Goal: Task Accomplishment & Management: Manage account settings

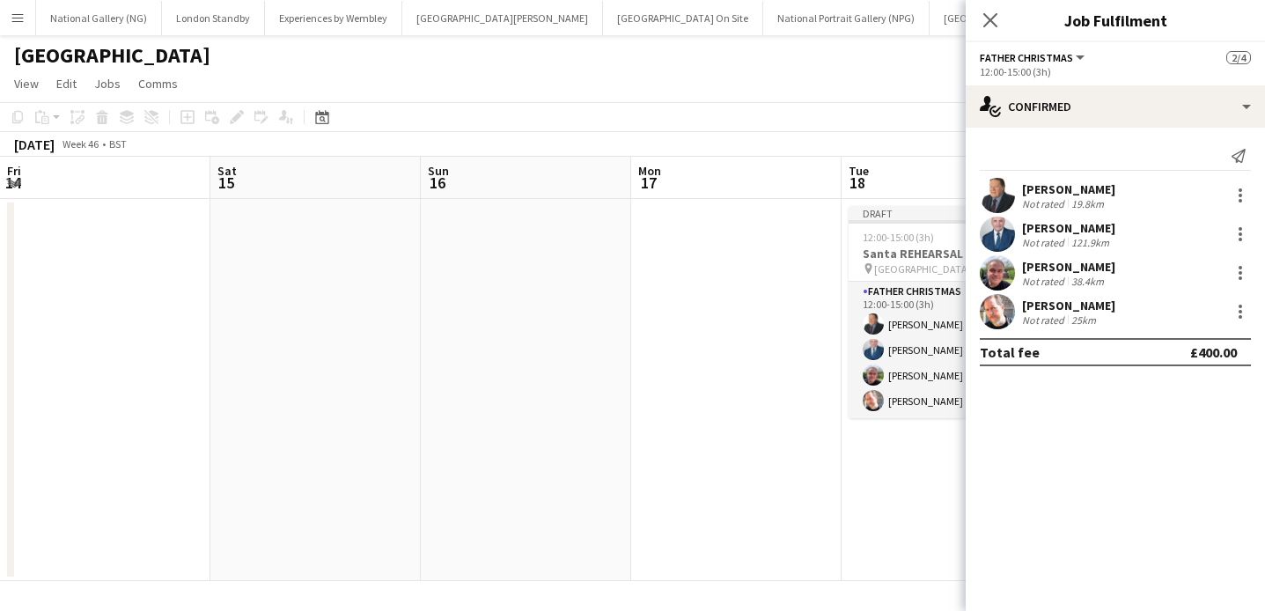
scroll to position [0, 471]
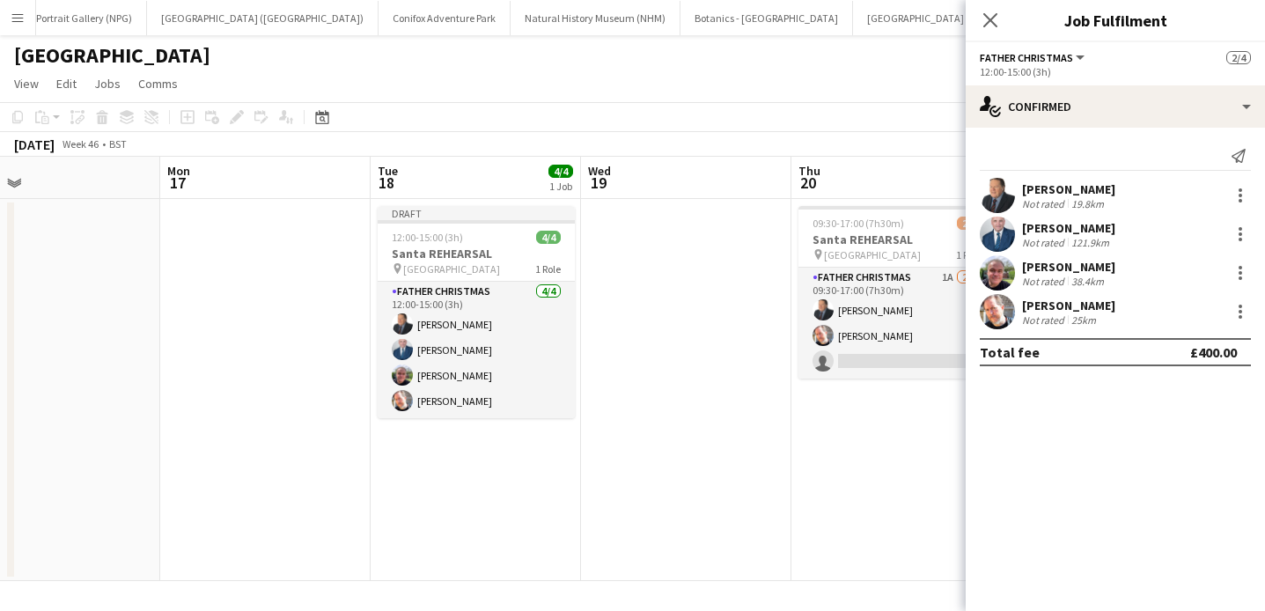
click at [734, 338] on app-date-cell at bounding box center [686, 390] width 210 height 382
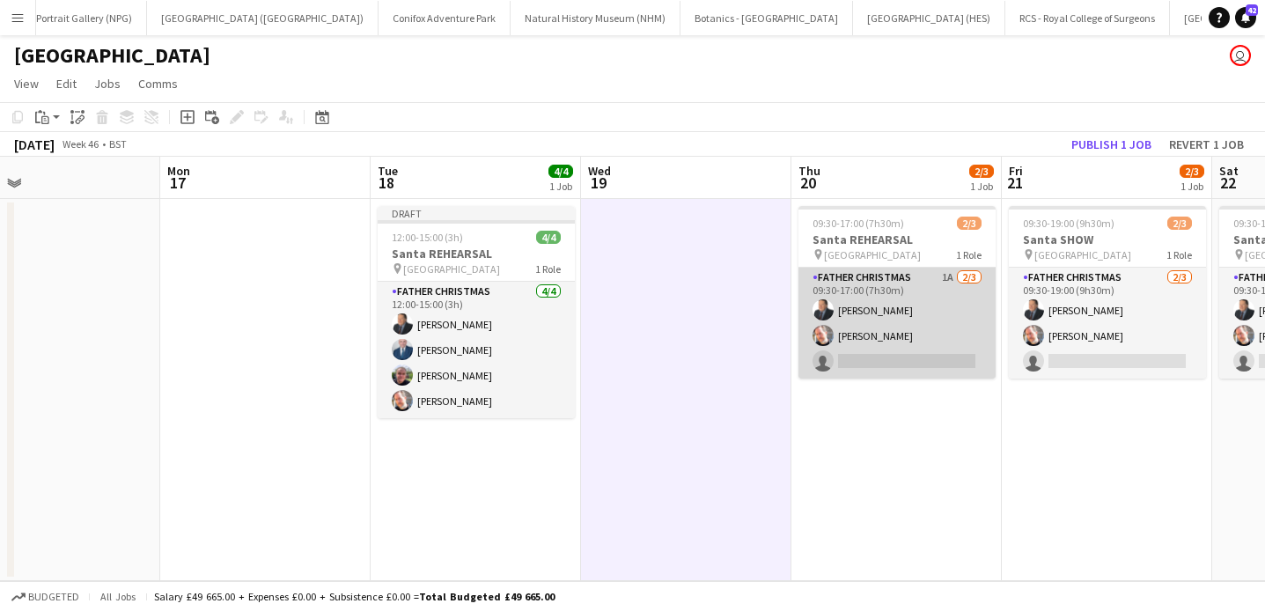
click at [925, 294] on app-card-role "Father Christmas 1A 2/3 09:30-17:00 (7h30m) John Millichap Matthew Morris singl…" at bounding box center [897, 323] width 197 height 111
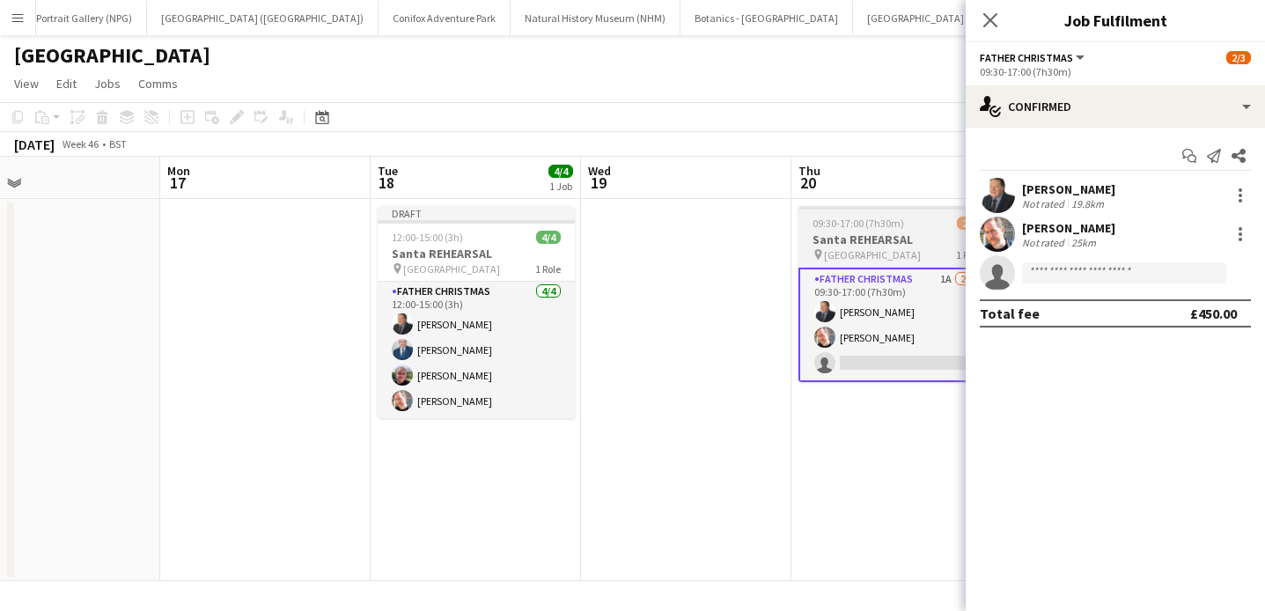
click at [910, 232] on h3 "Santa REHEARSAL" at bounding box center [897, 240] width 197 height 16
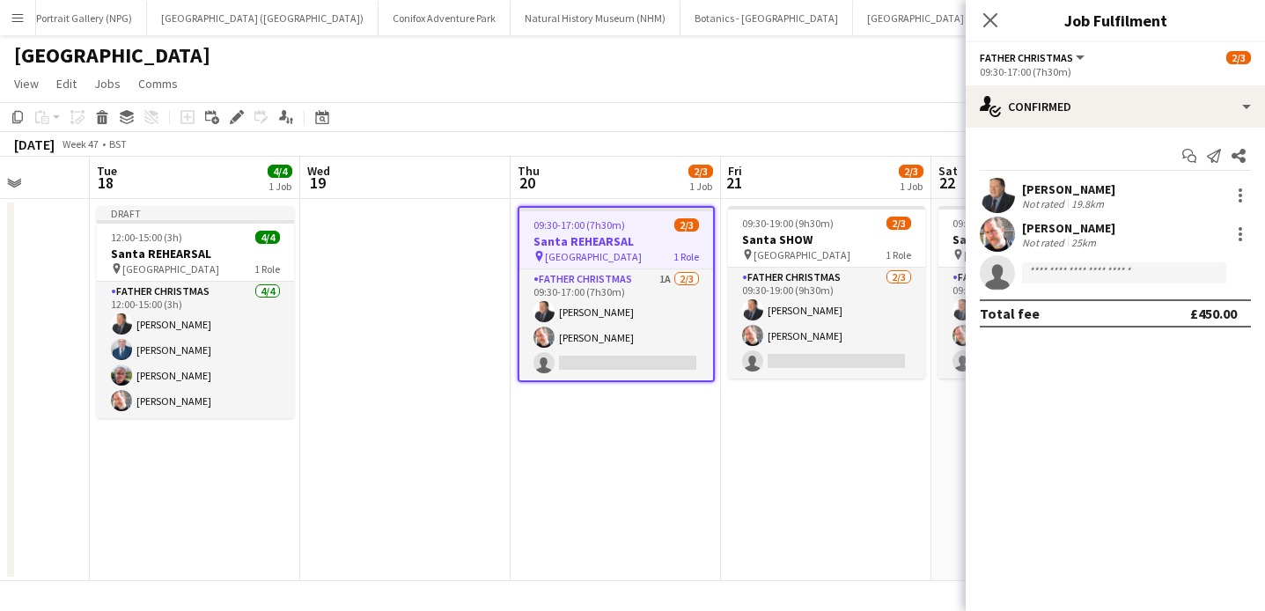
scroll to position [0, 802]
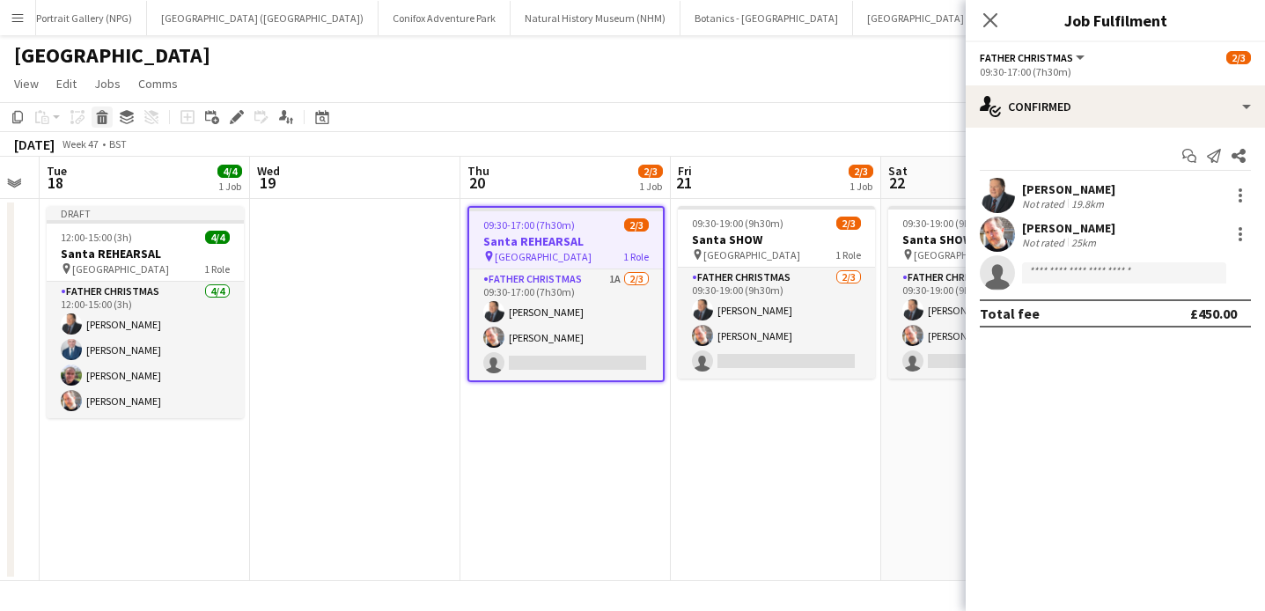
click at [107, 121] on icon at bounding box center [103, 119] width 10 height 9
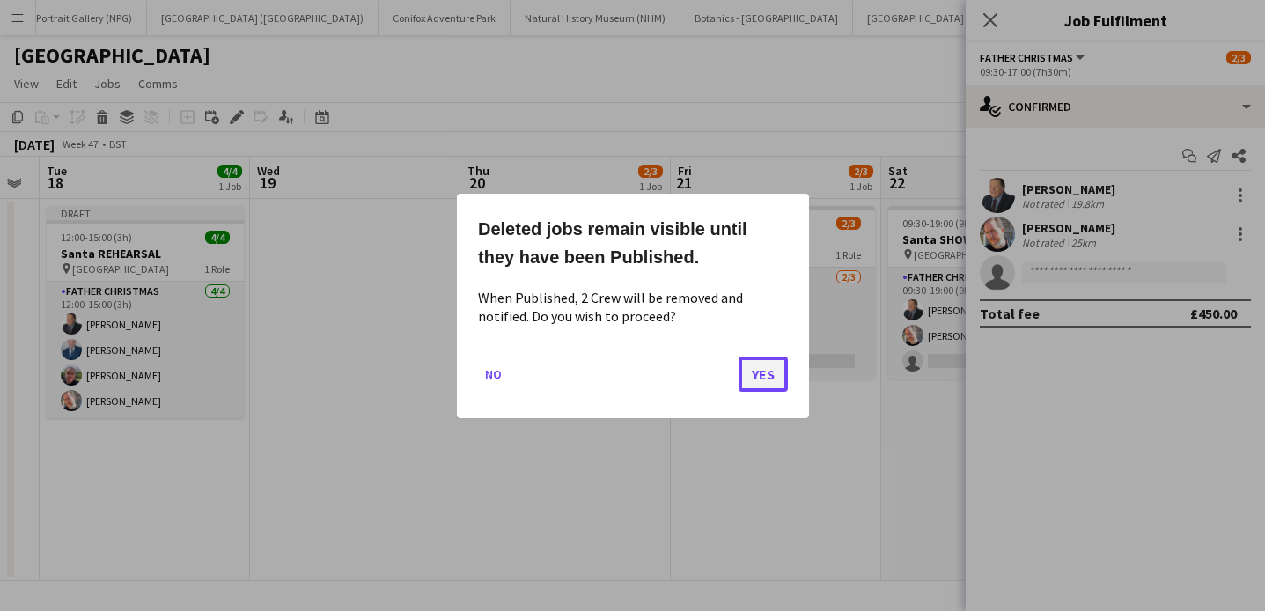
click at [771, 370] on button "Yes" at bounding box center [763, 373] width 49 height 35
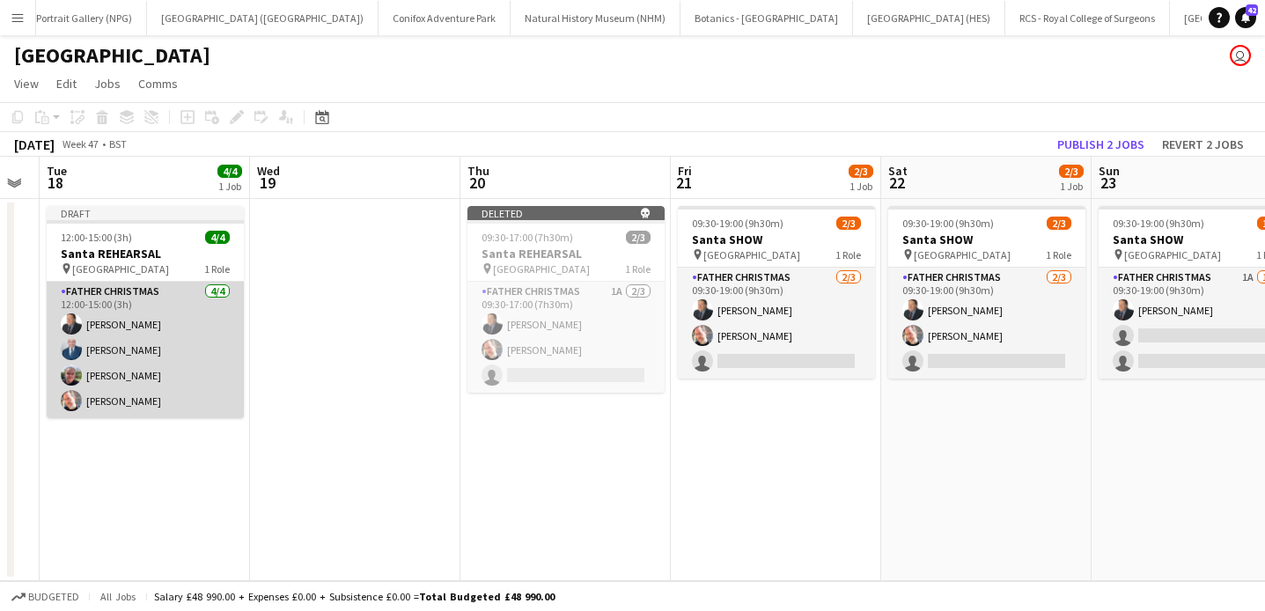
click at [166, 306] on app-card-role "Father Christmas 4/4 12:00-15:00 (3h) John Millichap ANDREW LAWDEN John Grayson…" at bounding box center [145, 350] width 197 height 136
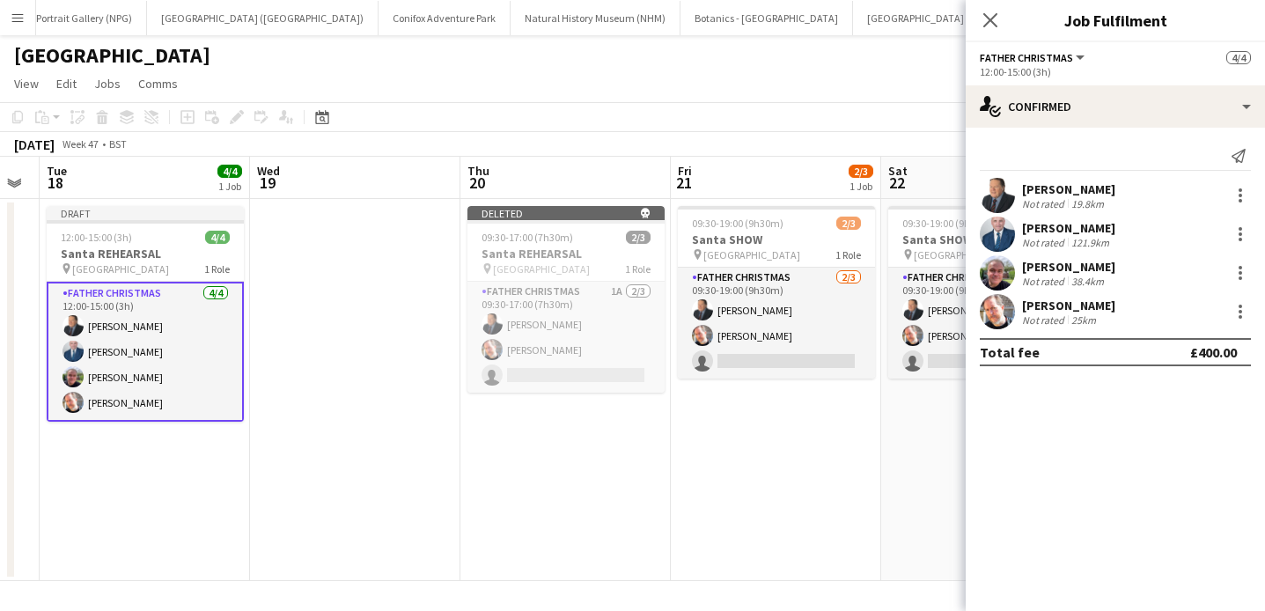
click at [1075, 52] on button "Father Christmas" at bounding box center [1033, 57] width 107 height 13
click at [1160, 41] on div "Close pop-in Job Fulfilment" at bounding box center [1115, 21] width 299 height 42
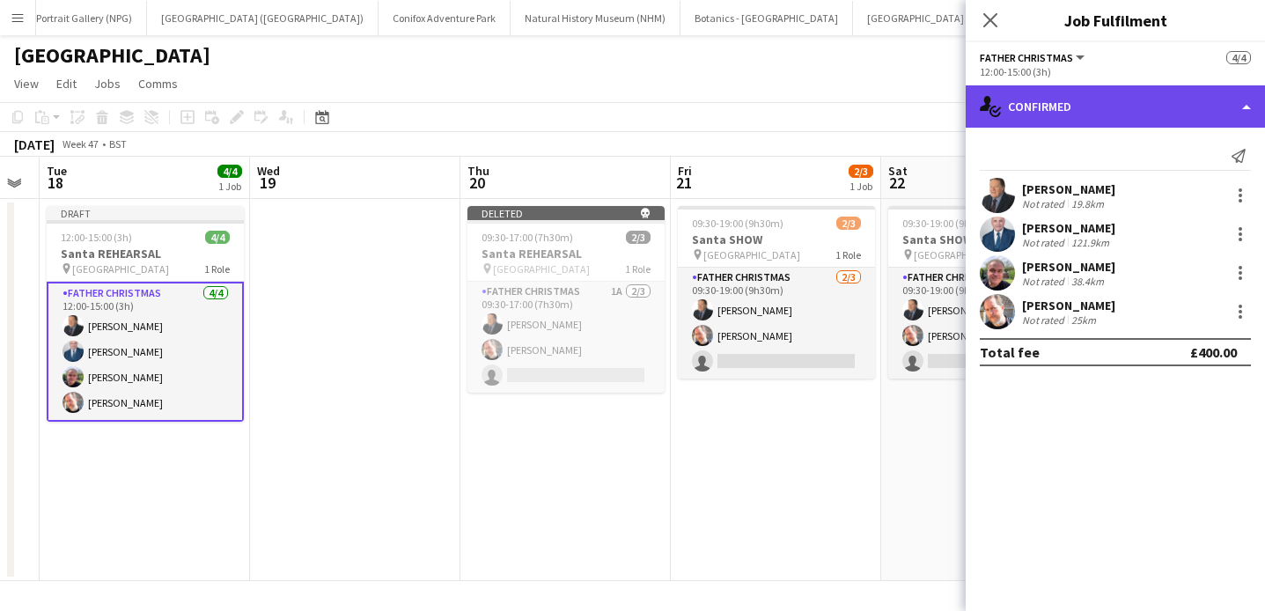
click at [1158, 100] on div "single-neutral-actions-check-2 Confirmed" at bounding box center [1115, 106] width 299 height 42
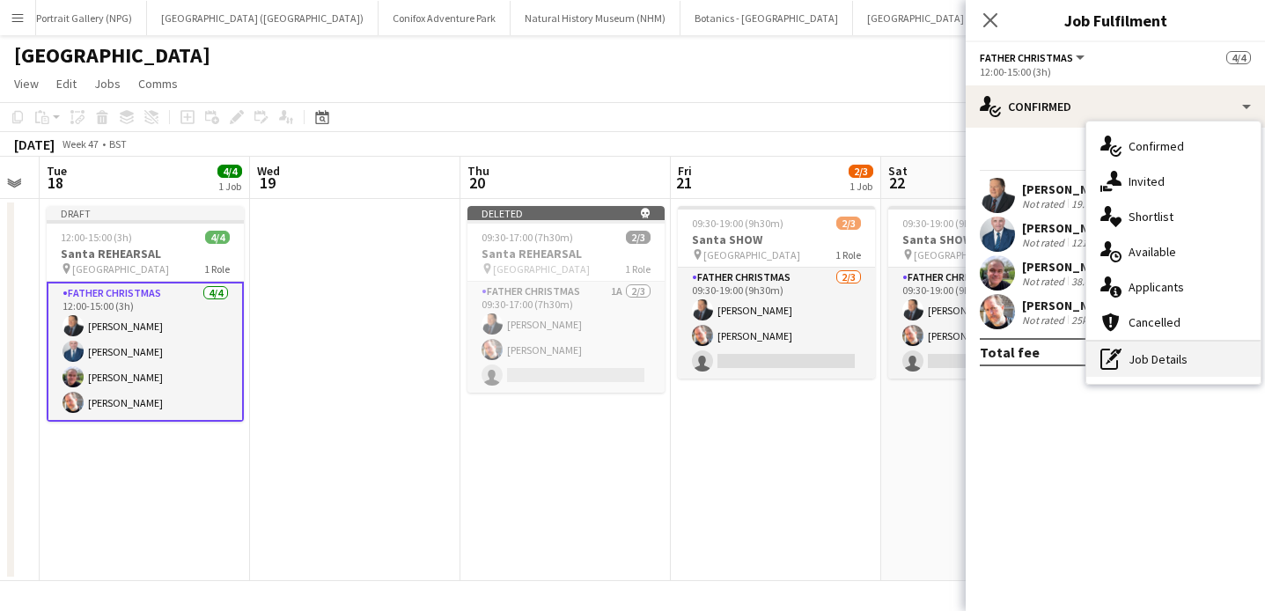
click at [1157, 359] on div "pen-write Job Details" at bounding box center [1174, 359] width 174 height 35
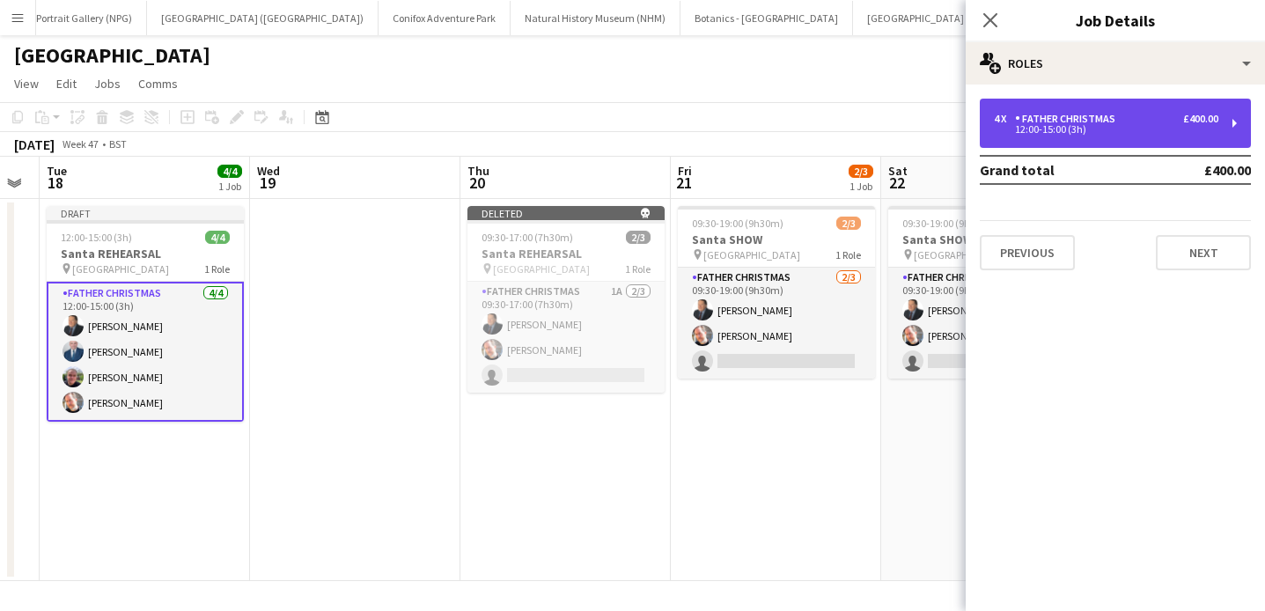
click at [1066, 147] on div "4 x Father Christmas £400.00 12:00-15:00 (3h)" at bounding box center [1115, 123] width 271 height 49
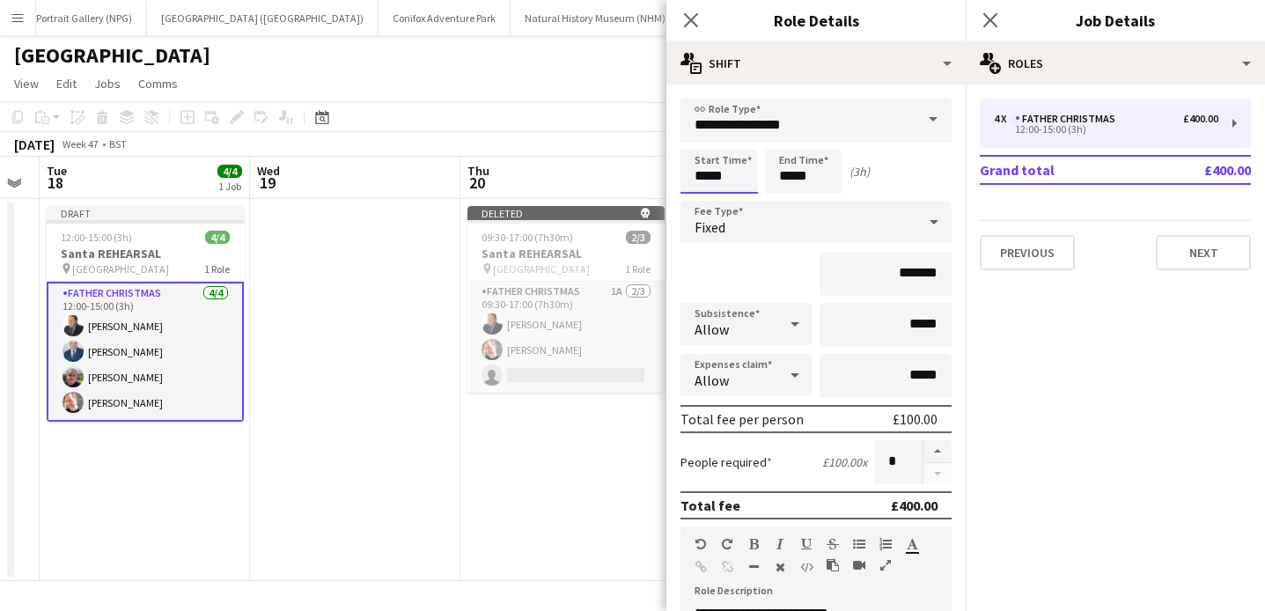
click at [709, 173] on input "*****" at bounding box center [719, 172] width 77 height 44
type input "*****"
click at [886, 190] on div "Start Time ***** End Time ***** (6h)" at bounding box center [816, 172] width 271 height 44
click at [691, 16] on icon "Close pop-in" at bounding box center [690, 19] width 17 height 17
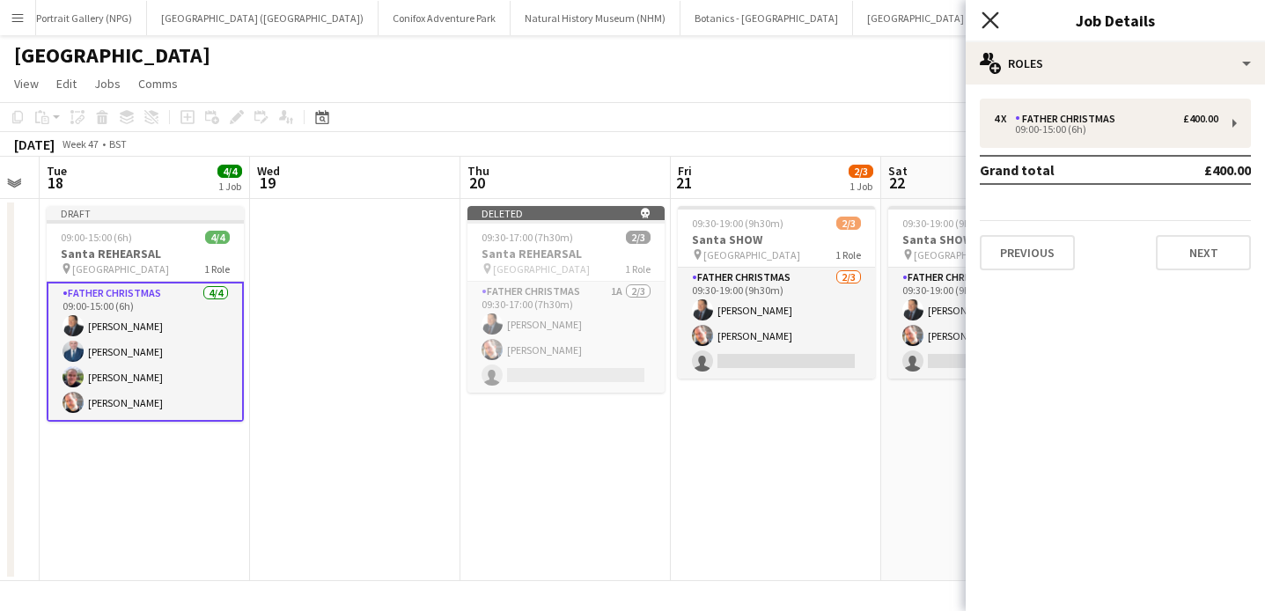
click at [993, 25] on icon "Close pop-in" at bounding box center [990, 19] width 17 height 17
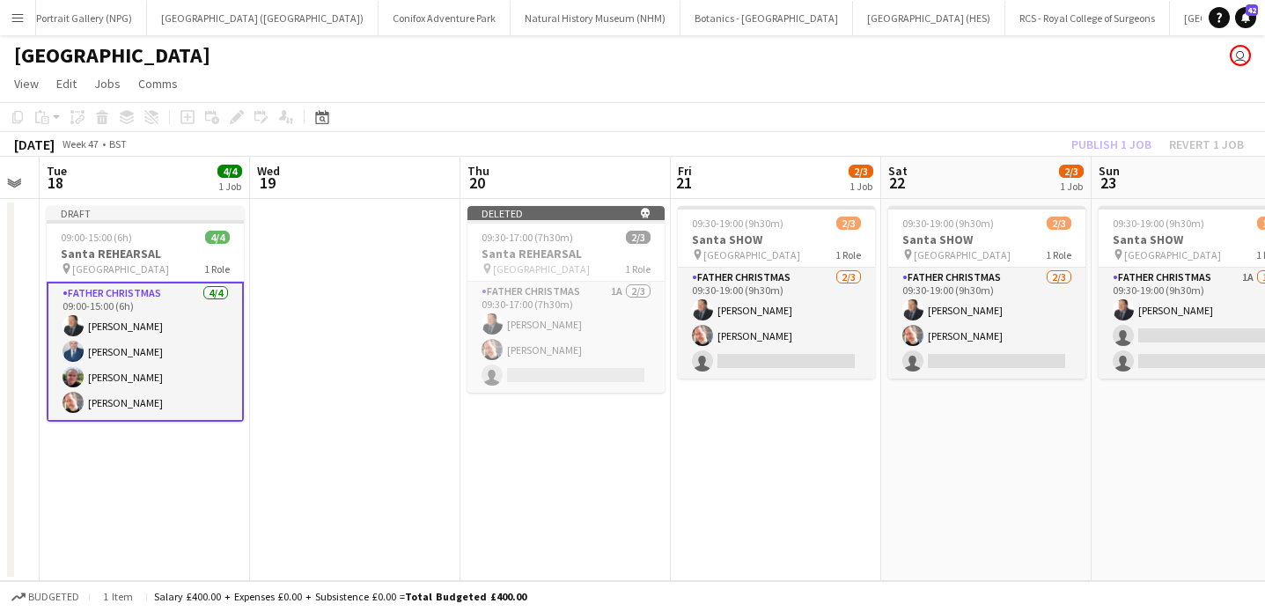
click at [1088, 144] on div "Publish 1 job Revert 1 job" at bounding box center [1158, 144] width 215 height 23
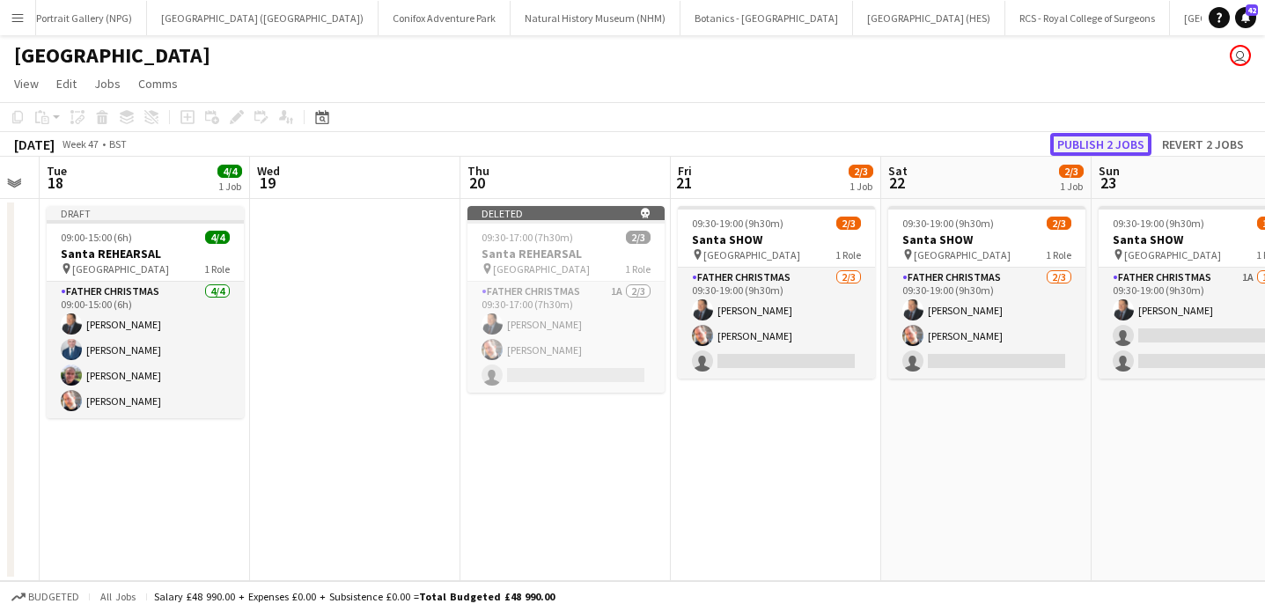
click at [1124, 144] on button "Publish 2 jobs" at bounding box center [1101, 144] width 101 height 23
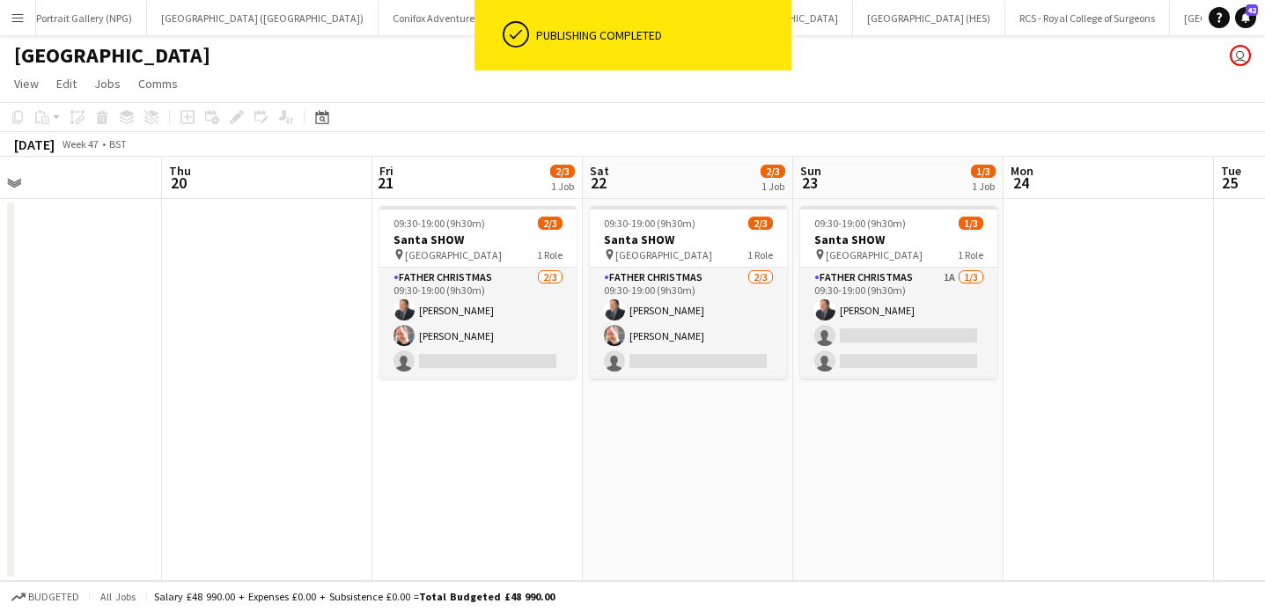
scroll to position [0, 684]
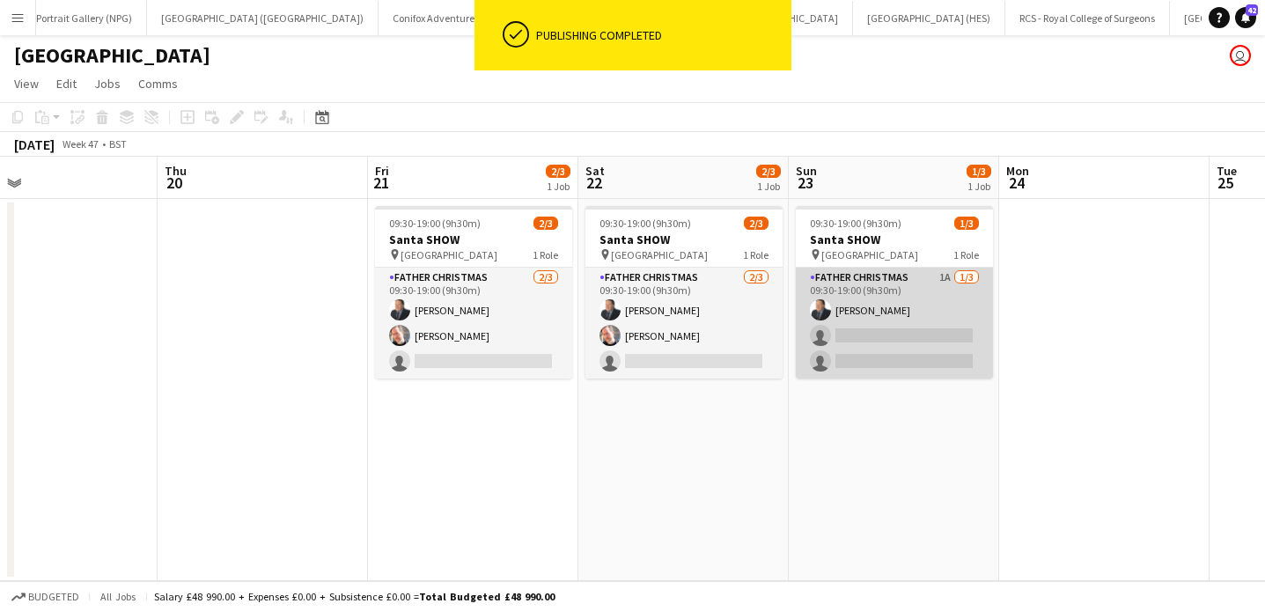
click at [879, 310] on app-card-role "Father Christmas 1A 1/3 09:30-19:00 (9h30m) John Millichap single-neutral-actio…" at bounding box center [894, 323] width 197 height 111
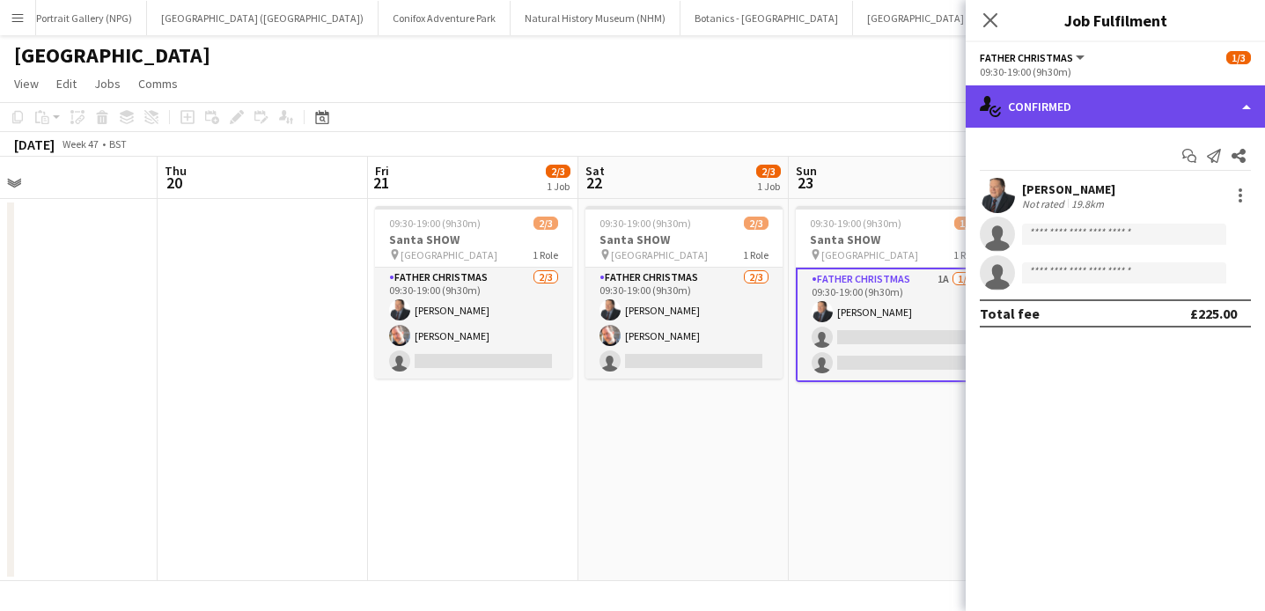
click at [1195, 100] on div "single-neutral-actions-check-2 Confirmed" at bounding box center [1115, 106] width 299 height 42
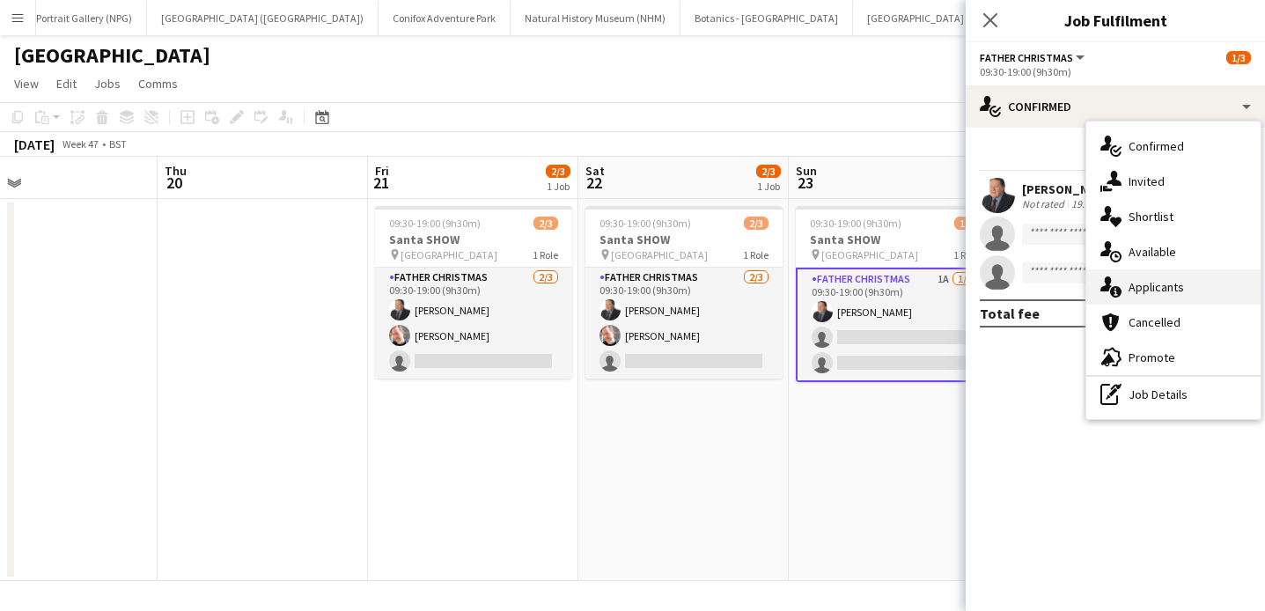
click at [1170, 286] on span "Applicants" at bounding box center [1156, 287] width 55 height 16
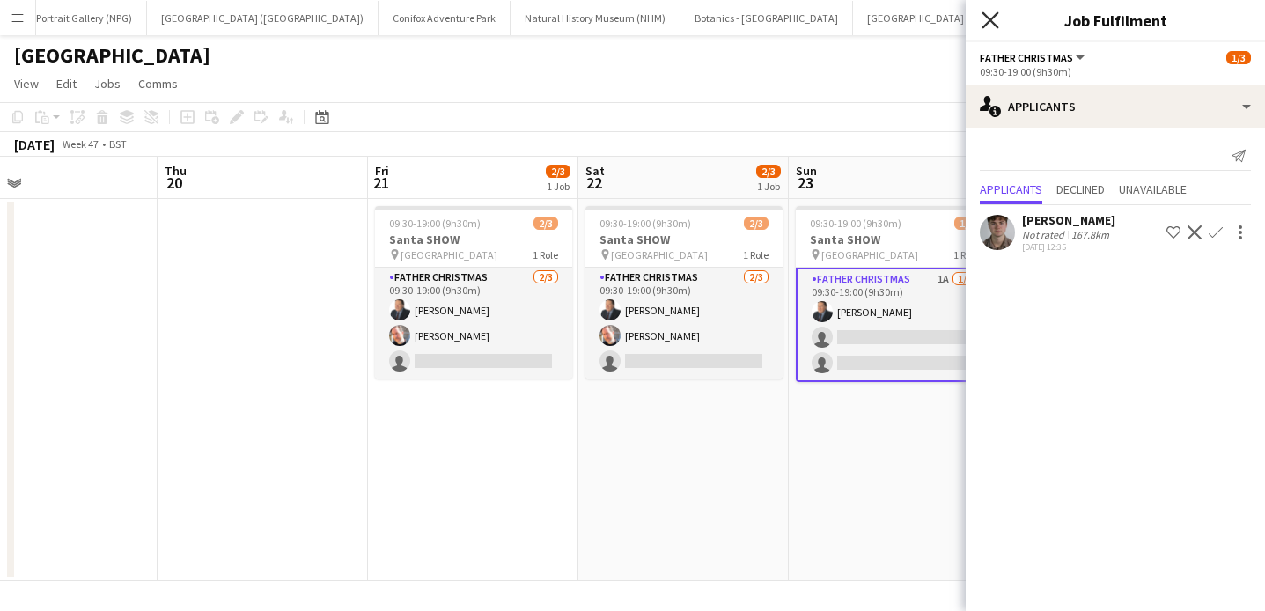
click at [992, 24] on icon "Close pop-in" at bounding box center [990, 19] width 17 height 17
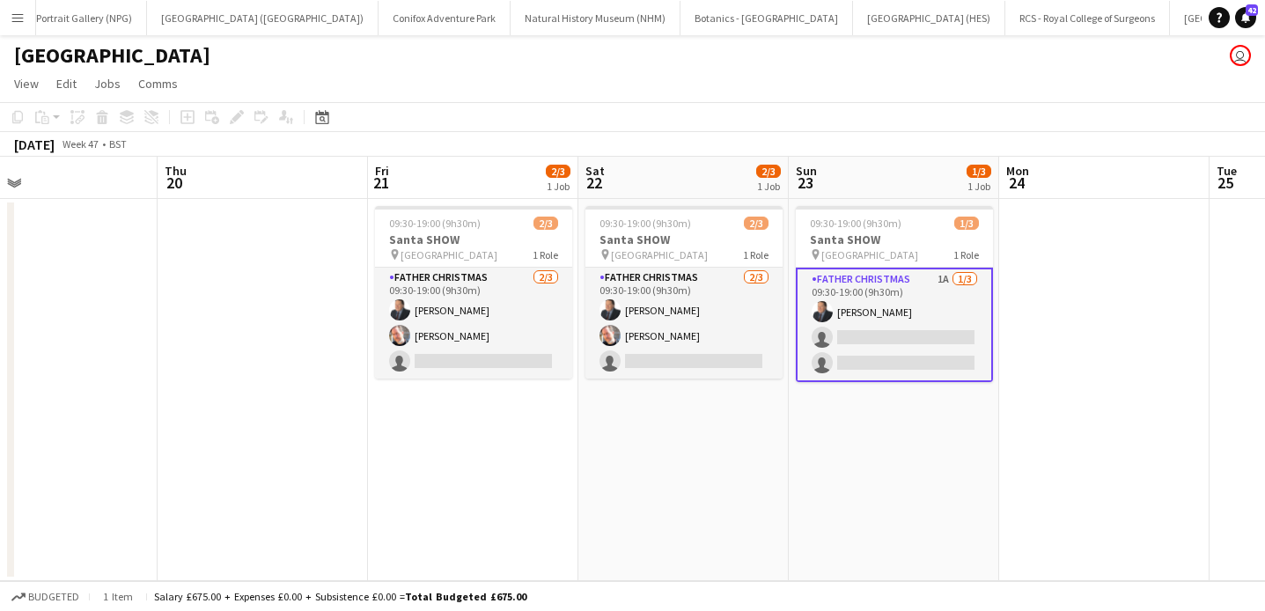
click at [1066, 279] on app-date-cell at bounding box center [1105, 390] width 210 height 382
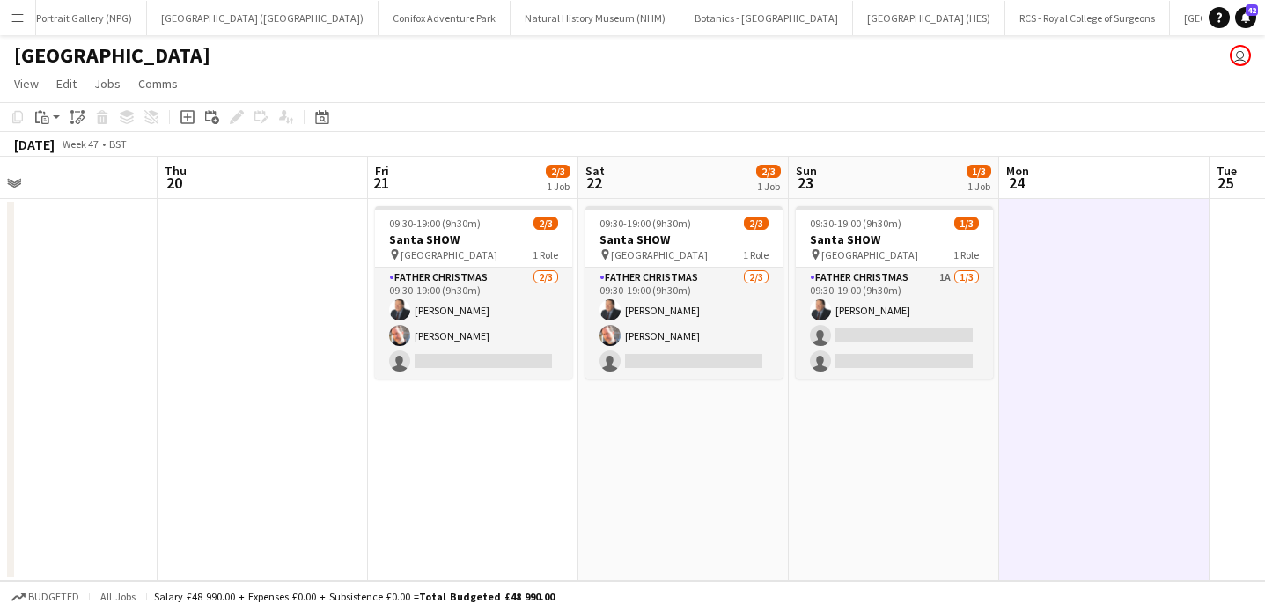
click at [650, 463] on app-date-cell "09:30-19:00 (9h30m) 2/3 Santa SHOW pin [GEOGRAPHIC_DATA] 1 Role Father Christma…" at bounding box center [684, 390] width 210 height 382
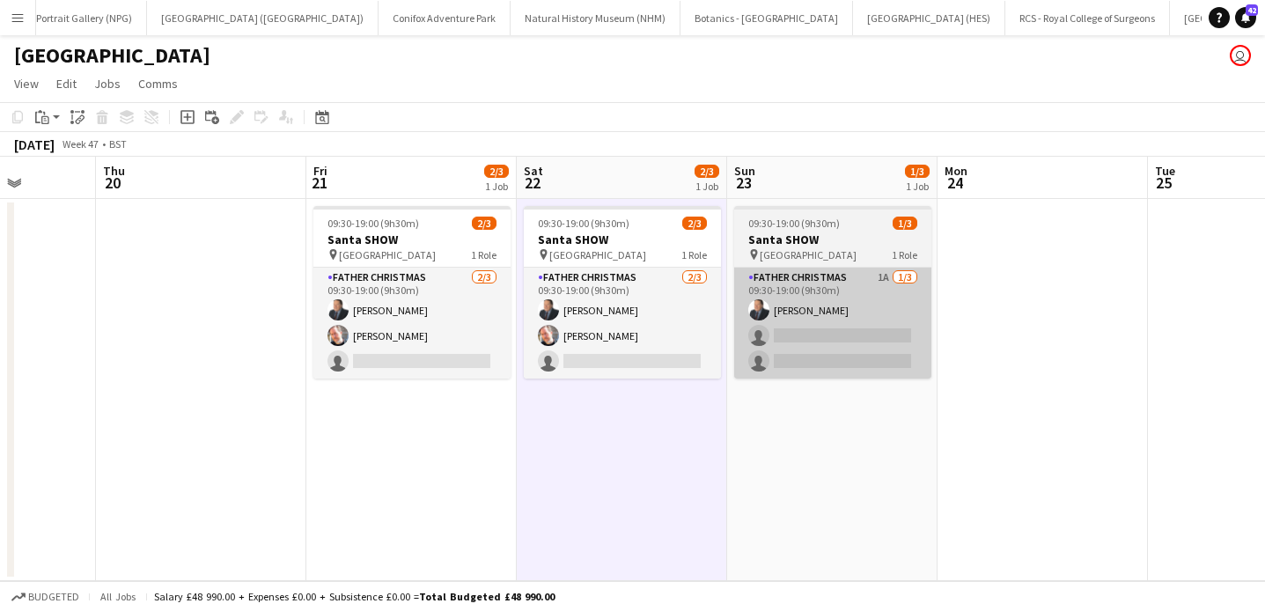
scroll to position [0, 673]
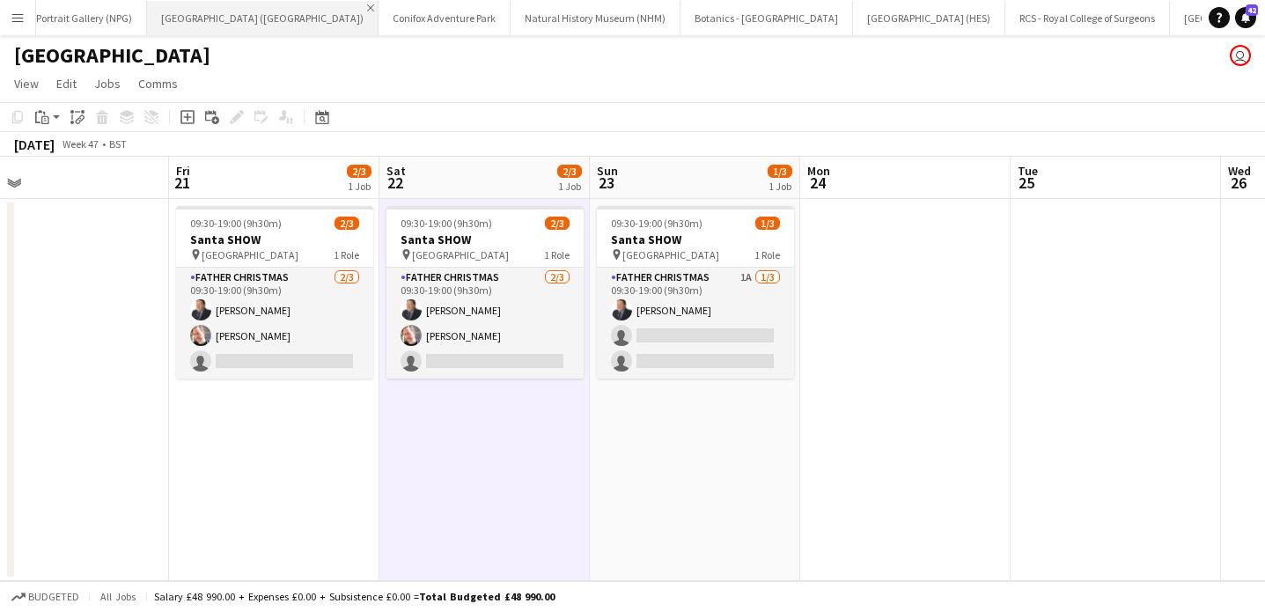
click at [367, 8] on app-icon "Close" at bounding box center [370, 7] width 7 height 7
click at [308, 7] on app-icon "Close" at bounding box center [311, 7] width 7 height 7
click at [306, 6] on app-icon "Close" at bounding box center [309, 7] width 7 height 7
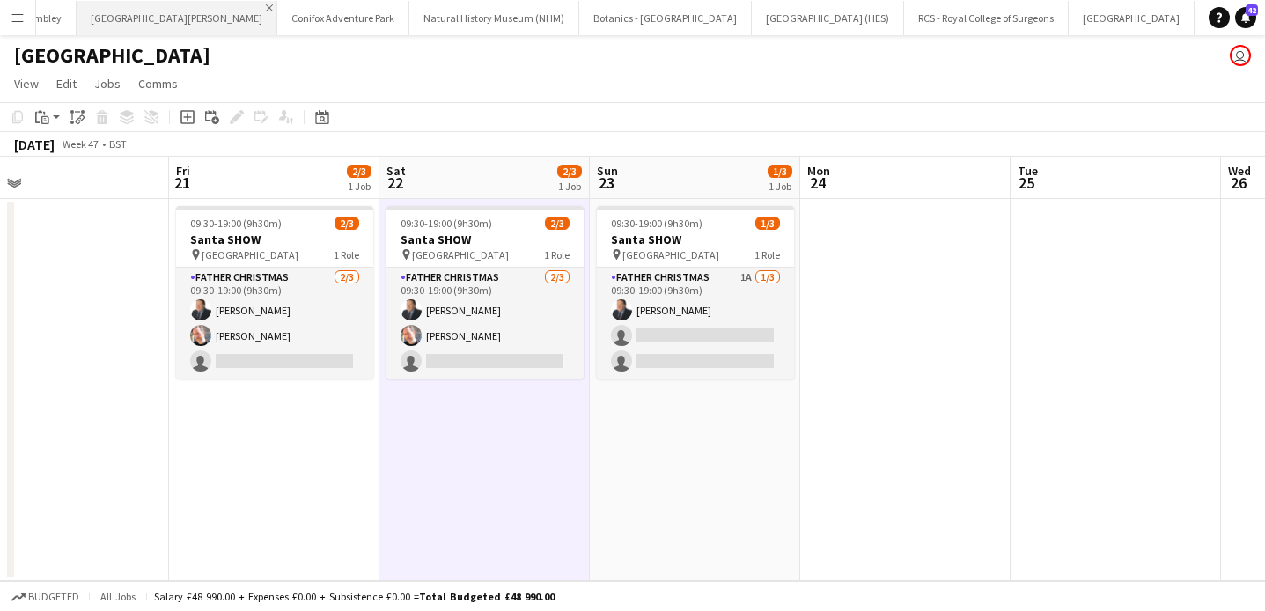
click at [266, 6] on app-icon "Close" at bounding box center [269, 7] width 7 height 7
click at [220, 4] on app-icon "Close" at bounding box center [223, 7] width 7 height 7
click at [220, 7] on app-icon "Close" at bounding box center [223, 7] width 7 height 7
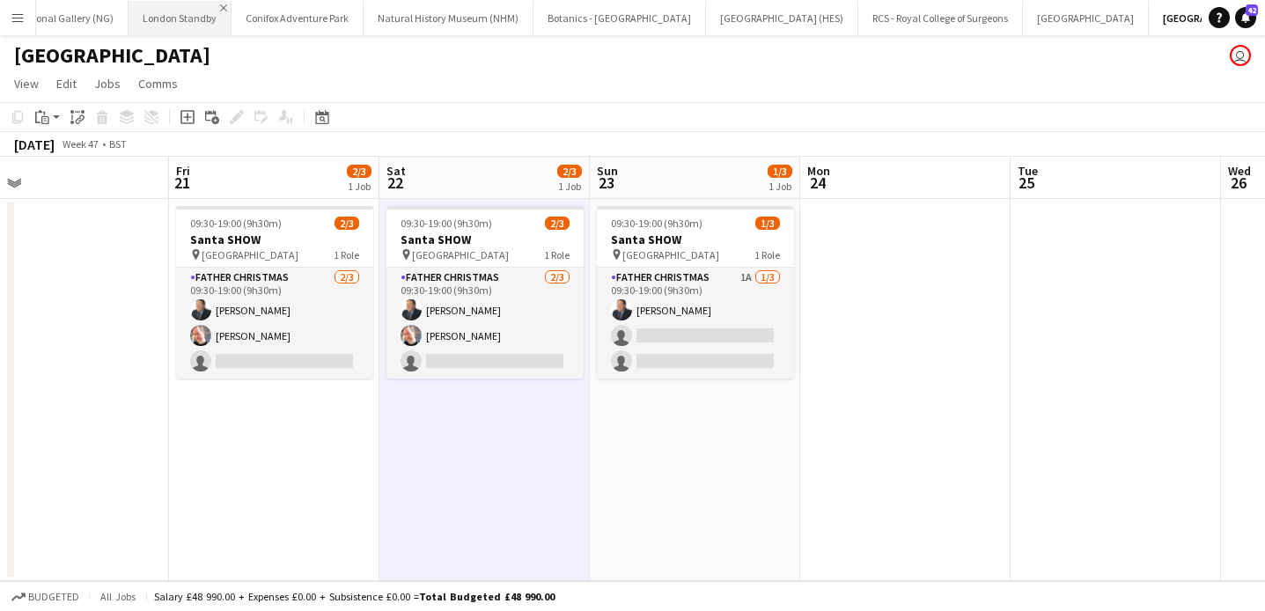
scroll to position [0, 0]
click at [283, 6] on app-icon "Close" at bounding box center [286, 7] width 7 height 7
click at [151, 8] on app-icon "Close" at bounding box center [154, 7] width 7 height 7
click at [195, 5] on app-icon "Close" at bounding box center [198, 7] width 7 height 7
click at [197, 5] on app-icon "Close" at bounding box center [200, 7] width 7 height 7
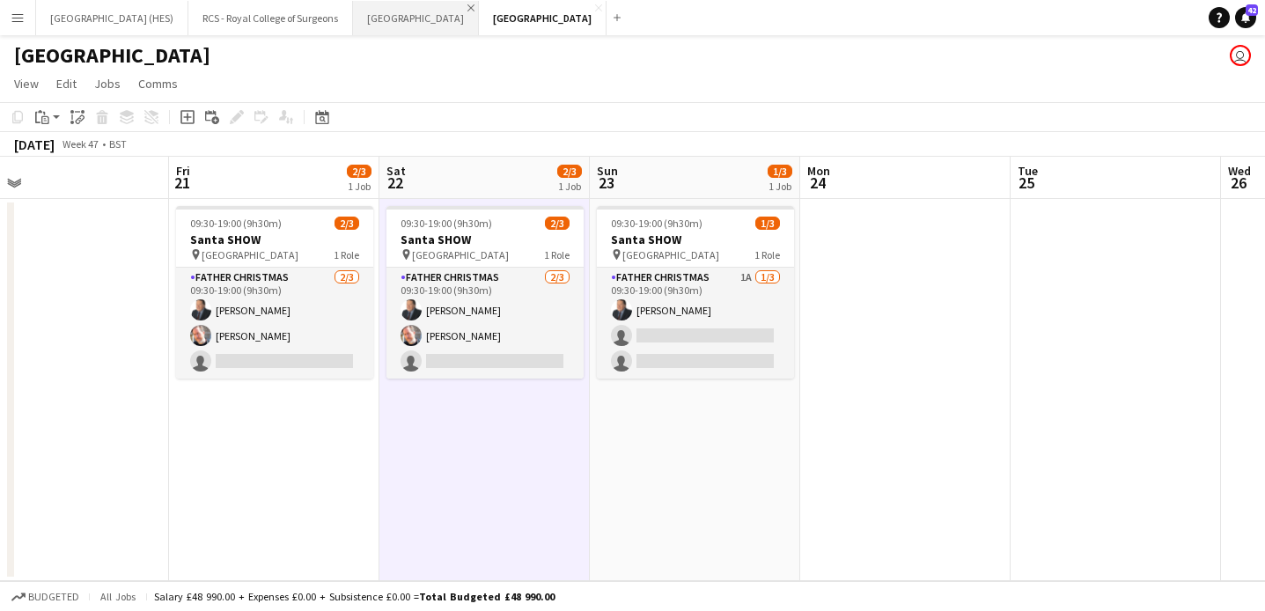
click at [468, 5] on app-icon "Close" at bounding box center [471, 7] width 7 height 7
click at [342, 7] on app-icon "Close" at bounding box center [345, 7] width 7 height 7
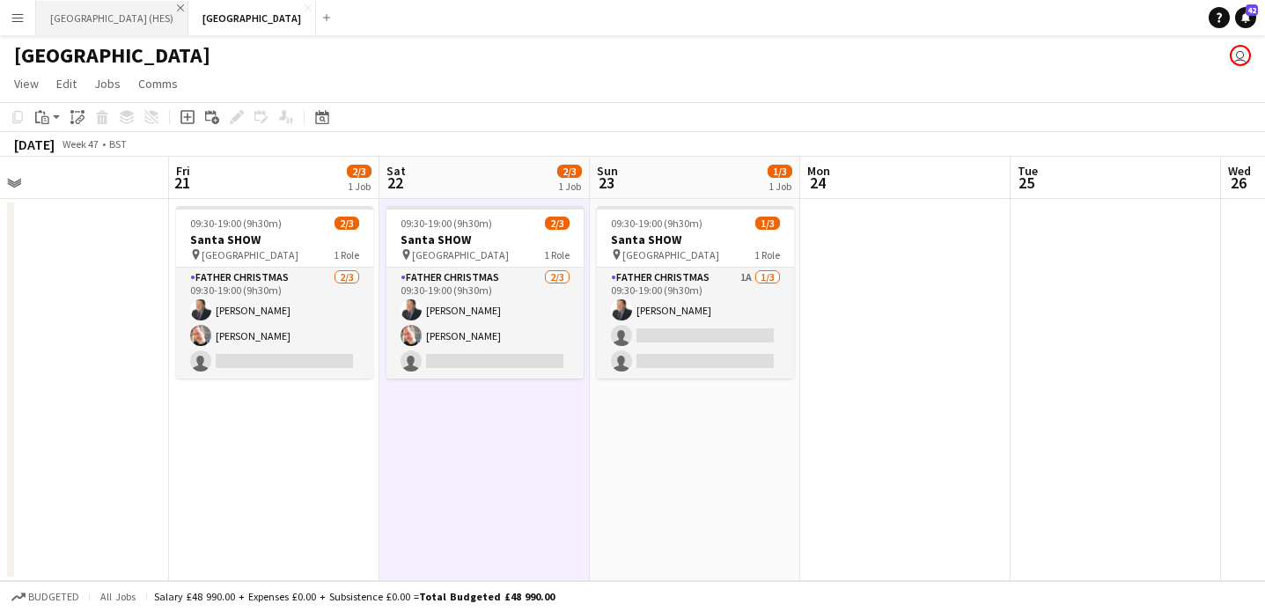
click at [177, 4] on app-icon "Close" at bounding box center [180, 7] width 7 height 7
click at [18, 19] on app-icon "Menu" at bounding box center [18, 18] width 14 height 14
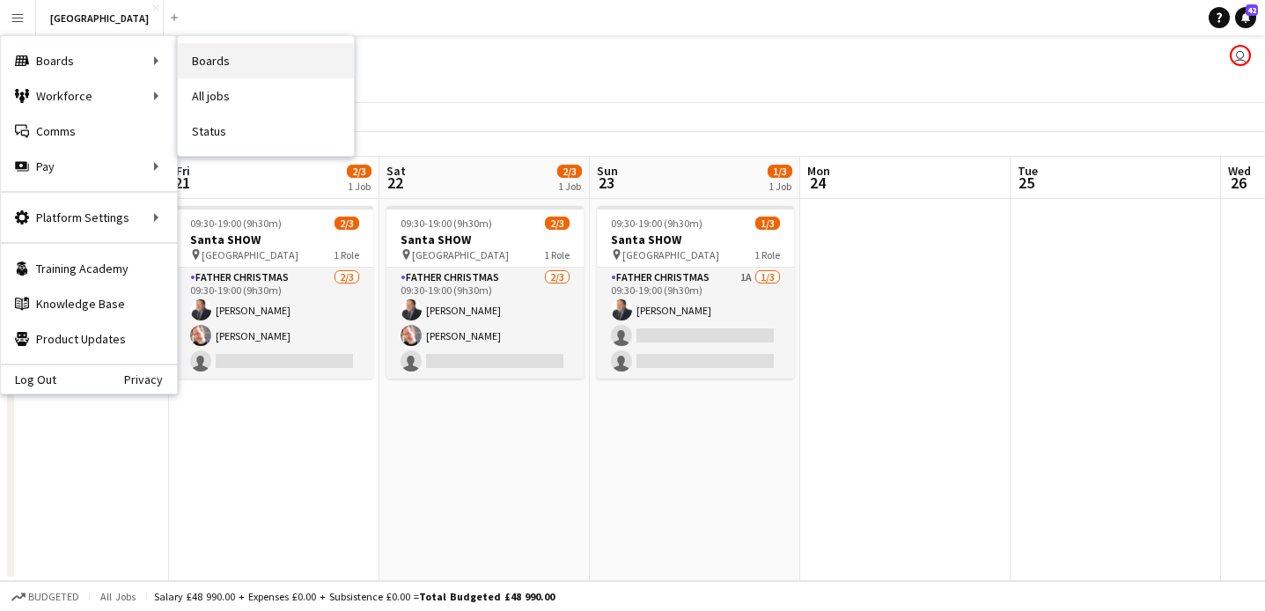
click at [263, 63] on link "Boards" at bounding box center [266, 60] width 176 height 35
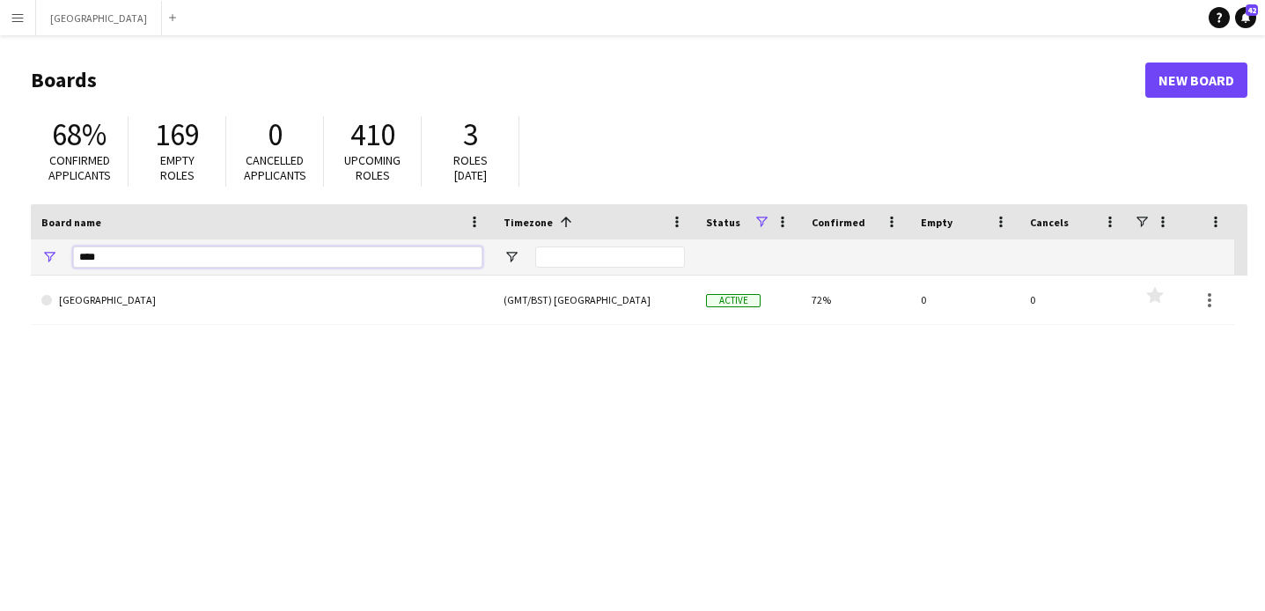
click at [169, 254] on input "****" at bounding box center [277, 257] width 409 height 21
type input "*"
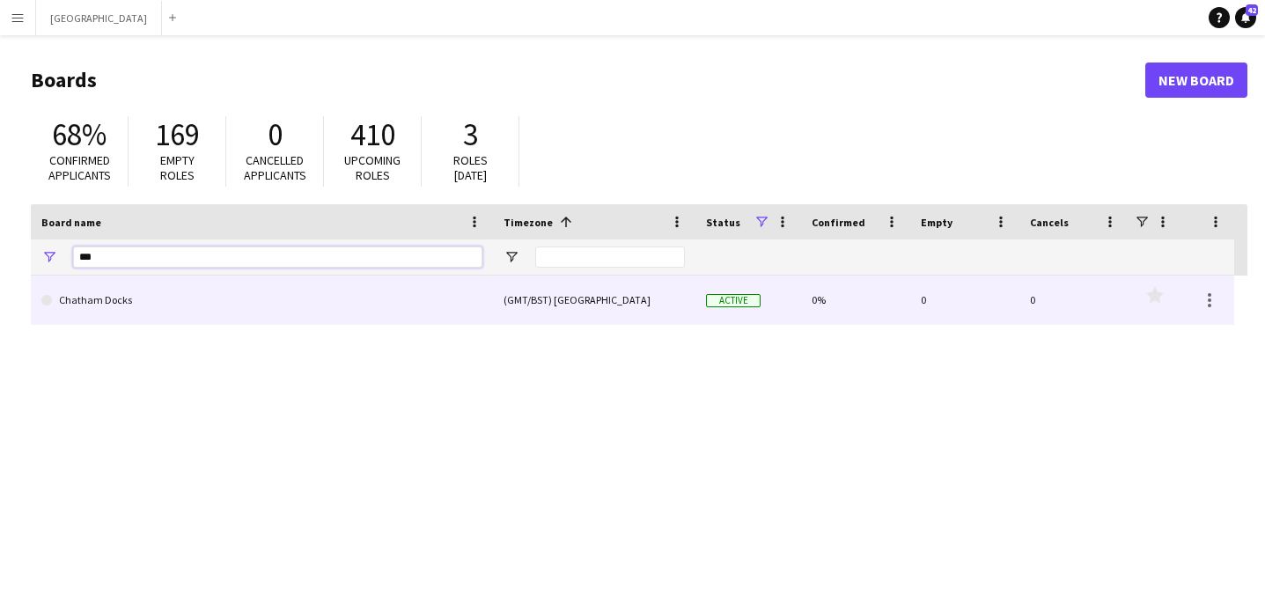
type input "***"
click at [177, 303] on link "Chatham Docks" at bounding box center [261, 300] width 441 height 49
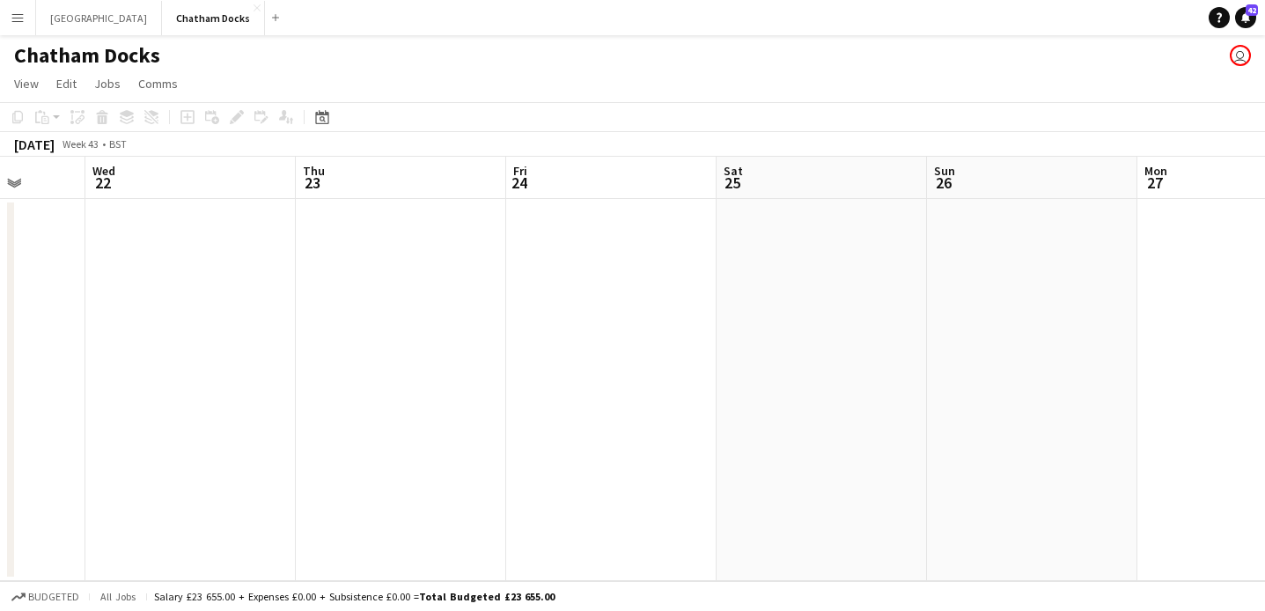
scroll to position [0, 815]
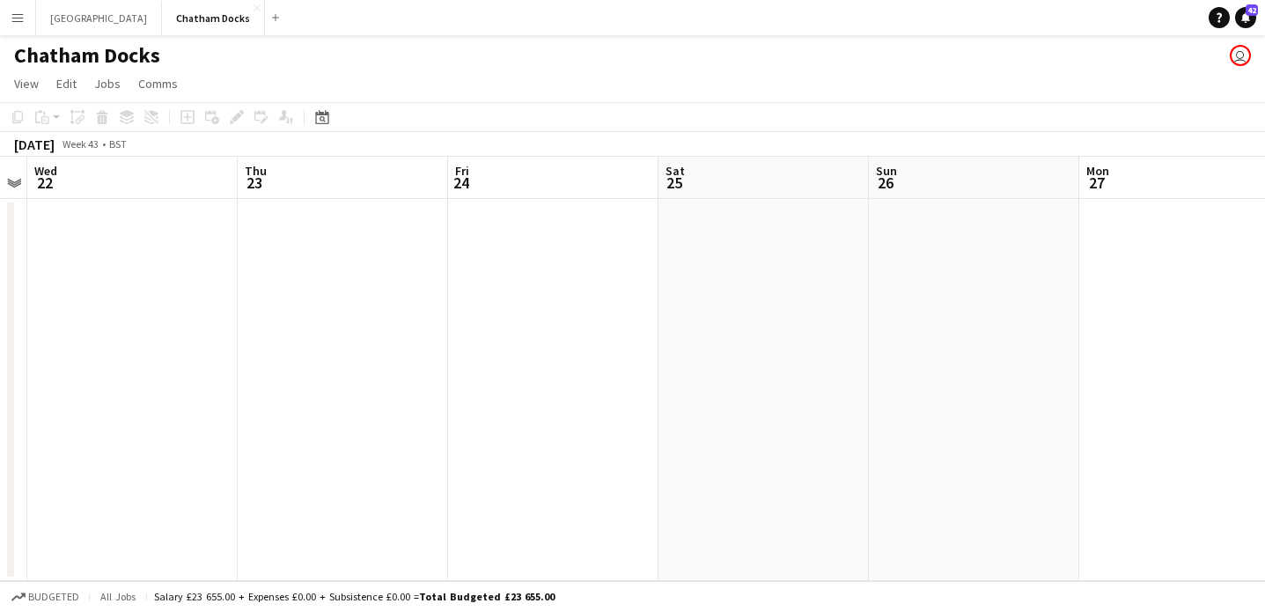
click at [931, 304] on app-date-cell at bounding box center [974, 390] width 210 height 382
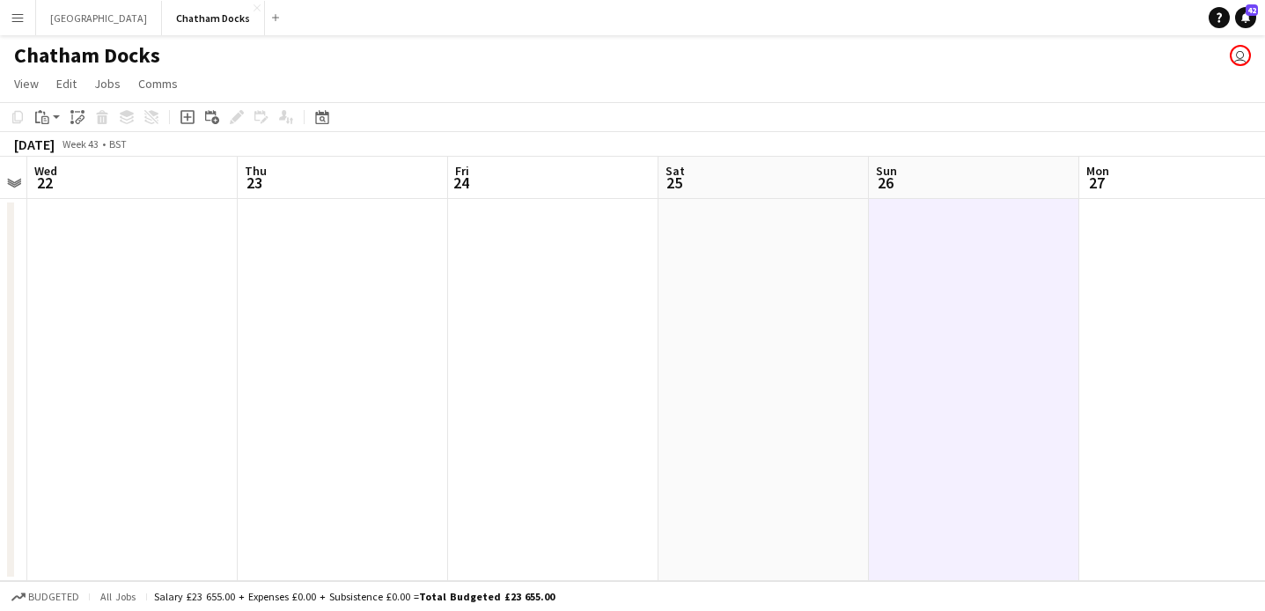
click at [583, 291] on app-date-cell at bounding box center [553, 390] width 210 height 382
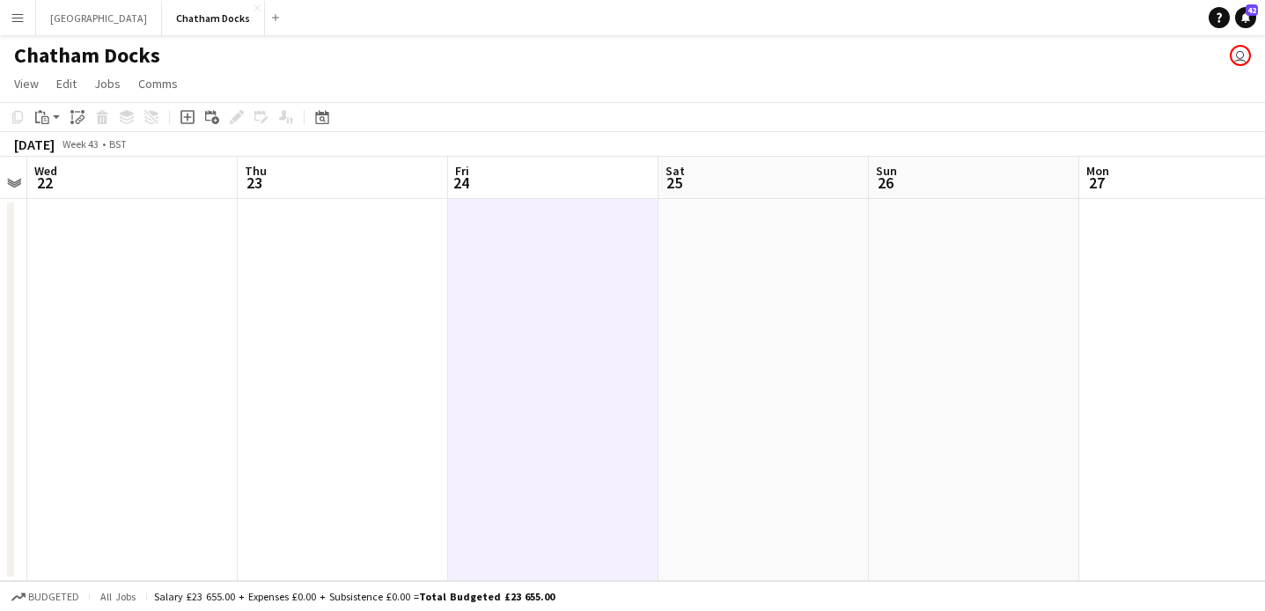
click at [965, 321] on app-date-cell at bounding box center [974, 390] width 210 height 382
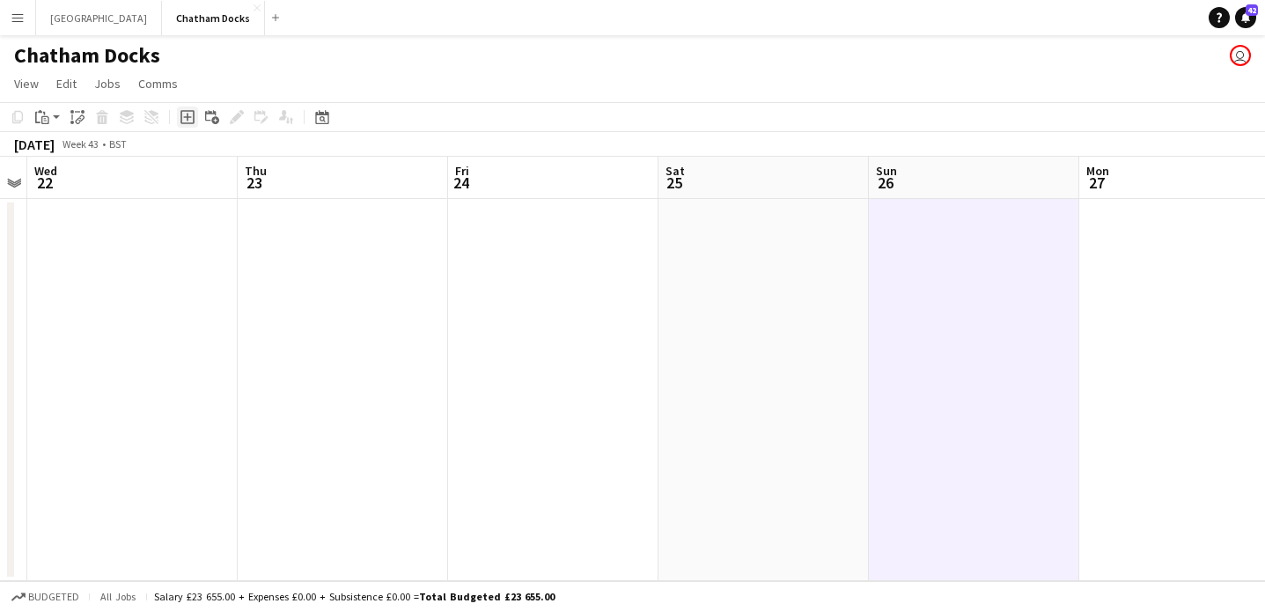
click at [185, 116] on icon at bounding box center [187, 118] width 8 height 8
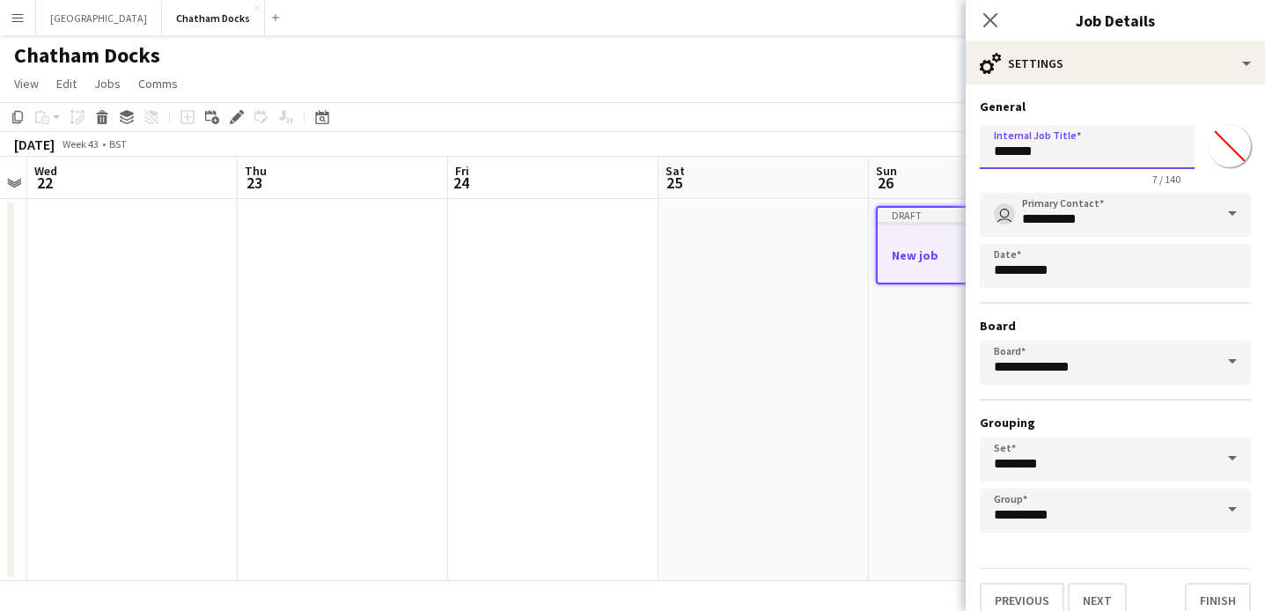
drag, startPoint x: 1062, startPoint y: 151, endPoint x: 916, endPoint y: 154, distance: 146.2
click at [916, 154] on body "Menu Boards Boards Boards All jobs Status Workforce Workforce My Workforce Recr…" at bounding box center [632, 305] width 1265 height 611
type input "*"
drag, startPoint x: 1134, startPoint y: 156, endPoint x: 1022, endPoint y: 157, distance: 112.7
click at [1022, 157] on input "**********" at bounding box center [1087, 147] width 215 height 44
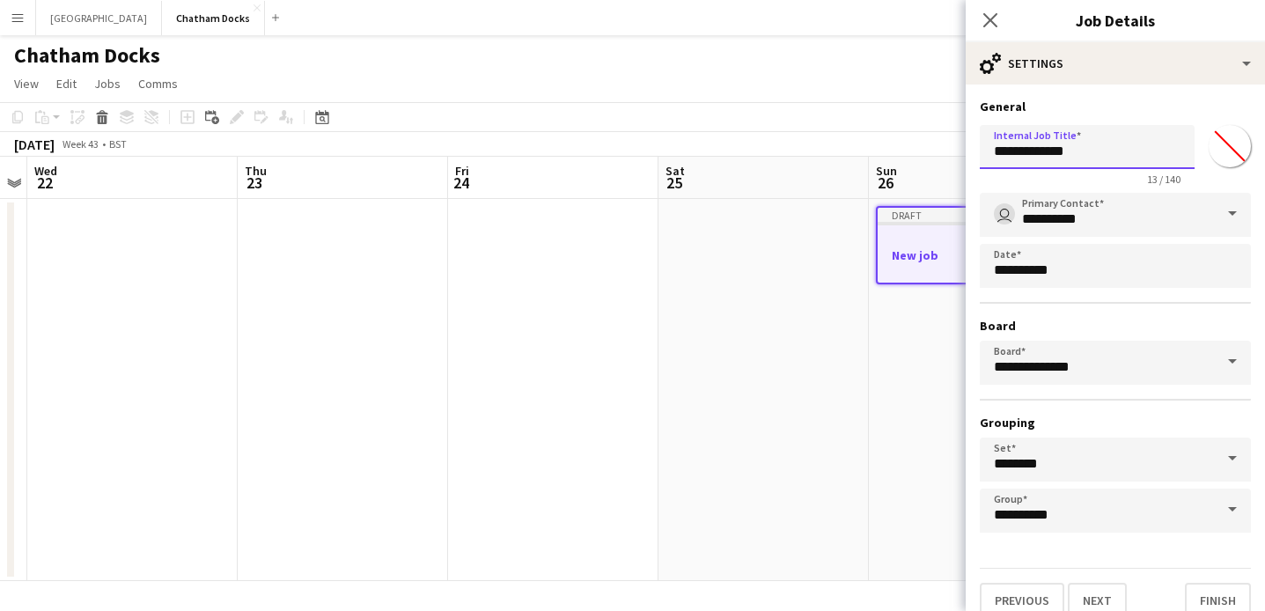
click at [1029, 150] on input "**********" at bounding box center [1087, 147] width 215 height 44
click at [1116, 160] on input "**********" at bounding box center [1087, 147] width 215 height 44
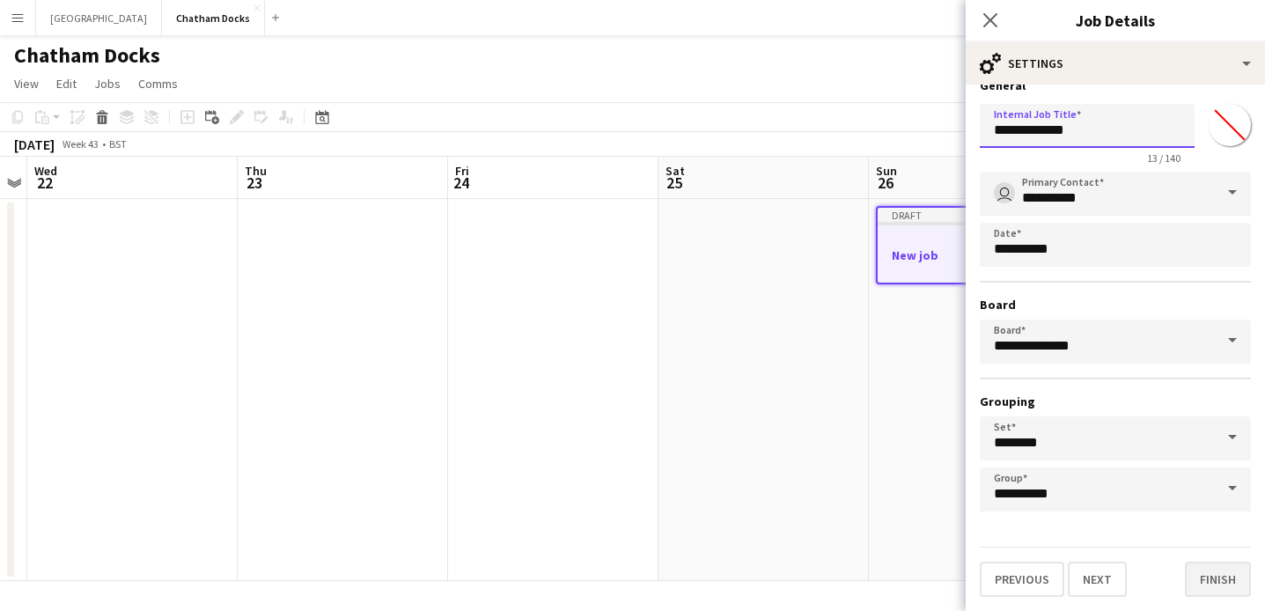
type input "**********"
click at [1215, 579] on button "Finish" at bounding box center [1218, 579] width 66 height 35
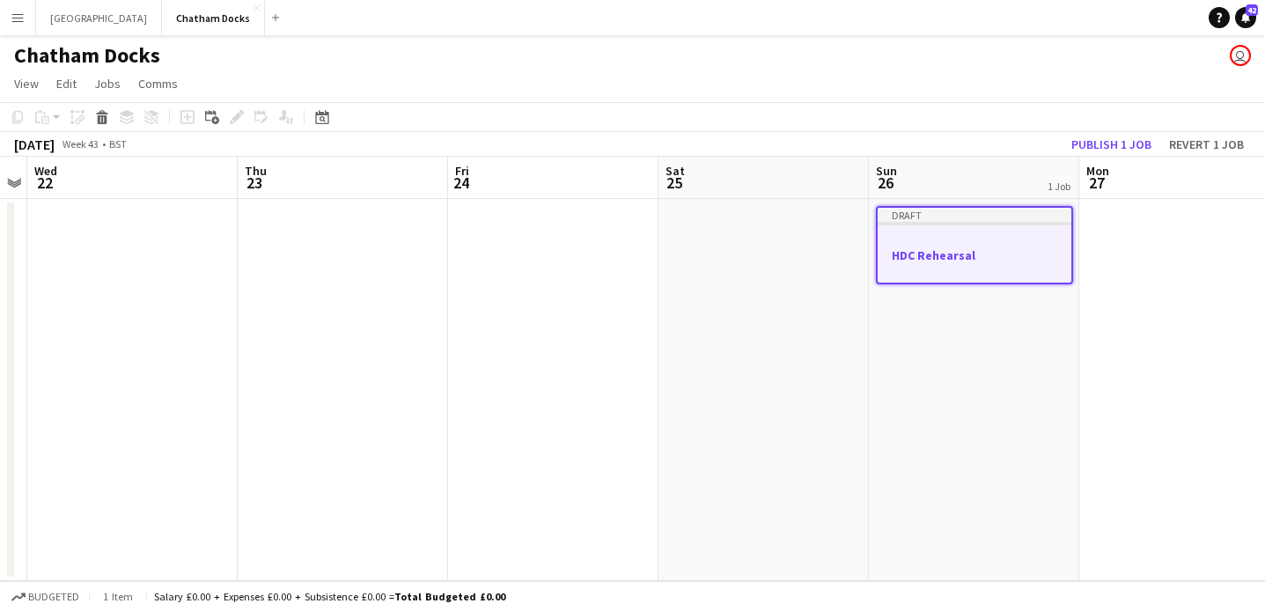
click at [979, 356] on app-date-cell "Draft HDC Rehearsal" at bounding box center [974, 390] width 210 height 382
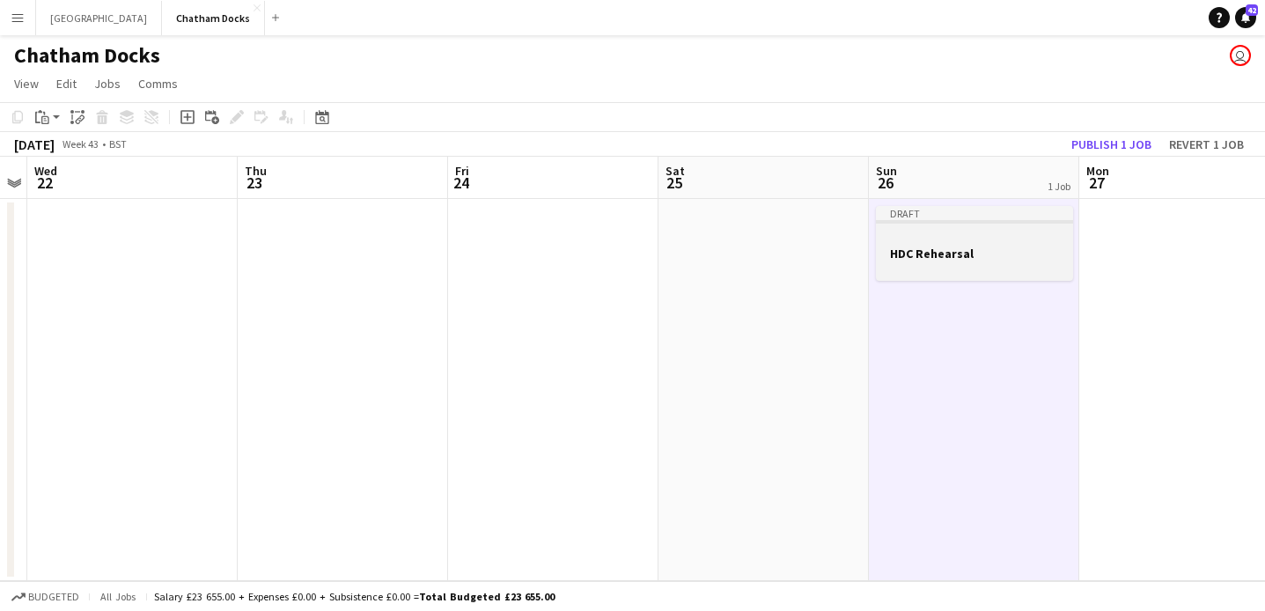
click at [955, 243] on div at bounding box center [974, 237] width 197 height 13
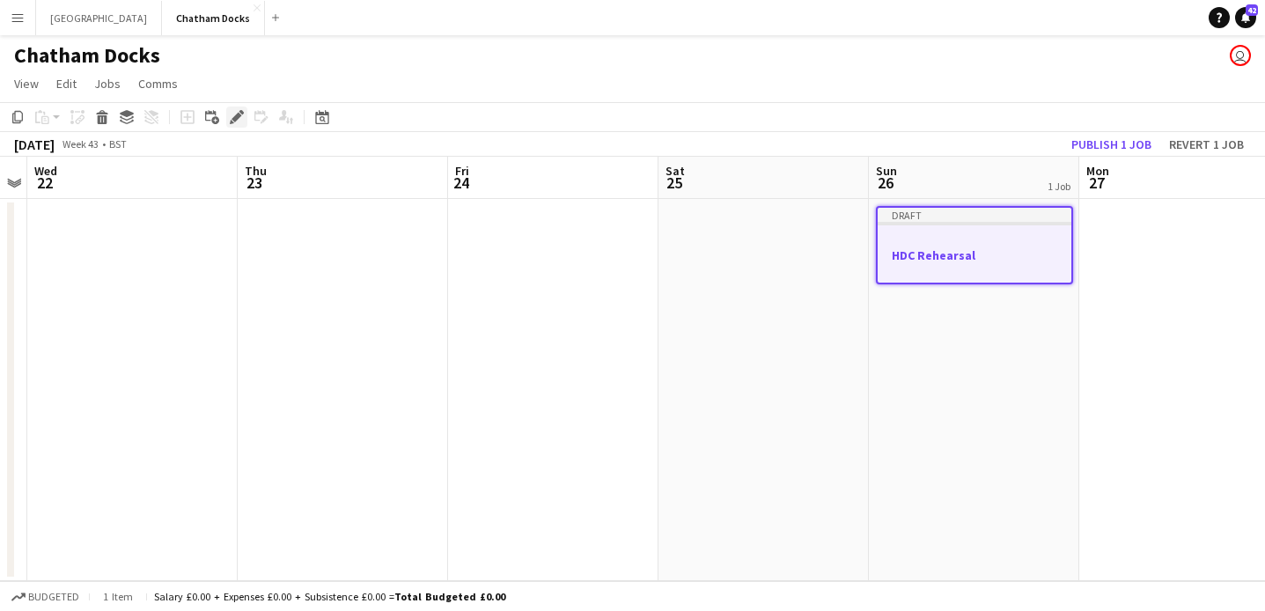
click at [240, 115] on icon at bounding box center [237, 118] width 10 height 10
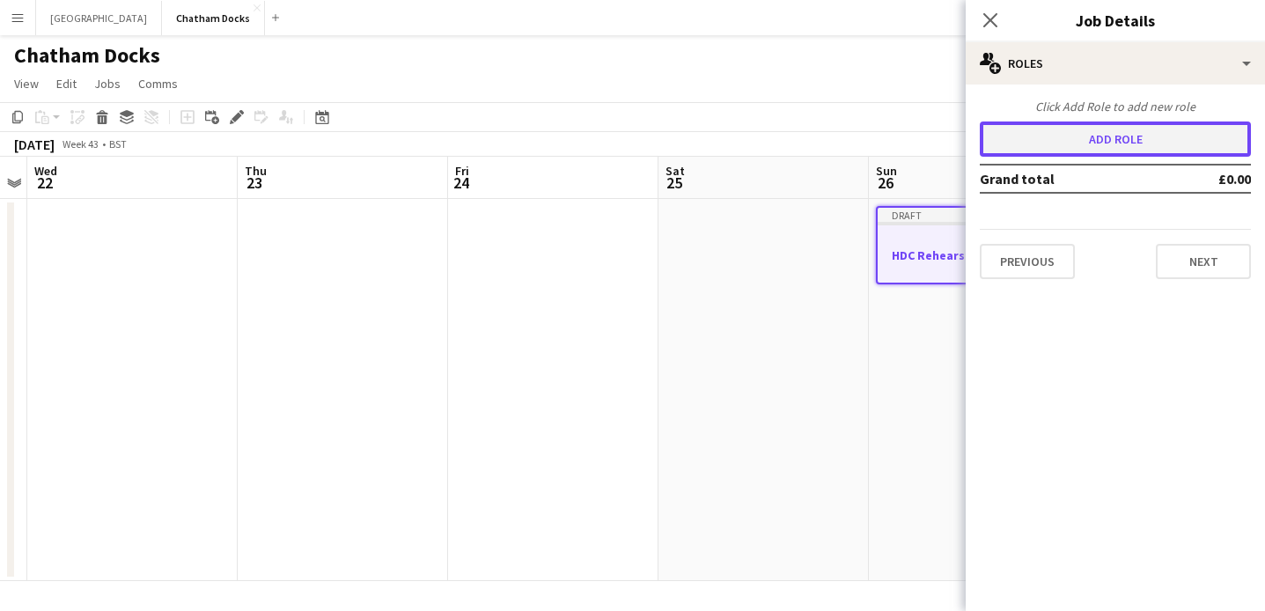
click at [1123, 138] on button "Add role" at bounding box center [1115, 139] width 271 height 35
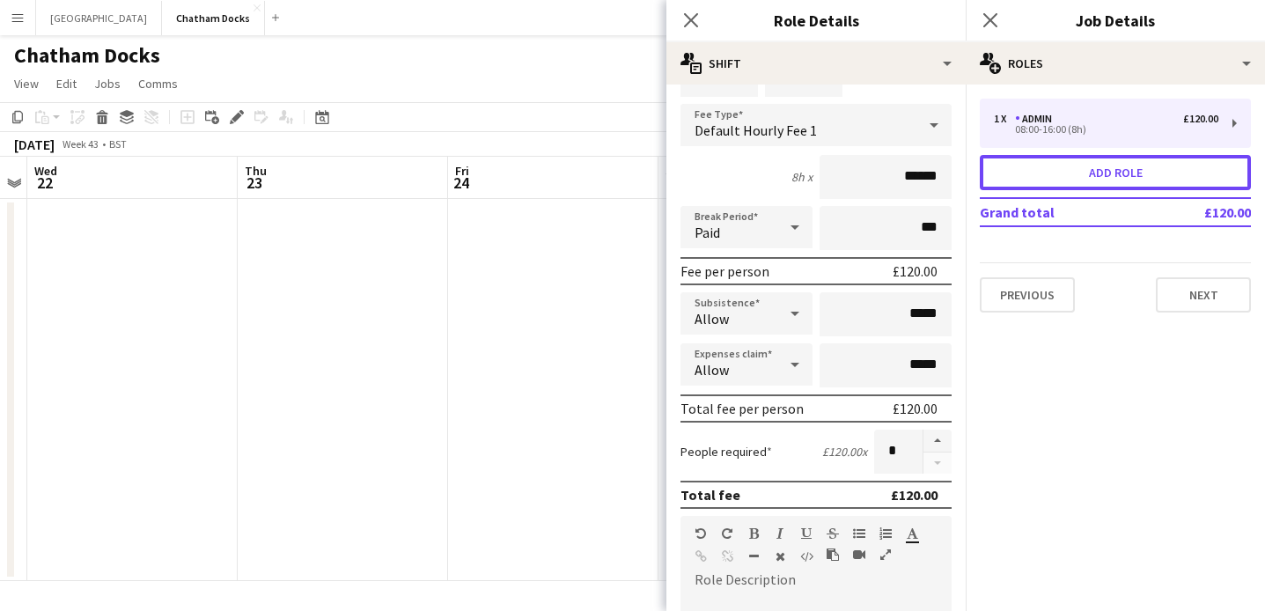
scroll to position [100, 0]
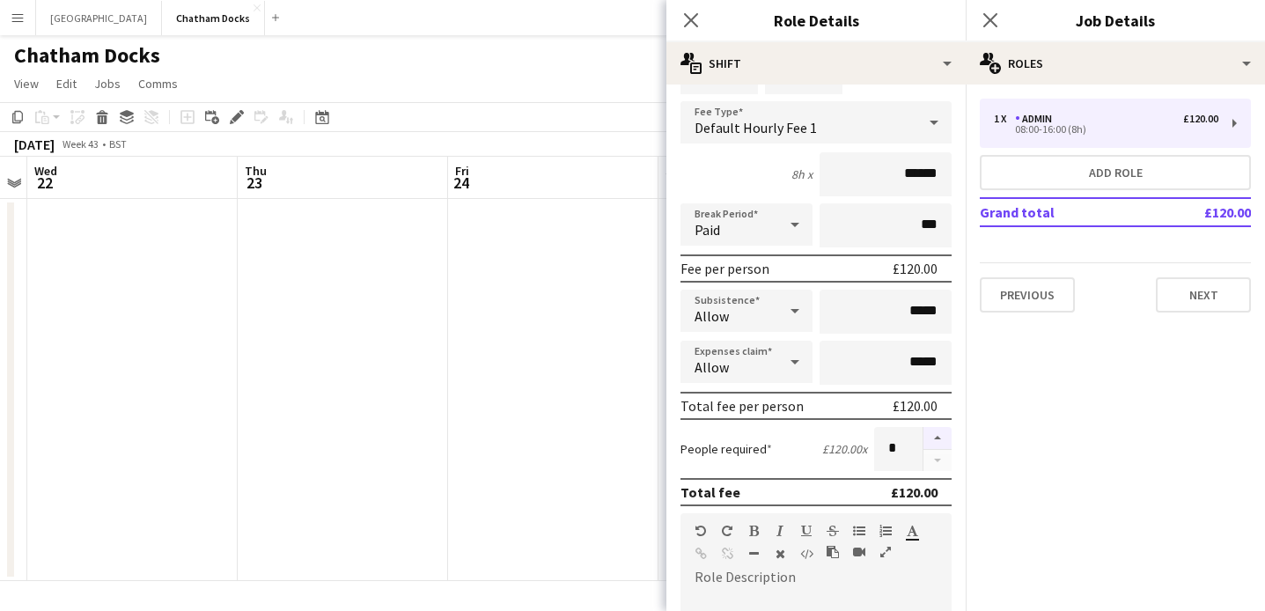
click at [945, 439] on button "button" at bounding box center [938, 438] width 28 height 23
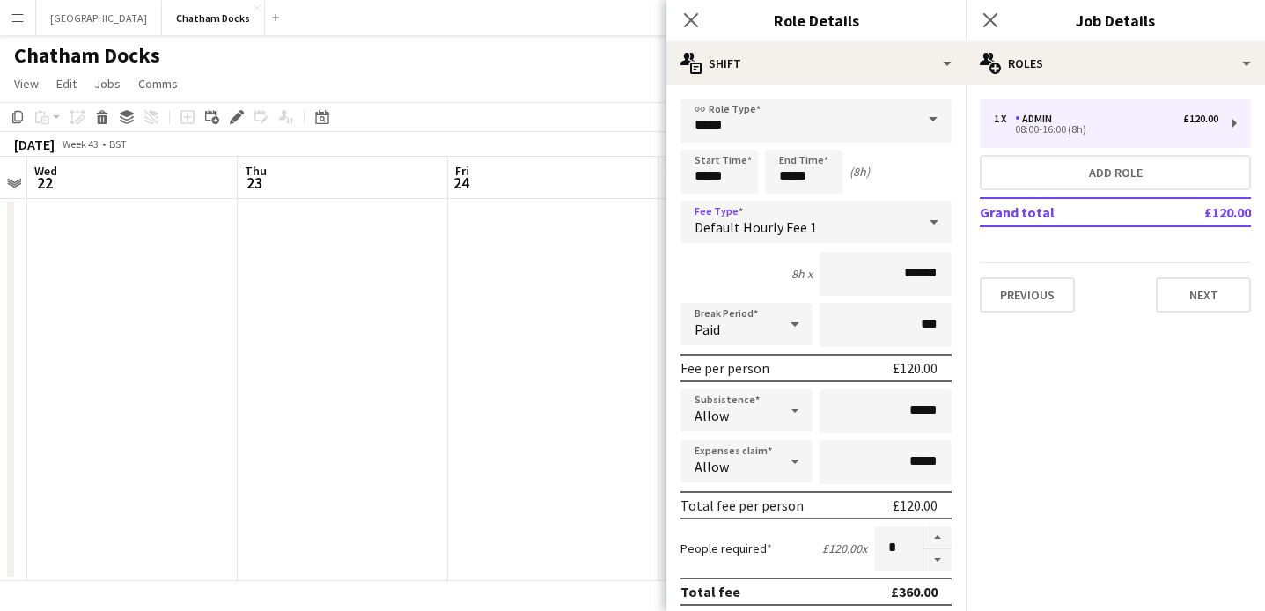
click at [847, 220] on div "Default Hourly Fee 1" at bounding box center [799, 222] width 236 height 42
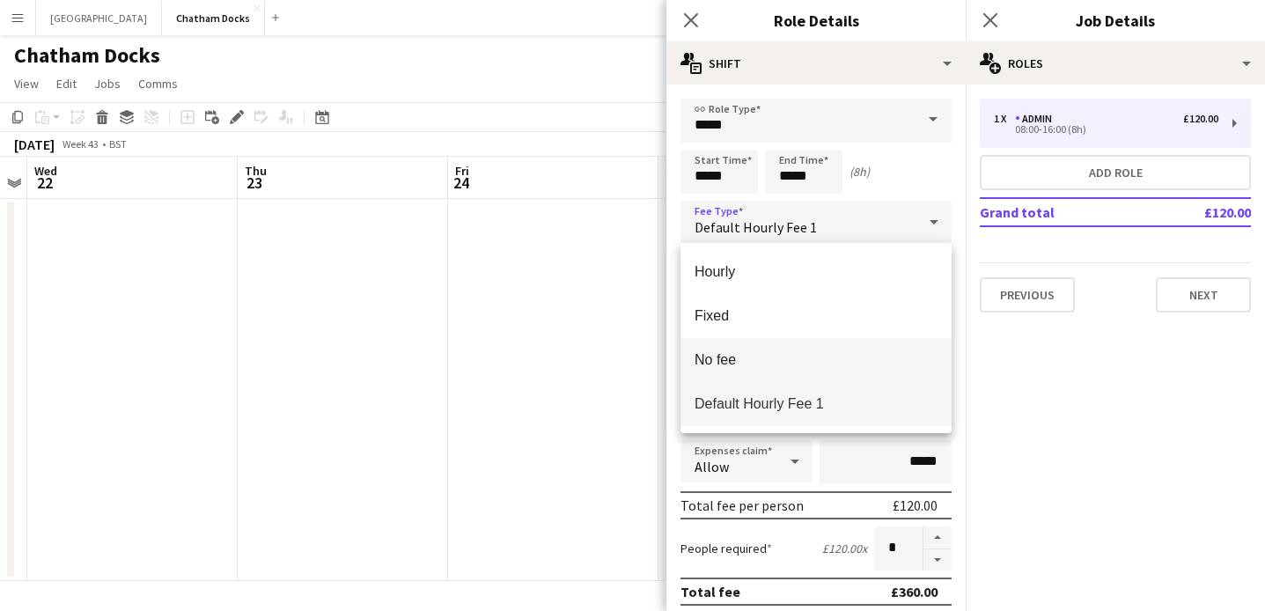
click at [738, 376] on mat-option "No fee" at bounding box center [816, 360] width 271 height 44
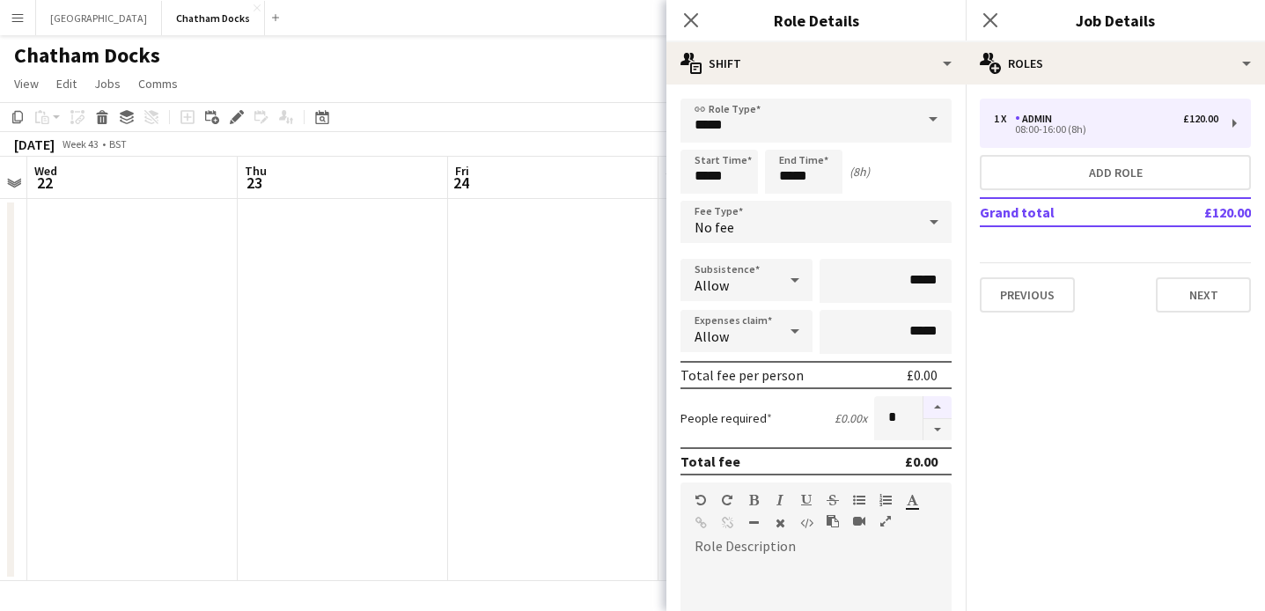
click at [938, 410] on button "button" at bounding box center [938, 407] width 28 height 23
type input "*"
click at [697, 21] on icon "Close pop-in" at bounding box center [690, 19] width 17 height 17
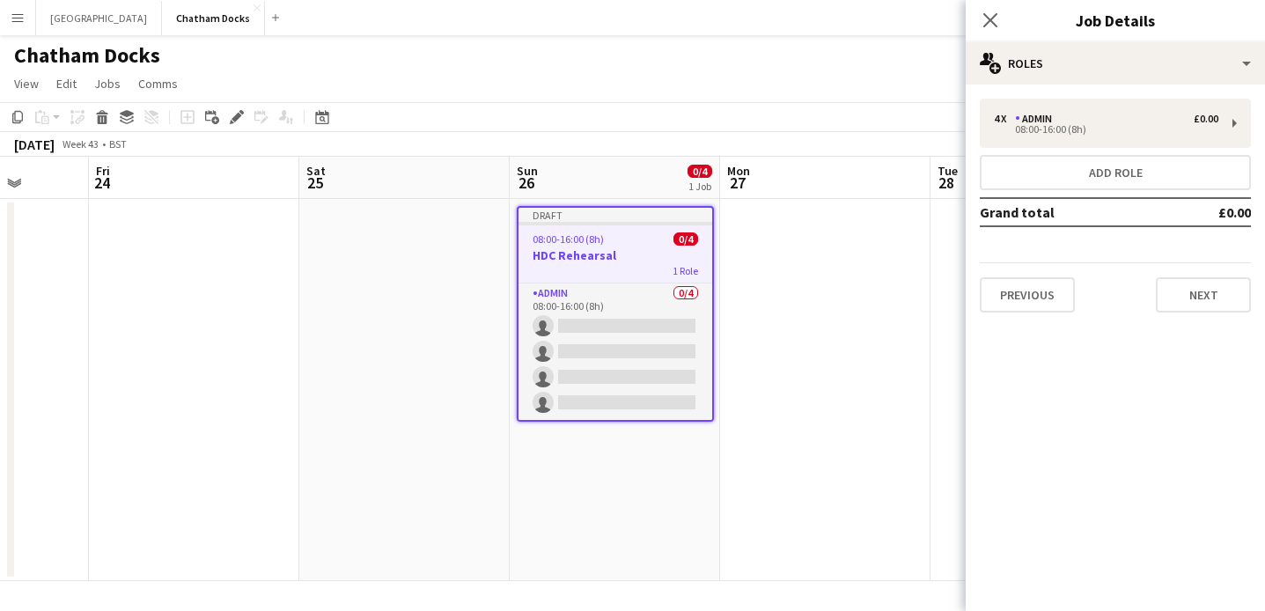
scroll to position [0, 828]
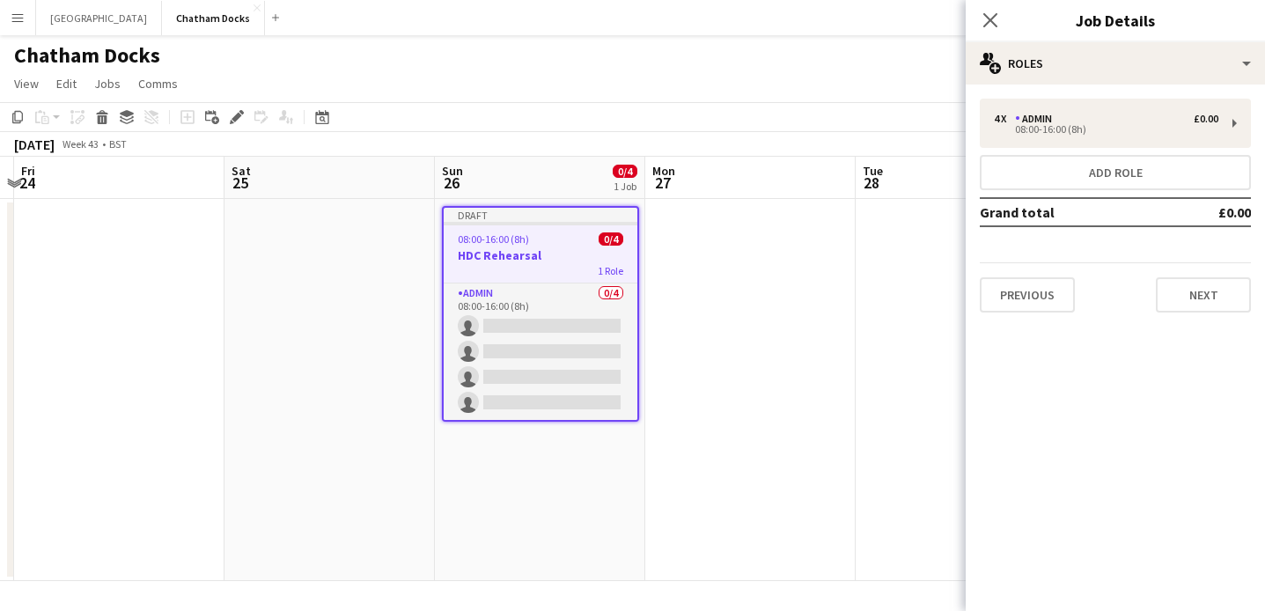
click at [734, 293] on app-date-cell at bounding box center [750, 390] width 210 height 382
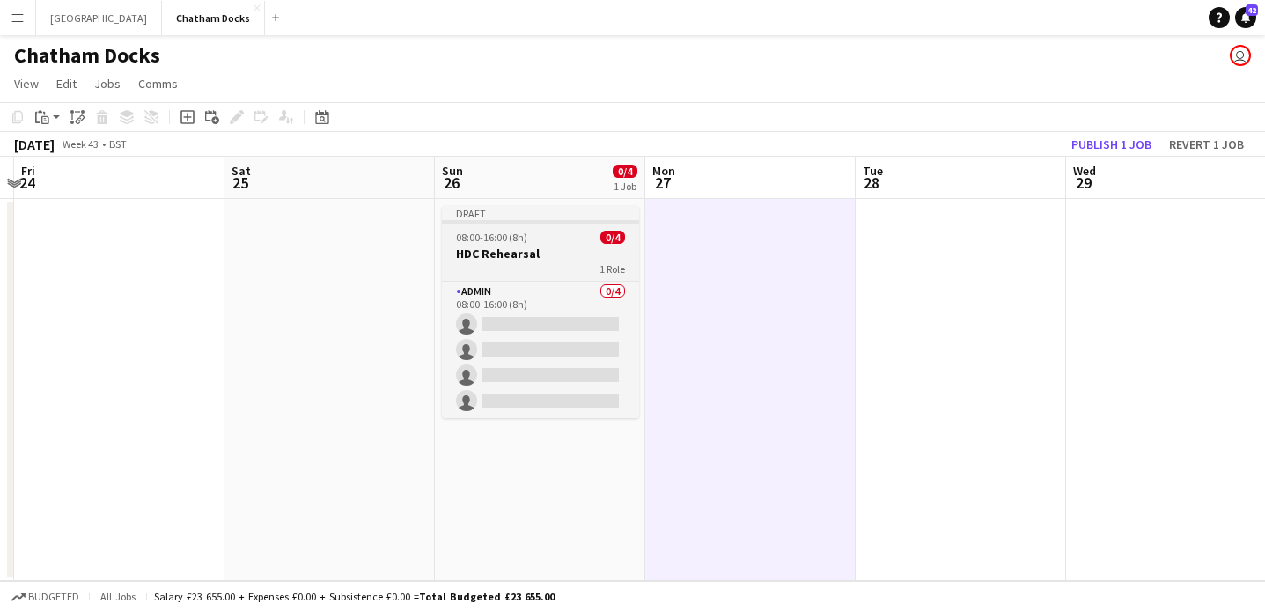
click at [574, 258] on h3 "HDC Rehearsal" at bounding box center [540, 254] width 197 height 16
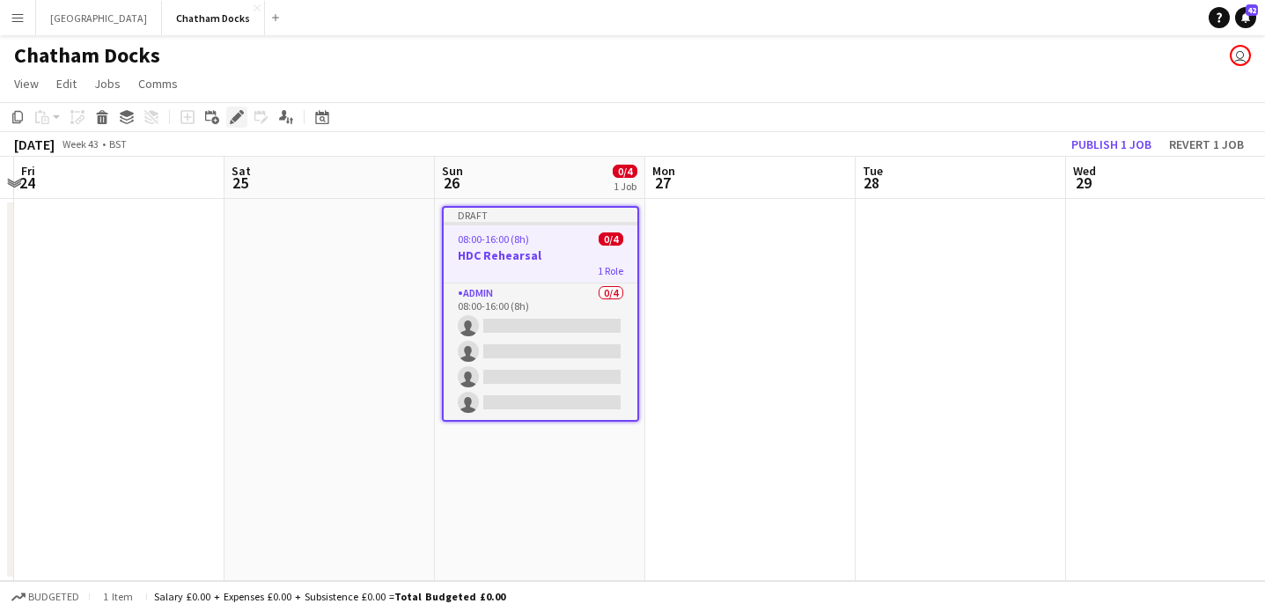
click at [239, 122] on icon "Edit" at bounding box center [237, 117] width 14 height 14
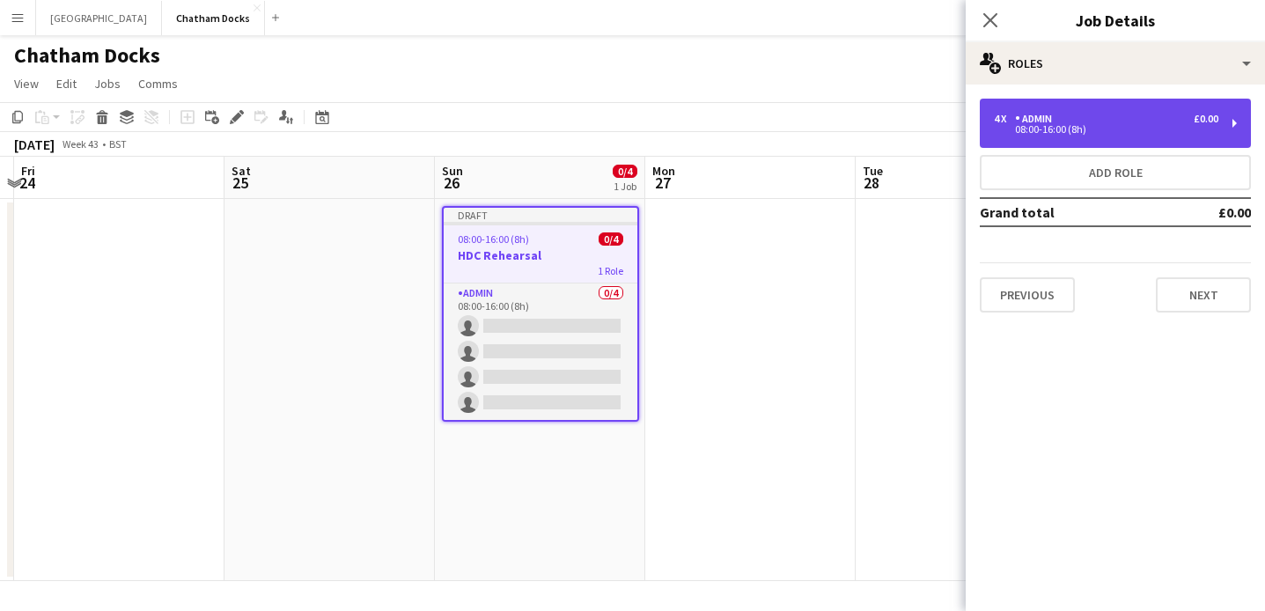
click at [1054, 116] on div "Admin" at bounding box center [1037, 119] width 44 height 12
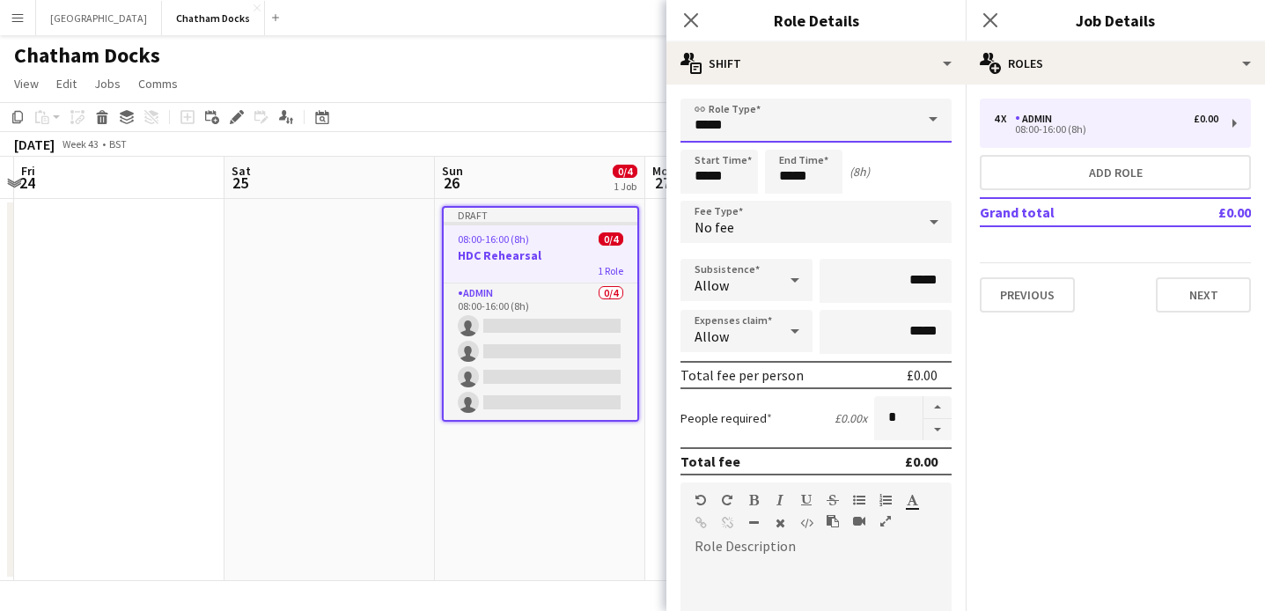
click at [790, 124] on input "*****" at bounding box center [816, 121] width 271 height 44
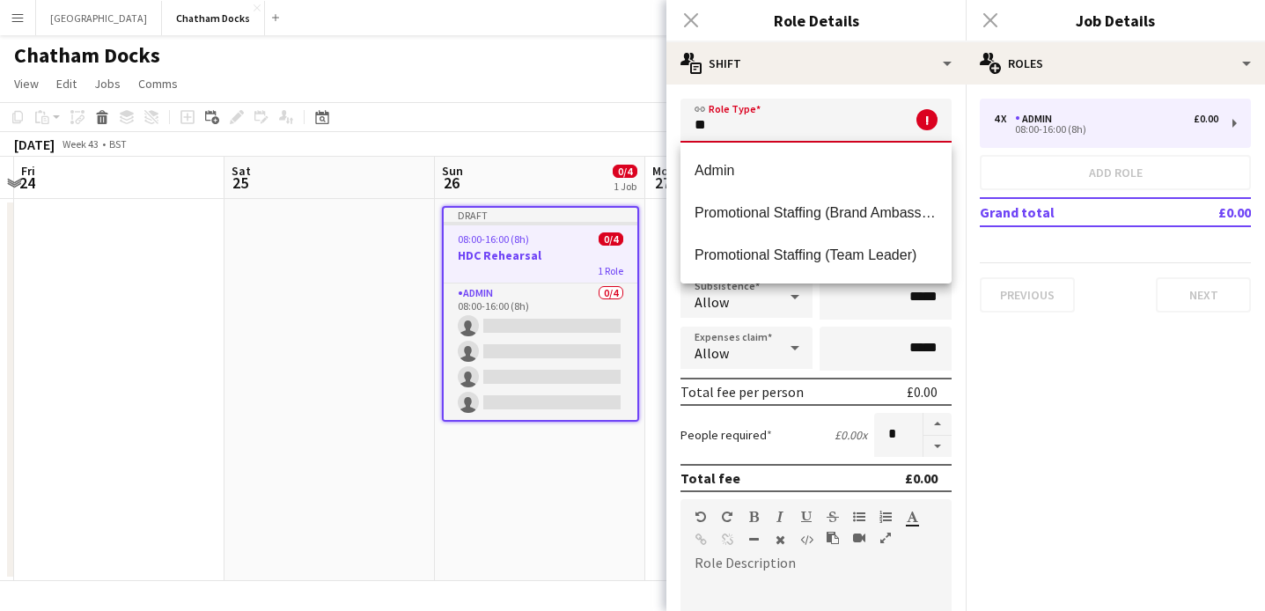
type input "*"
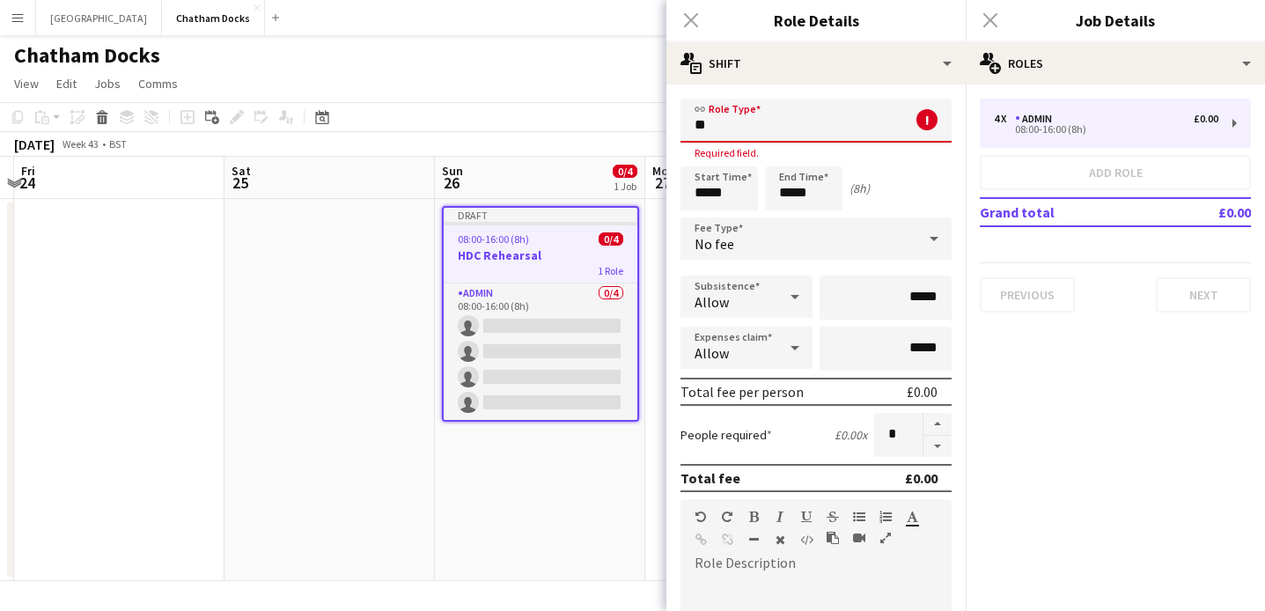
type input "*"
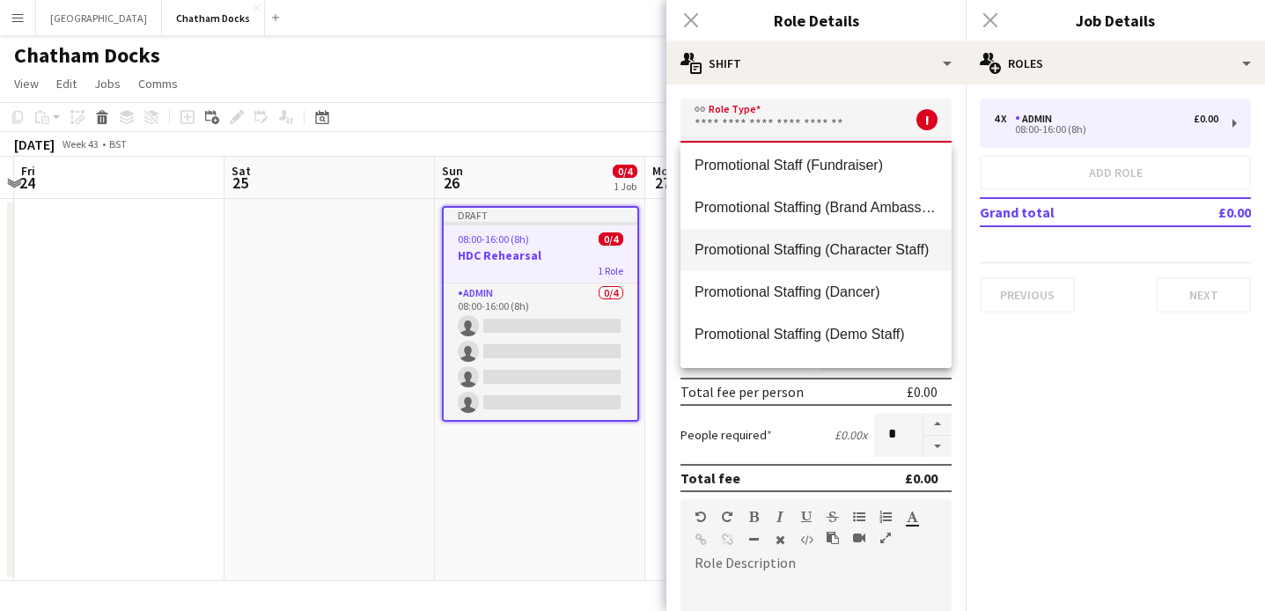
scroll to position [852, 0]
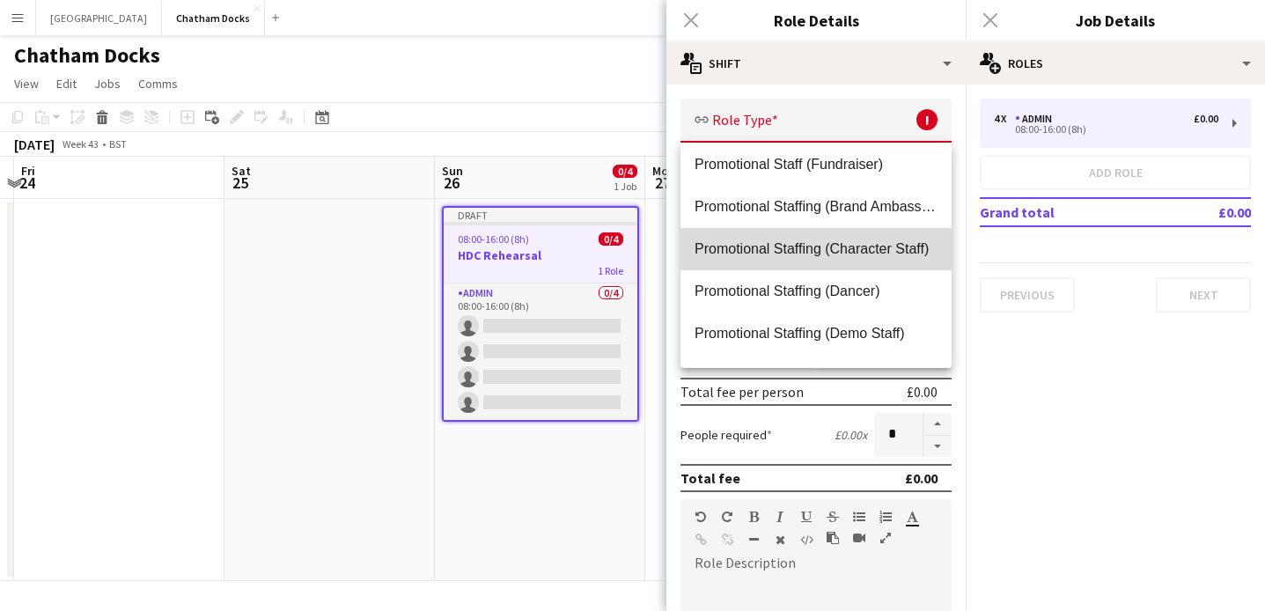
click at [818, 252] on span "Promotional Staffing (Character Staff)" at bounding box center [816, 248] width 243 height 17
type input "**********"
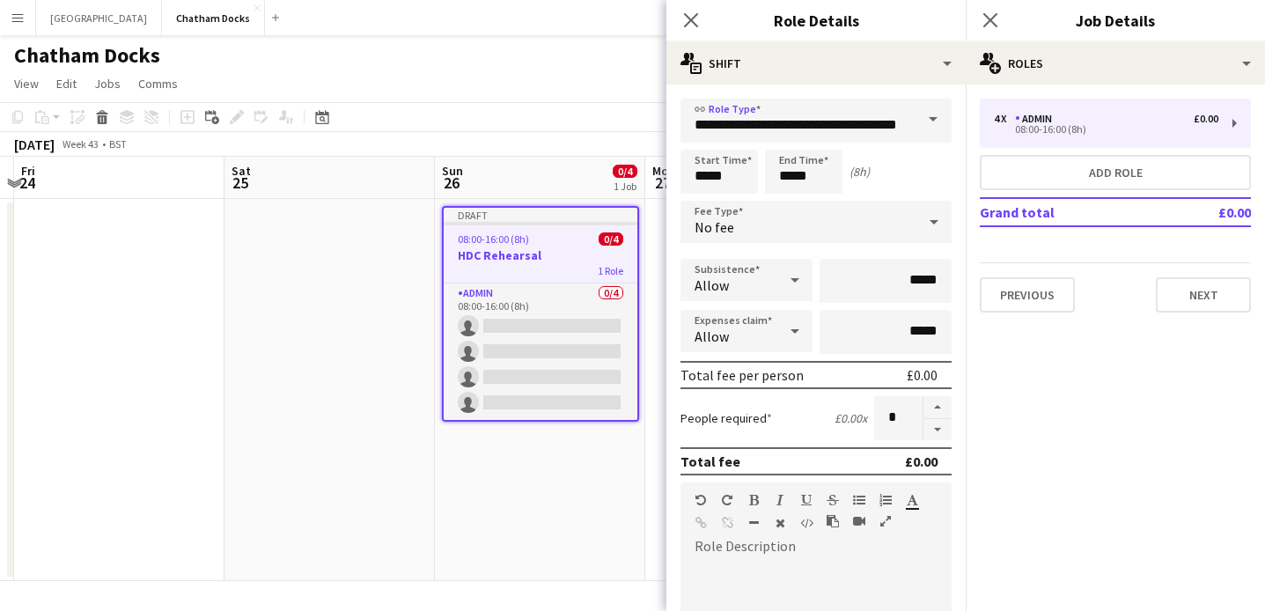
scroll to position [0, 0]
click at [907, 178] on div "Start Time ***** End Time ***** (8h)" at bounding box center [816, 172] width 271 height 44
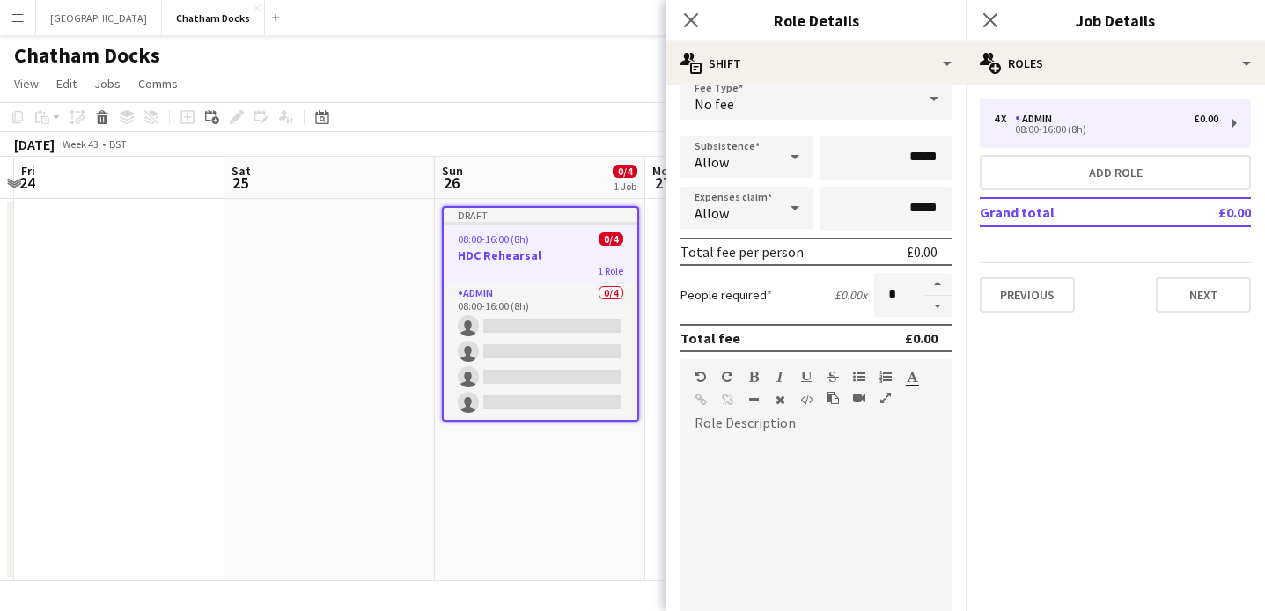
scroll to position [130, 0]
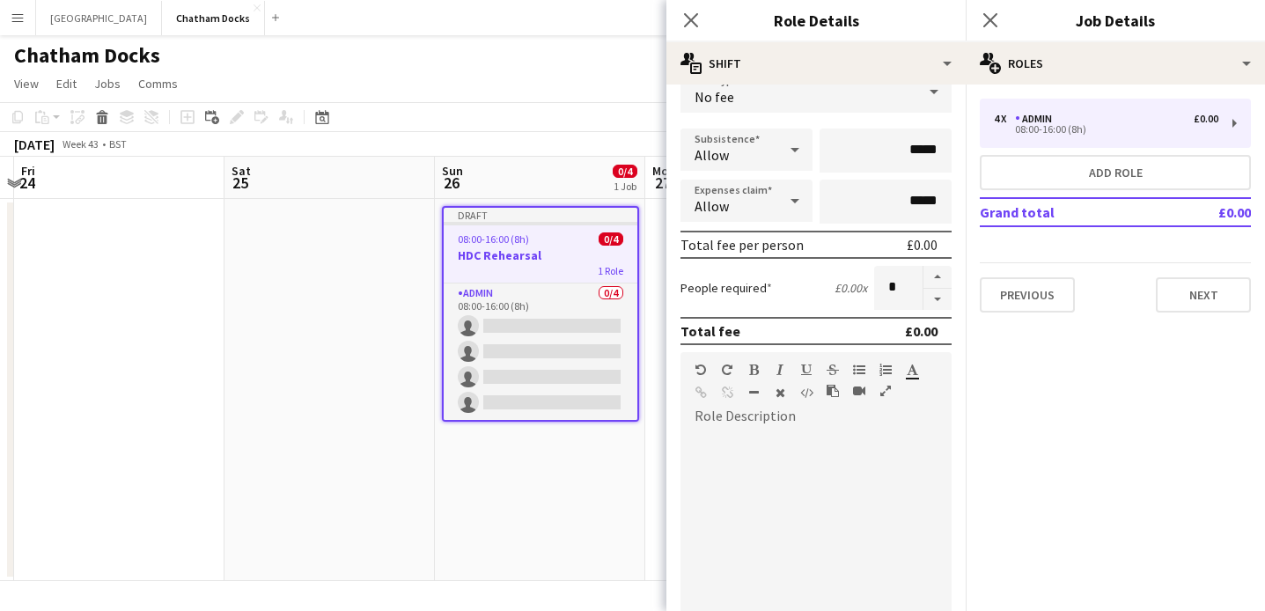
click at [802, 480] on div at bounding box center [816, 536] width 271 height 211
click at [691, 19] on icon at bounding box center [690, 19] width 17 height 17
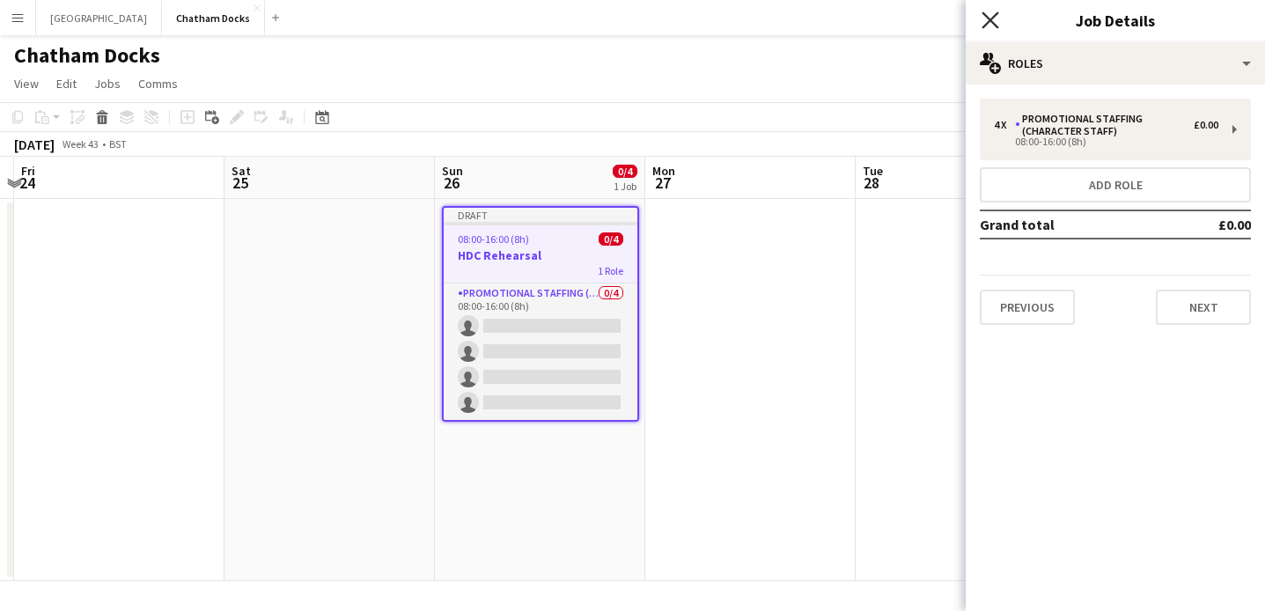
click at [988, 14] on icon "Close pop-in" at bounding box center [990, 19] width 17 height 17
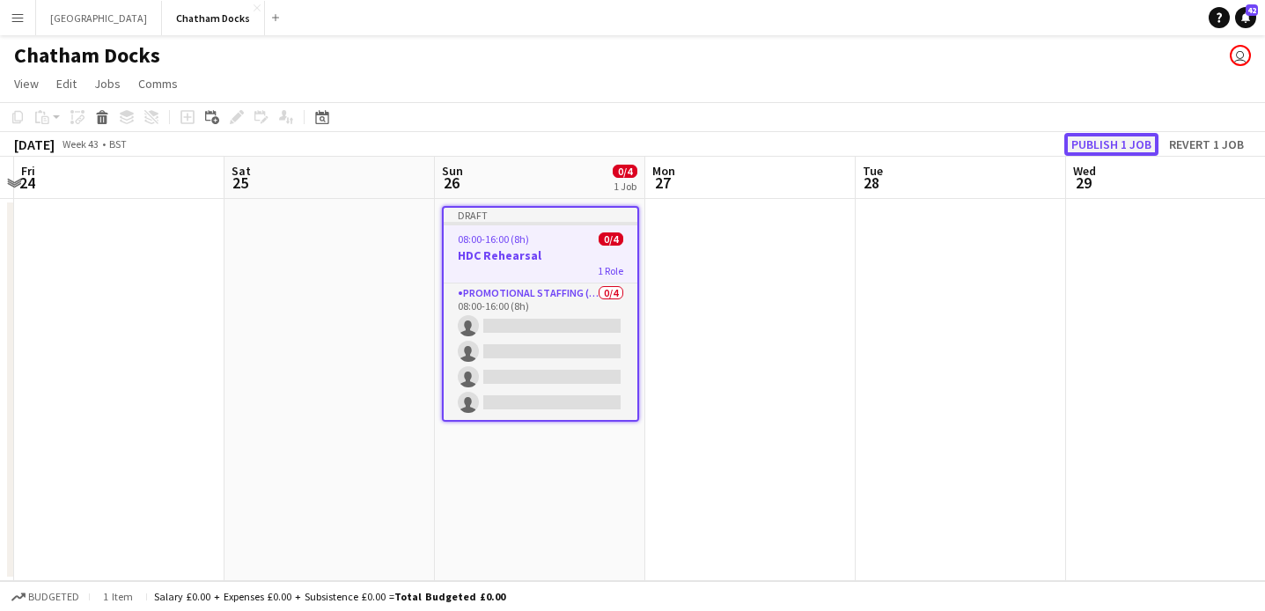
click at [1126, 142] on button "Publish 1 job" at bounding box center [1112, 144] width 94 height 23
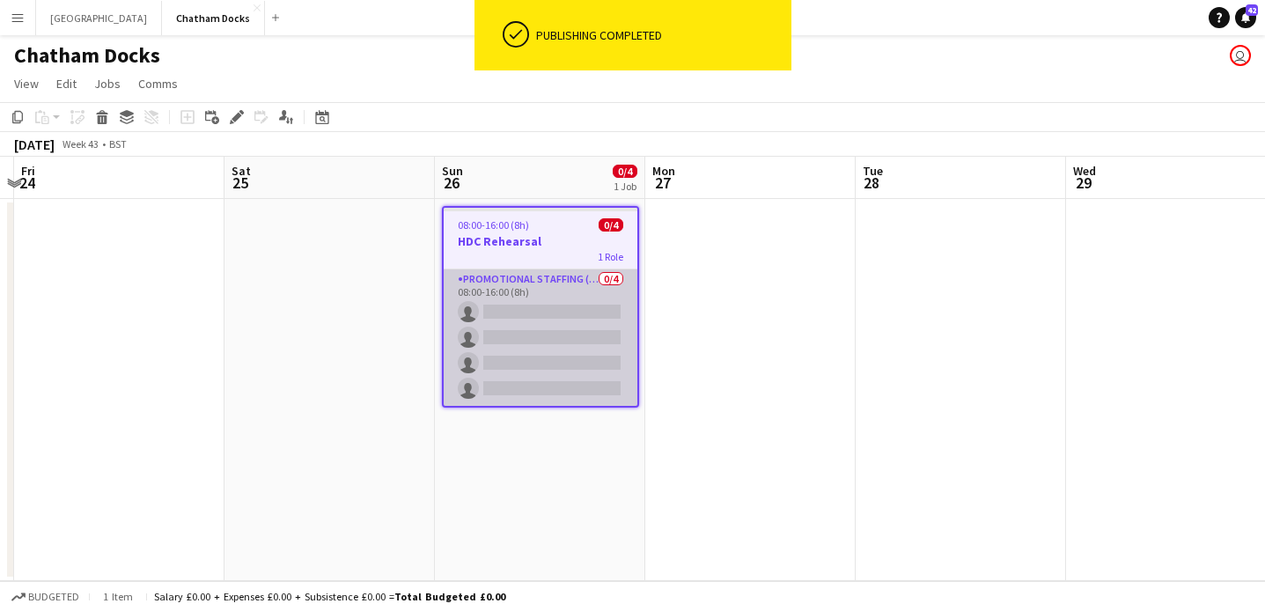
click at [524, 308] on app-card-role "Promotional Staffing (Character Staff) 0/4 08:00-16:00 (8h) single-neutral-acti…" at bounding box center [541, 337] width 194 height 136
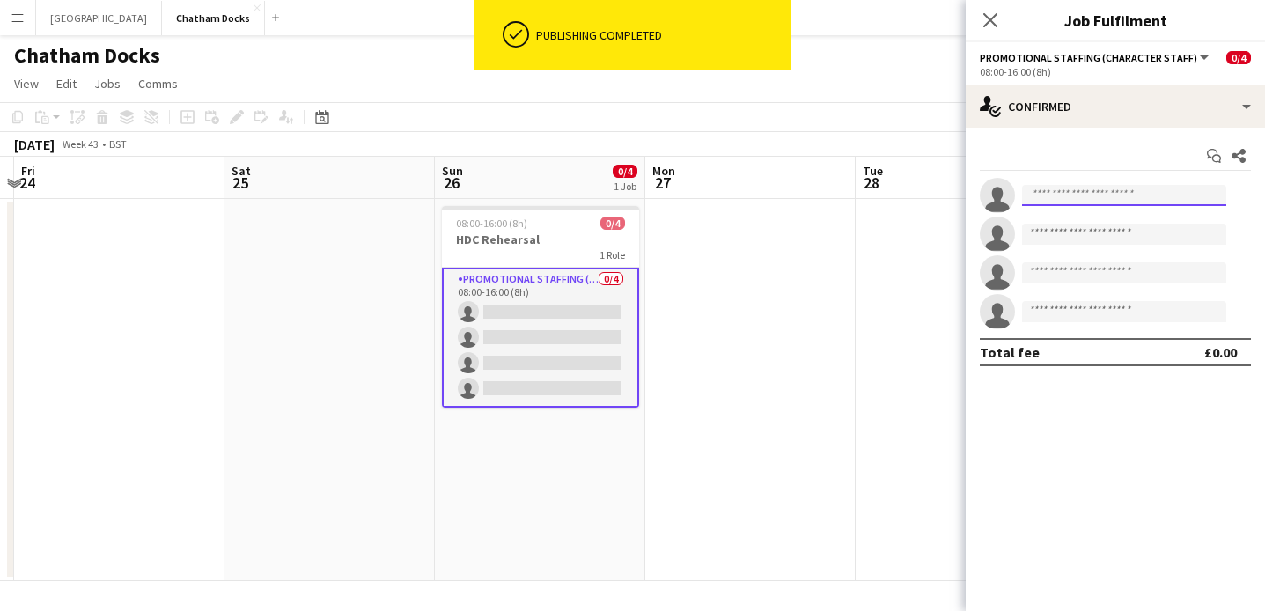
click at [1073, 203] on input at bounding box center [1124, 195] width 204 height 21
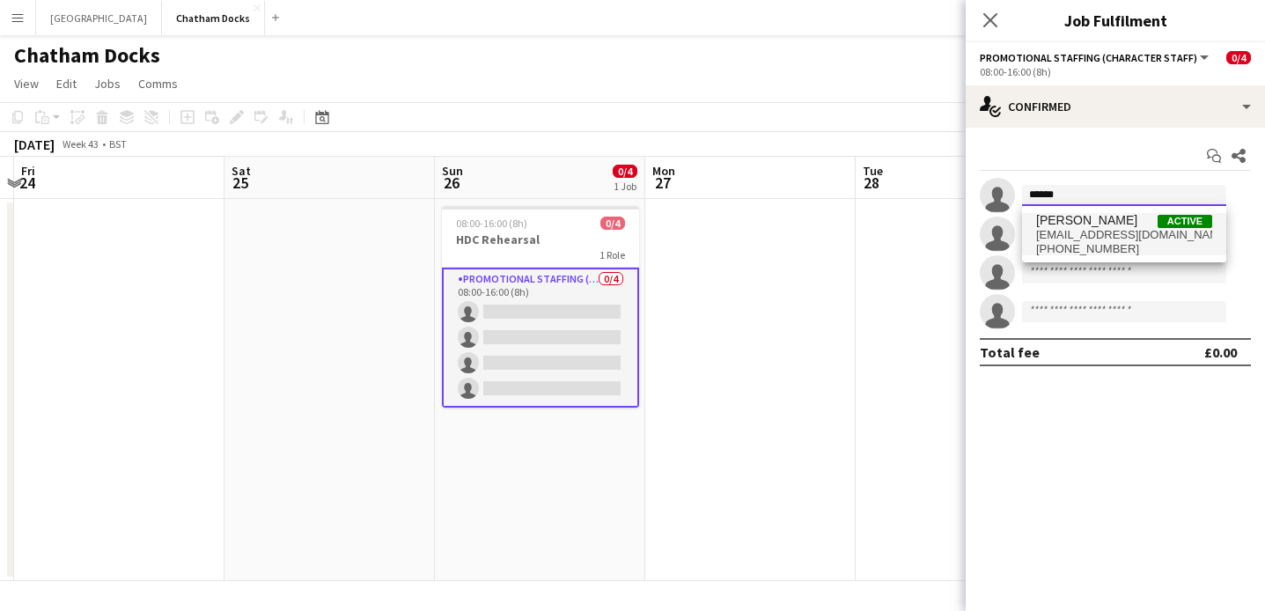
type input "******"
click at [1106, 248] on span "+447963599376" at bounding box center [1124, 249] width 176 height 14
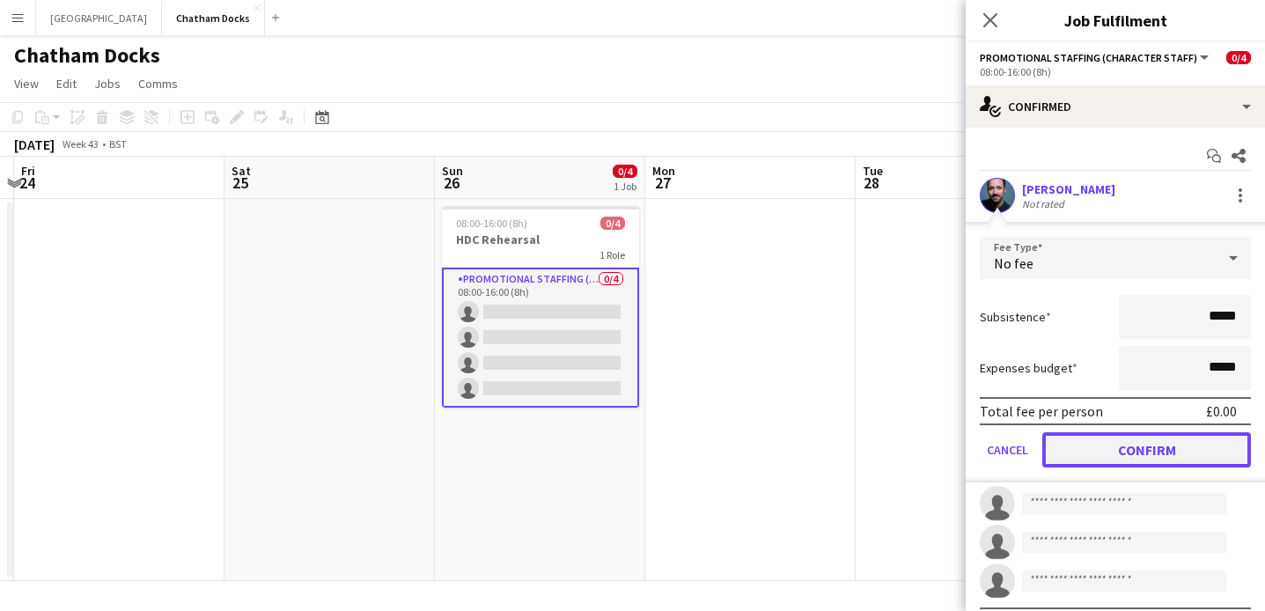
click at [1124, 456] on button "Confirm" at bounding box center [1147, 449] width 209 height 35
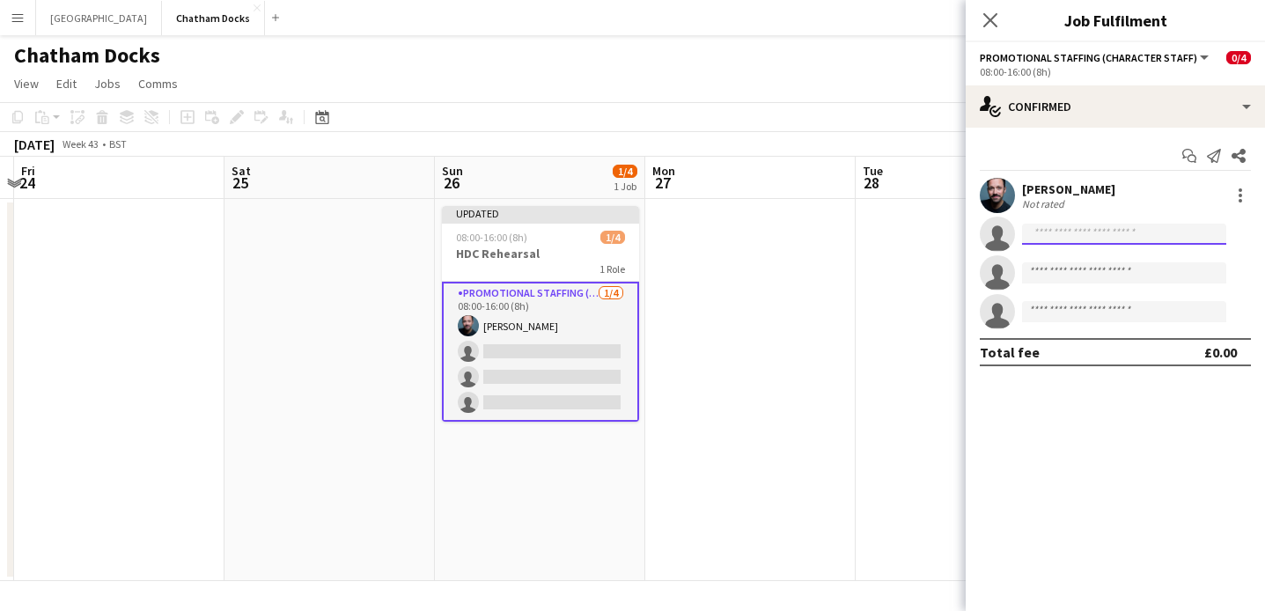
click at [1042, 237] on input at bounding box center [1124, 234] width 204 height 21
type input "*"
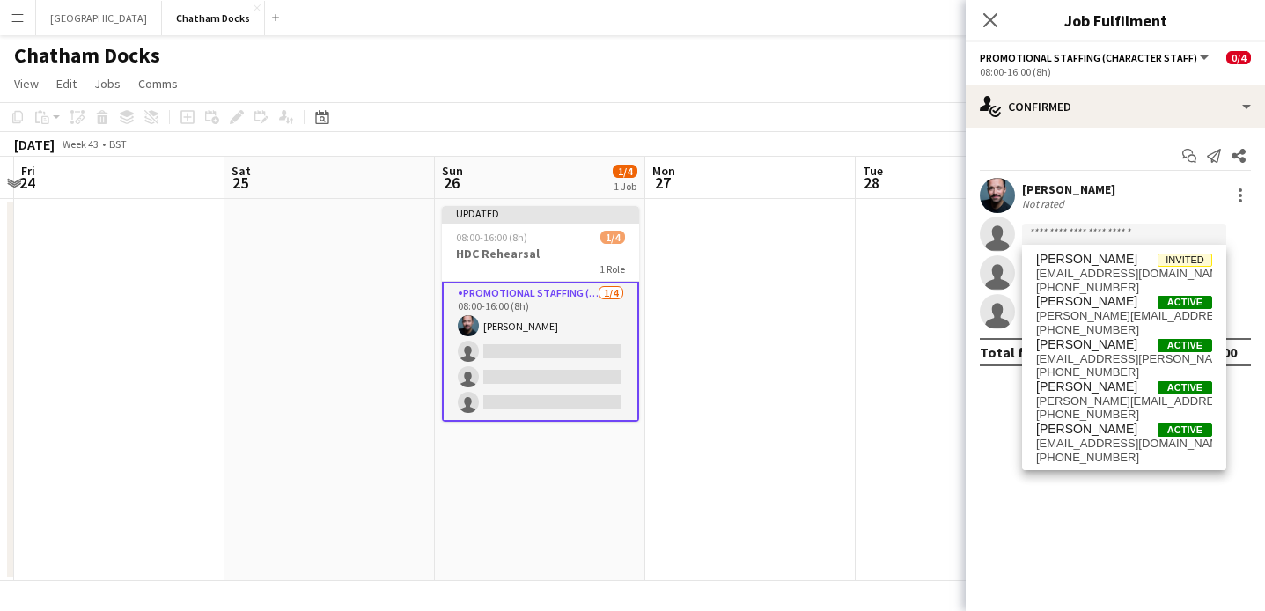
click at [831, 402] on app-date-cell at bounding box center [750, 390] width 210 height 382
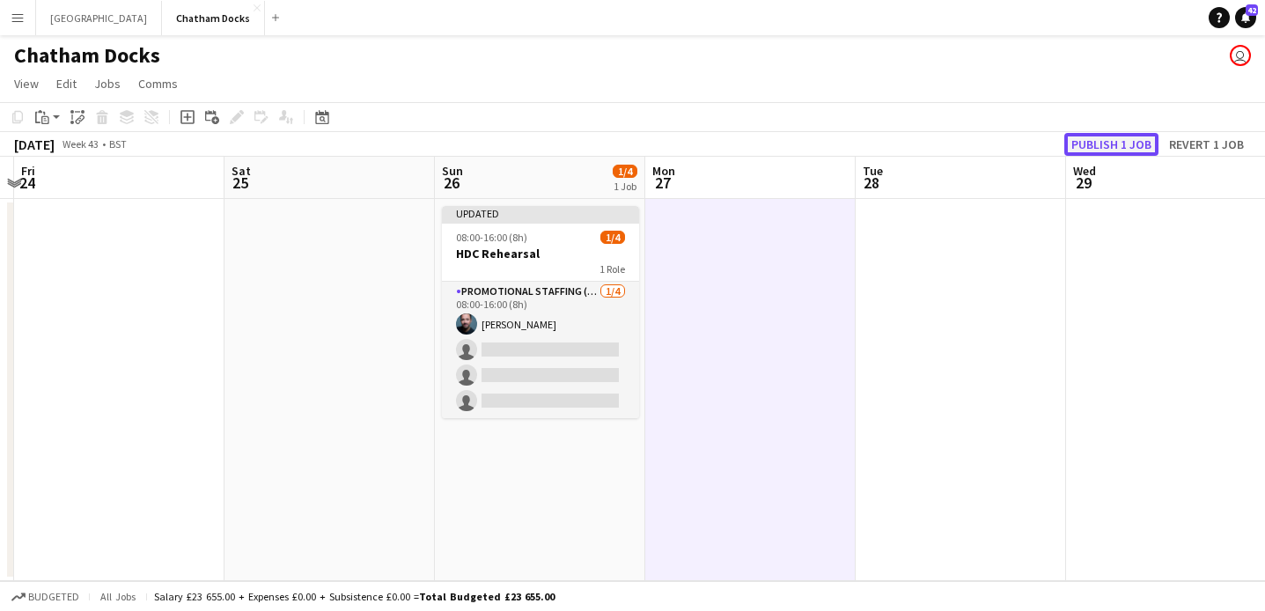
click at [1099, 142] on button "Publish 1 job" at bounding box center [1112, 144] width 94 height 23
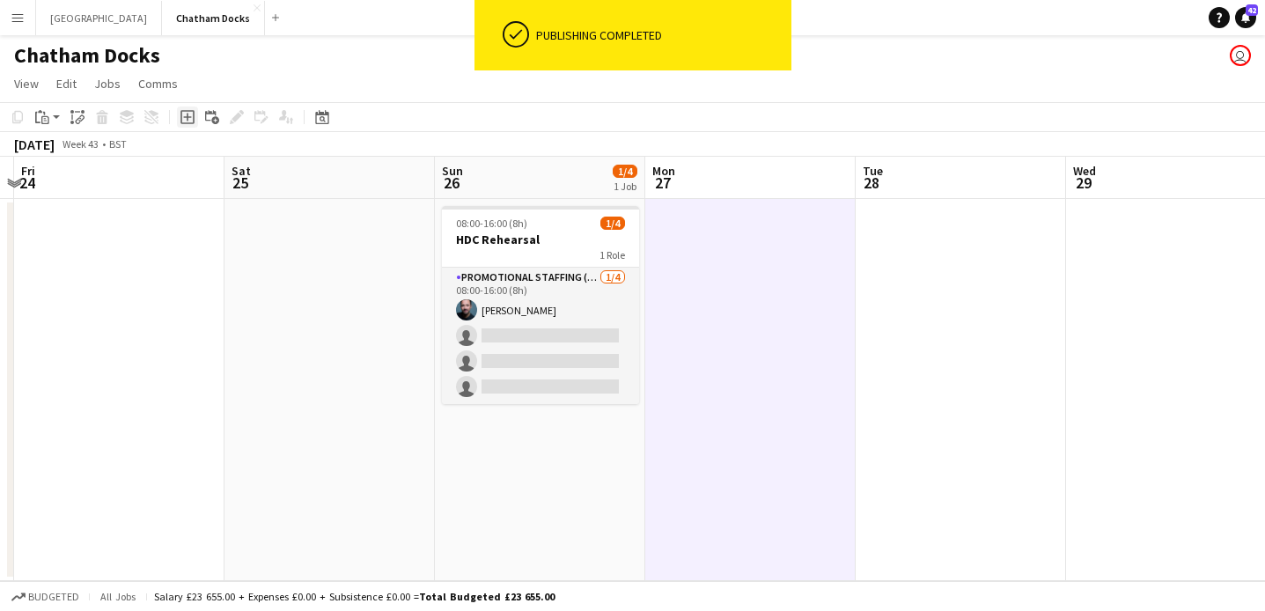
click at [184, 112] on icon "Add job" at bounding box center [188, 117] width 14 height 14
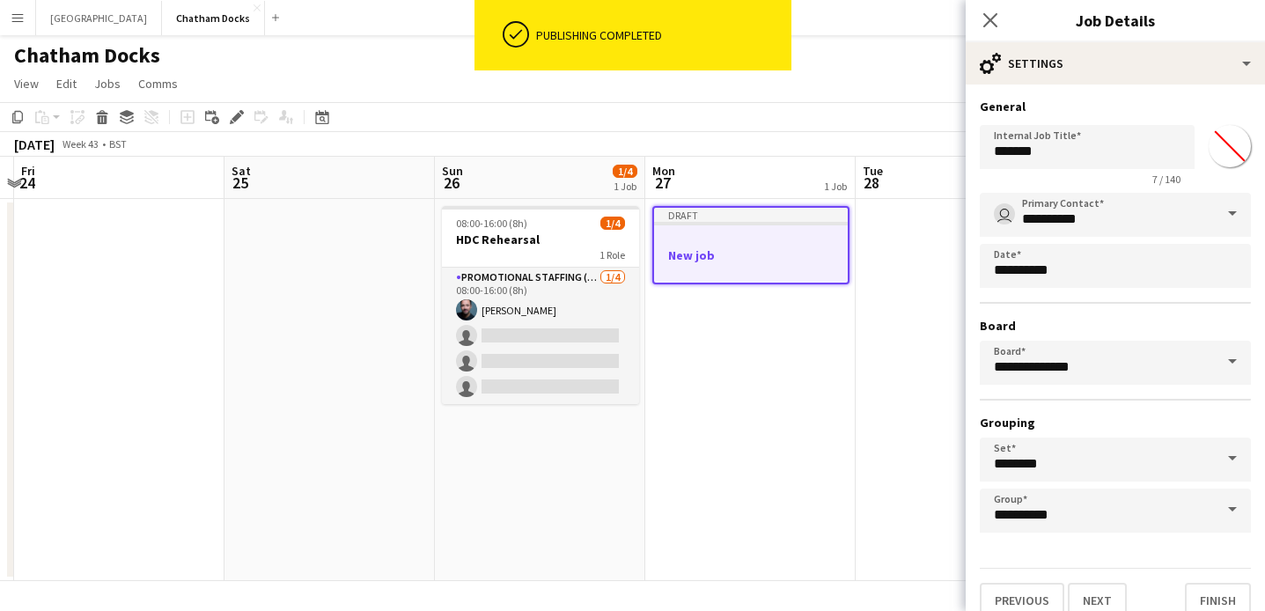
click at [804, 319] on app-date-cell "Draft New job" at bounding box center [750, 390] width 210 height 382
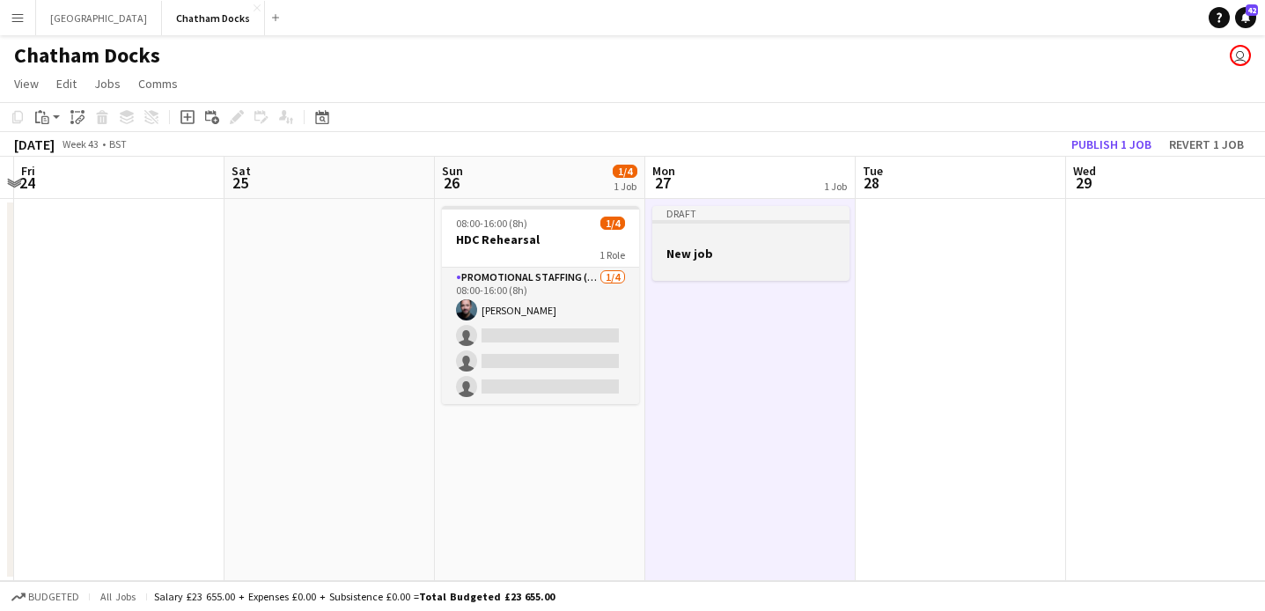
click at [740, 237] on div at bounding box center [751, 237] width 197 height 13
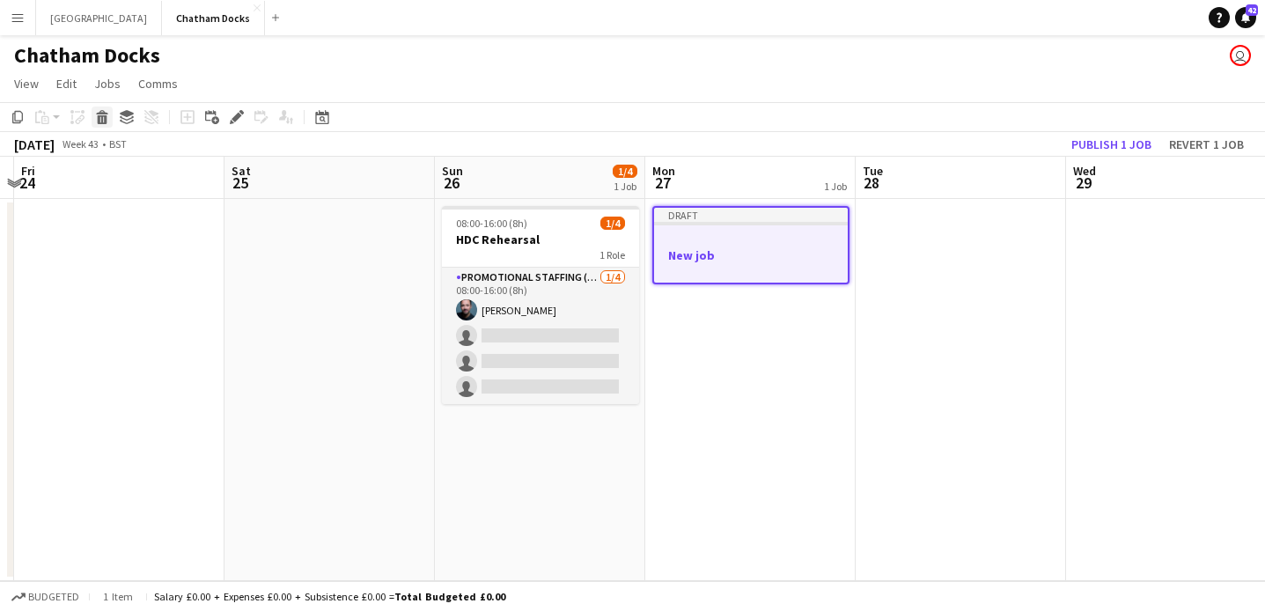
click at [104, 122] on icon at bounding box center [103, 119] width 10 height 9
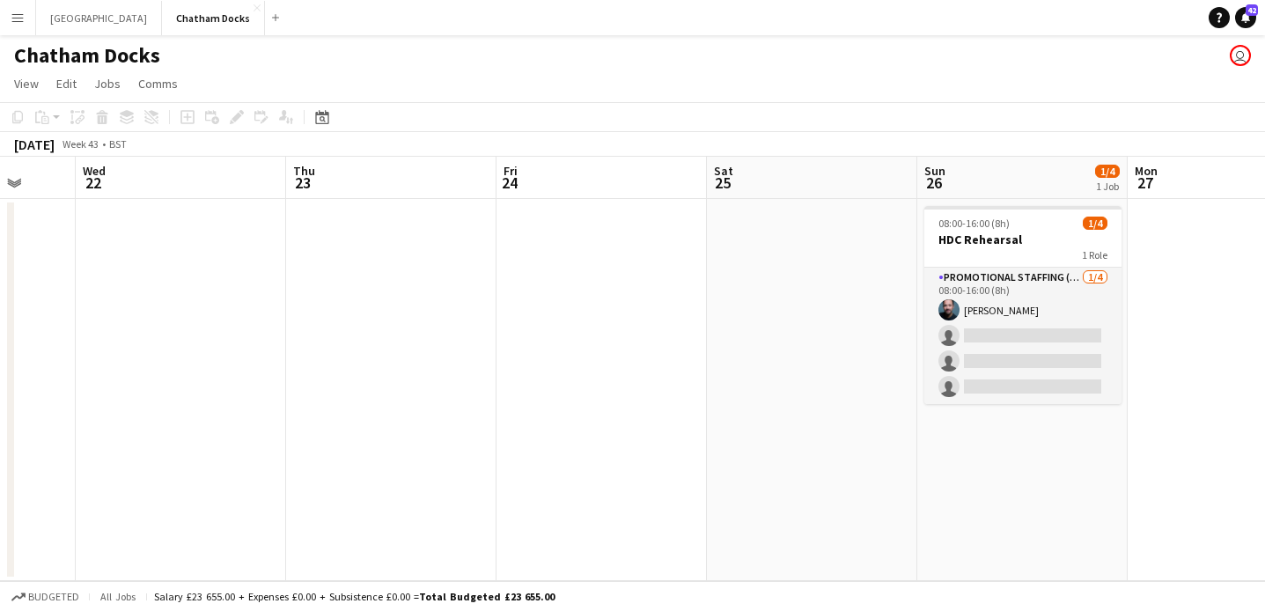
scroll to position [0, 602]
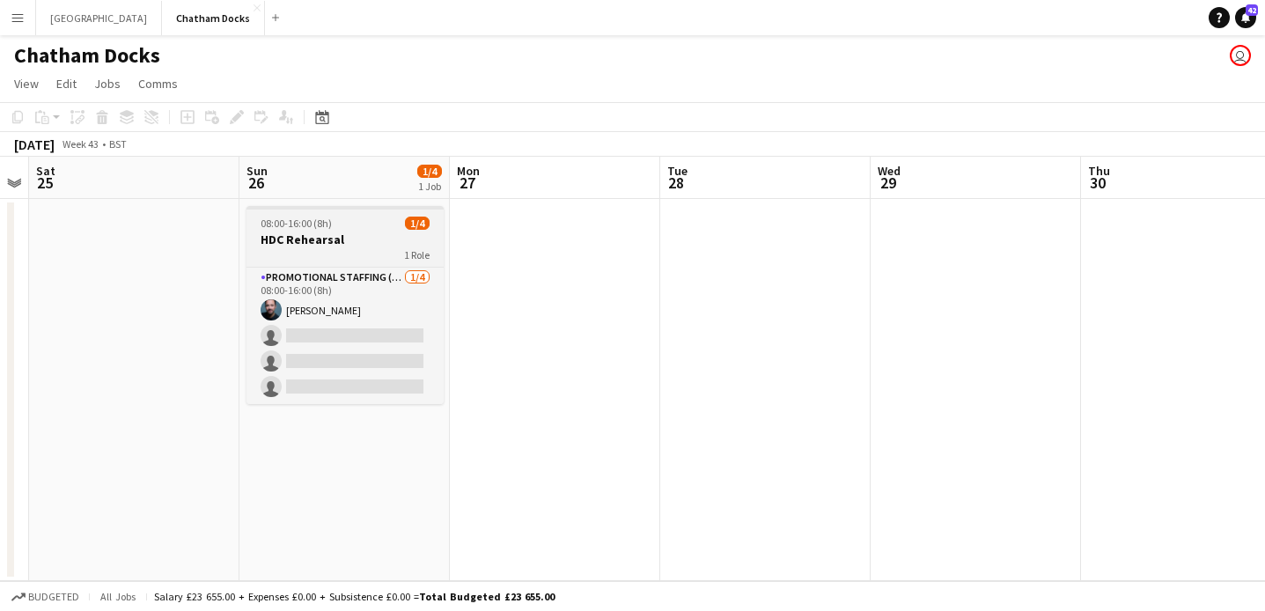
click at [333, 247] on h3 "HDC Rehearsal" at bounding box center [345, 240] width 197 height 16
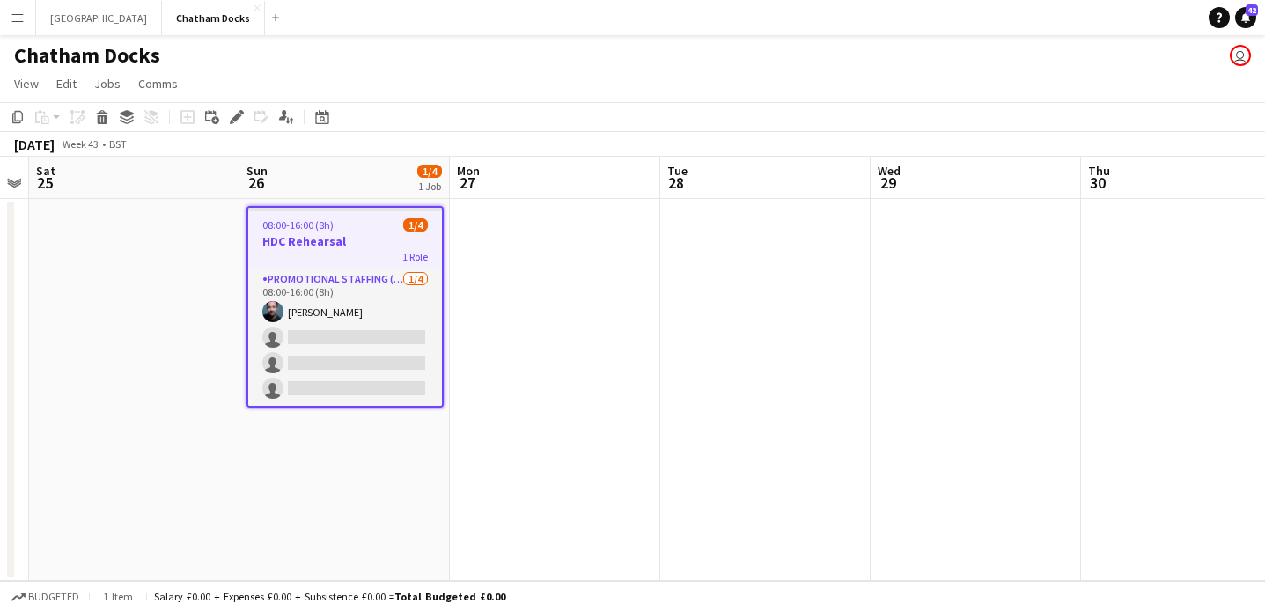
click at [338, 232] on app-job-card "08:00-16:00 (8h) 1/4 HDC Rehearsal 1 Role Promotional Staffing (Character Staff…" at bounding box center [345, 307] width 197 height 202
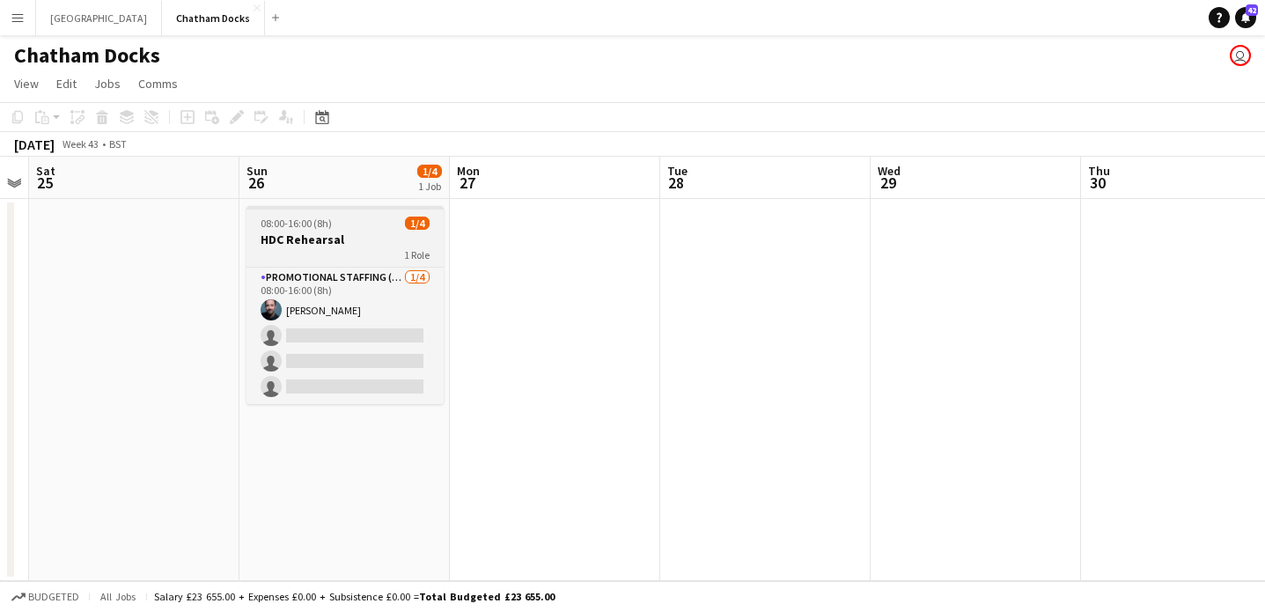
click at [322, 250] on div "1 Role" at bounding box center [345, 254] width 197 height 14
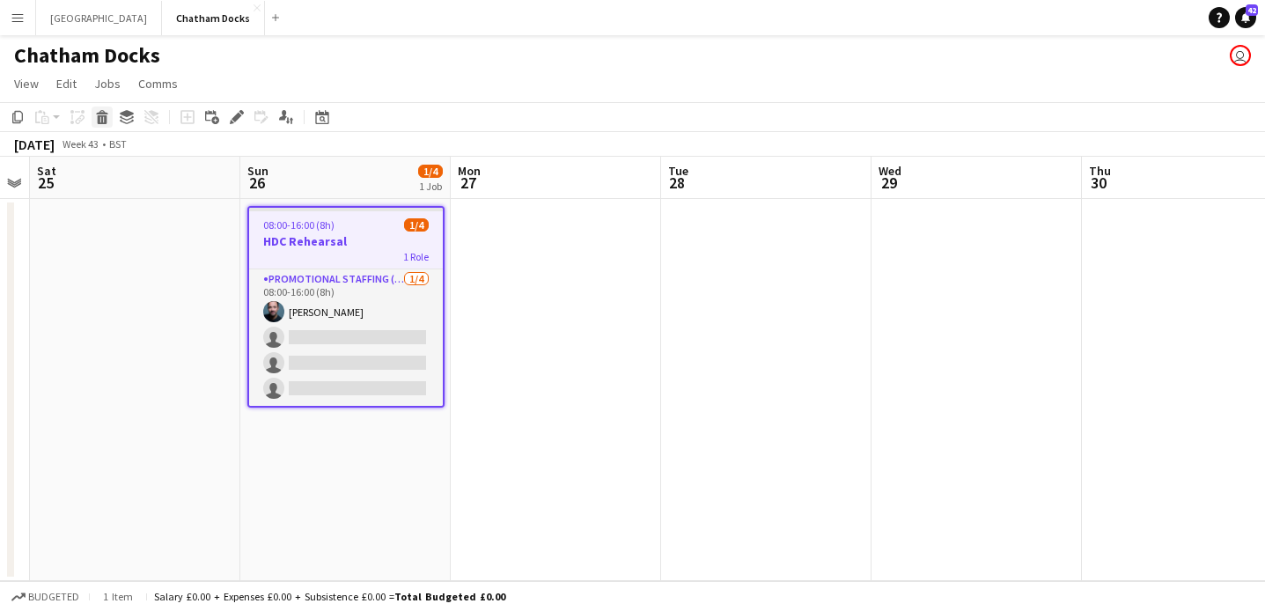
click at [100, 123] on icon at bounding box center [103, 119] width 10 height 9
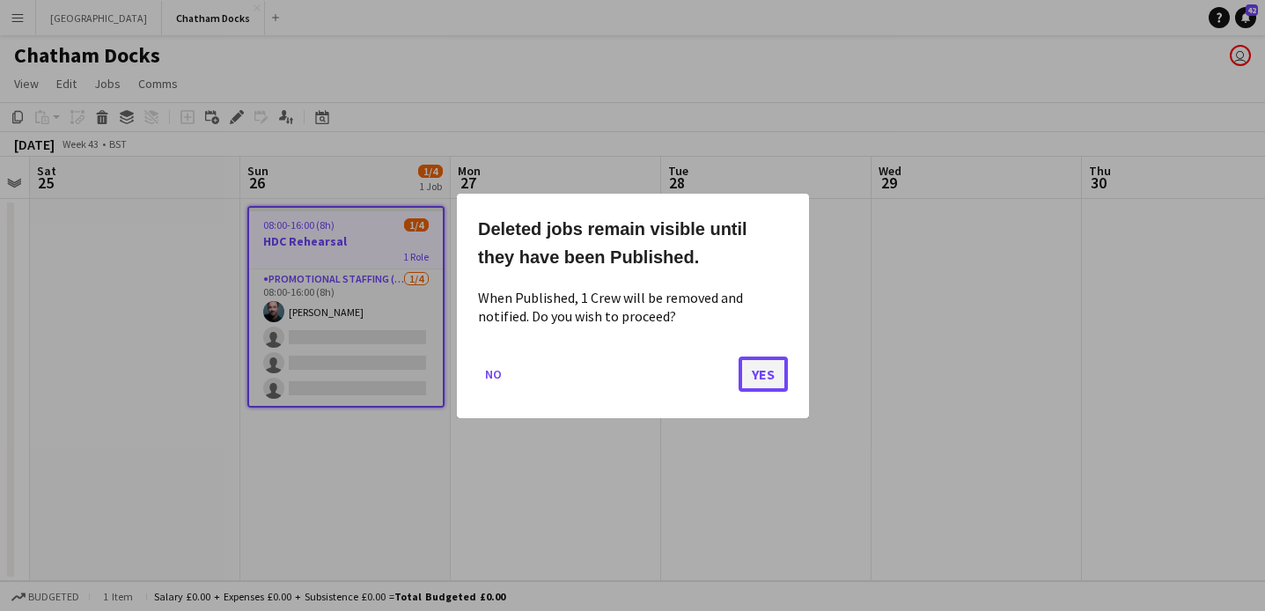
click at [753, 380] on button "Yes" at bounding box center [763, 373] width 49 height 35
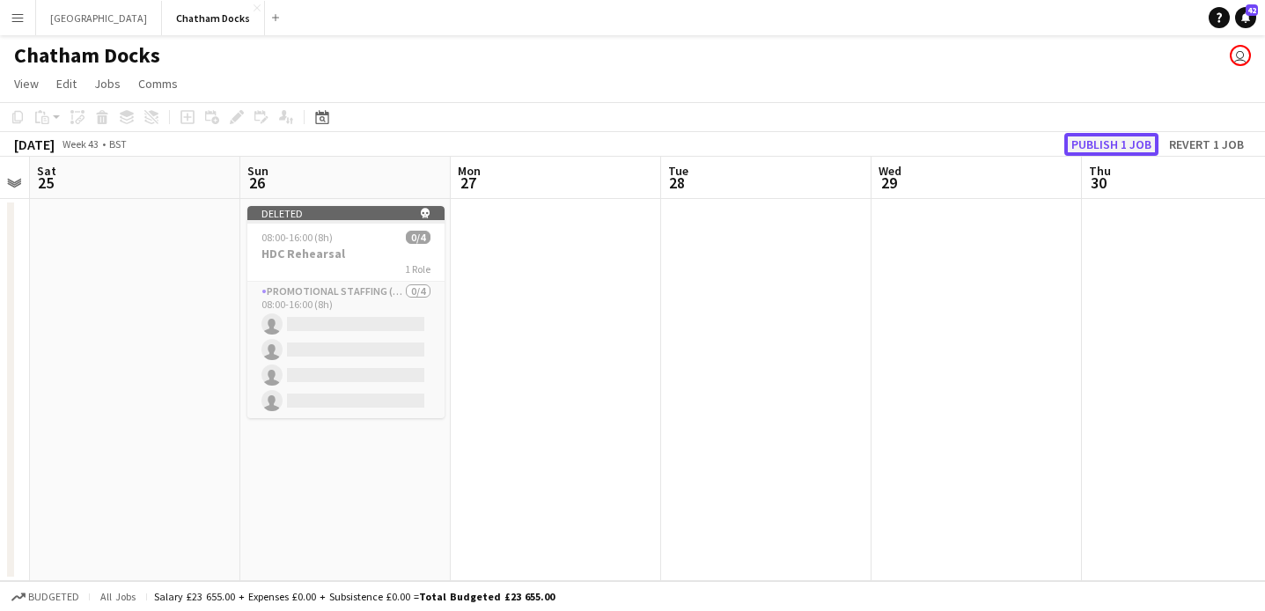
click at [1112, 150] on button "Publish 1 job" at bounding box center [1112, 144] width 94 height 23
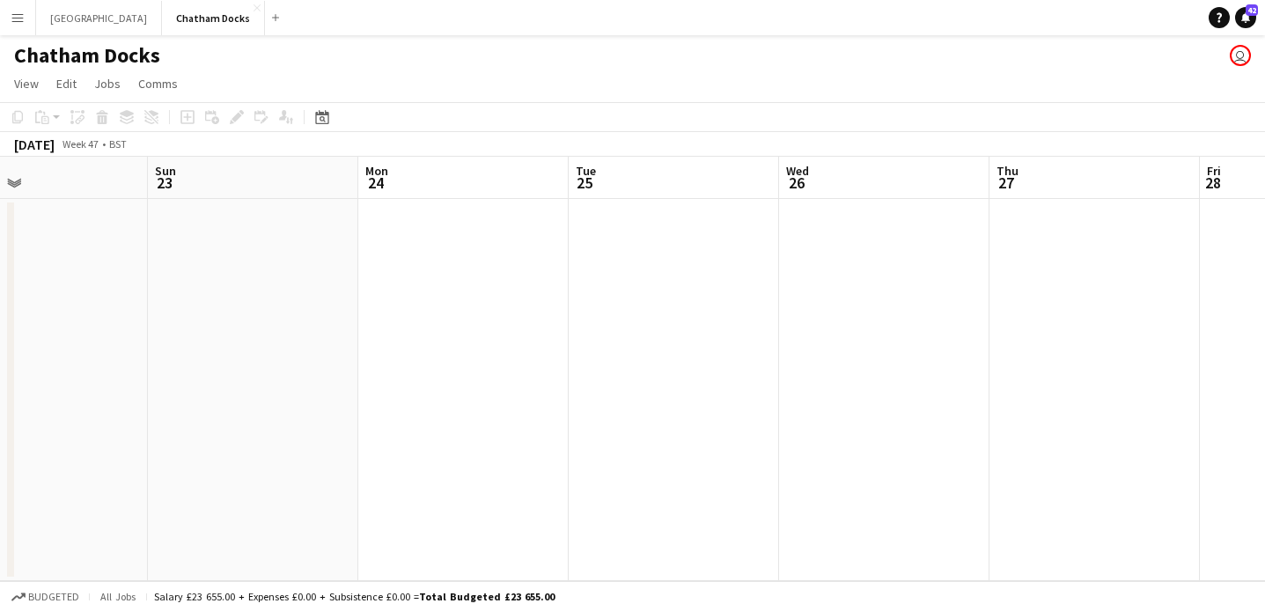
scroll to position [0, 693]
click at [845, 301] on app-date-cell at bounding box center [885, 390] width 210 height 382
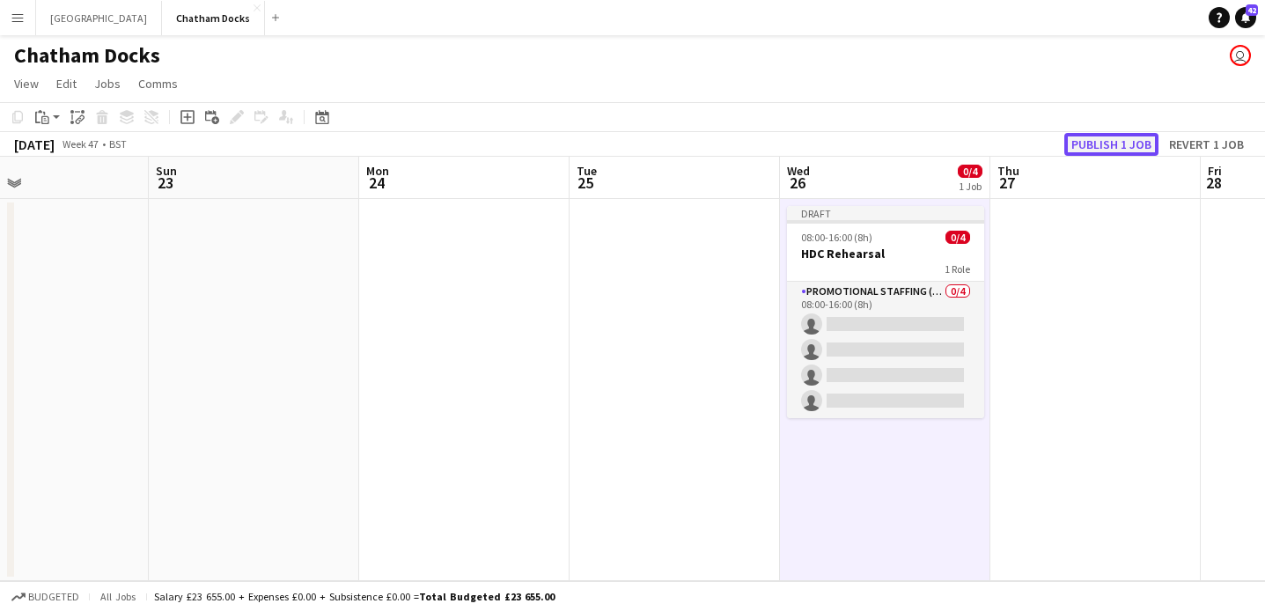
click at [1091, 140] on button "Publish 1 job" at bounding box center [1112, 144] width 94 height 23
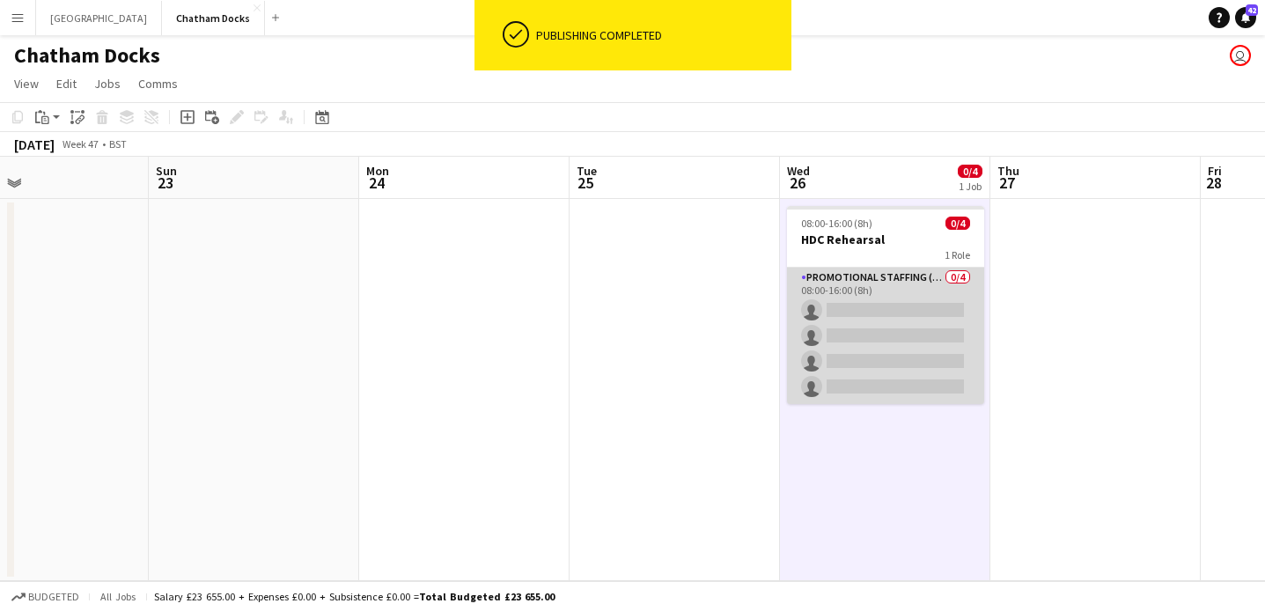
click at [908, 308] on app-card-role "Promotional Staffing (Character Staff) 0/4 08:00-16:00 (8h) single-neutral-acti…" at bounding box center [885, 336] width 197 height 136
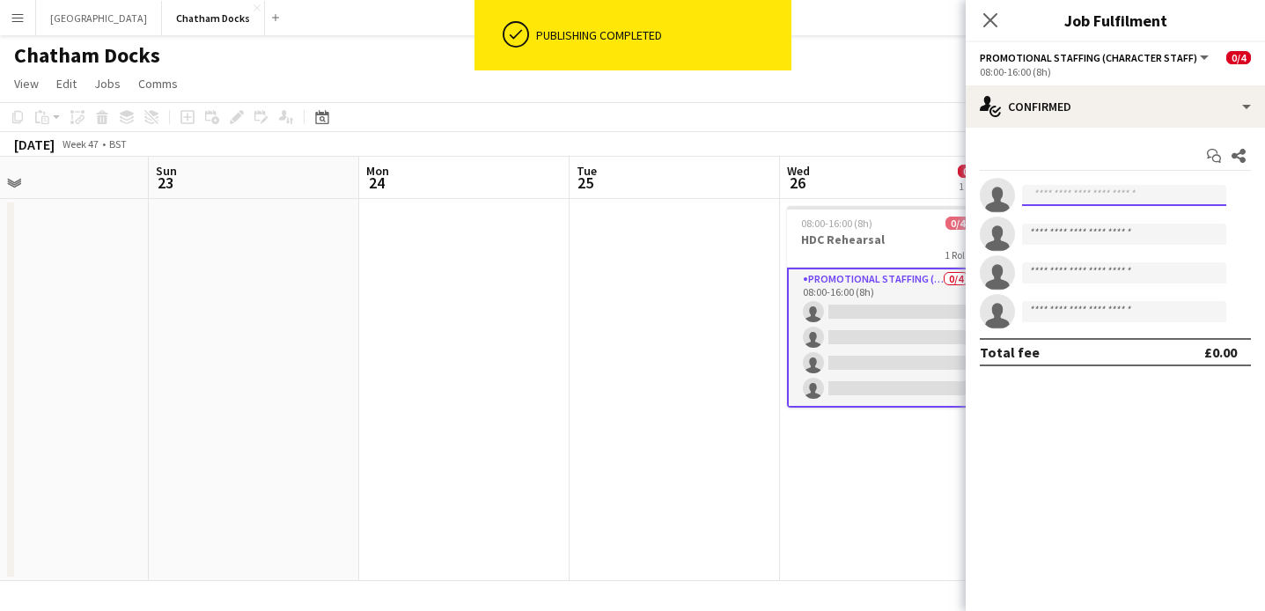
click at [1053, 188] on input at bounding box center [1124, 195] width 204 height 21
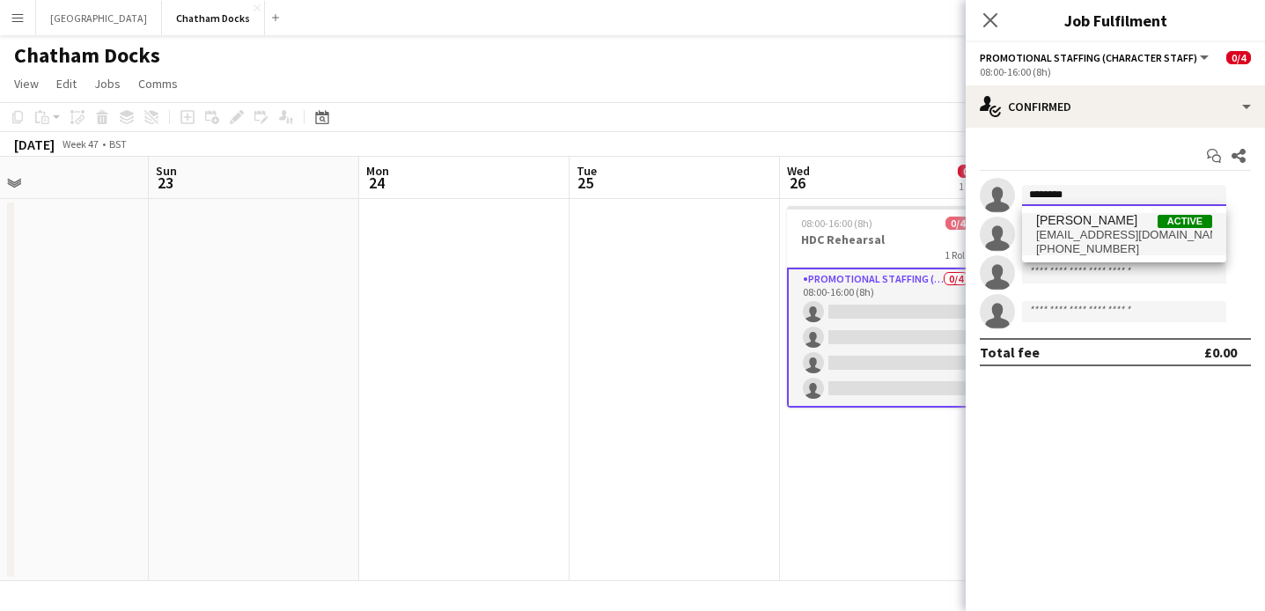
type input "********"
click at [1085, 232] on span "bkeenan31@gmail.com" at bounding box center [1124, 235] width 176 height 14
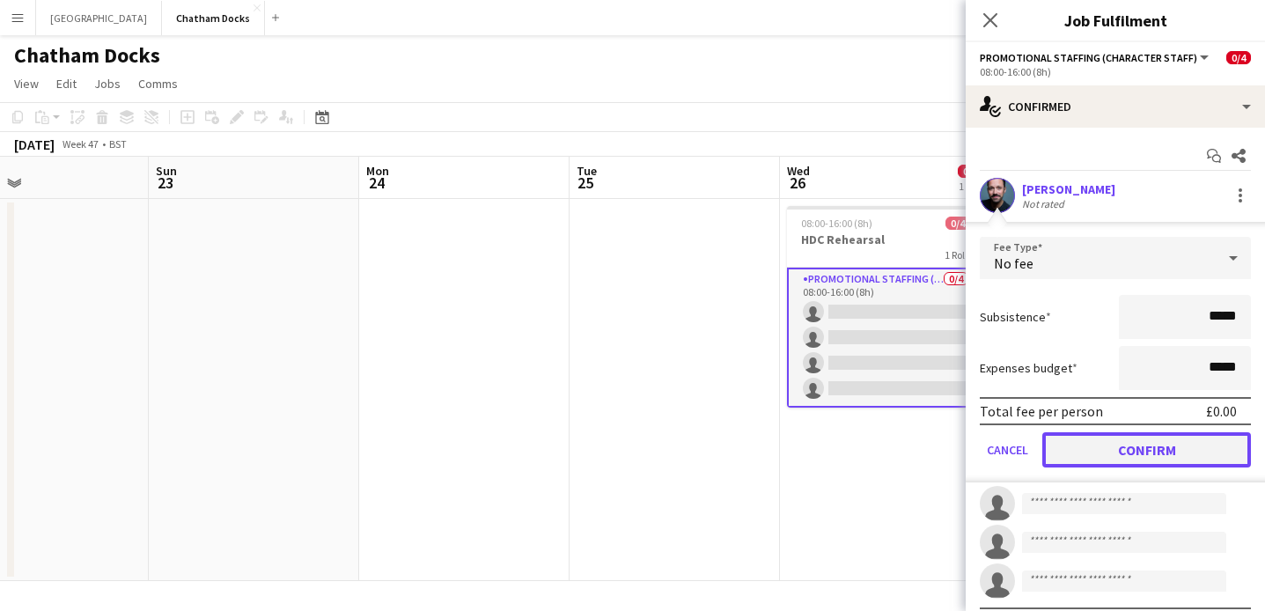
click at [1141, 454] on button "Confirm" at bounding box center [1147, 449] width 209 height 35
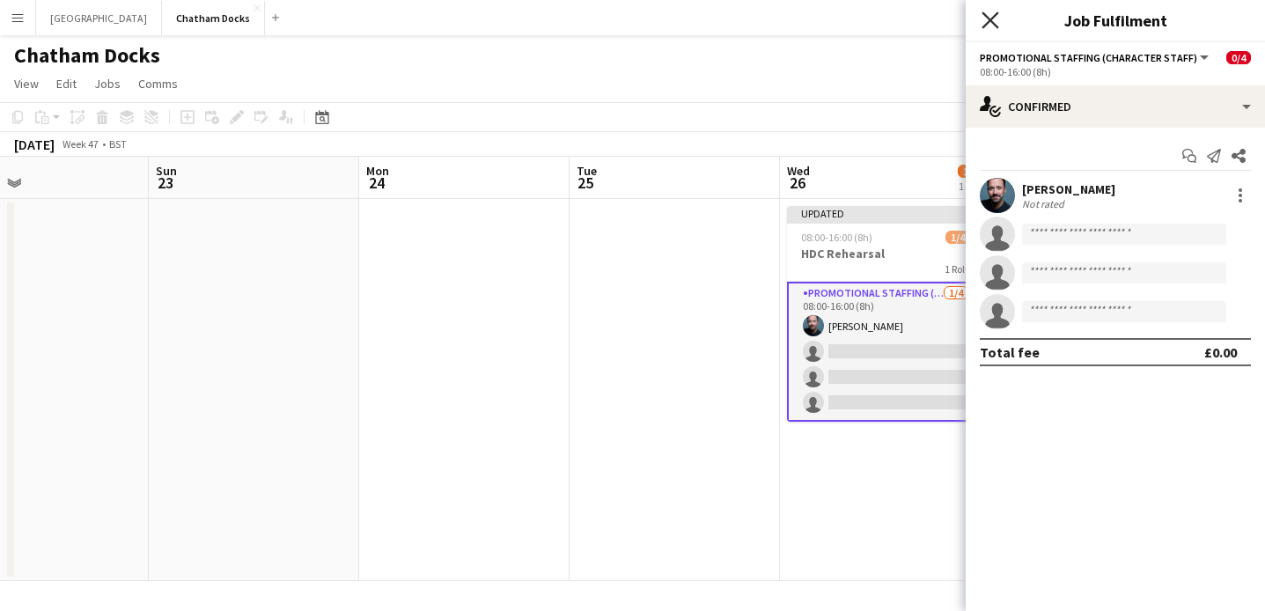
click at [993, 24] on icon at bounding box center [990, 19] width 17 height 17
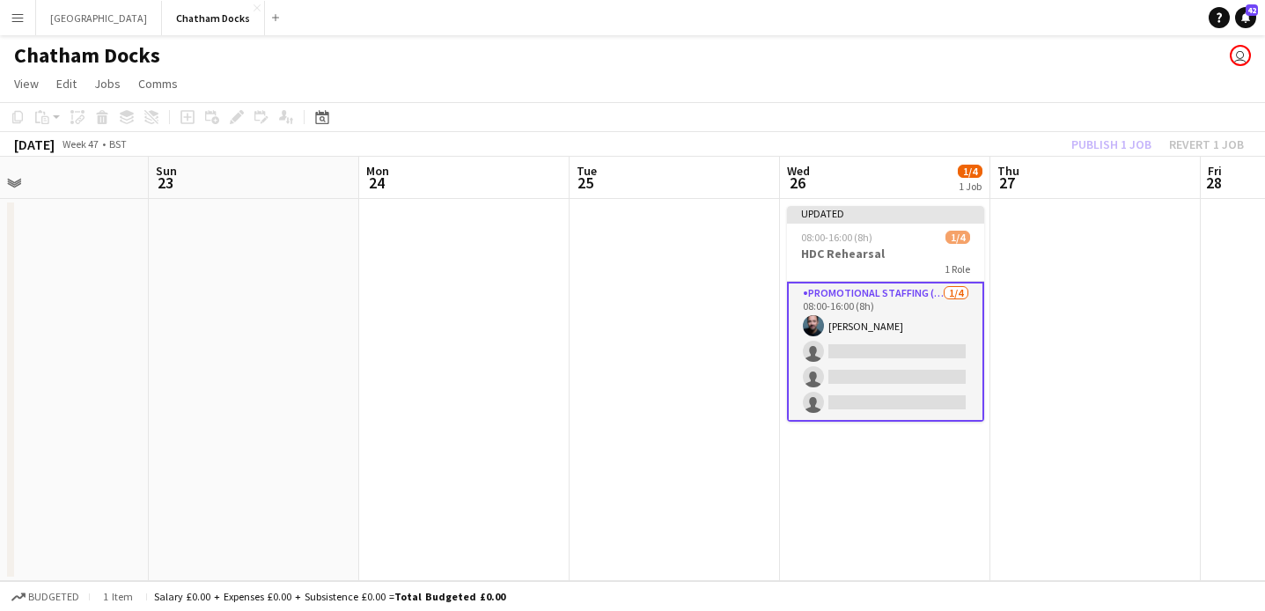
click at [1081, 184] on app-board-header-date "Thu 27" at bounding box center [1096, 178] width 210 height 42
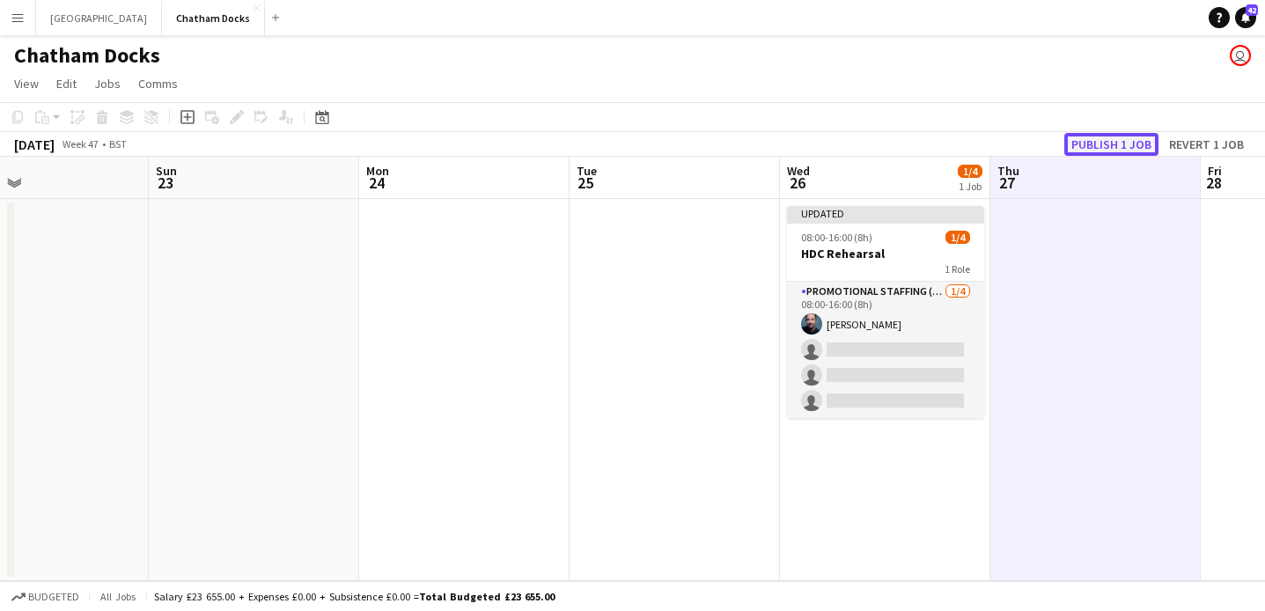
click at [1108, 148] on button "Publish 1 job" at bounding box center [1112, 144] width 94 height 23
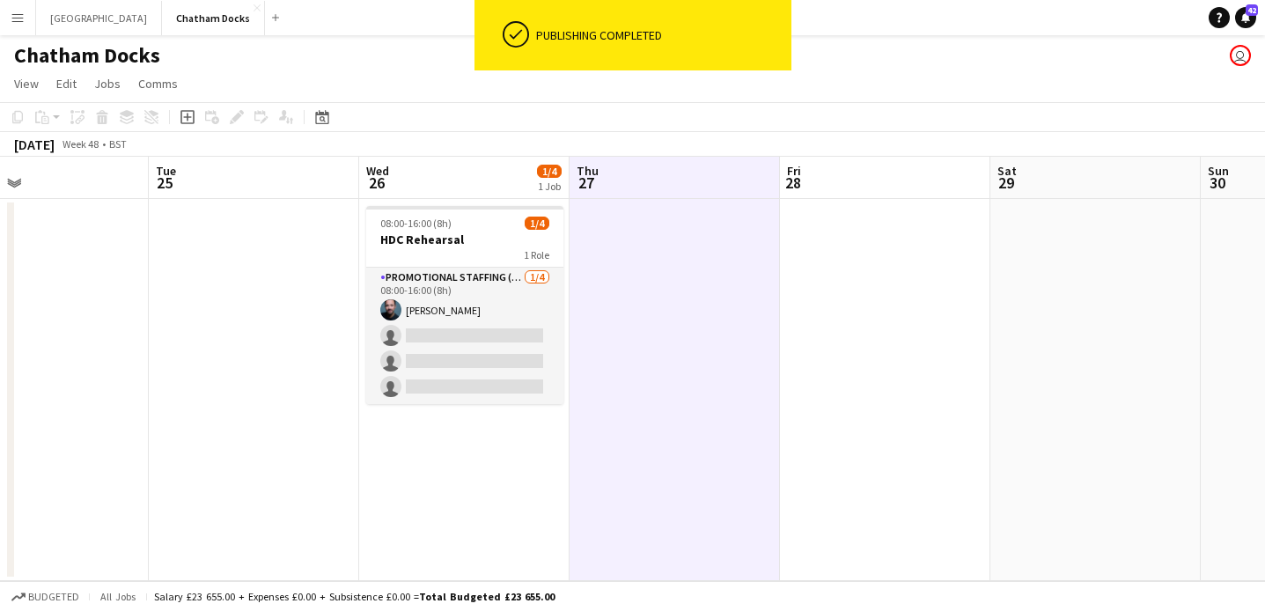
click at [707, 232] on app-date-cell at bounding box center [675, 390] width 210 height 382
click at [917, 260] on app-date-cell at bounding box center [885, 390] width 210 height 382
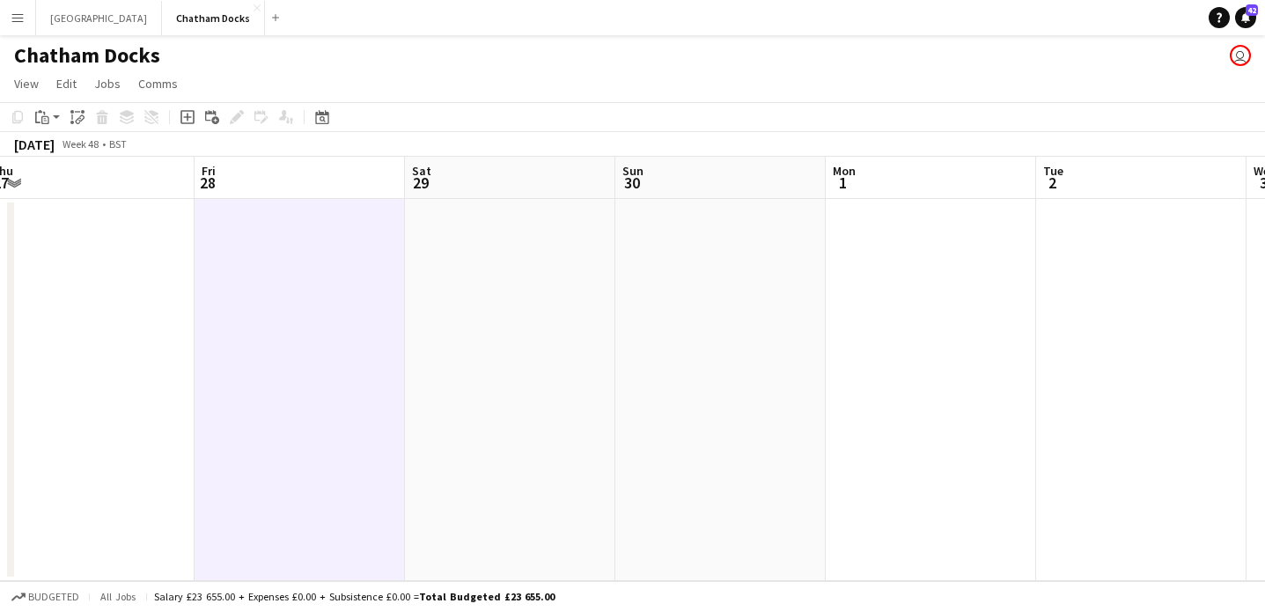
scroll to position [0, 903]
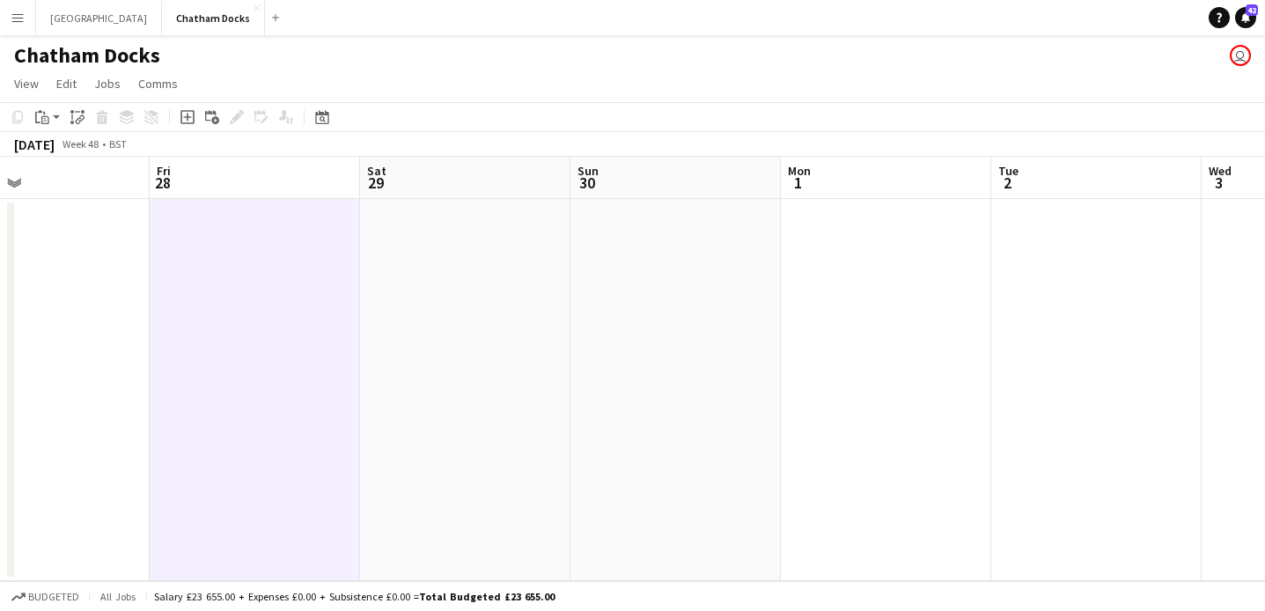
click at [526, 291] on app-date-cell at bounding box center [465, 390] width 210 height 382
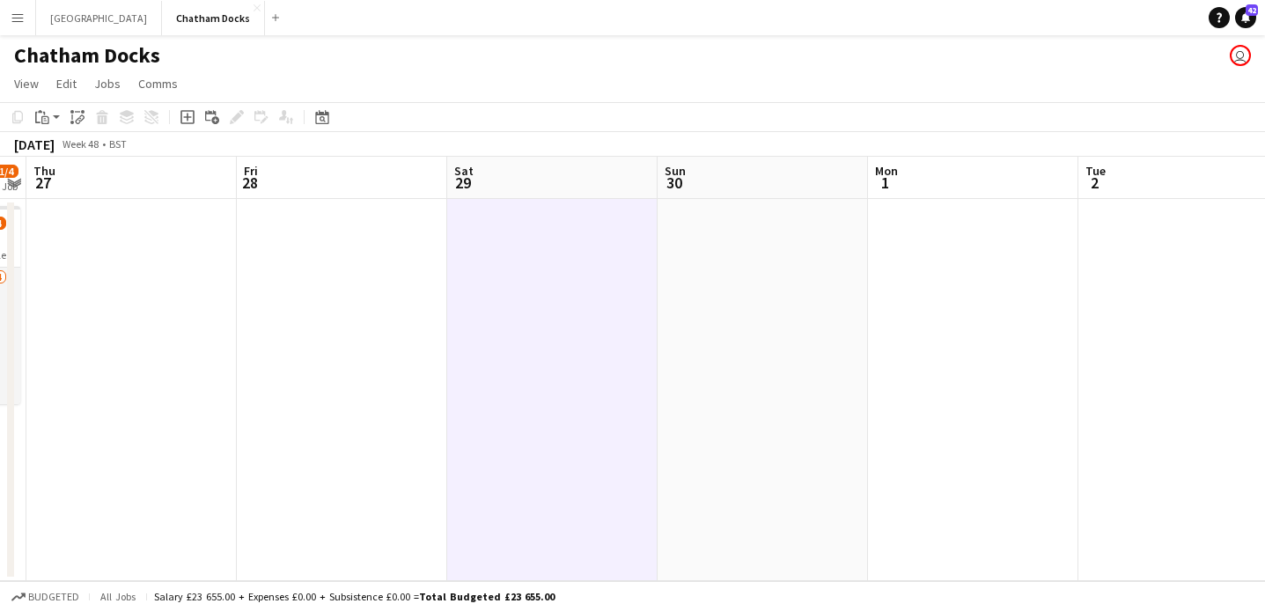
scroll to position [0, 815]
click at [183, 114] on icon "Add job" at bounding box center [188, 117] width 14 height 14
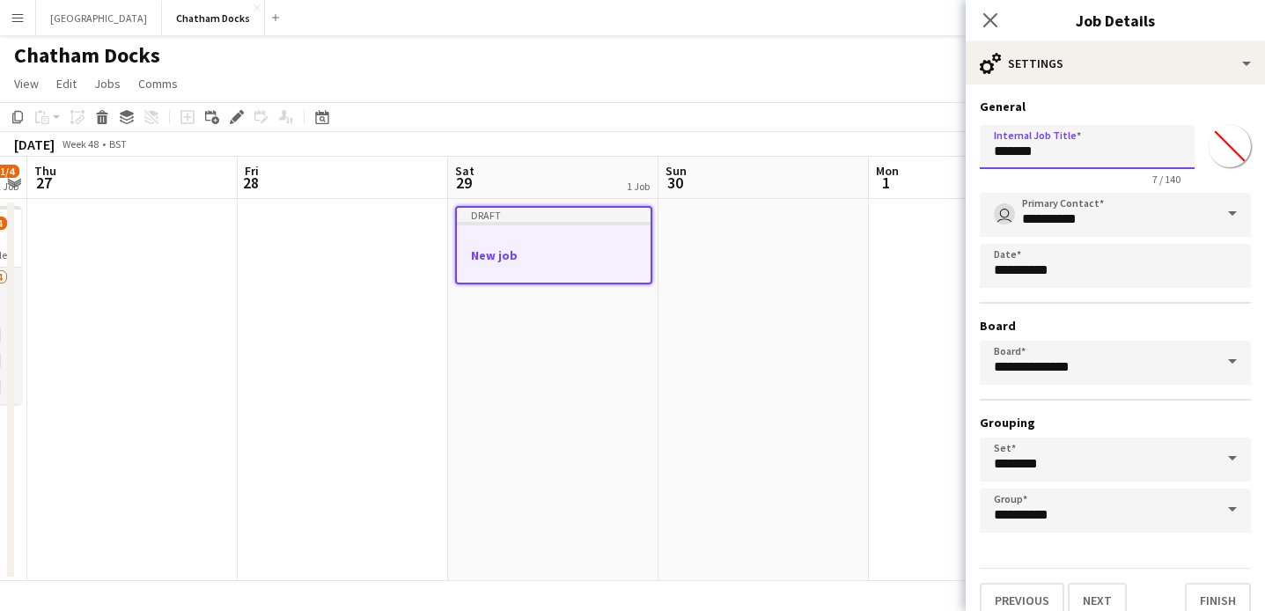
drag, startPoint x: 1059, startPoint y: 162, endPoint x: 917, endPoint y: 151, distance: 143.1
click at [917, 151] on body "Menu Boards Boards Boards All jobs Status Workforce Workforce My Workforce Recr…" at bounding box center [632, 305] width 1265 height 611
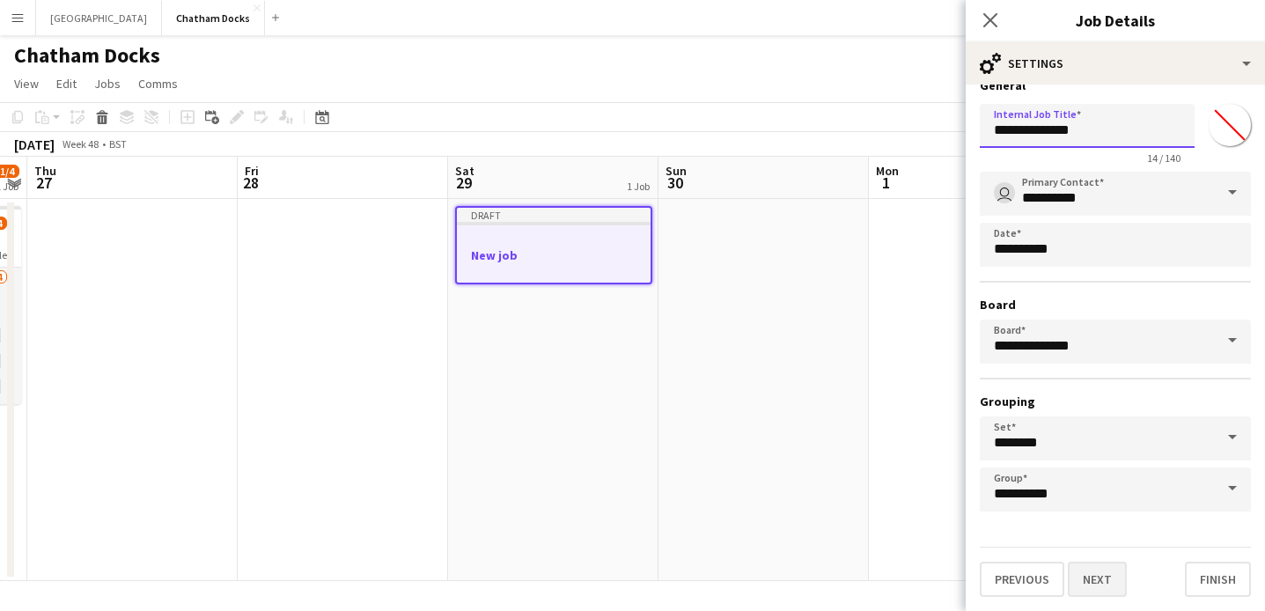
type input "**********"
click at [1102, 579] on button "Next" at bounding box center [1097, 579] width 59 height 35
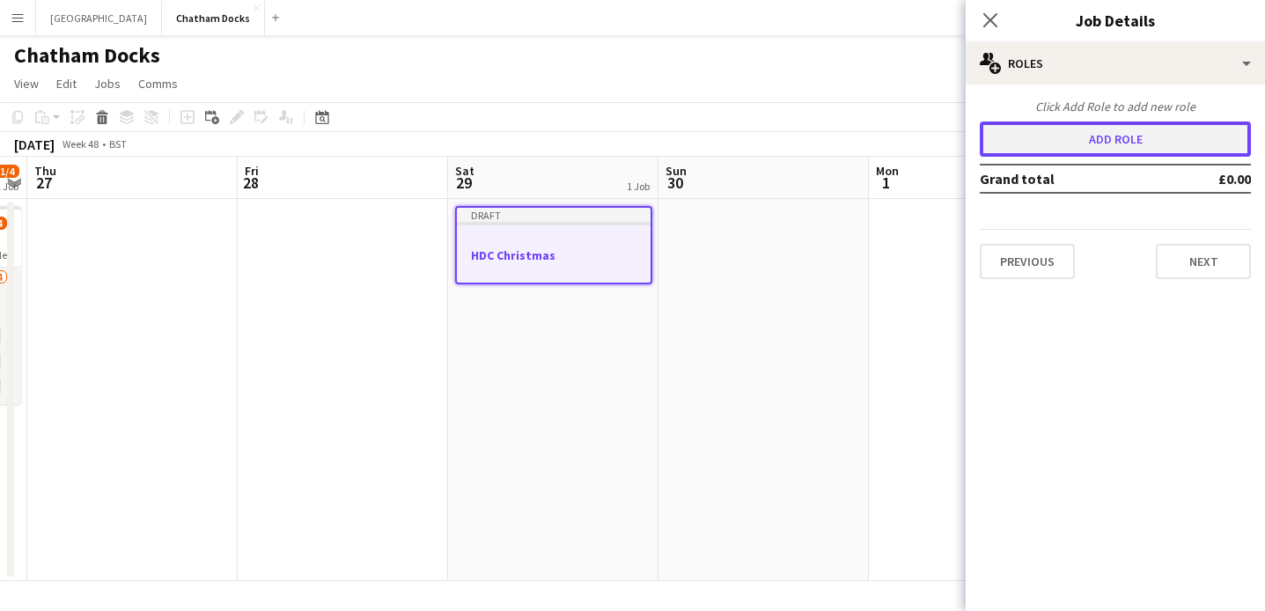
click at [1094, 148] on button "Add role" at bounding box center [1115, 139] width 271 height 35
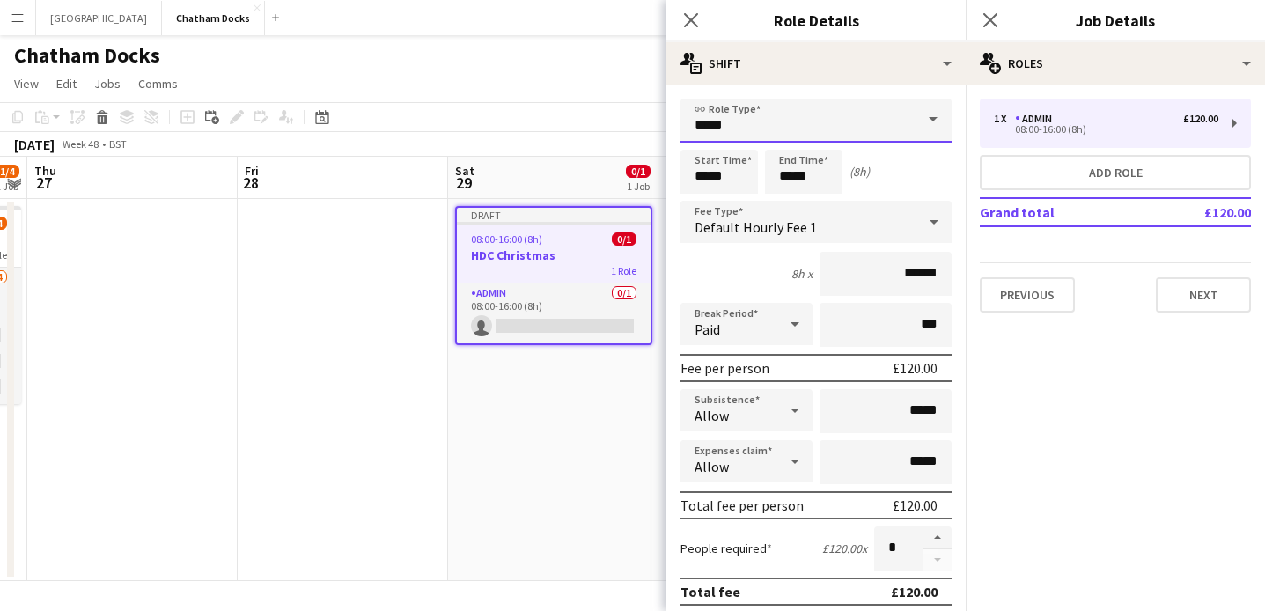
click at [779, 132] on input "*****" at bounding box center [816, 121] width 271 height 44
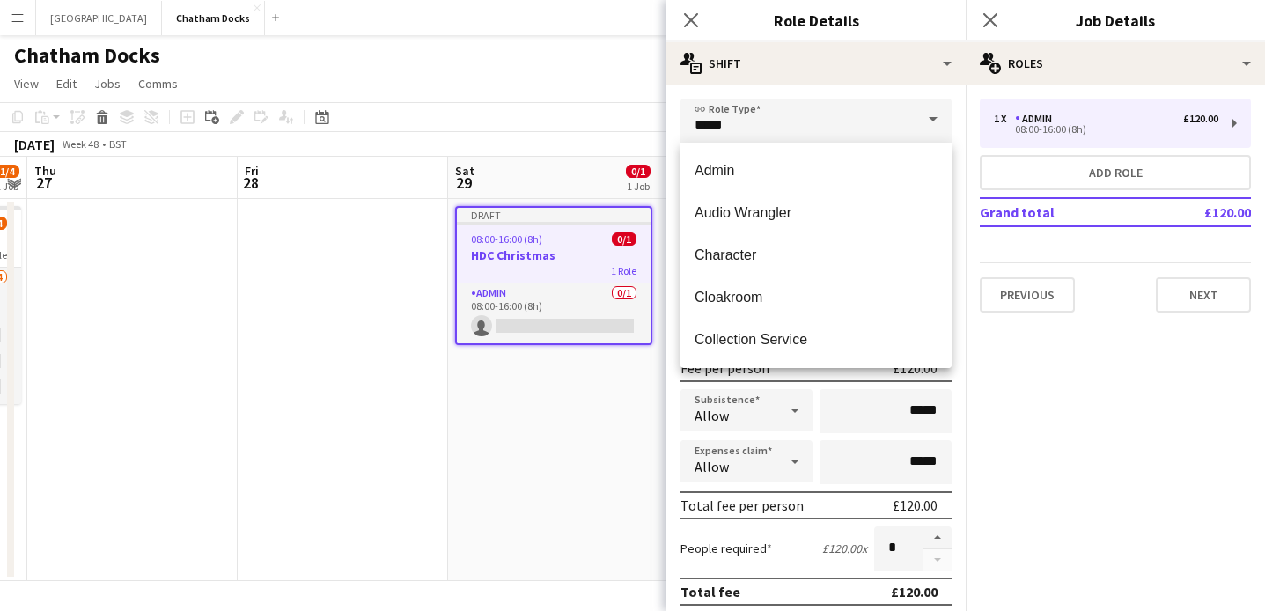
click at [937, 122] on span at bounding box center [933, 120] width 37 height 42
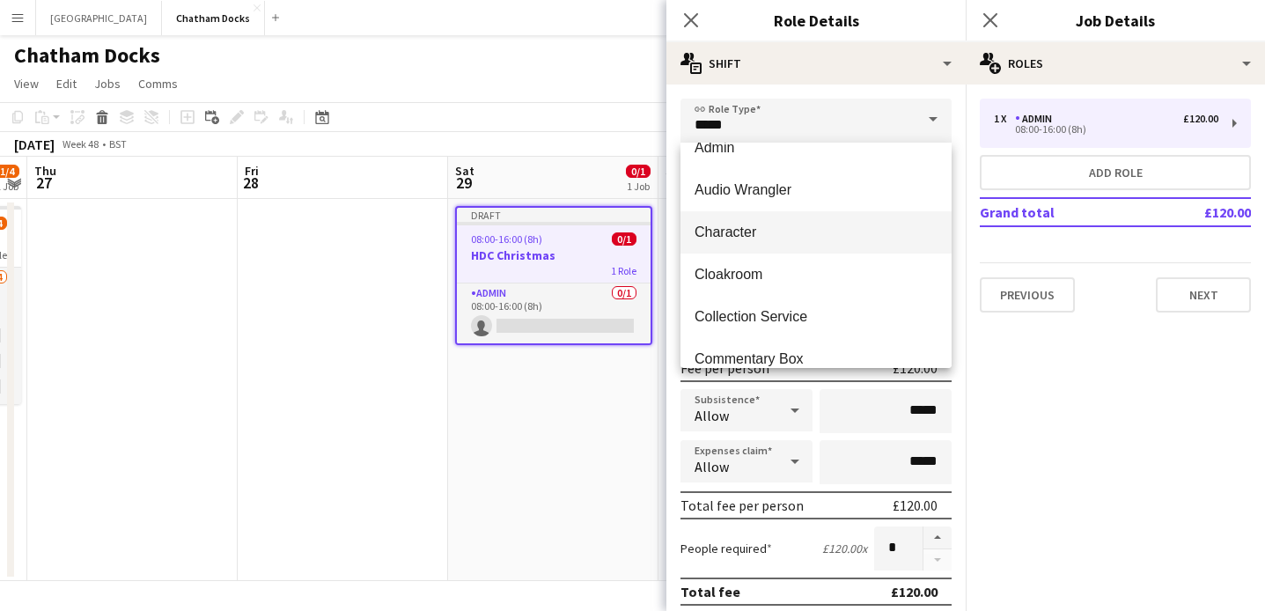
click at [808, 232] on span "Character" at bounding box center [816, 232] width 243 height 17
type input "*********"
type input "*******"
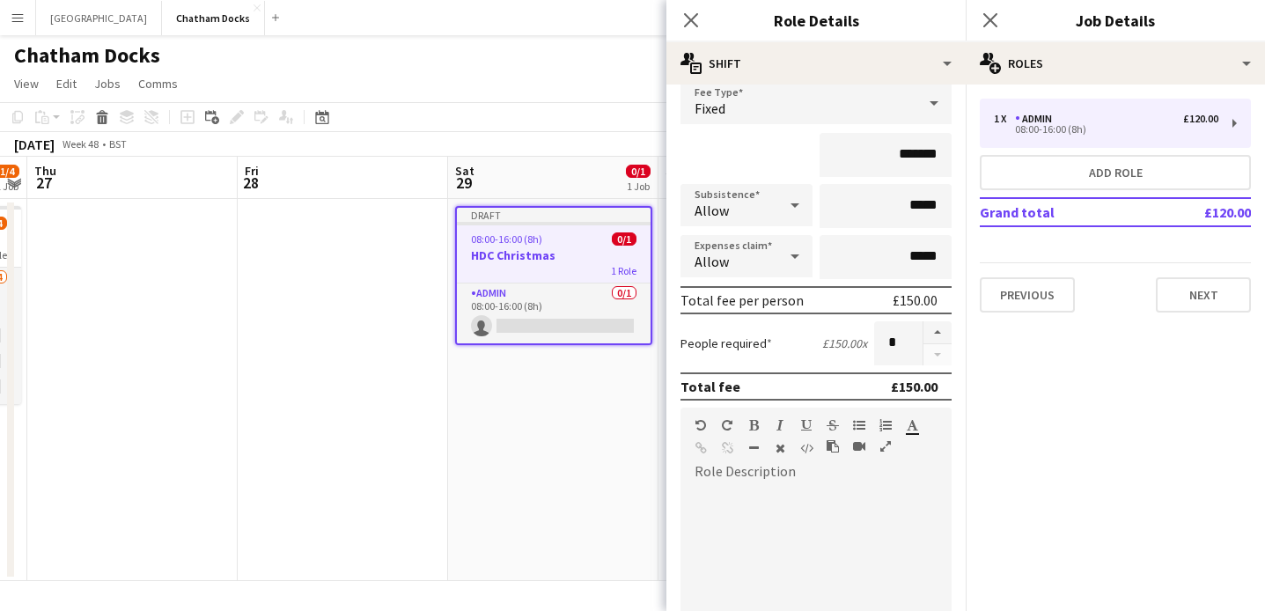
scroll to position [130, 0]
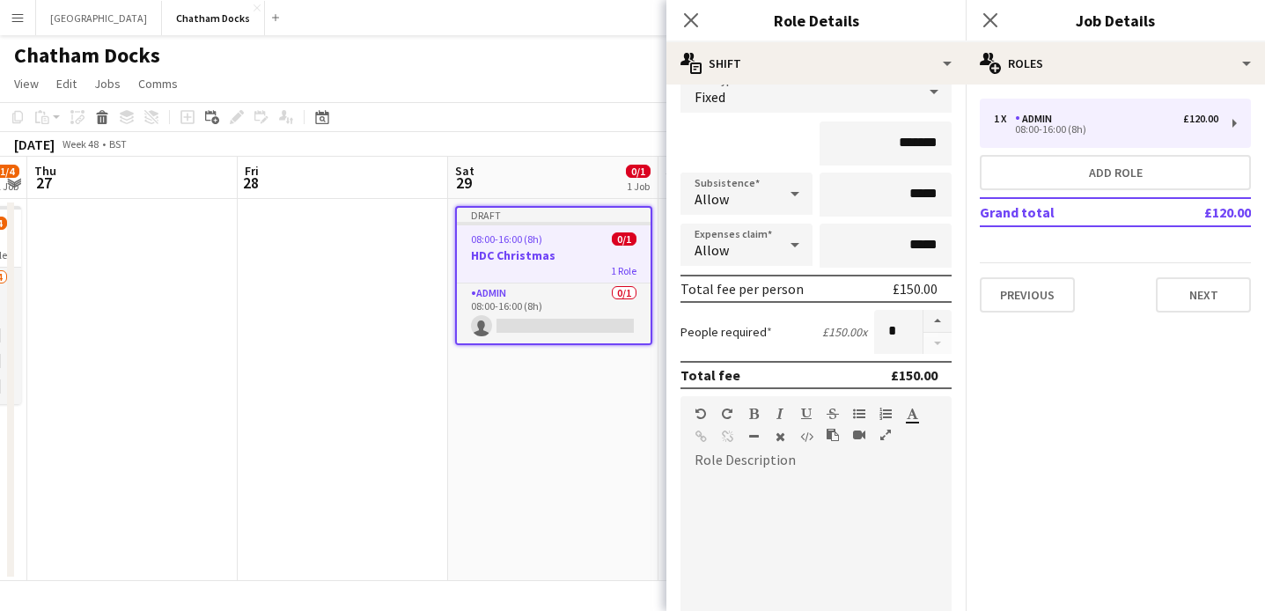
click at [763, 482] on div at bounding box center [816, 580] width 271 height 211
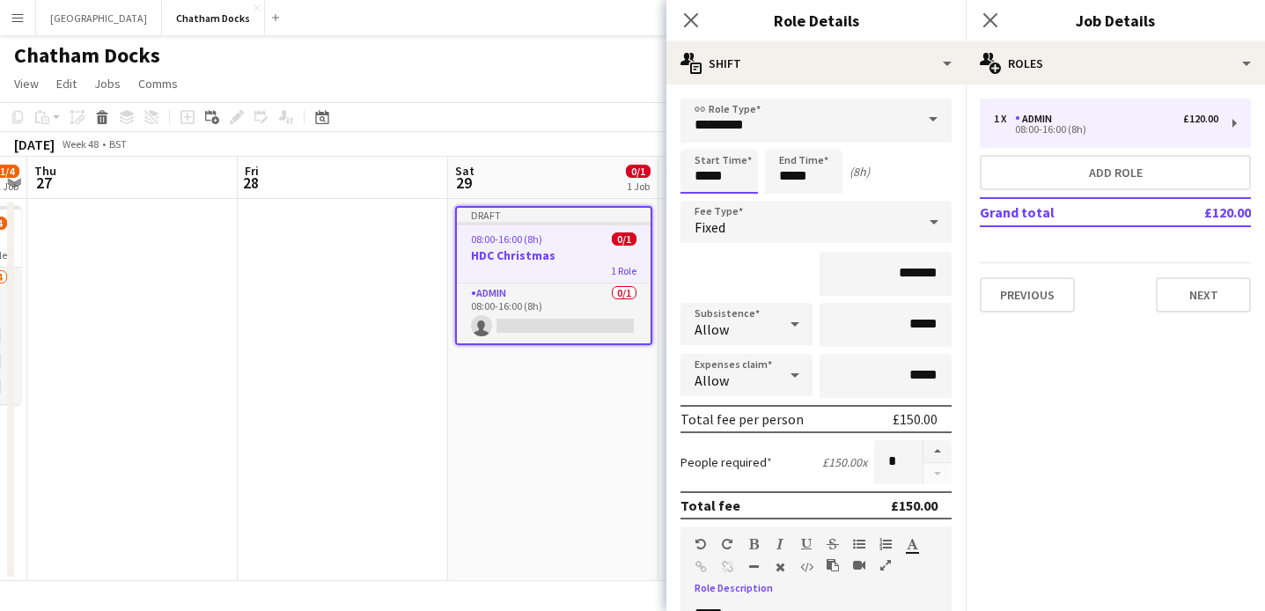
click at [710, 177] on input "*****" at bounding box center [719, 172] width 77 height 44
type input "*****"
click at [791, 178] on input "*****" at bounding box center [803, 172] width 77 height 44
type input "*****"
click at [908, 274] on input "*******" at bounding box center [886, 274] width 132 height 44
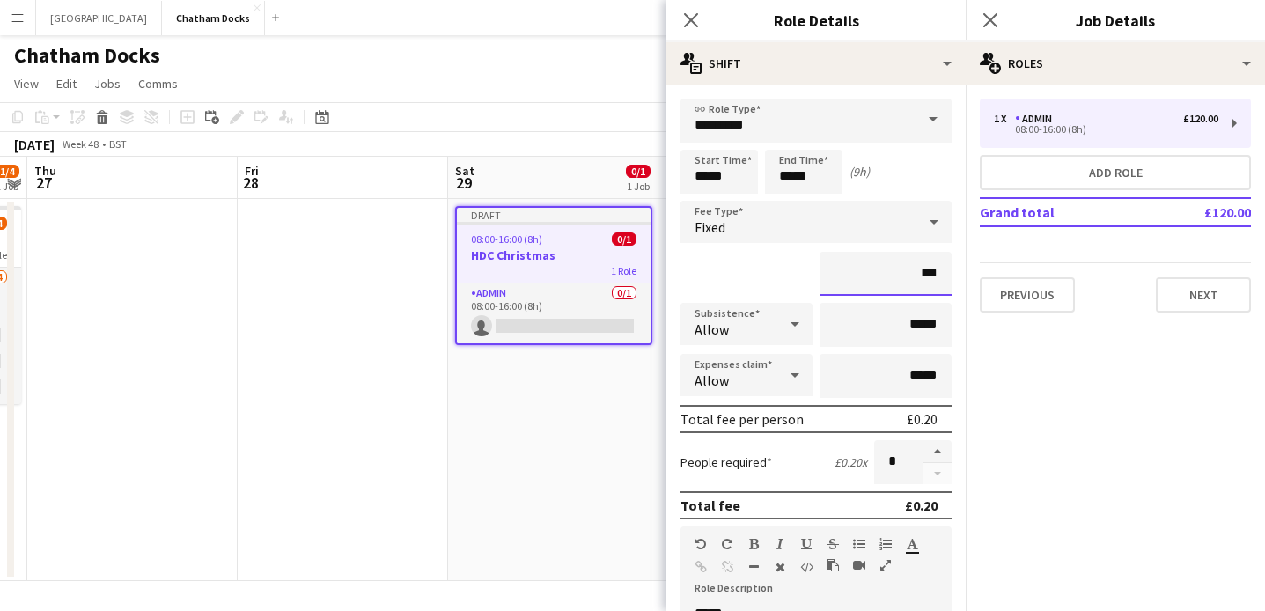
type input "**"
type input "****"
click at [775, 268] on div "****" at bounding box center [816, 274] width 271 height 44
click at [793, 173] on input "*****" at bounding box center [803, 172] width 77 height 44
type input "*****"
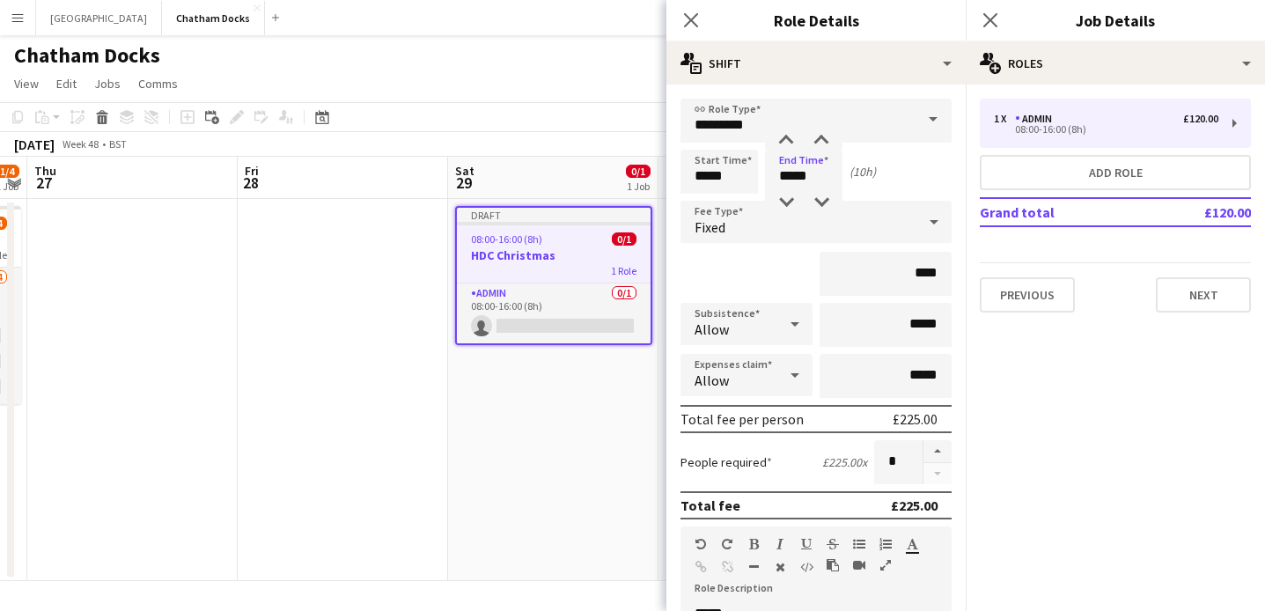
click at [788, 254] on div "****" at bounding box center [816, 274] width 271 height 44
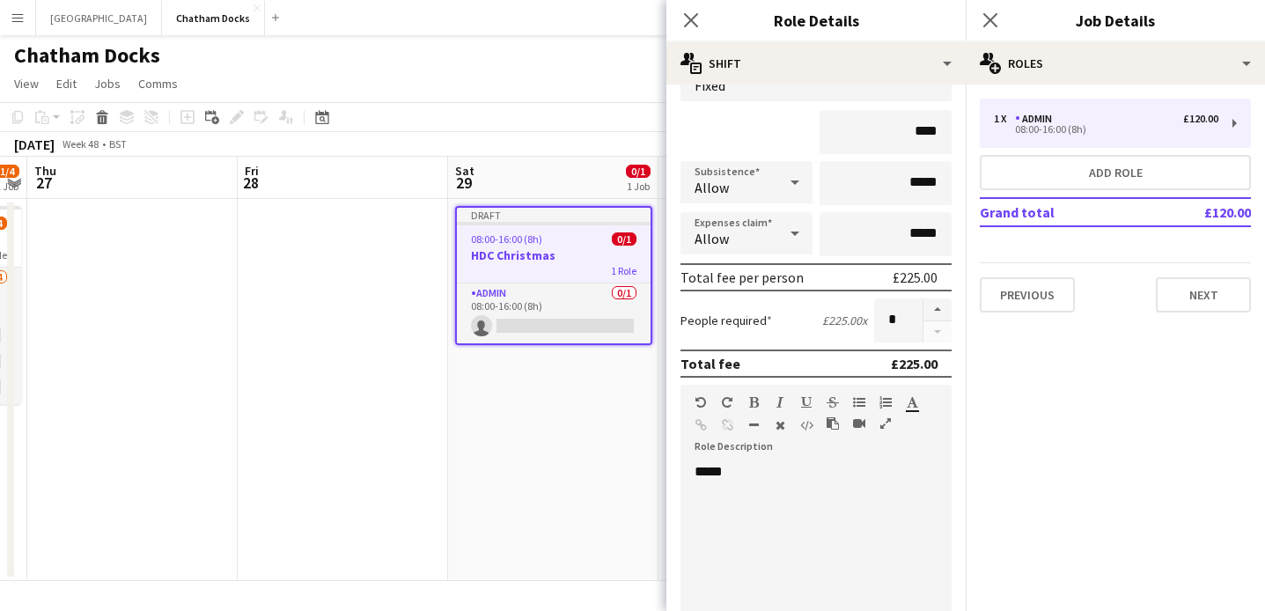
scroll to position [188, 0]
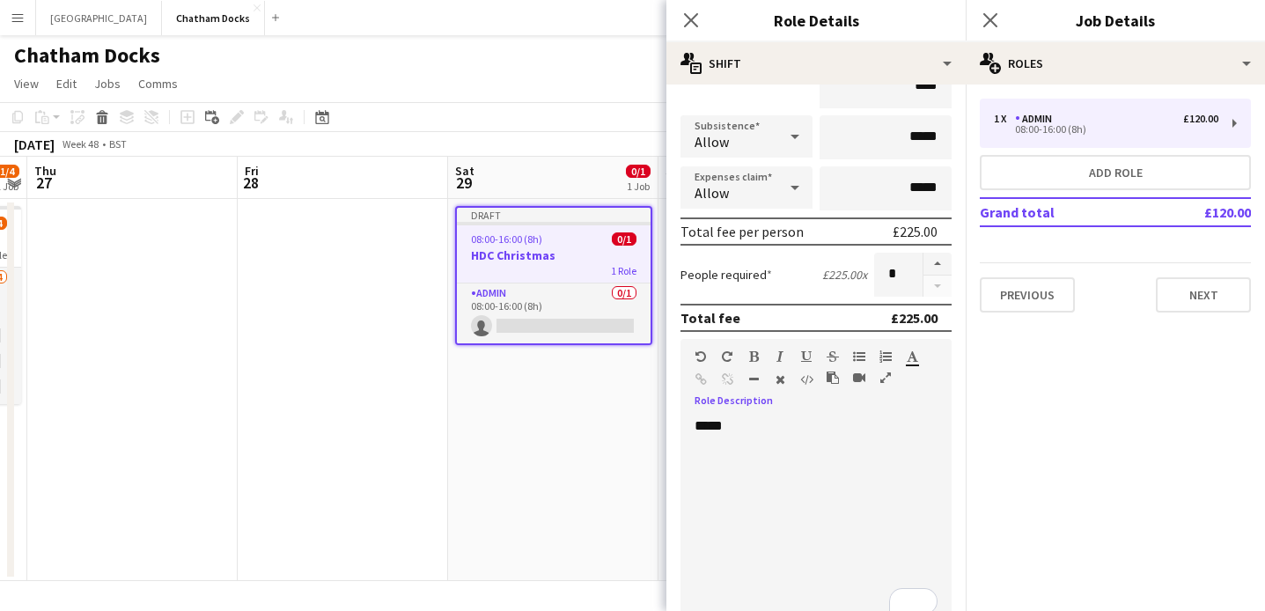
click at [787, 423] on div "*****" at bounding box center [816, 522] width 271 height 211
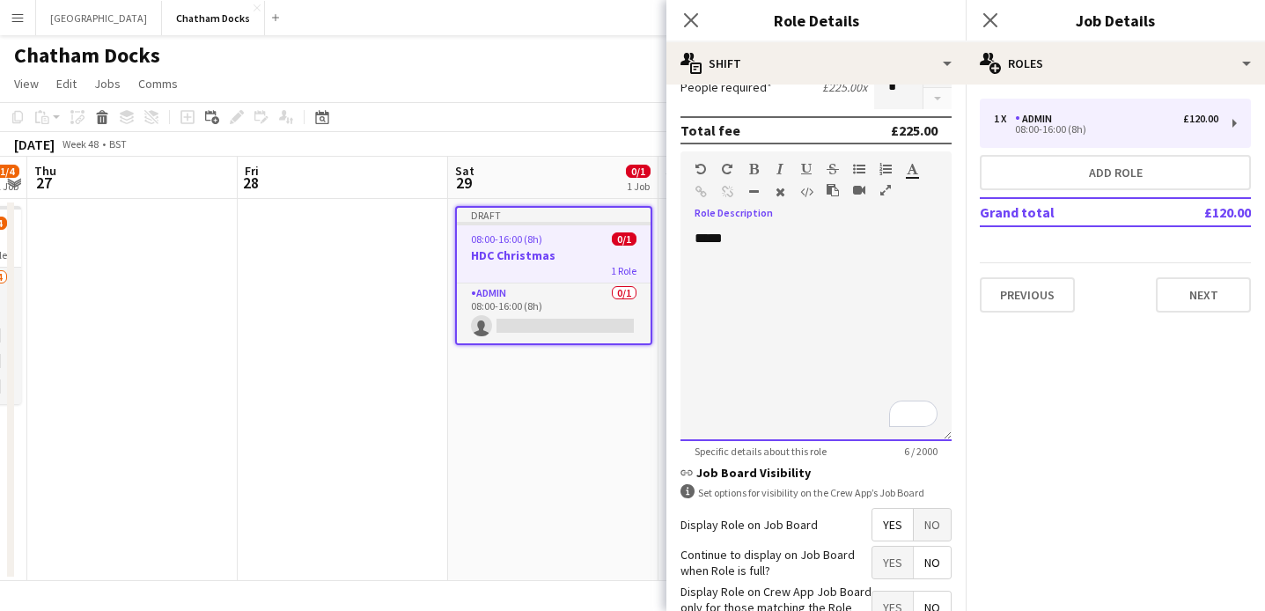
scroll to position [495, 0]
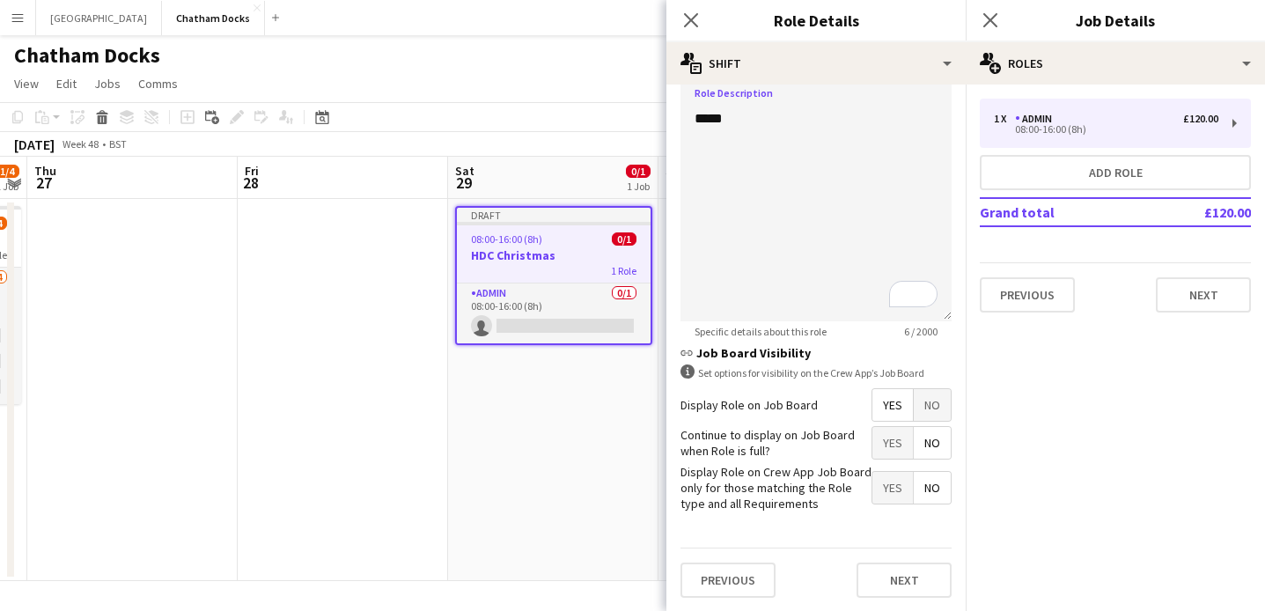
click at [933, 402] on span "No" at bounding box center [932, 405] width 37 height 32
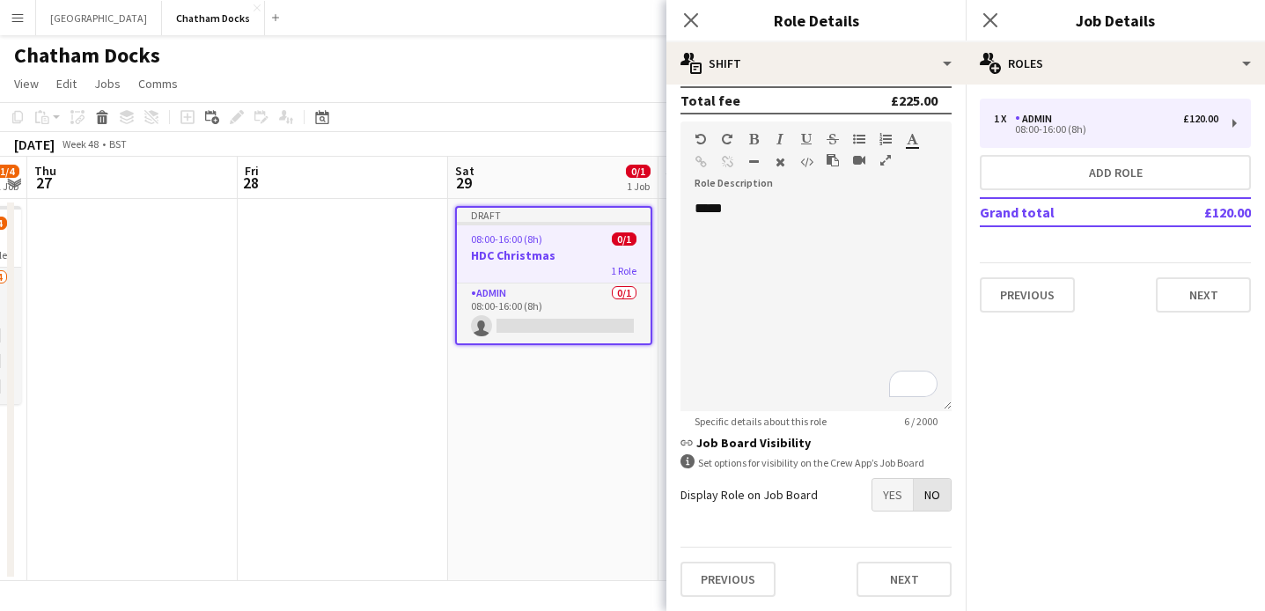
scroll to position [405, 0]
click at [931, 499] on span "No" at bounding box center [932, 495] width 37 height 32
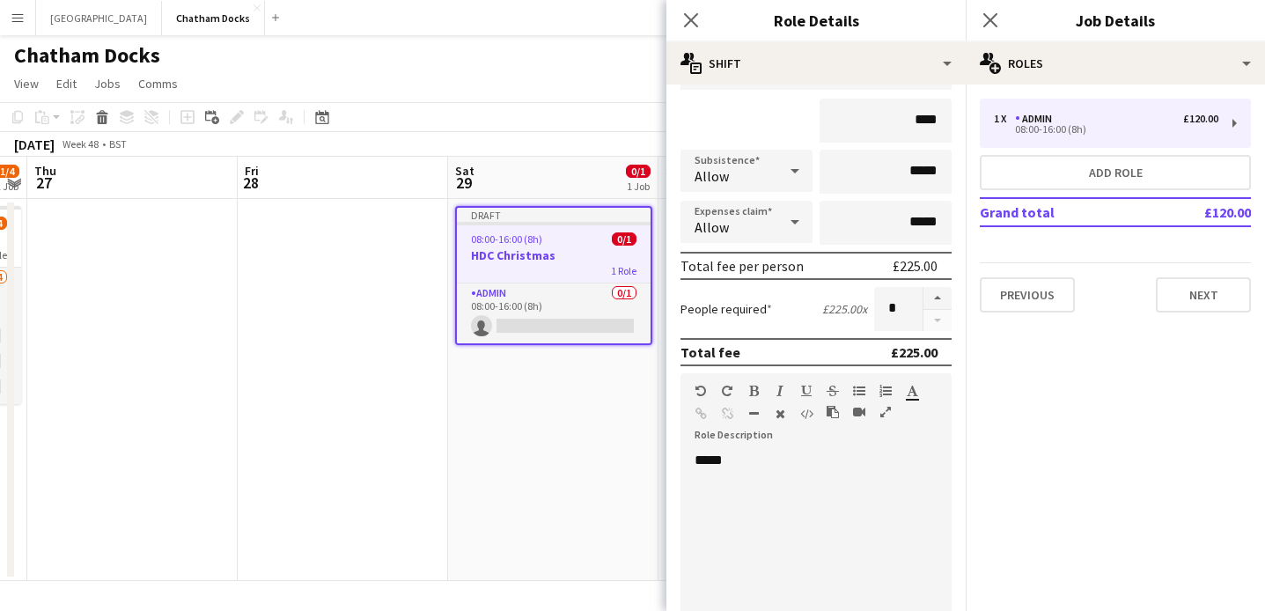
scroll to position [154, 0]
click at [946, 297] on button "button" at bounding box center [938, 297] width 28 height 23
click at [942, 320] on button "button" at bounding box center [938, 320] width 28 height 22
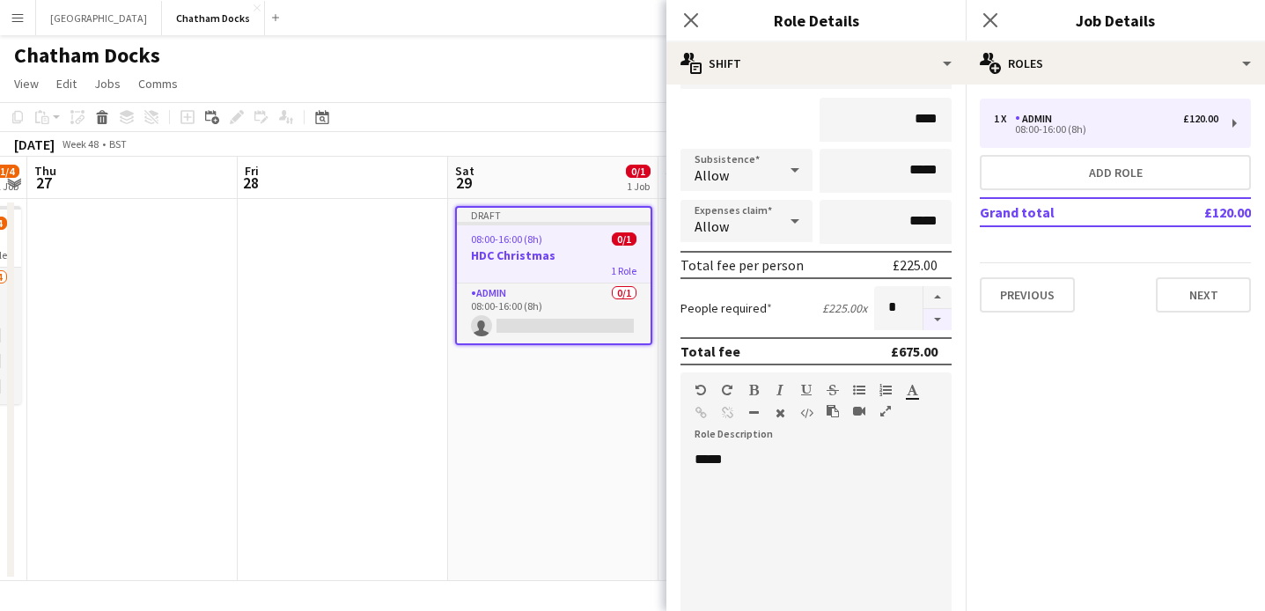
click at [942, 320] on button "button" at bounding box center [938, 320] width 28 height 22
type input "*"
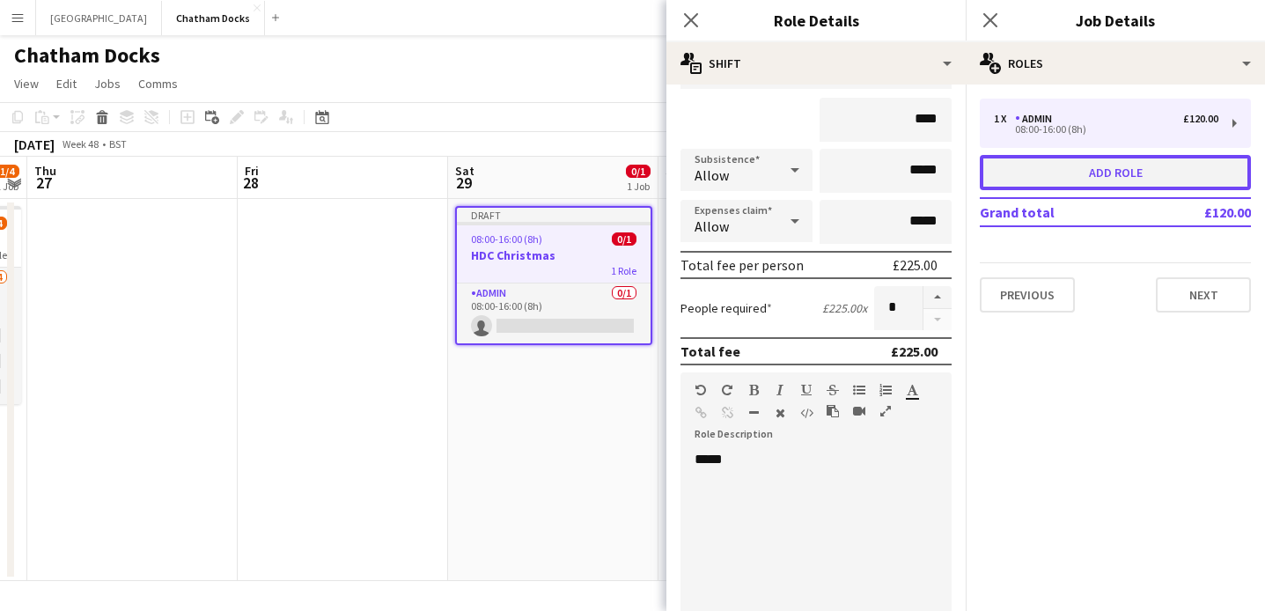
click at [1113, 167] on button "Add role" at bounding box center [1115, 172] width 271 height 35
type input "*****"
type input "******"
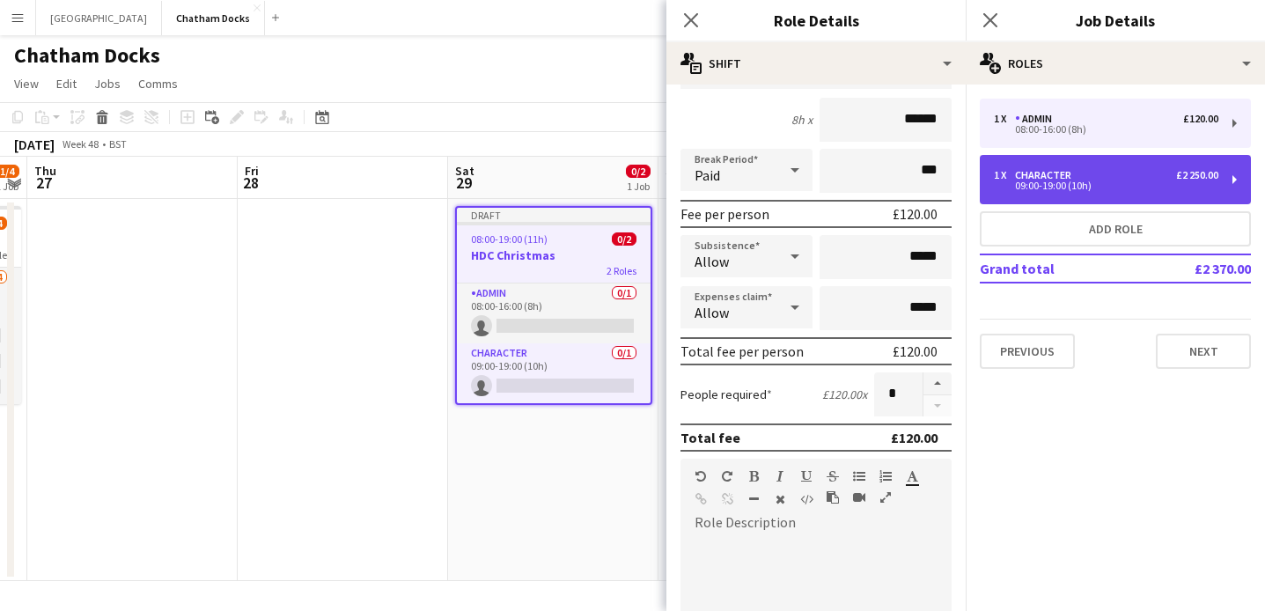
click at [1050, 190] on div "09:00-19:00 (10h)" at bounding box center [1106, 185] width 225 height 9
type input "*********"
type input "*****"
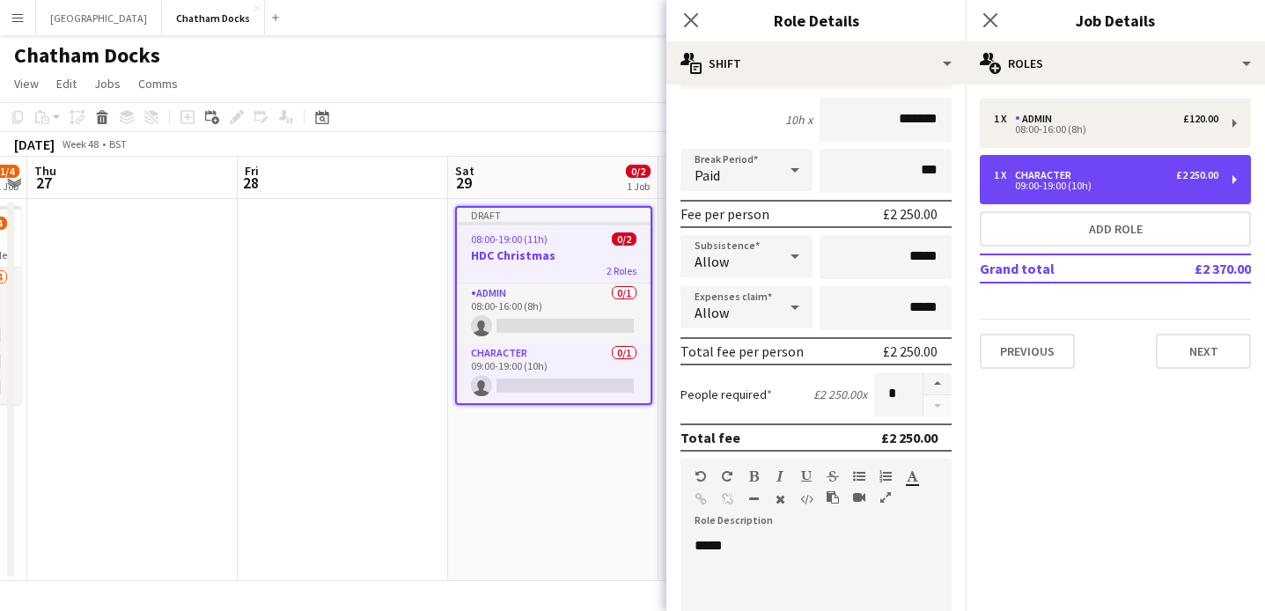
scroll to position [0, 0]
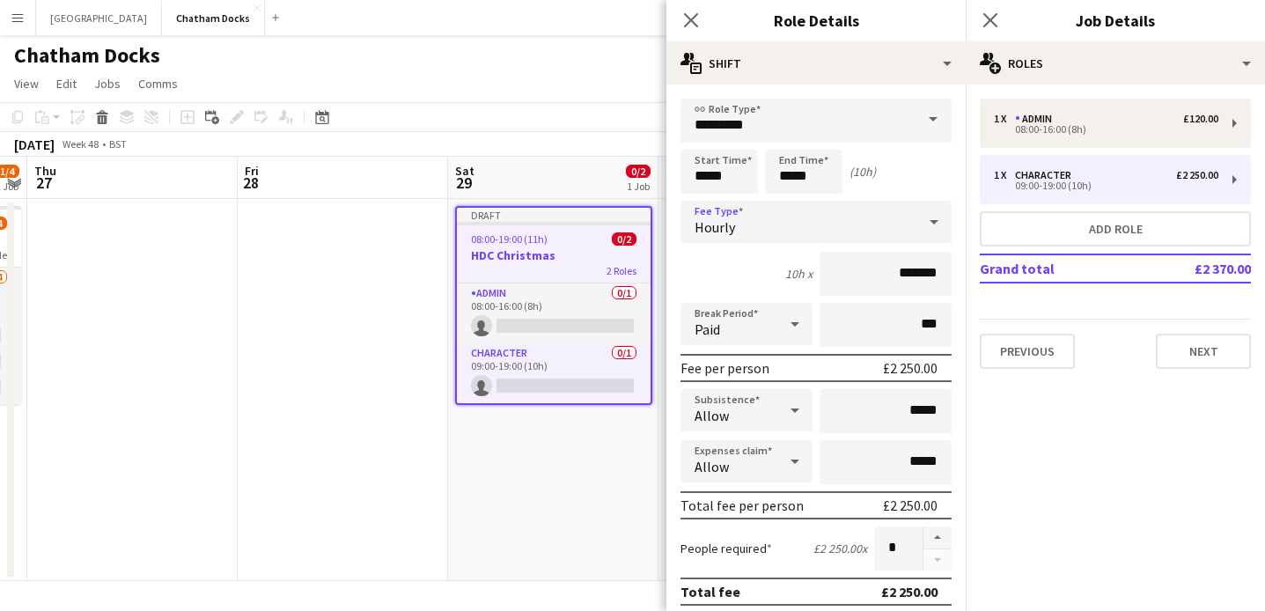
click at [860, 230] on div "Hourly" at bounding box center [799, 222] width 236 height 42
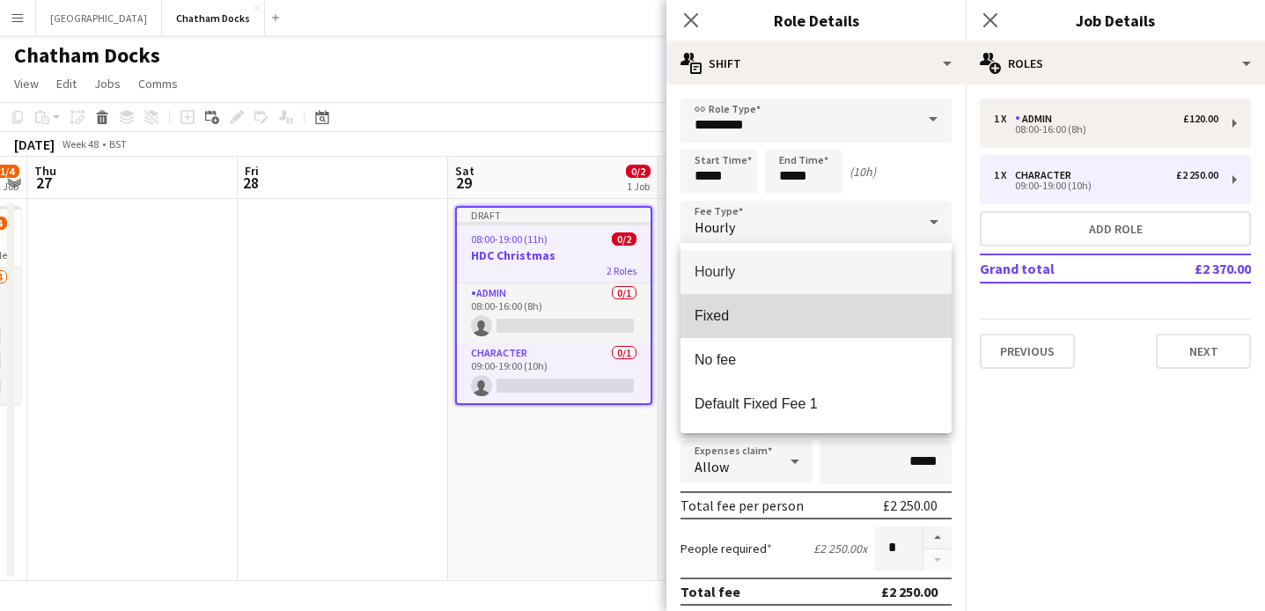
click at [795, 309] on span "Fixed" at bounding box center [816, 315] width 243 height 17
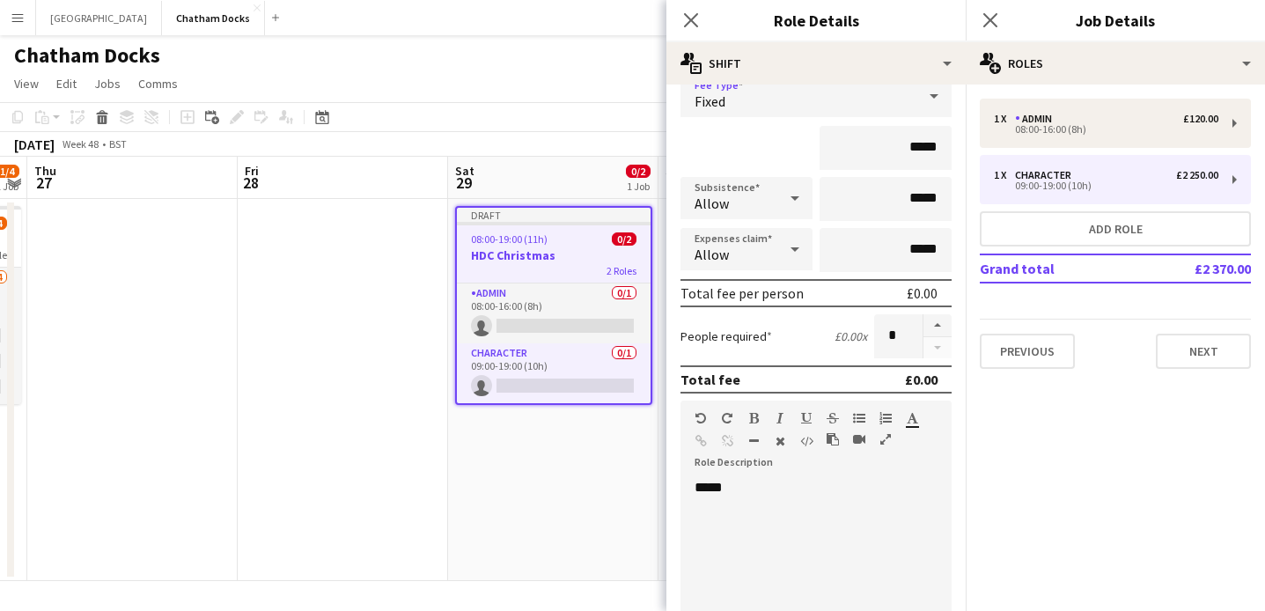
scroll to position [56, 0]
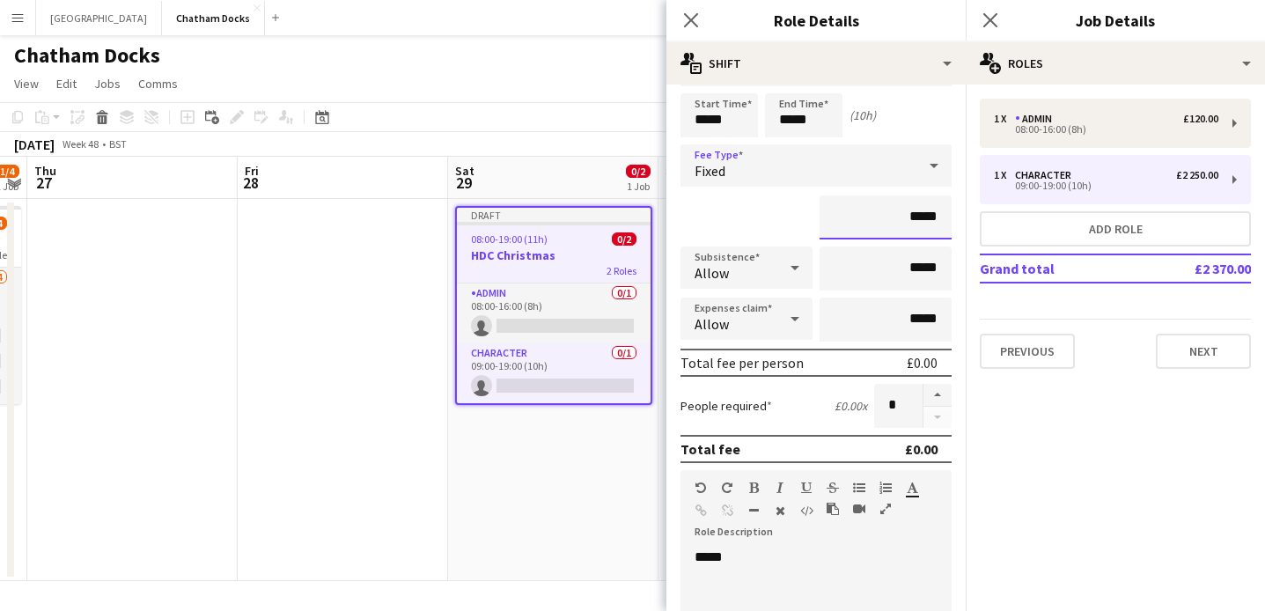
click at [915, 218] on input "*****" at bounding box center [886, 217] width 132 height 44
type input "**"
type input "****"
click at [1051, 299] on div "1 x Admin £120.00 08:00-16:00 (8h) 1 x Character £2 250.00 09:00-19:00 (10h) Ad…" at bounding box center [1115, 234] width 299 height 270
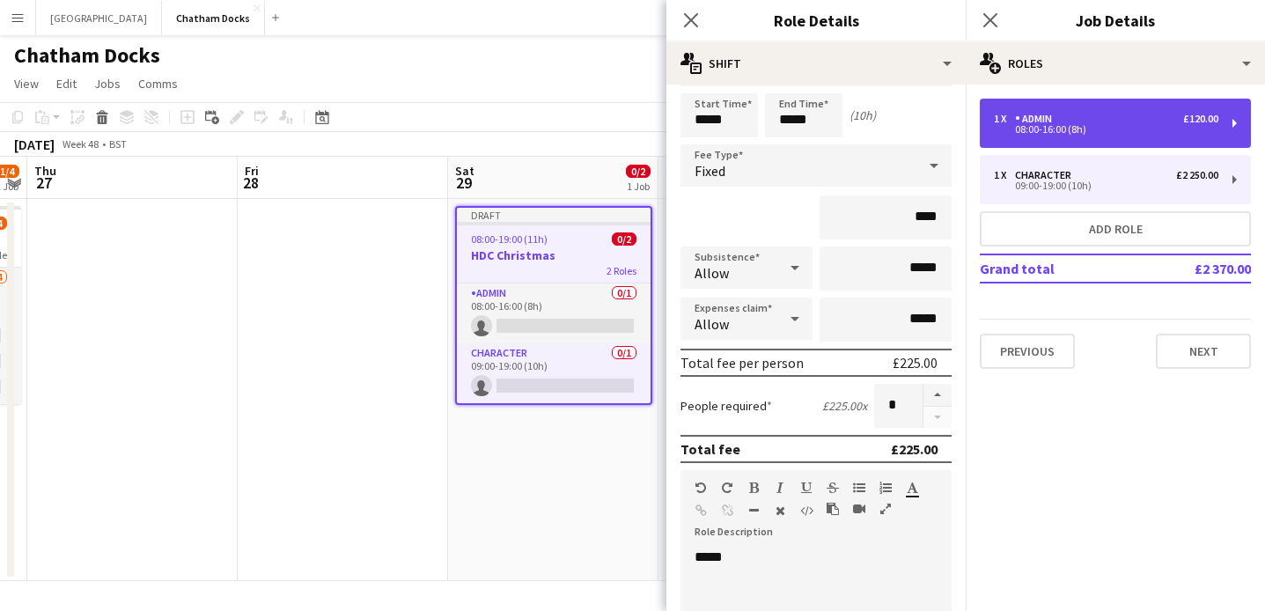
click at [1075, 125] on div "08:00-16:00 (8h)" at bounding box center [1106, 129] width 225 height 9
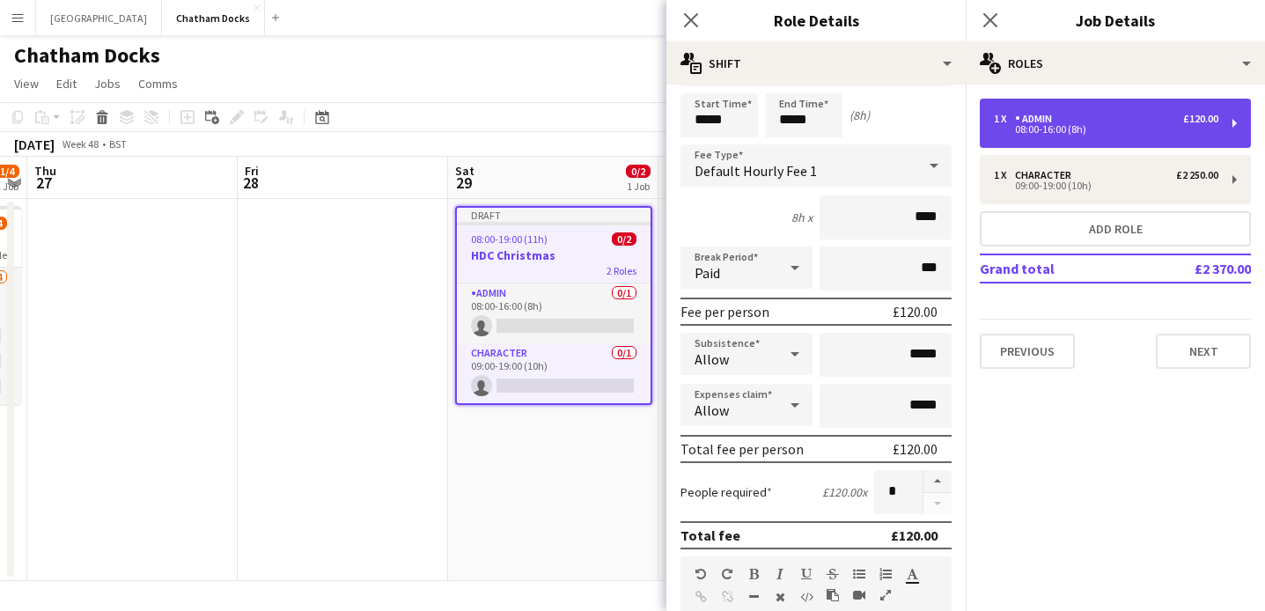
type input "*****"
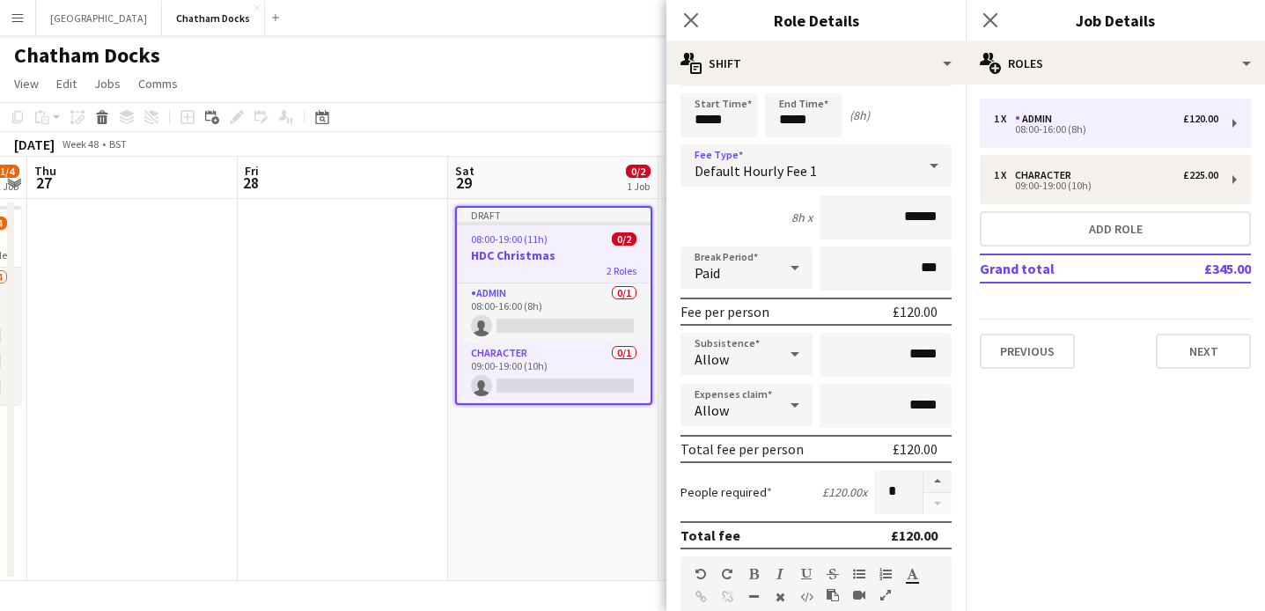
click at [936, 169] on icon at bounding box center [934, 165] width 21 height 35
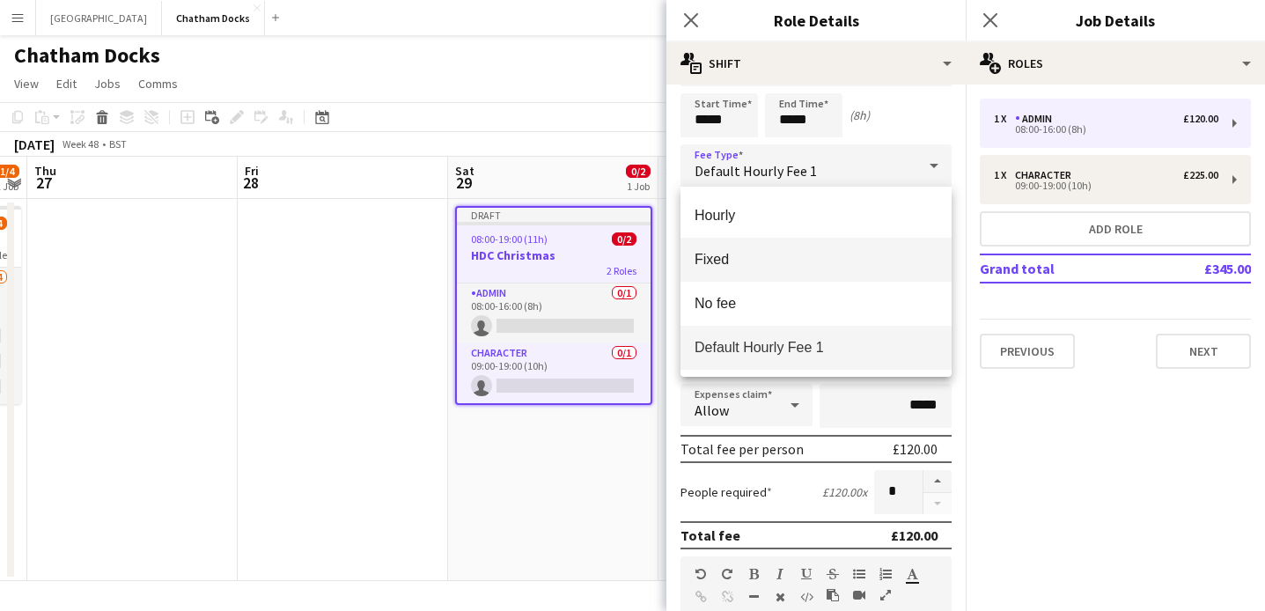
click at [817, 269] on mat-option "Fixed" at bounding box center [816, 260] width 271 height 44
type input "*****"
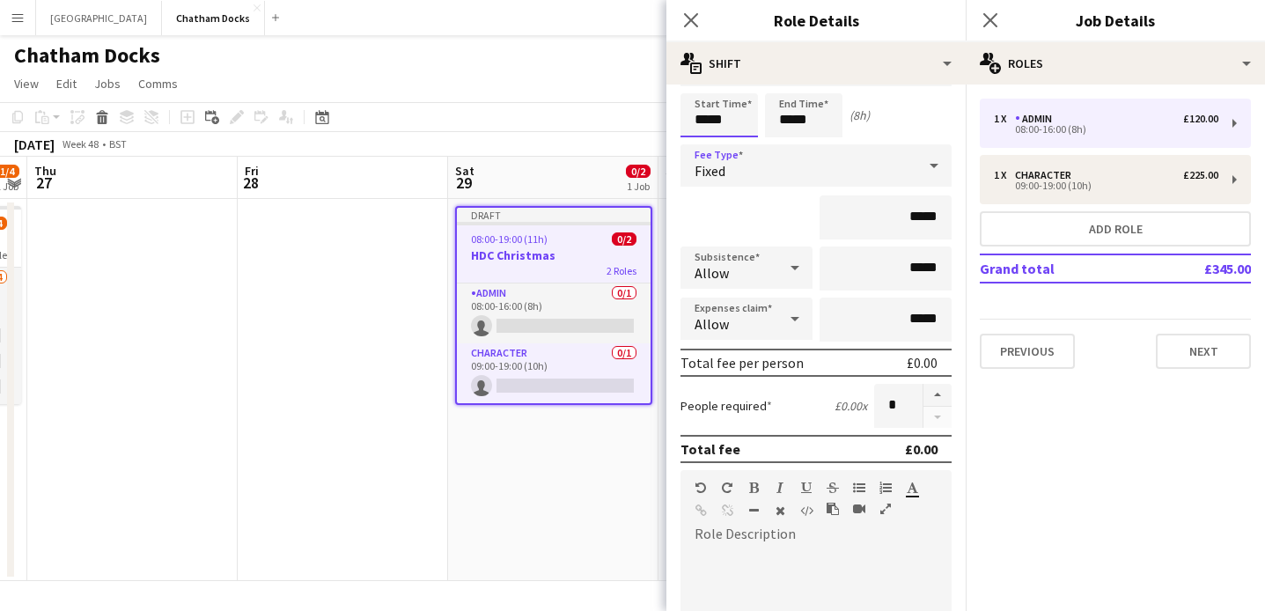
click at [709, 118] on input "*****" at bounding box center [719, 115] width 77 height 44
type input "*****"
click at [792, 121] on input "*****" at bounding box center [803, 115] width 77 height 44
type input "*****"
click at [800, 199] on div "*****" at bounding box center [816, 217] width 271 height 44
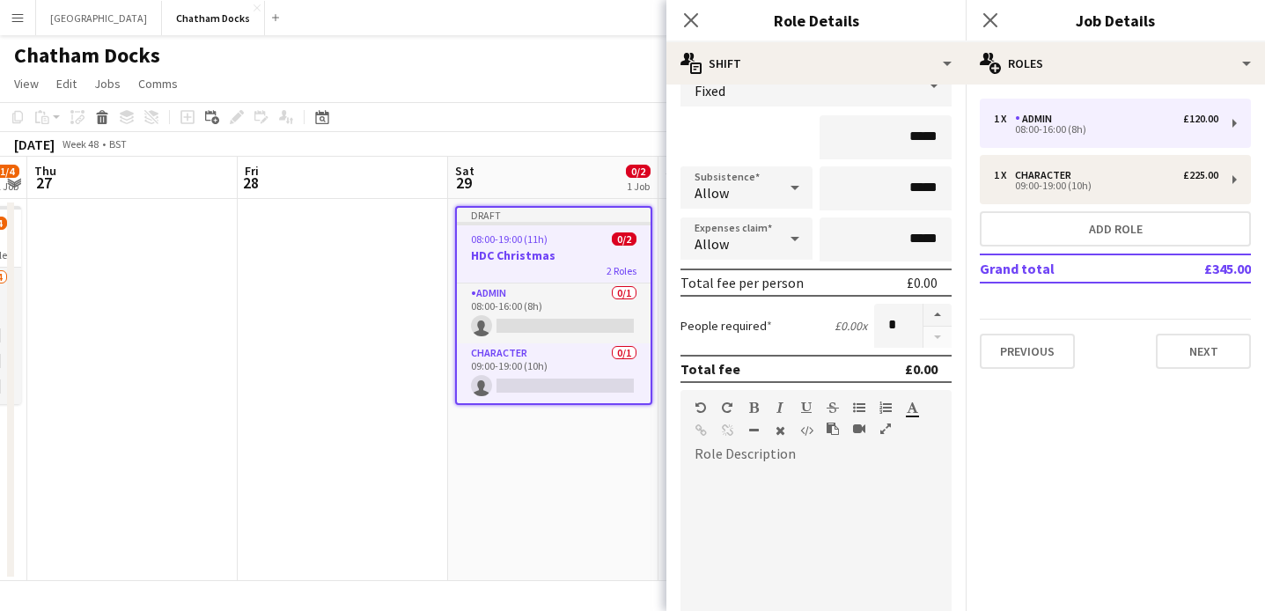
scroll to position [0, 0]
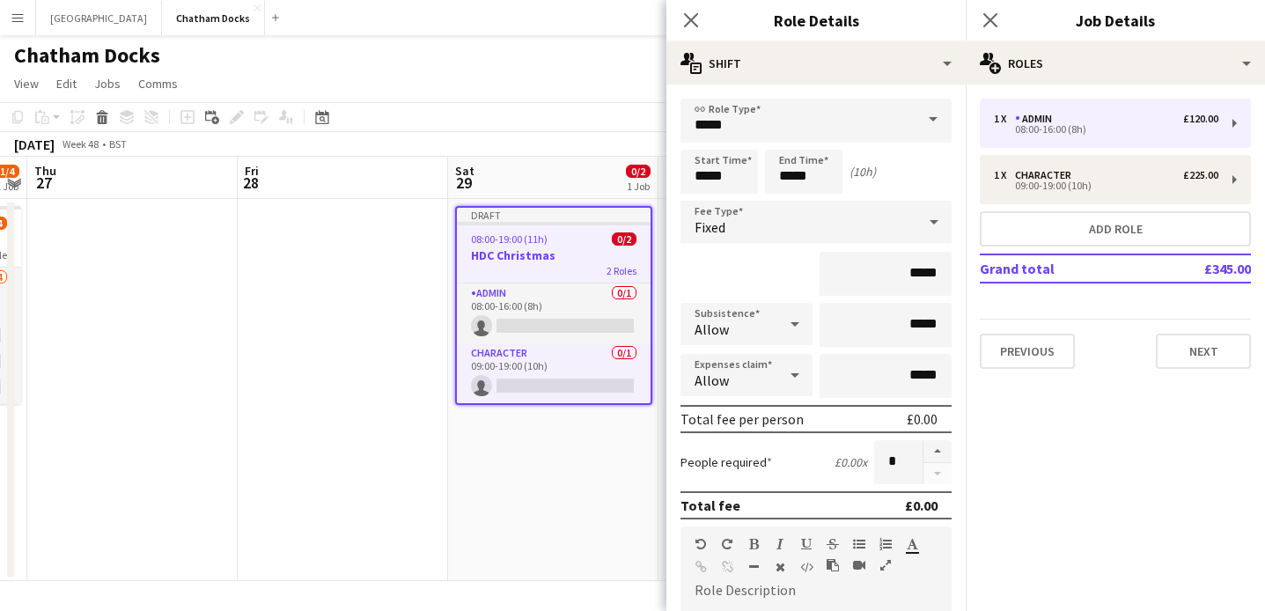
click at [768, 275] on div "*****" at bounding box center [816, 274] width 271 height 44
click at [793, 126] on input "*****" at bounding box center [816, 121] width 271 height 44
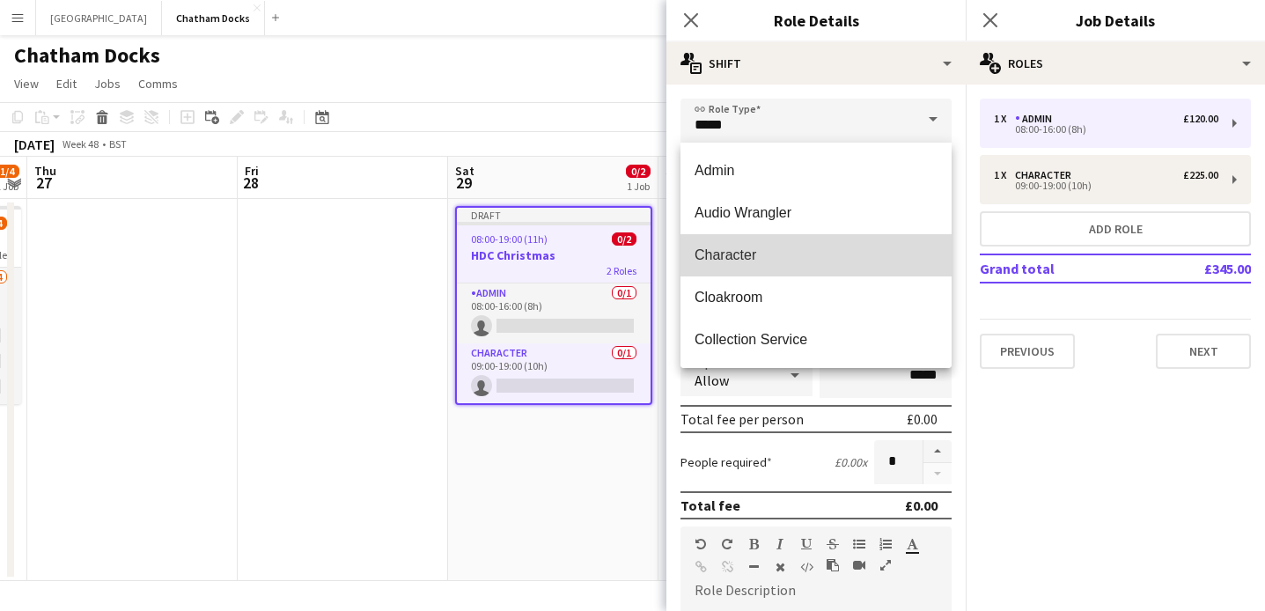
click at [787, 262] on span "Character" at bounding box center [816, 255] width 243 height 17
type input "*********"
type input "*******"
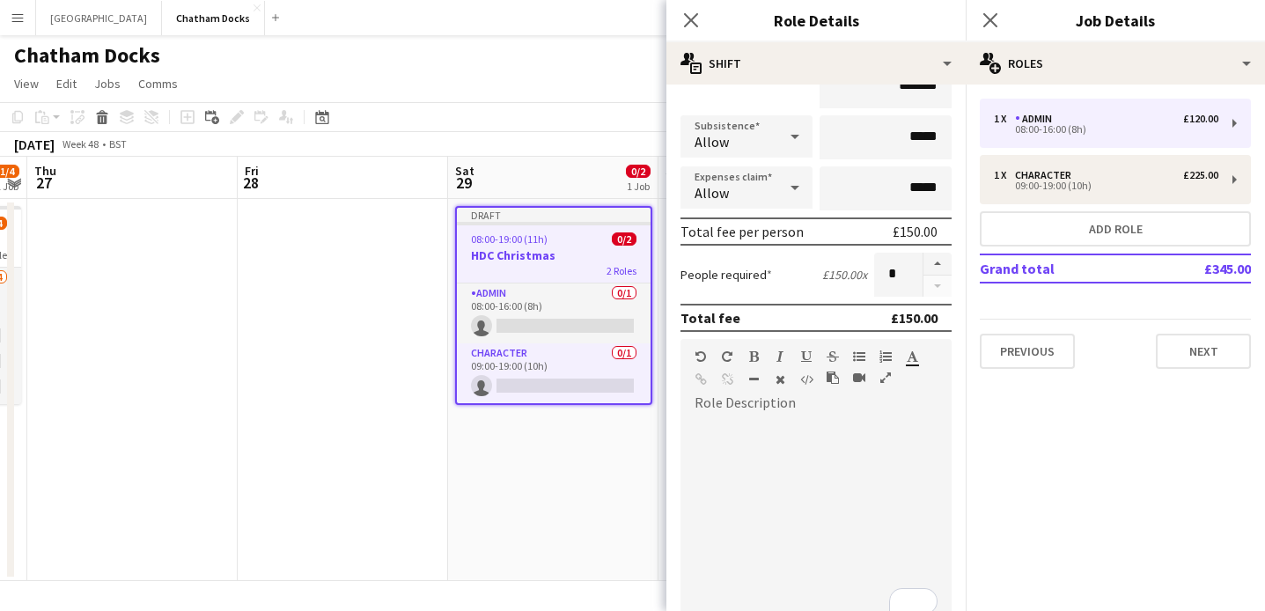
scroll to position [190, 0]
click at [801, 439] on div "To enrich screen reader interactions, please activate Accessibility in Grammarl…" at bounding box center [816, 520] width 271 height 211
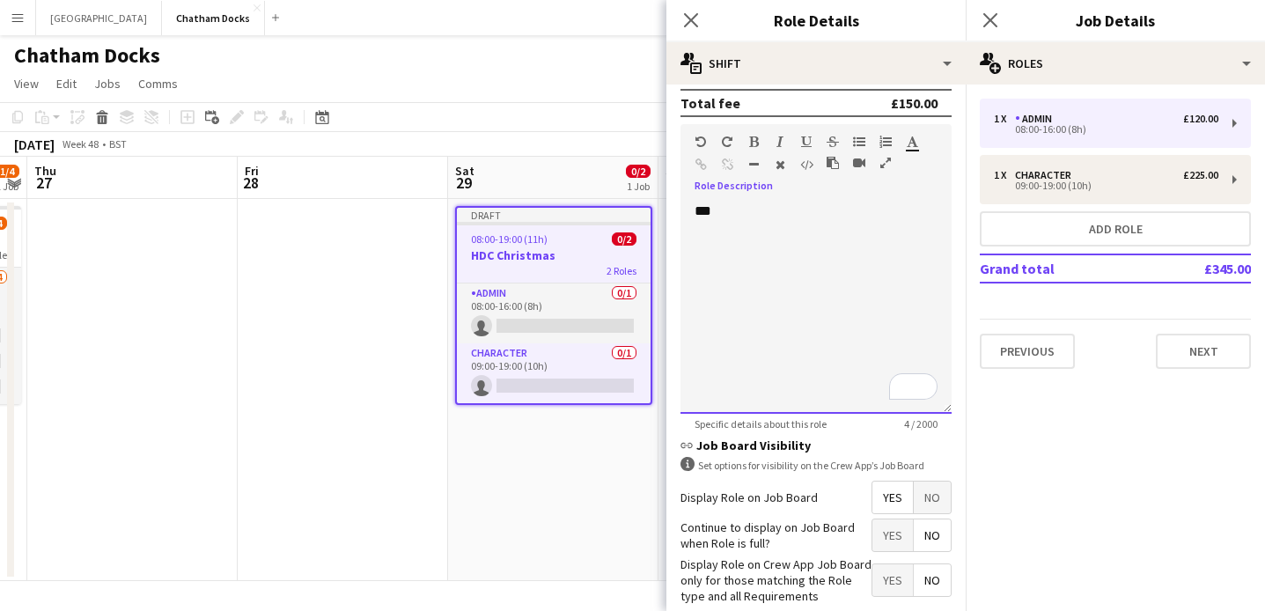
scroll to position [495, 0]
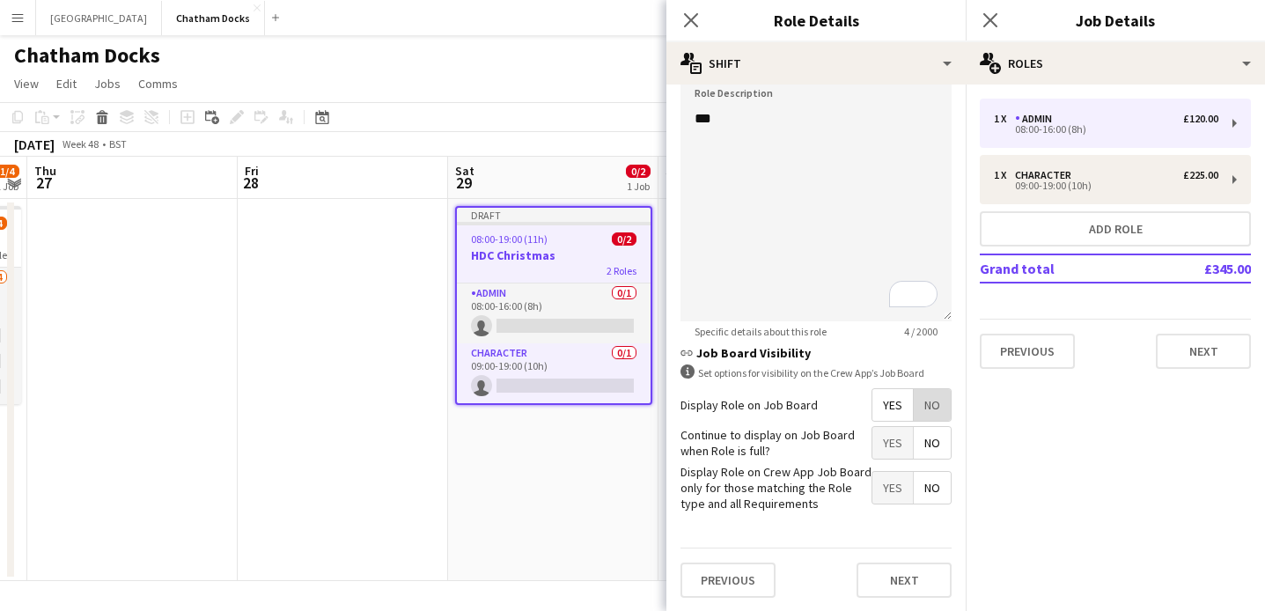
click at [933, 403] on span "No" at bounding box center [932, 405] width 37 height 32
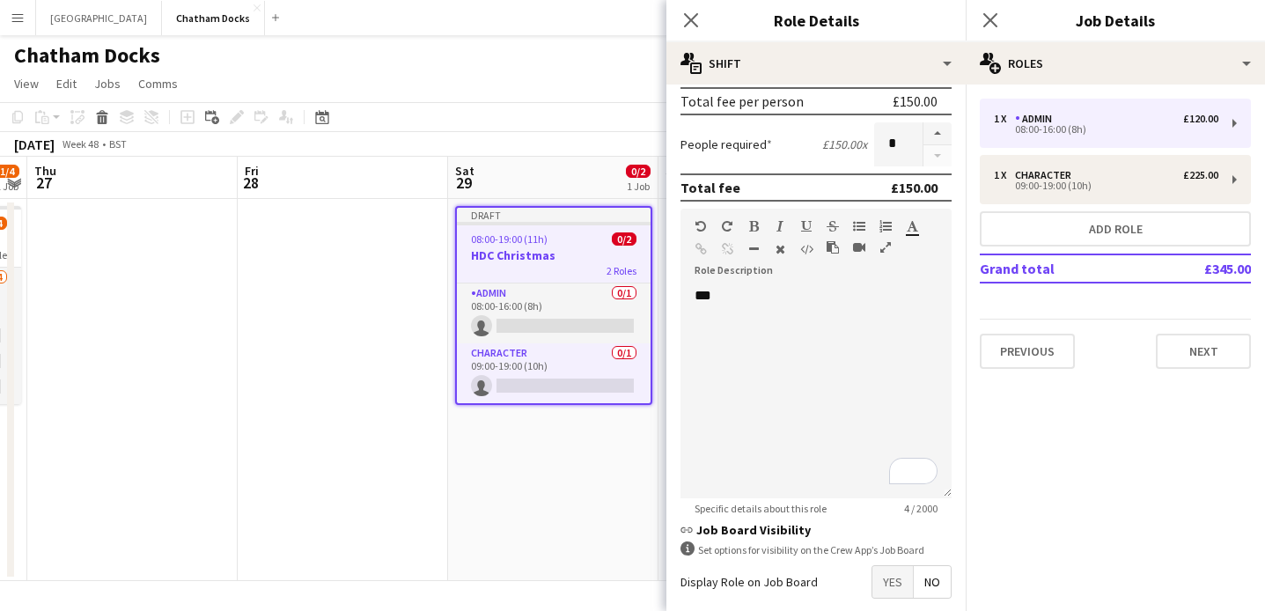
scroll to position [405, 0]
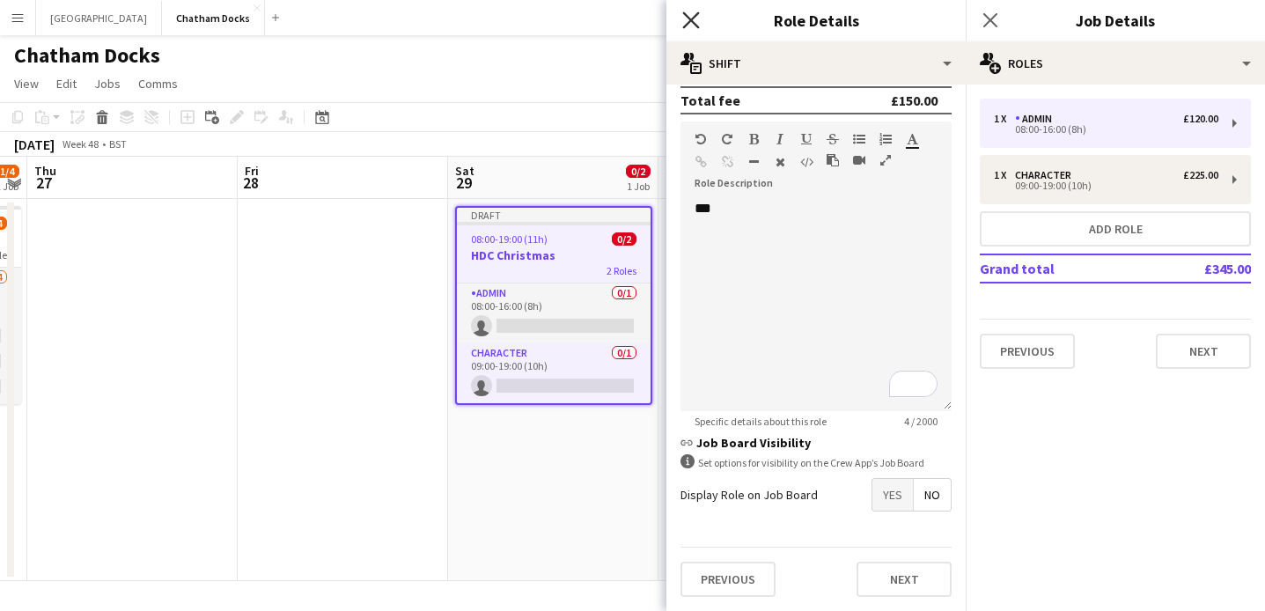
click at [691, 17] on icon "Close pop-in" at bounding box center [690, 19] width 17 height 17
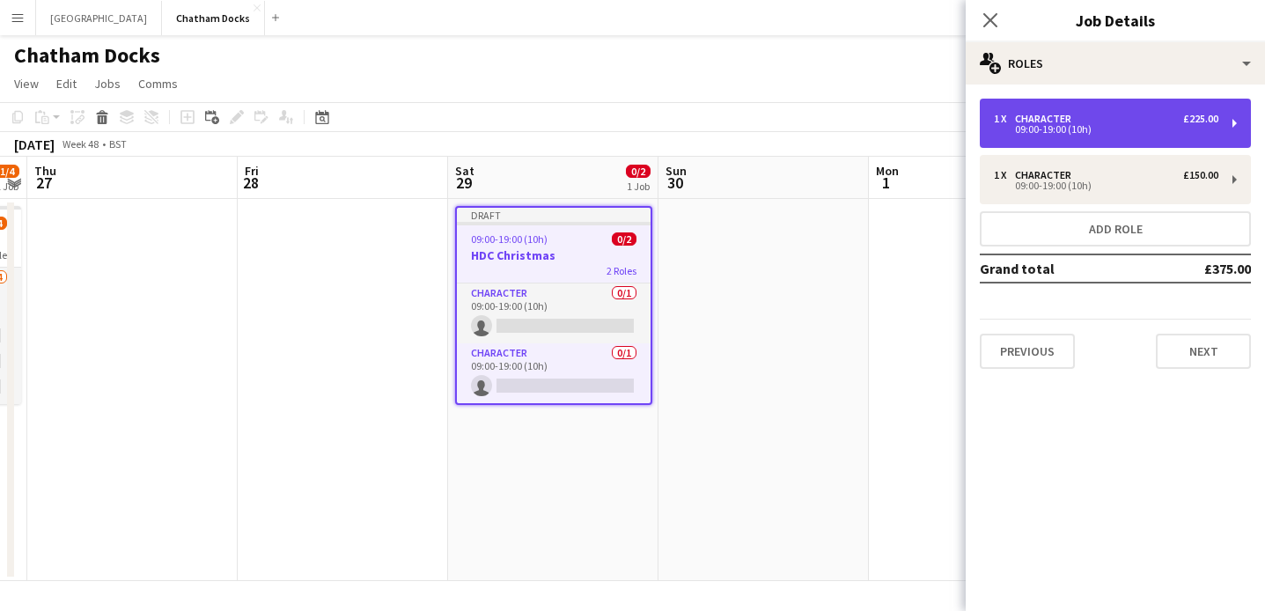
click at [1081, 117] on div "1 x Character £225.00" at bounding box center [1106, 119] width 225 height 12
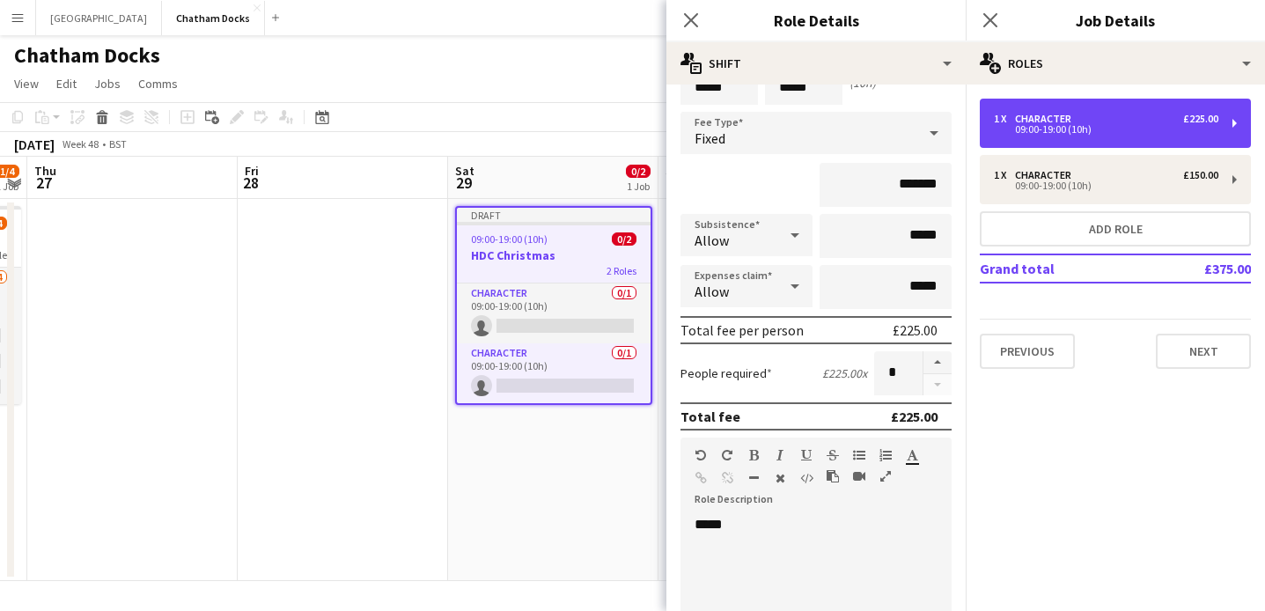
scroll to position [52, 0]
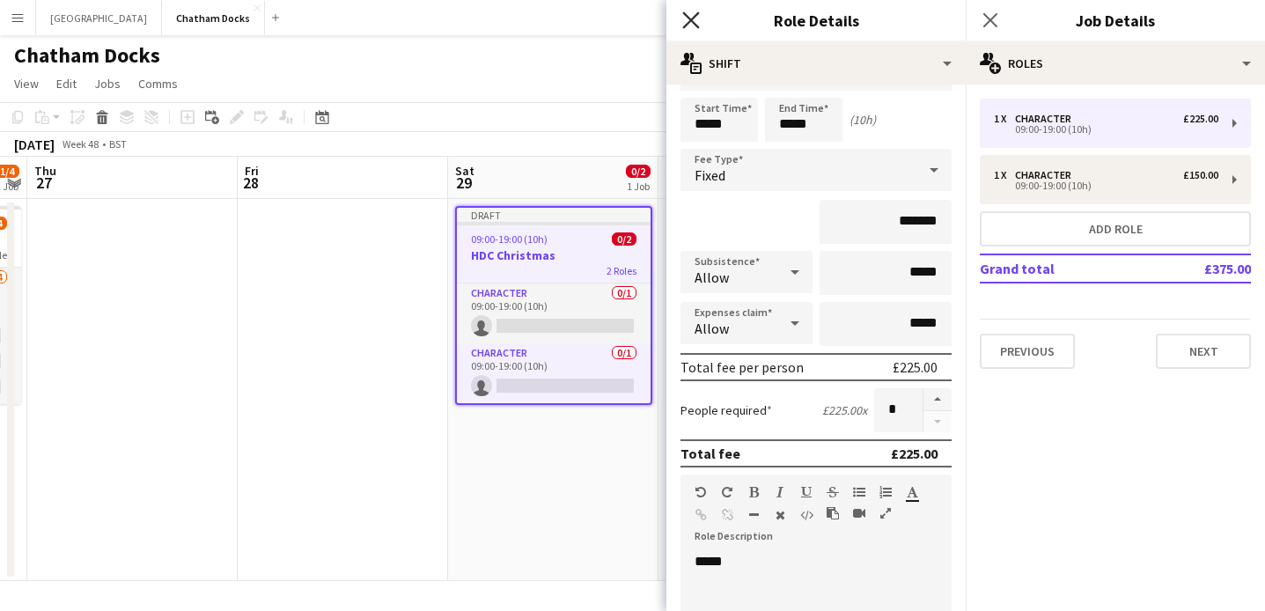
click at [684, 24] on icon "Close pop-in" at bounding box center [690, 19] width 17 height 17
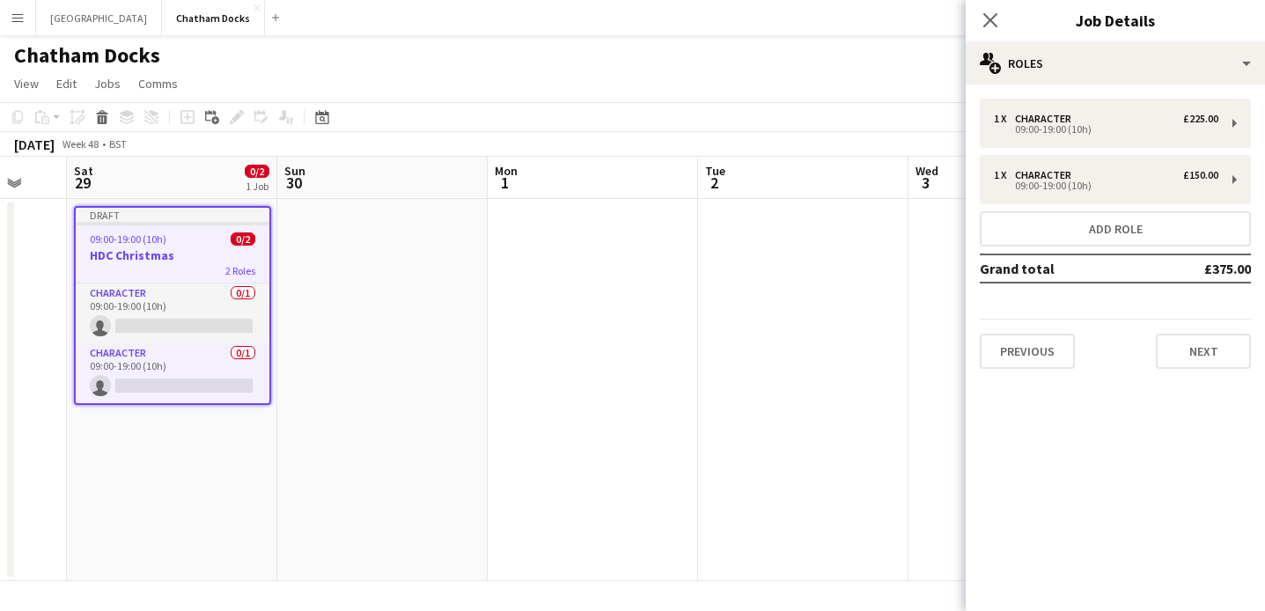
scroll to position [0, 727]
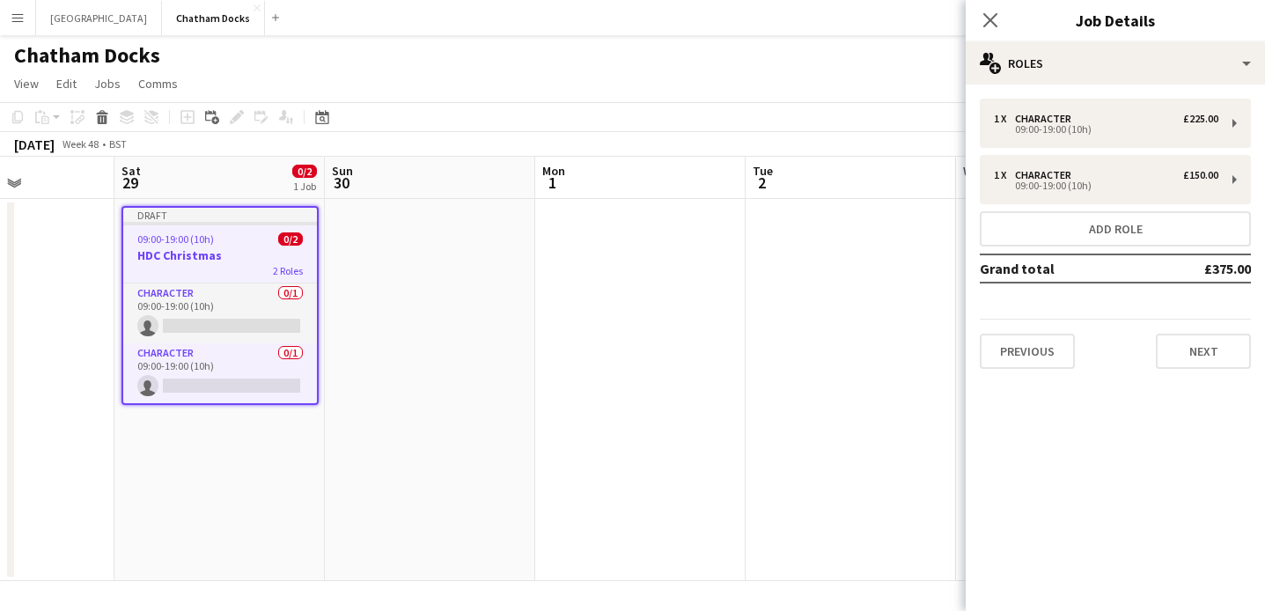
click at [468, 275] on app-date-cell at bounding box center [430, 390] width 210 height 382
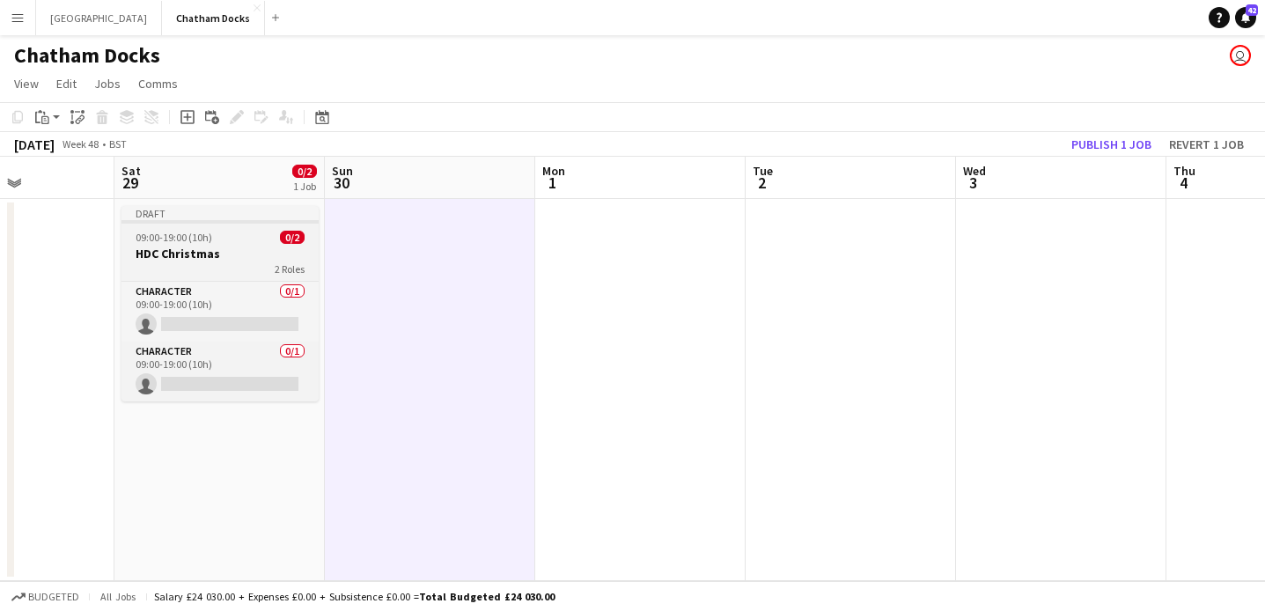
click at [239, 216] on div "Draft" at bounding box center [220, 213] width 197 height 14
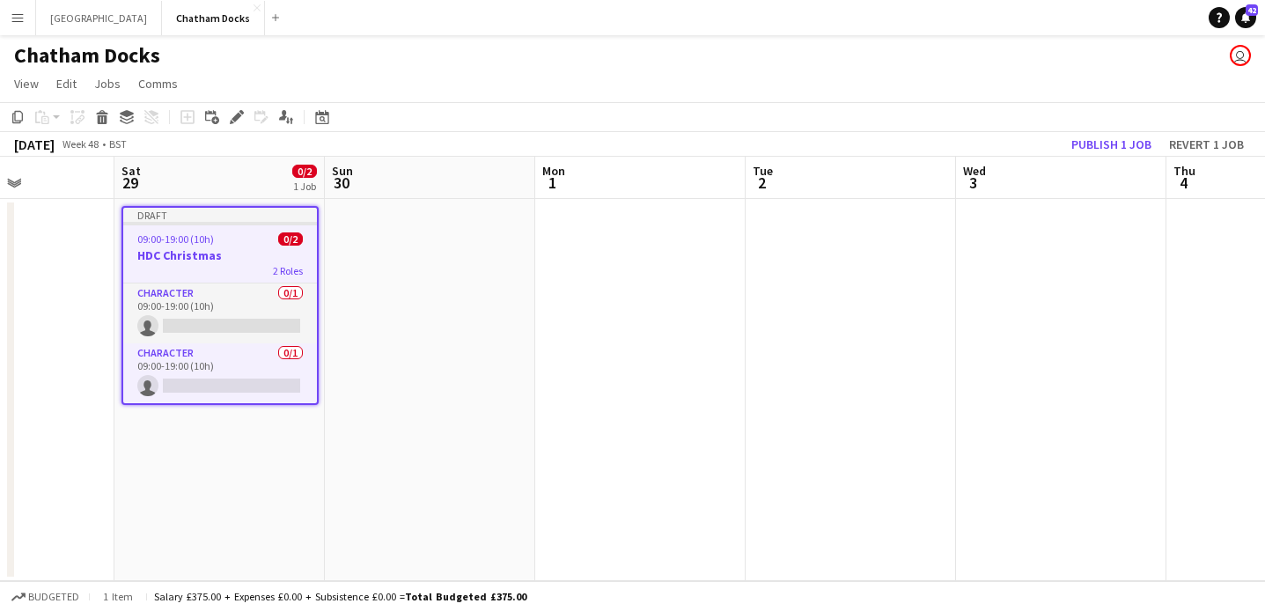
click at [446, 273] on app-date-cell at bounding box center [430, 390] width 210 height 382
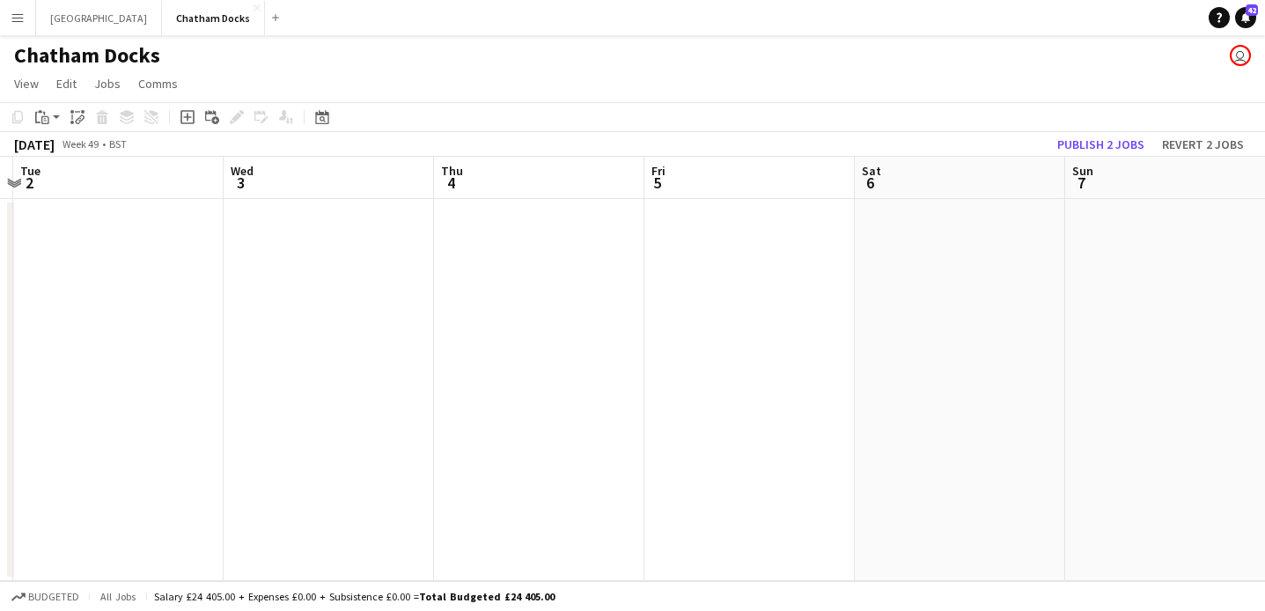
scroll to position [0, 880]
click at [887, 294] on app-date-cell at bounding box center [909, 390] width 210 height 382
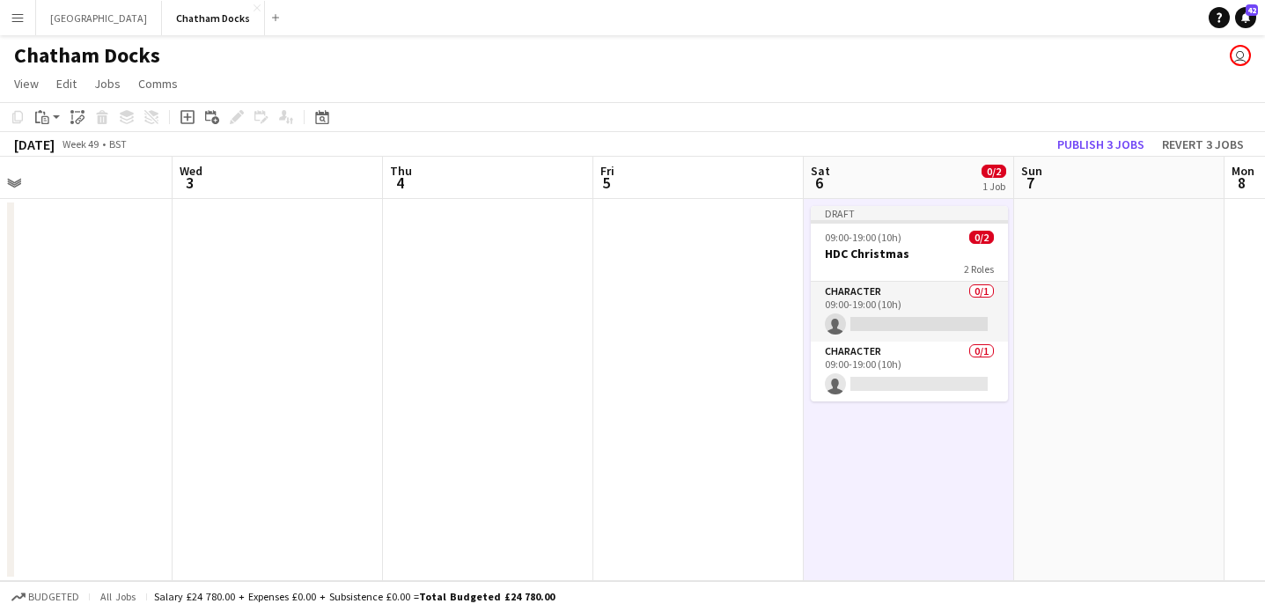
click at [1056, 293] on app-date-cell at bounding box center [1119, 390] width 210 height 382
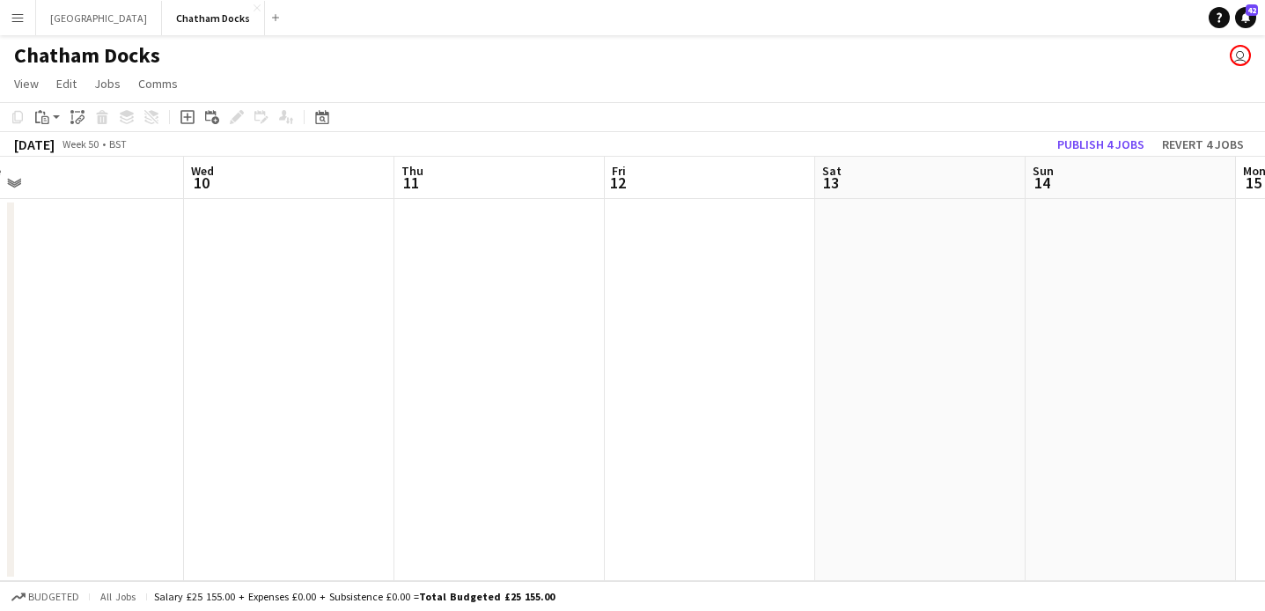
scroll to position [0, 669]
click at [879, 304] on app-date-cell at bounding box center [909, 390] width 210 height 382
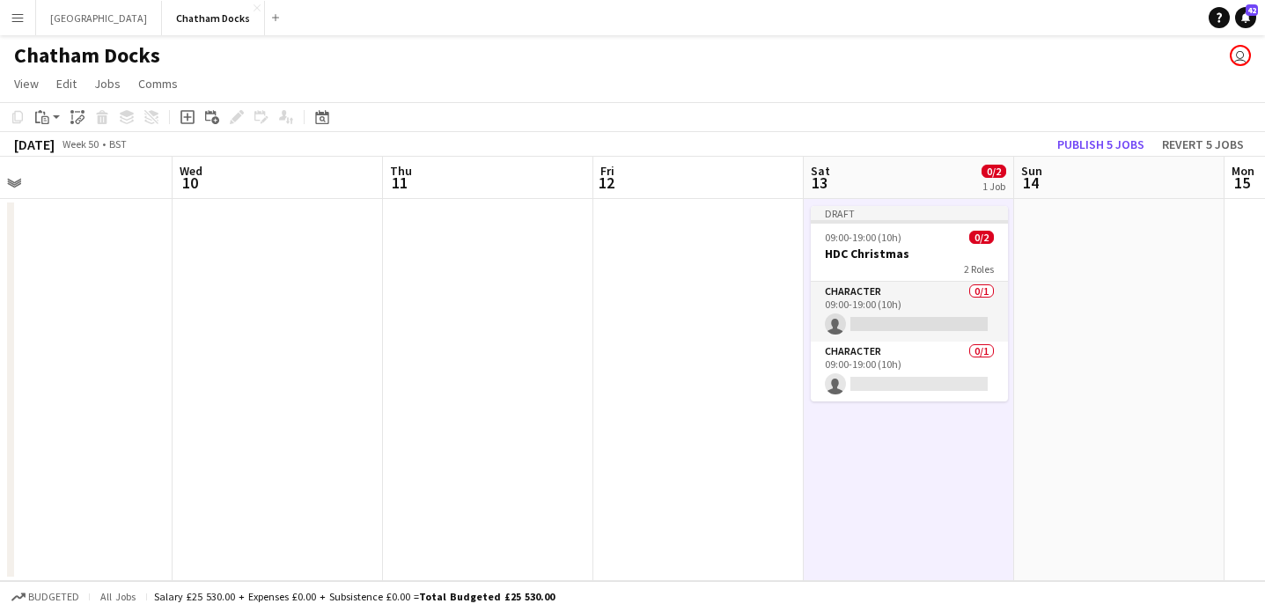
click at [1071, 284] on app-date-cell at bounding box center [1119, 390] width 210 height 382
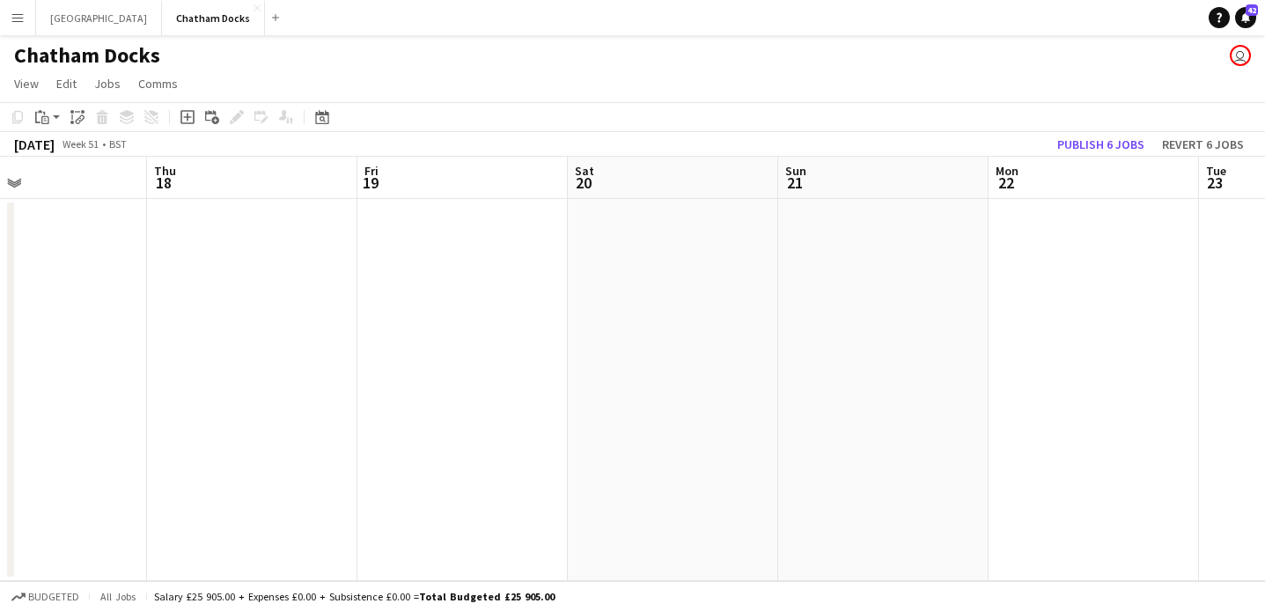
scroll to position [0, 547]
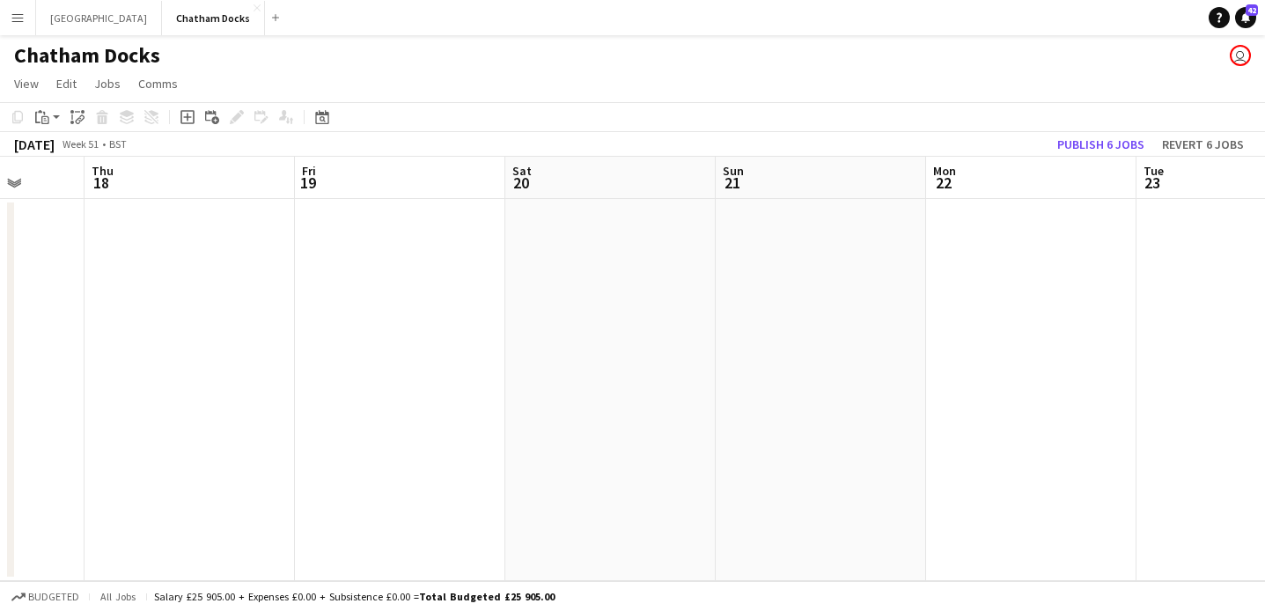
click at [568, 328] on app-date-cell at bounding box center [610, 390] width 210 height 382
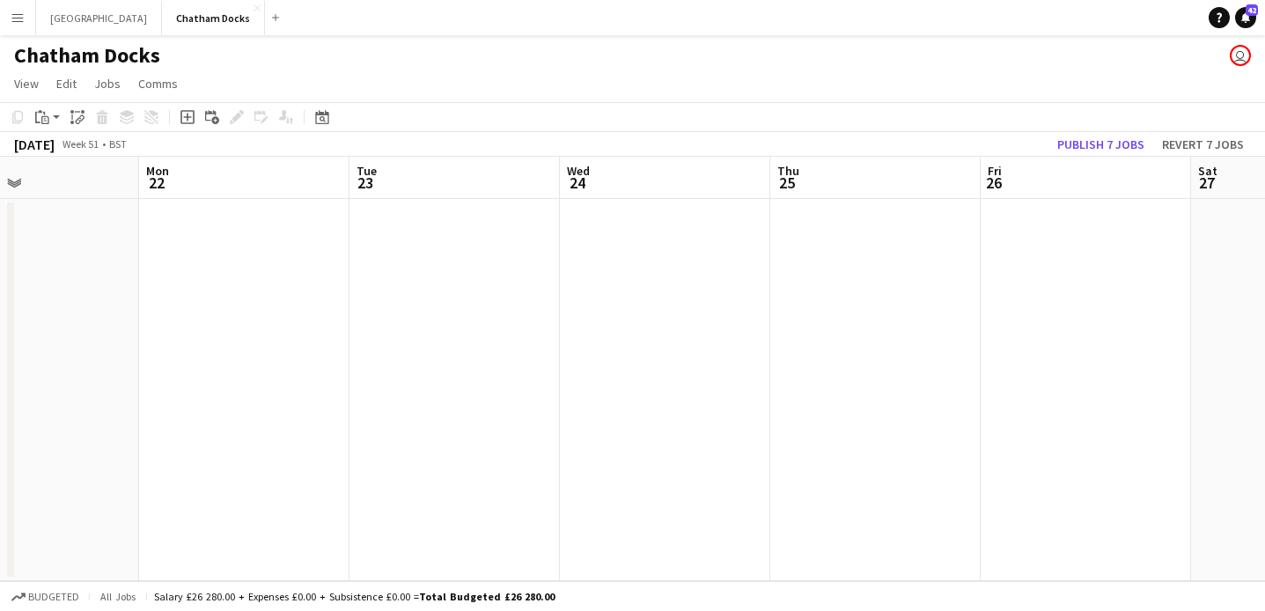
scroll to position [0, 512]
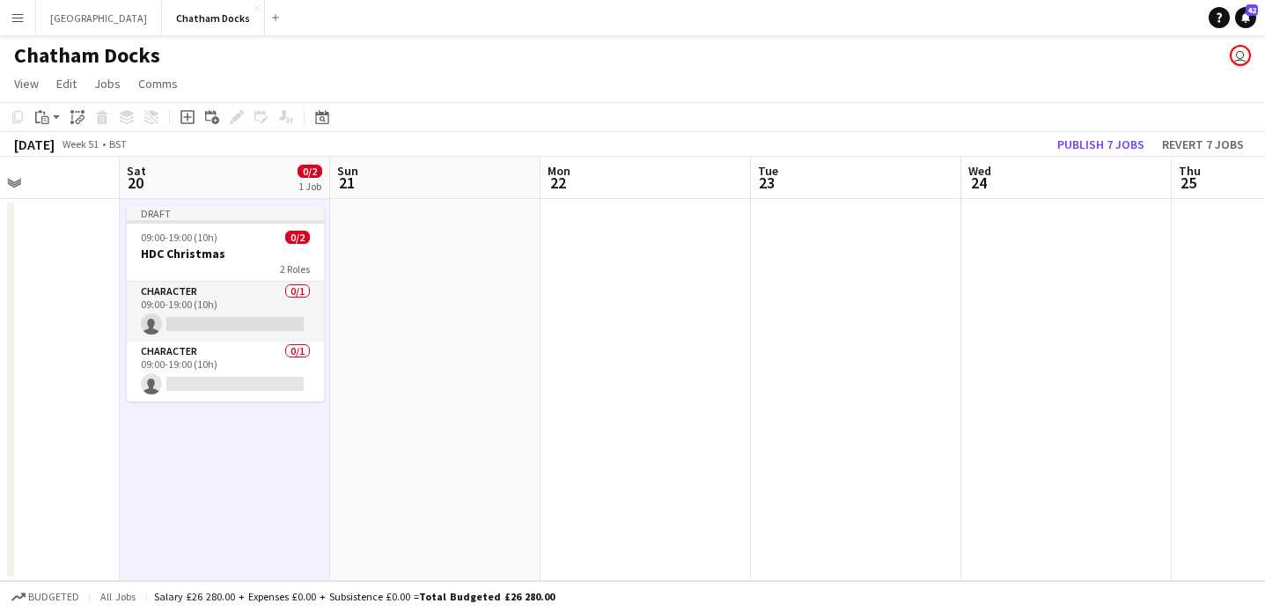
click at [476, 327] on app-date-cell at bounding box center [435, 390] width 210 height 382
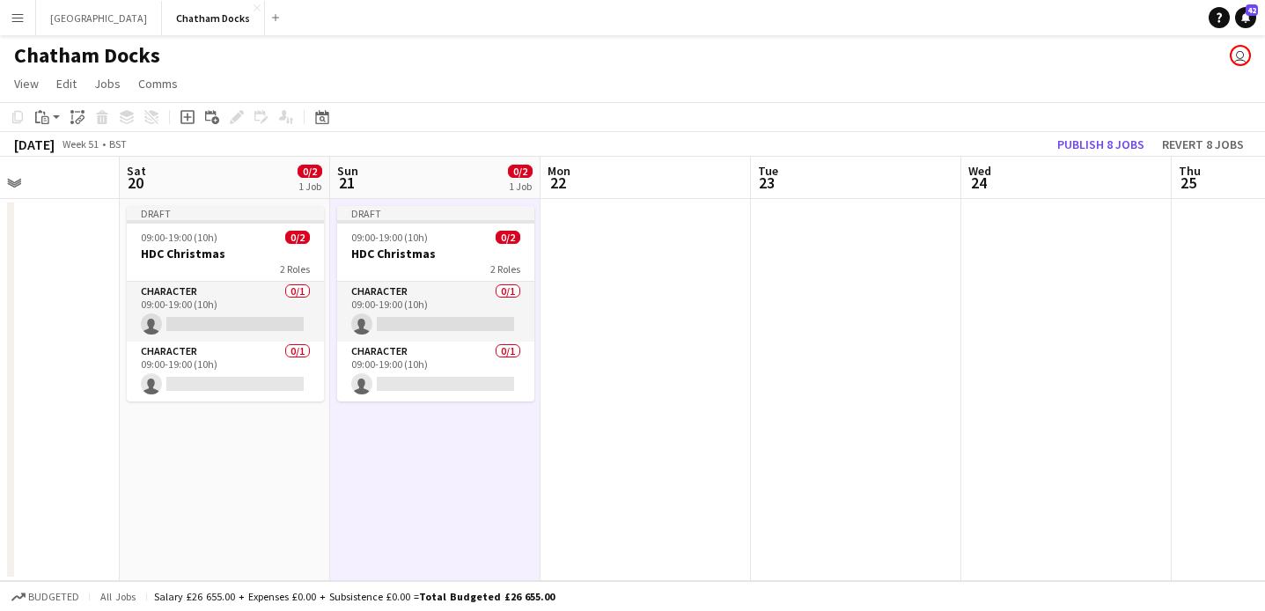
click at [596, 334] on app-date-cell at bounding box center [646, 390] width 210 height 382
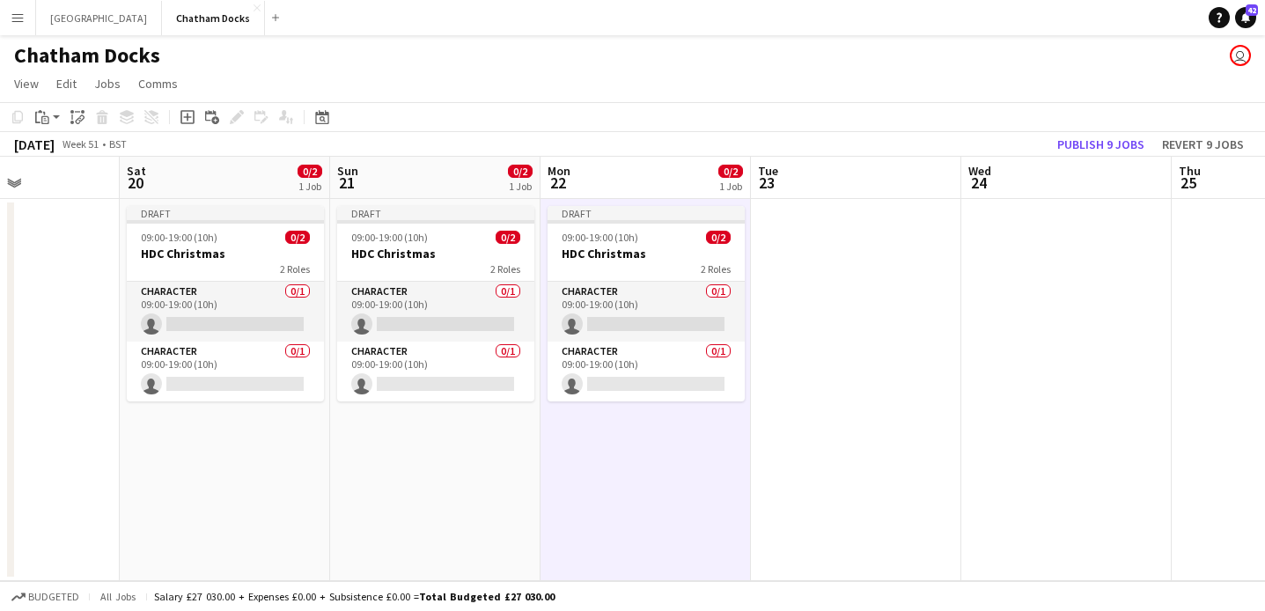
scroll to position [0, 511]
click at [796, 292] on app-date-cell at bounding box center [857, 390] width 210 height 382
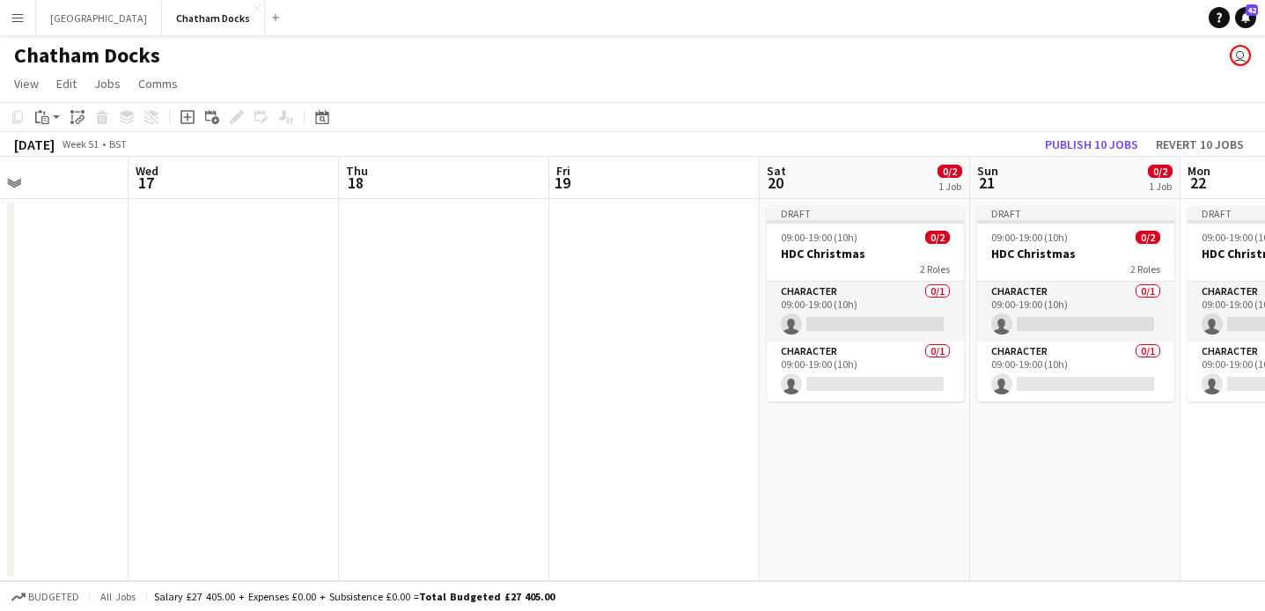
scroll to position [0, 378]
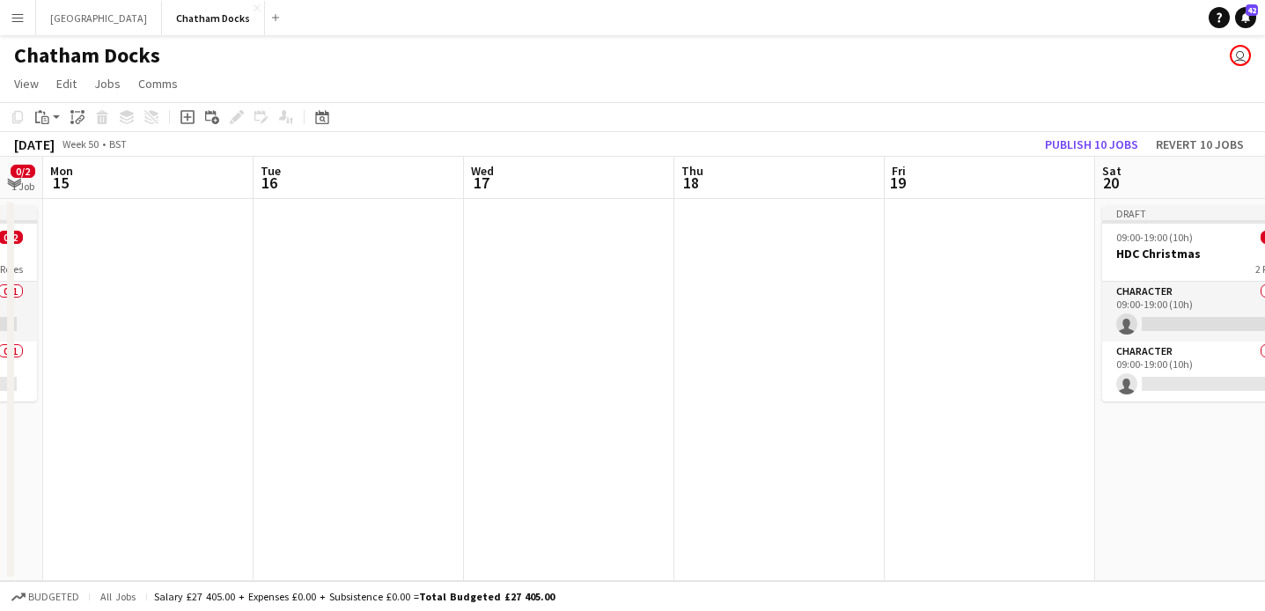
click at [402, 295] on app-date-cell at bounding box center [359, 390] width 210 height 382
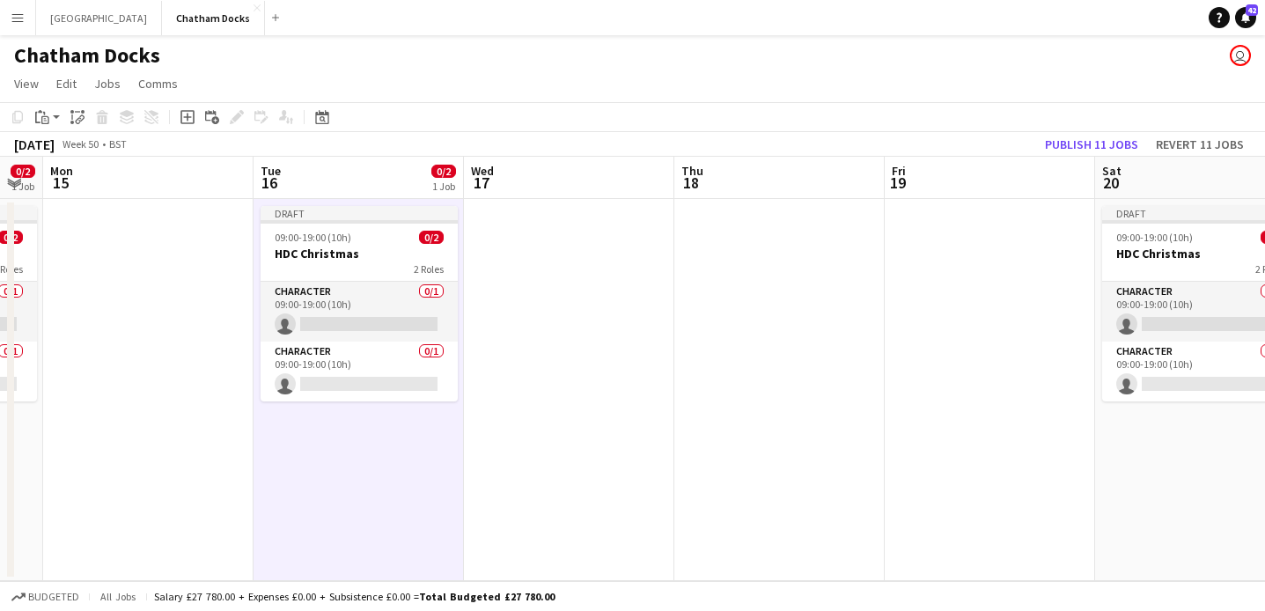
click at [589, 283] on app-date-cell at bounding box center [569, 390] width 210 height 382
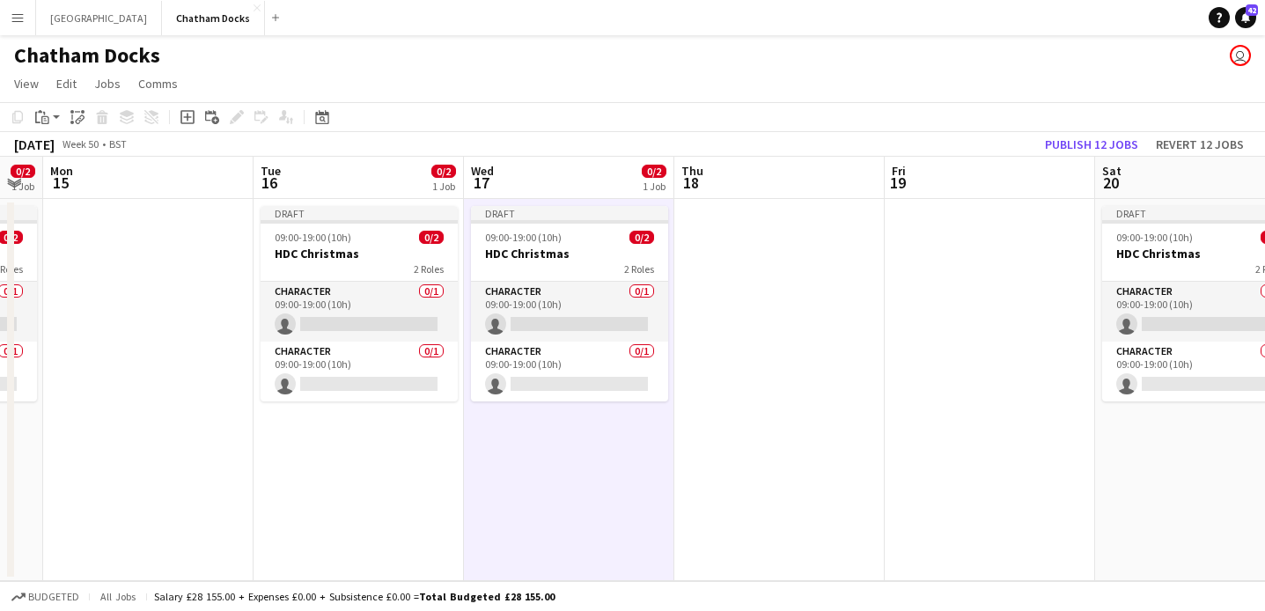
click at [746, 299] on app-date-cell at bounding box center [780, 390] width 210 height 382
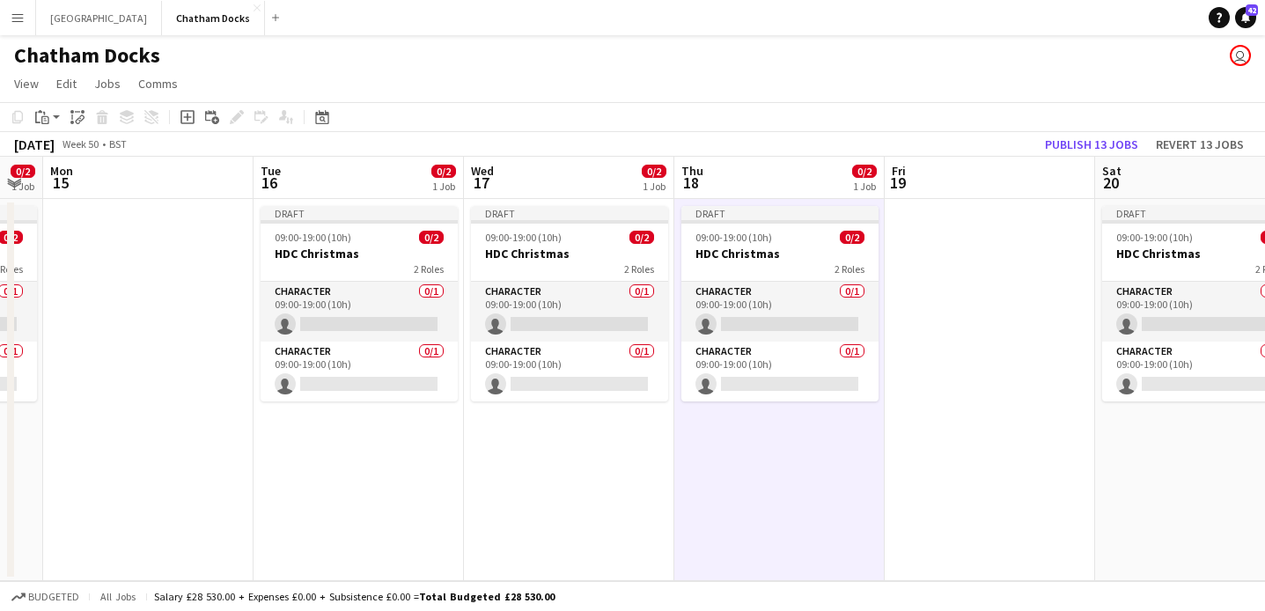
click at [979, 282] on app-date-cell at bounding box center [990, 390] width 210 height 382
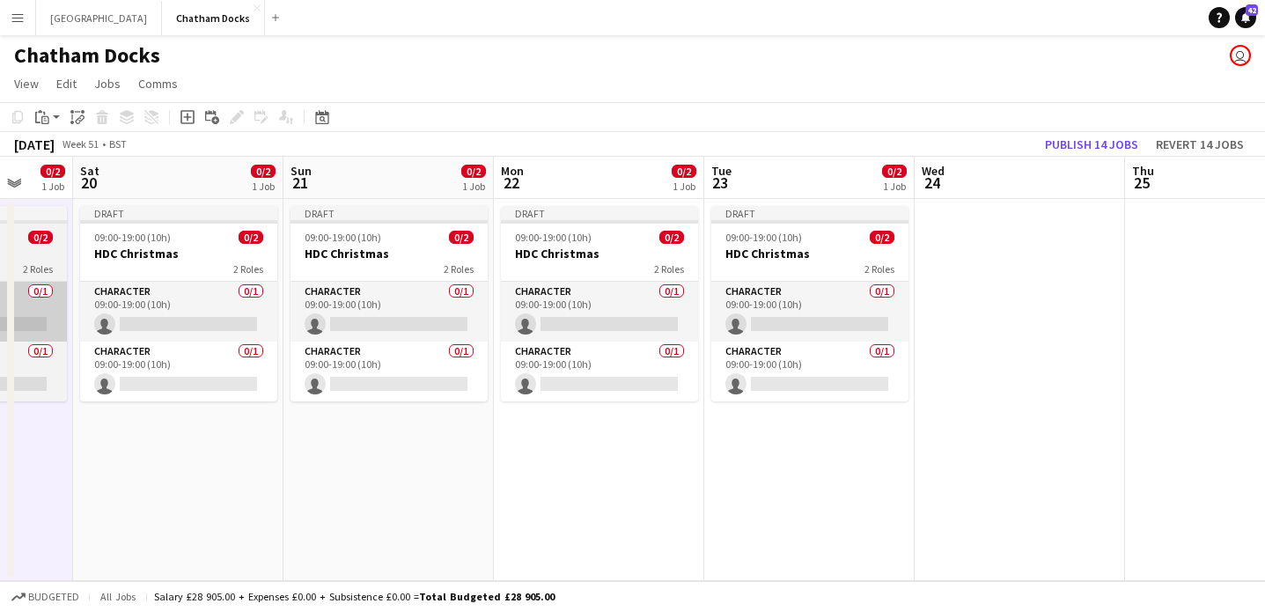
scroll to position [0, 583]
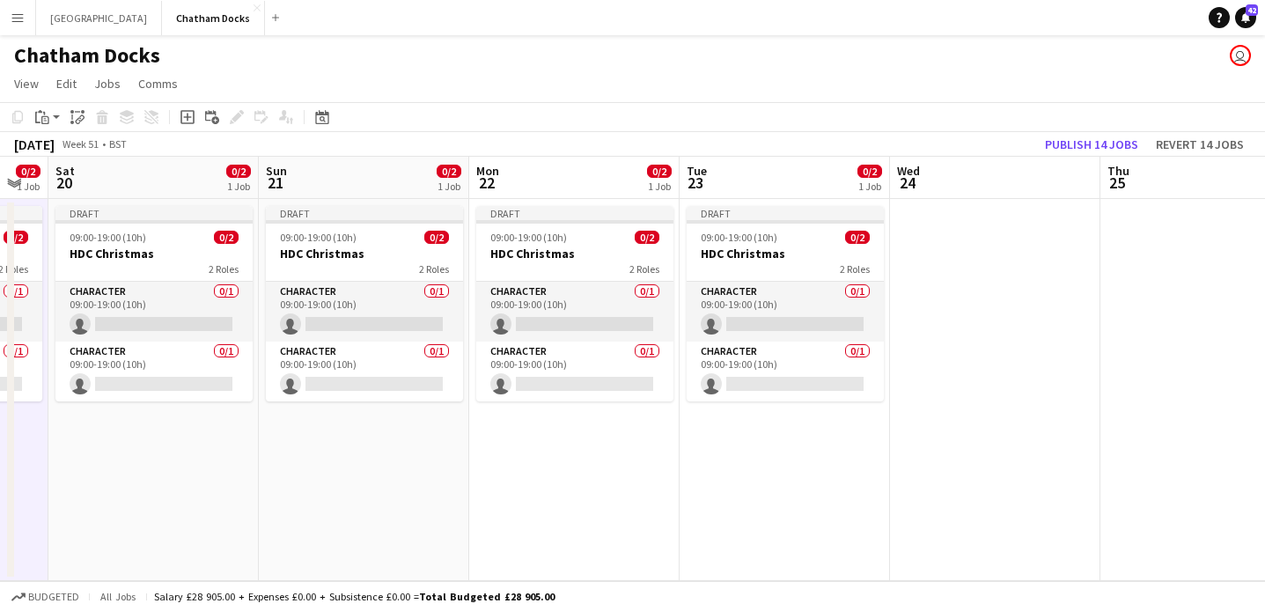
click at [984, 291] on app-date-cell at bounding box center [995, 390] width 210 height 382
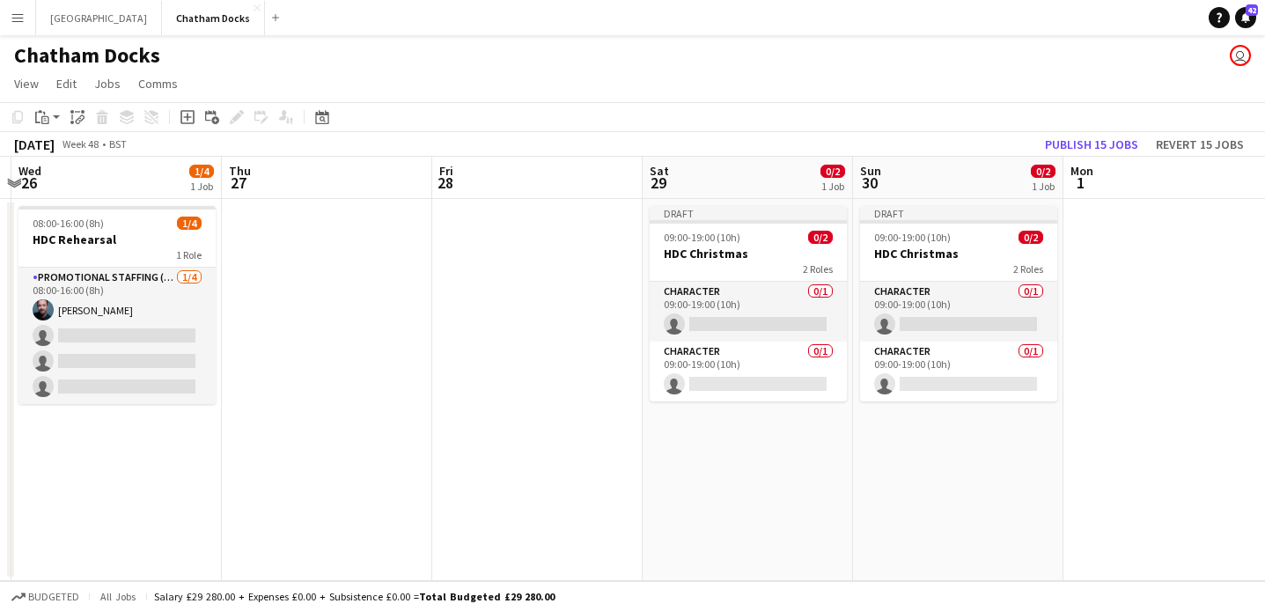
scroll to position [0, 830]
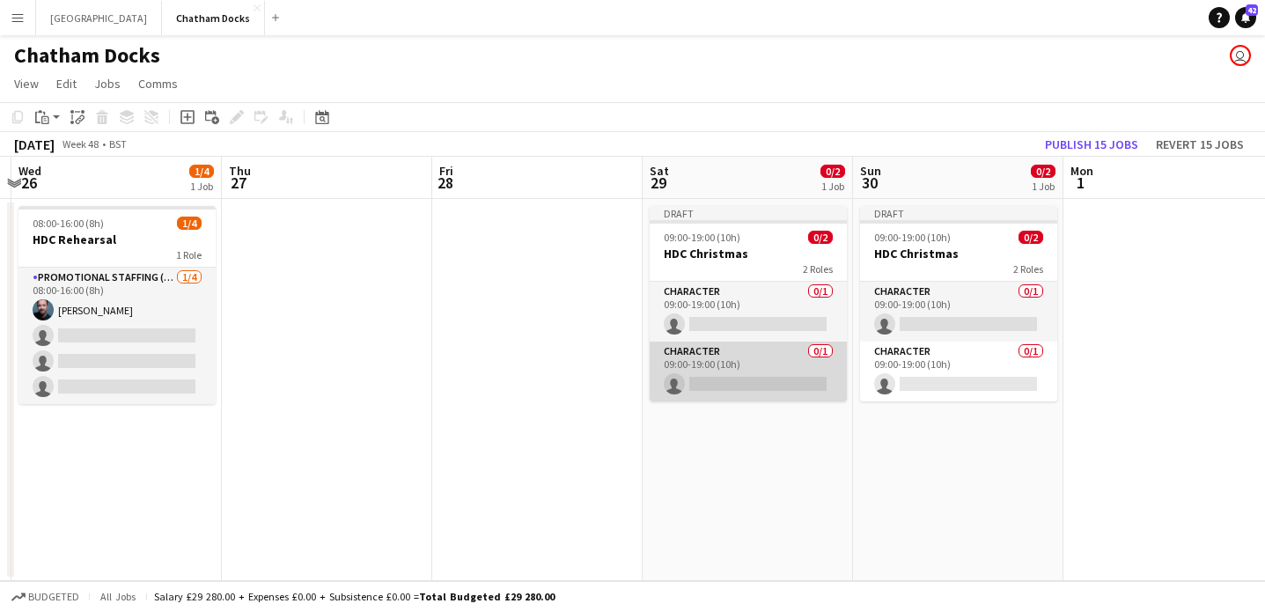
click at [756, 375] on app-card-role "Character 0/1 09:00-19:00 (10h) single-neutral-actions" at bounding box center [748, 372] width 197 height 60
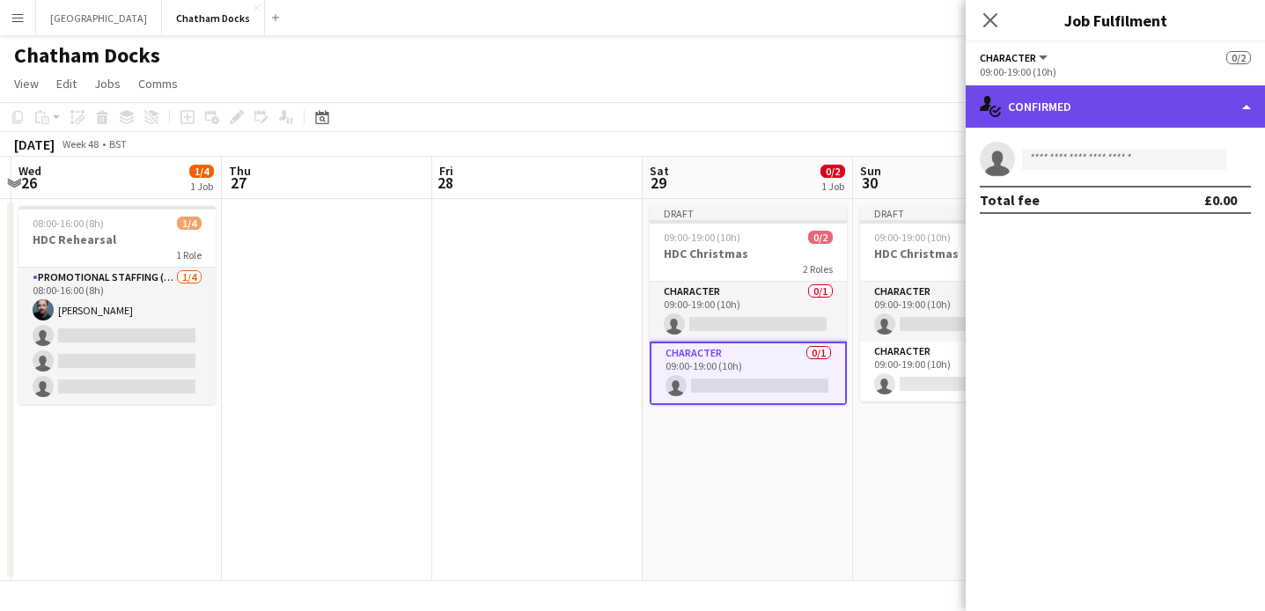
click at [1118, 108] on div "single-neutral-actions-check-2 Confirmed" at bounding box center [1115, 106] width 299 height 42
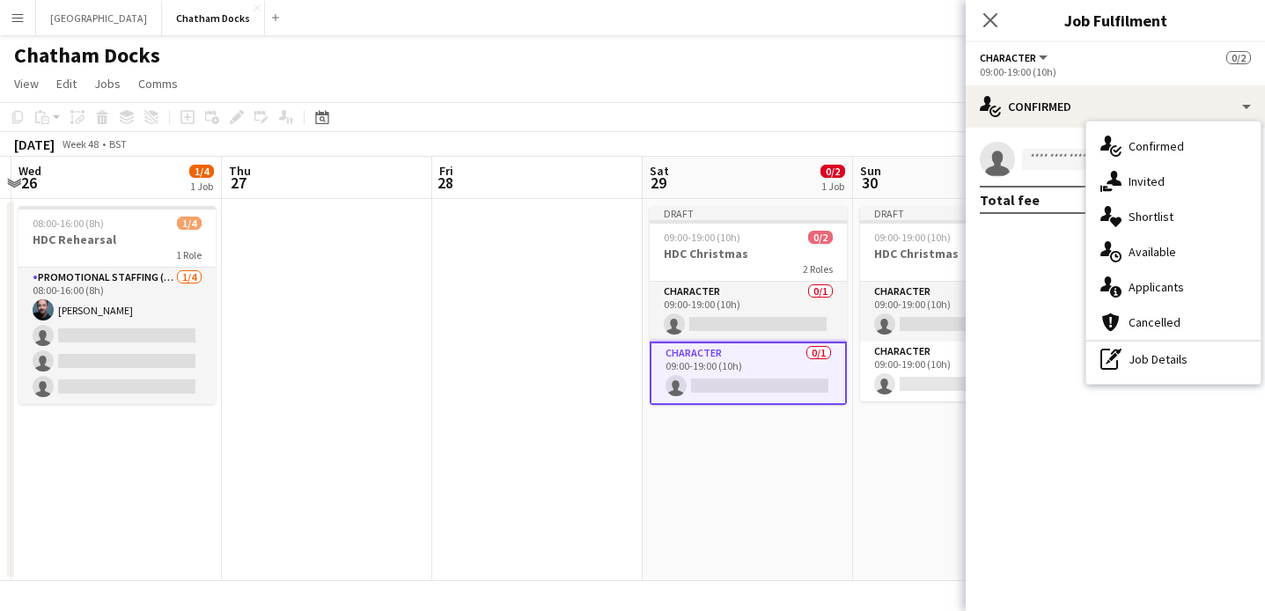
click at [881, 475] on app-date-cell "Draft 09:00-19:00 (10h) 0/2 HDC Christmas 2 Roles Character 0/1 09:00-19:00 (10…" at bounding box center [958, 390] width 210 height 382
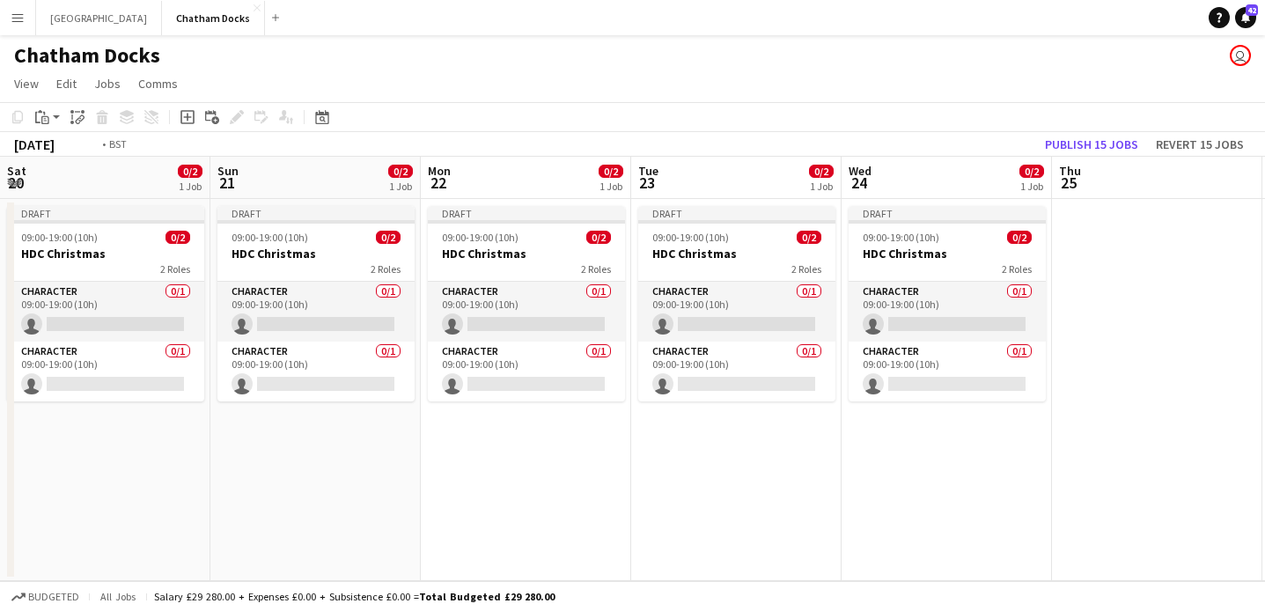
scroll to position [0, 741]
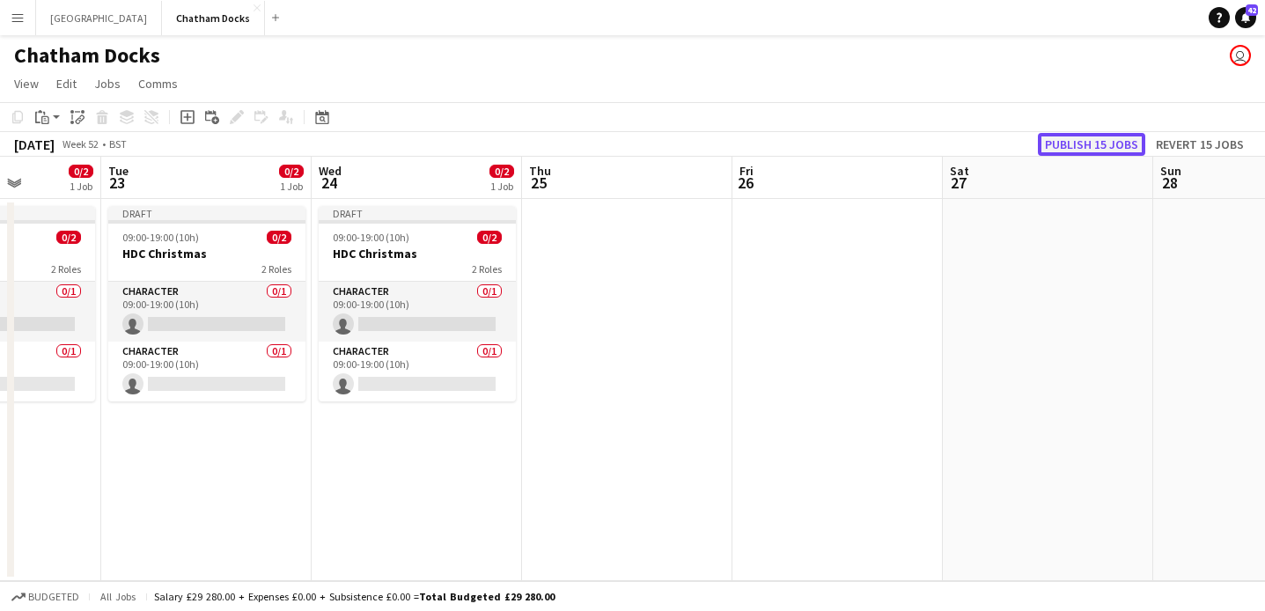
click at [1095, 138] on button "Publish 15 jobs" at bounding box center [1091, 144] width 107 height 23
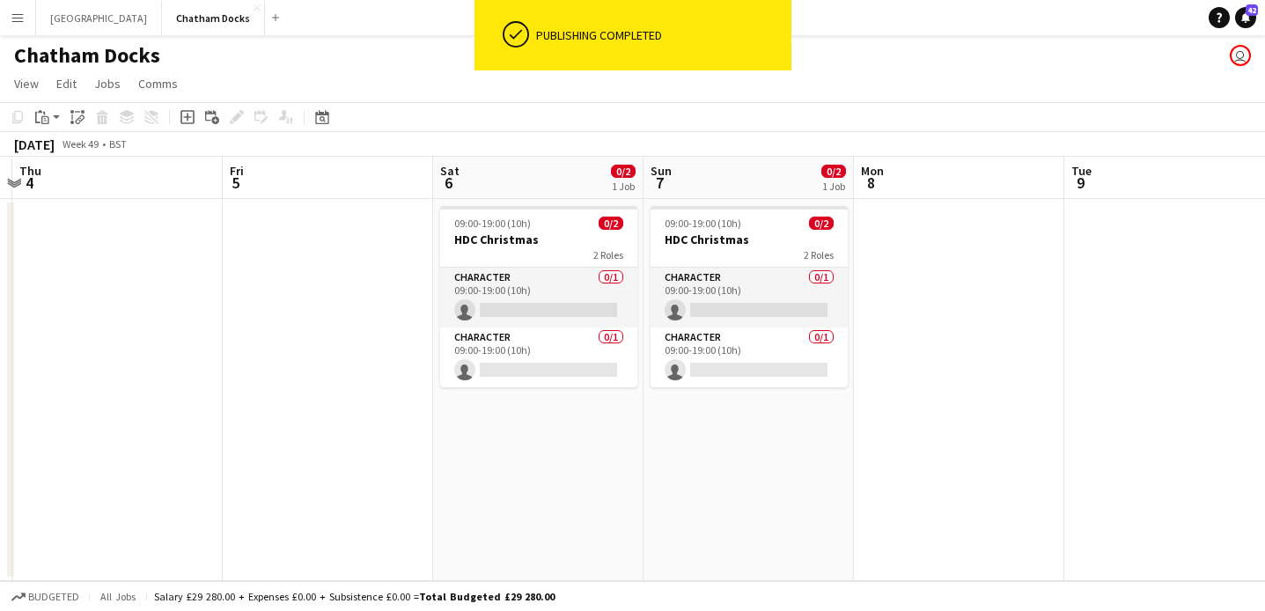
scroll to position [0, 374]
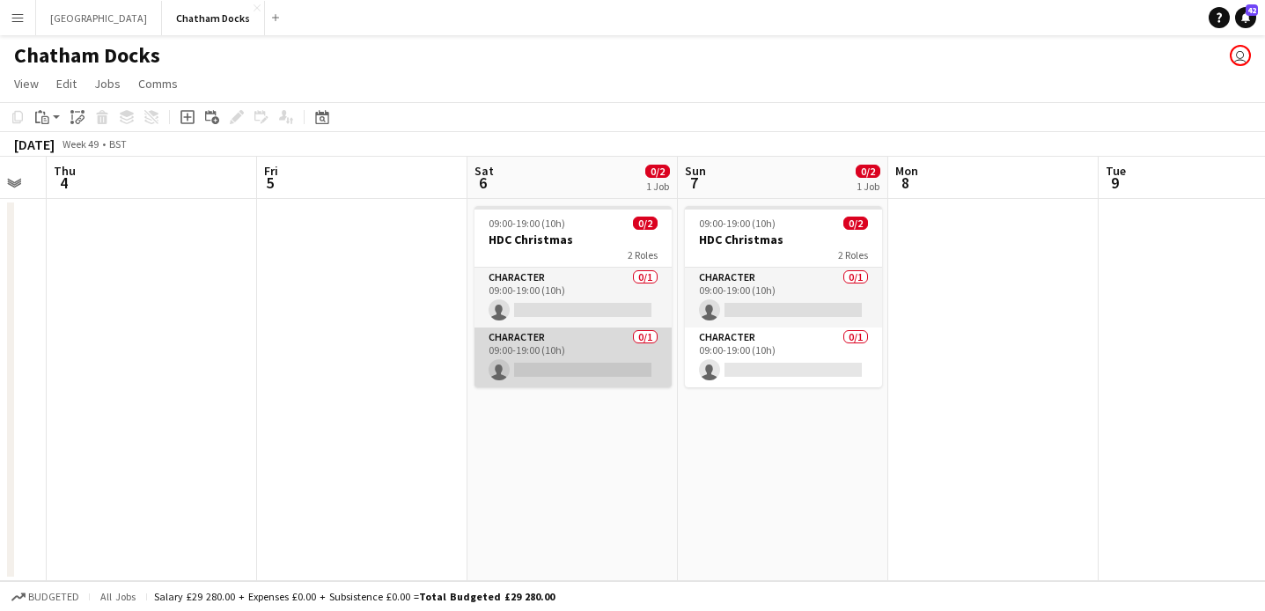
click at [586, 362] on app-card-role "Character 0/1 09:00-19:00 (10h) single-neutral-actions" at bounding box center [573, 358] width 197 height 60
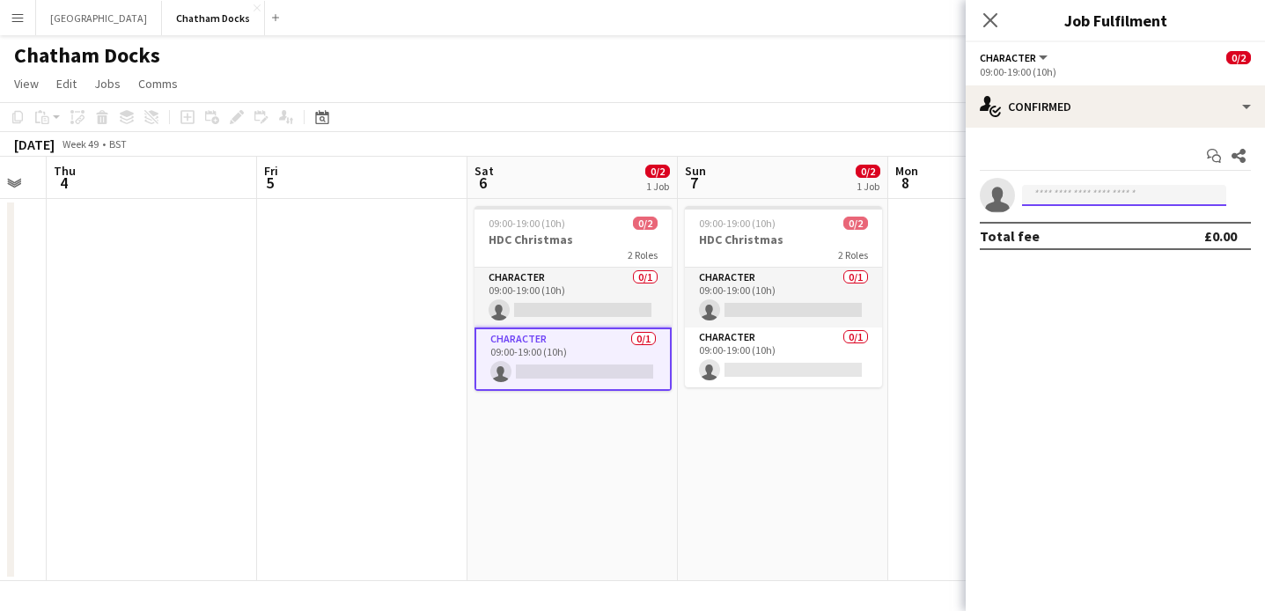
click at [1080, 191] on input at bounding box center [1124, 195] width 204 height 21
type input "********"
click at [990, 14] on icon "Close pop-in" at bounding box center [990, 19] width 17 height 17
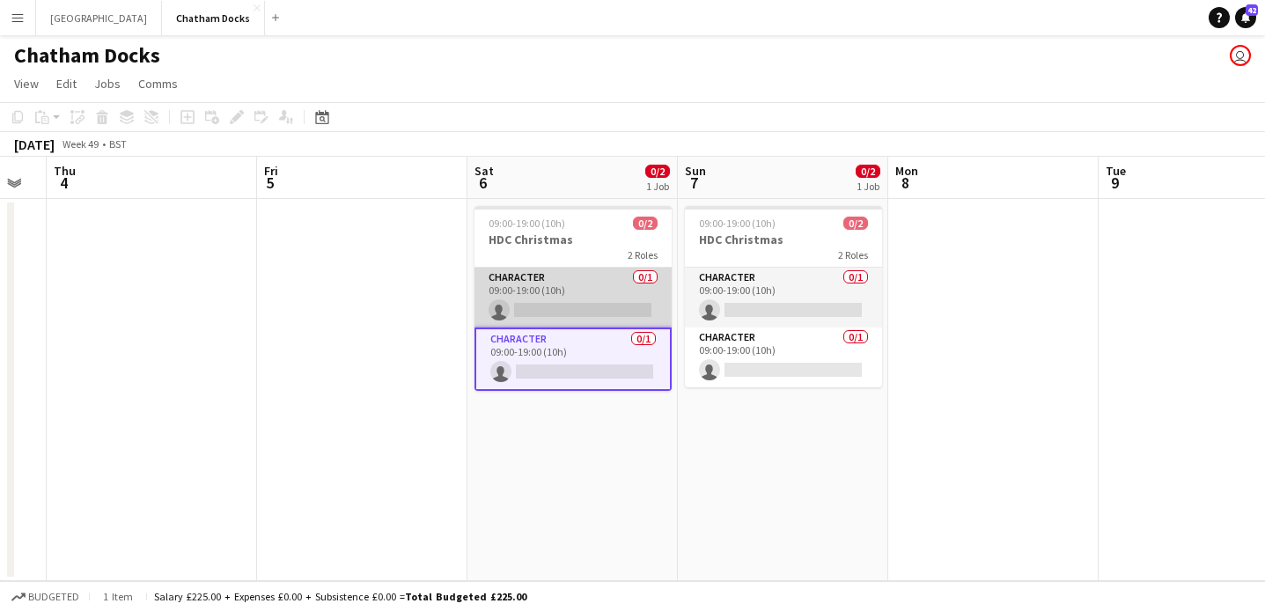
click at [598, 278] on app-card-role "Character 0/1 09:00-19:00 (10h) single-neutral-actions" at bounding box center [573, 298] width 197 height 60
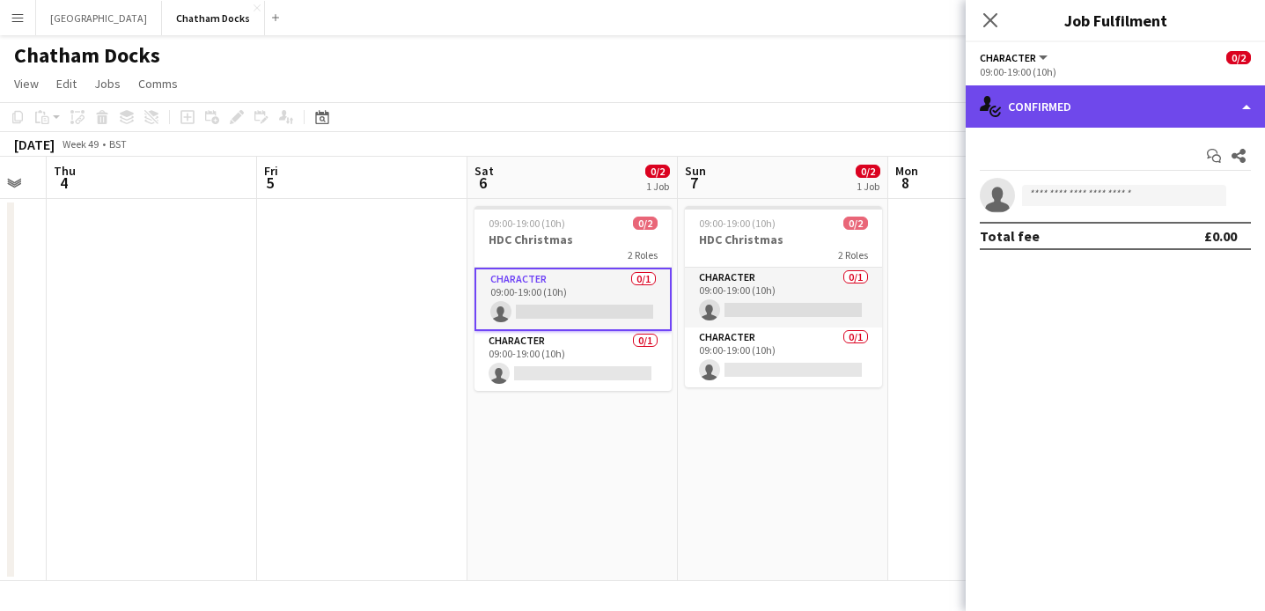
click at [1154, 97] on div "single-neutral-actions-check-2 Confirmed" at bounding box center [1115, 106] width 299 height 42
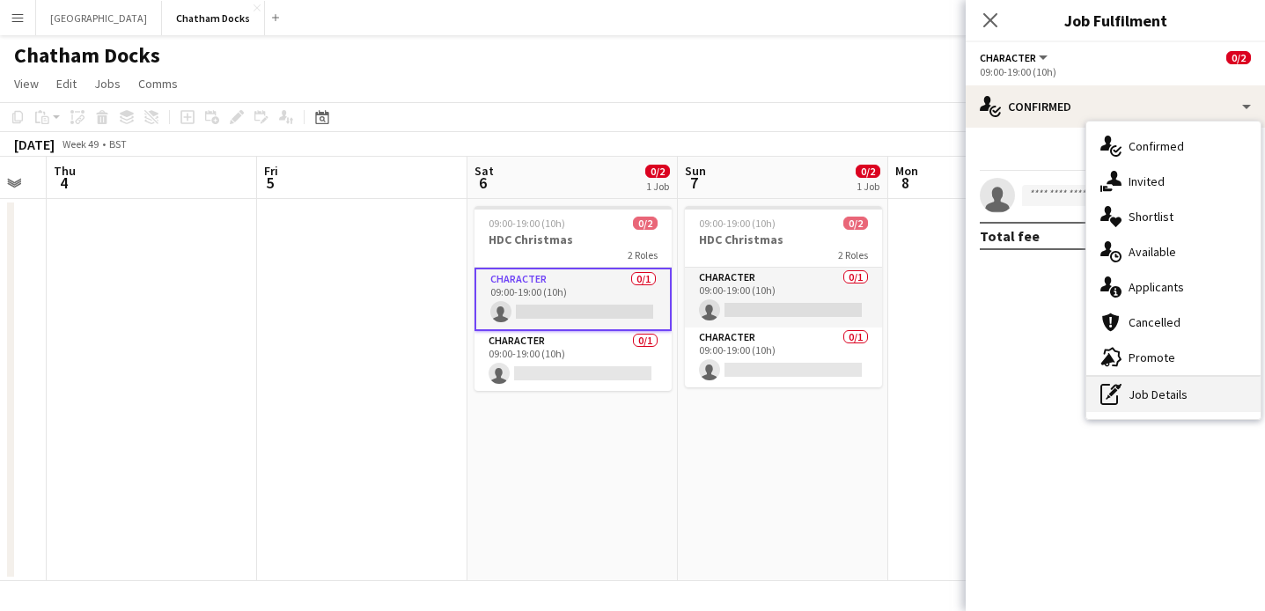
click at [1171, 395] on div "pen-write Job Details" at bounding box center [1174, 394] width 174 height 35
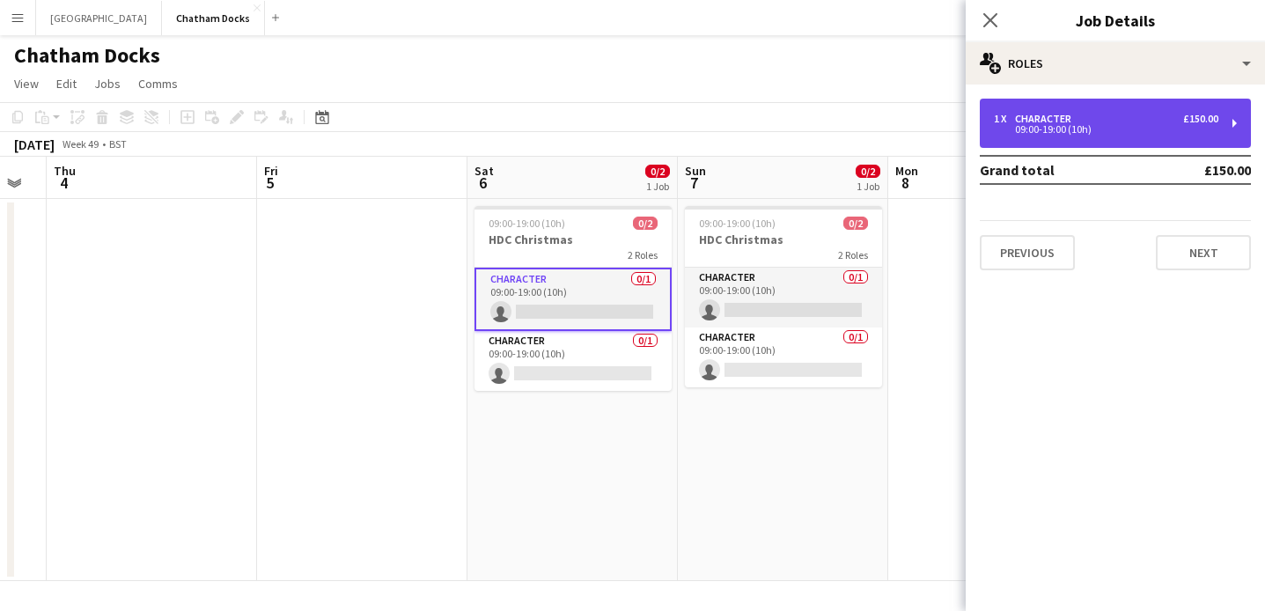
click at [1080, 130] on div "09:00-19:00 (10h)" at bounding box center [1106, 129] width 225 height 9
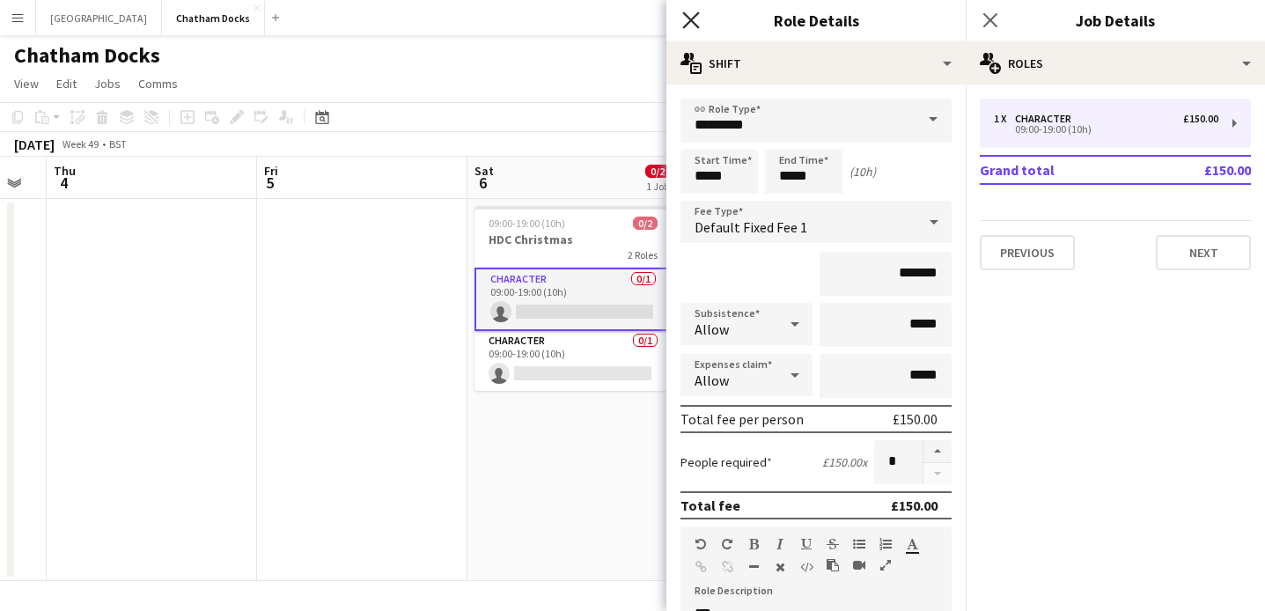
click at [690, 16] on icon "Close pop-in" at bounding box center [690, 19] width 17 height 17
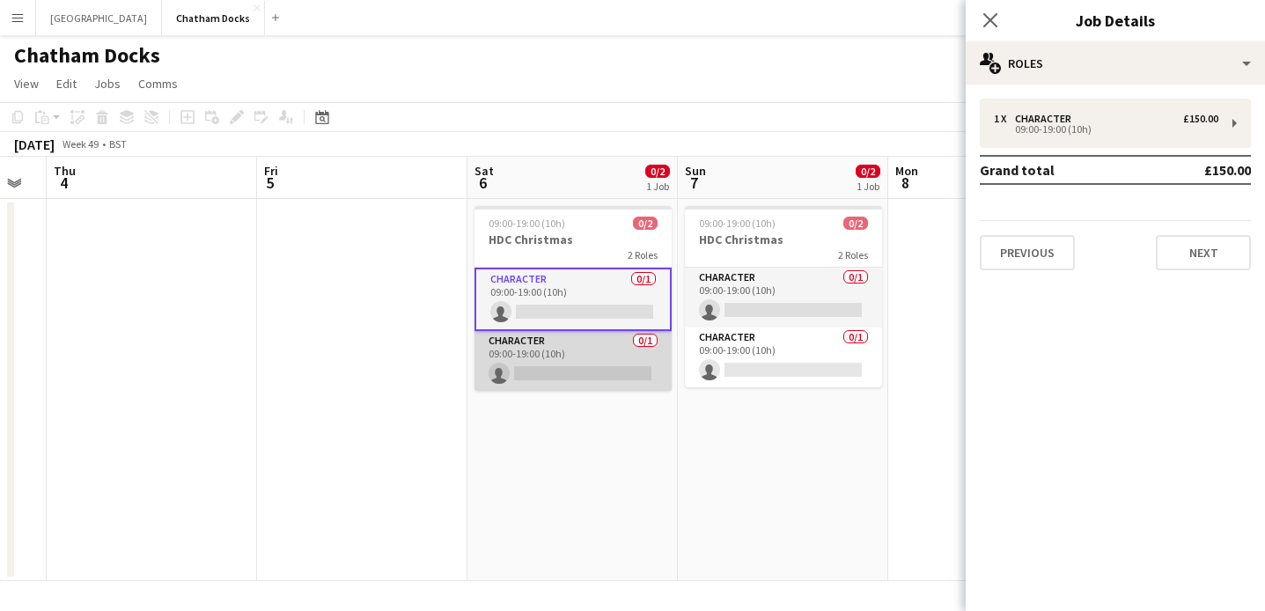
click at [566, 350] on app-card-role "Character 0/1 09:00-19:00 (10h) single-neutral-actions" at bounding box center [573, 361] width 197 height 60
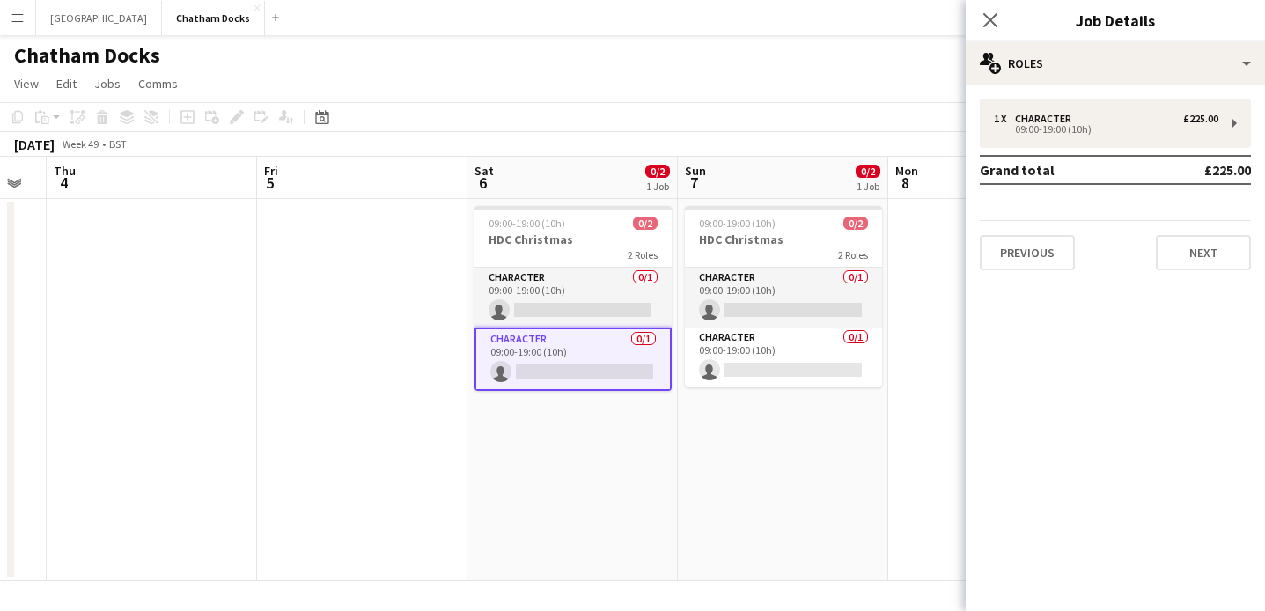
click at [588, 372] on app-card-role "Character 0/1 09:00-19:00 (10h) single-neutral-actions" at bounding box center [573, 359] width 197 height 63
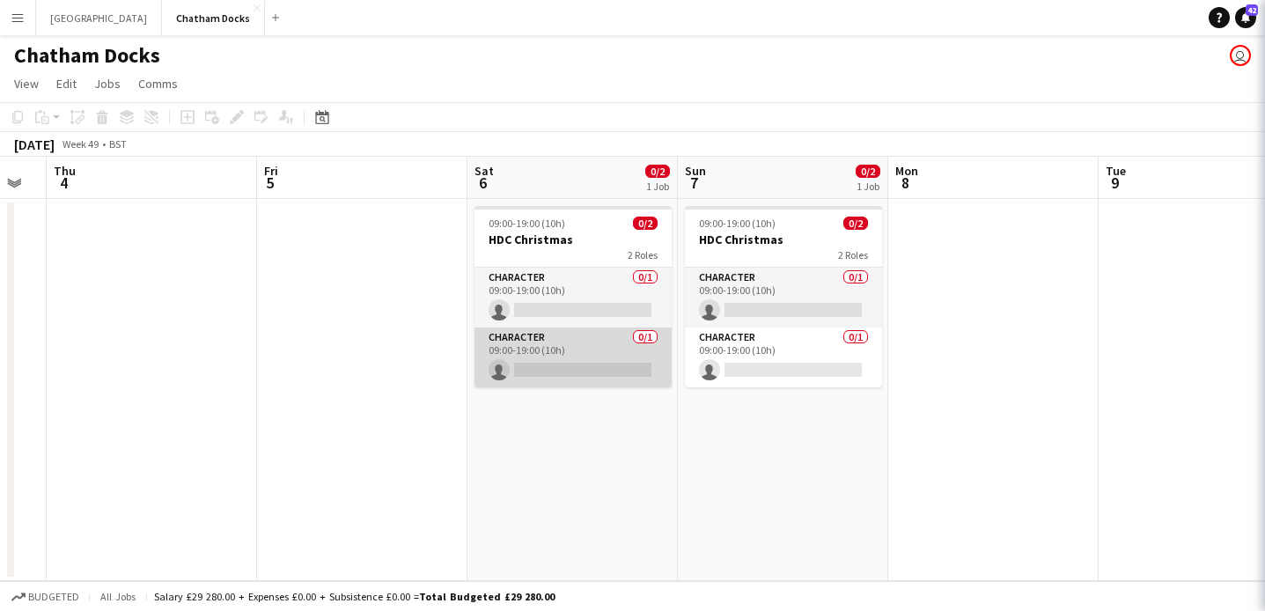
click at [588, 372] on app-card-role "Character 0/1 09:00-19:00 (10h) single-neutral-actions" at bounding box center [573, 358] width 197 height 60
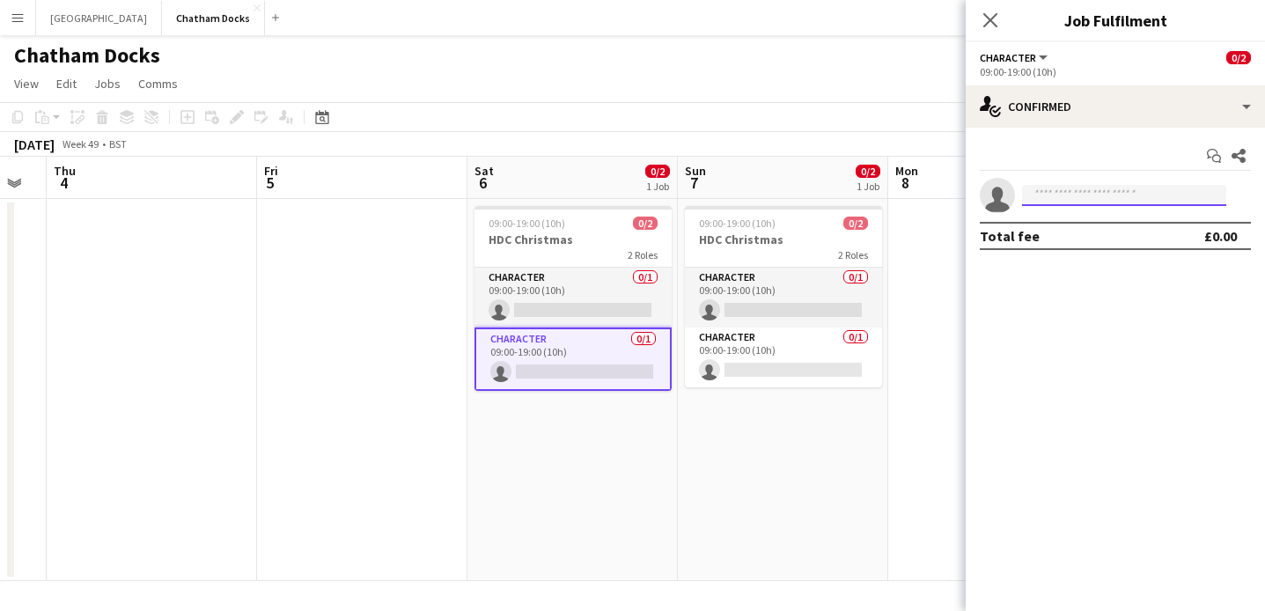
click at [1106, 188] on input at bounding box center [1124, 195] width 204 height 21
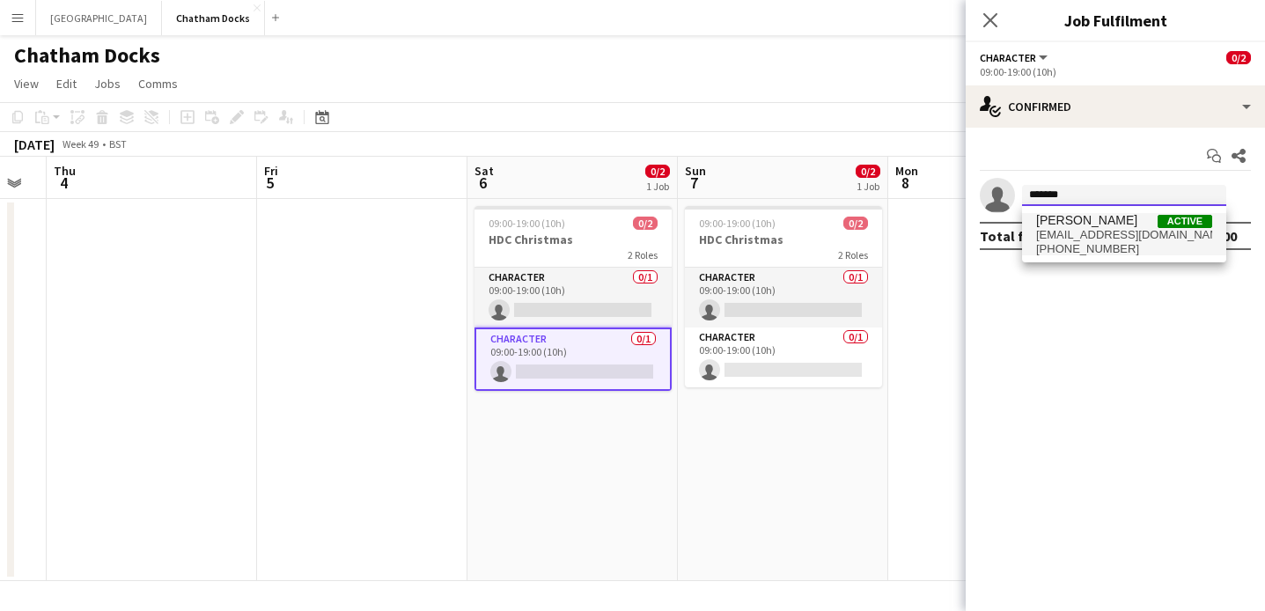
type input "*******"
click at [1111, 245] on span "+447963599376" at bounding box center [1124, 249] width 176 height 14
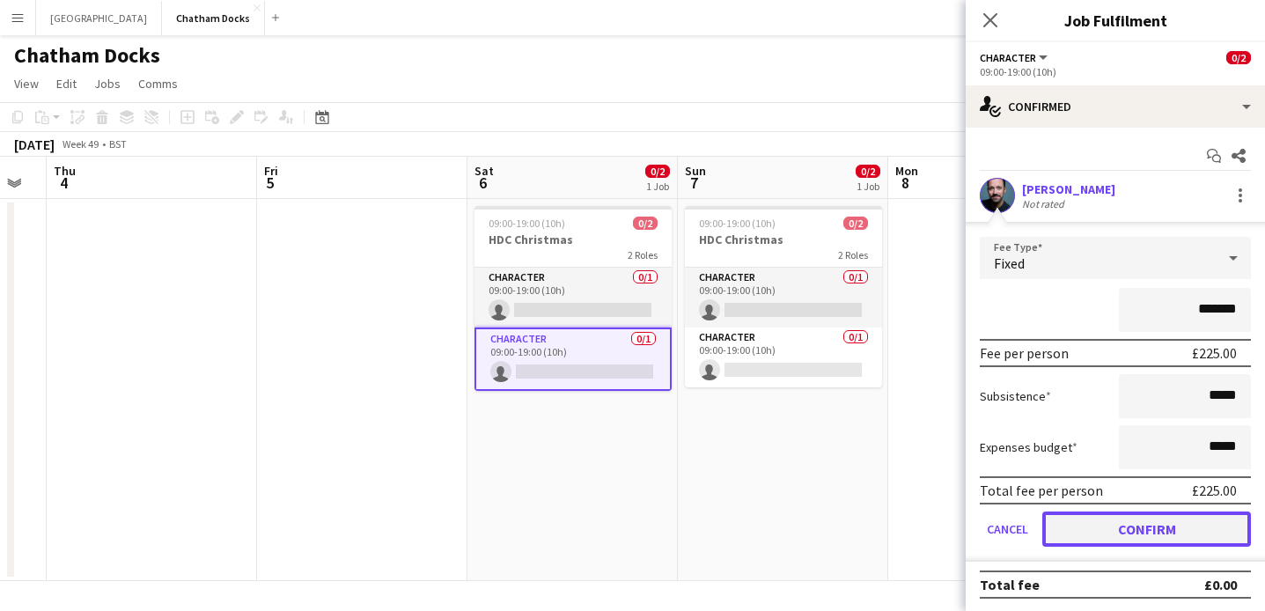
click at [1154, 519] on button "Confirm" at bounding box center [1147, 529] width 209 height 35
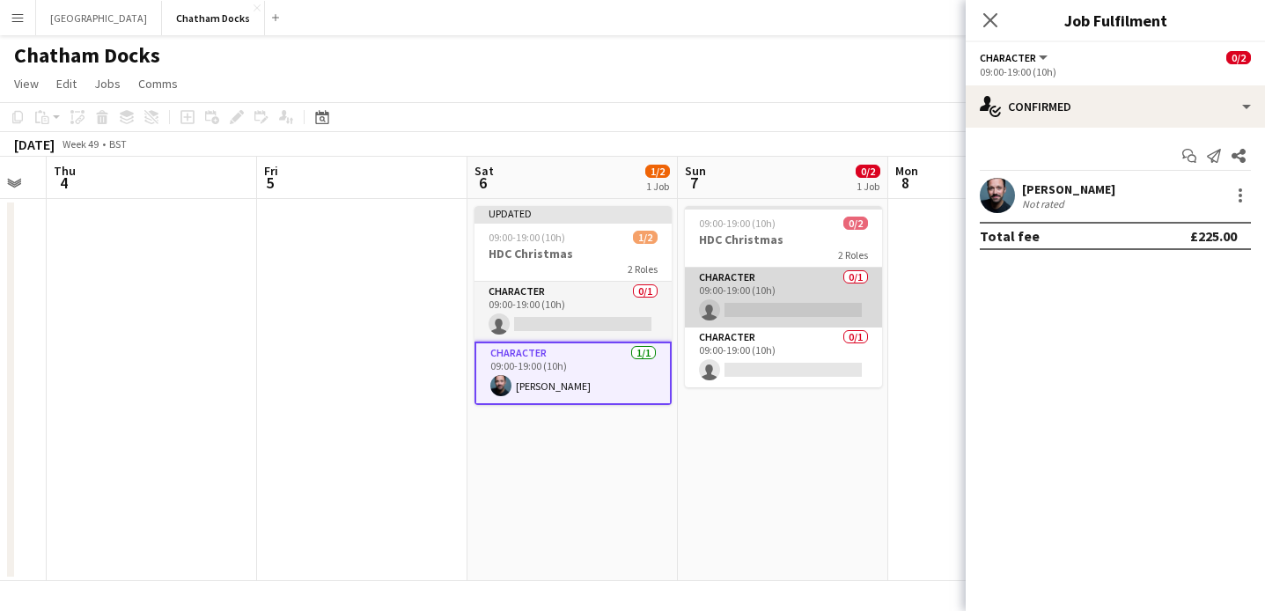
click at [788, 293] on app-card-role "Character 0/1 09:00-19:00 (10h) single-neutral-actions" at bounding box center [783, 298] width 197 height 60
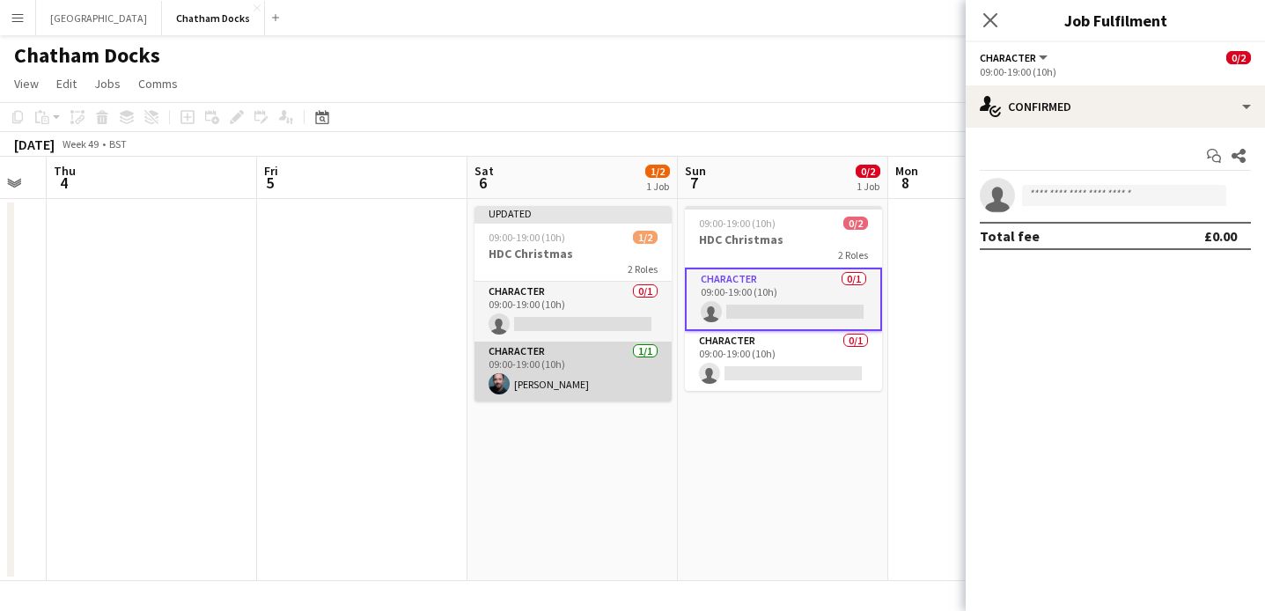
click at [548, 379] on app-card-role "Character 1/1 09:00-19:00 (10h) ben keenan" at bounding box center [573, 372] width 197 height 60
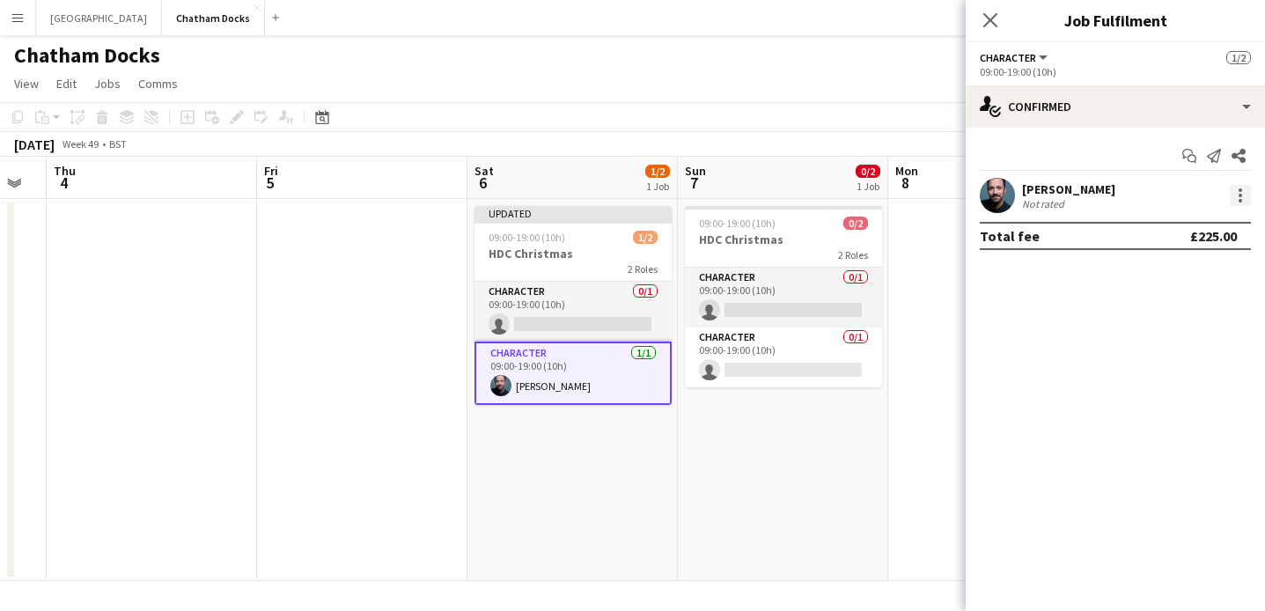
click at [1242, 196] on div at bounding box center [1241, 196] width 4 height 4
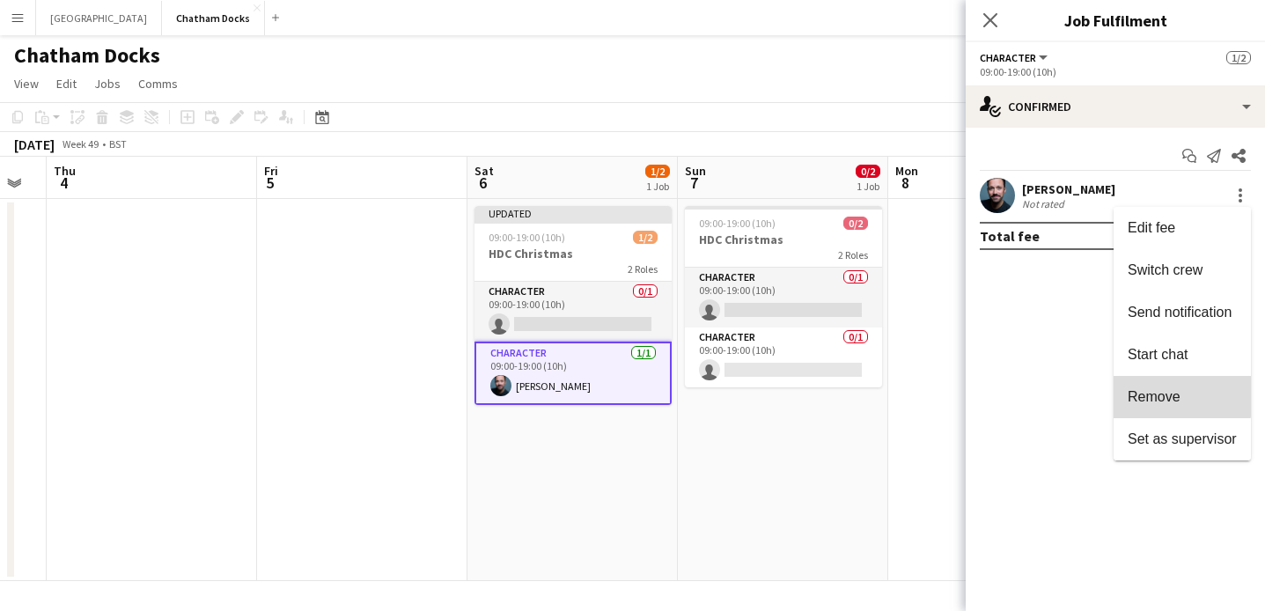
click at [1179, 392] on span "Remove" at bounding box center [1154, 396] width 53 height 15
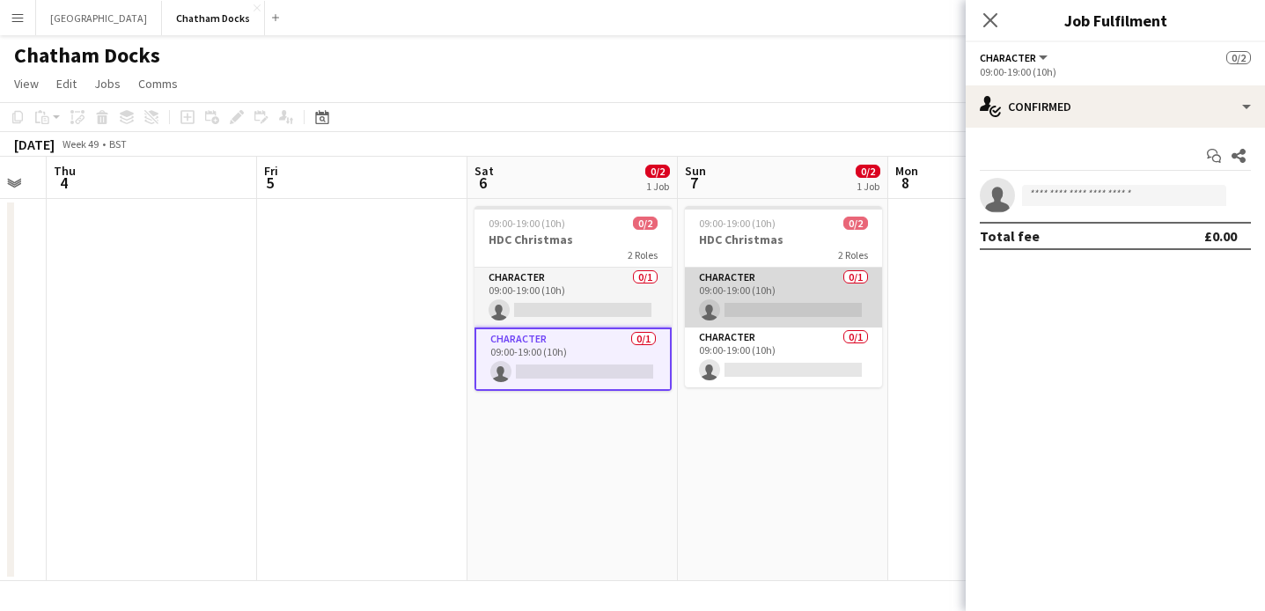
click at [785, 303] on app-card-role "Character 0/1 09:00-19:00 (10h) single-neutral-actions" at bounding box center [783, 298] width 197 height 60
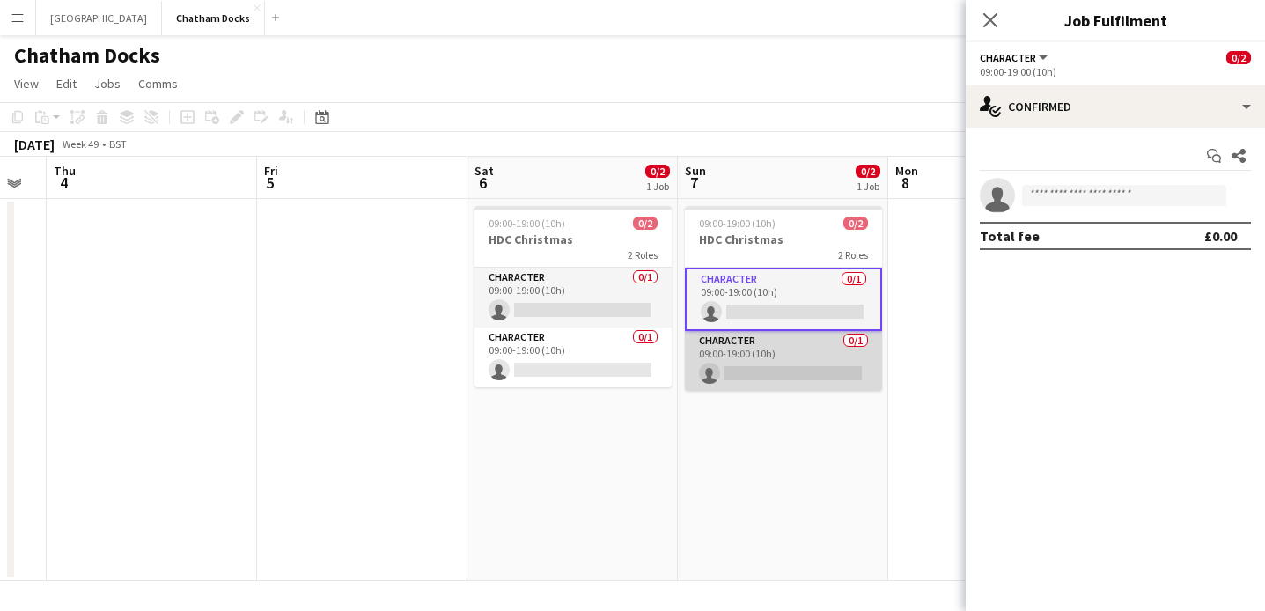
click at [773, 360] on app-card-role "Character 0/1 09:00-19:00 (10h) single-neutral-actions" at bounding box center [783, 361] width 197 height 60
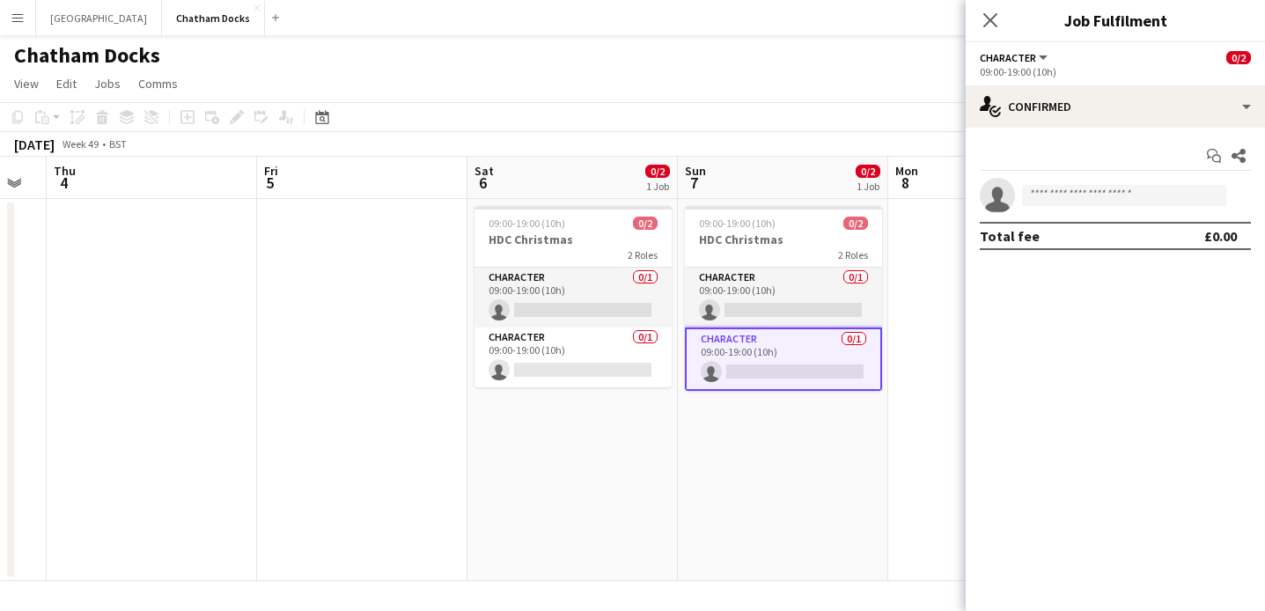
click at [773, 360] on app-card-role "Character 0/1 09:00-19:00 (10h) single-neutral-actions" at bounding box center [783, 359] width 197 height 63
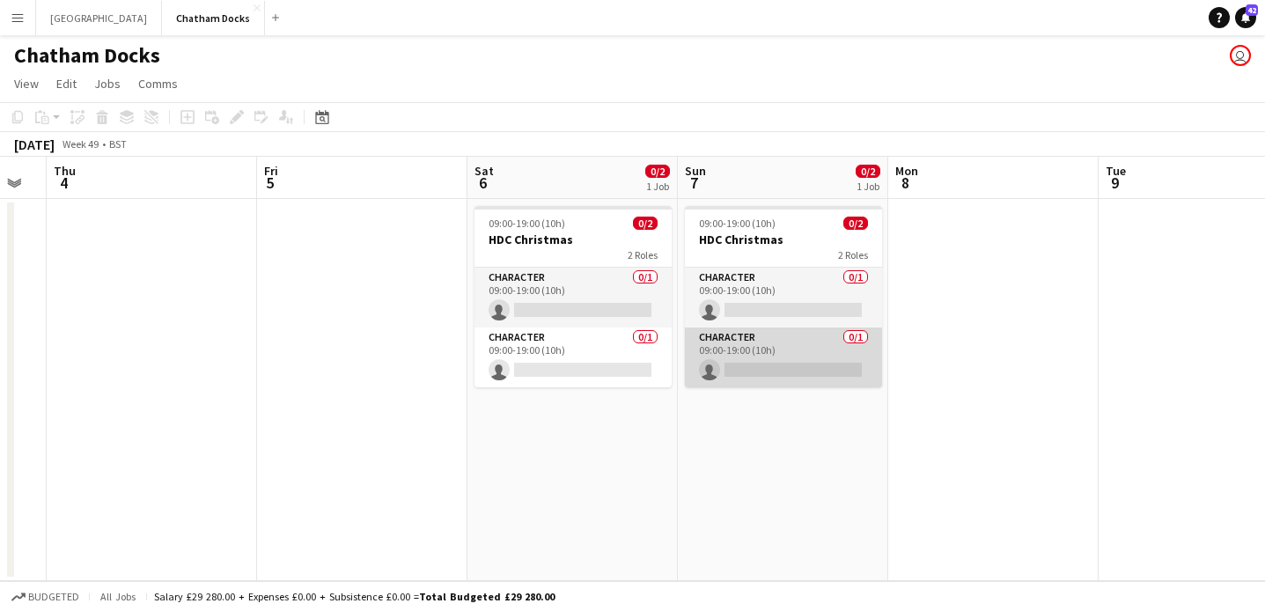
click at [757, 379] on app-card-role "Character 0/1 09:00-19:00 (10h) single-neutral-actions" at bounding box center [783, 358] width 197 height 60
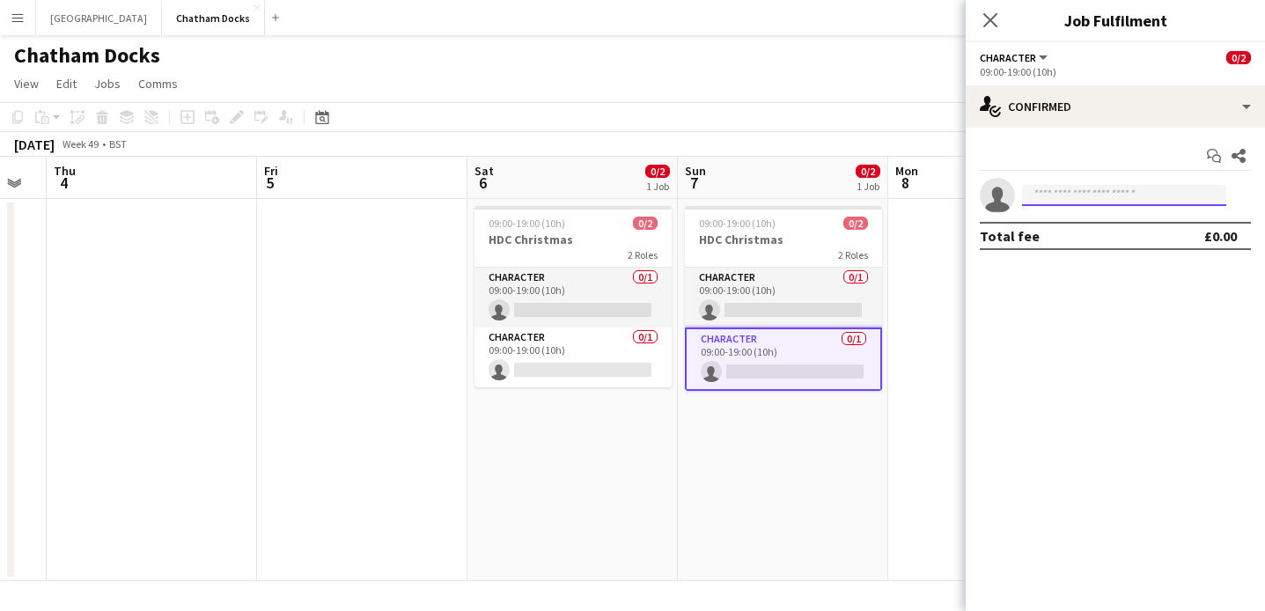
click at [1080, 197] on input at bounding box center [1124, 195] width 204 height 21
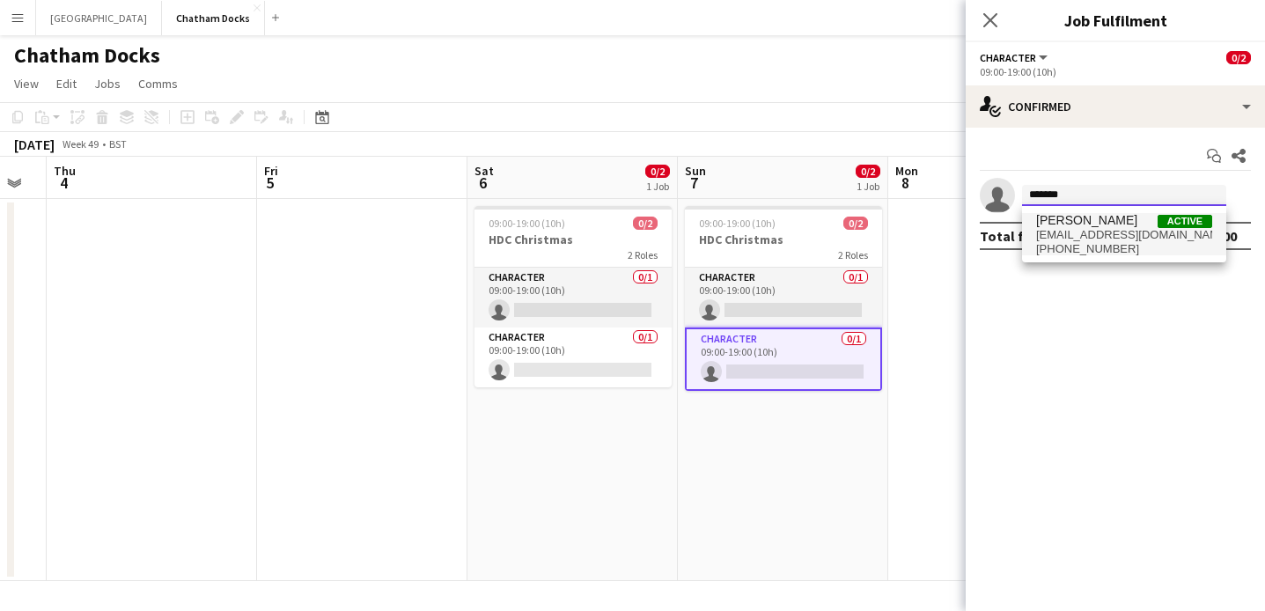
type input "*******"
click at [1102, 244] on span "+447963599376" at bounding box center [1124, 249] width 176 height 14
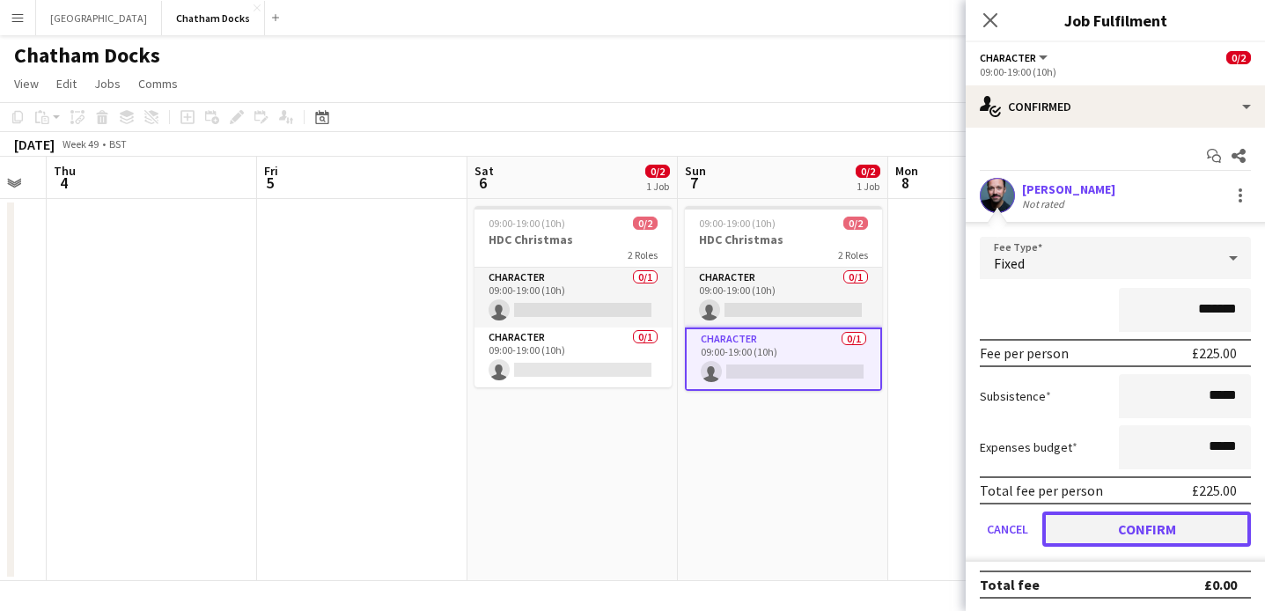
click at [1140, 527] on button "Confirm" at bounding box center [1147, 529] width 209 height 35
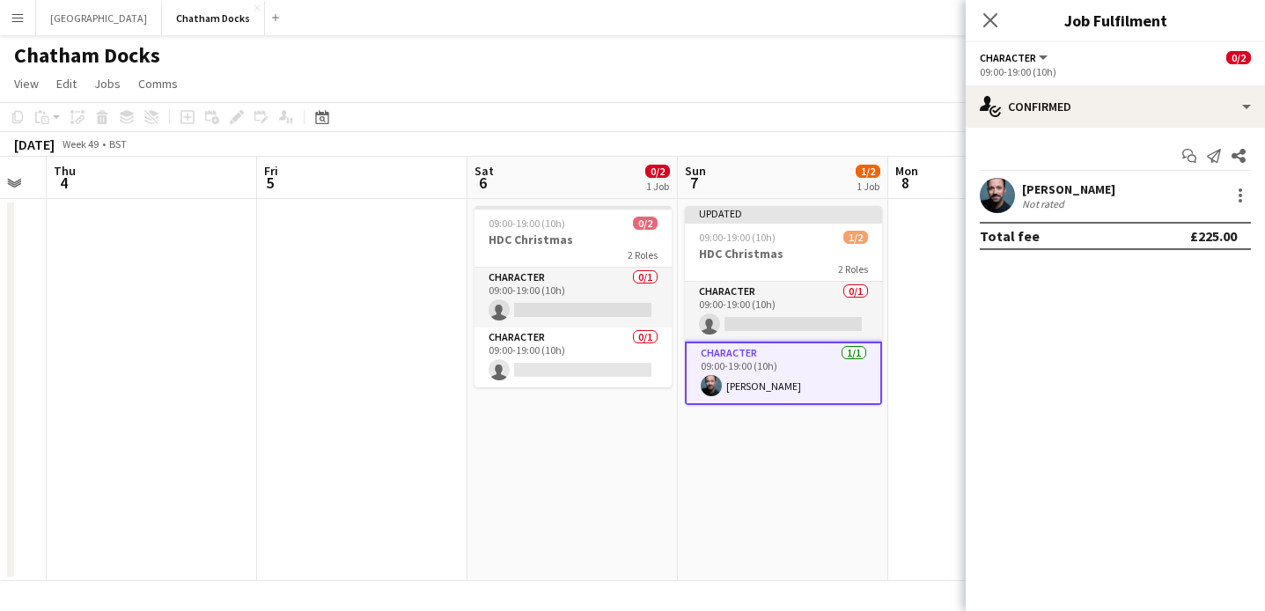
click at [808, 431] on app-date-cell "Updated 09:00-19:00 (10h) 1/2 HDC Christmas 2 Roles Character 0/1 09:00-19:00 (…" at bounding box center [783, 390] width 210 height 382
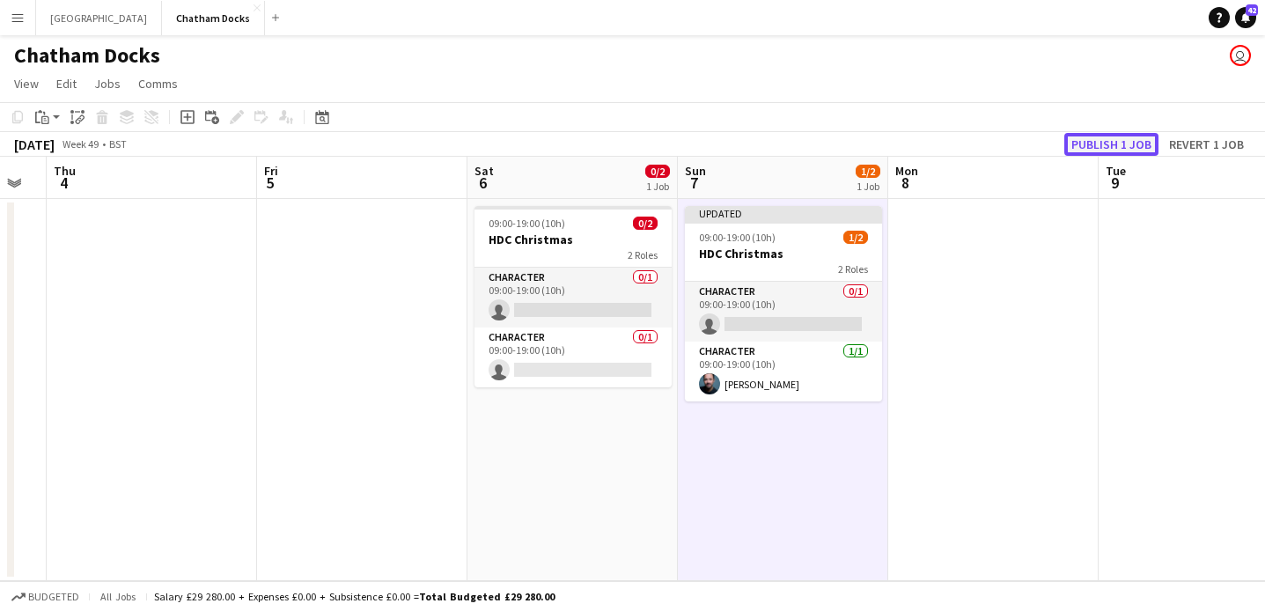
click at [1093, 144] on button "Publish 1 job" at bounding box center [1112, 144] width 94 height 23
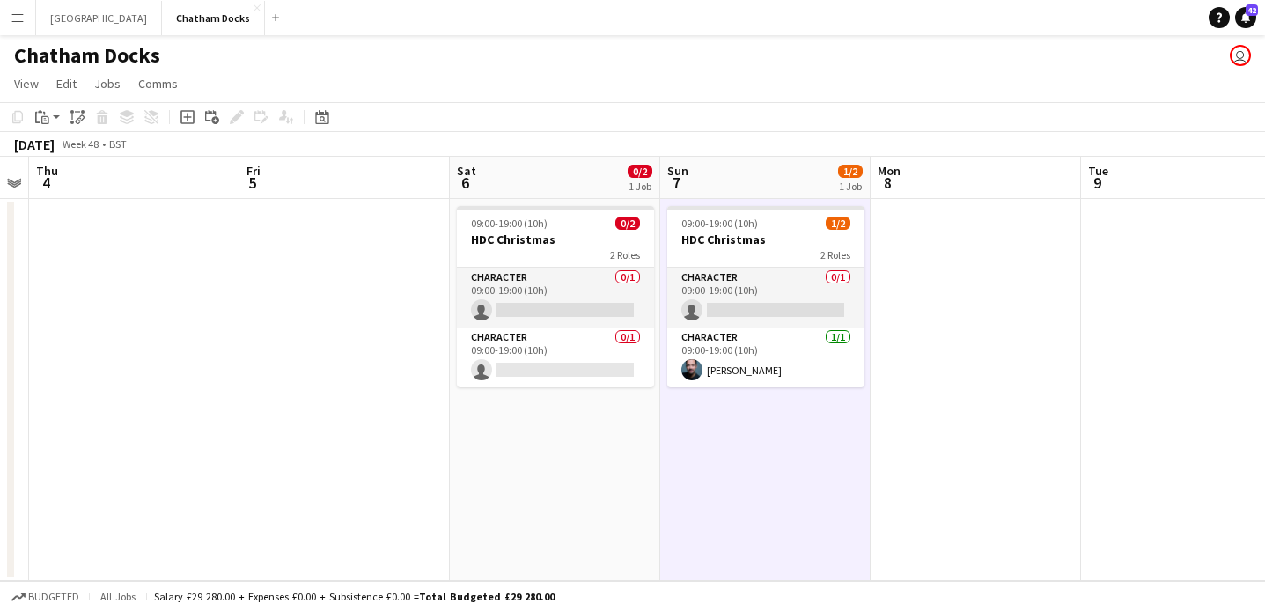
scroll to position [0, 860]
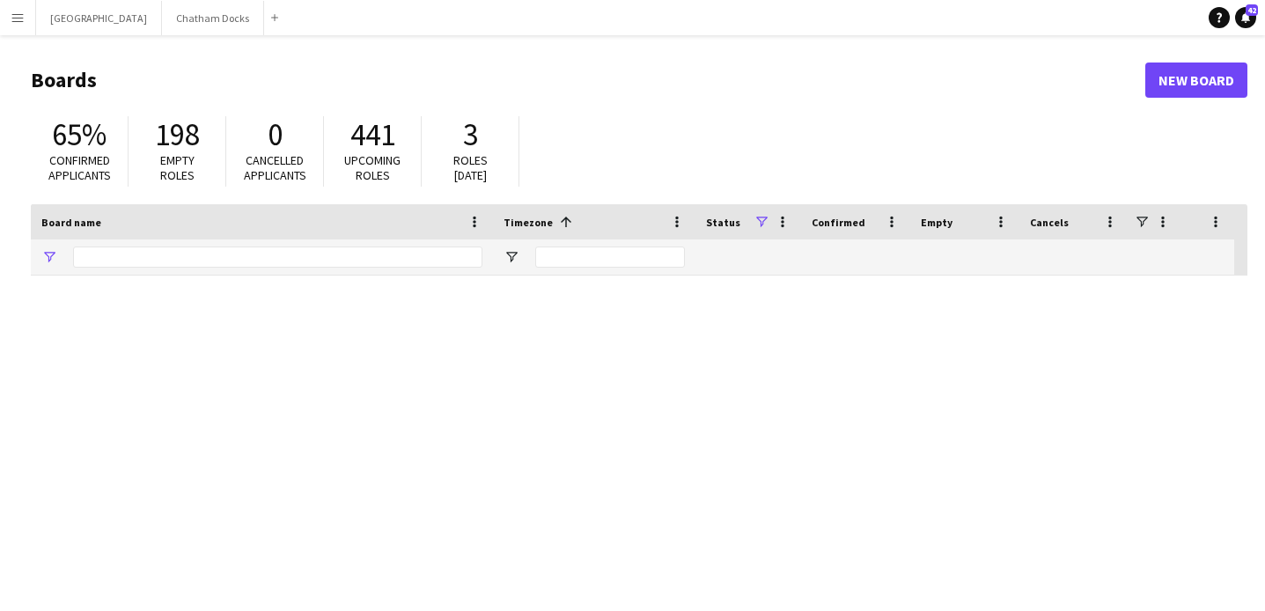
type input "***"
click at [204, 17] on button "Chatham Docks Close" at bounding box center [213, 18] width 102 height 34
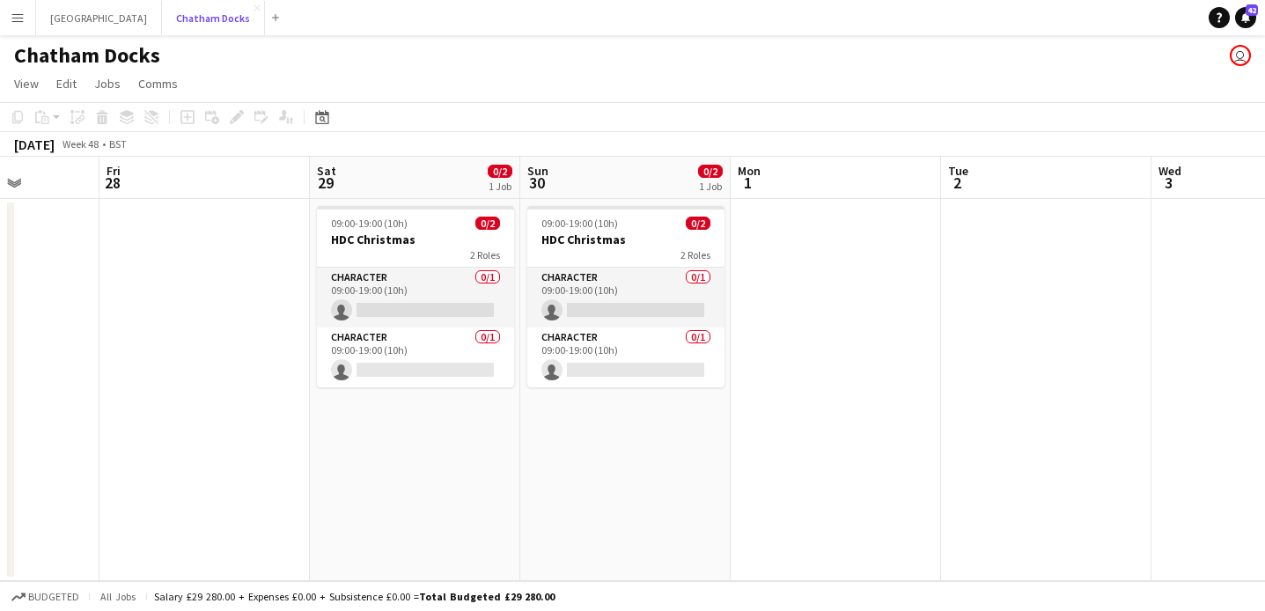
scroll to position [0, 473]
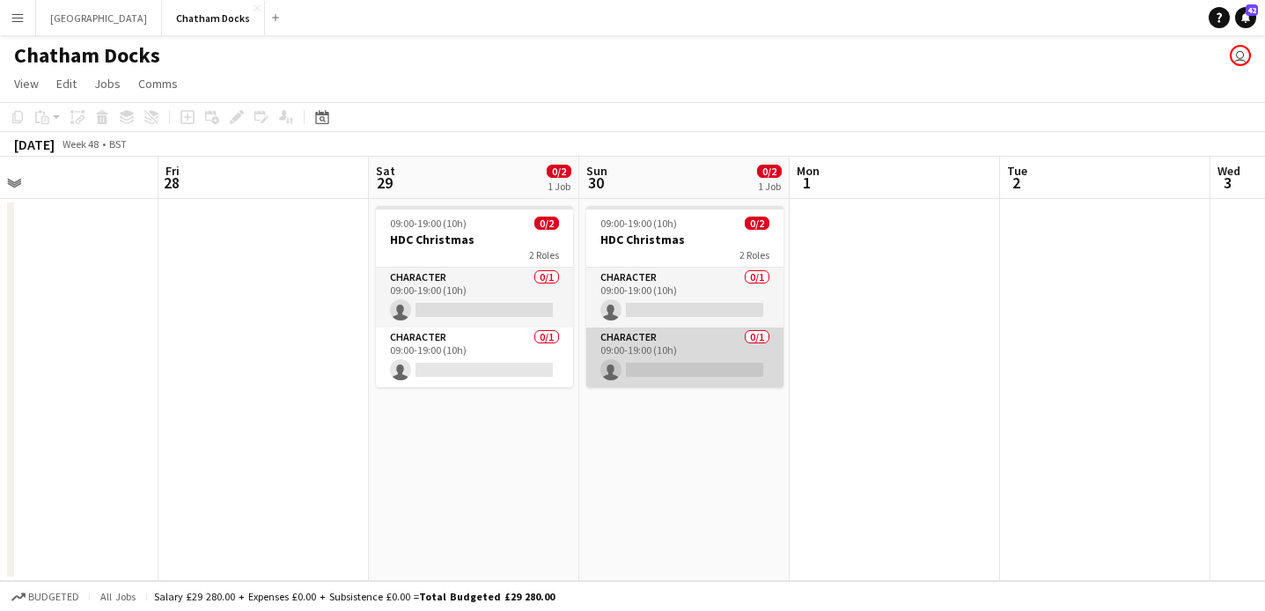
click at [679, 355] on app-card-role "Character 0/1 09:00-19:00 (10h) single-neutral-actions" at bounding box center [684, 358] width 197 height 60
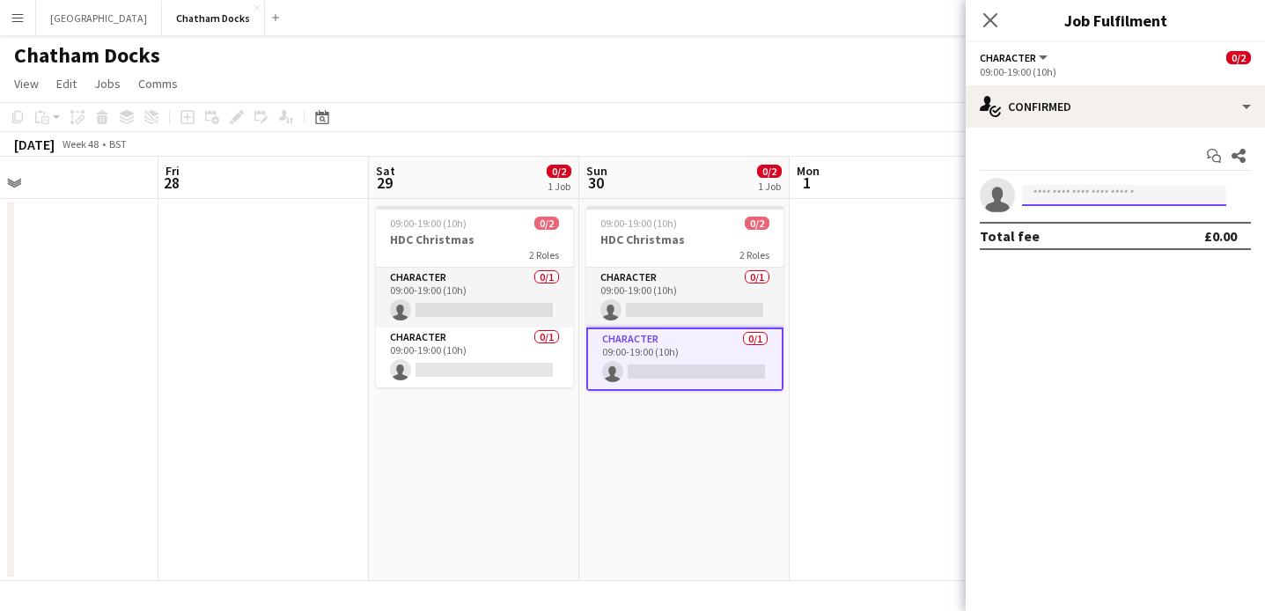
click at [1107, 188] on input at bounding box center [1124, 195] width 204 height 21
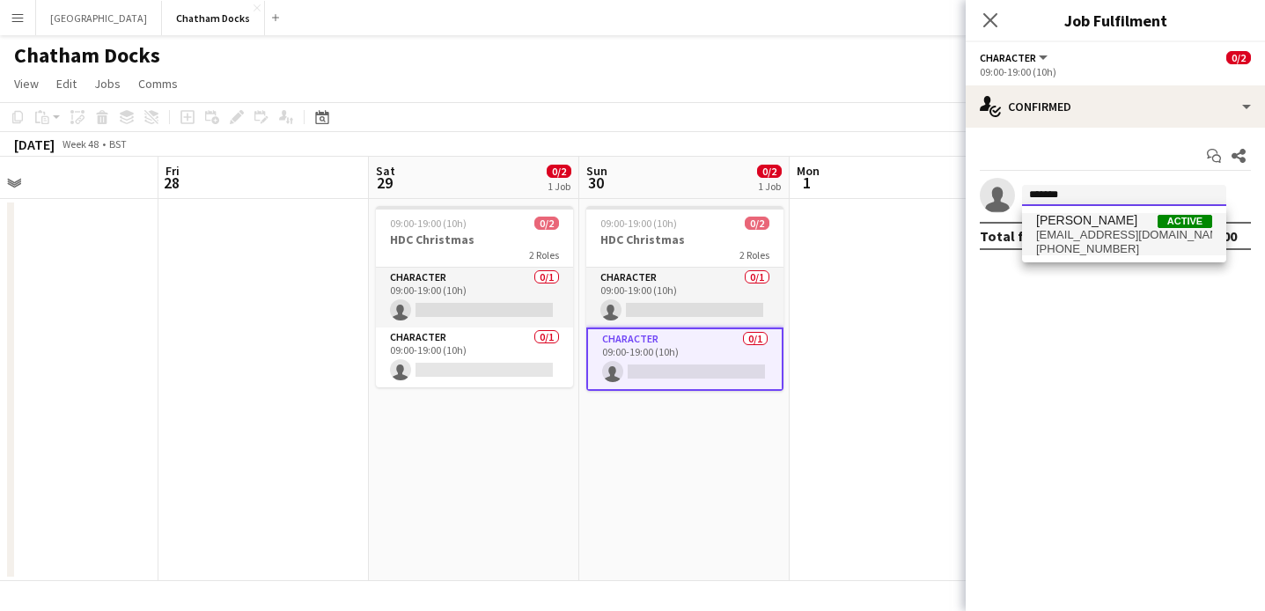
type input "*******"
click at [1095, 247] on span "+447963599376" at bounding box center [1124, 249] width 176 height 14
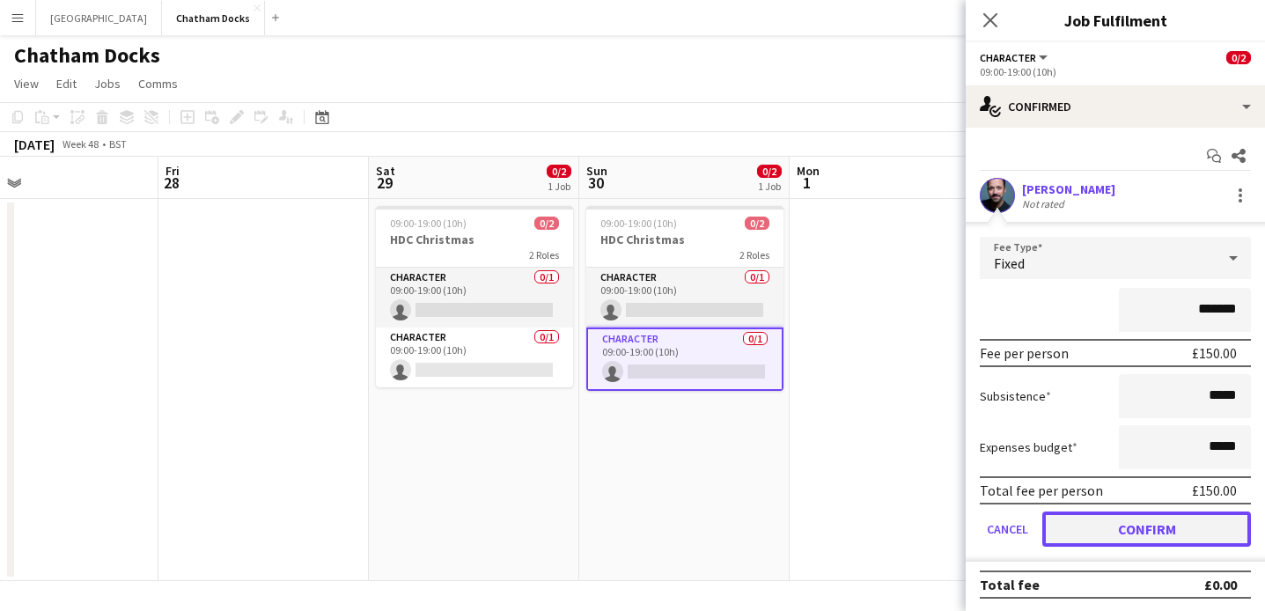
click at [1150, 527] on button "Confirm" at bounding box center [1147, 529] width 209 height 35
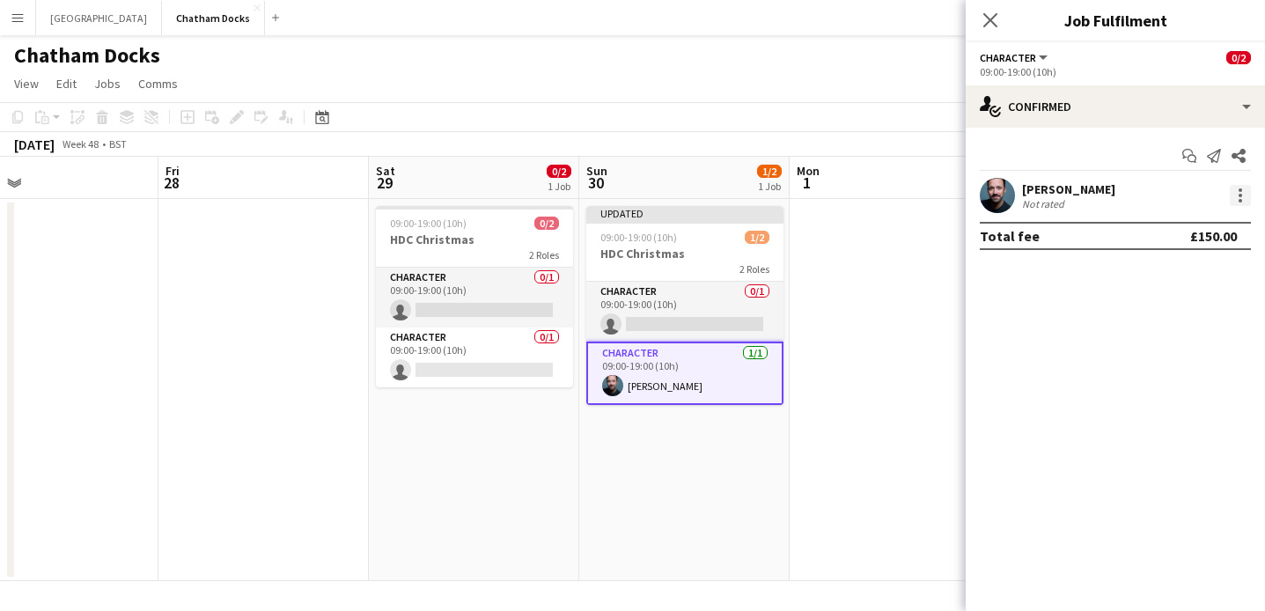
click at [1242, 199] on div at bounding box center [1241, 201] width 4 height 4
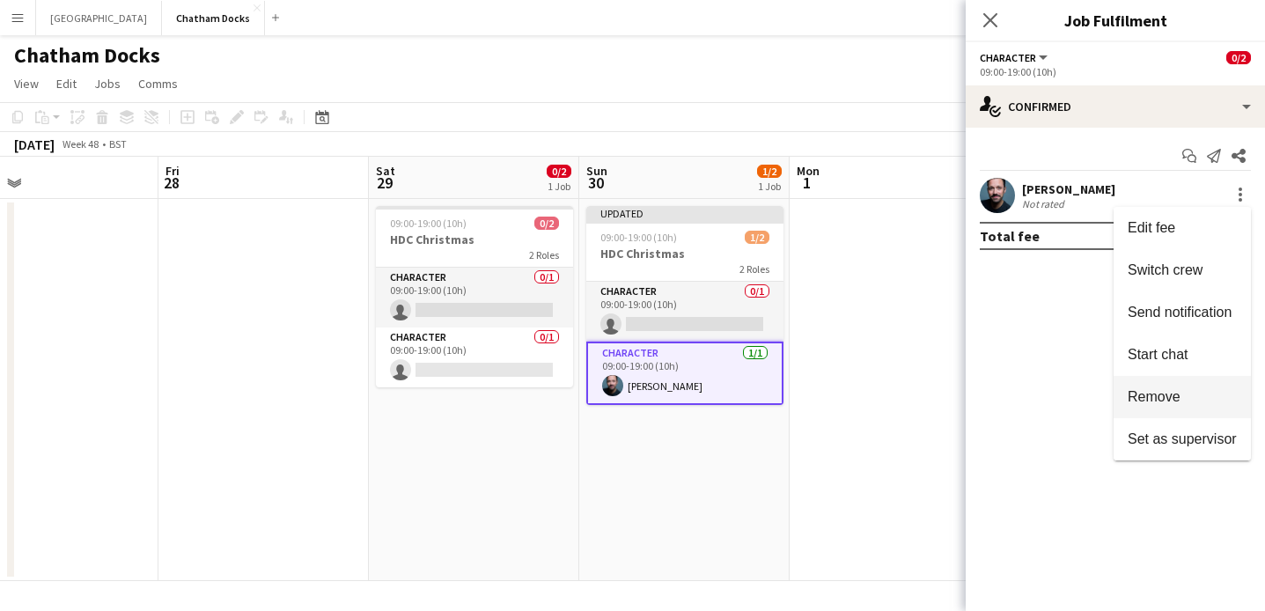
click at [1170, 395] on span "Remove" at bounding box center [1154, 396] width 53 height 15
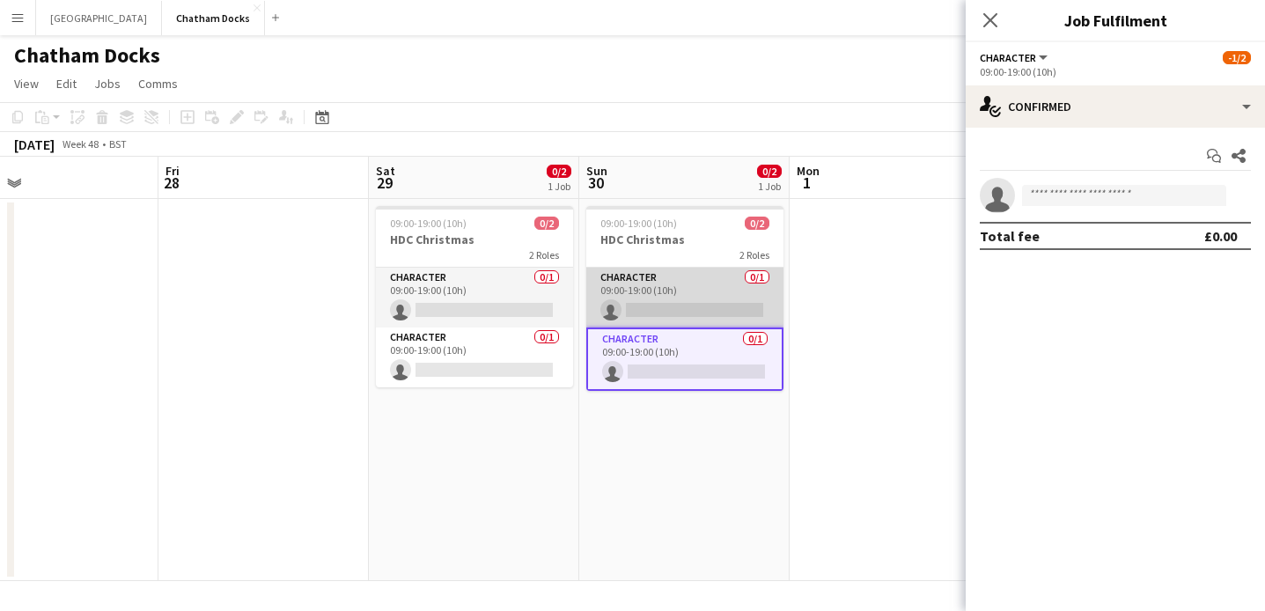
scroll to position [0, 472]
click at [636, 298] on app-card-role "Character 0/1 09:00-19:00 (10h) single-neutral-actions" at bounding box center [685, 298] width 197 height 60
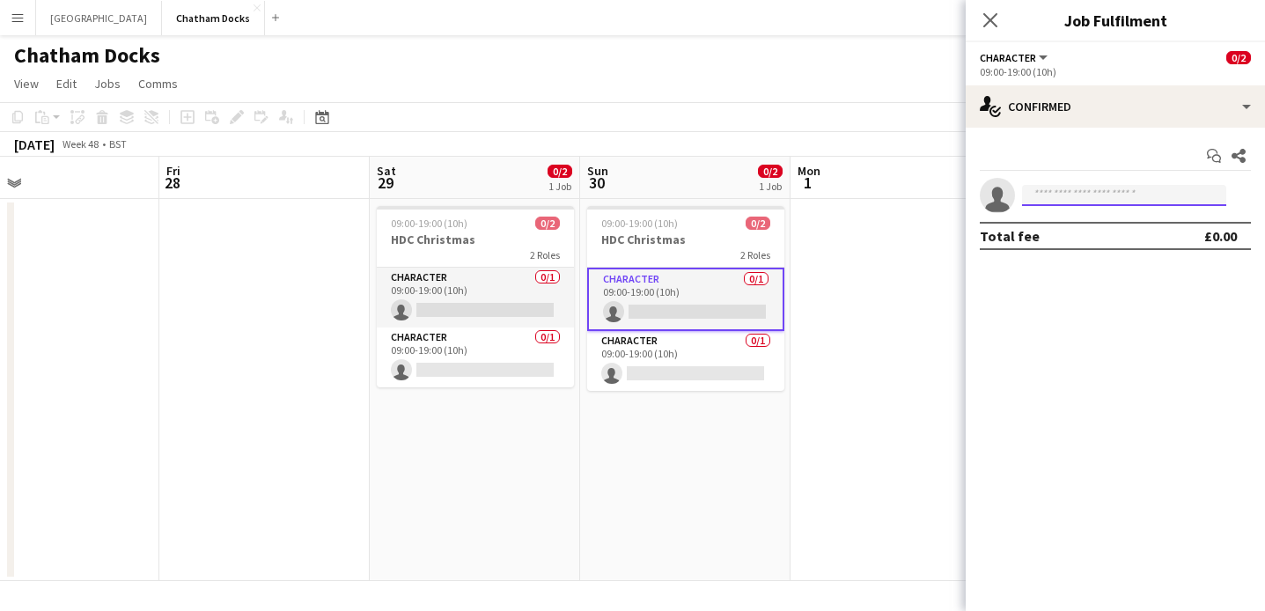
click at [1055, 196] on input at bounding box center [1124, 195] width 204 height 21
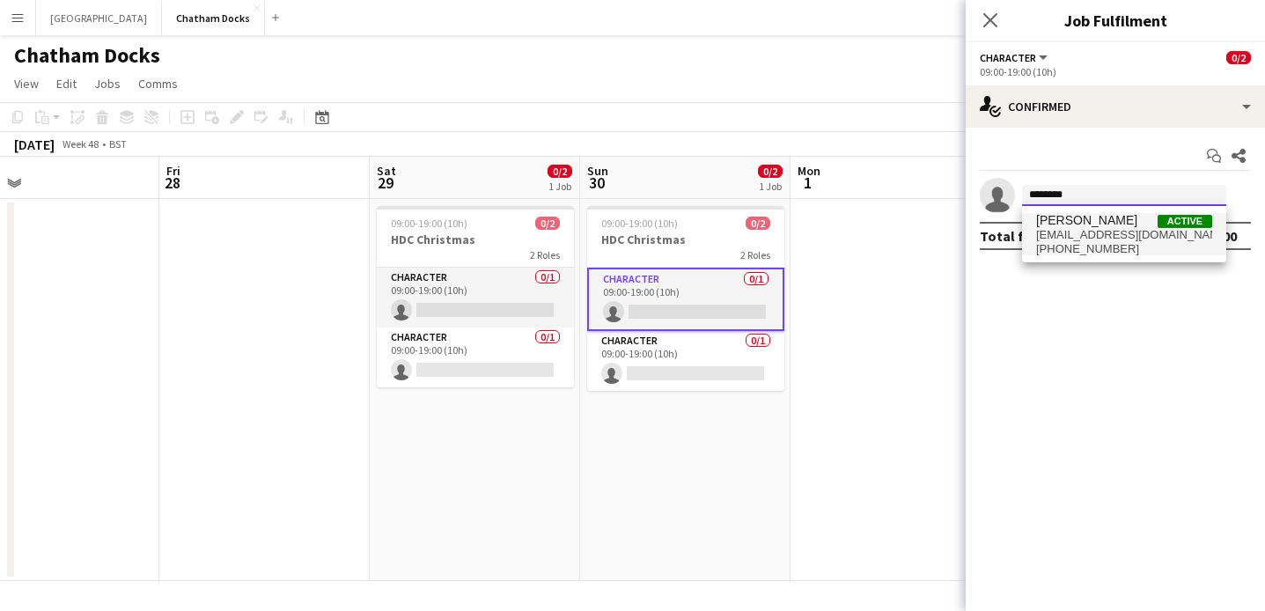
type input "********"
click at [1089, 239] on span "bkeenan31@gmail.com" at bounding box center [1124, 235] width 176 height 14
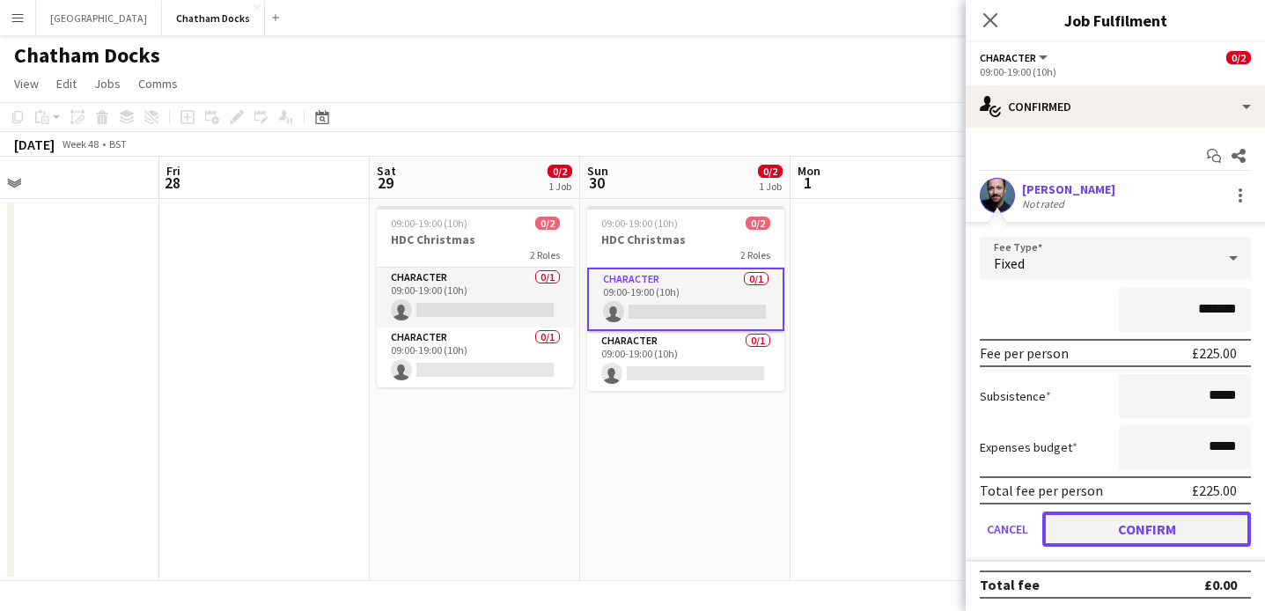
click at [1164, 533] on button "Confirm" at bounding box center [1147, 529] width 209 height 35
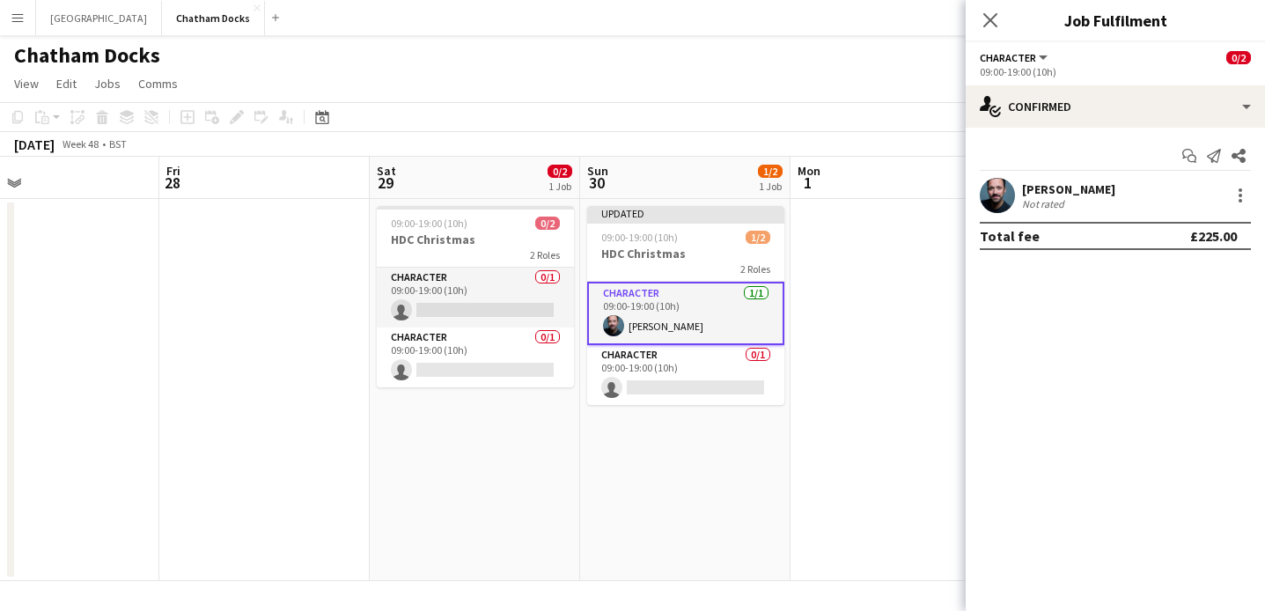
click at [697, 461] on app-date-cell "Updated 09:00-19:00 (10h) 1/2 HDC Christmas 2 Roles Character 1/1 09:00-19:00 (…" at bounding box center [685, 390] width 210 height 382
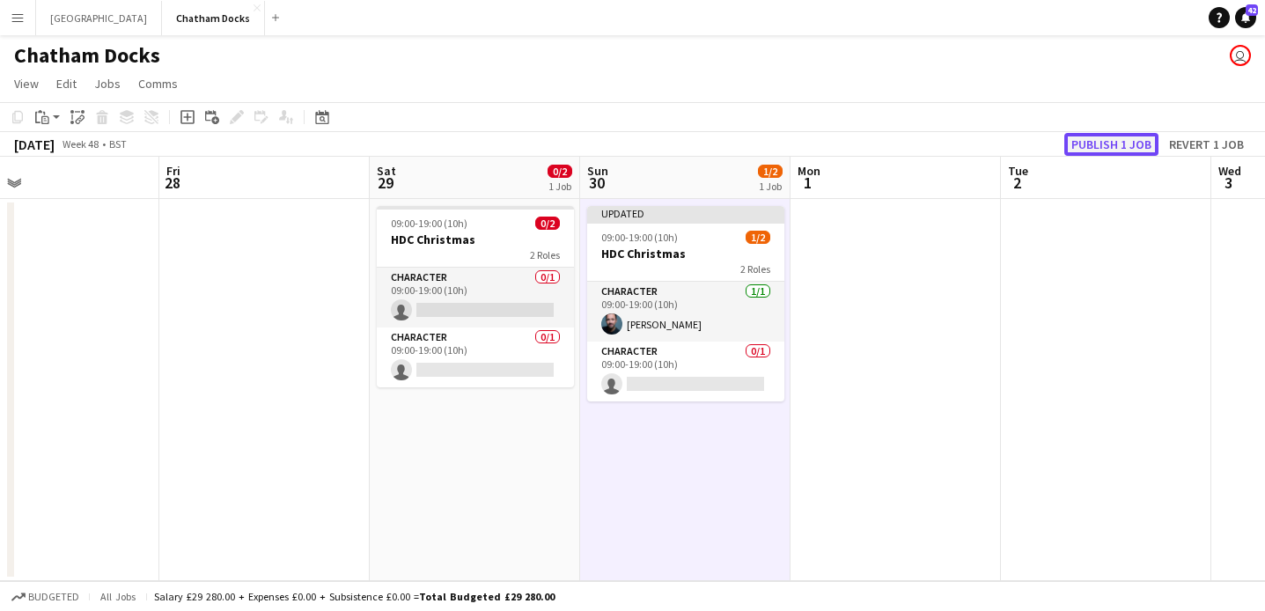
click at [1120, 146] on button "Publish 1 job" at bounding box center [1112, 144] width 94 height 23
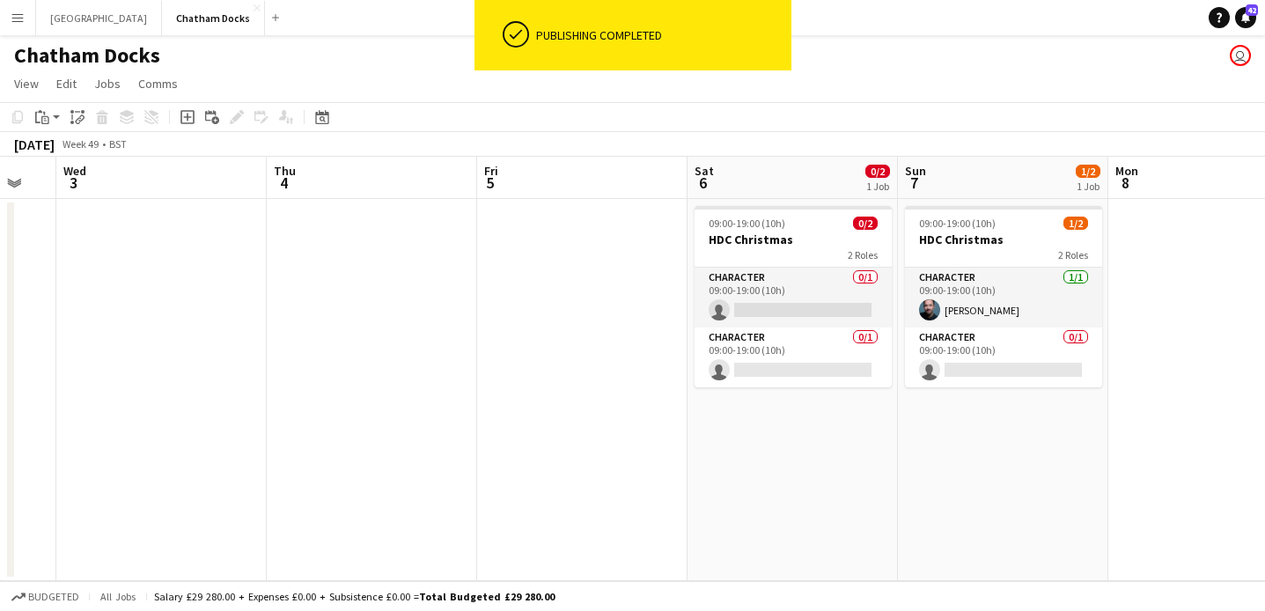
scroll to position [0, 843]
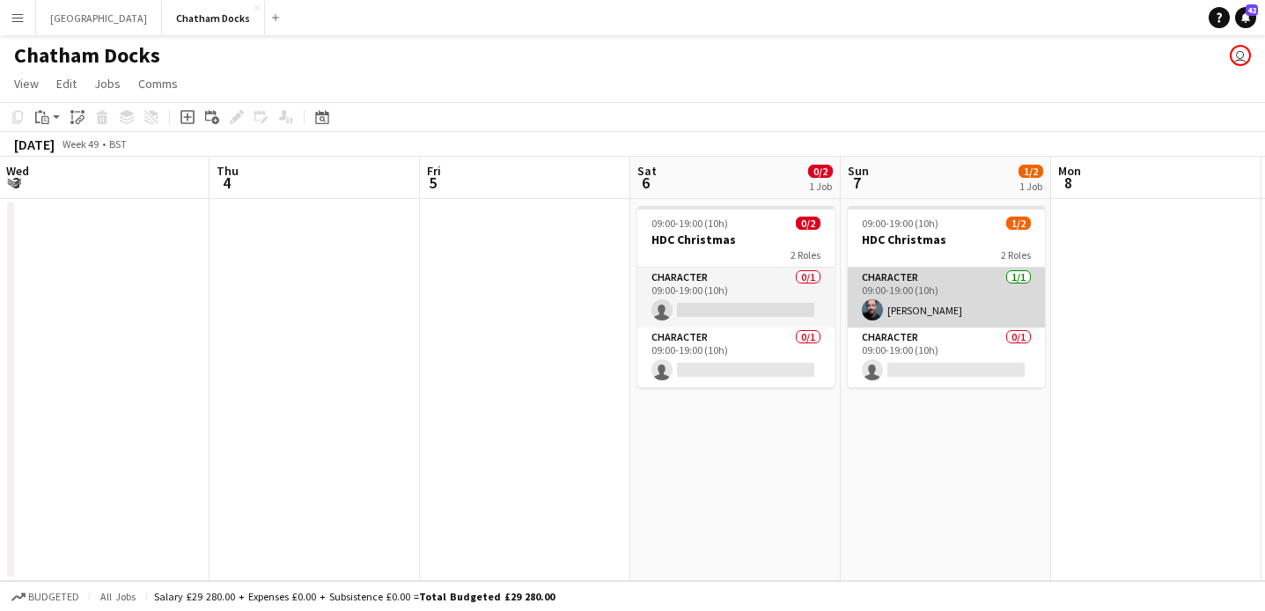
click at [1002, 284] on app-card-role "Character 1/1 09:00-19:00 (10h) ben keenan" at bounding box center [946, 298] width 197 height 60
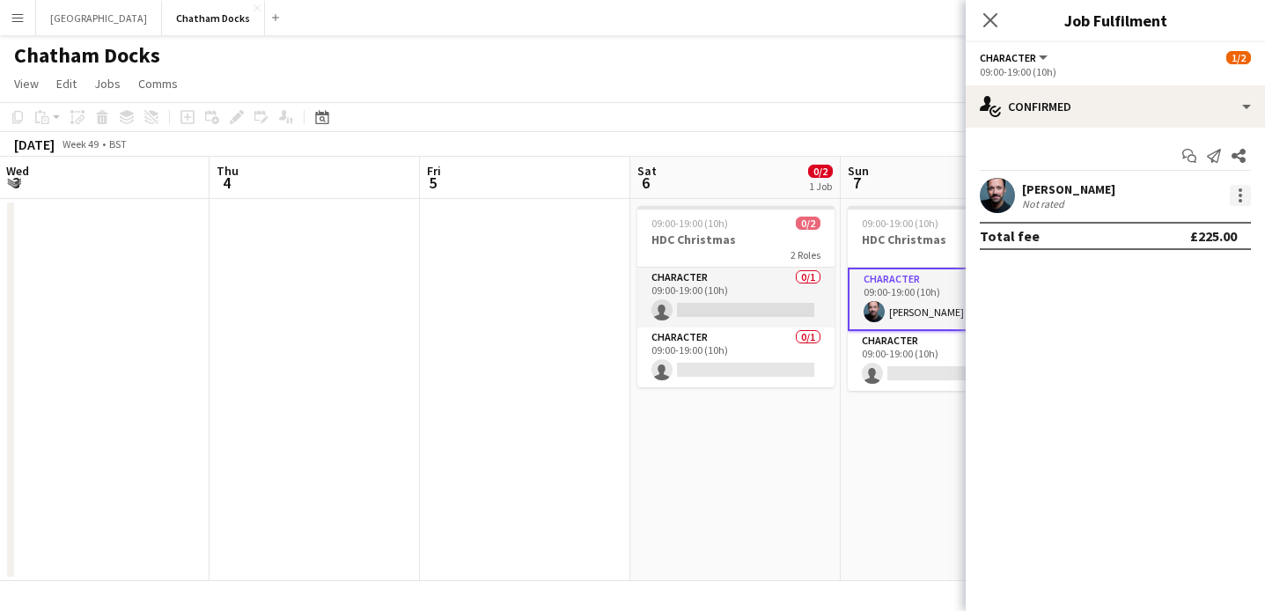
click at [1237, 196] on div at bounding box center [1240, 195] width 21 height 21
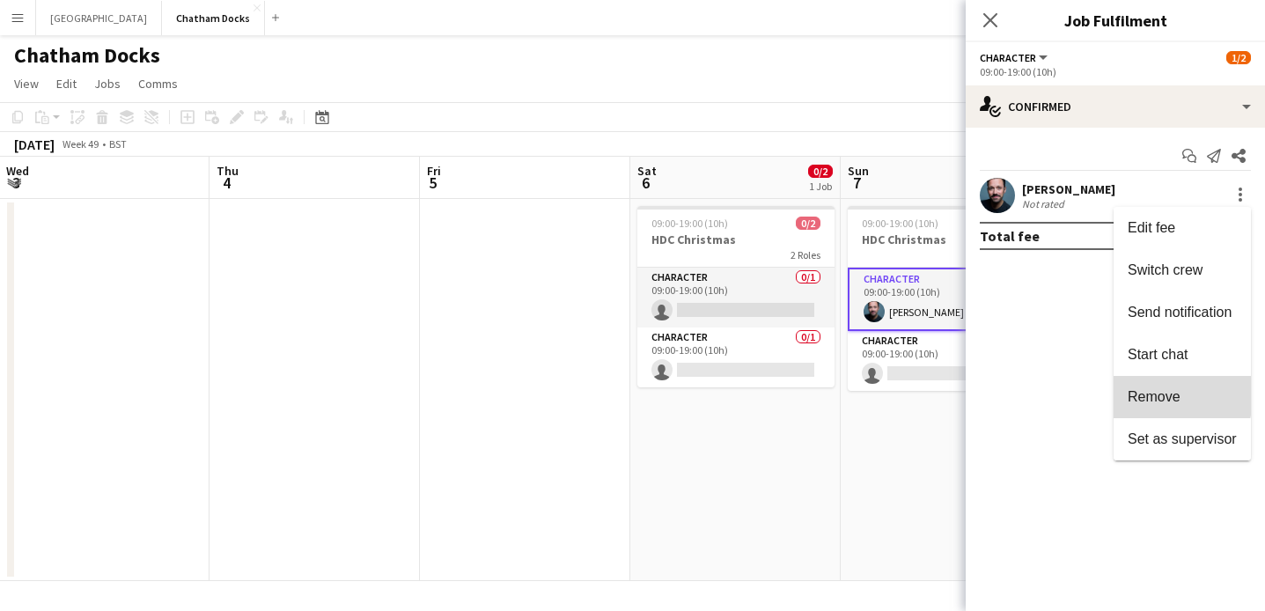
click at [1163, 395] on span "Remove" at bounding box center [1154, 396] width 53 height 15
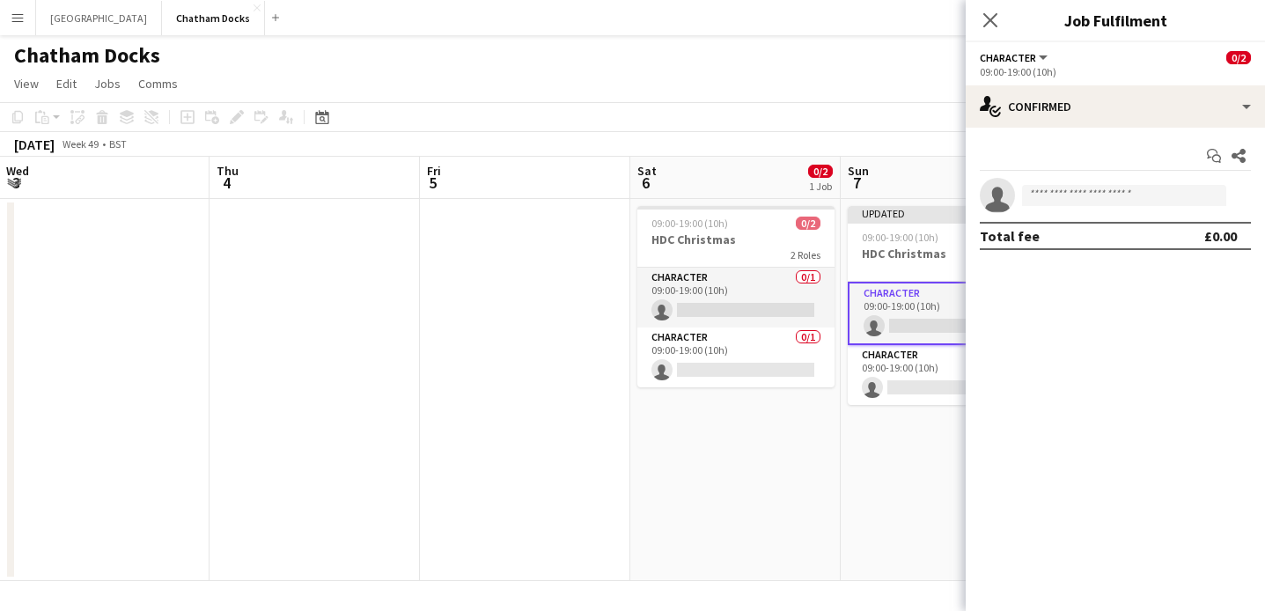
click at [919, 153] on div "December 2025 Week 49 • BST Publish 1 job Revert 1 job" at bounding box center [632, 144] width 1265 height 25
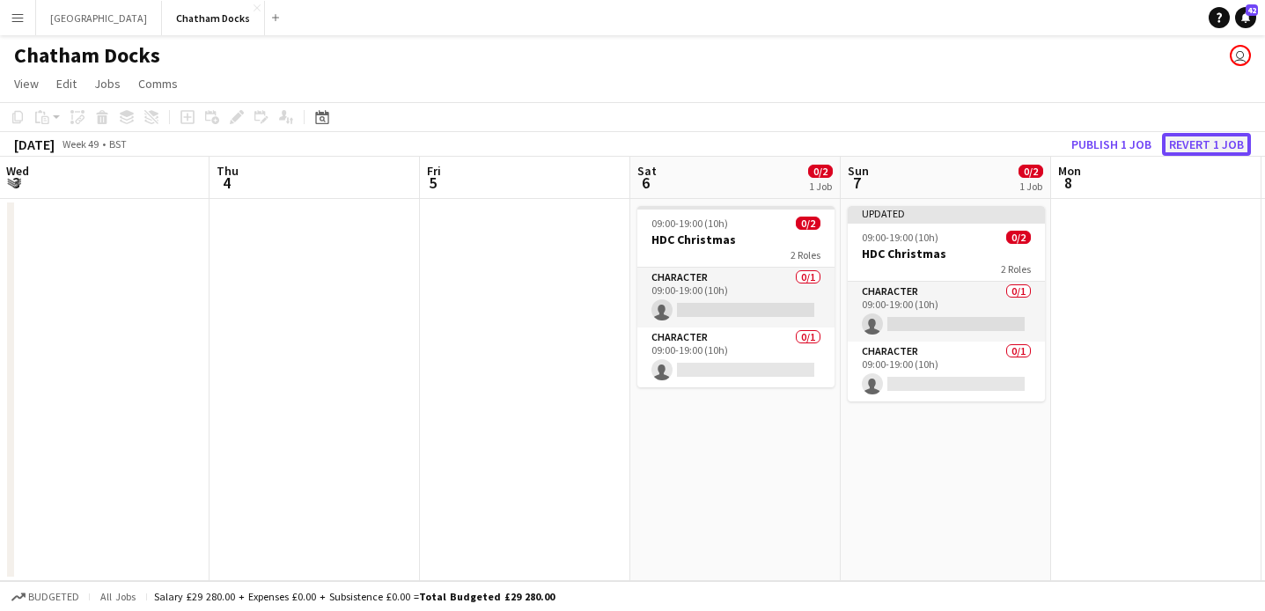
click at [1214, 139] on button "Revert 1 job" at bounding box center [1206, 144] width 89 height 23
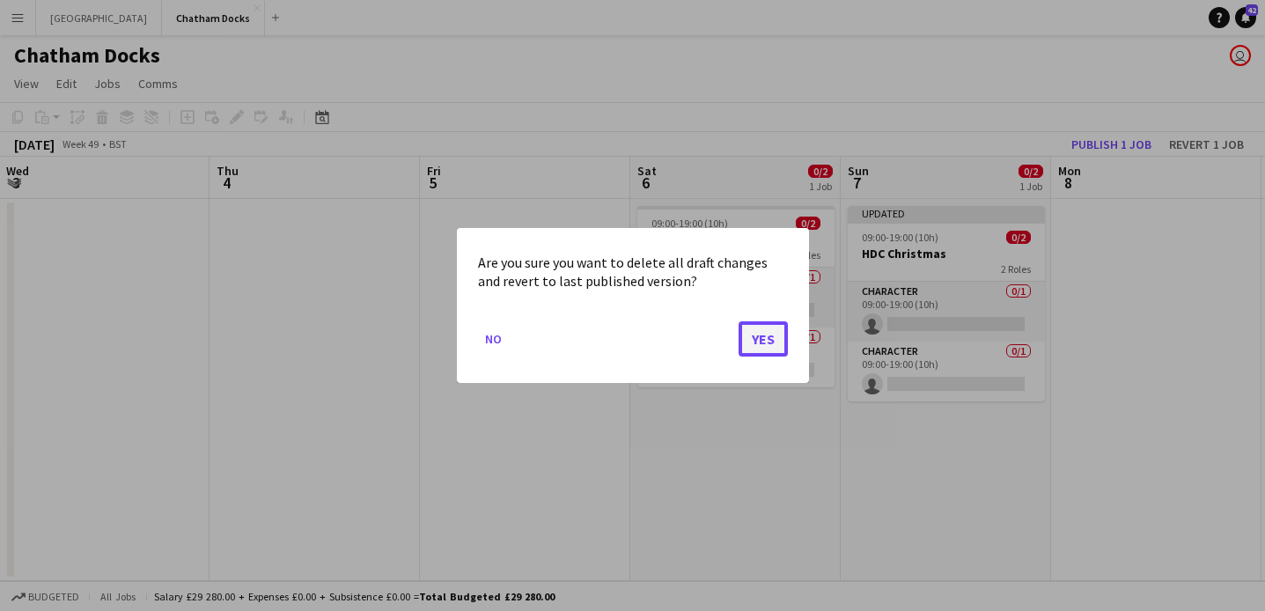
click at [762, 333] on button "Yes" at bounding box center [763, 338] width 49 height 35
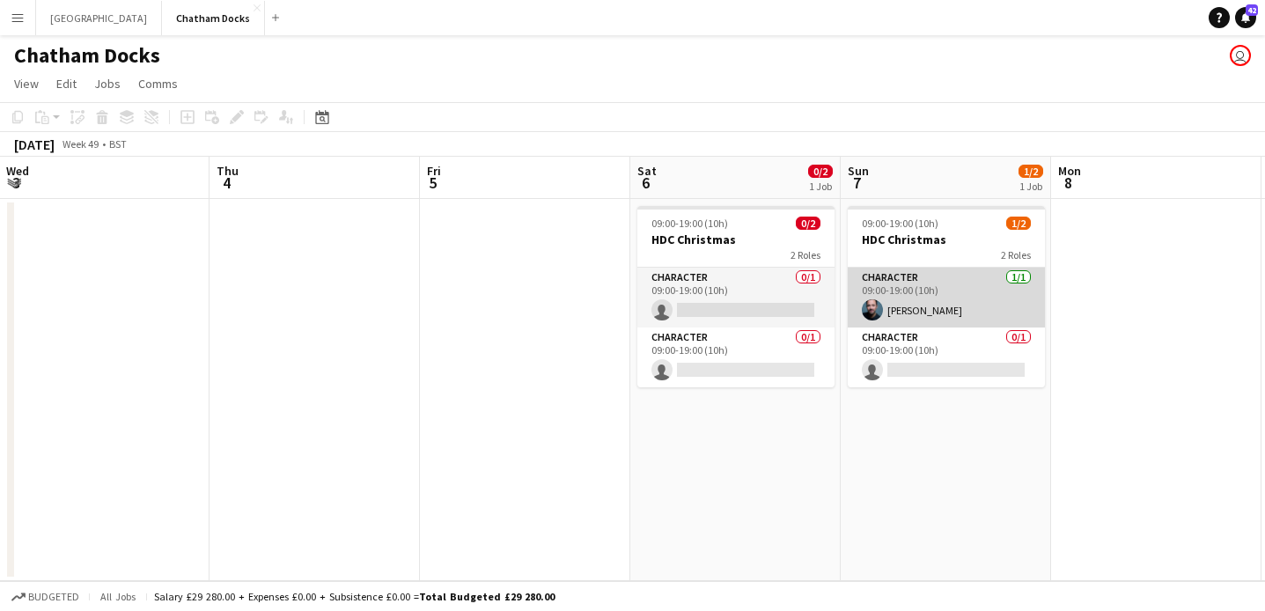
click at [949, 293] on app-card-role "Character 1/1 09:00-19:00 (10h) ben keenan" at bounding box center [946, 298] width 197 height 60
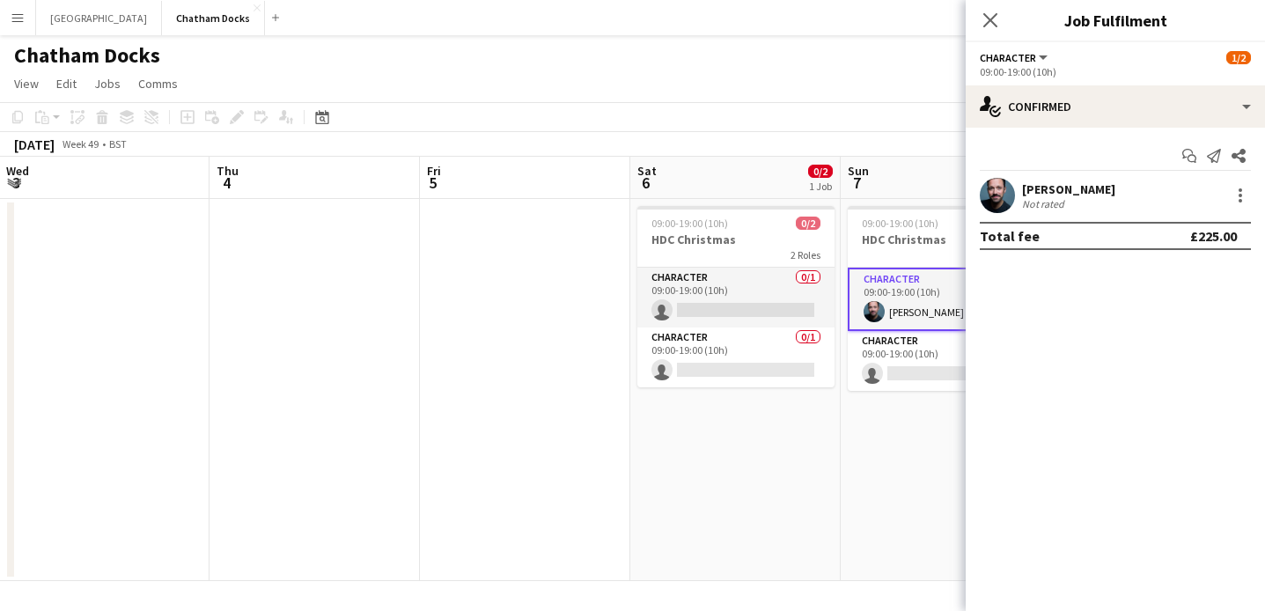
click at [1258, 196] on div "ben keenan Not rated" at bounding box center [1115, 195] width 299 height 35
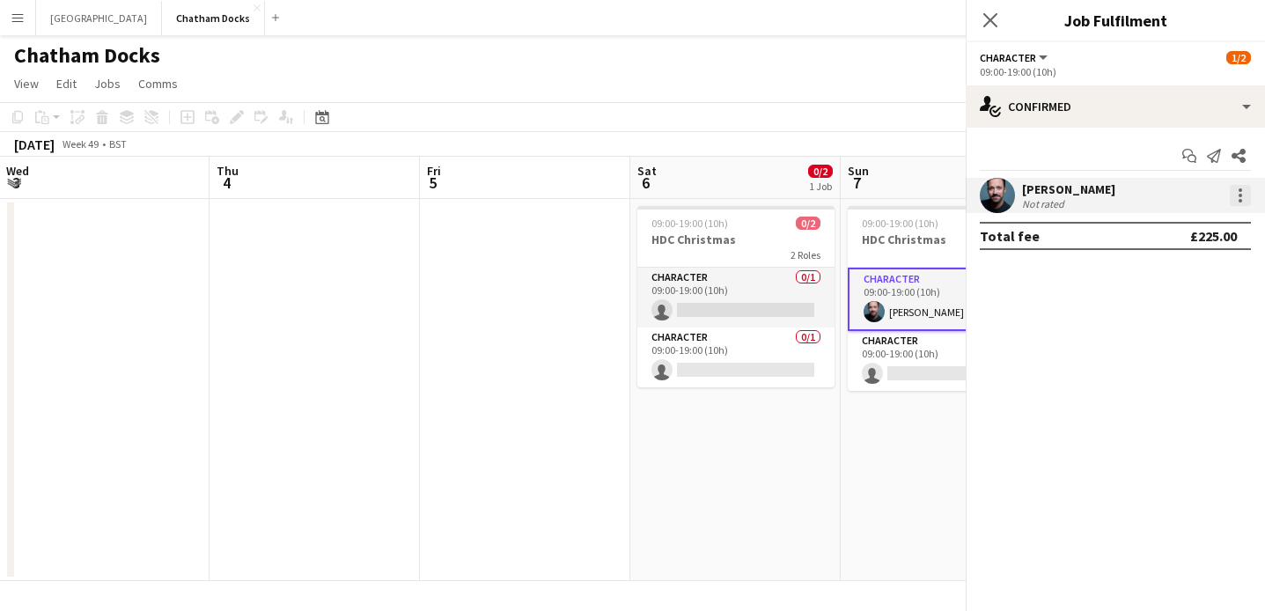
click at [1238, 196] on div at bounding box center [1240, 195] width 21 height 21
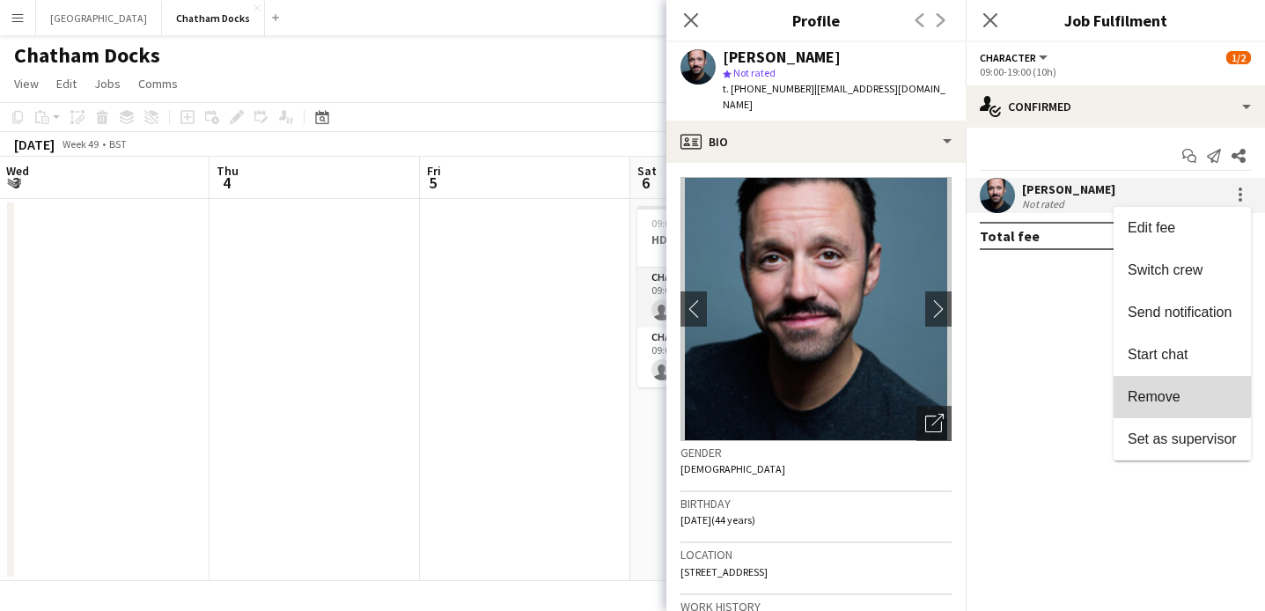
click at [1172, 390] on span "Remove" at bounding box center [1154, 396] width 53 height 15
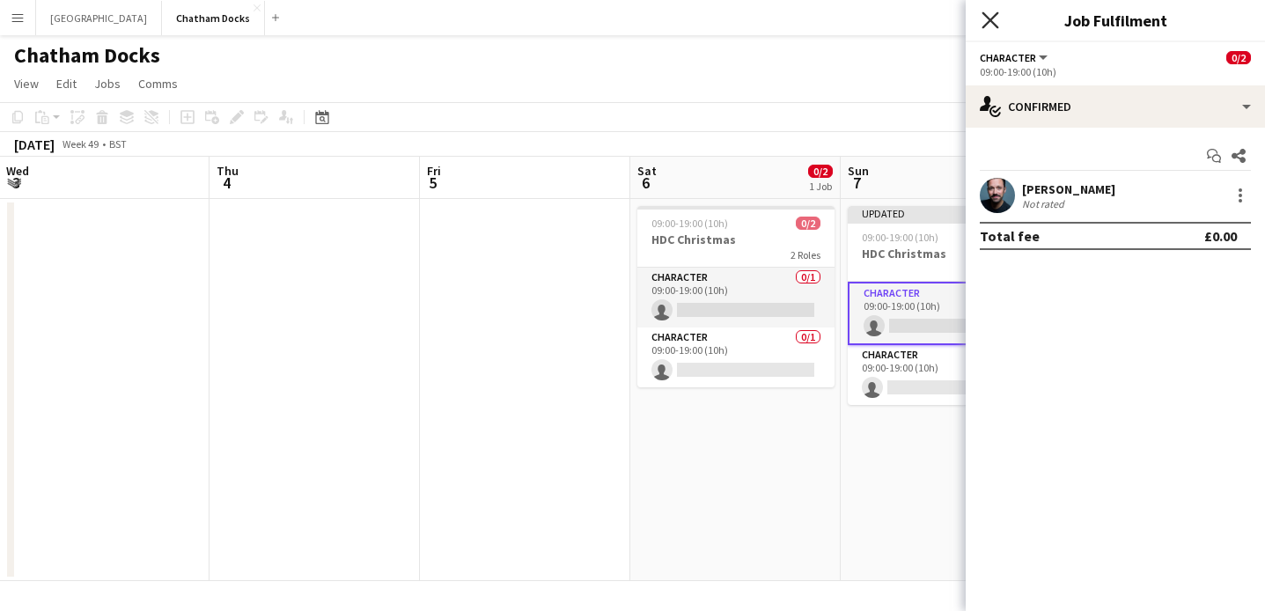
click at [992, 24] on icon "Close pop-in" at bounding box center [990, 19] width 17 height 17
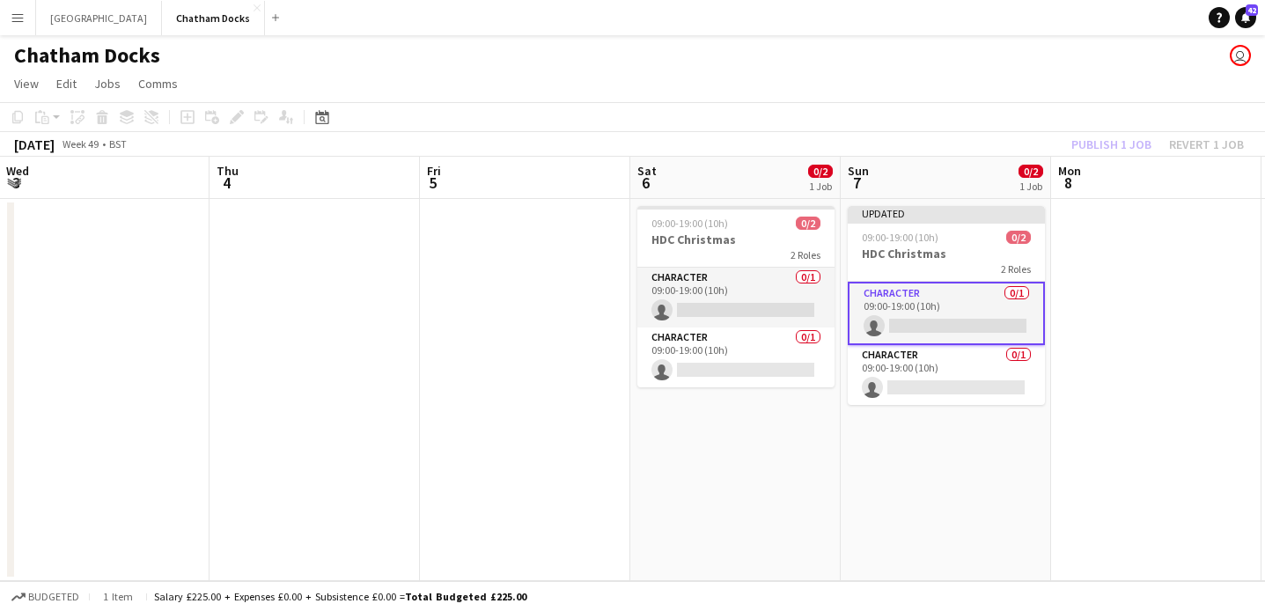
click at [1127, 140] on div "Publish 1 job Revert 1 job" at bounding box center [1158, 144] width 215 height 23
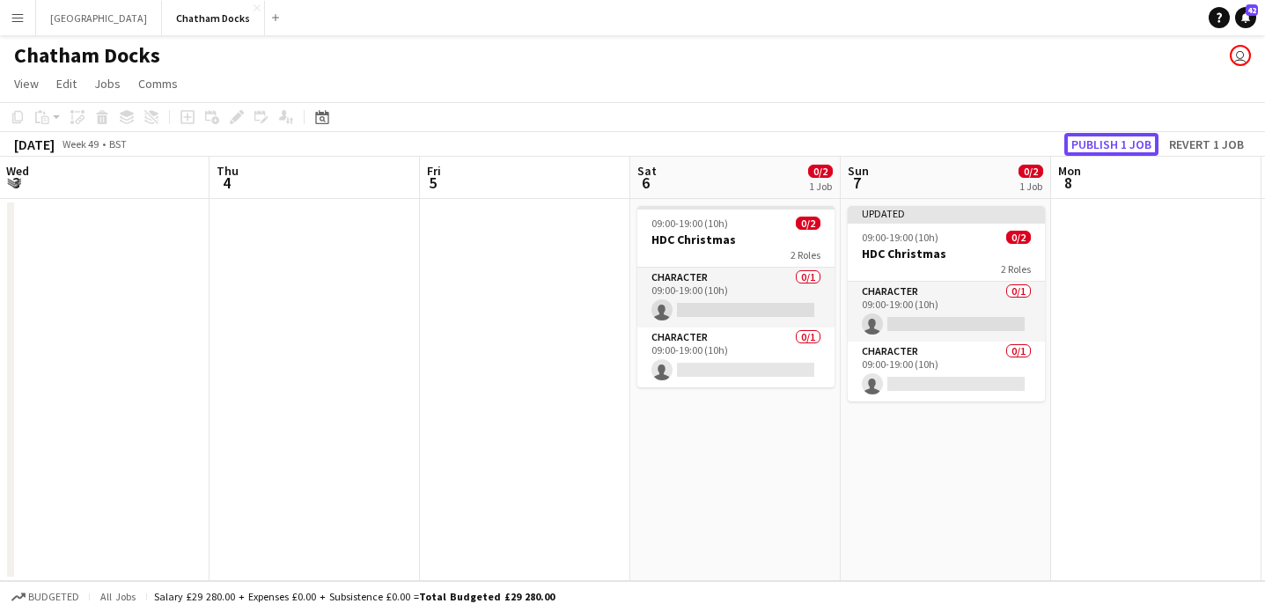
click at [1127, 140] on button "Publish 1 job" at bounding box center [1112, 144] width 94 height 23
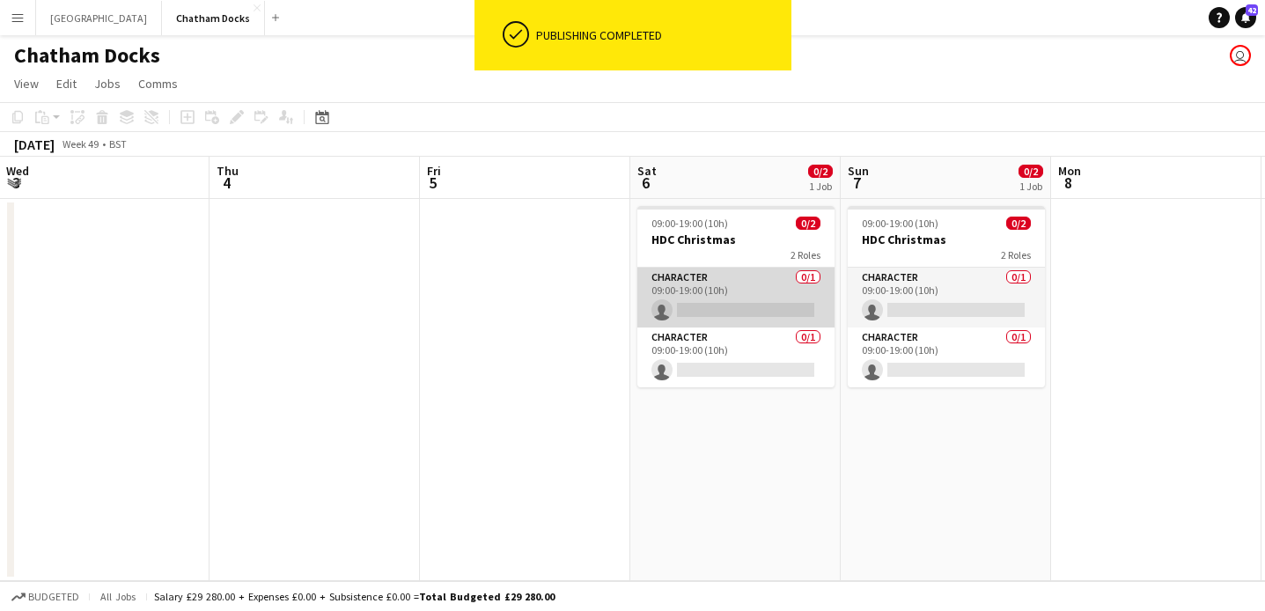
click at [718, 304] on app-card-role "Character 0/1 09:00-19:00 (10h) single-neutral-actions" at bounding box center [736, 298] width 197 height 60
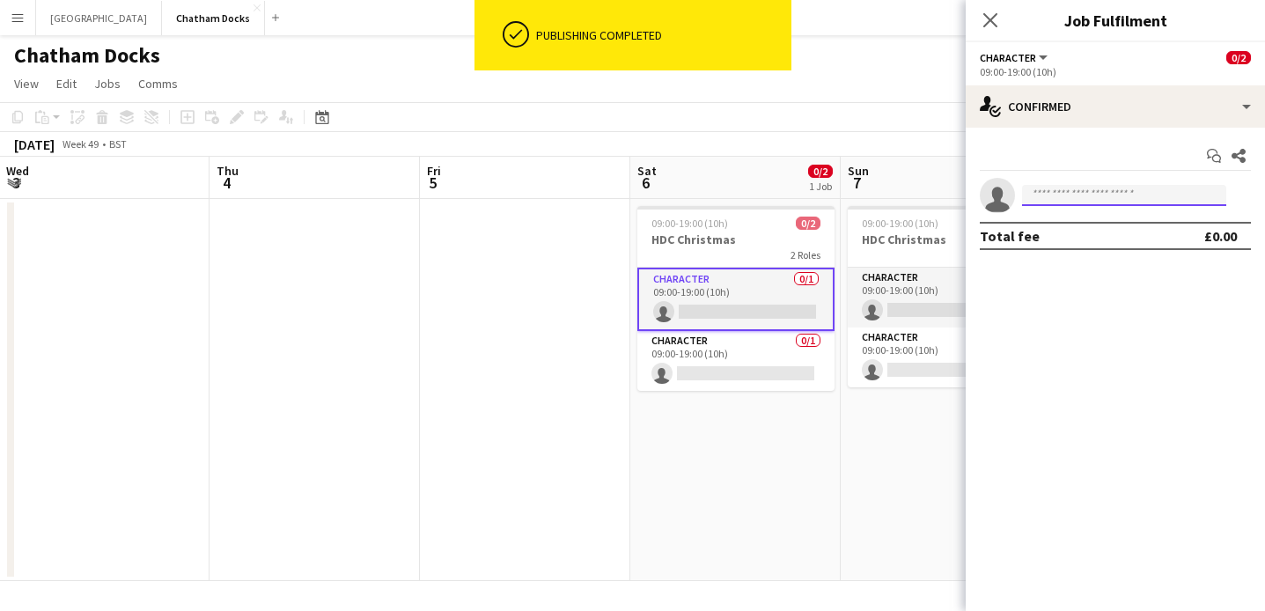
click at [1057, 198] on input at bounding box center [1124, 195] width 204 height 21
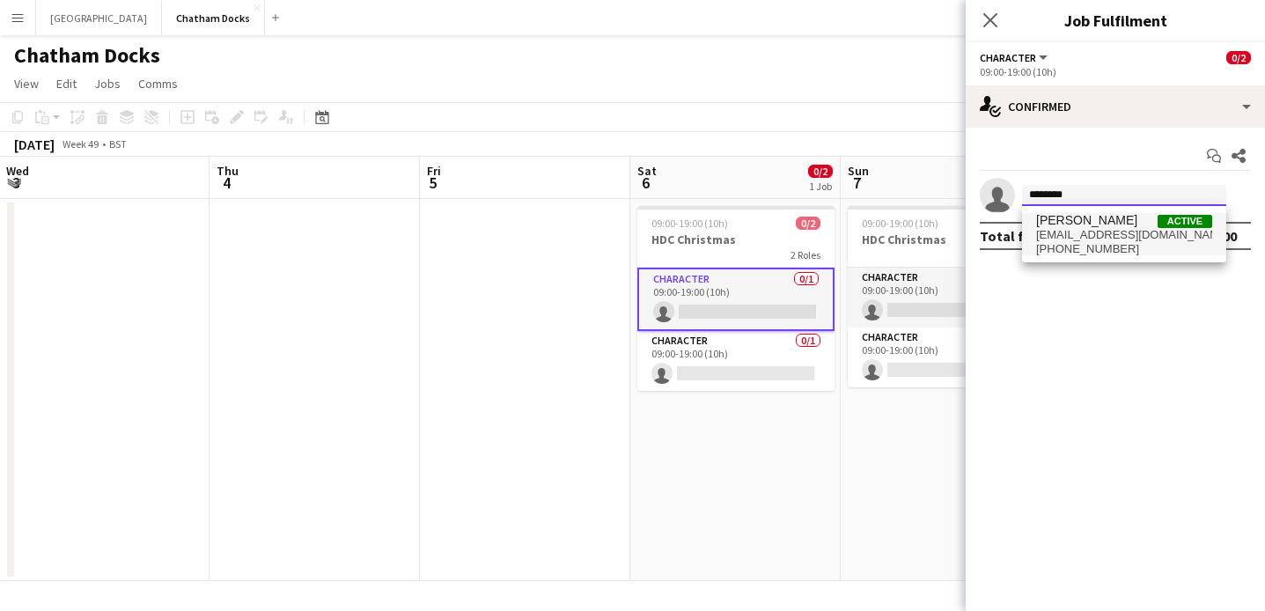
type input "********"
click at [1068, 234] on span "bkeenan31@gmail.com" at bounding box center [1124, 235] width 176 height 14
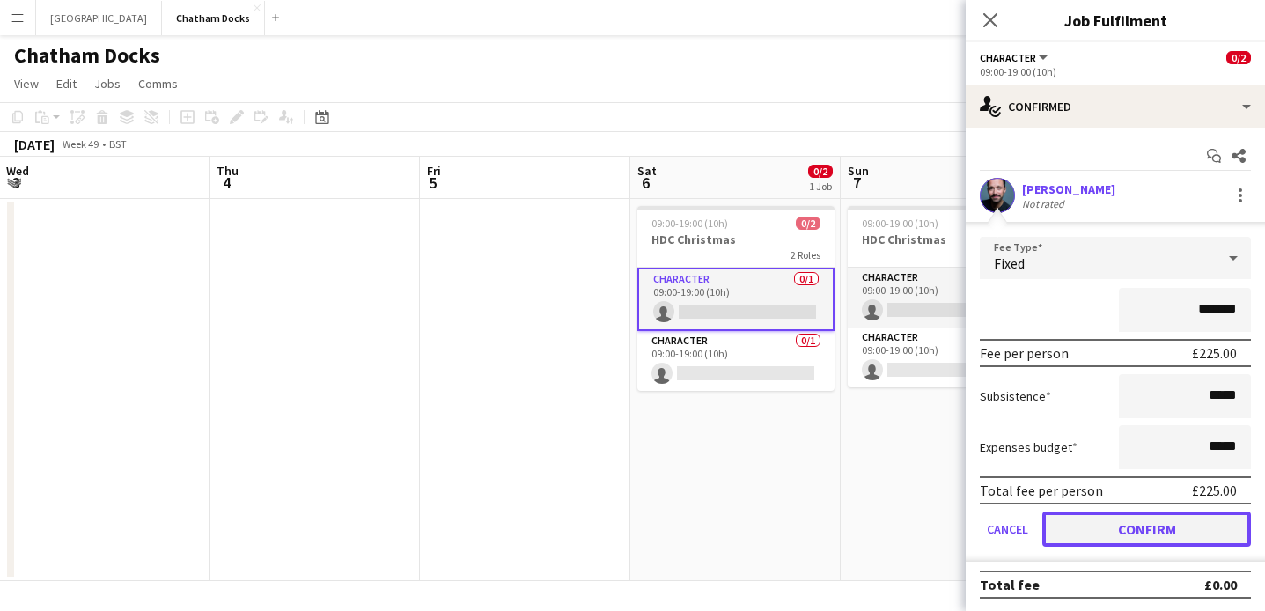
click at [1133, 525] on button "Confirm" at bounding box center [1147, 529] width 209 height 35
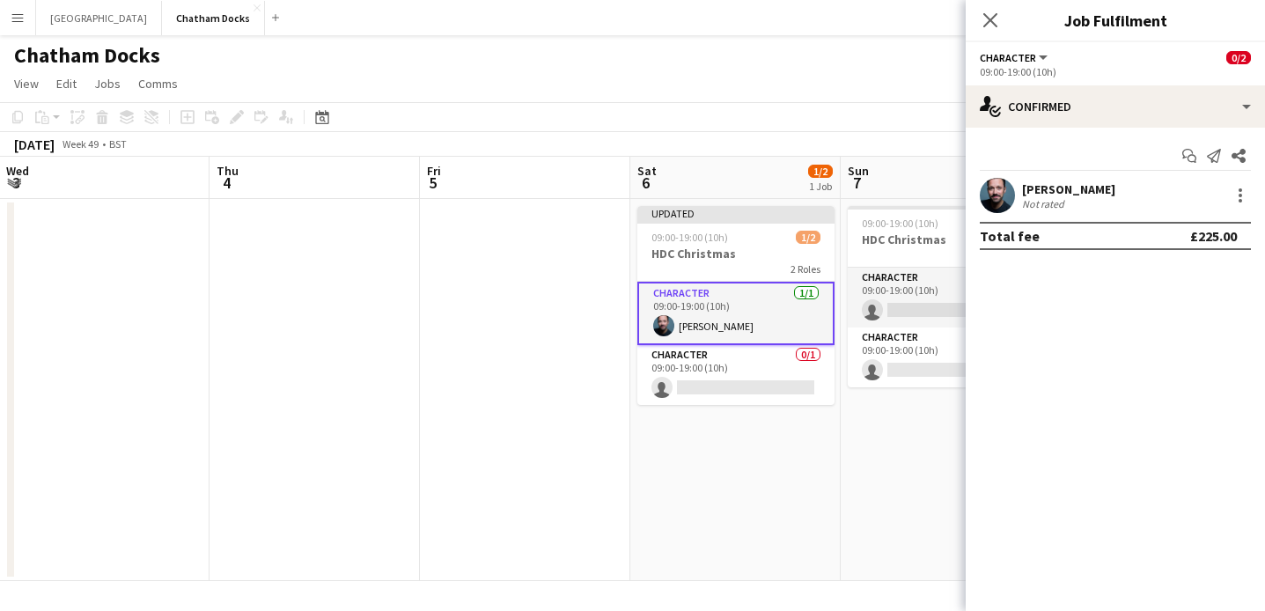
click at [781, 138] on div "December 2025 Week 49 • BST Publish 1 job Revert 1 job" at bounding box center [632, 144] width 1265 height 25
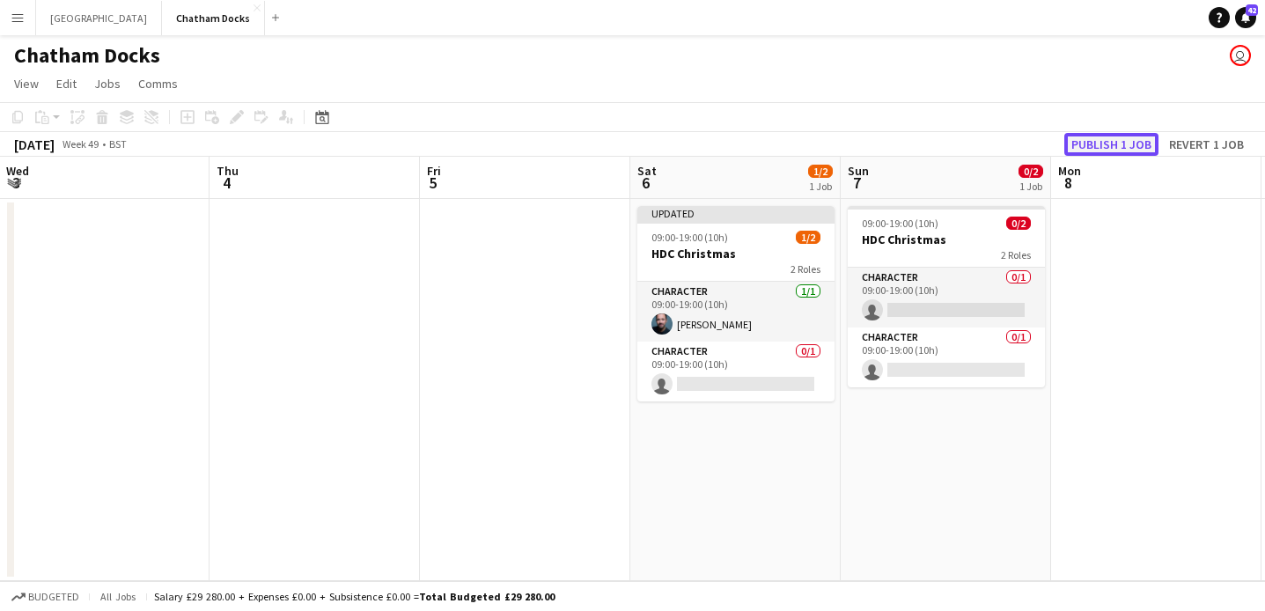
click at [1127, 147] on button "Publish 1 job" at bounding box center [1112, 144] width 94 height 23
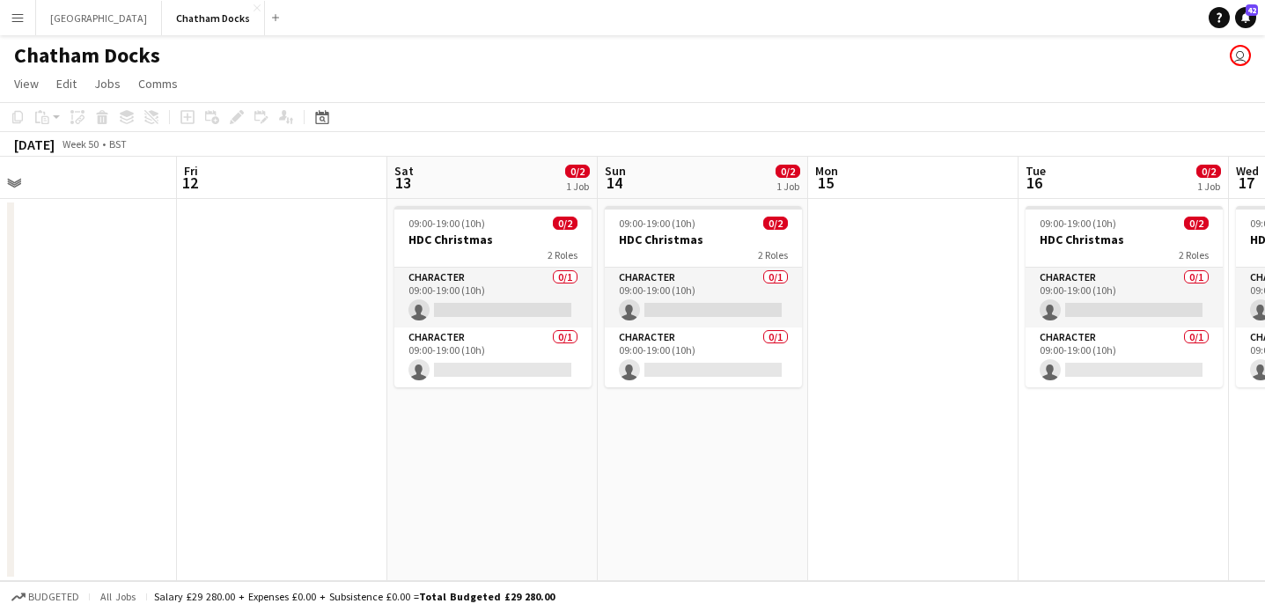
scroll to position [0, 566]
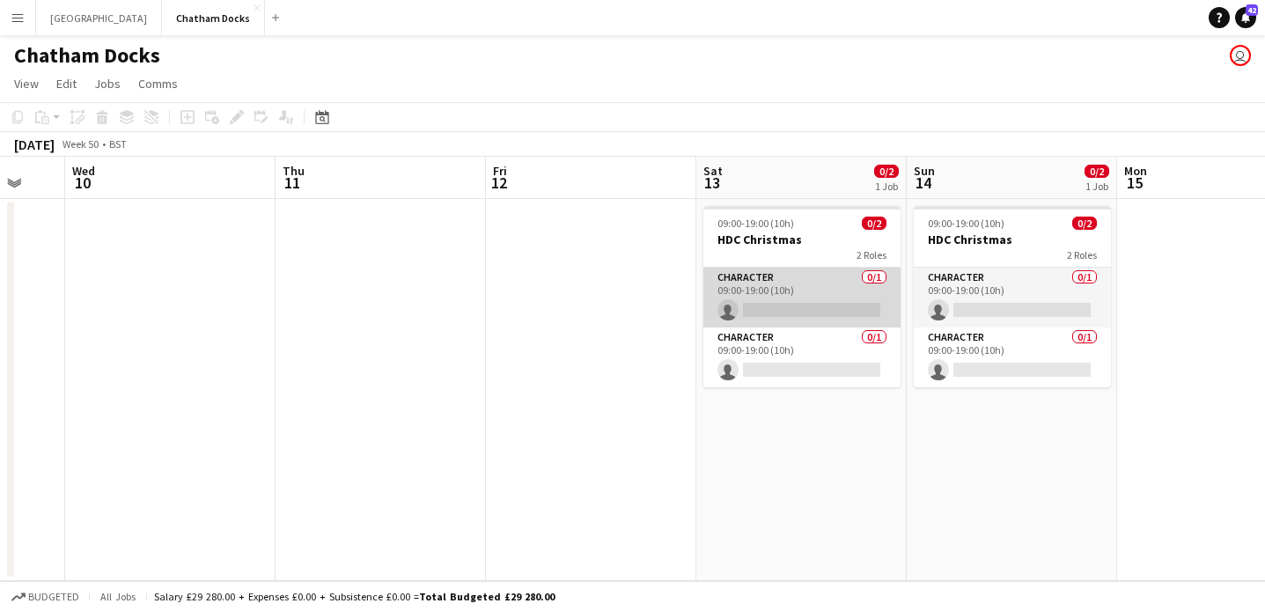
click at [844, 293] on app-card-role "Character 0/1 09:00-19:00 (10h) single-neutral-actions" at bounding box center [802, 298] width 197 height 60
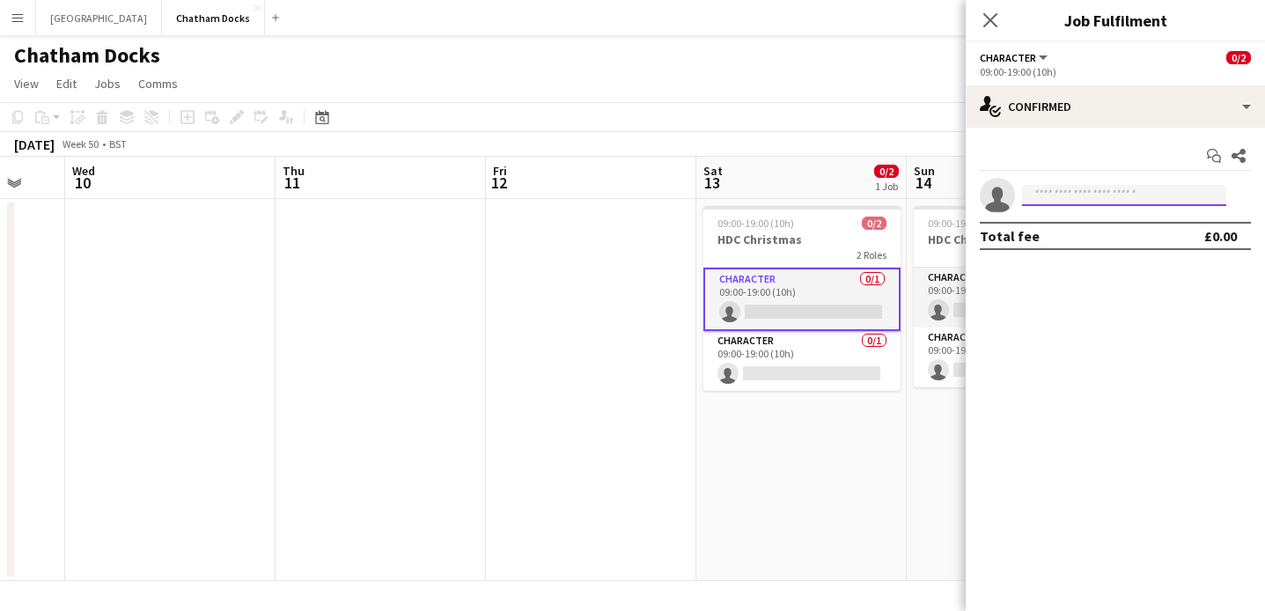
click at [1062, 195] on input at bounding box center [1124, 195] width 204 height 21
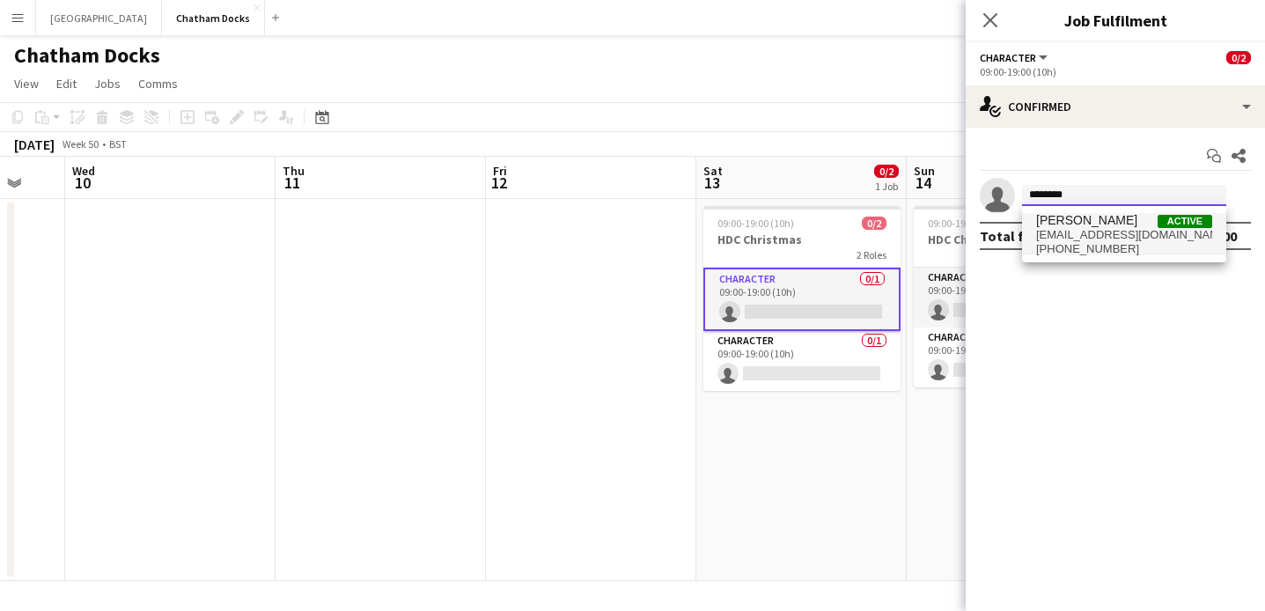
type input "********"
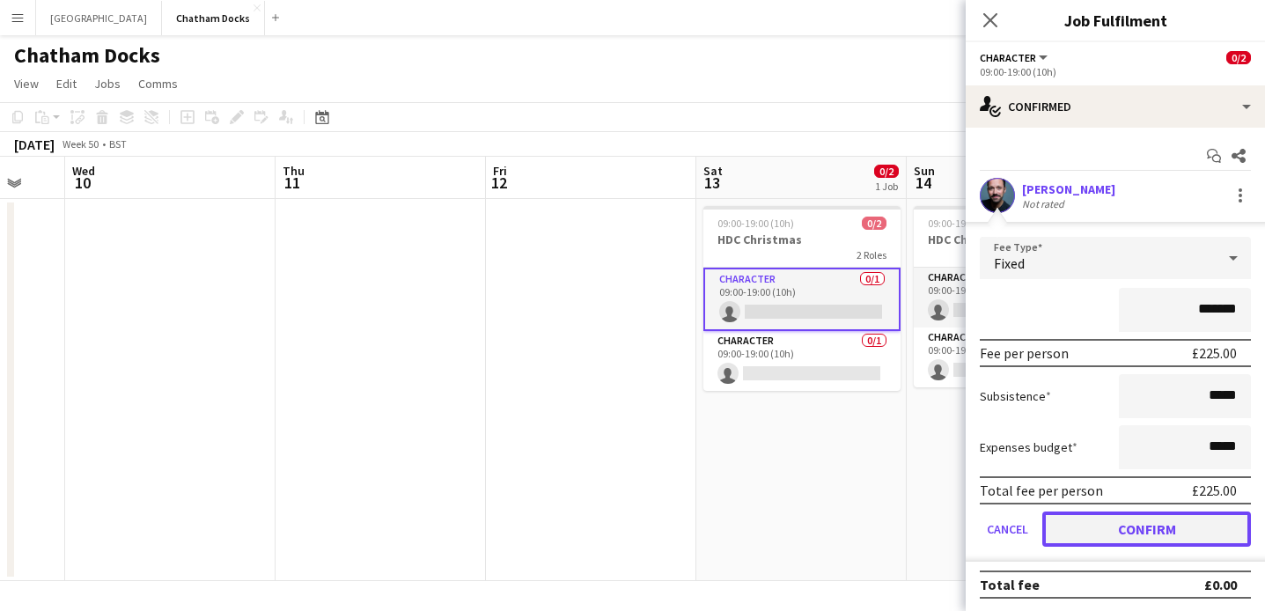
click at [1151, 526] on button "Confirm" at bounding box center [1147, 529] width 209 height 35
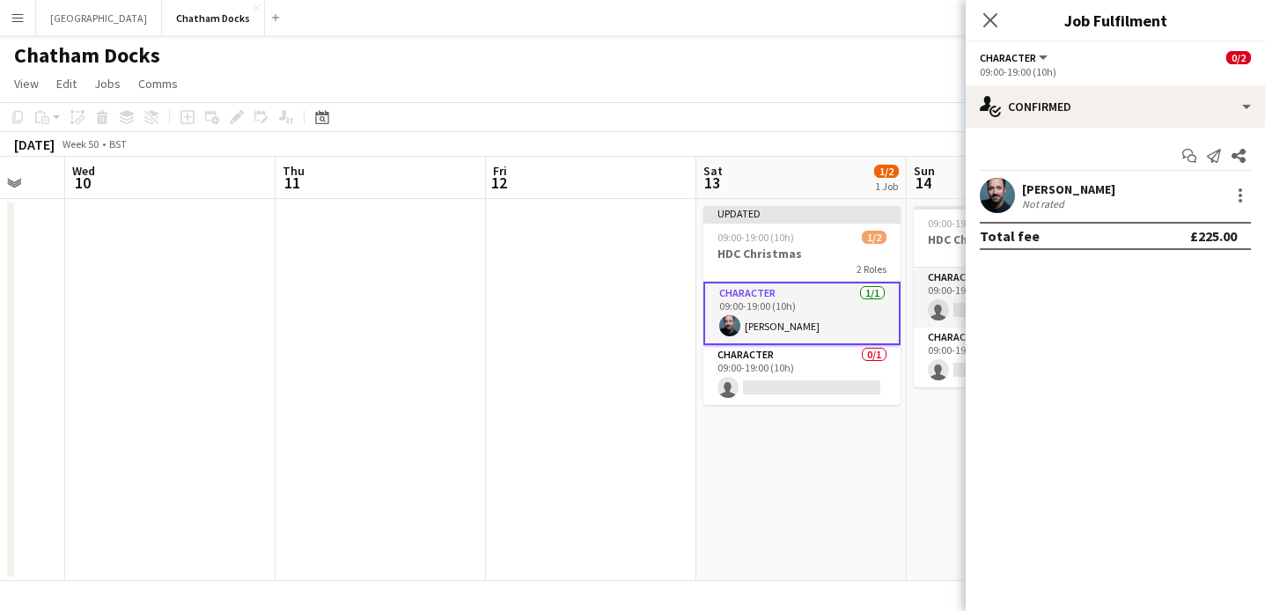
click at [867, 113] on app-toolbar "Copy Paste Paste Command V Paste with crew Command Shift V Paste linked Job Del…" at bounding box center [632, 117] width 1265 height 30
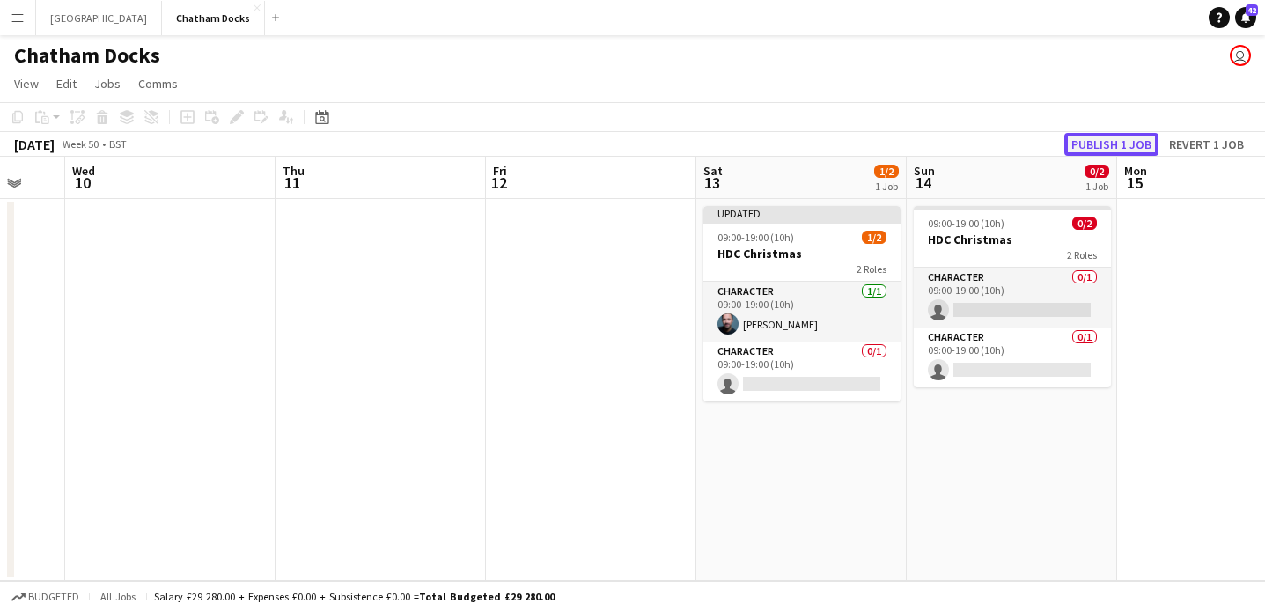
click at [1126, 147] on button "Publish 1 job" at bounding box center [1112, 144] width 94 height 23
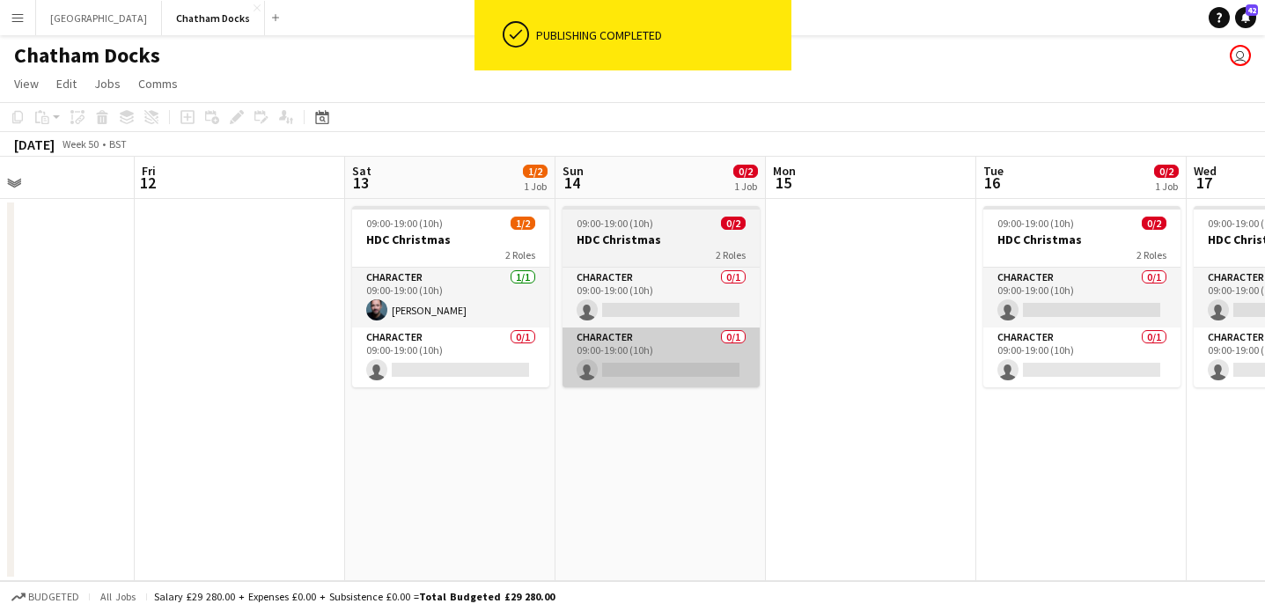
scroll to position [0, 792]
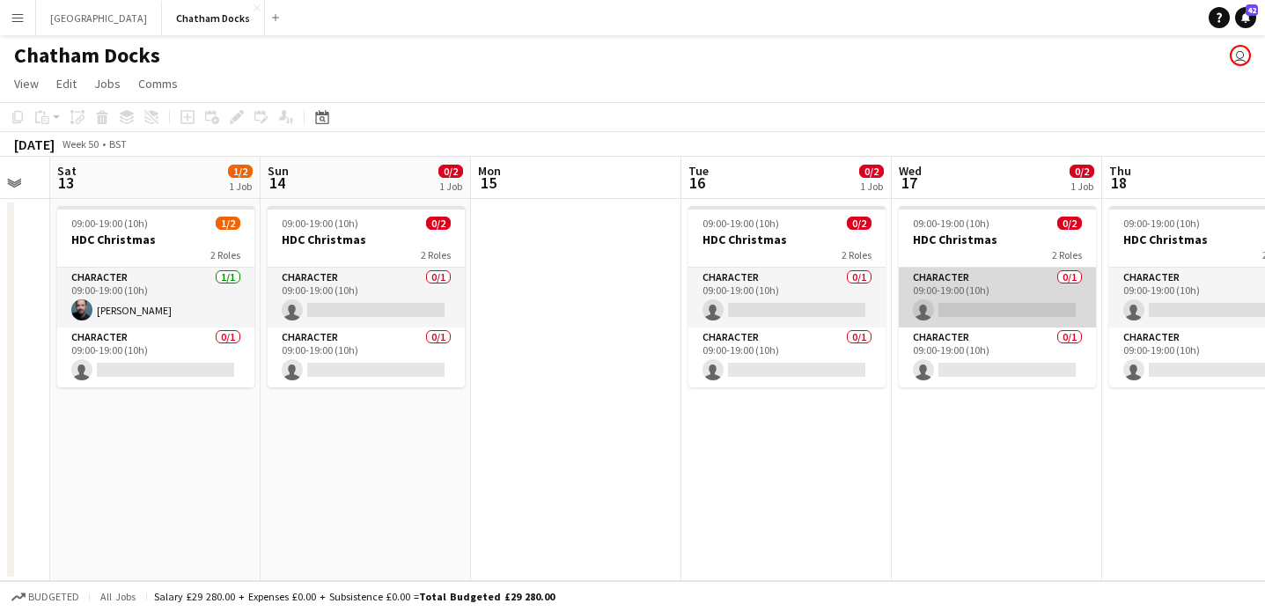
click at [986, 300] on app-card-role "Character 0/1 09:00-19:00 (10h) single-neutral-actions" at bounding box center [997, 298] width 197 height 60
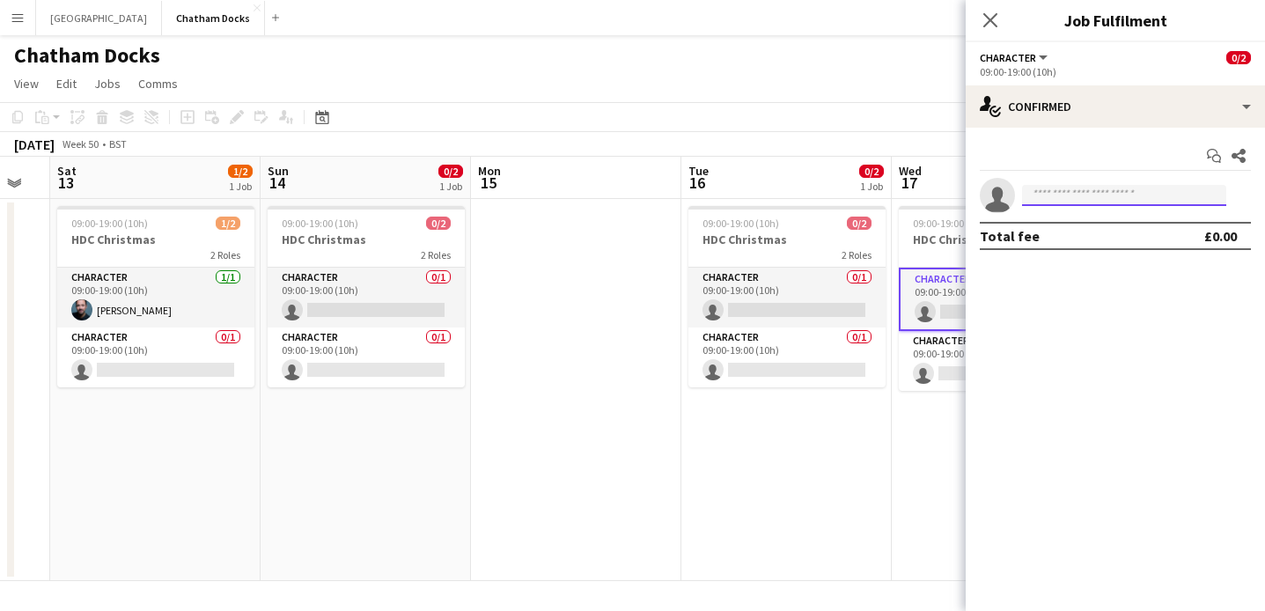
click at [1074, 191] on input at bounding box center [1124, 195] width 204 height 21
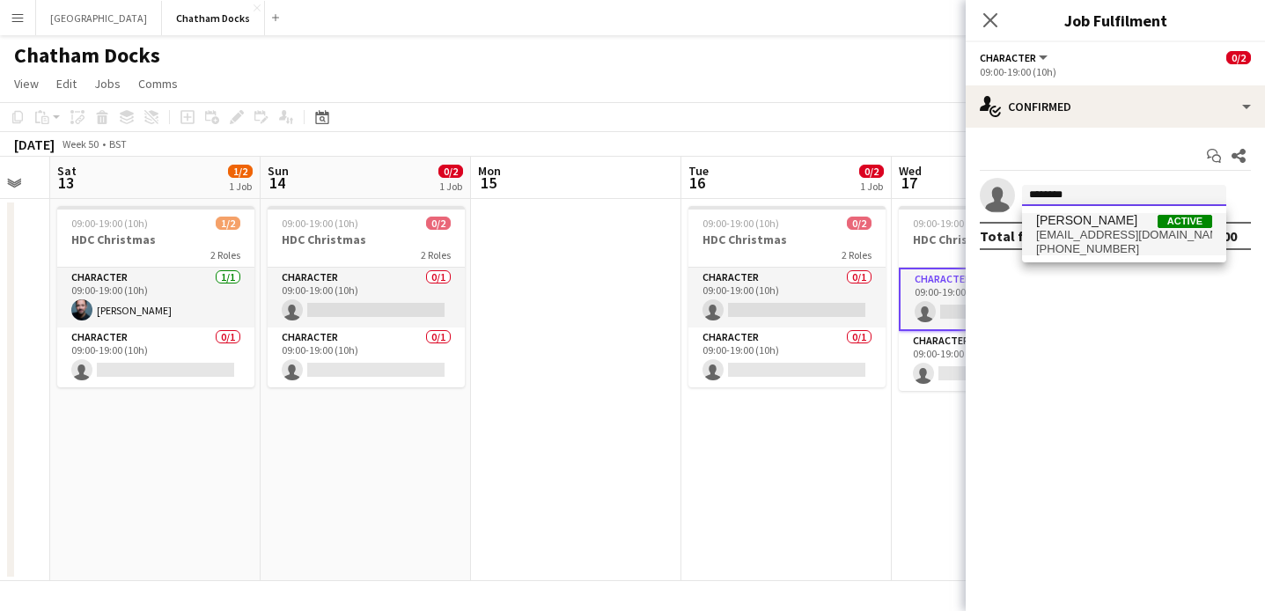
type input "********"
click at [1093, 247] on span "+447963599376" at bounding box center [1124, 249] width 176 height 14
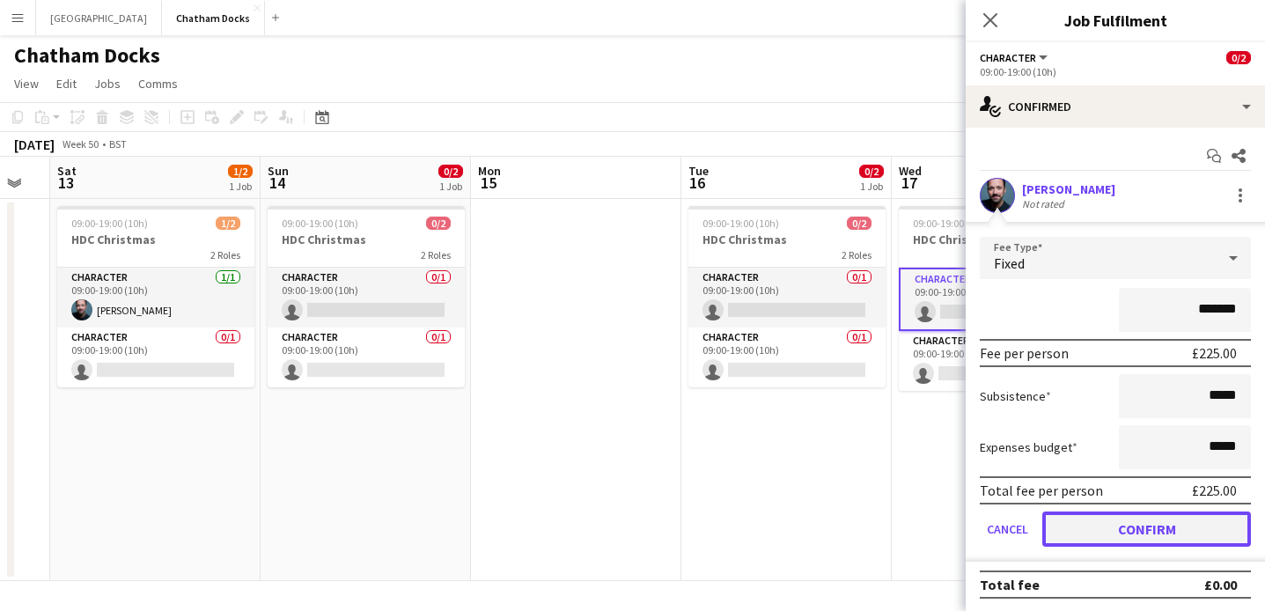
click at [1175, 526] on button "Confirm" at bounding box center [1147, 529] width 209 height 35
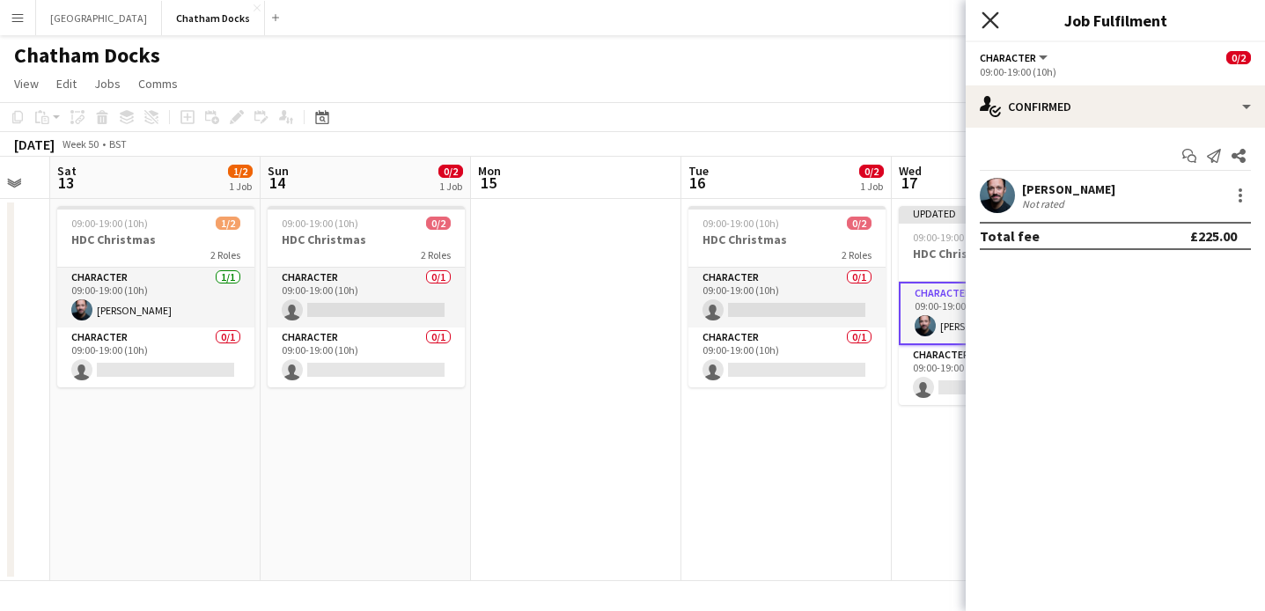
click at [992, 18] on icon "Close pop-in" at bounding box center [990, 19] width 17 height 17
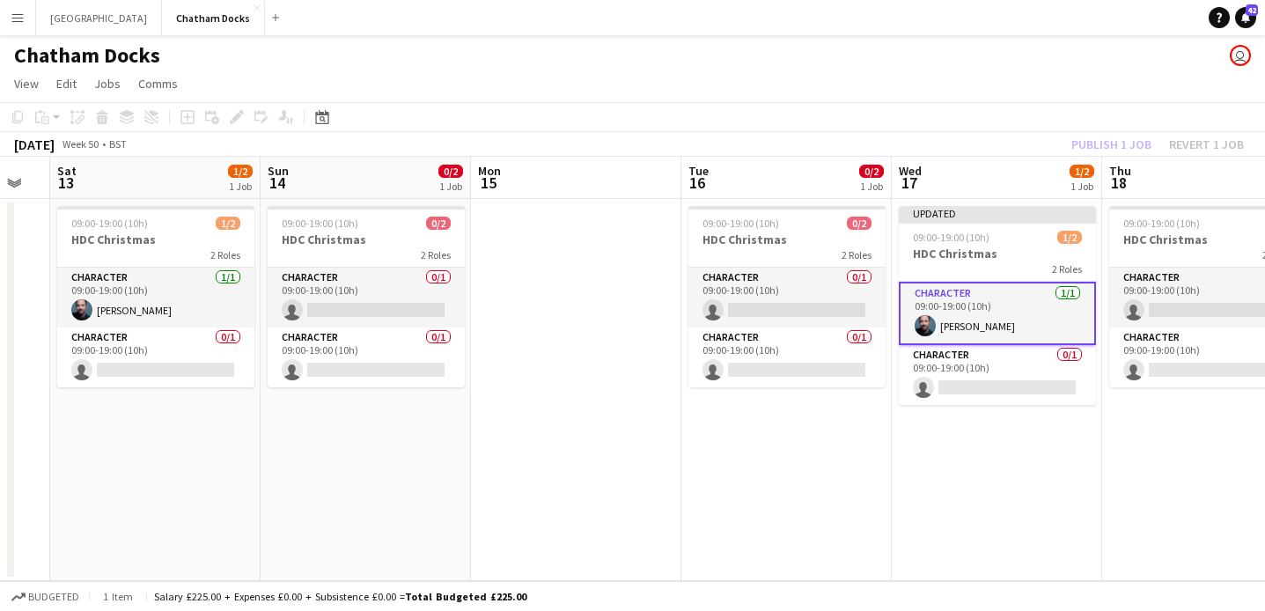
click at [1126, 149] on div "Publish 1 job Revert 1 job" at bounding box center [1158, 144] width 215 height 23
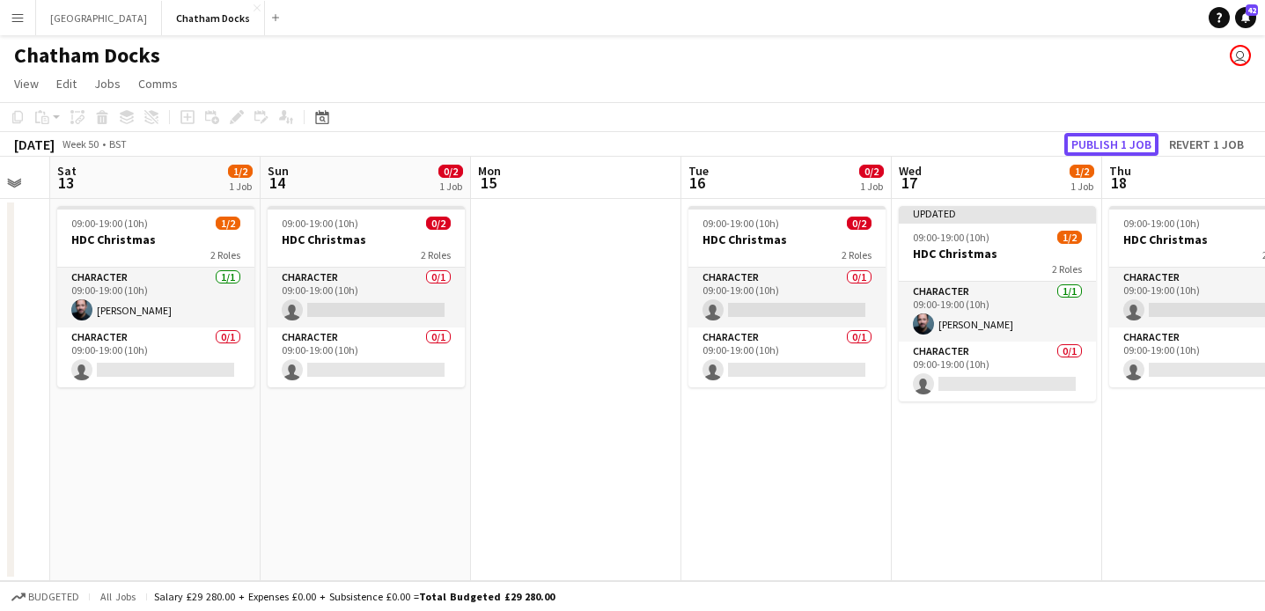
click at [1126, 149] on button "Publish 1 job" at bounding box center [1112, 144] width 94 height 23
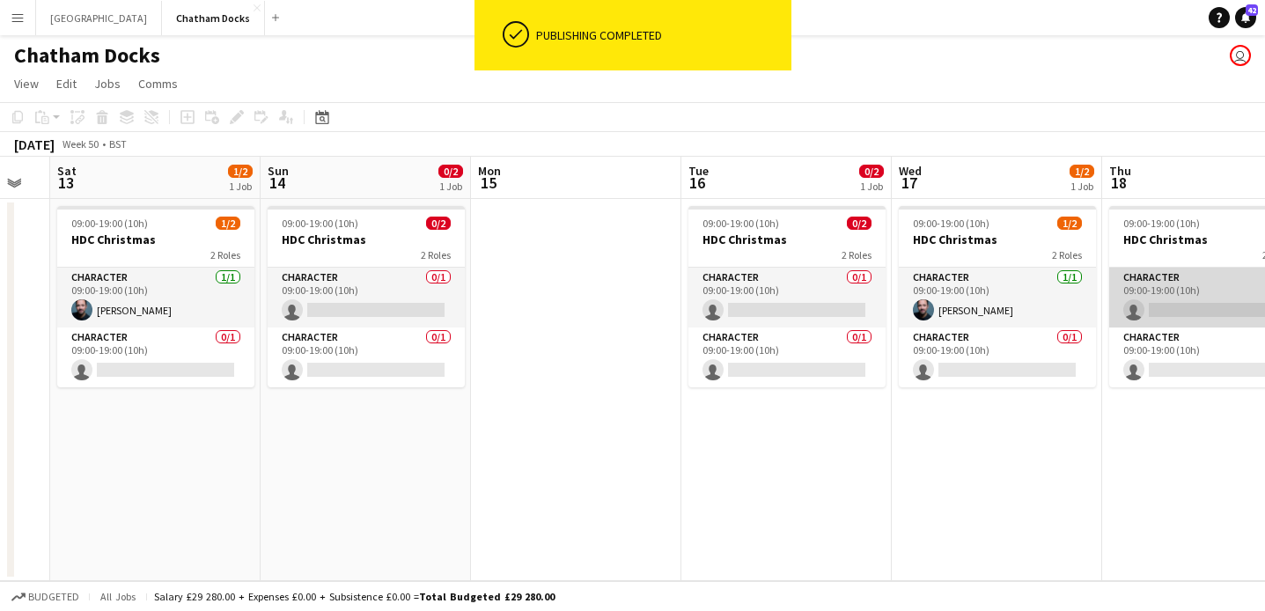
click at [1179, 301] on app-card-role "Character 0/1 09:00-19:00 (10h) single-neutral-actions" at bounding box center [1208, 298] width 197 height 60
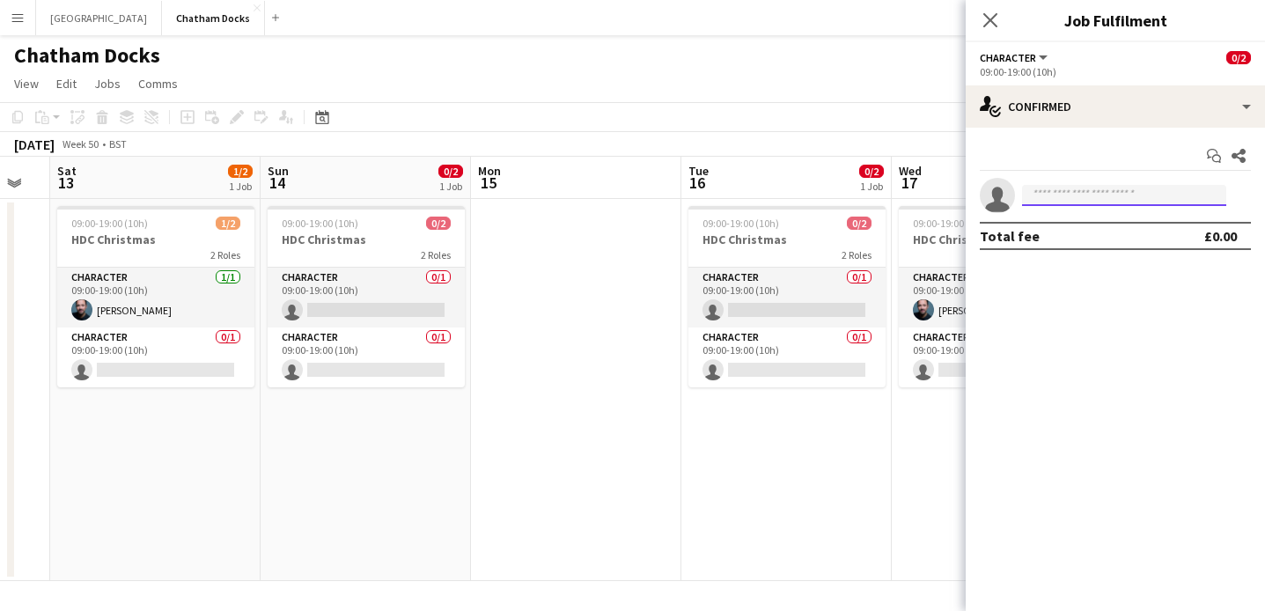
click at [1045, 190] on input at bounding box center [1124, 195] width 204 height 21
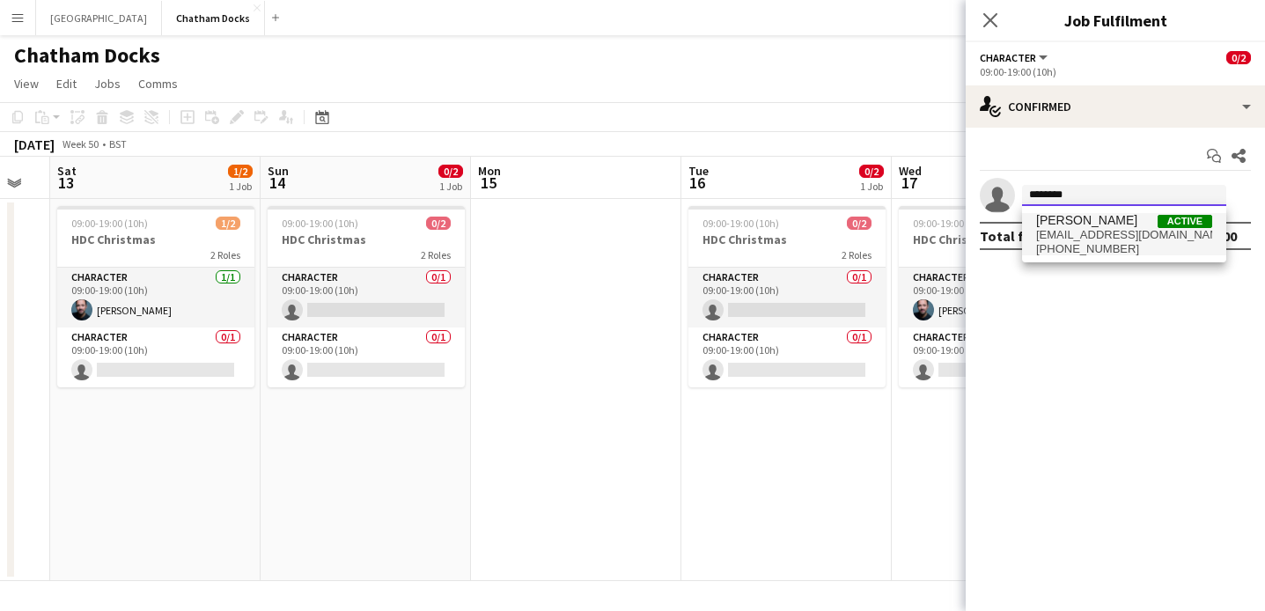
type input "********"
click at [1080, 240] on span "bkeenan31@gmail.com" at bounding box center [1124, 235] width 176 height 14
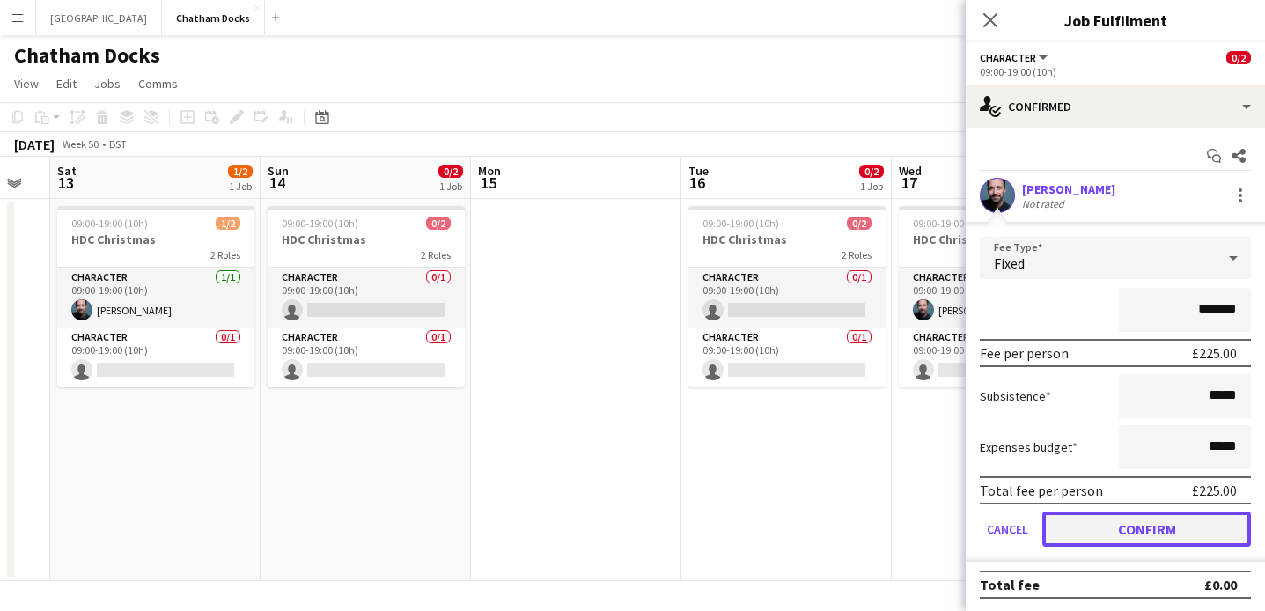
click at [1131, 529] on button "Confirm" at bounding box center [1147, 529] width 209 height 35
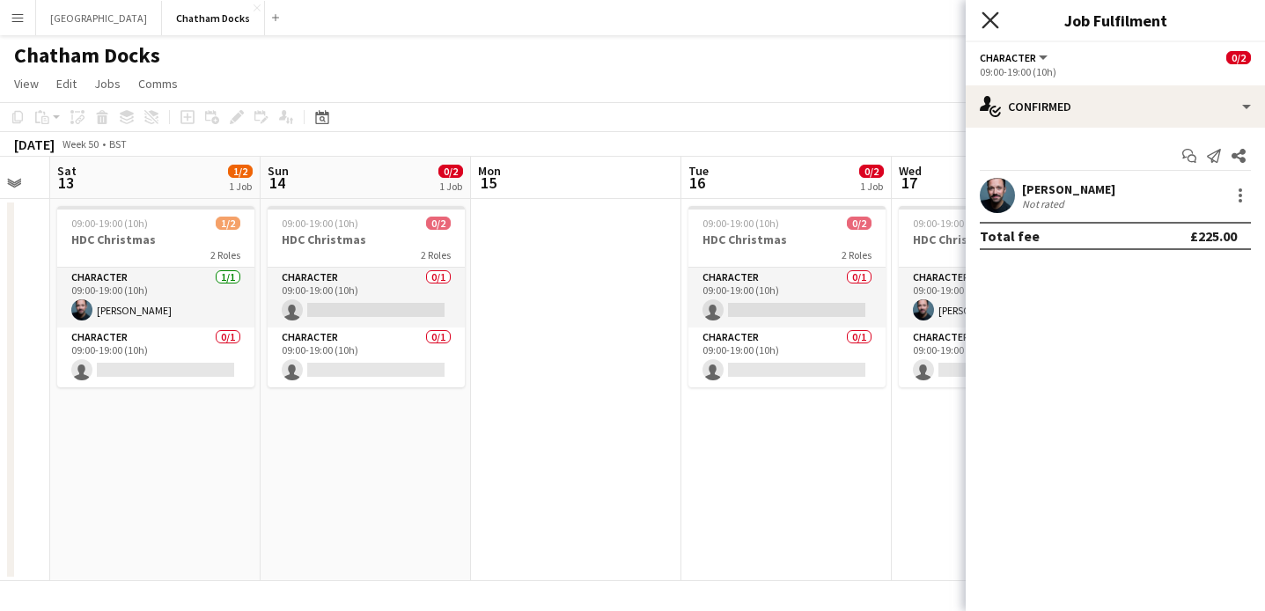
click at [992, 18] on icon at bounding box center [990, 19] width 17 height 17
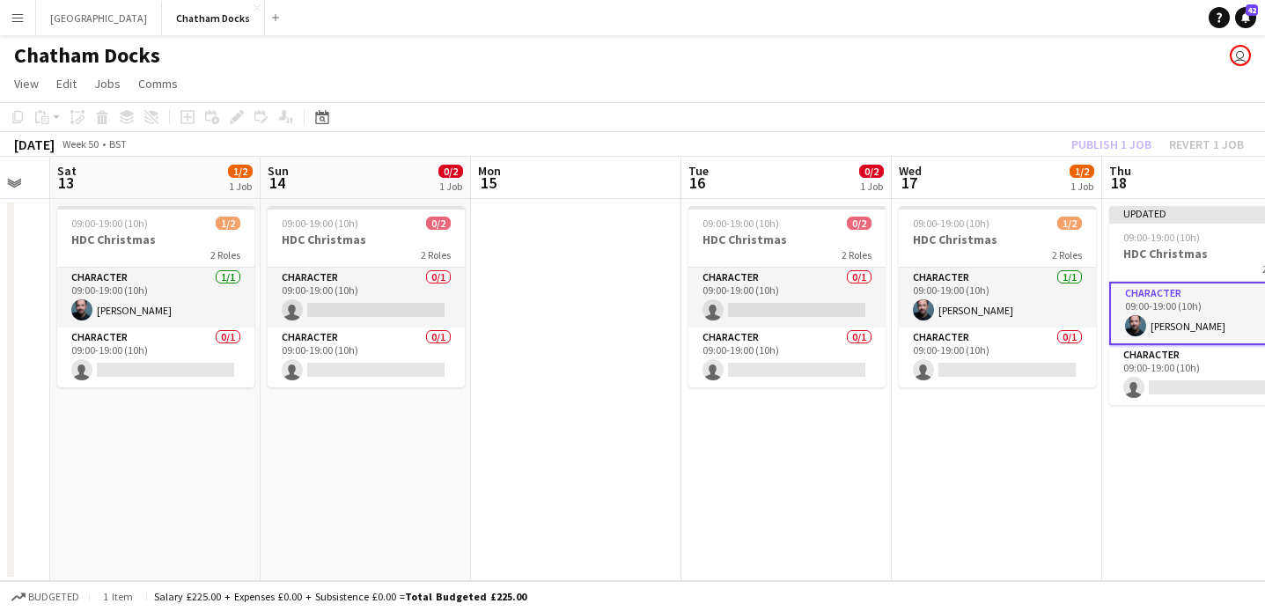
click at [1132, 136] on div "Publish 1 job Revert 1 job" at bounding box center [1158, 144] width 215 height 23
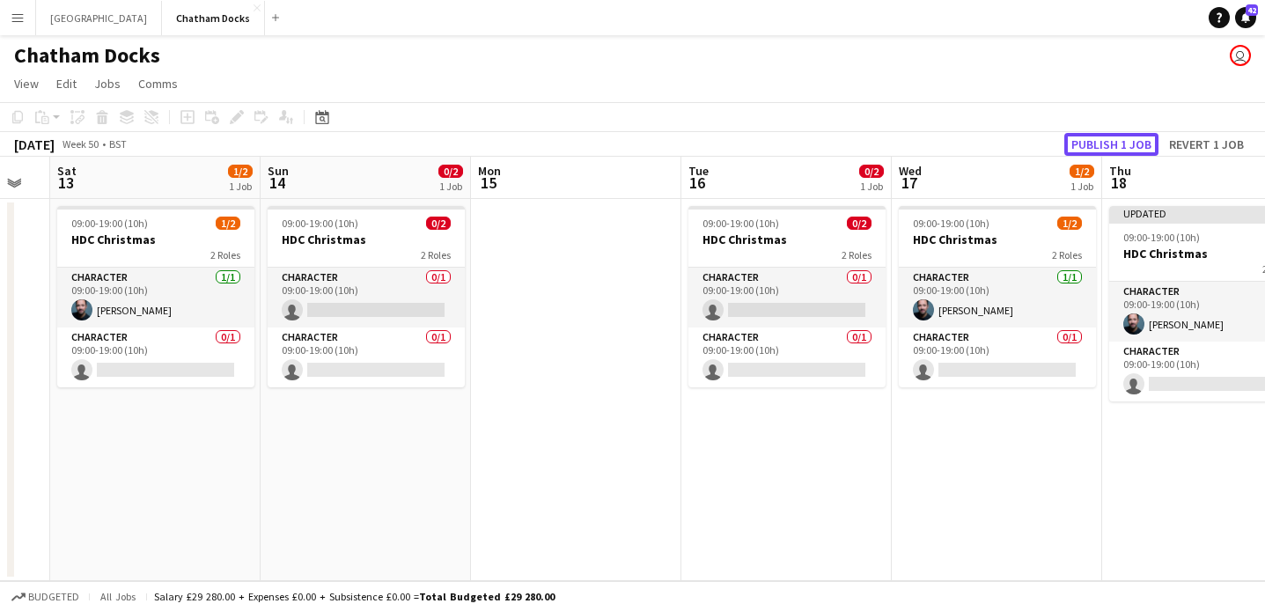
click at [1132, 136] on button "Publish 1 job" at bounding box center [1112, 144] width 94 height 23
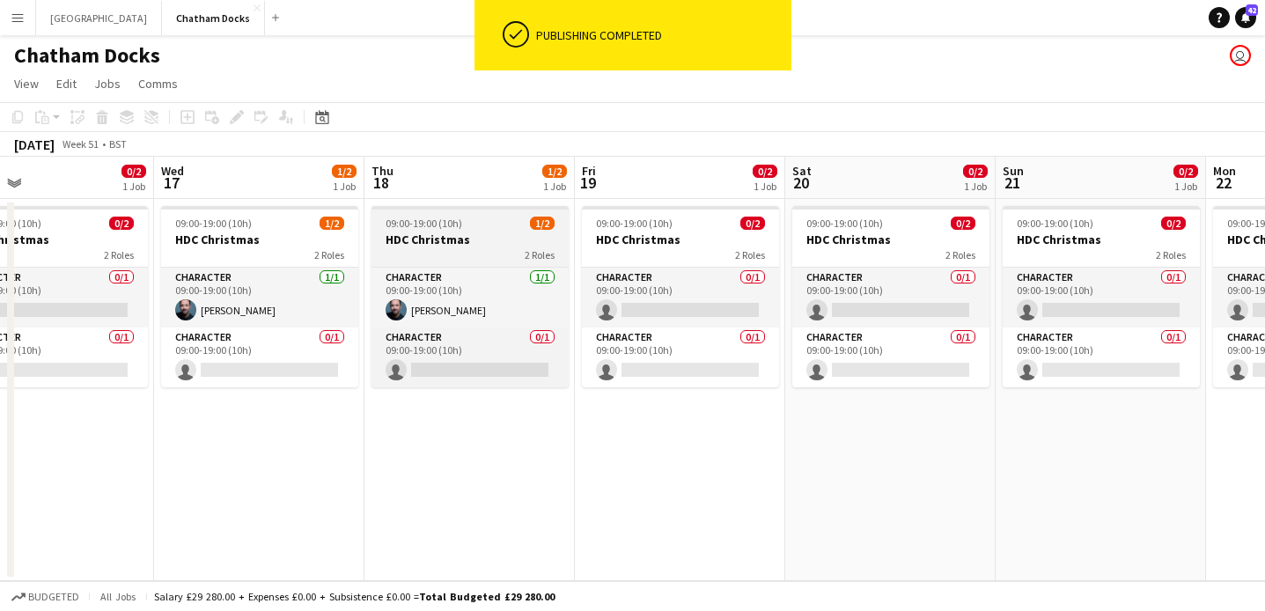
scroll to position [0, 698]
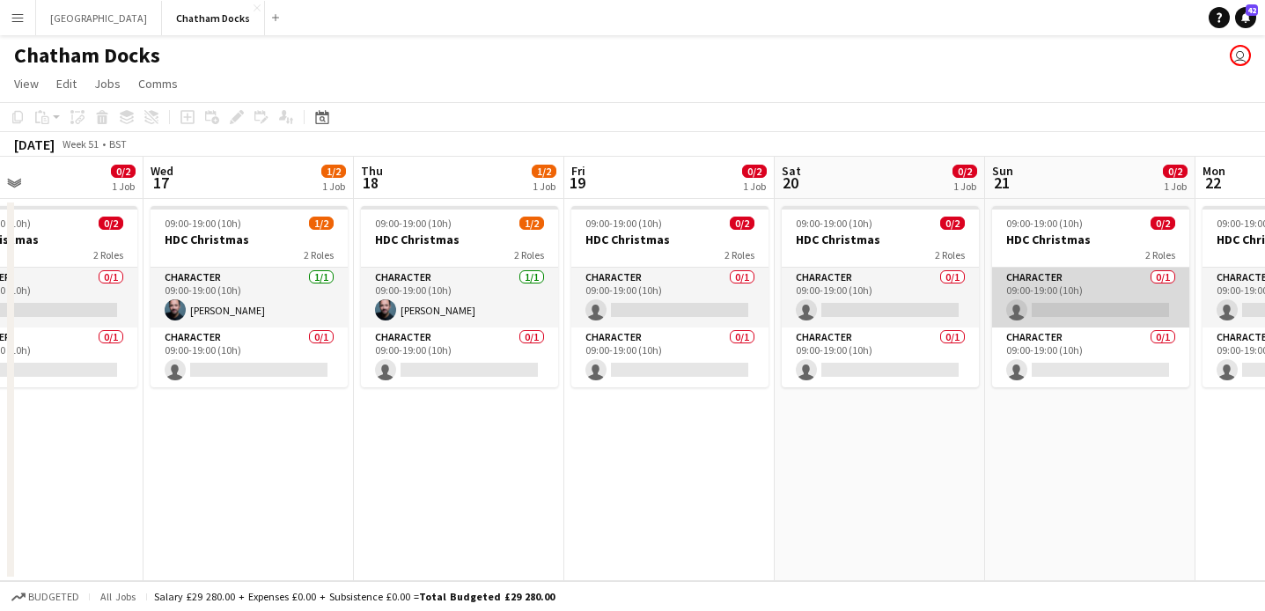
click at [1060, 291] on app-card-role "Character 0/1 09:00-19:00 (10h) single-neutral-actions" at bounding box center [1090, 298] width 197 height 60
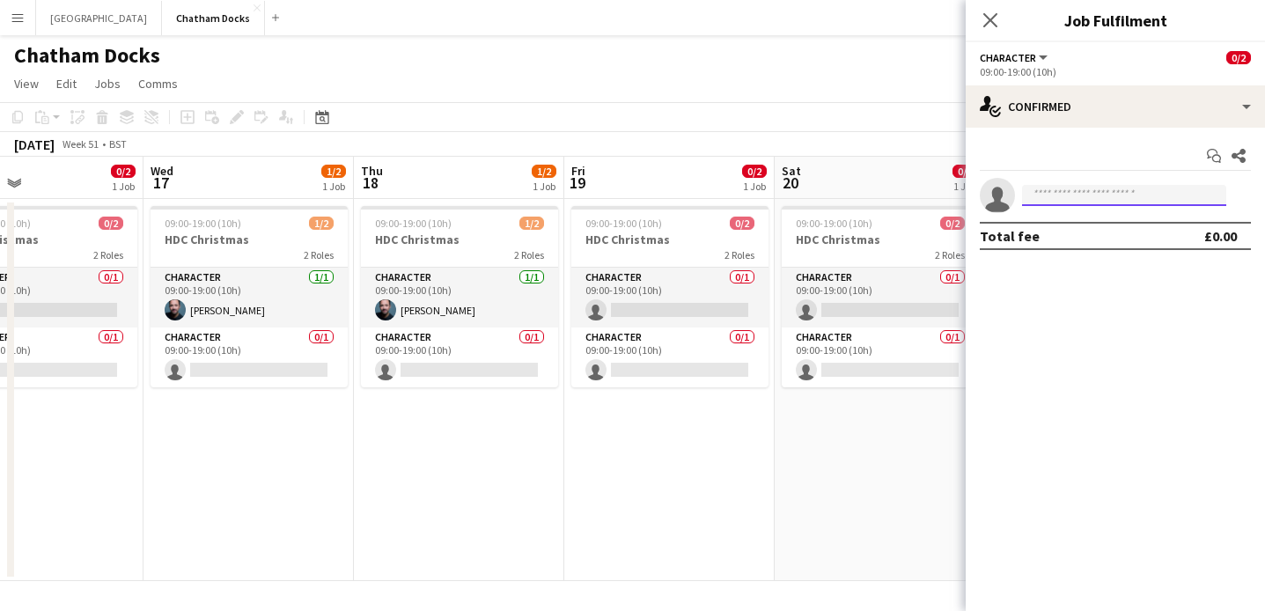
click at [1063, 198] on input at bounding box center [1124, 195] width 204 height 21
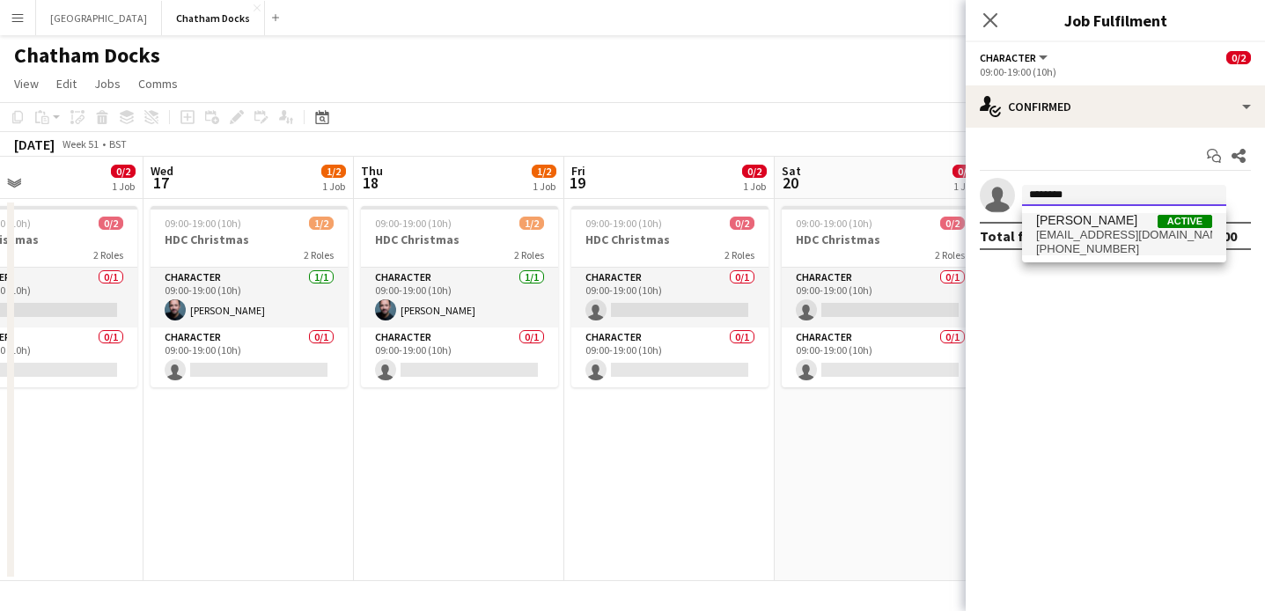
type input "********"
click at [1095, 249] on span "+447963599376" at bounding box center [1124, 249] width 176 height 14
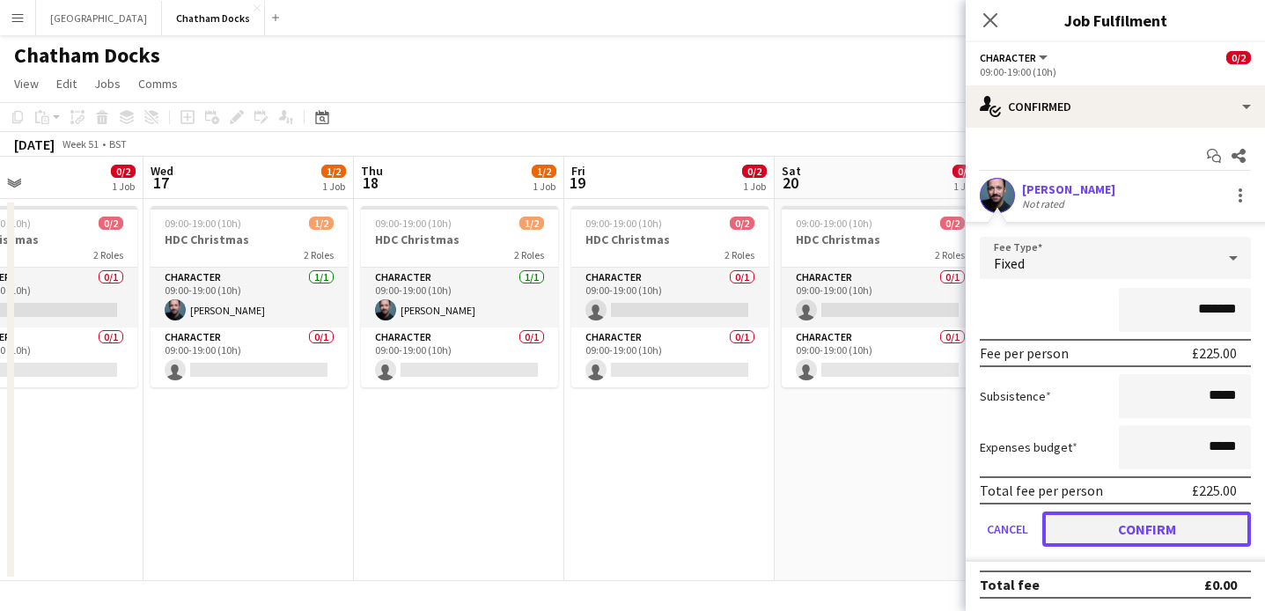
click at [1146, 530] on button "Confirm" at bounding box center [1147, 529] width 209 height 35
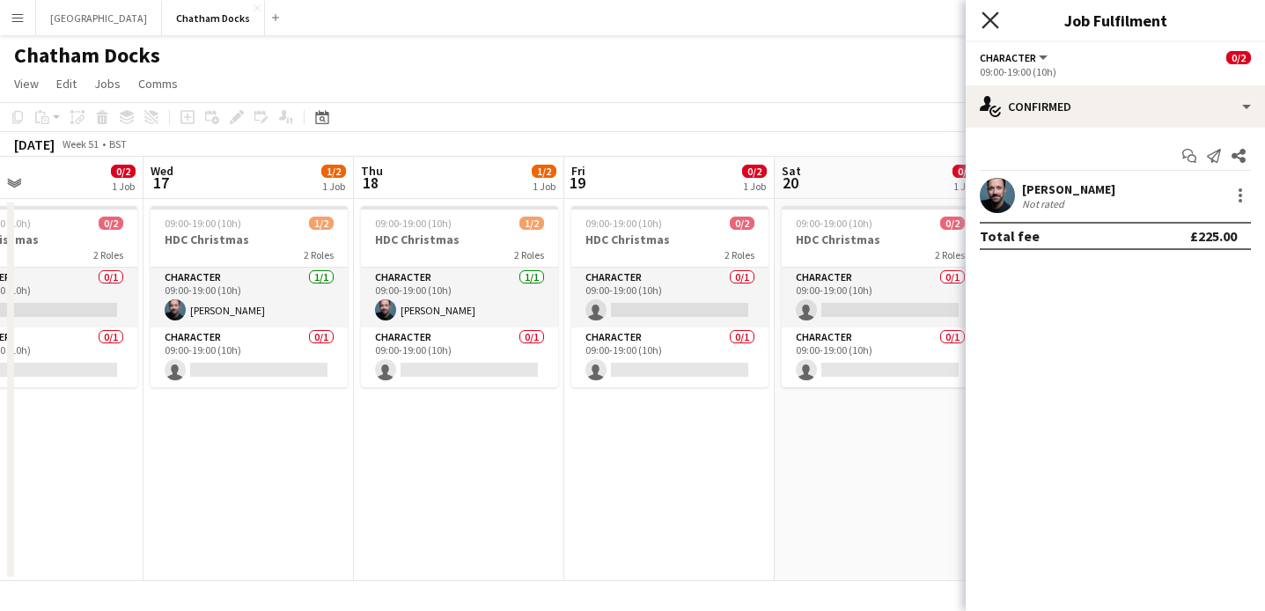
click at [986, 15] on icon at bounding box center [990, 19] width 17 height 17
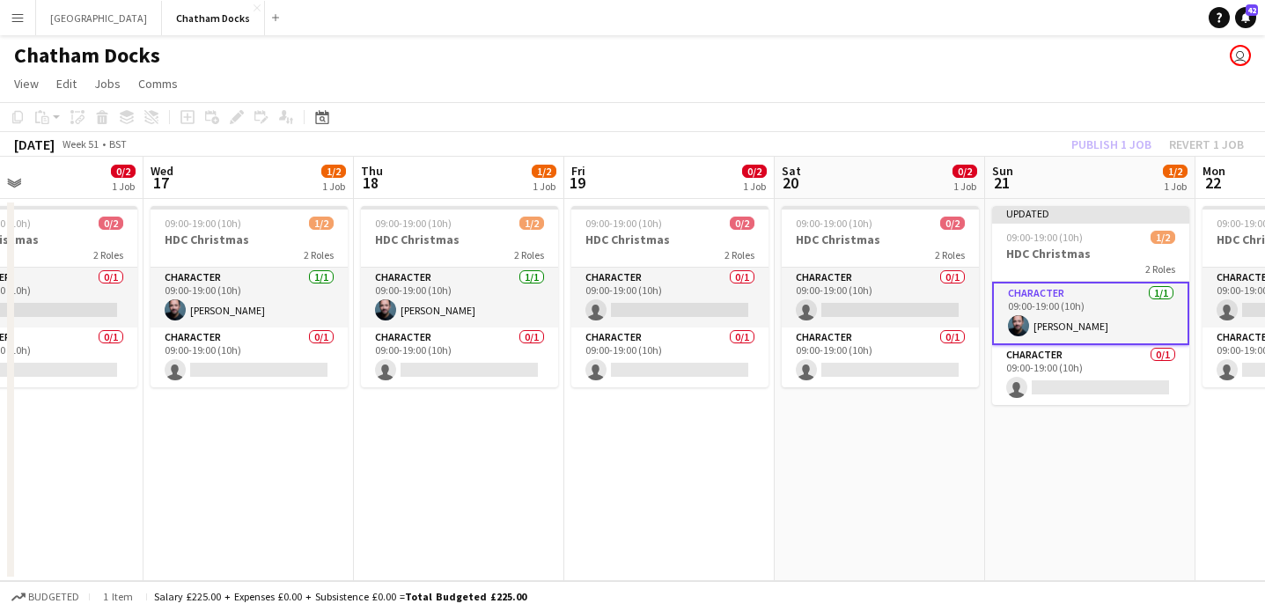
click at [1111, 151] on div "Publish 1 job Revert 1 job" at bounding box center [1158, 144] width 215 height 23
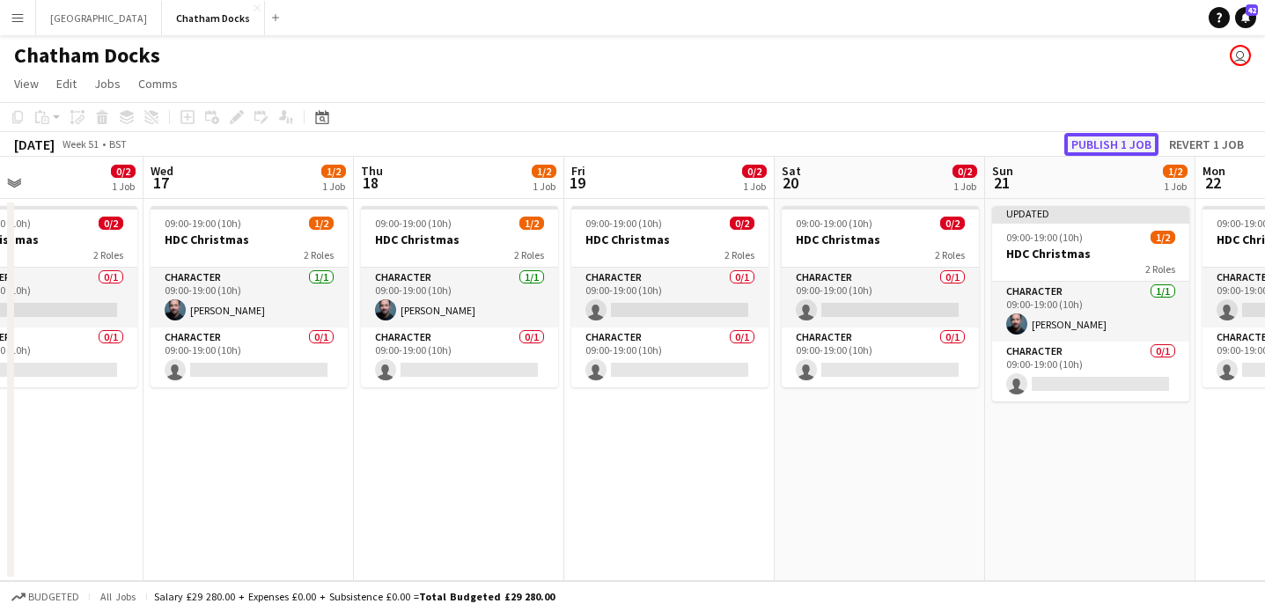
click at [1119, 144] on button "Publish 1 job" at bounding box center [1112, 144] width 94 height 23
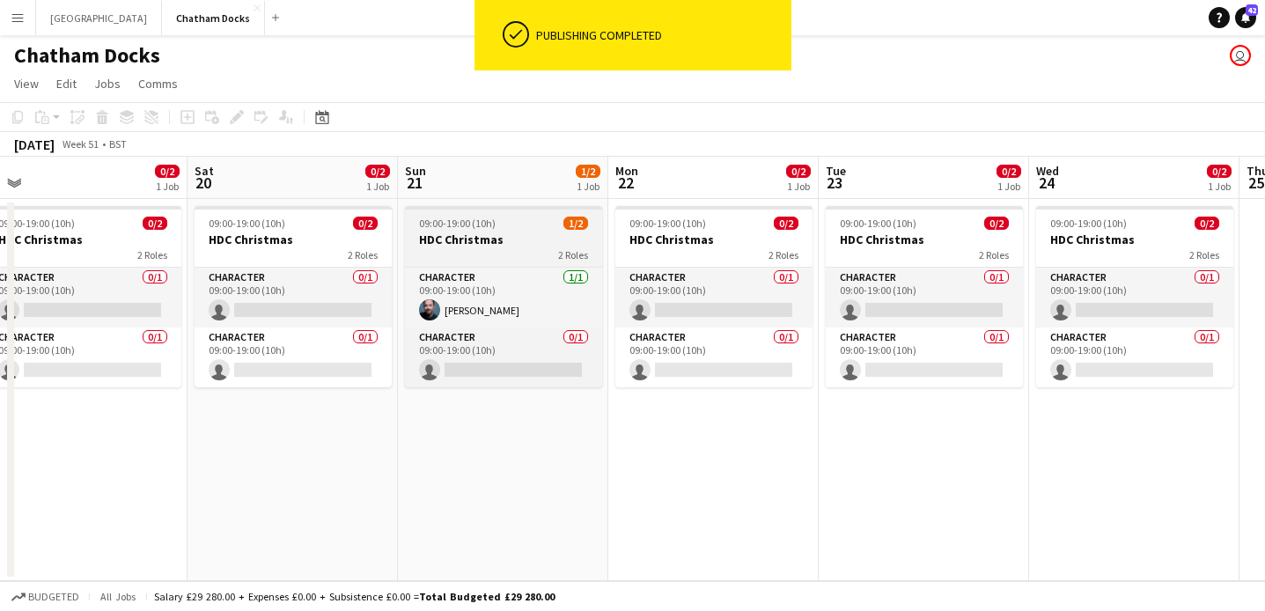
scroll to position [0, 889]
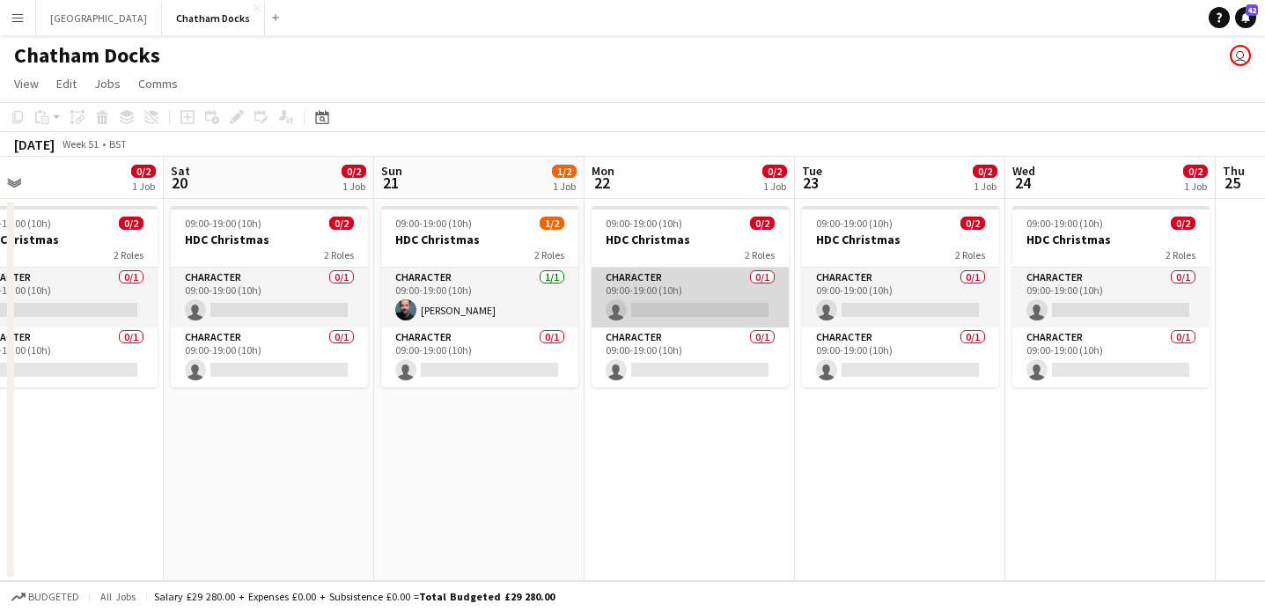
click at [684, 300] on app-card-role "Character 0/1 09:00-19:00 (10h) single-neutral-actions" at bounding box center [690, 298] width 197 height 60
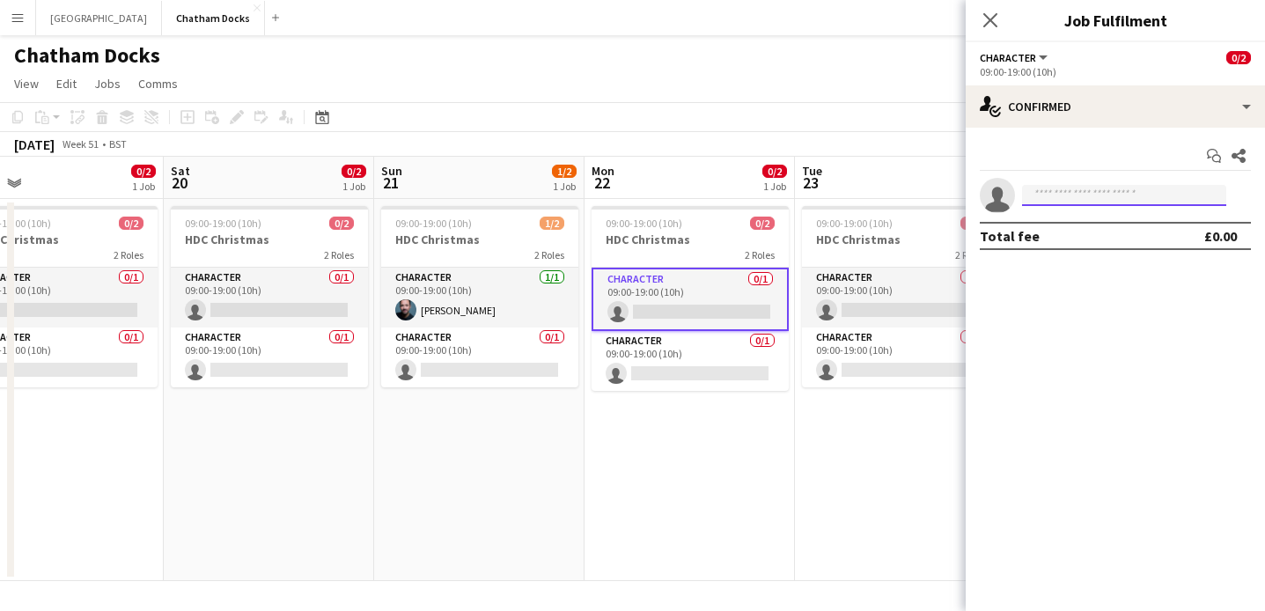
click at [1062, 195] on input at bounding box center [1124, 195] width 204 height 21
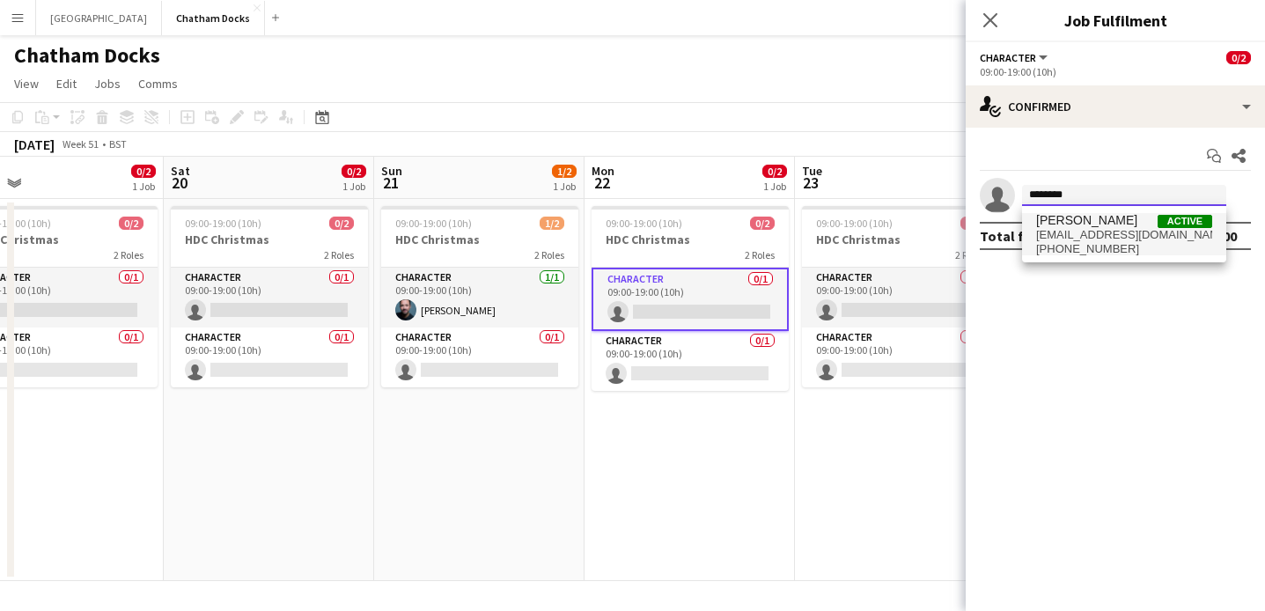
type input "********"
click at [1104, 239] on span "bkeenan31@gmail.com" at bounding box center [1124, 235] width 176 height 14
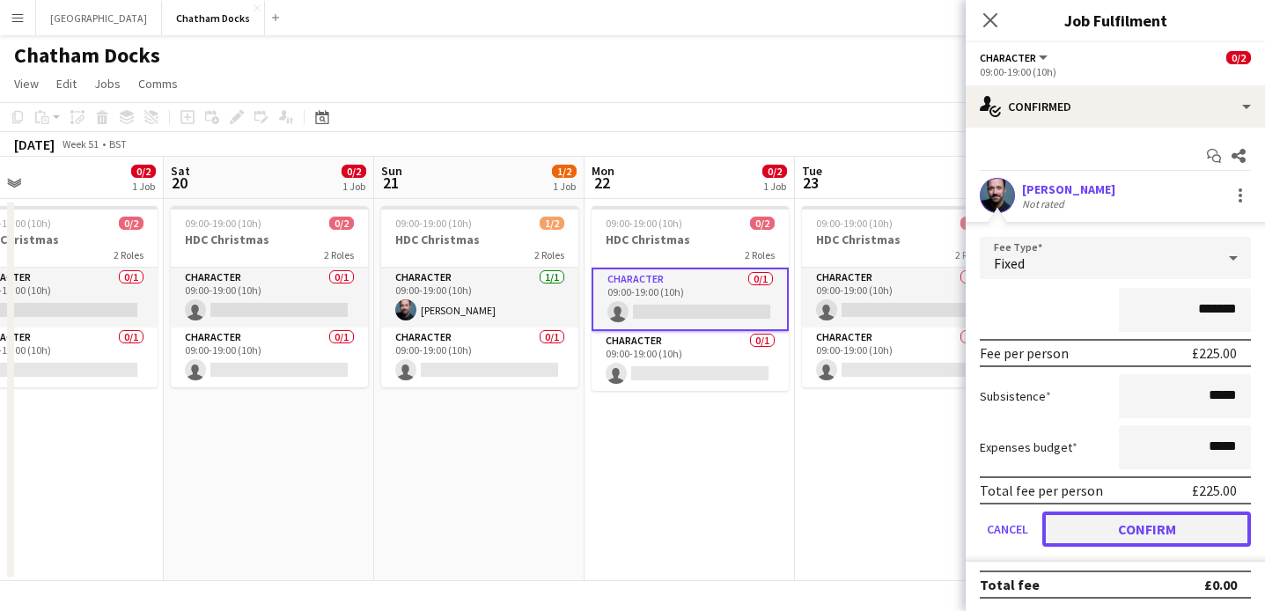
click at [1144, 531] on button "Confirm" at bounding box center [1147, 529] width 209 height 35
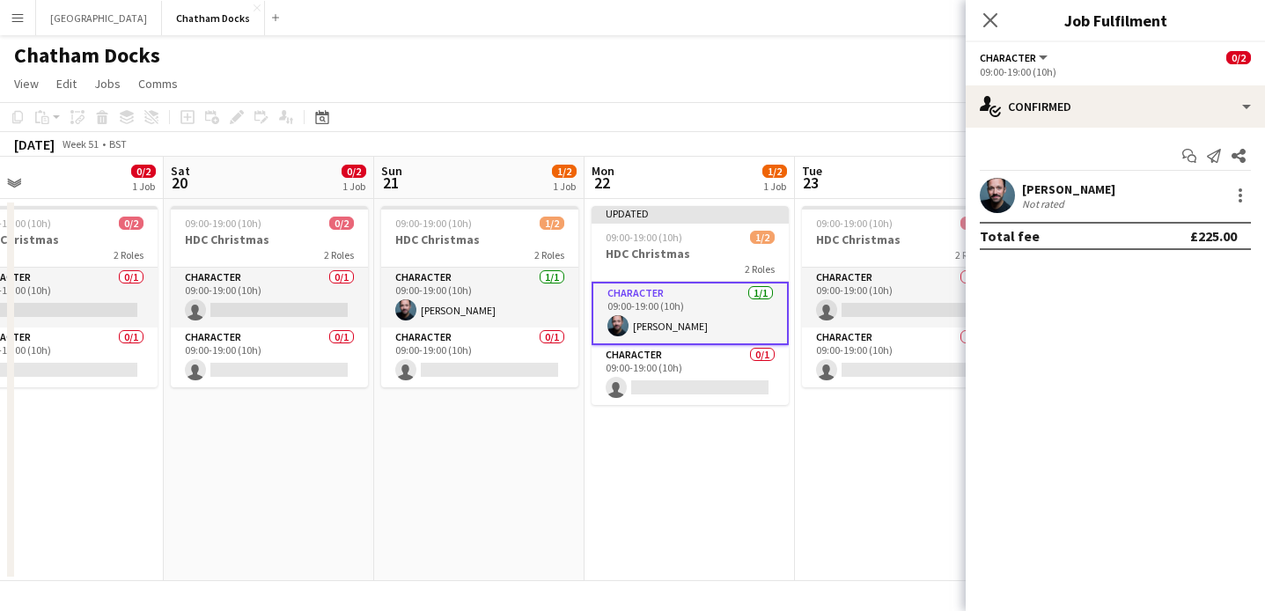
click at [800, 496] on app-date-cell "09:00-19:00 (10h) 0/2 HDC Christmas 2 Roles Character 0/1 09:00-19:00 (10h) sin…" at bounding box center [900, 390] width 210 height 382
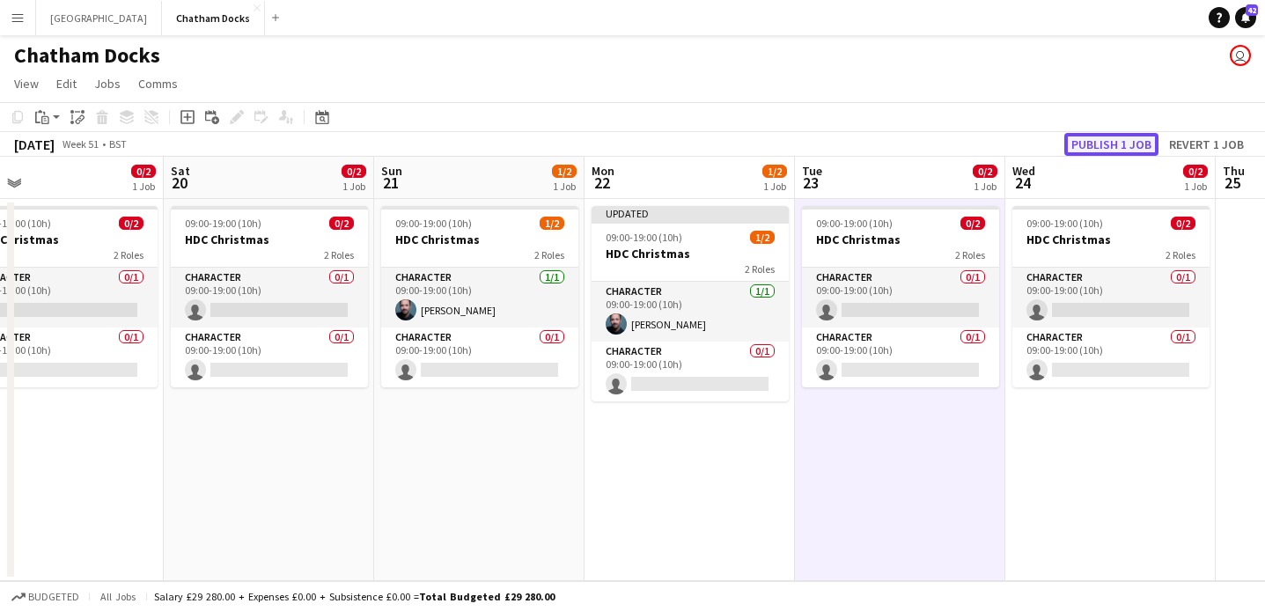
click at [1112, 146] on button "Publish 1 job" at bounding box center [1112, 144] width 94 height 23
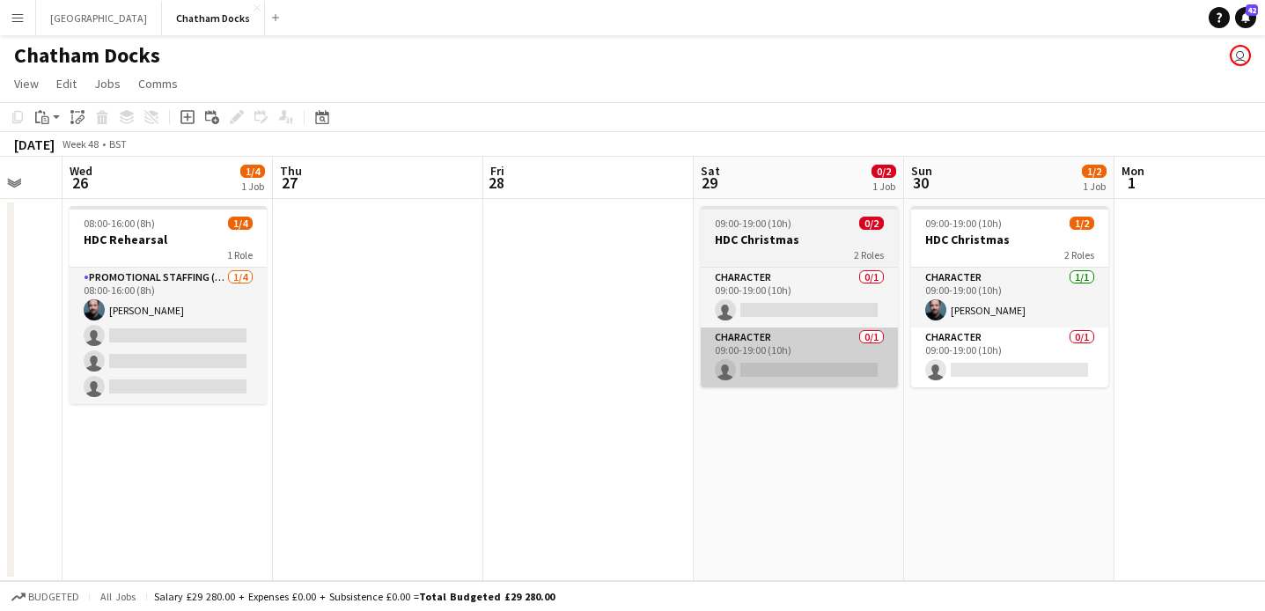
scroll to position [0, 809]
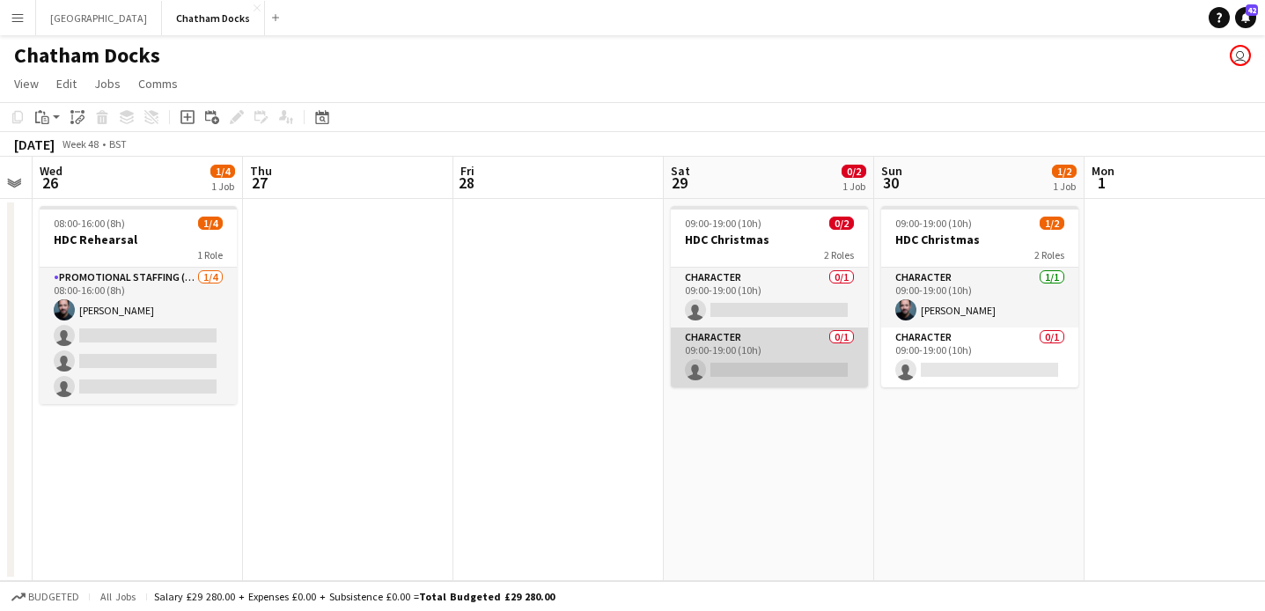
click at [756, 355] on app-card-role "Character 0/1 09:00-19:00 (10h) single-neutral-actions" at bounding box center [769, 358] width 197 height 60
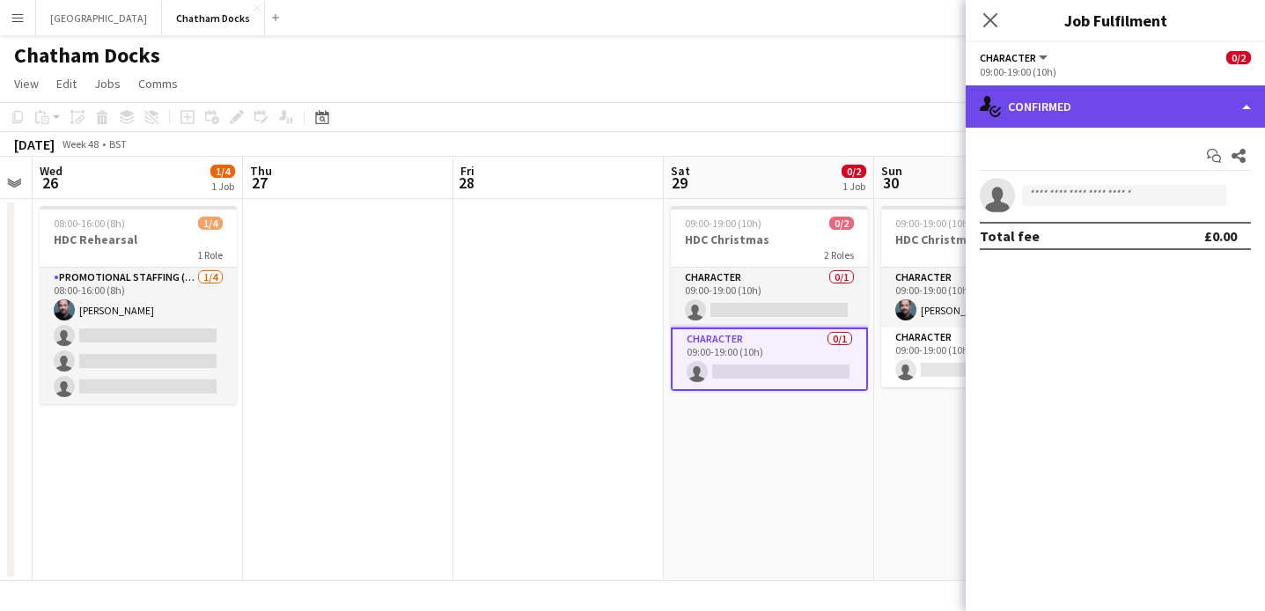
click at [1111, 95] on div "single-neutral-actions-check-2 Confirmed" at bounding box center [1115, 106] width 299 height 42
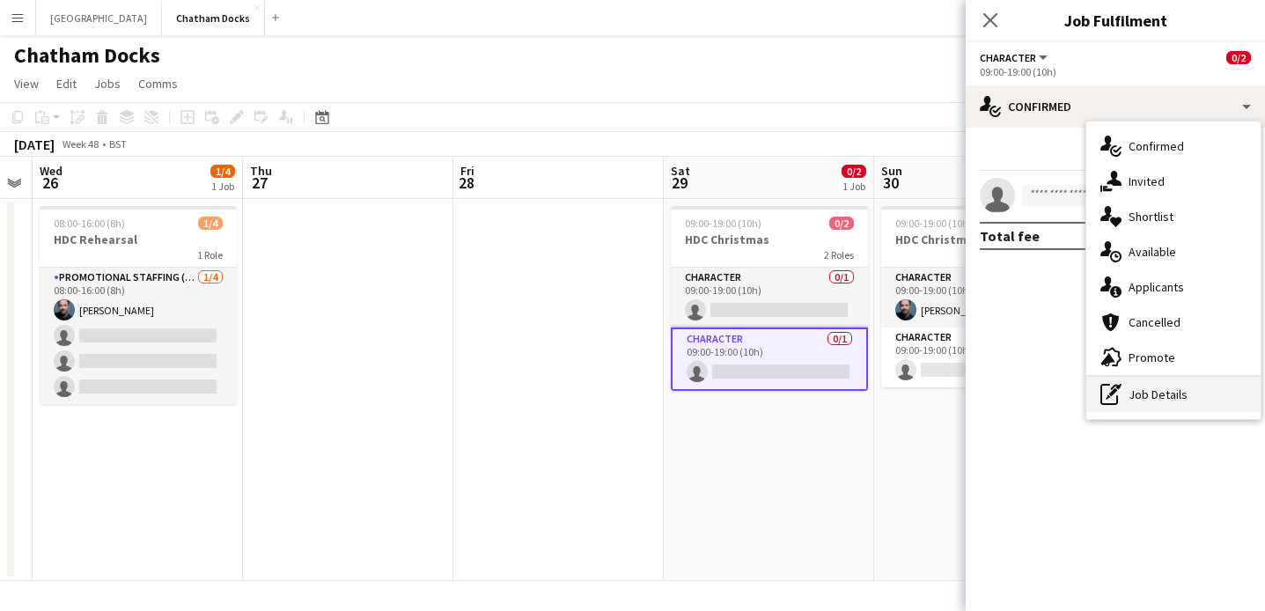
click at [1170, 396] on div "pen-write Job Details" at bounding box center [1174, 394] width 174 height 35
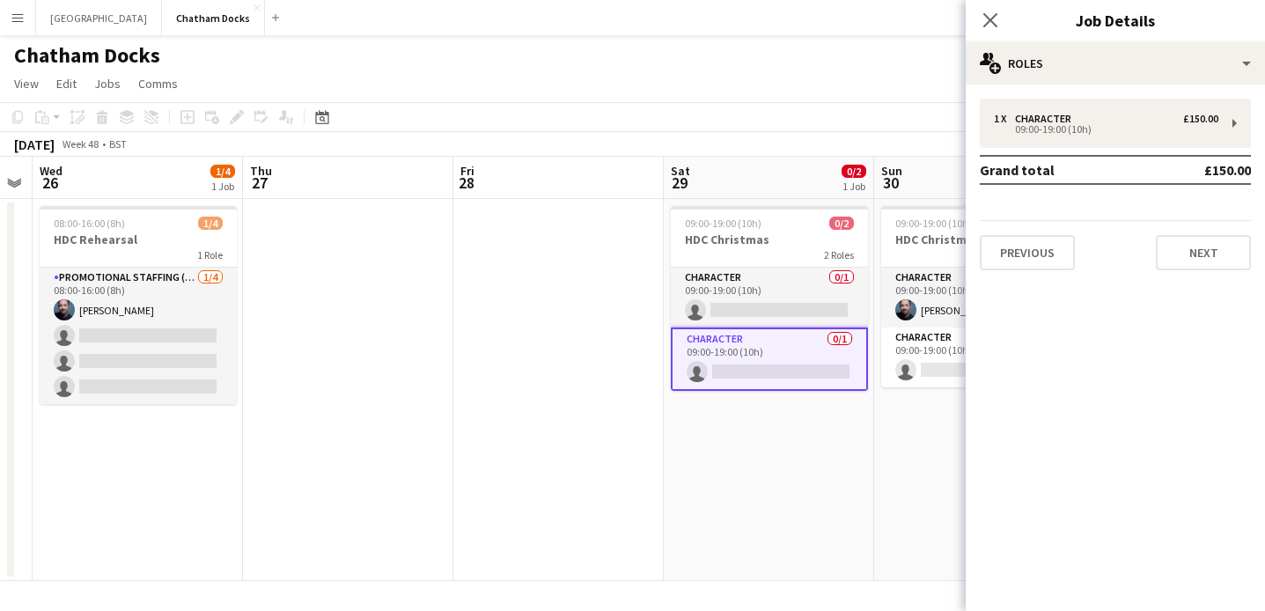
click at [976, 24] on div "Close pop-in" at bounding box center [990, 20] width 49 height 41
click at [987, 24] on icon at bounding box center [990, 19] width 17 height 17
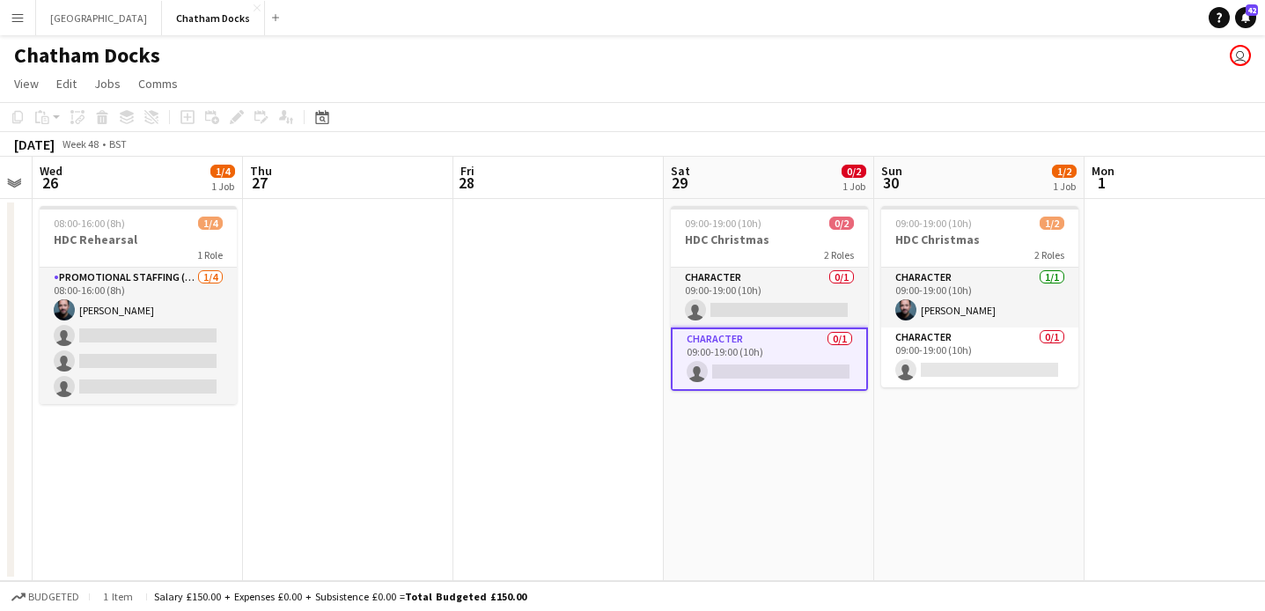
click at [1145, 285] on app-date-cell at bounding box center [1190, 390] width 210 height 382
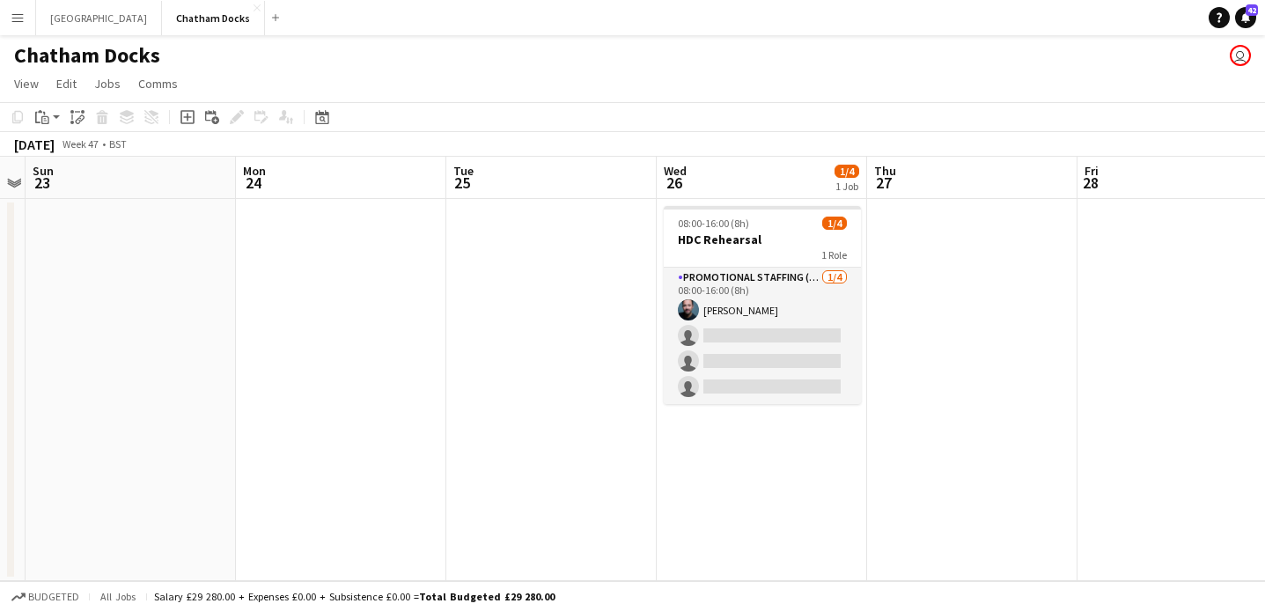
scroll to position [0, 652]
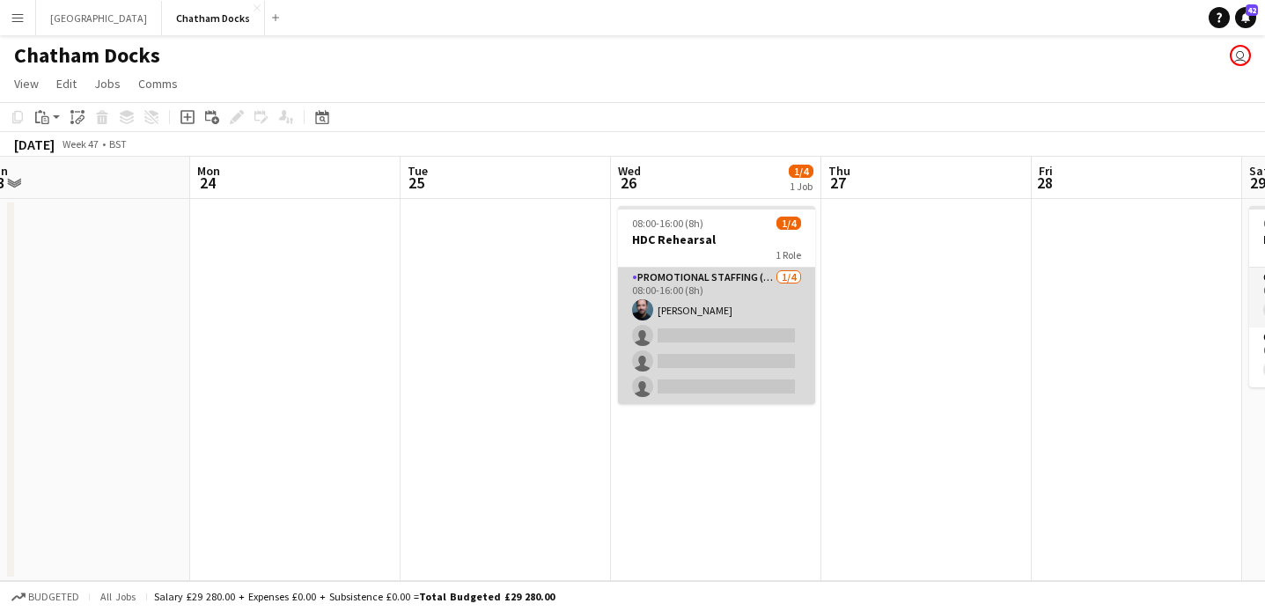
click at [709, 301] on app-card-role "Promotional Staffing (Character Staff) 1/4 08:00-16:00 (8h) ben keenan single-n…" at bounding box center [716, 336] width 197 height 136
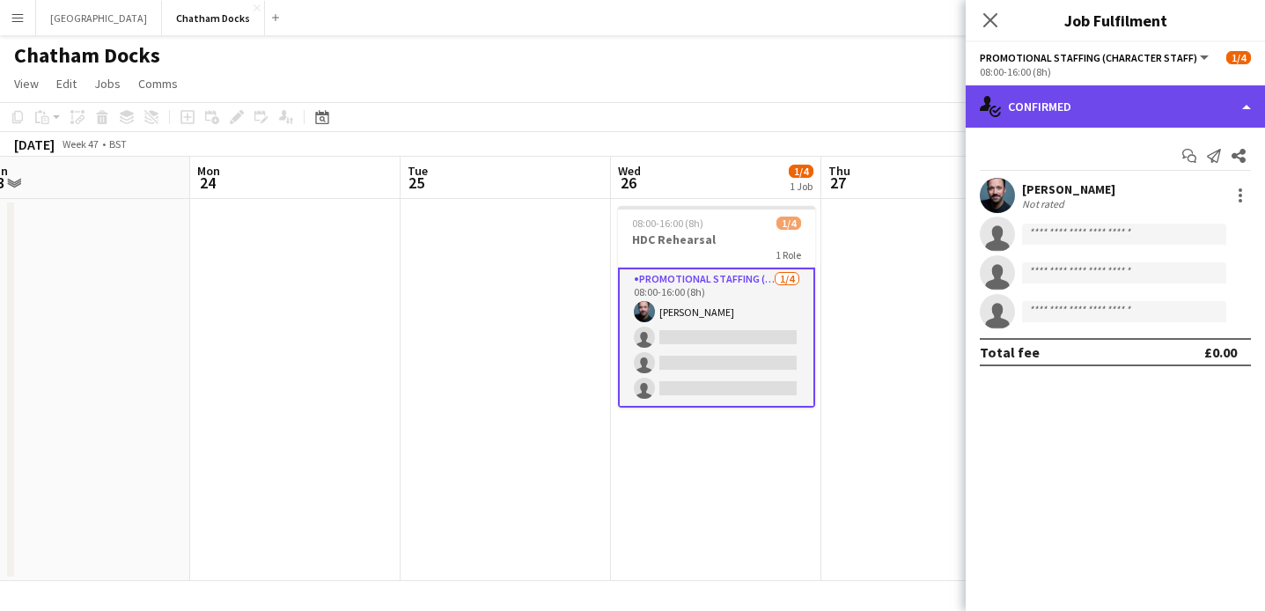
click at [1213, 112] on div "single-neutral-actions-check-2 Confirmed" at bounding box center [1115, 106] width 299 height 42
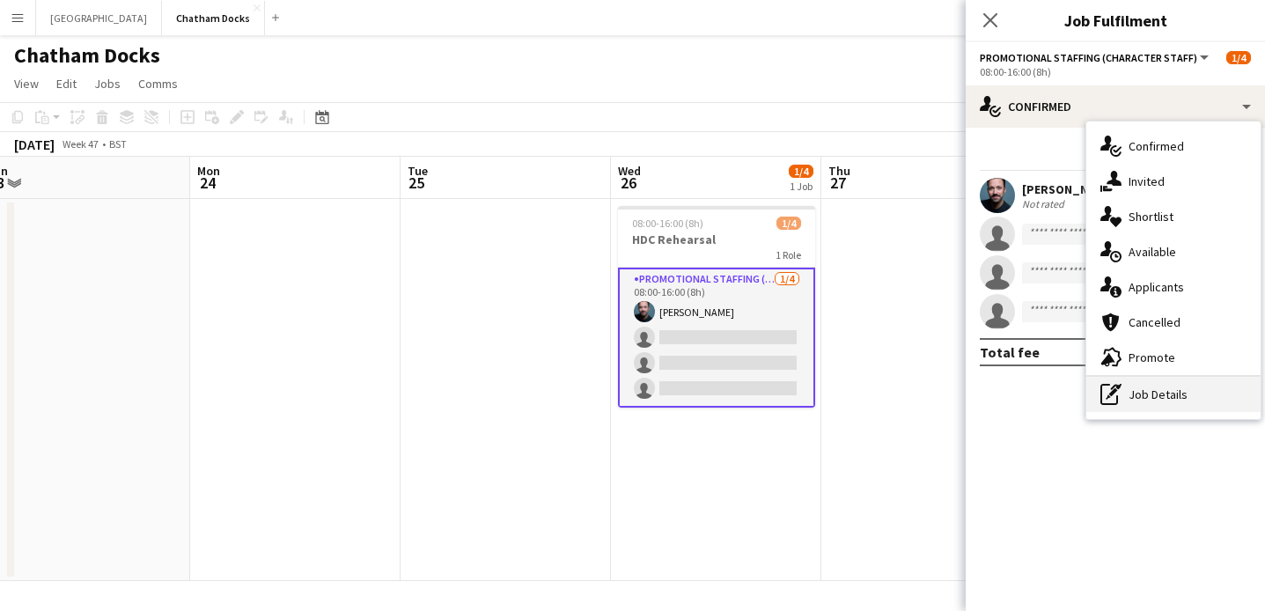
click at [1170, 405] on div "pen-write Job Details" at bounding box center [1174, 394] width 174 height 35
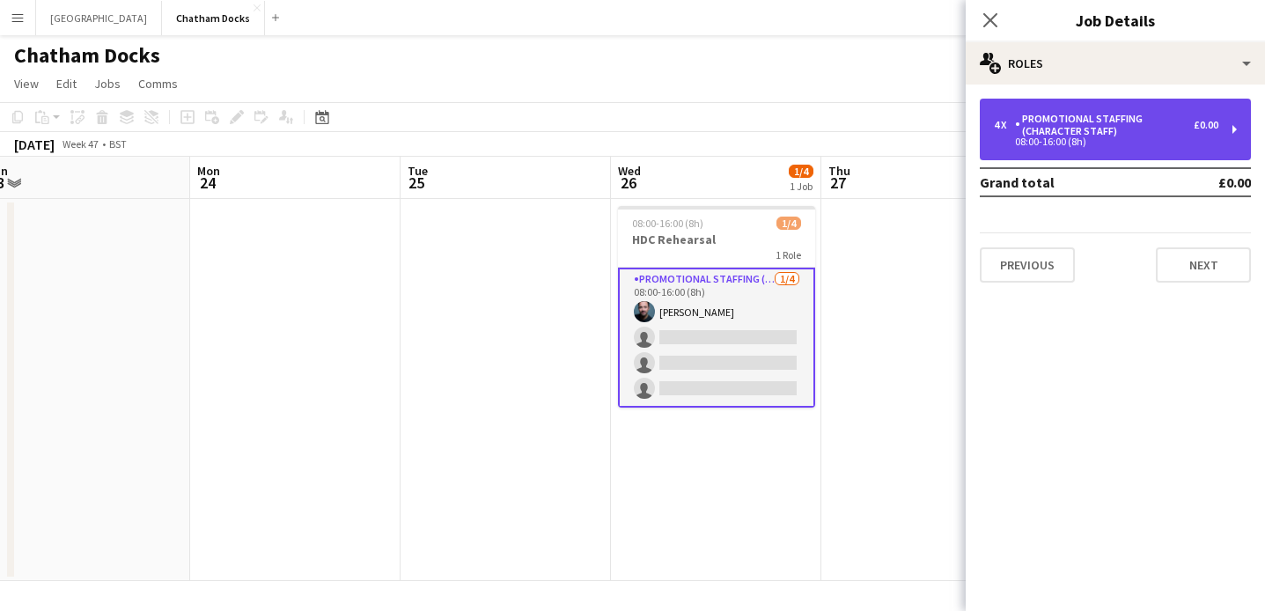
click at [1095, 136] on div "Promotional Staffing (Character Staff)" at bounding box center [1104, 125] width 179 height 25
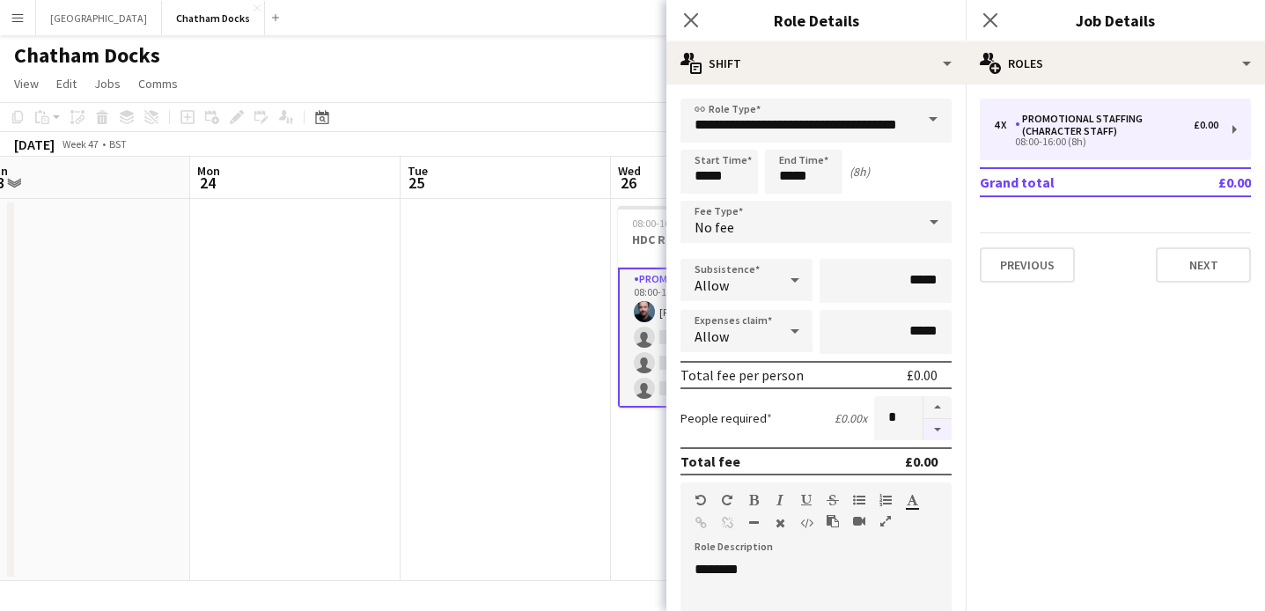
click at [940, 432] on button "button" at bounding box center [938, 430] width 28 height 22
type input "*"
click at [687, 18] on icon at bounding box center [690, 19] width 17 height 17
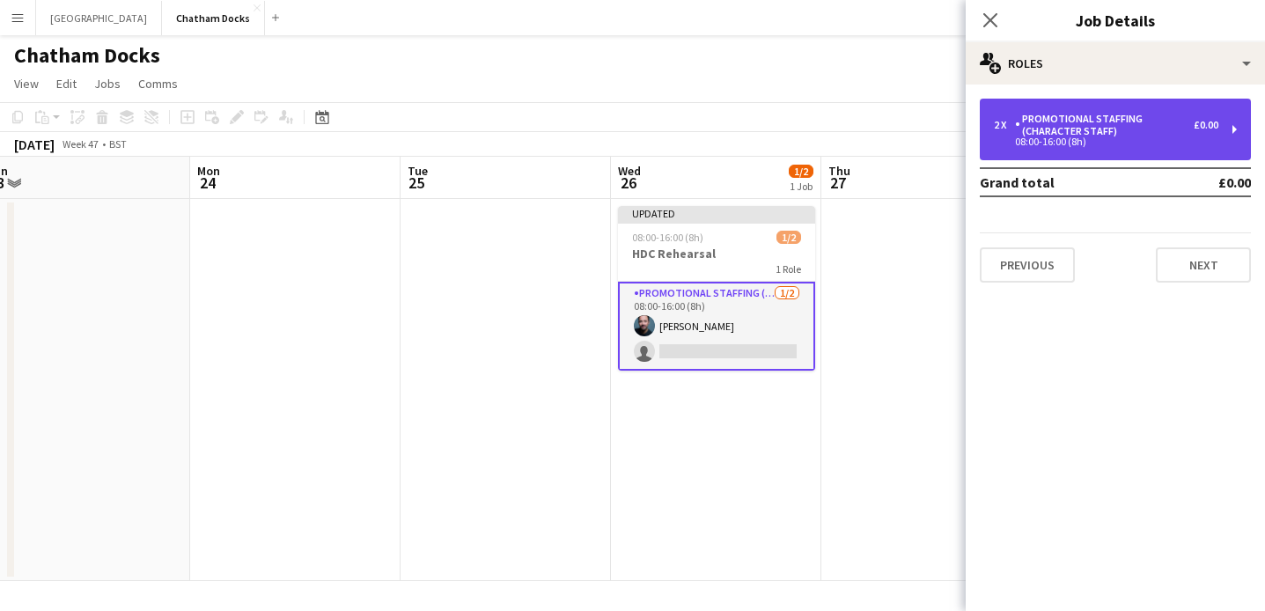
click at [1069, 136] on div "Promotional Staffing (Character Staff)" at bounding box center [1104, 125] width 179 height 25
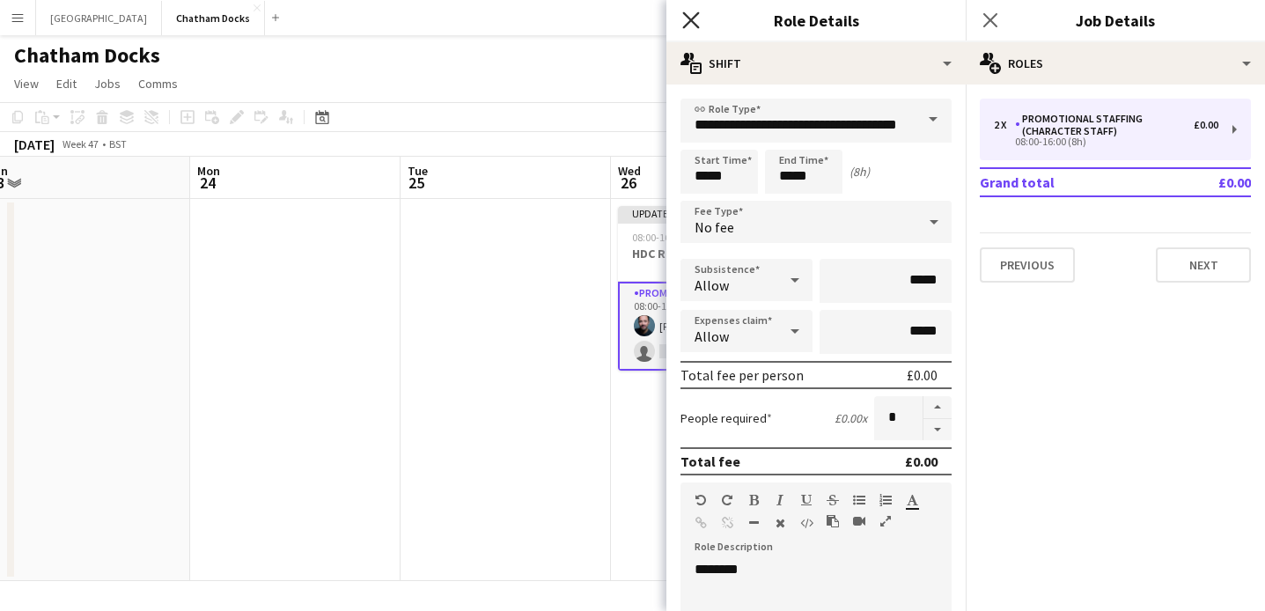
click at [695, 19] on icon "Close pop-in" at bounding box center [690, 19] width 17 height 17
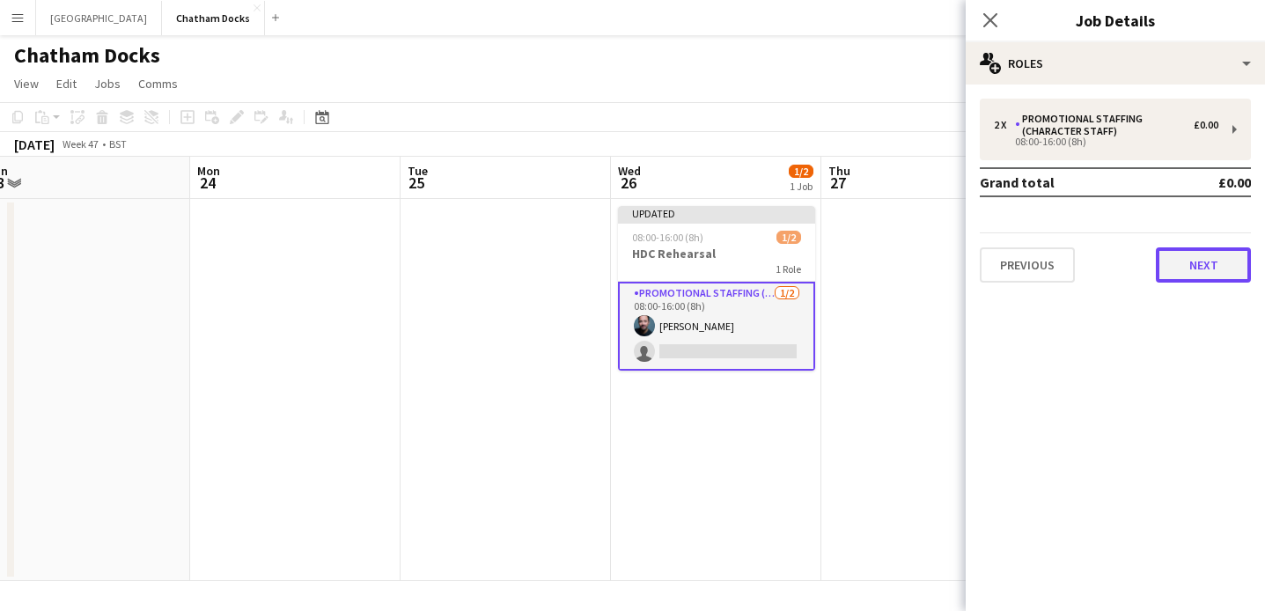
click at [1212, 264] on button "Next" at bounding box center [1203, 264] width 95 height 35
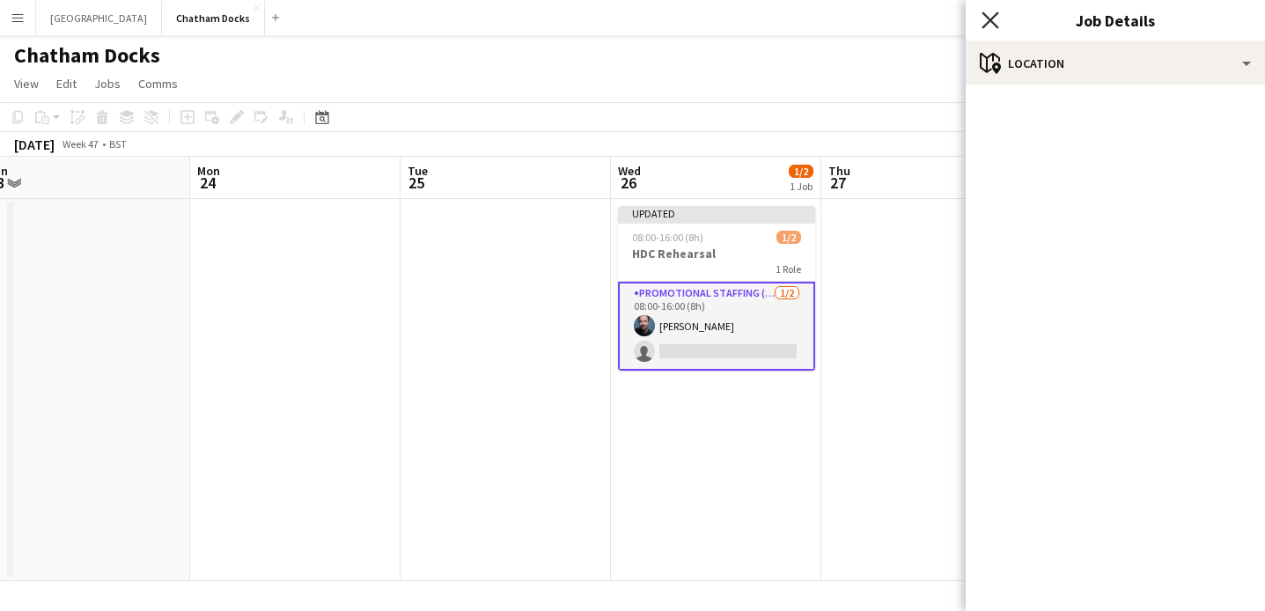
click at [997, 17] on icon "Close pop-in" at bounding box center [990, 19] width 17 height 17
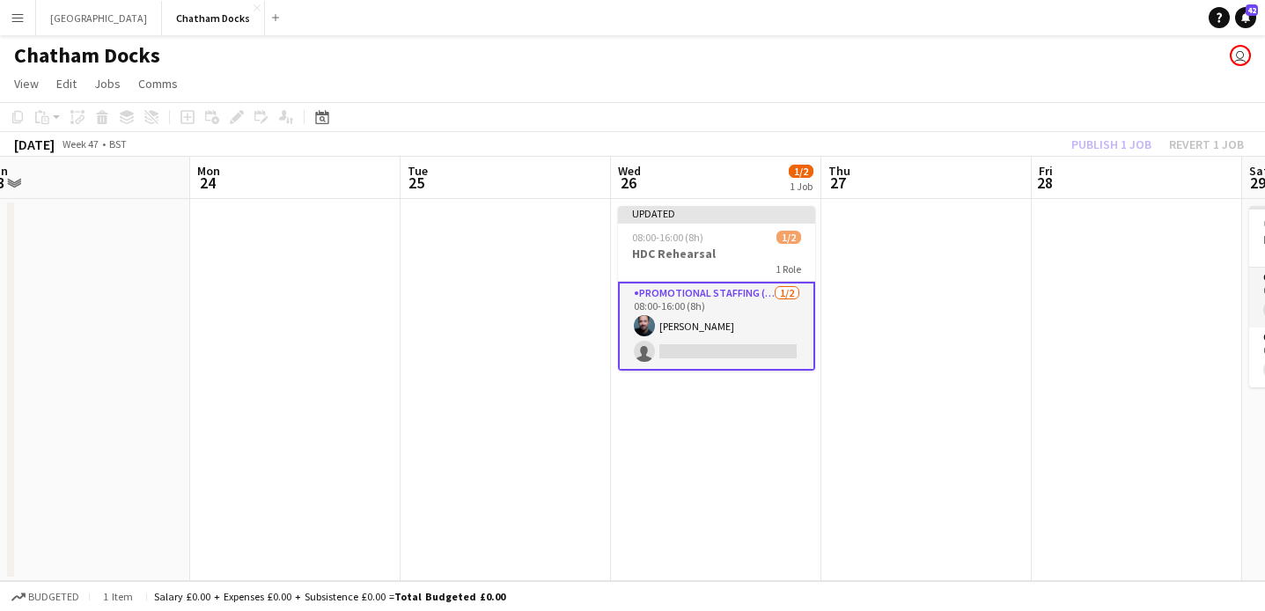
scroll to position [0, 651]
click at [1073, 203] on app-date-cell at bounding box center [1138, 390] width 210 height 382
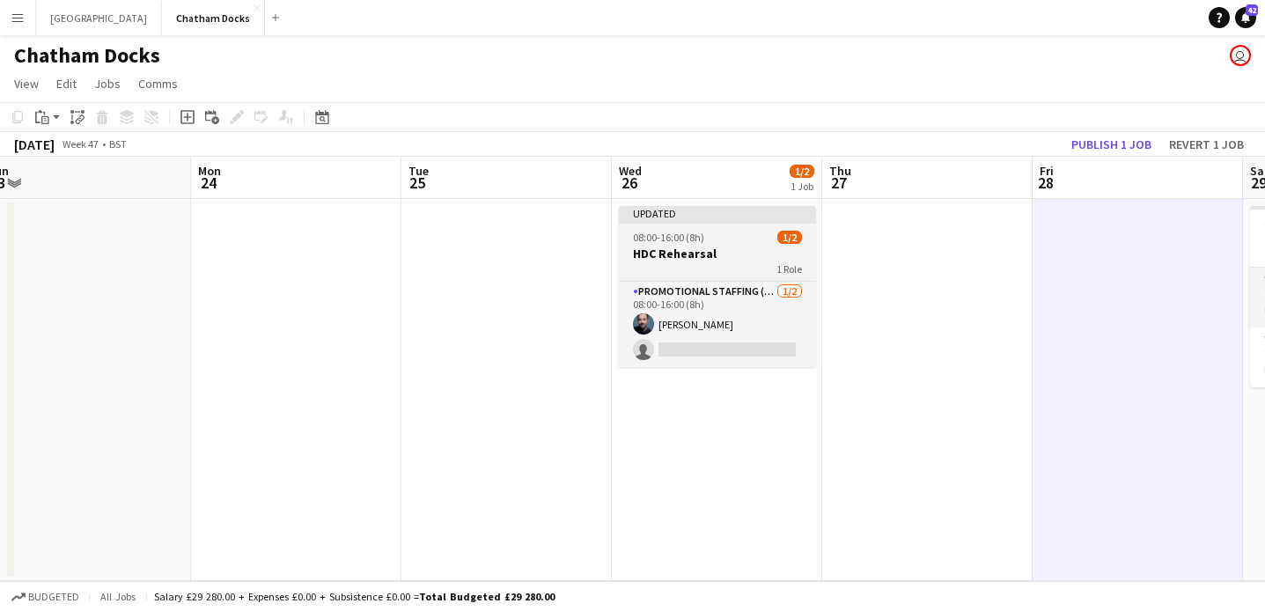
click at [742, 266] on div "1 Role" at bounding box center [717, 269] width 197 height 14
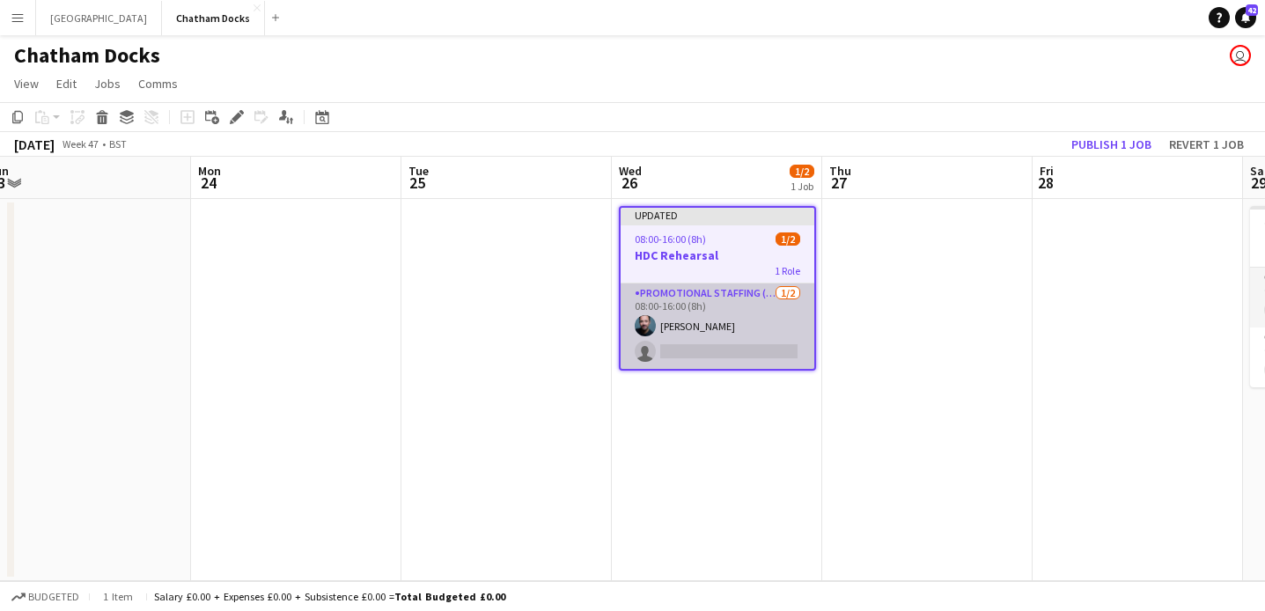
click at [763, 326] on app-card-role "Promotional Staffing (Character Staff) 1/2 08:00-16:00 (8h) ben keenan single-n…" at bounding box center [718, 326] width 194 height 85
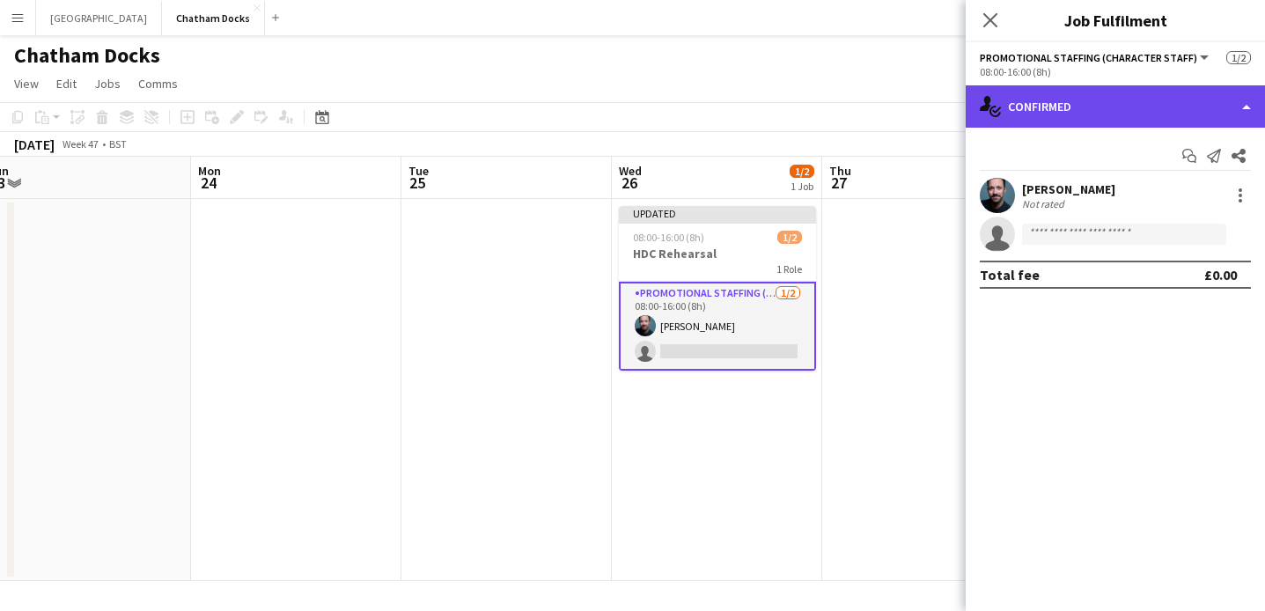
click at [1199, 112] on div "single-neutral-actions-check-2 Confirmed" at bounding box center [1115, 106] width 299 height 42
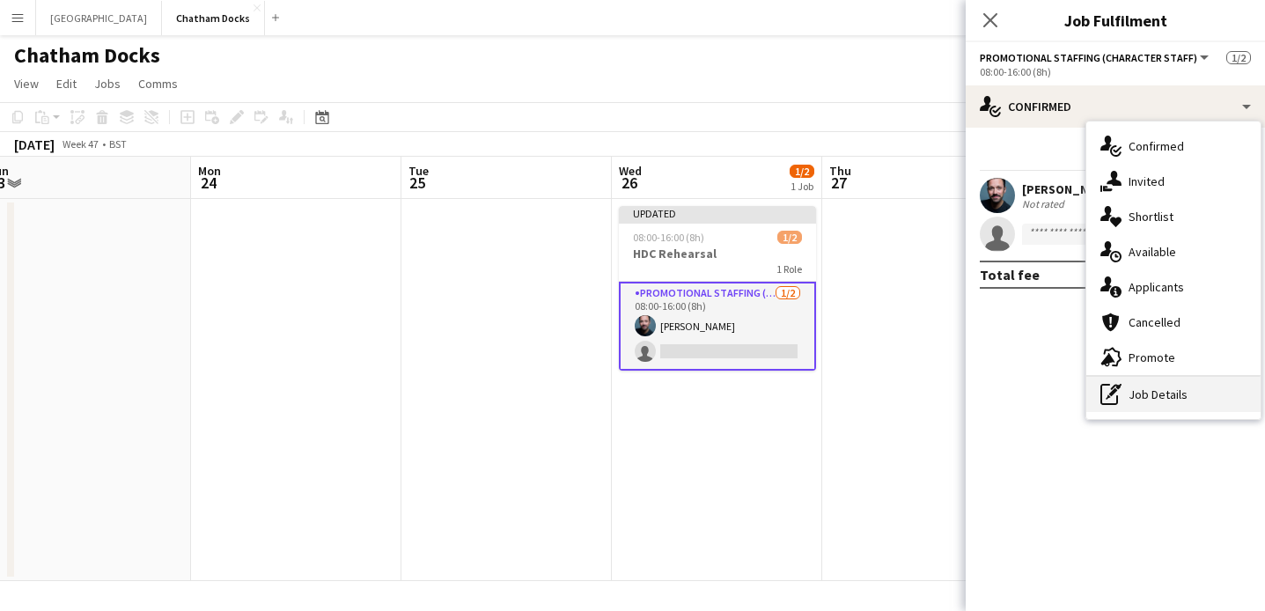
click at [1173, 402] on div "pen-write Job Details" at bounding box center [1174, 394] width 174 height 35
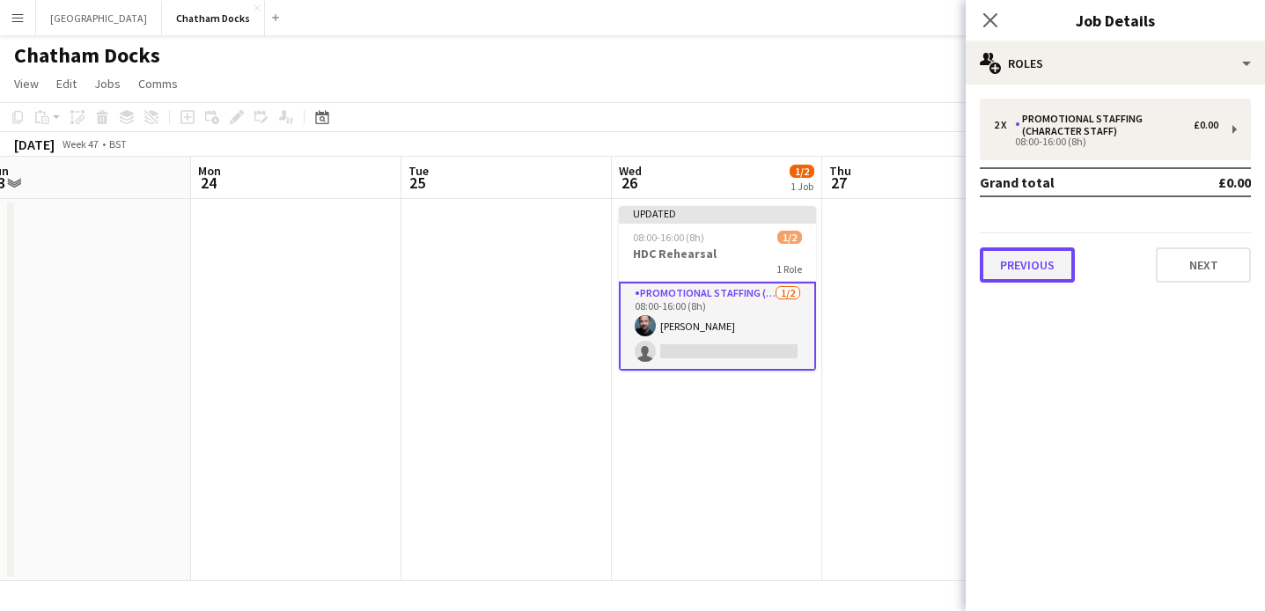
click at [1046, 262] on button "Previous" at bounding box center [1027, 264] width 95 height 35
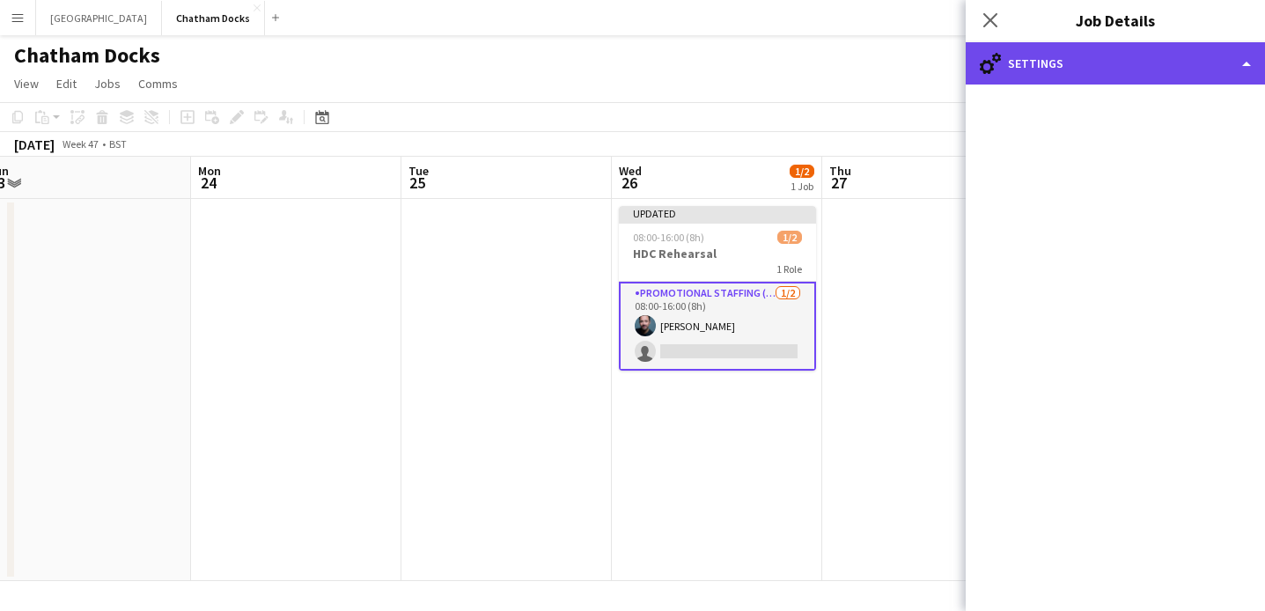
click at [1074, 68] on div "cog-double-3 Settings" at bounding box center [1115, 63] width 299 height 42
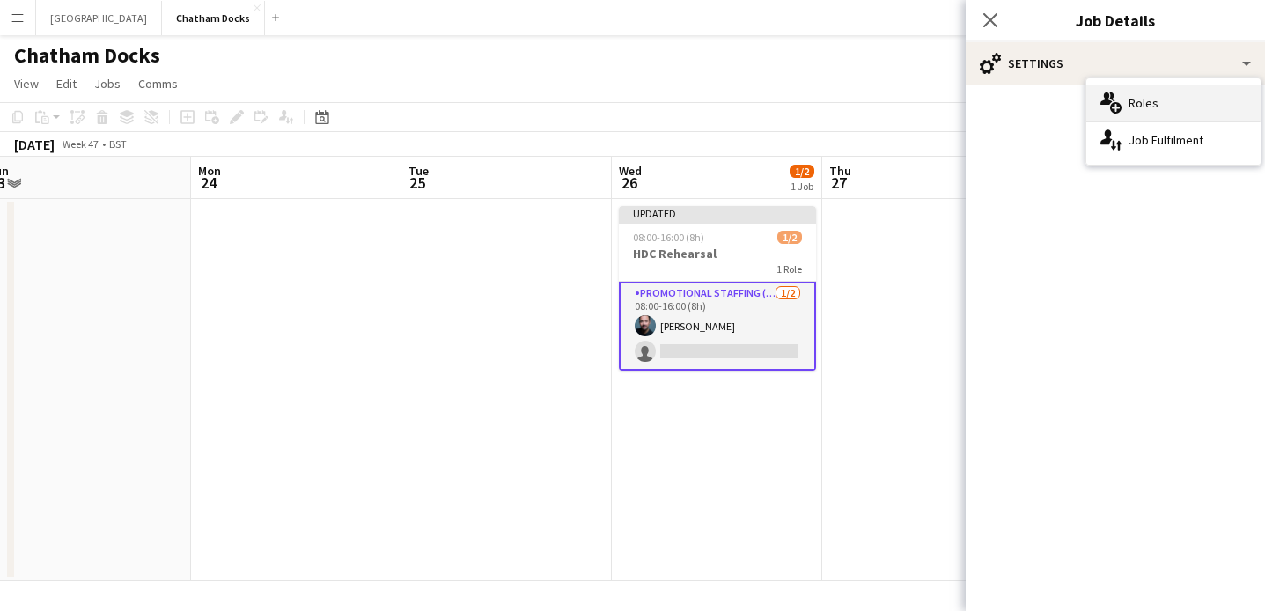
click at [1123, 103] on div "multiple-users-add Roles" at bounding box center [1174, 102] width 174 height 35
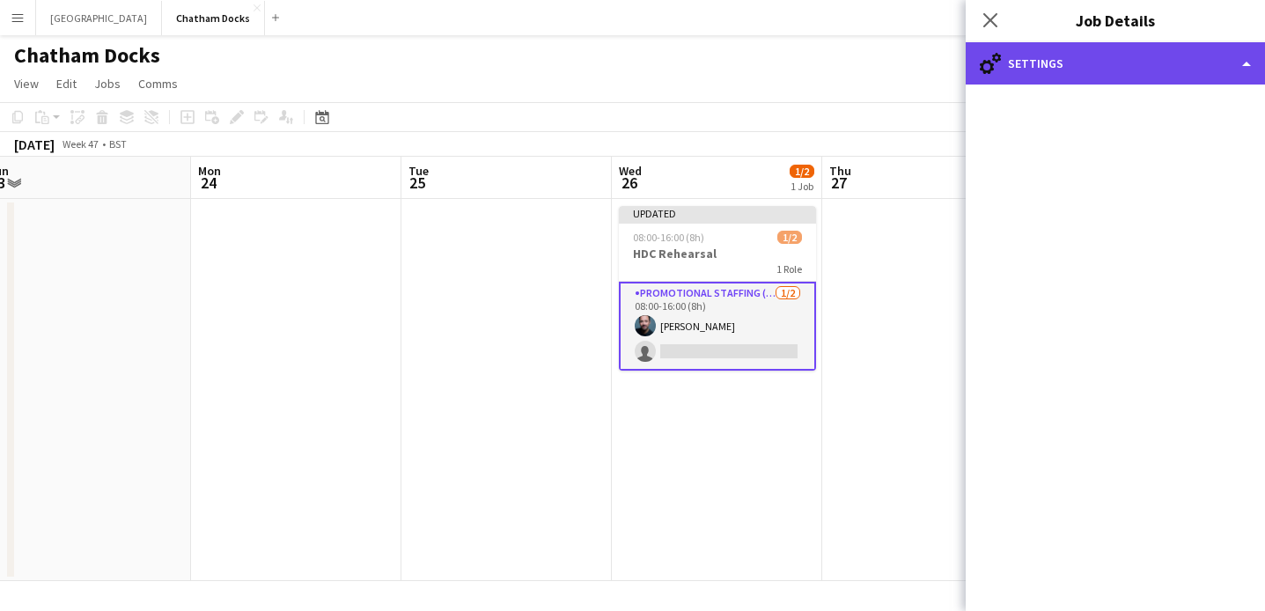
click at [1094, 58] on div "cog-double-3 Settings" at bounding box center [1115, 63] width 299 height 42
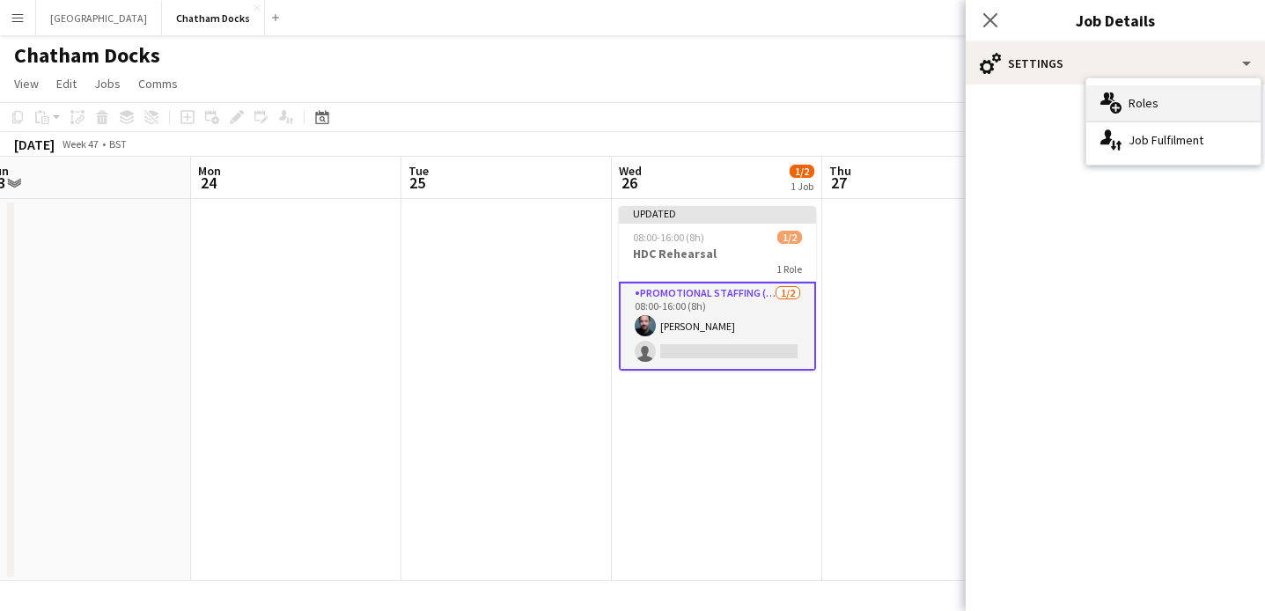
click at [1118, 103] on icon at bounding box center [1115, 107] width 11 height 11
click at [982, 23] on icon "Close pop-in" at bounding box center [990, 19] width 17 height 17
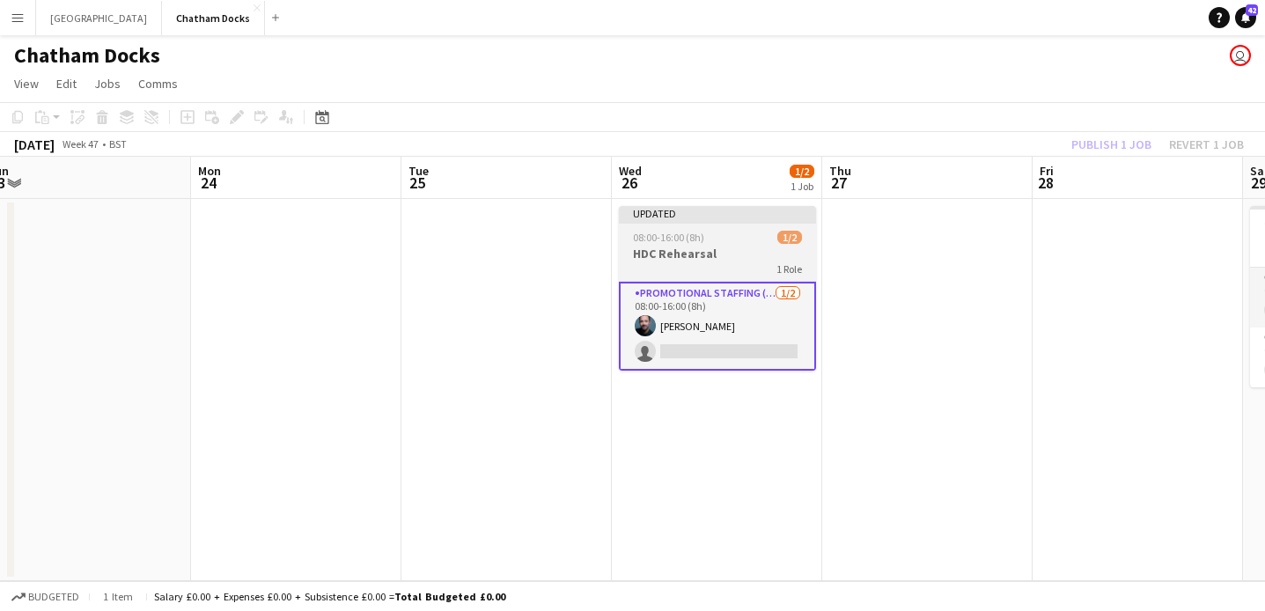
click at [742, 234] on div "08:00-16:00 (8h) 1/2" at bounding box center [717, 237] width 197 height 13
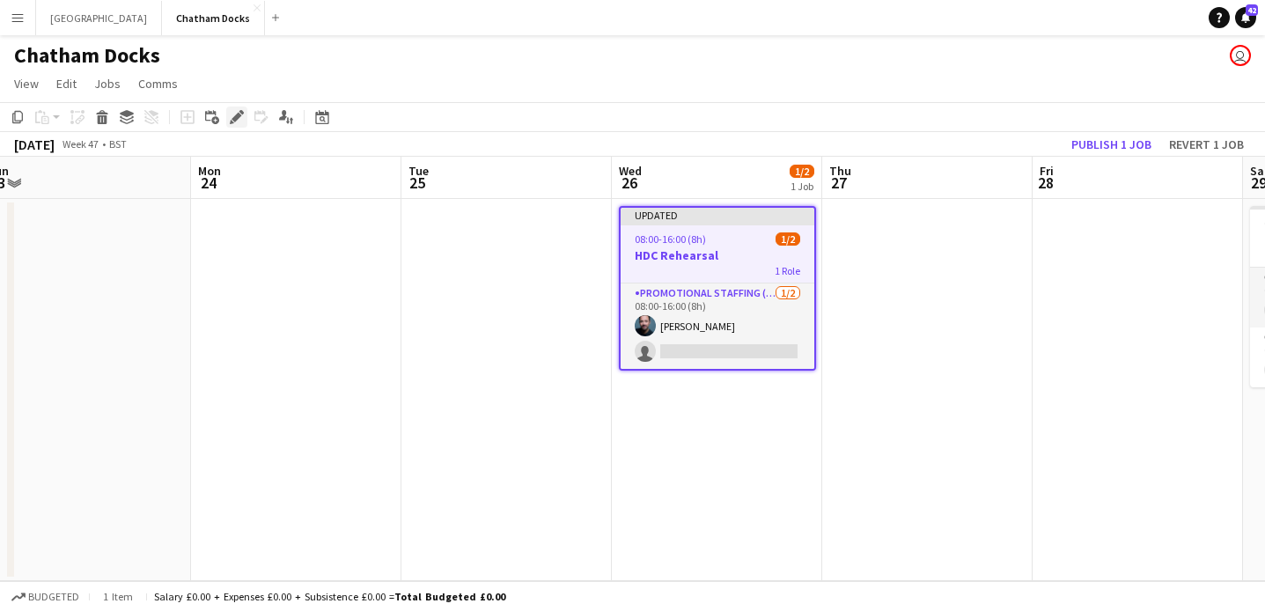
click at [235, 122] on icon at bounding box center [237, 118] width 10 height 10
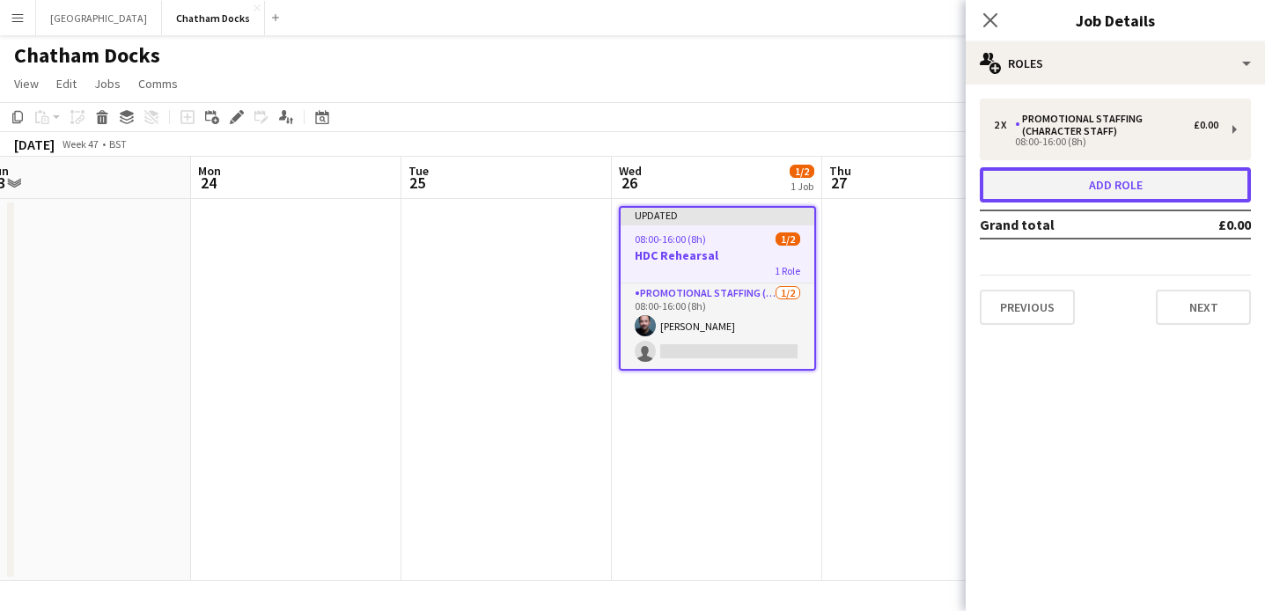
click at [1090, 180] on button "Add role" at bounding box center [1115, 184] width 271 height 35
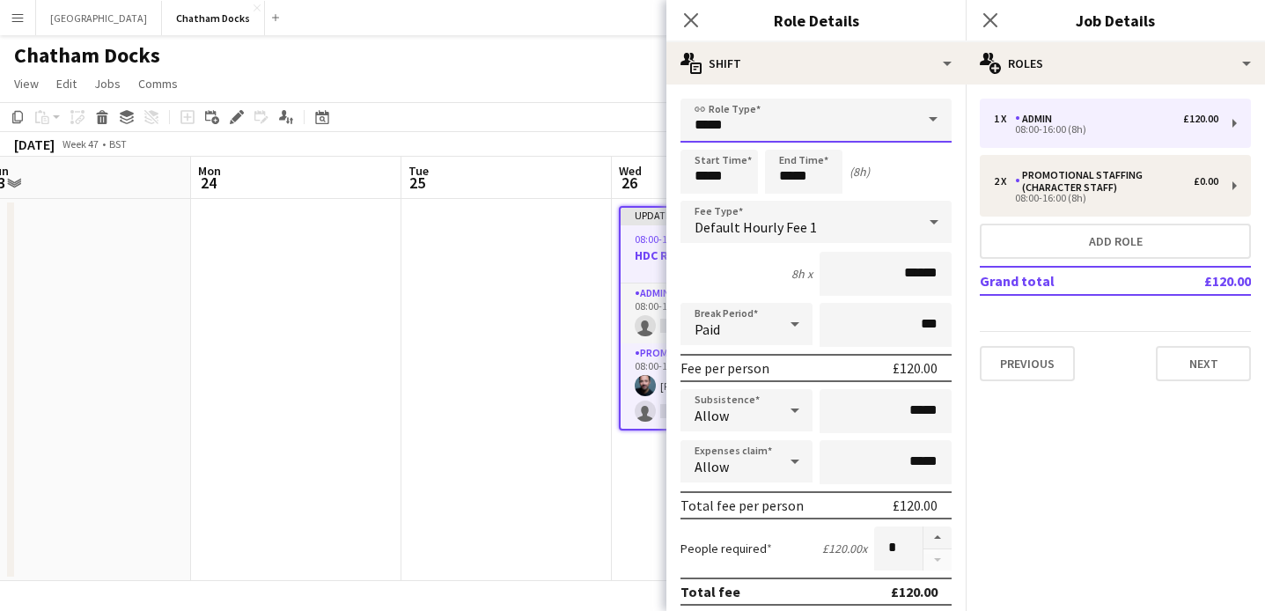
click at [846, 113] on input "*****" at bounding box center [816, 121] width 271 height 44
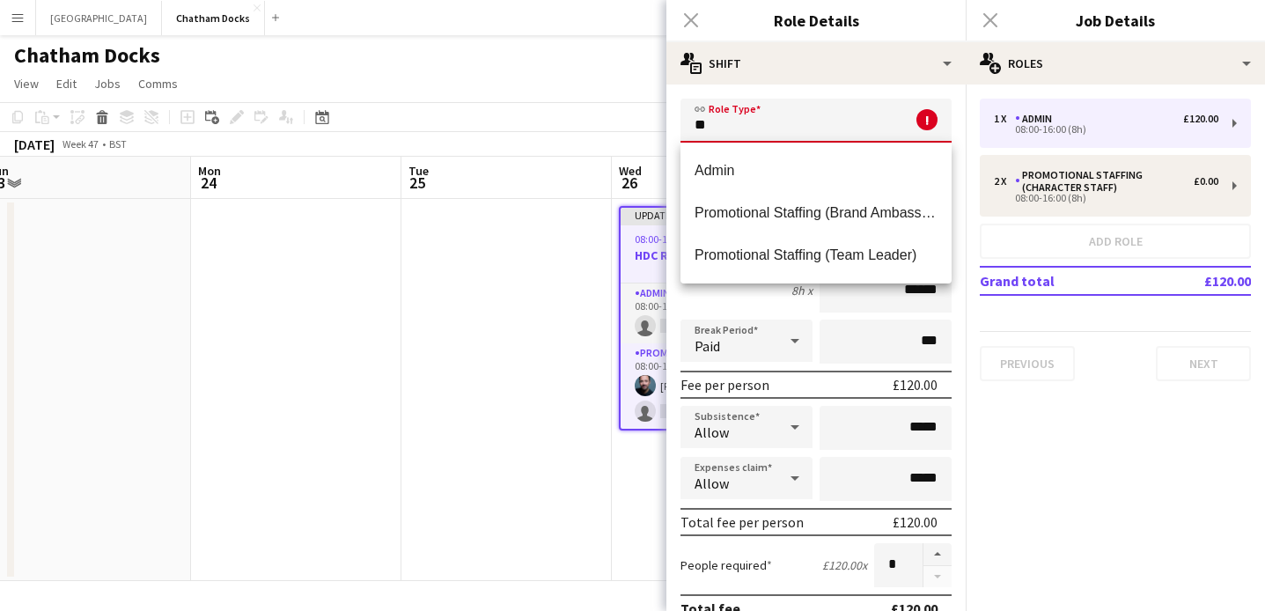
type input "*"
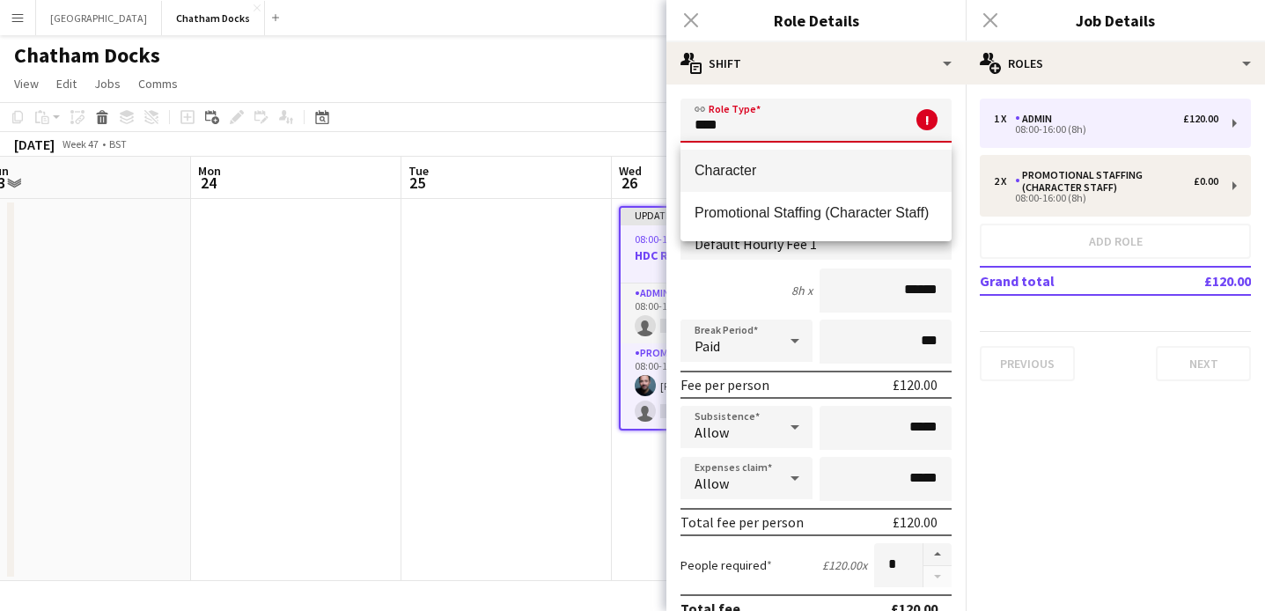
click at [815, 176] on span "Character" at bounding box center [816, 170] width 243 height 17
type input "*********"
type input "*******"
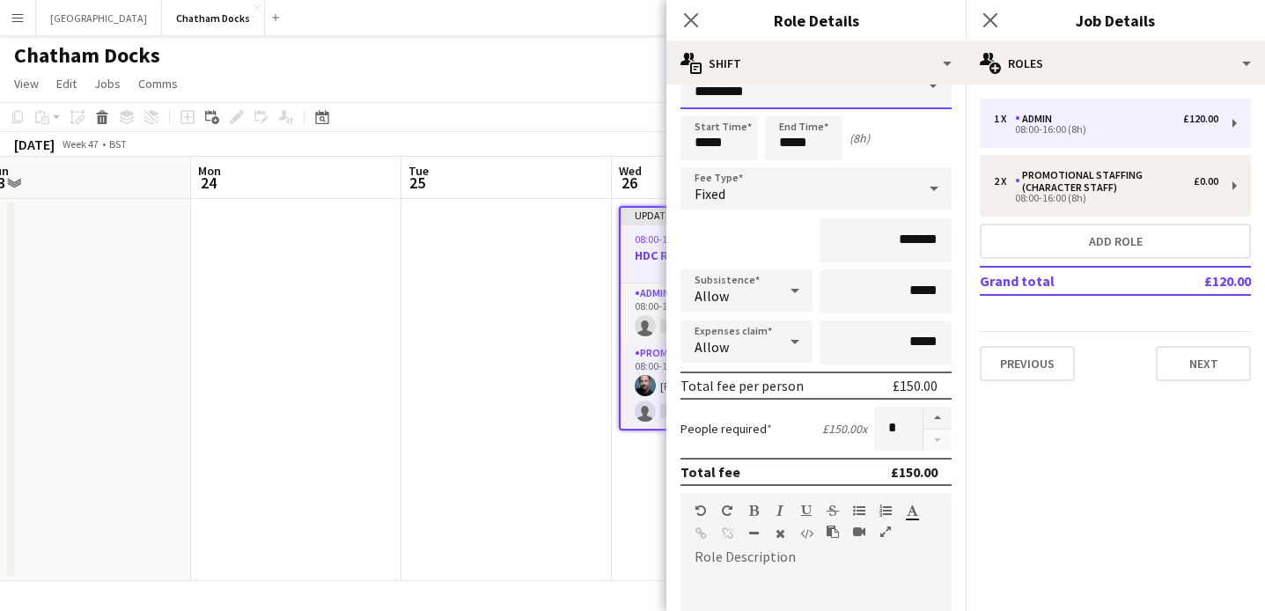
scroll to position [71, 0]
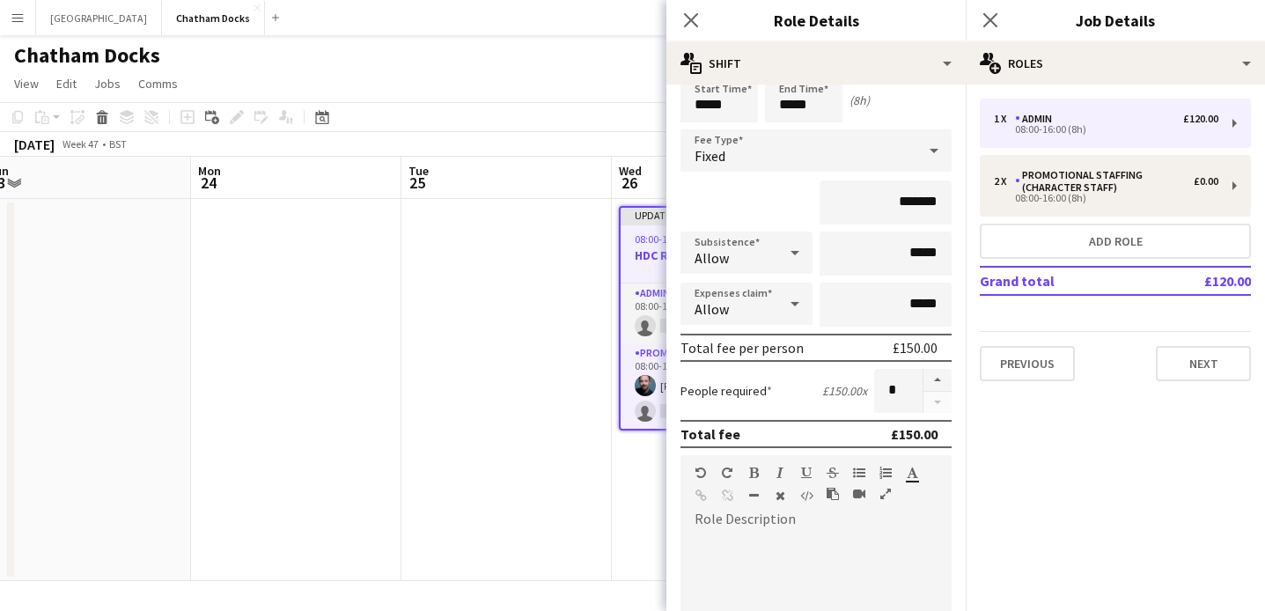
click at [780, 202] on div "*******" at bounding box center [816, 203] width 271 height 44
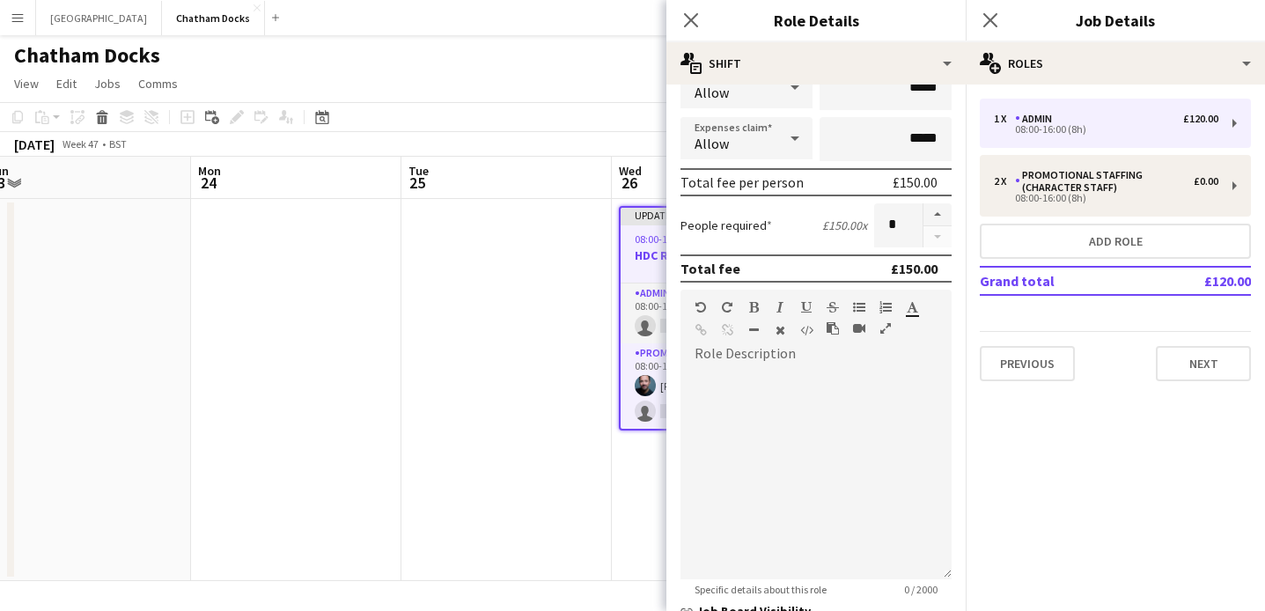
scroll to position [269, 0]
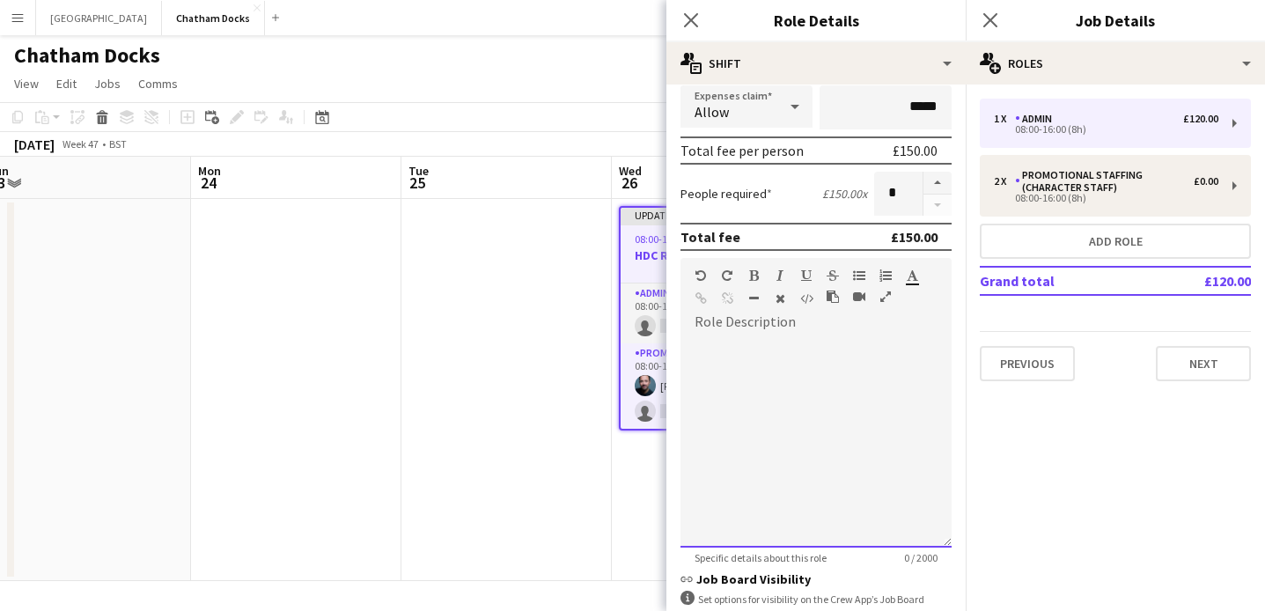
click at [784, 361] on div at bounding box center [816, 441] width 271 height 211
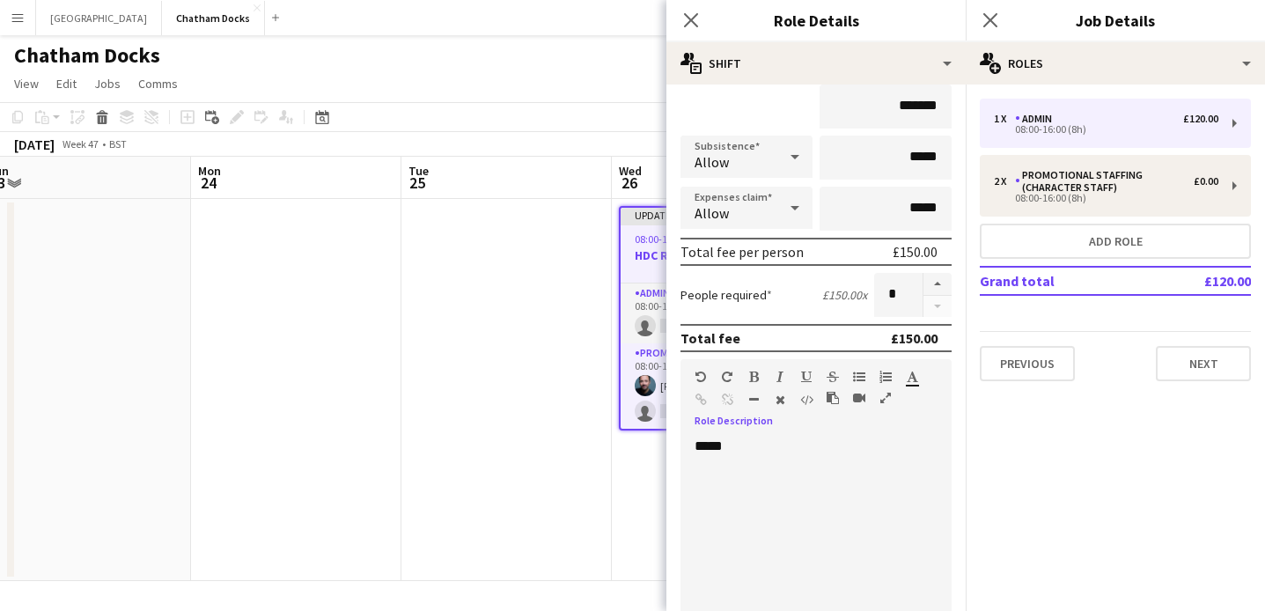
scroll to position [0, 0]
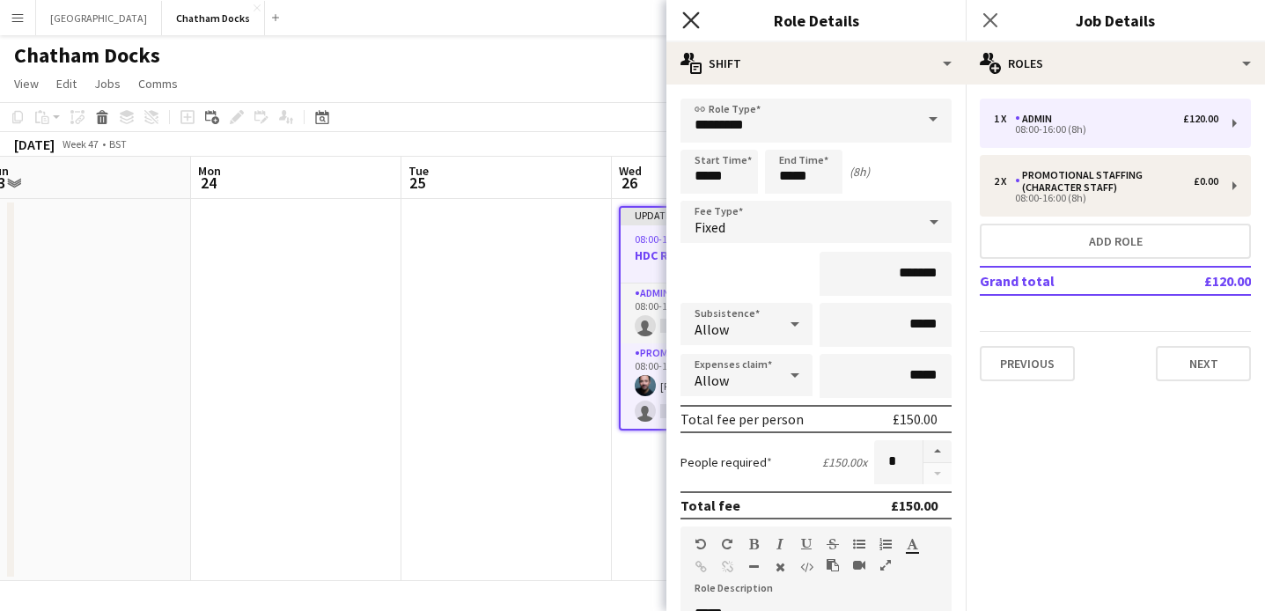
click at [688, 13] on icon "Close pop-in" at bounding box center [690, 19] width 17 height 17
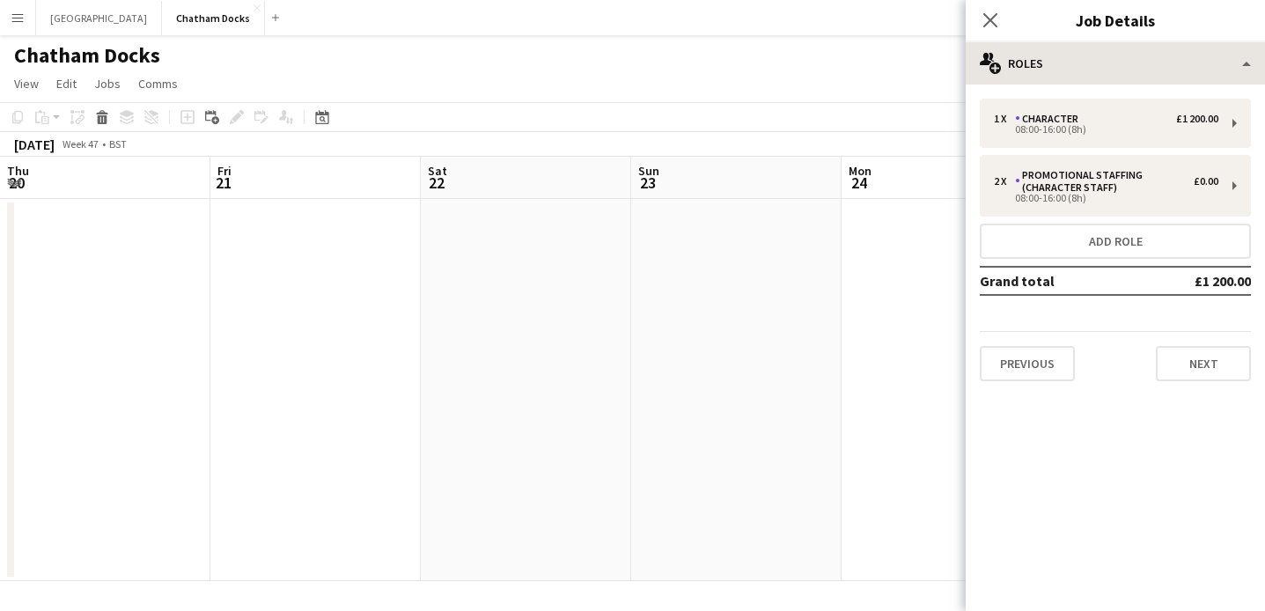
scroll to position [0, 651]
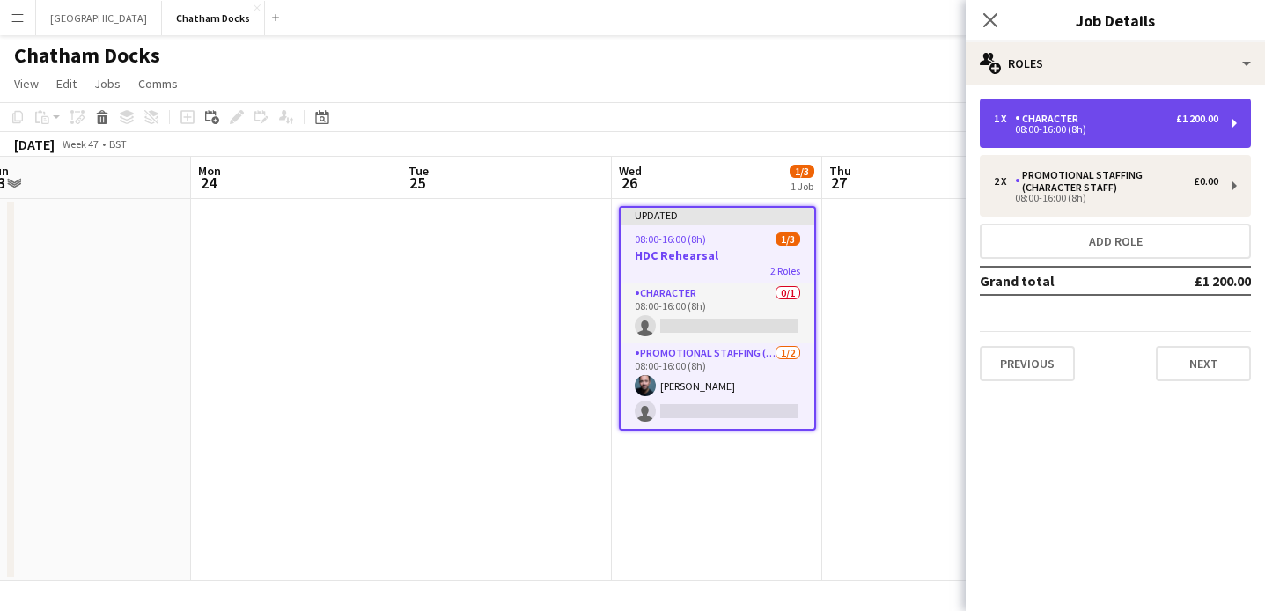
click at [1055, 122] on div "Character" at bounding box center [1050, 119] width 70 height 12
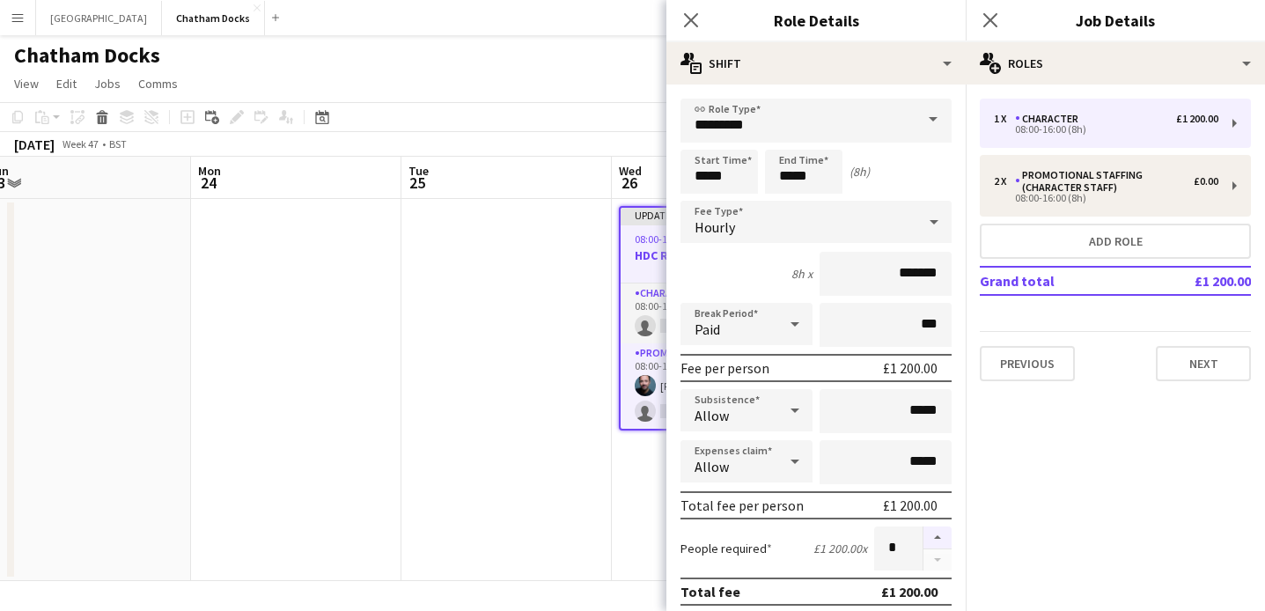
click at [938, 539] on button "button" at bounding box center [938, 538] width 28 height 23
type input "*"
click at [697, 24] on icon "Close pop-in" at bounding box center [690, 19] width 17 height 17
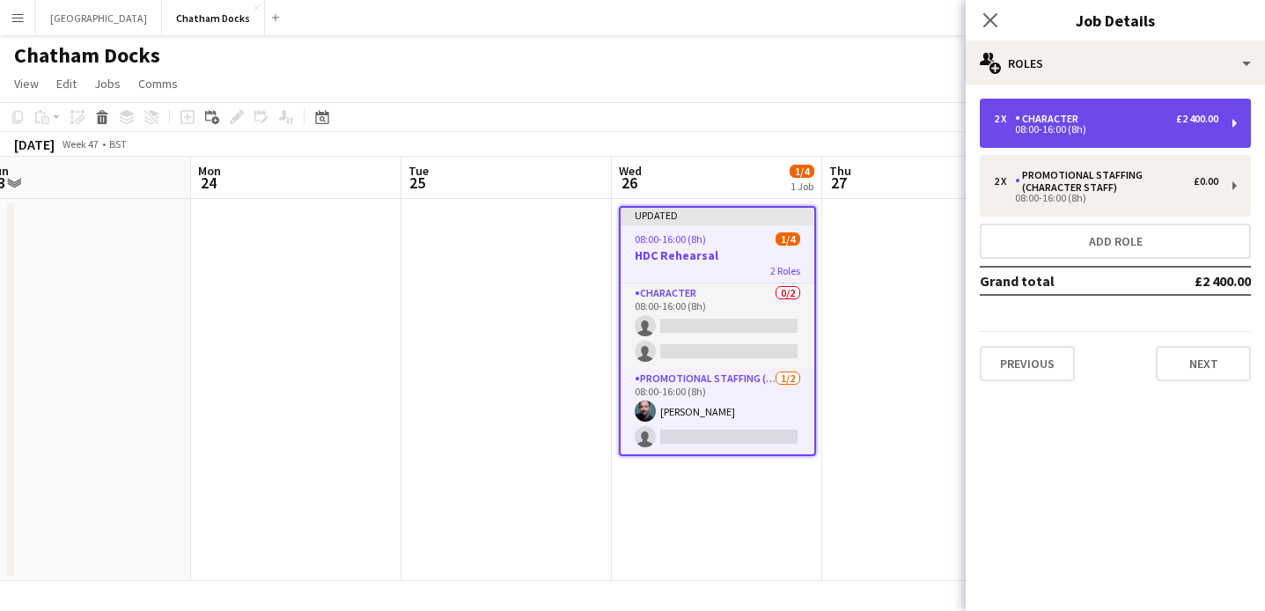
click at [1056, 121] on div "Character" at bounding box center [1050, 119] width 70 height 12
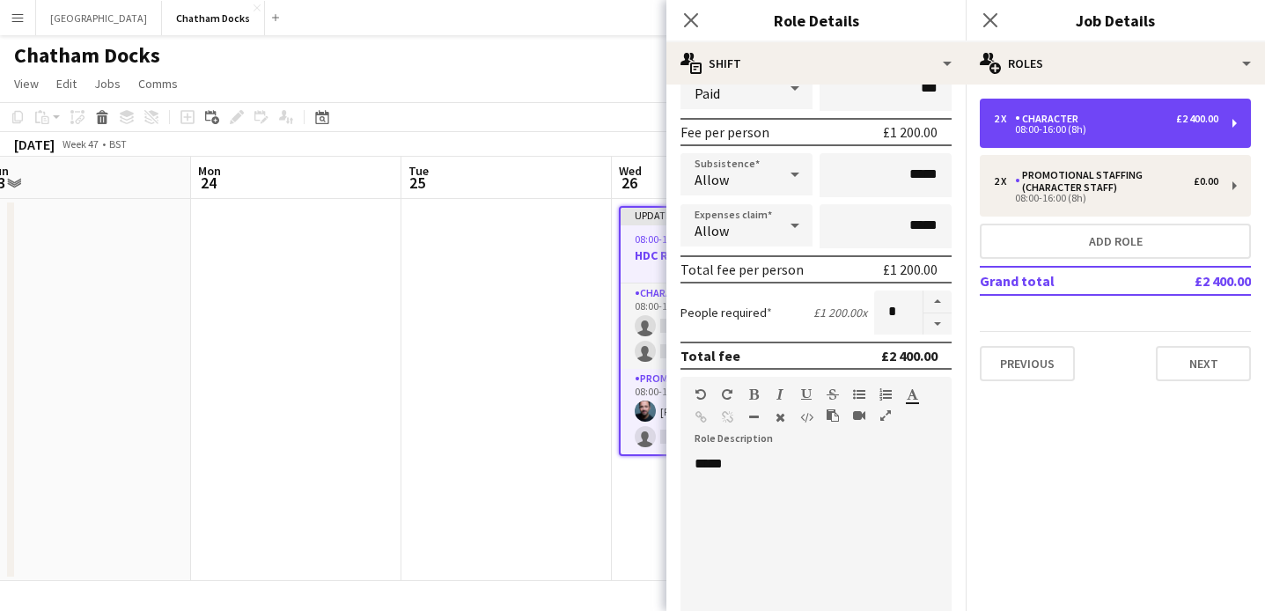
scroll to position [581, 0]
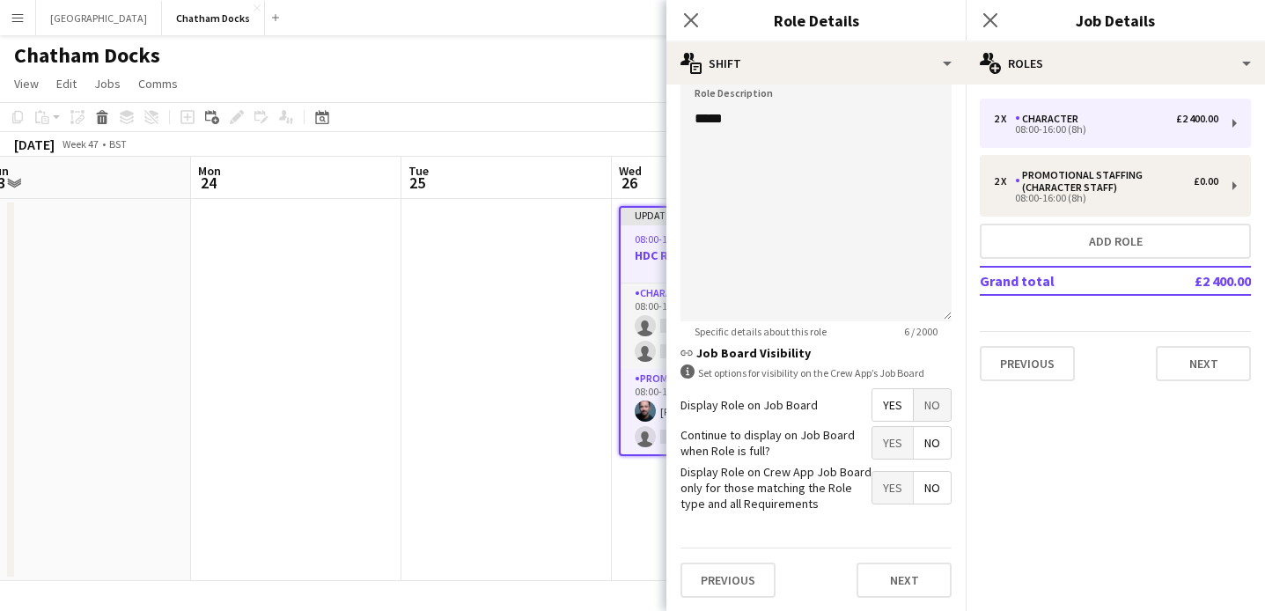
click at [931, 403] on span "No" at bounding box center [932, 405] width 37 height 32
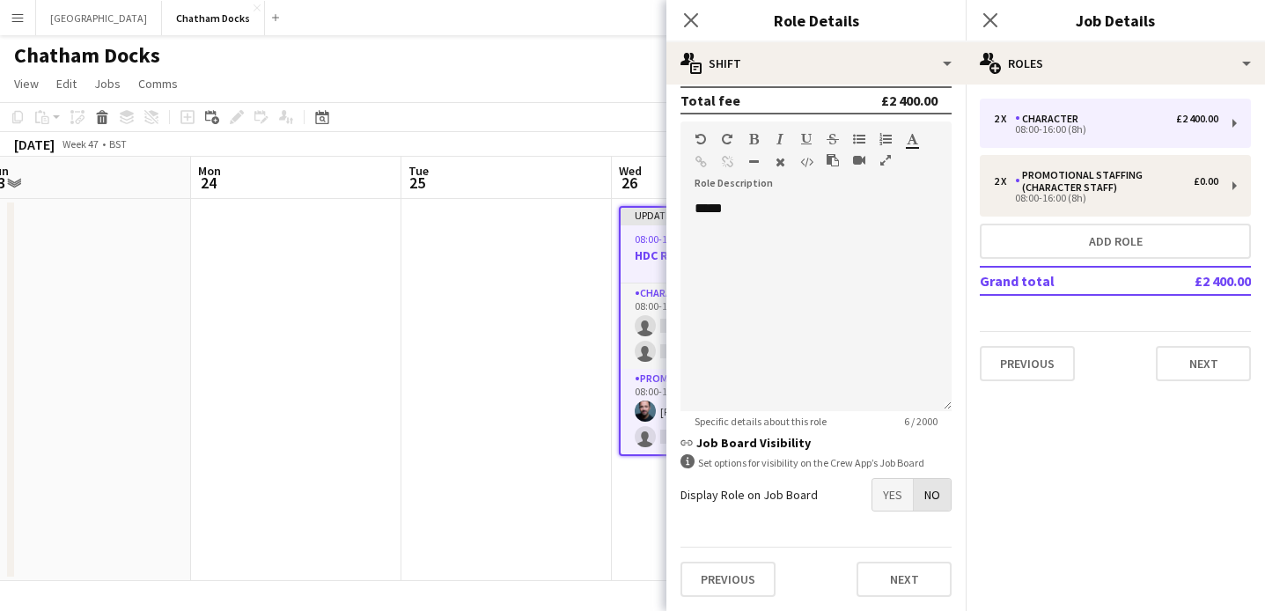
scroll to position [491, 0]
click at [690, 19] on icon at bounding box center [690, 19] width 17 height 17
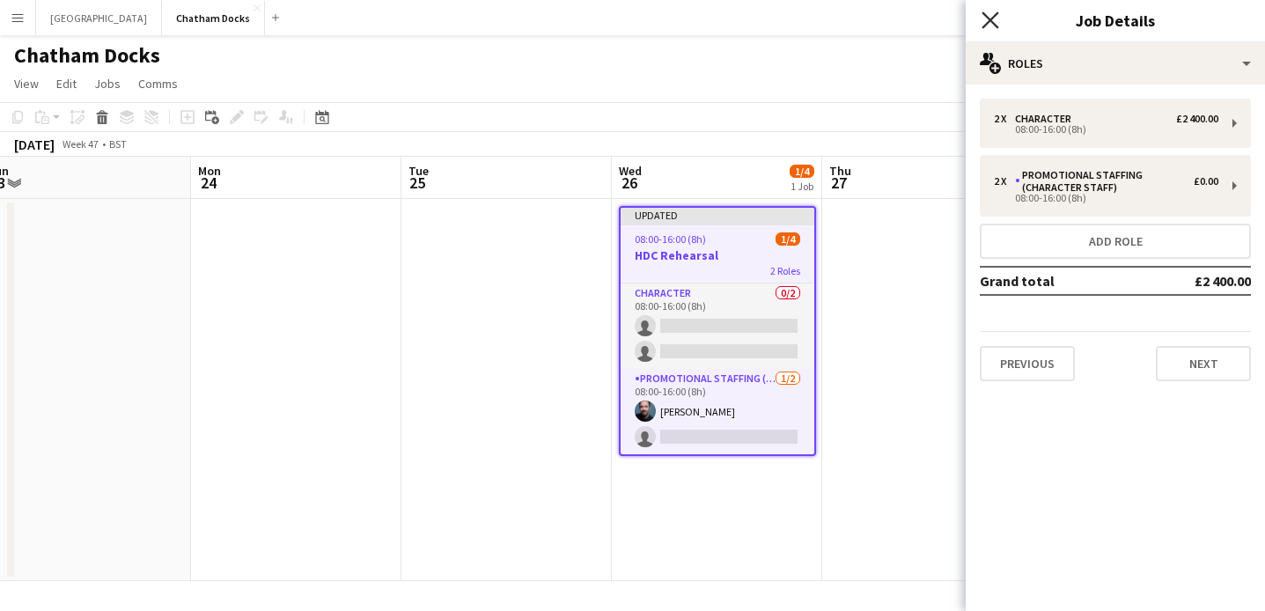
click at [983, 18] on icon "Close pop-in" at bounding box center [990, 19] width 17 height 17
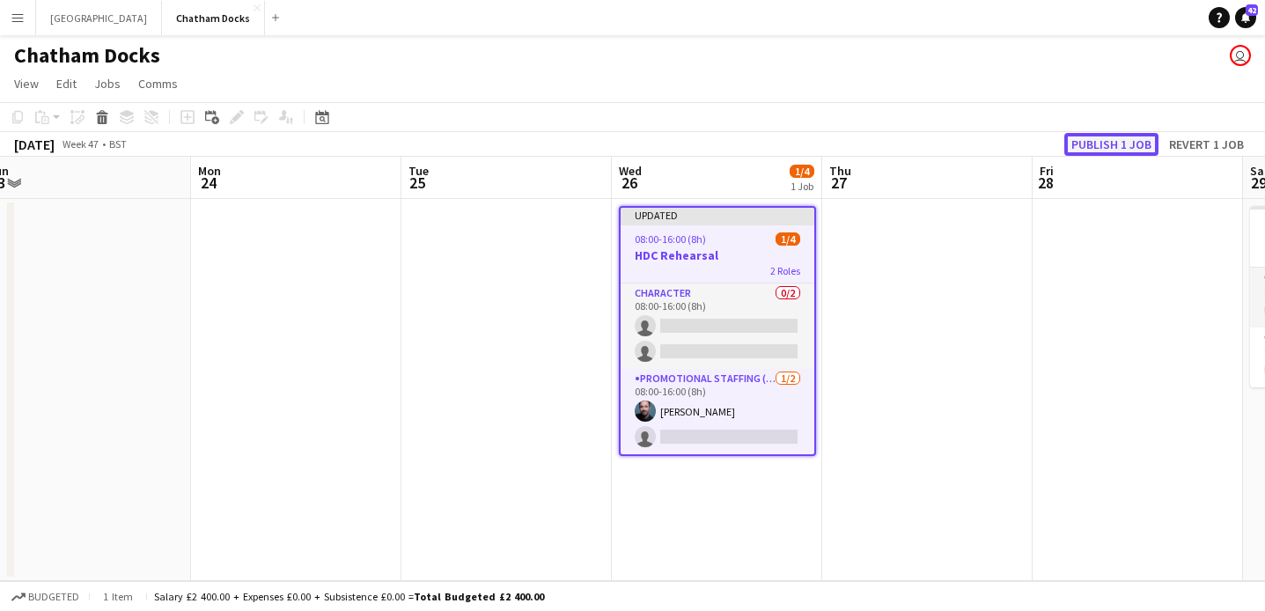
click at [1121, 144] on button "Publish 1 job" at bounding box center [1112, 144] width 94 height 23
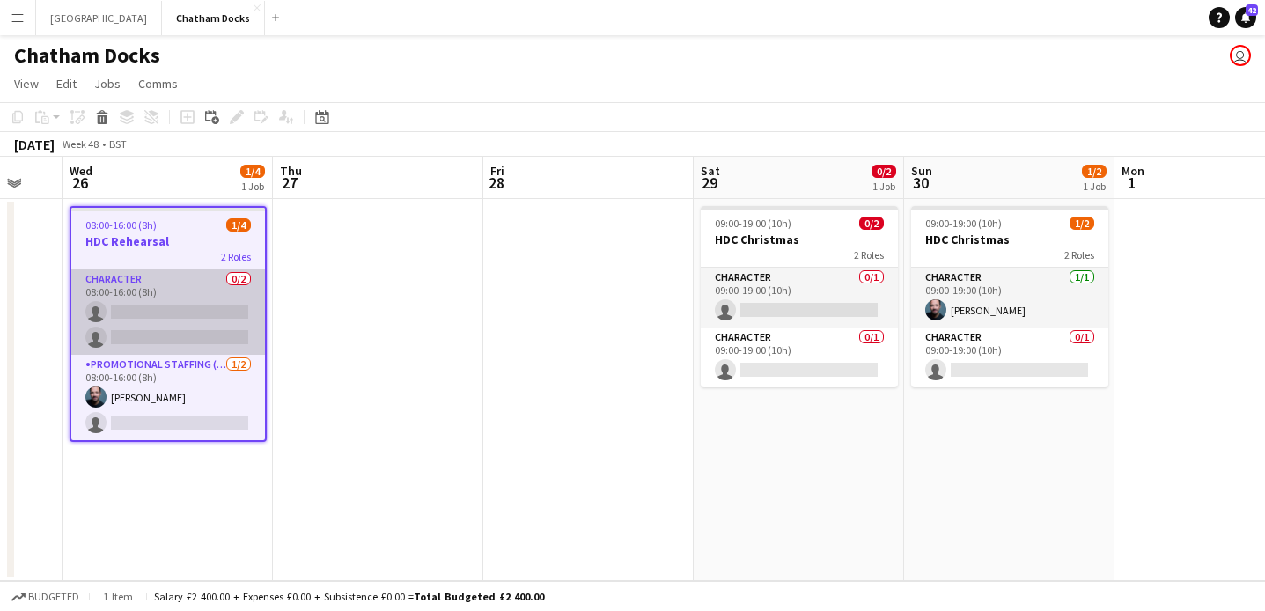
scroll to position [0, 570]
click at [197, 295] on app-card-role "Character 0/2 08:00-16:00 (8h) single-neutral-actions single-neutral-actions" at bounding box center [167, 311] width 194 height 85
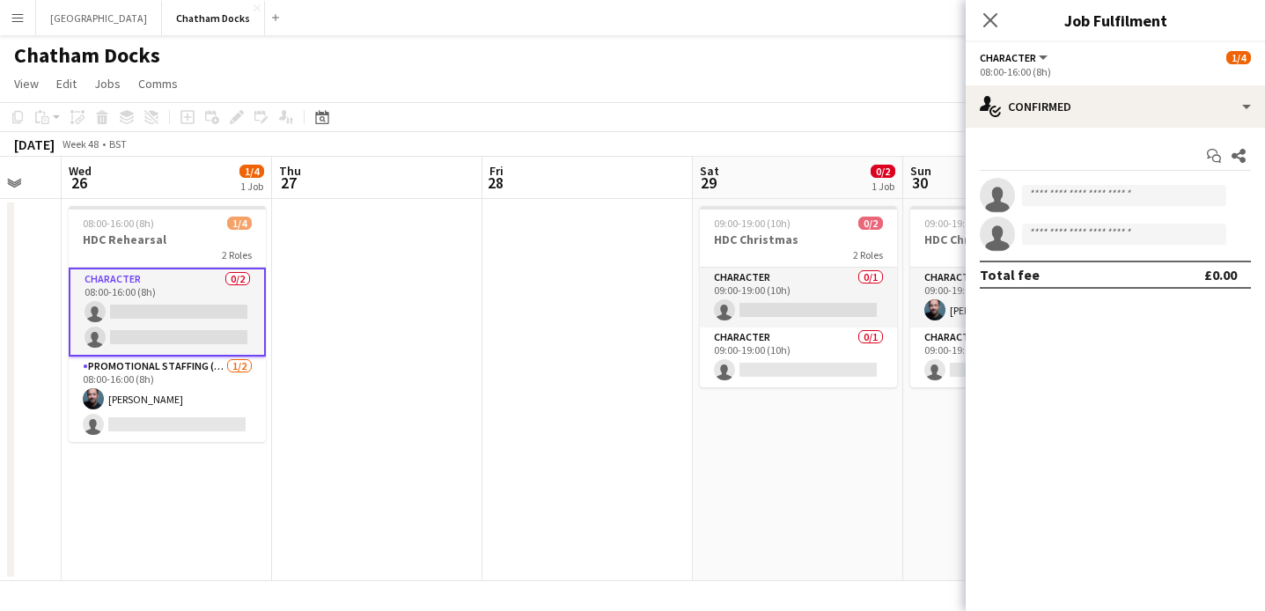
click at [513, 279] on app-date-cell at bounding box center [588, 390] width 210 height 382
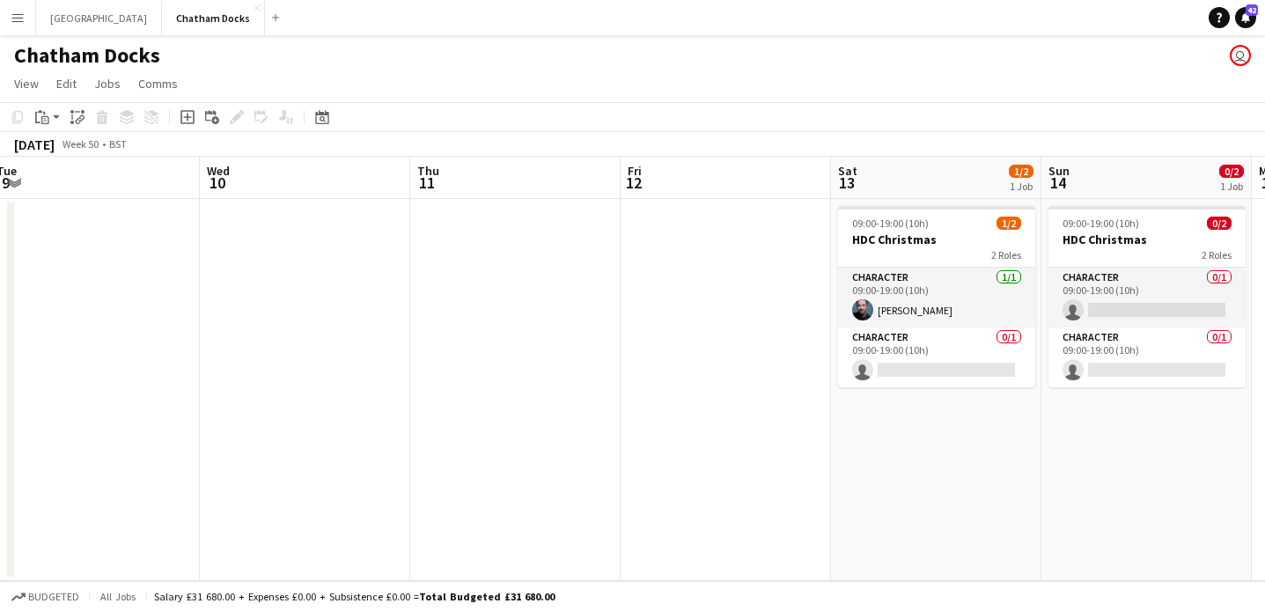
scroll to position [0, 867]
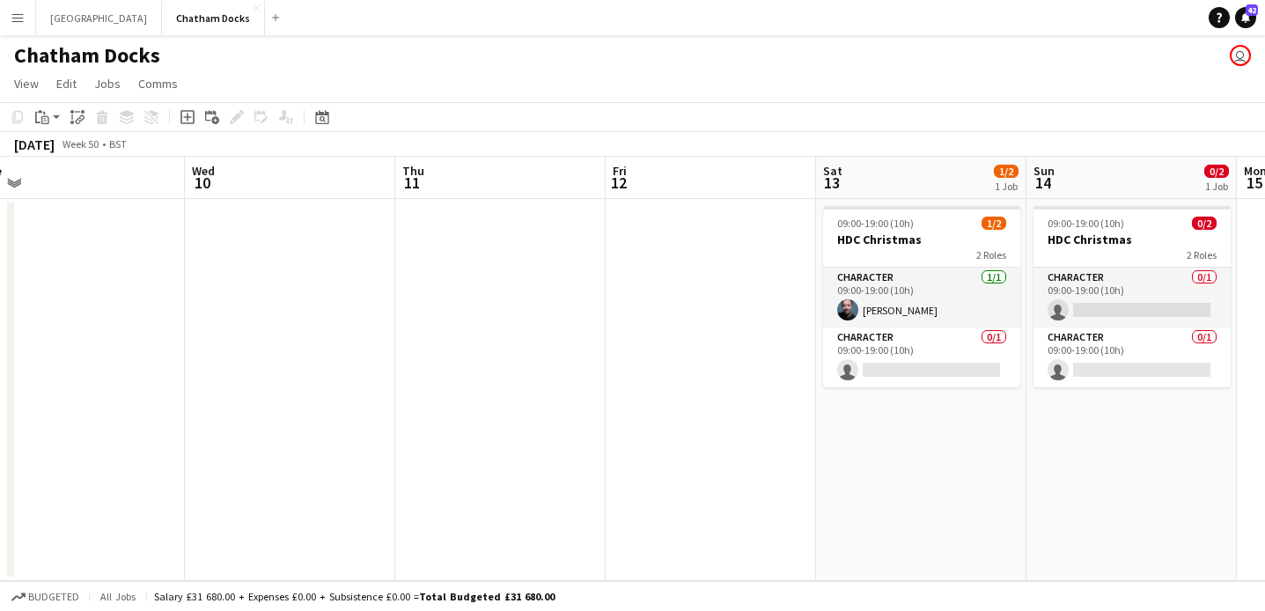
click at [8, 22] on button "Menu" at bounding box center [17, 17] width 35 height 35
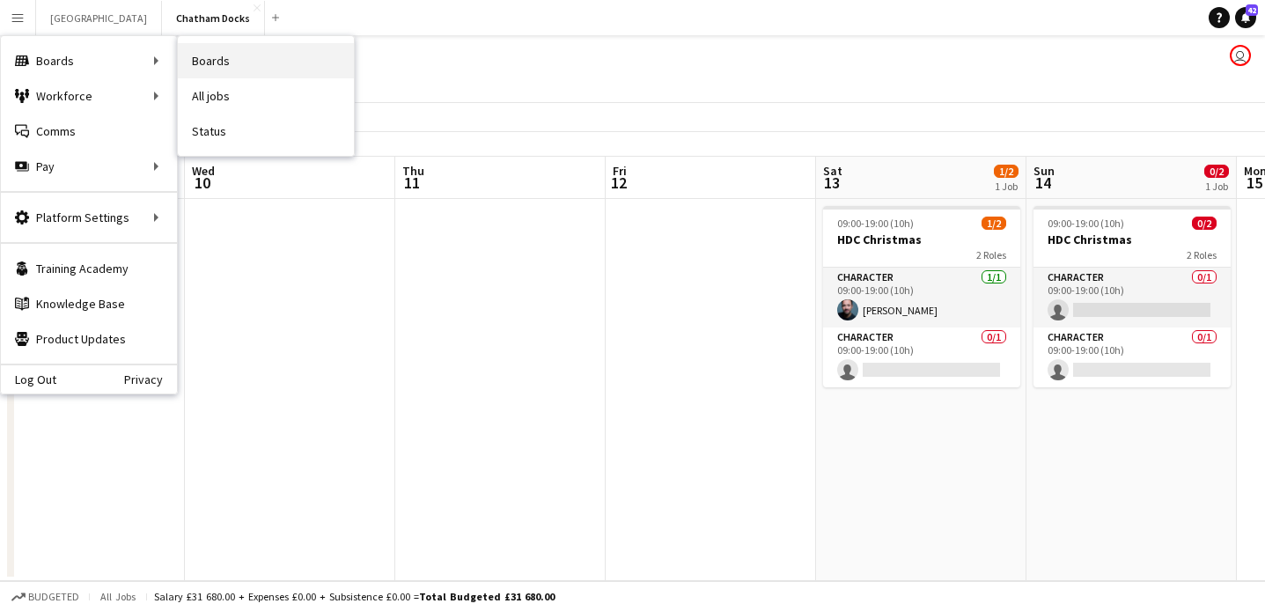
click at [203, 56] on link "Boards" at bounding box center [266, 60] width 176 height 35
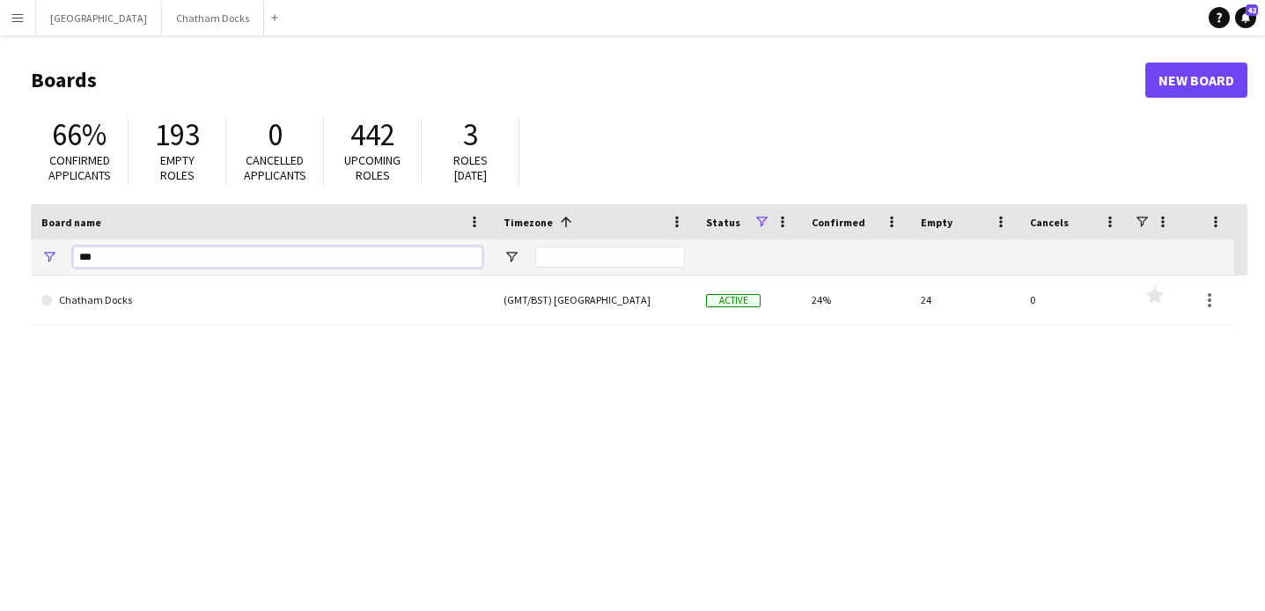
click at [170, 256] on input "***" at bounding box center [277, 257] width 409 height 21
type input "*"
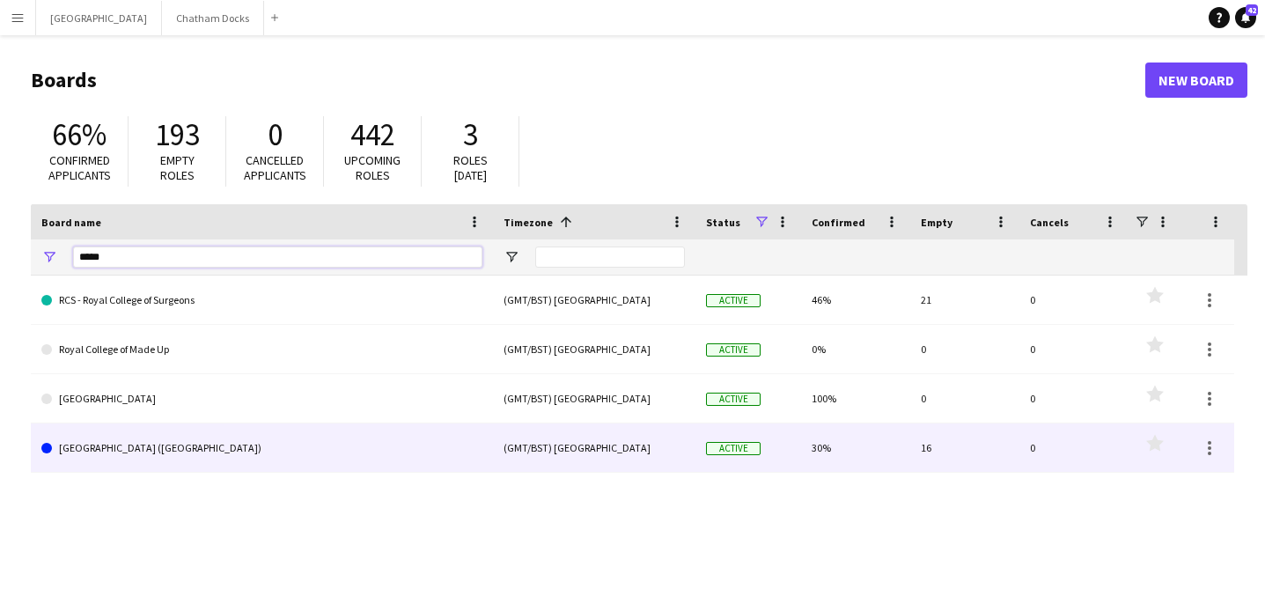
type input "*****"
click at [176, 445] on link "[GEOGRAPHIC_DATA] ([GEOGRAPHIC_DATA])" at bounding box center [261, 448] width 441 height 49
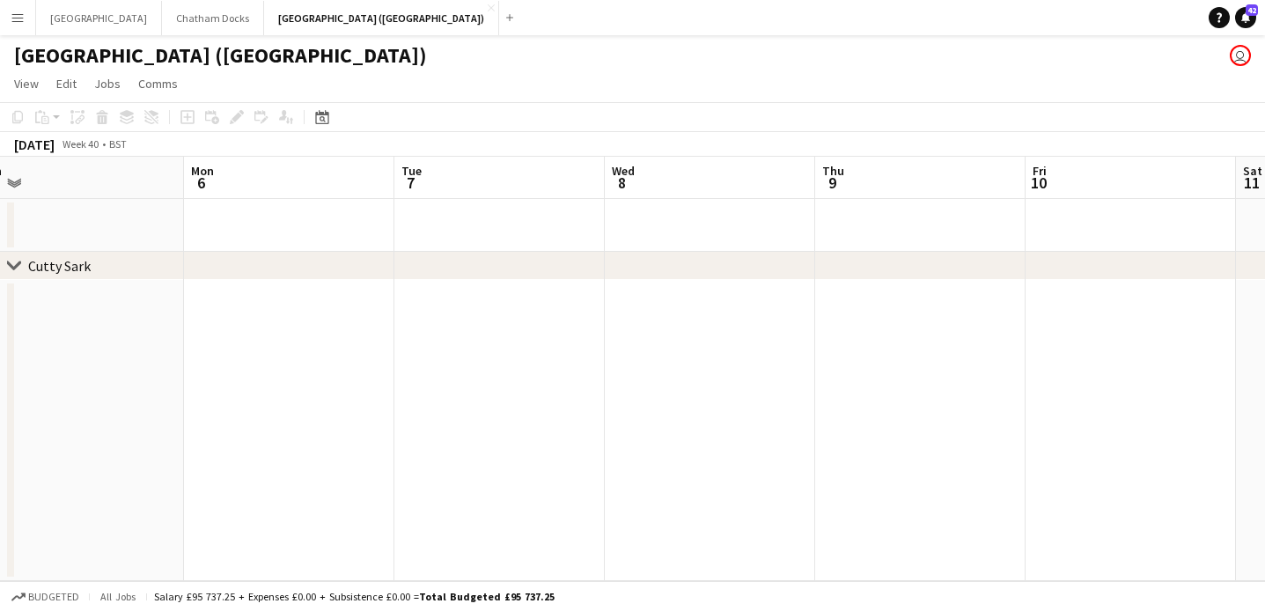
scroll to position [0, 800]
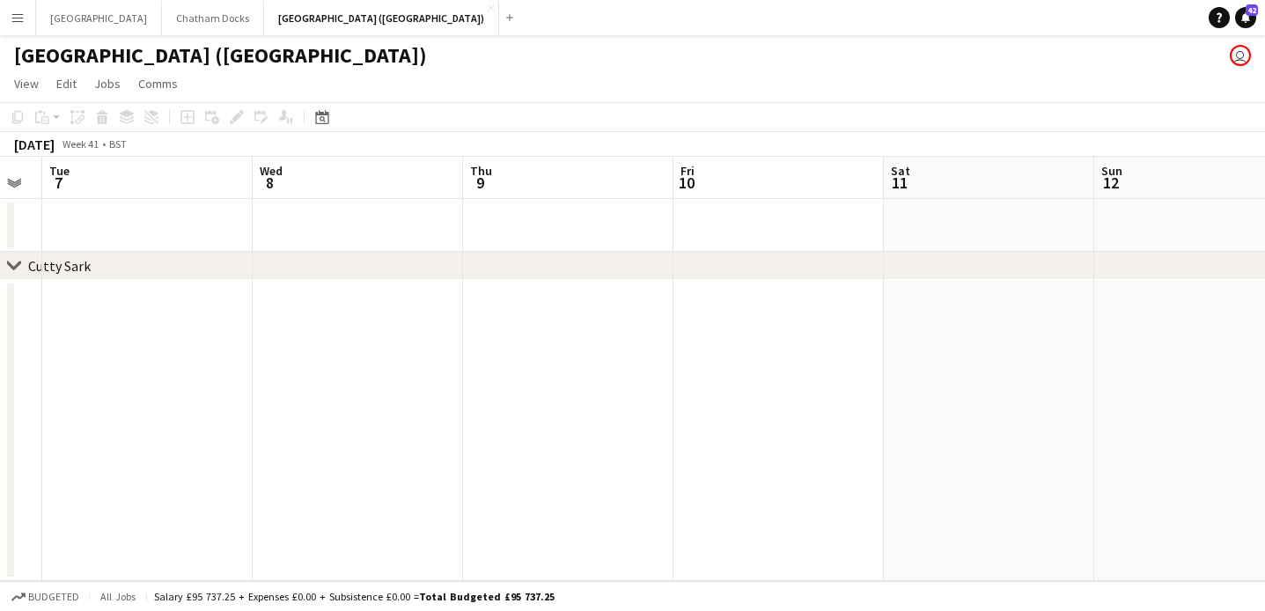
click at [29, 254] on div "chevron-right Cutty Sark" at bounding box center [632, 266] width 1265 height 28
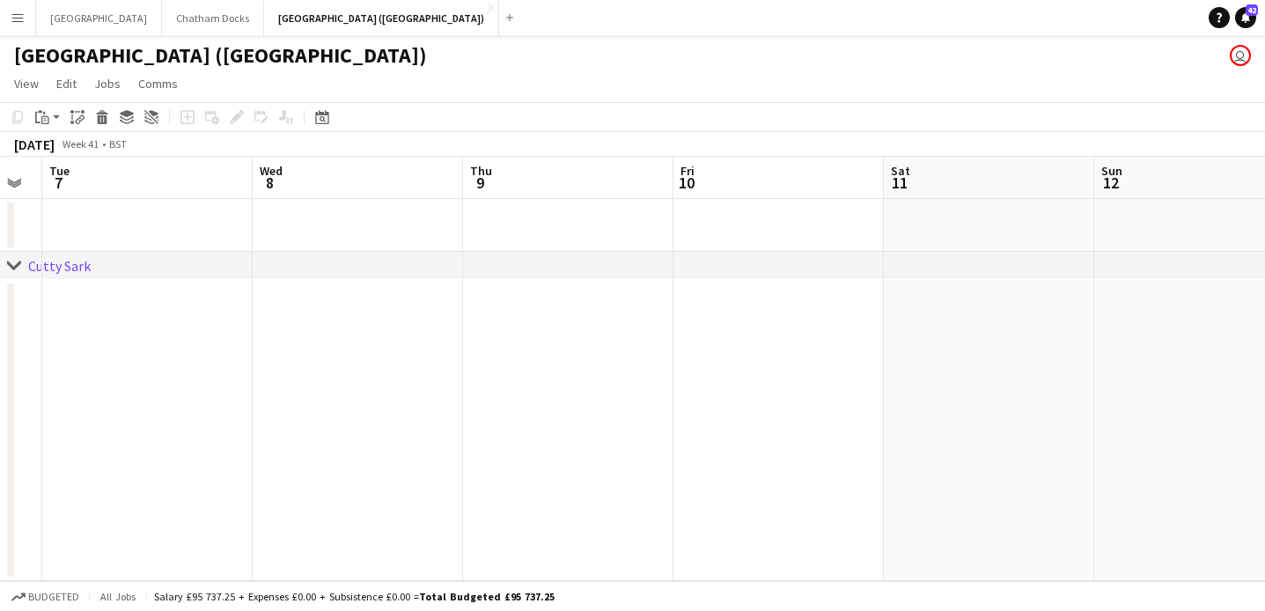
click at [15, 263] on icon "chevron-right" at bounding box center [14, 266] width 14 height 14
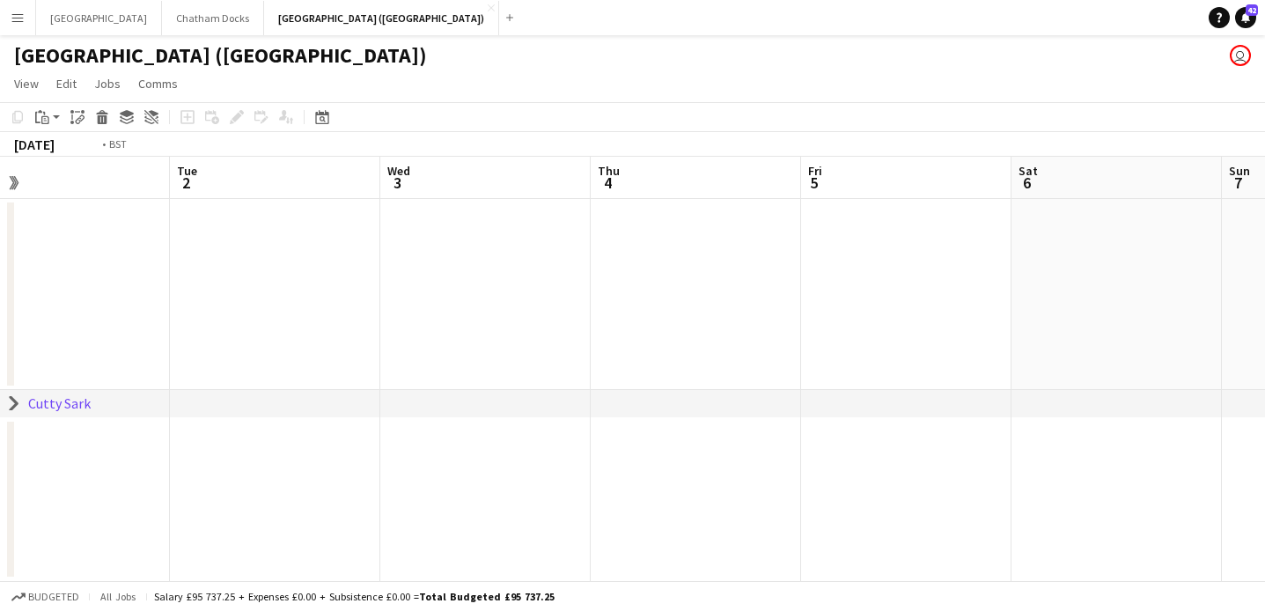
scroll to position [0, 856]
click at [14, 183] on app-icon "Expand/collapse" at bounding box center [12, 183] width 17 height 14
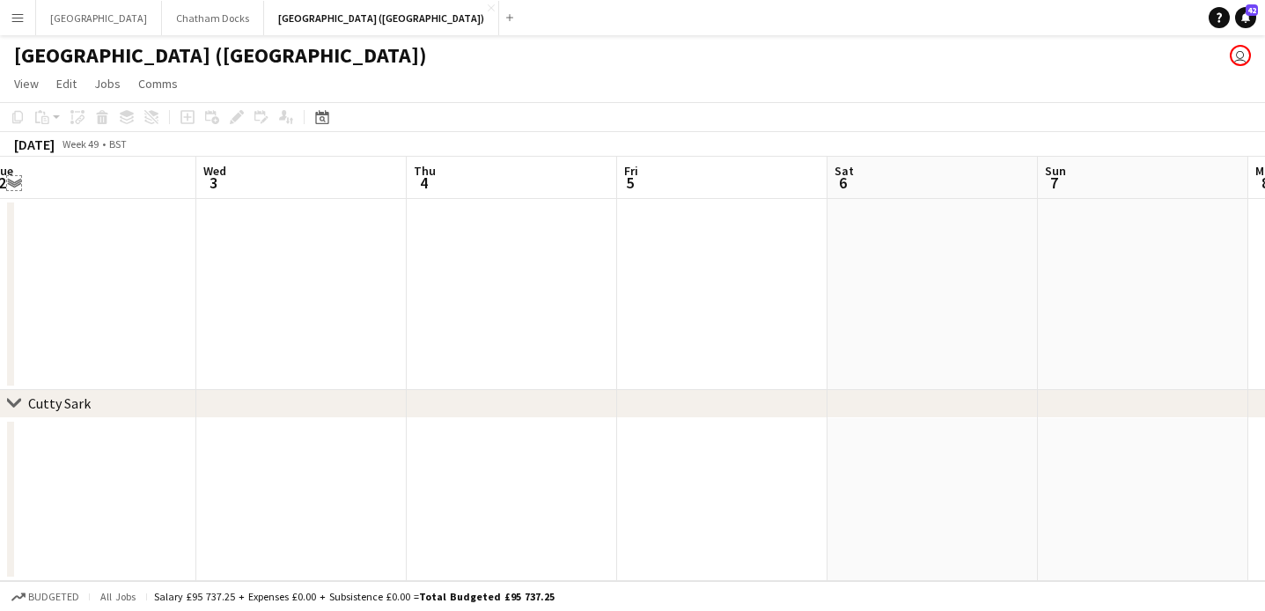
click at [14, 183] on app-icon "Expand/collapse" at bounding box center [14, 181] width 14 height 17
click at [311, 302] on app-date-cell at bounding box center [335, 294] width 210 height 191
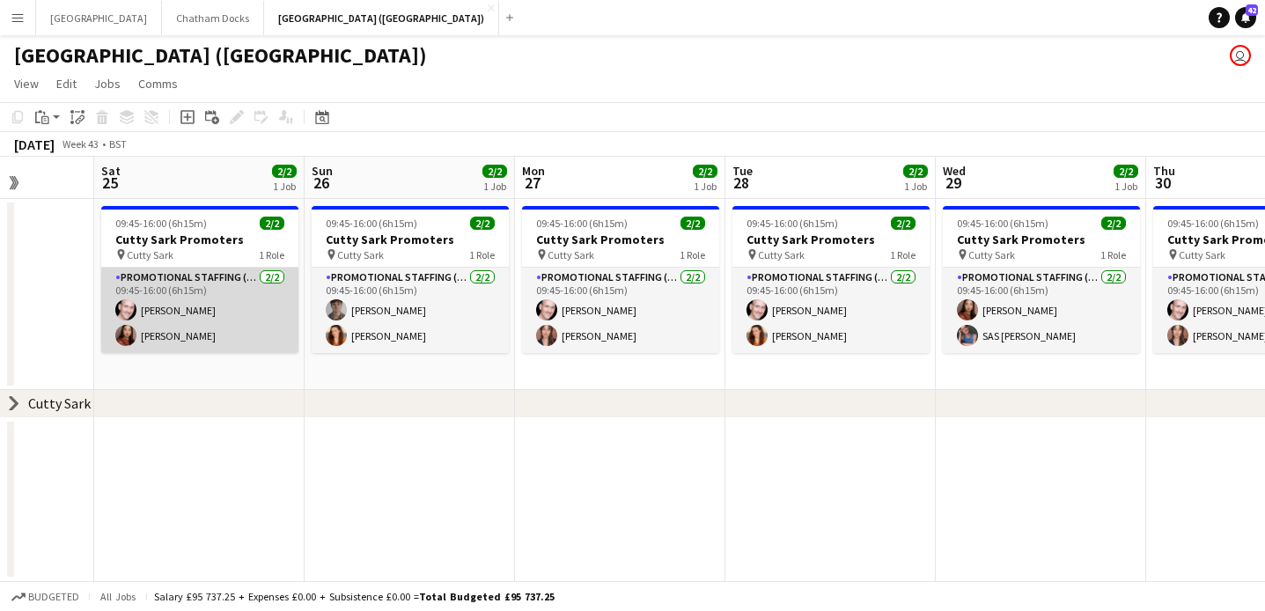
scroll to position [0, 494]
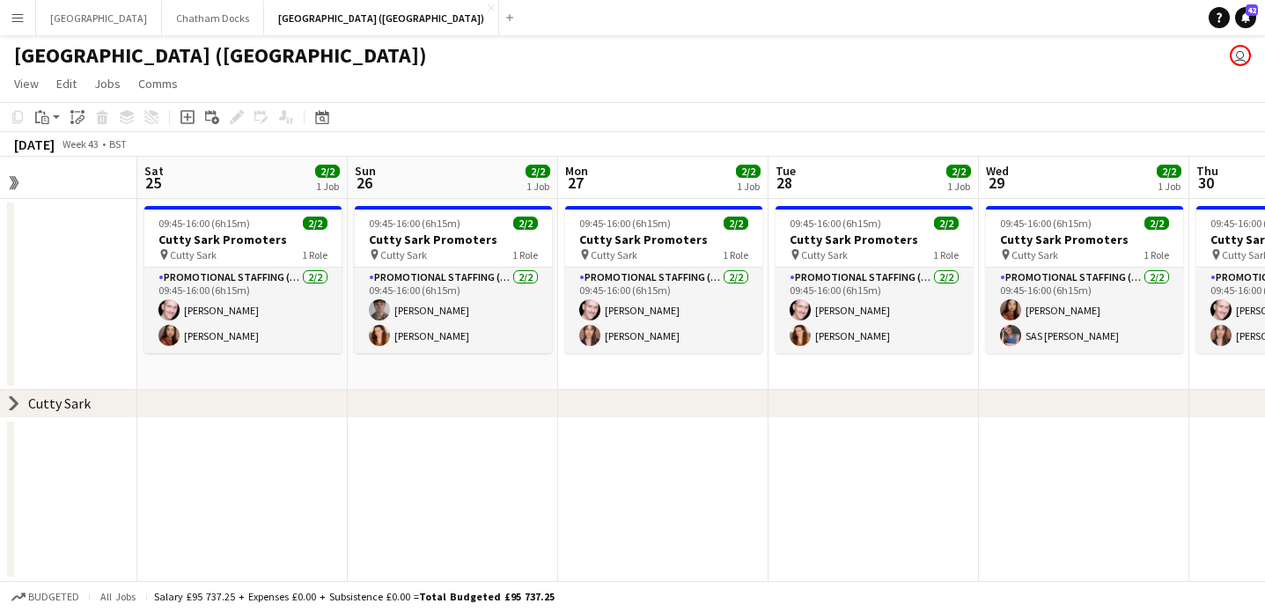
click at [65, 413] on div "chevron-right Cutty Sark" at bounding box center [632, 404] width 1265 height 28
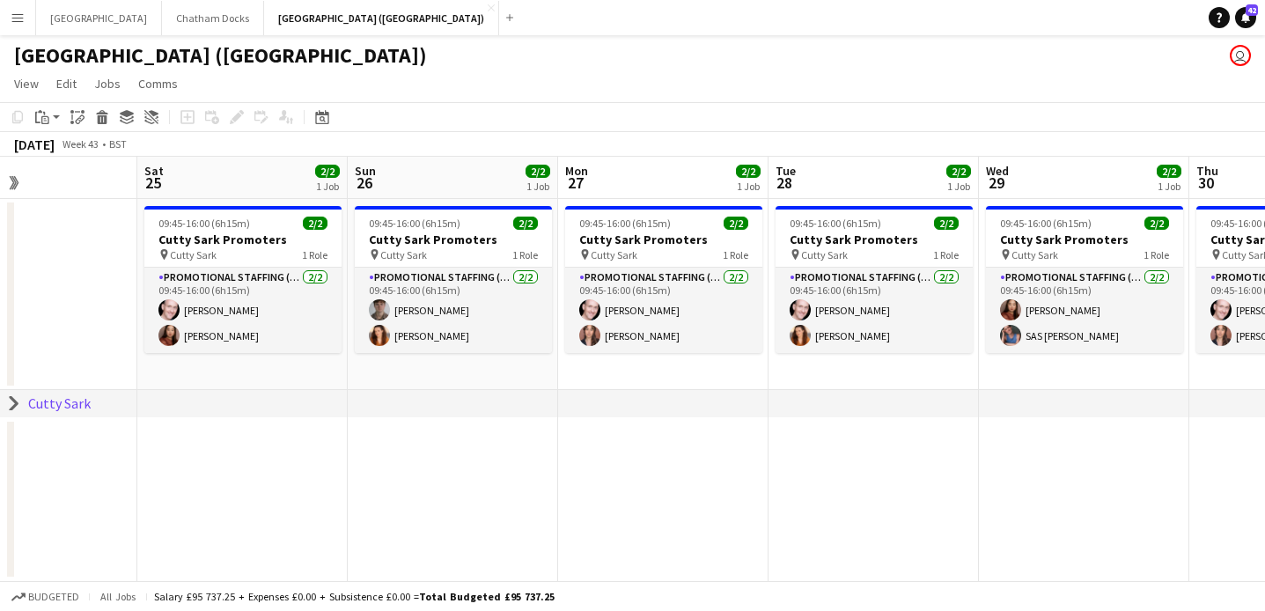
click at [70, 404] on div "Cutty Sark" at bounding box center [59, 404] width 63 height 18
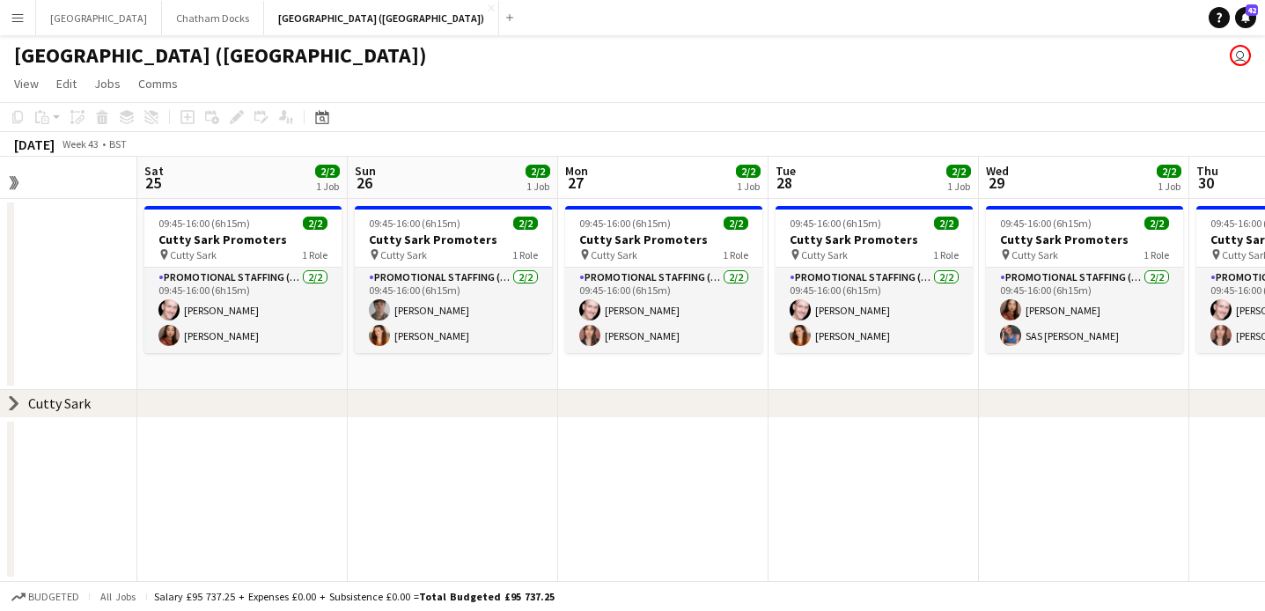
click at [70, 404] on div "Cutty Sark" at bounding box center [59, 404] width 63 height 18
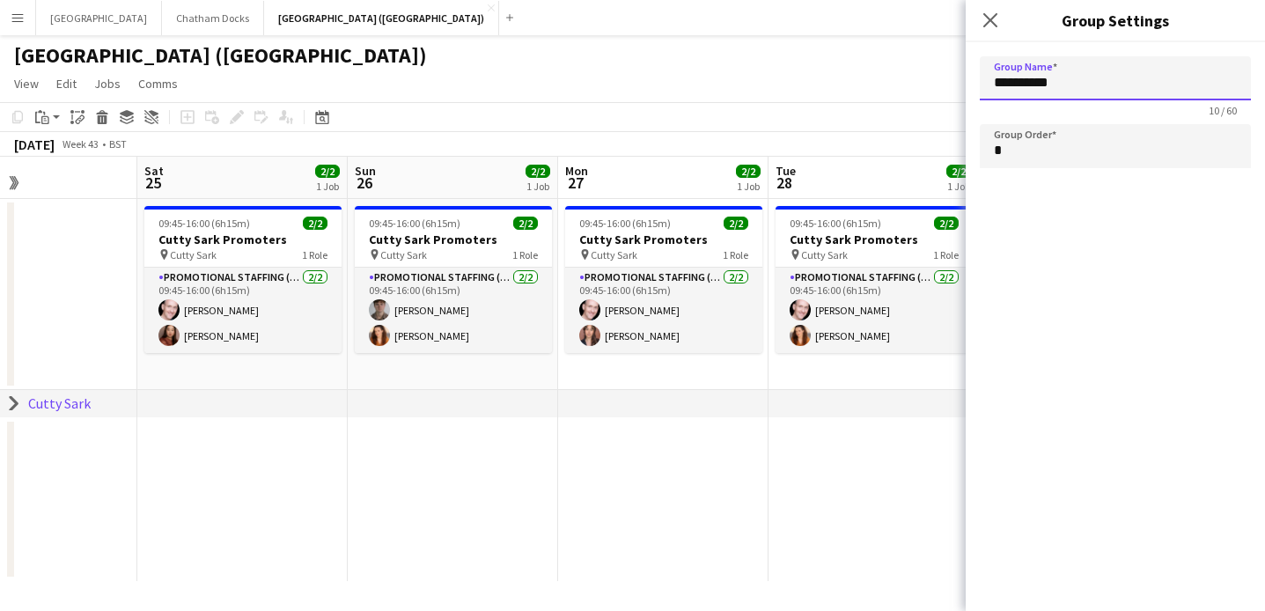
click at [1074, 76] on input "**********" at bounding box center [1115, 78] width 271 height 44
drag, startPoint x: 1089, startPoint y: 82, endPoint x: 909, endPoint y: 83, distance: 180.5
click at [909, 83] on body "Menu Boards Boards Boards All jobs Status Workforce Workforce My Workforce Recr…" at bounding box center [632, 305] width 1265 height 611
type input "*****"
click at [1000, 18] on app-icon "Close pop-in" at bounding box center [991, 21] width 26 height 26
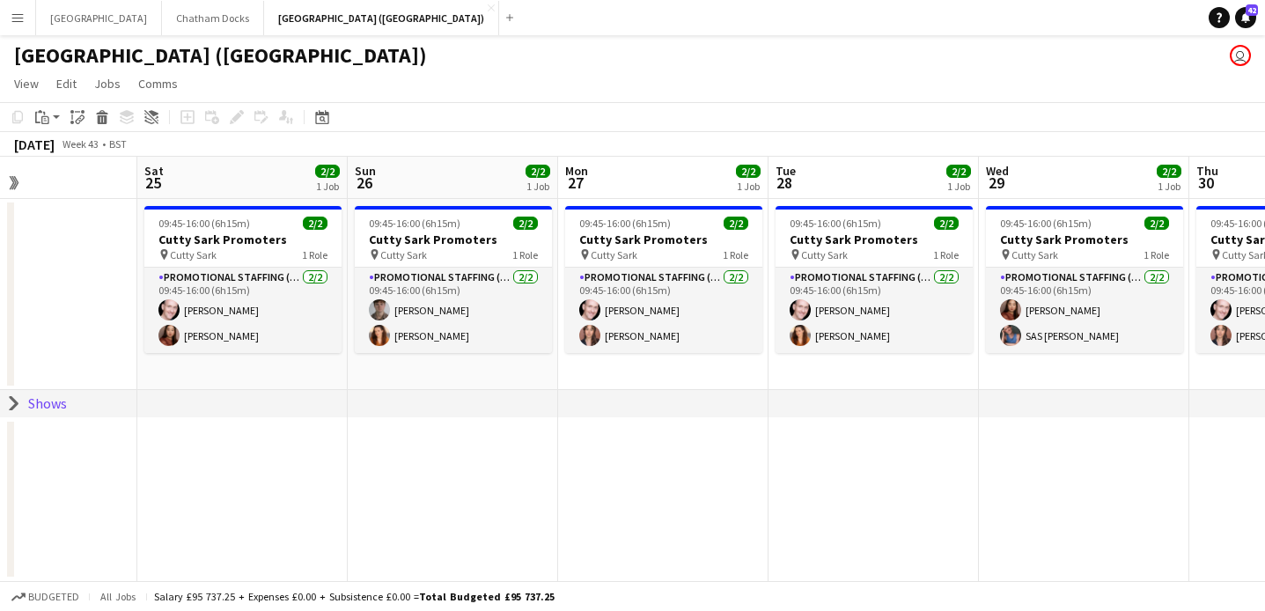
click at [302, 486] on app-calendar-group at bounding box center [769, 486] width 2526 height 192
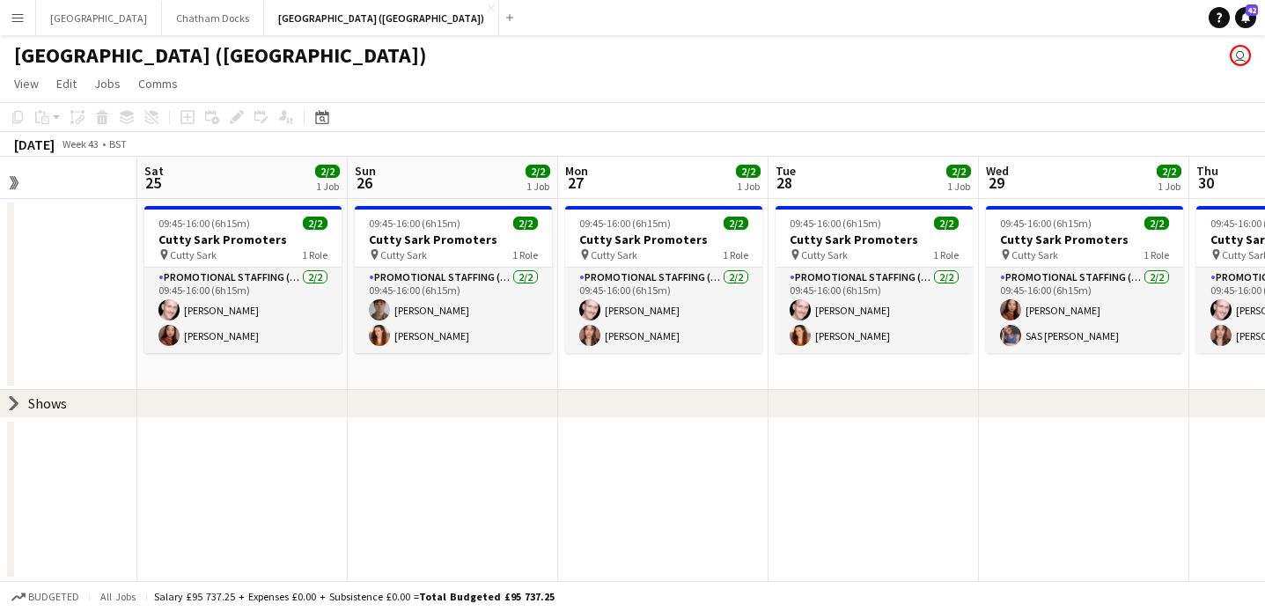
click at [493, 462] on app-calendar-group at bounding box center [769, 486] width 2526 height 192
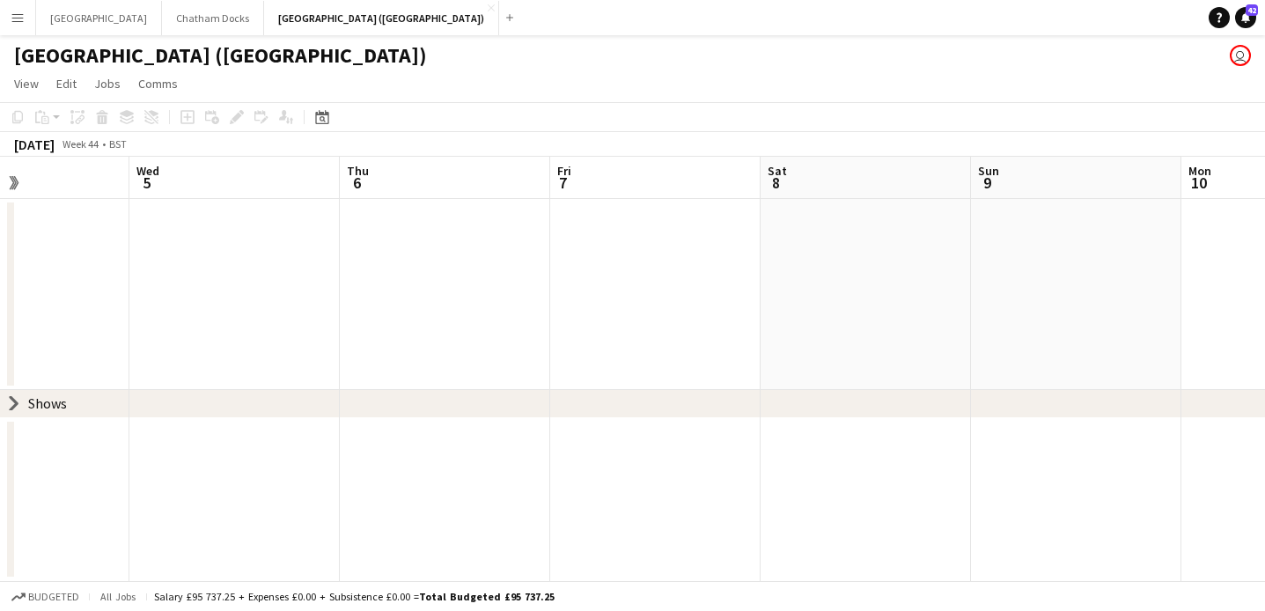
click at [545, 473] on app-calendar-group at bounding box center [551, 486] width 2526 height 192
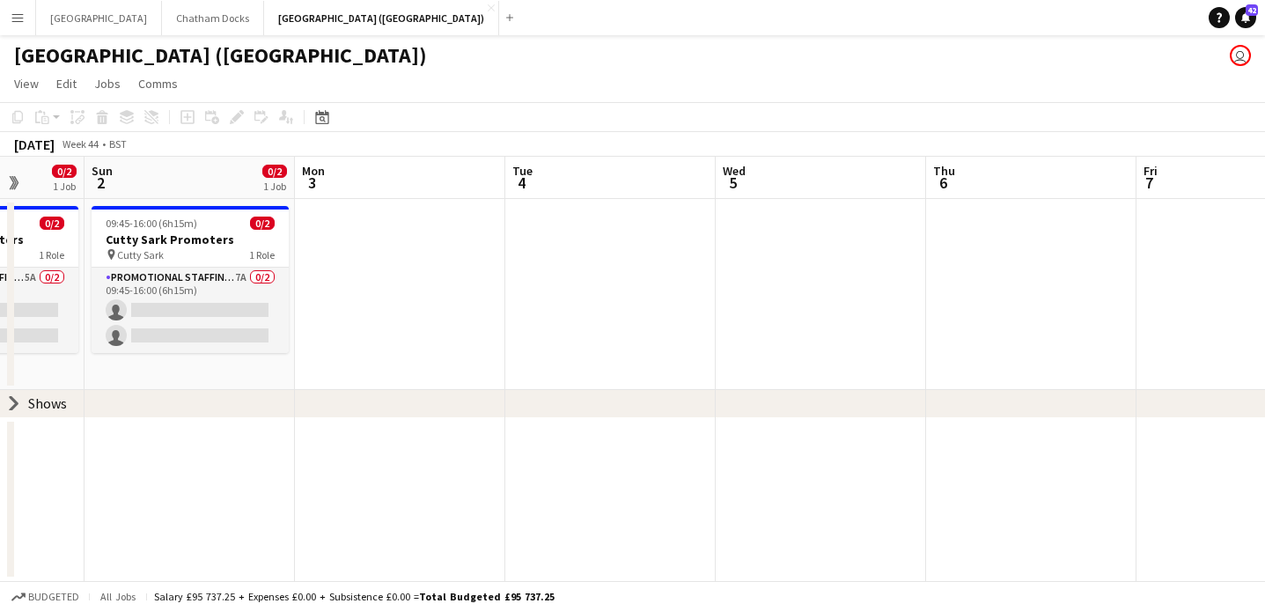
click at [17, 406] on icon "chevron-right" at bounding box center [14, 403] width 14 height 14
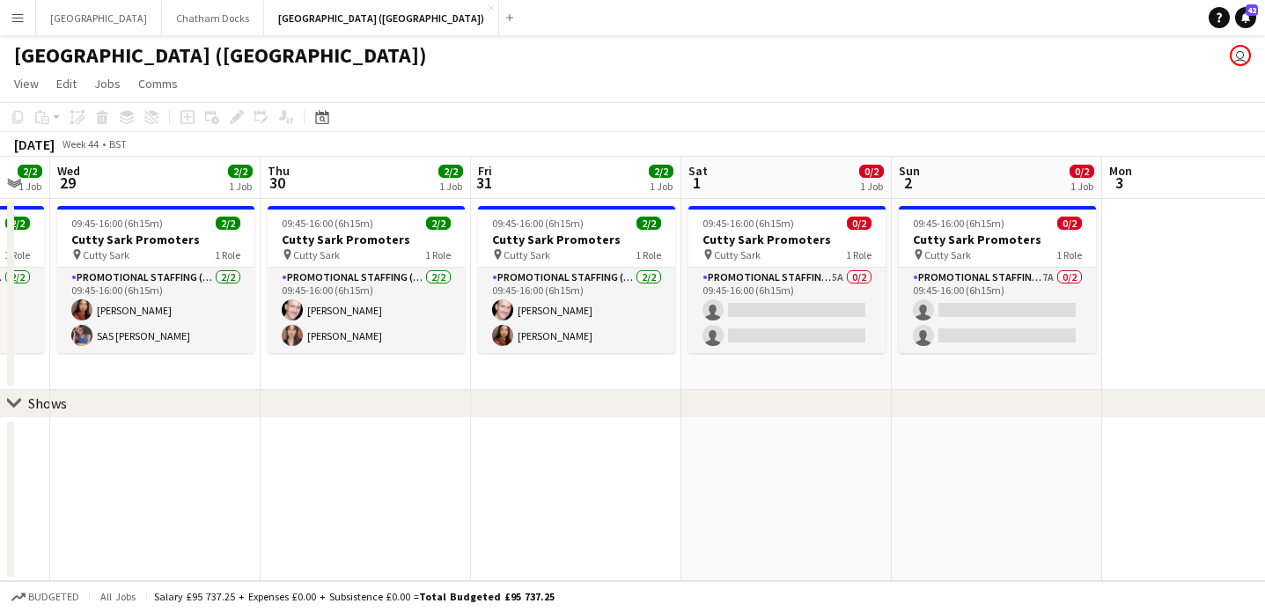
scroll to position [0, 498]
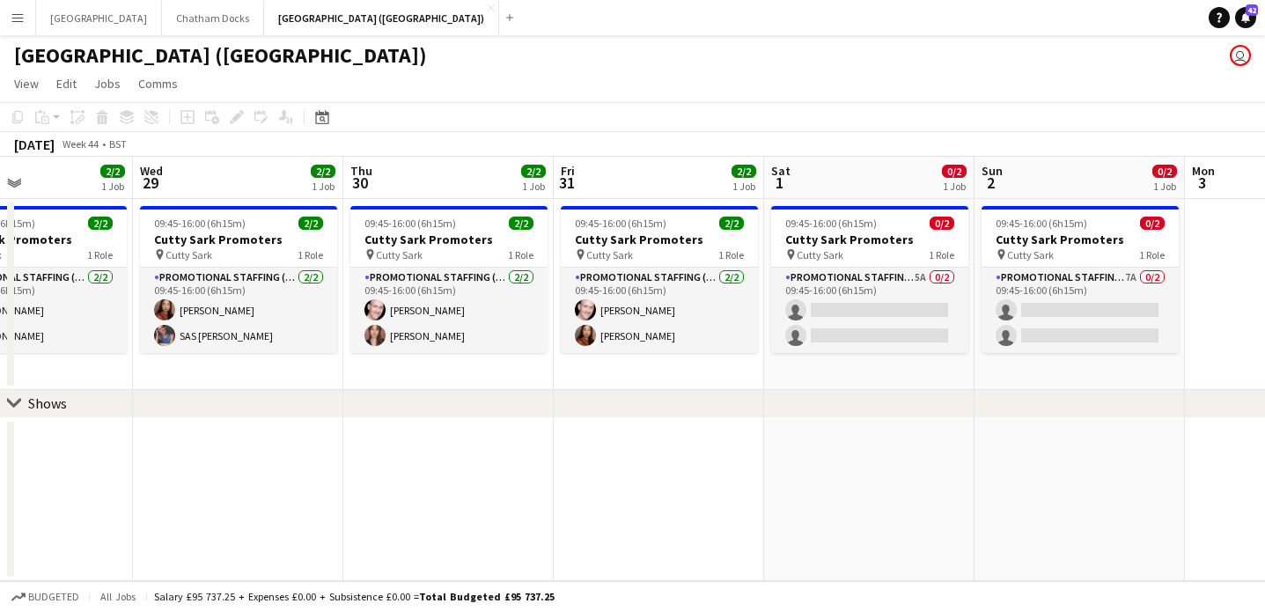
click at [446, 472] on app-date-cell at bounding box center [448, 500] width 210 height 164
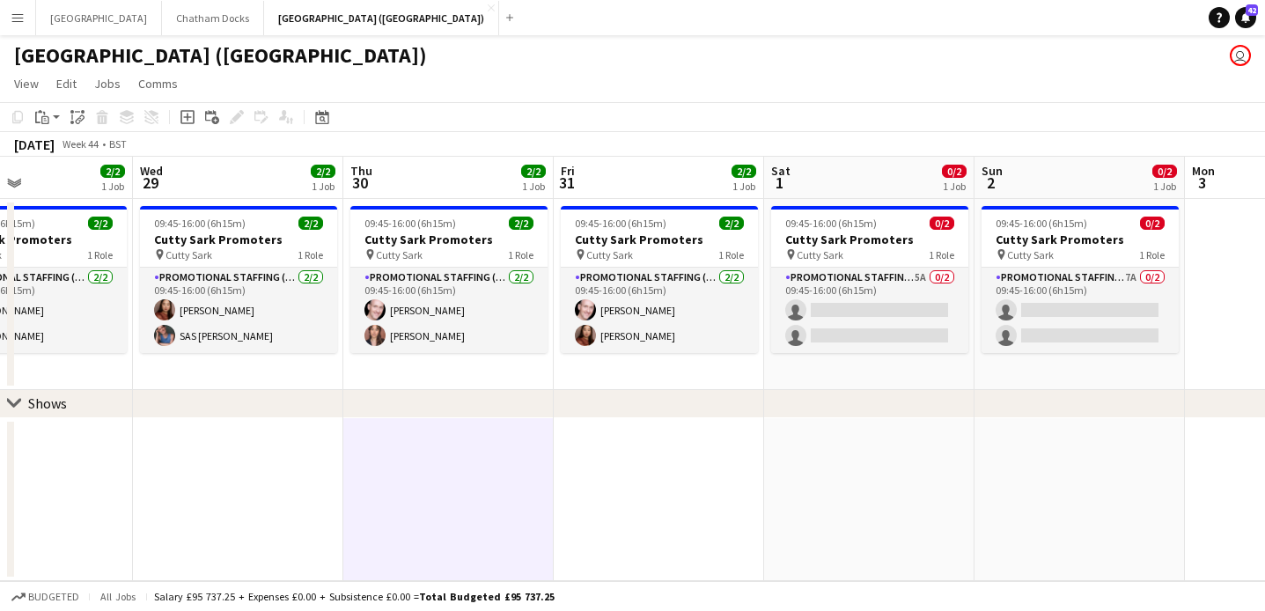
click at [299, 486] on app-date-cell at bounding box center [238, 500] width 210 height 164
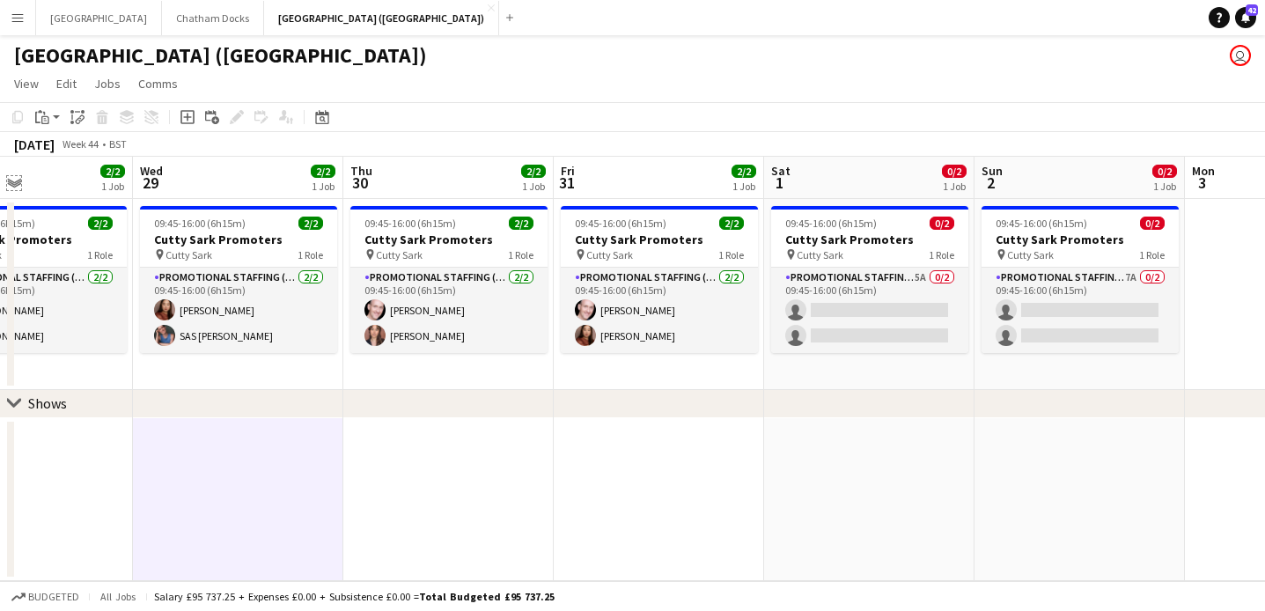
click at [14, 183] on app-icon "Expand/collapse" at bounding box center [14, 181] width 14 height 17
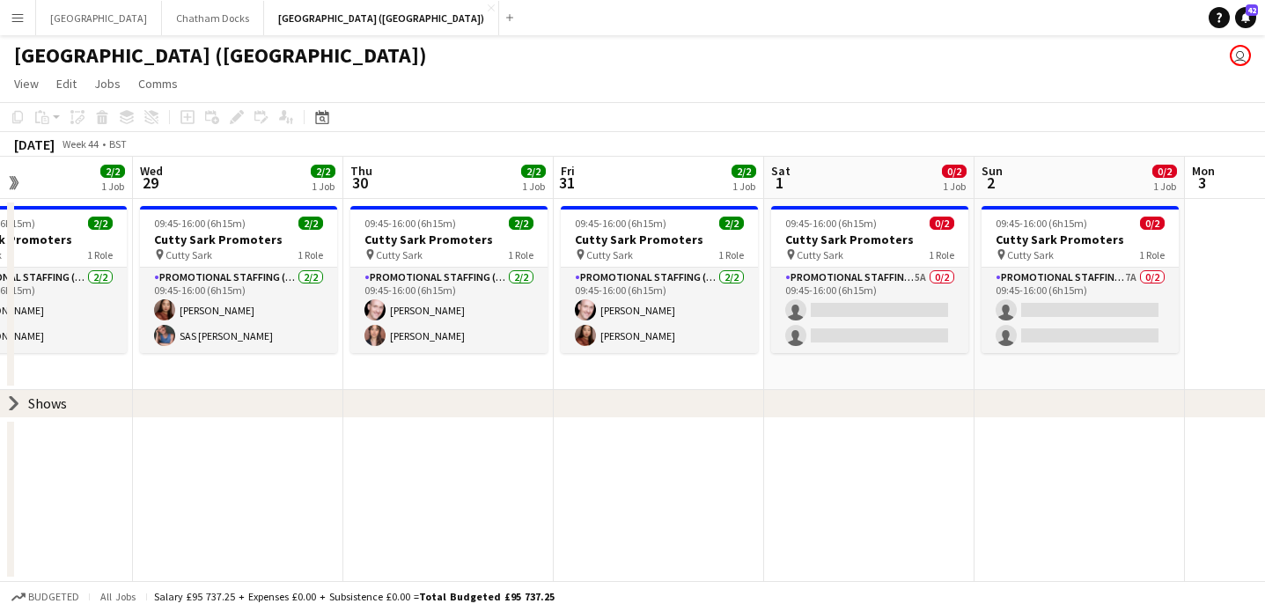
click at [15, 403] on icon at bounding box center [14, 403] width 7 height 13
click at [285, 464] on app-date-cell at bounding box center [238, 500] width 210 height 164
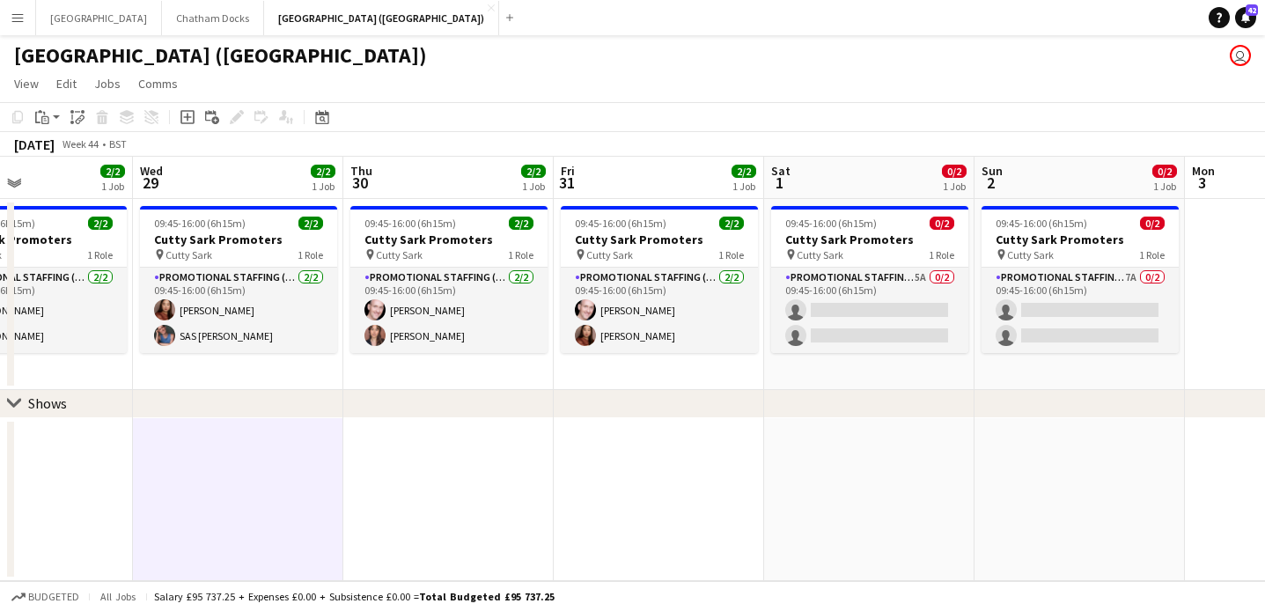
click at [523, 447] on app-date-cell at bounding box center [448, 500] width 210 height 164
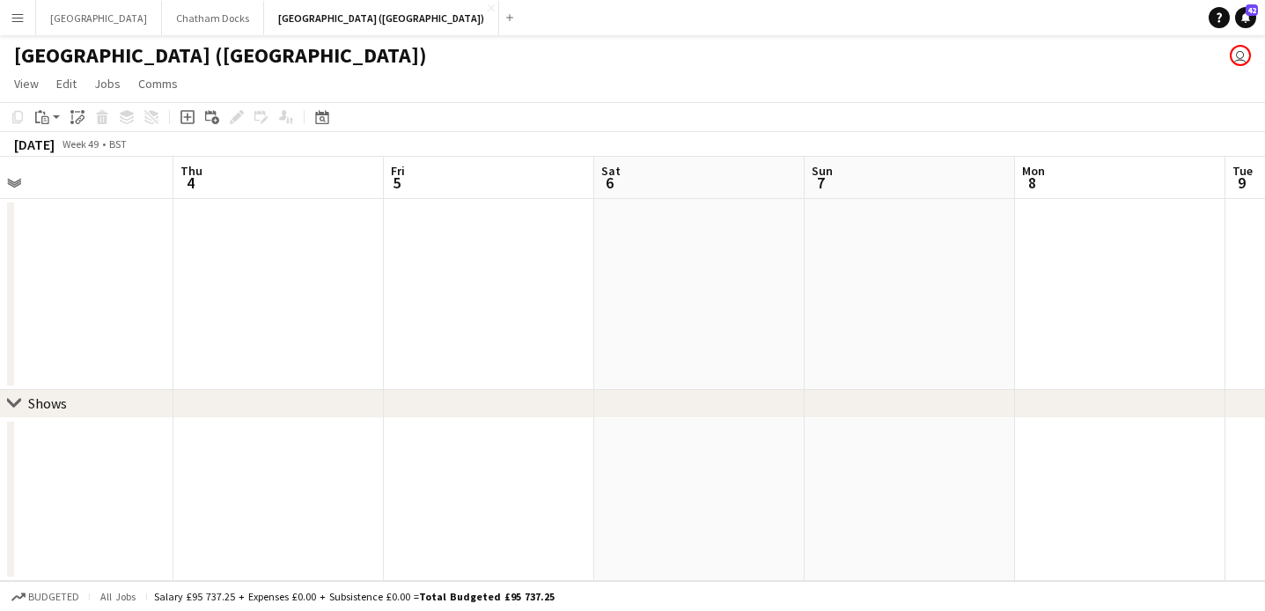
scroll to position [0, 360]
click at [539, 452] on app-date-cell at bounding box center [587, 500] width 210 height 164
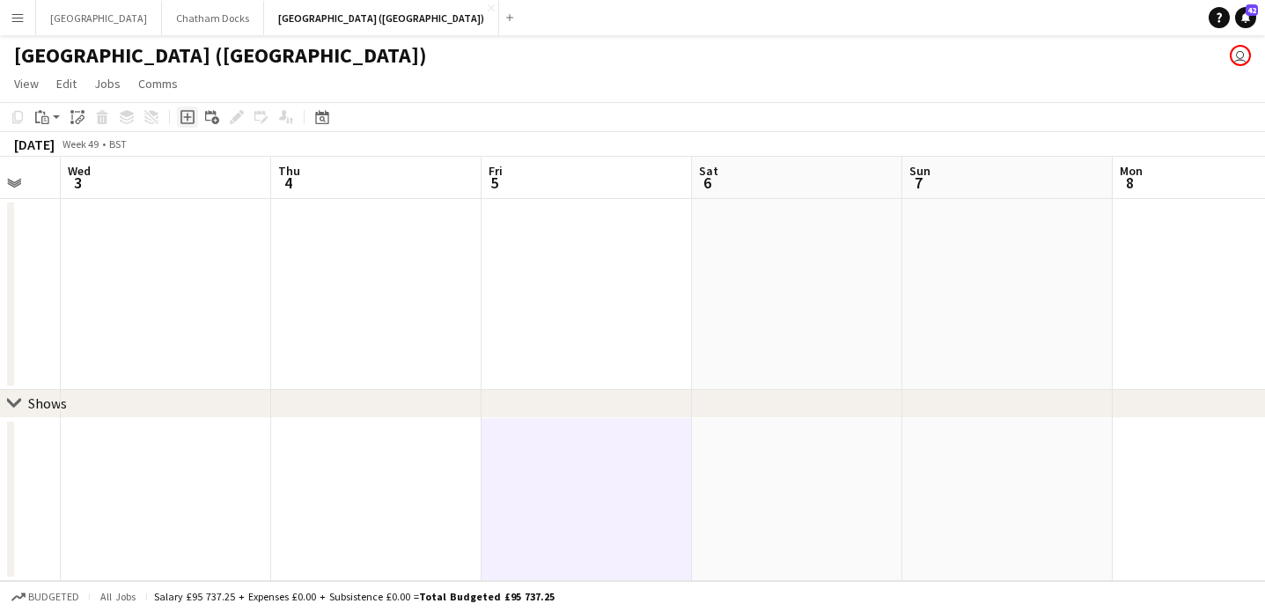
click at [187, 115] on icon at bounding box center [187, 118] width 8 height 8
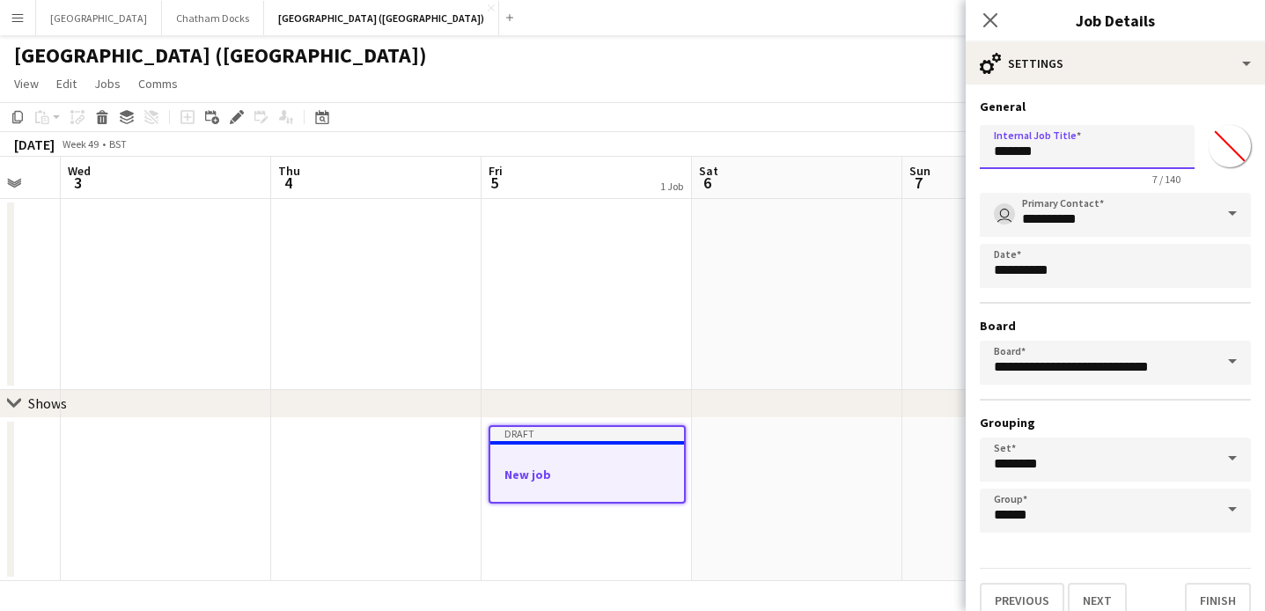
drag, startPoint x: 1073, startPoint y: 153, endPoint x: 891, endPoint y: 147, distance: 182.4
click at [891, 147] on body "Menu Boards Boards Boards All jobs Status Workforce Workforce My Workforce Recr…" at bounding box center [632, 305] width 1265 height 611
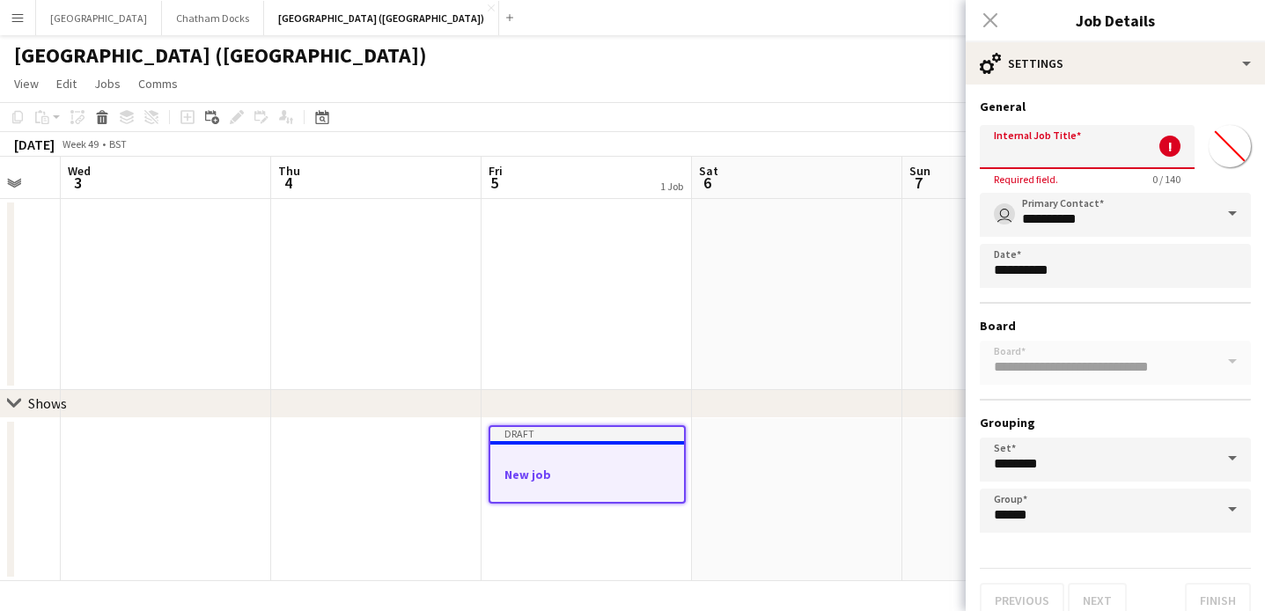
type input "*"
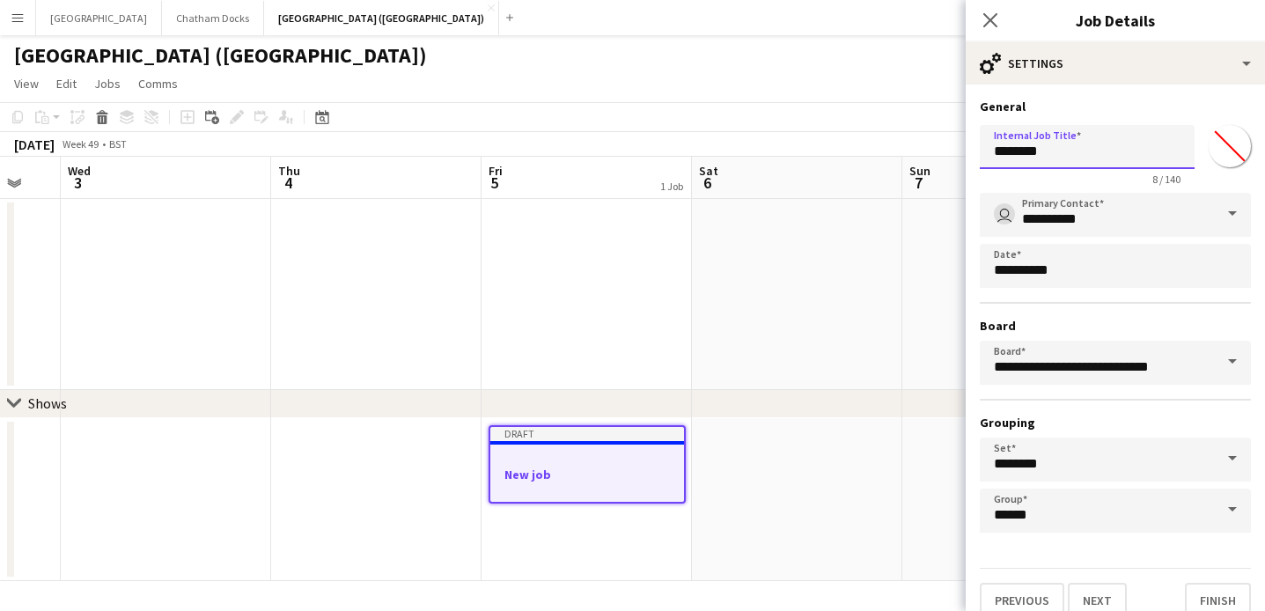
type input "********"
click button "Next" at bounding box center [1097, 600] width 59 height 35
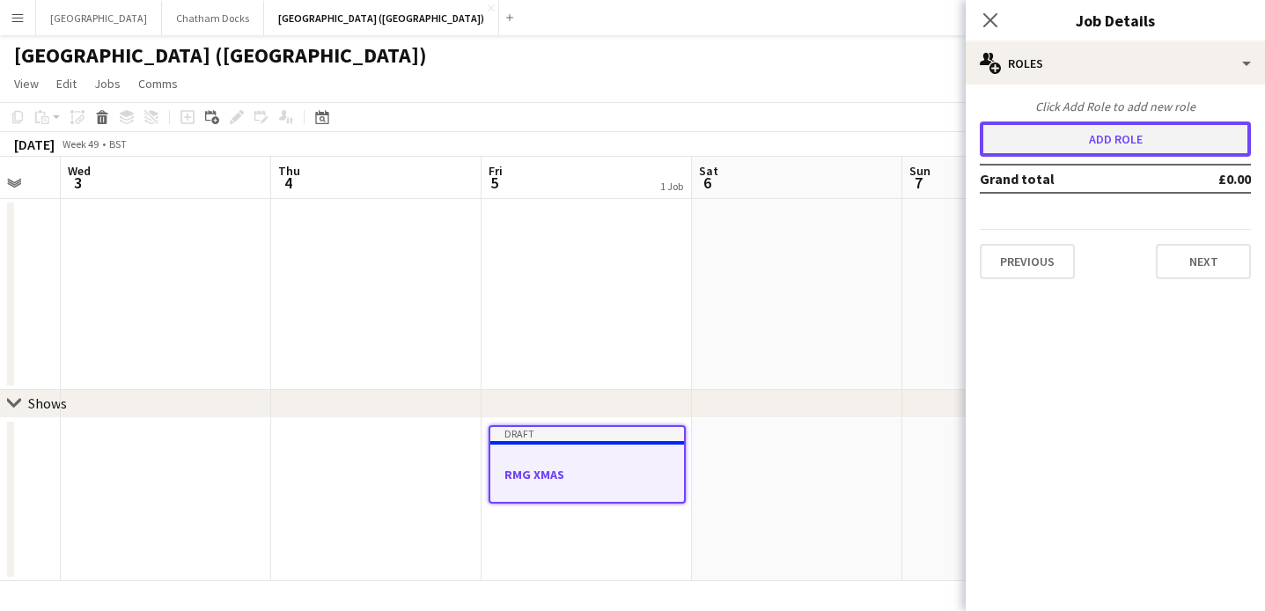
click at [1120, 146] on button "Add role" at bounding box center [1115, 139] width 271 height 35
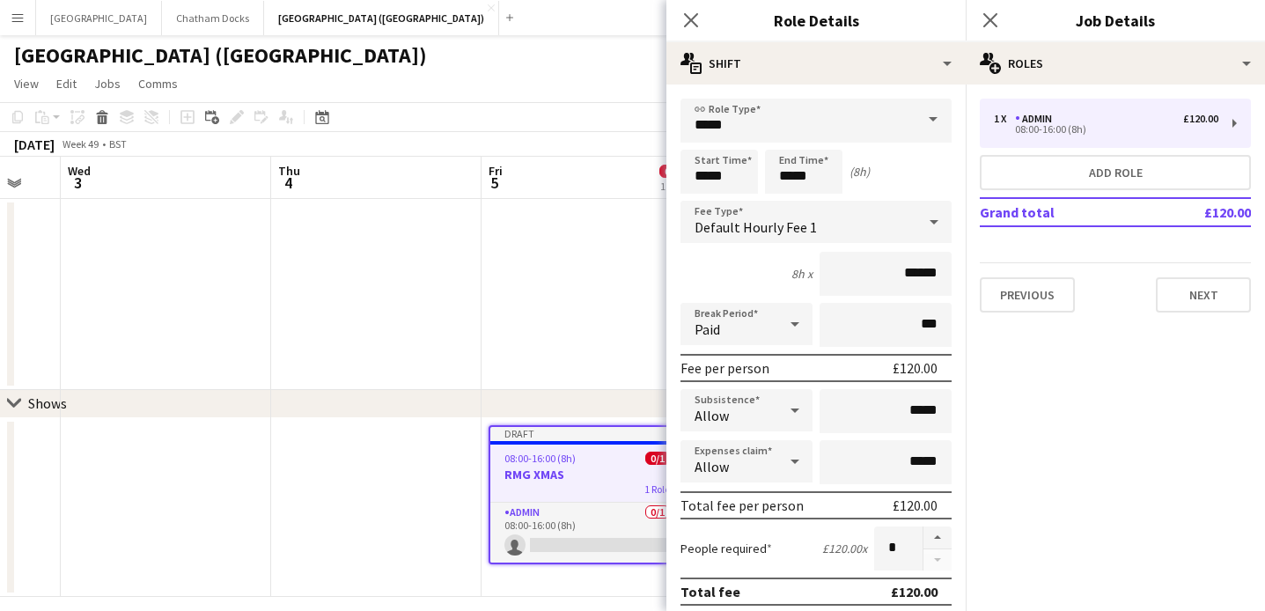
click at [938, 128] on span at bounding box center [933, 120] width 37 height 42
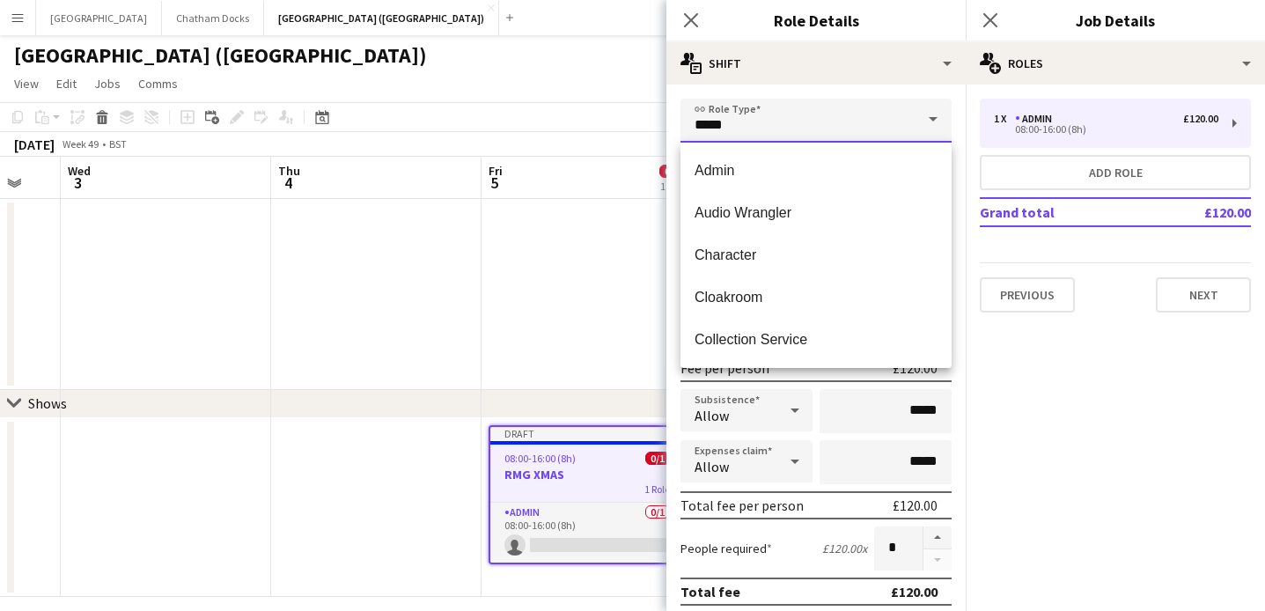
click at [790, 138] on input "*****" at bounding box center [816, 121] width 271 height 44
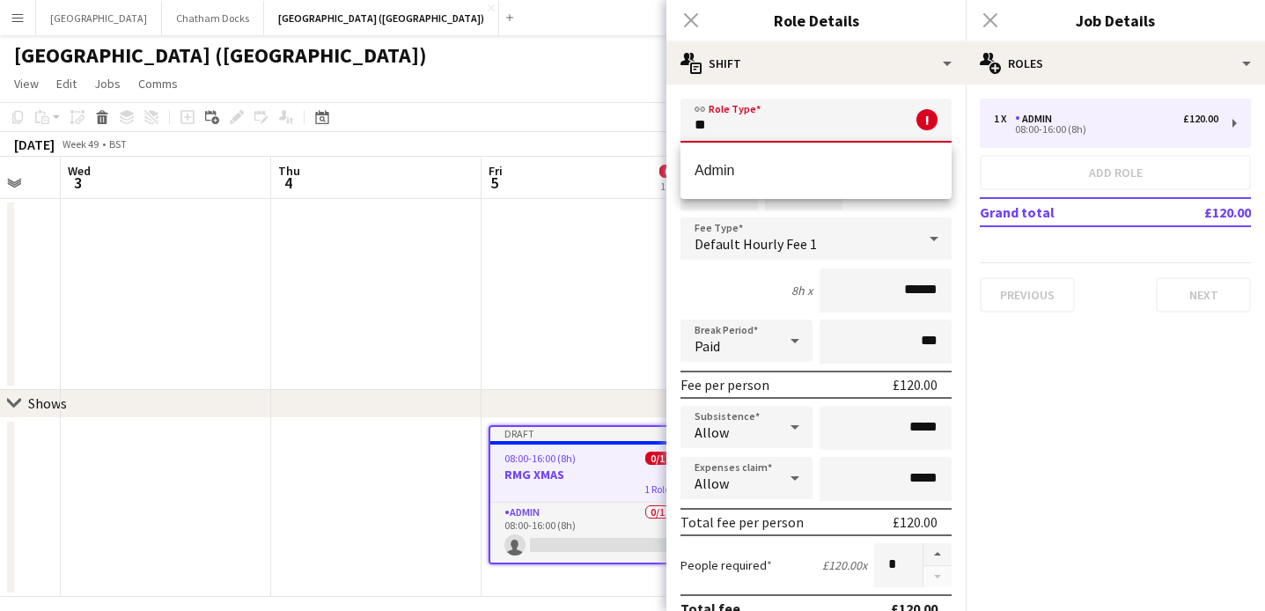
type input "*"
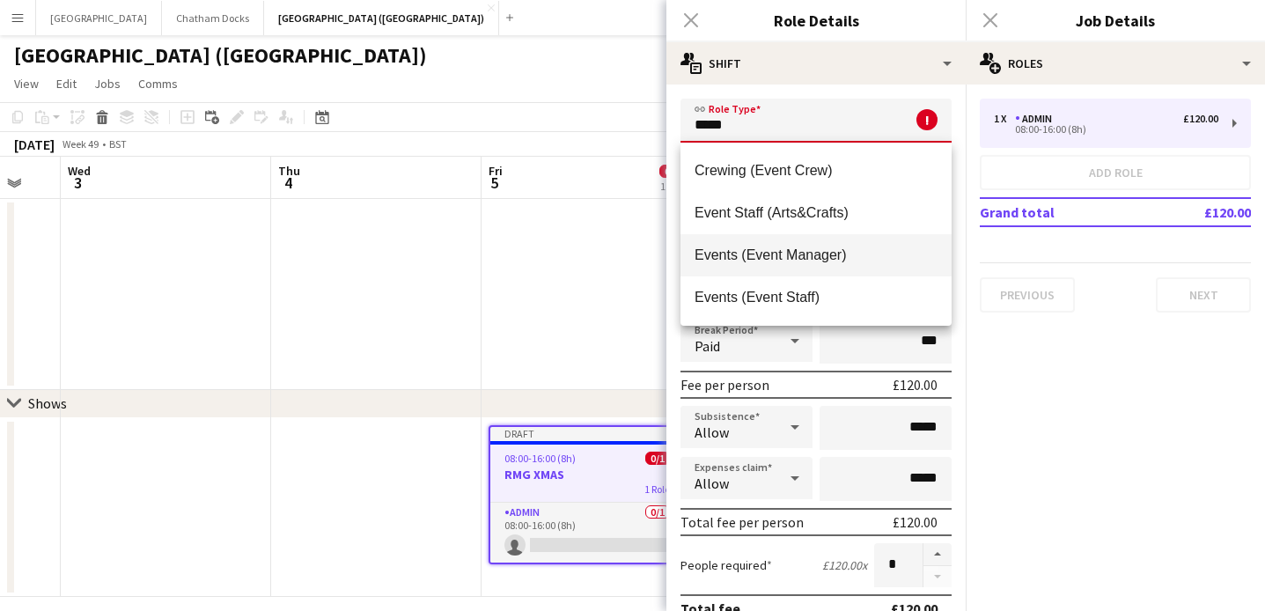
click at [818, 258] on span "Events (Event Manager)" at bounding box center [816, 255] width 243 height 17
type input "**********"
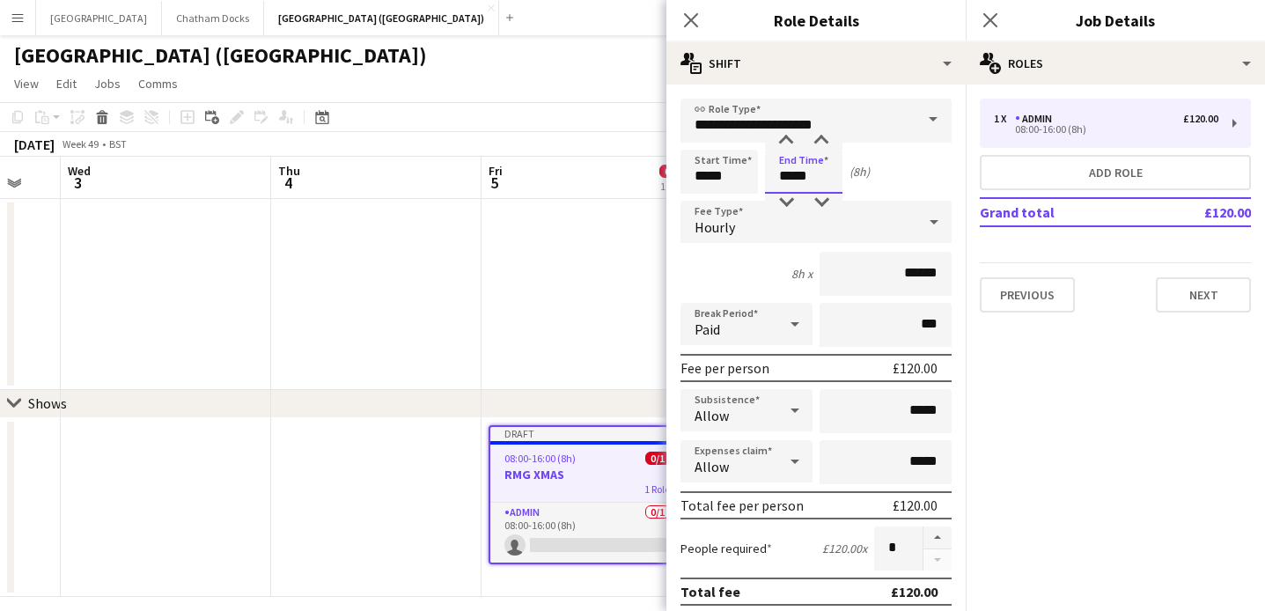
click at [791, 179] on input "*****" at bounding box center [803, 172] width 77 height 44
type input "*****"
click at [743, 263] on div "10h x ******" at bounding box center [816, 274] width 271 height 44
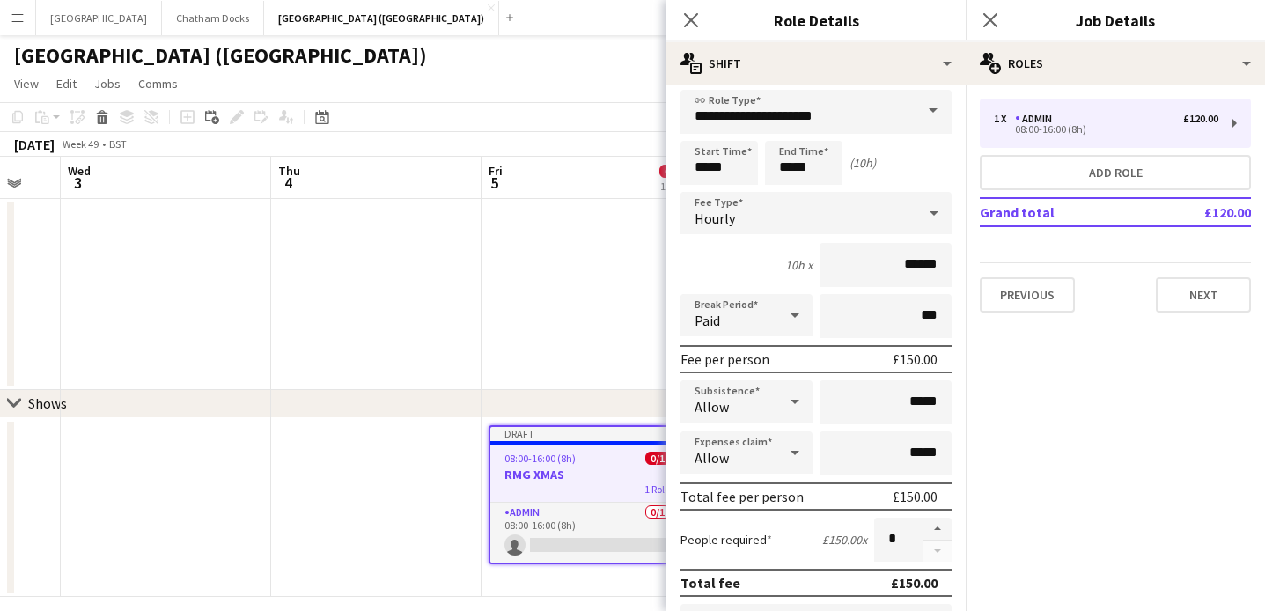
scroll to position [0, 0]
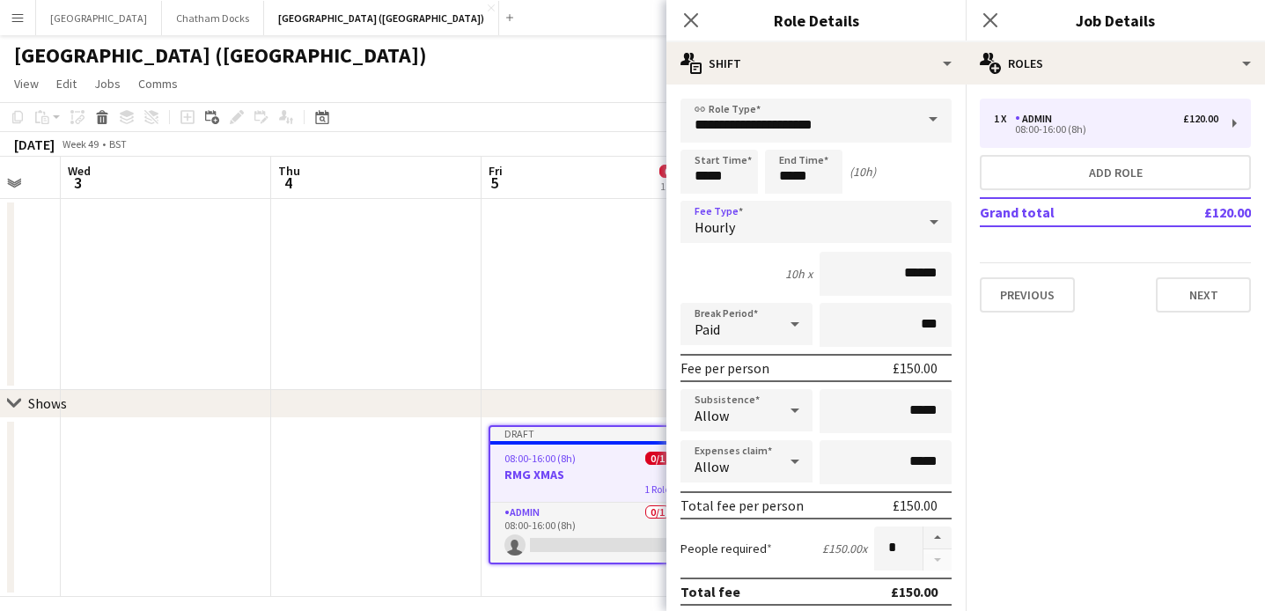
click at [894, 210] on div "Hourly" at bounding box center [799, 222] width 236 height 42
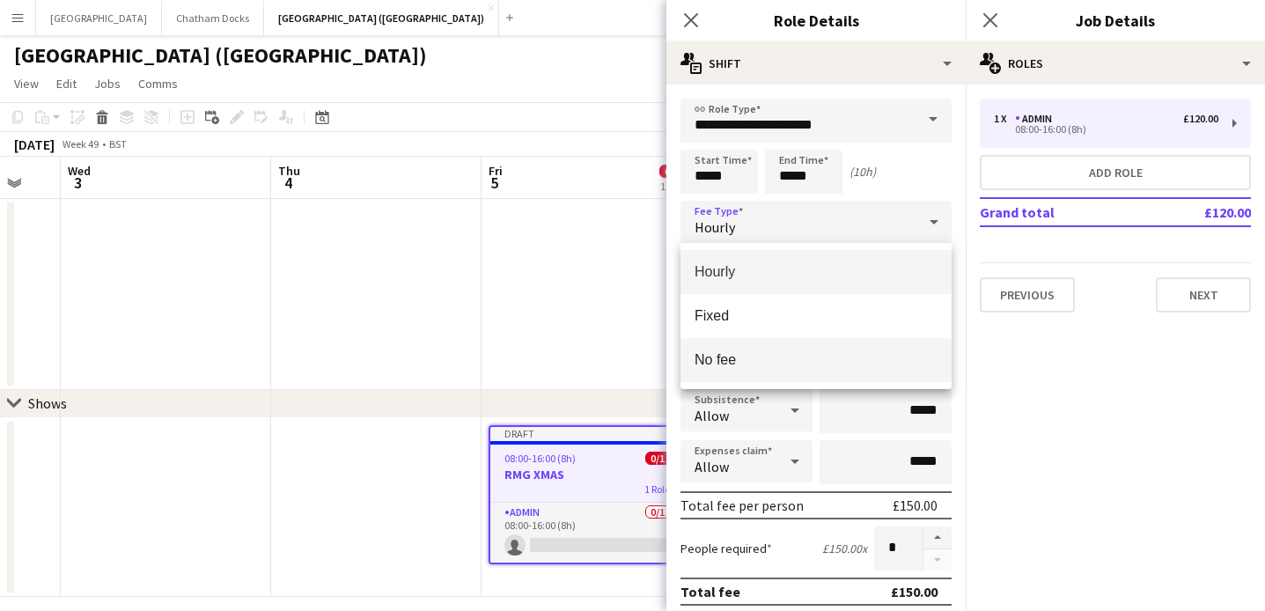
click at [864, 360] on span "No fee" at bounding box center [816, 359] width 243 height 17
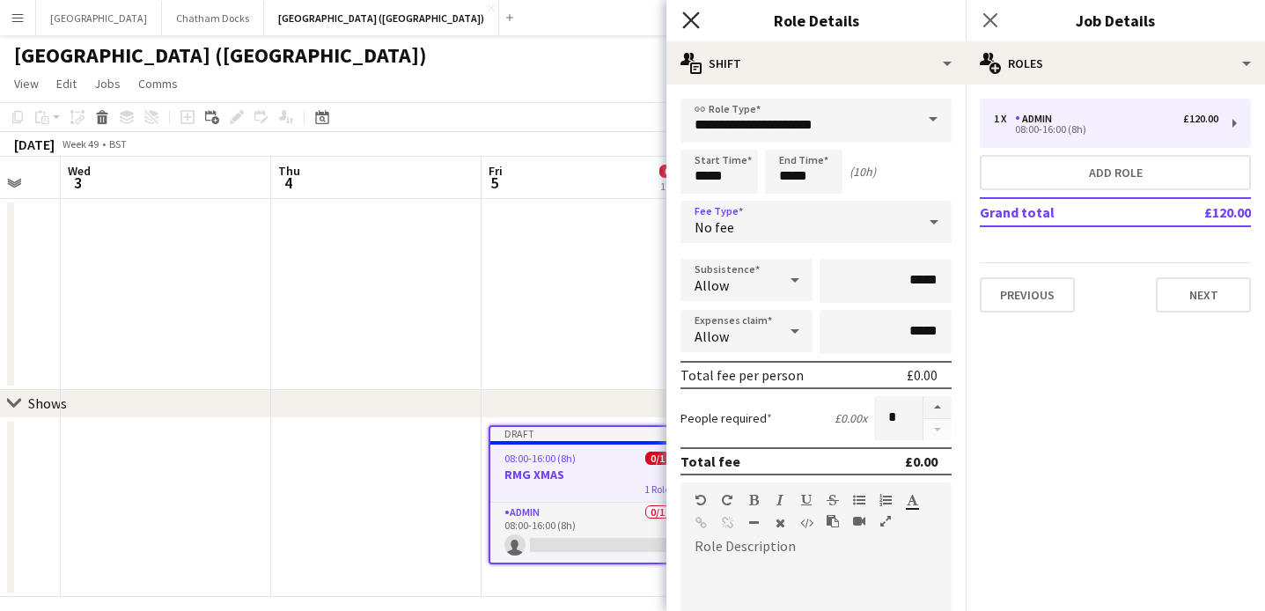
click at [690, 17] on icon "Close pop-in" at bounding box center [690, 19] width 17 height 17
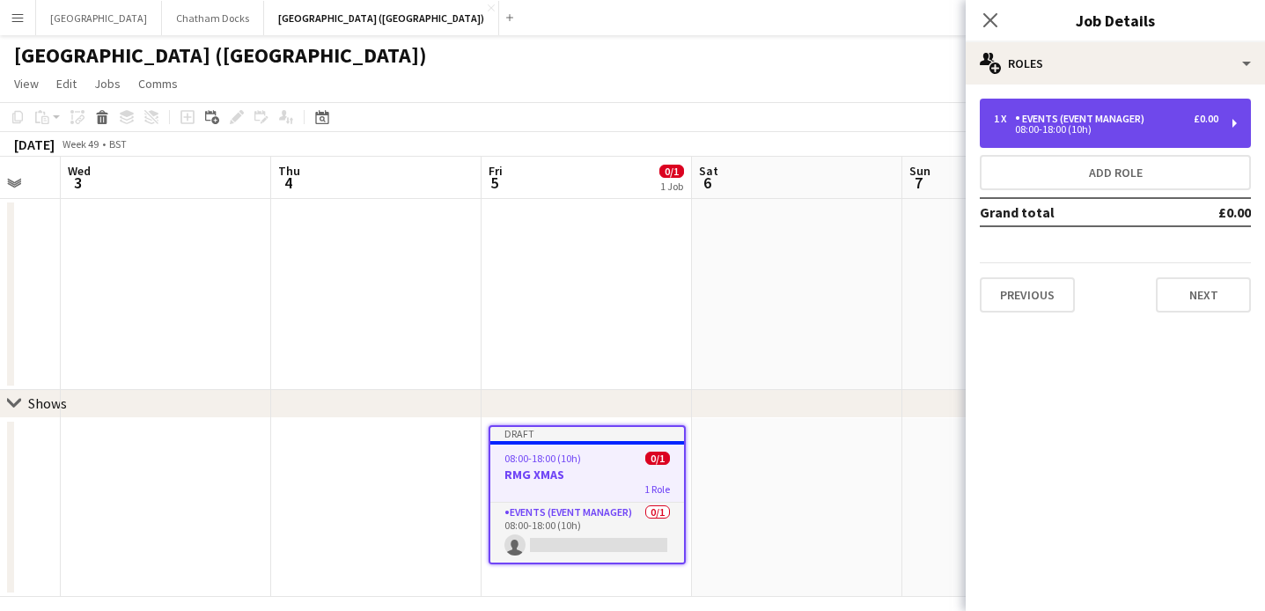
click at [1116, 122] on div "Events (Event Manager)" at bounding box center [1083, 119] width 136 height 12
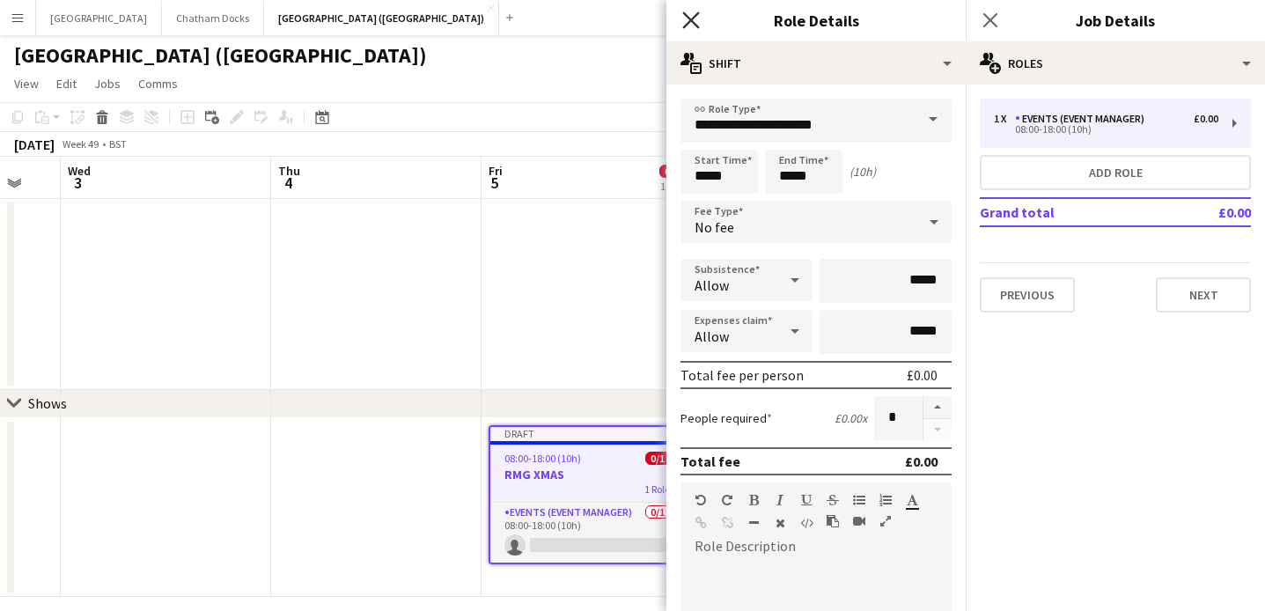
click at [694, 18] on icon at bounding box center [690, 19] width 17 height 17
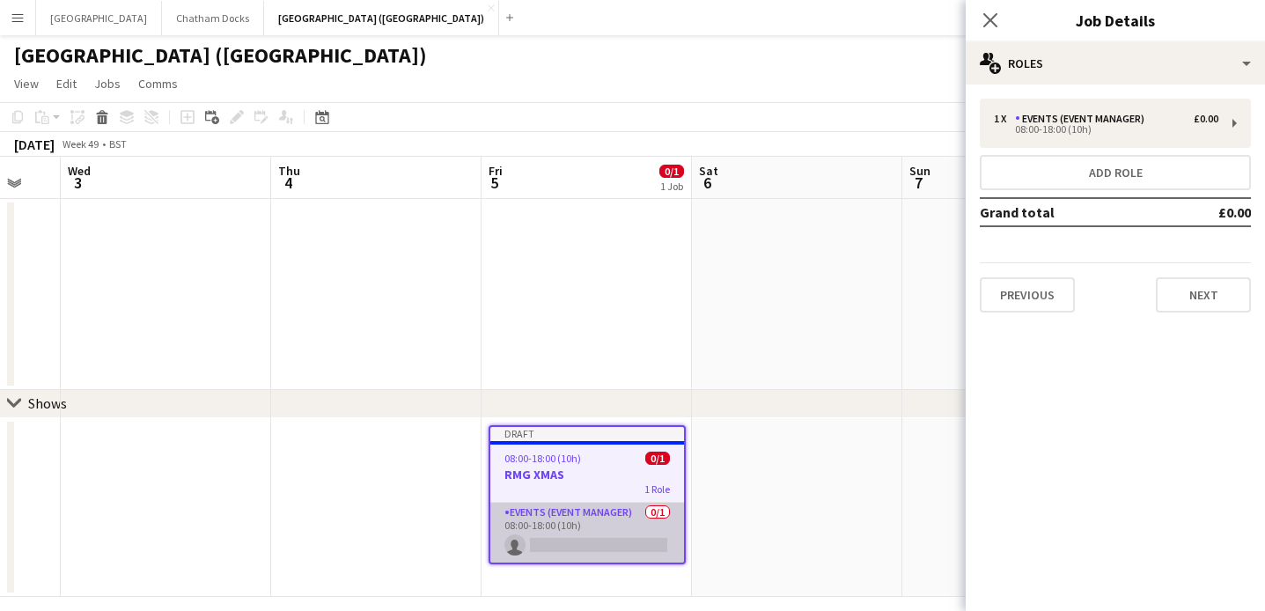
click at [606, 536] on app-card-role "Events (Event Manager) 0/1 08:00-18:00 (10h) single-neutral-actions" at bounding box center [588, 533] width 194 height 60
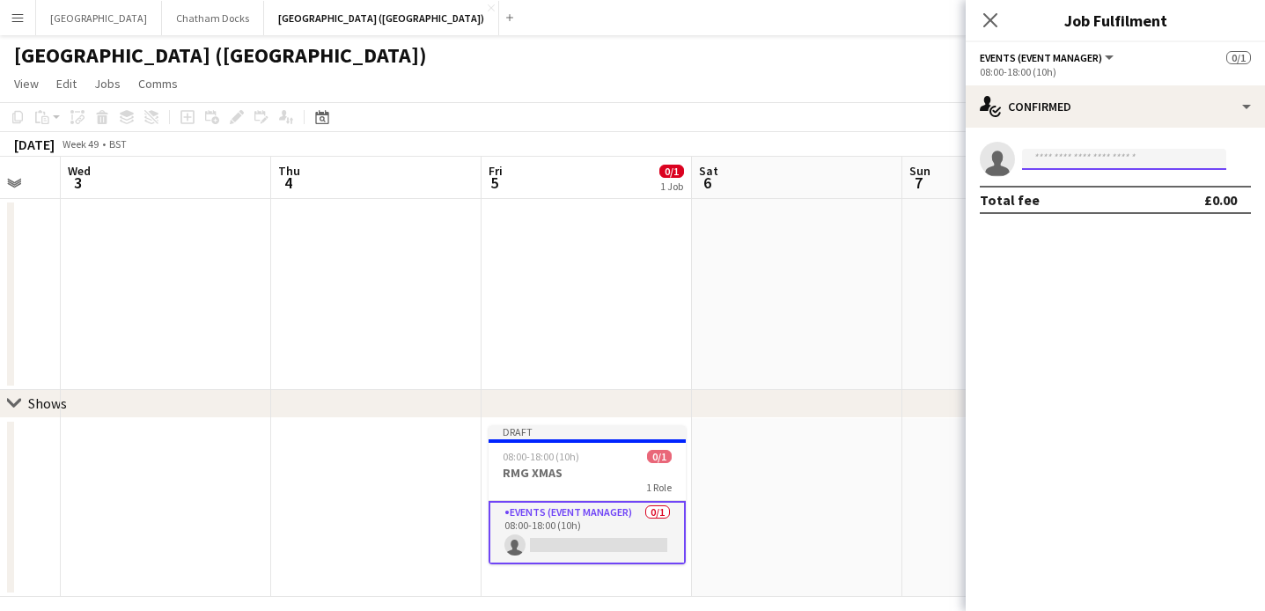
click at [1073, 169] on input at bounding box center [1124, 159] width 204 height 21
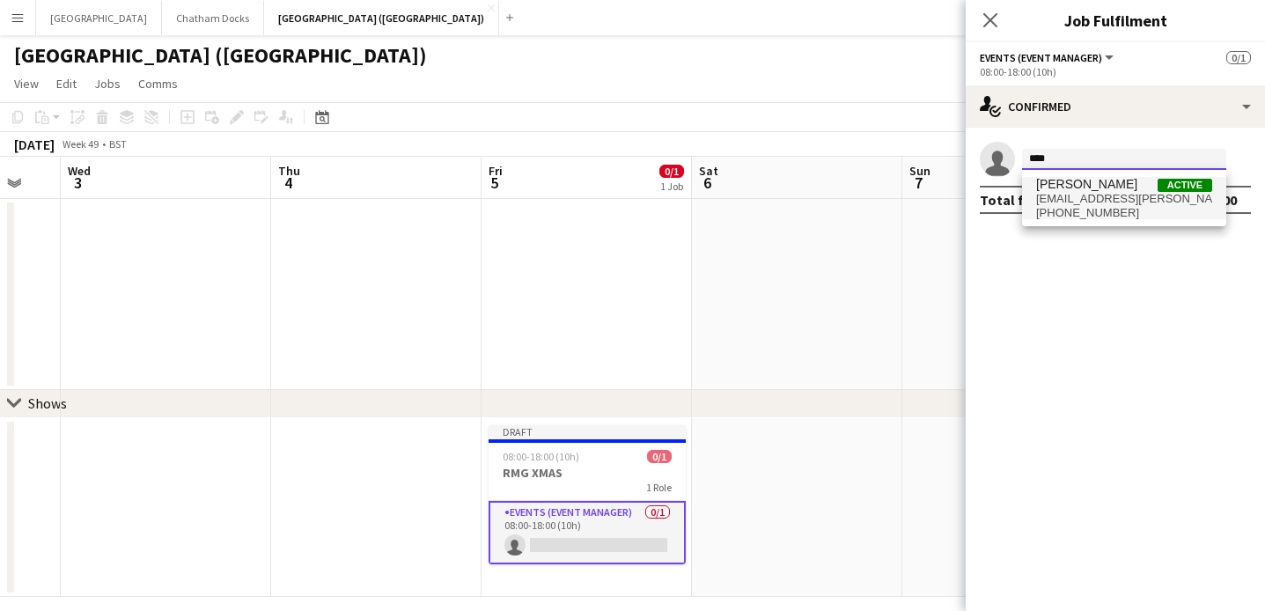
type input "***"
click at [1088, 202] on span "augustusj.gordon@gmail.com" at bounding box center [1124, 199] width 176 height 14
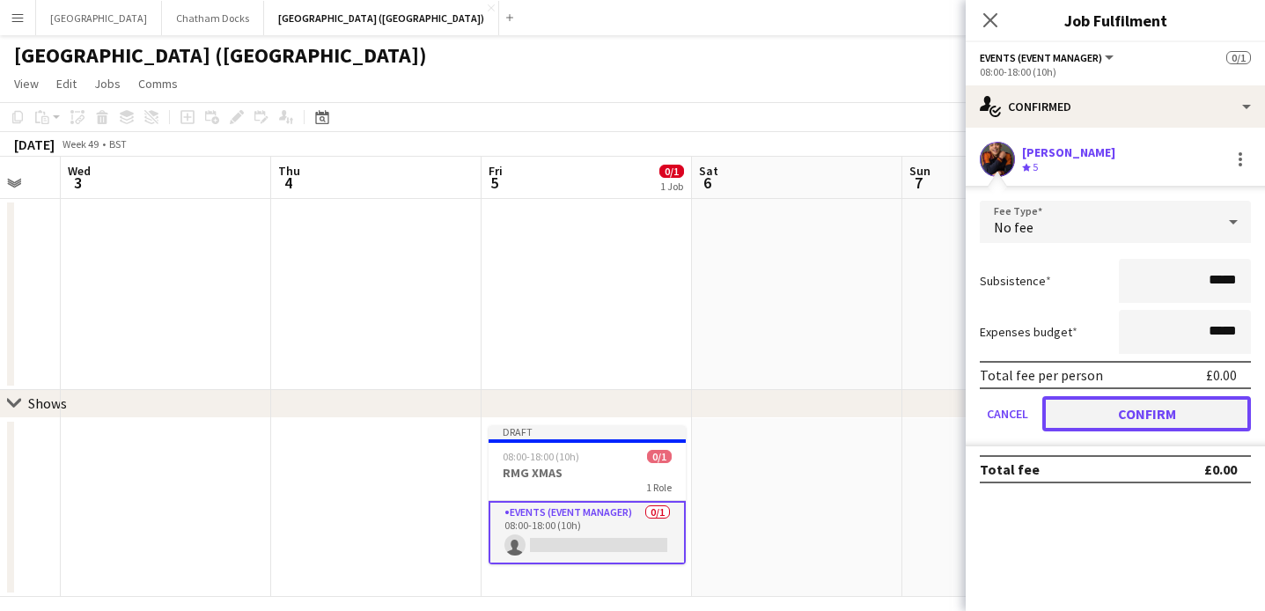
click at [1178, 400] on button "Confirm" at bounding box center [1147, 413] width 209 height 35
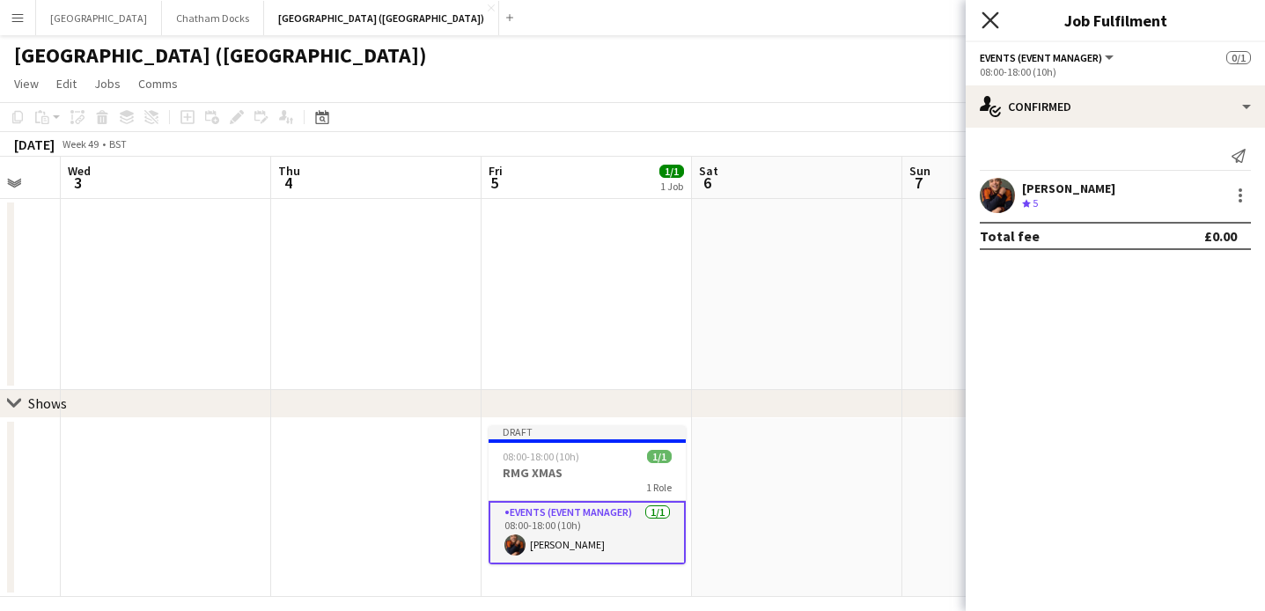
click at [990, 25] on icon "Close pop-in" at bounding box center [990, 19] width 17 height 17
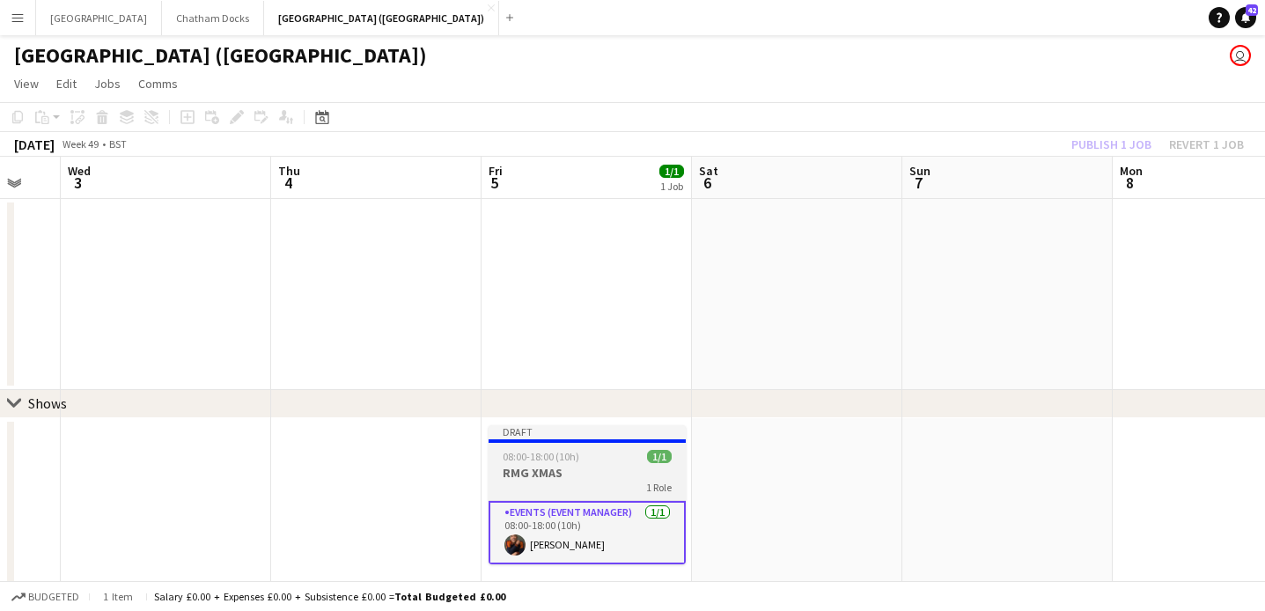
click at [567, 462] on span "08:00-18:00 (10h)" at bounding box center [541, 456] width 77 height 13
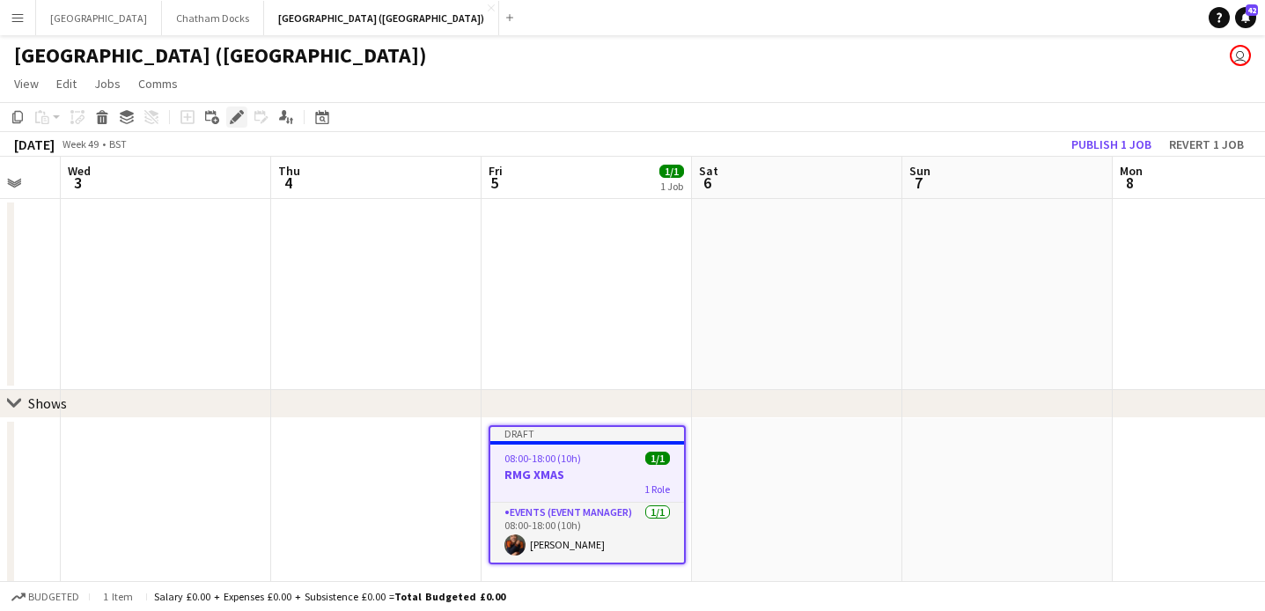
click at [240, 116] on icon at bounding box center [237, 118] width 10 height 10
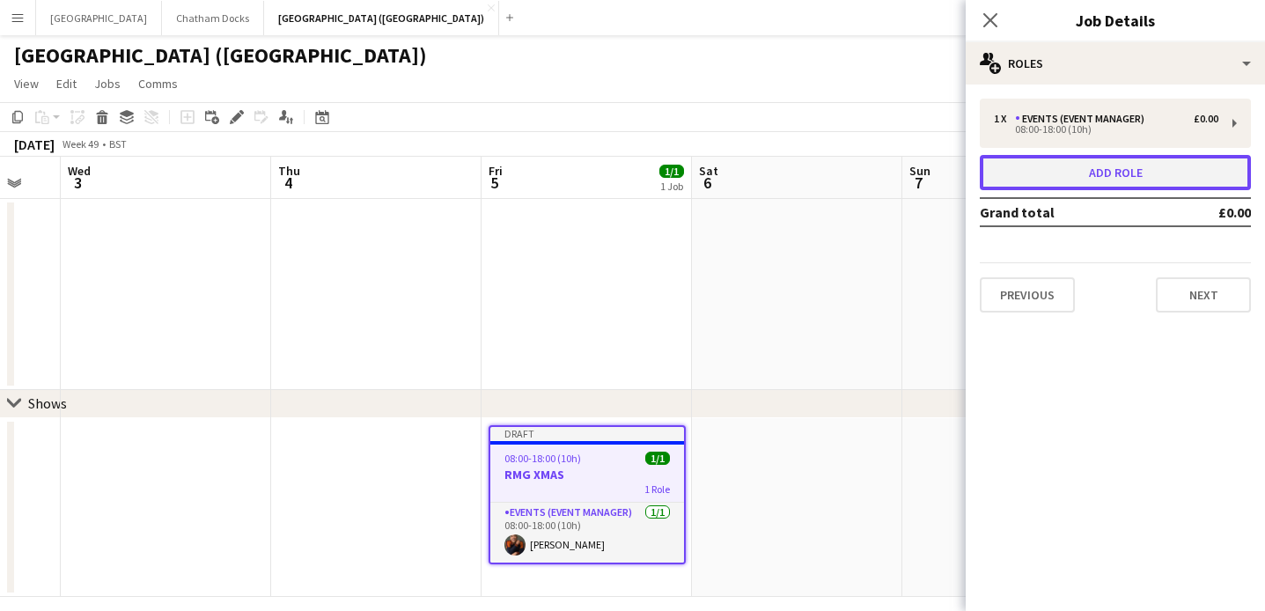
click at [1073, 171] on button "Add role" at bounding box center [1115, 172] width 271 height 35
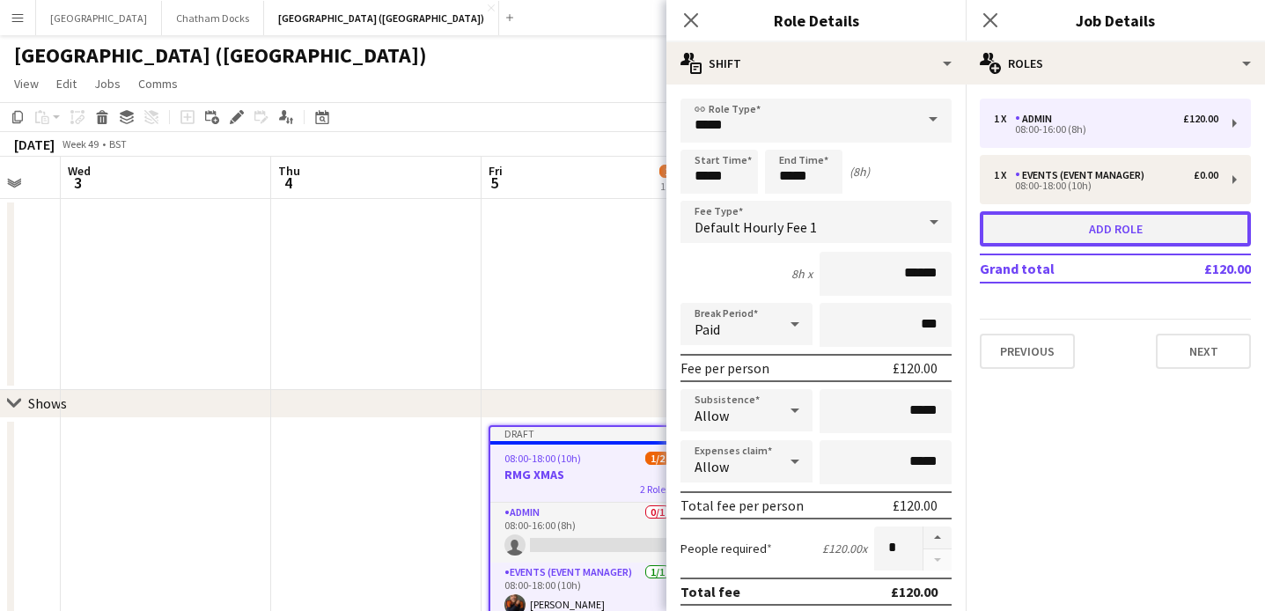
click at [1113, 234] on button "Add role" at bounding box center [1115, 228] width 271 height 35
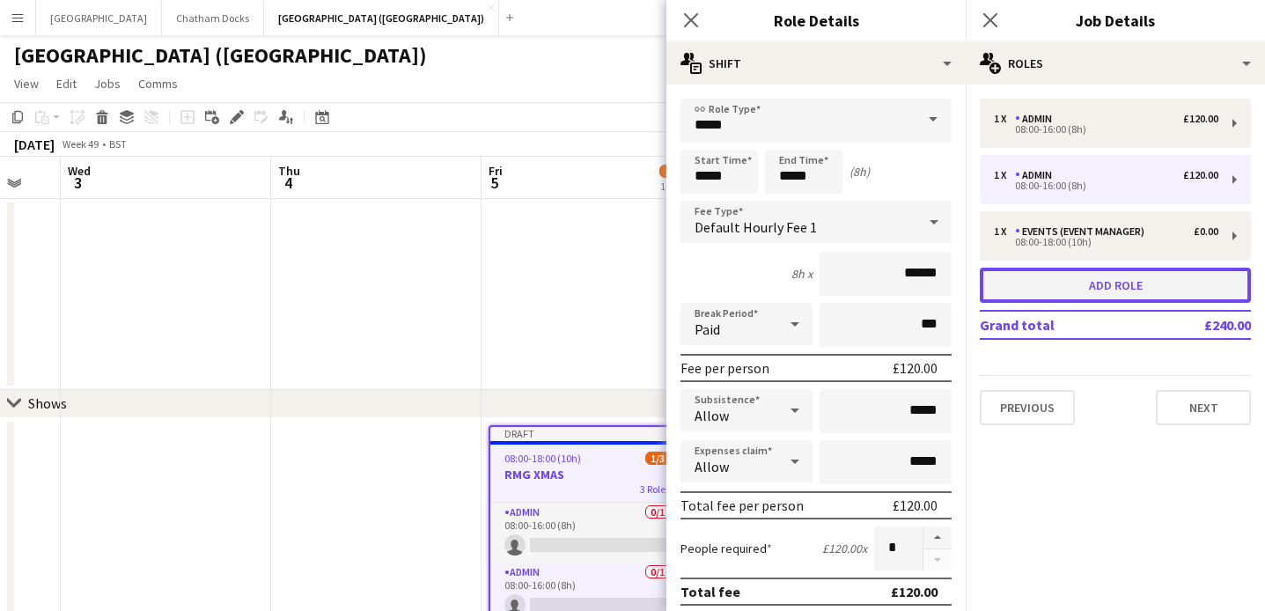
click at [1101, 291] on button "Add role" at bounding box center [1115, 285] width 271 height 35
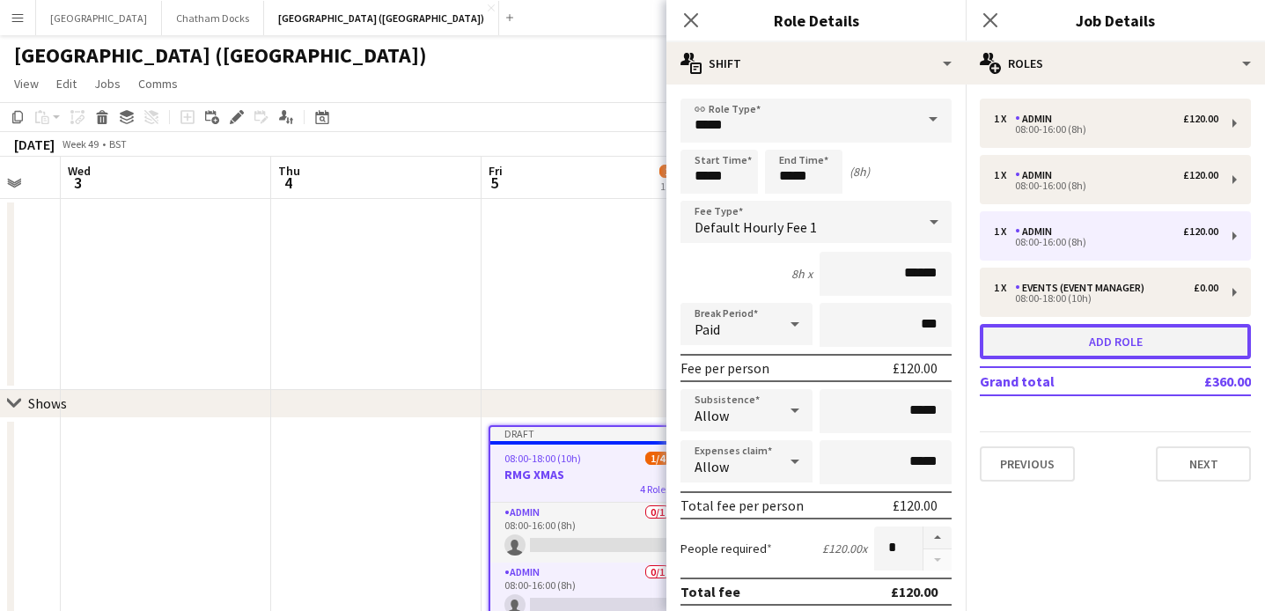
click at [1081, 339] on button "Add role" at bounding box center [1115, 341] width 271 height 35
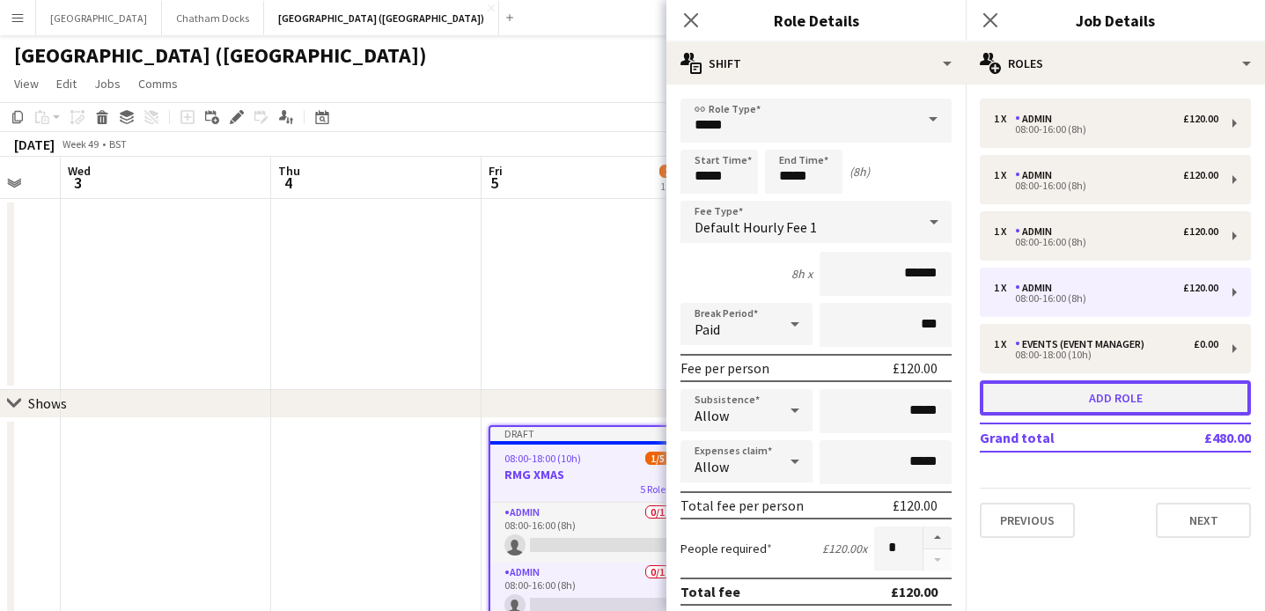
click at [1081, 394] on button "Add role" at bounding box center [1115, 397] width 271 height 35
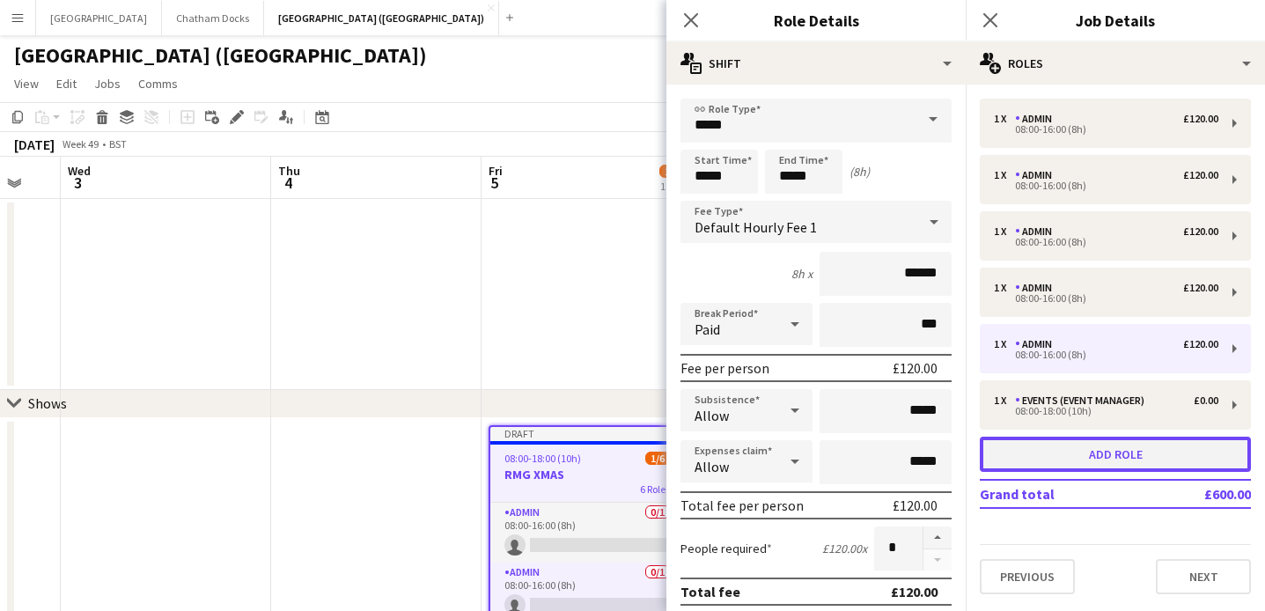
click at [1081, 459] on button "Add role" at bounding box center [1115, 454] width 271 height 35
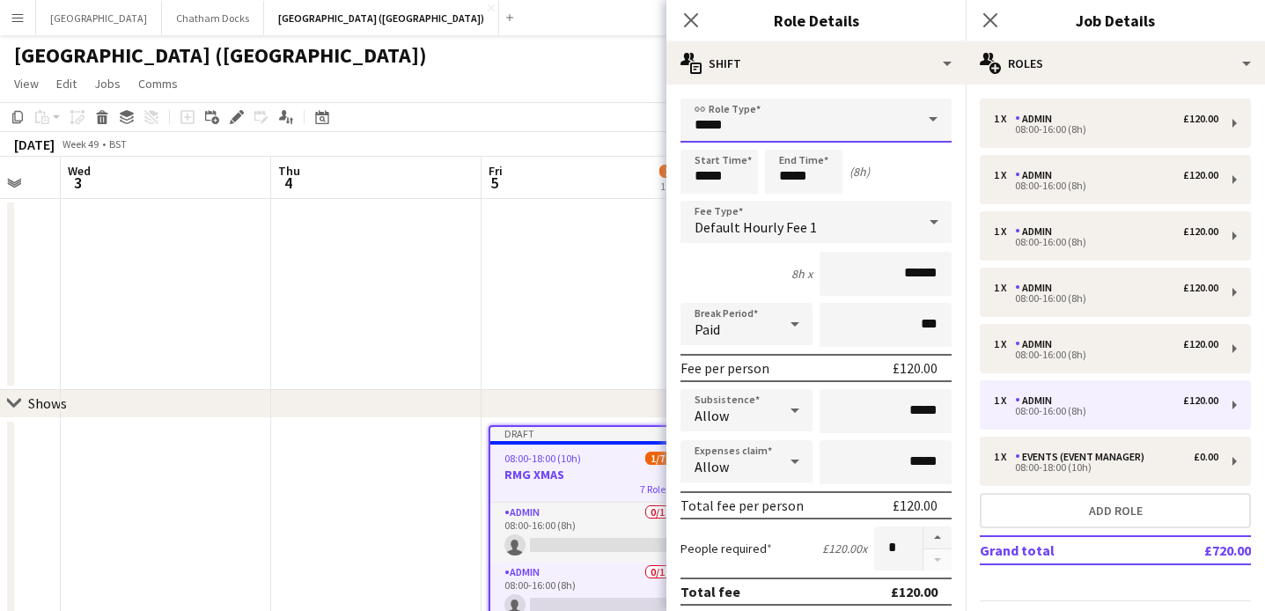
click at [882, 127] on input "*****" at bounding box center [816, 121] width 271 height 44
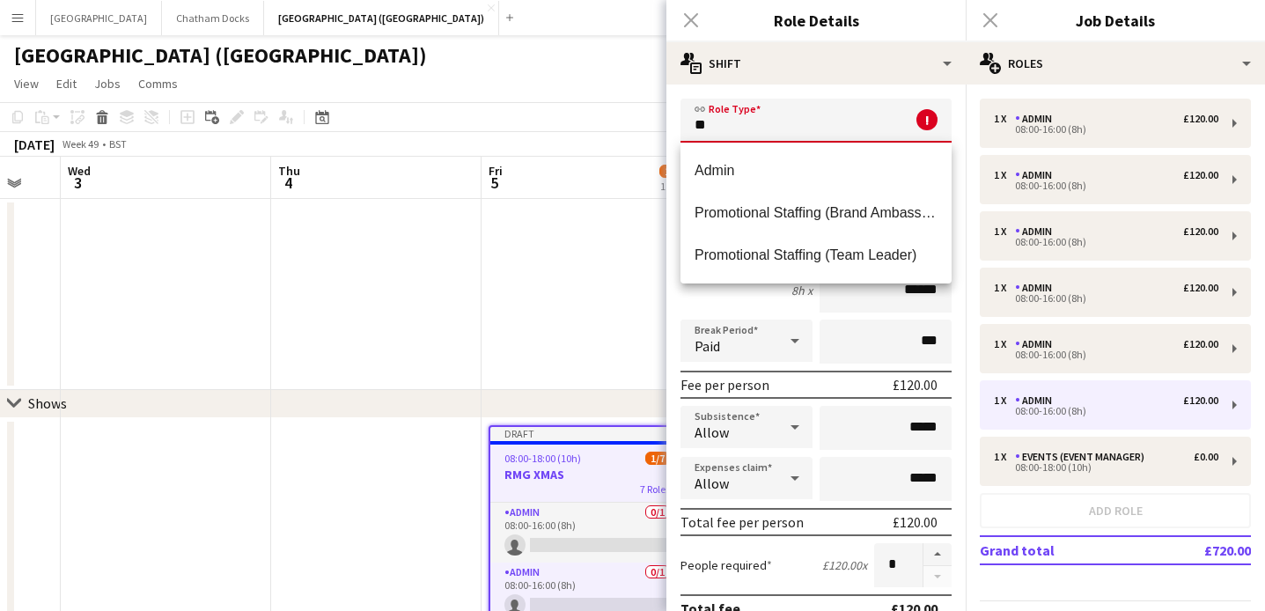
type input "*"
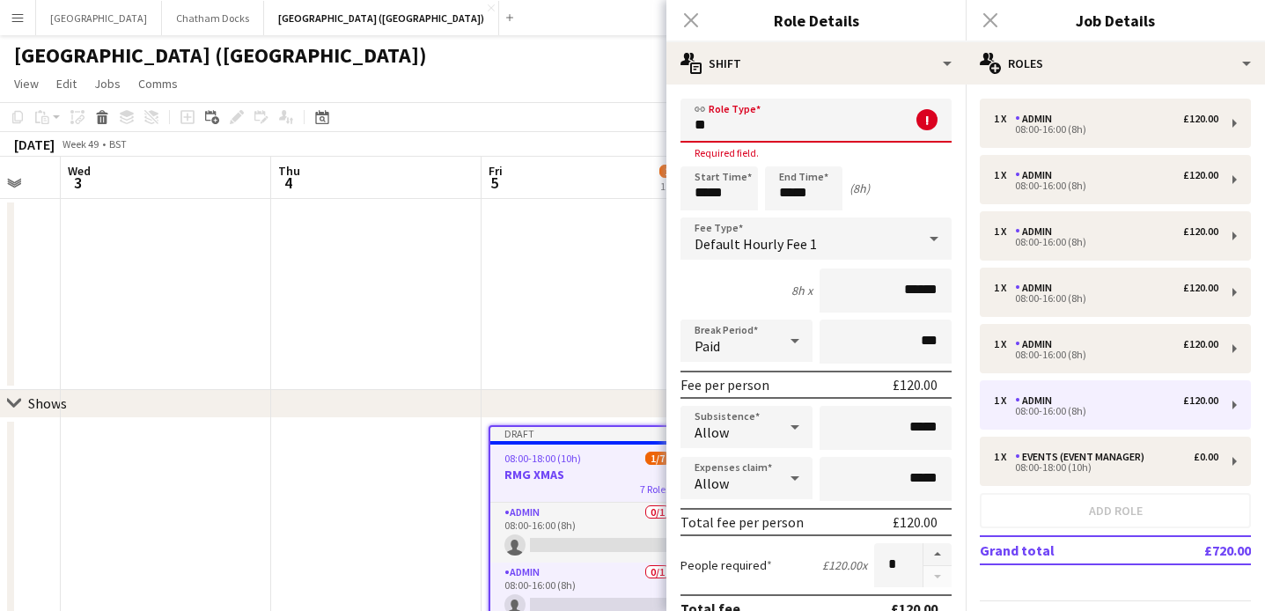
type input "*"
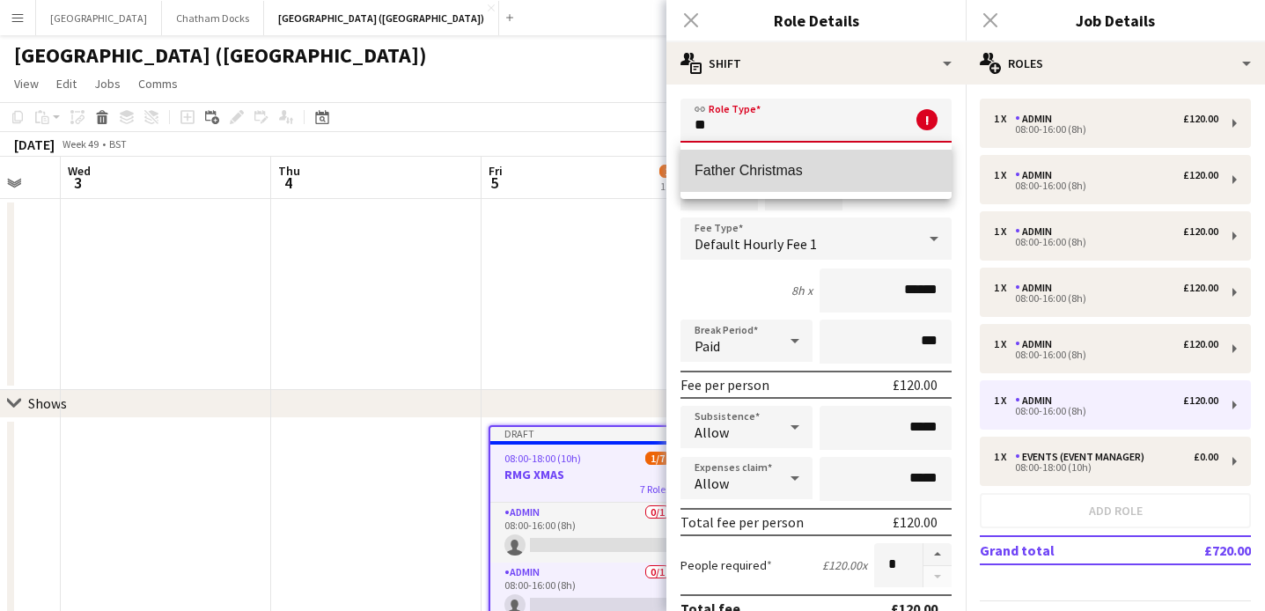
click at [786, 175] on span "Father Christmas" at bounding box center [816, 170] width 243 height 17
type input "**********"
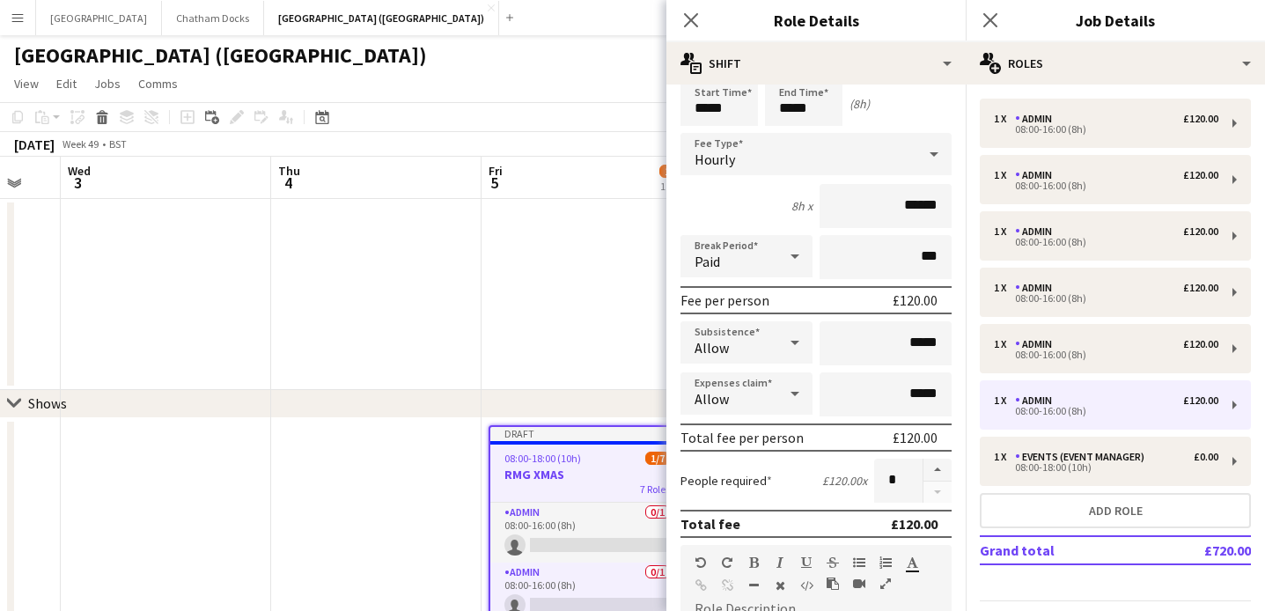
scroll to position [70, 0]
click at [808, 159] on div "Hourly" at bounding box center [799, 152] width 236 height 42
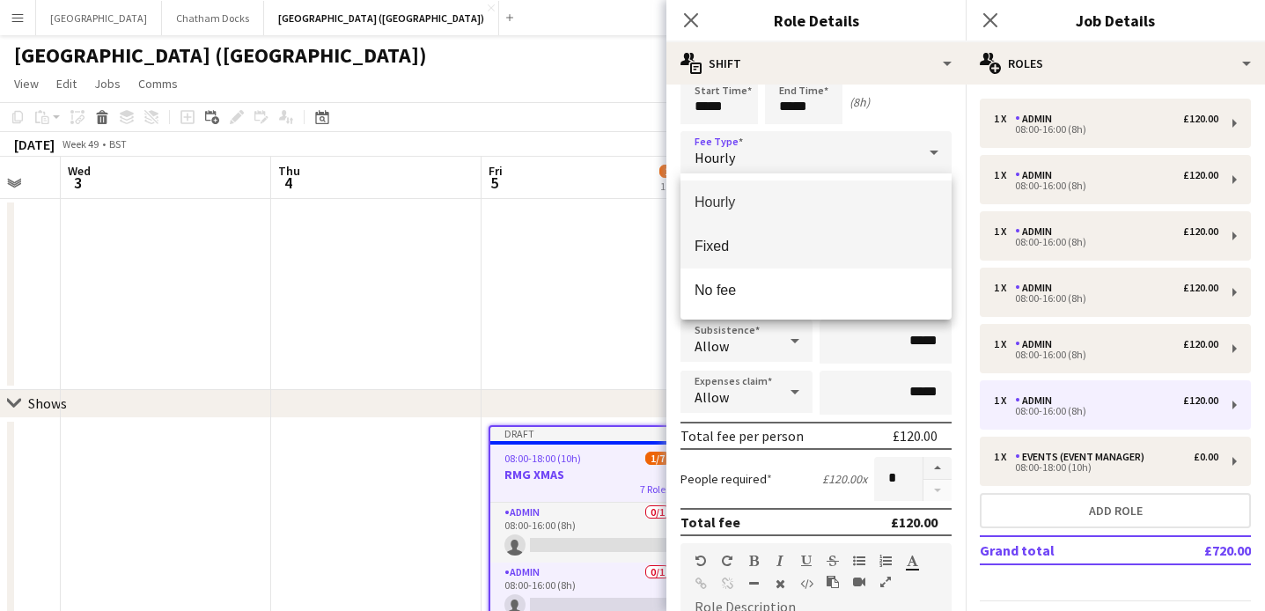
click at [786, 249] on span "Fixed" at bounding box center [816, 246] width 243 height 17
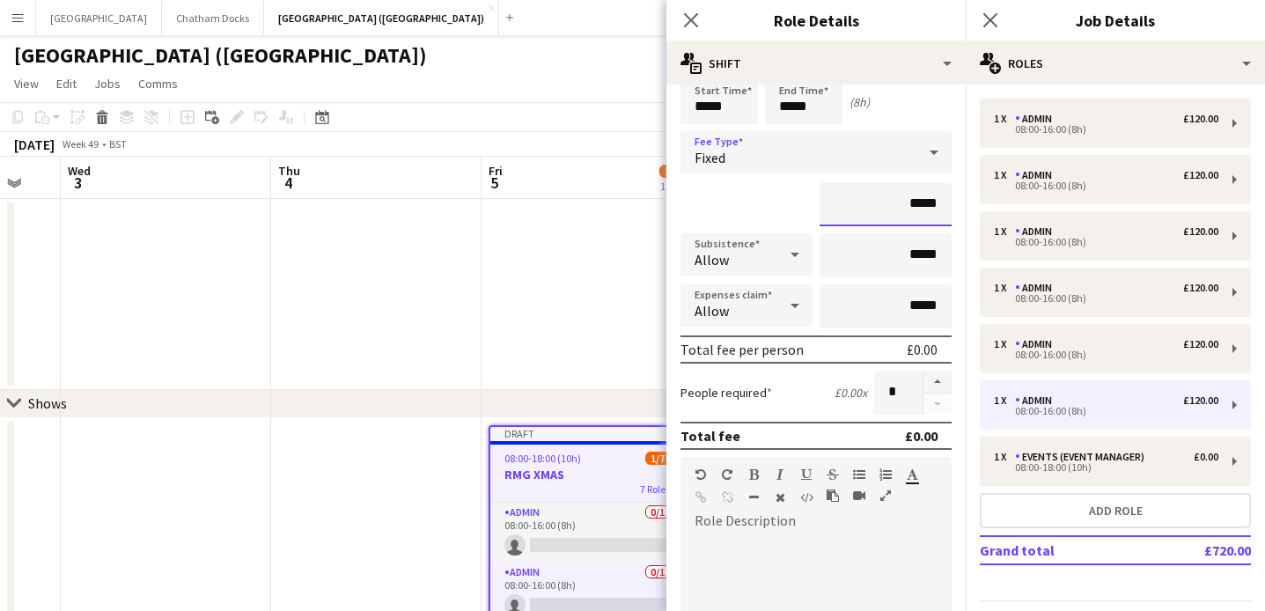
click at [918, 202] on input "*****" at bounding box center [886, 204] width 132 height 44
type input "**"
type input "****"
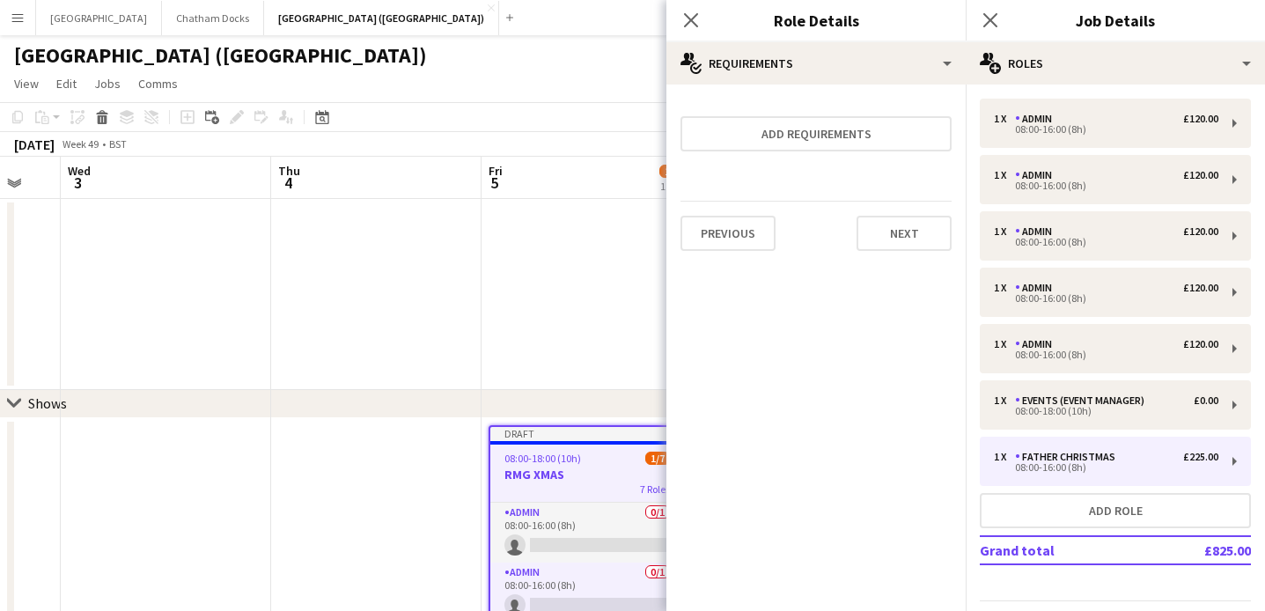
scroll to position [0, 0]
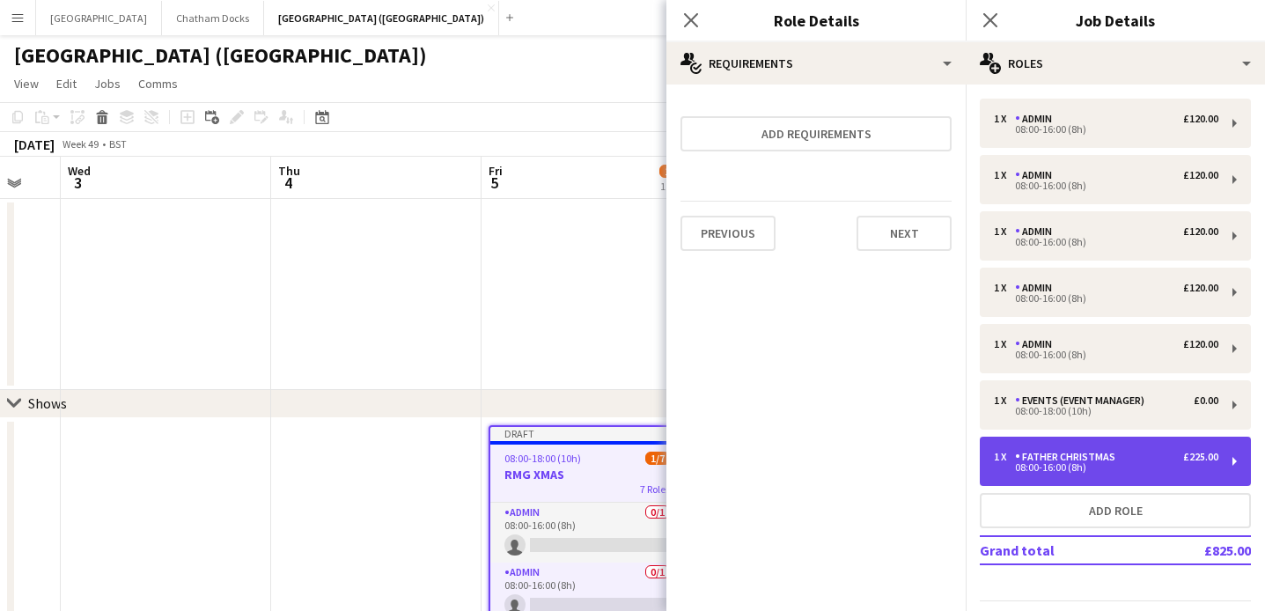
click at [1059, 477] on div "1 x Father Christmas £225.00 08:00-16:00 (8h)" at bounding box center [1115, 461] width 271 height 49
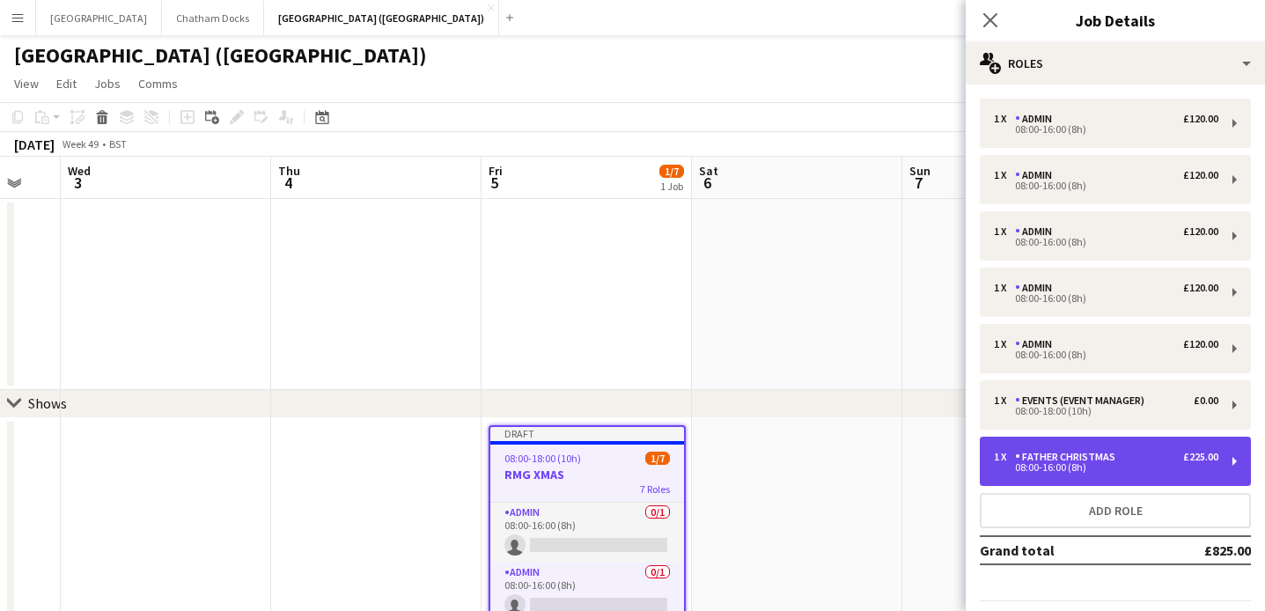
click at [1087, 446] on div "1 x Father Christmas £225.00 08:00-16:00 (8h)" at bounding box center [1115, 461] width 271 height 49
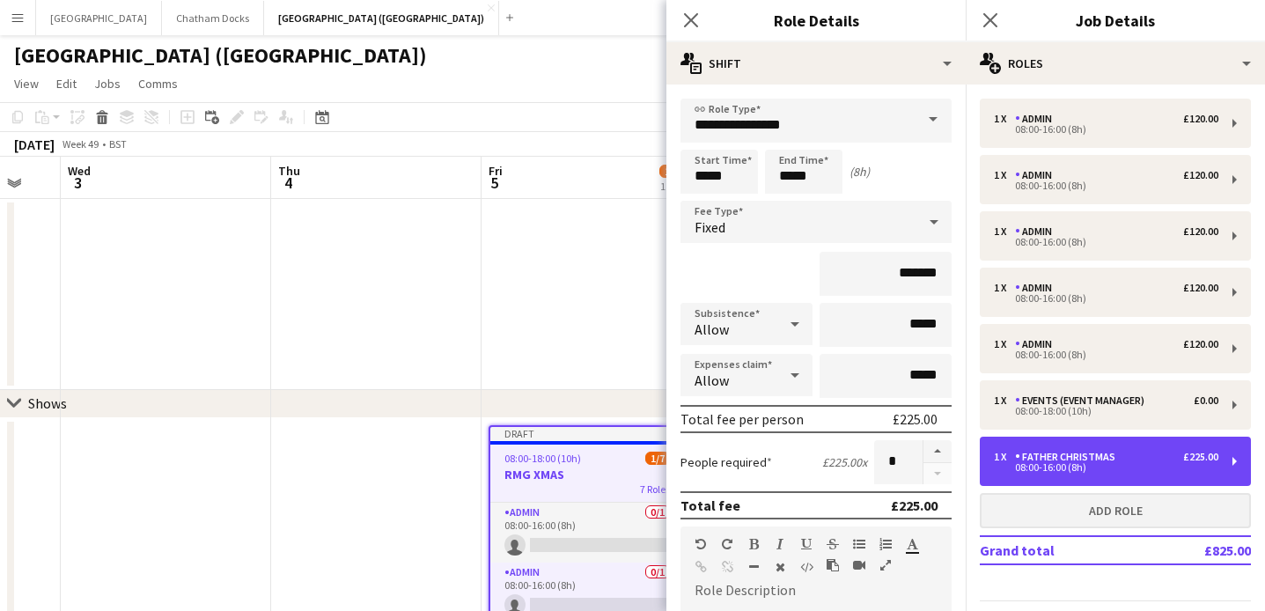
scroll to position [3, 0]
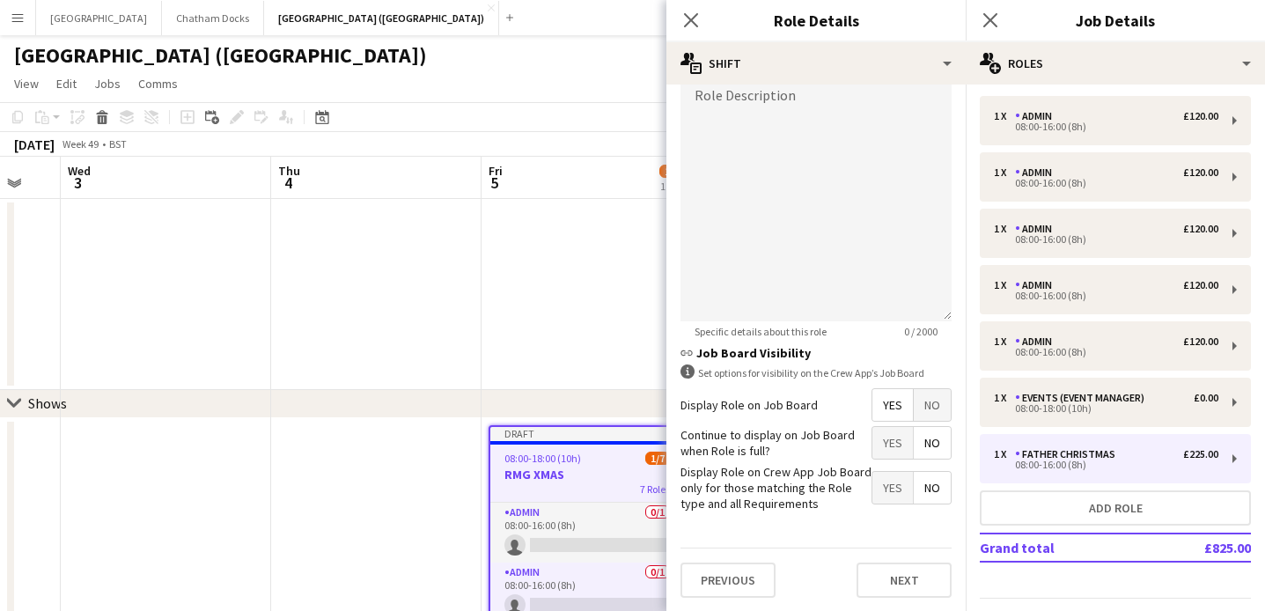
click at [930, 409] on span "No" at bounding box center [932, 405] width 37 height 32
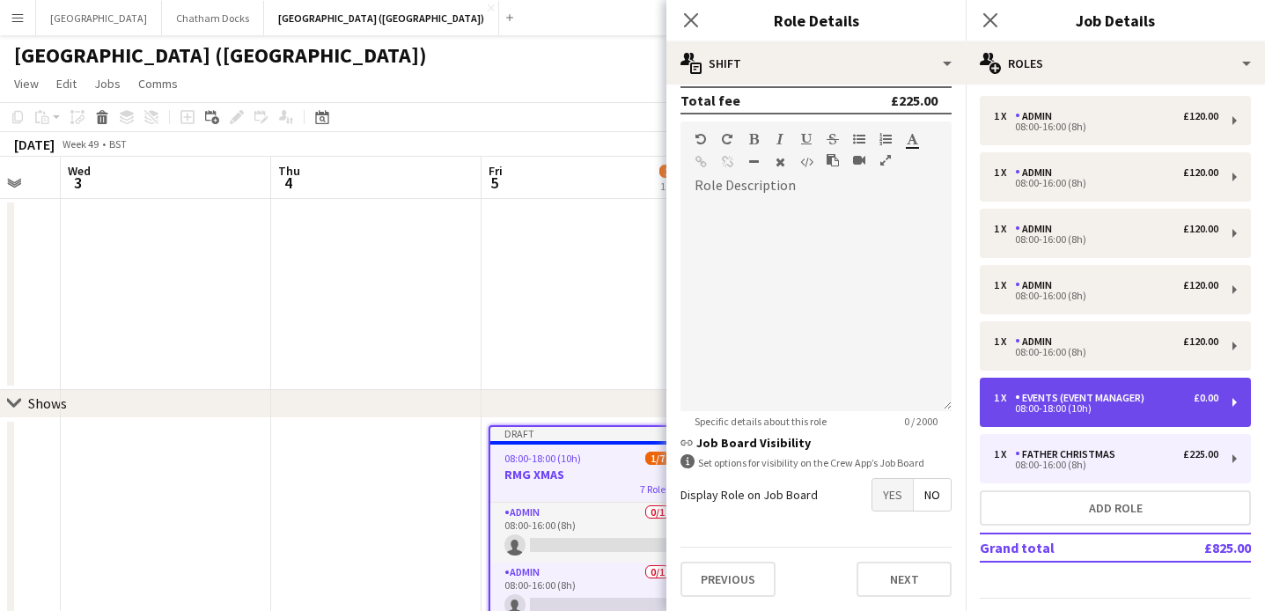
click at [1084, 409] on div "08:00-18:00 (10h)" at bounding box center [1106, 408] width 225 height 9
type input "**********"
type input "*****"
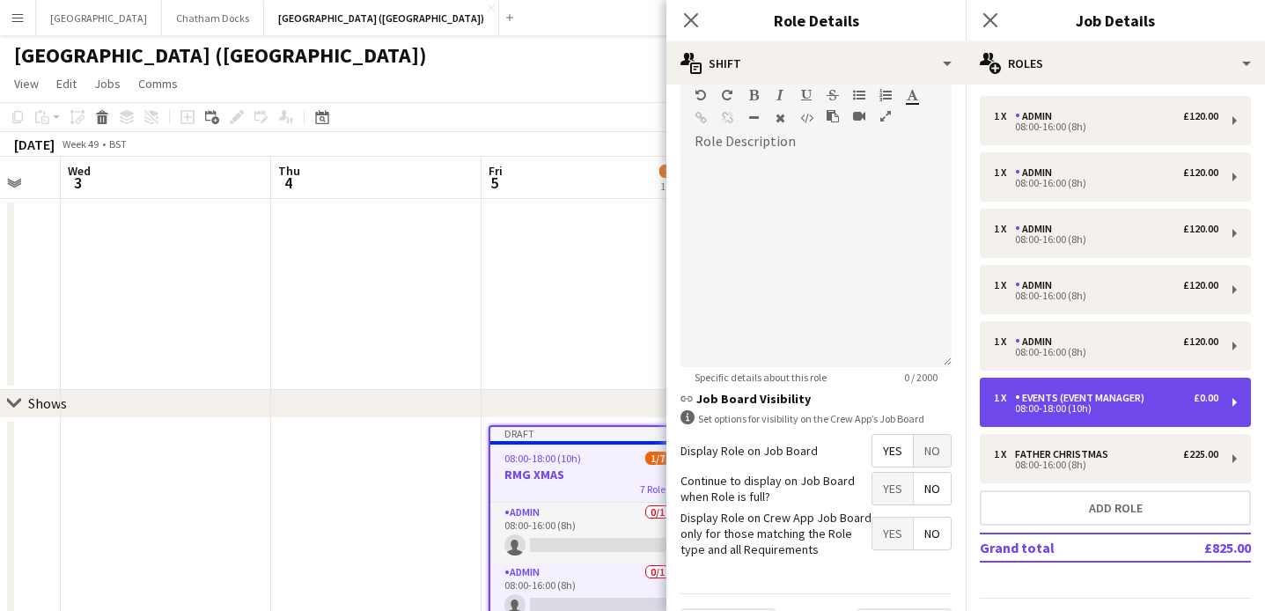
scroll to position [361, 0]
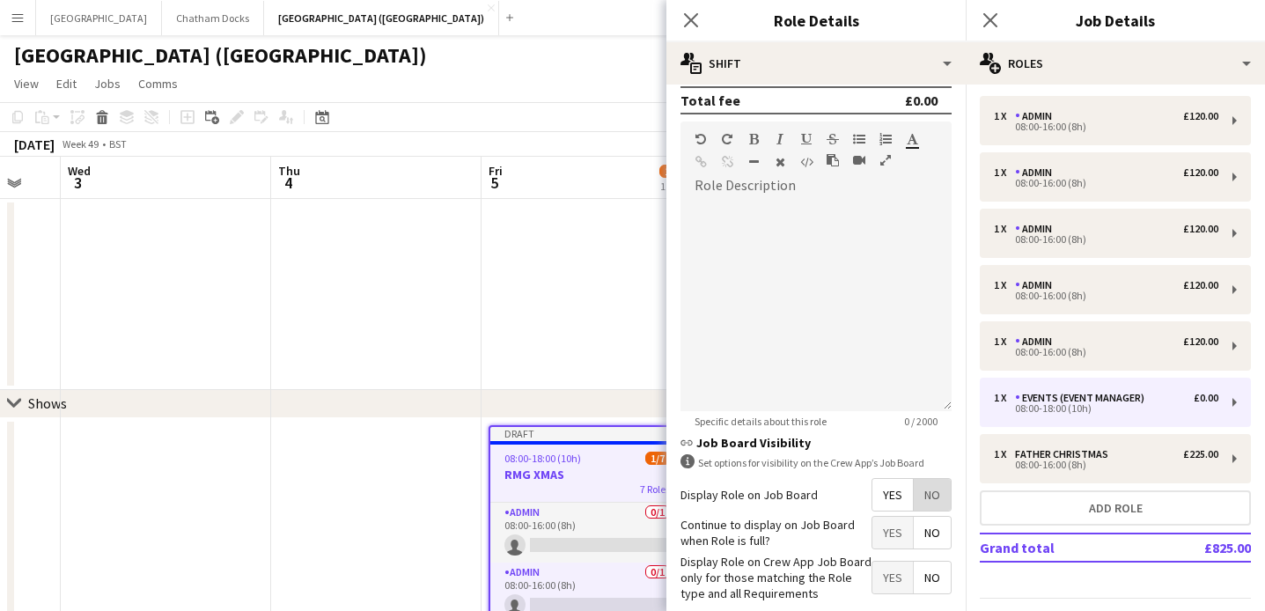
click at [937, 489] on span "No" at bounding box center [932, 495] width 37 height 32
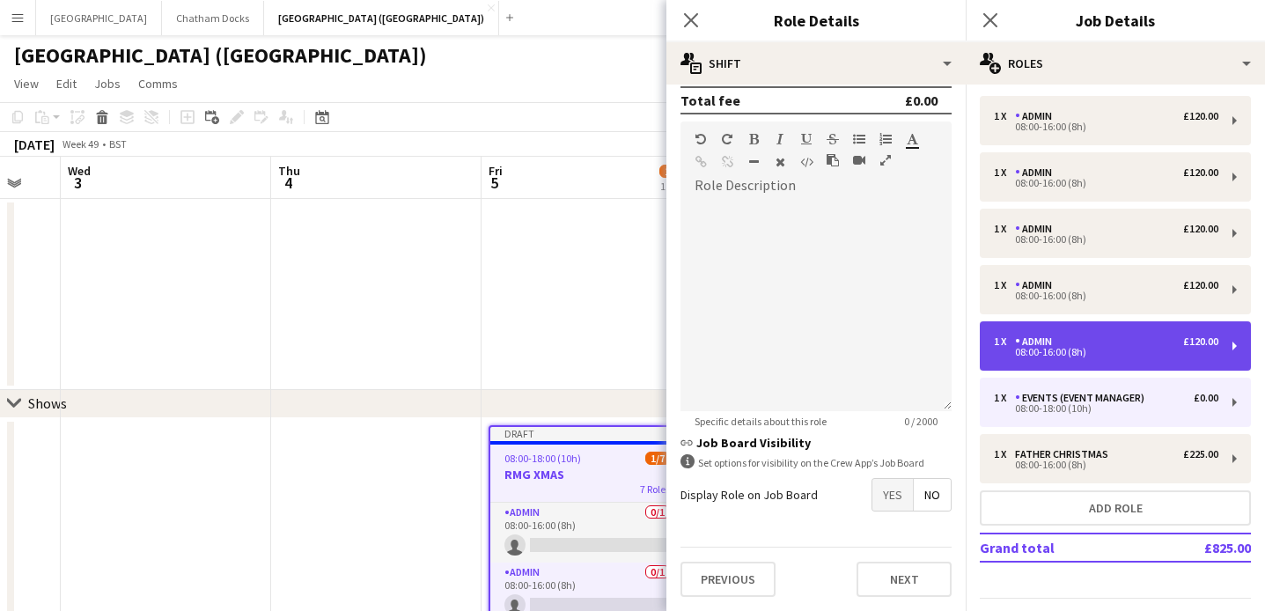
click at [1077, 348] on div "08:00-16:00 (8h)" at bounding box center [1106, 352] width 225 height 9
type input "*****"
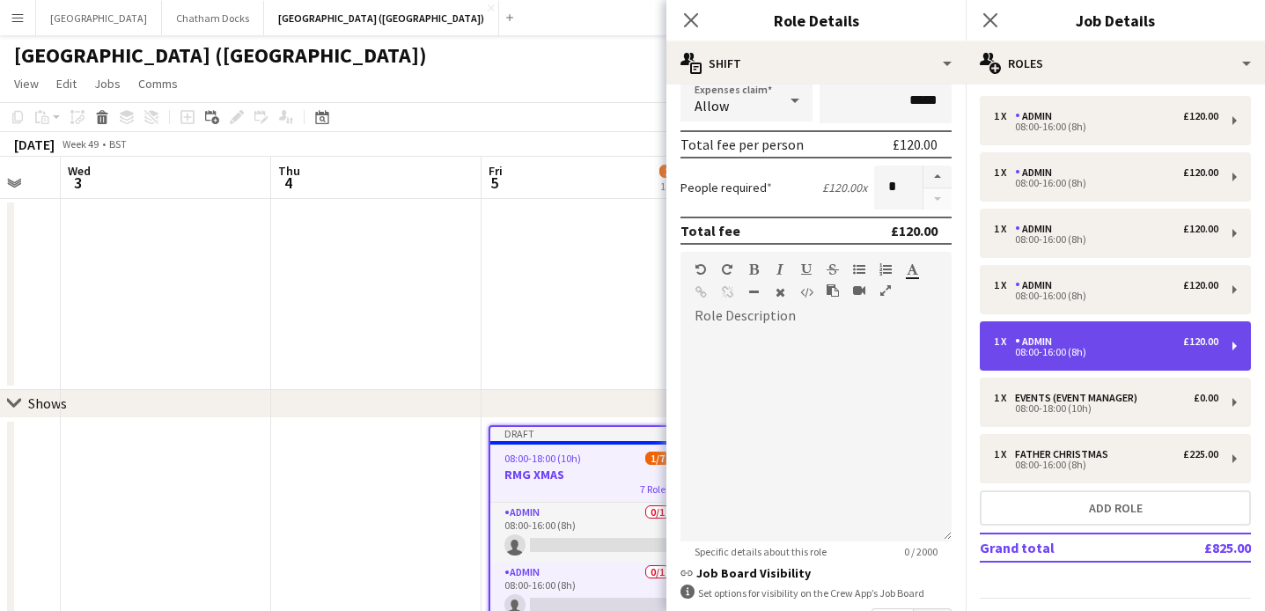
scroll to position [491, 0]
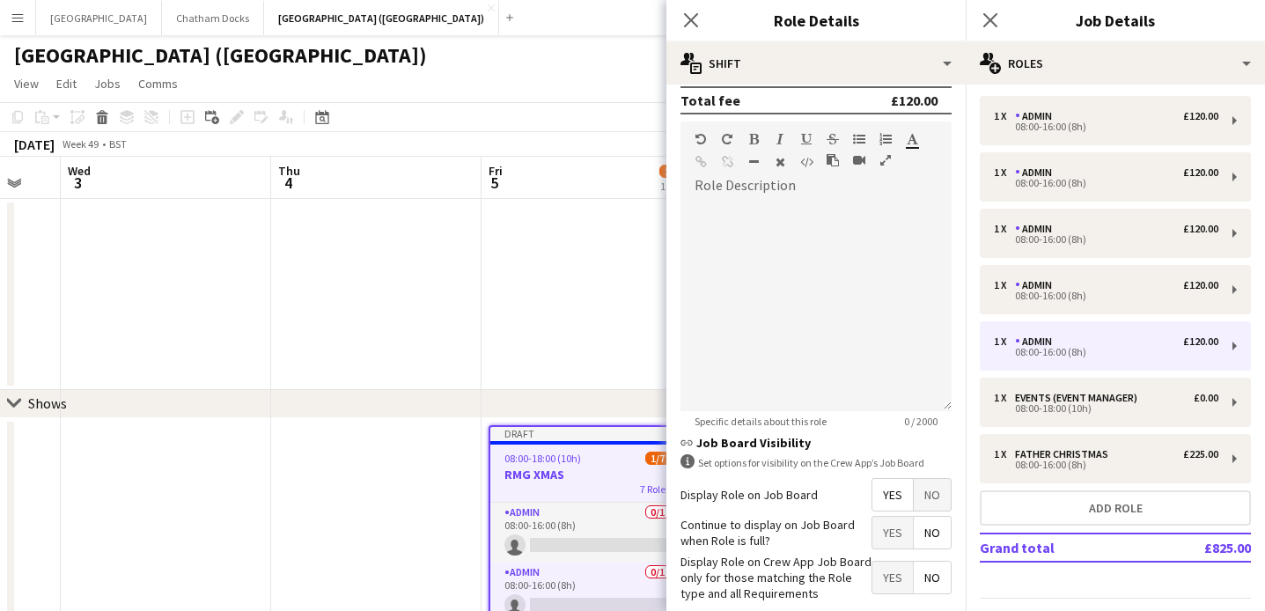
click at [934, 494] on span "No" at bounding box center [932, 495] width 37 height 32
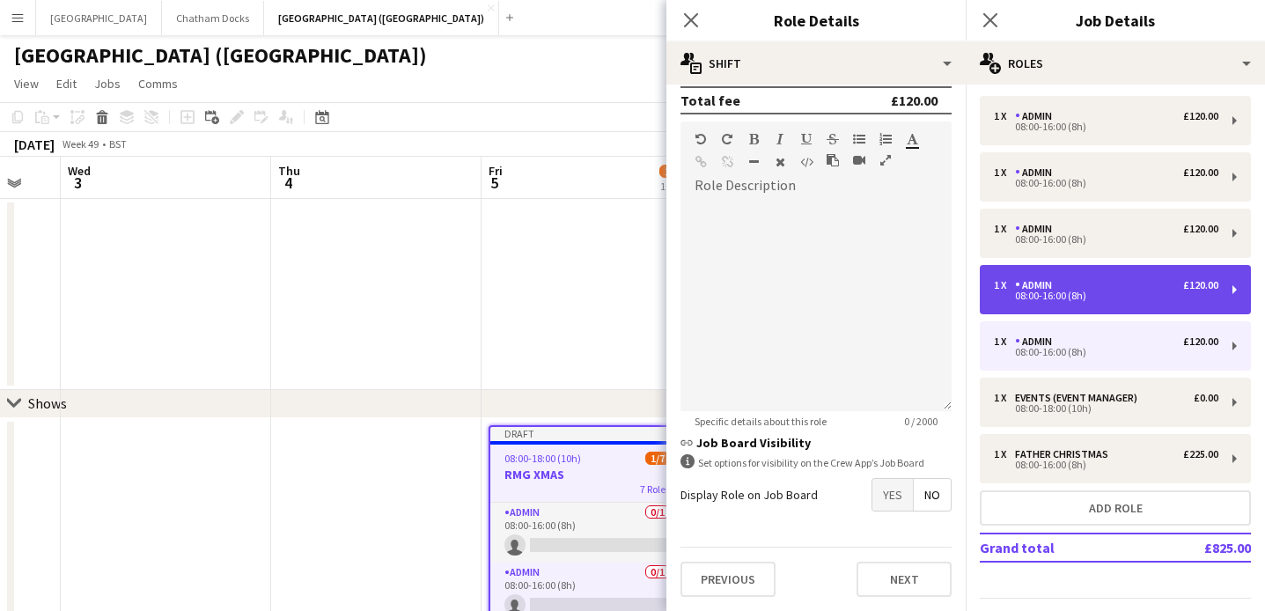
click at [1052, 277] on div "1 x Admin £120.00 08:00-16:00 (8h)" at bounding box center [1115, 289] width 271 height 49
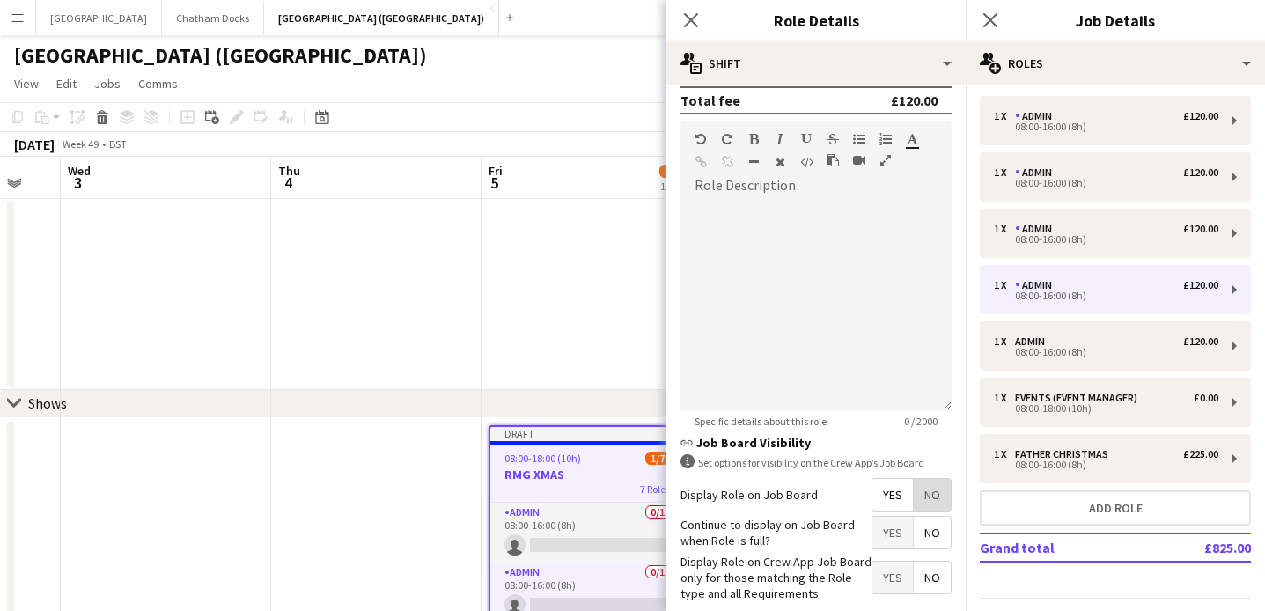
click at [928, 489] on span "No" at bounding box center [932, 495] width 37 height 32
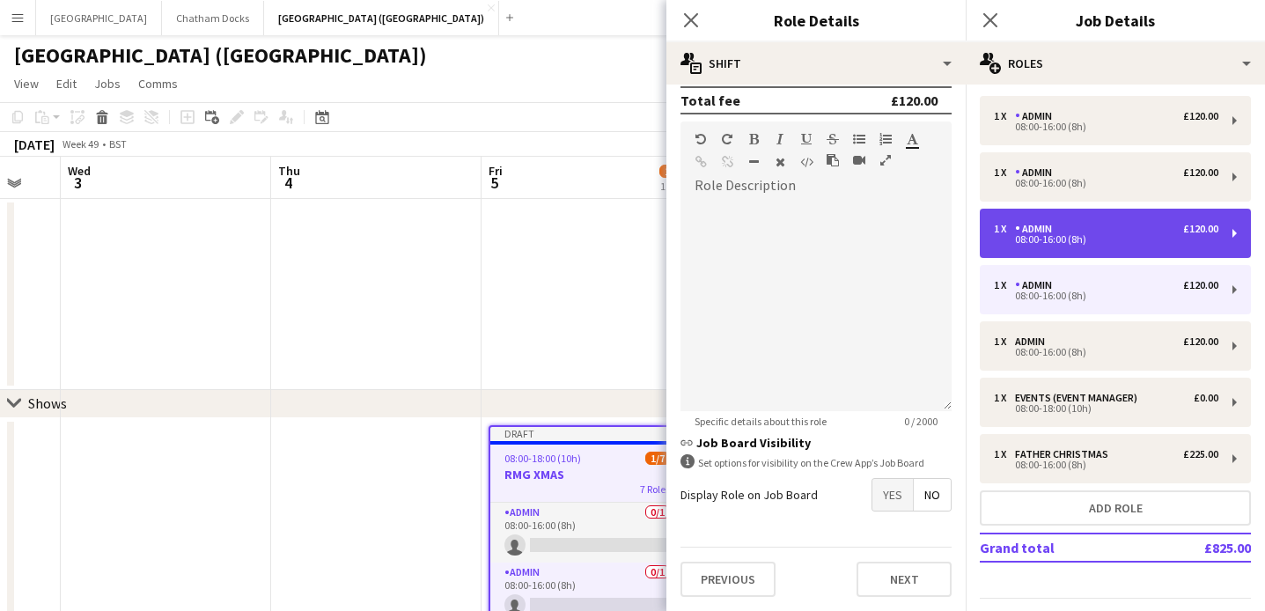
click at [1057, 228] on div "Admin" at bounding box center [1037, 229] width 44 height 12
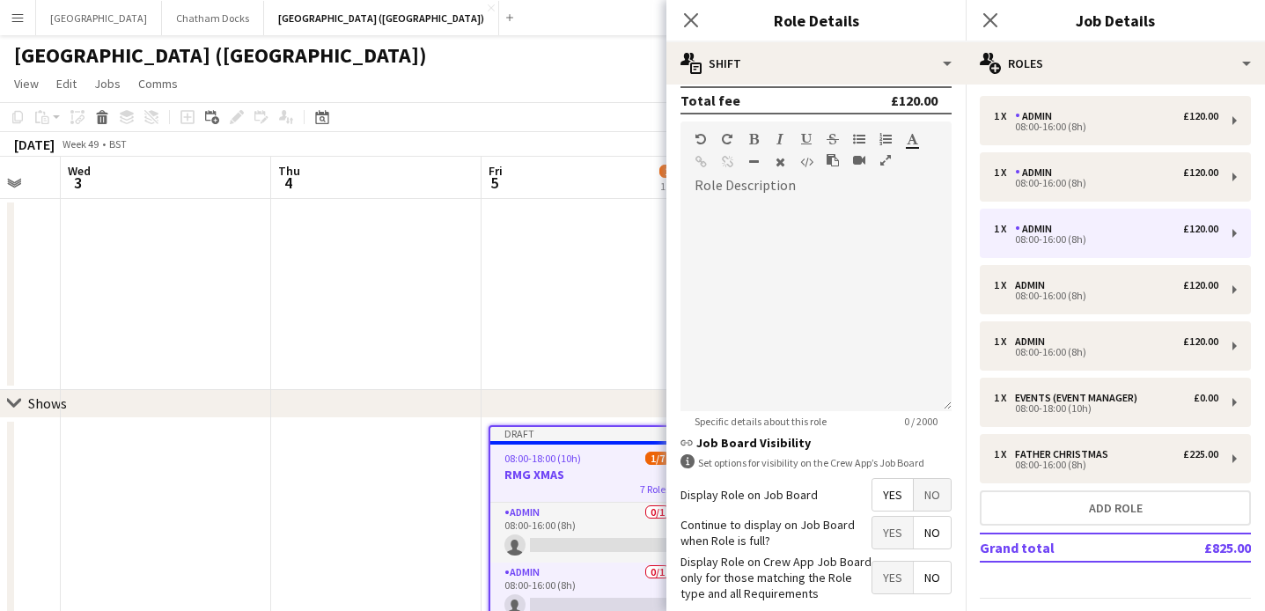
click at [929, 488] on span "No" at bounding box center [932, 495] width 37 height 32
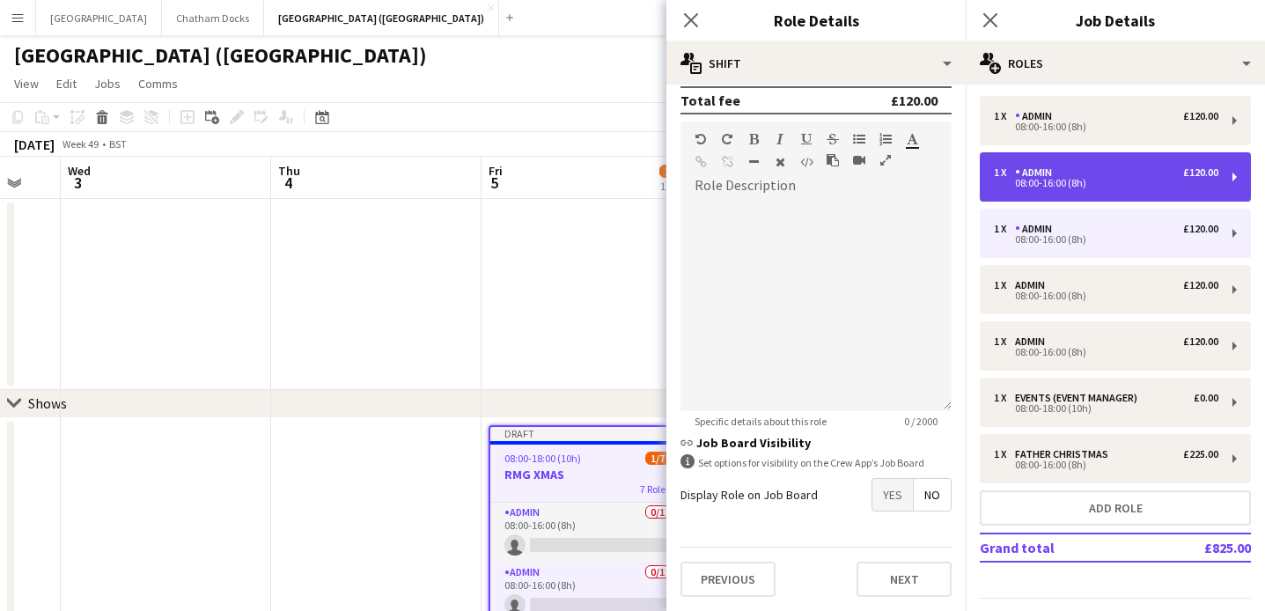
click at [1074, 180] on div "08:00-16:00 (8h)" at bounding box center [1106, 183] width 225 height 9
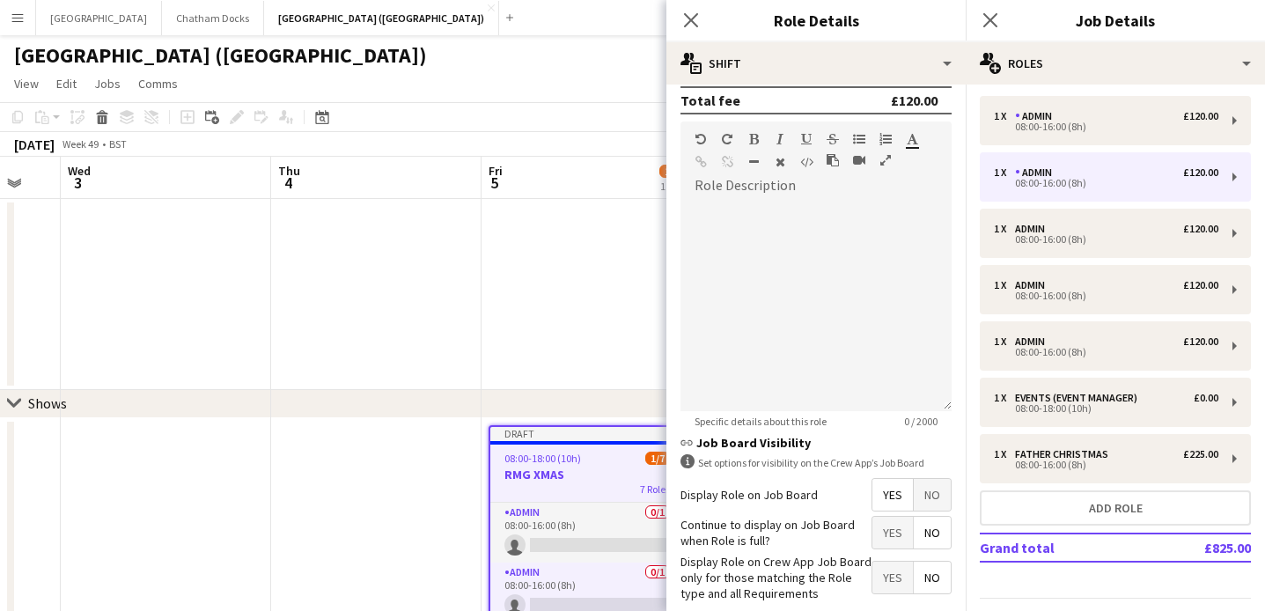
click at [943, 496] on span "No" at bounding box center [932, 495] width 37 height 32
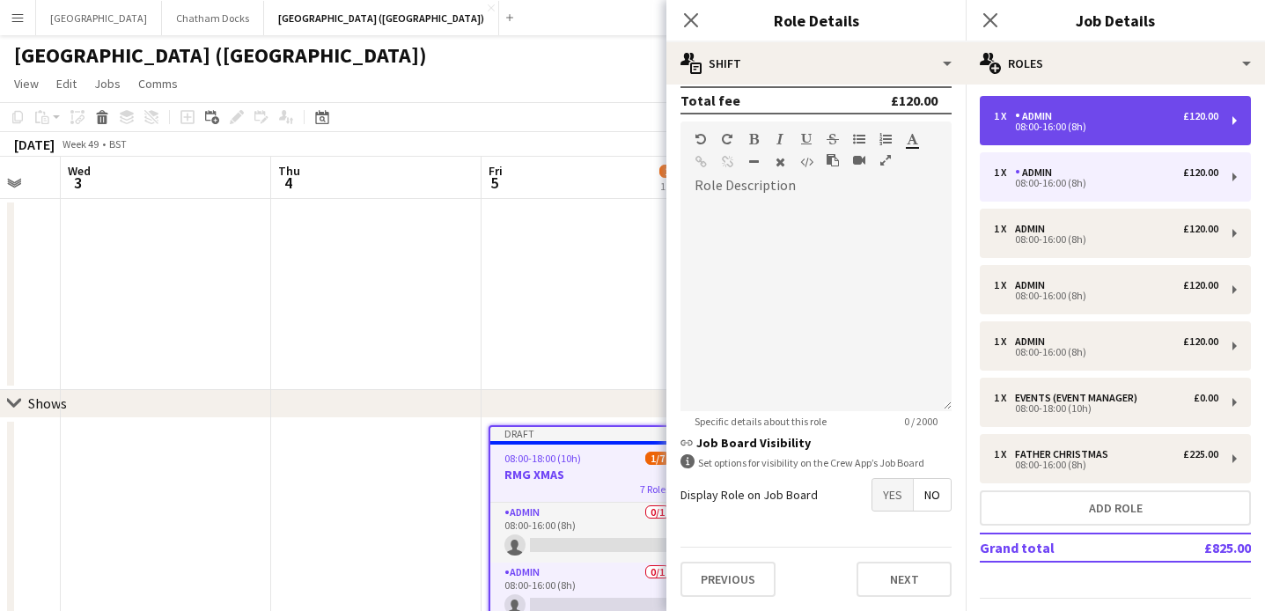
click at [1072, 112] on div "1 x Admin £120.00" at bounding box center [1106, 116] width 225 height 12
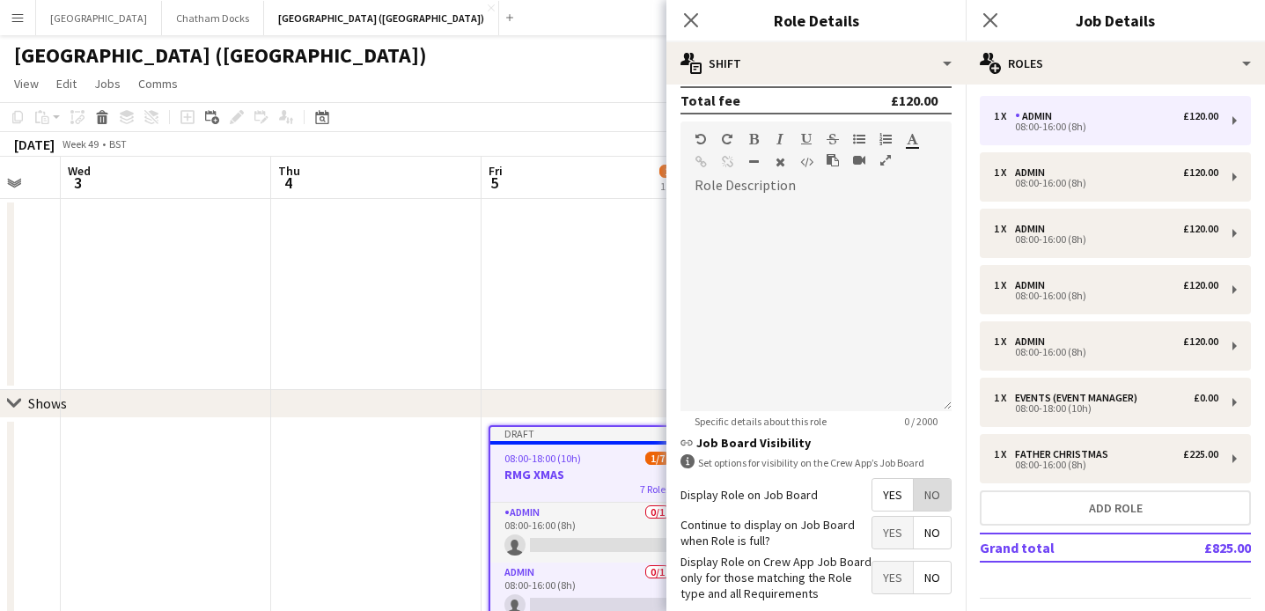
click at [938, 492] on span "No" at bounding box center [932, 495] width 37 height 32
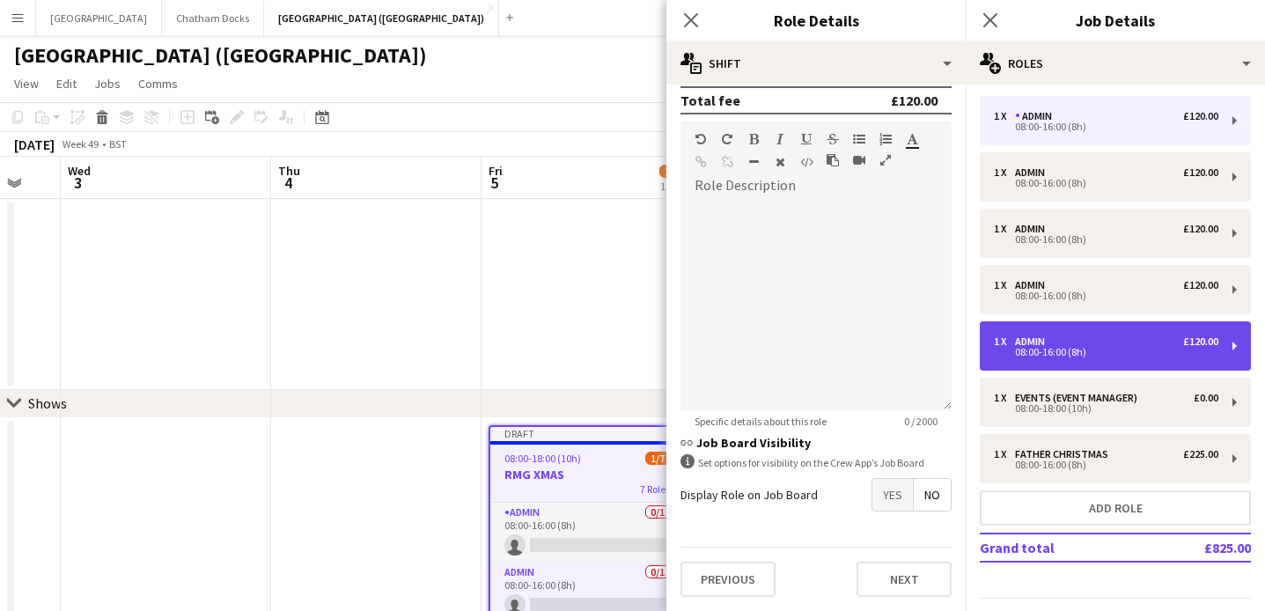
click at [1088, 340] on div "1 x Admin £120.00" at bounding box center [1106, 342] width 225 height 12
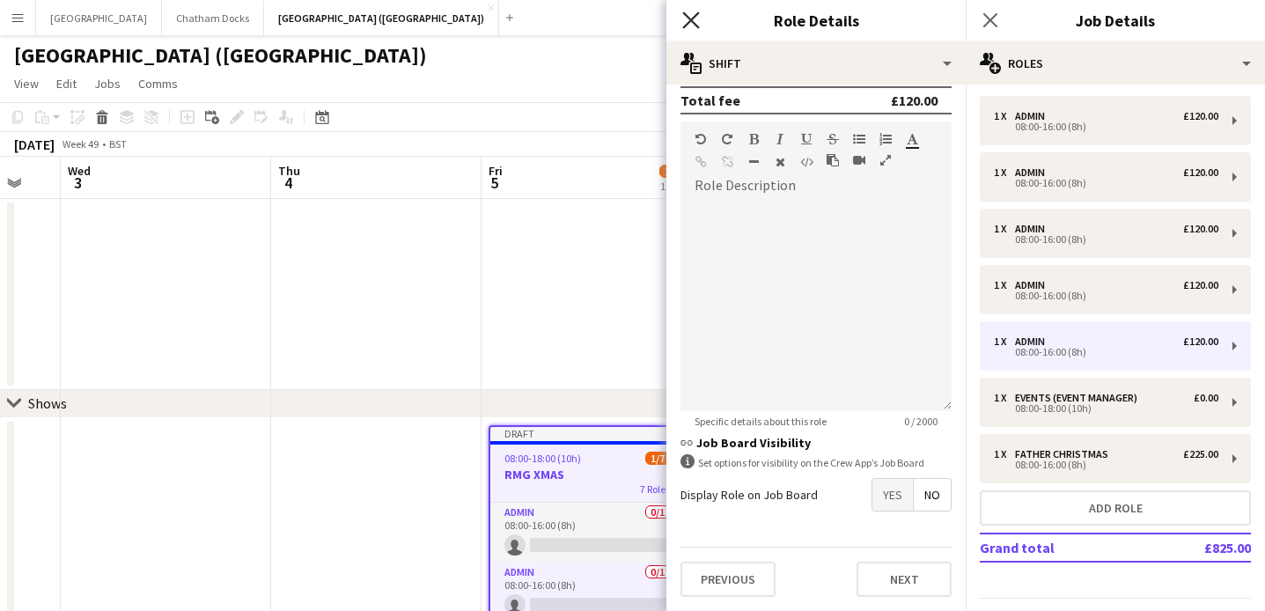
click at [690, 18] on icon at bounding box center [690, 19] width 17 height 17
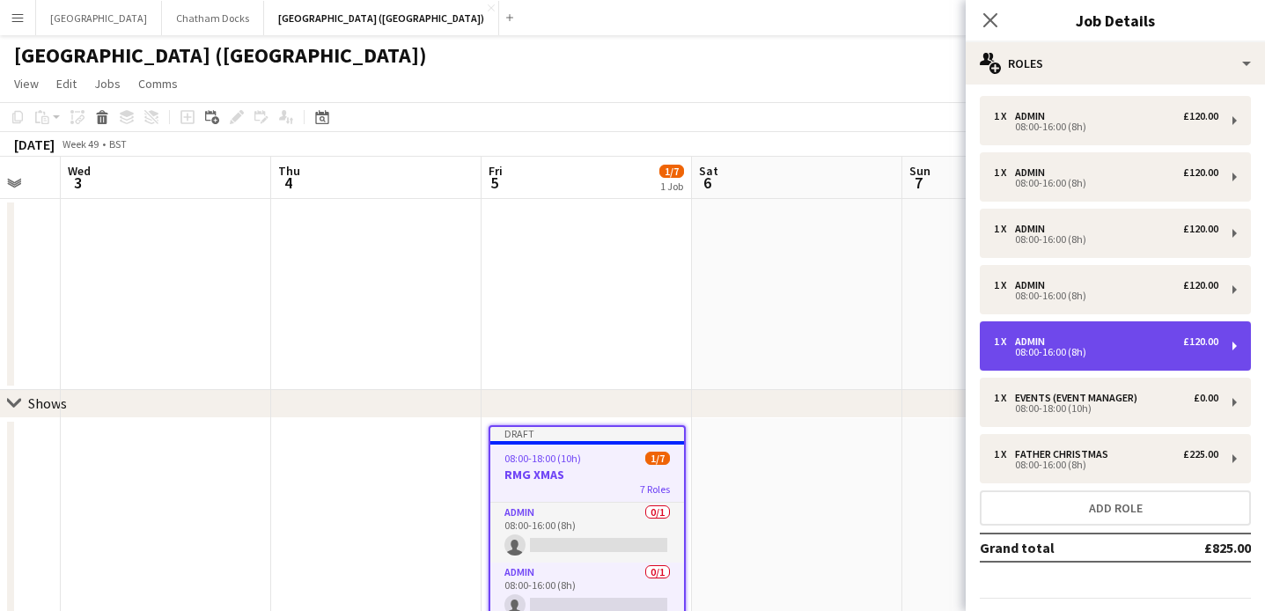
click at [1103, 354] on div "08:00-16:00 (8h)" at bounding box center [1106, 352] width 225 height 9
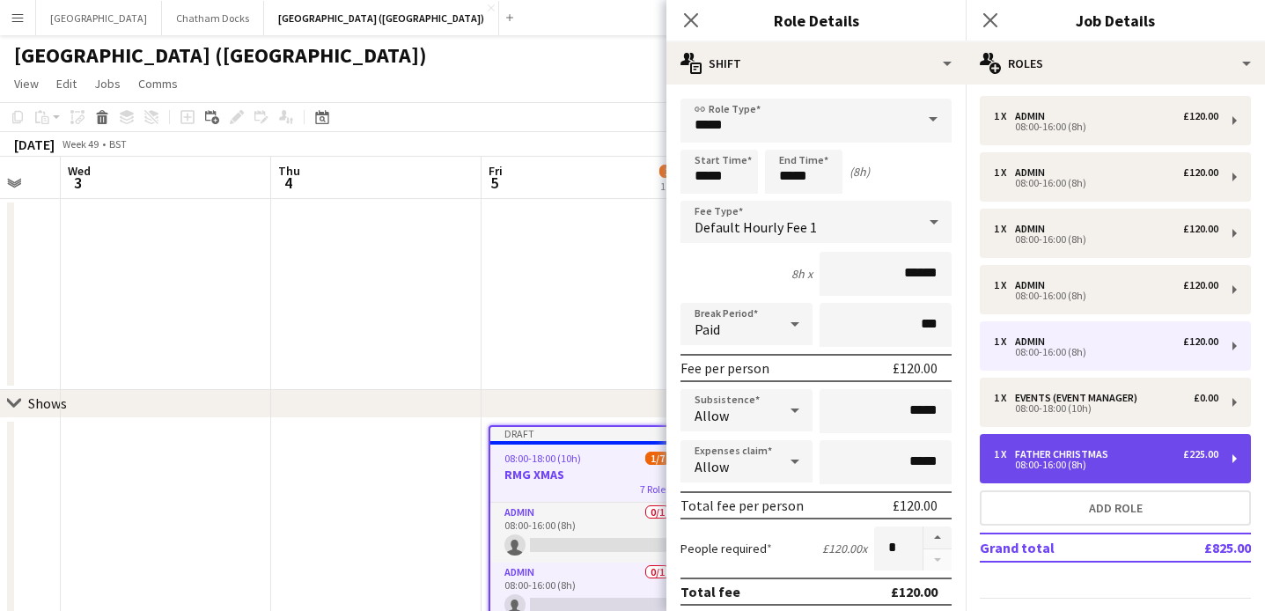
click at [1077, 454] on div "Father Christmas" at bounding box center [1065, 454] width 100 height 12
type input "**********"
type input "*******"
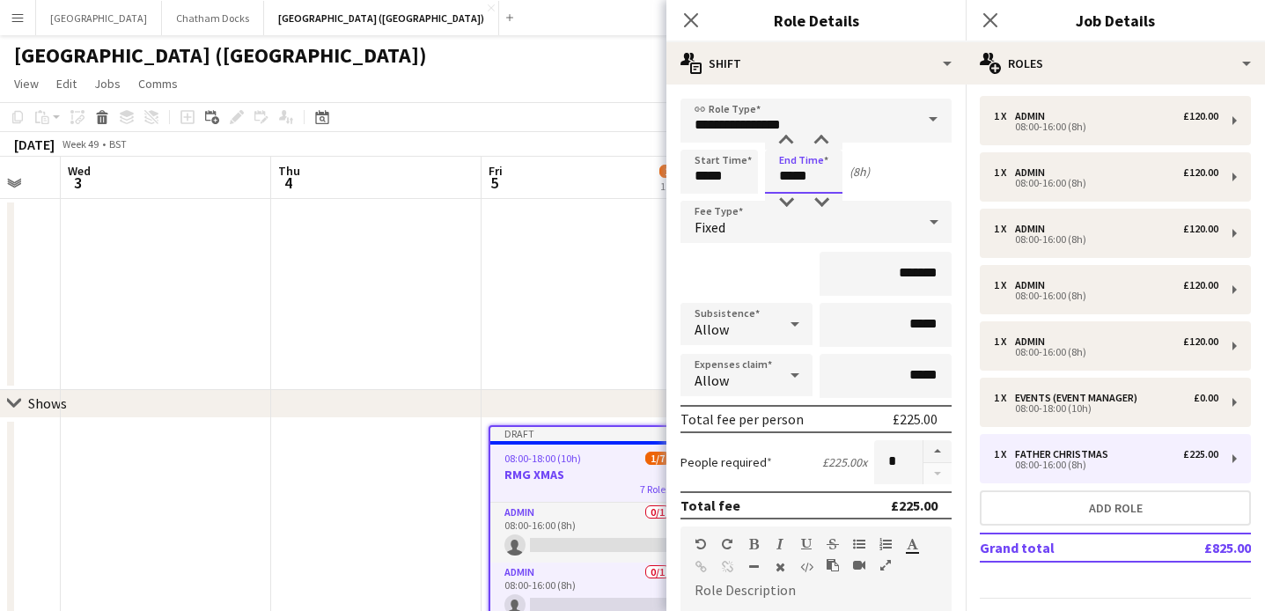
click at [793, 174] on input "*****" at bounding box center [803, 172] width 77 height 44
type input "*****"
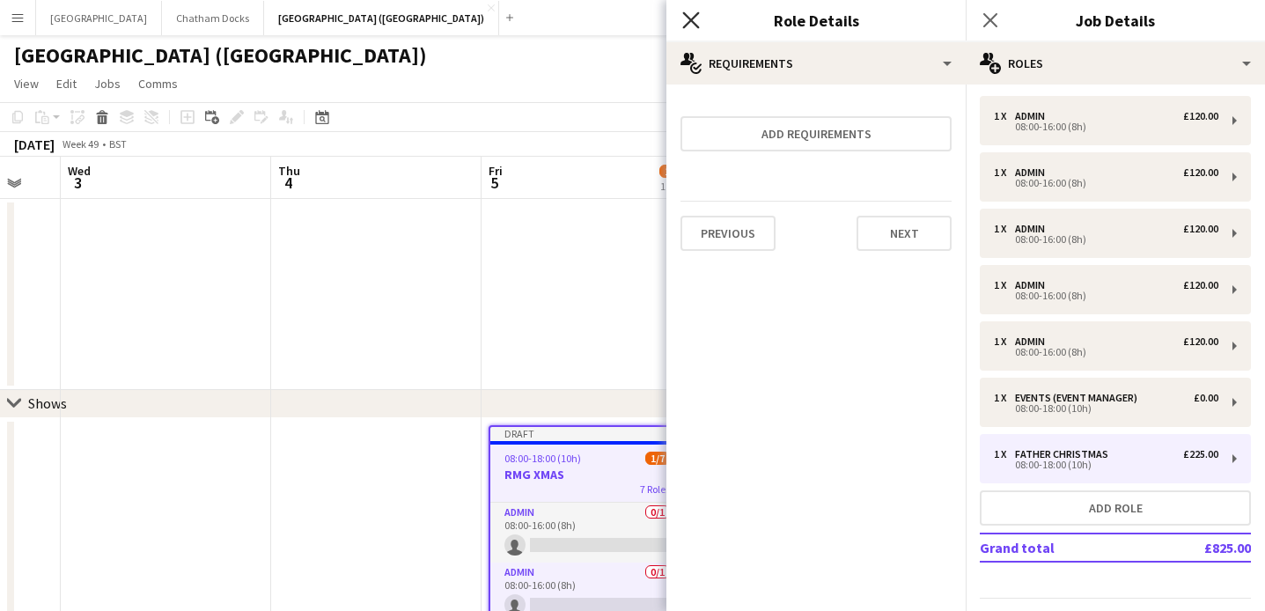
click at [691, 20] on icon at bounding box center [690, 19] width 17 height 17
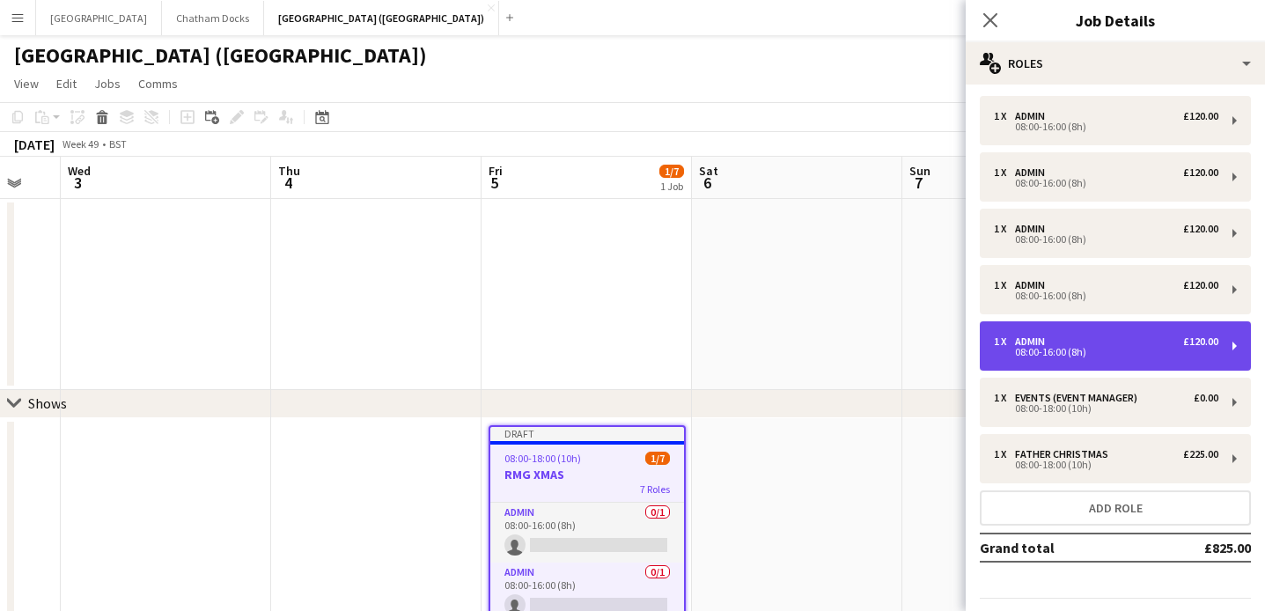
click at [1076, 357] on div "08:00-16:00 (8h)" at bounding box center [1106, 352] width 225 height 9
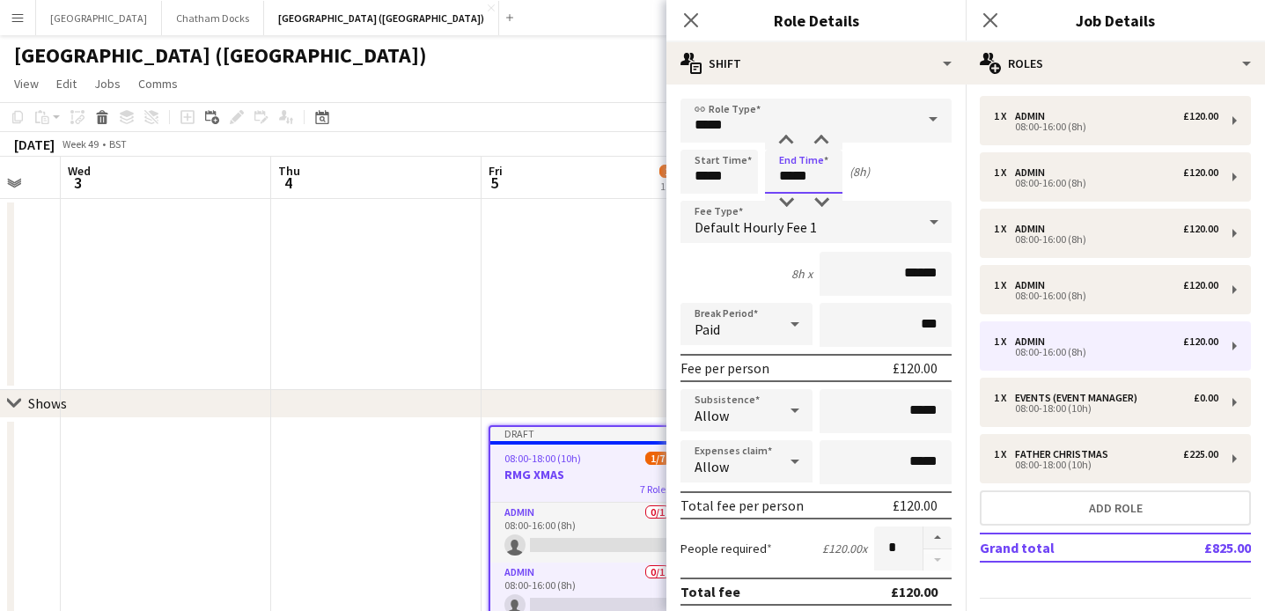
click at [792, 178] on input "*****" at bounding box center [803, 172] width 77 height 44
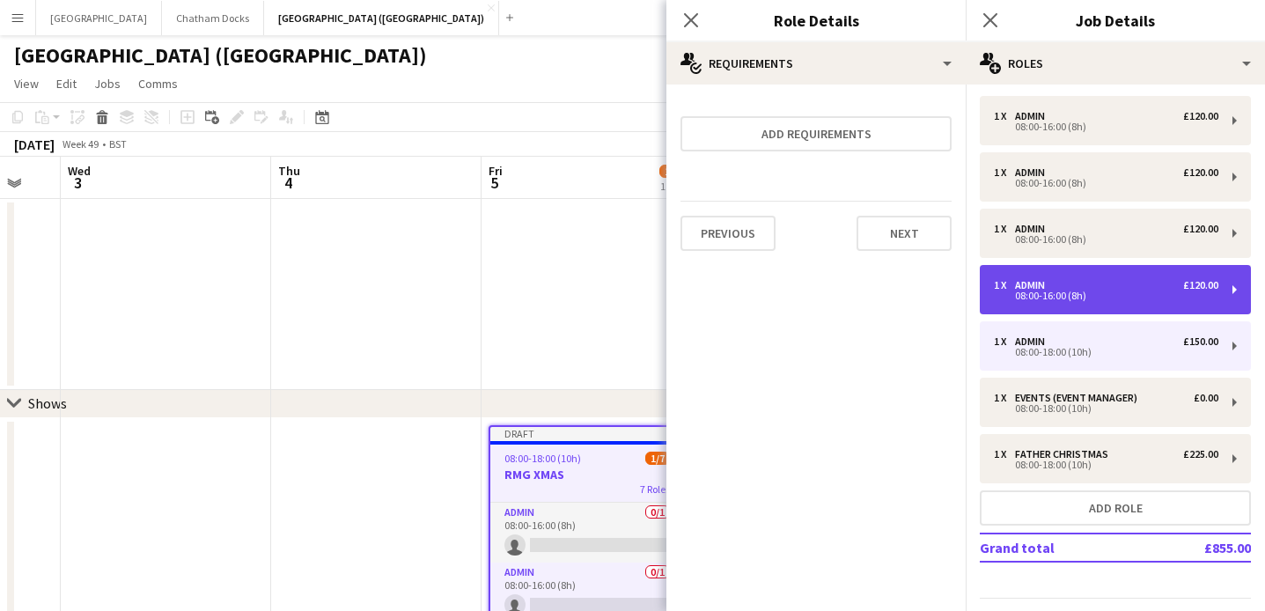
click at [1148, 281] on div "1 x Admin £120.00" at bounding box center [1106, 285] width 225 height 12
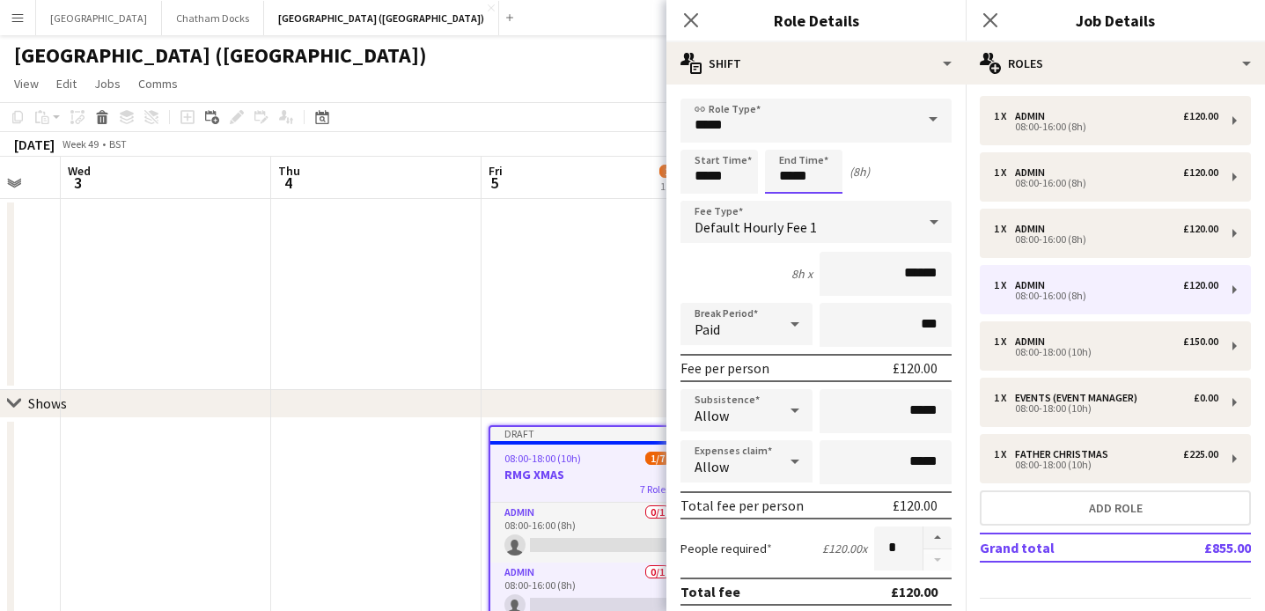
click at [789, 177] on input "*****" at bounding box center [803, 172] width 77 height 44
type input "*****"
click at [734, 272] on div "10h x ******" at bounding box center [816, 274] width 271 height 44
click at [690, 18] on icon at bounding box center [690, 19] width 17 height 17
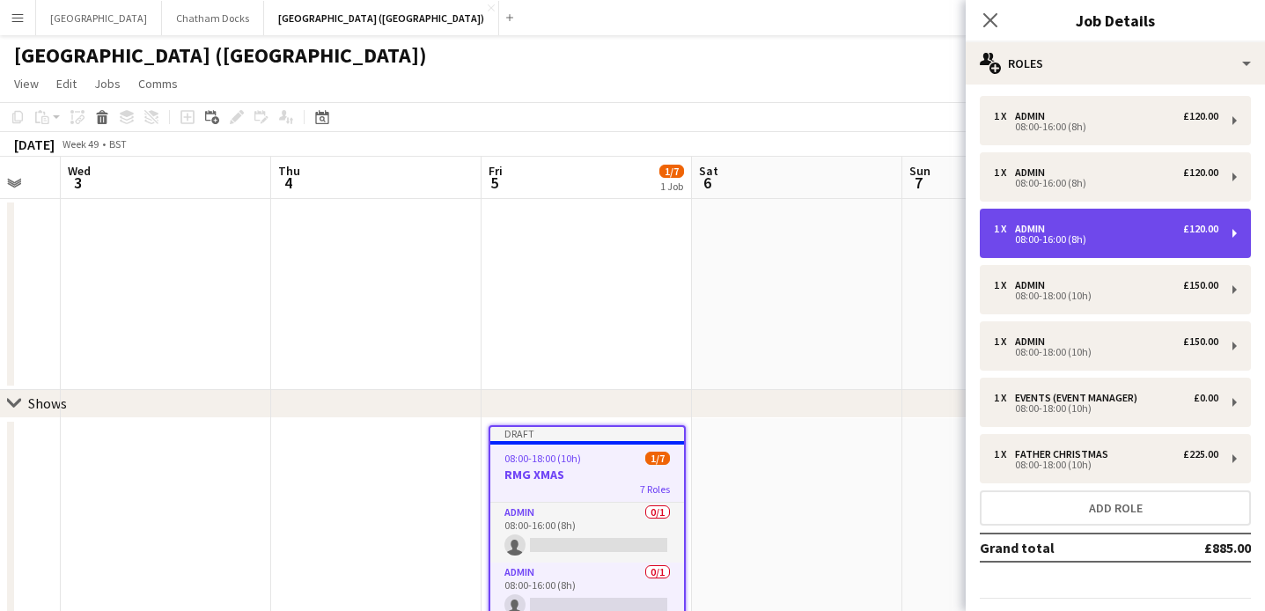
click at [1093, 218] on div "1 x Admin £120.00 08:00-16:00 (8h)" at bounding box center [1115, 233] width 271 height 49
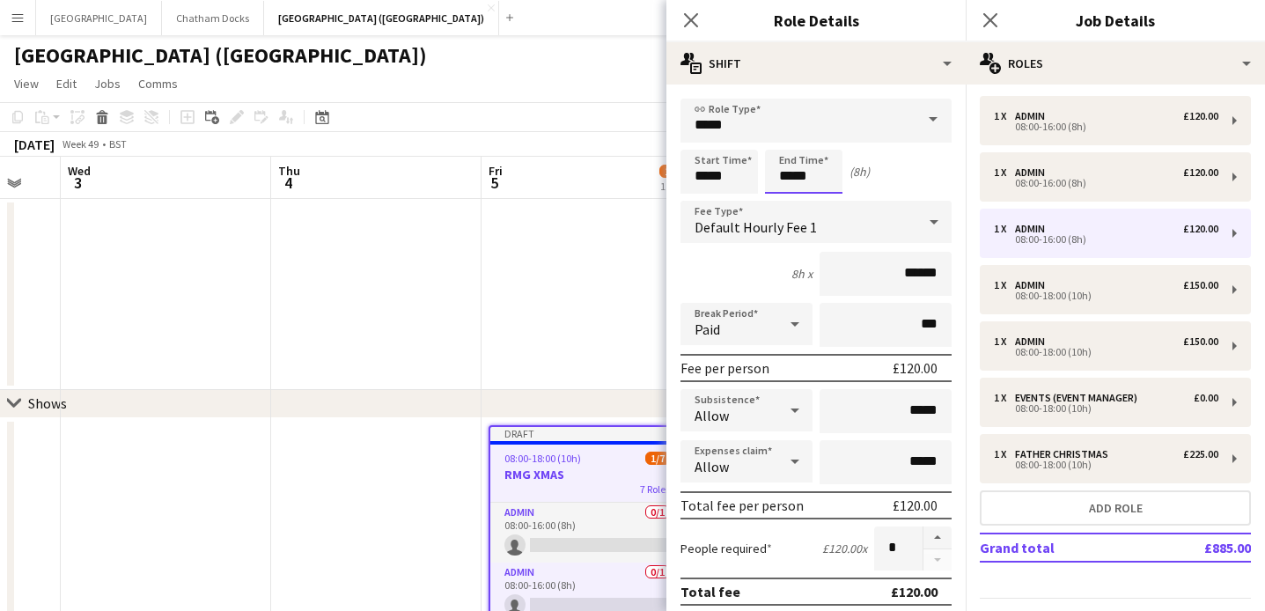
click at [793, 175] on input "*****" at bounding box center [803, 172] width 77 height 44
type input "*****"
click at [693, 12] on icon "Close pop-in" at bounding box center [690, 19] width 17 height 17
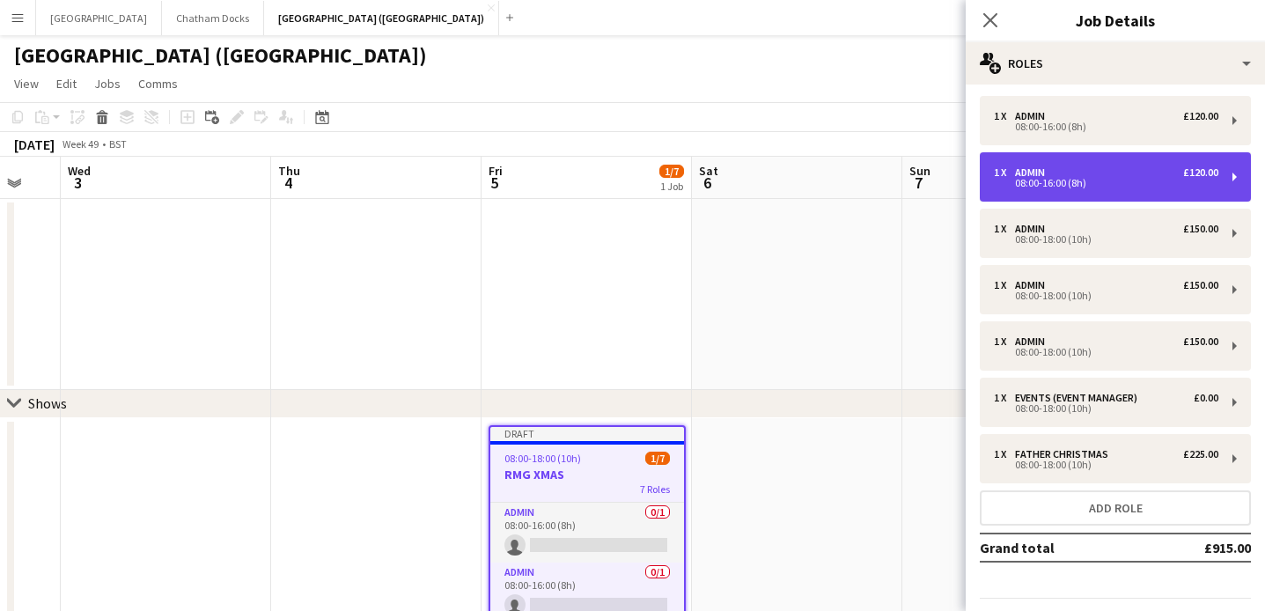
click at [1098, 173] on div "1 x Admin £120.00" at bounding box center [1106, 172] width 225 height 12
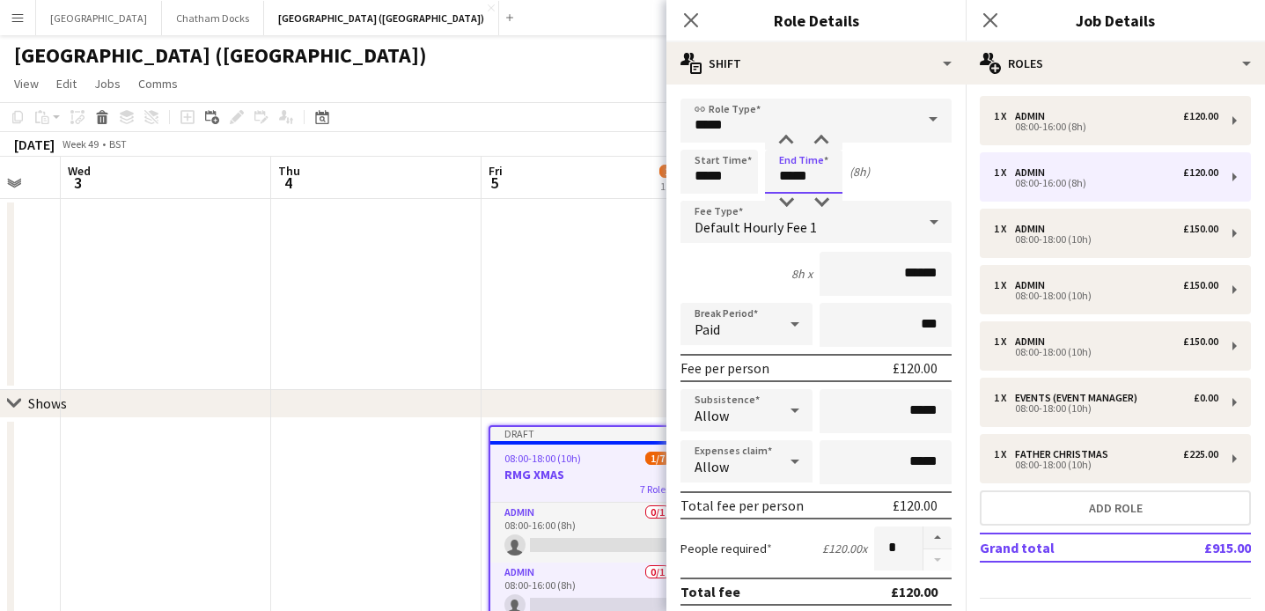
click at [793, 176] on input "*****" at bounding box center [803, 172] width 77 height 44
type input "*****"
click at [683, 14] on icon "Close pop-in" at bounding box center [690, 19] width 17 height 17
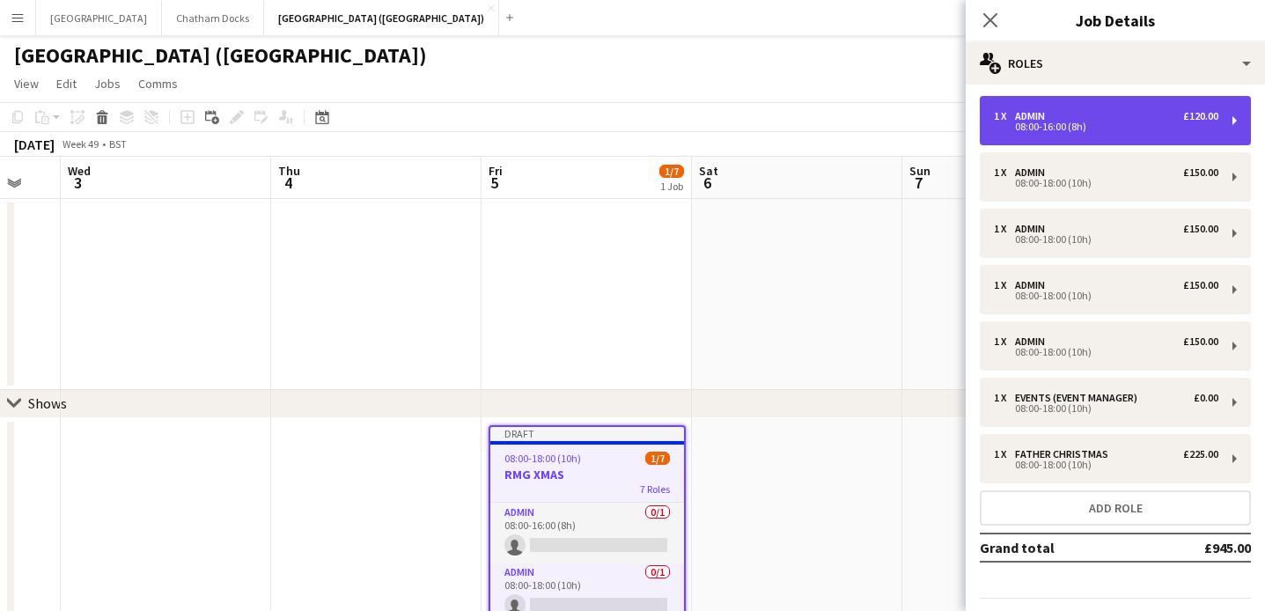
click at [1079, 123] on div "08:00-16:00 (8h)" at bounding box center [1106, 126] width 225 height 9
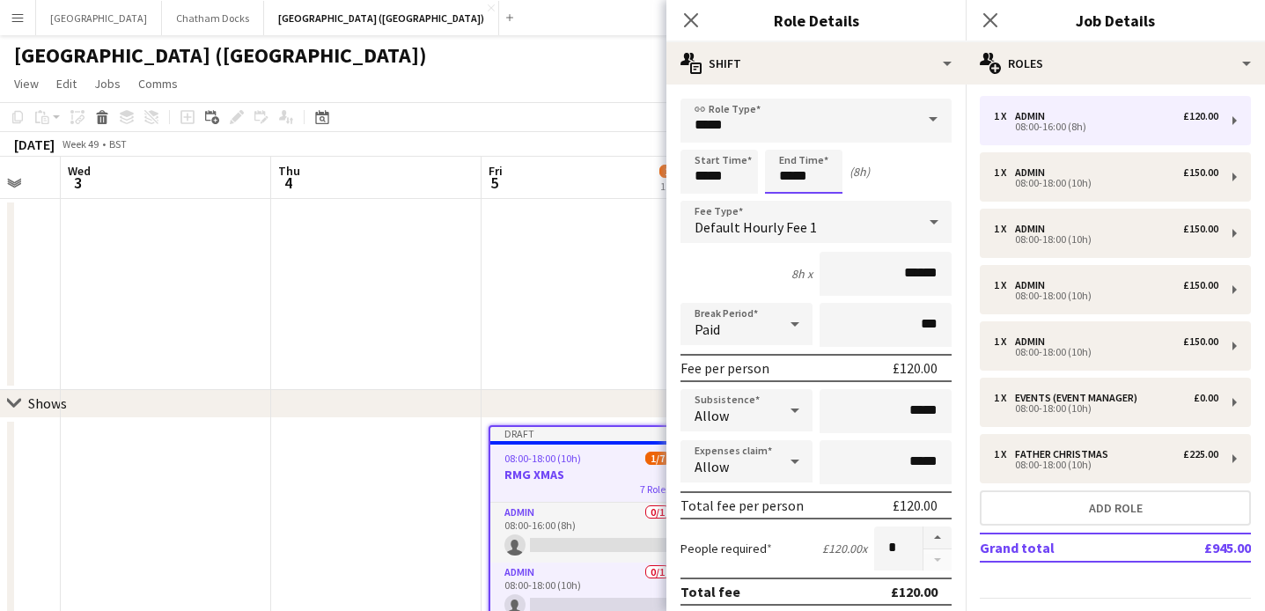
click at [792, 176] on input "*****" at bounding box center [803, 172] width 77 height 44
type input "*****"
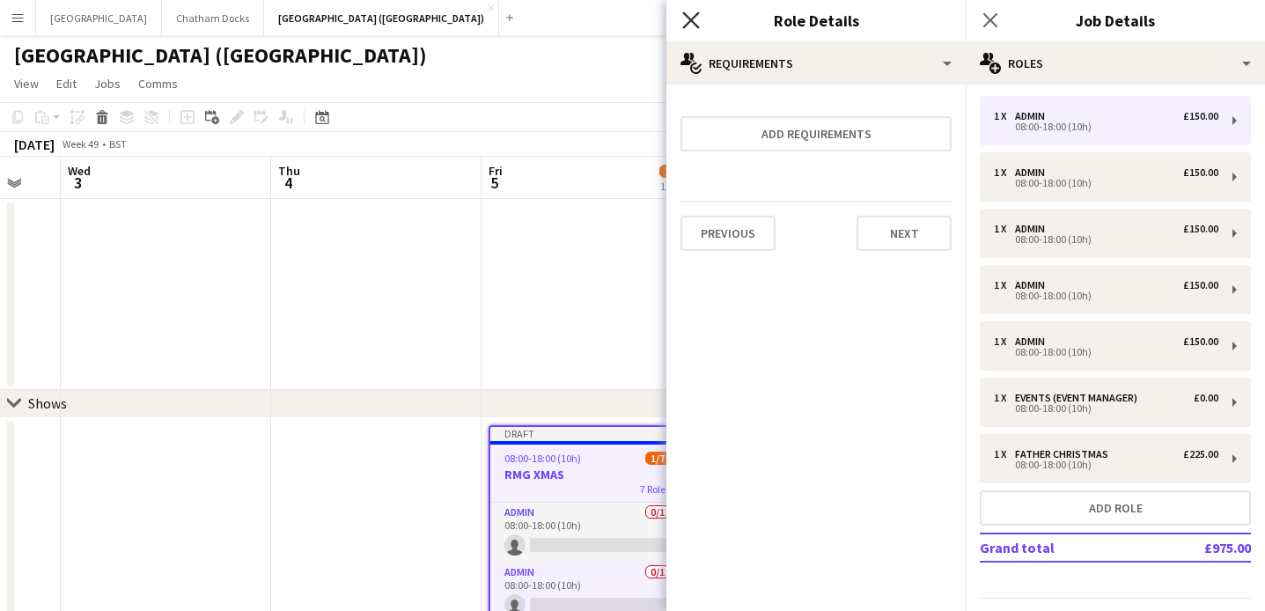
click at [692, 20] on icon at bounding box center [690, 19] width 17 height 17
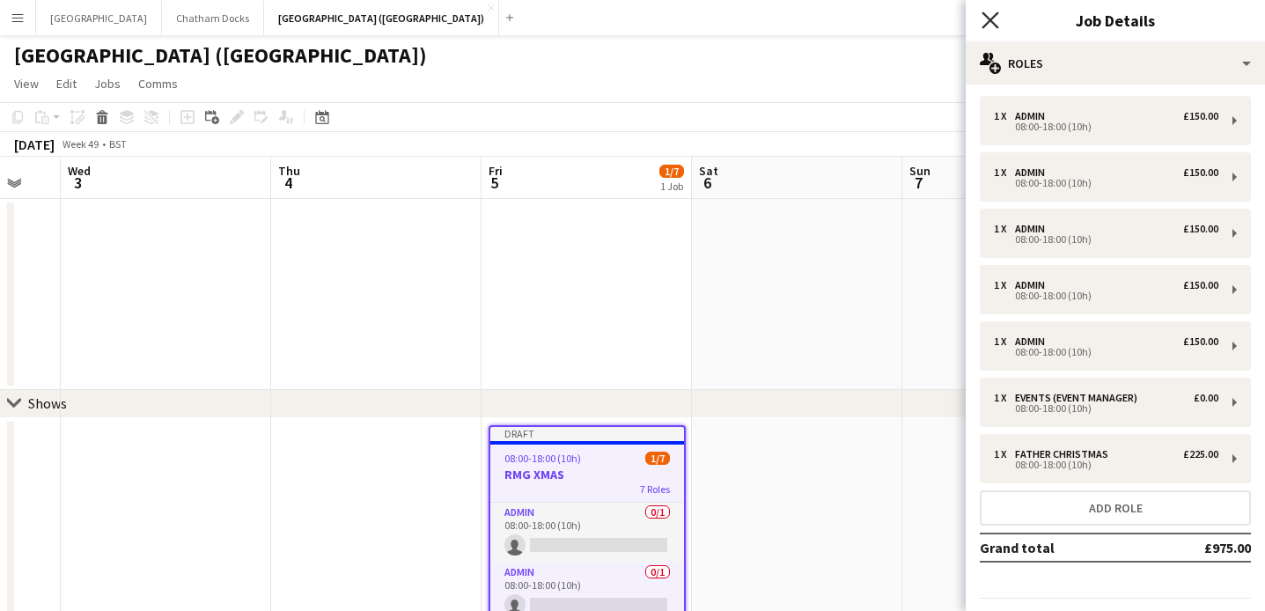
click at [986, 17] on icon at bounding box center [990, 19] width 17 height 17
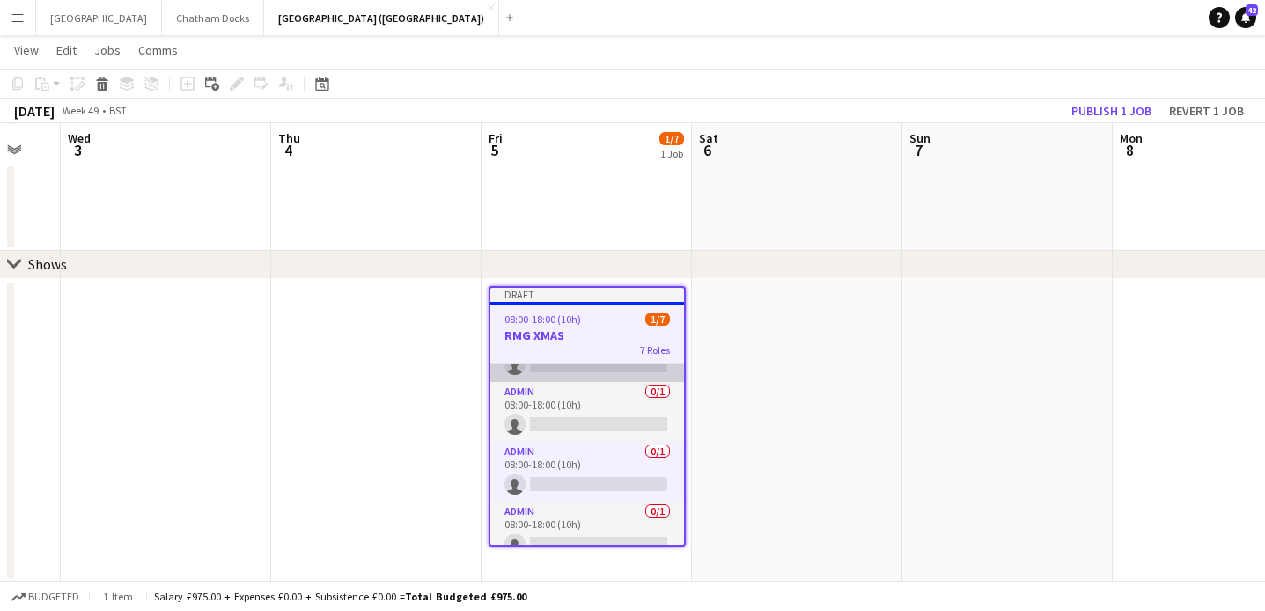
scroll to position [238, 0]
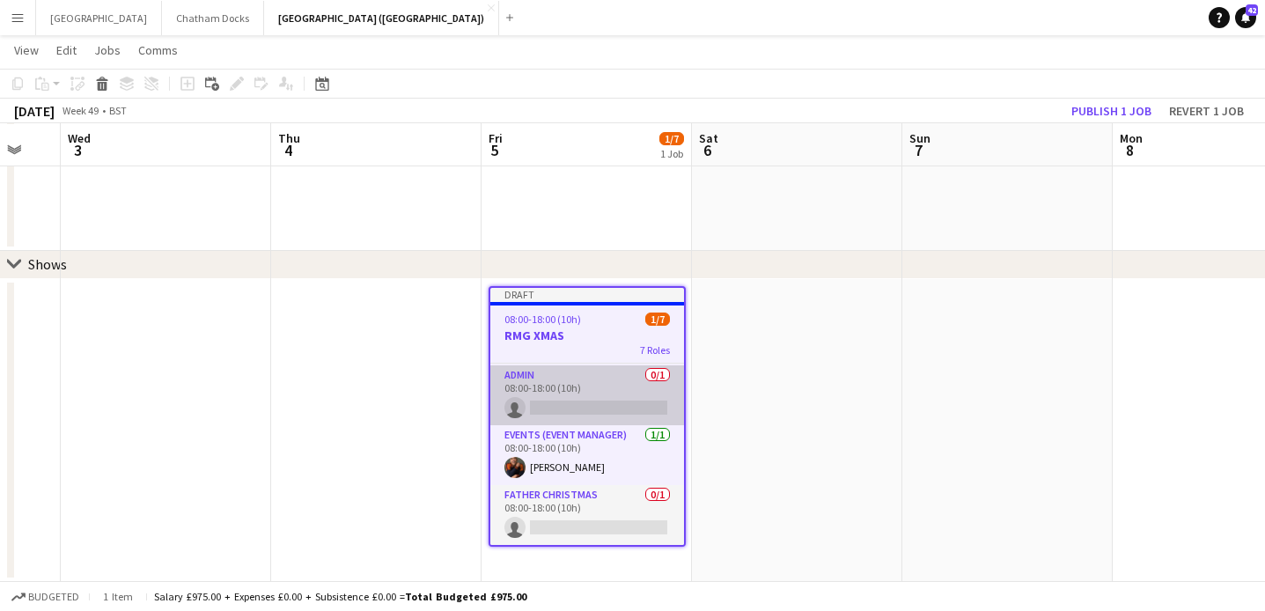
click at [572, 390] on app-card-role "Admin 0/1 08:00-18:00 (10h) single-neutral-actions" at bounding box center [588, 395] width 194 height 60
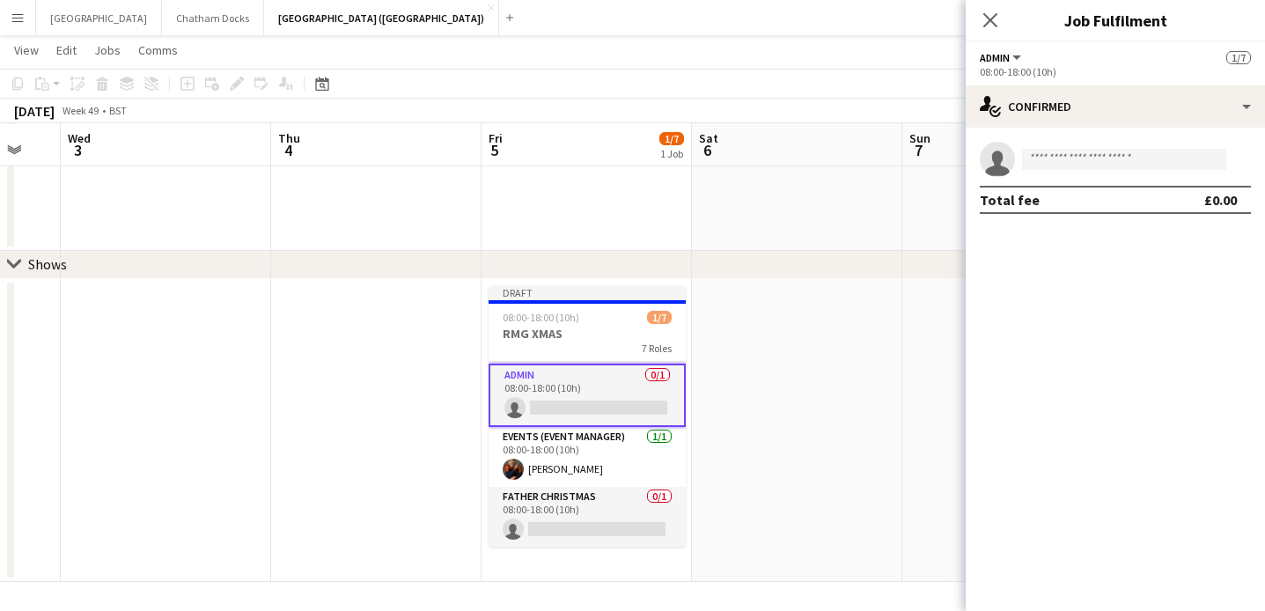
click at [1005, 54] on span "Admin" at bounding box center [995, 57] width 30 height 13
click at [1076, 57] on div "Admin All roles Admin 1/7" at bounding box center [1115, 57] width 271 height 16
click at [993, 24] on icon at bounding box center [990, 19] width 17 height 17
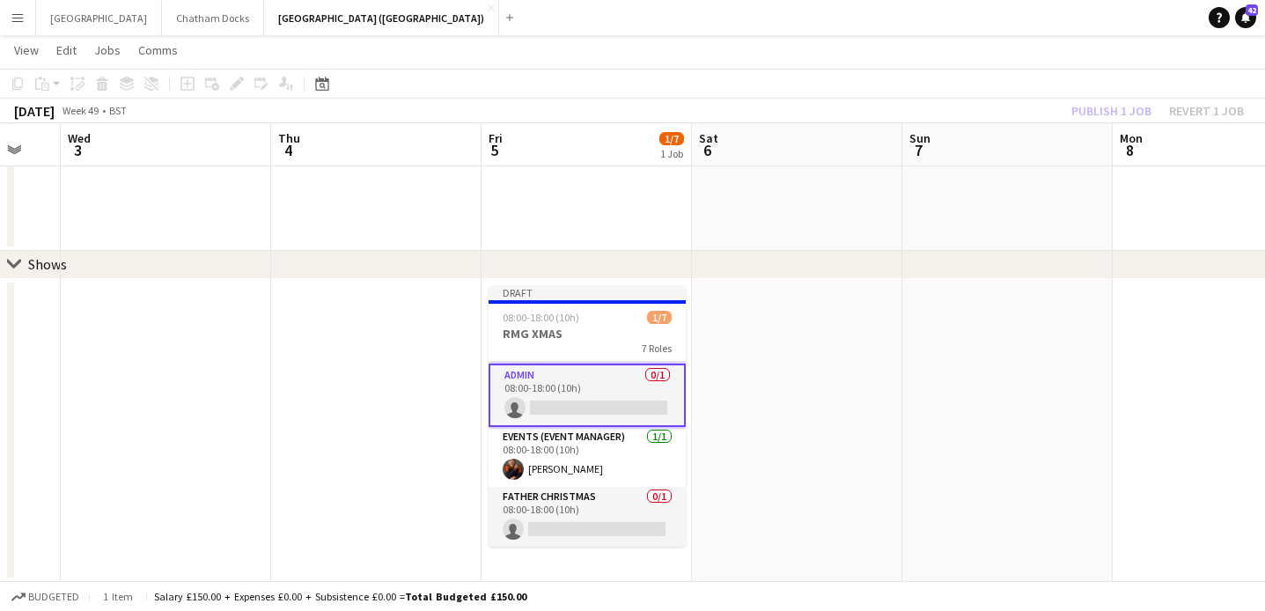
click at [789, 382] on app-date-cell at bounding box center [797, 430] width 210 height 303
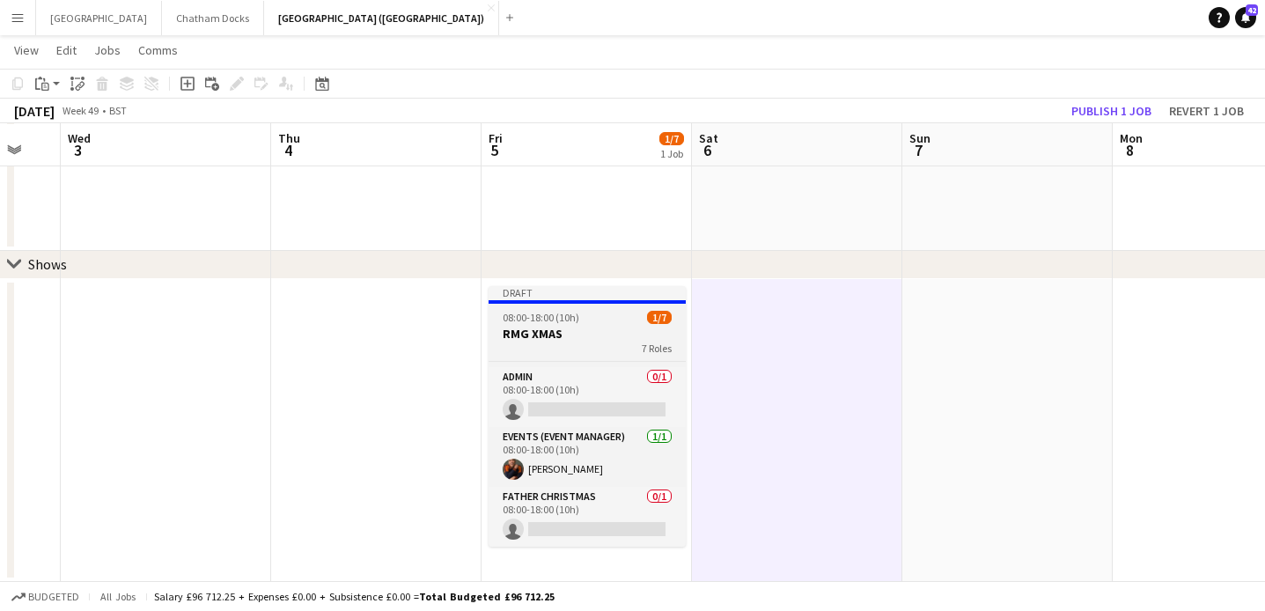
click at [549, 326] on h3 "RMG XMAS" at bounding box center [587, 334] width 197 height 16
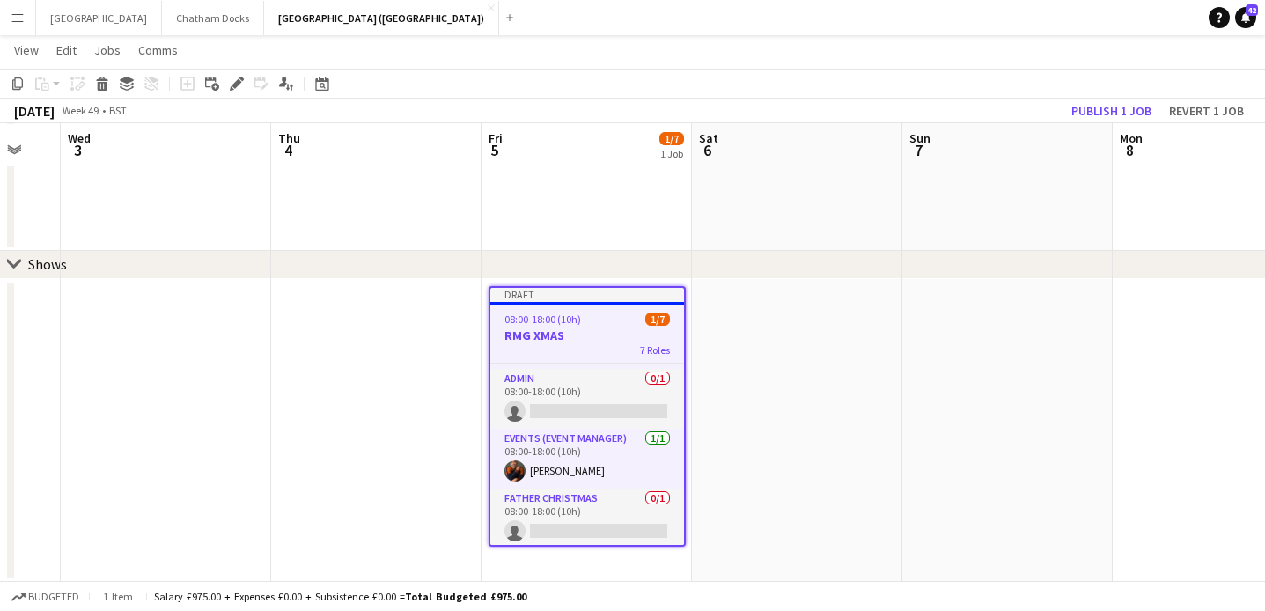
scroll to position [238, 0]
click at [241, 84] on icon "Edit" at bounding box center [237, 84] width 14 height 14
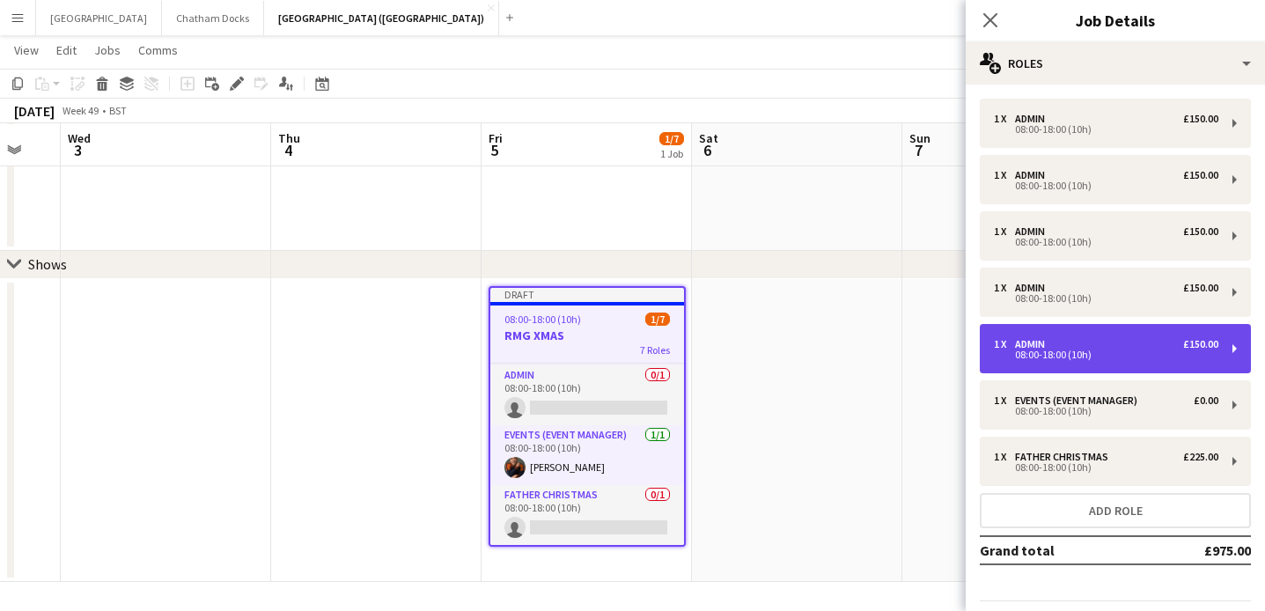
click at [1073, 343] on div "1 x Admin £150.00" at bounding box center [1106, 344] width 225 height 12
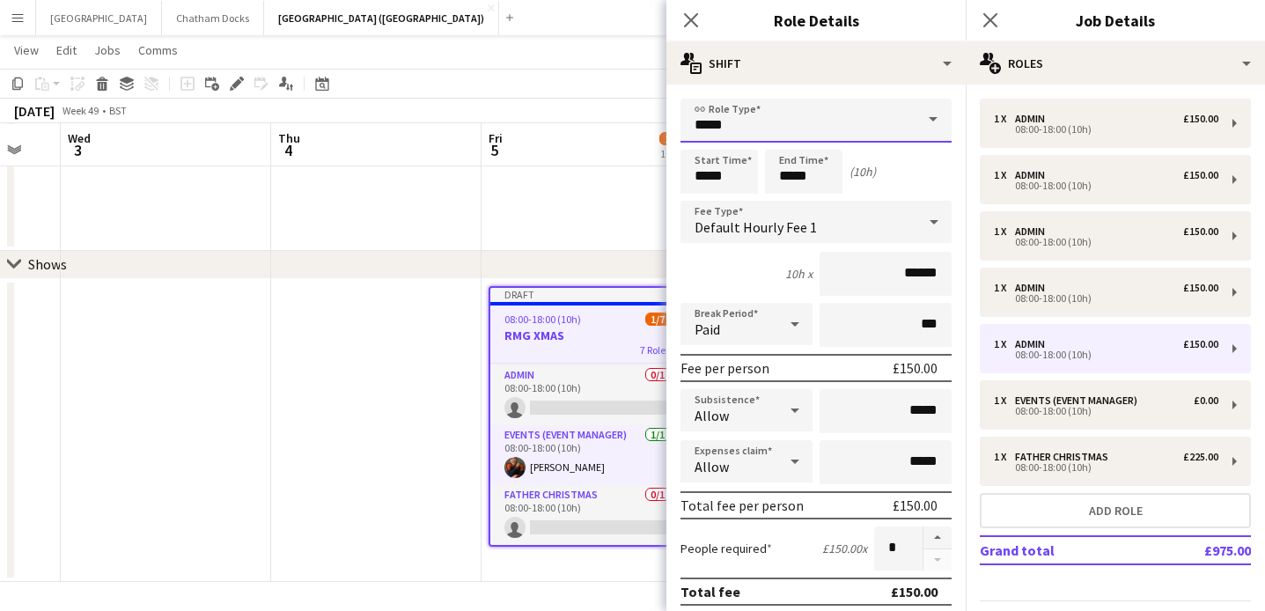
click at [755, 124] on input "*****" at bounding box center [816, 121] width 271 height 44
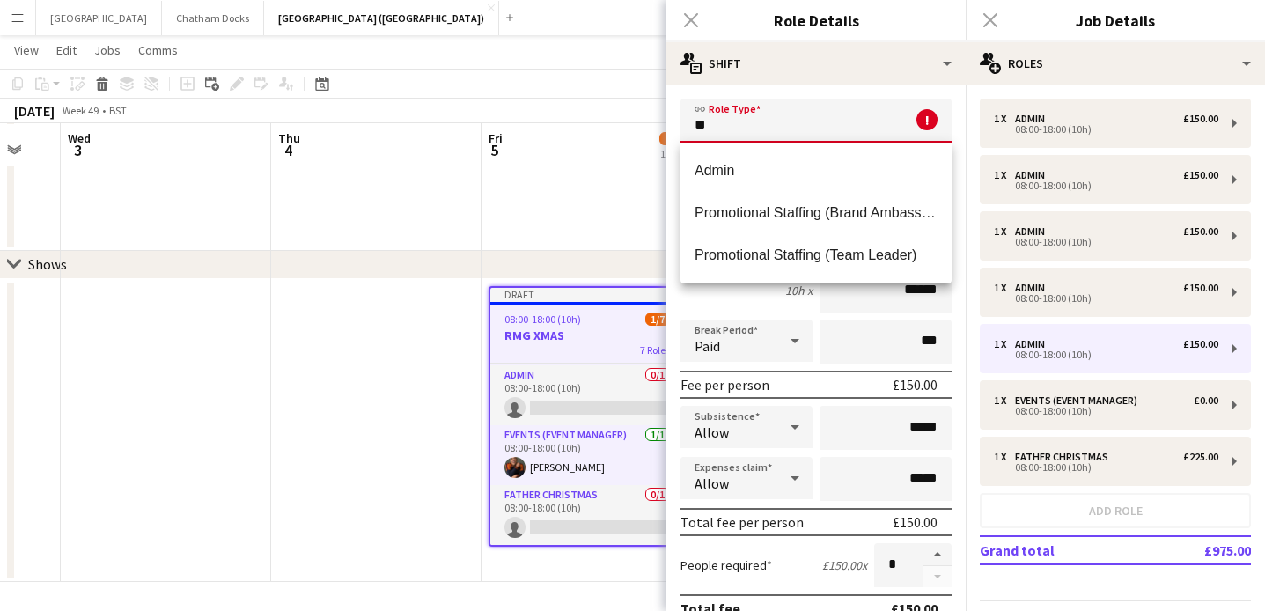
type input "*"
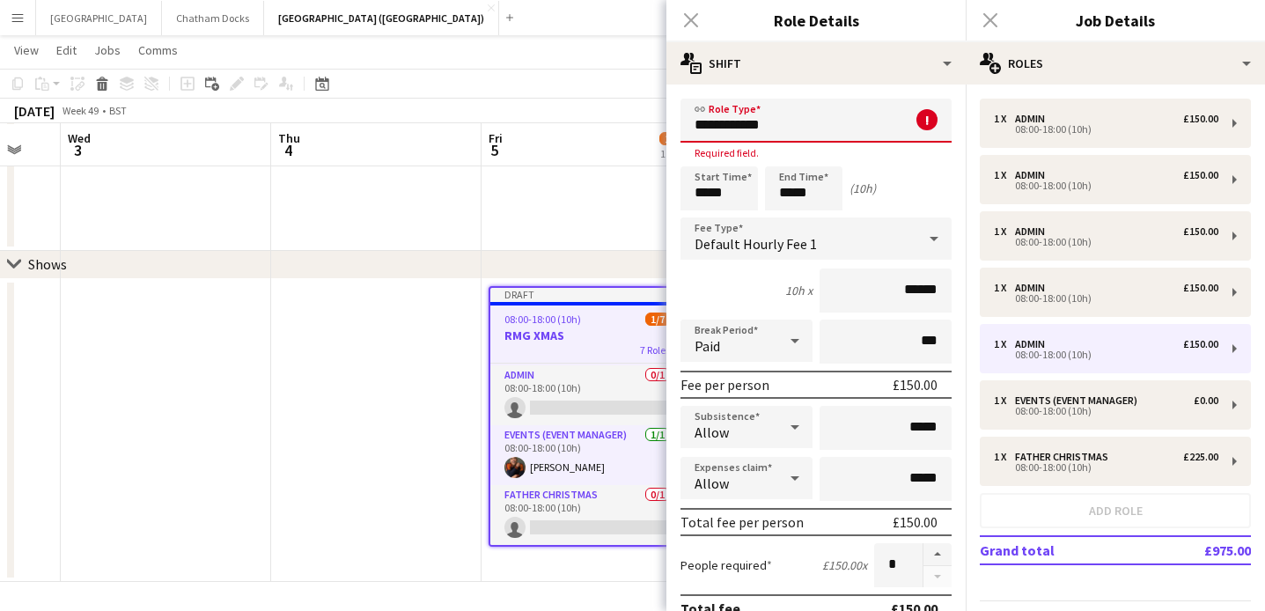
click at [734, 291] on div "10h x ******" at bounding box center [816, 291] width 271 height 44
click at [920, 173] on div "Start Time ***** End Time ***** (10h)" at bounding box center [816, 188] width 271 height 44
click at [700, 108] on input "**********" at bounding box center [816, 121] width 271 height 44
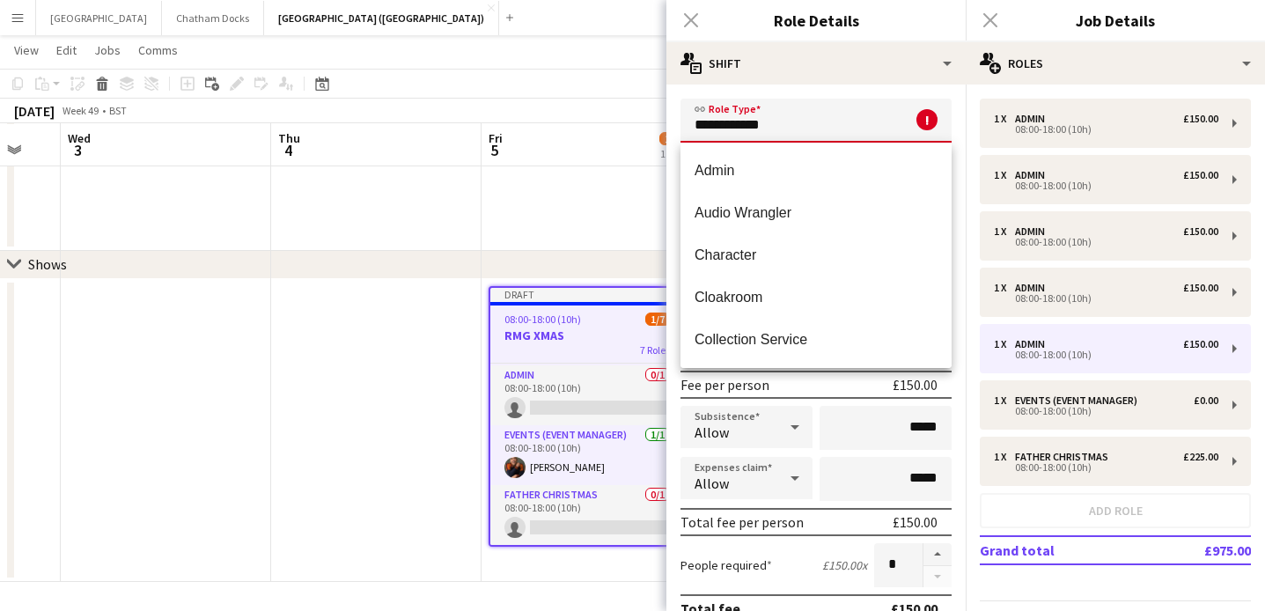
click at [778, 122] on input "**********" at bounding box center [816, 121] width 271 height 44
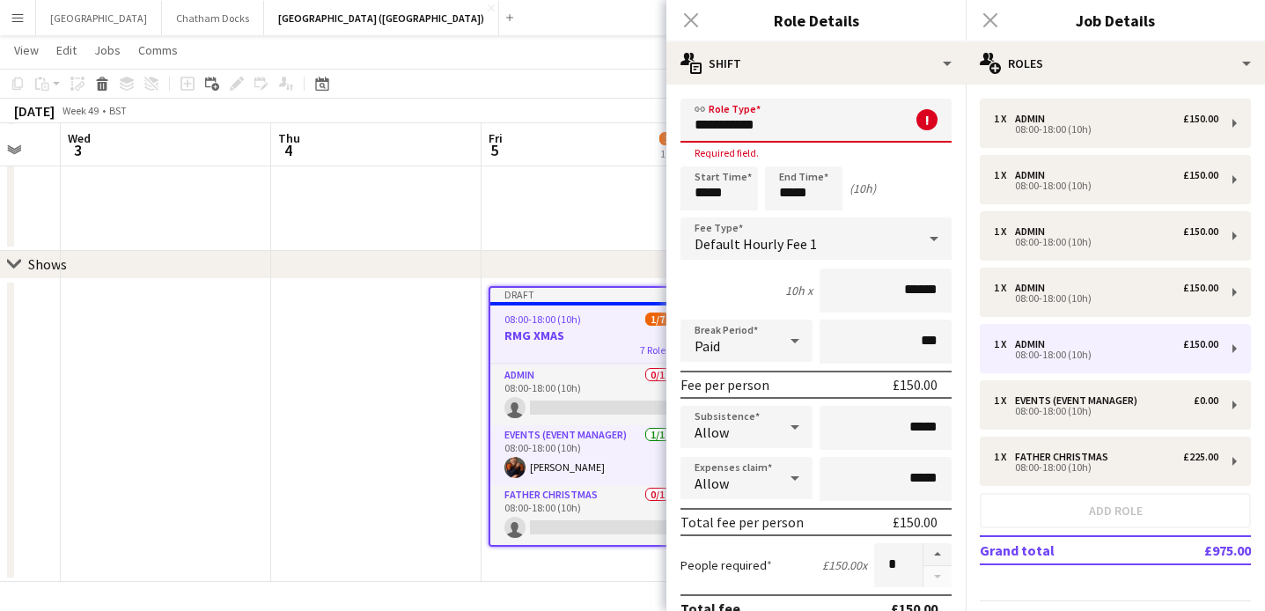
click at [906, 181] on div "Start Time ***** End Time ***** (10h)" at bounding box center [816, 188] width 271 height 44
click at [746, 299] on div "10h x ******" at bounding box center [816, 291] width 271 height 44
click at [934, 118] on span at bounding box center [933, 120] width 37 height 42
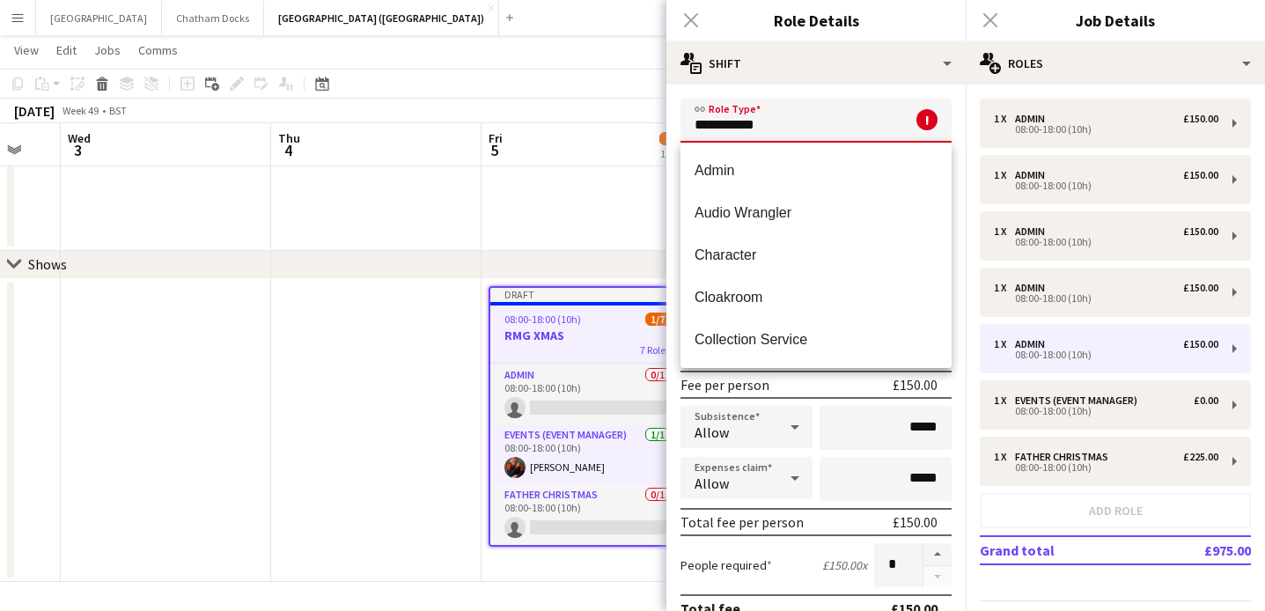
click at [932, 121] on span at bounding box center [933, 120] width 37 height 42
click at [937, 116] on span at bounding box center [933, 120] width 37 height 42
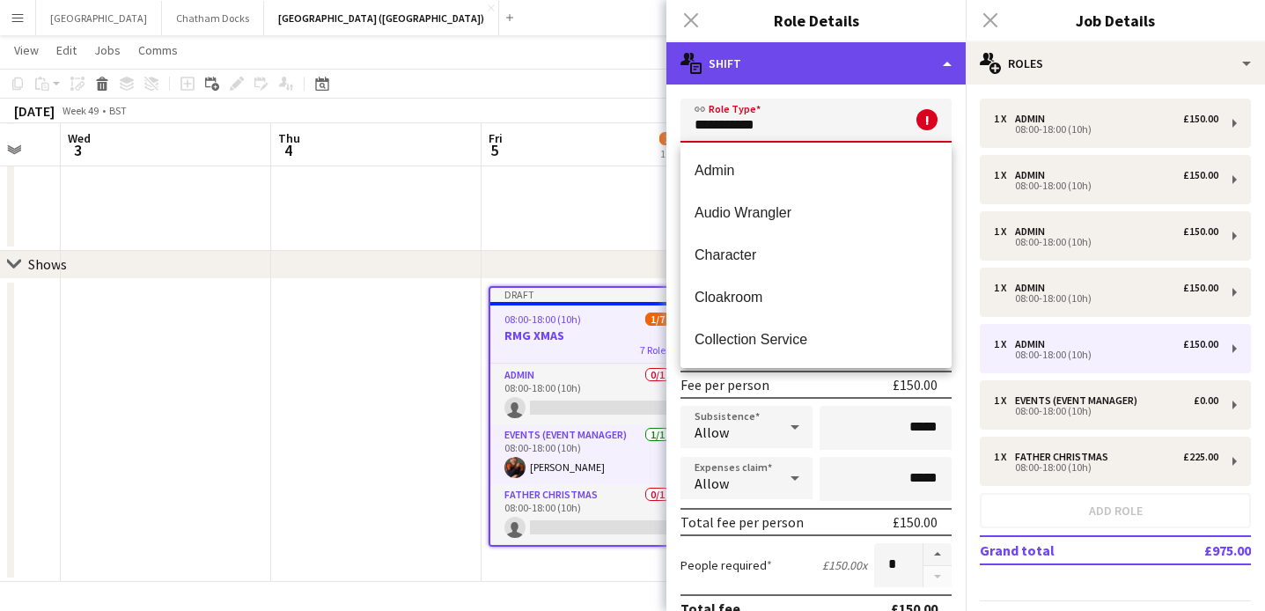
click at [951, 62] on div "multiple-actions-text Shift" at bounding box center [816, 63] width 299 height 42
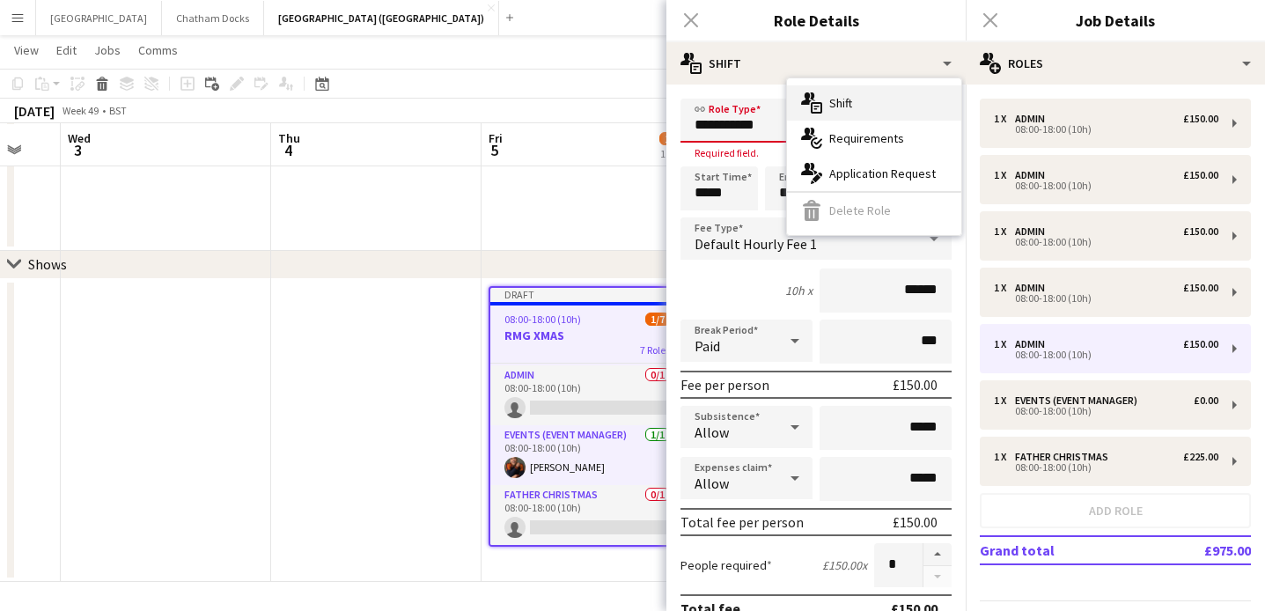
click at [874, 97] on div "multiple-actions-text Shift" at bounding box center [874, 102] width 174 height 35
click at [719, 105] on input "**********" at bounding box center [816, 121] width 271 height 44
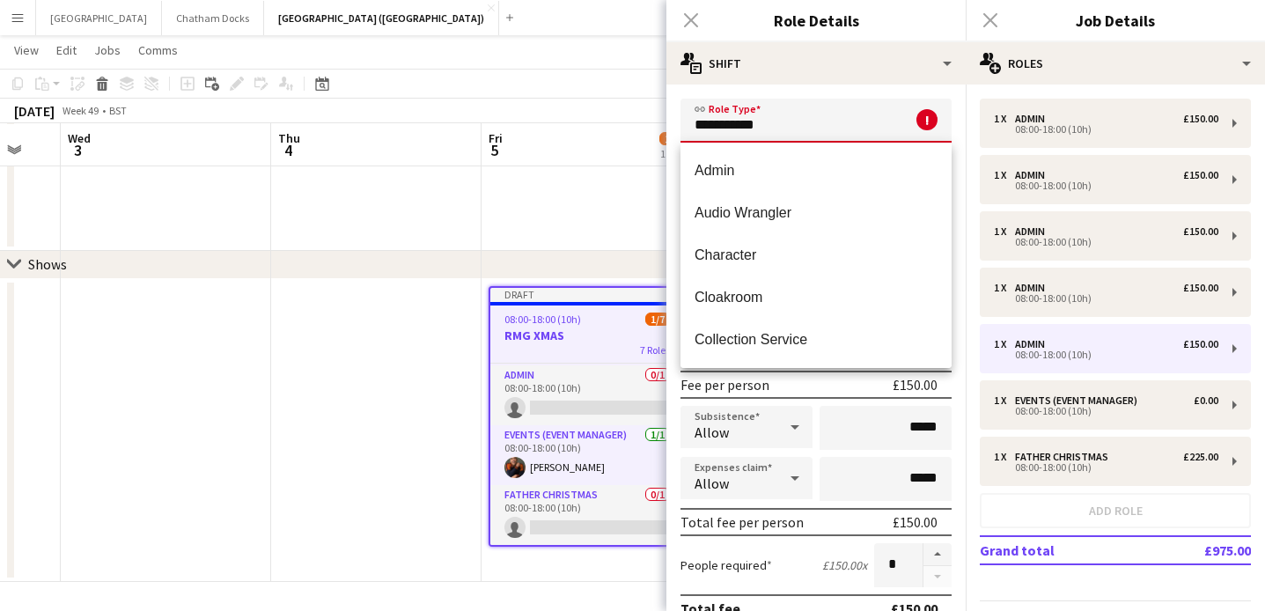
click at [753, 107] on input "**********" at bounding box center [816, 121] width 271 height 44
click at [823, 381] on div "Fee per person £150.00" at bounding box center [816, 385] width 271 height 28
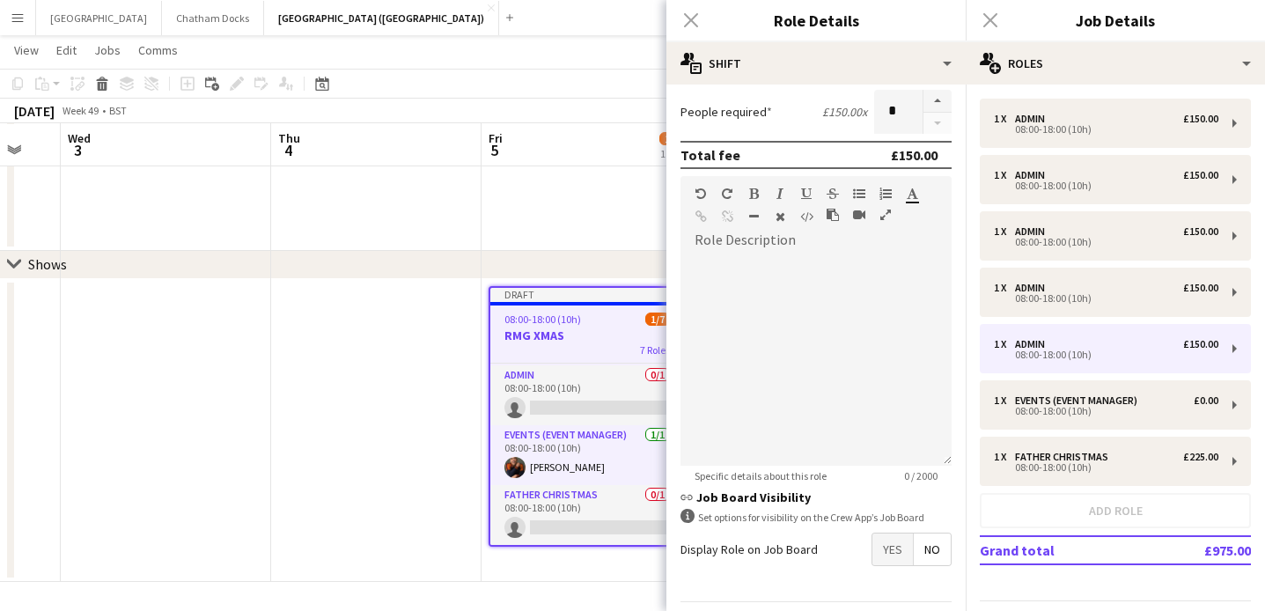
scroll to position [508, 0]
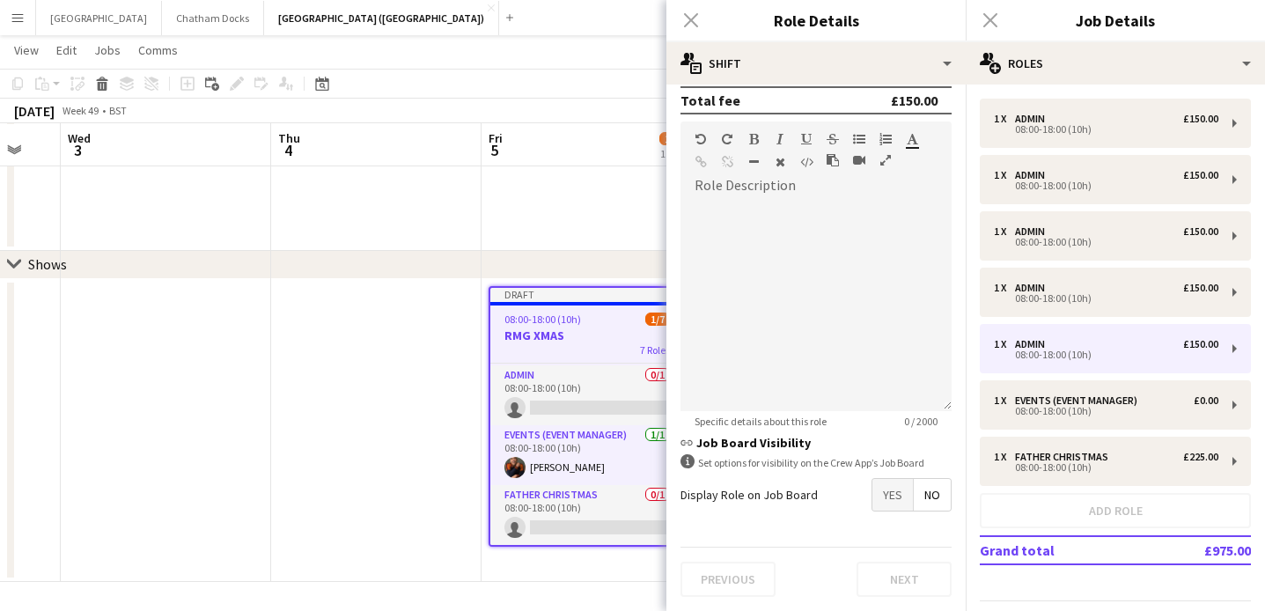
click at [931, 497] on span "No" at bounding box center [932, 495] width 37 height 32
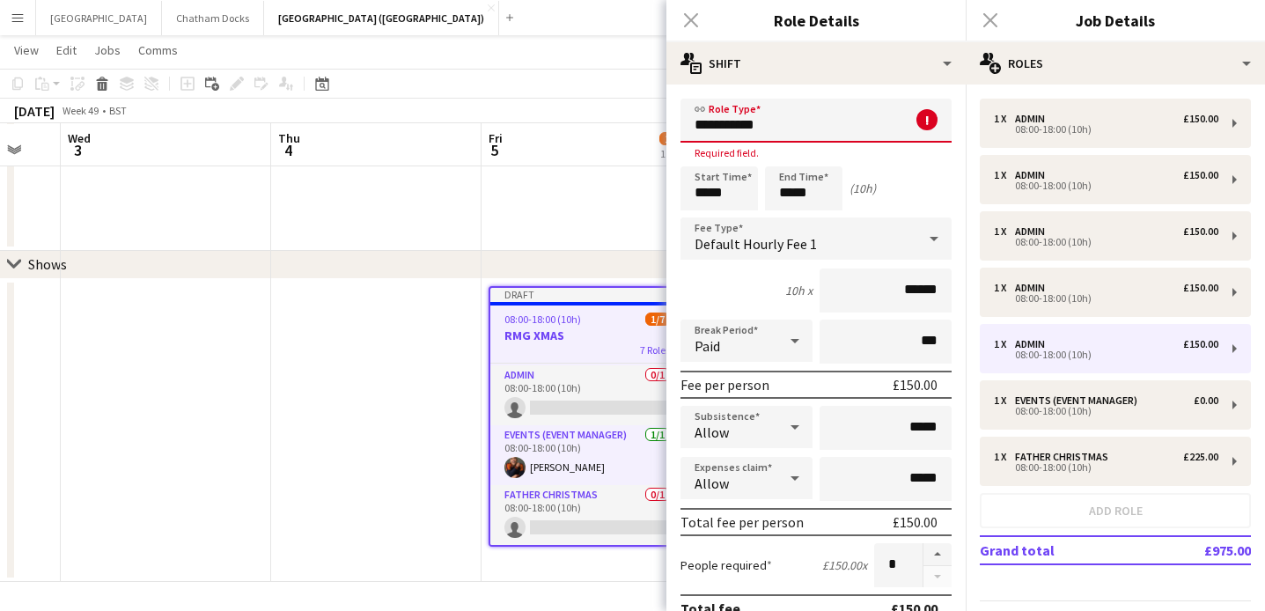
scroll to position [0, 0]
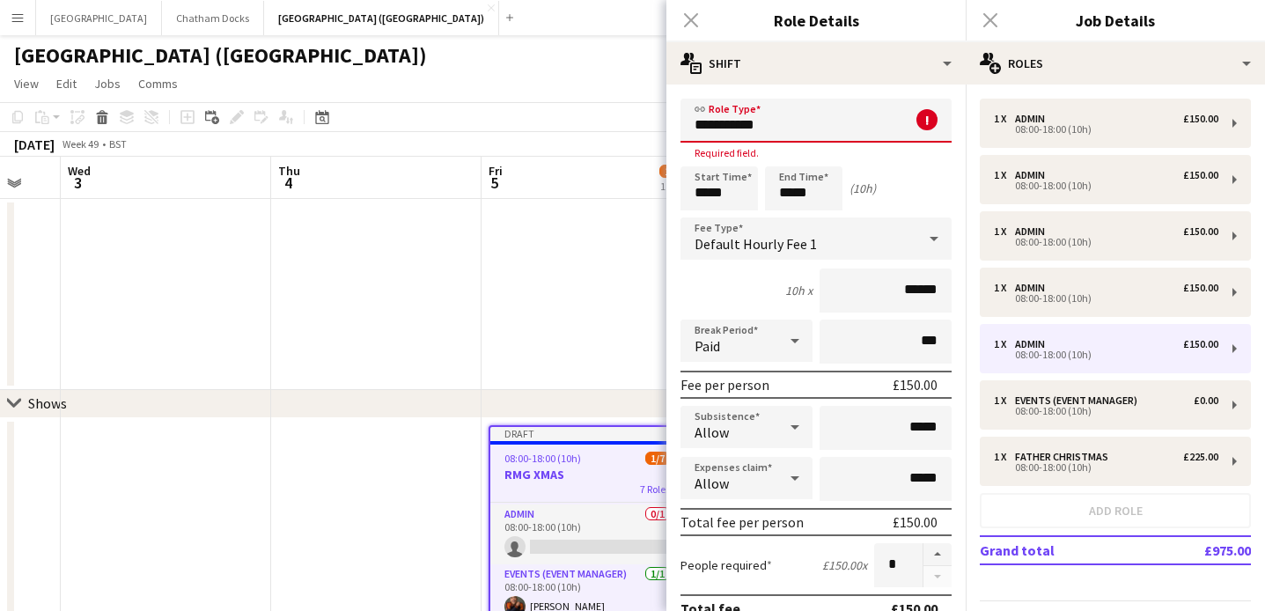
click at [744, 287] on div "10h x ******" at bounding box center [816, 291] width 271 height 44
click at [901, 173] on div "Start Time ***** End Time ***** (10h)" at bounding box center [816, 188] width 271 height 44
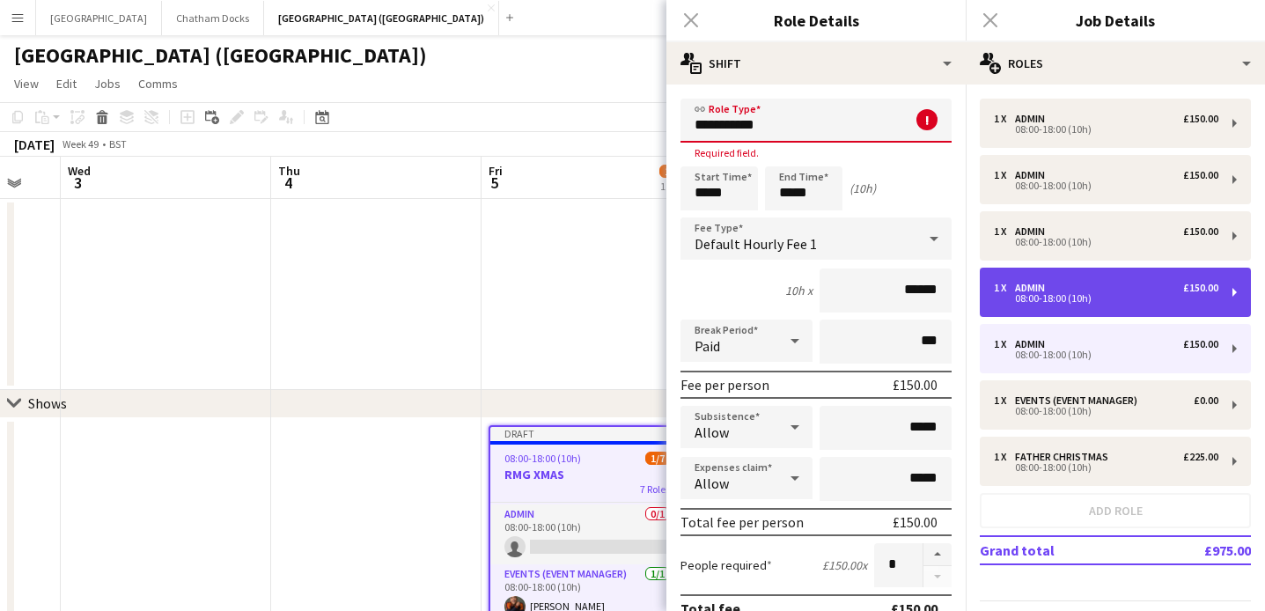
click at [1065, 298] on div "08:00-18:00 (10h)" at bounding box center [1106, 298] width 225 height 9
click at [1090, 288] on div "1 x Admin £150.00" at bounding box center [1106, 288] width 225 height 12
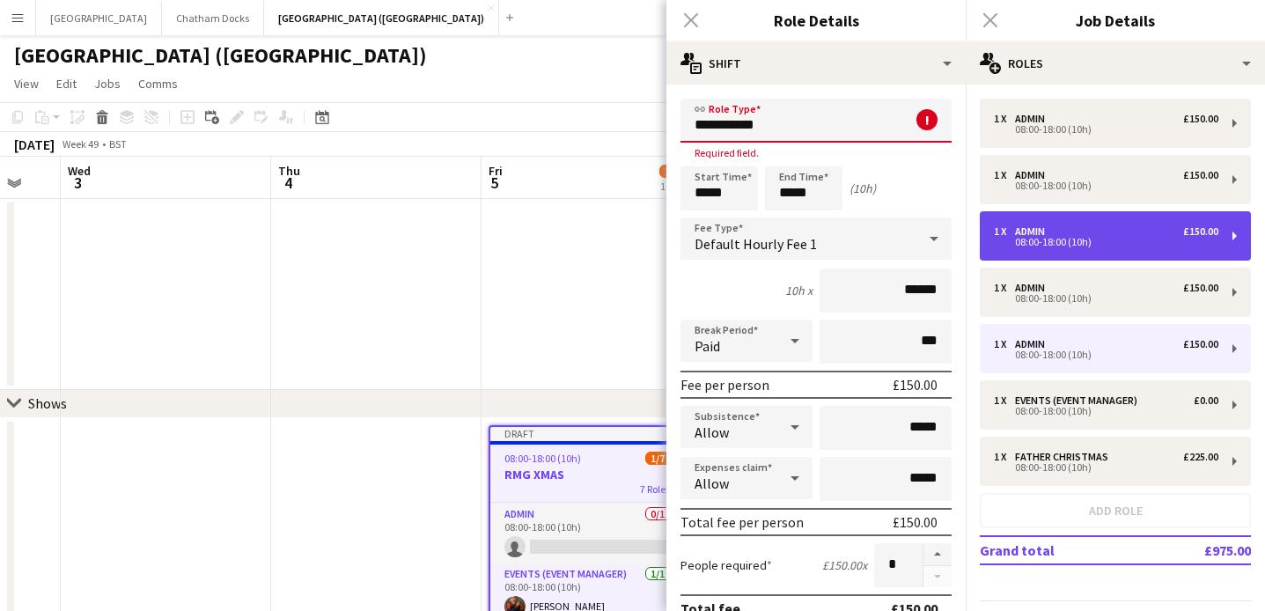
click at [1085, 233] on div "1 x Admin £150.00" at bounding box center [1106, 231] width 225 height 12
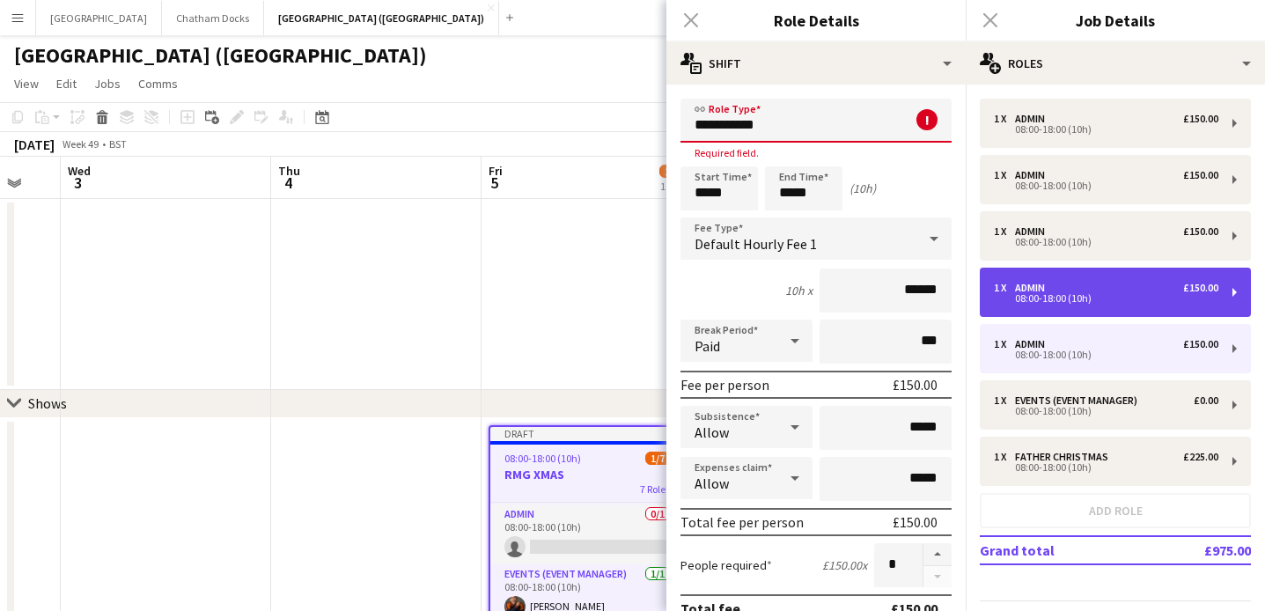
click at [1071, 298] on div "08:00-18:00 (10h)" at bounding box center [1106, 298] width 225 height 9
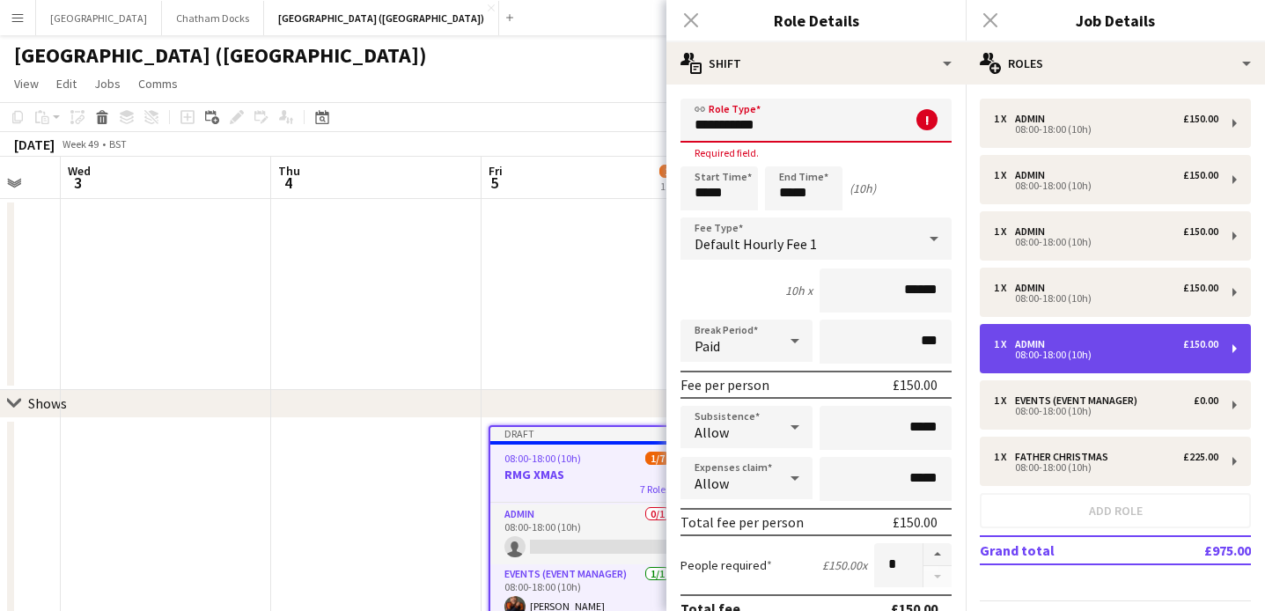
click at [1063, 345] on div "1 x Admin £150.00" at bounding box center [1106, 344] width 225 height 12
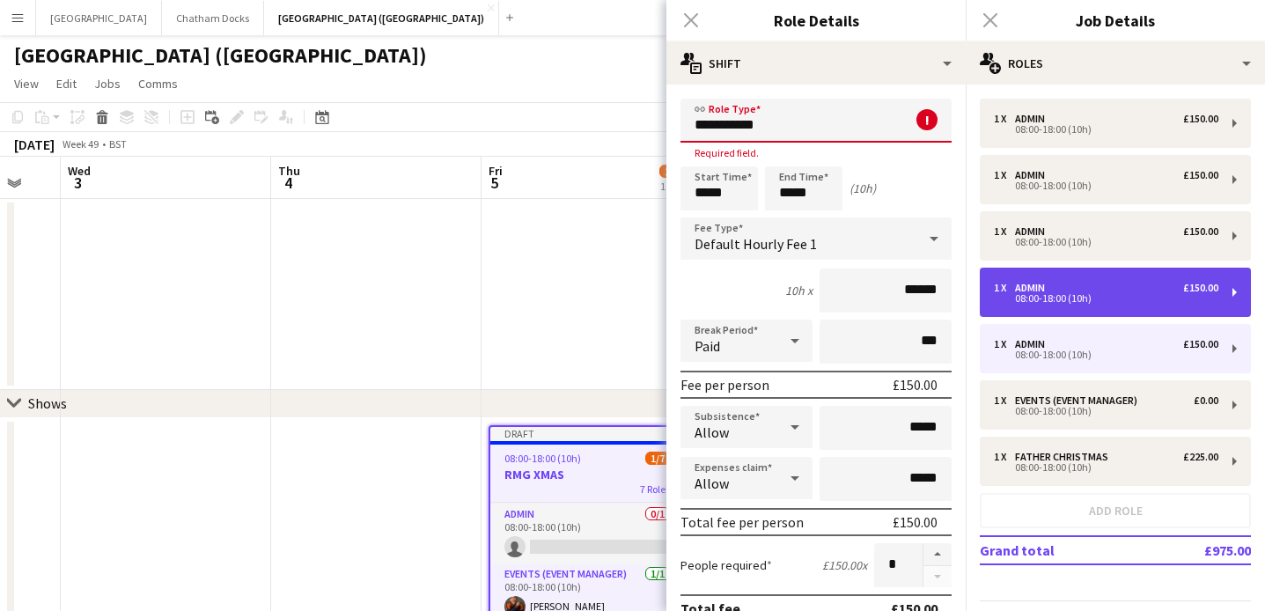
click at [1084, 284] on div "1 x Admin £150.00" at bounding box center [1106, 288] width 225 height 12
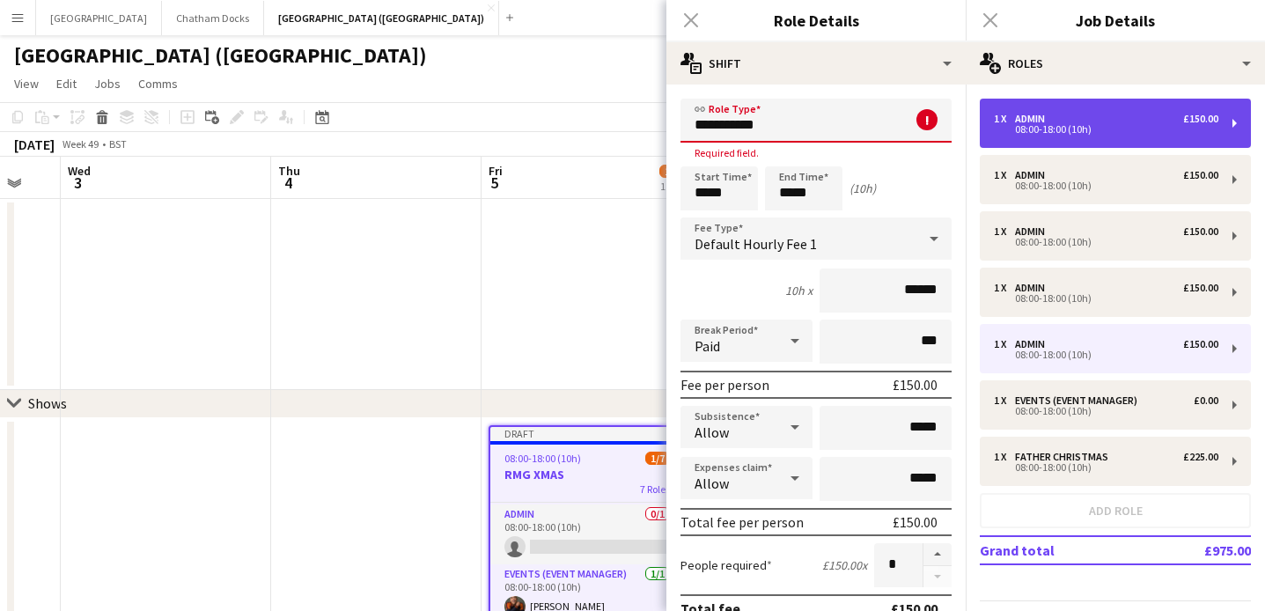
click at [1096, 128] on div "08:00-18:00 (10h)" at bounding box center [1106, 129] width 225 height 9
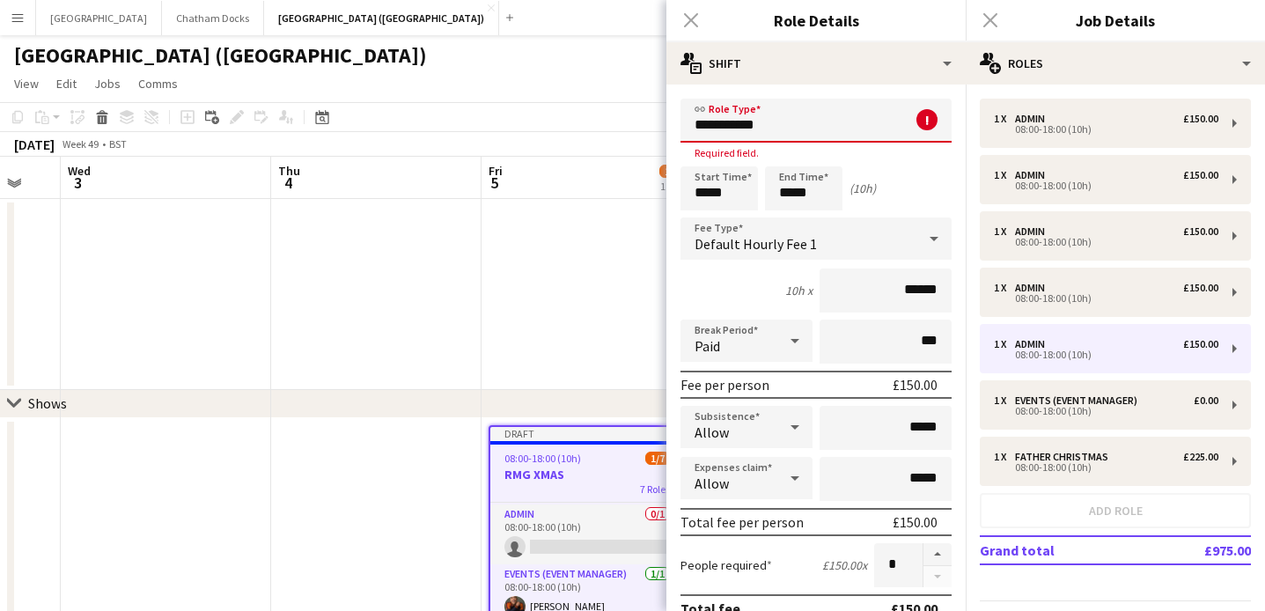
click at [740, 287] on div "10h x ******" at bounding box center [816, 291] width 271 height 44
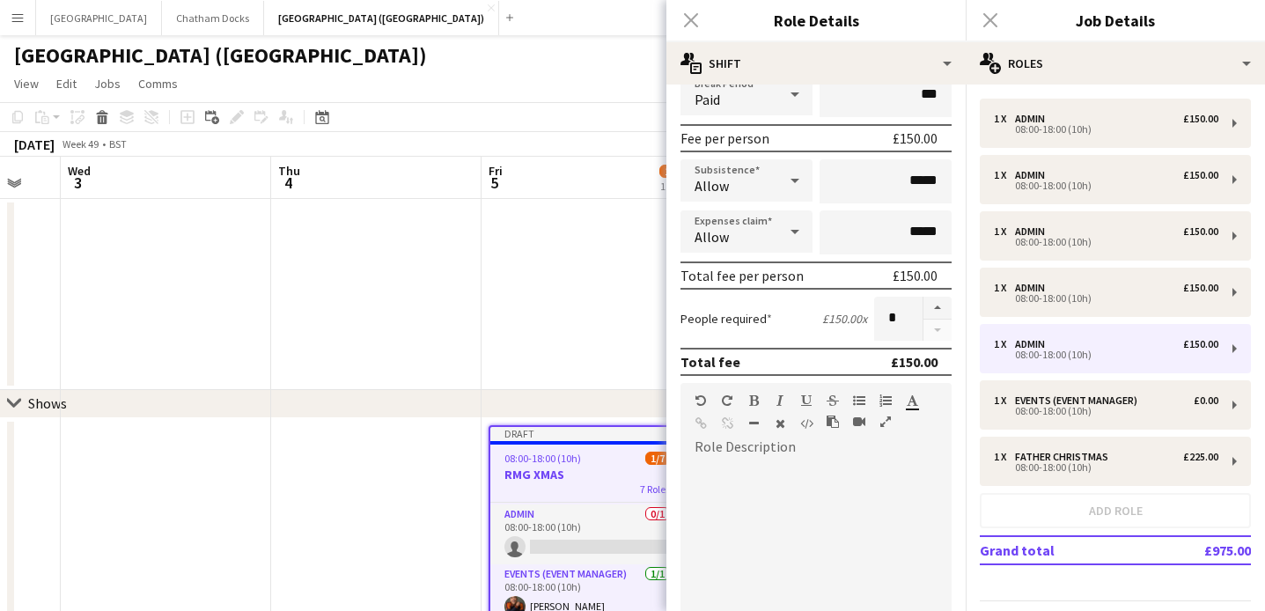
scroll to position [248, 0]
click at [692, 13] on div "Close pop-in" at bounding box center [691, 20] width 49 height 41
click at [692, 18] on div "Close pop-in" at bounding box center [691, 20] width 49 height 41
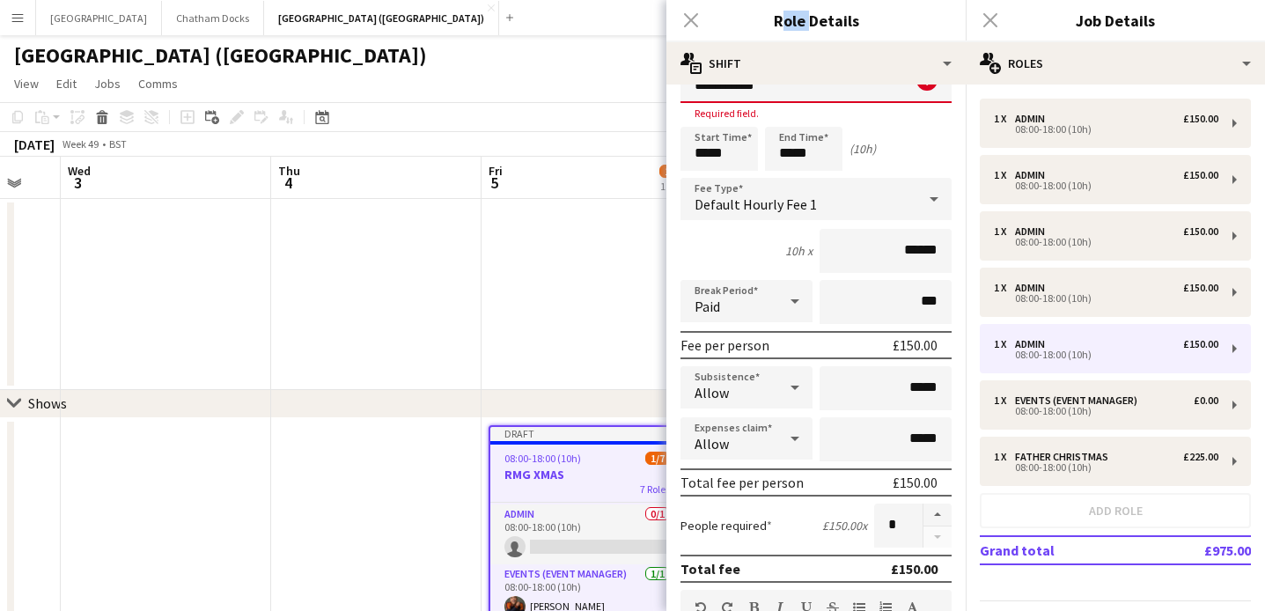
scroll to position [0, 0]
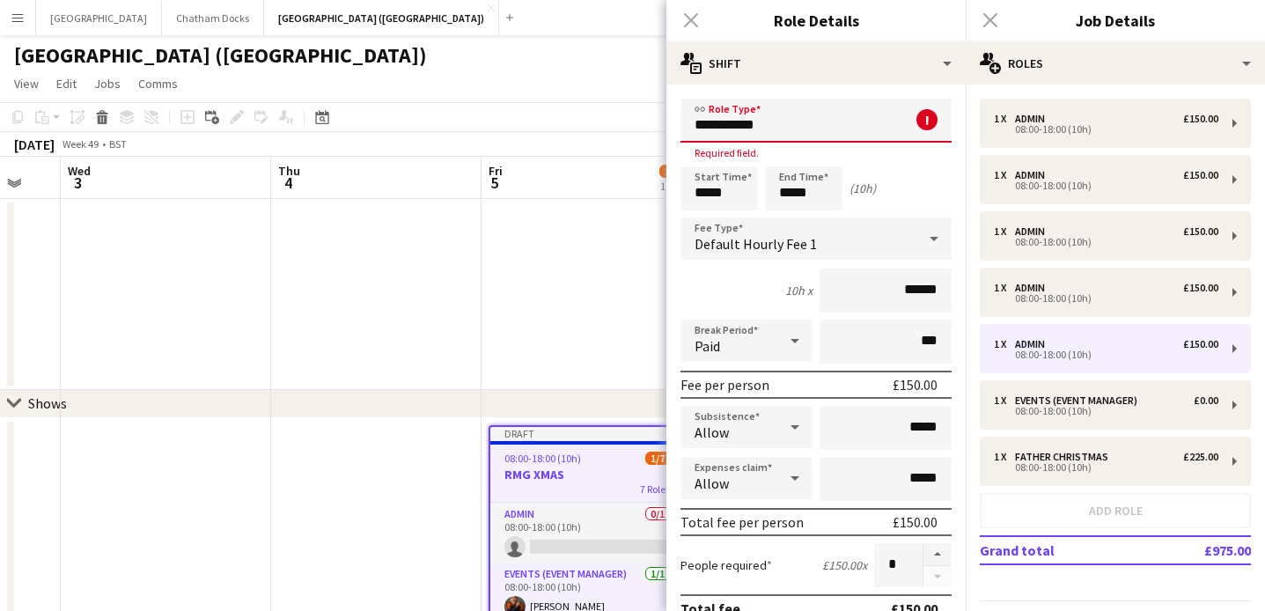
click at [758, 126] on input "**********" at bounding box center [816, 121] width 271 height 44
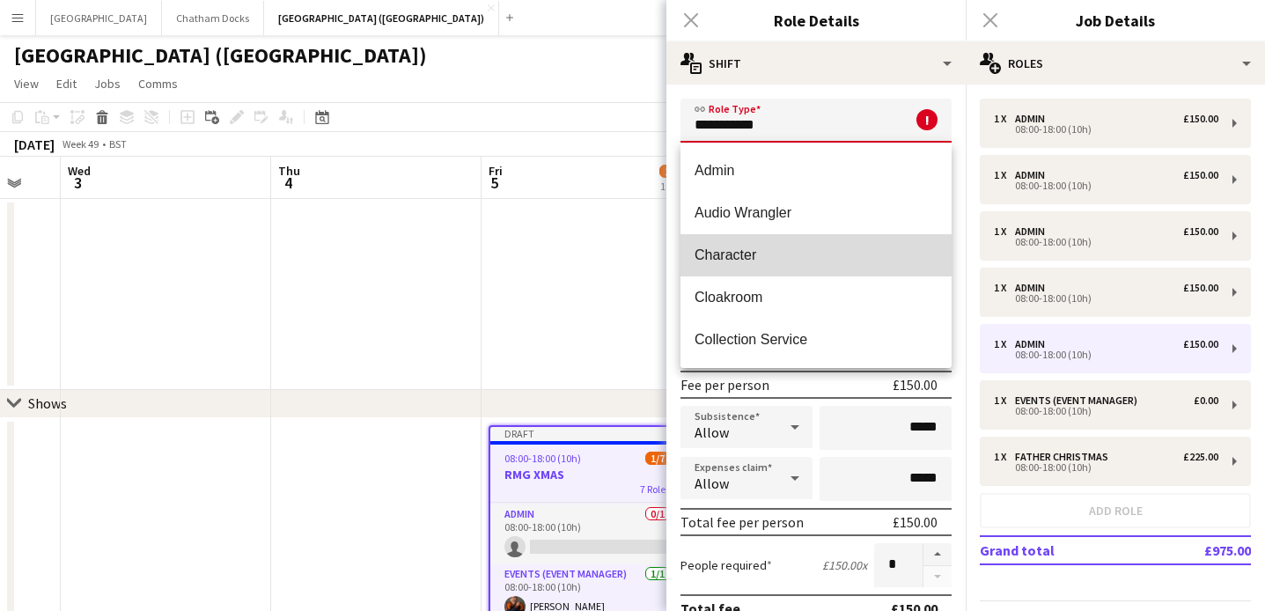
click at [745, 255] on span "Character" at bounding box center [816, 255] width 243 height 17
type input "*********"
type input "*******"
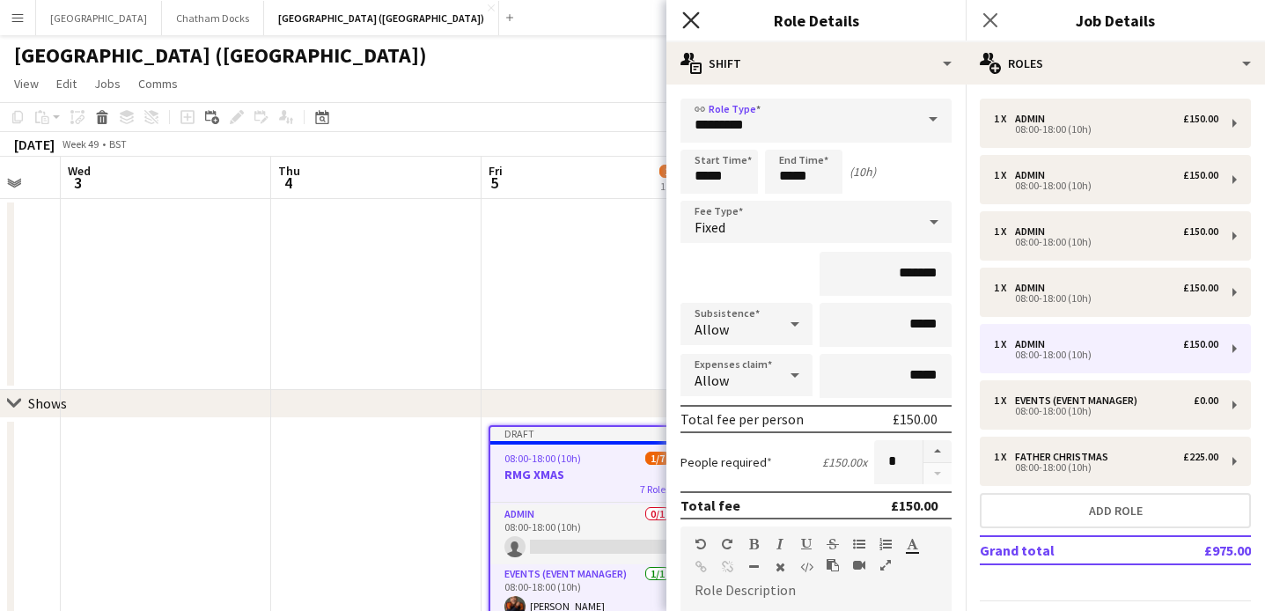
click at [697, 26] on icon at bounding box center [690, 19] width 17 height 17
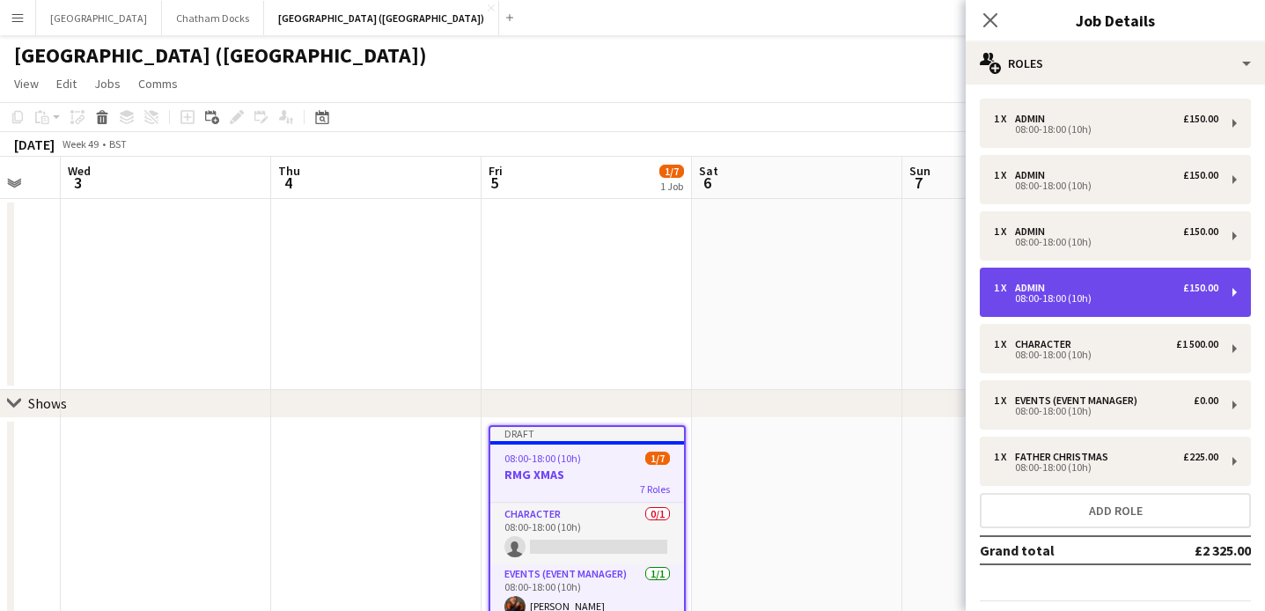
click at [1073, 289] on div "1 x Admin £150.00" at bounding box center [1106, 288] width 225 height 12
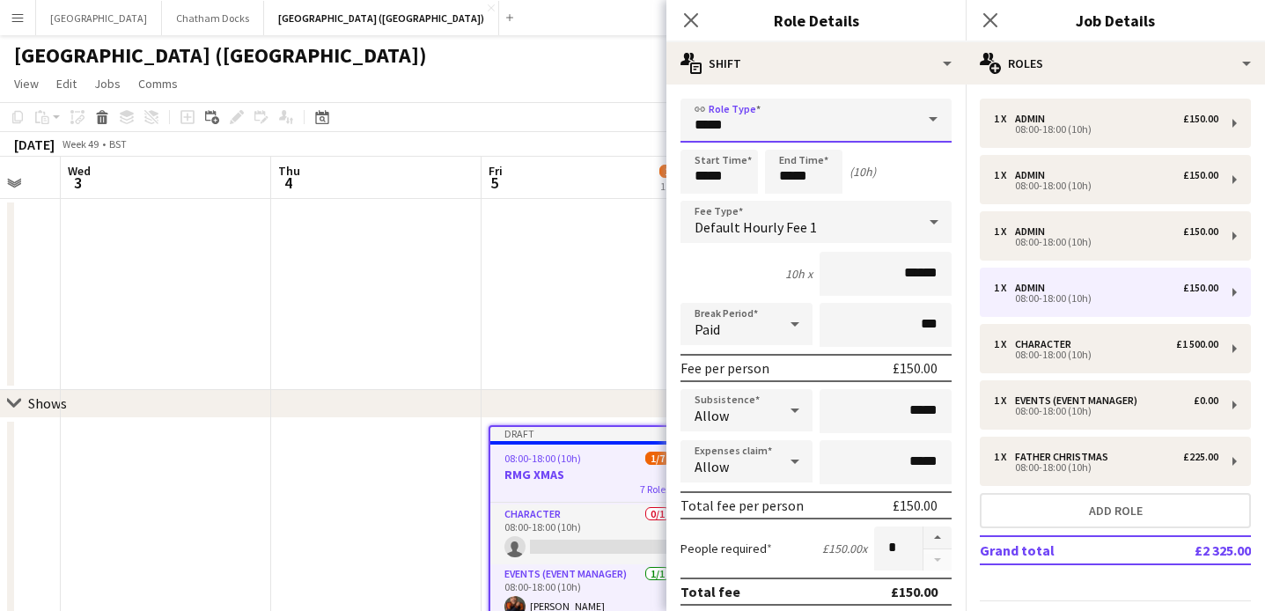
click at [798, 126] on input "*****" at bounding box center [816, 121] width 271 height 44
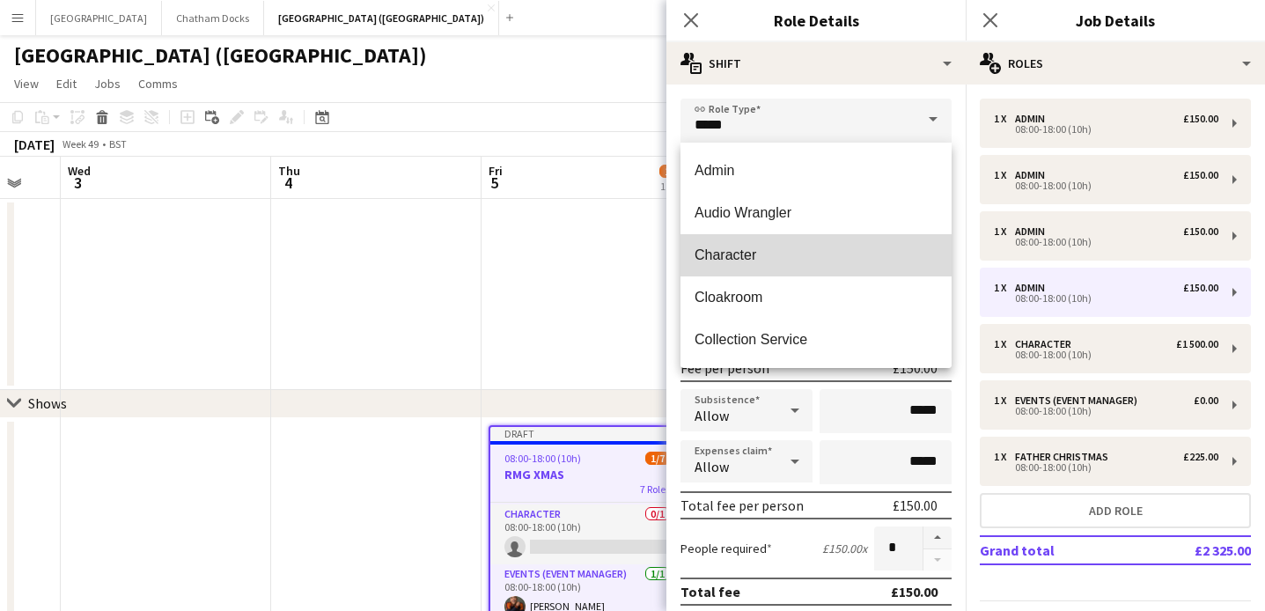
click at [759, 252] on span "Character" at bounding box center [816, 255] width 243 height 17
type input "*********"
type input "*******"
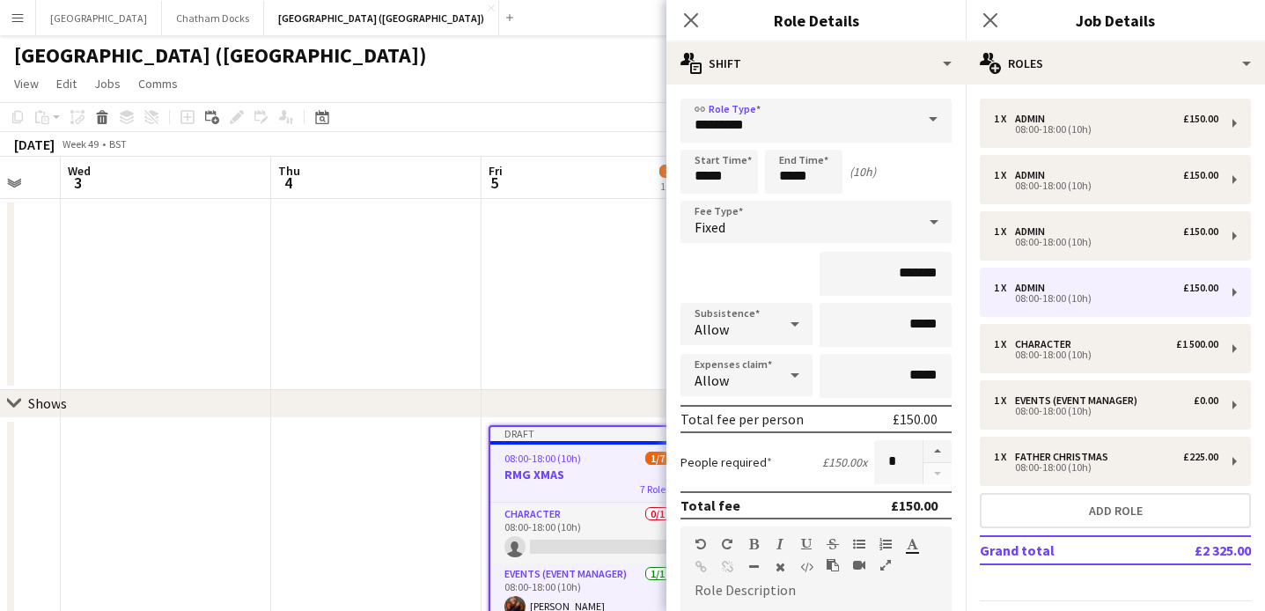
click at [926, 161] on div "Start Time ***** End Time ***** (10h)" at bounding box center [816, 172] width 271 height 44
click at [695, 19] on icon "Close pop-in" at bounding box center [690, 19] width 17 height 17
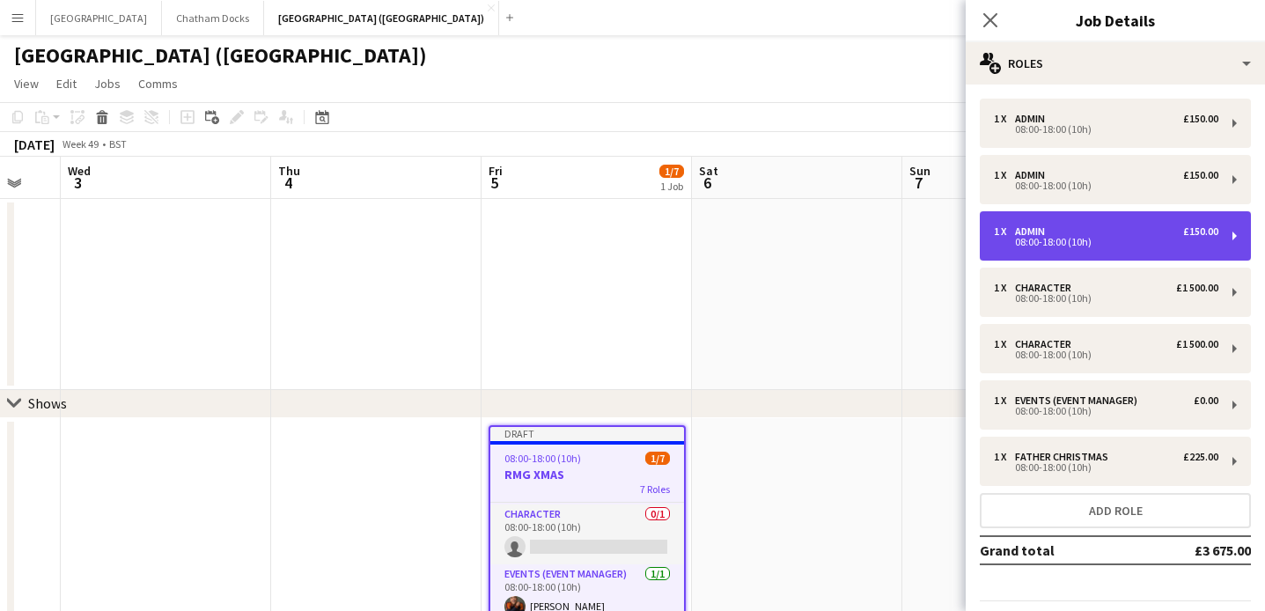
click at [1060, 224] on div "1 x Admin £150.00 08:00-18:00 (10h)" at bounding box center [1115, 235] width 271 height 49
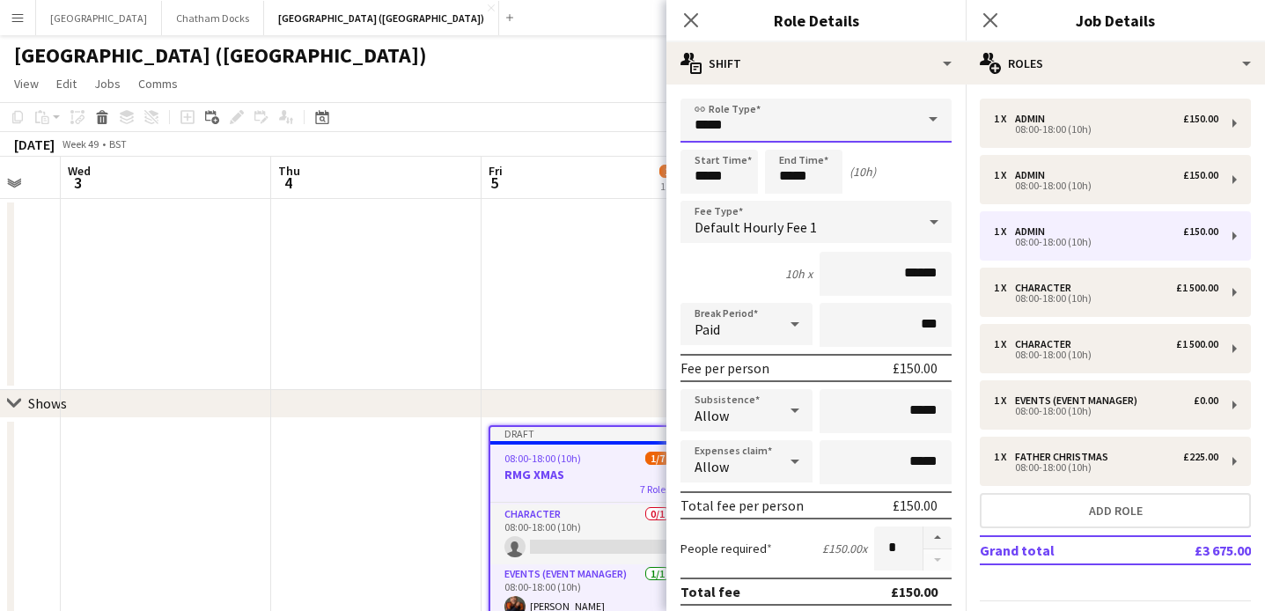
click at [837, 133] on input "*****" at bounding box center [816, 121] width 271 height 44
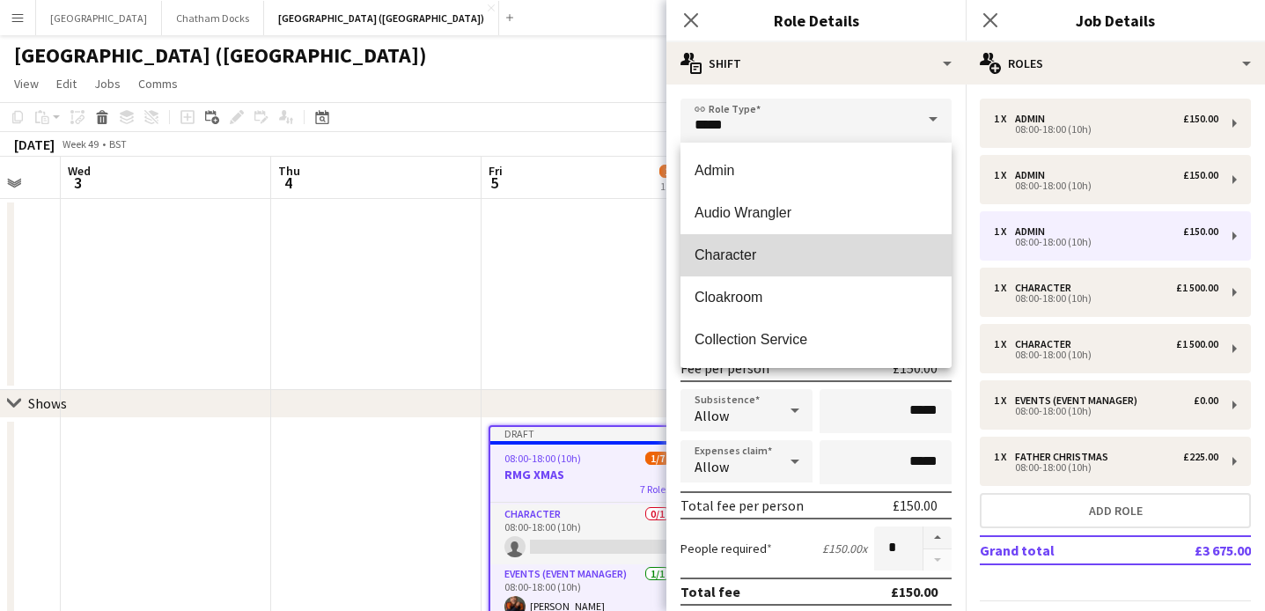
click at [757, 258] on span "Character" at bounding box center [816, 255] width 243 height 17
type input "*********"
type input "*******"
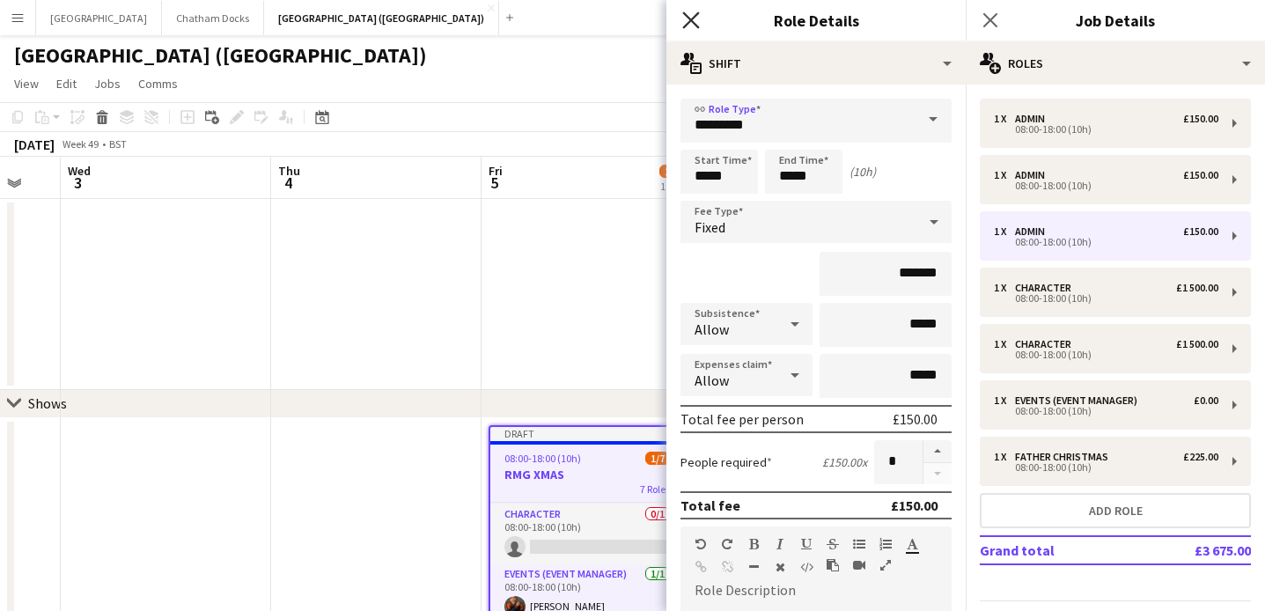
click at [684, 26] on icon at bounding box center [690, 19] width 17 height 17
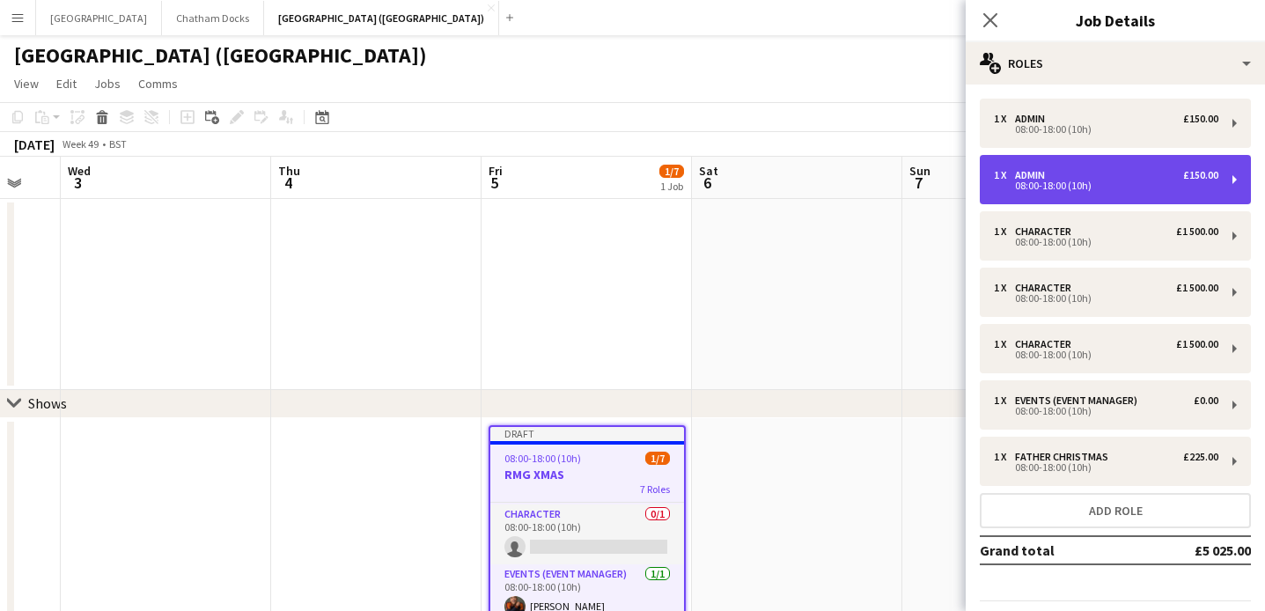
click at [1086, 194] on div "1 x Admin £150.00 08:00-18:00 (10h)" at bounding box center [1115, 179] width 271 height 49
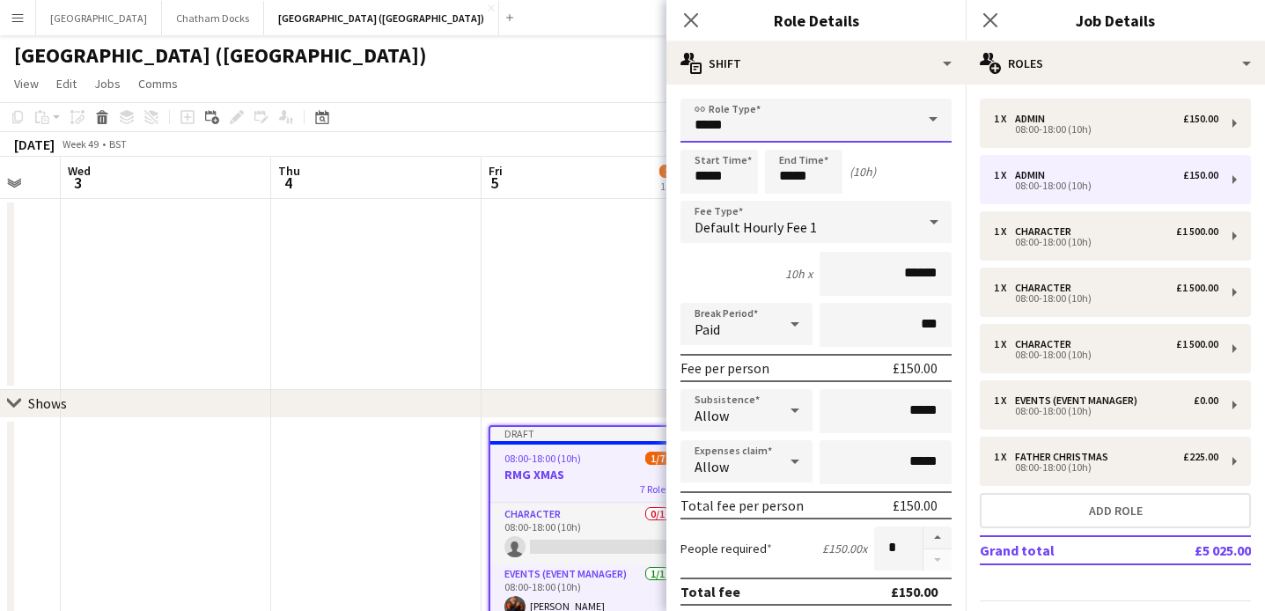
click at [804, 127] on input "*****" at bounding box center [816, 121] width 271 height 44
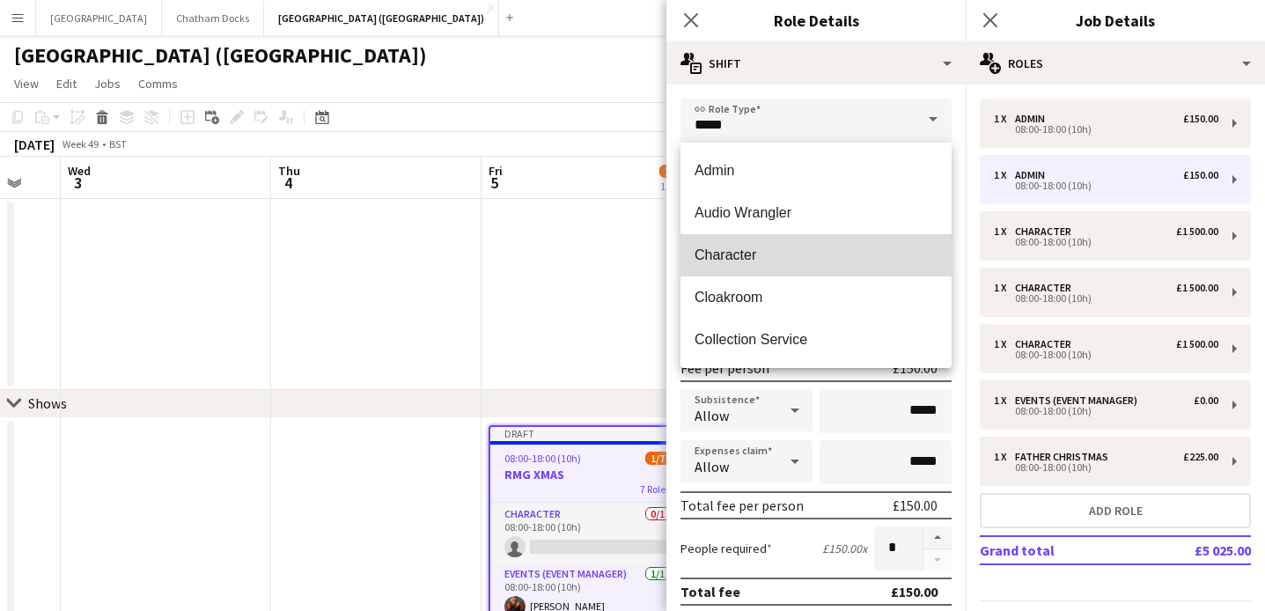
click at [764, 254] on span "Character" at bounding box center [816, 255] width 243 height 17
type input "*********"
type input "*******"
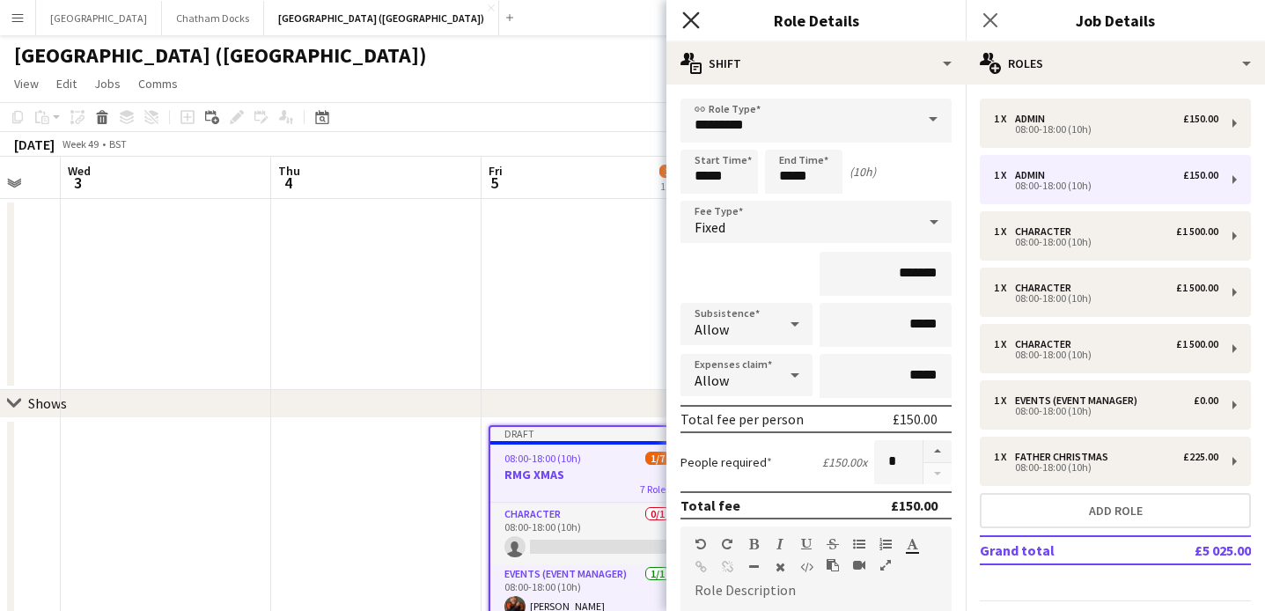
click at [693, 18] on icon at bounding box center [690, 19] width 17 height 17
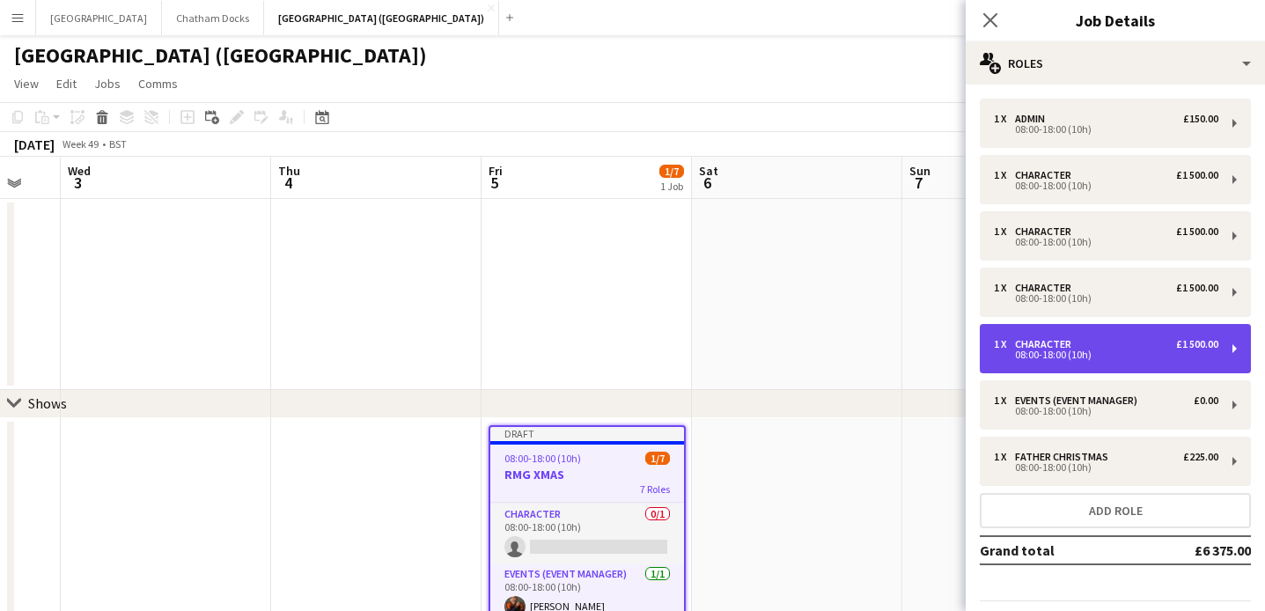
click at [1163, 358] on div "08:00-18:00 (10h)" at bounding box center [1106, 354] width 225 height 9
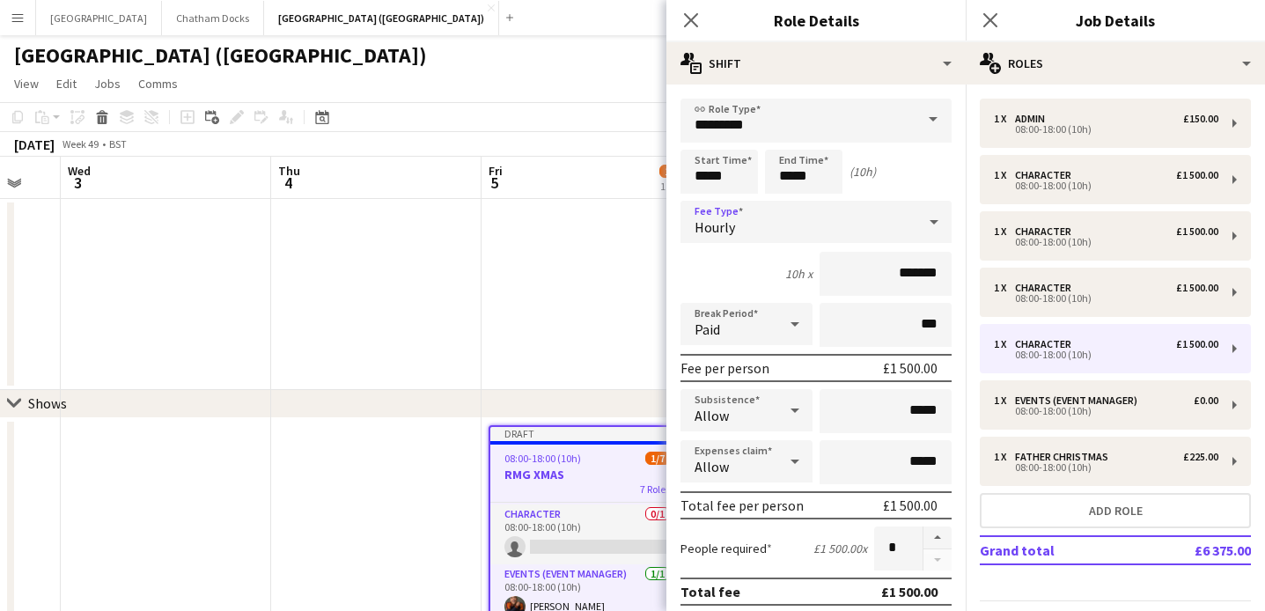
click at [874, 215] on div "Hourly" at bounding box center [799, 222] width 236 height 42
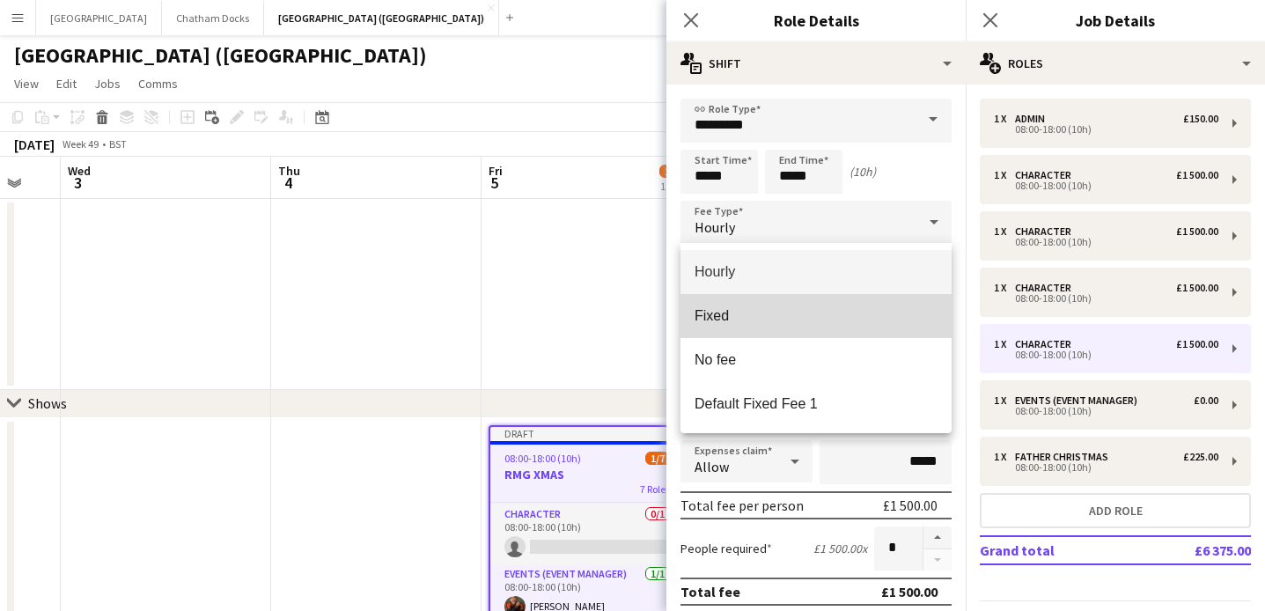
click at [807, 316] on span "Fixed" at bounding box center [816, 315] width 243 height 17
type input "*****"
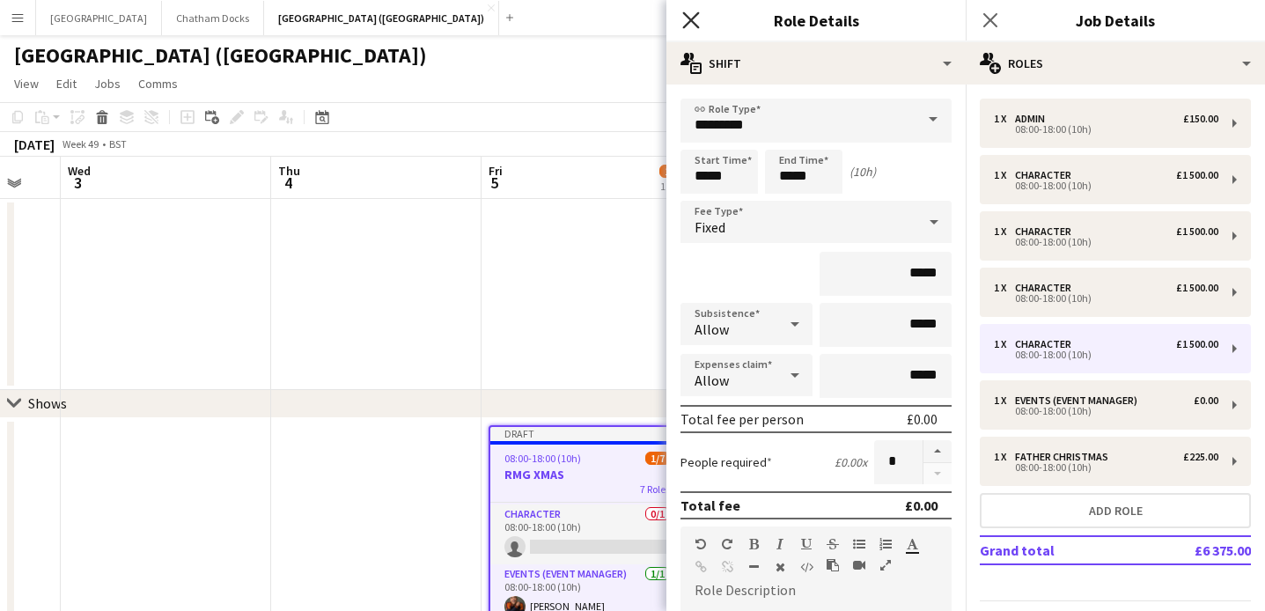
click at [689, 15] on icon "Close pop-in" at bounding box center [690, 19] width 17 height 17
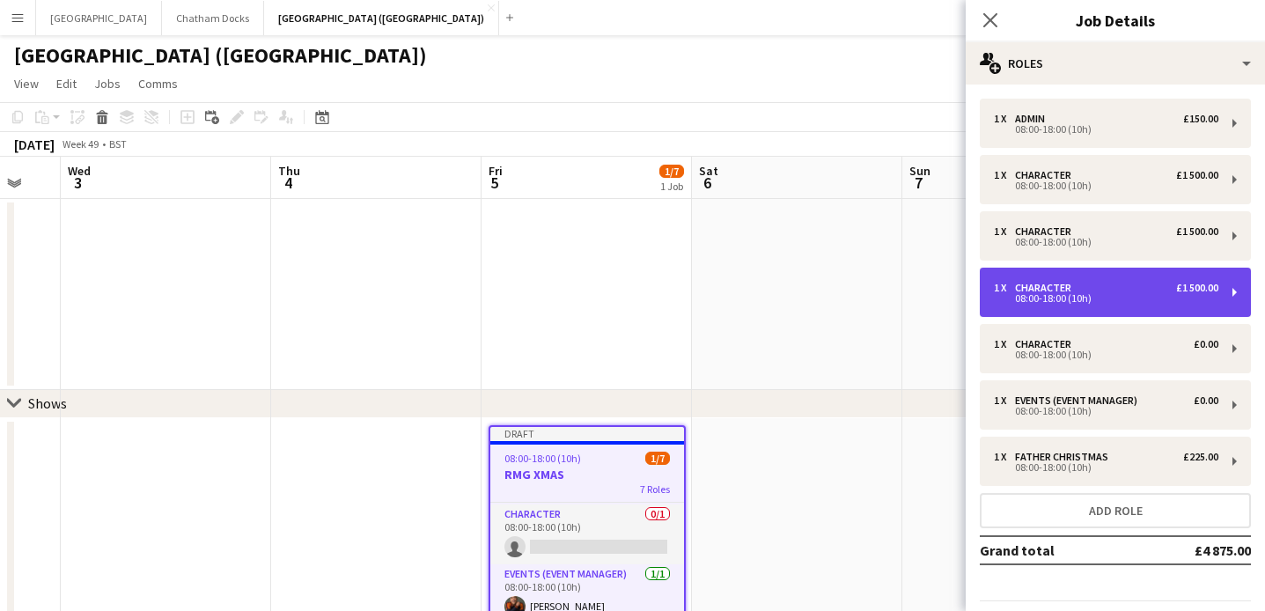
click at [1122, 280] on div "1 x Character £1 500.00 08:00-18:00 (10h)" at bounding box center [1115, 292] width 271 height 49
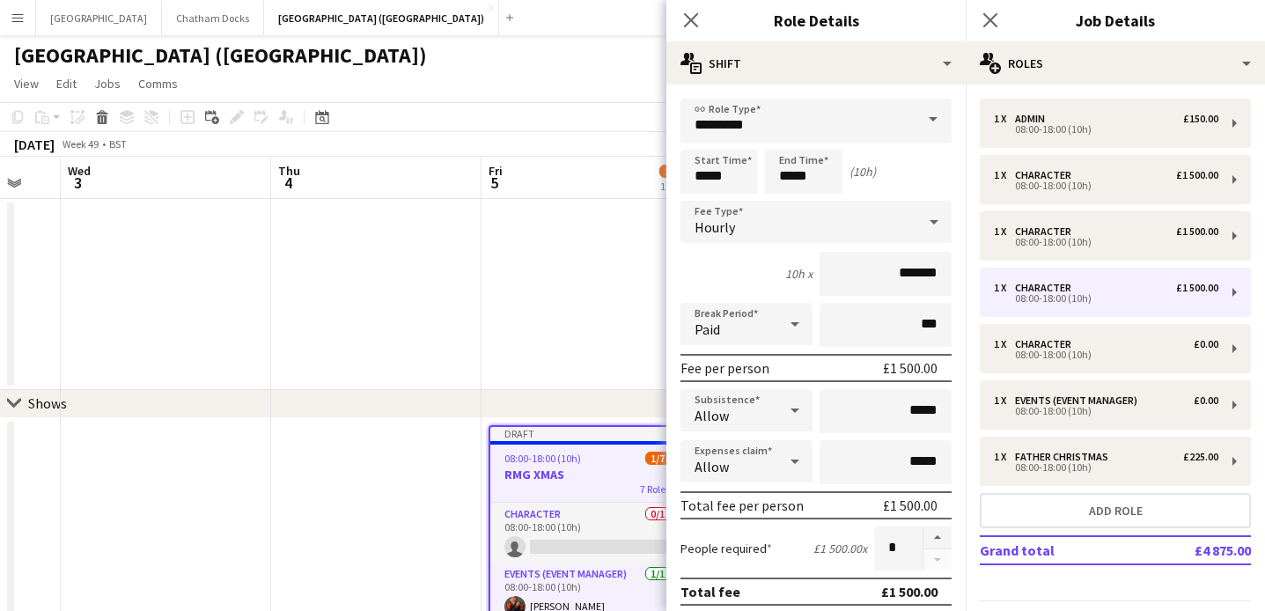
click at [926, 219] on icon at bounding box center [934, 221] width 21 height 35
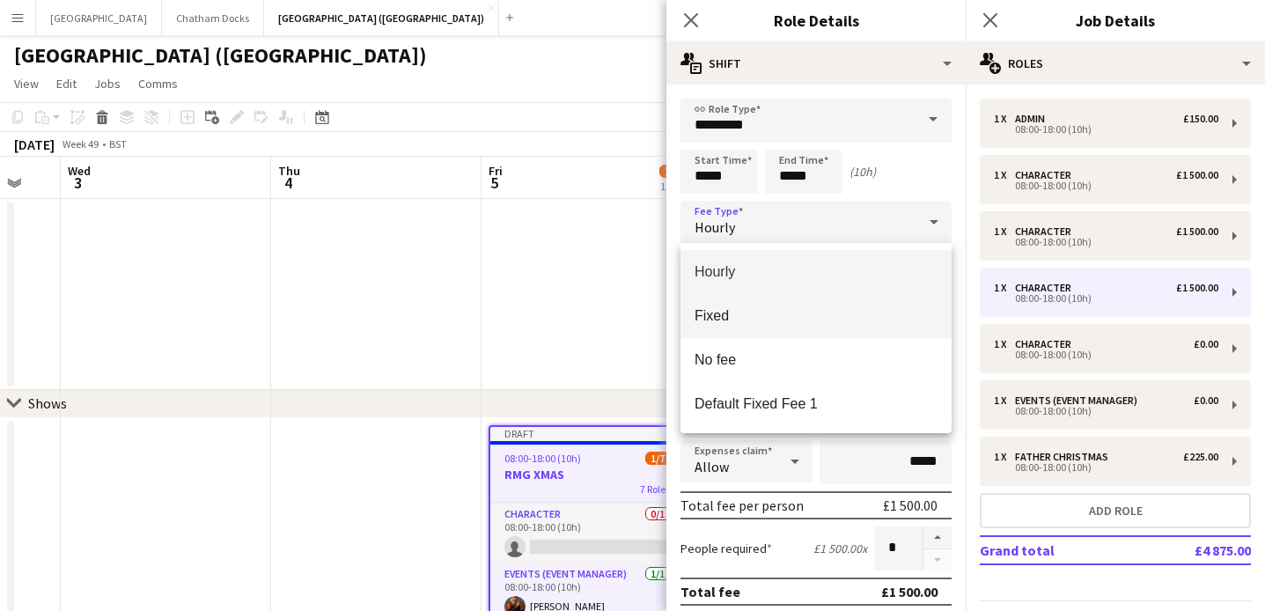
click at [781, 331] on mat-option "Fixed" at bounding box center [816, 316] width 271 height 44
type input "*****"
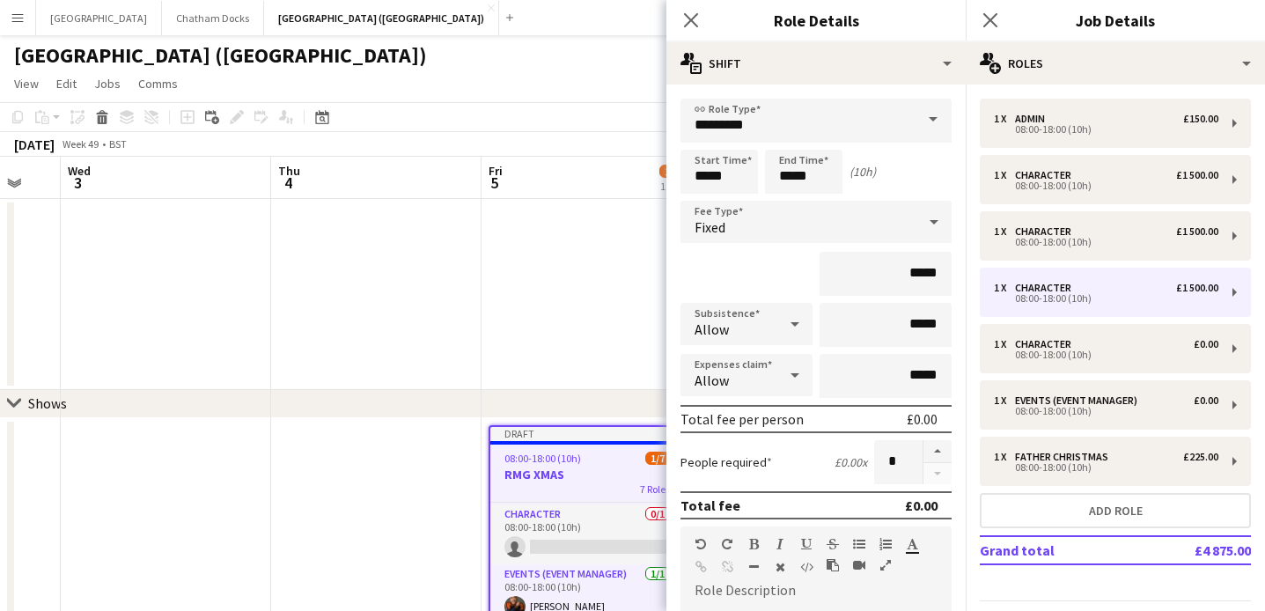
click at [954, 215] on form "link Role Type ********* Start Time ***** End Time ***** (10h) Fee Type Fixed *…" at bounding box center [816, 558] width 299 height 918
click at [930, 216] on icon at bounding box center [934, 221] width 21 height 35
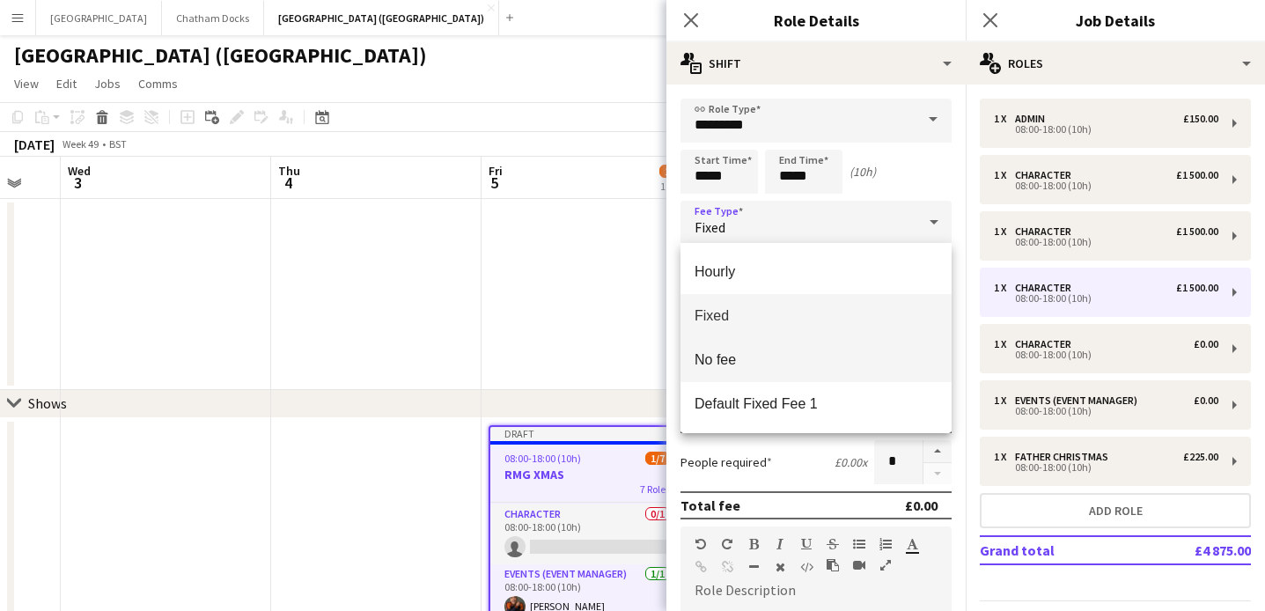
click at [809, 372] on mat-option "No fee" at bounding box center [816, 360] width 271 height 44
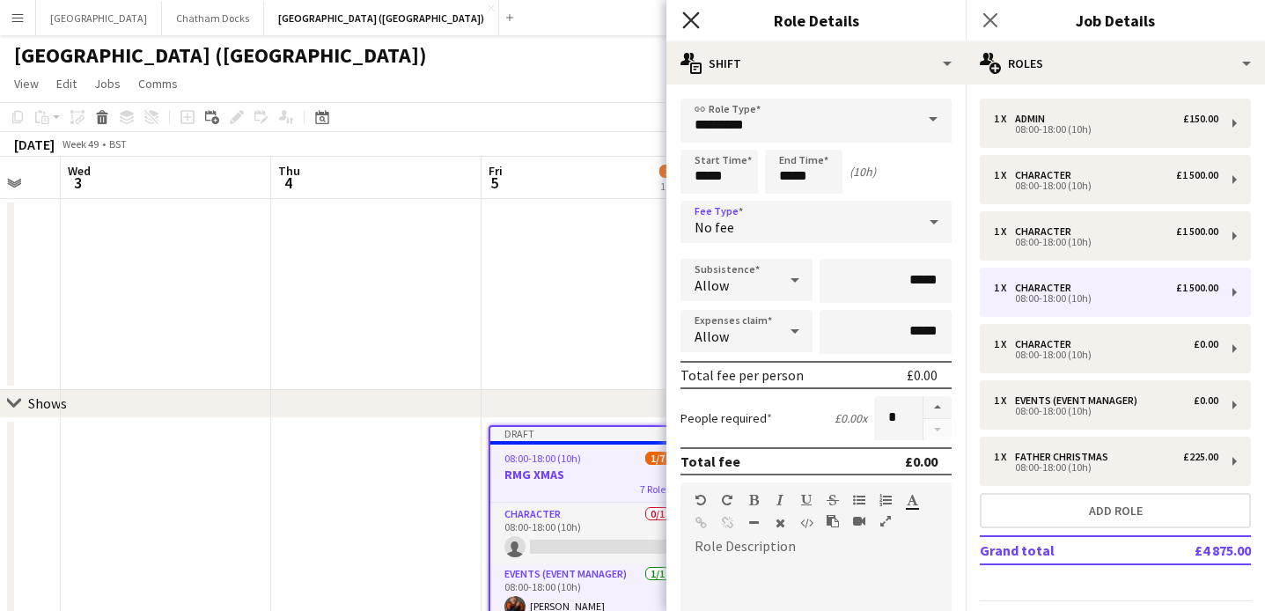
click at [690, 21] on icon at bounding box center [690, 19] width 17 height 17
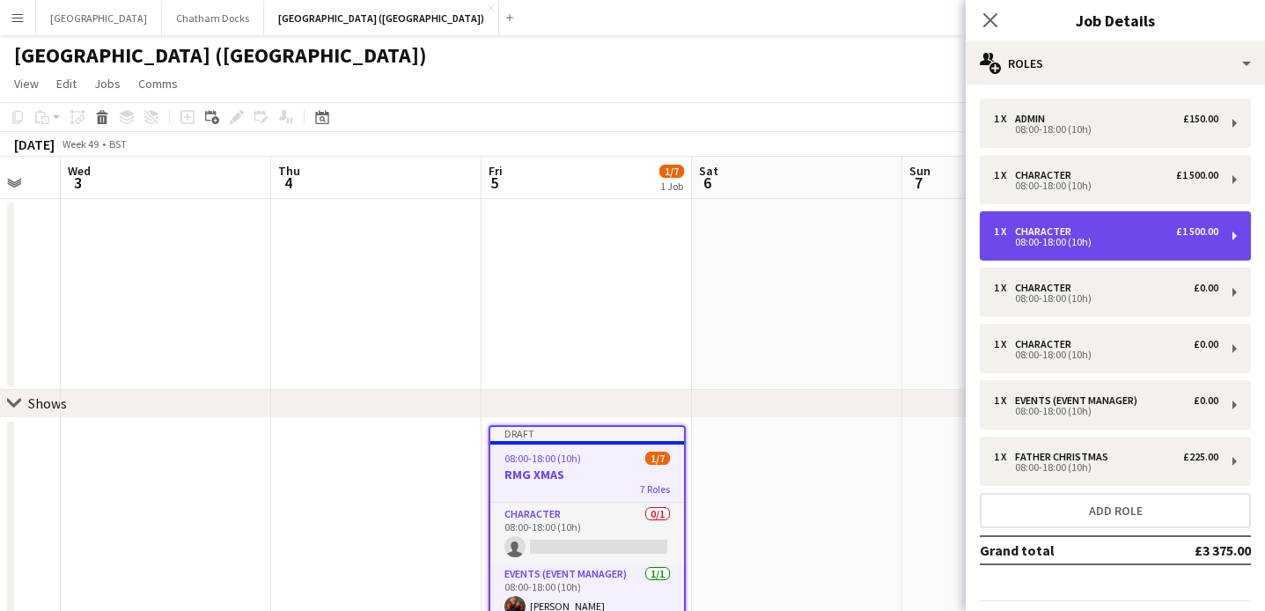
click at [1117, 223] on div "1 x Character £1 500.00 08:00-18:00 (10h)" at bounding box center [1115, 235] width 271 height 49
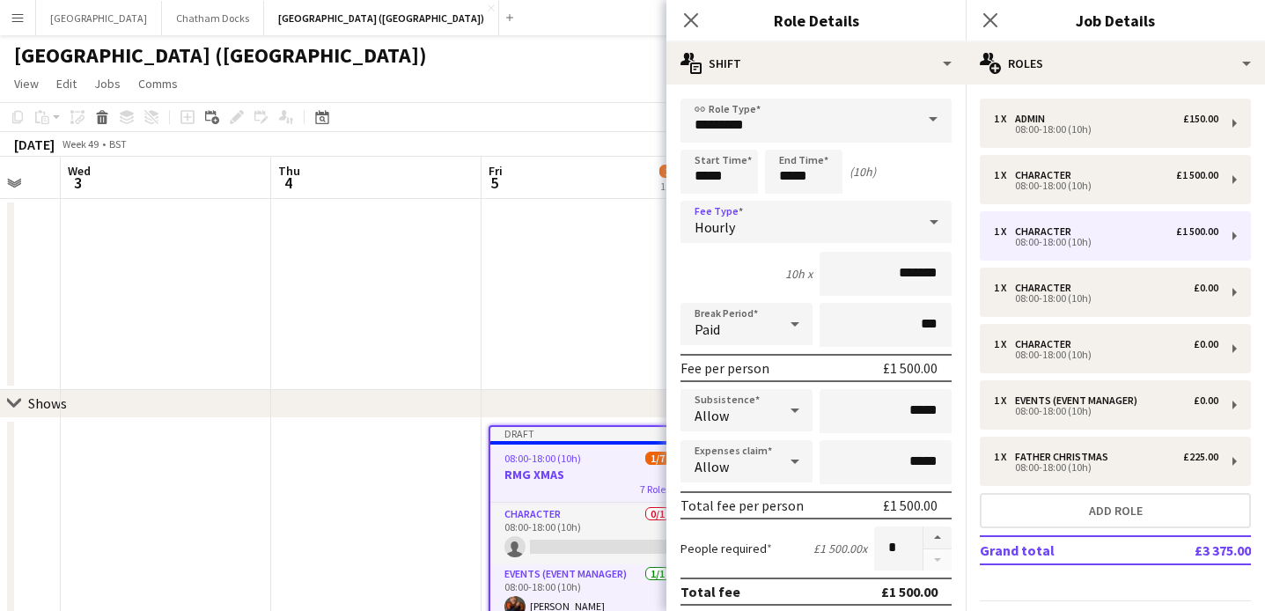
click at [914, 225] on div "Hourly" at bounding box center [799, 222] width 236 height 42
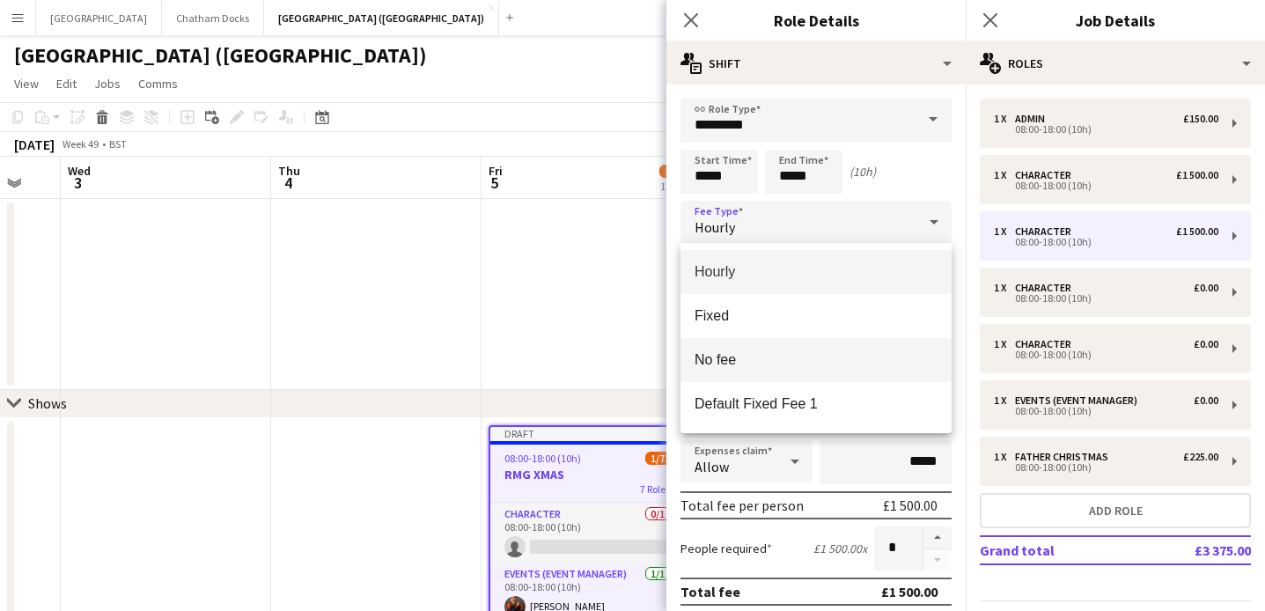
click at [780, 374] on mat-option "No fee" at bounding box center [816, 360] width 271 height 44
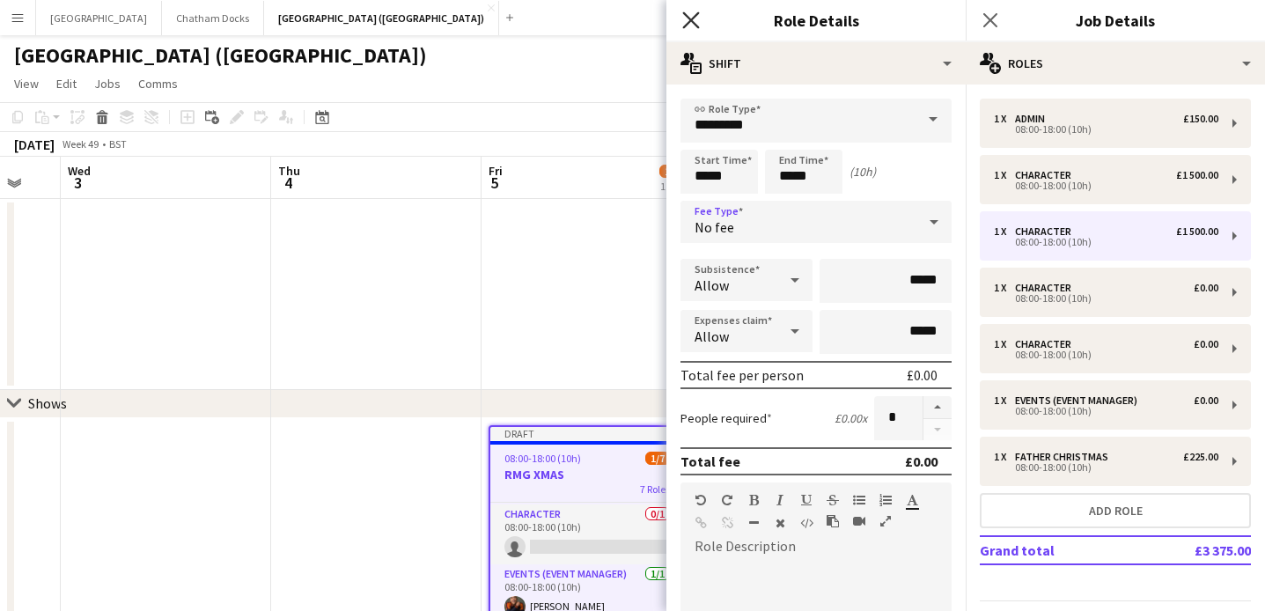
click at [695, 24] on icon at bounding box center [690, 19] width 17 height 17
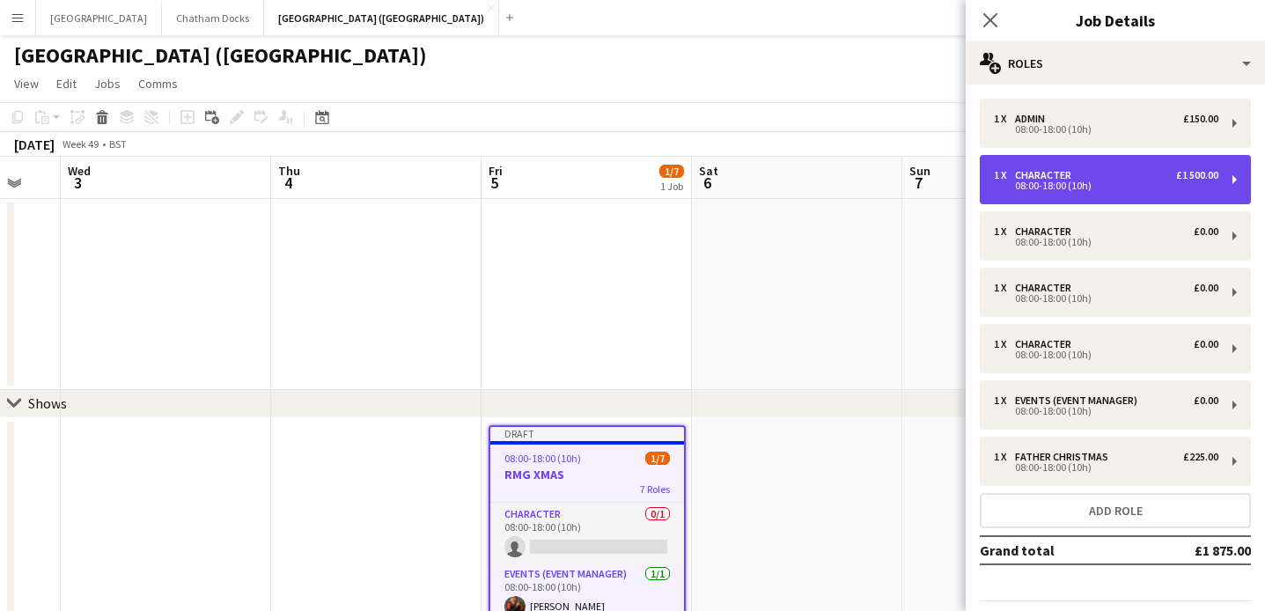
click at [1149, 180] on div "1 x Character £1 500.00" at bounding box center [1106, 175] width 225 height 12
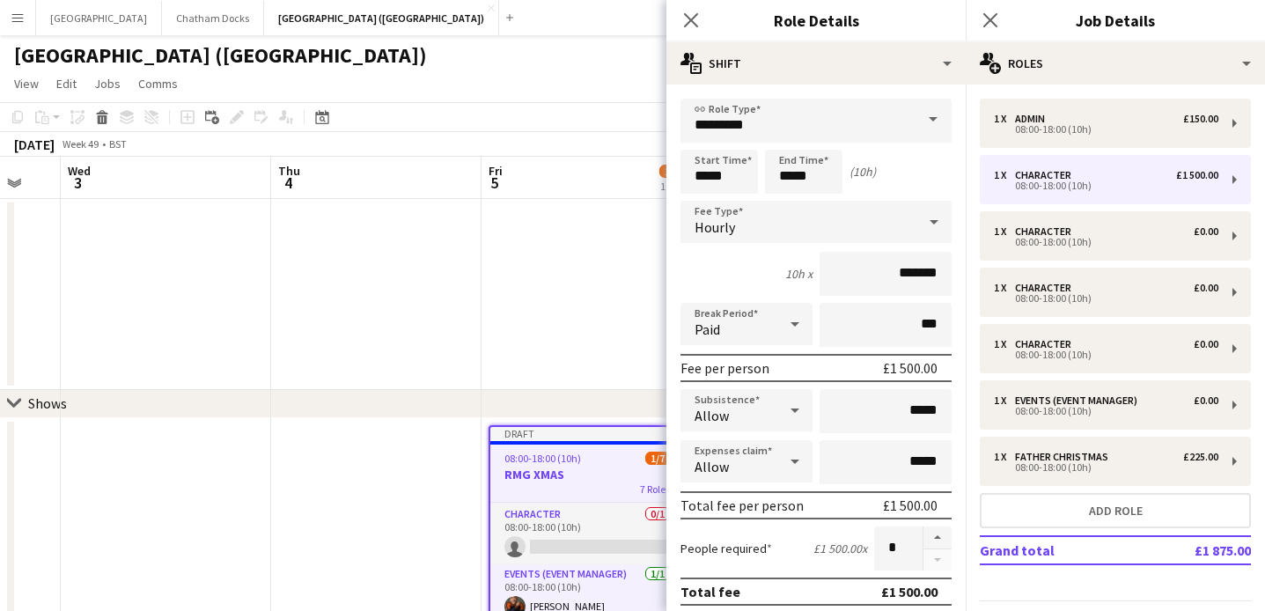
click at [906, 228] on div "Hourly" at bounding box center [799, 222] width 236 height 42
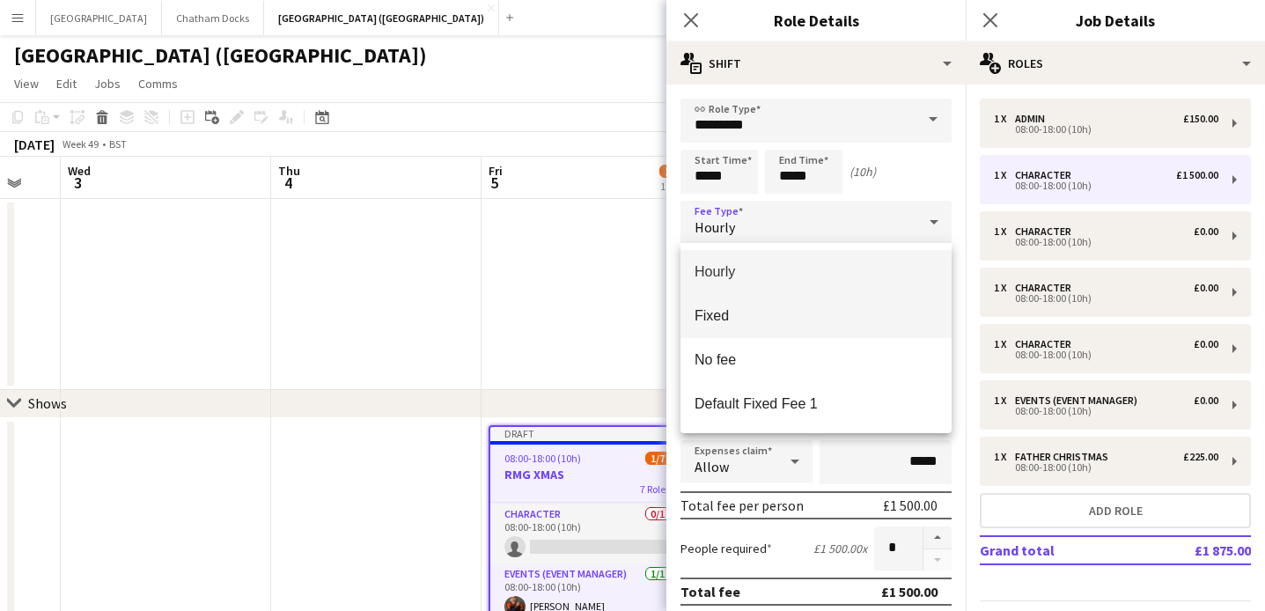
click at [762, 317] on span "Fixed" at bounding box center [816, 315] width 243 height 17
type input "*****"
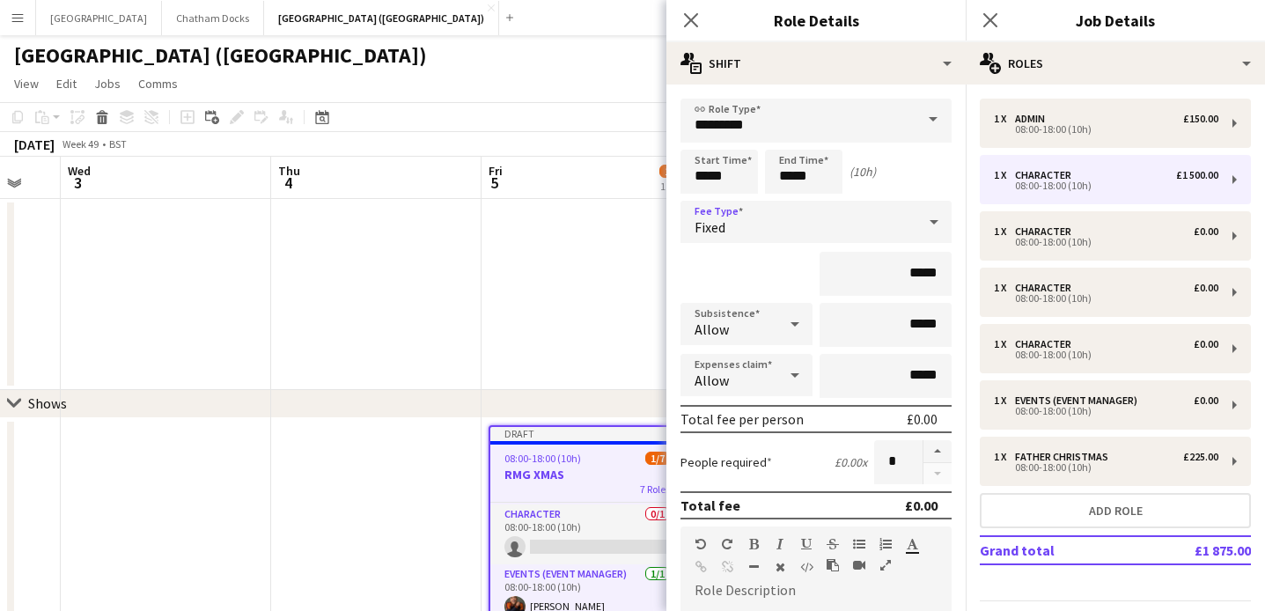
click at [868, 219] on div "Fixed" at bounding box center [799, 222] width 236 height 42
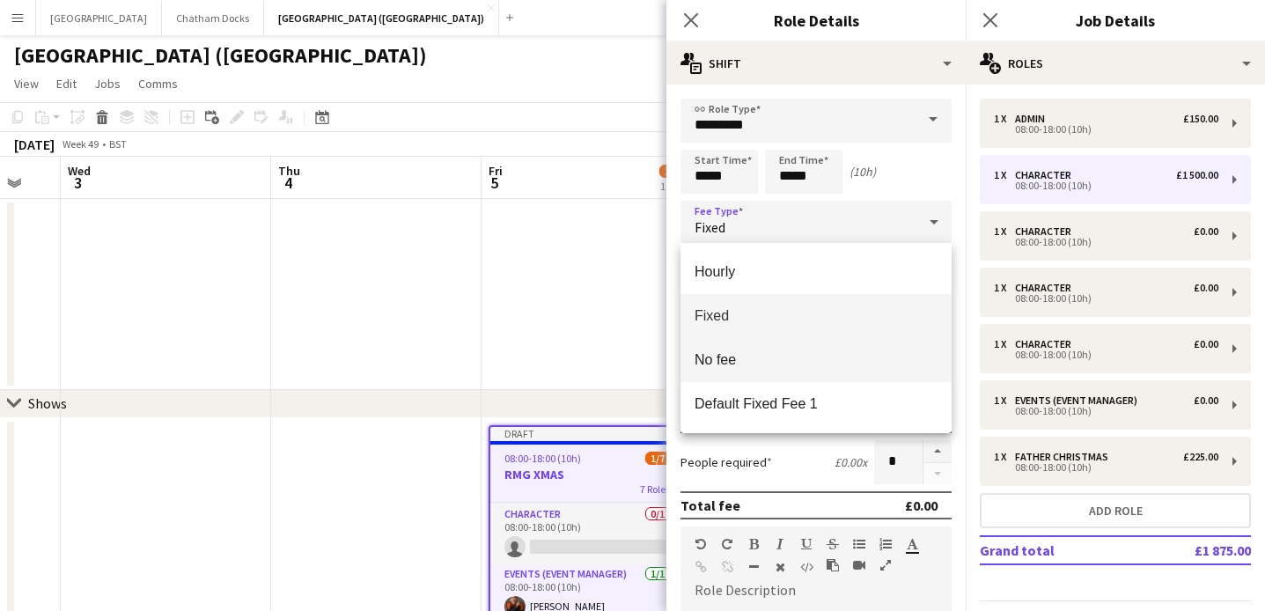
click at [771, 365] on span "No fee" at bounding box center [816, 359] width 243 height 17
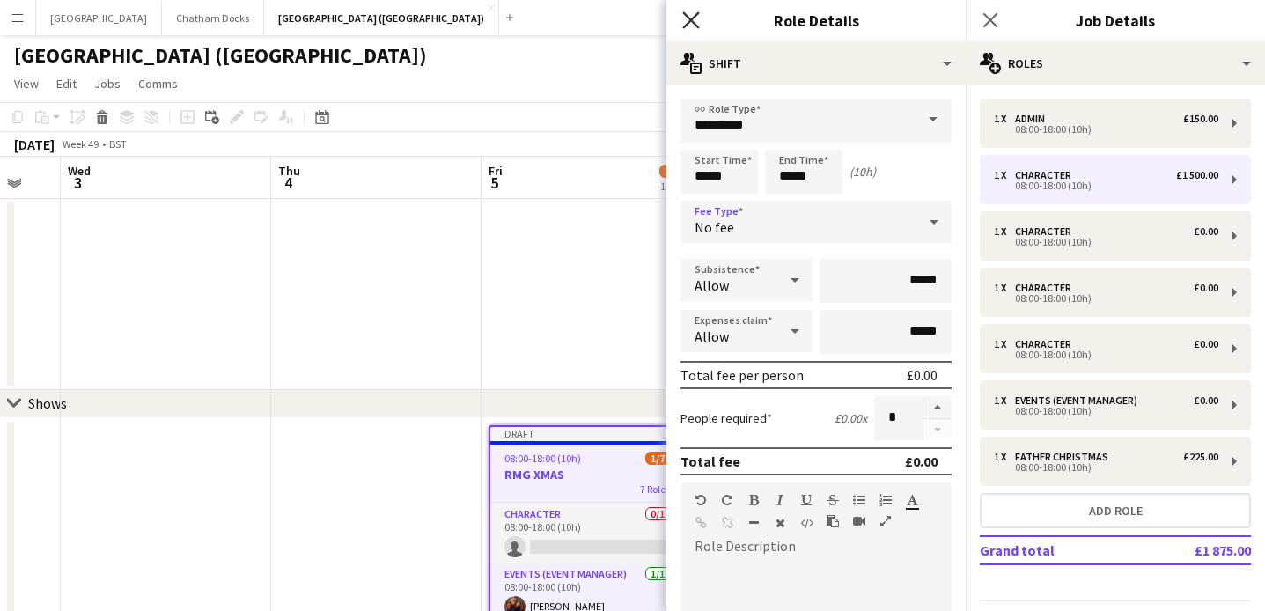
click at [687, 26] on icon "Close pop-in" at bounding box center [690, 19] width 17 height 17
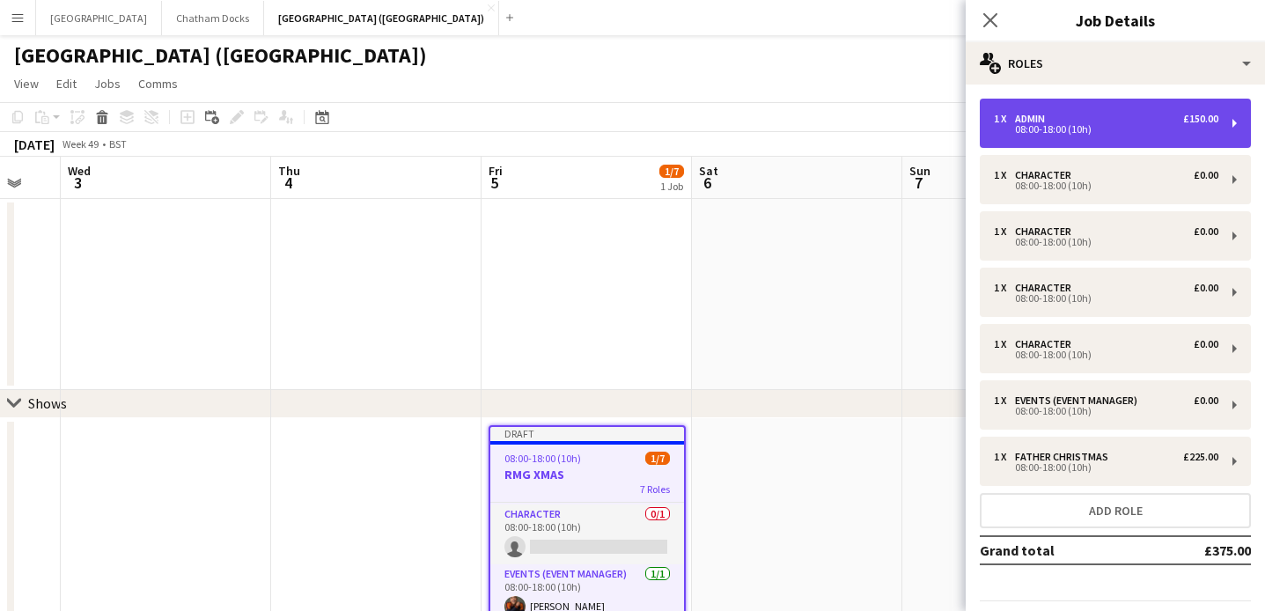
click at [1164, 127] on div "08:00-18:00 (10h)" at bounding box center [1106, 129] width 225 height 9
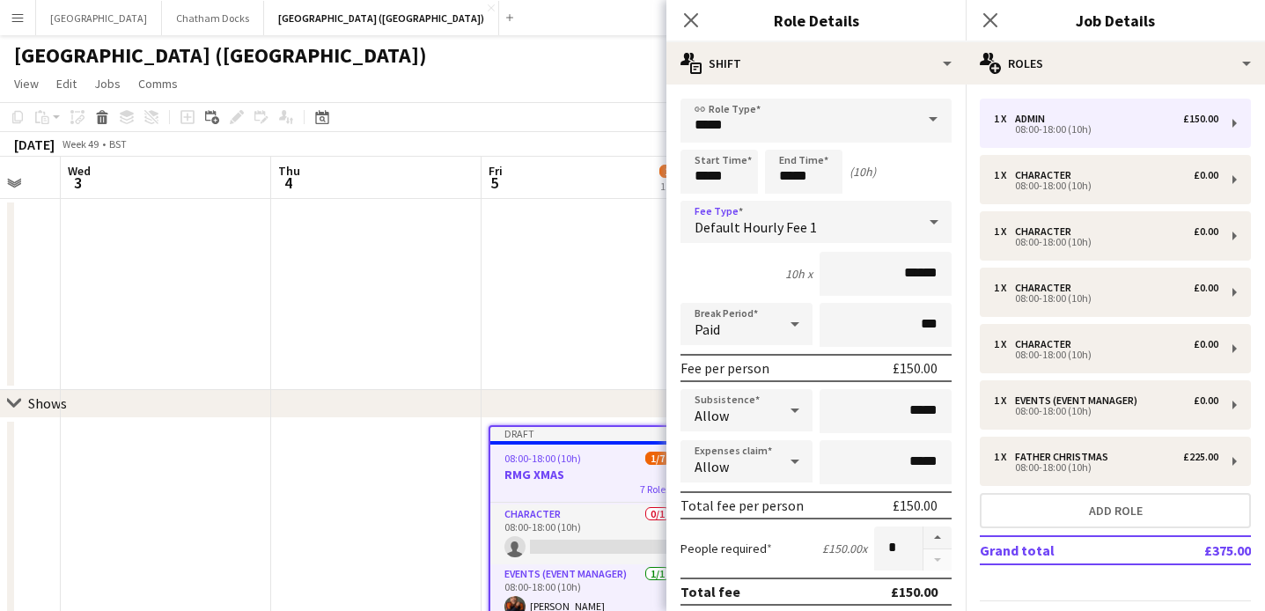
click at [876, 228] on div "Default Hourly Fee 1" at bounding box center [799, 222] width 236 height 42
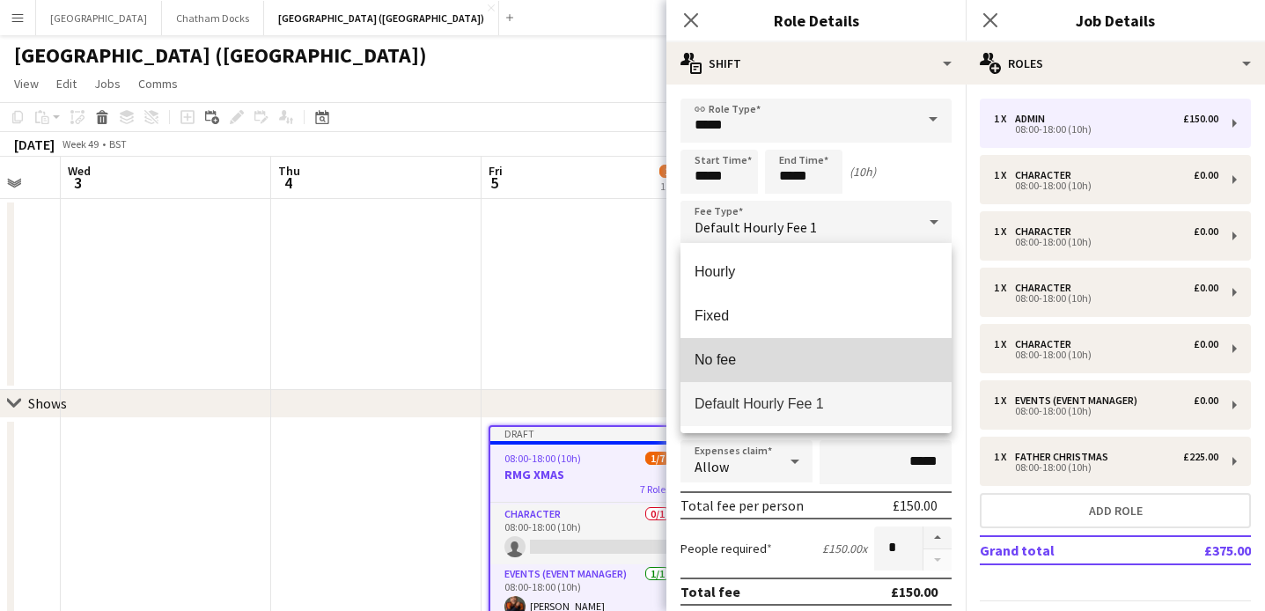
click at [828, 366] on span "No fee" at bounding box center [816, 359] width 243 height 17
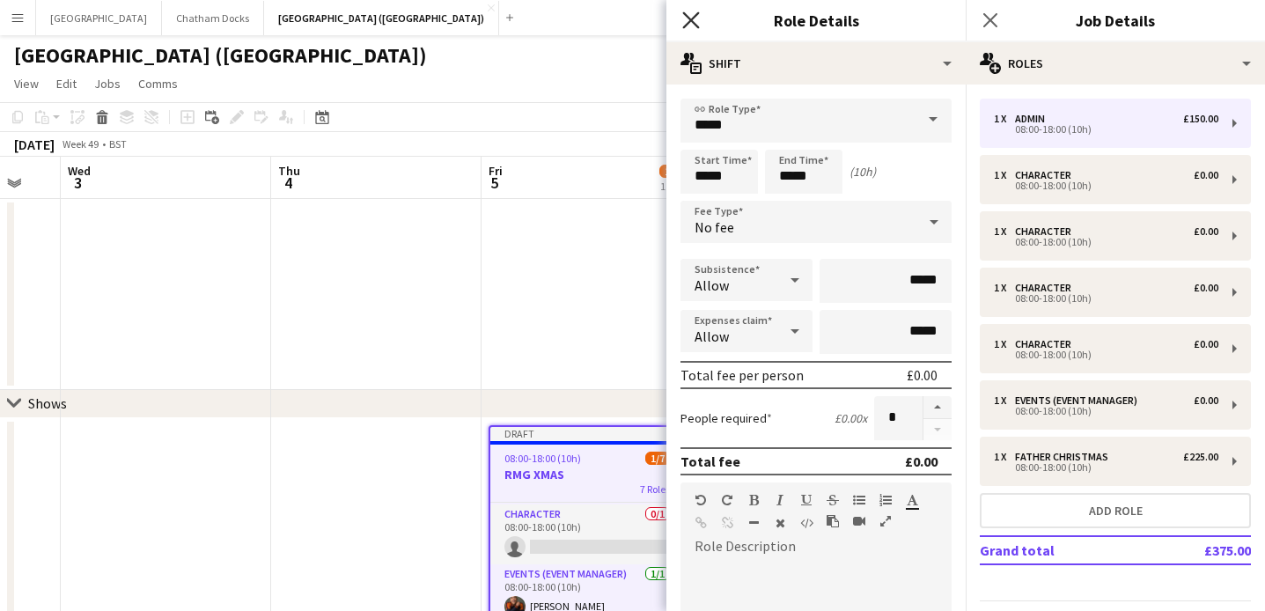
click at [691, 23] on icon "Close pop-in" at bounding box center [690, 19] width 17 height 17
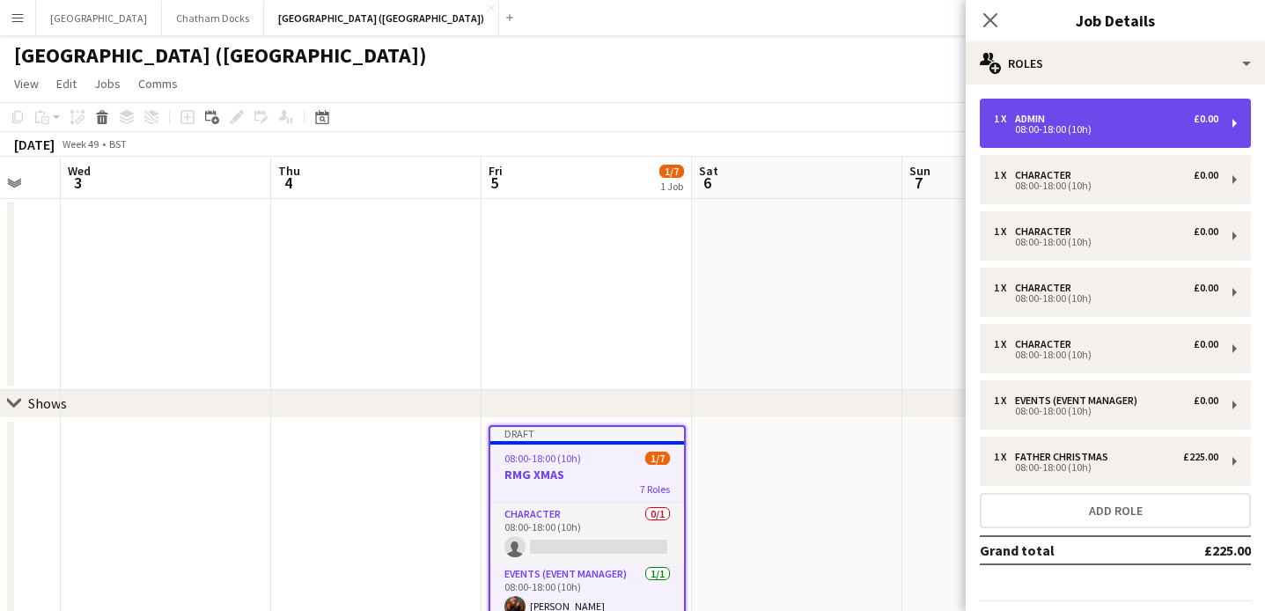
click at [1081, 117] on div "1 x Admin £0.00" at bounding box center [1106, 119] width 225 height 12
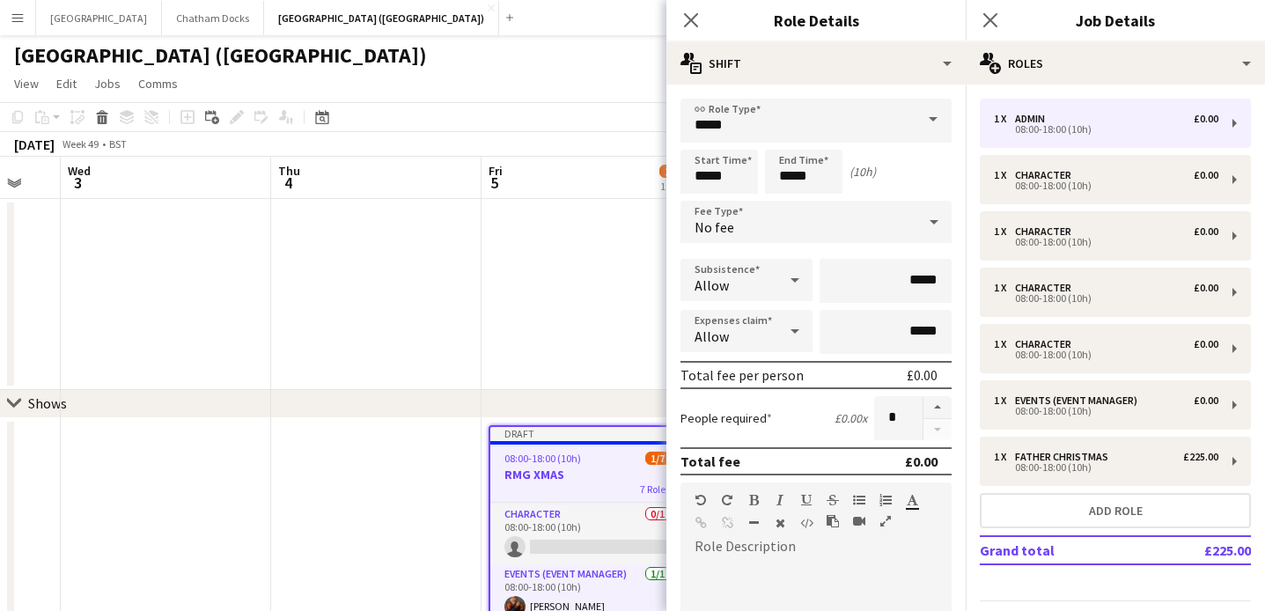
click at [918, 122] on span at bounding box center [933, 120] width 37 height 42
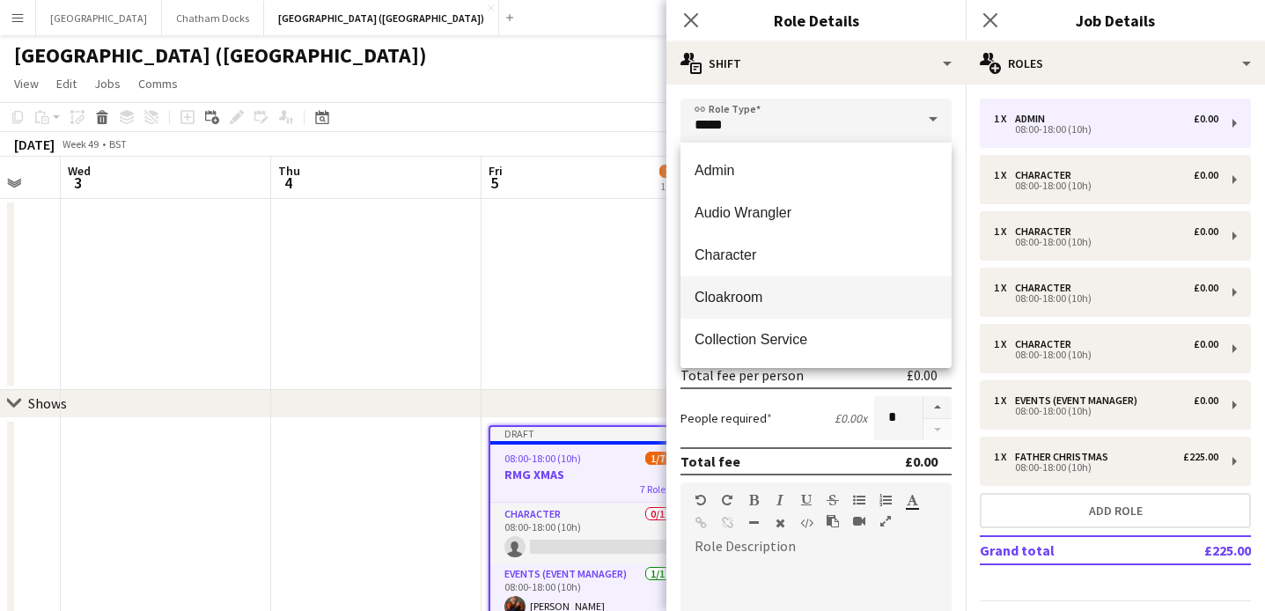
scroll to position [23, 0]
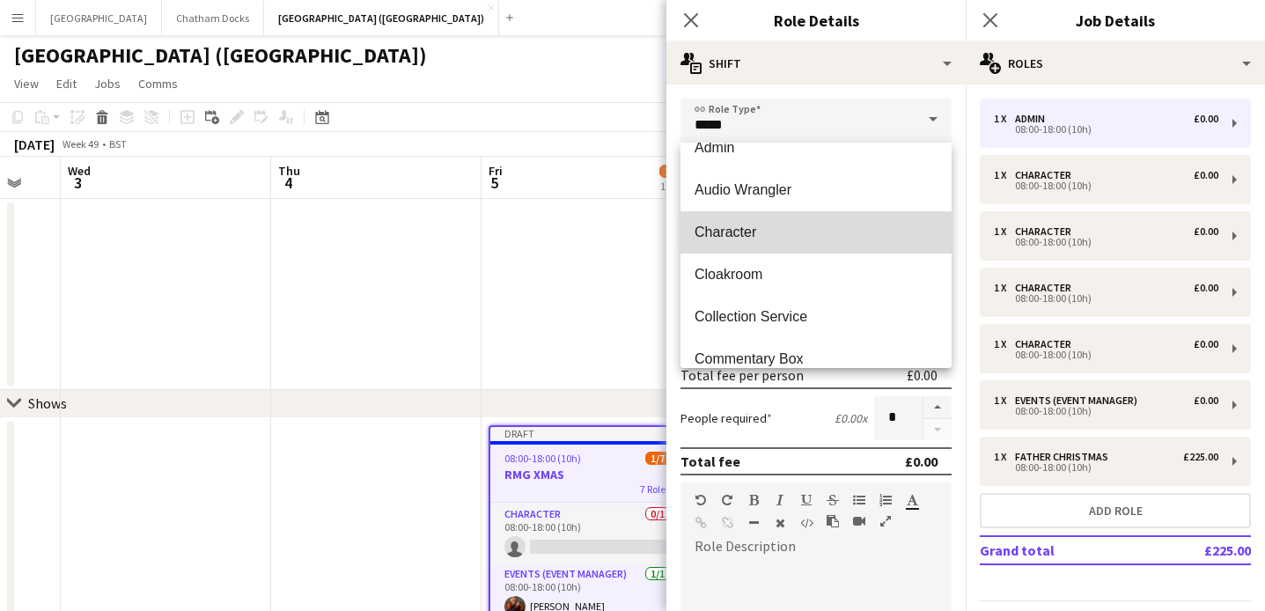
click at [756, 232] on span "Character" at bounding box center [816, 232] width 243 height 17
type input "*********"
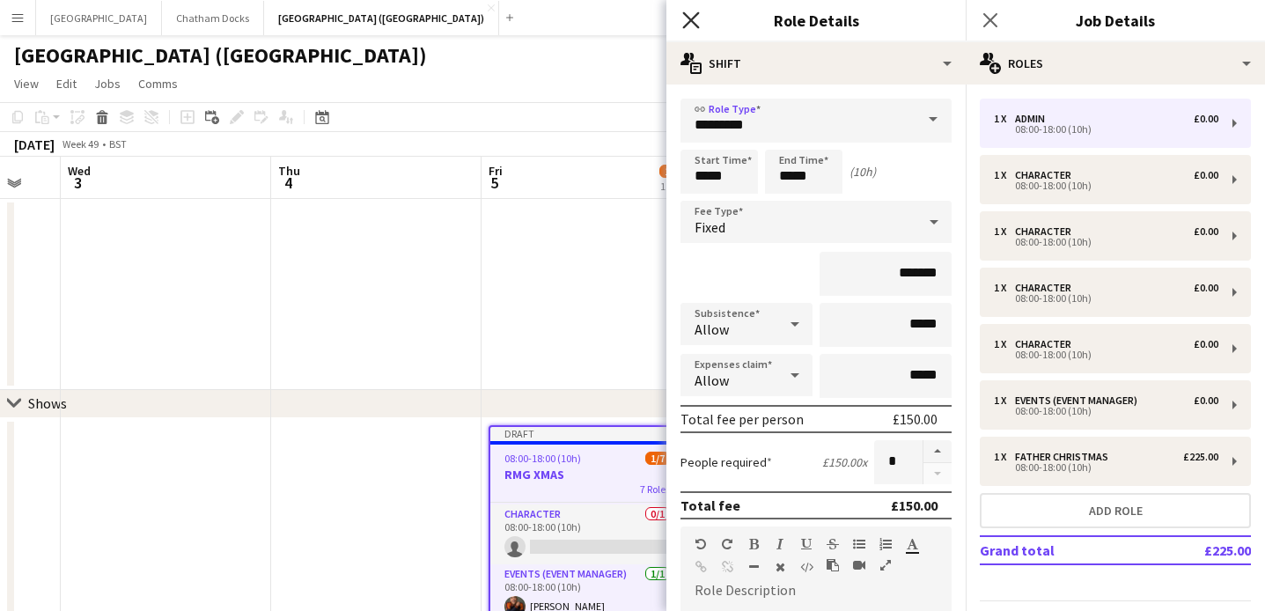
click at [691, 18] on icon at bounding box center [690, 19] width 17 height 17
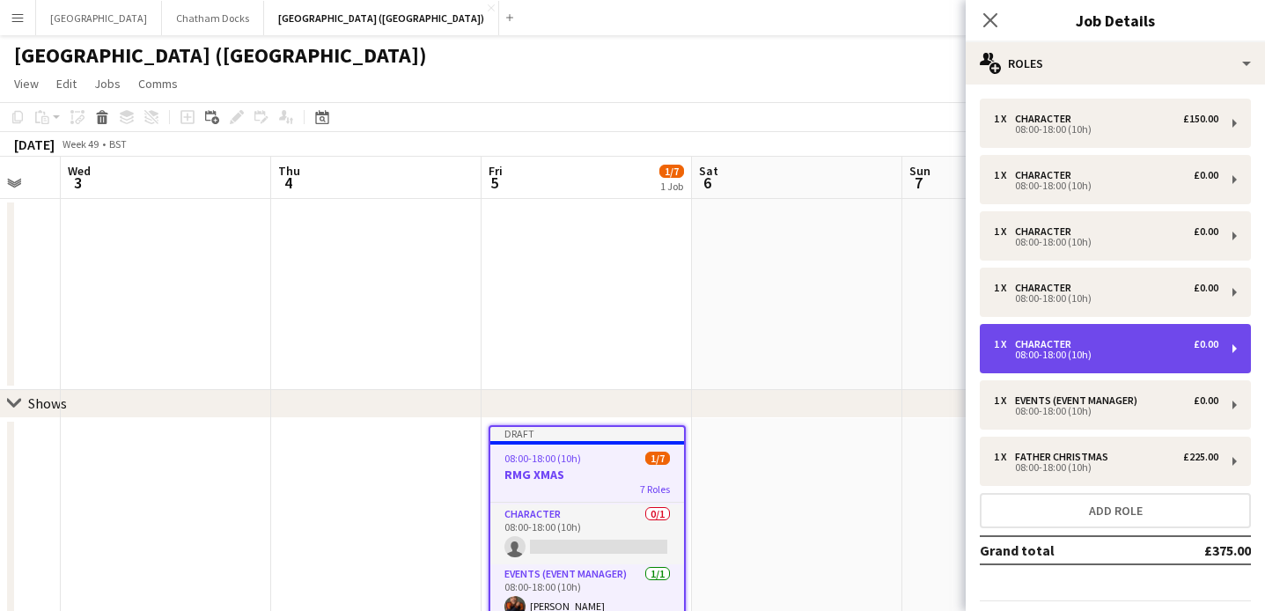
click at [1090, 345] on div "1 x Character £0.00" at bounding box center [1106, 344] width 225 height 12
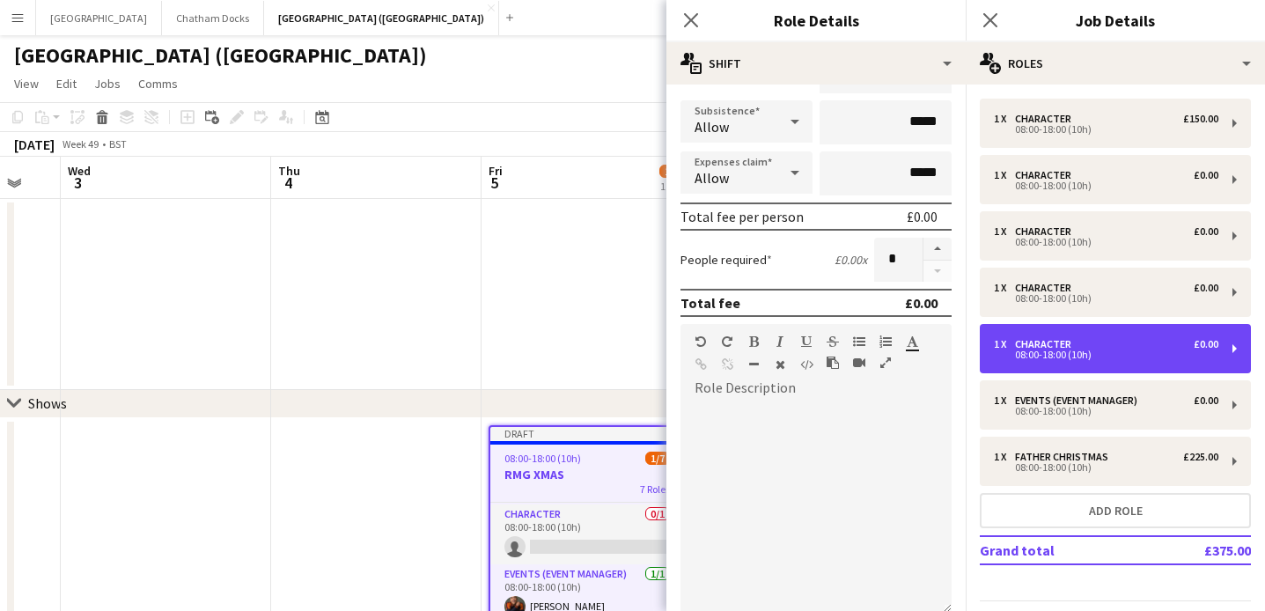
scroll to position [220, 0]
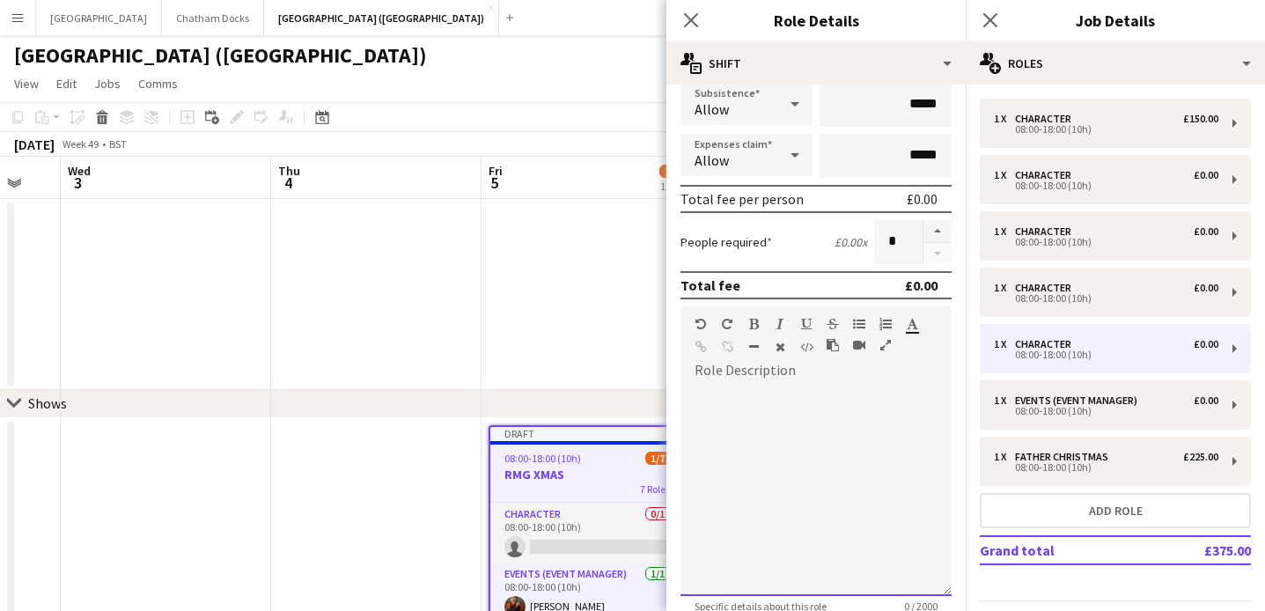
click at [762, 432] on div at bounding box center [816, 490] width 271 height 211
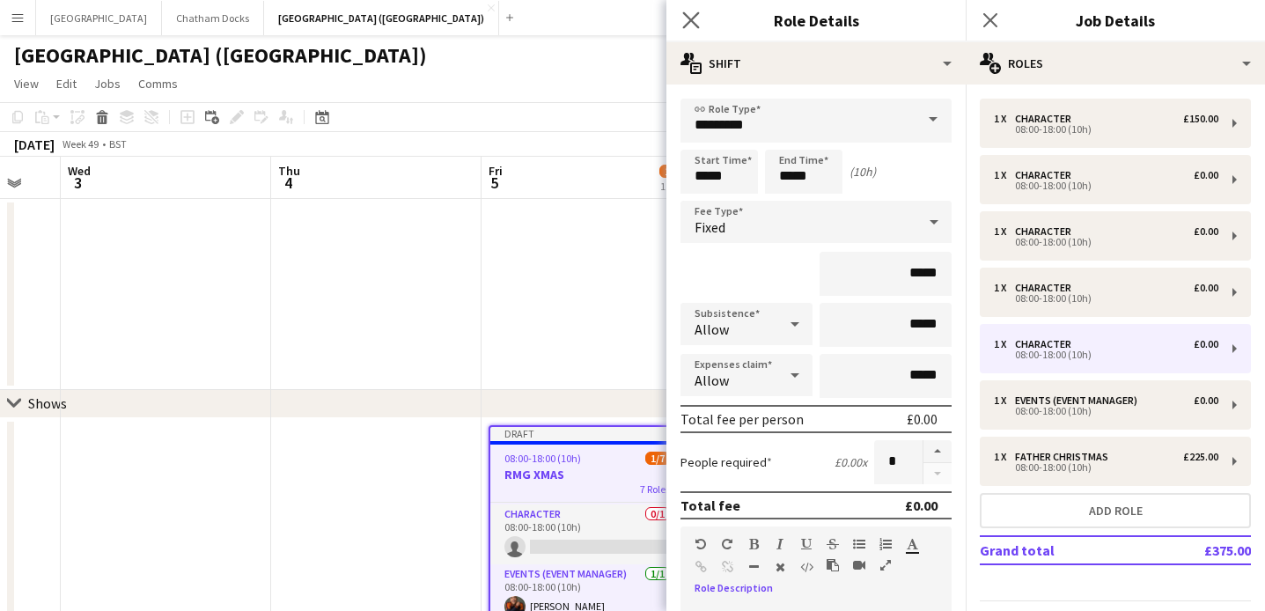
click at [690, 10] on app-icon "Close pop-in" at bounding box center [692, 21] width 26 height 26
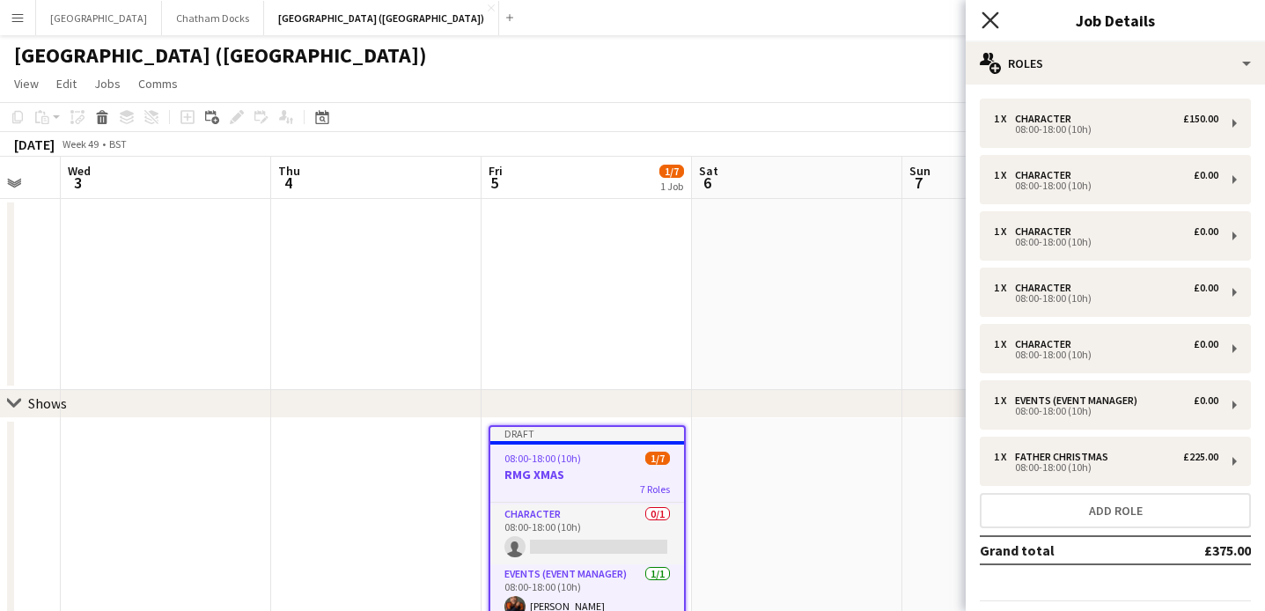
click at [985, 26] on icon at bounding box center [990, 19] width 17 height 17
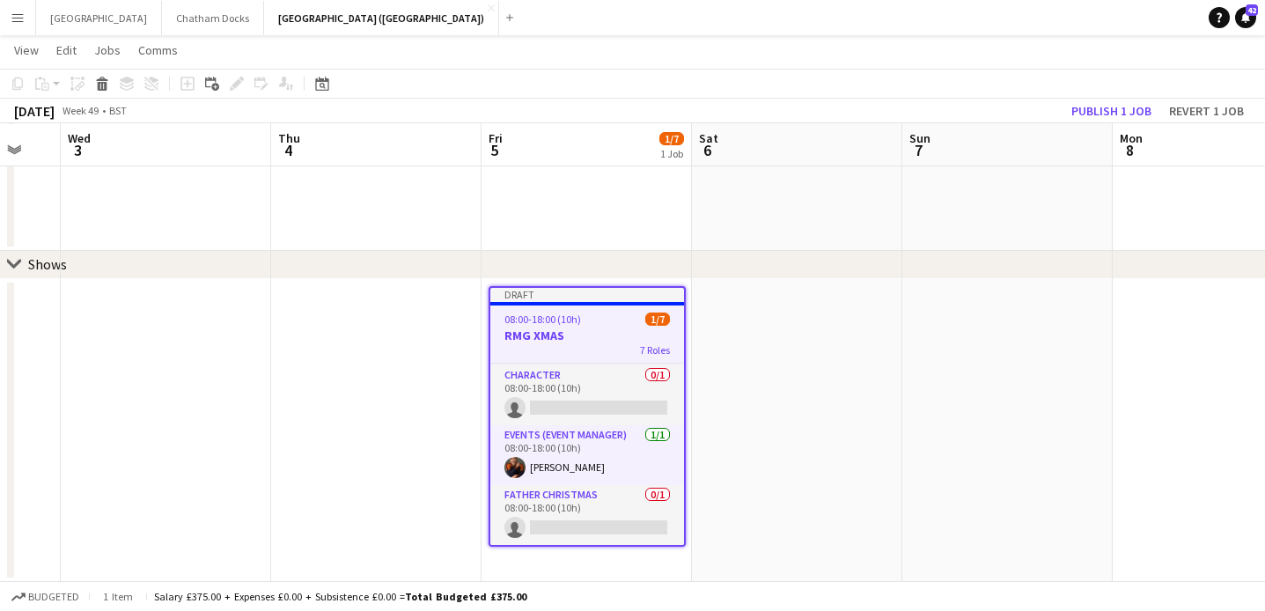
scroll to position [0, 359]
click at [1088, 118] on button "Publish 1 job" at bounding box center [1112, 111] width 94 height 23
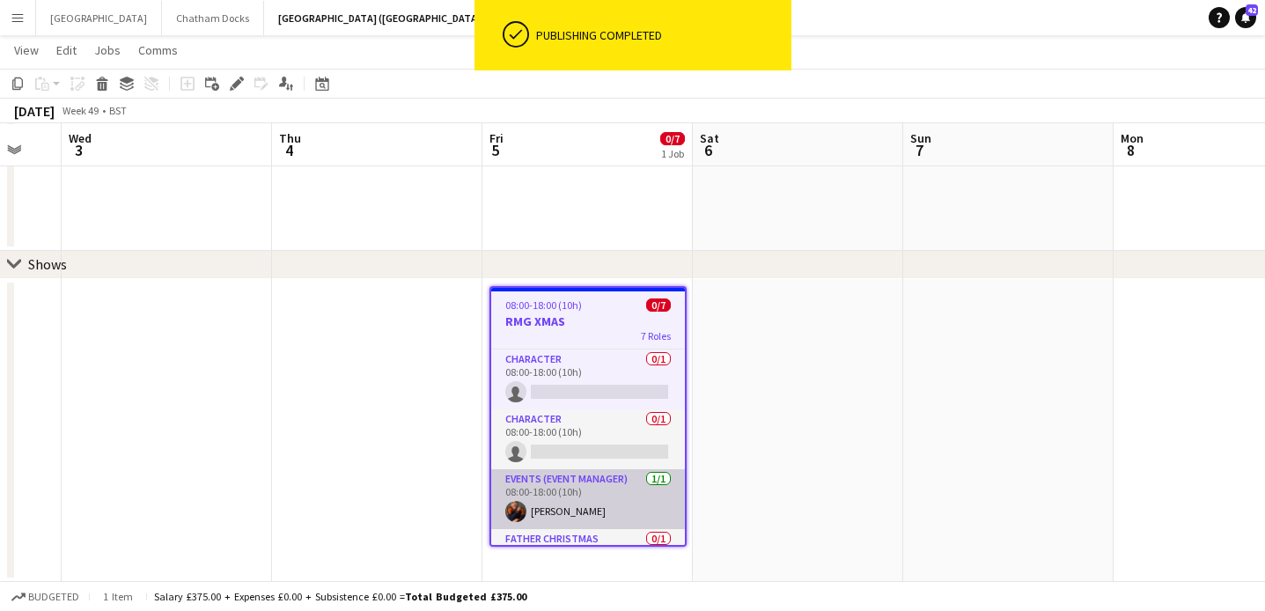
scroll to position [224, 0]
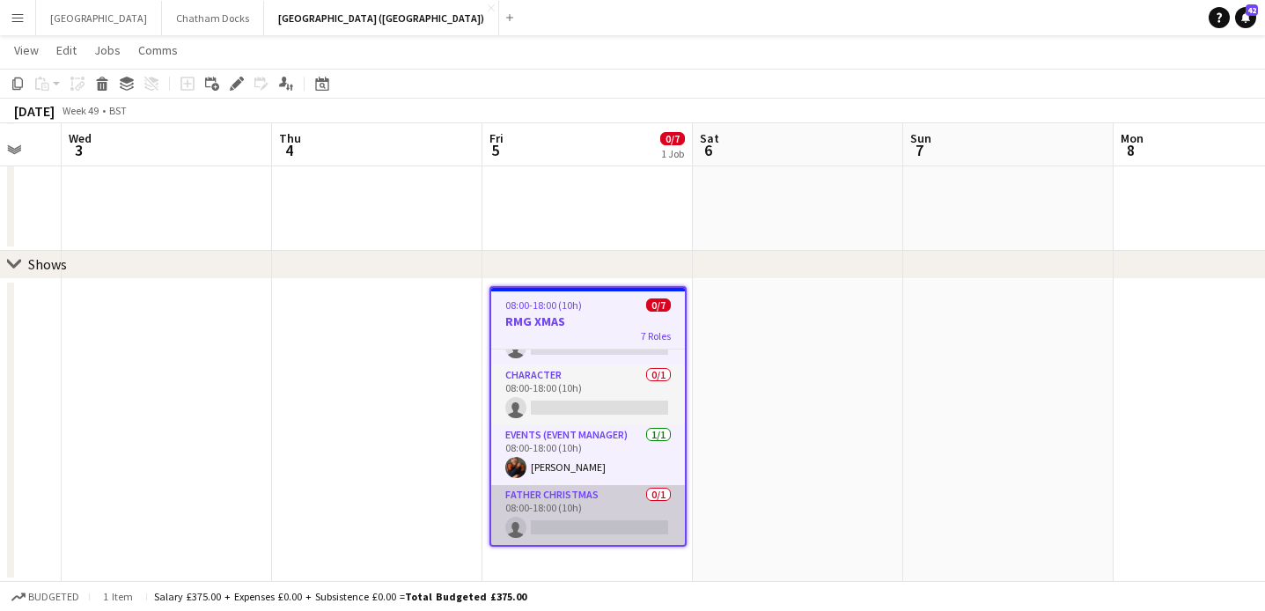
click at [596, 529] on app-card-role "Father Christmas 0/1 08:00-18:00 (10h) single-neutral-actions" at bounding box center [588, 515] width 194 height 60
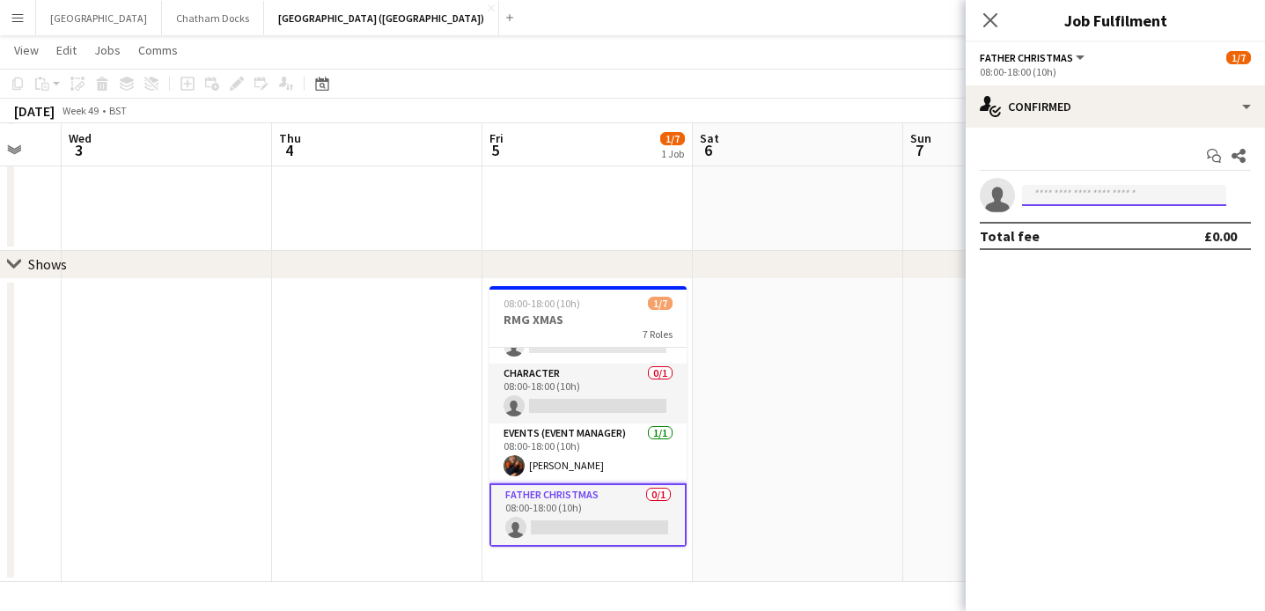
click at [1098, 196] on input at bounding box center [1124, 195] width 204 height 21
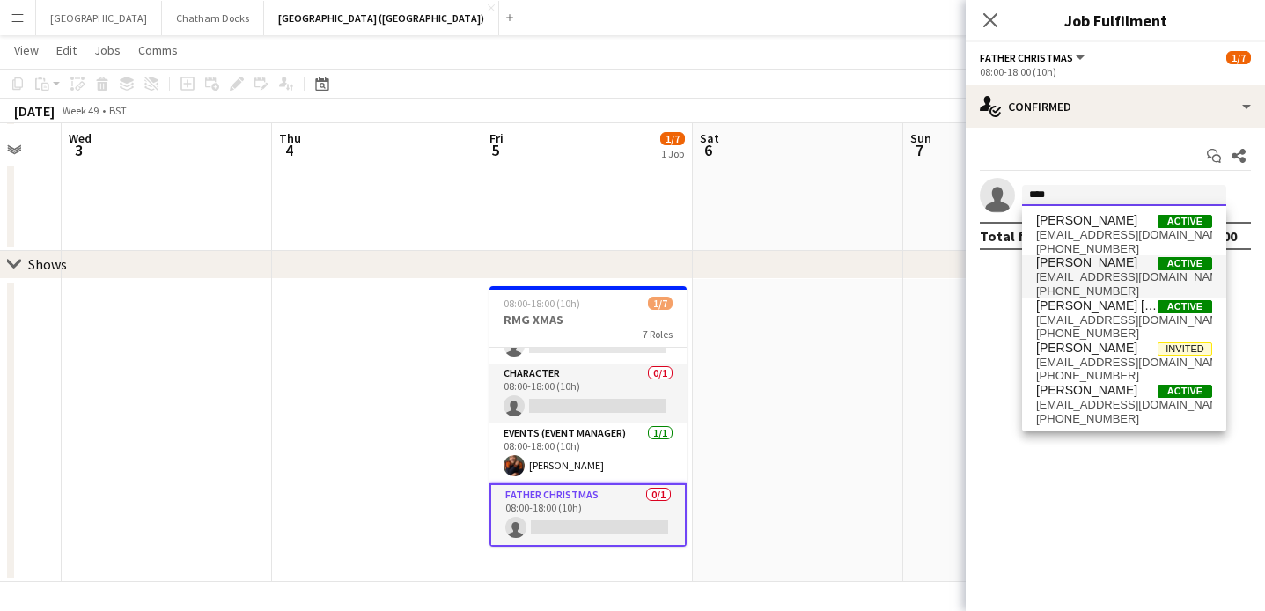
type input "****"
click at [1096, 284] on span "mjag88@zohomail.eu" at bounding box center [1124, 277] width 176 height 14
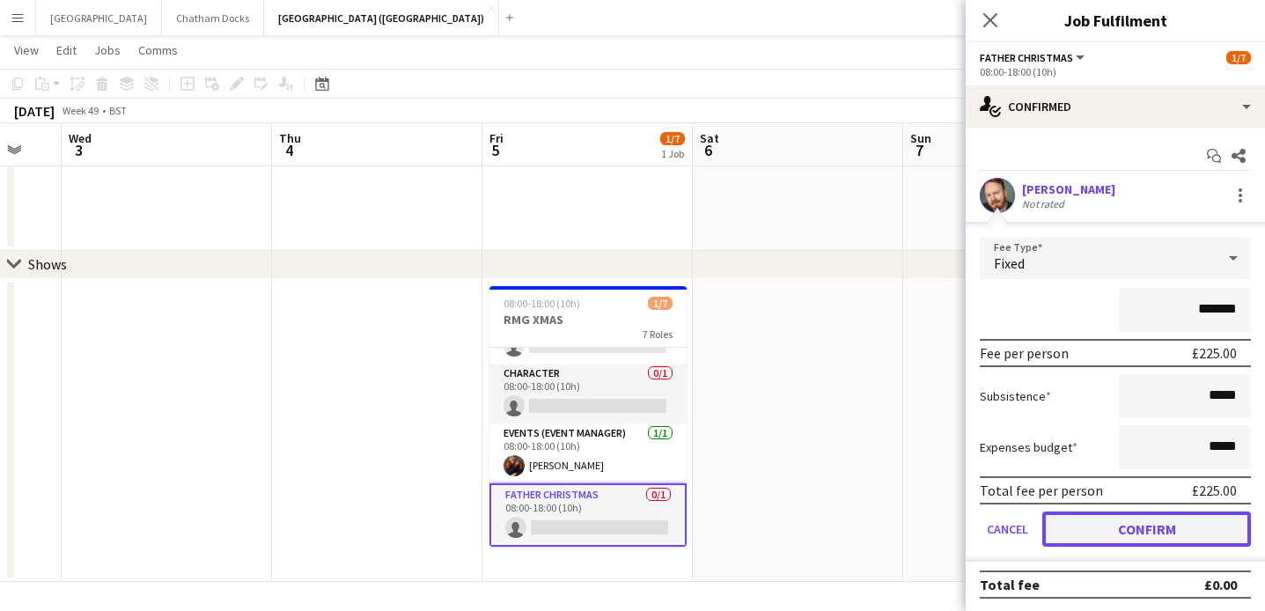
click at [1115, 540] on button "Confirm" at bounding box center [1147, 529] width 209 height 35
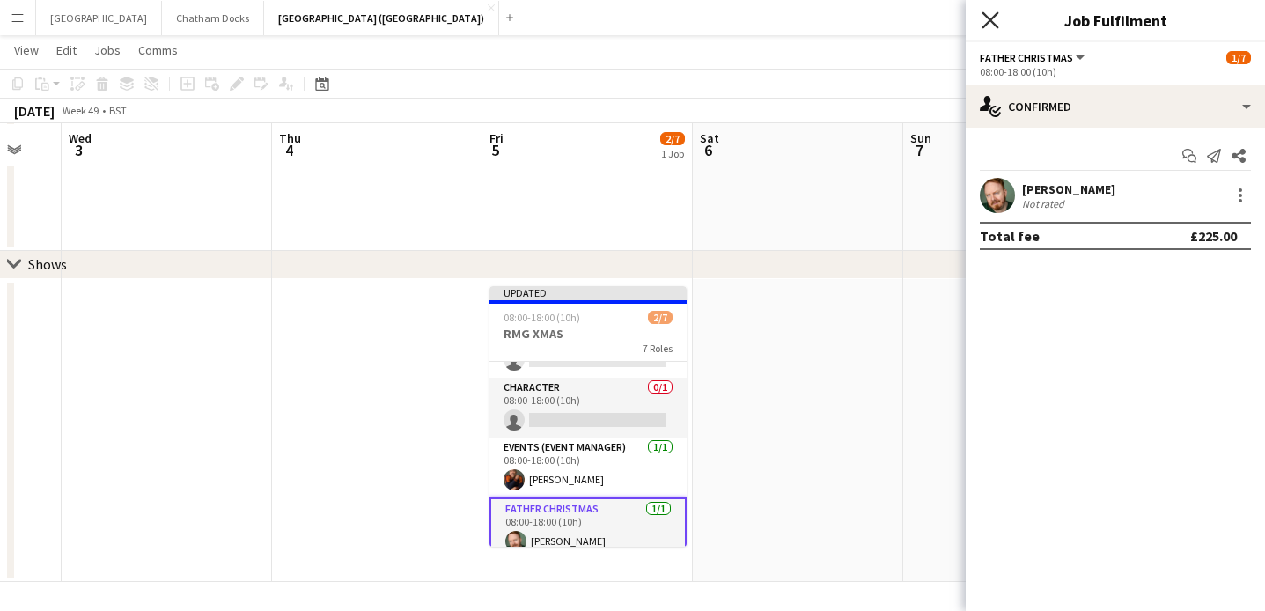
click at [993, 23] on icon at bounding box center [990, 19] width 17 height 17
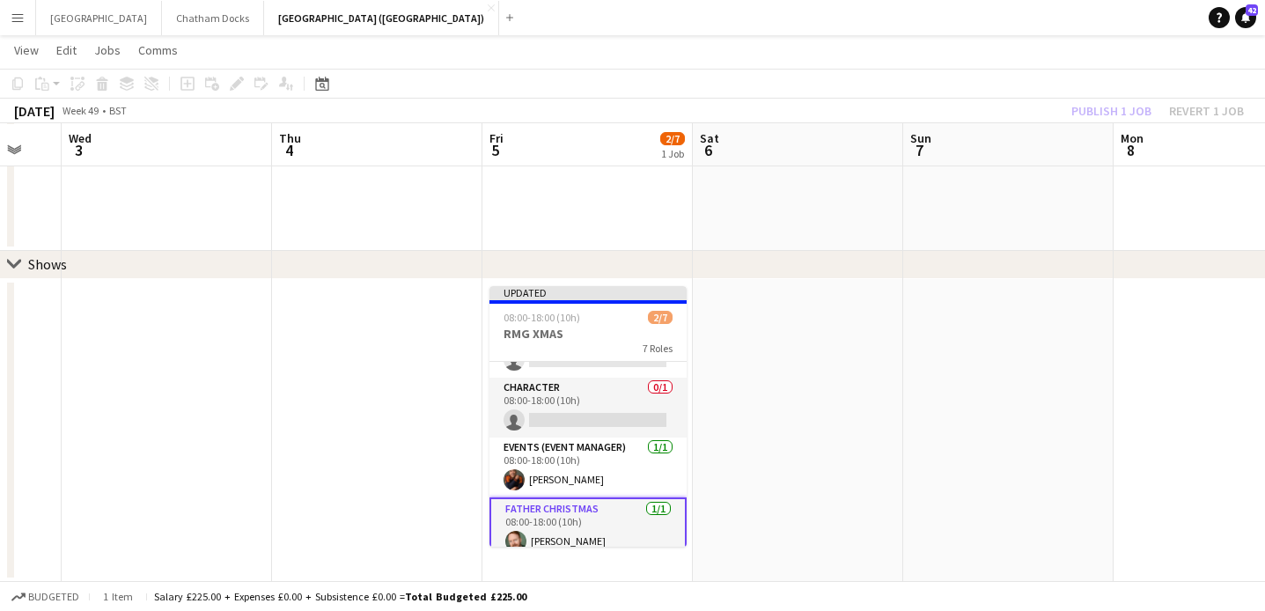
click at [1114, 112] on div "Publish 1 job Revert 1 job" at bounding box center [1158, 111] width 215 height 23
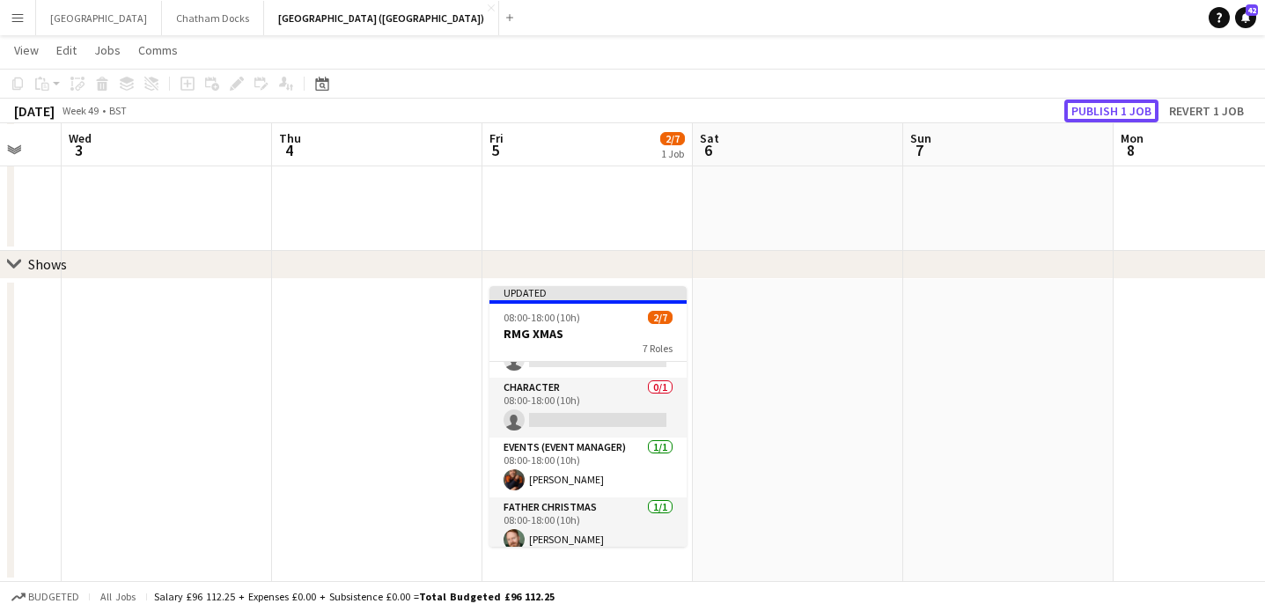
click at [1114, 112] on button "Publish 1 job" at bounding box center [1112, 111] width 94 height 23
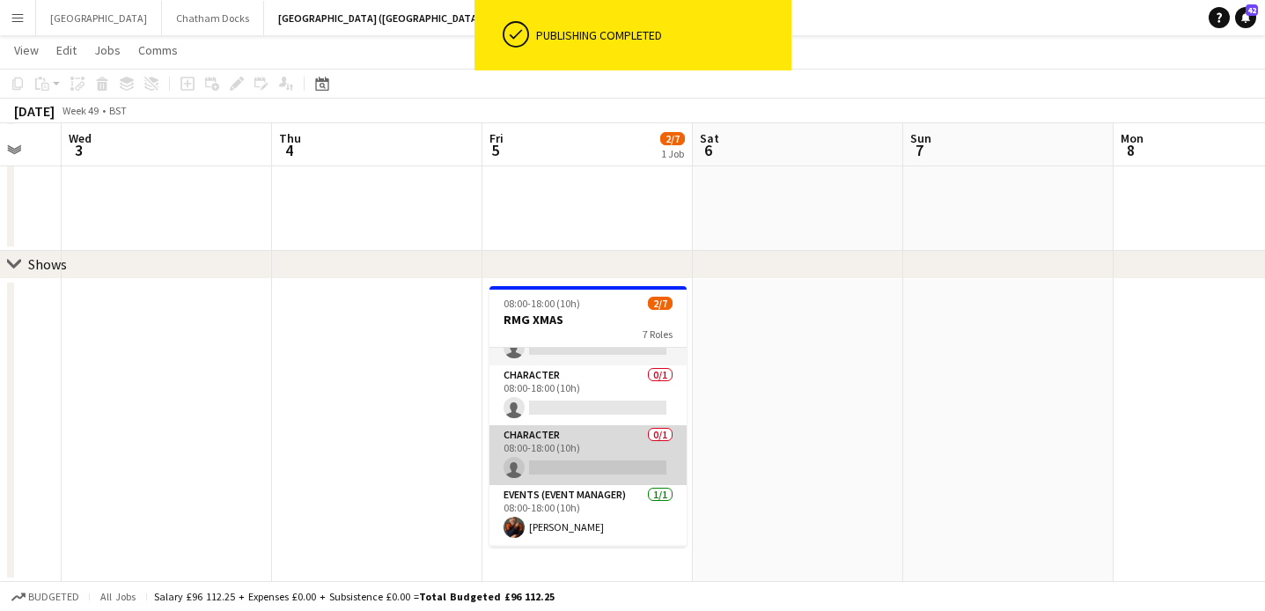
scroll to position [157, 0]
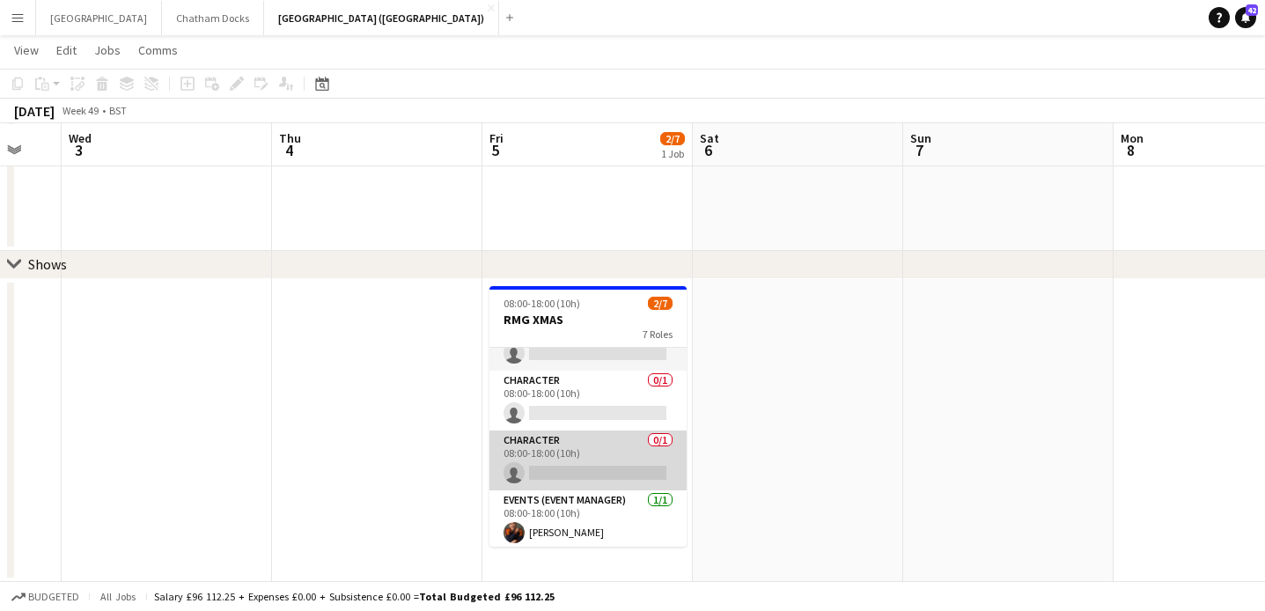
click at [583, 459] on app-card-role "Character 0/1 08:00-18:00 (10h) single-neutral-actions" at bounding box center [588, 461] width 197 height 60
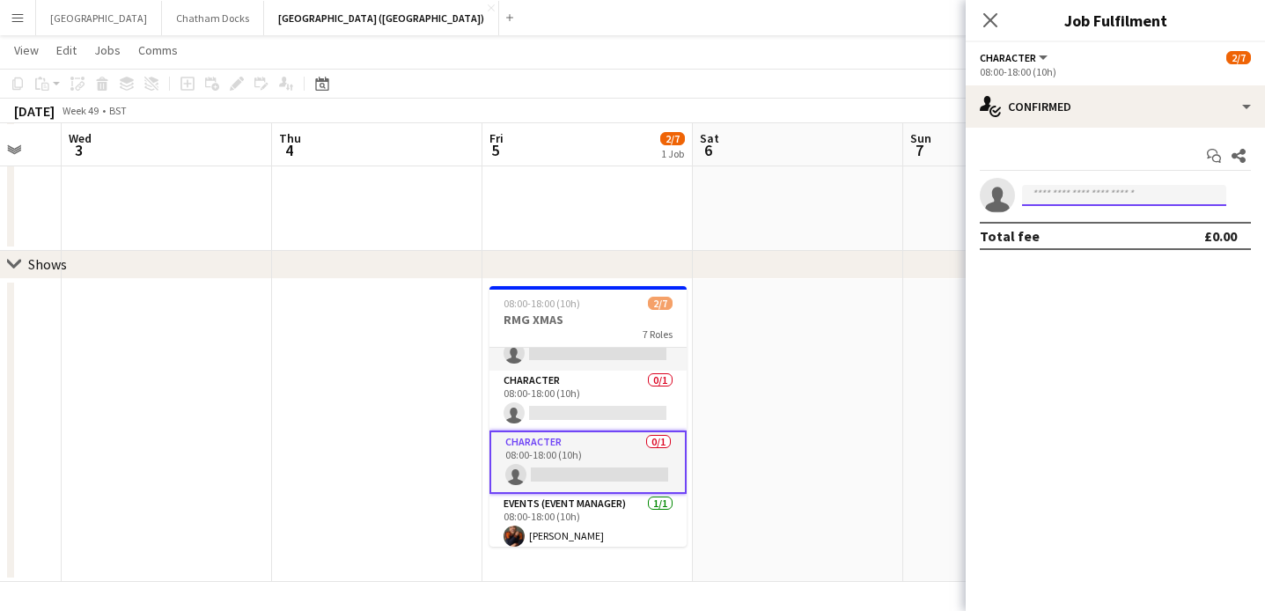
click at [1080, 187] on input at bounding box center [1124, 195] width 204 height 21
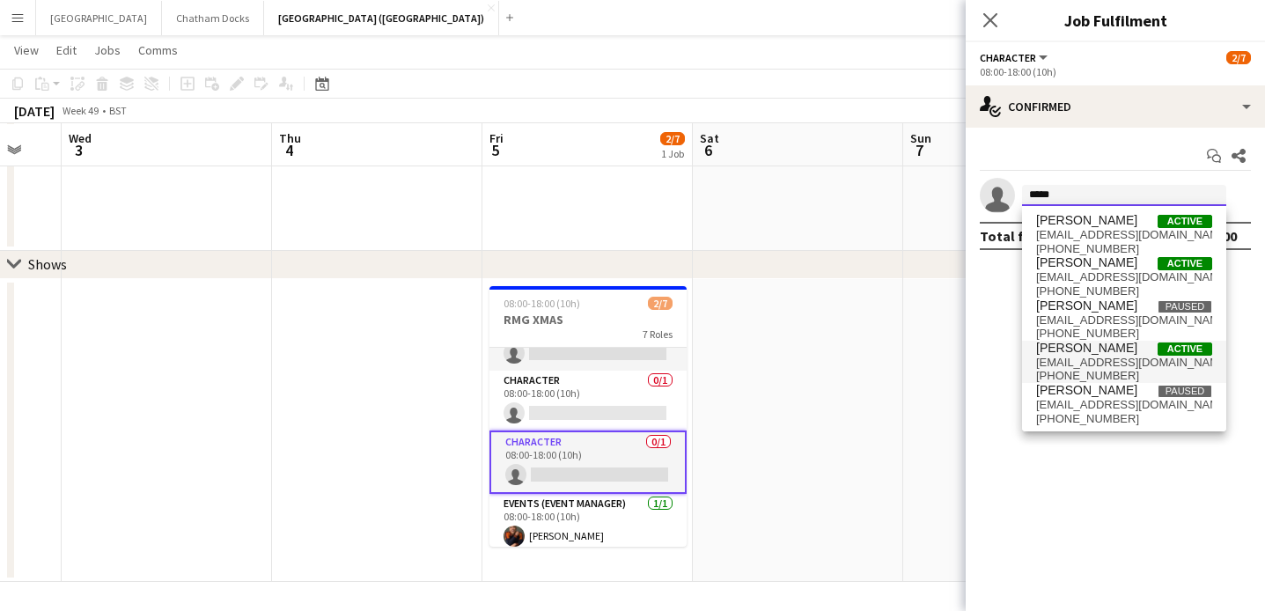
type input "****"
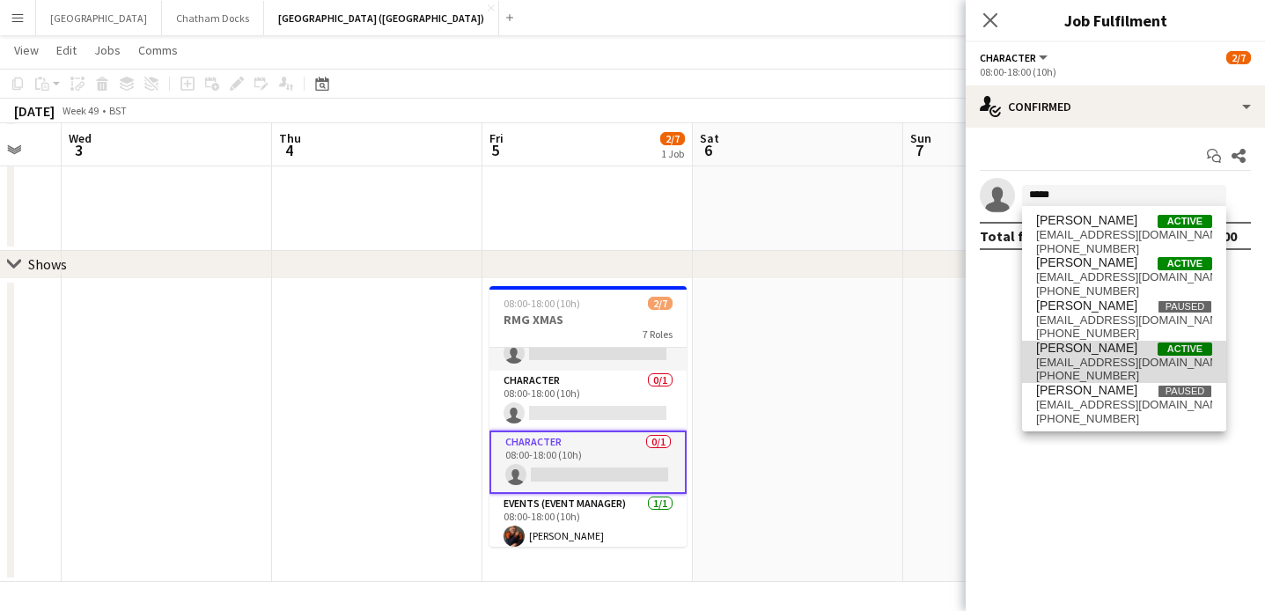
click at [1111, 349] on span "Francisca Mendo" at bounding box center [1086, 348] width 101 height 15
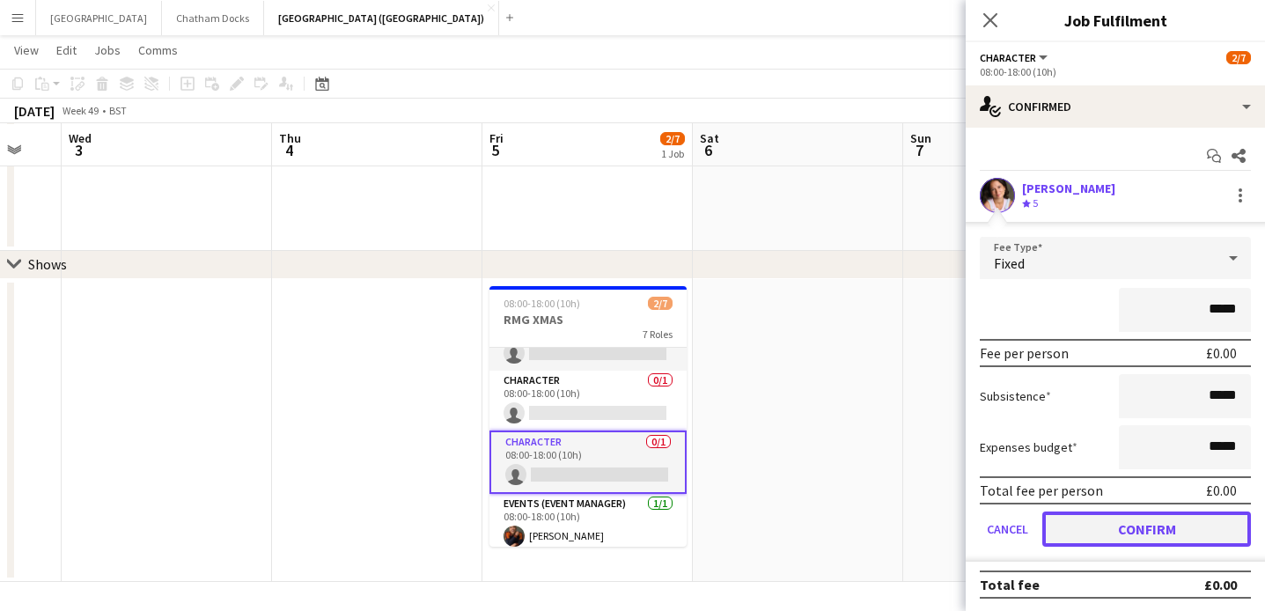
click at [1115, 532] on button "Confirm" at bounding box center [1147, 529] width 209 height 35
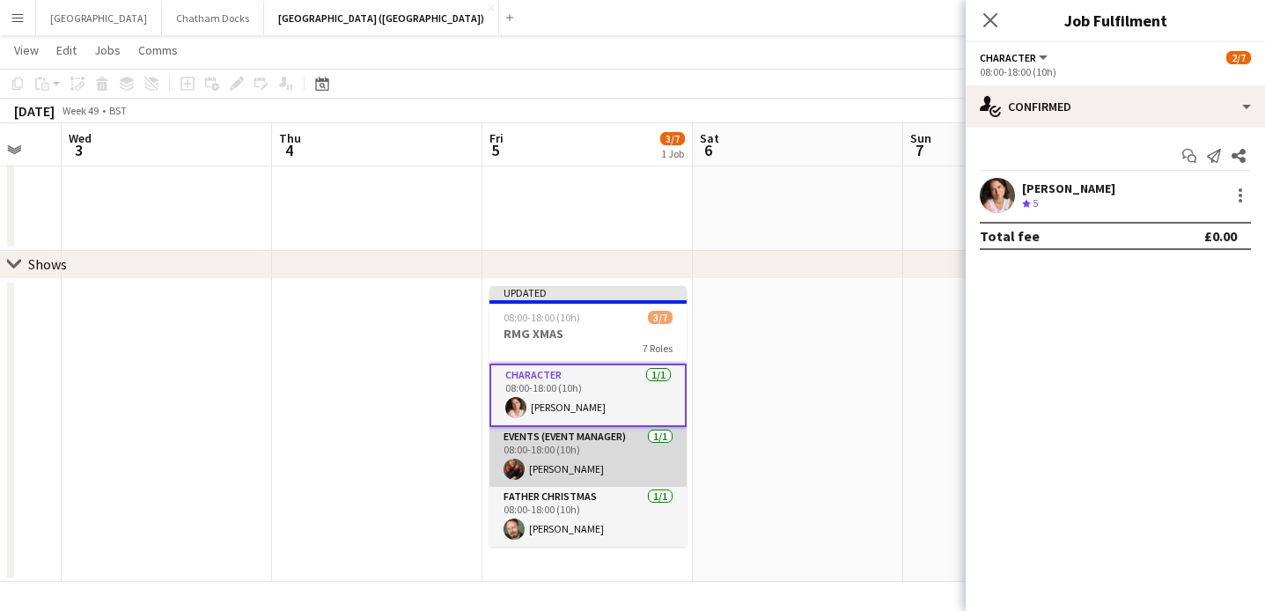
scroll to position [81, 0]
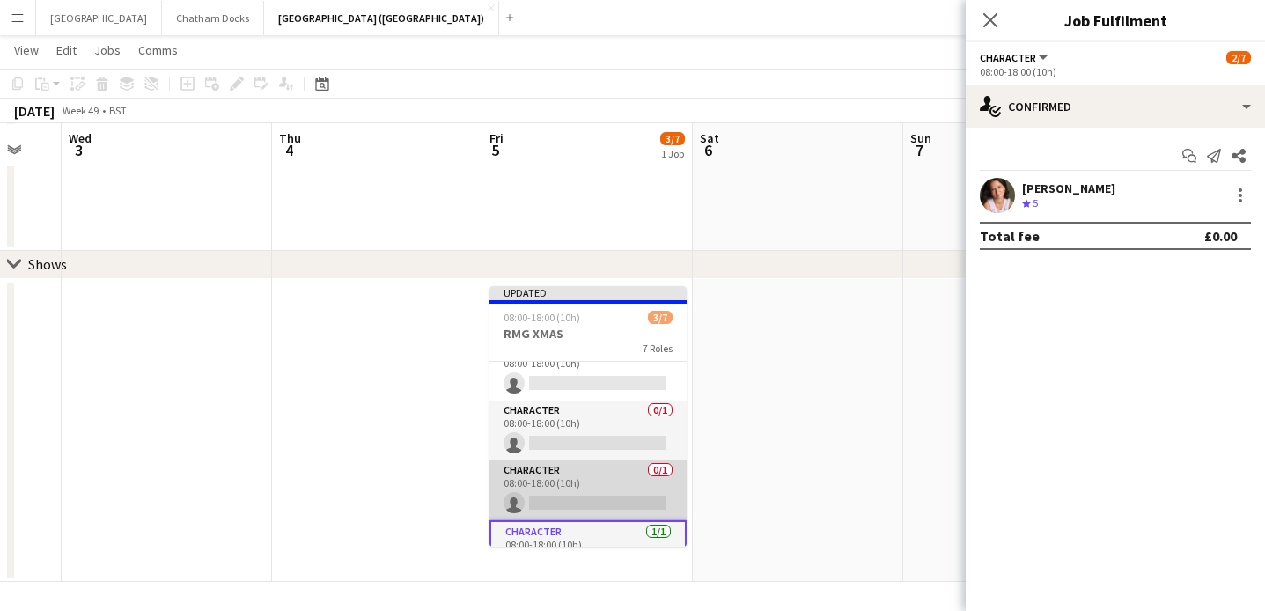
click at [579, 481] on app-card-role "Character 0/1 08:00-18:00 (10h) single-neutral-actions" at bounding box center [588, 491] width 197 height 60
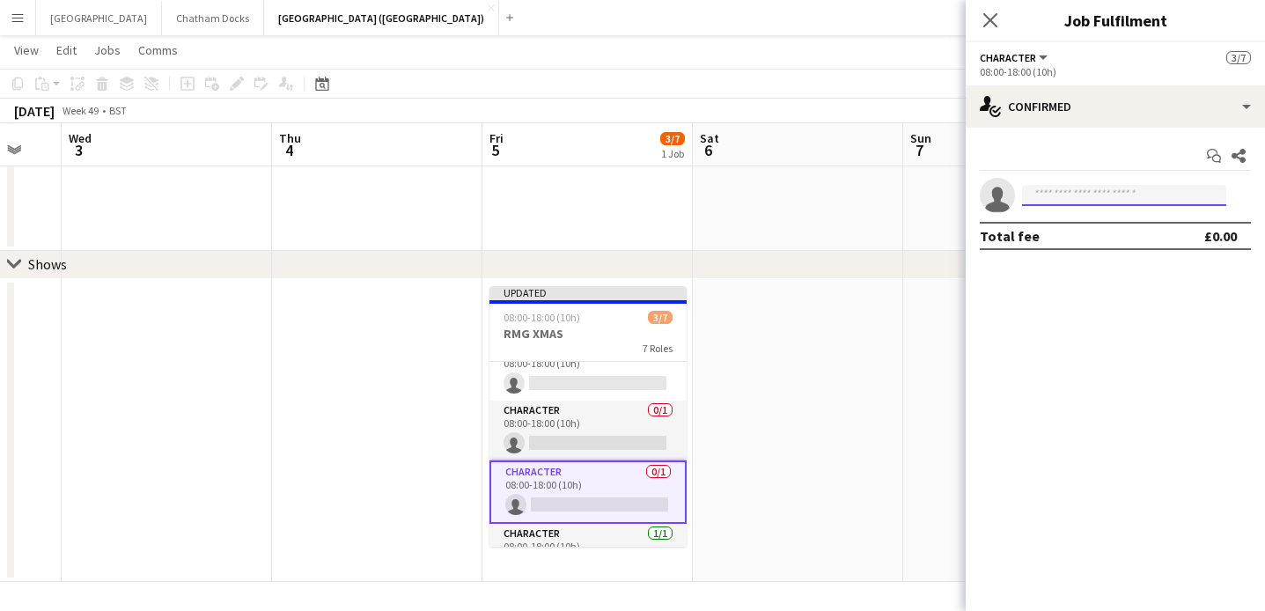
click at [1039, 198] on input at bounding box center [1124, 195] width 204 height 21
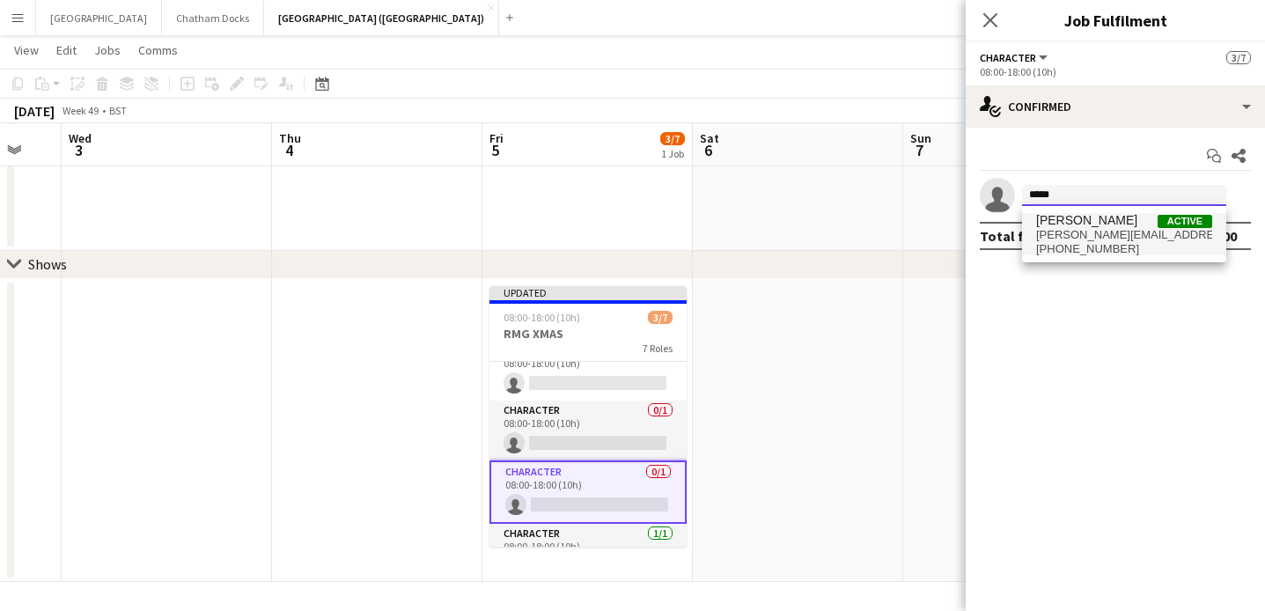
type input "*****"
click at [1106, 218] on span "Benjamin Prudence" at bounding box center [1086, 220] width 101 height 15
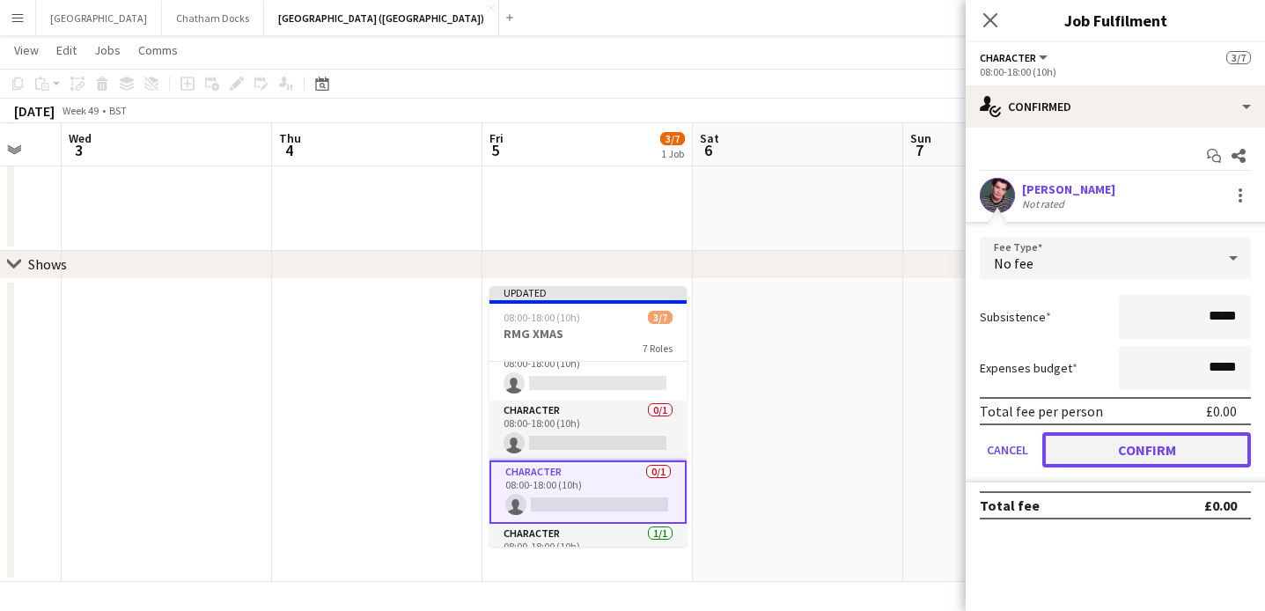
click at [1120, 455] on button "Confirm" at bounding box center [1147, 449] width 209 height 35
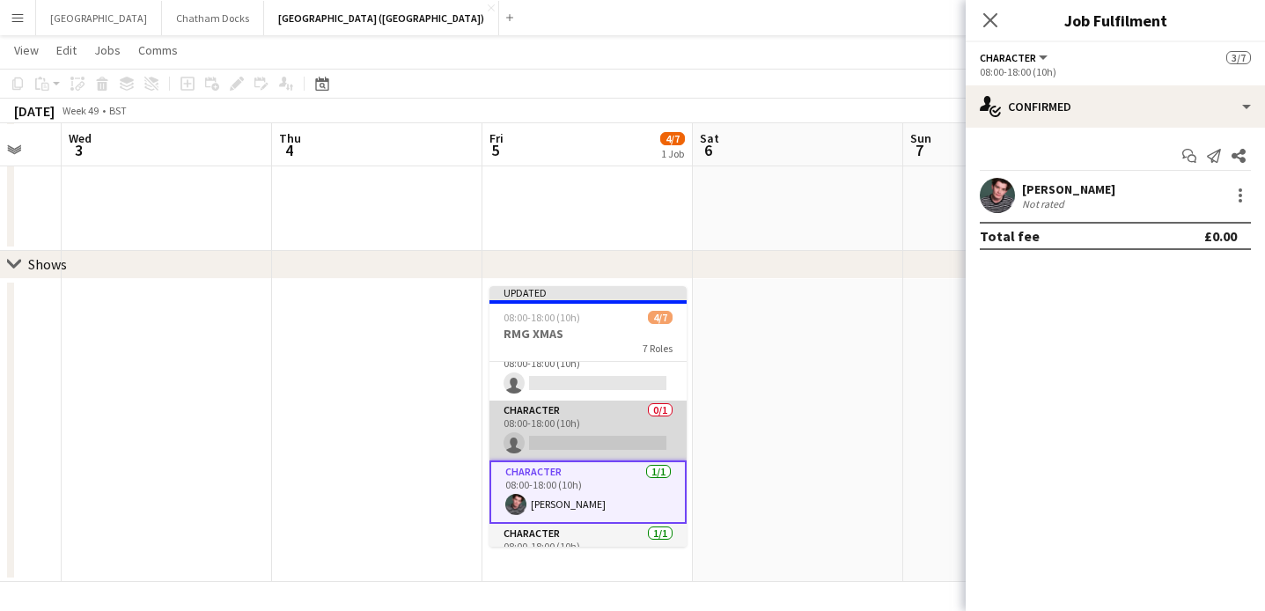
click at [578, 405] on app-card-role "Character 0/1 08:00-18:00 (10h) single-neutral-actions" at bounding box center [588, 431] width 197 height 60
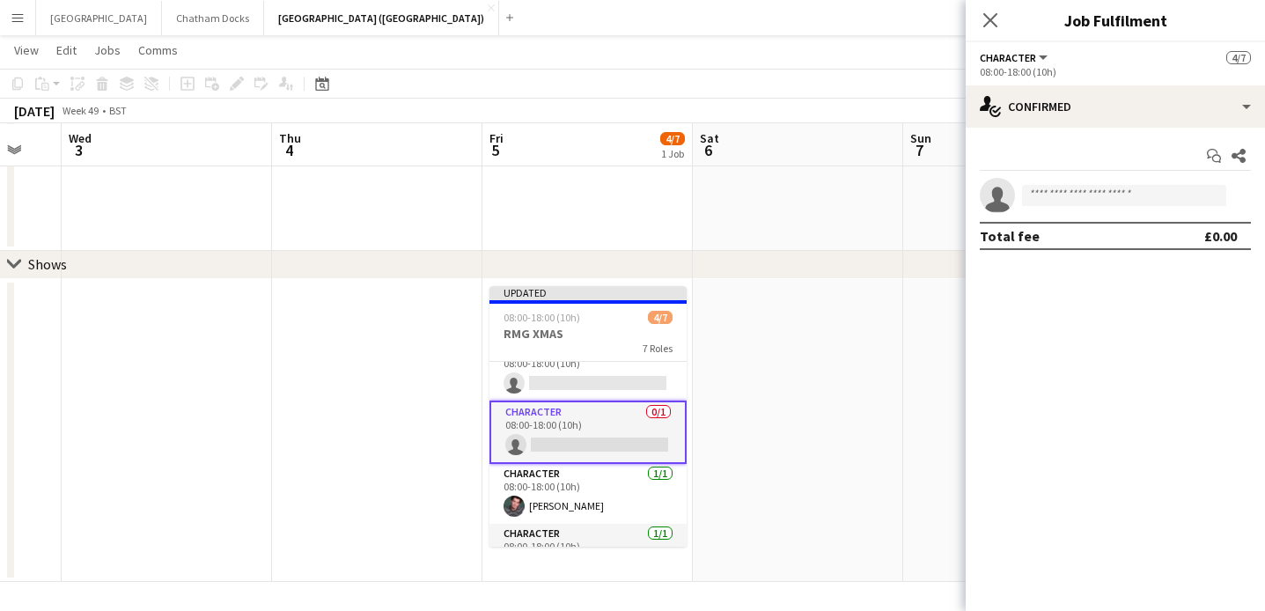
click at [589, 427] on app-card-role "Character 0/1 08:00-18:00 (10h) single-neutral-actions" at bounding box center [588, 432] width 197 height 63
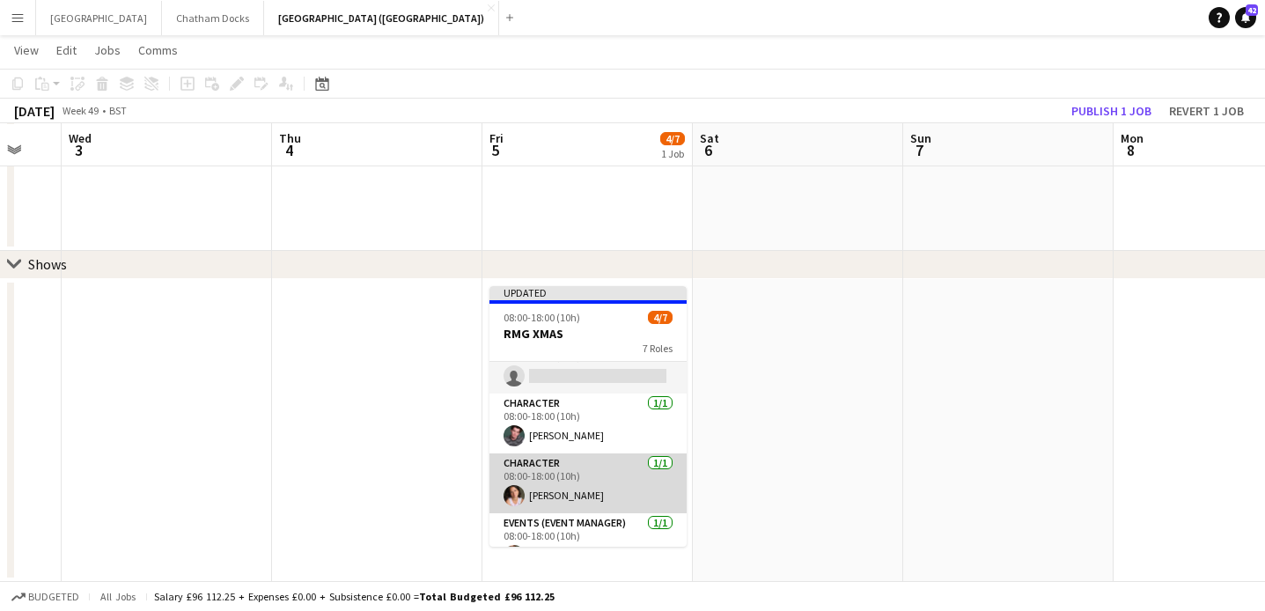
scroll to position [105, 0]
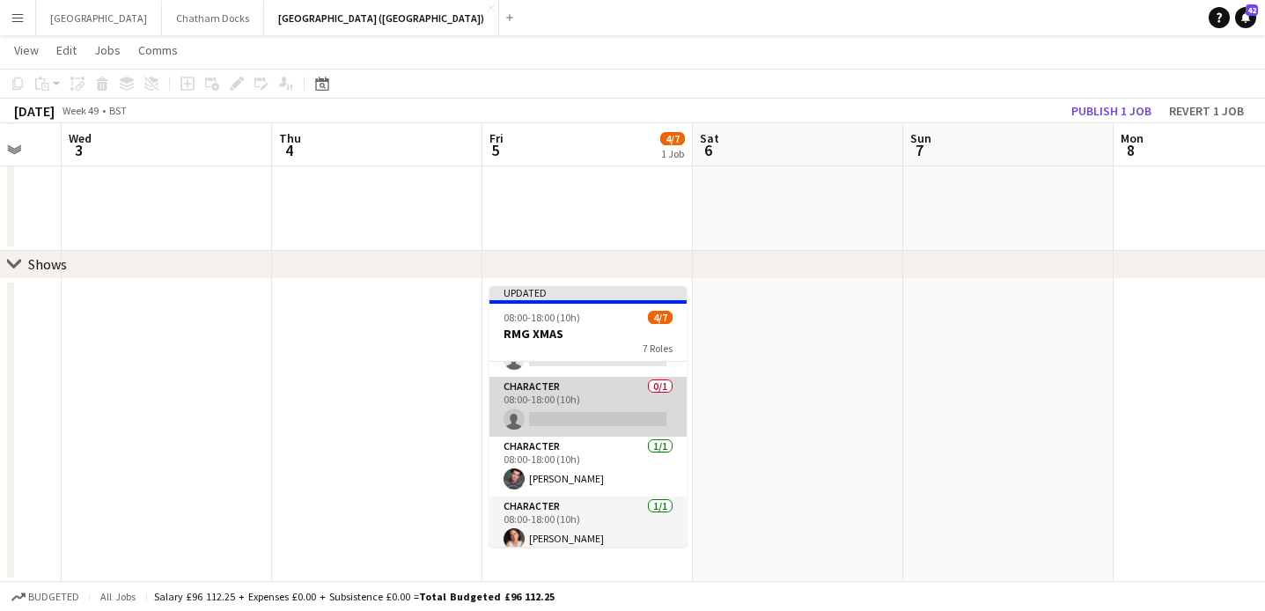
click at [558, 402] on app-card-role "Character 0/1 08:00-18:00 (10h) single-neutral-actions" at bounding box center [588, 407] width 197 height 60
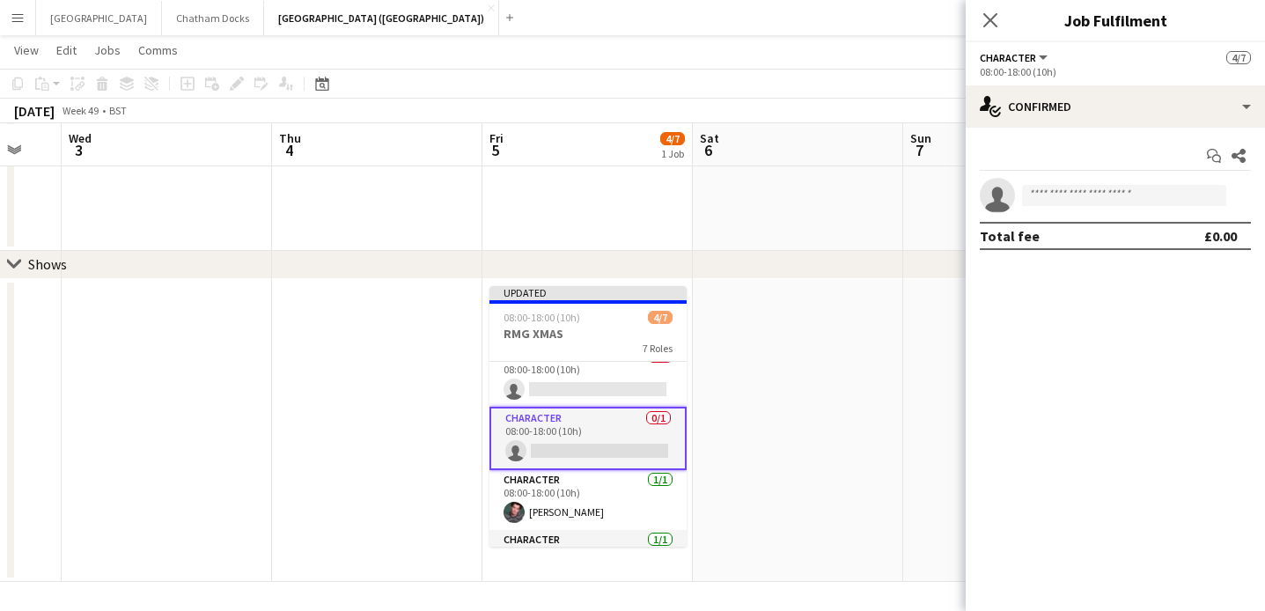
scroll to position [58, 0]
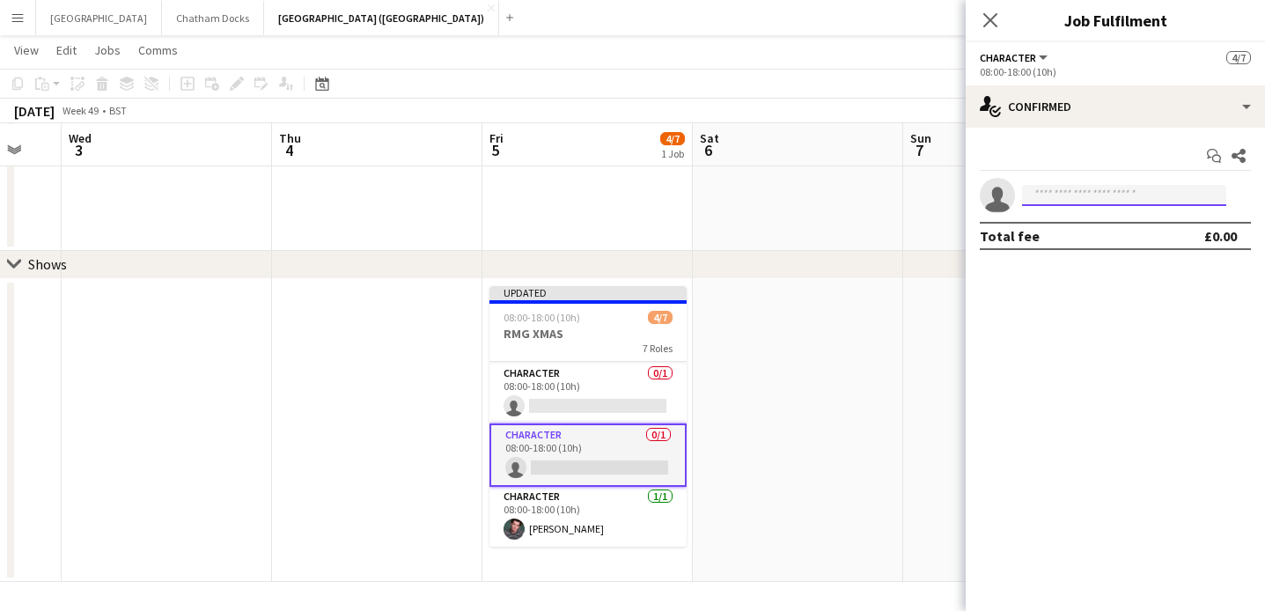
click at [1073, 189] on input at bounding box center [1124, 195] width 204 height 21
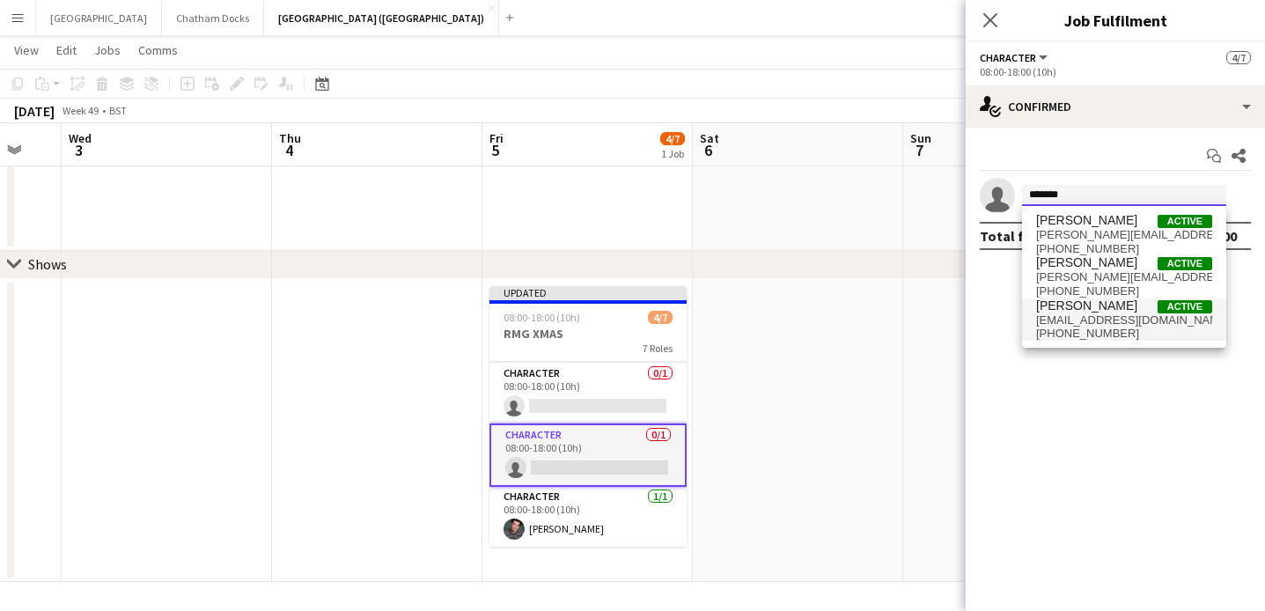
type input "******"
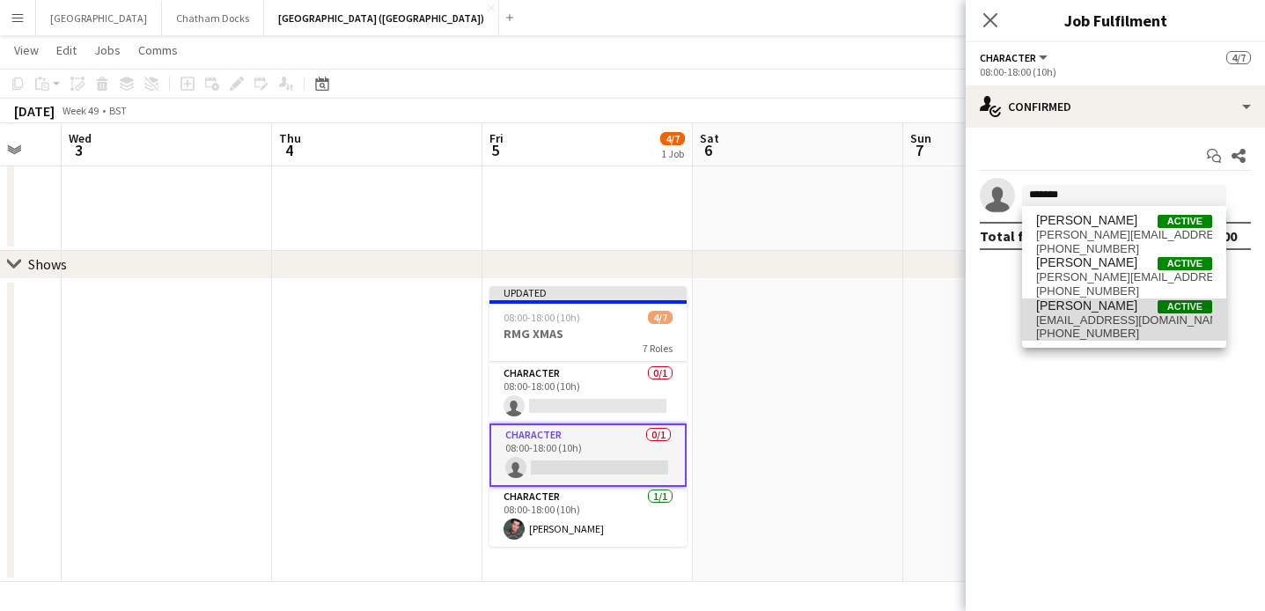
click at [1099, 324] on span "esteetee.24@gmail.com" at bounding box center [1124, 321] width 176 height 14
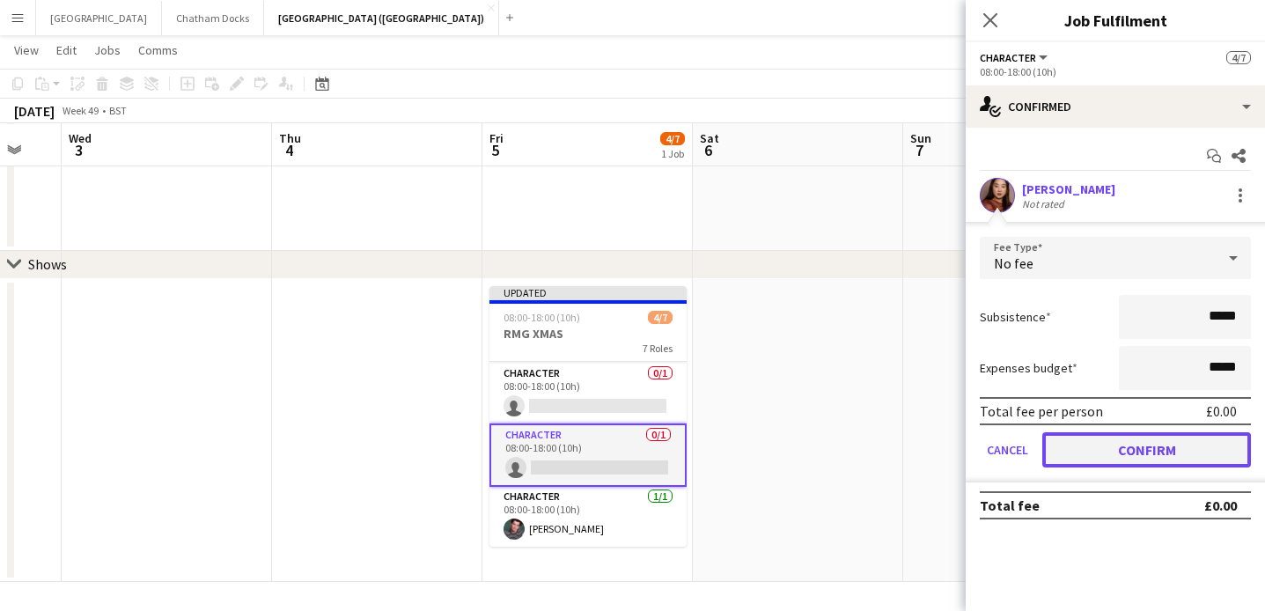
click at [1097, 446] on button "Confirm" at bounding box center [1147, 449] width 209 height 35
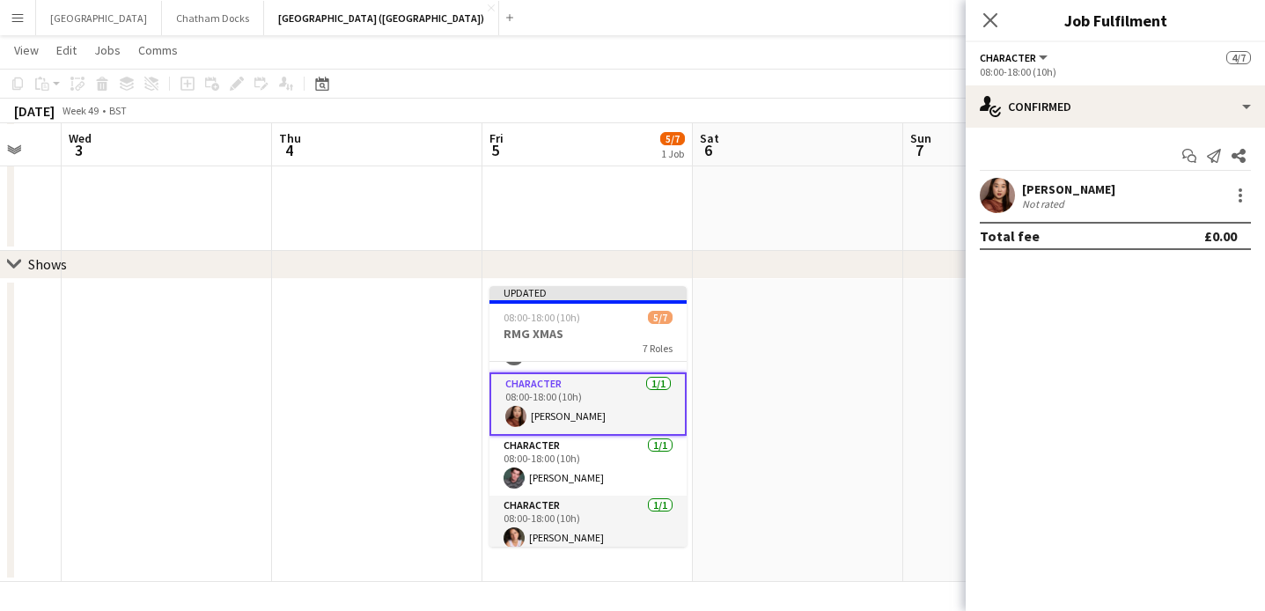
scroll to position [91, 0]
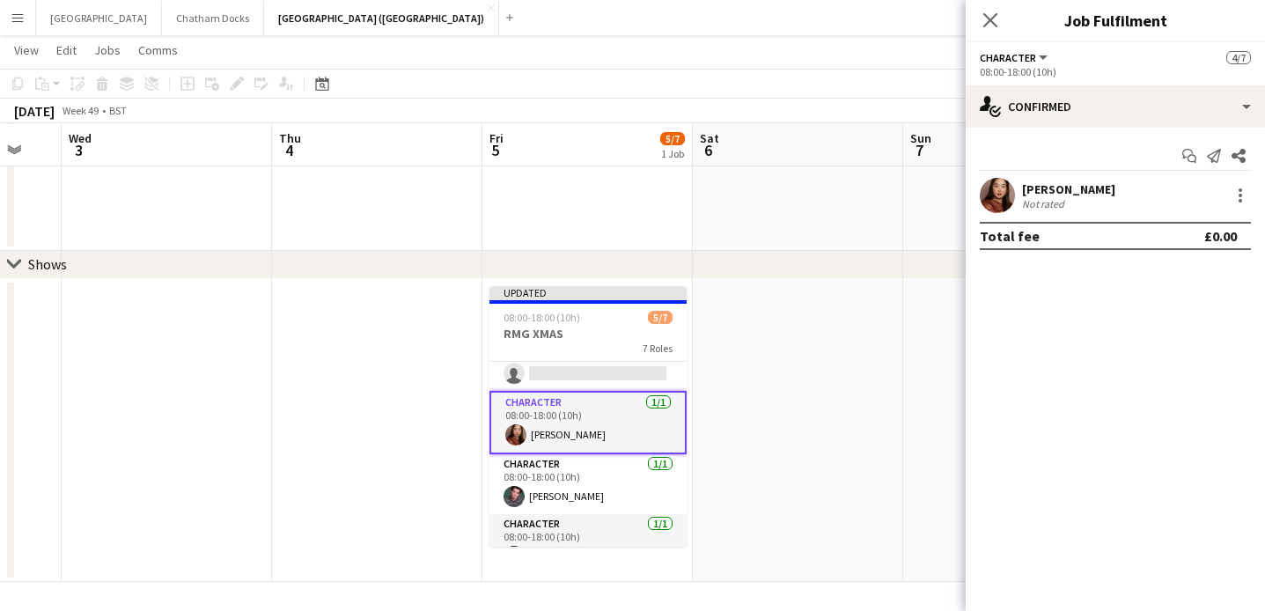
click at [809, 298] on app-date-cell at bounding box center [798, 430] width 210 height 303
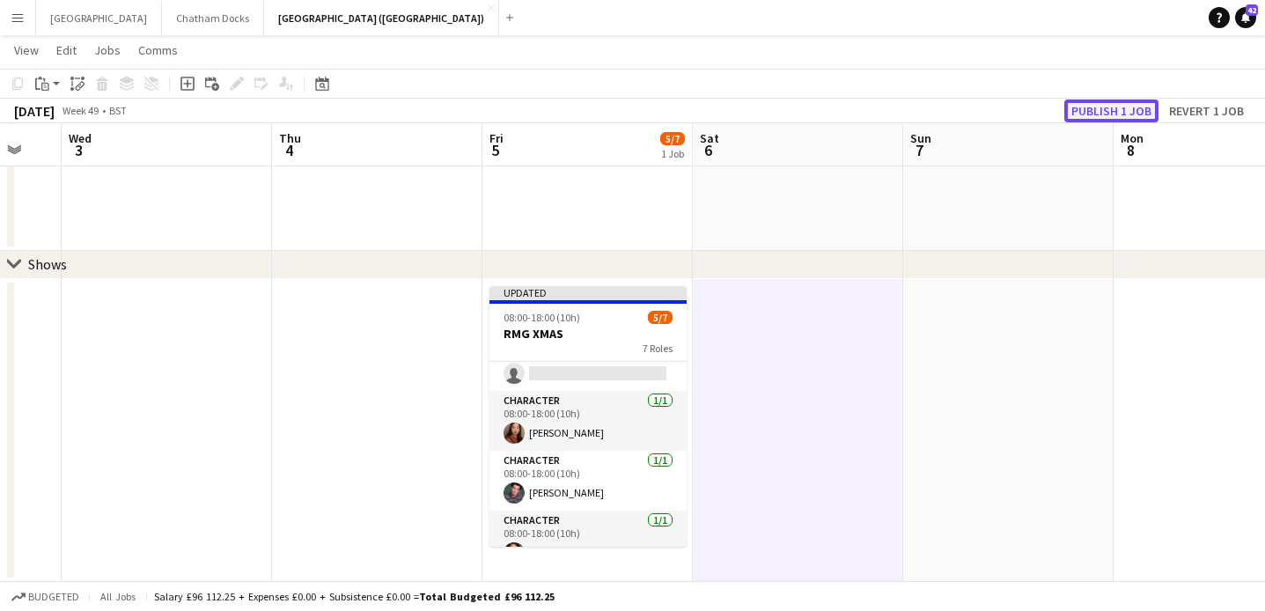
click at [1125, 110] on button "Publish 1 job" at bounding box center [1112, 111] width 94 height 23
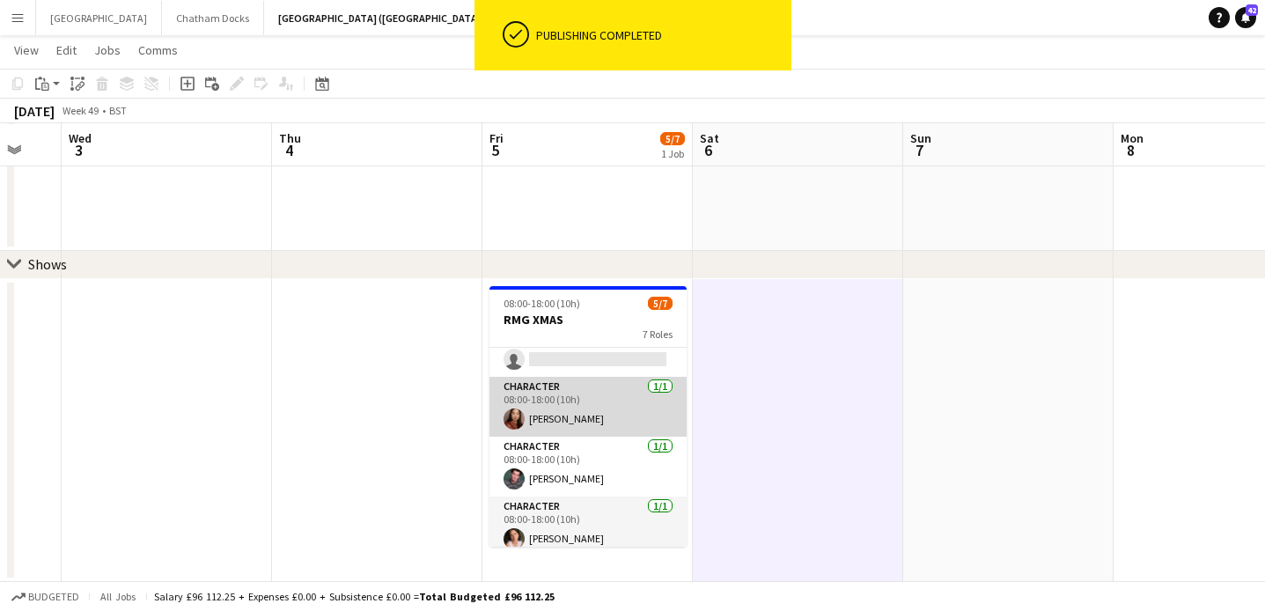
scroll to position [0, 0]
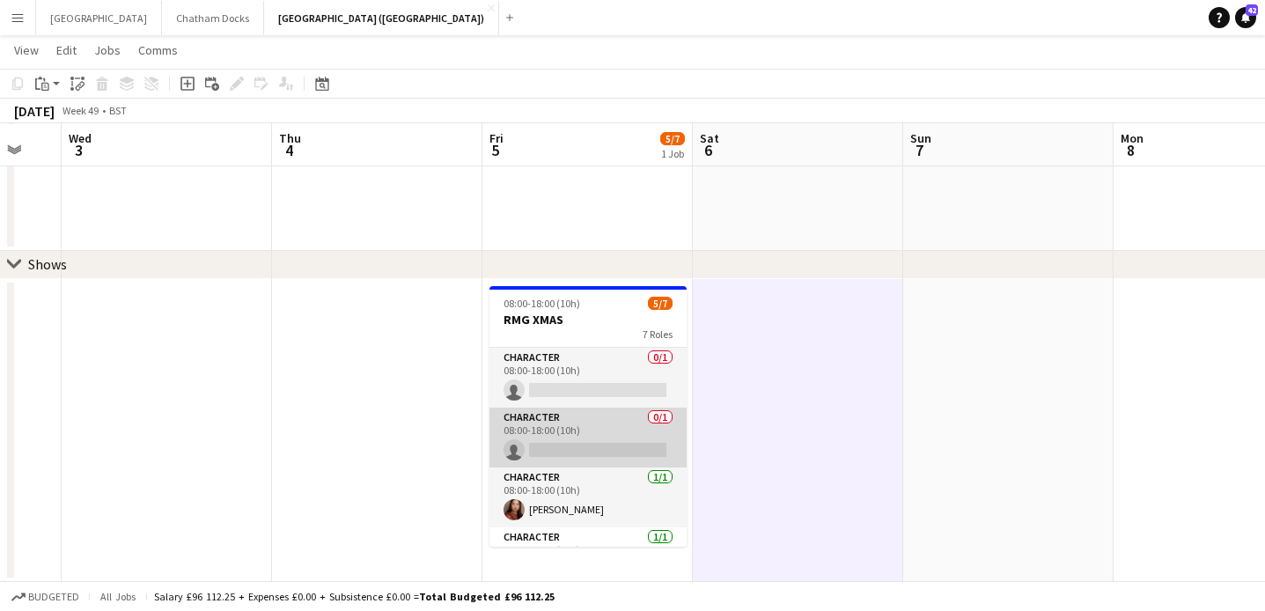
click at [572, 442] on app-card-role "Character 0/1 08:00-18:00 (10h) single-neutral-actions" at bounding box center [588, 438] width 197 height 60
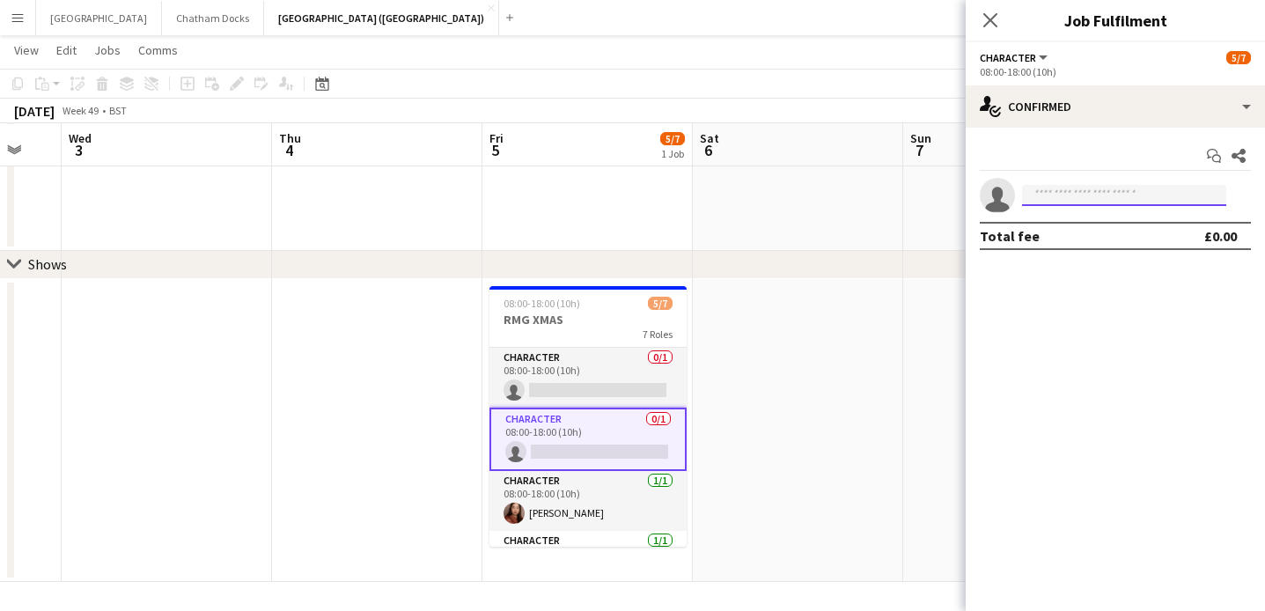
click at [1040, 195] on input at bounding box center [1124, 195] width 204 height 21
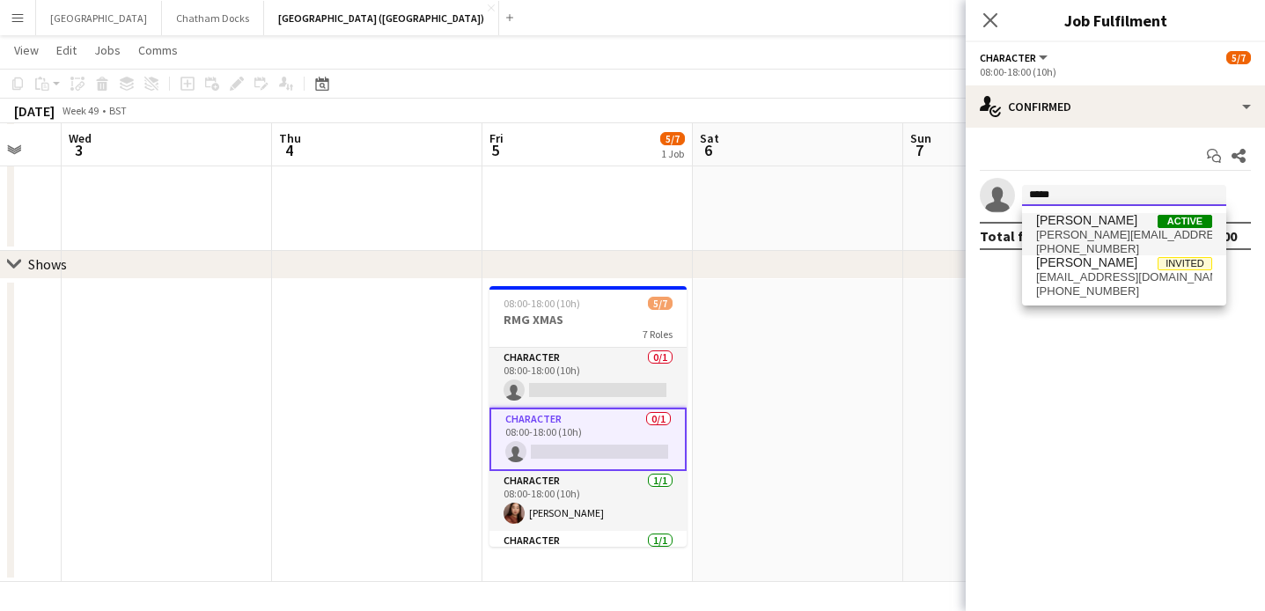
type input "*****"
click at [1081, 235] on span "derek.elwood@googlemail.com" at bounding box center [1124, 235] width 176 height 14
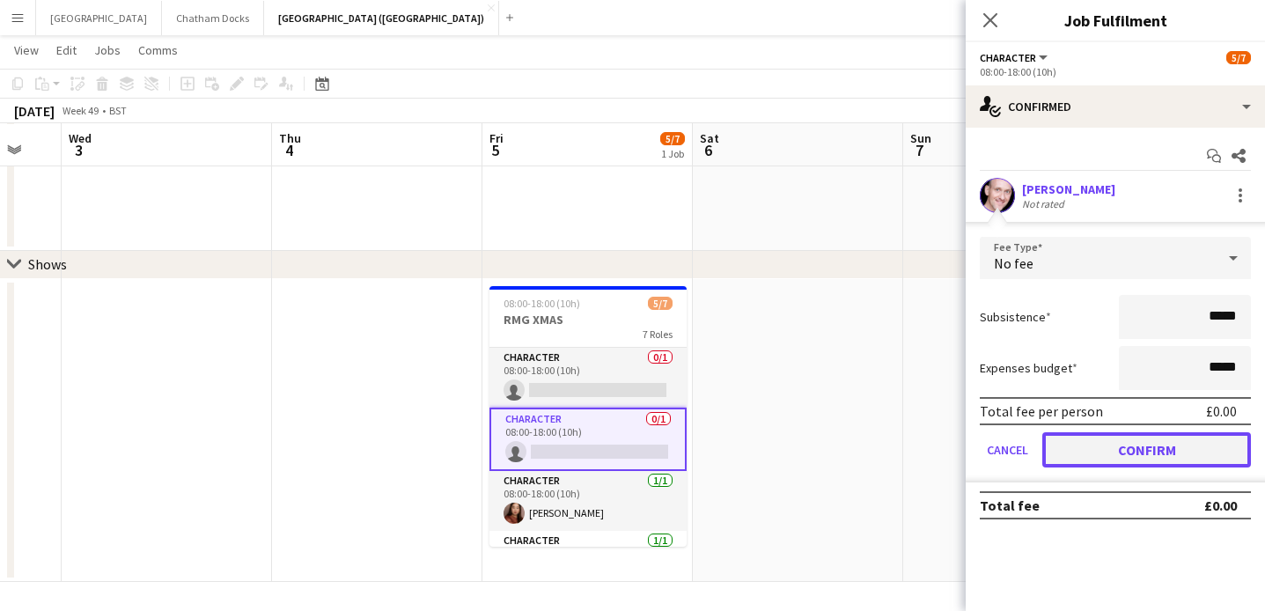
click at [1098, 451] on button "Confirm" at bounding box center [1147, 449] width 209 height 35
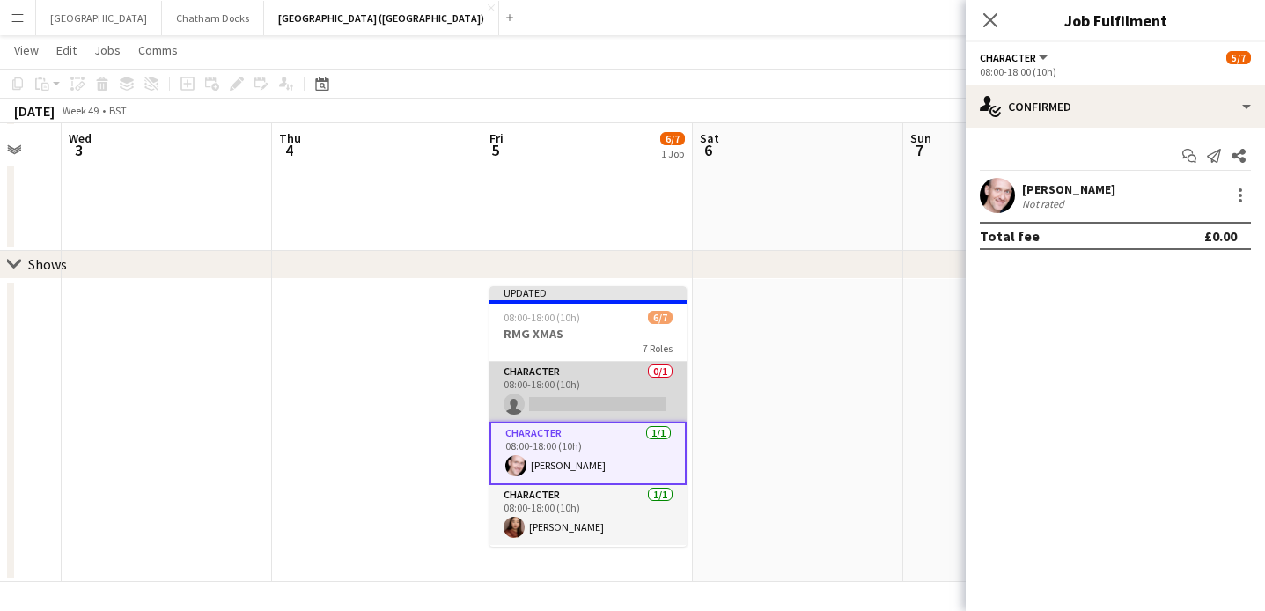
click at [579, 391] on app-card-role "Character 0/1 08:00-18:00 (10h) single-neutral-actions" at bounding box center [588, 392] width 197 height 60
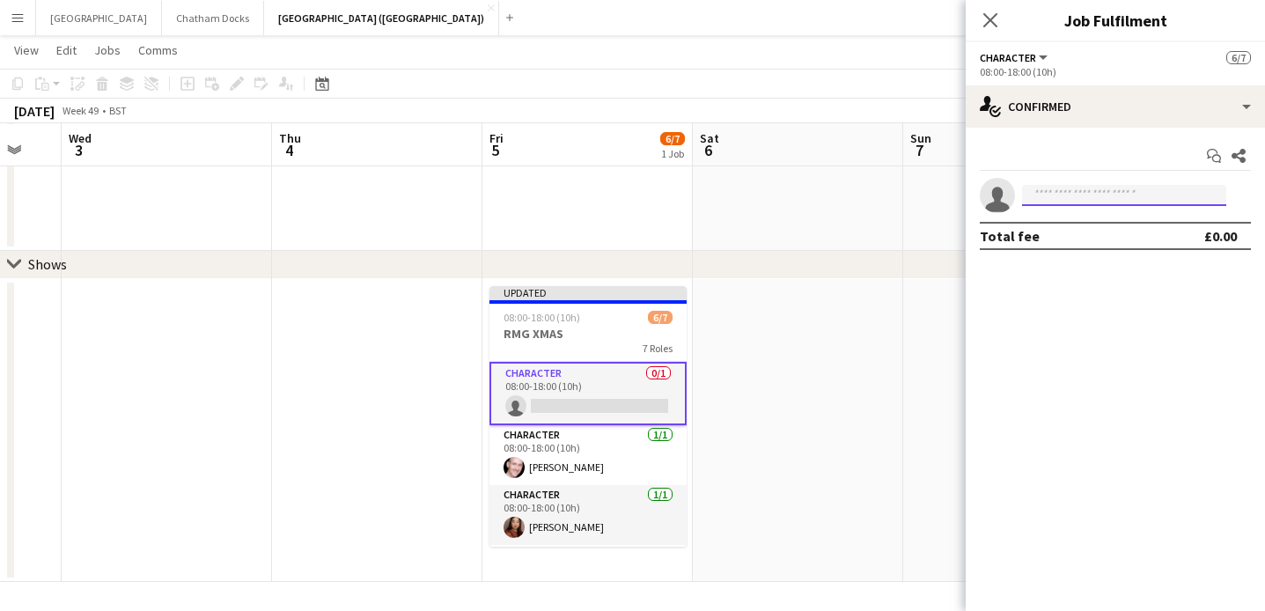
click at [1088, 201] on input at bounding box center [1124, 195] width 204 height 21
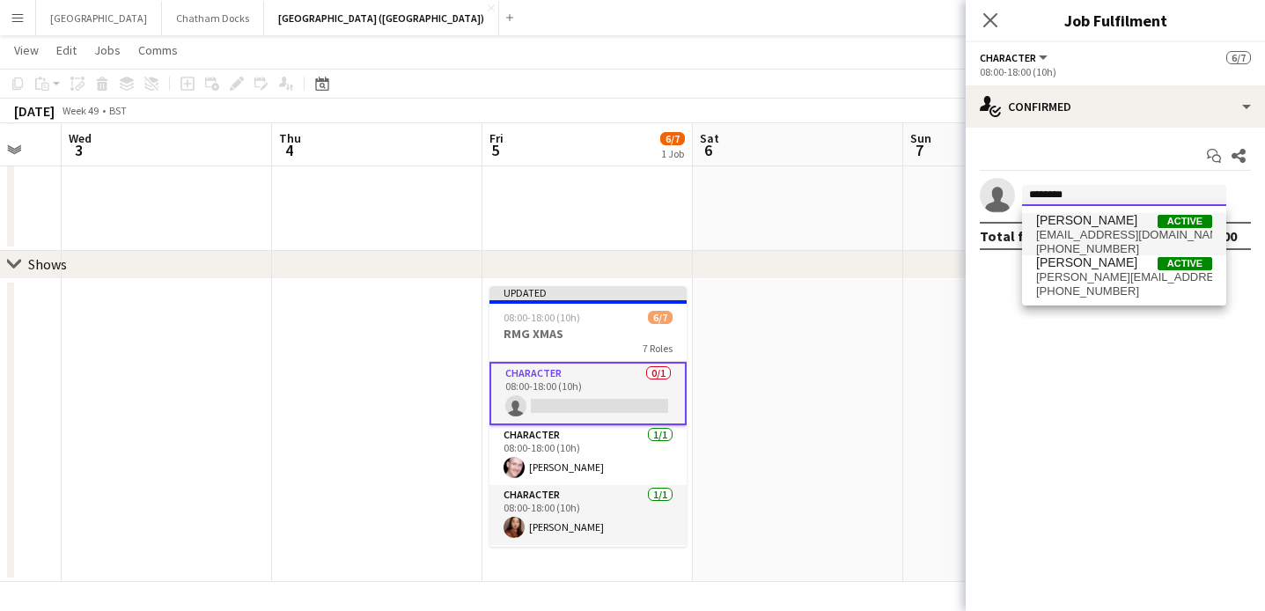
type input "********"
click at [1116, 232] on span "jonnymlloyd@hotmail.com" at bounding box center [1124, 235] width 176 height 14
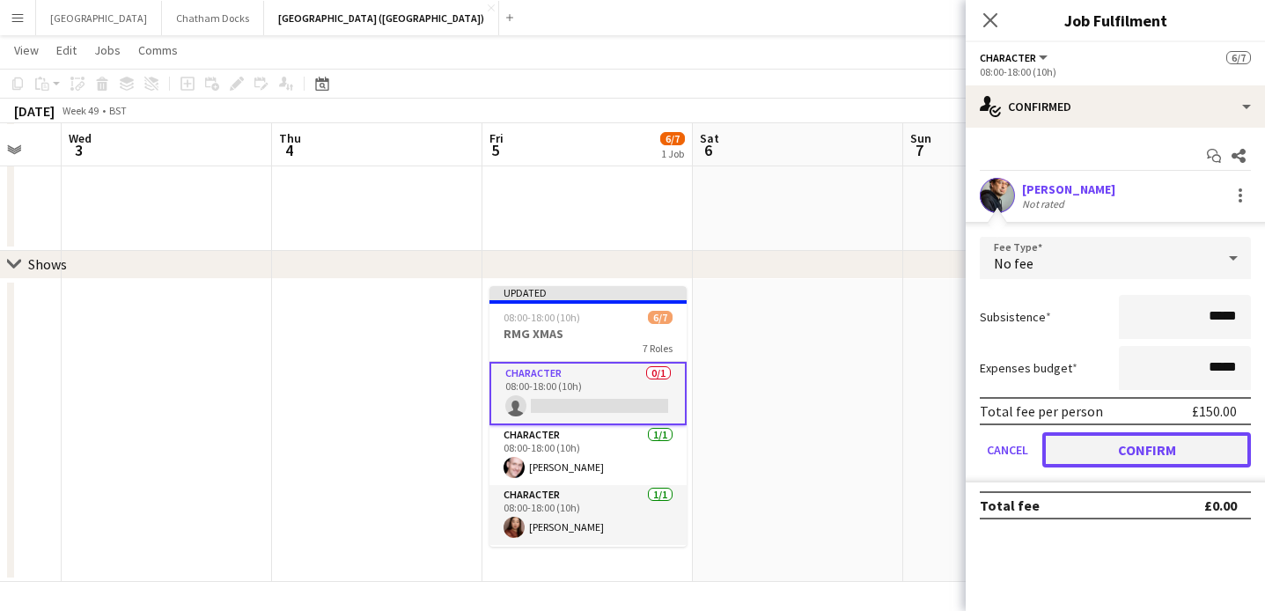
click at [1082, 449] on button "Confirm" at bounding box center [1147, 449] width 209 height 35
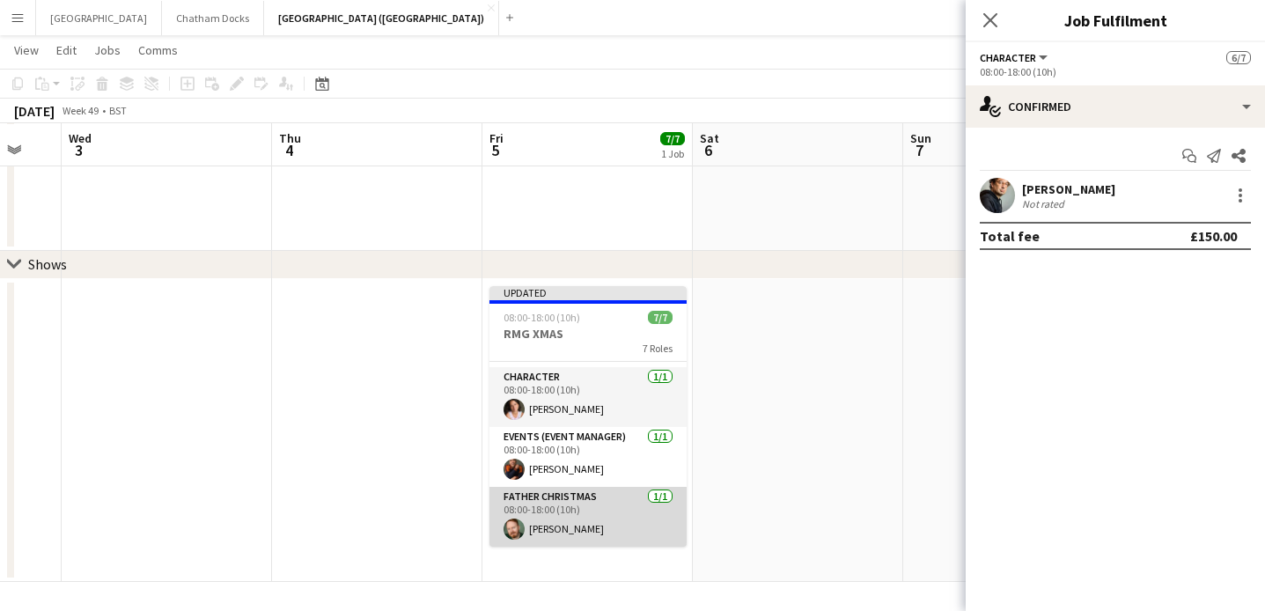
click at [598, 493] on app-card-role "Father Christmas 1/1 08:00-18:00 (10h) Michael Ansley" at bounding box center [588, 517] width 197 height 60
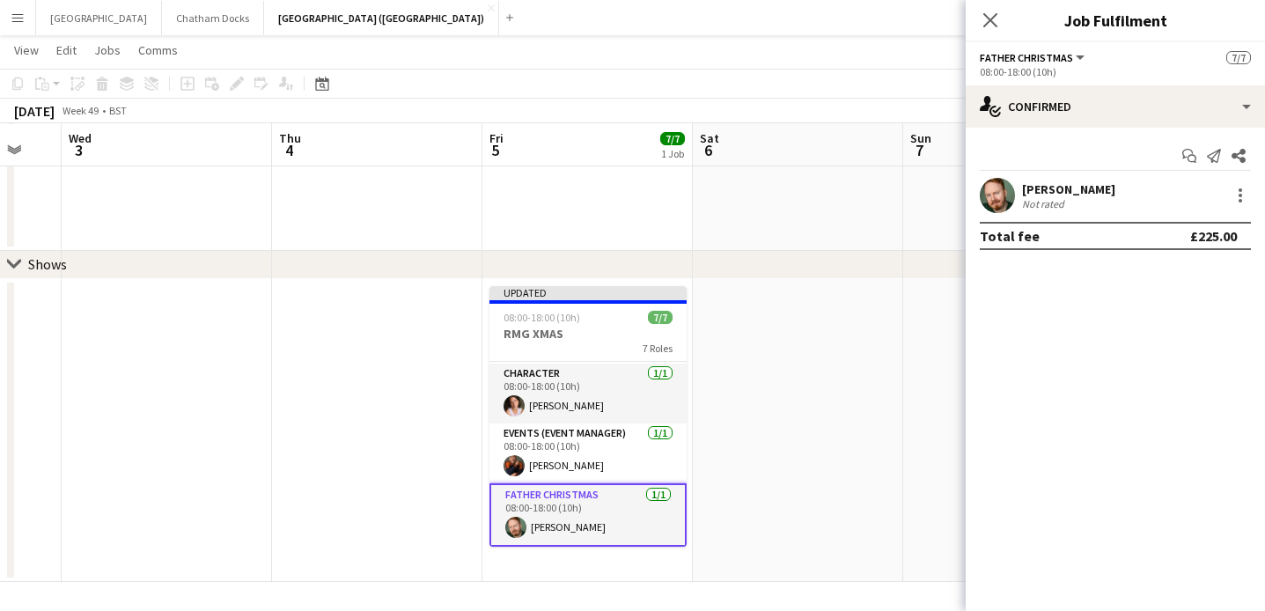
scroll to position [234, 0]
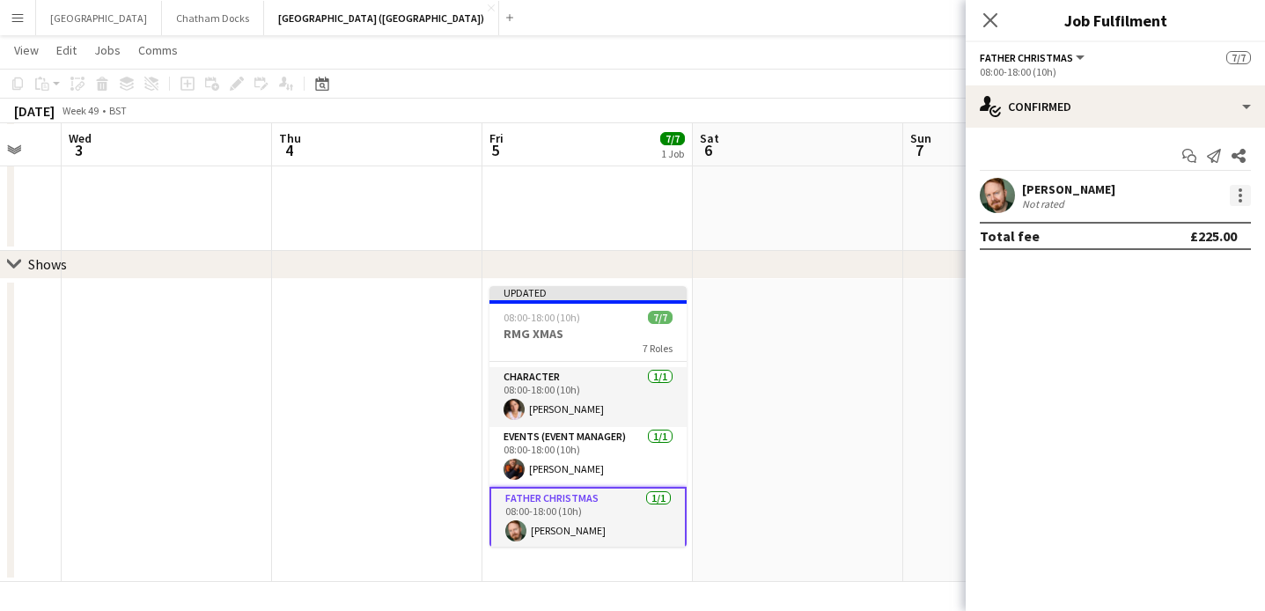
click at [1244, 199] on div at bounding box center [1240, 195] width 21 height 21
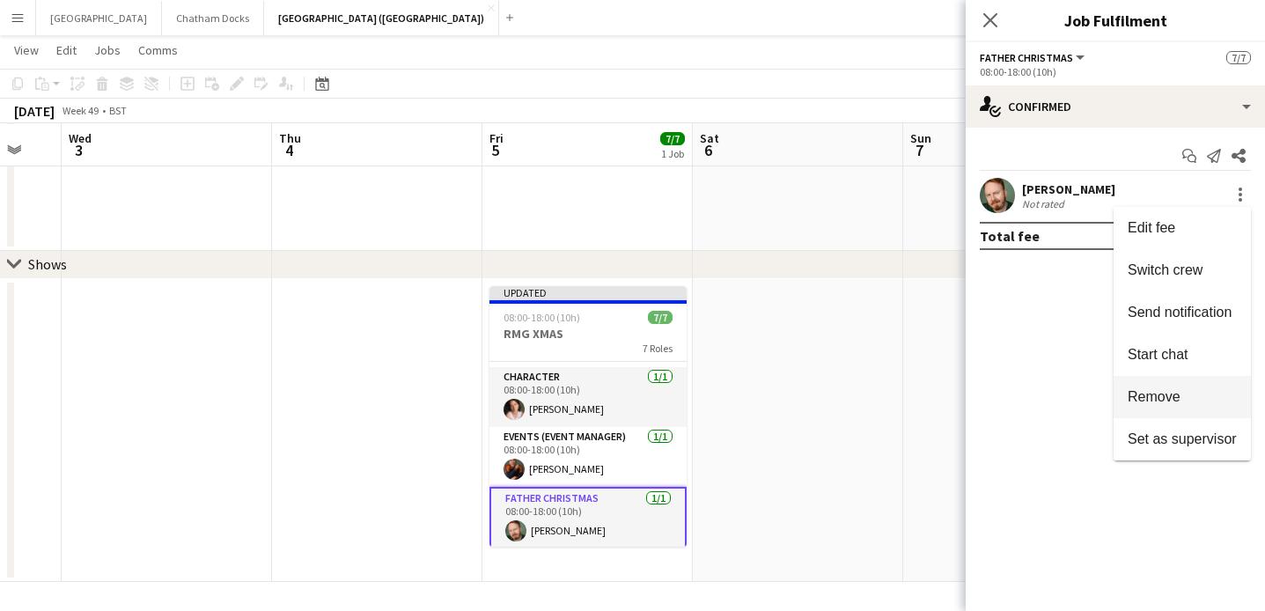
click at [1168, 401] on span "Remove" at bounding box center [1154, 396] width 53 height 15
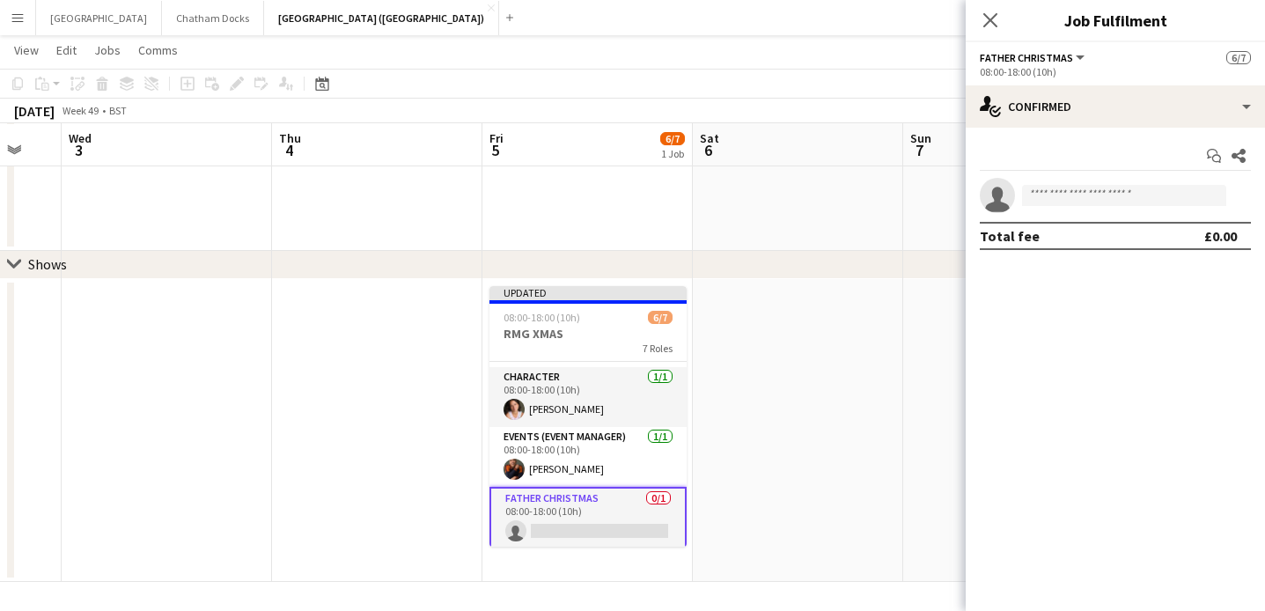
click at [816, 353] on app-date-cell at bounding box center [798, 430] width 210 height 303
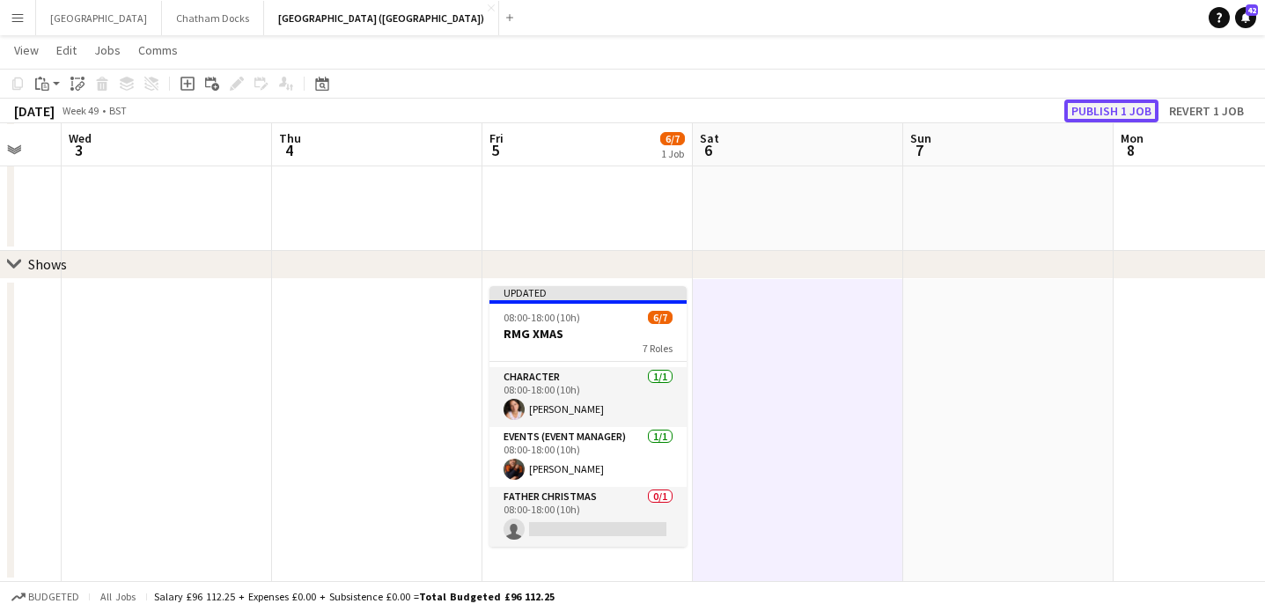
click at [1105, 107] on button "Publish 1 job" at bounding box center [1112, 111] width 94 height 23
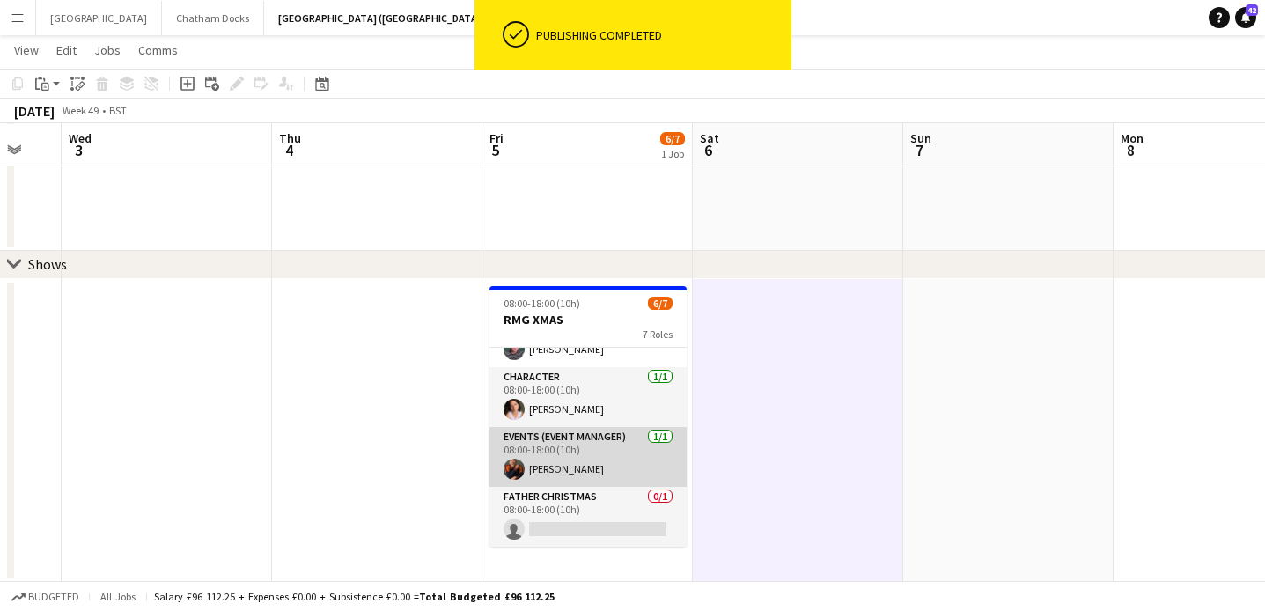
scroll to position [0, 0]
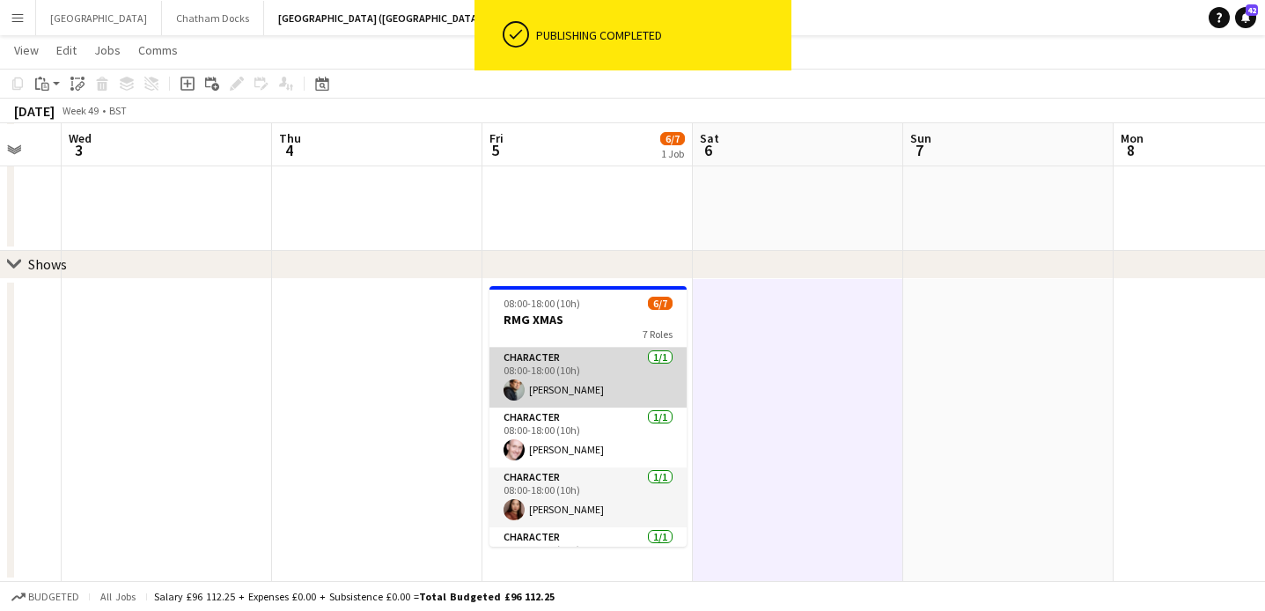
click at [578, 378] on app-card-role "Character 1/1 08:00-18:00 (10h) Jonathan Lloyd" at bounding box center [588, 378] width 197 height 60
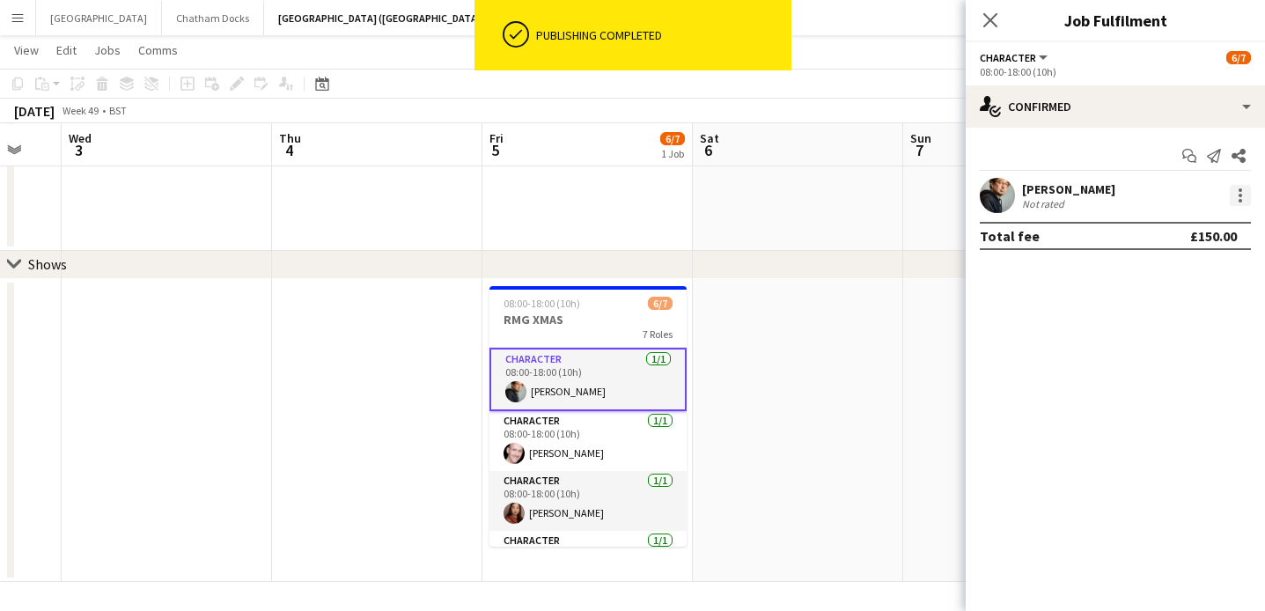
click at [1239, 203] on div at bounding box center [1240, 195] width 21 height 21
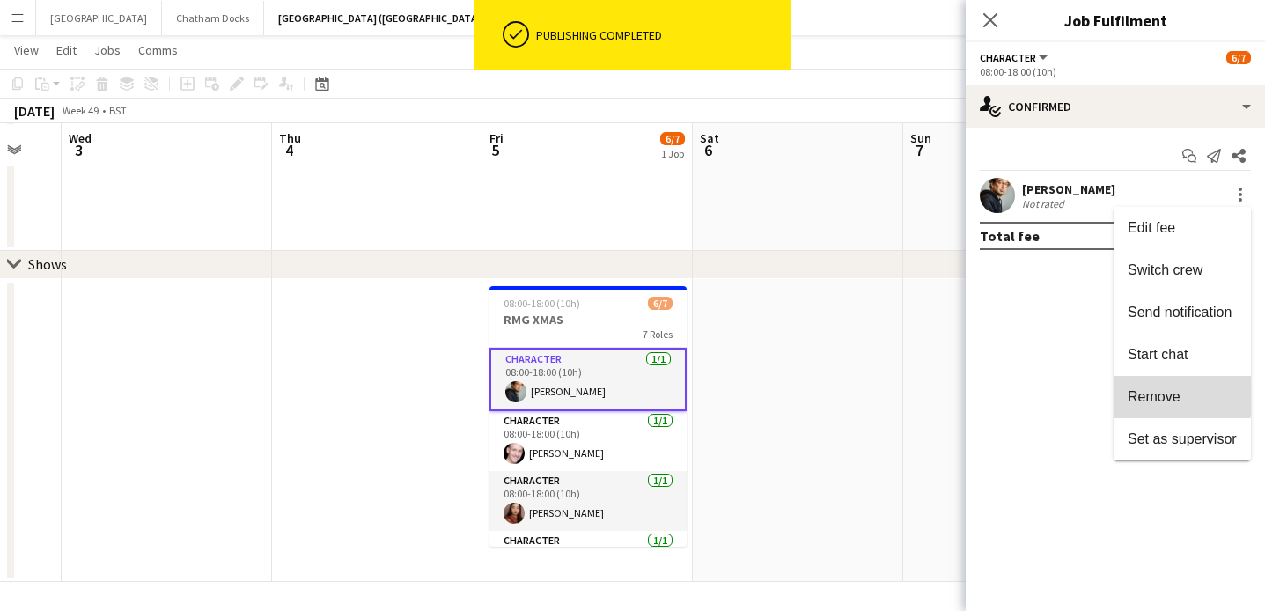
click at [1183, 397] on span "Remove" at bounding box center [1182, 397] width 109 height 16
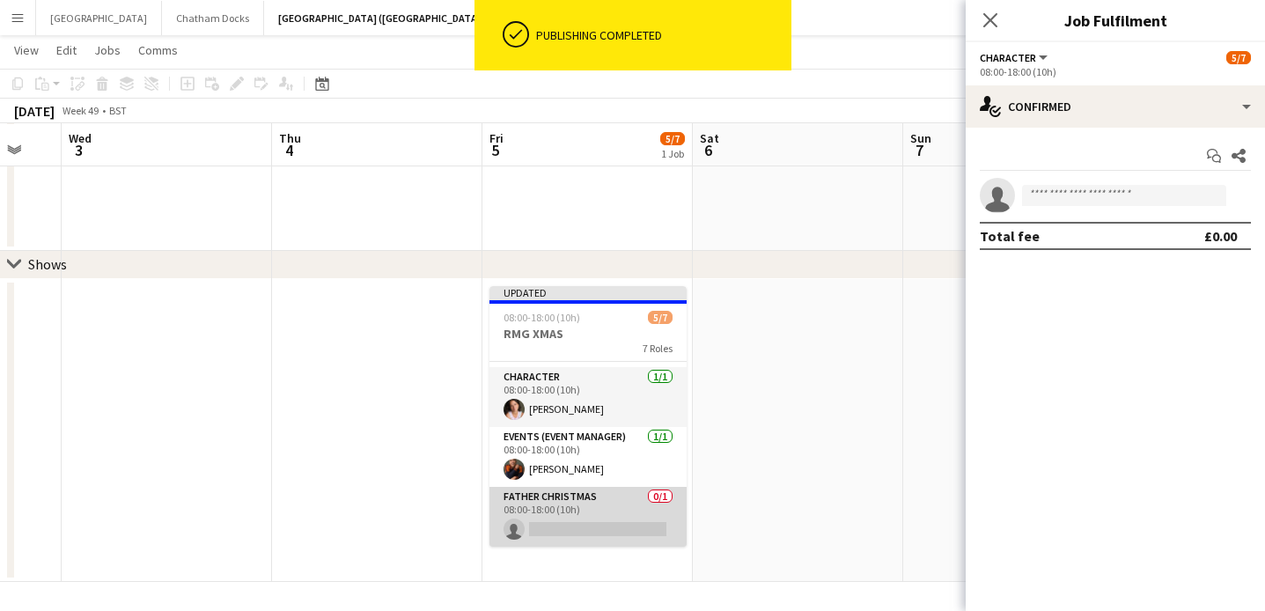
click at [573, 509] on app-card-role "Father Christmas 0/1 08:00-18:00 (10h) single-neutral-actions" at bounding box center [588, 517] width 197 height 60
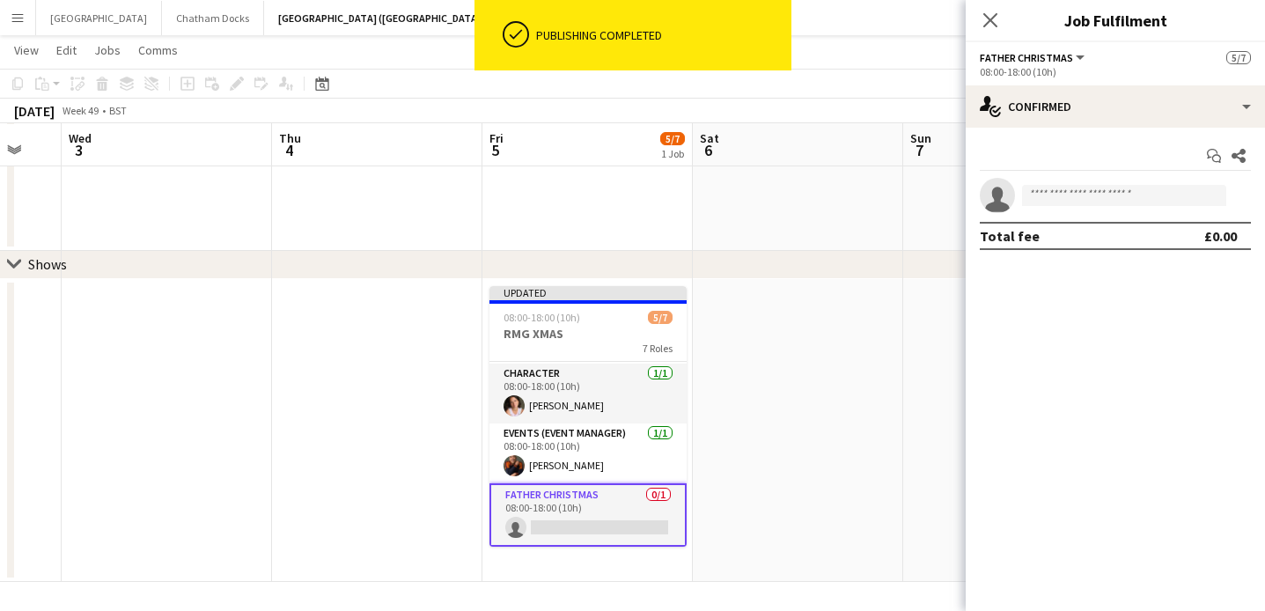
scroll to position [234, 0]
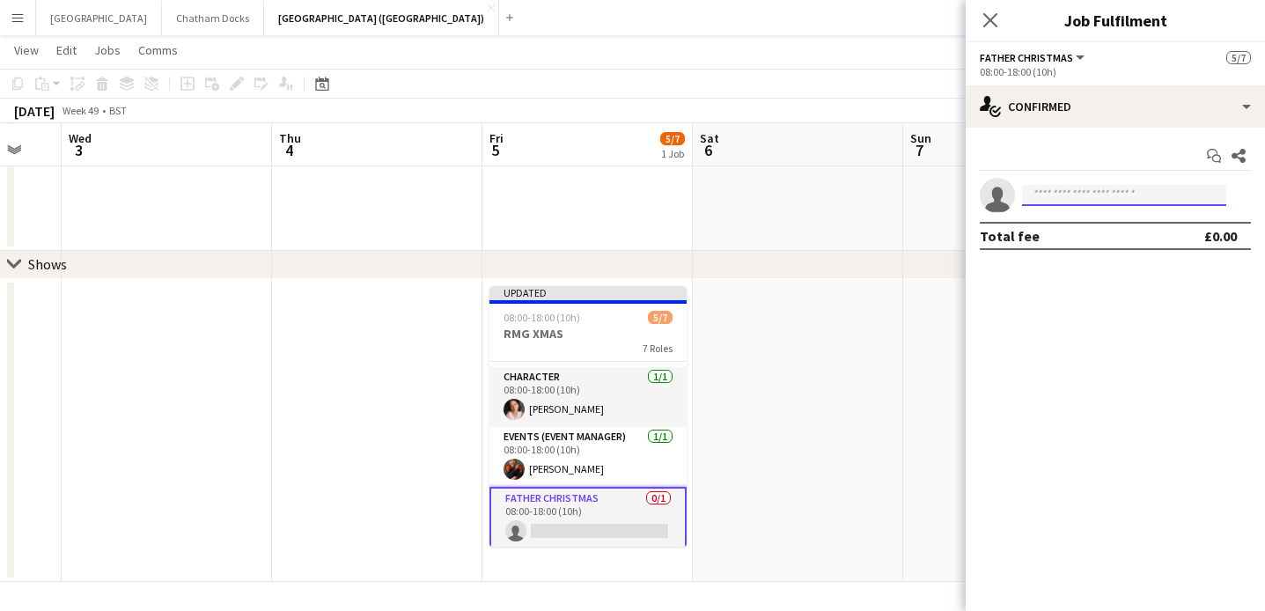
click at [1069, 192] on input at bounding box center [1124, 195] width 204 height 21
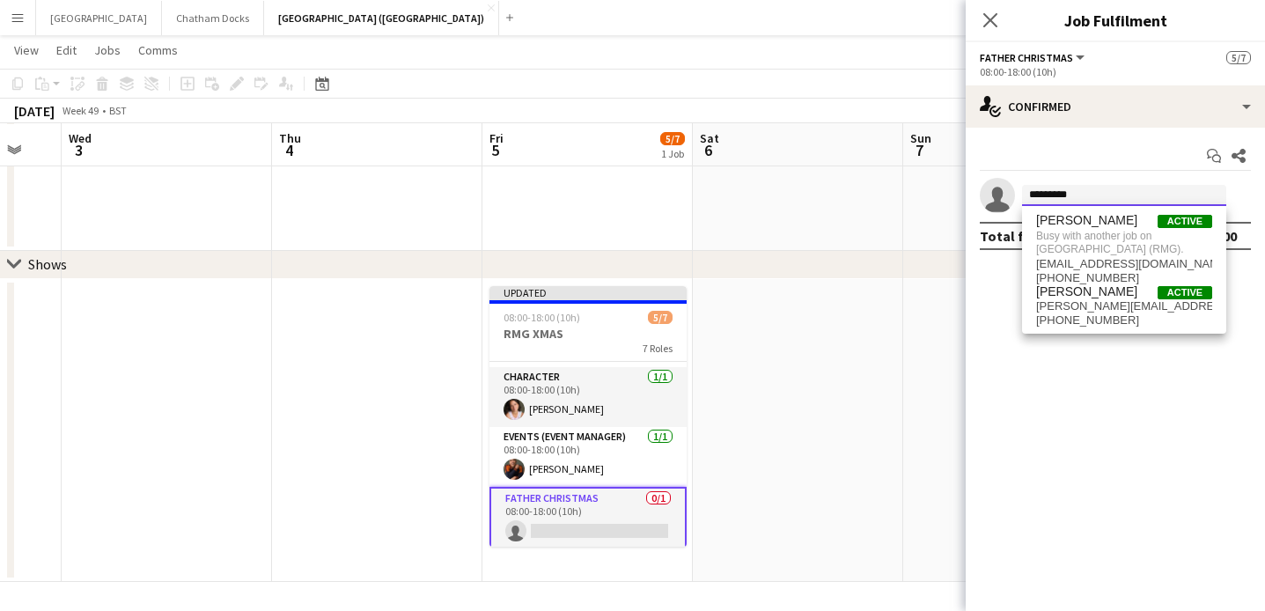
type input "********"
click at [869, 339] on app-date-cell at bounding box center [798, 430] width 210 height 303
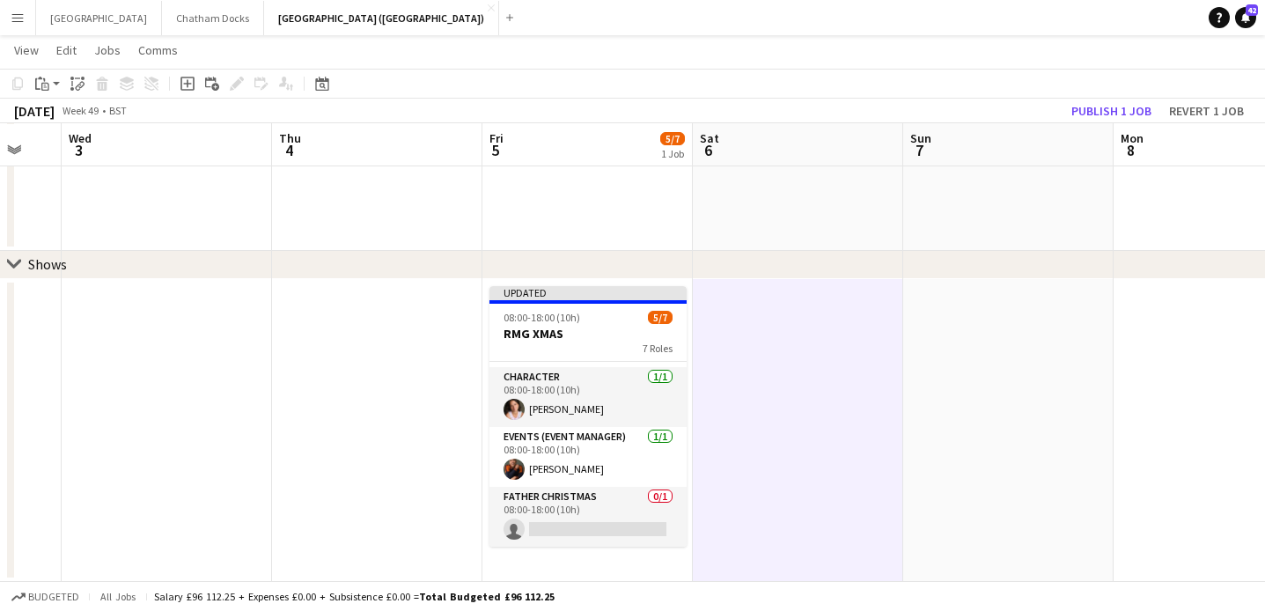
click at [923, 337] on app-date-cell at bounding box center [1009, 430] width 210 height 303
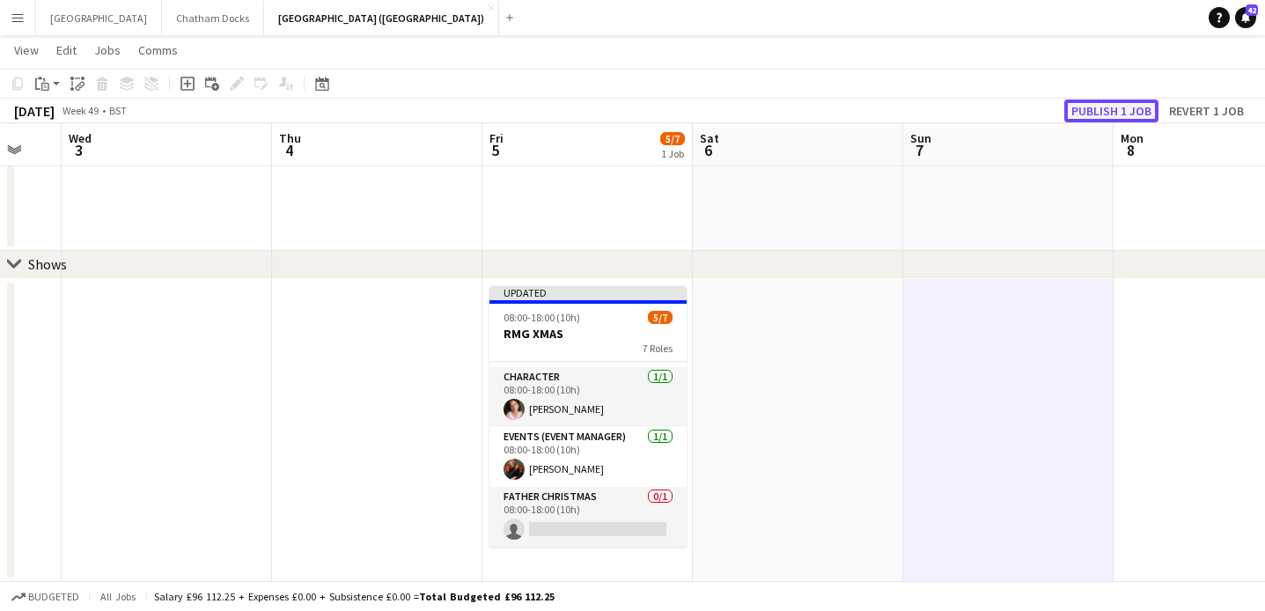
click at [1132, 110] on button "Publish 1 job" at bounding box center [1112, 111] width 94 height 23
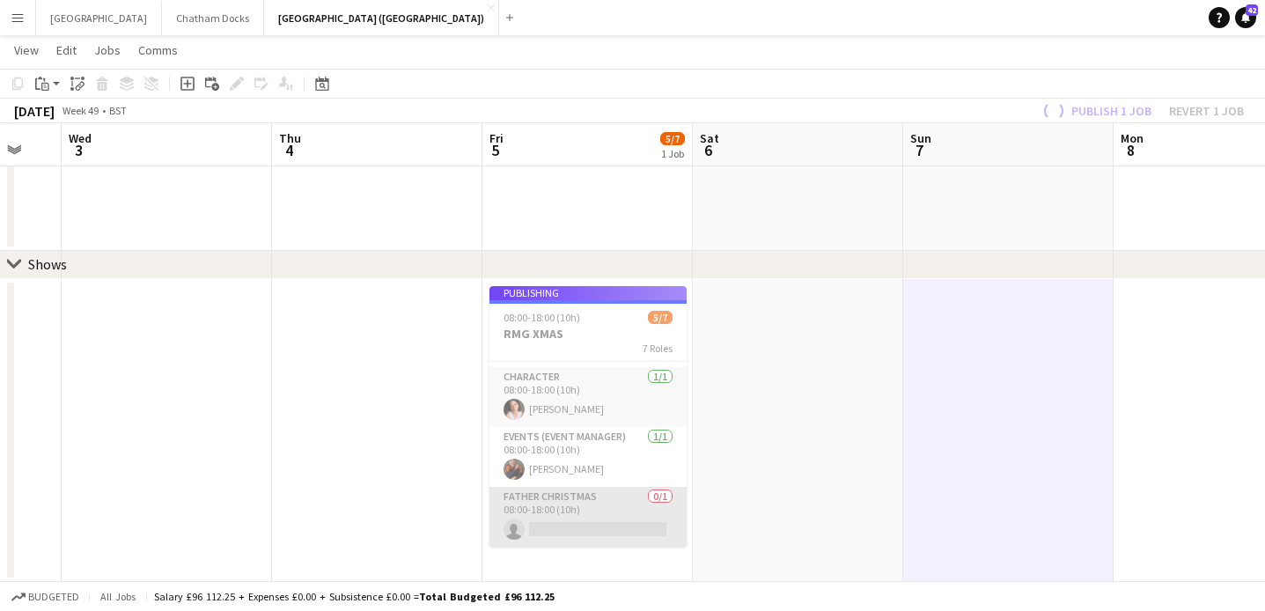
scroll to position [220, 0]
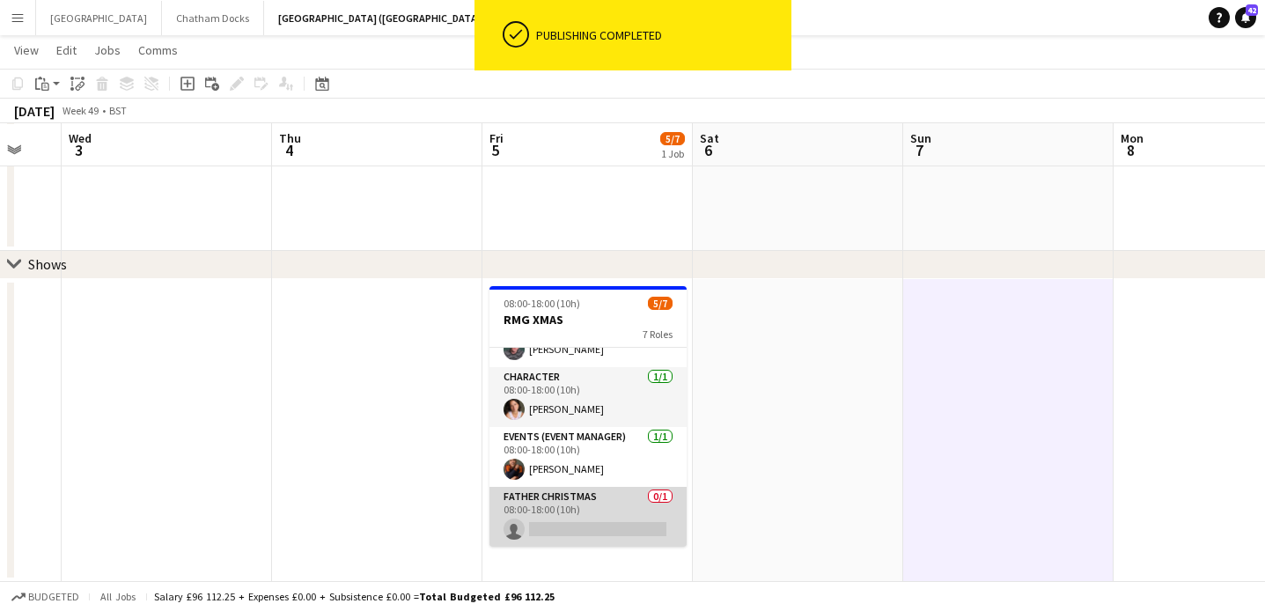
click at [586, 519] on app-card-role "Father Christmas 0/1 08:00-18:00 (10h) single-neutral-actions" at bounding box center [588, 517] width 197 height 60
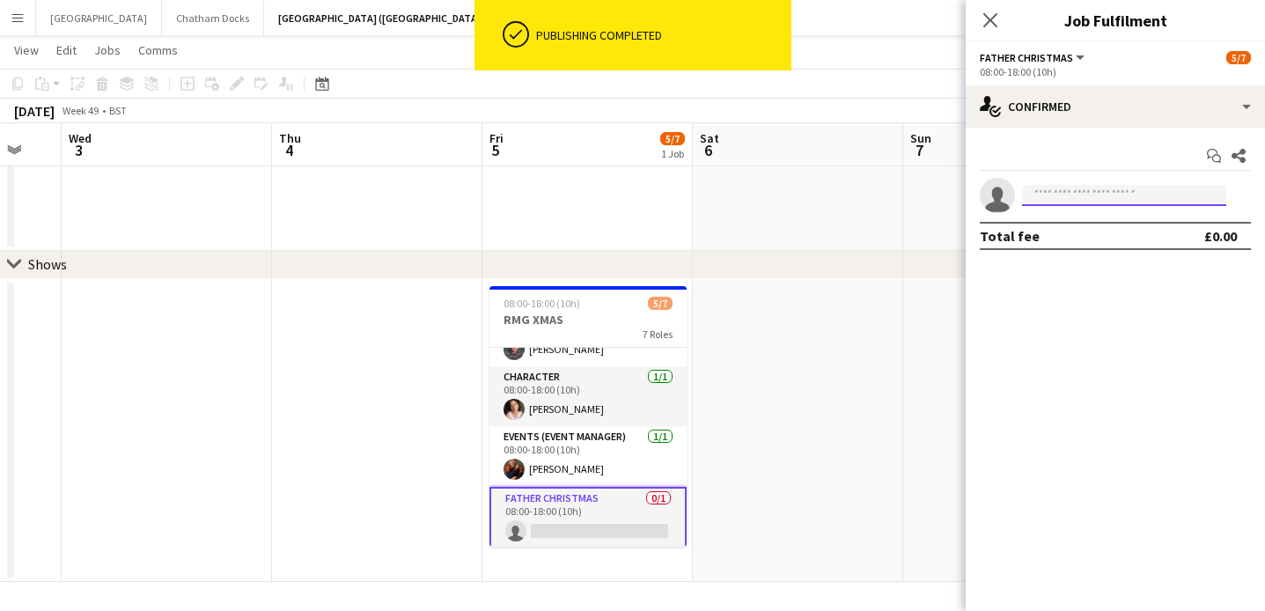
click at [1062, 203] on input at bounding box center [1124, 195] width 204 height 21
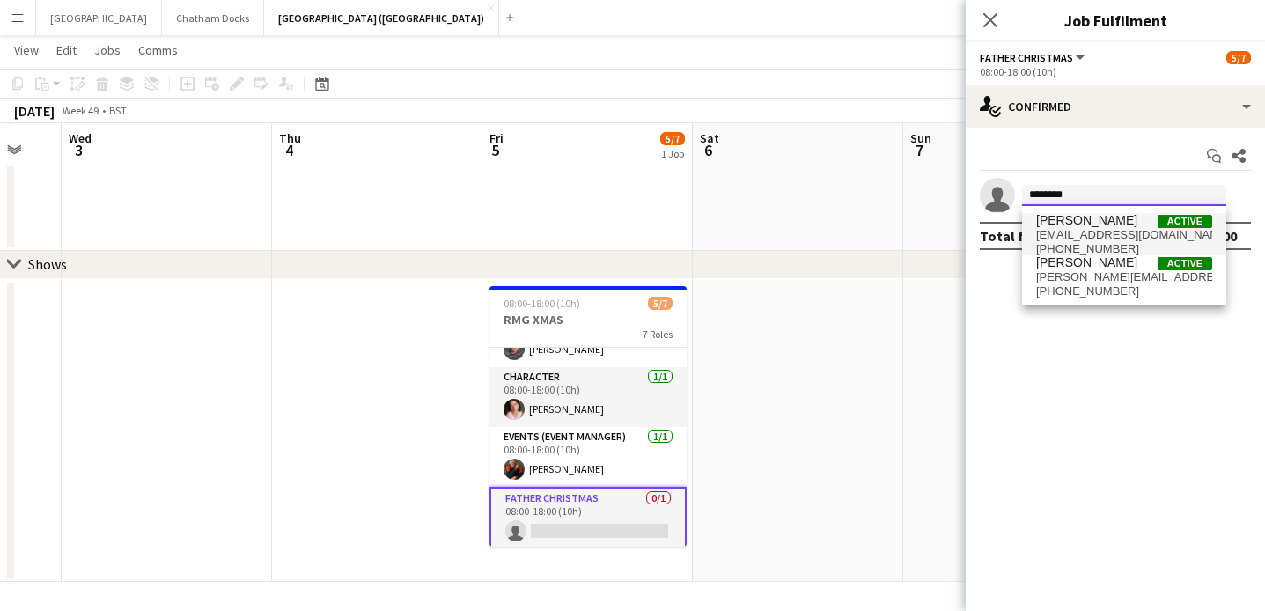
type input "********"
click at [1132, 231] on span "jonnymlloyd@hotmail.com" at bounding box center [1124, 235] width 176 height 14
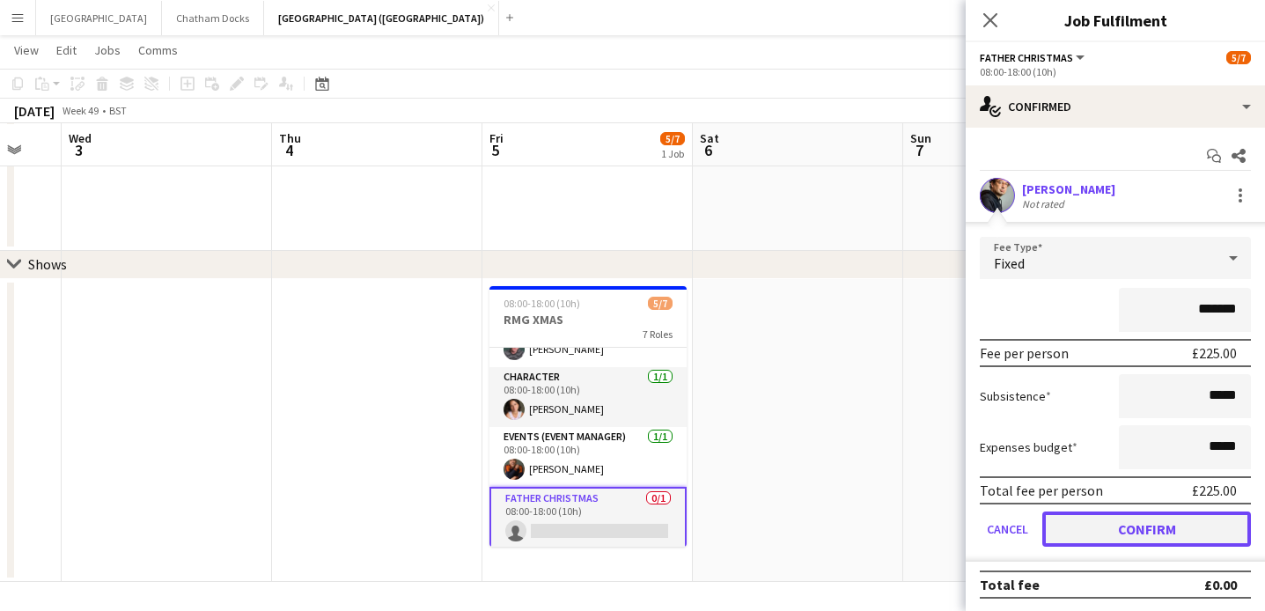
click at [1110, 540] on button "Confirm" at bounding box center [1147, 529] width 209 height 35
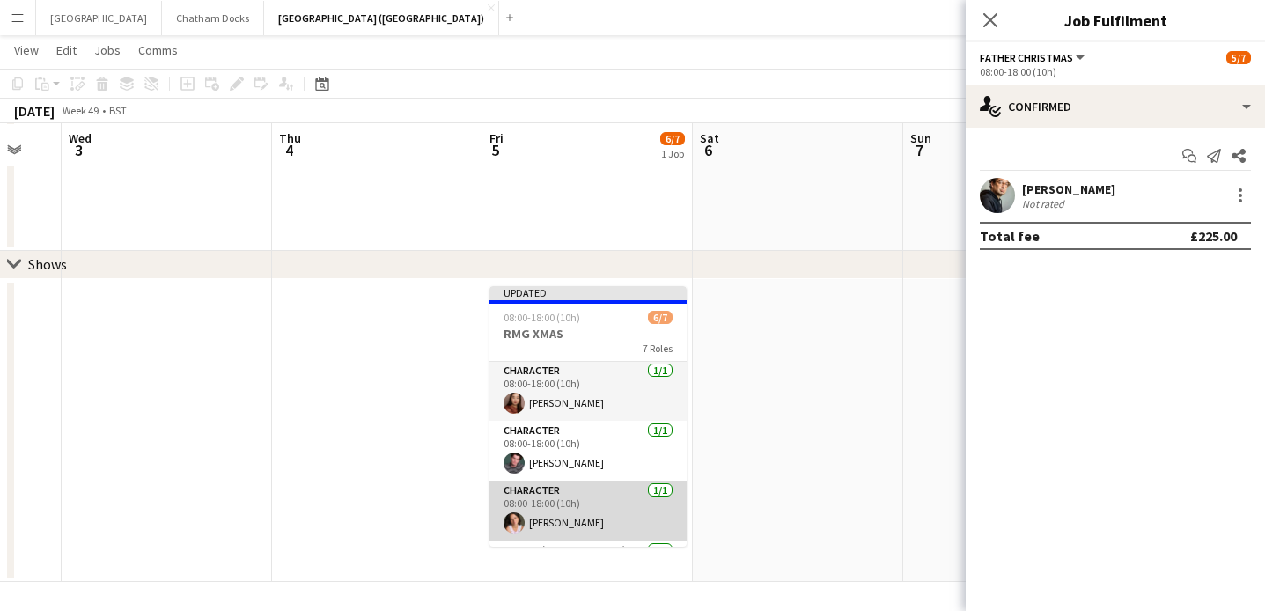
scroll to position [0, 0]
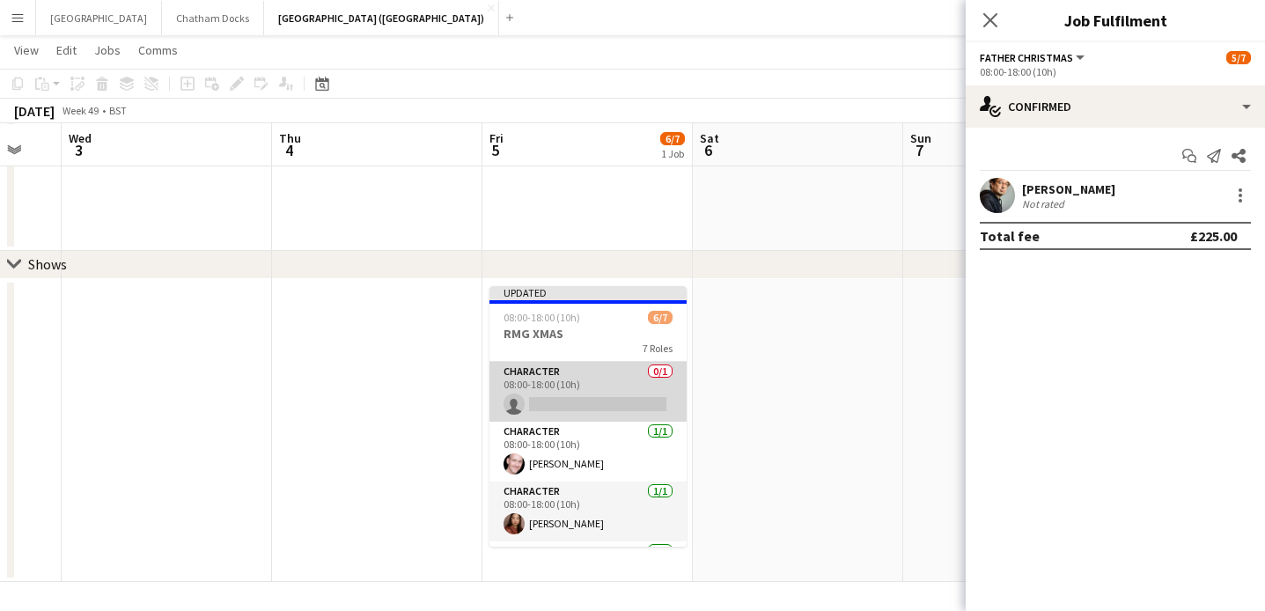
click at [608, 394] on app-card-role "Character 0/1 08:00-18:00 (10h) single-neutral-actions" at bounding box center [588, 392] width 197 height 60
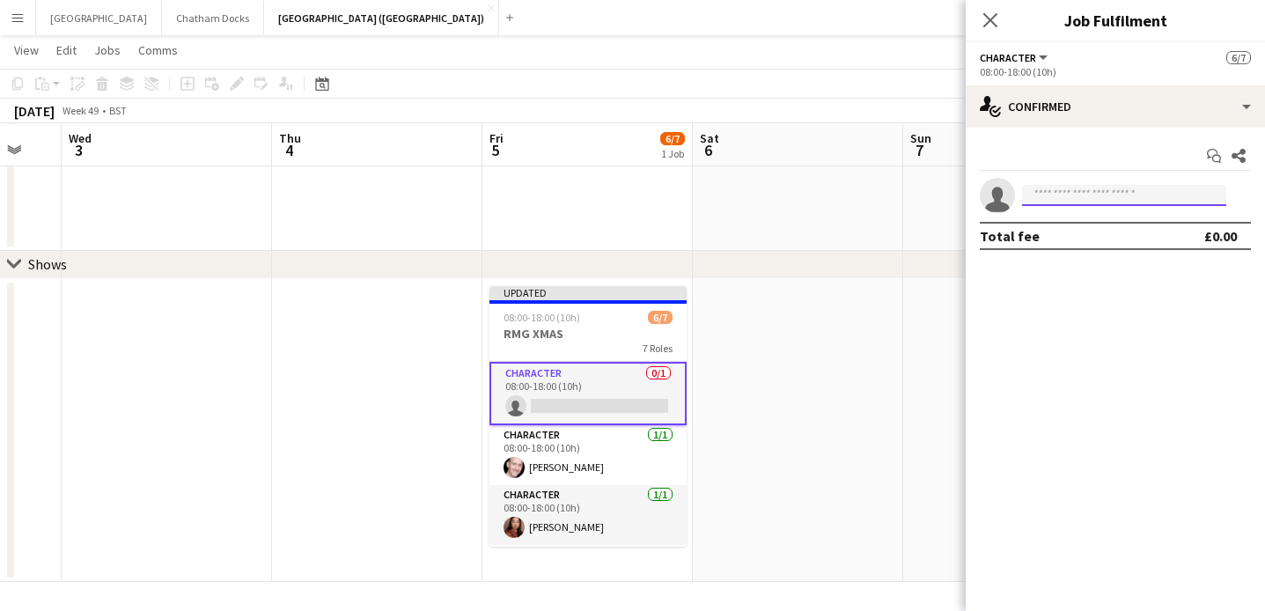
click at [1069, 191] on input at bounding box center [1124, 195] width 204 height 21
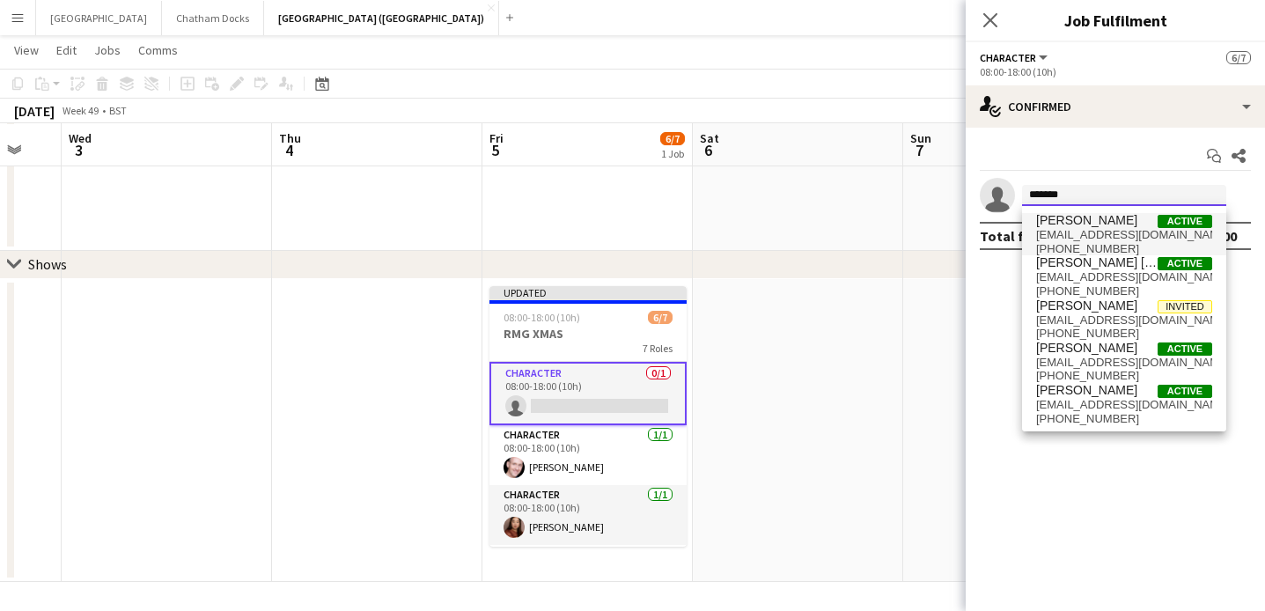
type input "*******"
click at [1082, 249] on span "+447957530565" at bounding box center [1124, 249] width 176 height 14
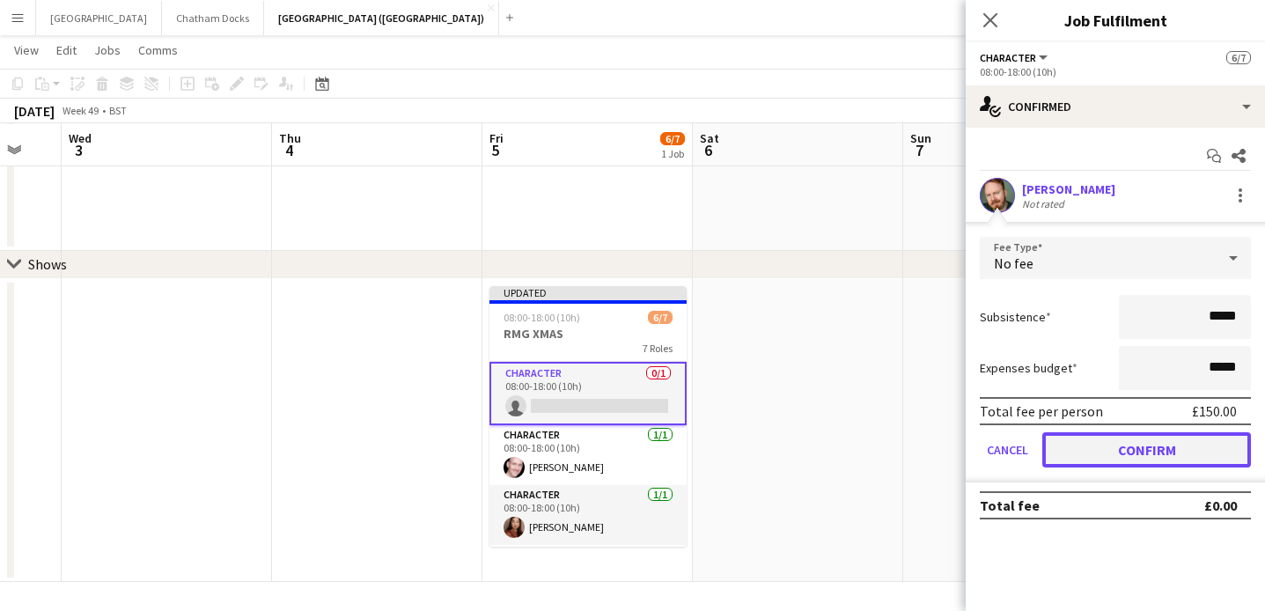
click at [1140, 438] on button "Confirm" at bounding box center [1147, 449] width 209 height 35
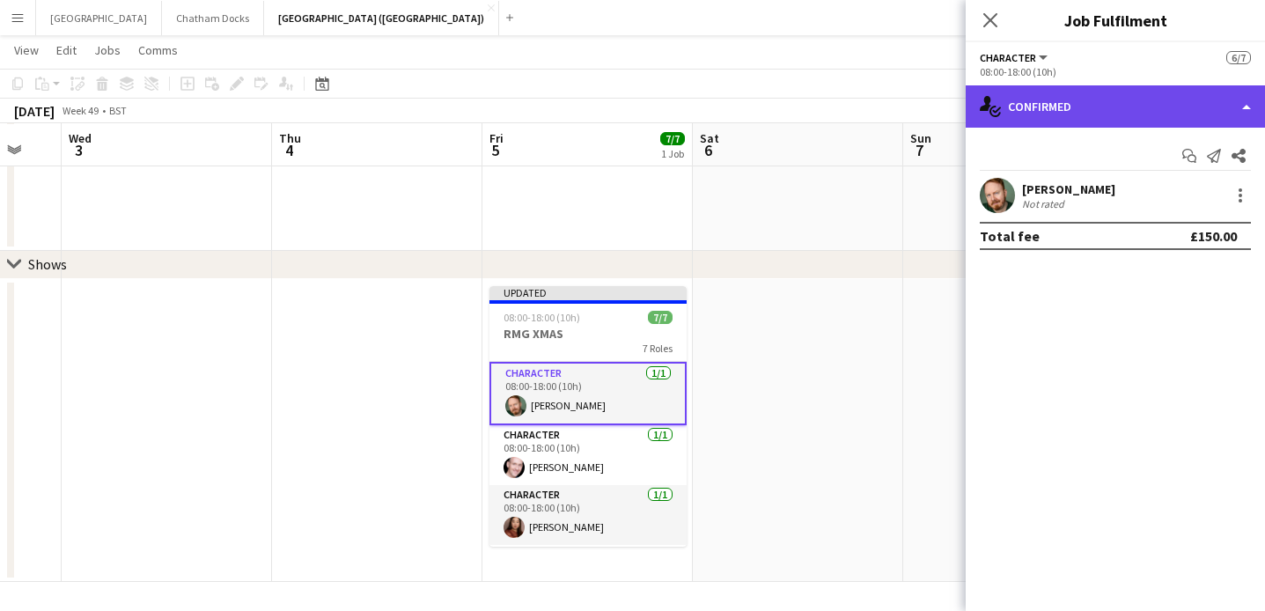
click at [1106, 117] on div "single-neutral-actions-check-2 Confirmed" at bounding box center [1115, 106] width 299 height 42
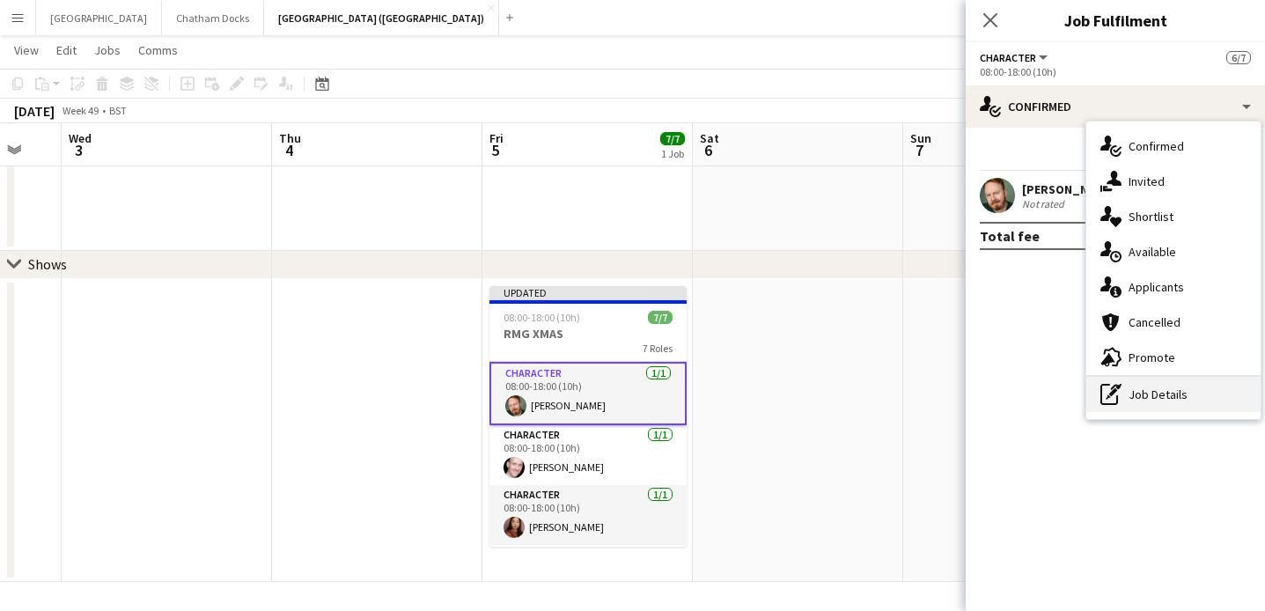
click at [1180, 398] on div "pen-write Job Details" at bounding box center [1174, 394] width 174 height 35
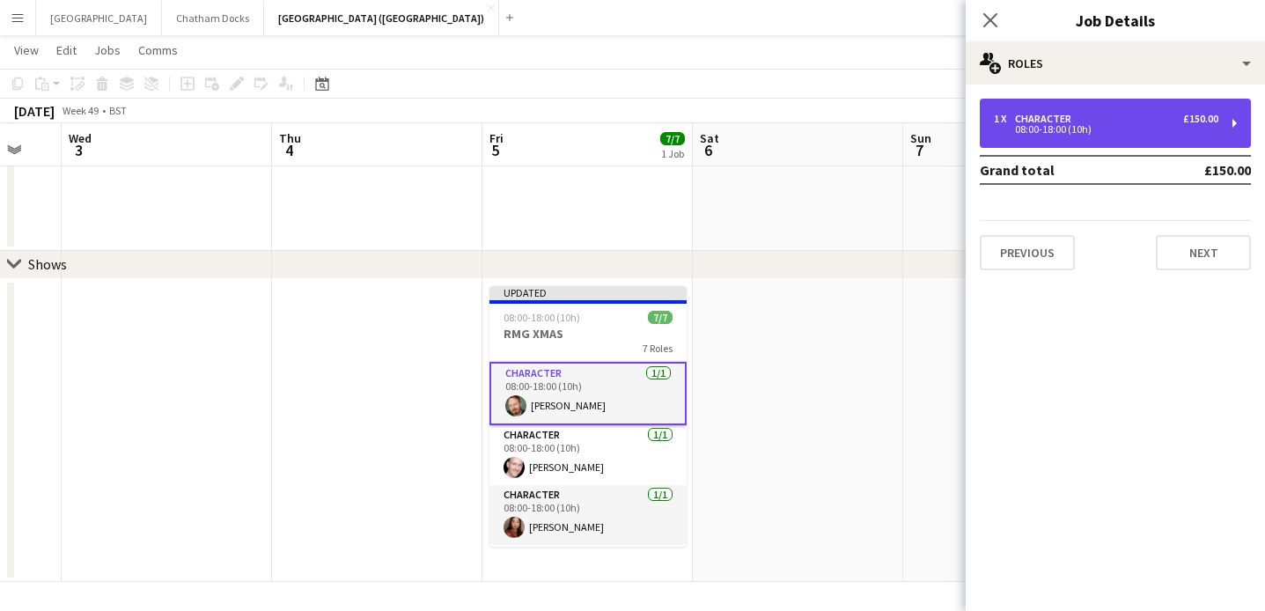
click at [1177, 117] on div "1 x Character £150.00" at bounding box center [1106, 119] width 225 height 12
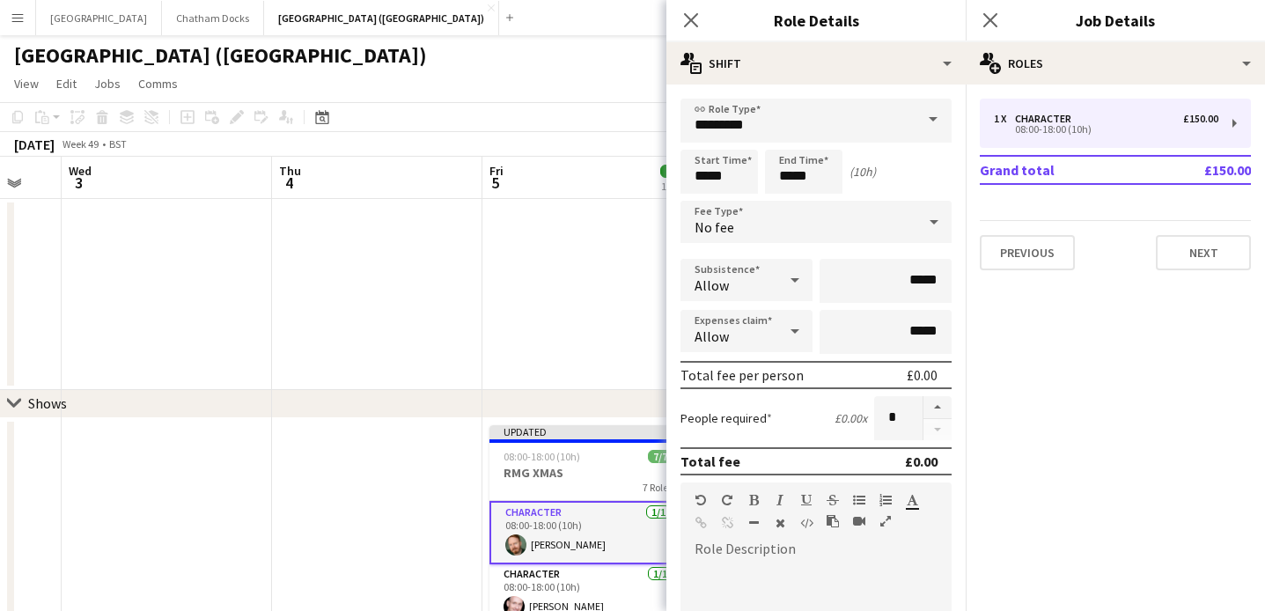
click at [931, 229] on icon at bounding box center [934, 221] width 21 height 35
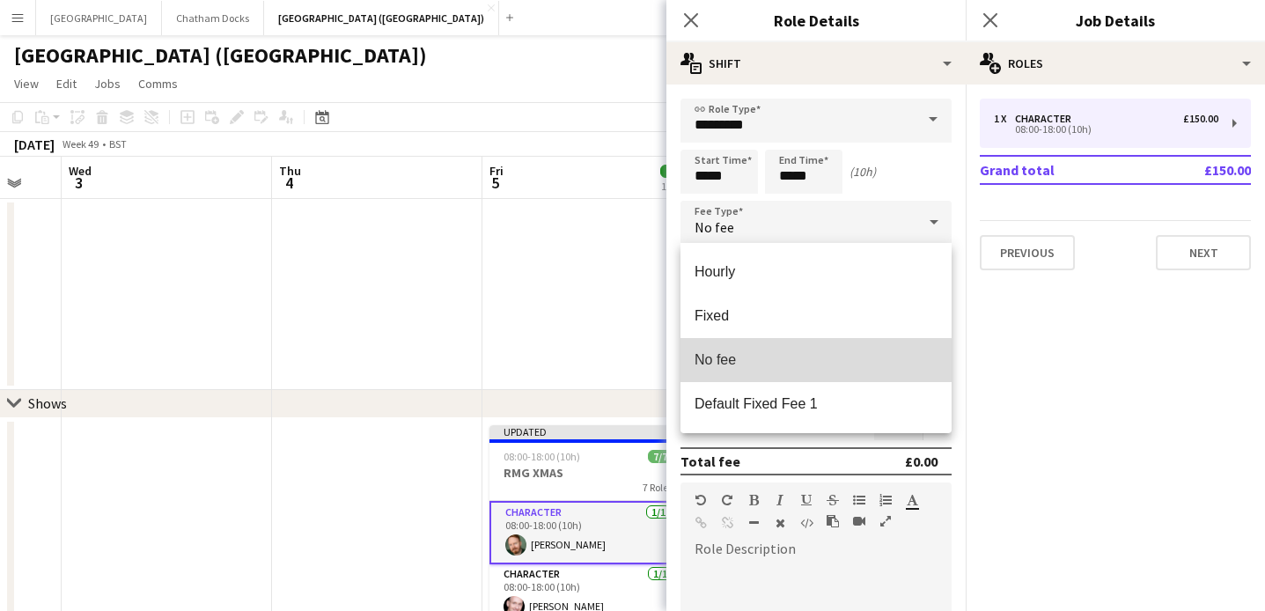
click at [807, 366] on span "No fee" at bounding box center [816, 359] width 243 height 17
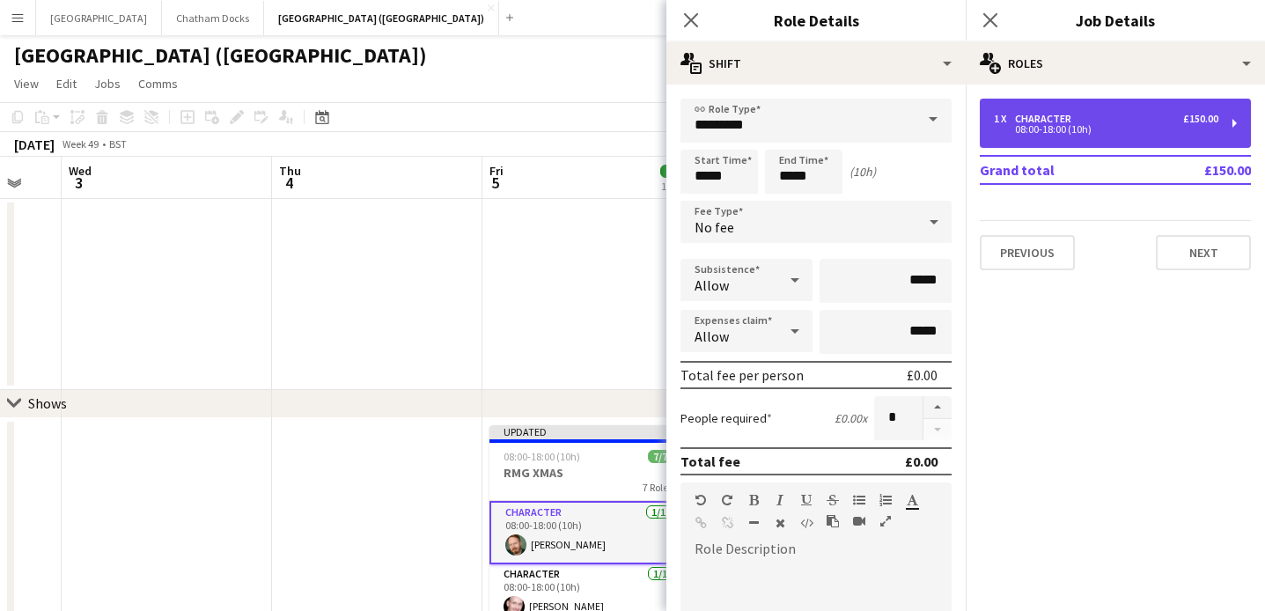
click at [1098, 121] on div "1 x Character £150.00" at bounding box center [1106, 119] width 225 height 12
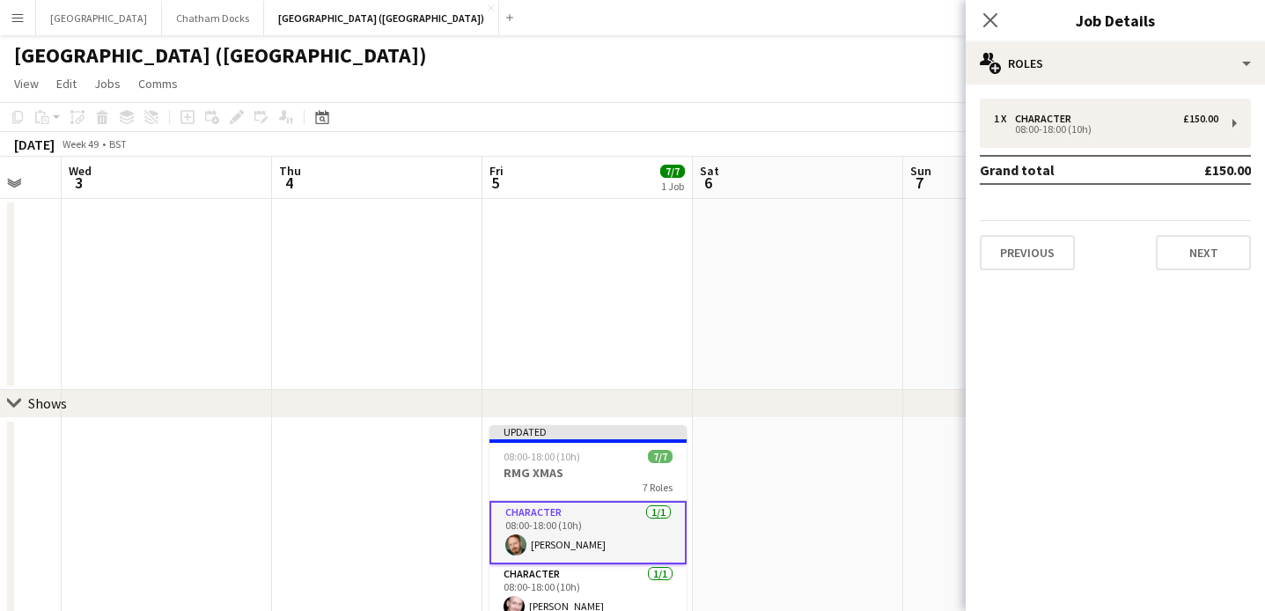
click at [875, 192] on app-board-header-date "Sat 6" at bounding box center [798, 178] width 210 height 42
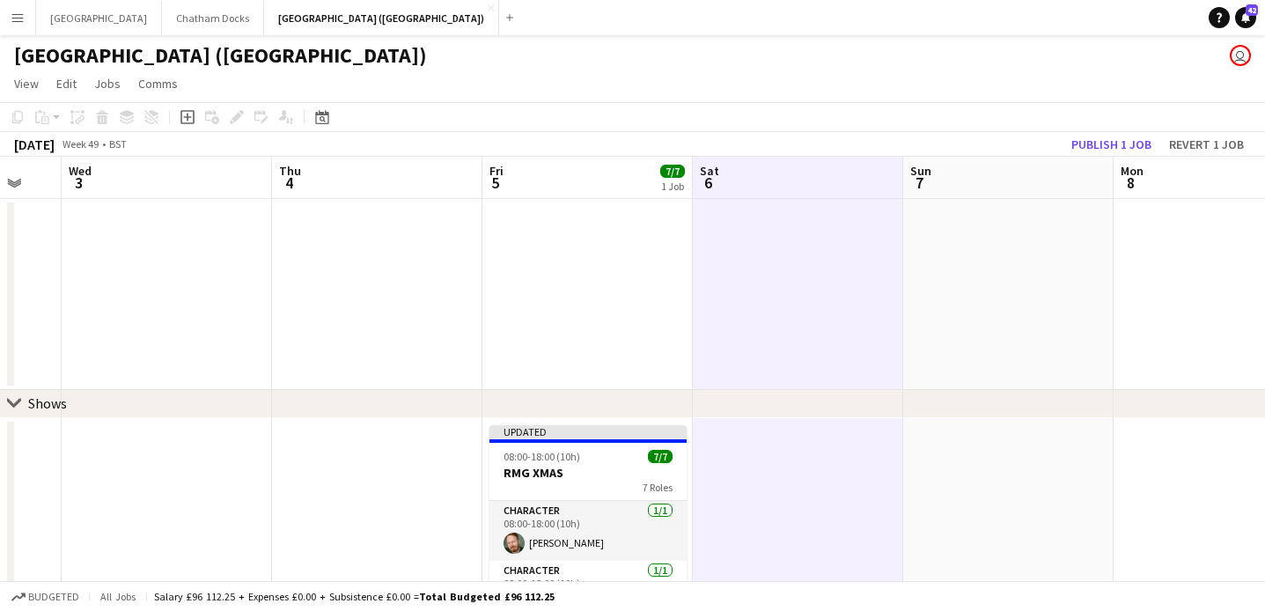
click at [621, 381] on app-date-cell at bounding box center [588, 294] width 210 height 191
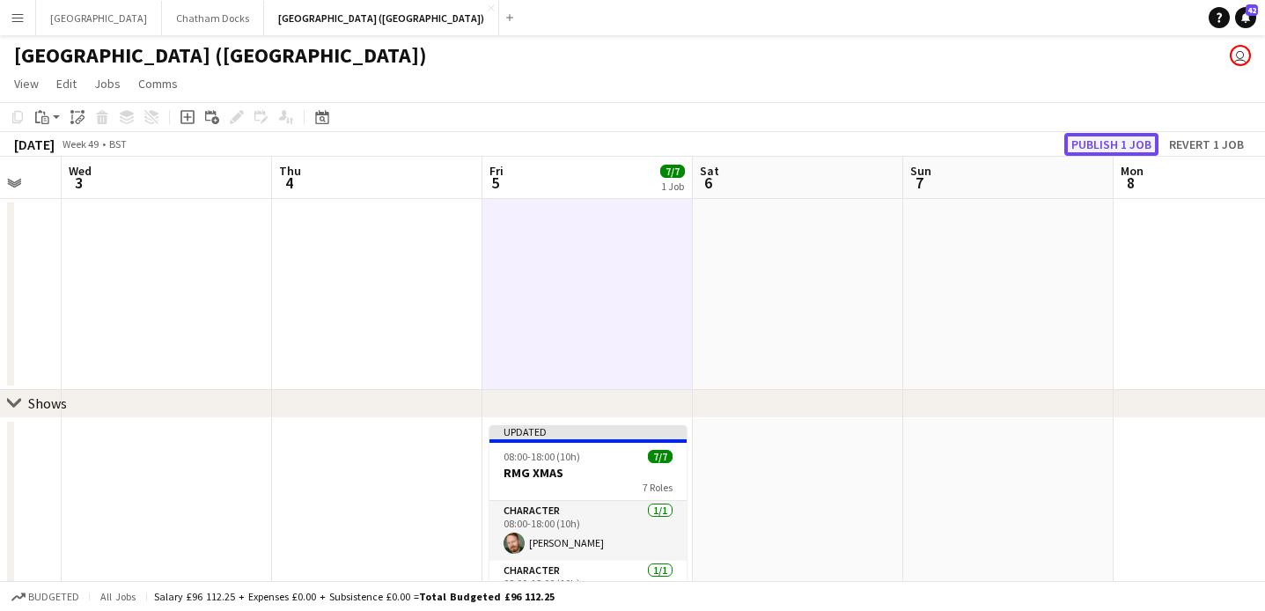
click at [1106, 144] on button "Publish 1 job" at bounding box center [1112, 144] width 94 height 23
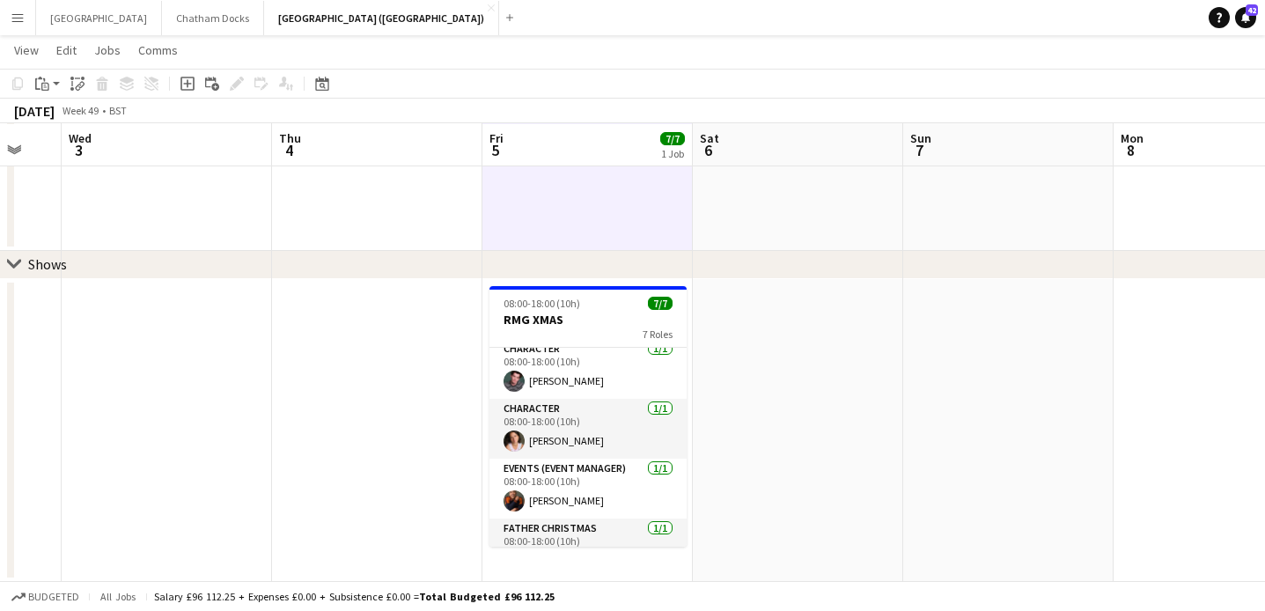
scroll to position [220, 0]
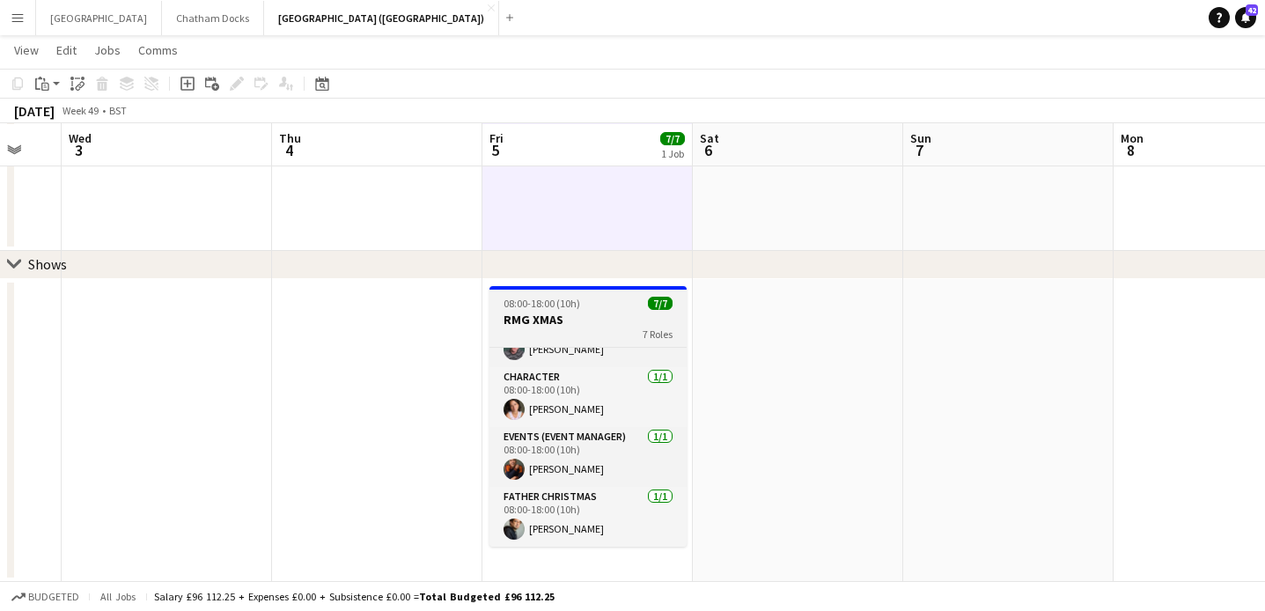
click at [590, 318] on h3 "RMG XMAS" at bounding box center [588, 320] width 197 height 16
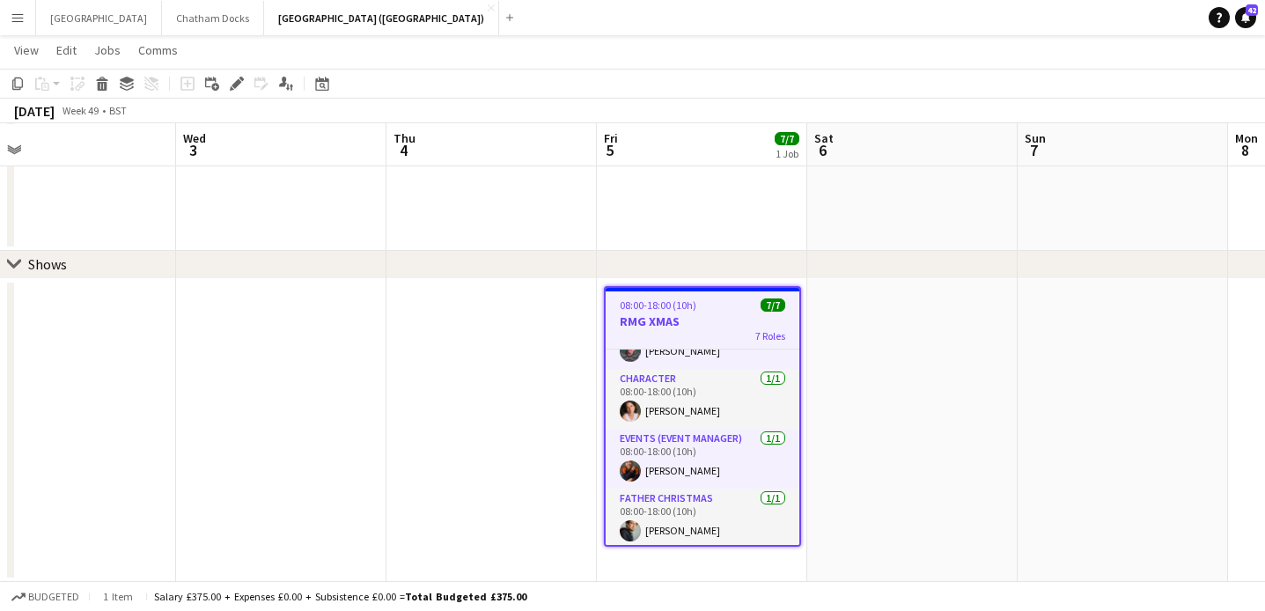
scroll to position [0, 449]
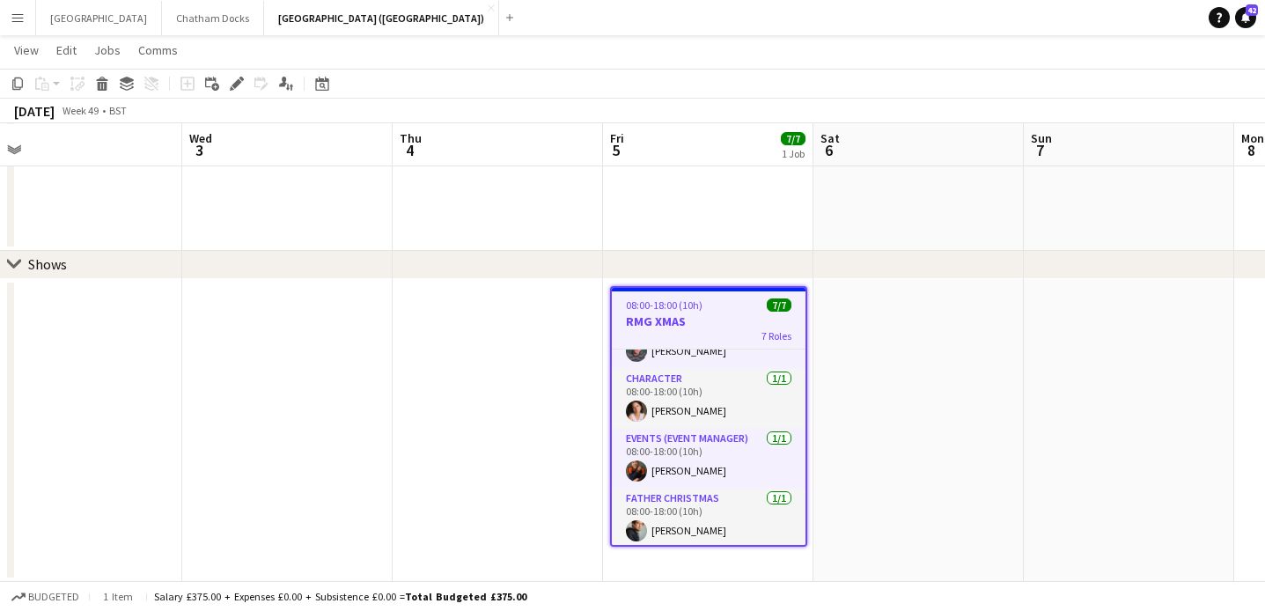
click at [535, 387] on app-date-cell at bounding box center [498, 430] width 210 height 303
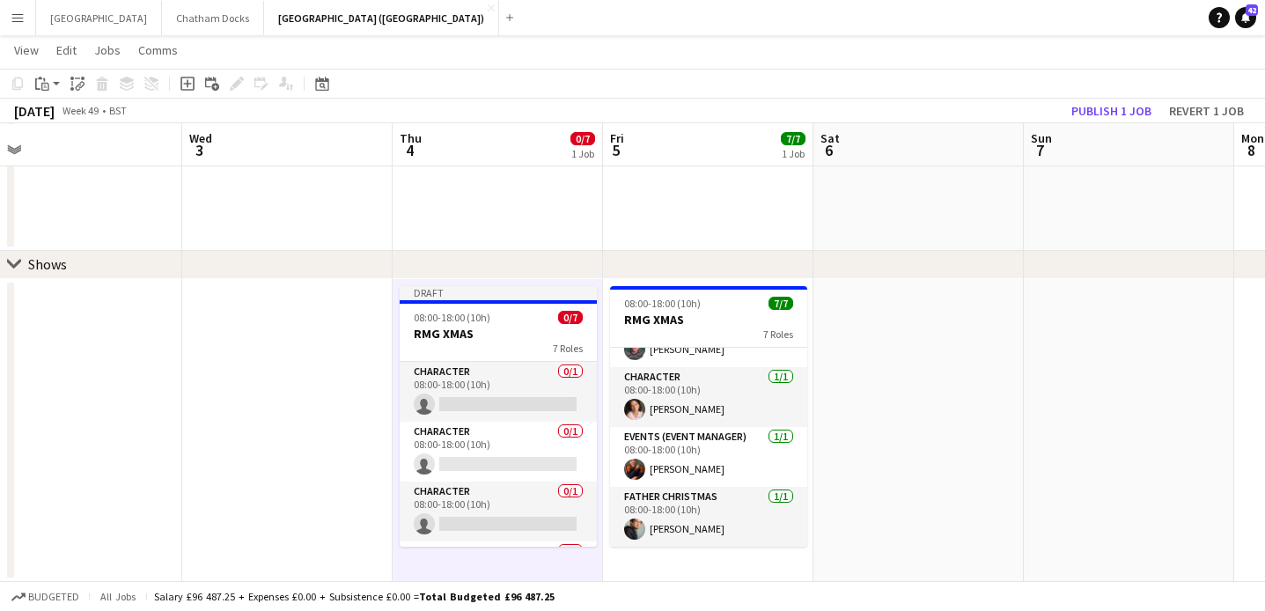
click at [883, 365] on app-date-cell at bounding box center [919, 430] width 210 height 303
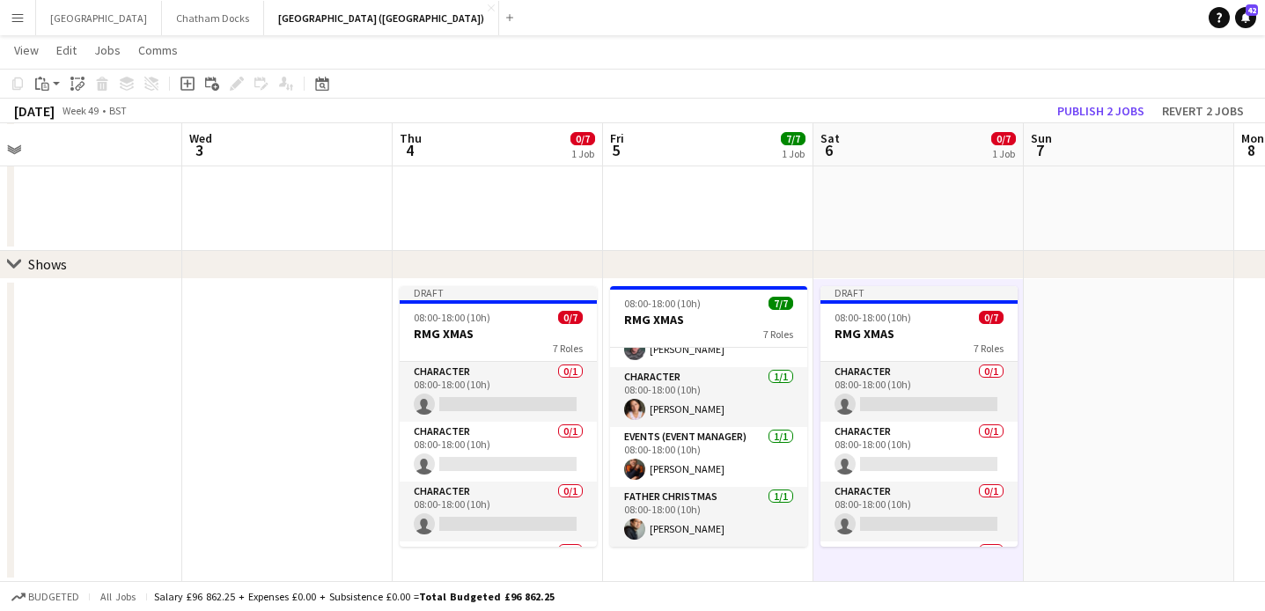
click at [1096, 348] on app-date-cell at bounding box center [1129, 430] width 210 height 303
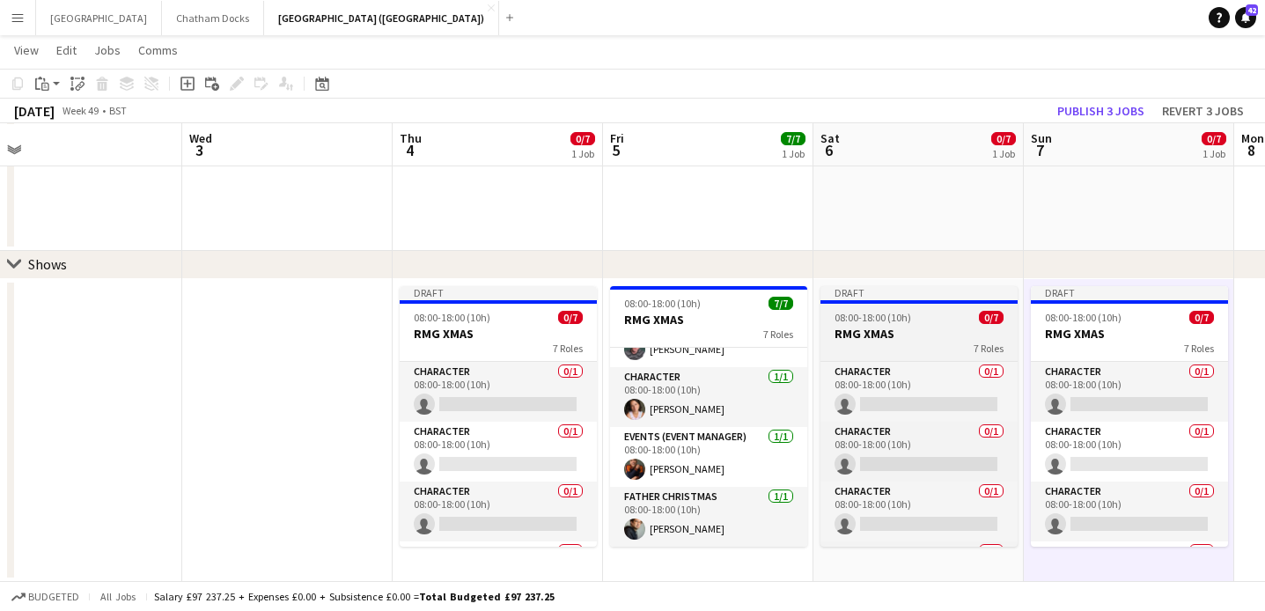
click at [956, 336] on h3 "RMG XMAS" at bounding box center [919, 334] width 197 height 16
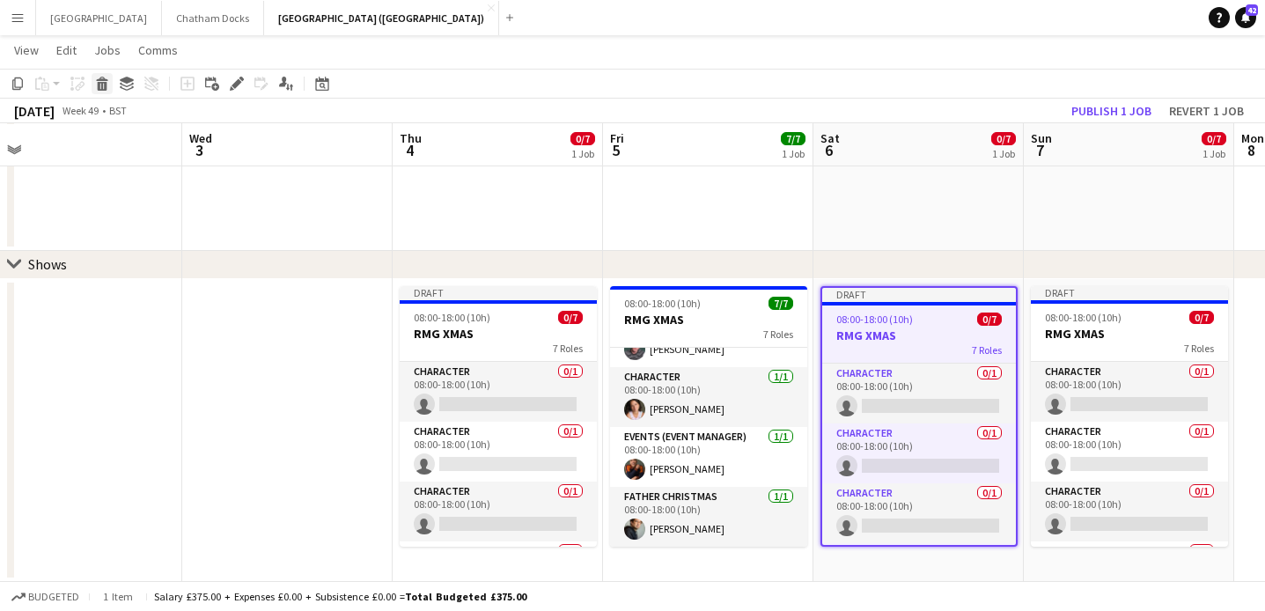
click at [101, 85] on icon at bounding box center [103, 86] width 10 height 9
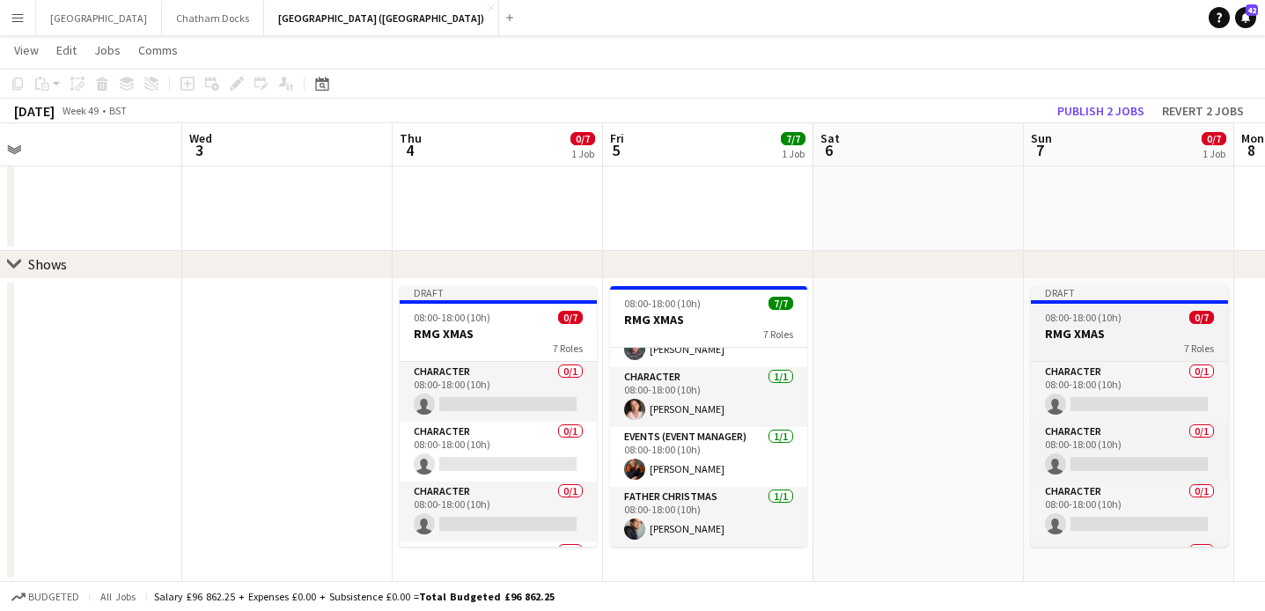
click at [1119, 314] on span "08:00-18:00 (10h)" at bounding box center [1083, 317] width 77 height 13
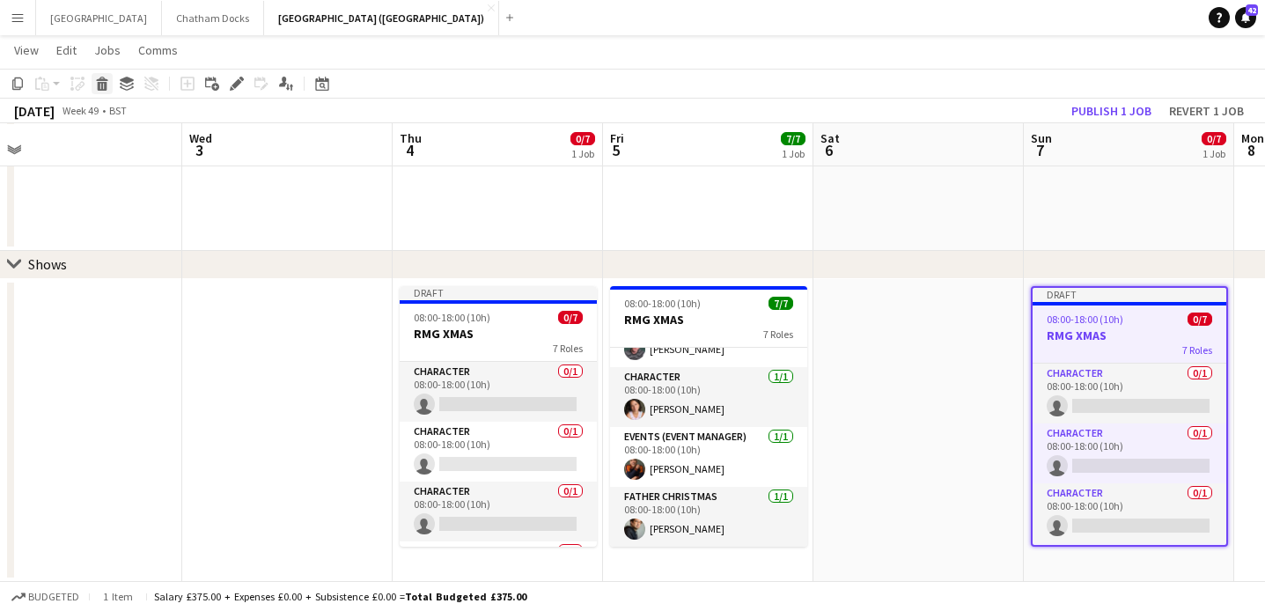
click at [105, 85] on icon at bounding box center [103, 86] width 10 height 9
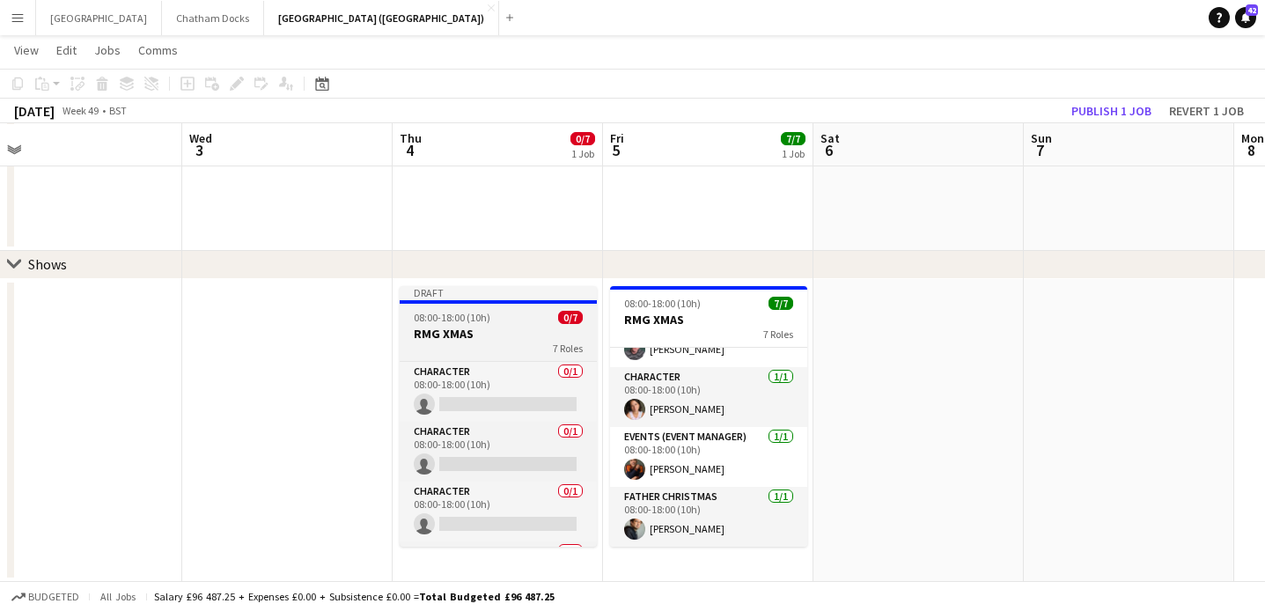
click at [484, 323] on app-job-card "Draft 08:00-18:00 (10h) 0/7 RMG XMAS 7 Roles Character 0/1 08:00-18:00 (10h) si…" at bounding box center [498, 416] width 197 height 261
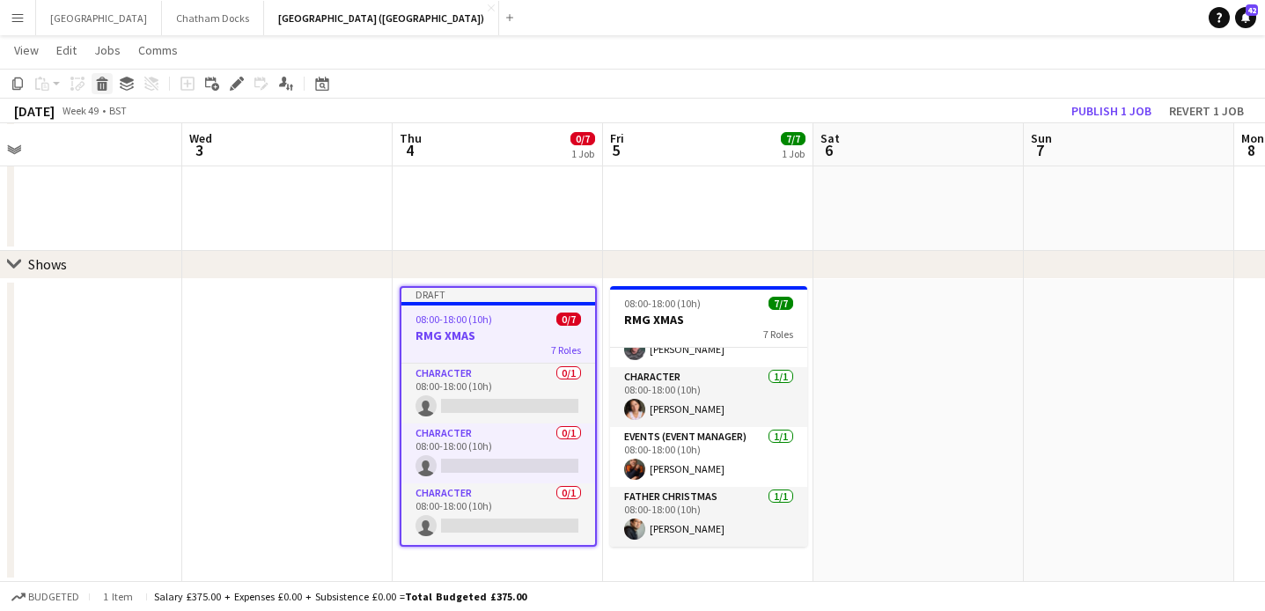
click at [103, 89] on icon at bounding box center [103, 86] width 10 height 9
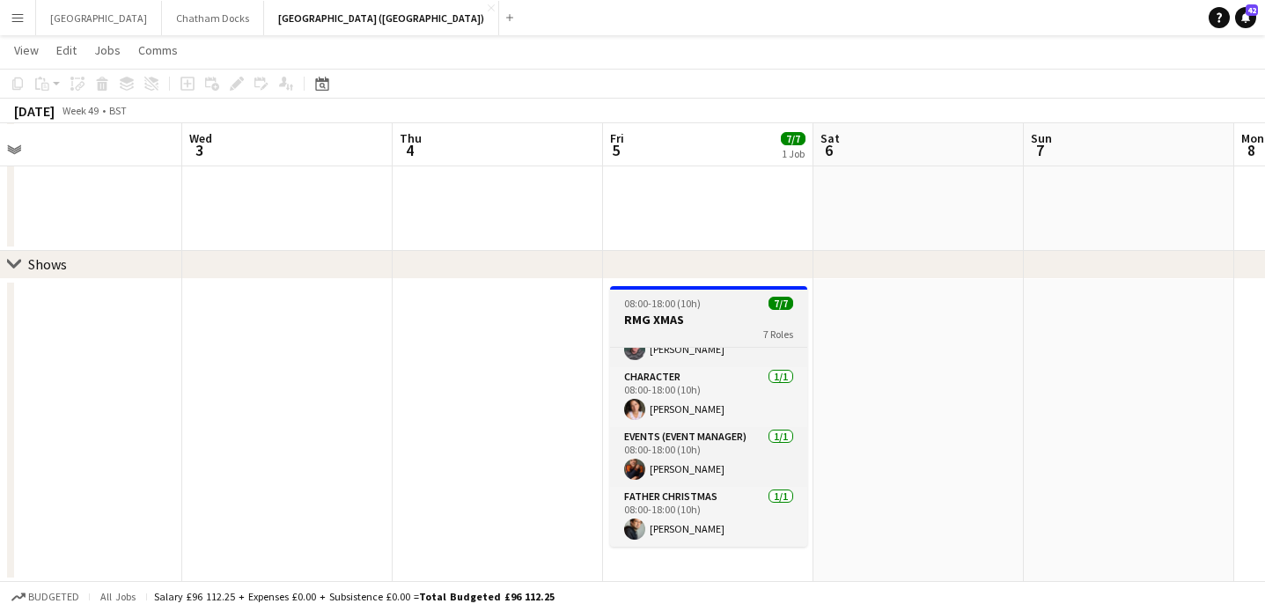
click at [708, 318] on h3 "RMG XMAS" at bounding box center [708, 320] width 197 height 16
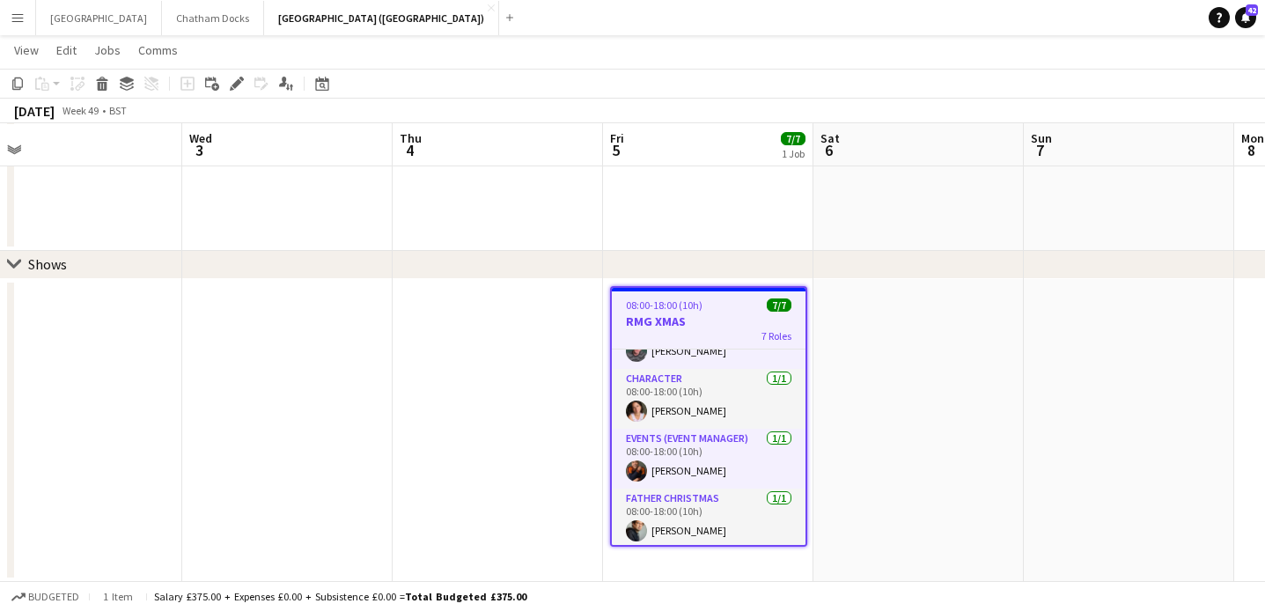
click at [538, 387] on app-date-cell at bounding box center [498, 430] width 210 height 303
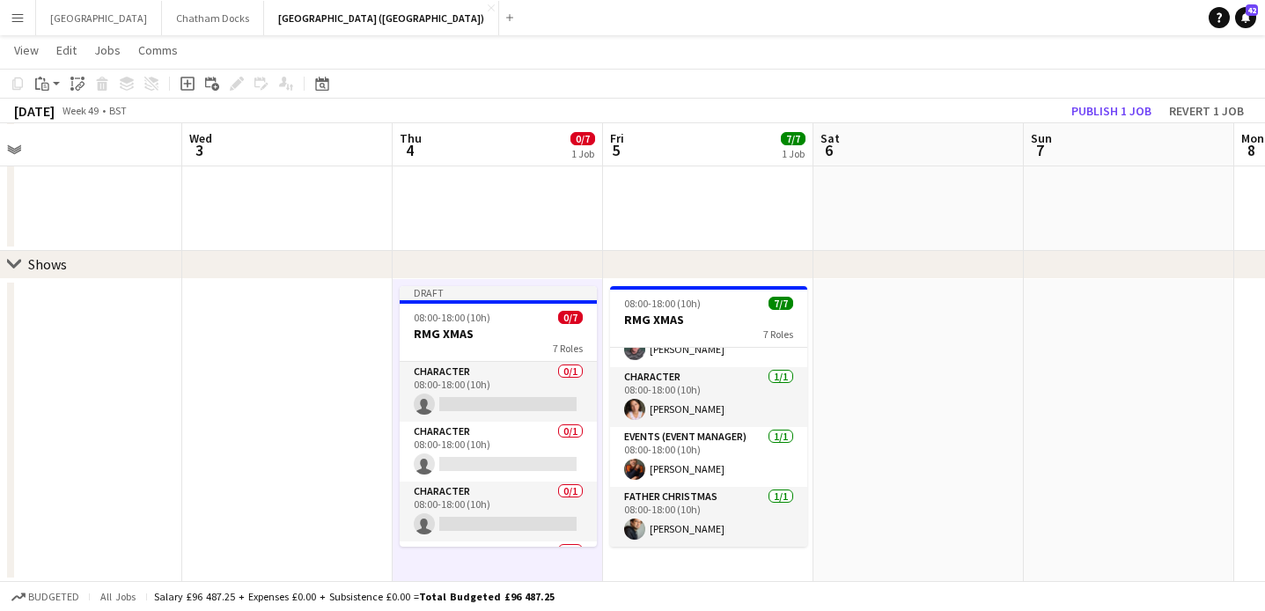
click at [970, 262] on div "chevron-right Shows" at bounding box center [632, 265] width 1265 height 28
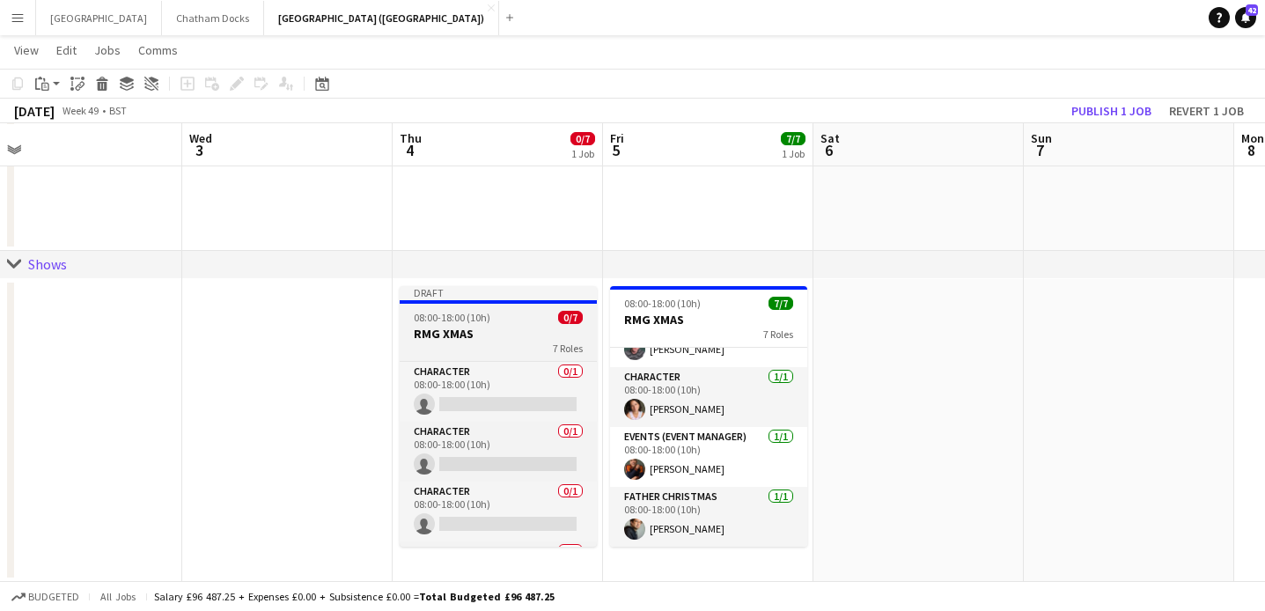
click at [472, 322] on span "08:00-18:00 (10h)" at bounding box center [452, 317] width 77 height 13
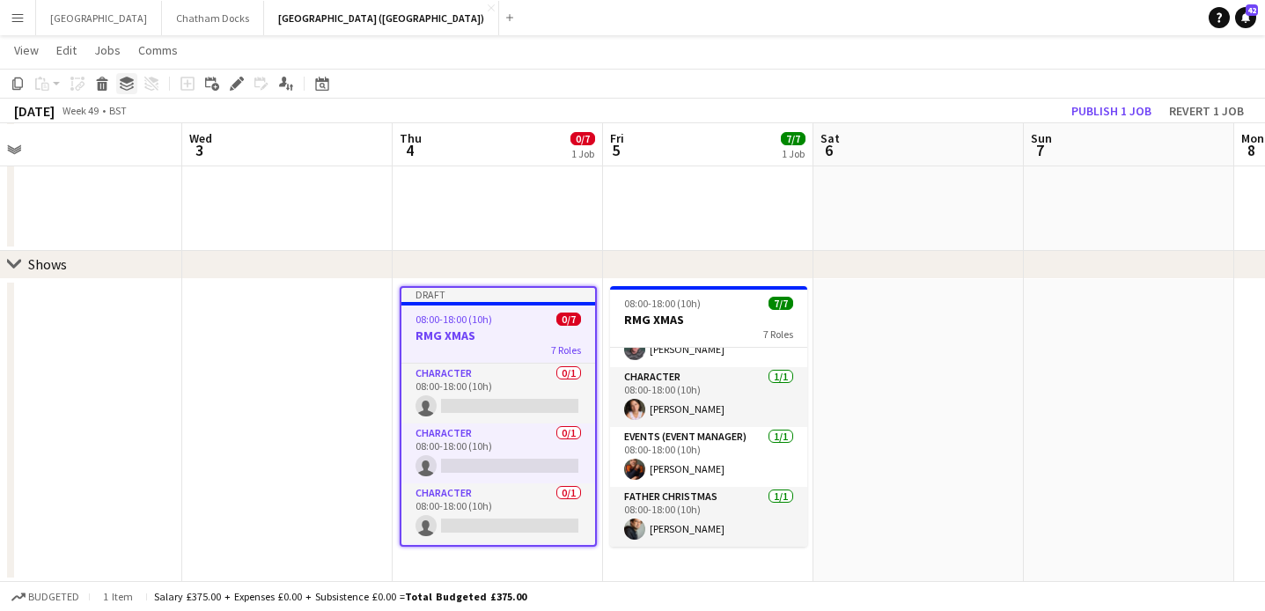
click at [126, 85] on icon "Group" at bounding box center [127, 84] width 14 height 14
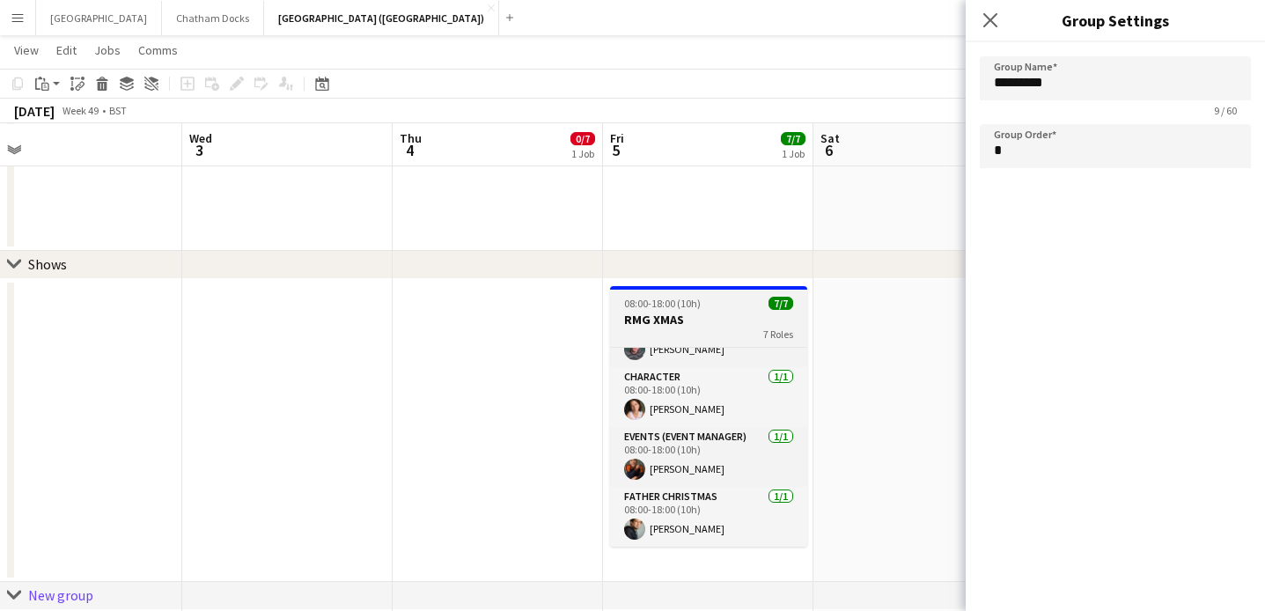
click at [685, 318] on h3 "RMG XMAS" at bounding box center [708, 320] width 197 height 16
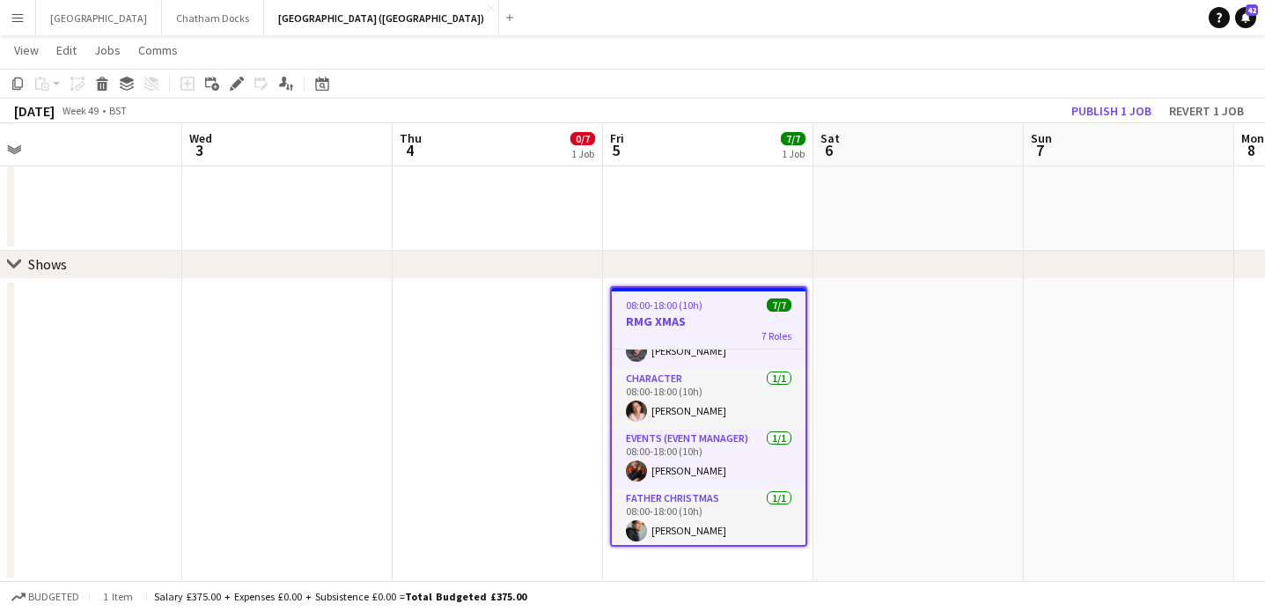
click at [693, 321] on h3 "RMG XMAS" at bounding box center [709, 322] width 194 height 16
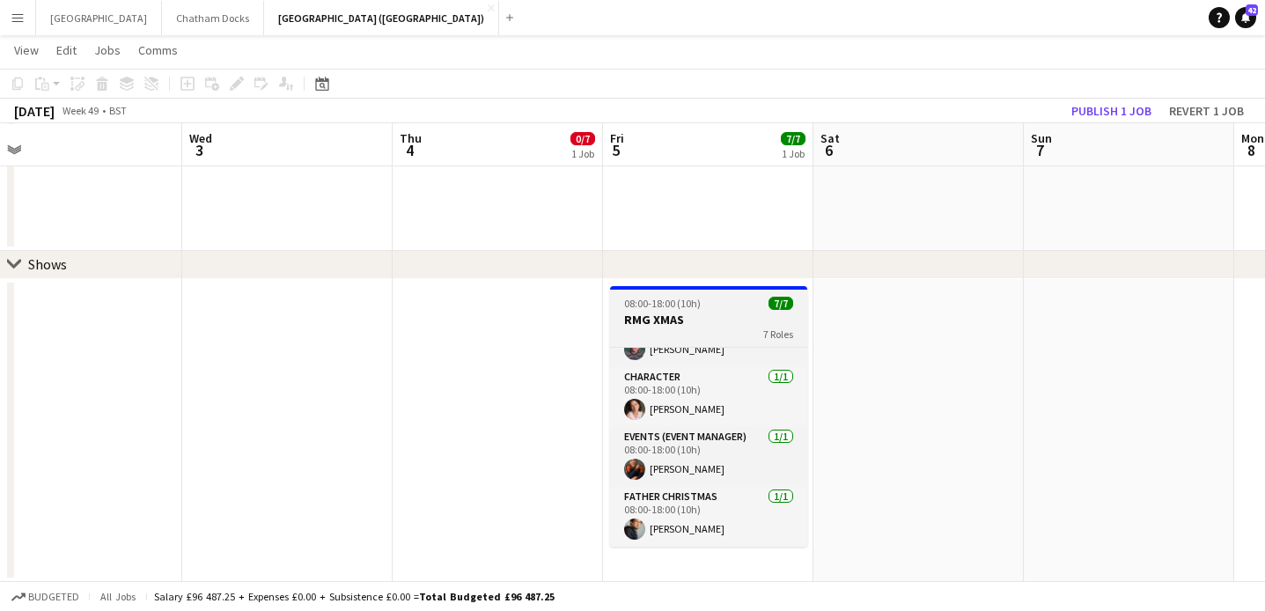
click at [701, 319] on h3 "RMG XMAS" at bounding box center [708, 320] width 197 height 16
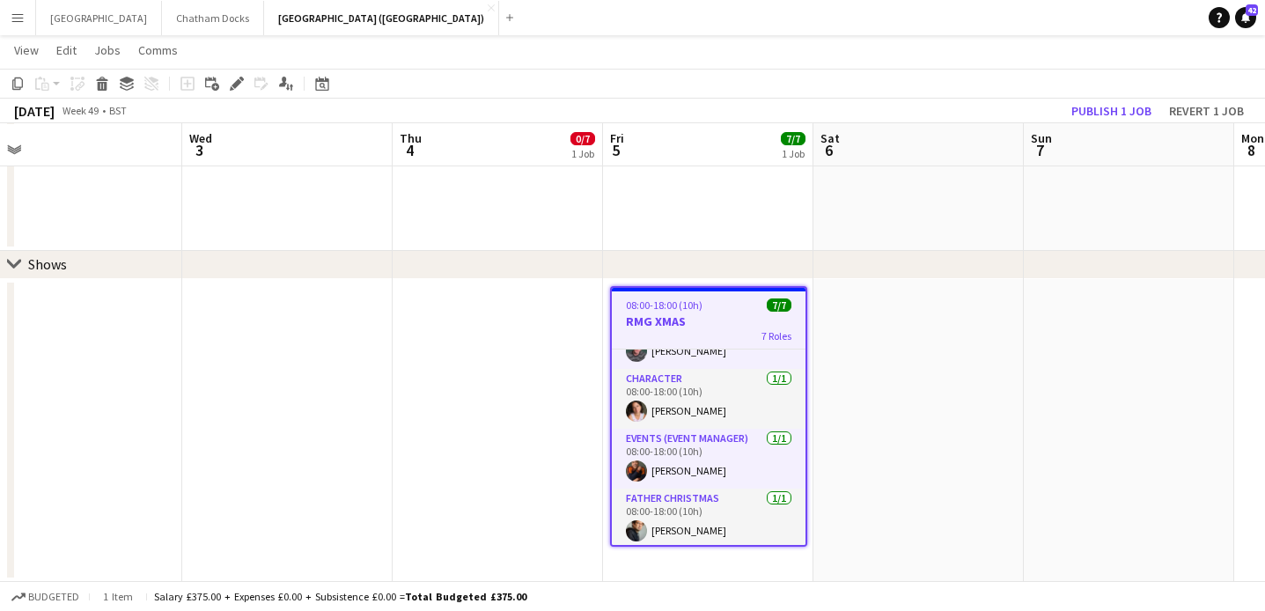
click at [701, 319] on h3 "RMG XMAS" at bounding box center [709, 322] width 194 height 16
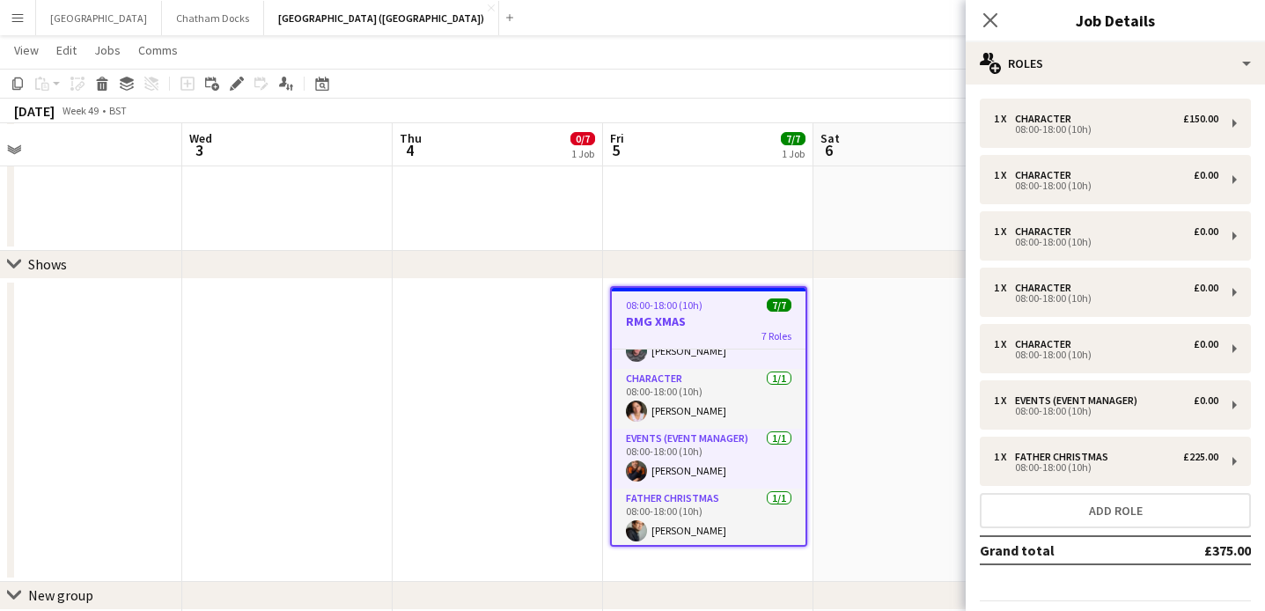
click at [701, 319] on h3 "RMG XMAS" at bounding box center [709, 322] width 194 height 16
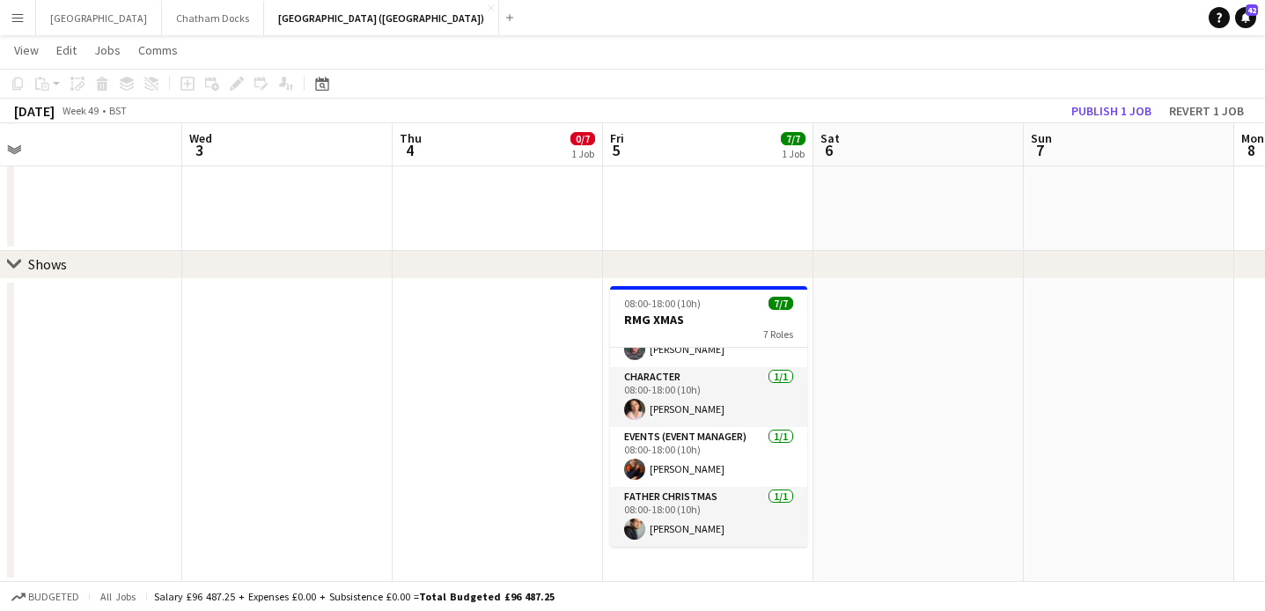
click at [524, 341] on app-date-cell at bounding box center [498, 430] width 210 height 303
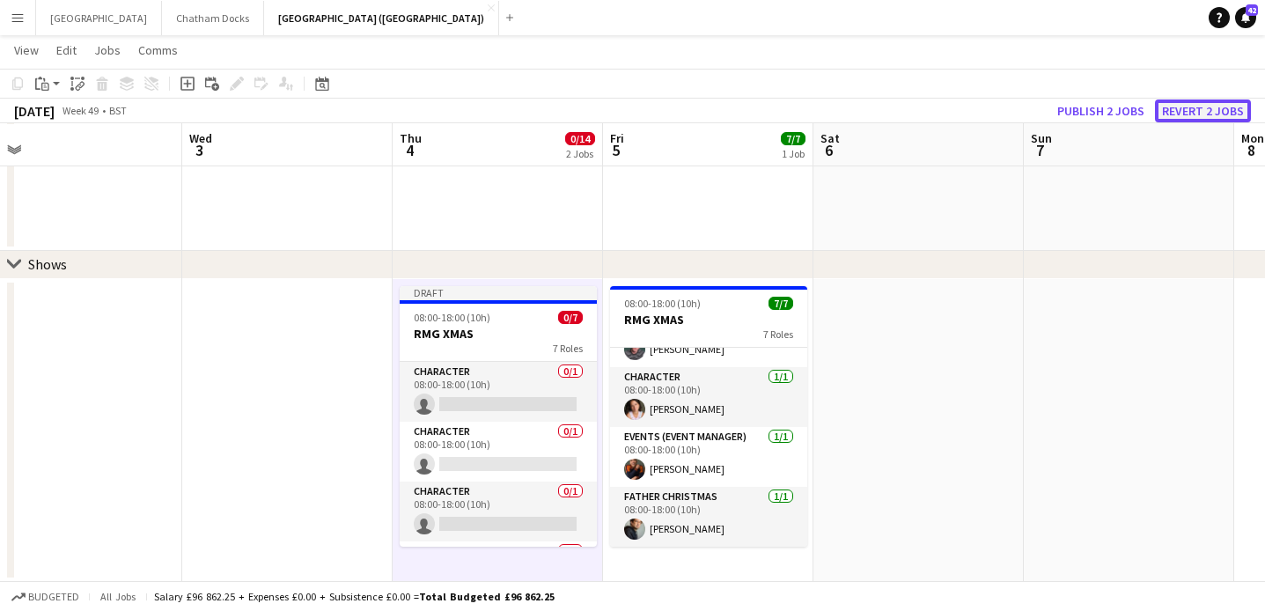
click at [1204, 107] on button "Revert 2 jobs" at bounding box center [1203, 111] width 96 height 23
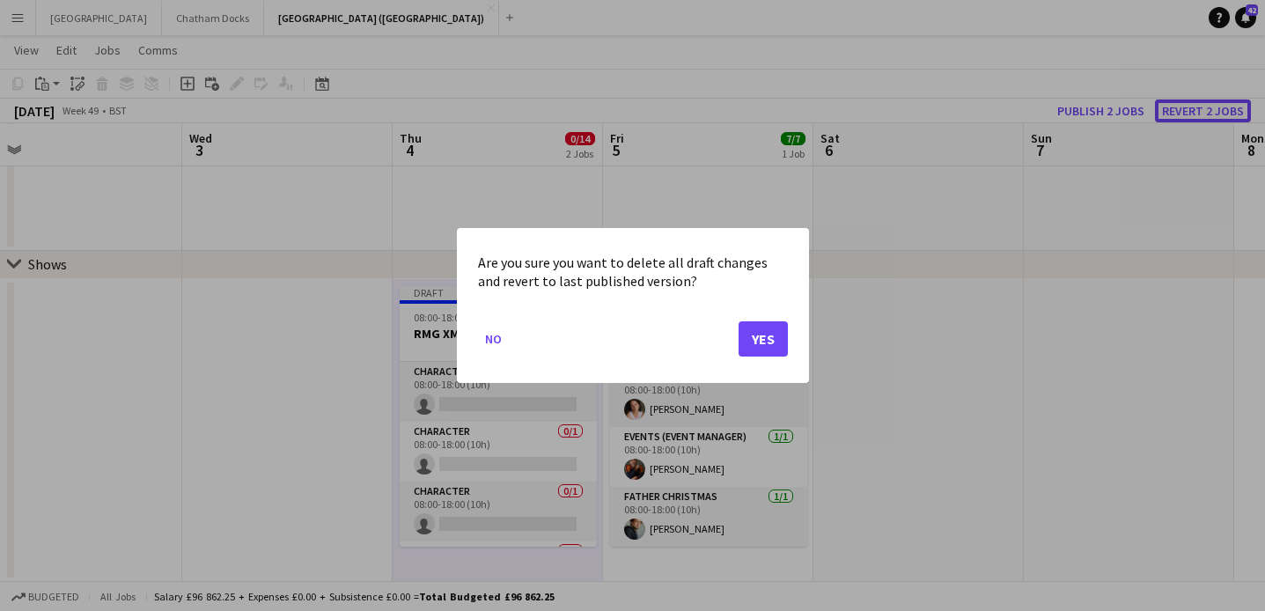
scroll to position [0, 0]
click at [763, 339] on button "Yes" at bounding box center [763, 338] width 49 height 35
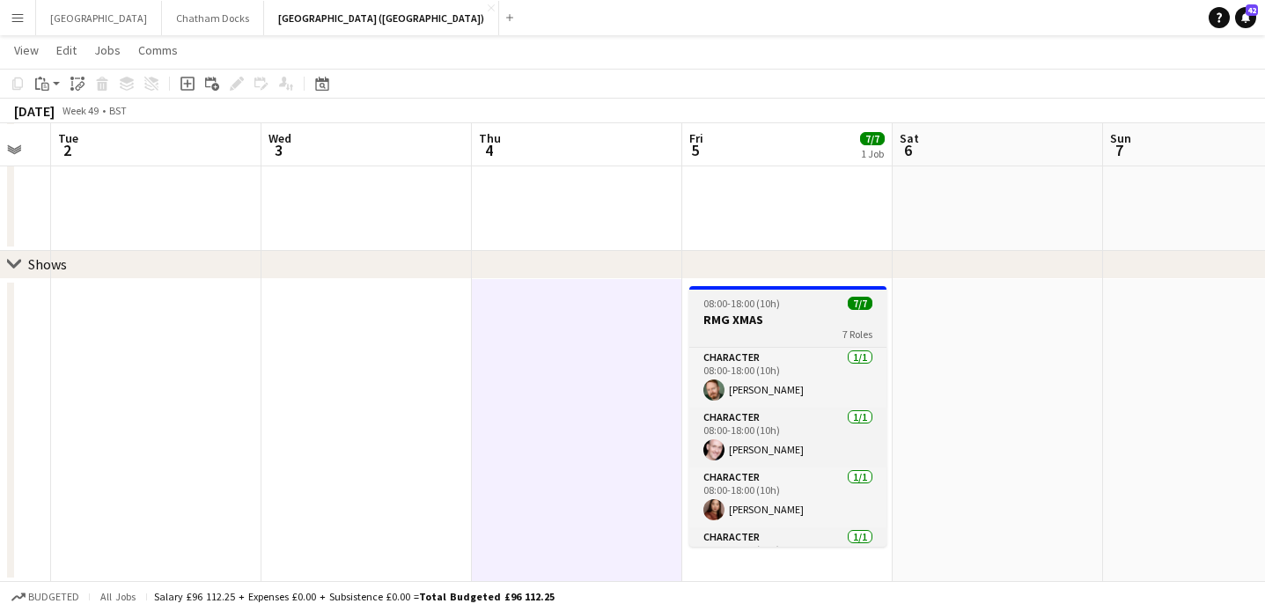
click at [803, 303] on div "08:00-18:00 (10h) 7/7" at bounding box center [788, 303] width 197 height 13
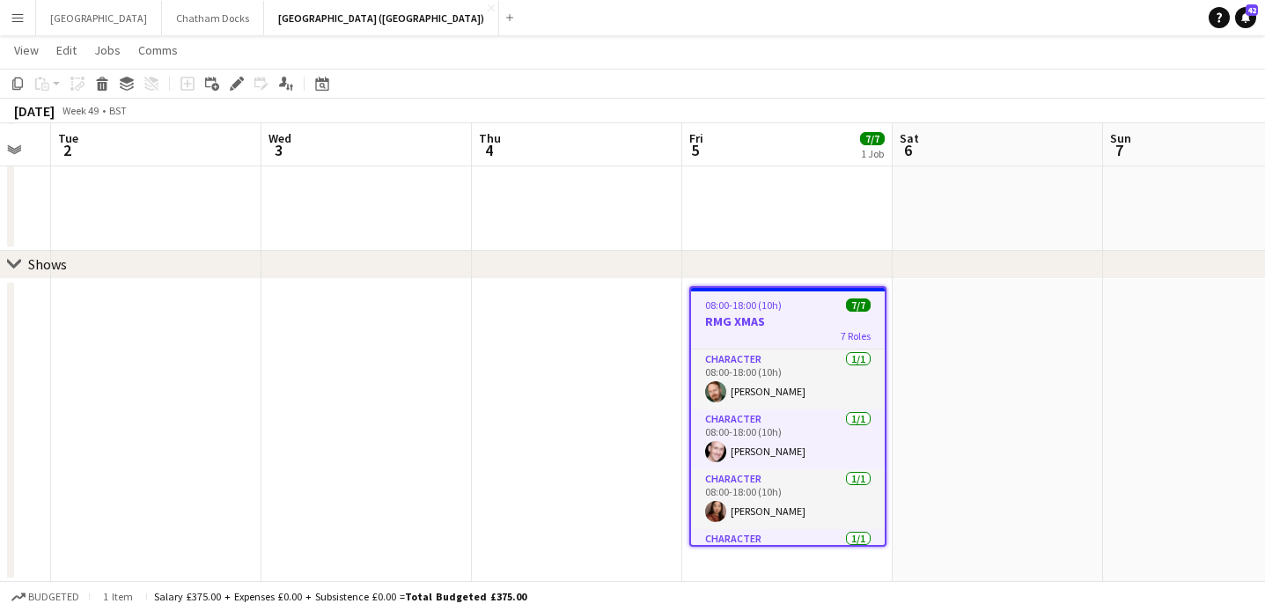
click at [598, 328] on app-date-cell at bounding box center [577, 430] width 210 height 303
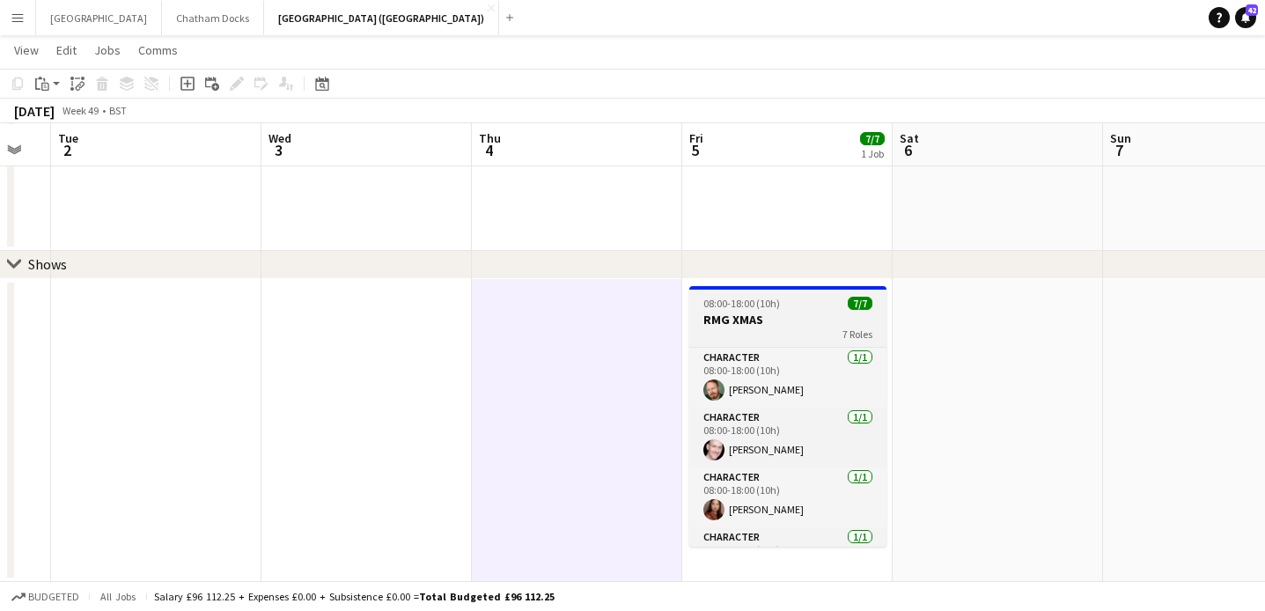
click at [755, 314] on h3 "RMG XMAS" at bounding box center [788, 320] width 197 height 16
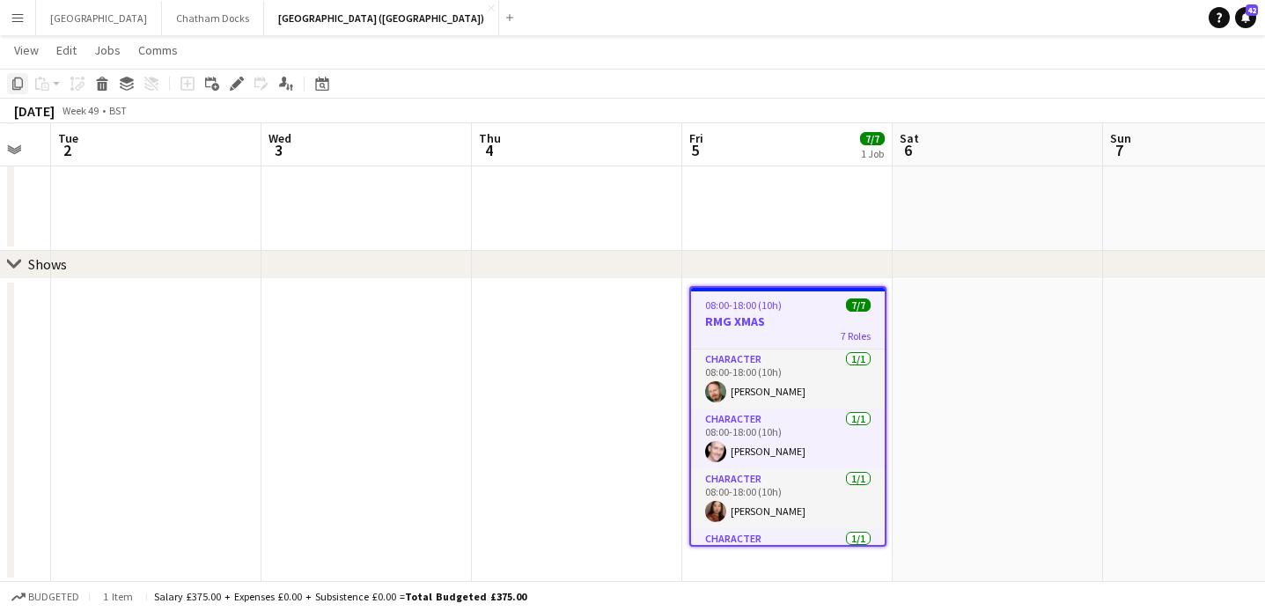
click at [17, 85] on icon "Copy" at bounding box center [18, 84] width 14 height 14
click at [20, 77] on icon "Copy" at bounding box center [18, 84] width 14 height 14
click at [559, 295] on app-date-cell at bounding box center [577, 430] width 210 height 303
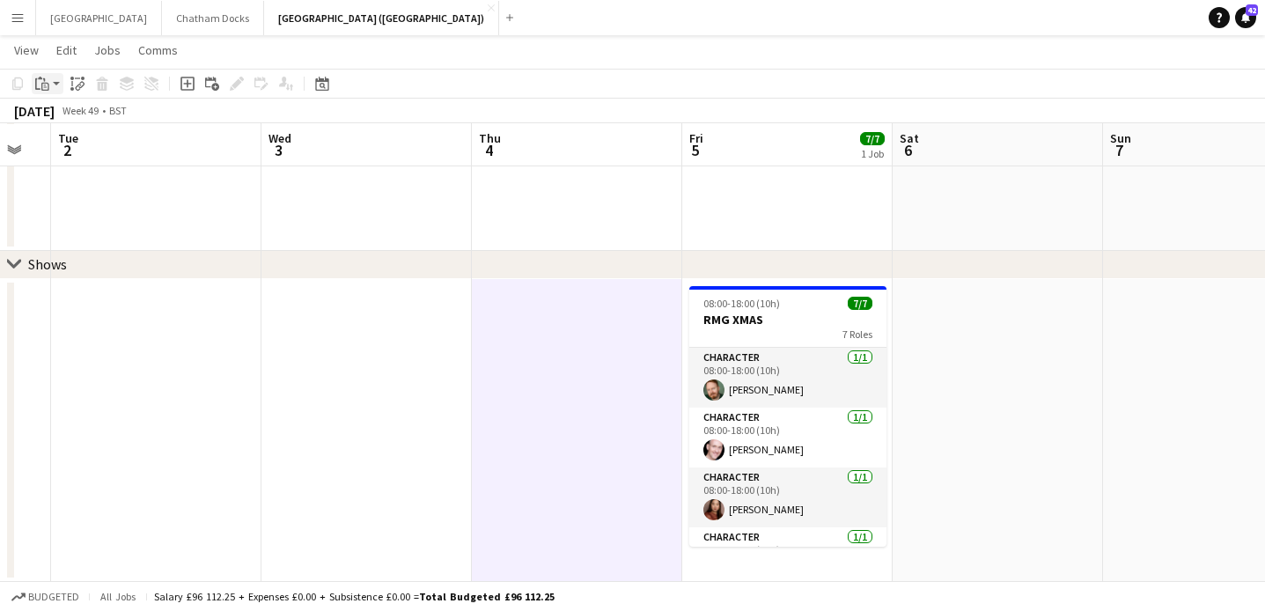
click at [55, 84] on app-action-btn "Paste" at bounding box center [48, 83] width 32 height 21
click at [97, 151] on link "Paste with crew Command Shift V" at bounding box center [116, 147] width 139 height 16
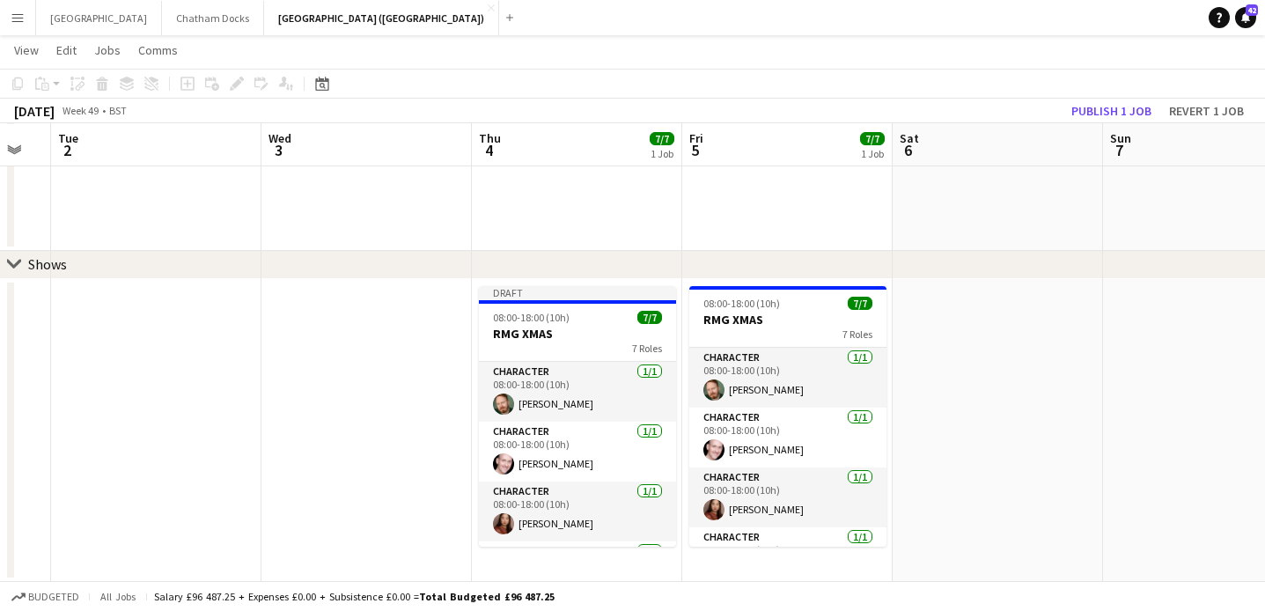
click at [986, 344] on app-date-cell at bounding box center [998, 430] width 210 height 303
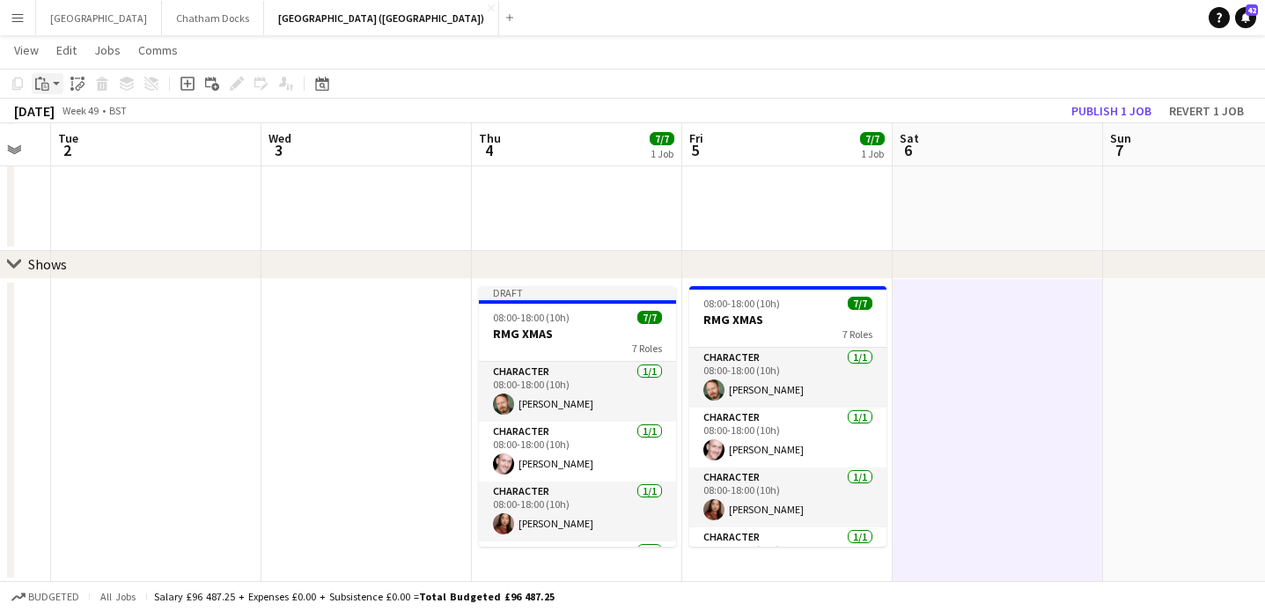
click at [57, 84] on app-action-btn "Paste" at bounding box center [48, 83] width 32 height 21
click at [103, 150] on link "Paste with crew Command Shift V" at bounding box center [116, 147] width 139 height 16
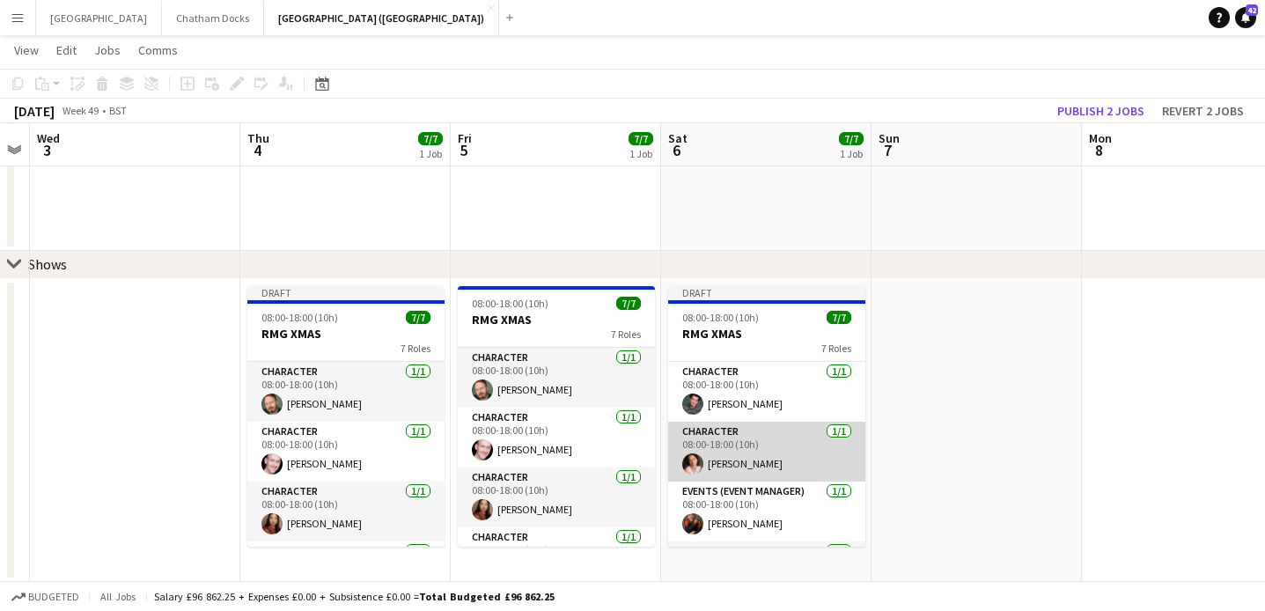
click at [697, 452] on app-card-role "Character 1/1 08:00-18:00 (10h) Francisca Mendo" at bounding box center [766, 452] width 197 height 60
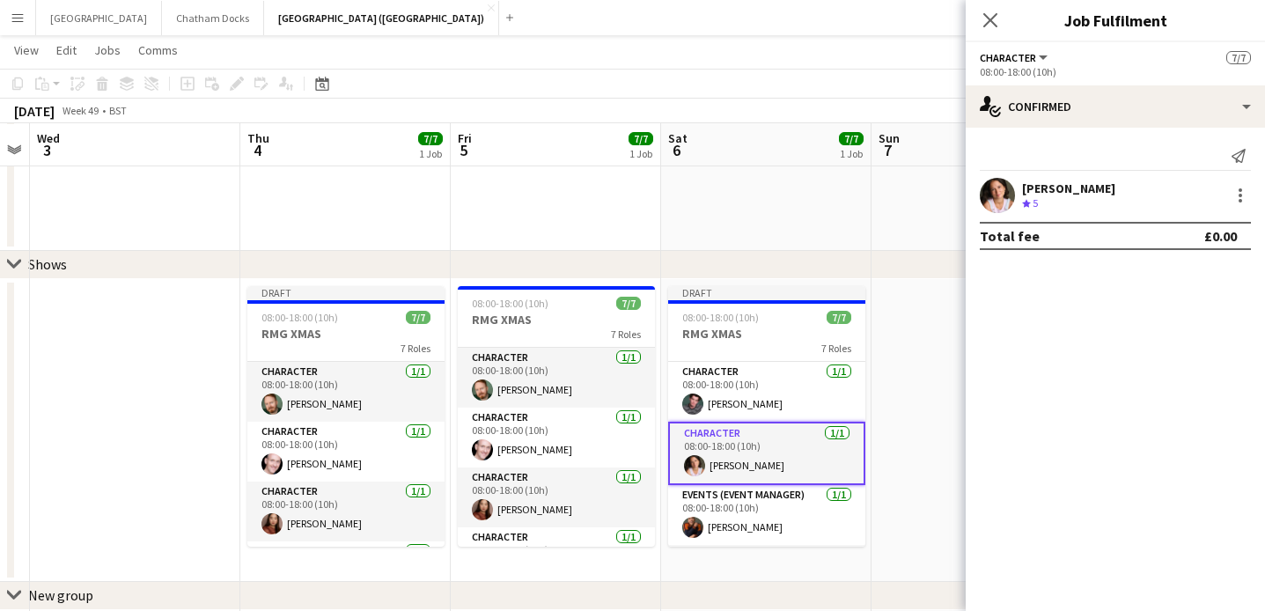
click at [1006, 193] on app-user-avatar at bounding box center [997, 195] width 35 height 35
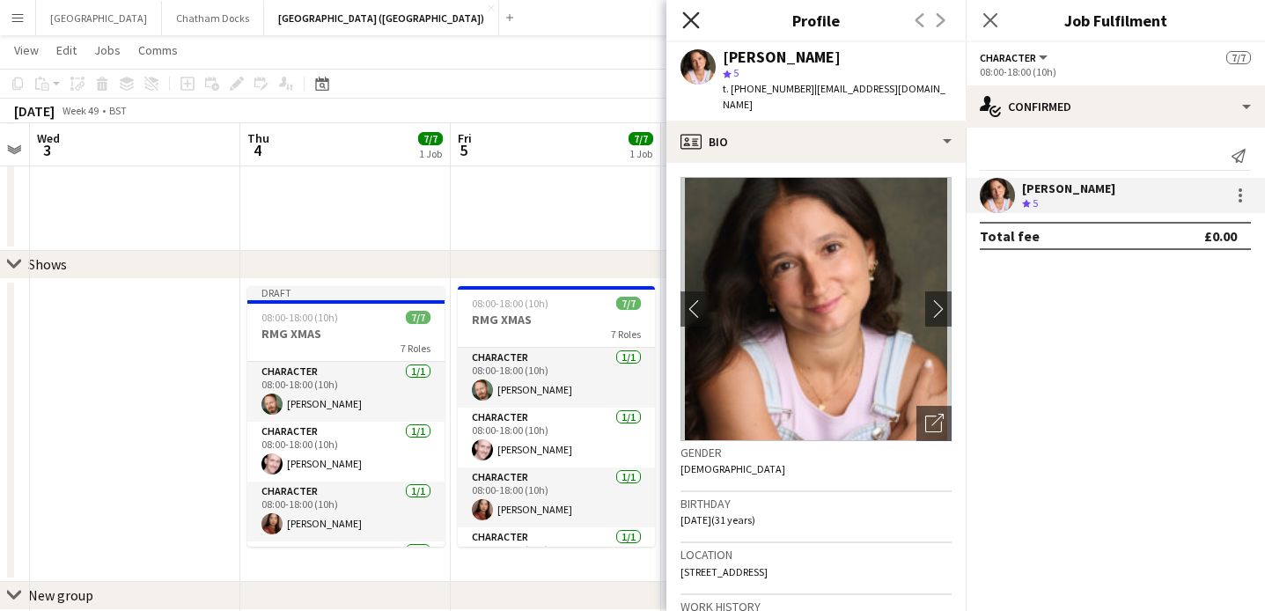
click at [692, 20] on icon at bounding box center [690, 19] width 17 height 17
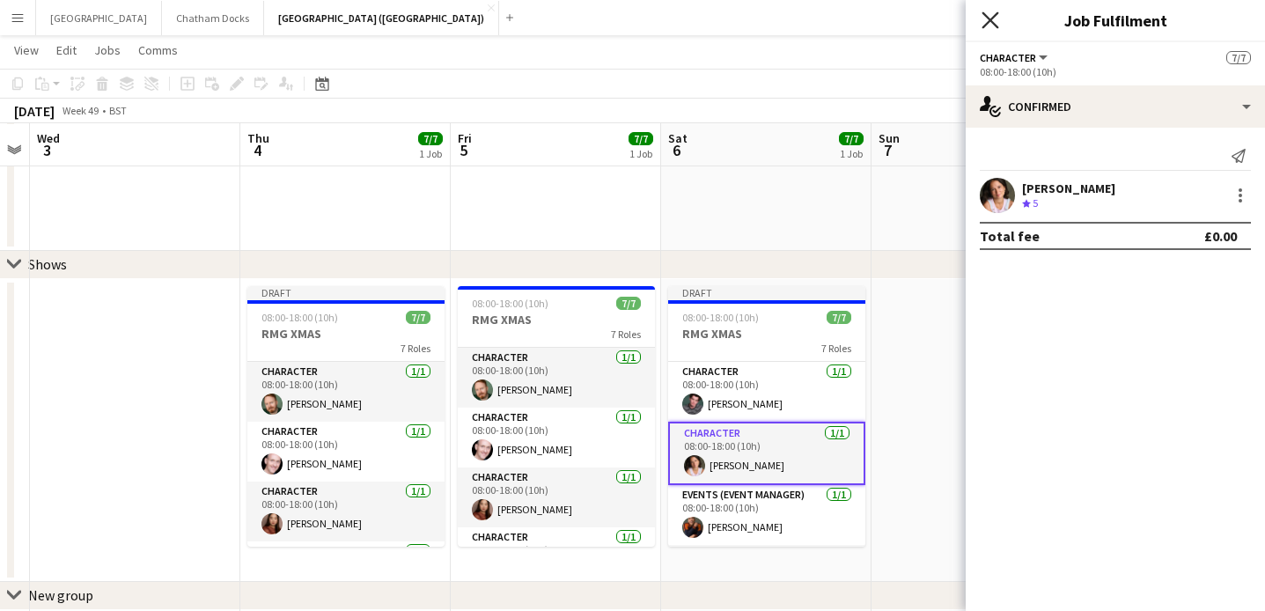
click at [992, 26] on icon "Close pop-in" at bounding box center [990, 19] width 17 height 17
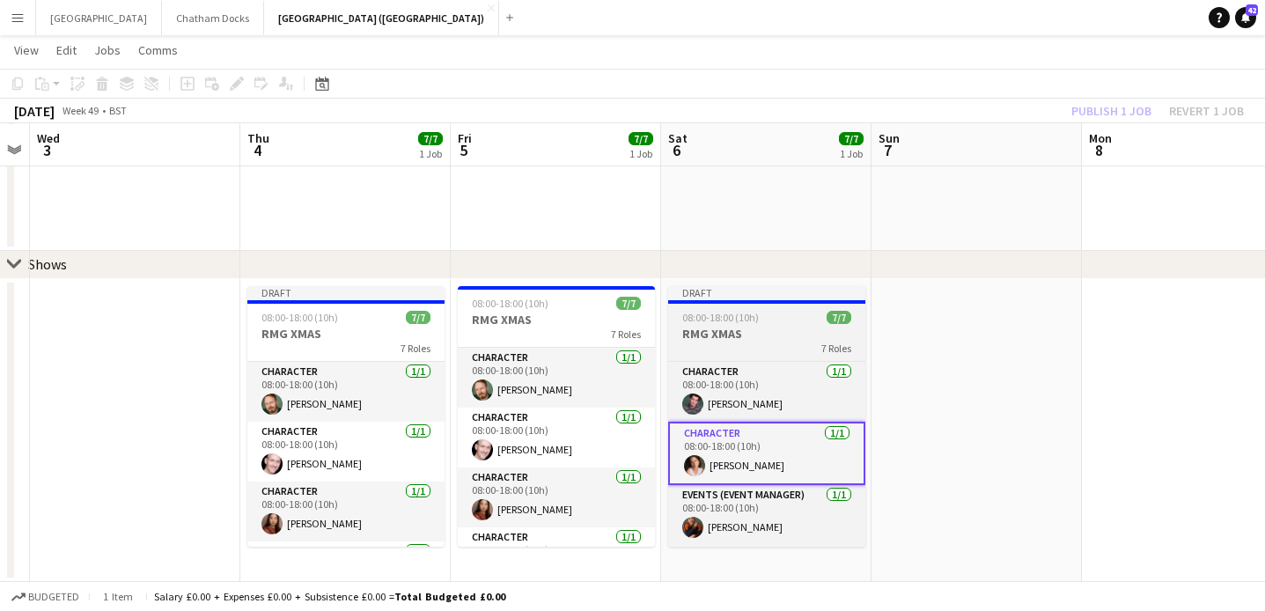
click at [799, 321] on div "08:00-18:00 (10h) 7/7" at bounding box center [766, 317] width 197 height 13
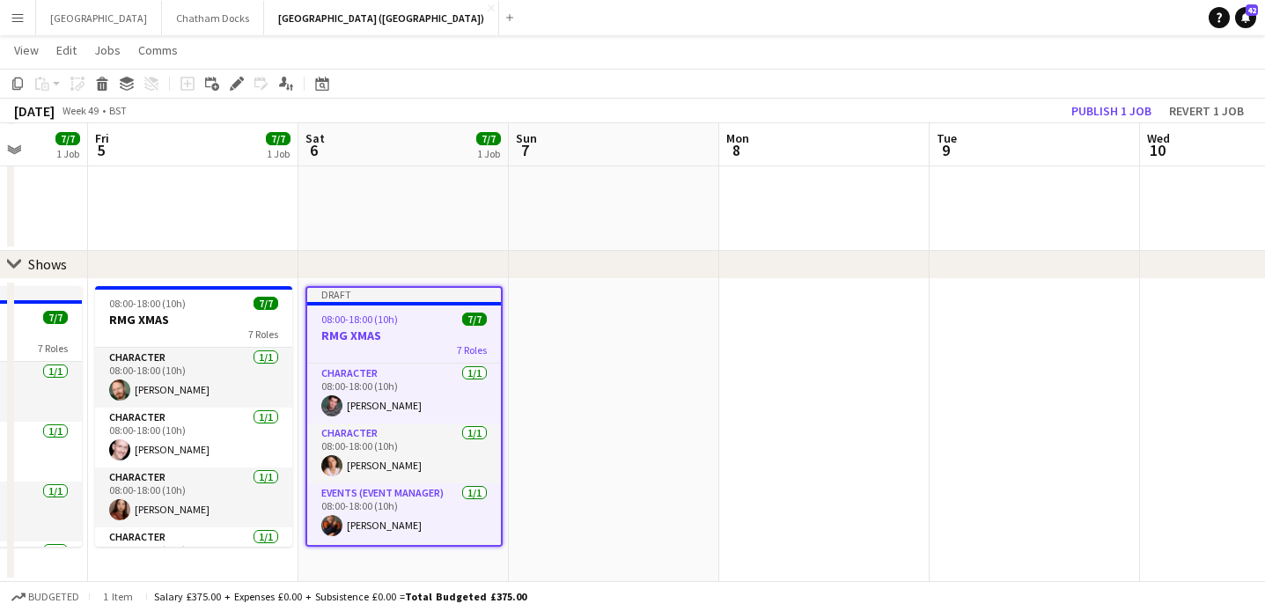
scroll to position [0, 784]
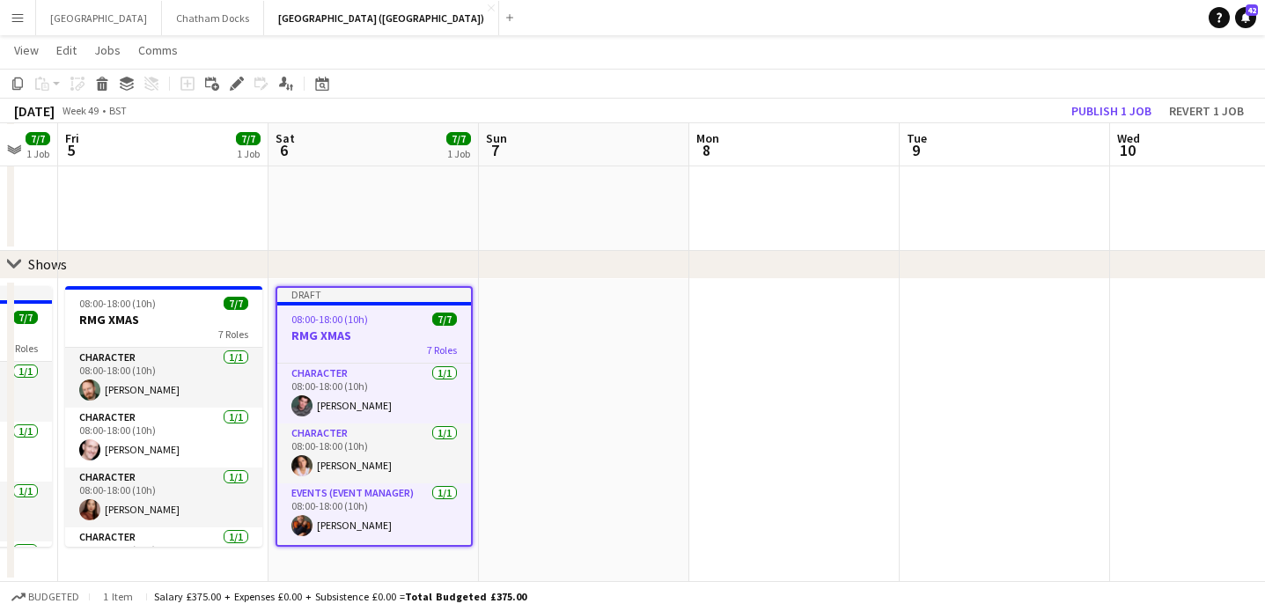
click at [621, 362] on app-date-cell at bounding box center [584, 430] width 210 height 303
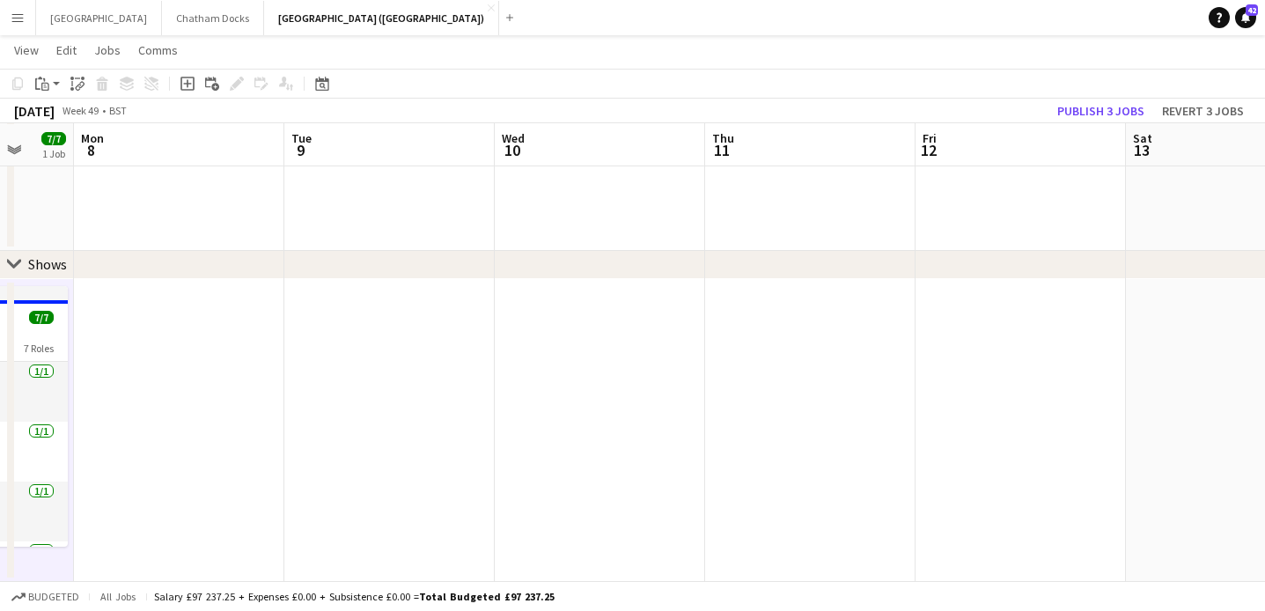
scroll to position [0, 630]
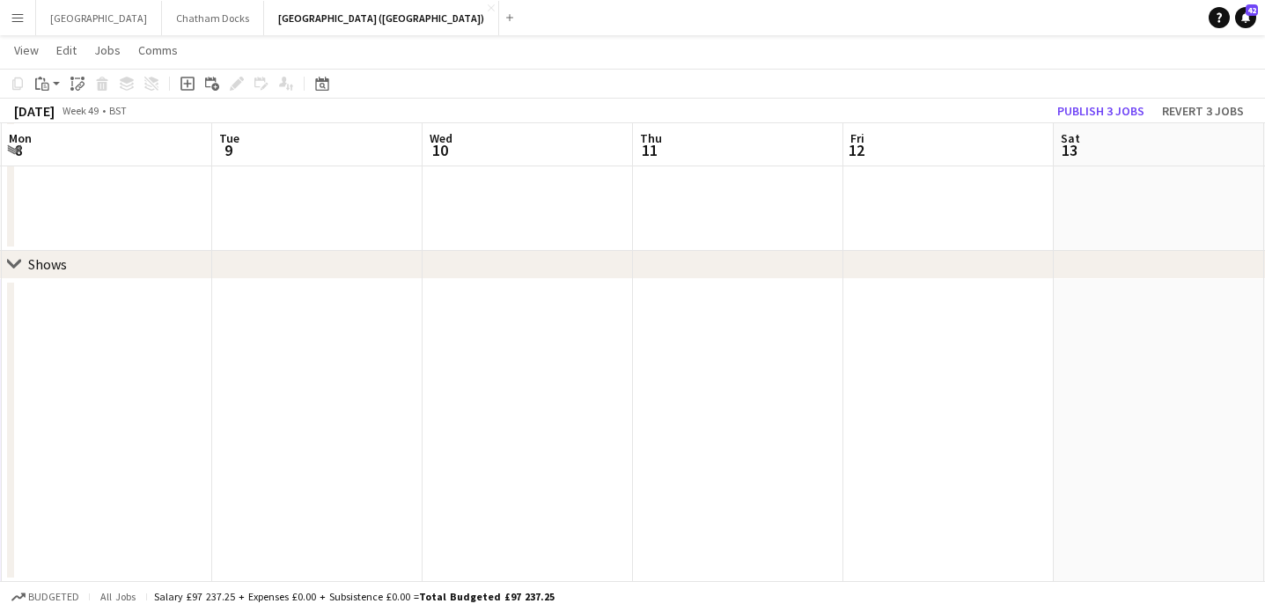
click at [740, 358] on app-date-cell at bounding box center [738, 430] width 210 height 303
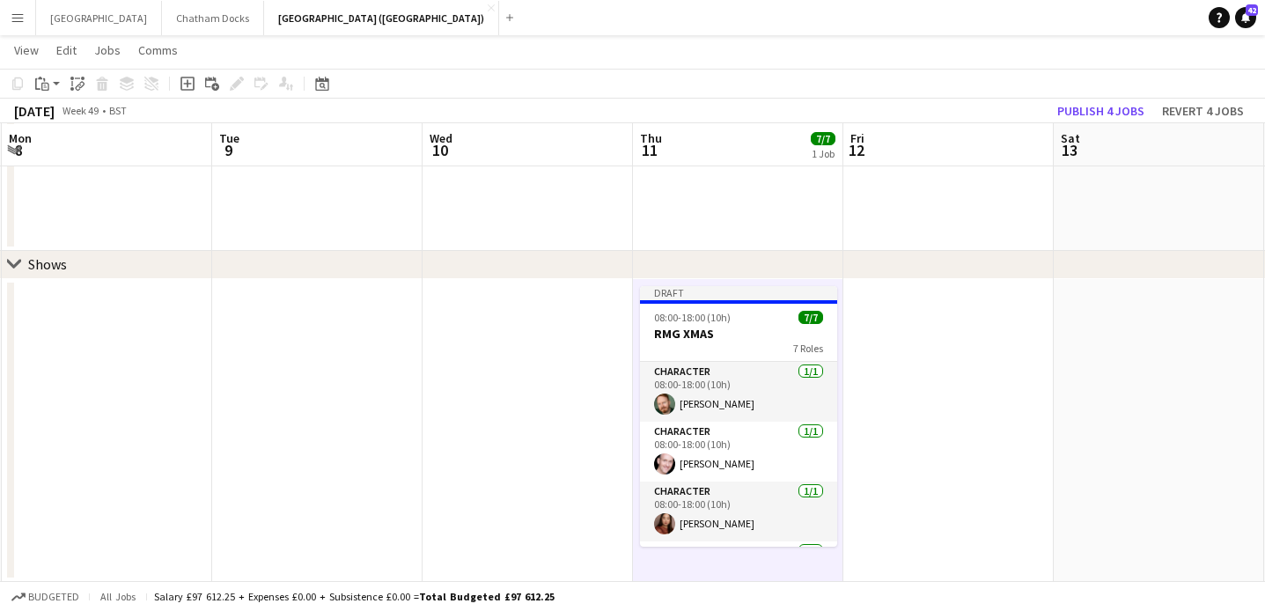
click at [943, 343] on app-date-cell at bounding box center [949, 430] width 210 height 303
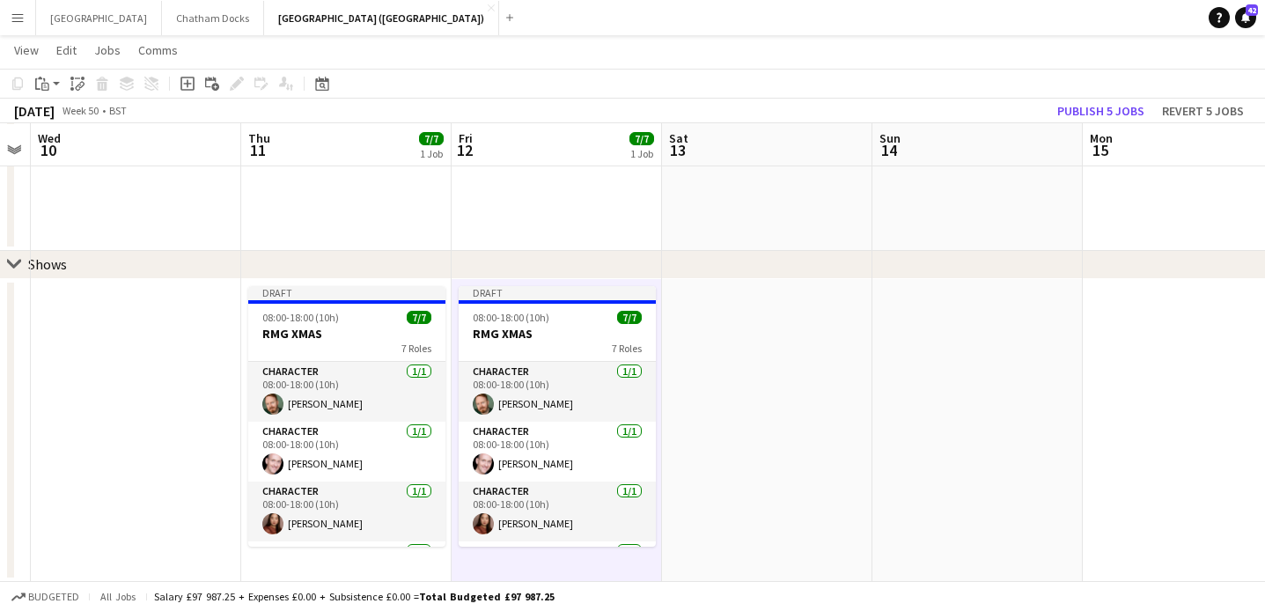
click at [799, 357] on app-date-cell at bounding box center [767, 430] width 210 height 303
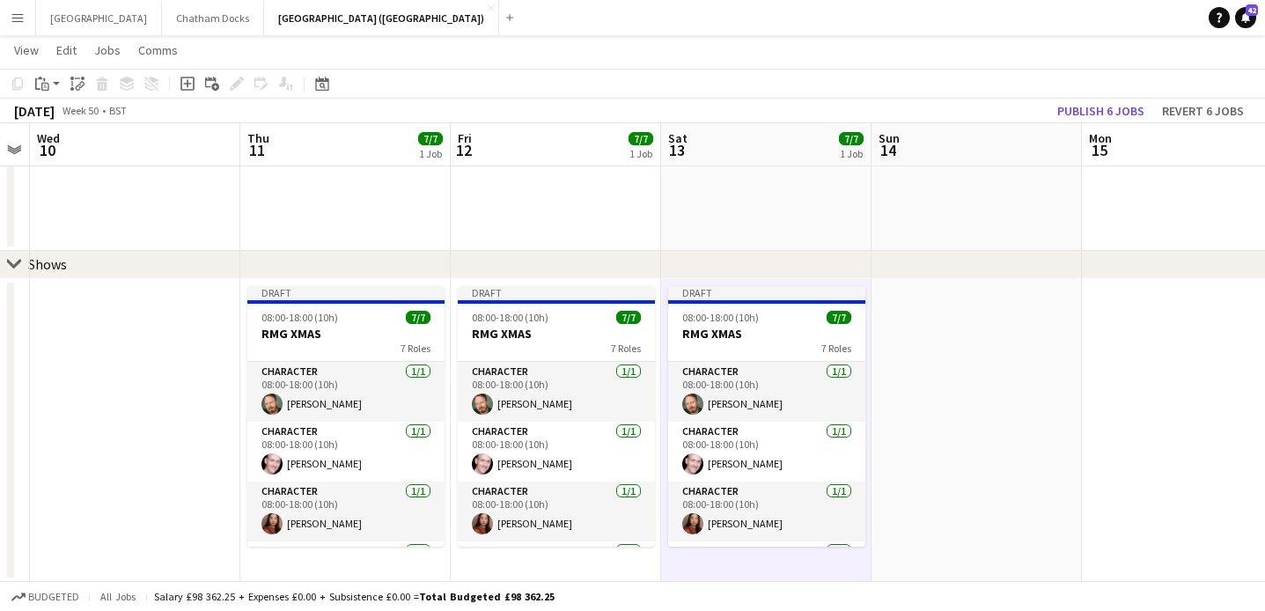
click at [944, 376] on app-date-cell at bounding box center [977, 430] width 210 height 303
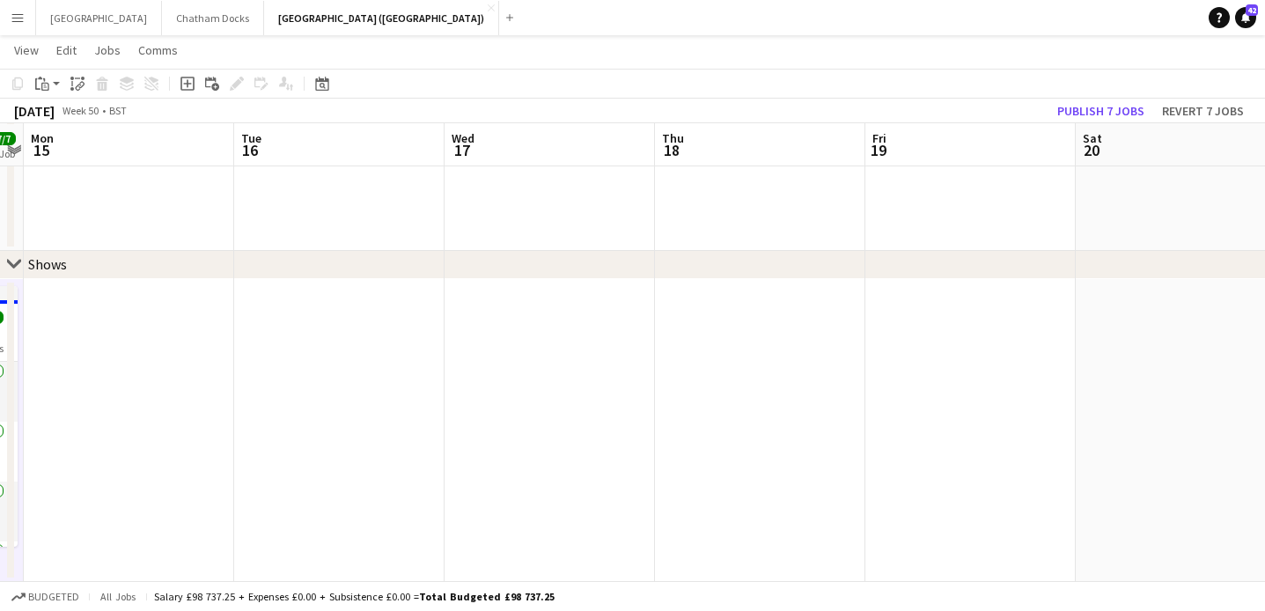
scroll to position [0, 834]
click at [703, 364] on app-date-cell at bounding box center [744, 430] width 210 height 303
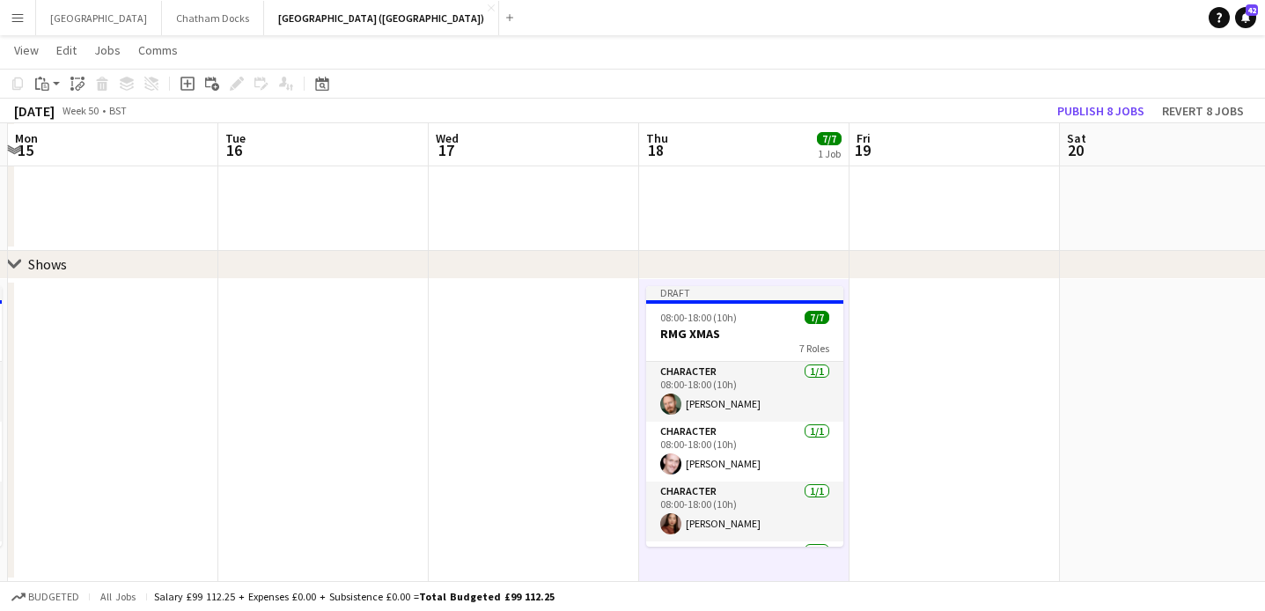
click at [898, 350] on app-date-cell at bounding box center [955, 430] width 210 height 303
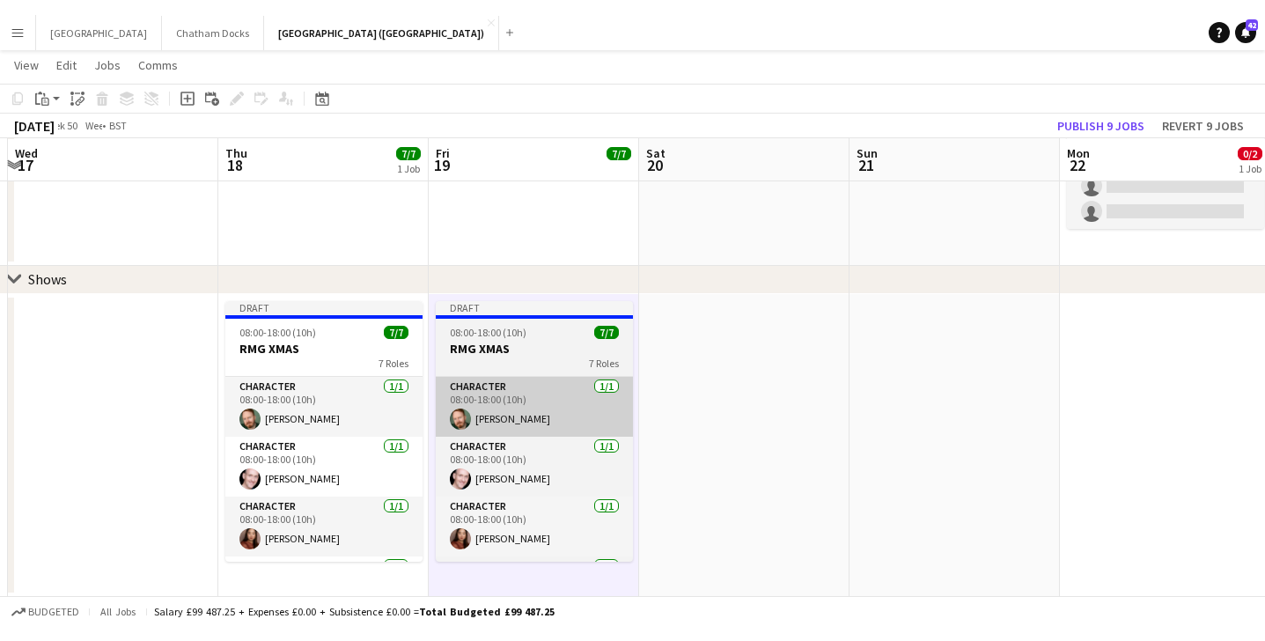
scroll to position [0, 523]
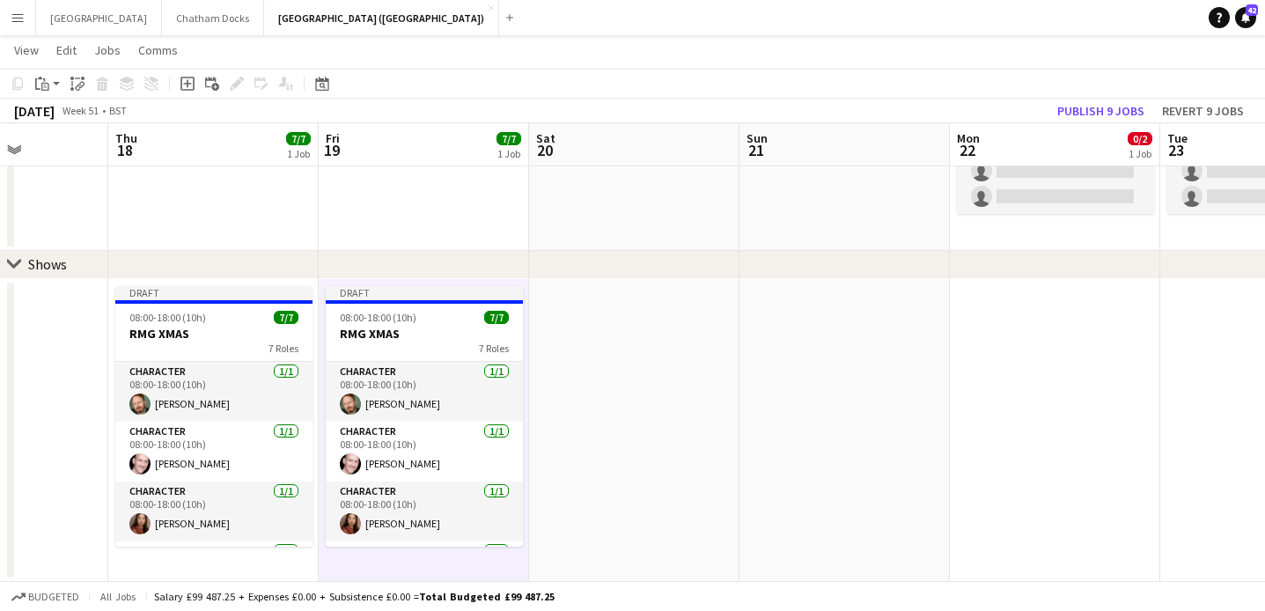
click at [638, 366] on app-date-cell at bounding box center [634, 430] width 210 height 303
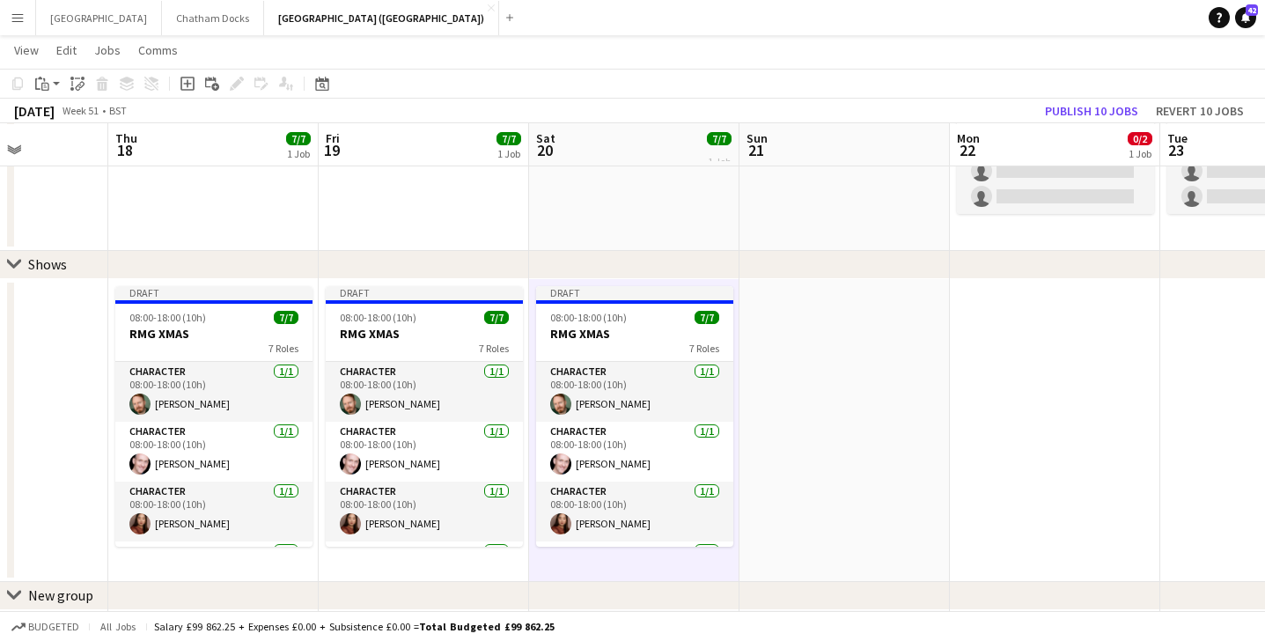
click at [786, 372] on app-date-cell at bounding box center [845, 430] width 210 height 303
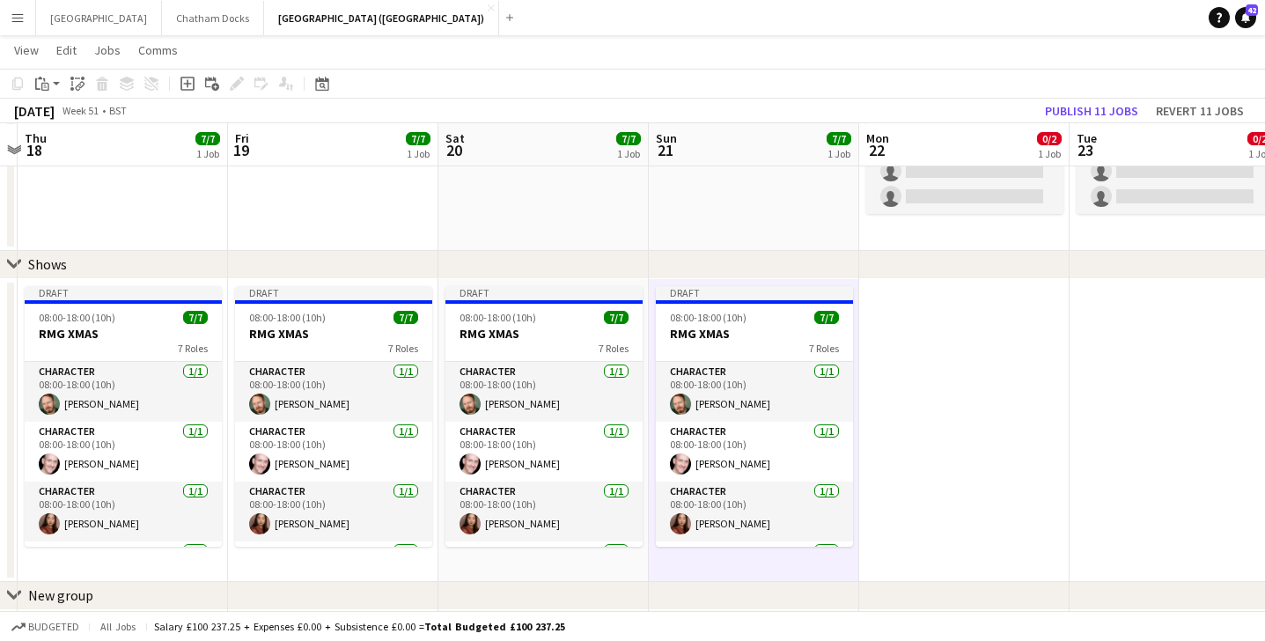
scroll to position [0, 797]
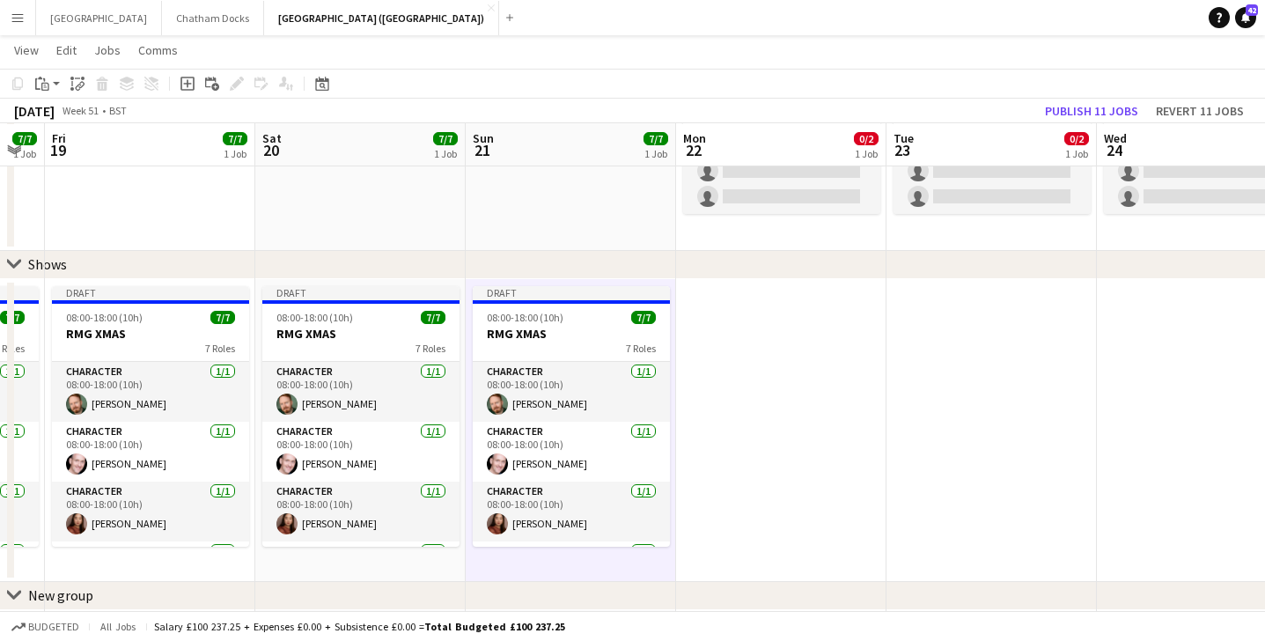
click at [793, 380] on app-date-cell at bounding box center [781, 430] width 210 height 303
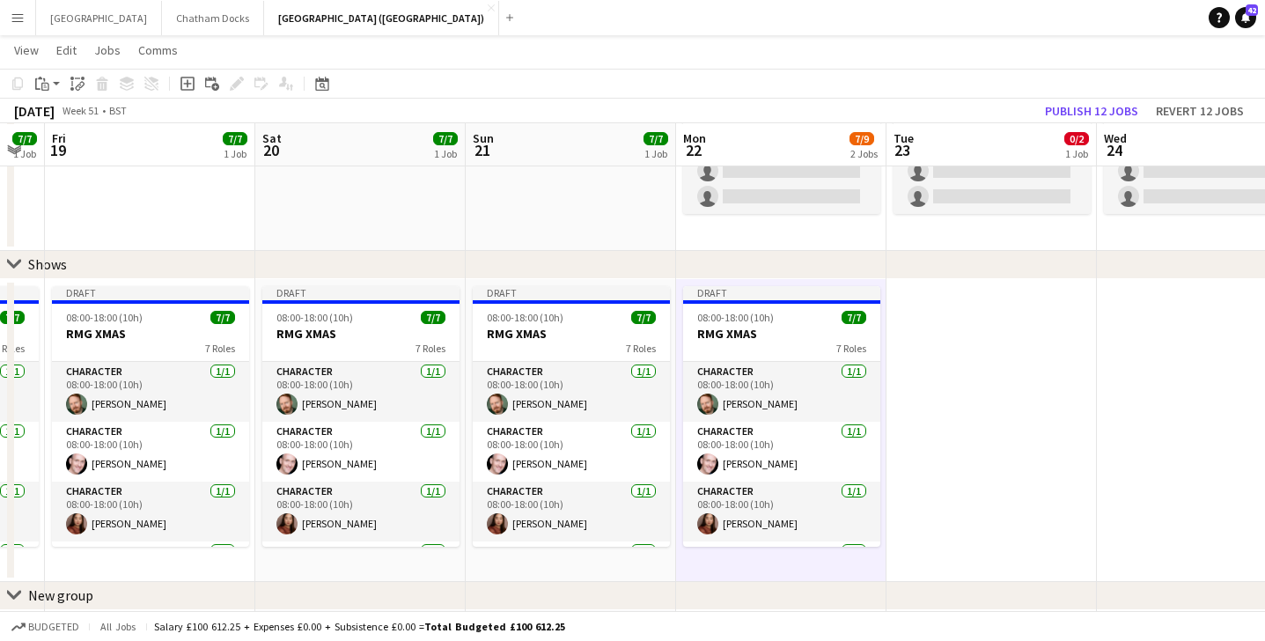
click at [946, 370] on app-date-cell at bounding box center [992, 430] width 210 height 303
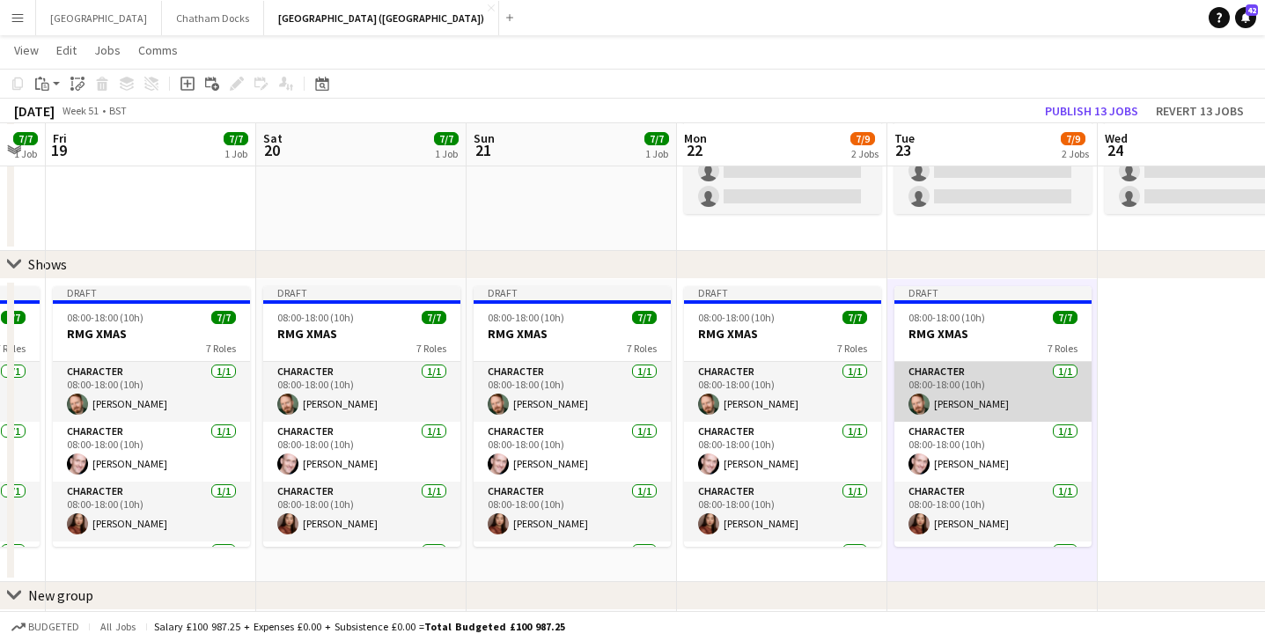
scroll to position [0, 769]
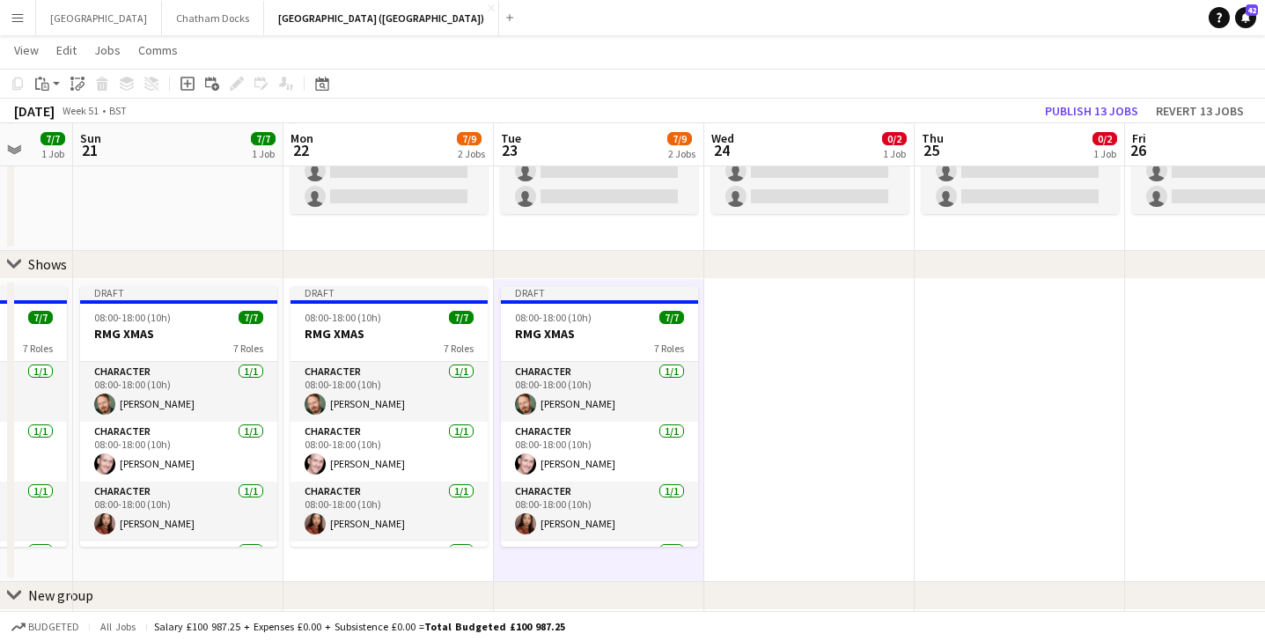
click at [893, 391] on app-date-cell at bounding box center [809, 430] width 210 height 303
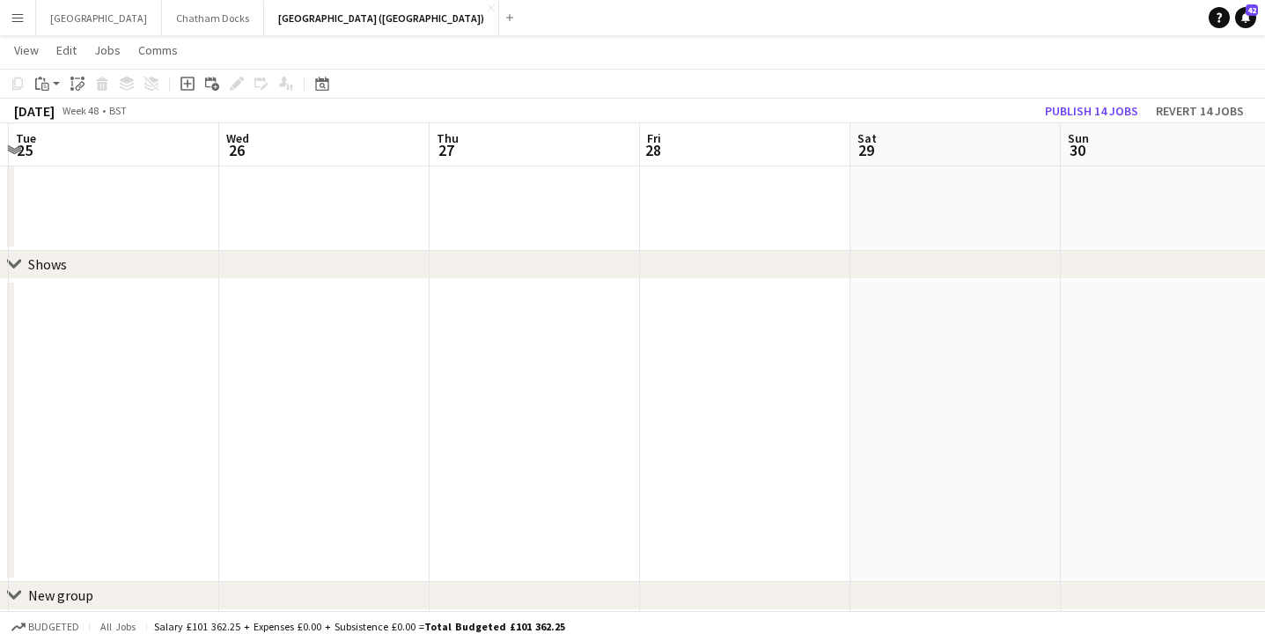
scroll to position [0, 417]
click at [751, 321] on app-date-cell at bounding box center [740, 430] width 210 height 303
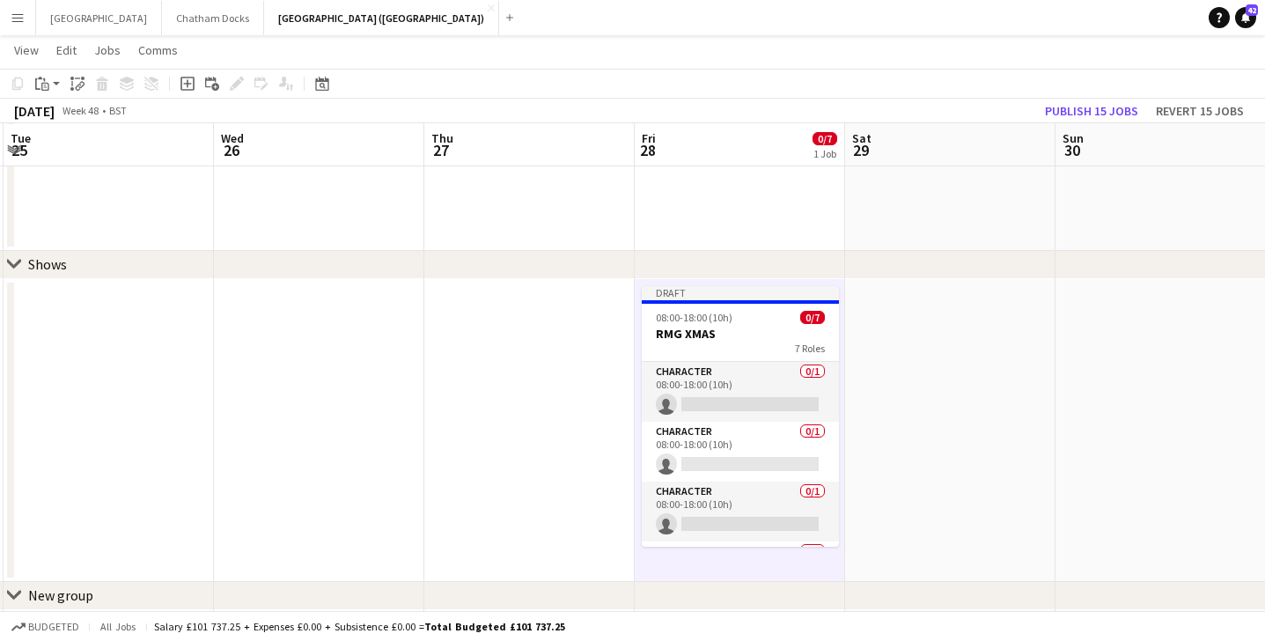
click at [950, 373] on app-date-cell at bounding box center [950, 430] width 210 height 303
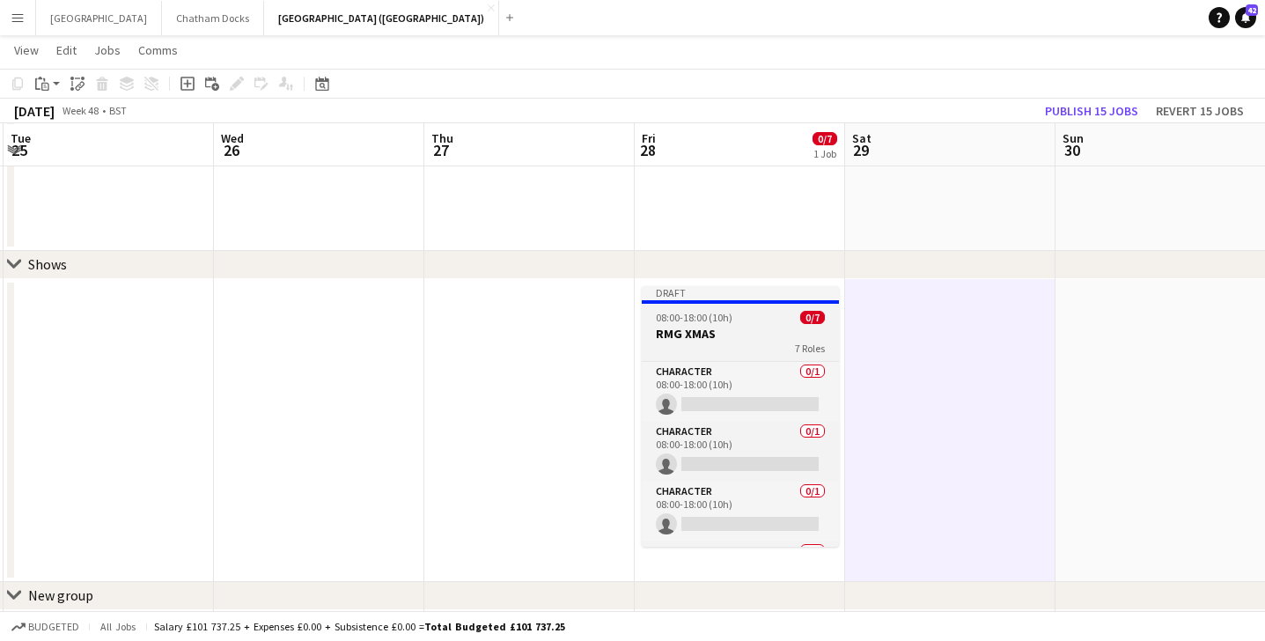
click at [671, 342] on div "7 Roles" at bounding box center [740, 349] width 197 height 14
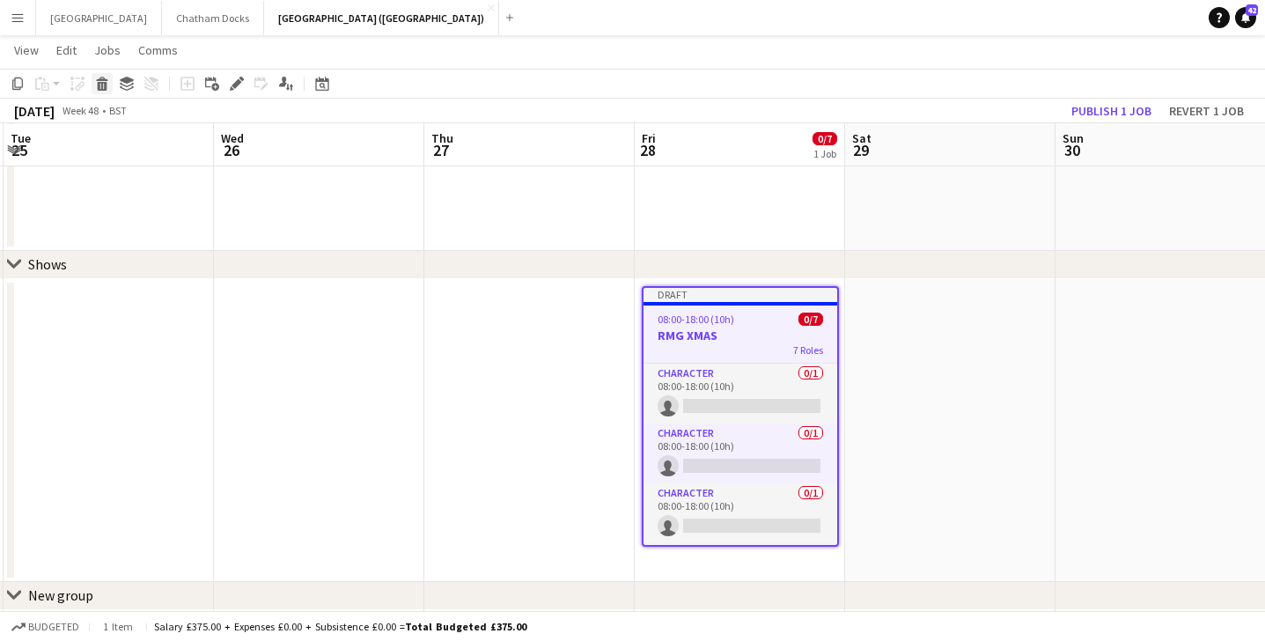
click at [101, 87] on icon at bounding box center [103, 86] width 10 height 9
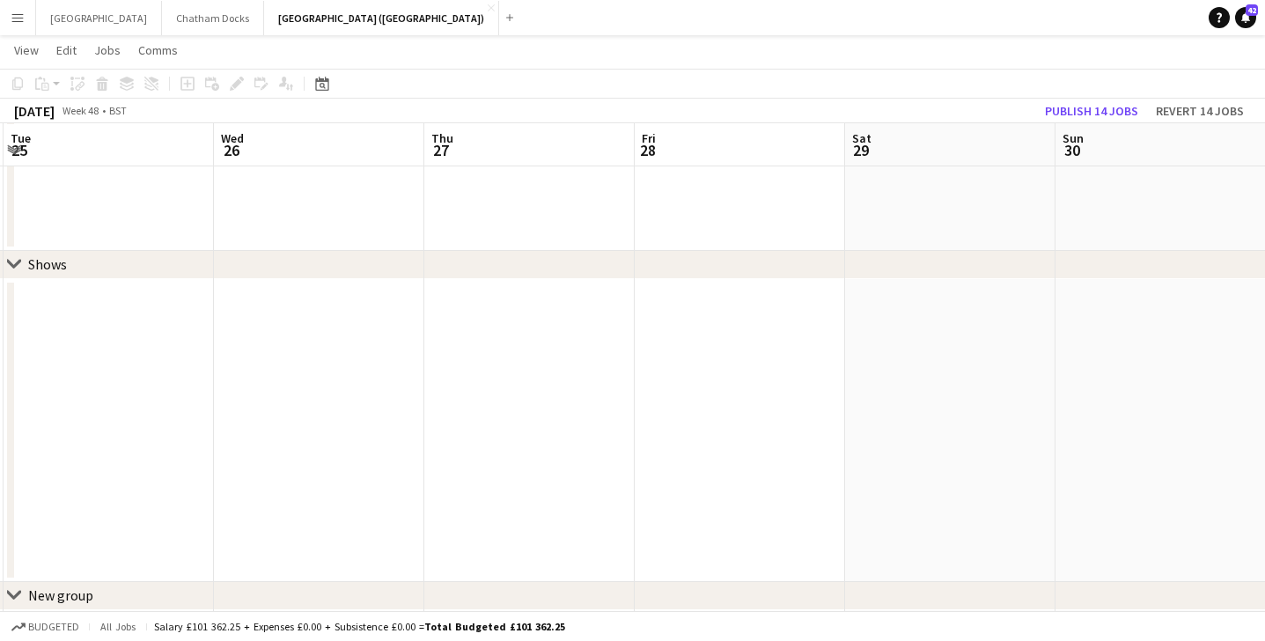
click at [712, 364] on app-date-cell at bounding box center [740, 430] width 210 height 303
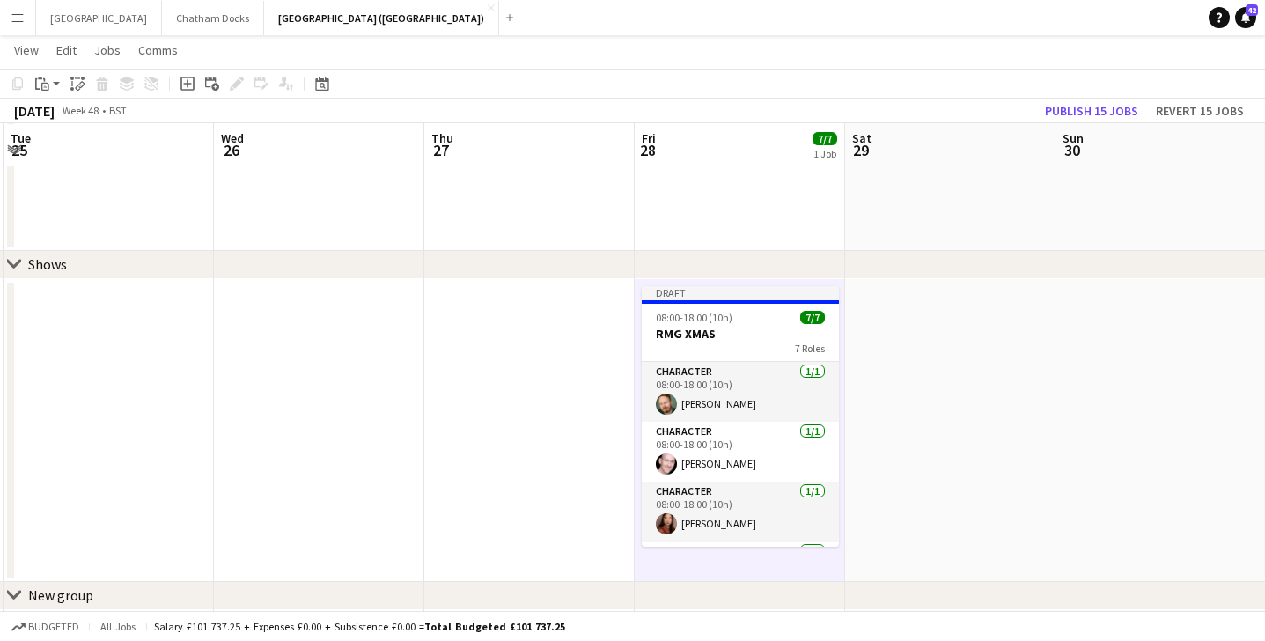
click at [956, 358] on app-date-cell at bounding box center [950, 430] width 210 height 303
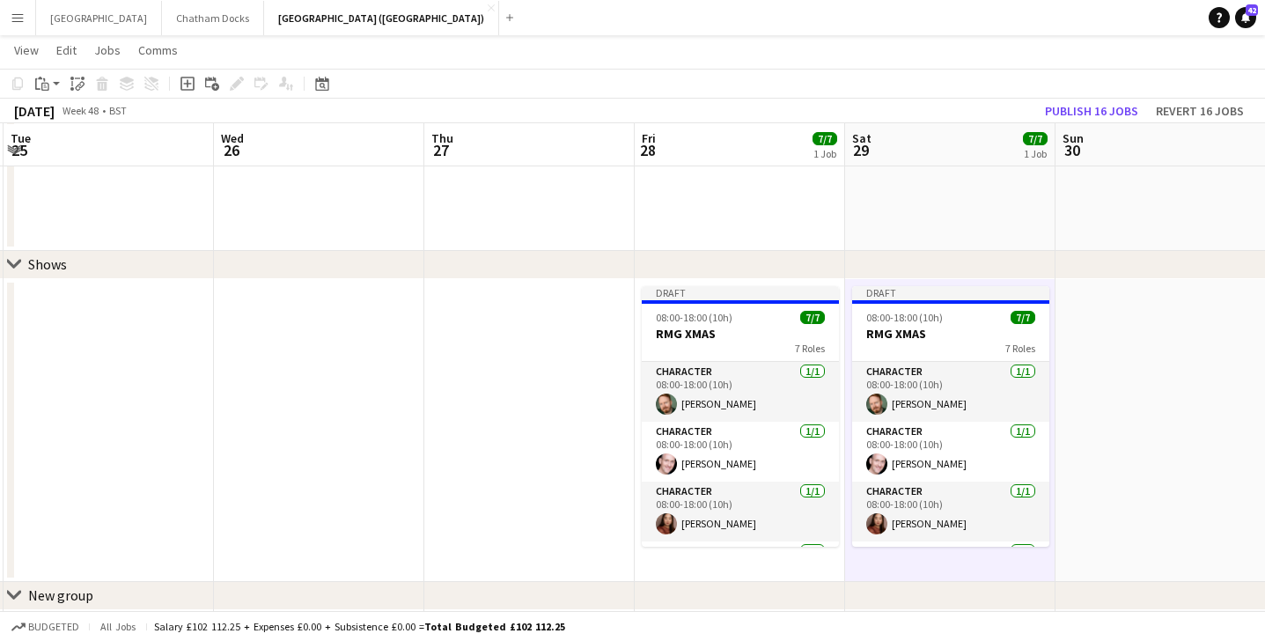
click at [1125, 371] on app-date-cell at bounding box center [1161, 430] width 210 height 303
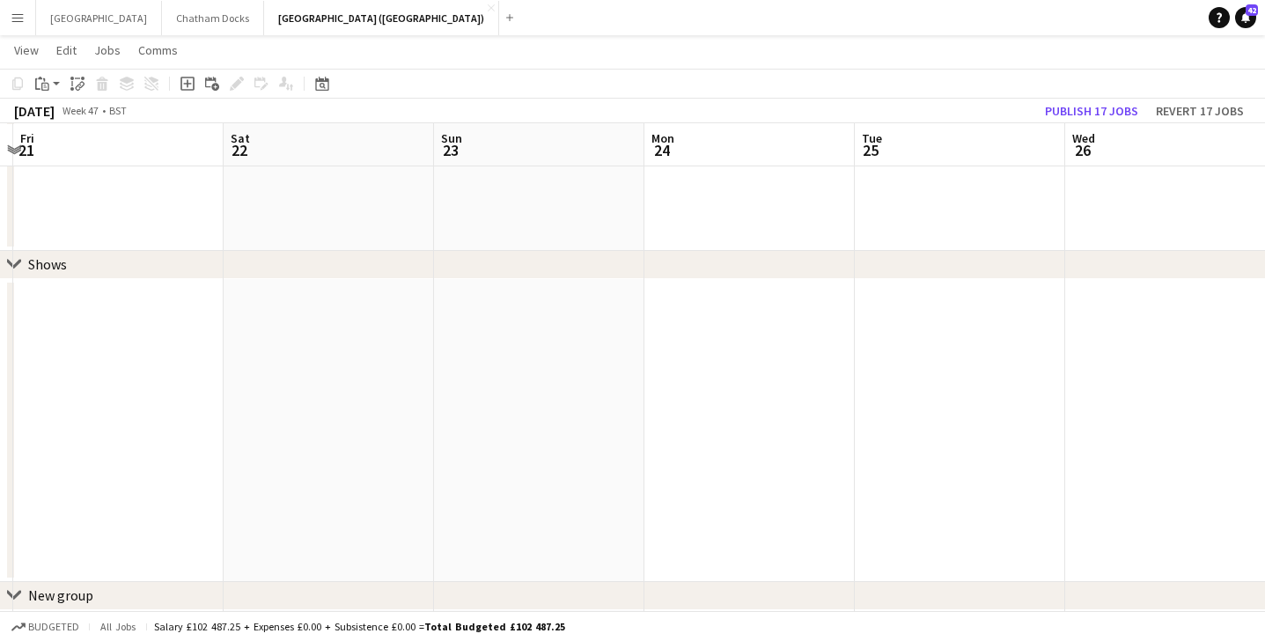
scroll to position [0, 385]
click at [355, 376] on app-date-cell at bounding box center [352, 430] width 210 height 303
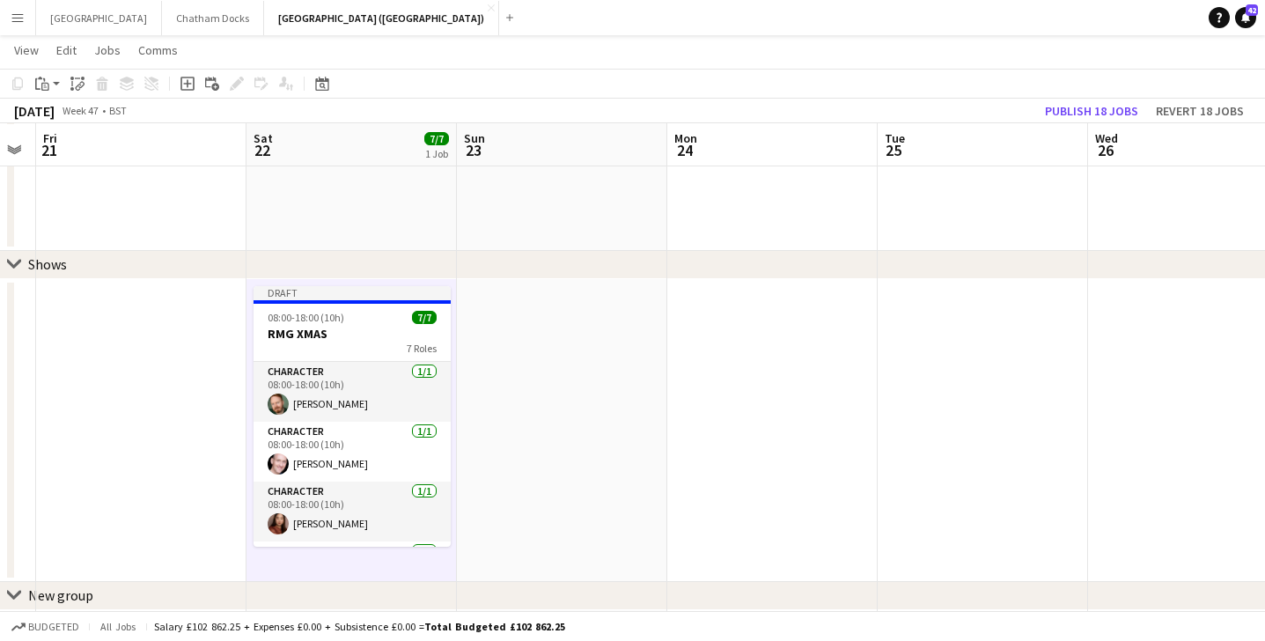
click at [512, 374] on app-date-cell at bounding box center [562, 430] width 210 height 303
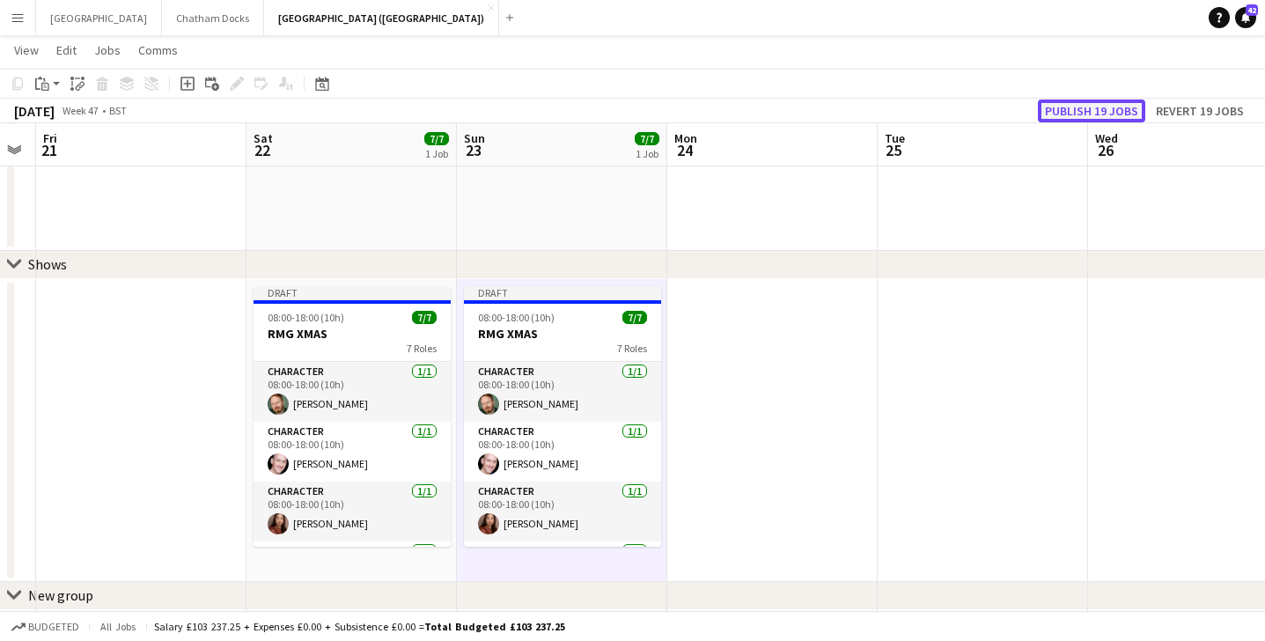
click at [1096, 107] on button "Publish 19 jobs" at bounding box center [1091, 111] width 107 height 23
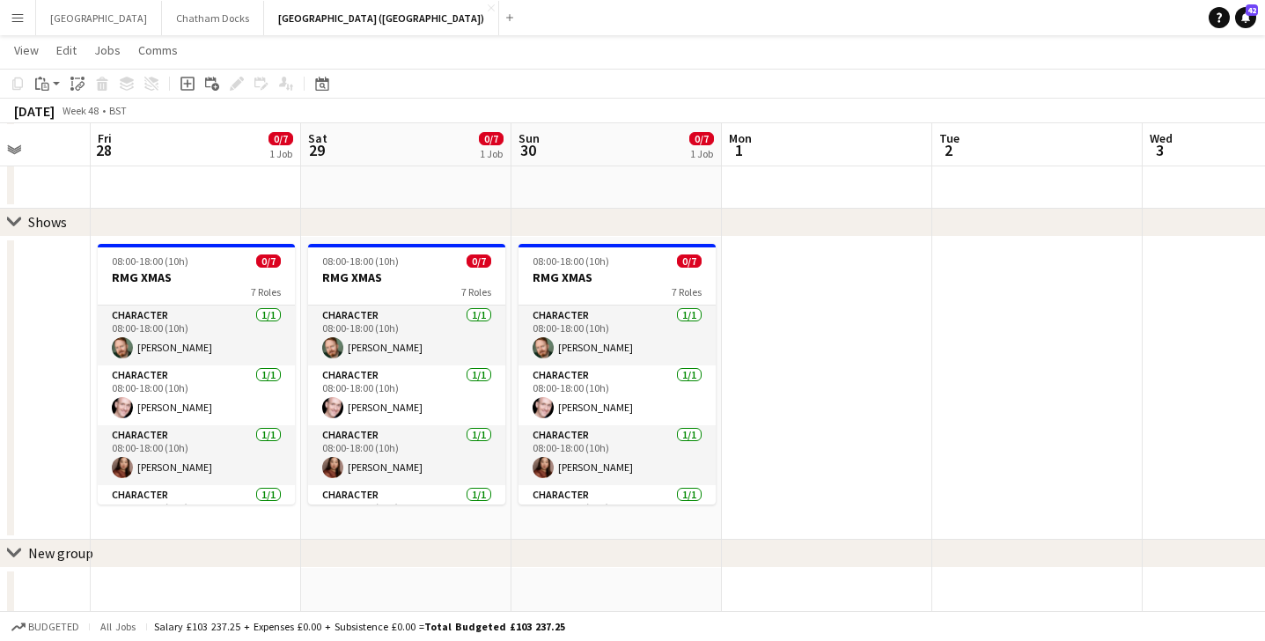
scroll to position [0, 538]
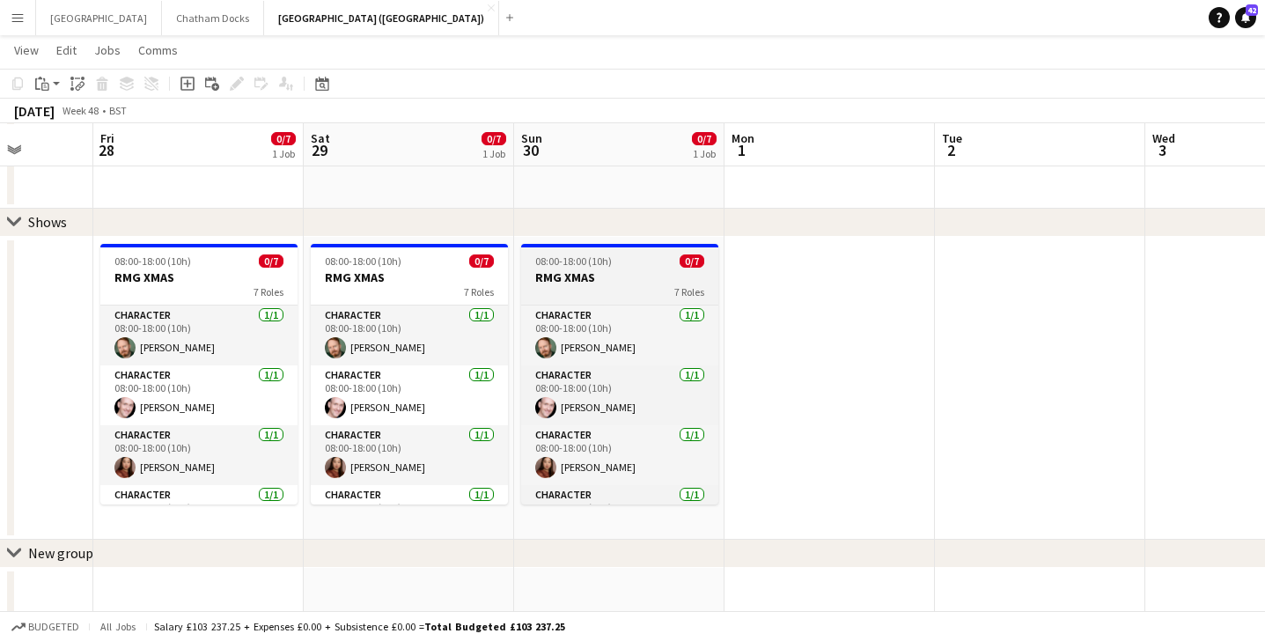
click at [607, 275] on h3 "RMG XMAS" at bounding box center [619, 277] width 197 height 16
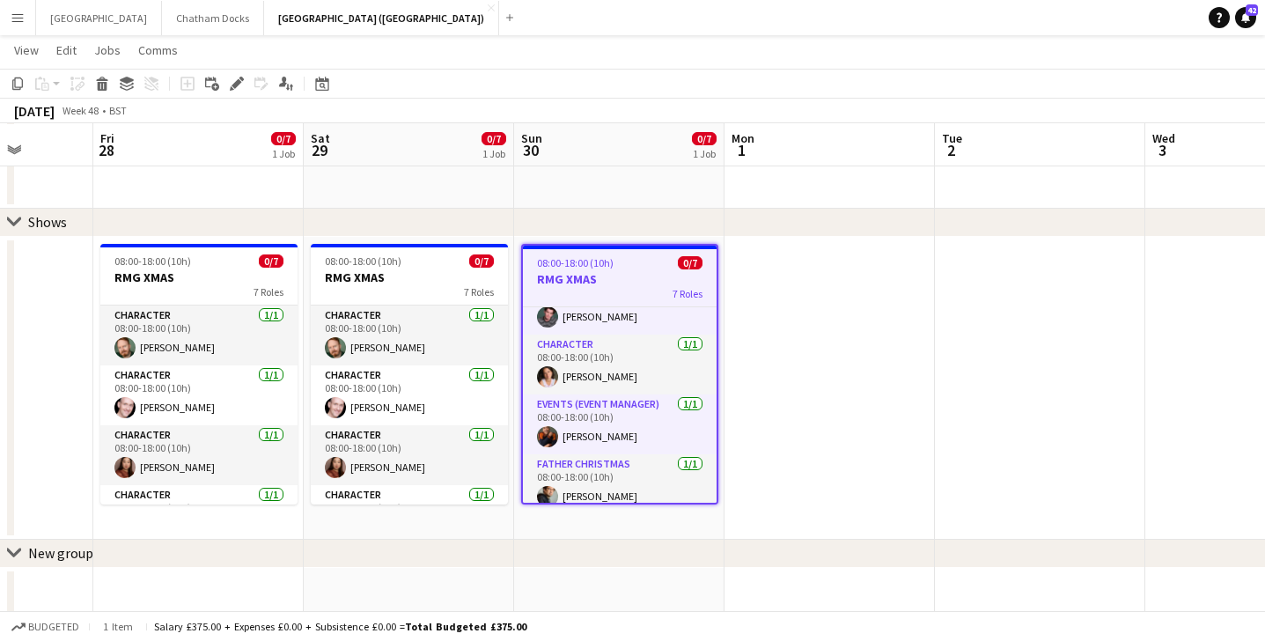
scroll to position [224, 0]
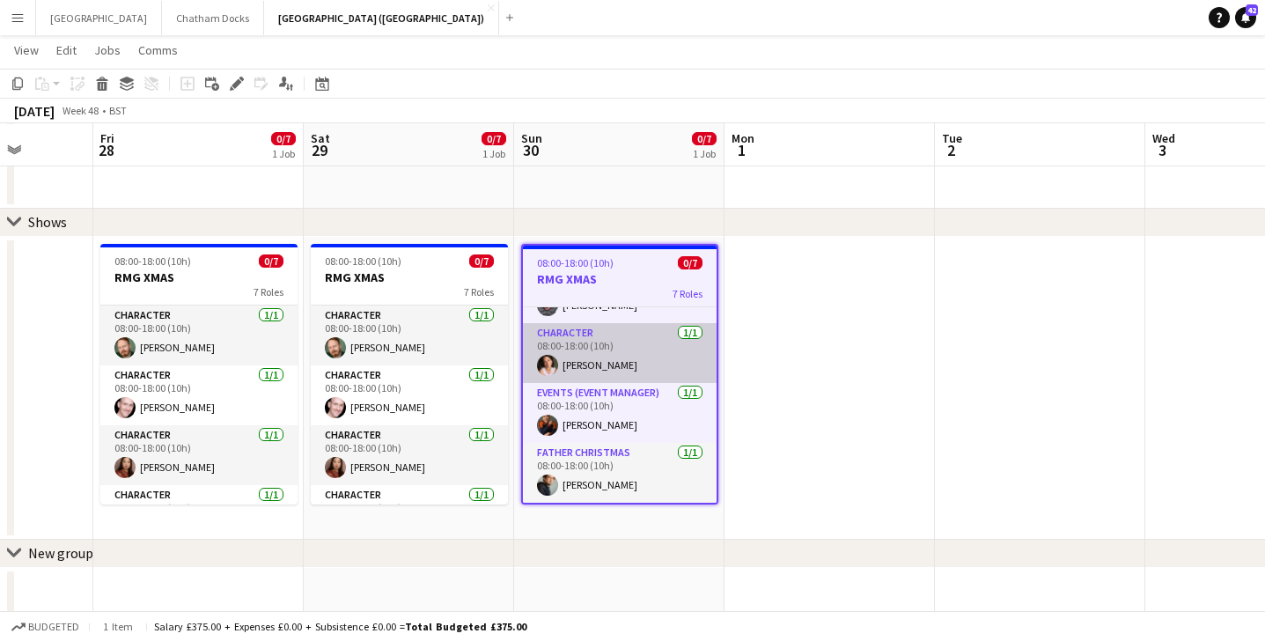
click at [624, 355] on app-card-role "Character 1/1 08:00-18:00 (10h) Francisca Mendo" at bounding box center [620, 353] width 194 height 60
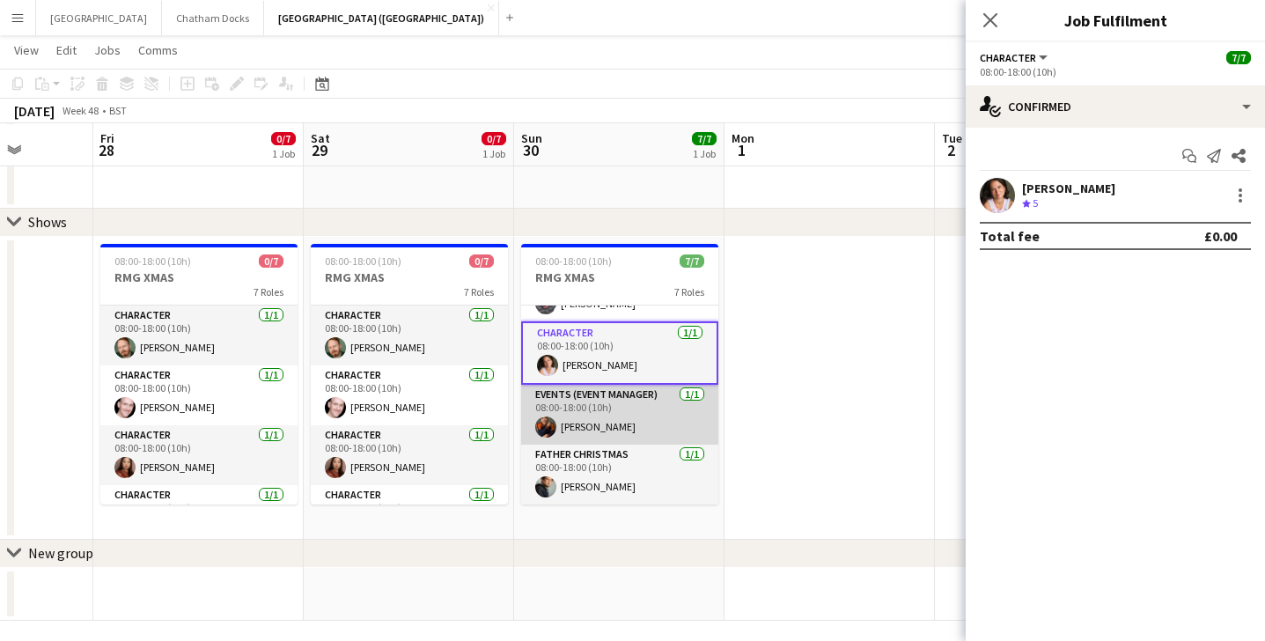
click at [629, 403] on app-card-role "Events (Event Manager) 1/1 08:00-18:00 (10h) Gus Gordon" at bounding box center [619, 415] width 197 height 60
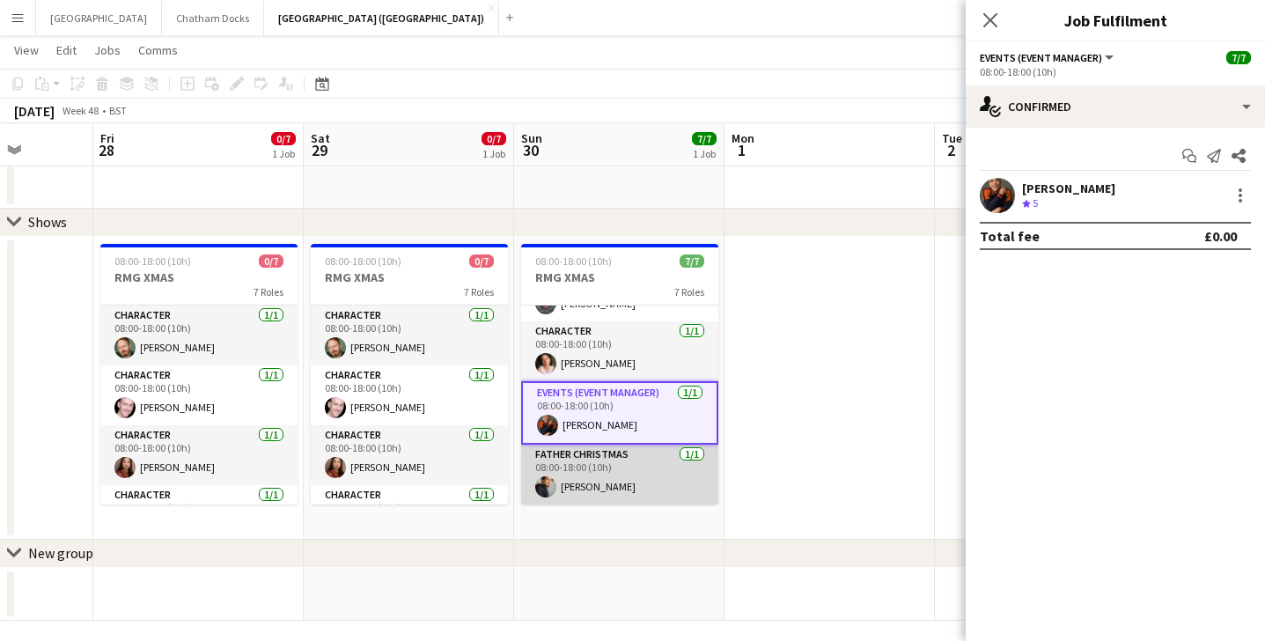
click at [623, 475] on app-card-role "Father Christmas 1/1 08:00-18:00 (10h) Jonathan Lloyd" at bounding box center [619, 475] width 197 height 60
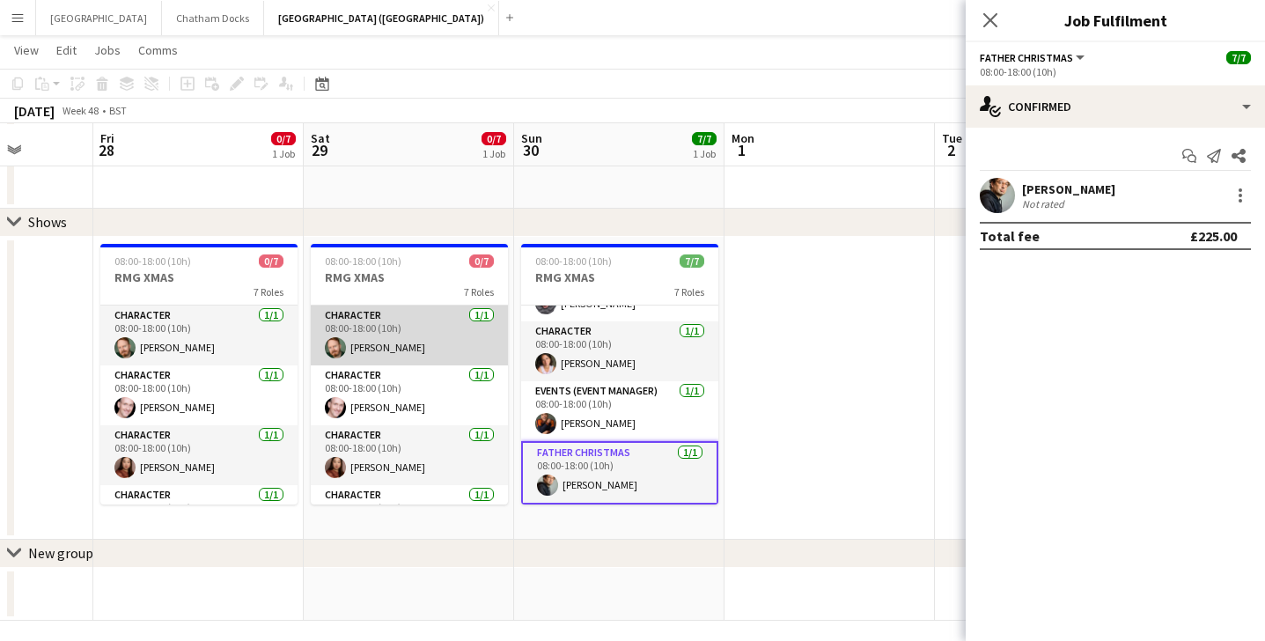
click at [421, 331] on app-card-role "Character 1/1 08:00-18:00 (10h) Michael Ansley" at bounding box center [409, 336] width 197 height 60
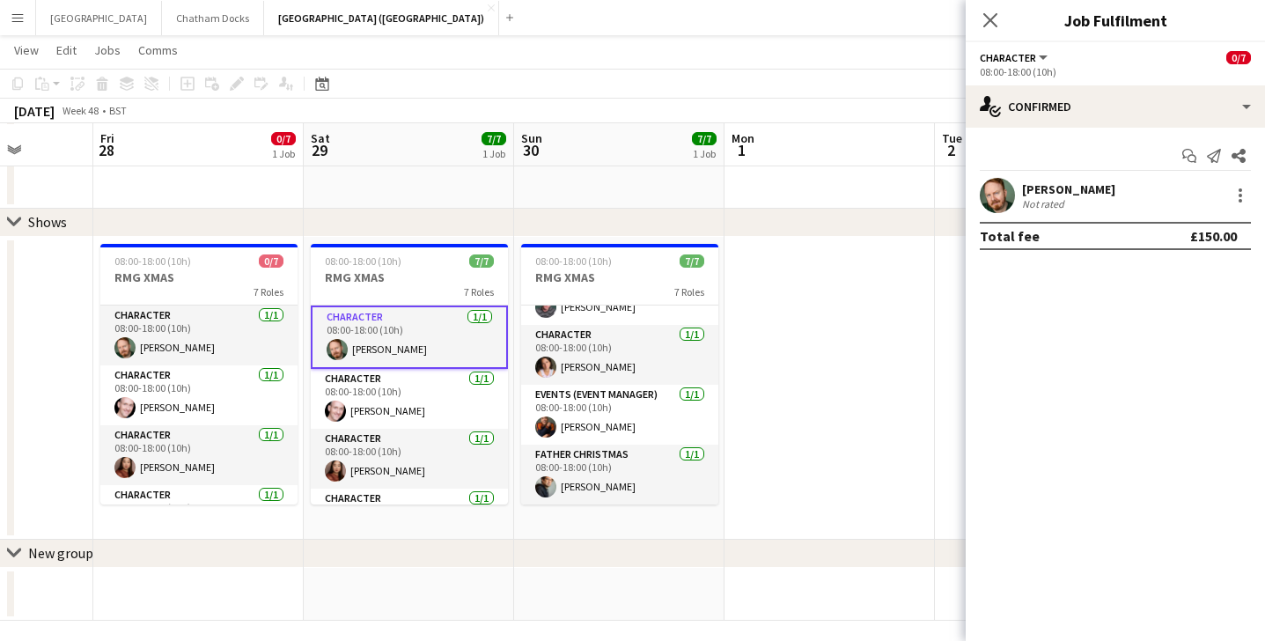
scroll to position [220, 0]
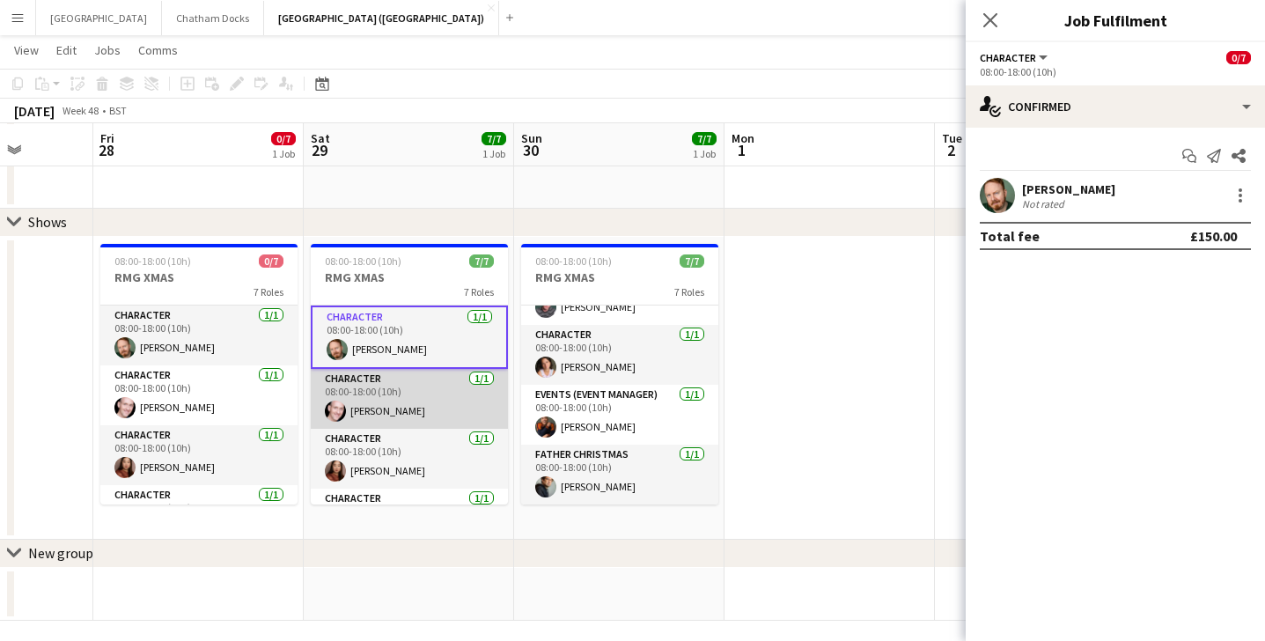
click at [411, 391] on app-card-role "Character 1/1 08:00-18:00 (10h) Derek Elwood" at bounding box center [409, 399] width 197 height 60
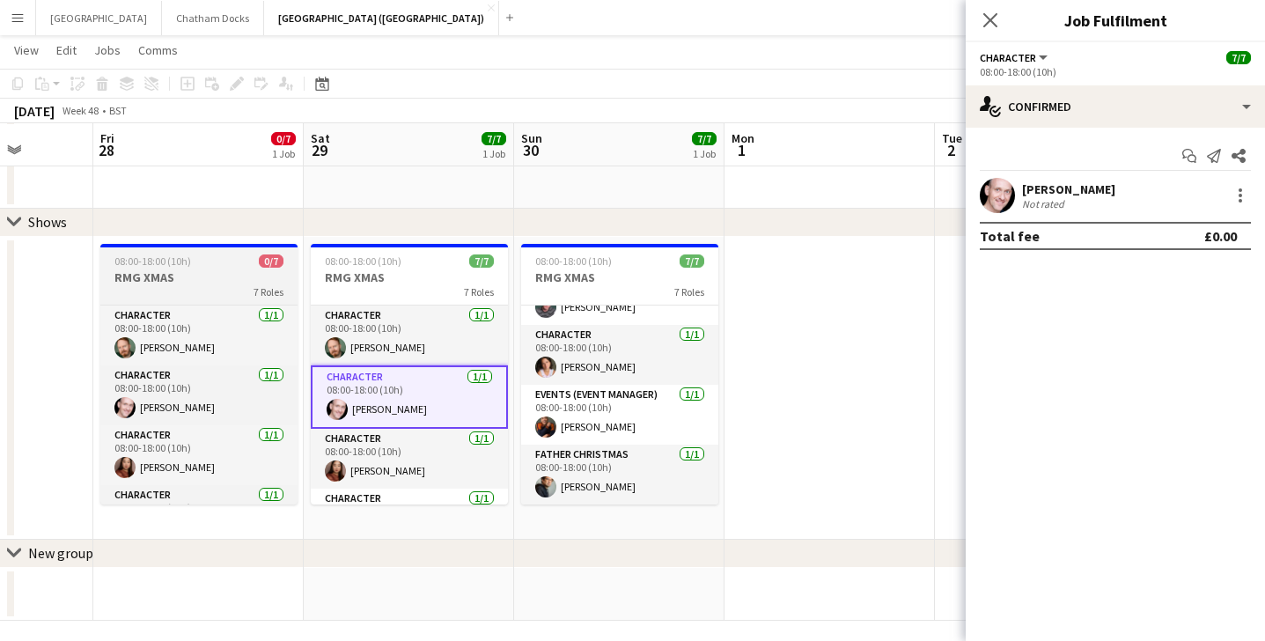
click at [224, 275] on h3 "RMG XMAS" at bounding box center [198, 277] width 197 height 16
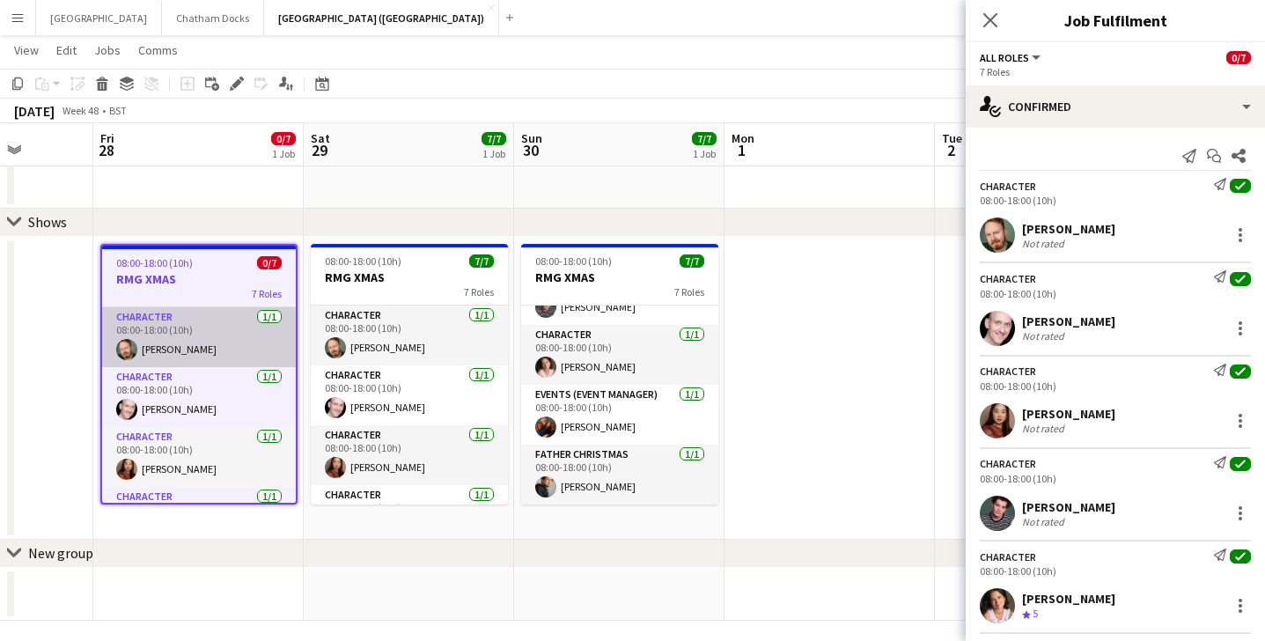
click at [203, 339] on app-card-role "Character 1/1 08:00-18:00 (10h) Michael Ansley" at bounding box center [199, 337] width 194 height 60
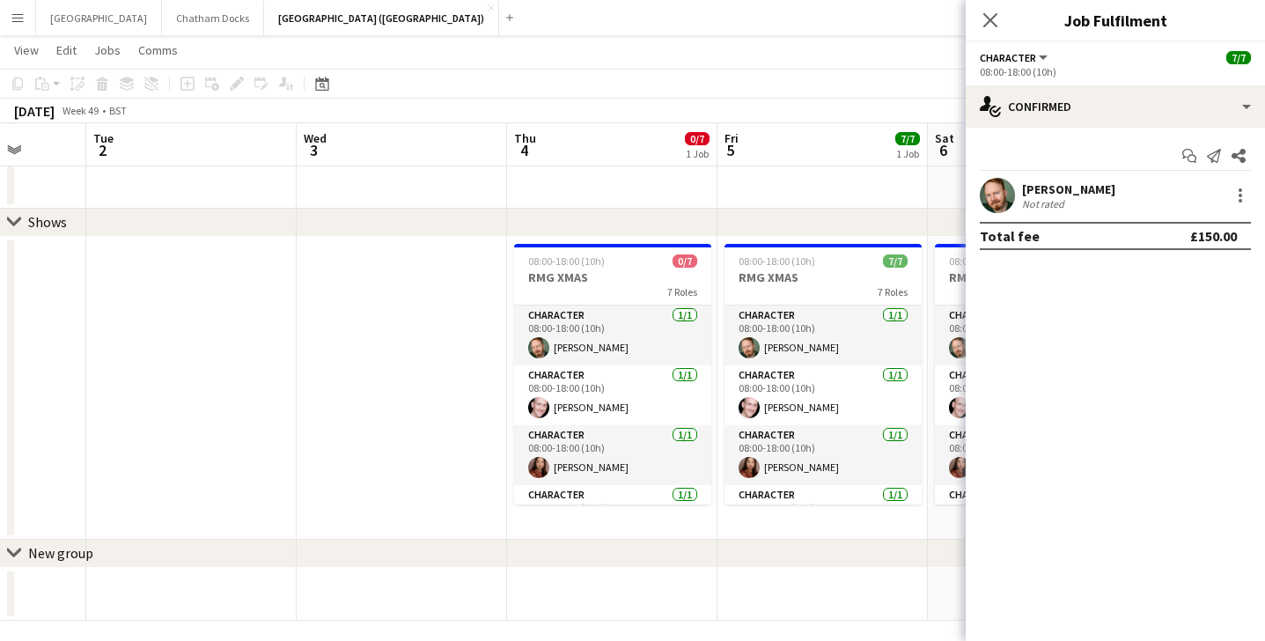
scroll to position [0, 545]
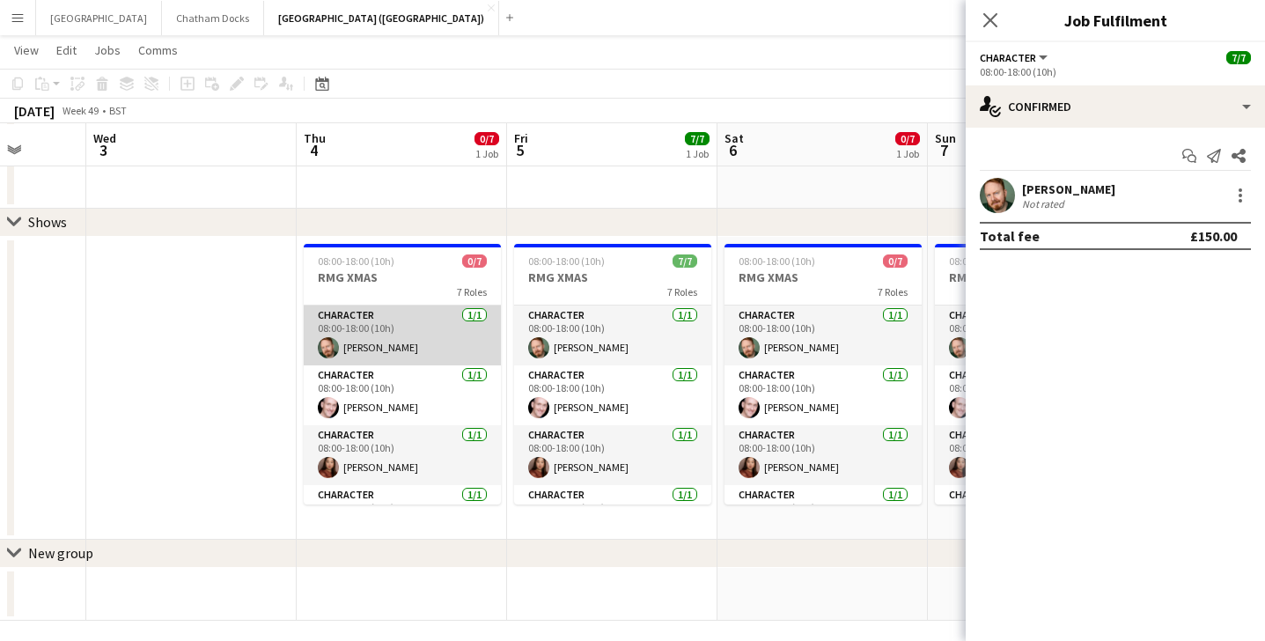
click at [419, 338] on app-card-role "Character 1/1 08:00-18:00 (10h) Michael Ansley" at bounding box center [402, 336] width 197 height 60
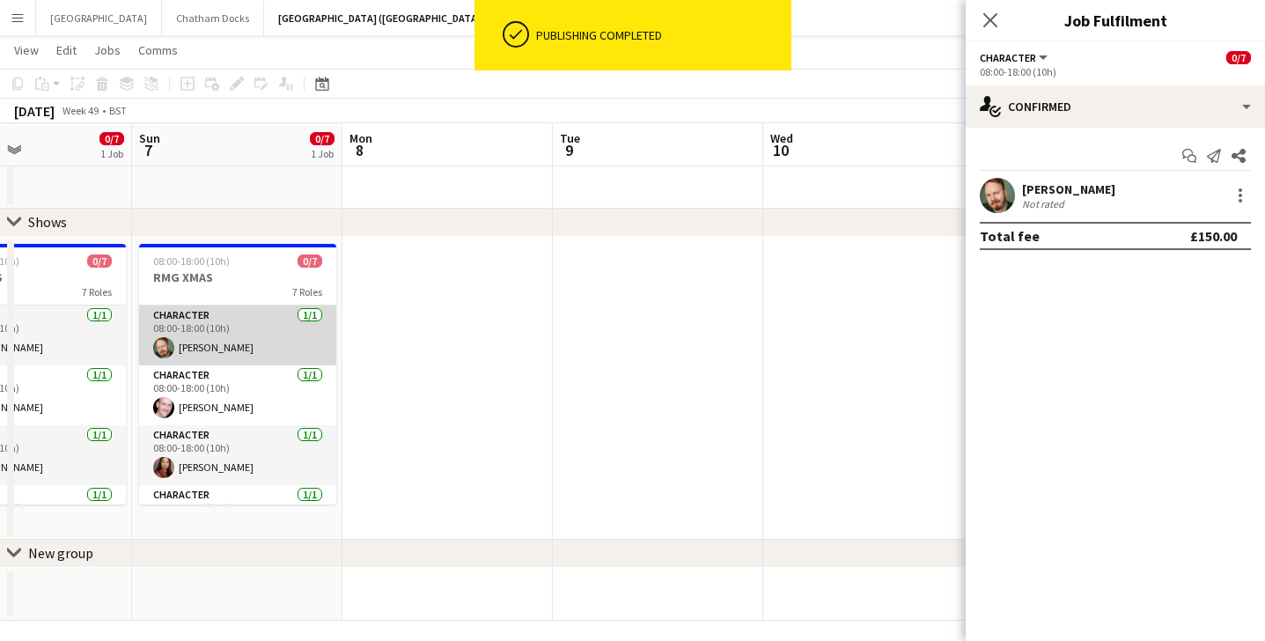
scroll to position [0, 499]
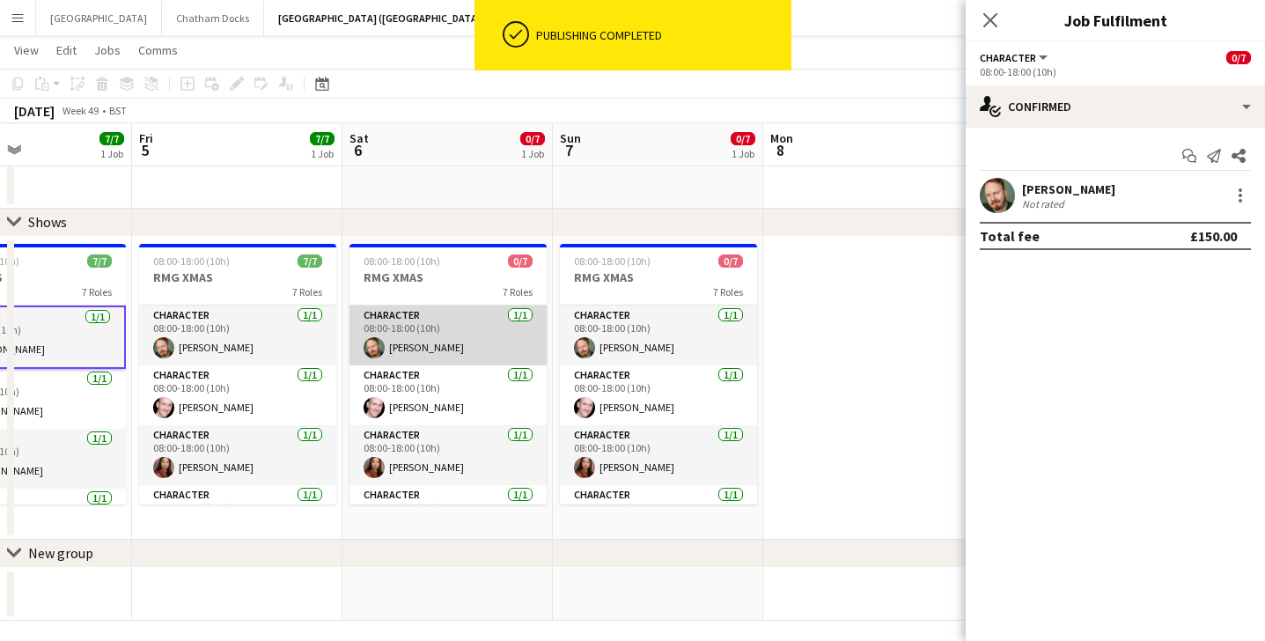
click at [437, 333] on app-card-role "Character 1/1 08:00-18:00 (10h) Michael Ansley" at bounding box center [448, 336] width 197 height 60
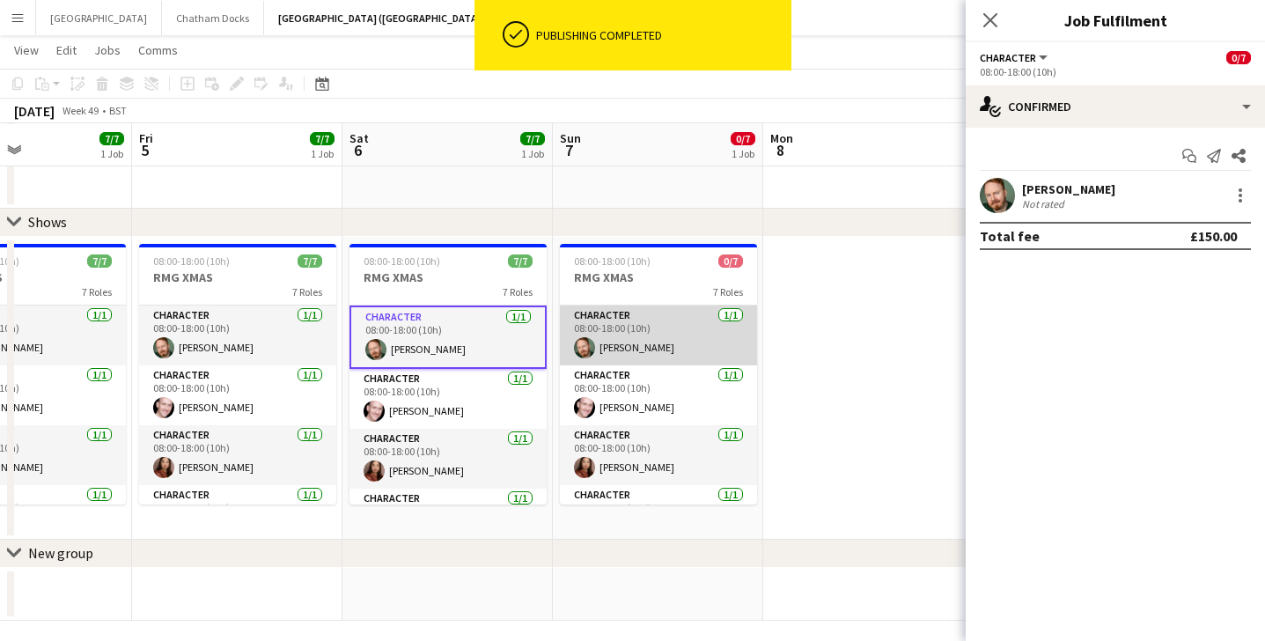
click at [662, 346] on app-card-role "Character 1/1 08:00-18:00 (10h) Michael Ansley" at bounding box center [658, 336] width 197 height 60
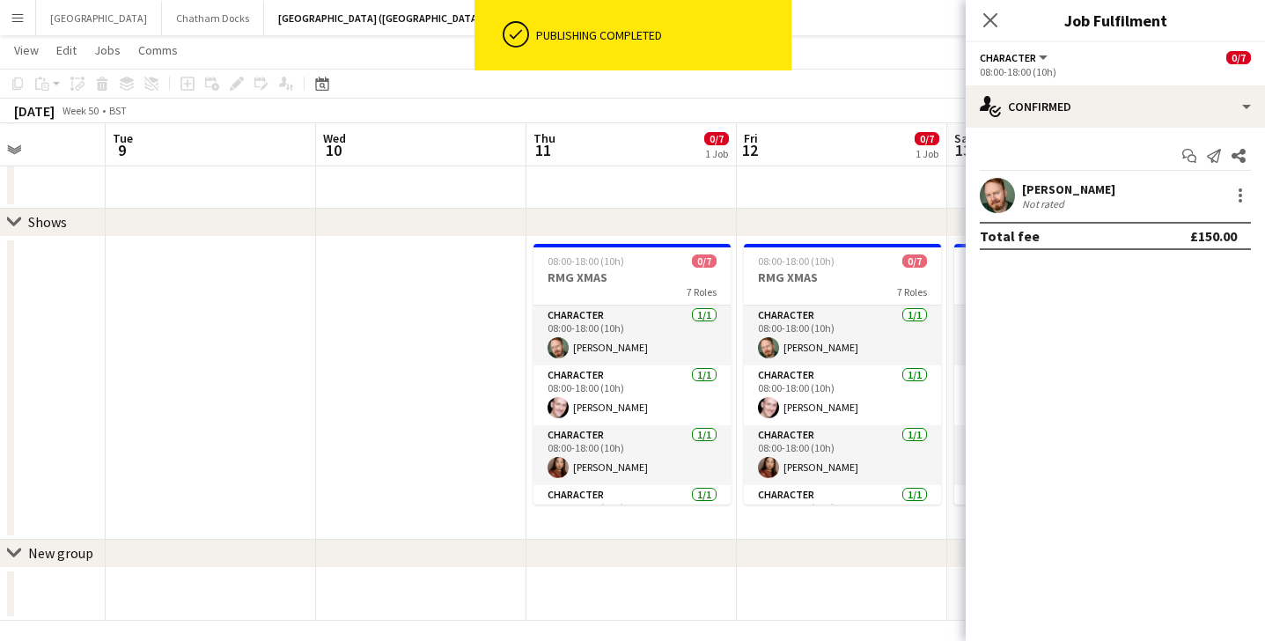
scroll to position [0, 696]
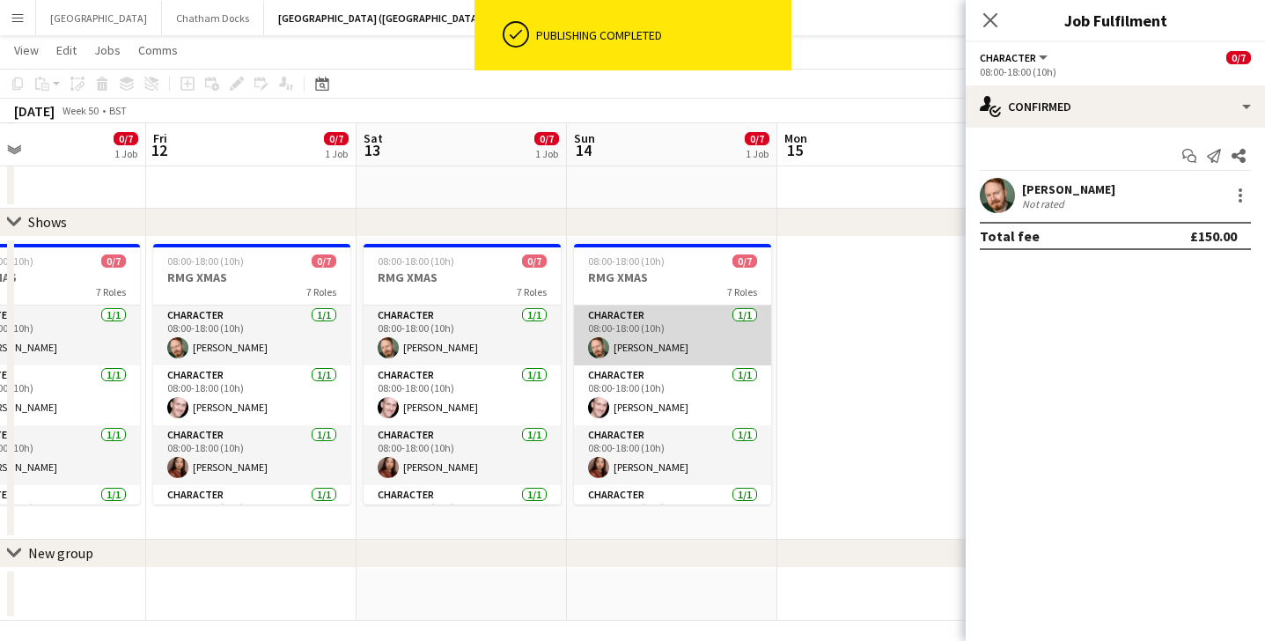
click at [722, 334] on app-card-role "Character 1/1 08:00-18:00 (10h) Michael Ansley" at bounding box center [672, 336] width 197 height 60
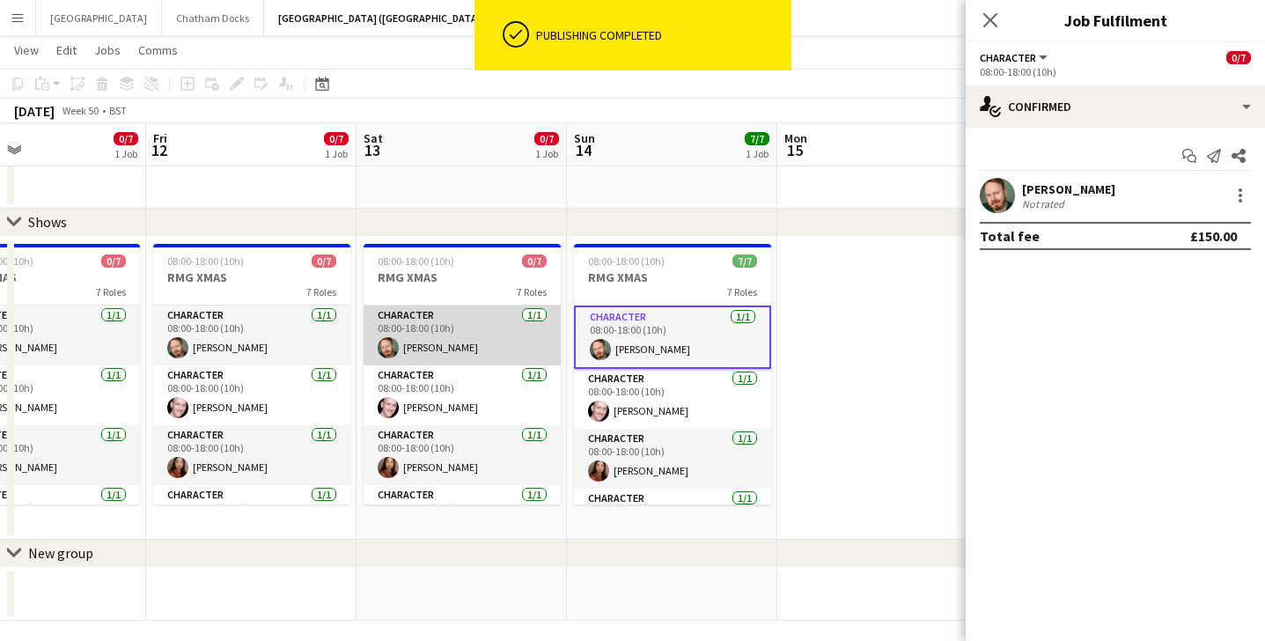
click at [484, 350] on app-card-role "Character 1/1 08:00-18:00 (10h) Michael Ansley" at bounding box center [462, 336] width 197 height 60
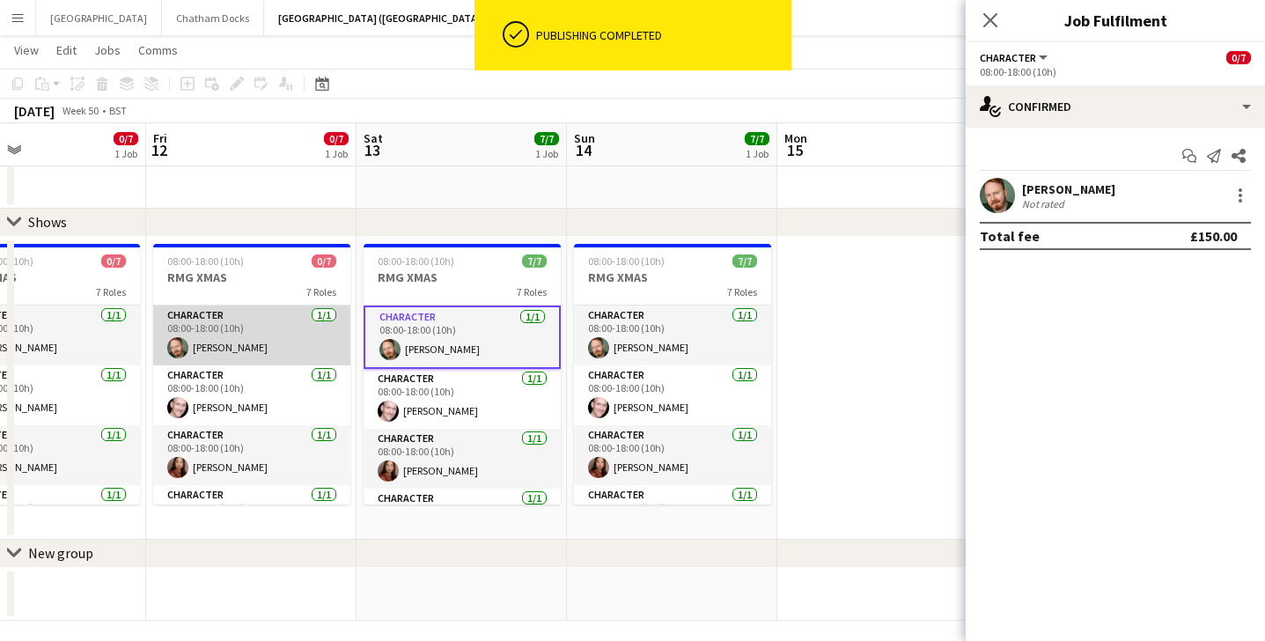
click at [229, 346] on app-card-role "Character 1/1 08:00-18:00 (10h) Michael Ansley" at bounding box center [251, 336] width 197 height 60
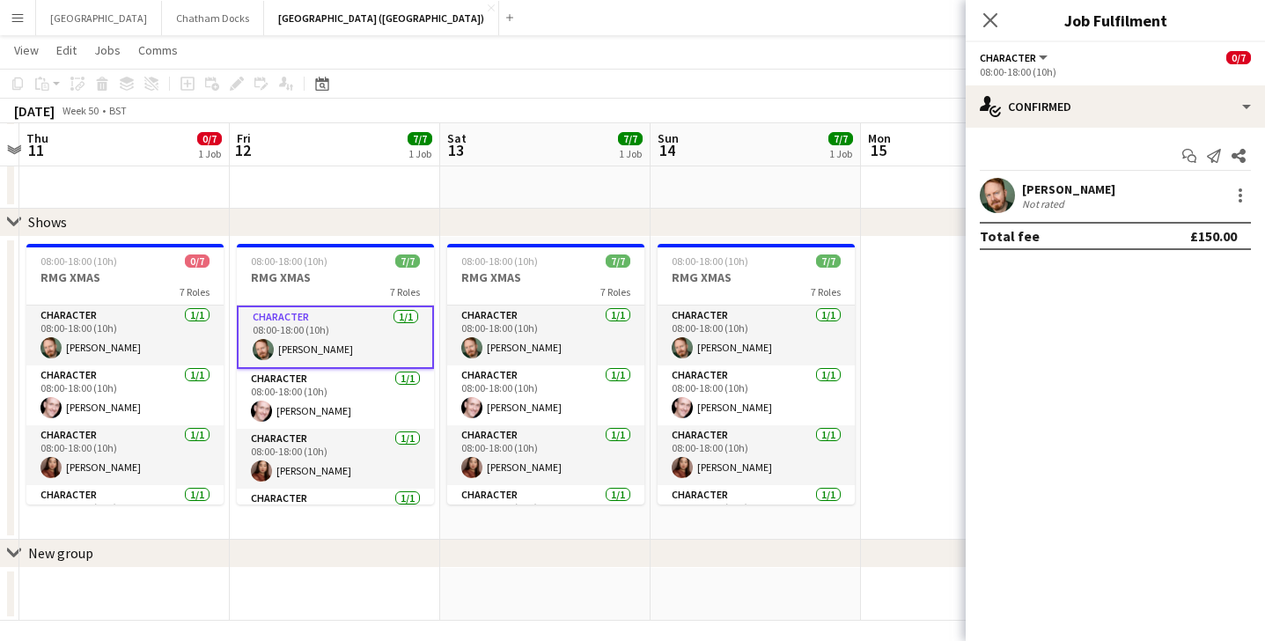
scroll to position [0, 536]
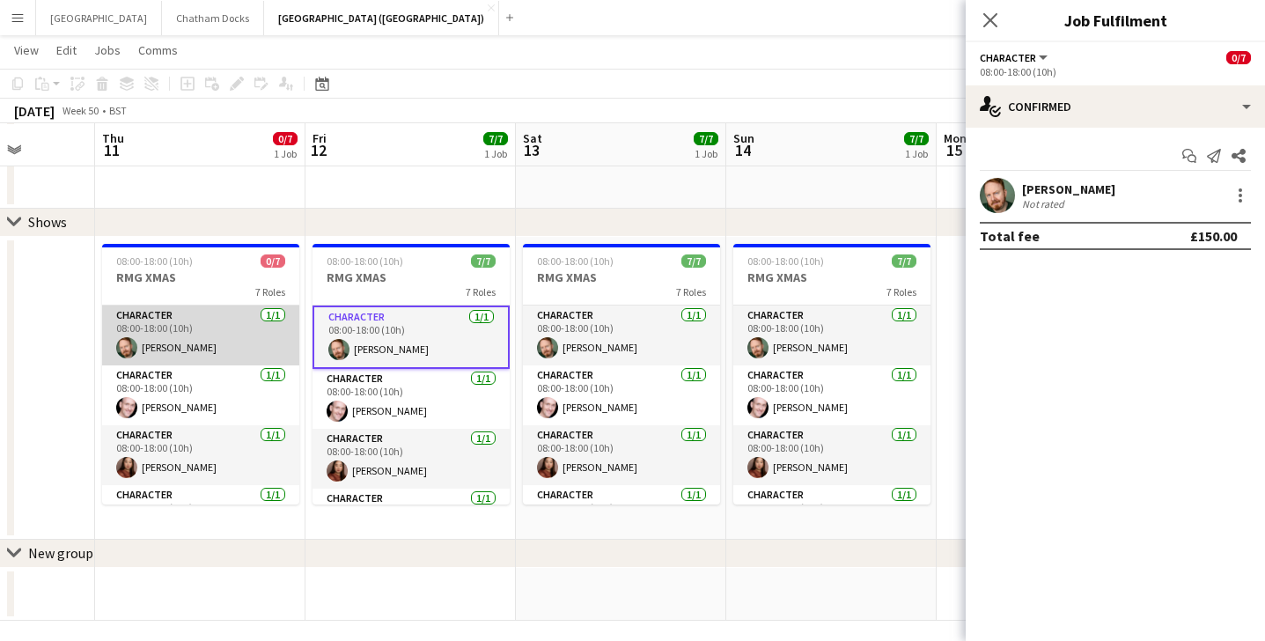
click at [200, 332] on app-card-role "Character 1/1 08:00-18:00 (10h) Michael Ansley" at bounding box center [200, 336] width 197 height 60
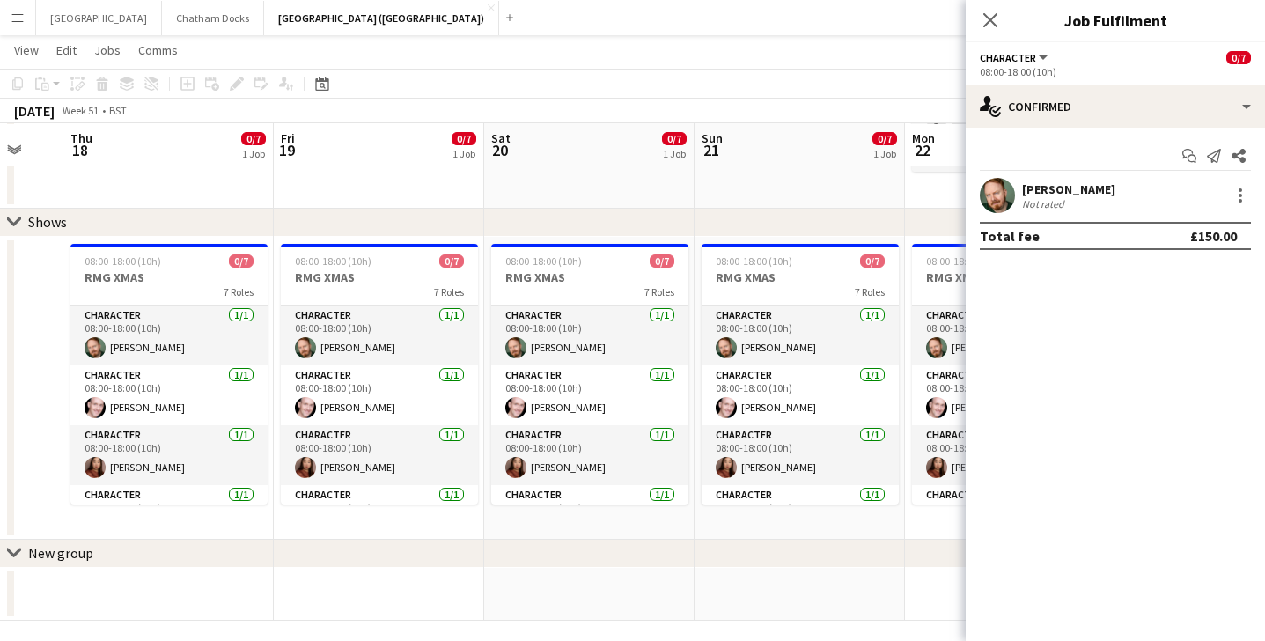
scroll to position [0, 809]
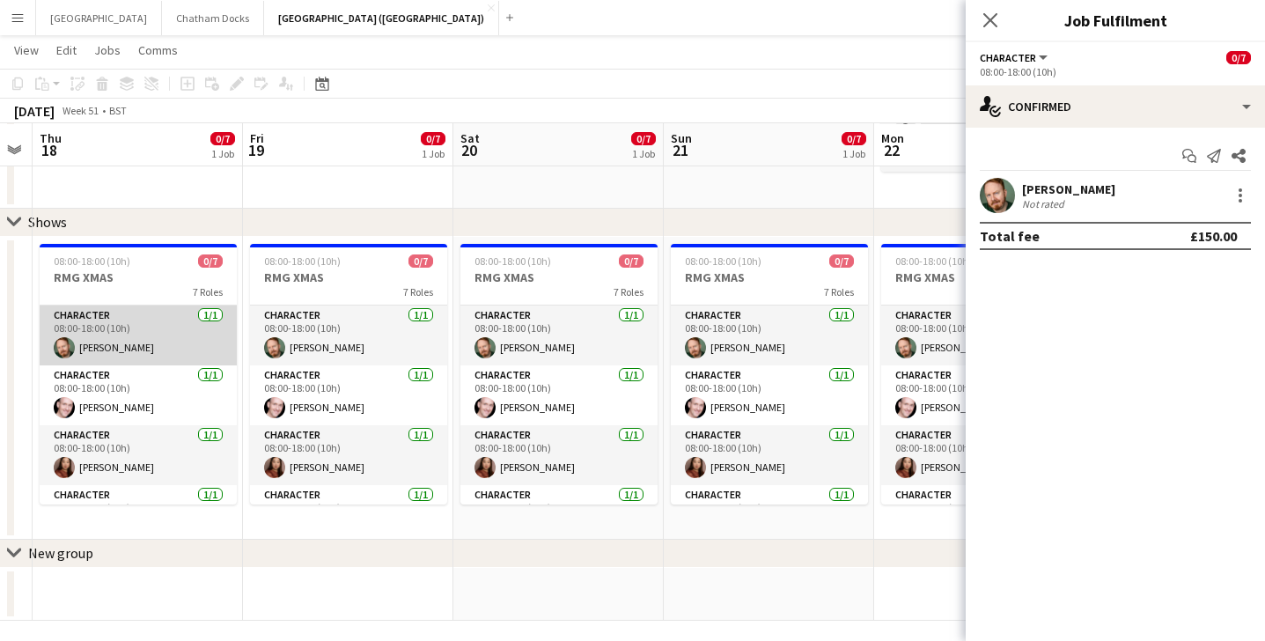
click at [155, 334] on app-card-role "Character 1/1 08:00-18:00 (10h) Michael Ansley" at bounding box center [138, 336] width 197 height 60
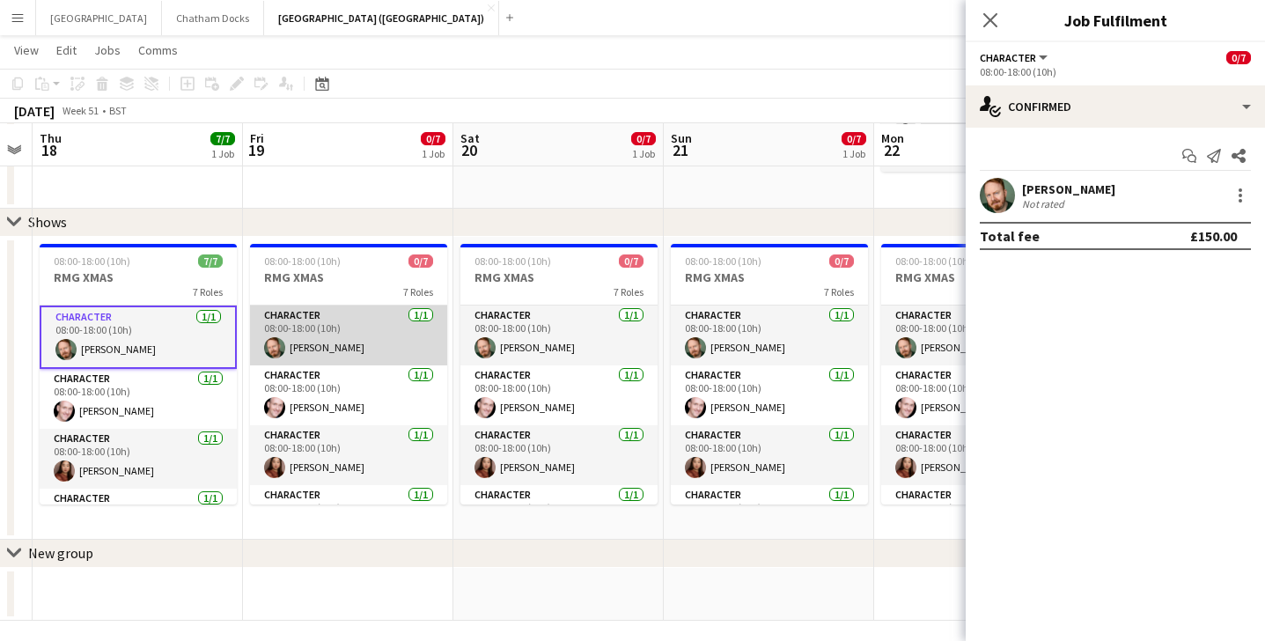
click at [347, 325] on app-card-role "Character 1/1 08:00-18:00 (10h) Michael Ansley" at bounding box center [348, 336] width 197 height 60
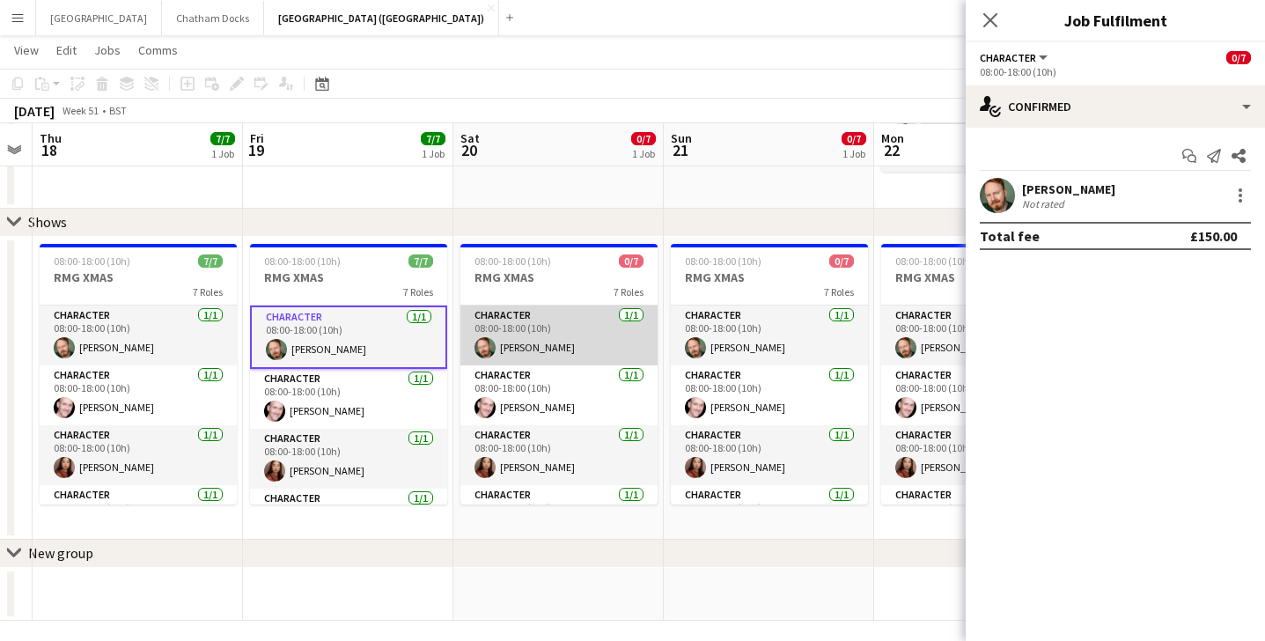
click at [533, 324] on app-card-role "Character 1/1 08:00-18:00 (10h) Michael Ansley" at bounding box center [559, 336] width 197 height 60
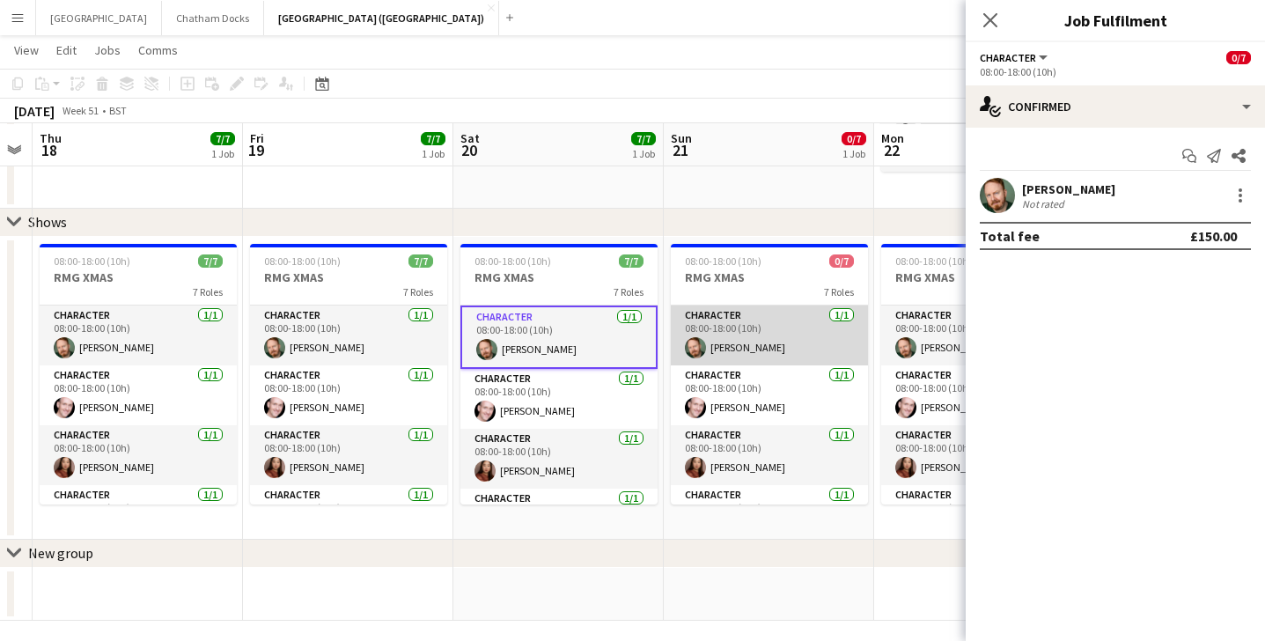
click at [755, 328] on app-card-role "Character 1/1 08:00-18:00 (10h) Michael Ansley" at bounding box center [769, 336] width 197 height 60
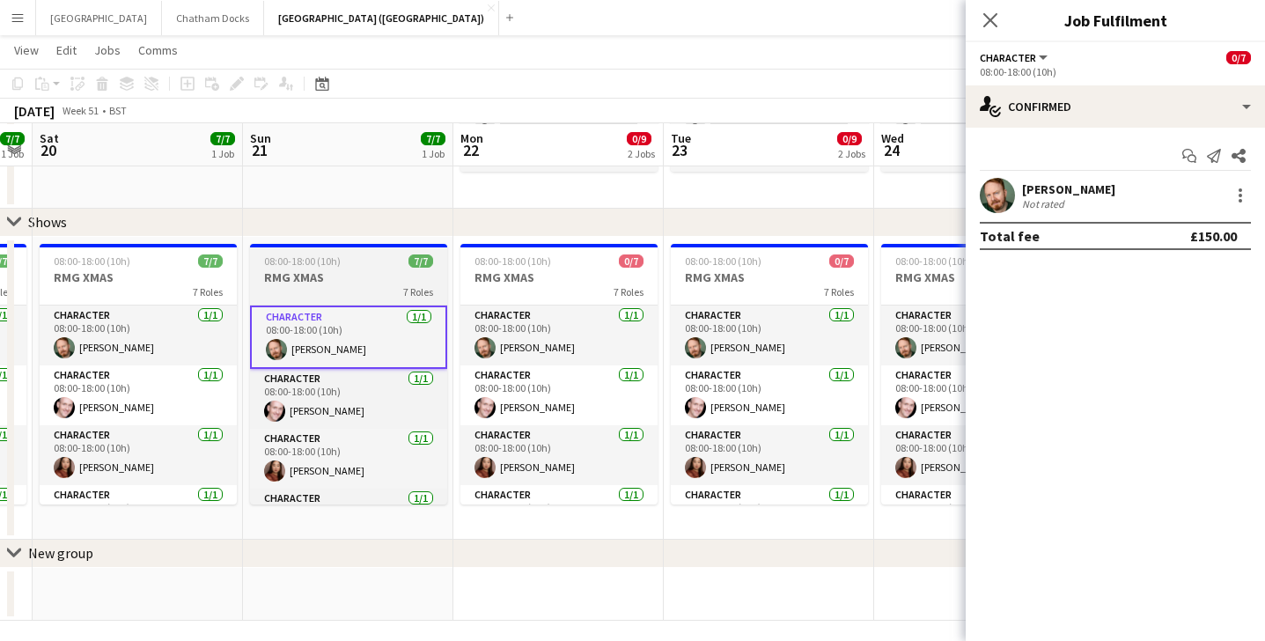
scroll to position [0, 797]
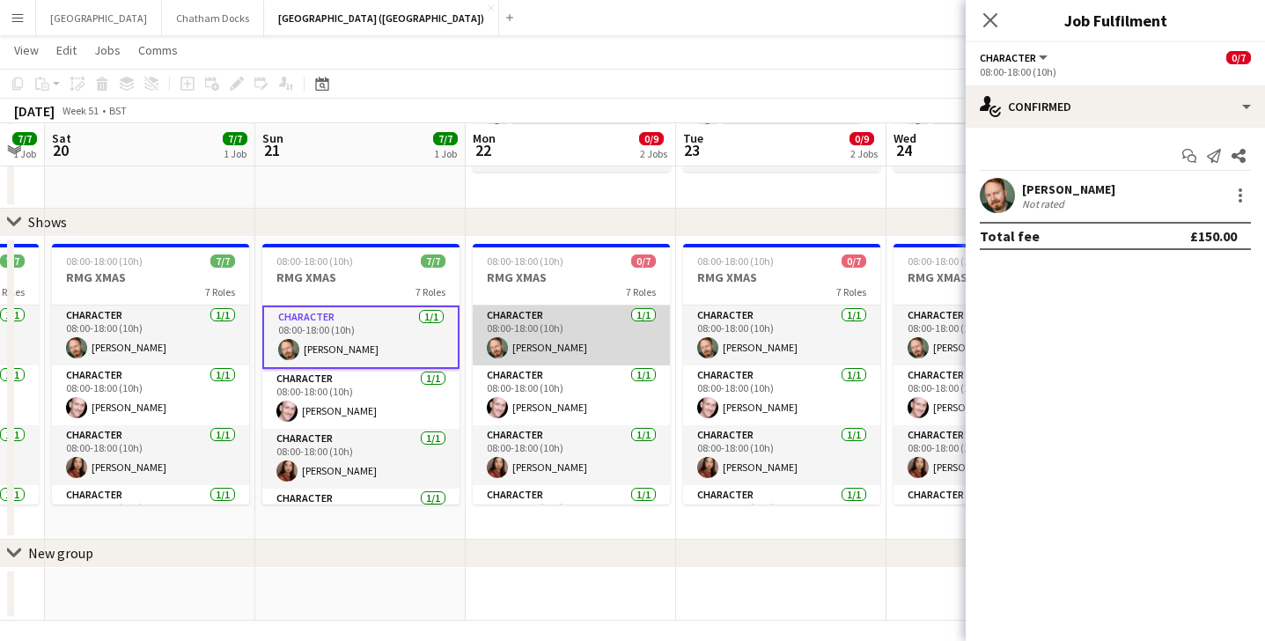
click at [627, 338] on app-card-role "Character 1/1 08:00-18:00 (10h) Michael Ansley" at bounding box center [571, 336] width 197 height 60
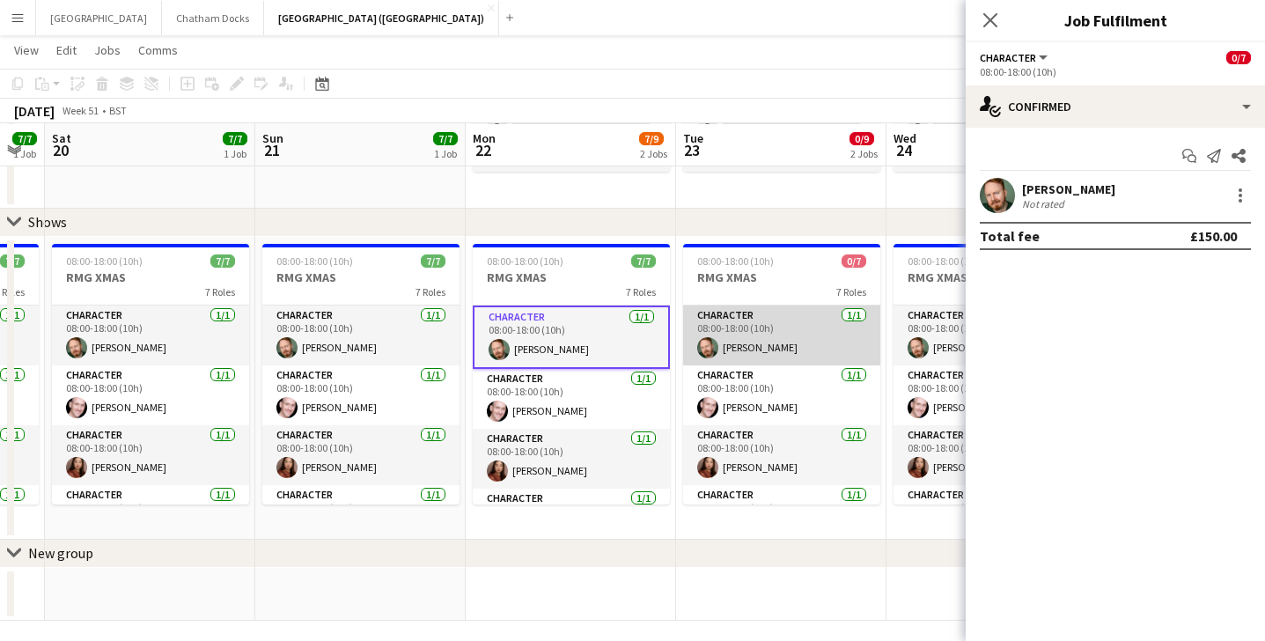
click at [792, 337] on app-card-role "Character 1/1 08:00-18:00 (10h) Michael Ansley" at bounding box center [781, 336] width 197 height 60
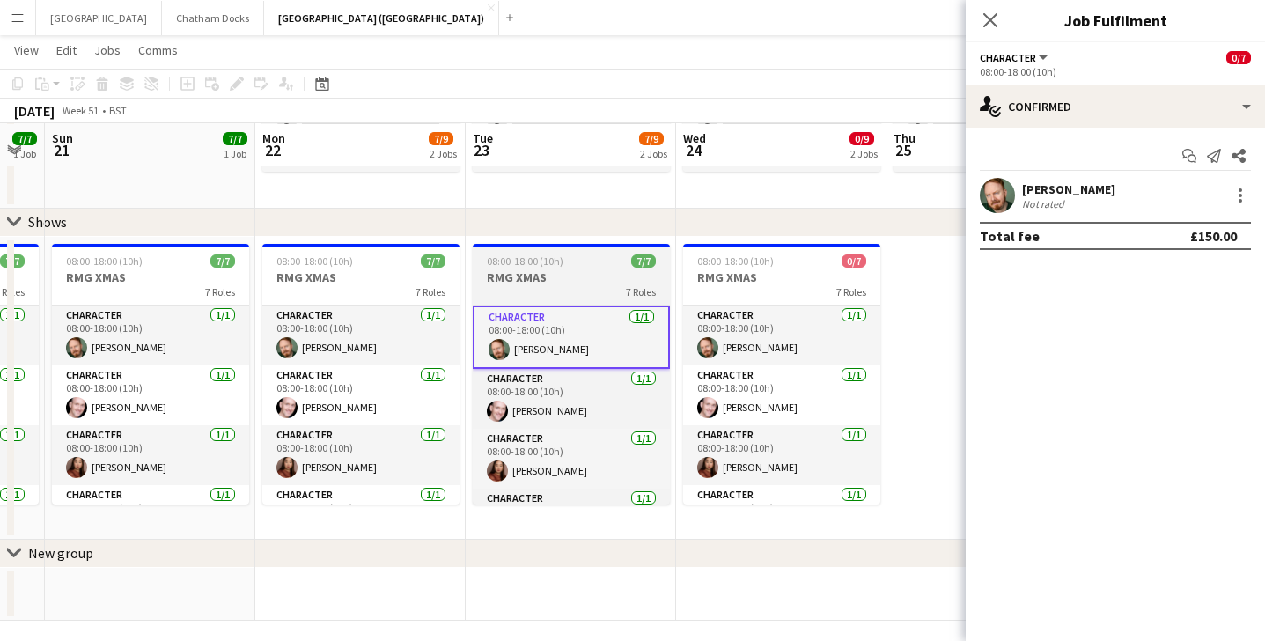
scroll to position [0, 759]
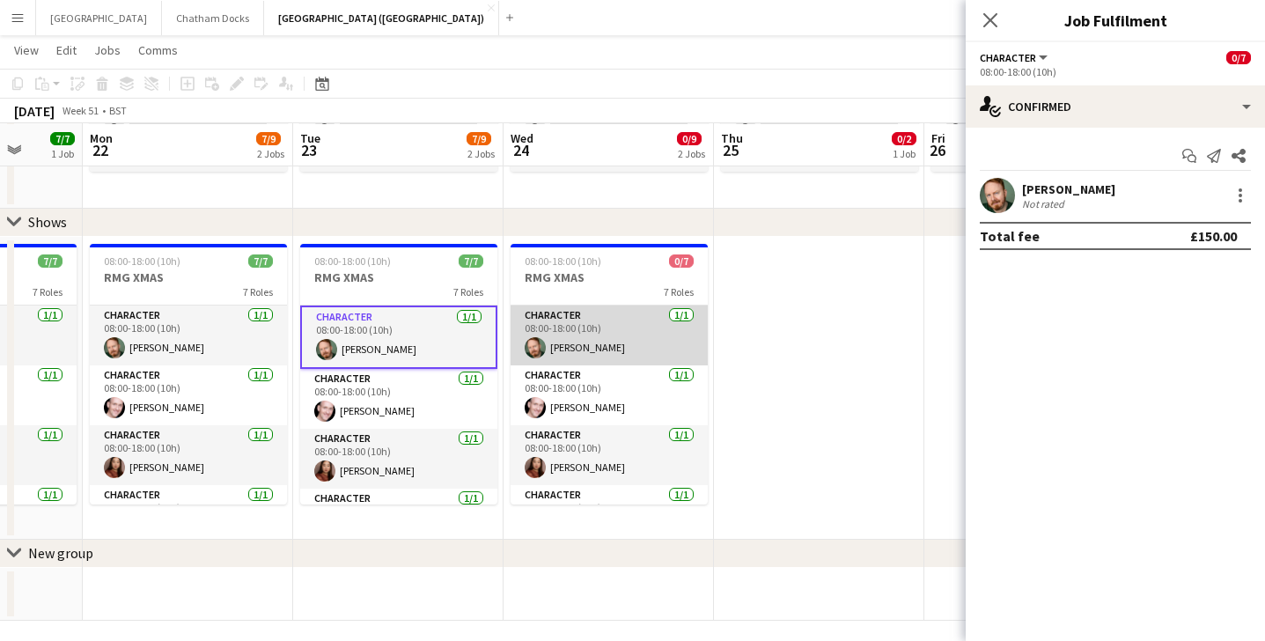
click at [663, 340] on app-card-role "Character 1/1 08:00-18:00 (10h) Michael Ansley" at bounding box center [609, 336] width 197 height 60
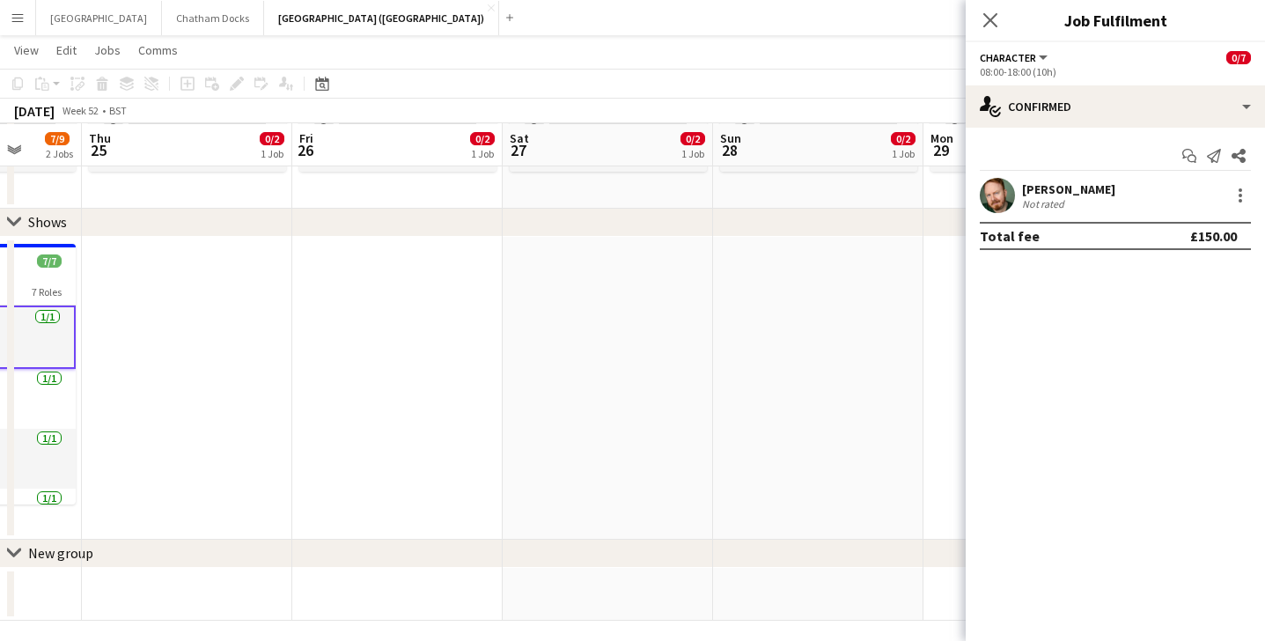
click at [729, 348] on app-date-cell at bounding box center [818, 388] width 210 height 303
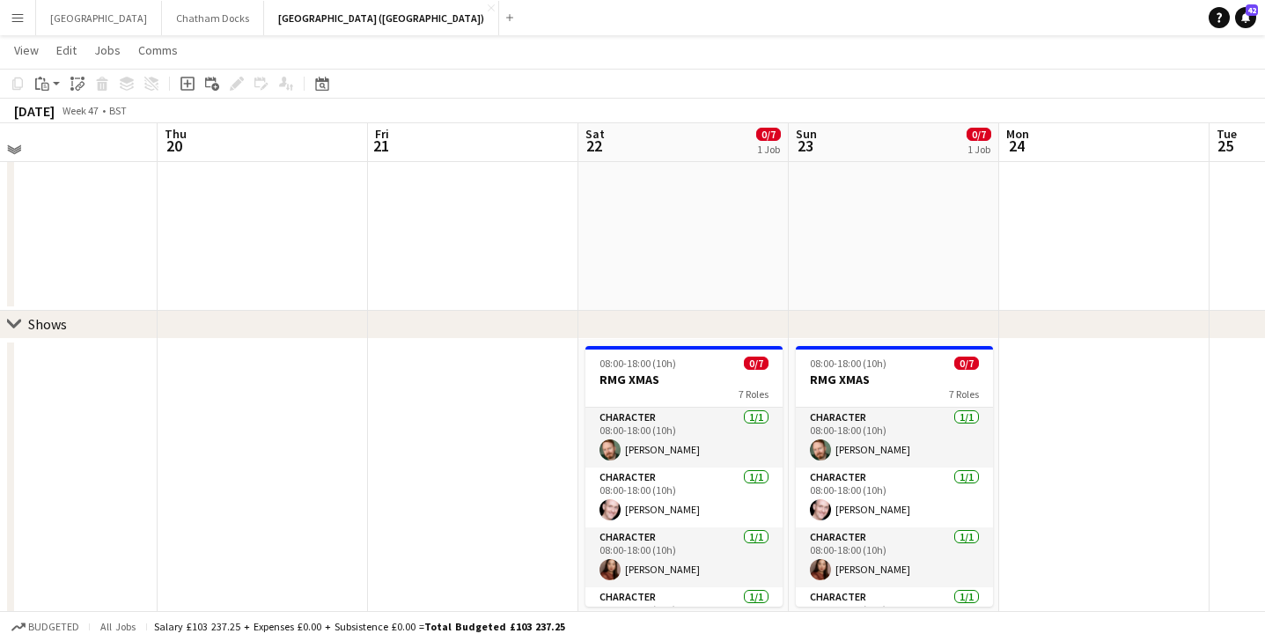
scroll to position [77, 0]
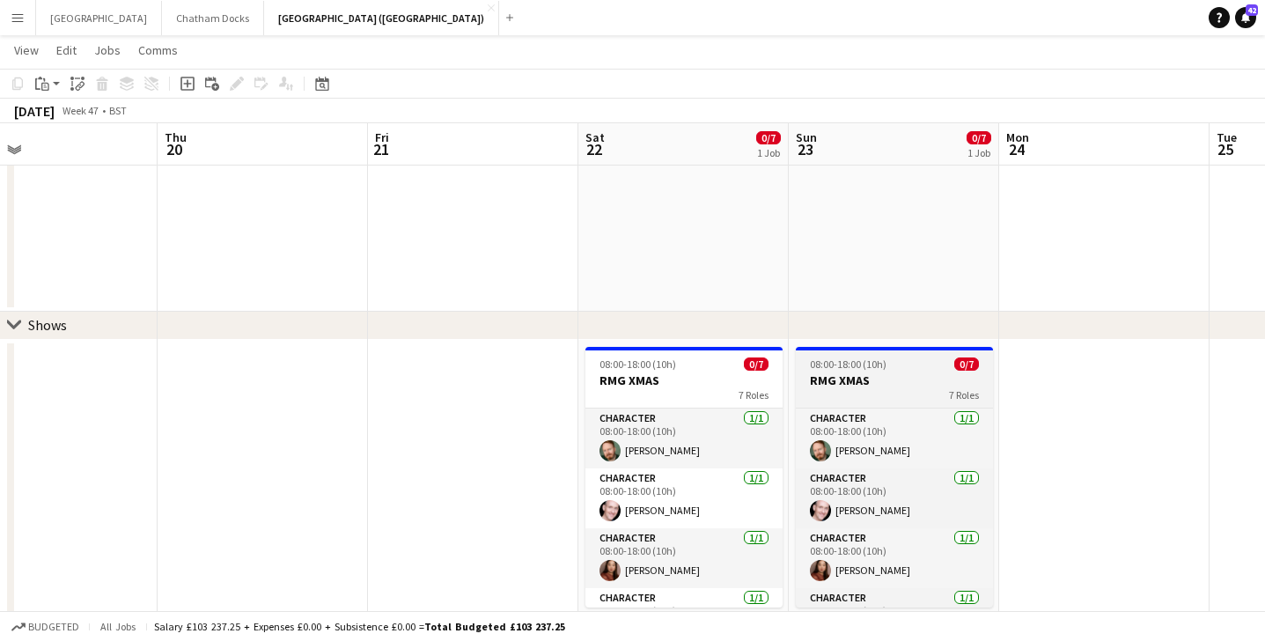
click at [901, 358] on div "08:00-18:00 (10h) 0/7" at bounding box center [894, 364] width 197 height 13
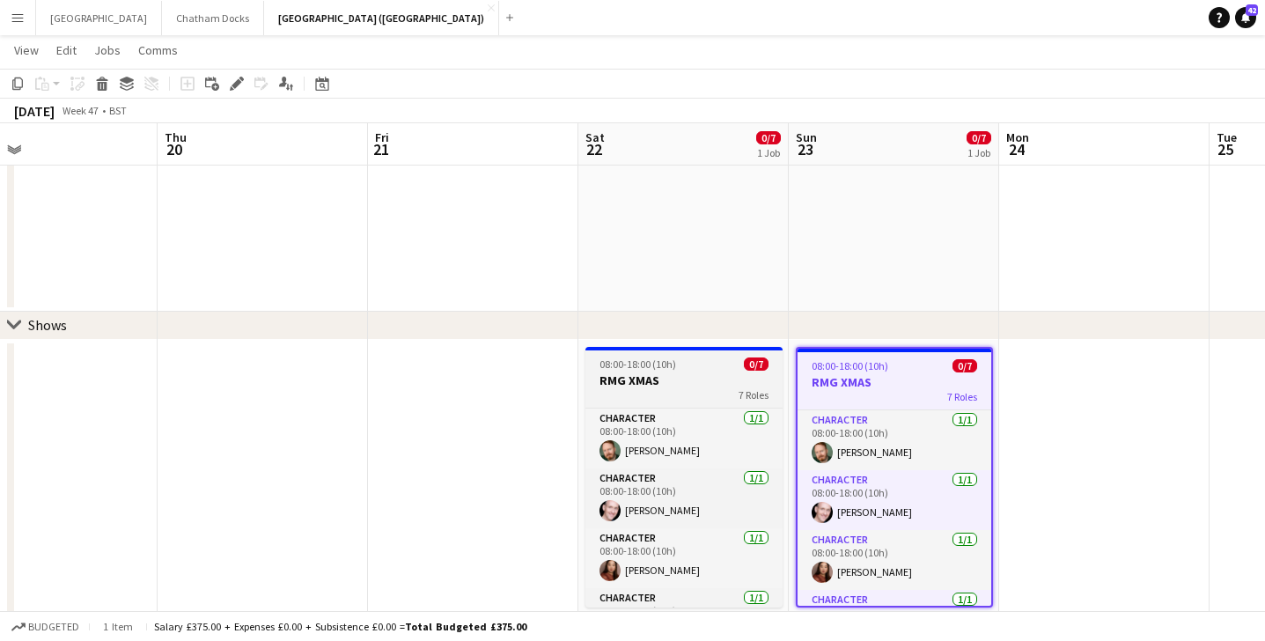
click at [690, 381] on h3 "RMG XMAS" at bounding box center [684, 381] width 197 height 16
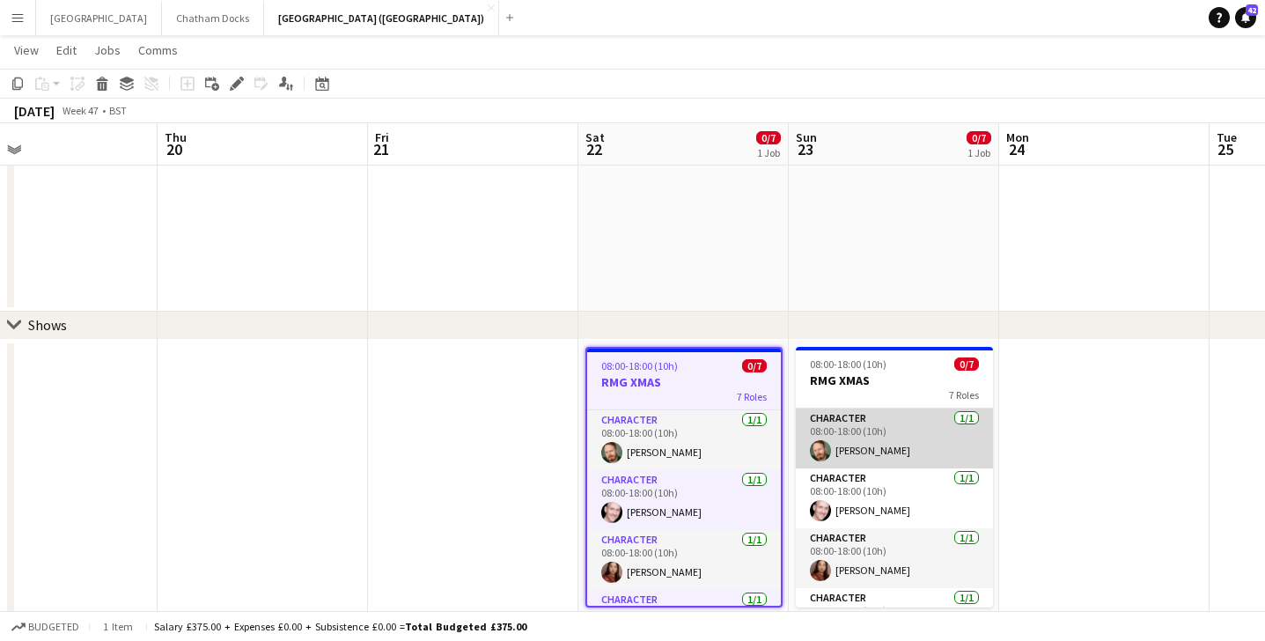
click at [866, 418] on app-card-role "Character 1/1 08:00-18:00 (10h) Michael Ansley" at bounding box center [894, 439] width 197 height 60
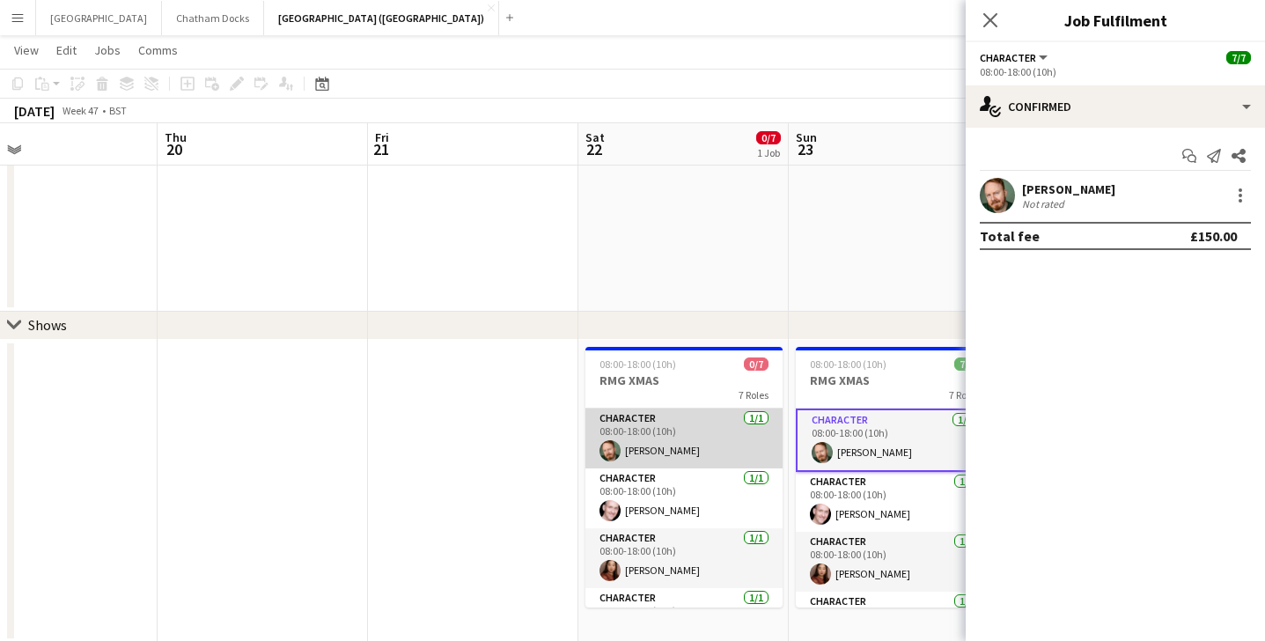
click at [727, 439] on app-card-role "Character 1/1 08:00-18:00 (10h) Michael Ansley" at bounding box center [684, 439] width 197 height 60
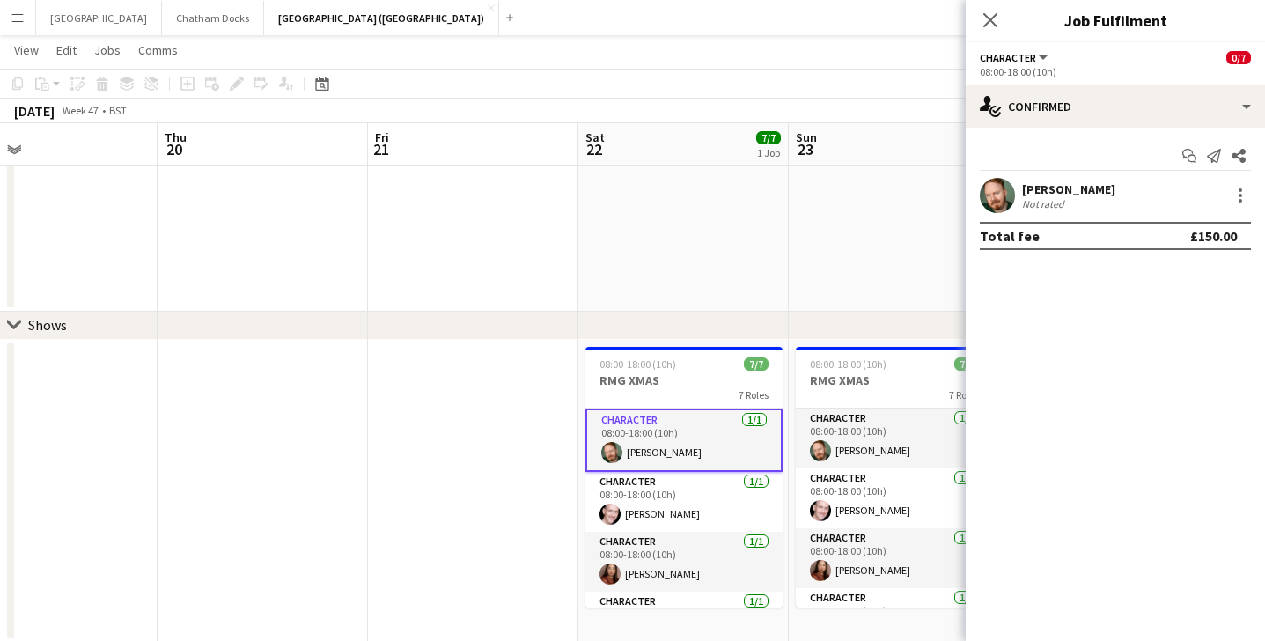
click at [779, 297] on app-date-cell at bounding box center [684, 216] width 210 height 191
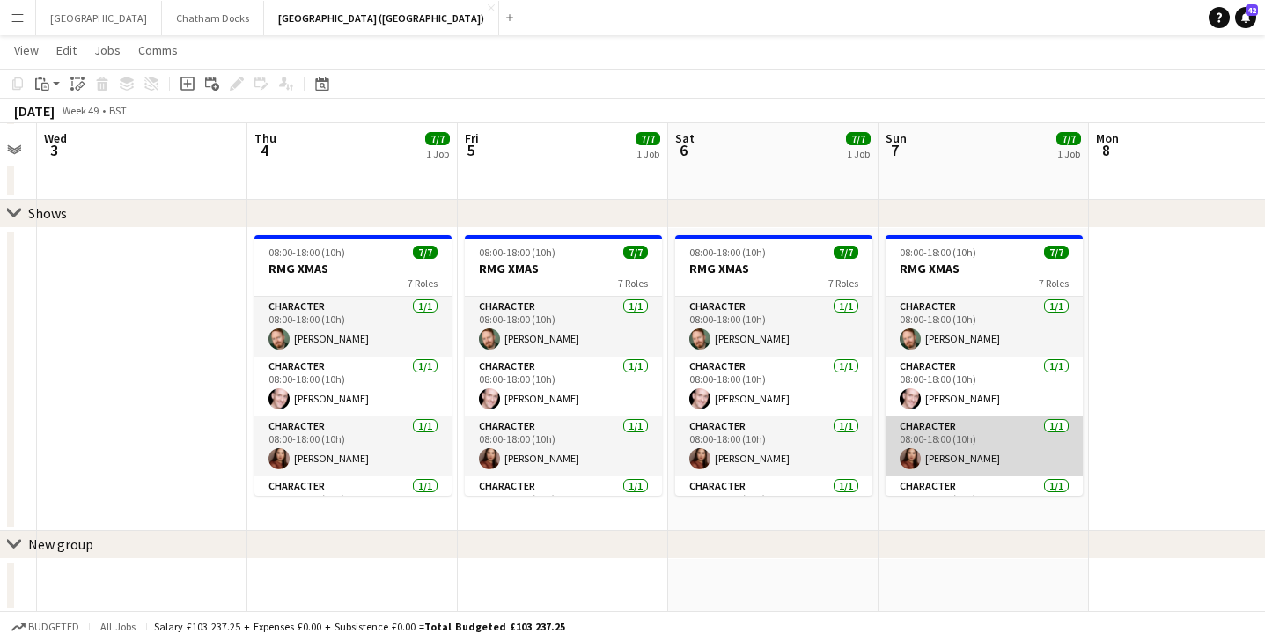
scroll to position [0, 0]
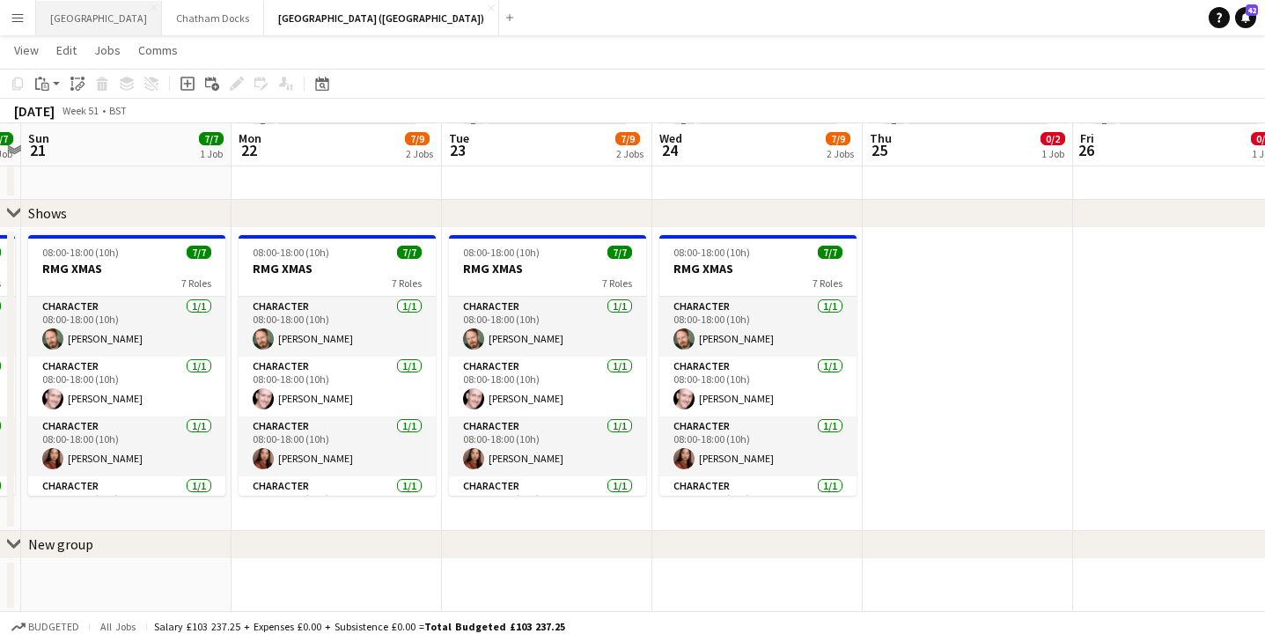
click at [74, 18] on button "Cotswolds Farm Park Close" at bounding box center [99, 18] width 126 height 34
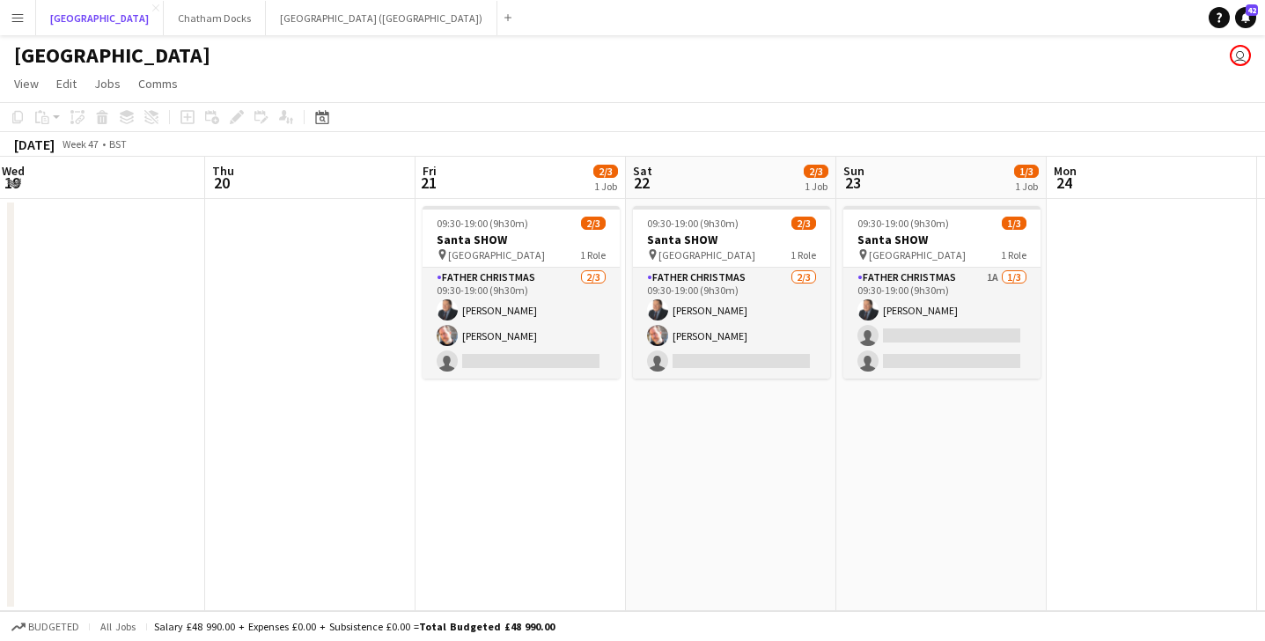
scroll to position [0, 874]
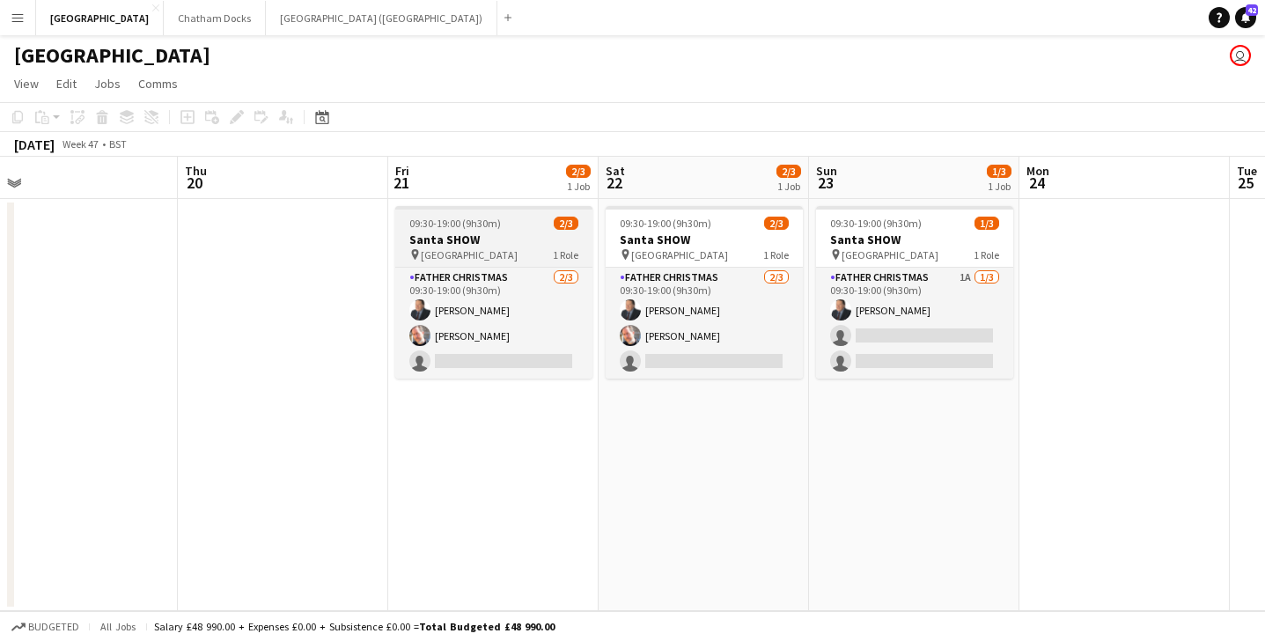
click at [522, 222] on div "09:30-19:00 (9h30m) 2/3" at bounding box center [493, 223] width 197 height 13
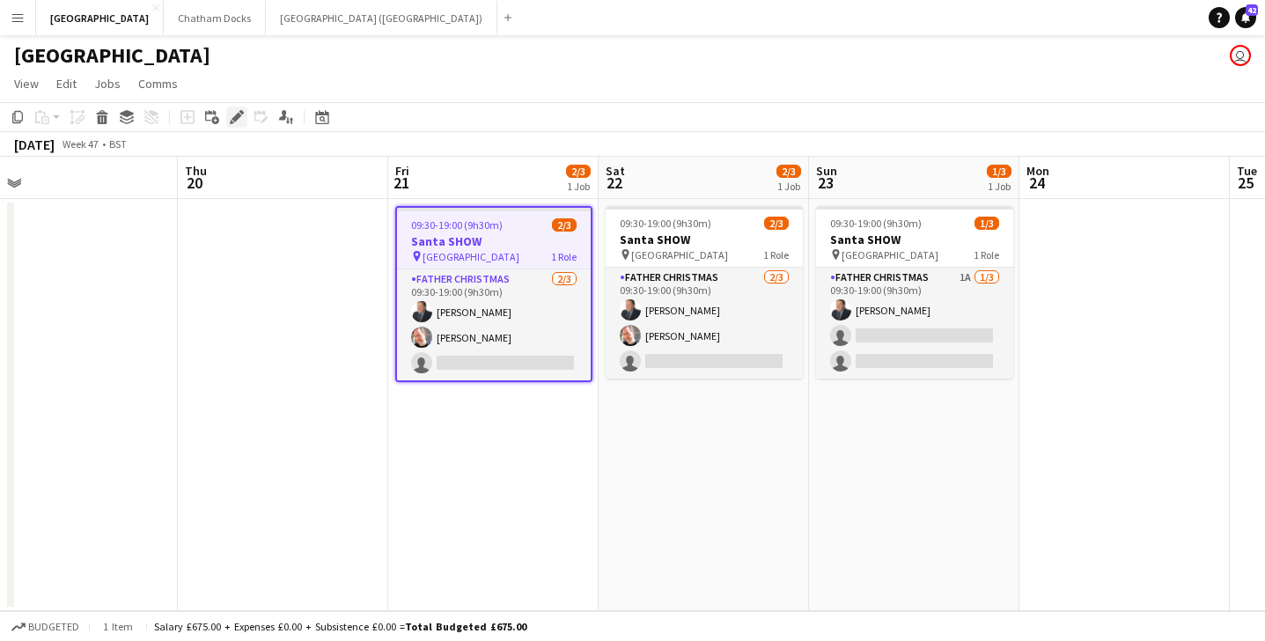
click at [235, 116] on icon at bounding box center [237, 118] width 10 height 10
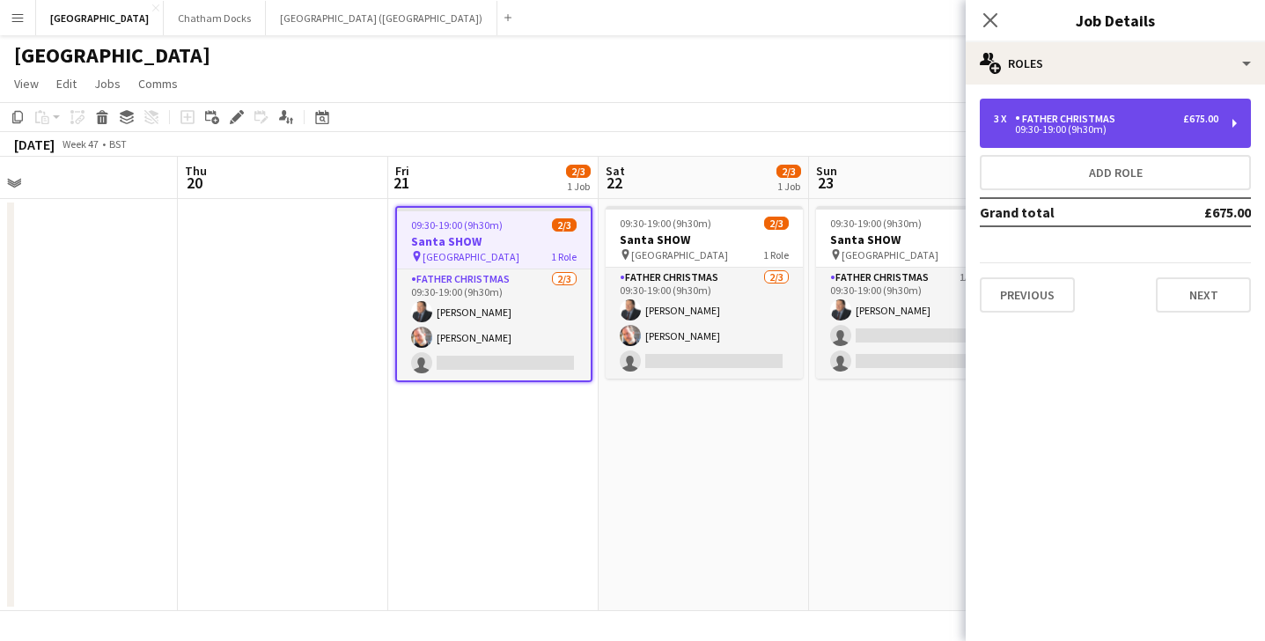
click at [1121, 126] on div "09:30-19:00 (9h30m)" at bounding box center [1106, 129] width 225 height 9
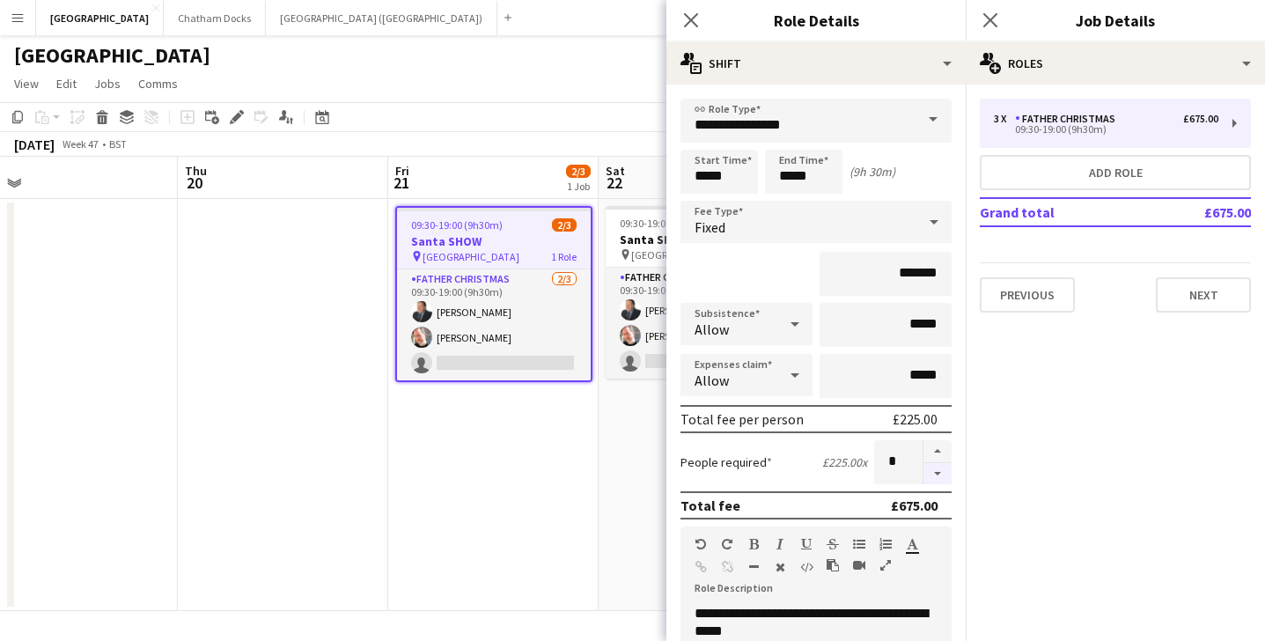
click at [937, 479] on button "button" at bounding box center [938, 474] width 28 height 22
type input "*"
click at [690, 17] on icon "Close pop-in" at bounding box center [690, 19] width 17 height 17
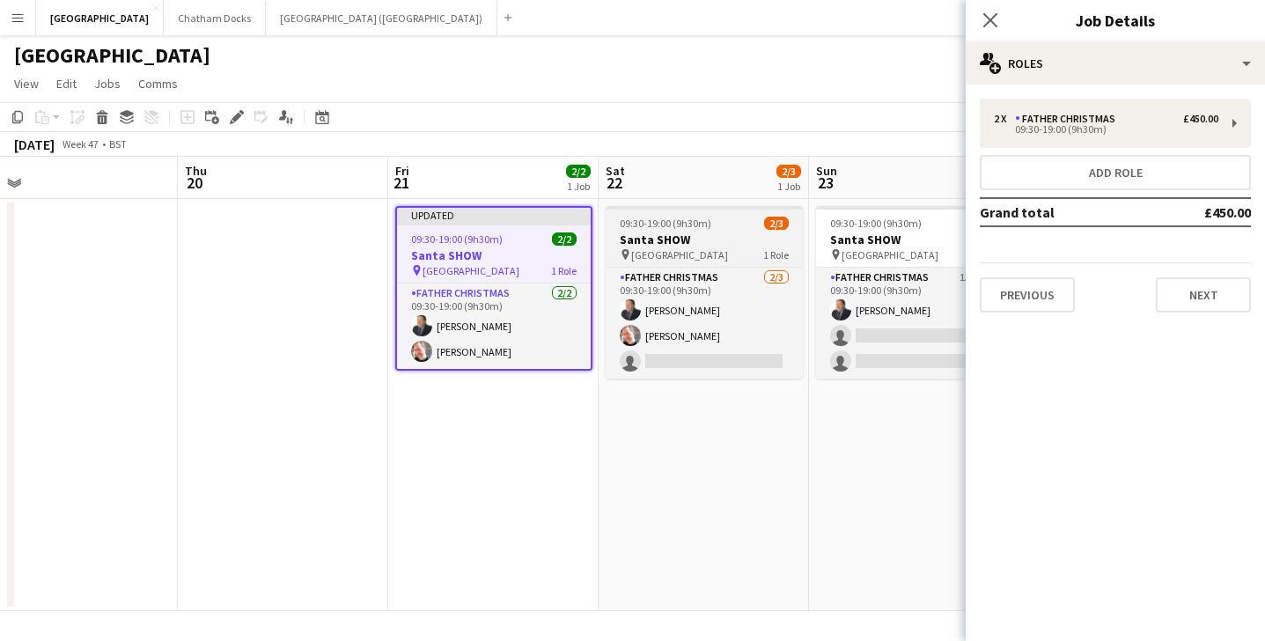
click at [706, 248] on span "[GEOGRAPHIC_DATA]" at bounding box center [679, 254] width 97 height 13
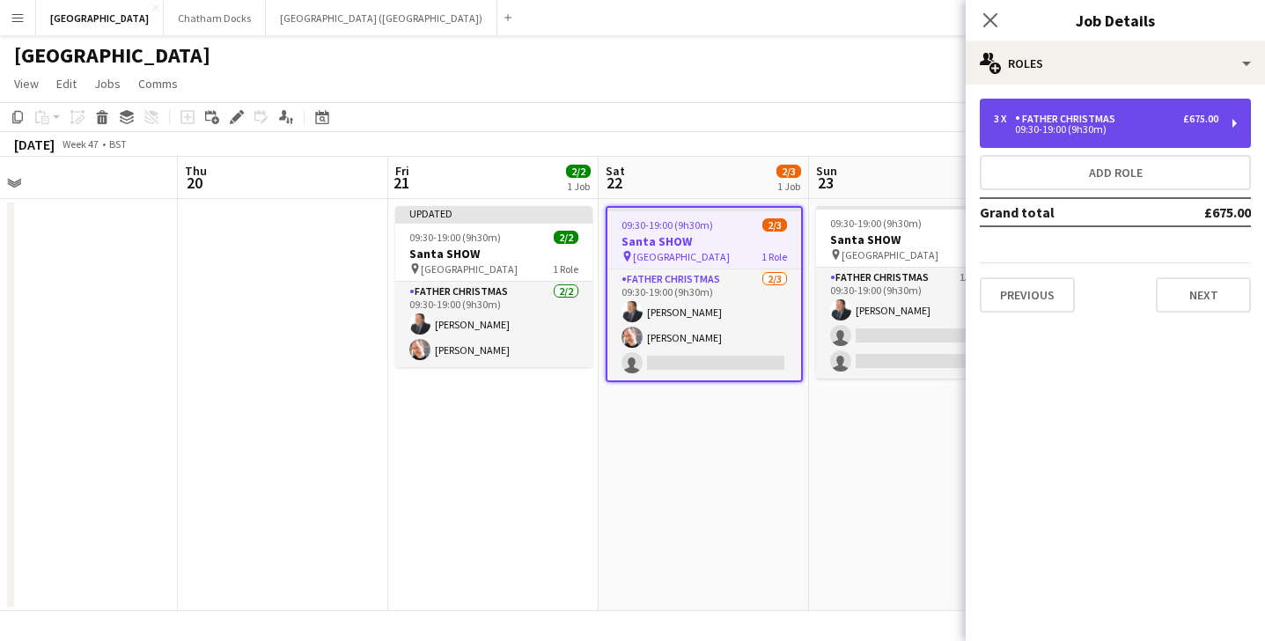
click at [1144, 122] on div "3 x Father Christmas £675.00" at bounding box center [1106, 119] width 225 height 12
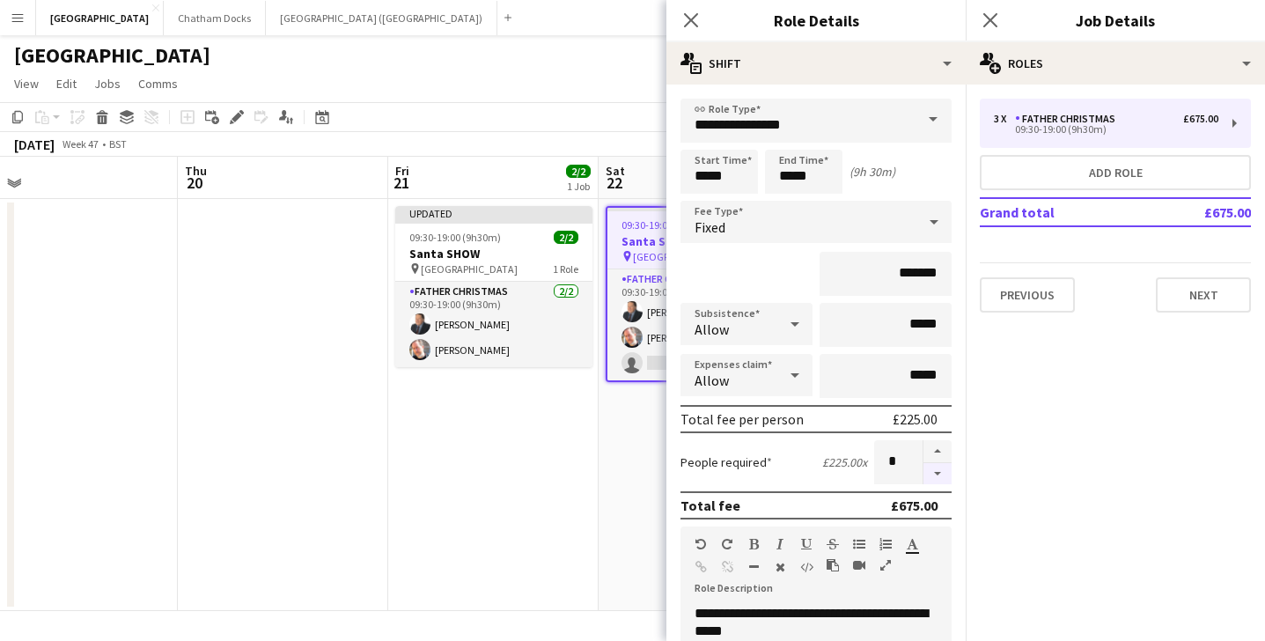
click at [936, 471] on button "button" at bounding box center [938, 474] width 28 height 22
type input "*"
click at [690, 21] on icon at bounding box center [690, 19] width 17 height 17
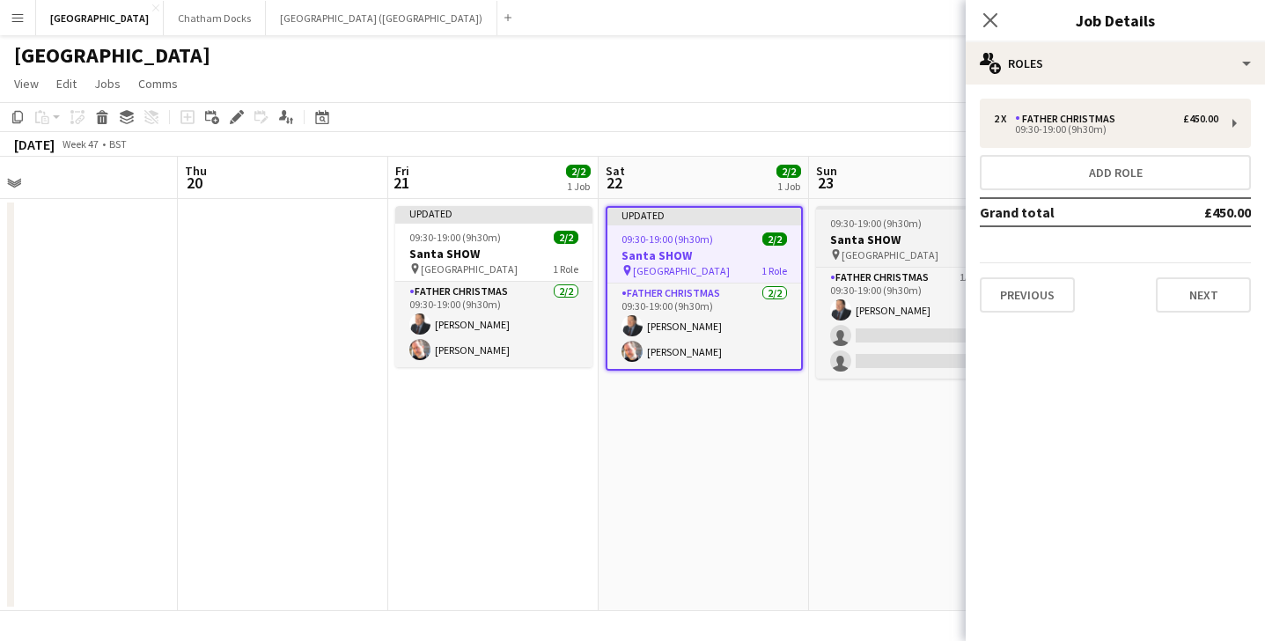
click at [874, 232] on h3 "Santa SHOW" at bounding box center [914, 240] width 197 height 16
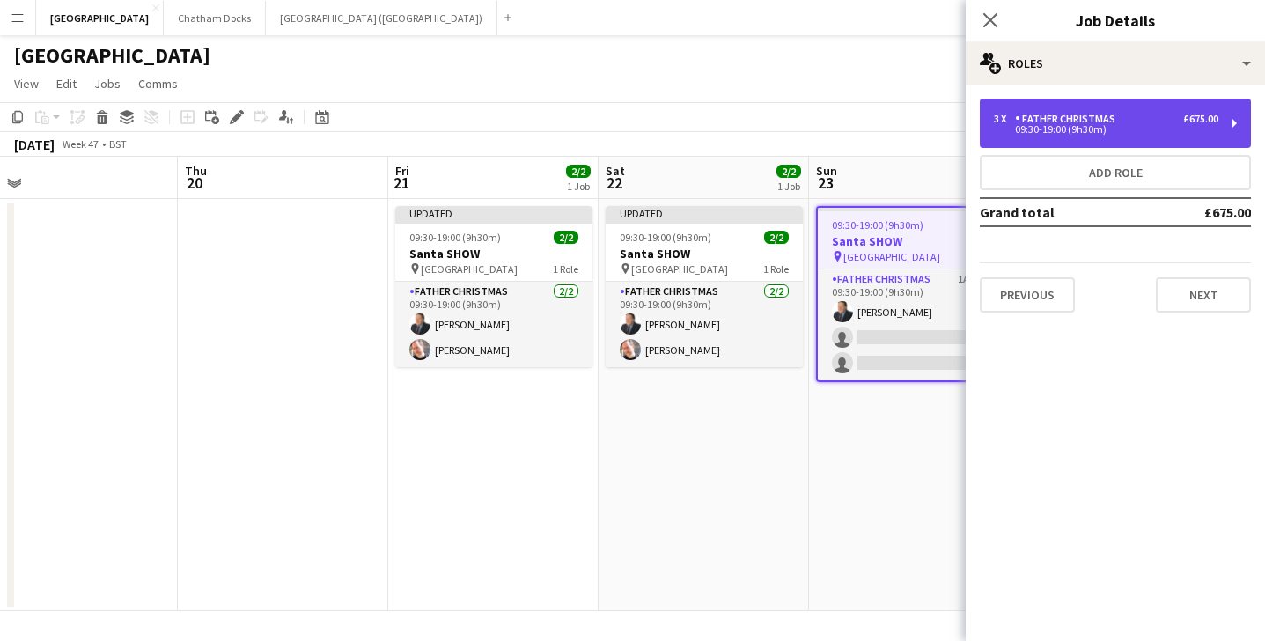
click at [1162, 131] on div "09:30-19:00 (9h30m)" at bounding box center [1106, 129] width 225 height 9
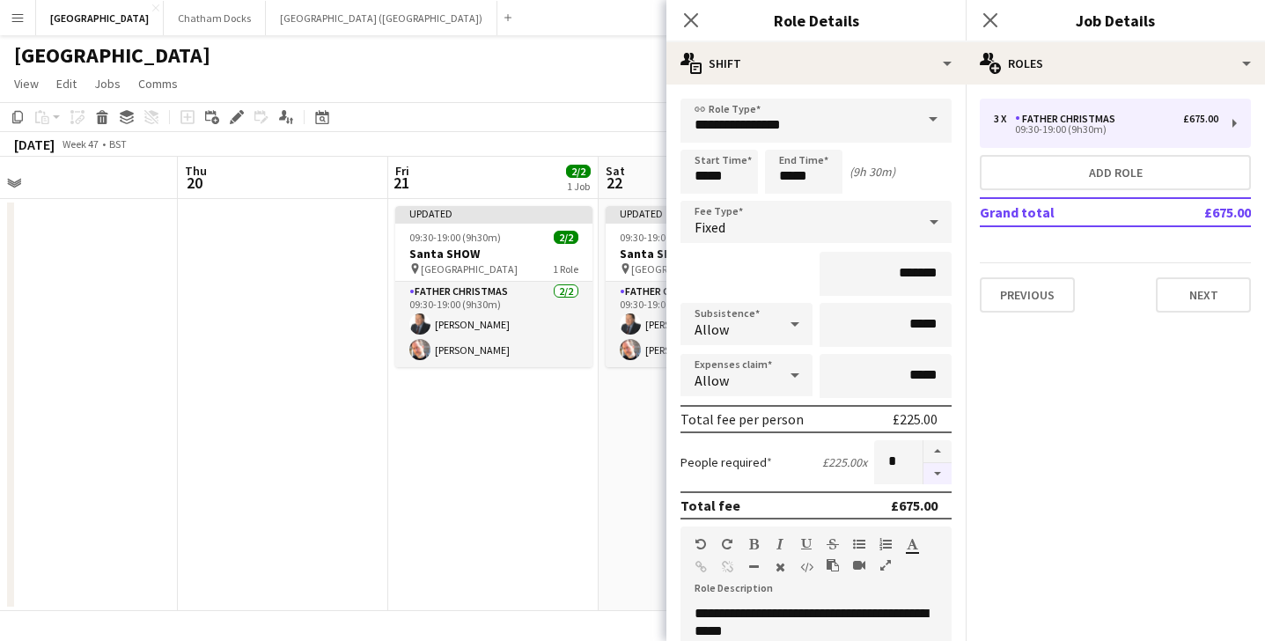
click at [941, 471] on button "button" at bounding box center [938, 474] width 28 height 22
type input "*"
click at [687, 17] on icon at bounding box center [690, 19] width 17 height 17
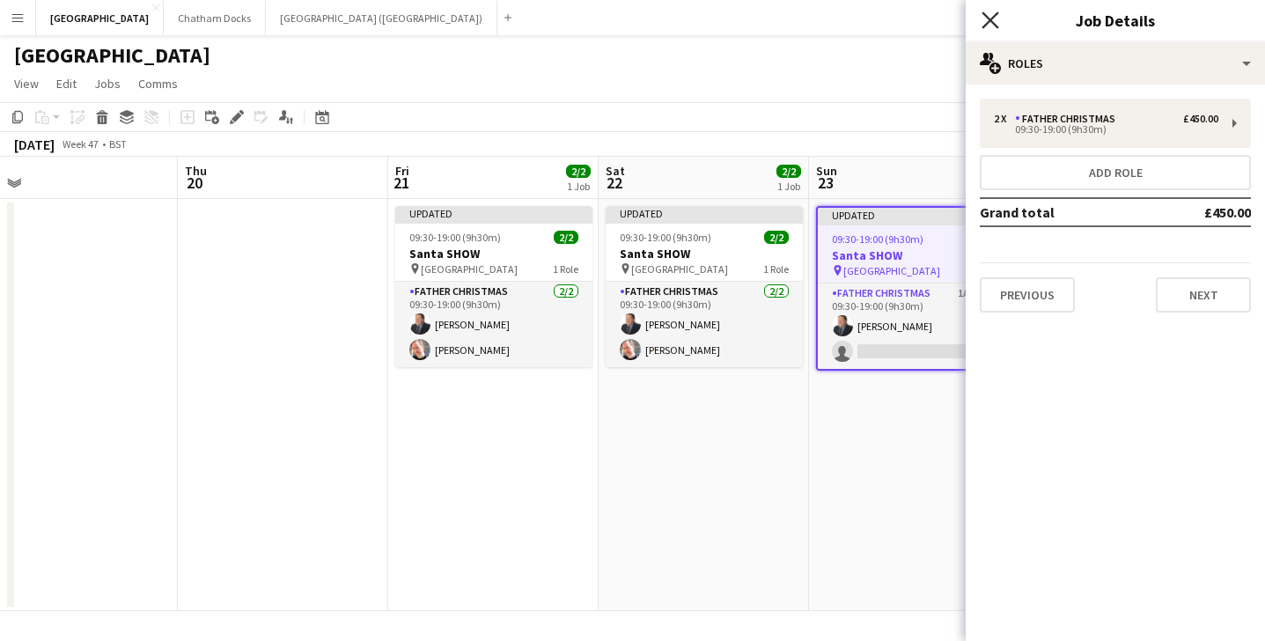
click at [990, 12] on icon "Close pop-in" at bounding box center [990, 19] width 17 height 17
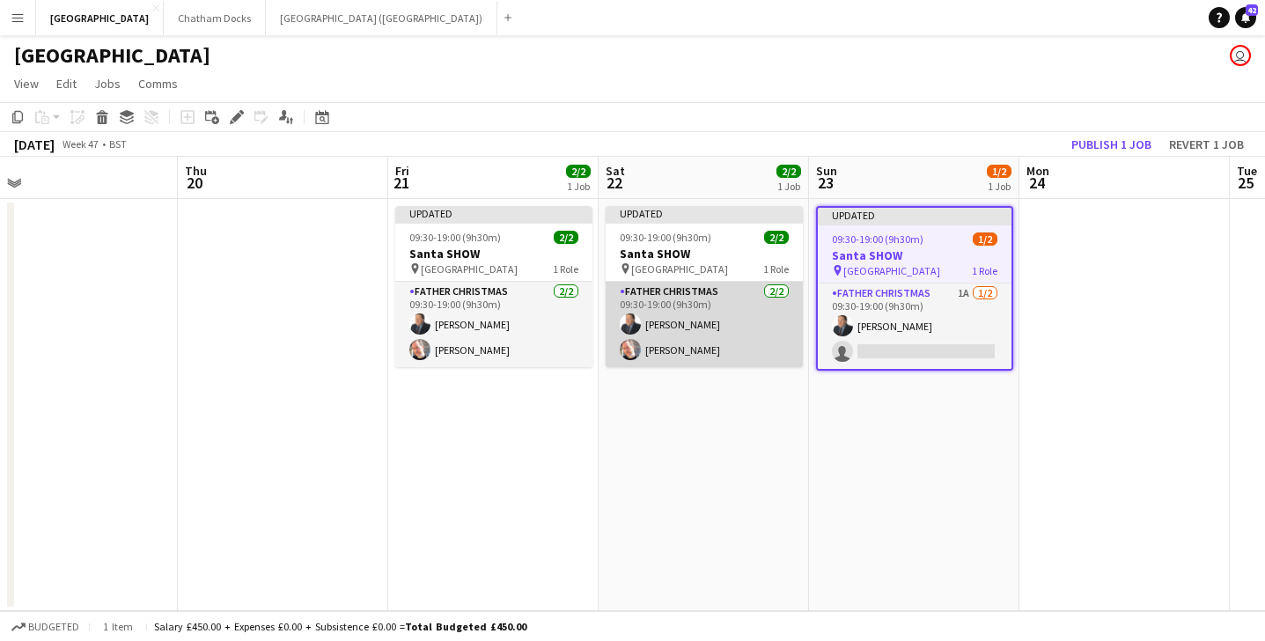
click at [718, 355] on app-card-role "Father Christmas 2/2 09:30-19:00 (9h30m) John Millichap Matthew Morris" at bounding box center [704, 324] width 197 height 85
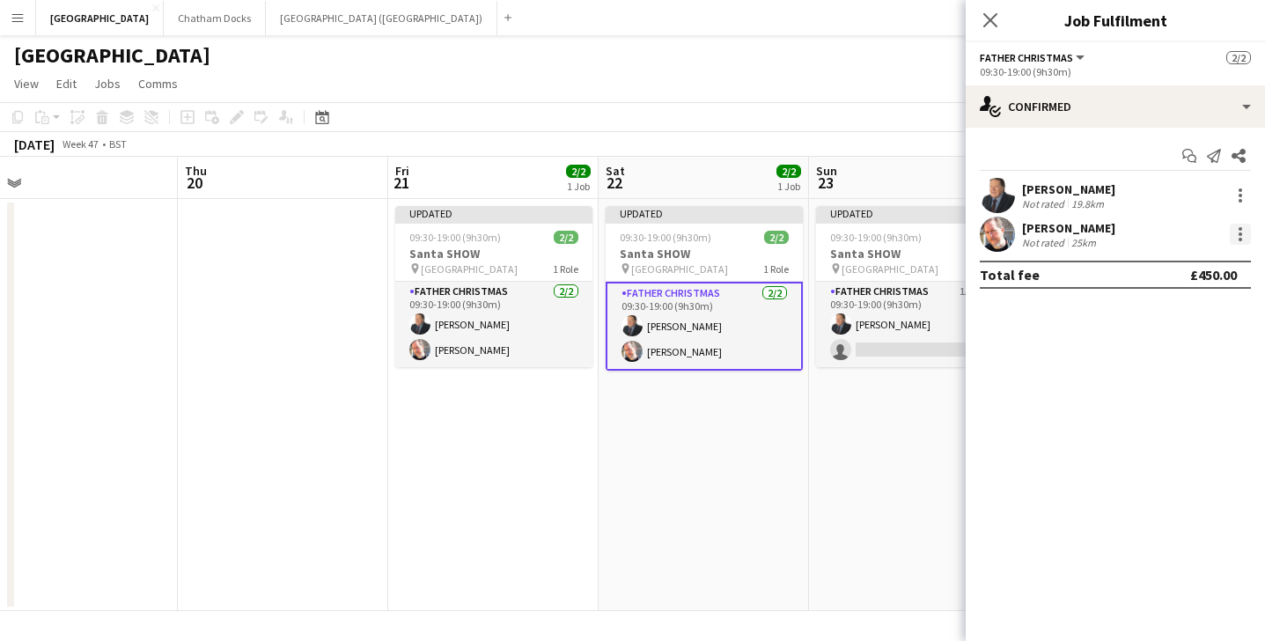
click at [1239, 238] on div at bounding box center [1241, 240] width 4 height 4
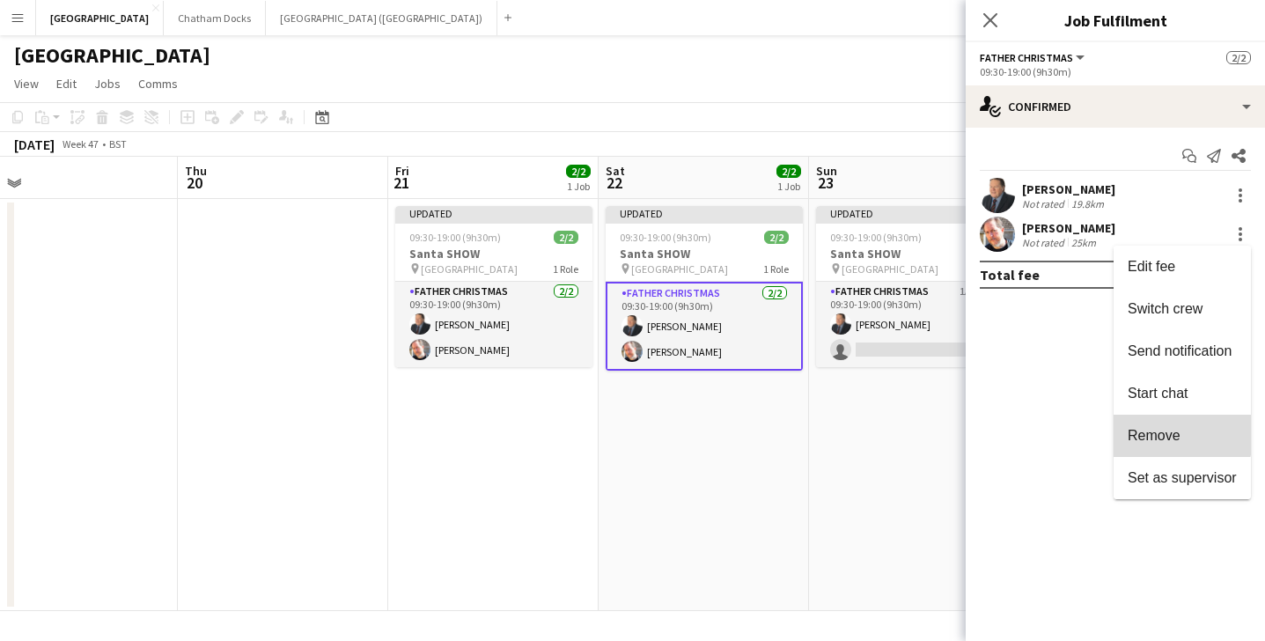
click at [1166, 431] on span "Remove" at bounding box center [1154, 435] width 53 height 15
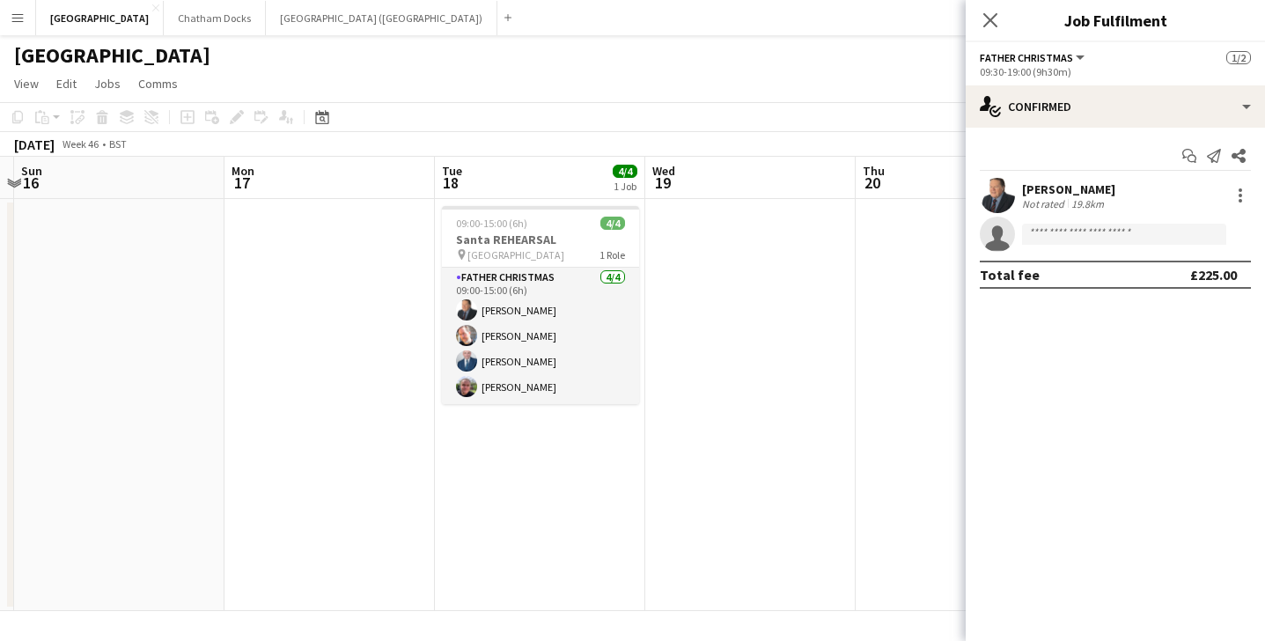
scroll to position [0, 408]
click at [847, 316] on app-date-cell at bounding box center [750, 405] width 210 height 412
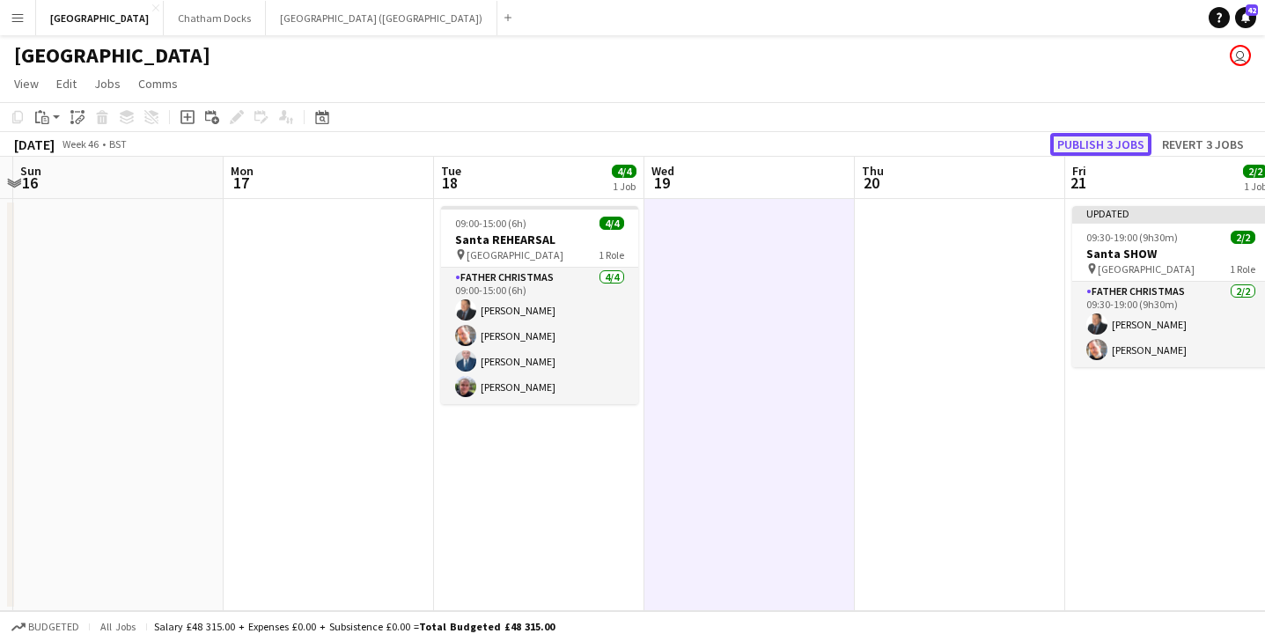
click at [1129, 144] on button "Publish 3 jobs" at bounding box center [1101, 144] width 101 height 23
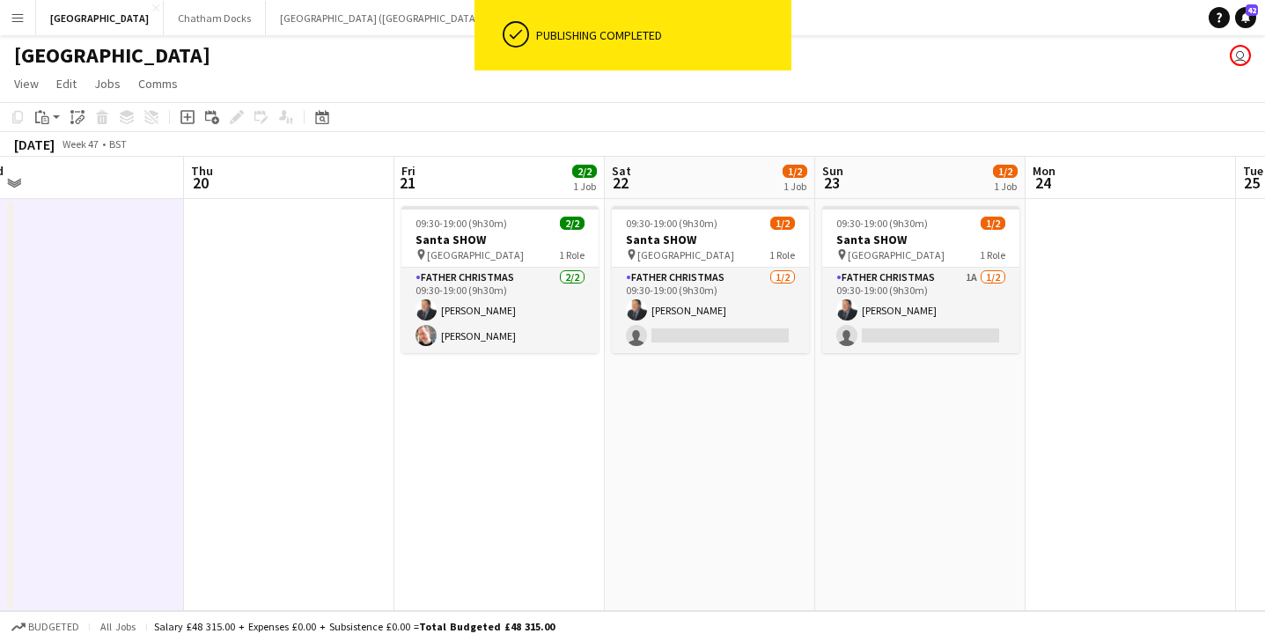
scroll to position [0, 657]
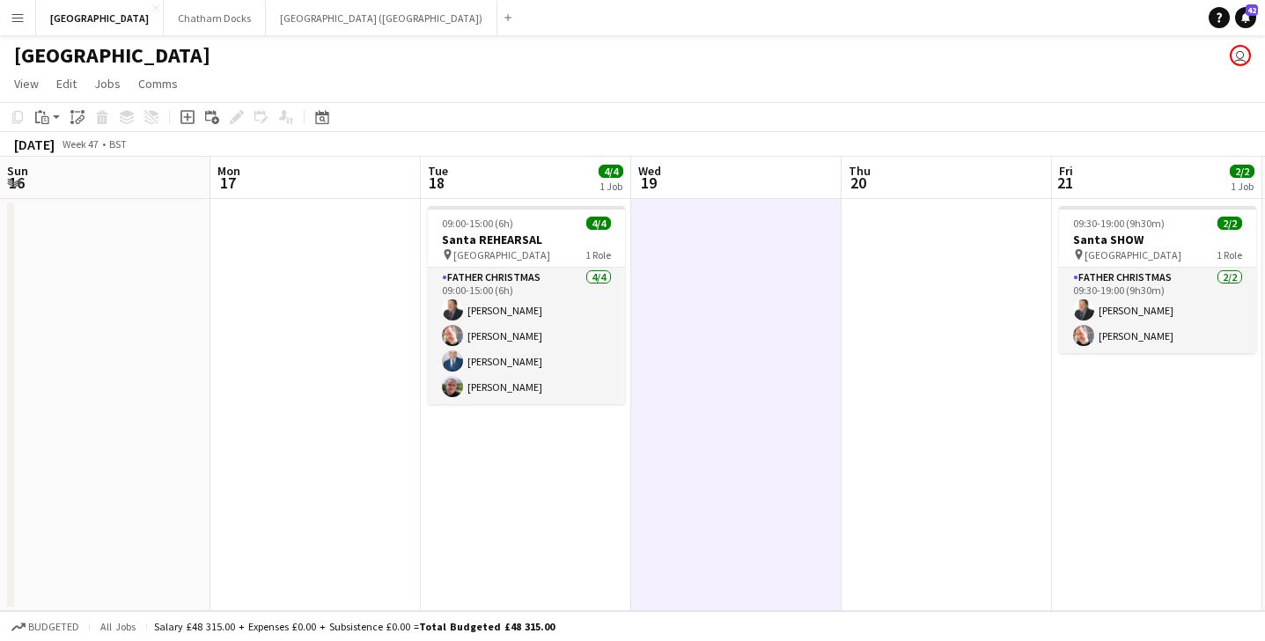
scroll to position [0, 657]
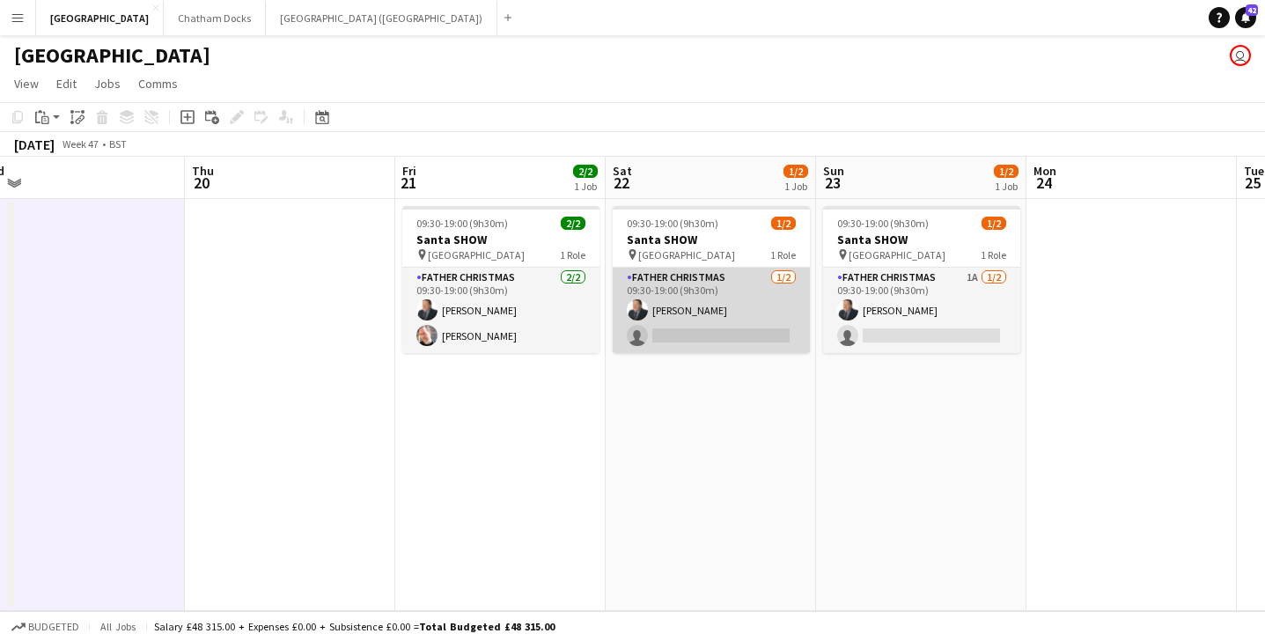
click at [701, 342] on app-card-role "Father Christmas [DATE] 09:30-19:00 (9h30m) [PERSON_NAME] single-neutral-actions" at bounding box center [711, 310] width 197 height 85
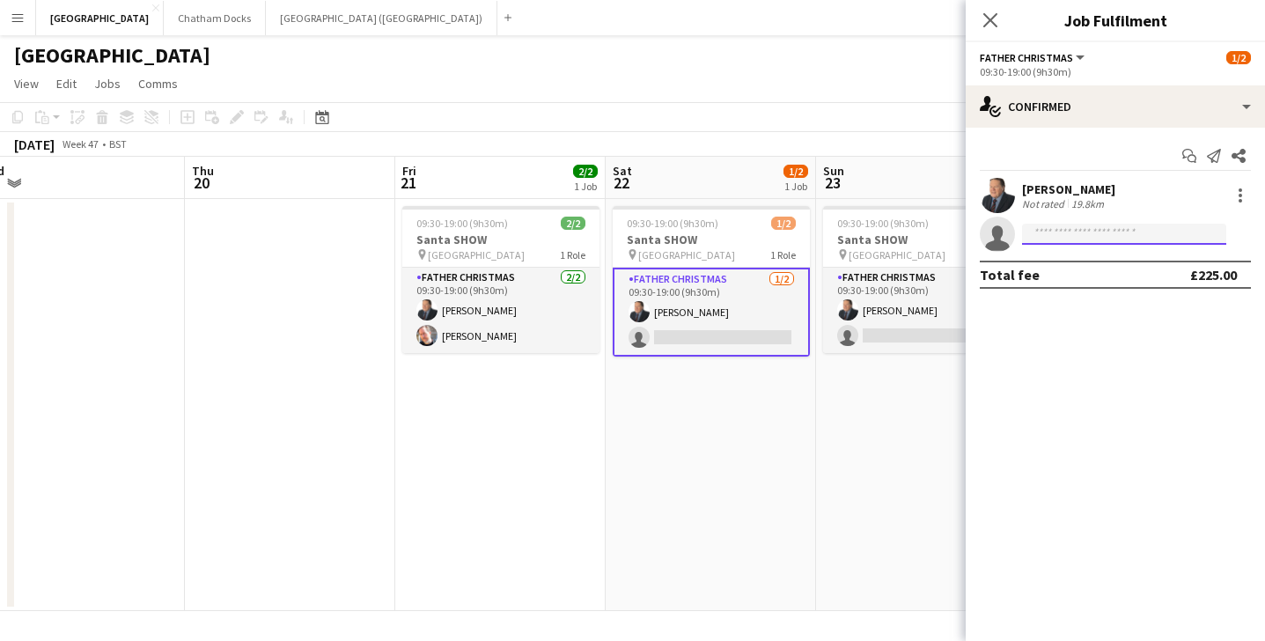
click at [1086, 238] on input at bounding box center [1124, 234] width 204 height 21
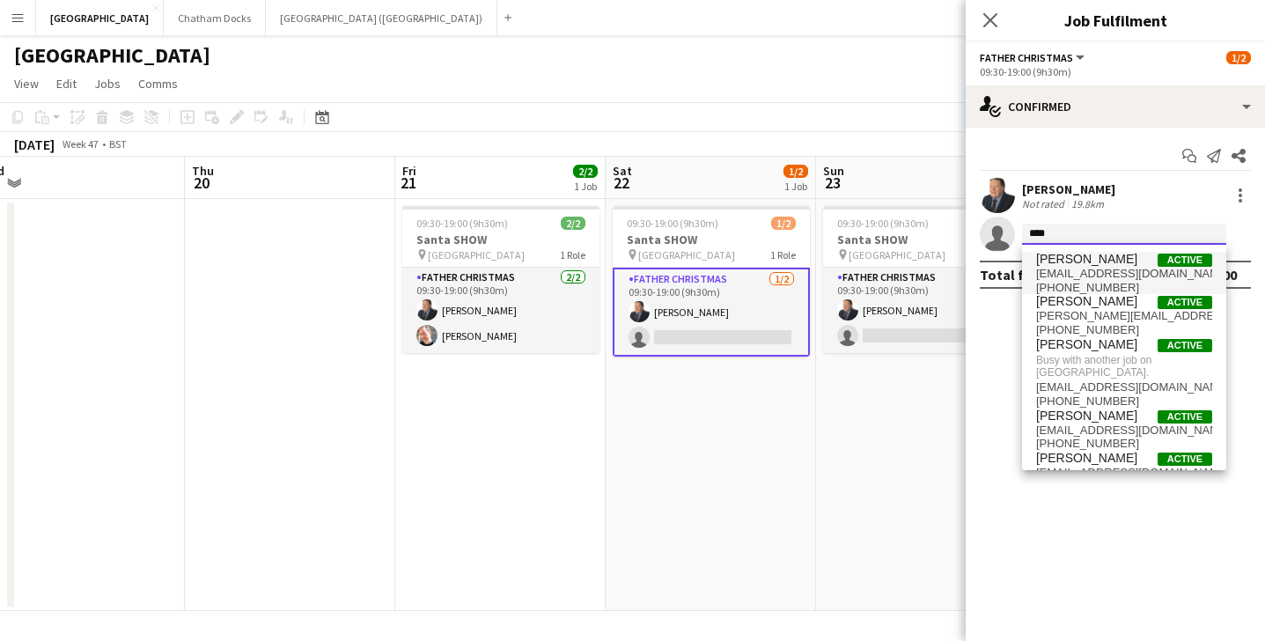
type input "****"
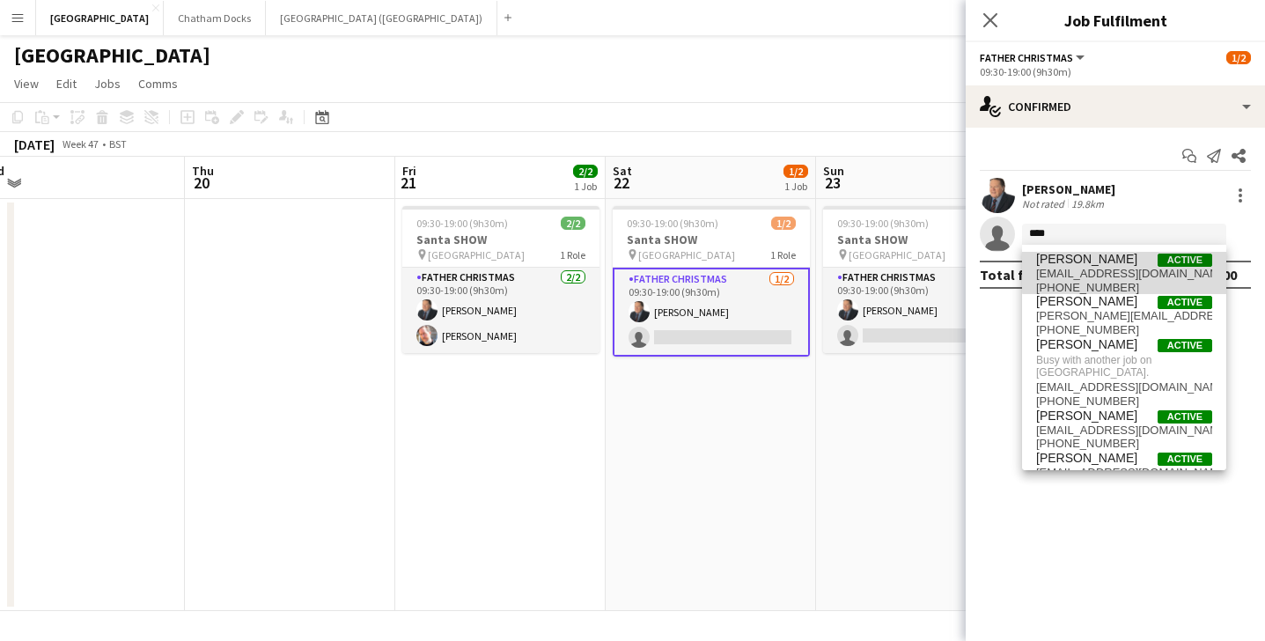
click at [1139, 272] on span "[EMAIL_ADDRESS][DOMAIN_NAME]" at bounding box center [1124, 274] width 176 height 14
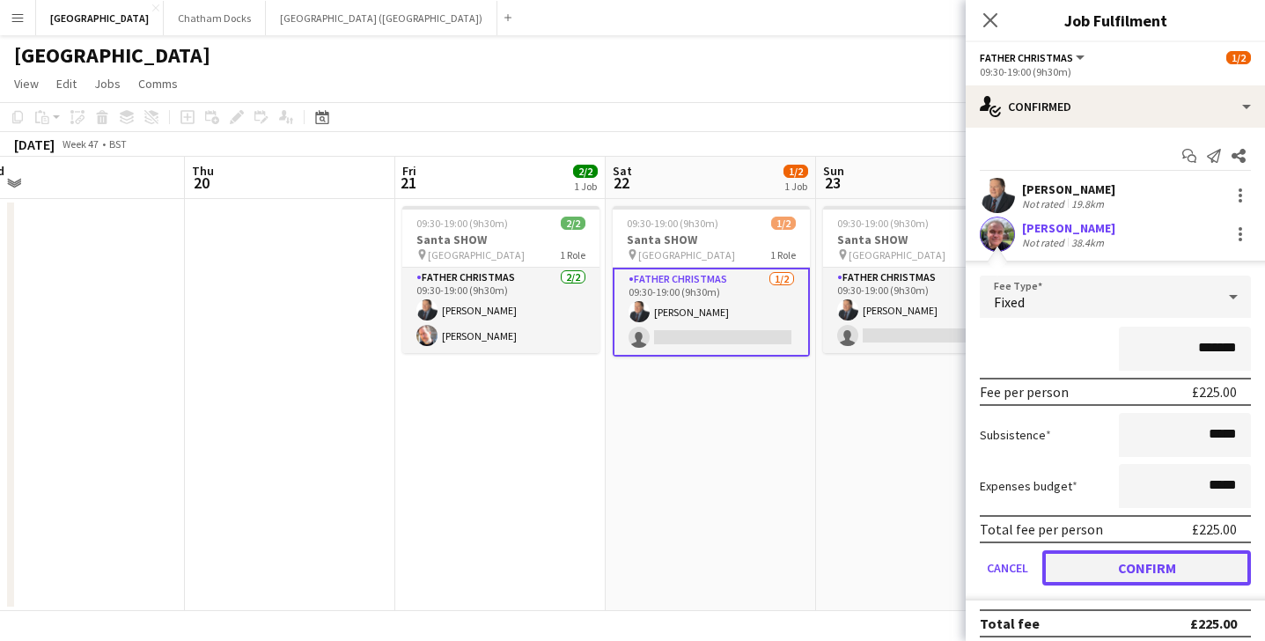
click at [1123, 568] on button "Confirm" at bounding box center [1147, 567] width 209 height 35
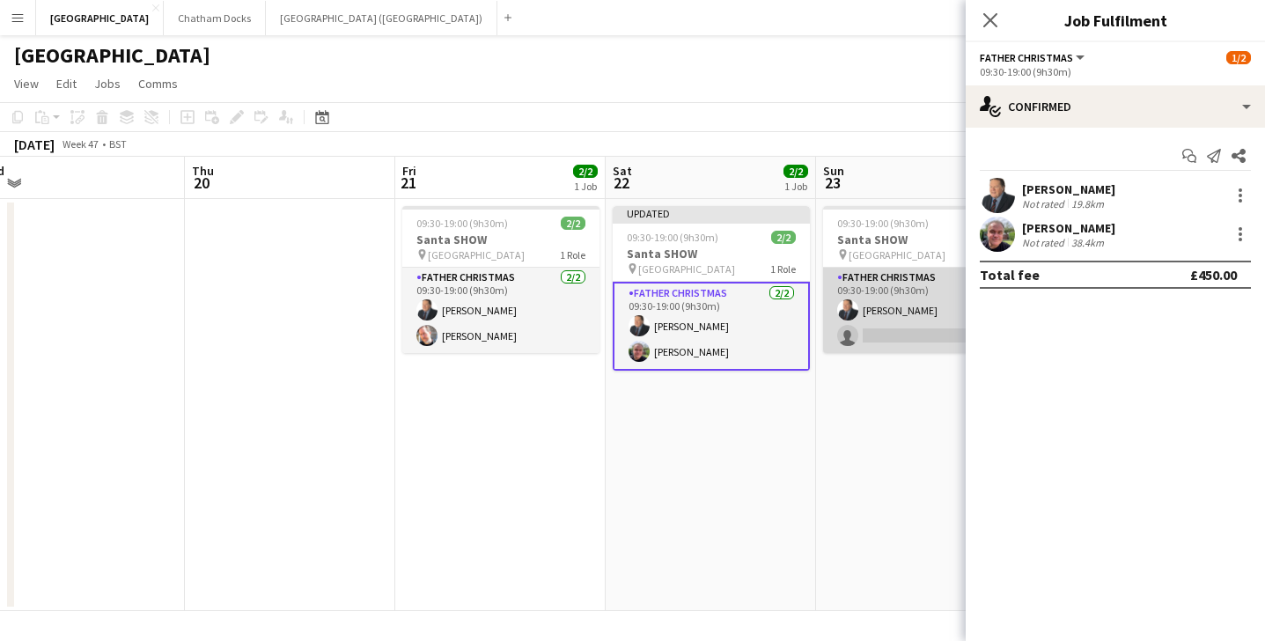
click at [909, 334] on app-card-role "Father Christmas 1A [DATE] 09:30-19:00 (9h30m) [PERSON_NAME] single-neutral-act…" at bounding box center [921, 310] width 197 height 85
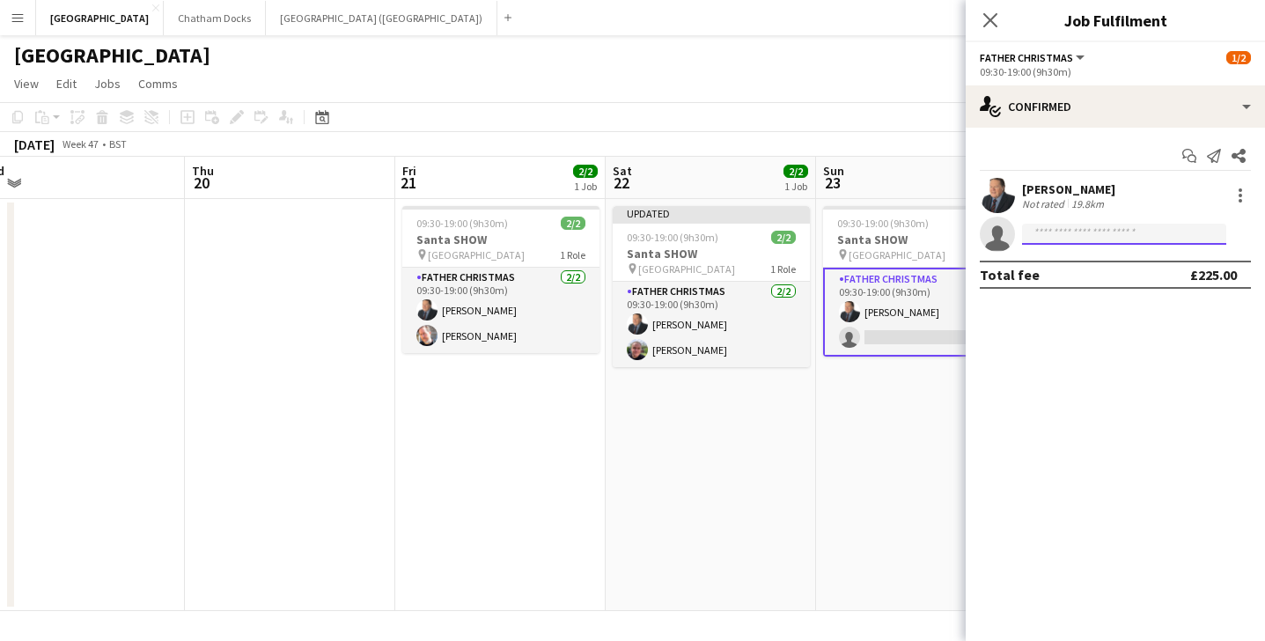
click at [1062, 235] on input at bounding box center [1124, 234] width 204 height 21
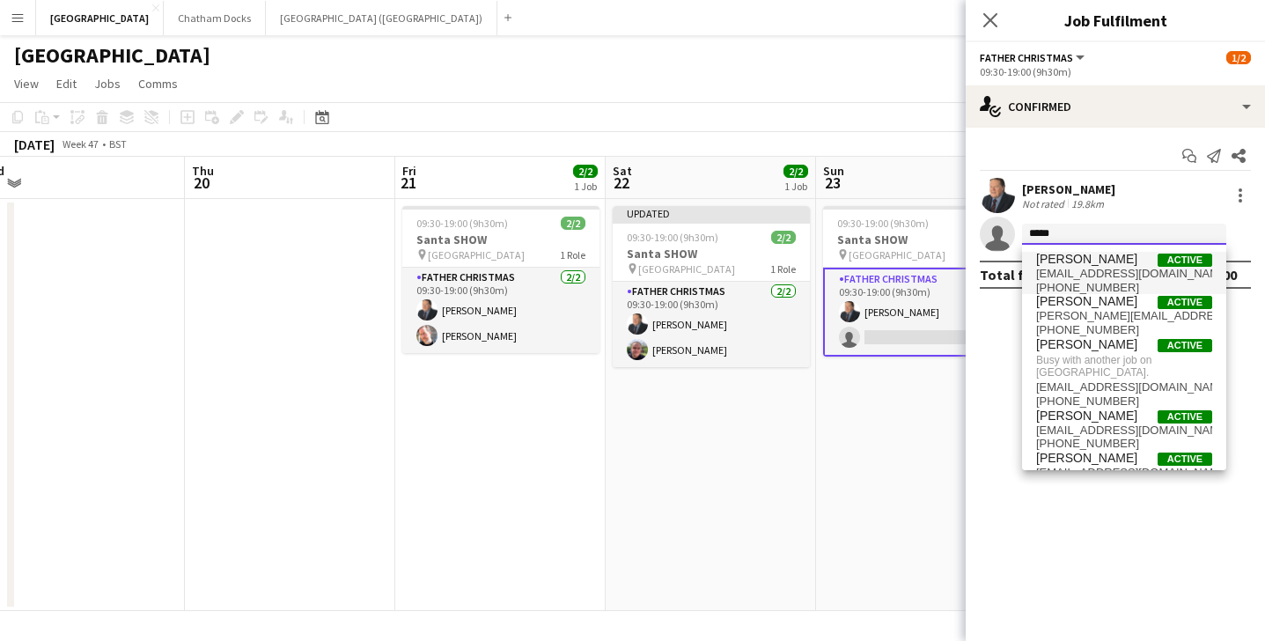
type input "****"
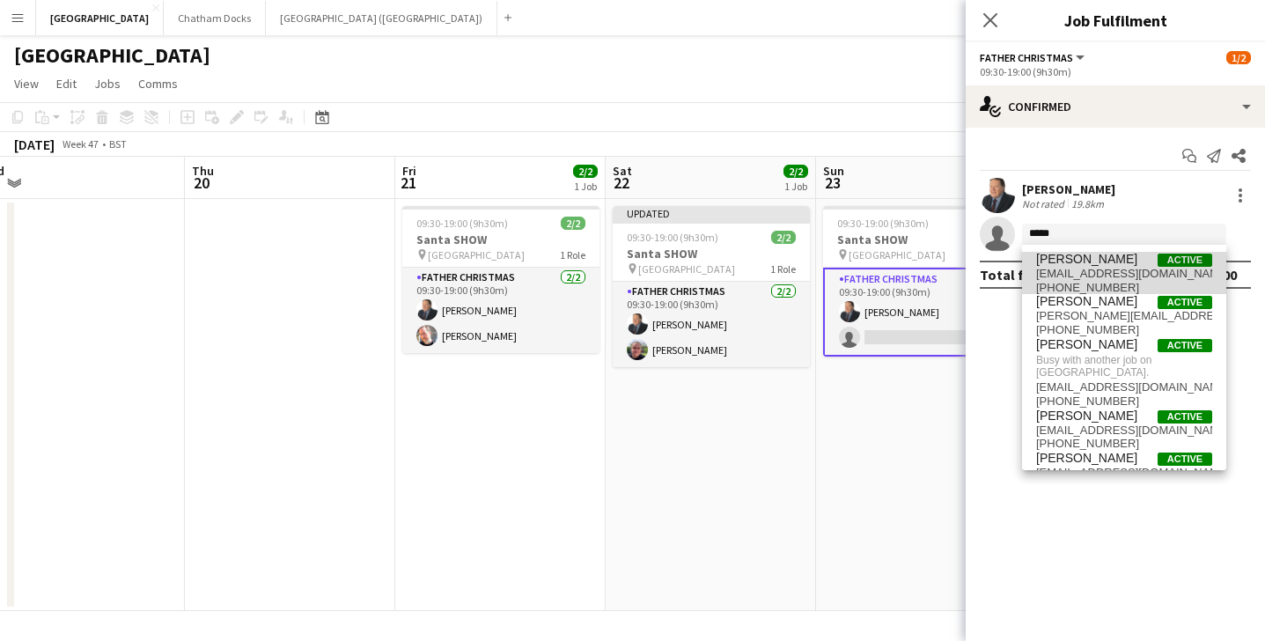
click at [1115, 281] on span "[PHONE_NUMBER]" at bounding box center [1124, 288] width 176 height 14
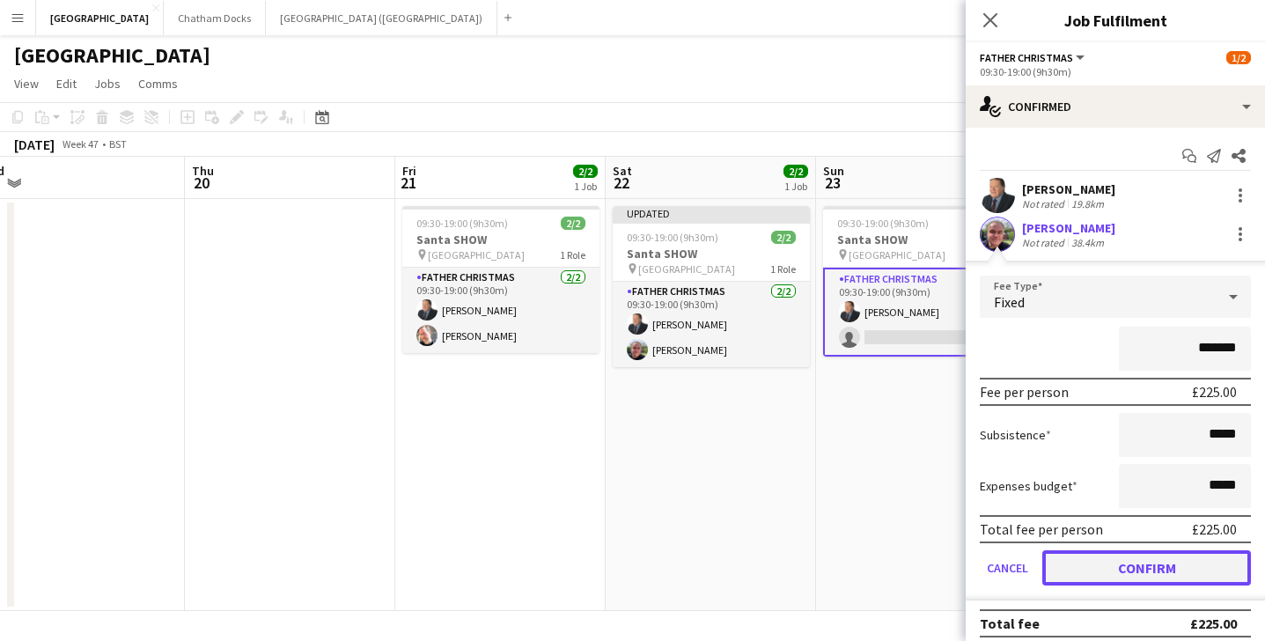
click at [1138, 570] on button "Confirm" at bounding box center [1147, 567] width 209 height 35
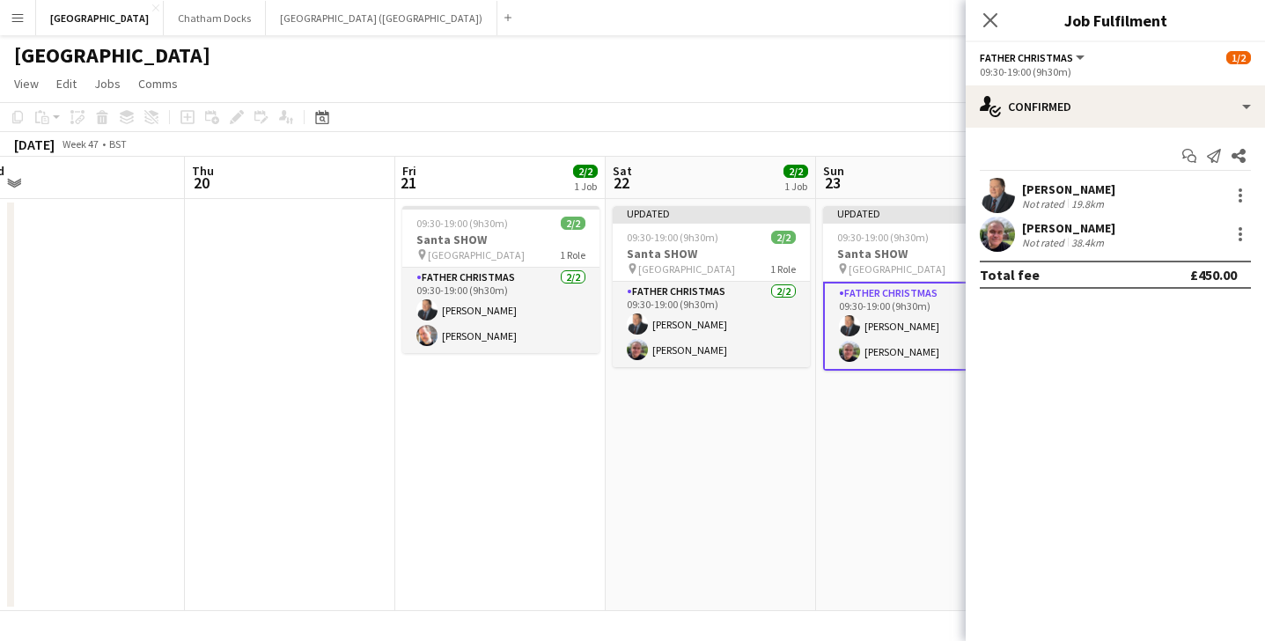
click at [854, 400] on app-date-cell "Updated 09:30-19:00 (9h30m) 2/2 Santa SHOW pin [GEOGRAPHIC_DATA] 1 Role Father …" at bounding box center [921, 405] width 210 height 412
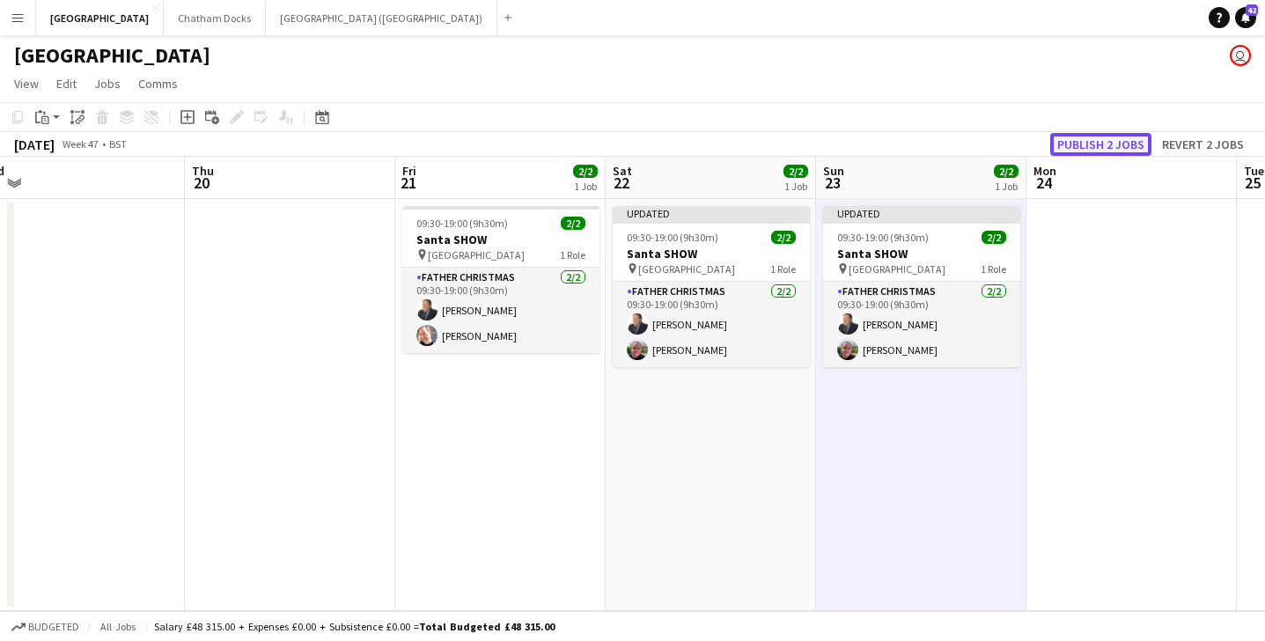
click at [1109, 139] on button "Publish 2 jobs" at bounding box center [1101, 144] width 101 height 23
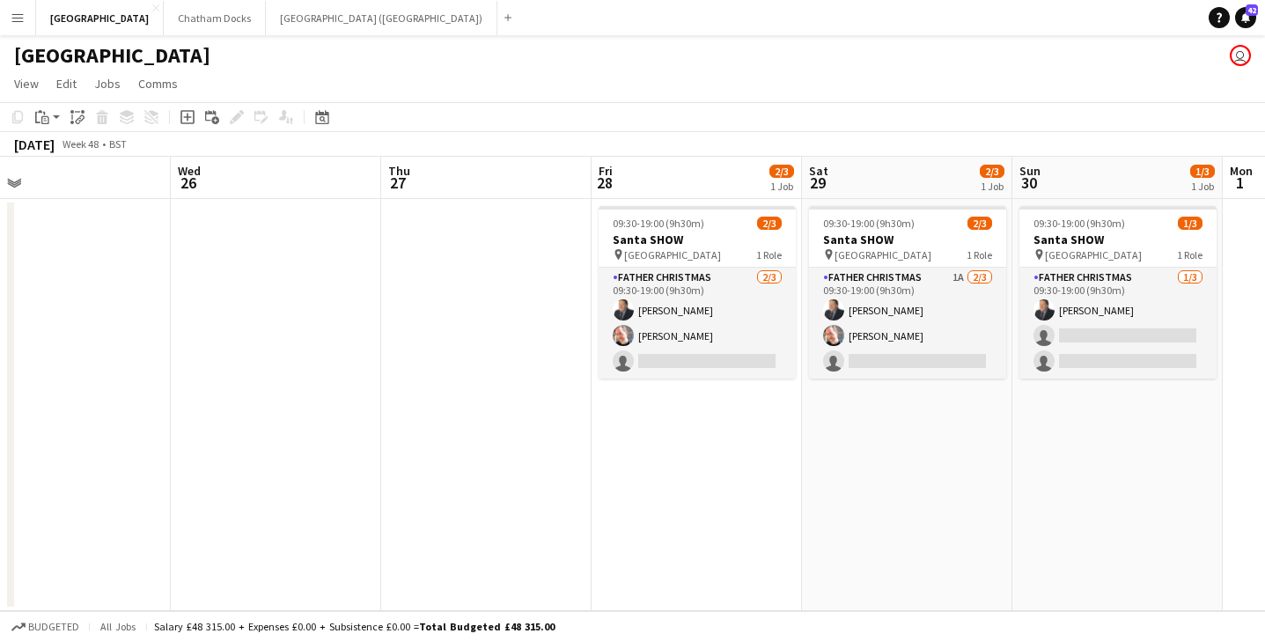
scroll to position [0, 681]
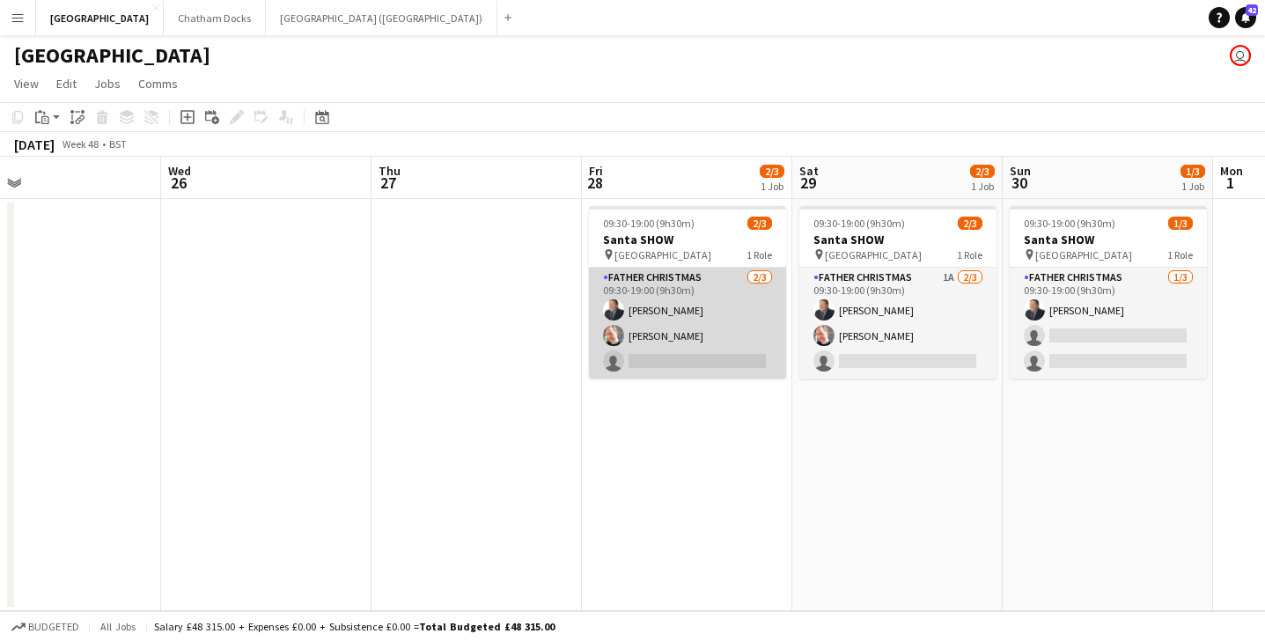
click at [700, 334] on app-card-role "Father Christmas [DATE] 09:30-19:00 (9h30m) [PERSON_NAME] [PERSON_NAME] single-…" at bounding box center [687, 323] width 197 height 111
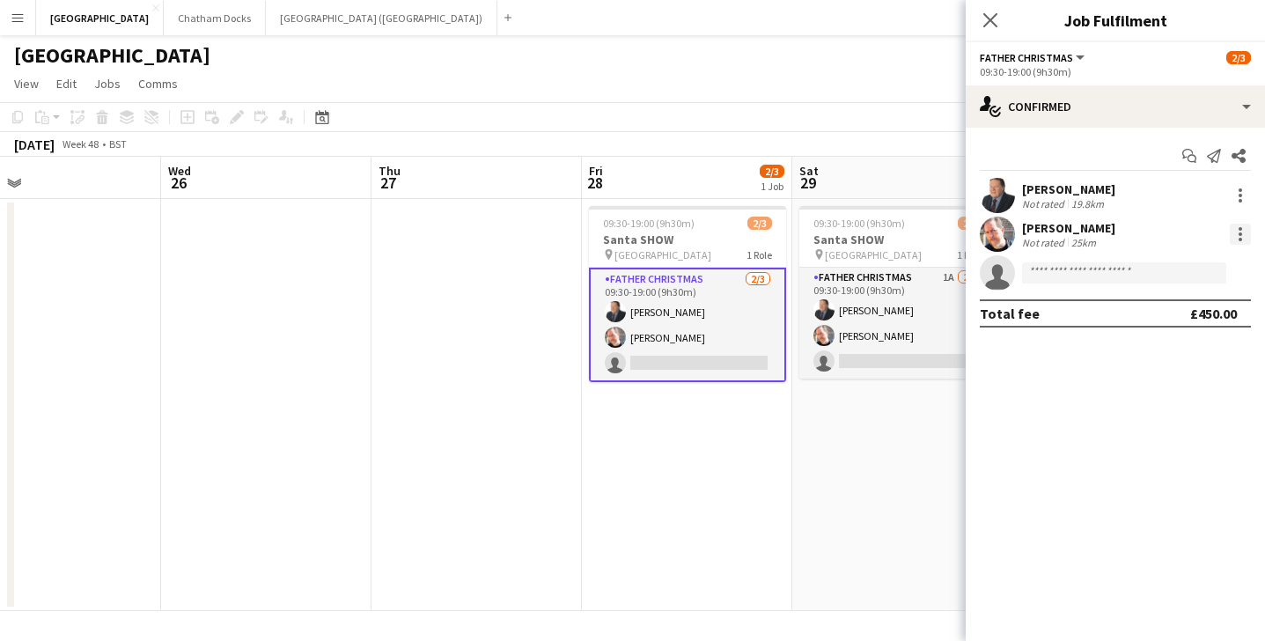
click at [1237, 241] on div at bounding box center [1240, 234] width 21 height 21
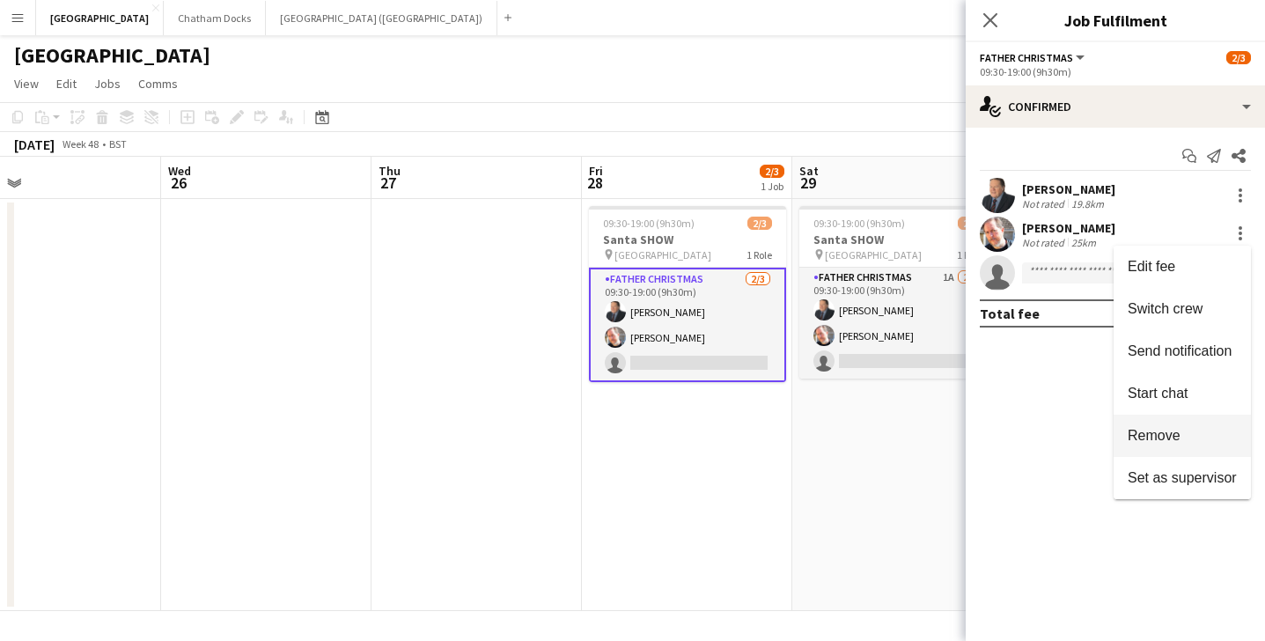
click at [1169, 430] on span "Remove" at bounding box center [1154, 435] width 53 height 15
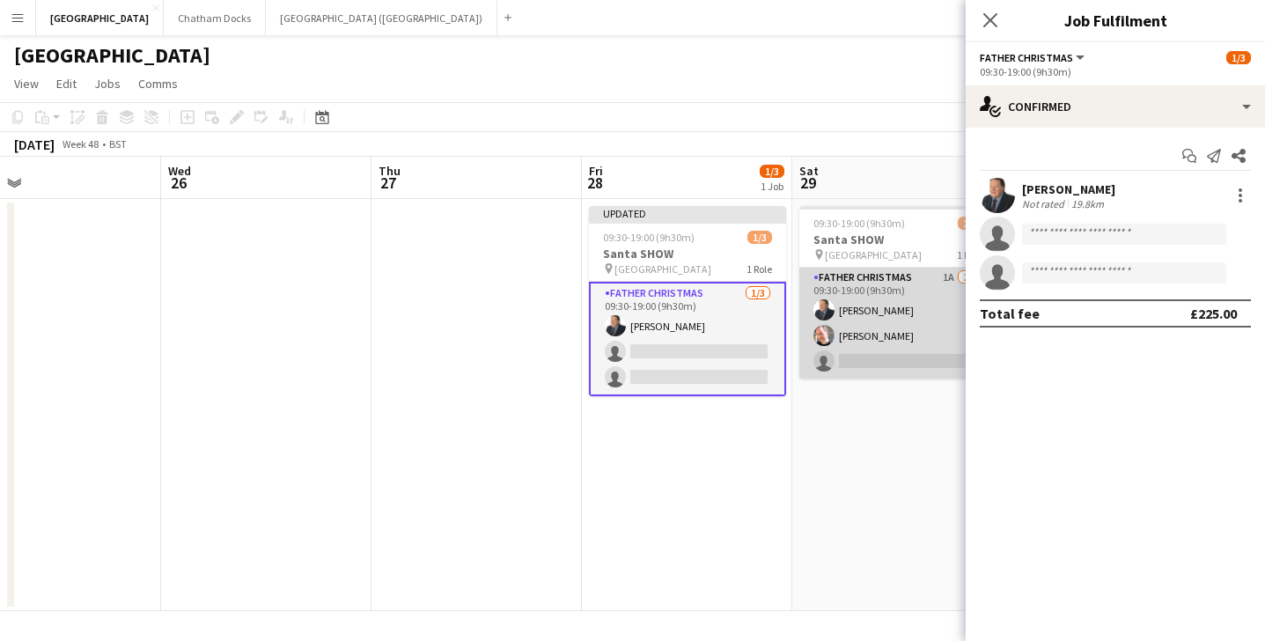
click at [902, 364] on app-card-role "Father Christmas 1A [DATE] 09:30-19:00 (9h30m) [PERSON_NAME] [PERSON_NAME] sing…" at bounding box center [898, 323] width 197 height 111
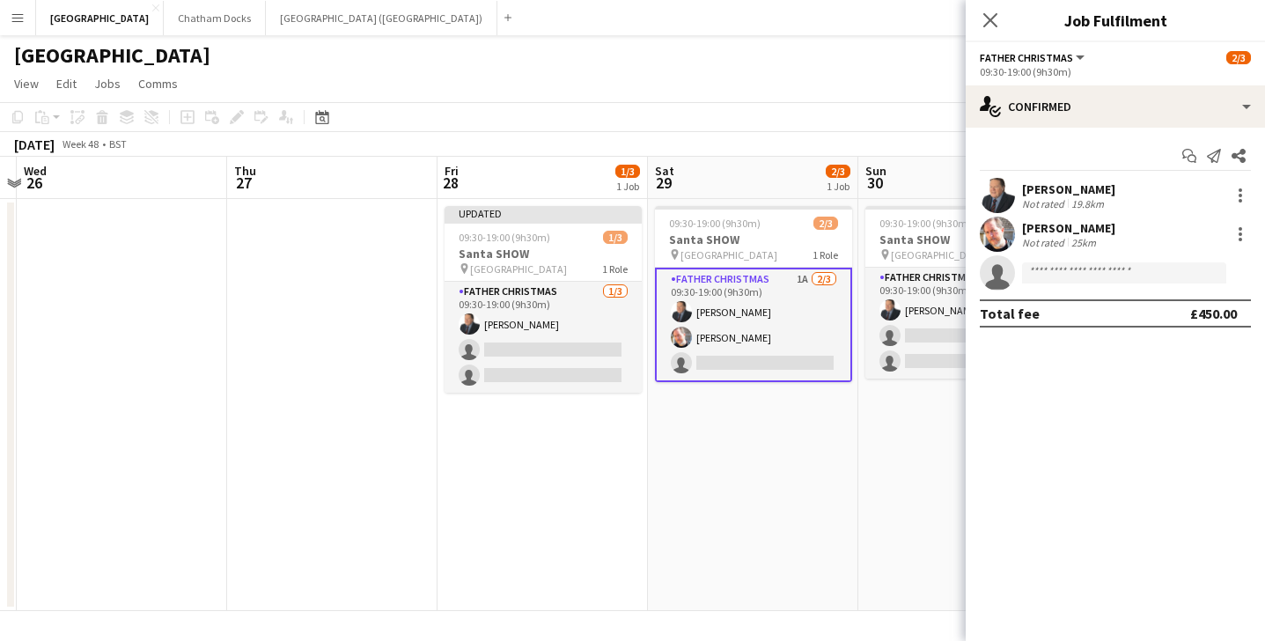
scroll to position [0, 521]
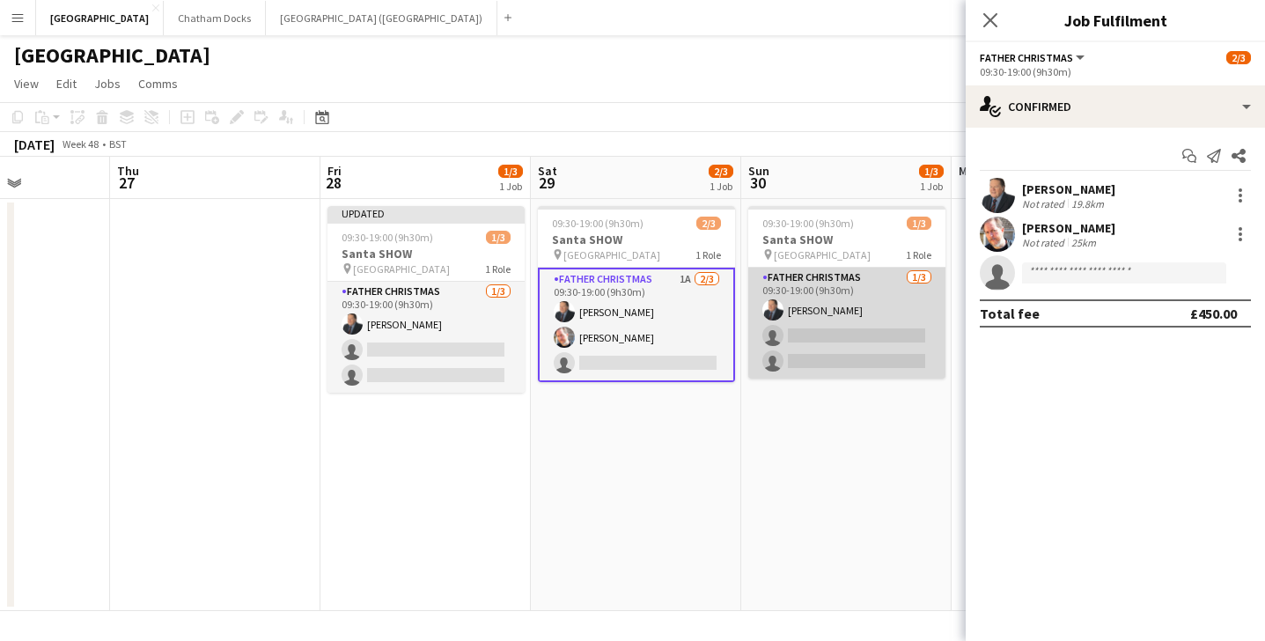
click at [812, 346] on app-card-role "Father Christmas [DATE] 09:30-19:00 (9h30m) [PERSON_NAME] single-neutral-action…" at bounding box center [847, 323] width 197 height 111
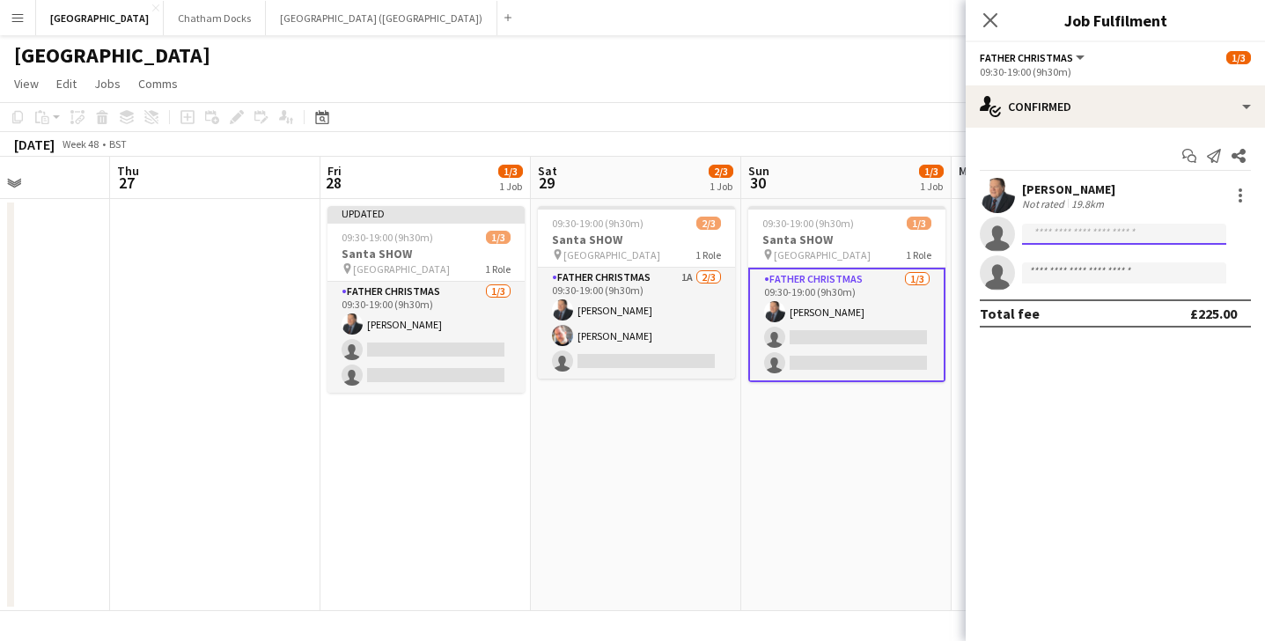
click at [1098, 237] on input at bounding box center [1124, 234] width 204 height 21
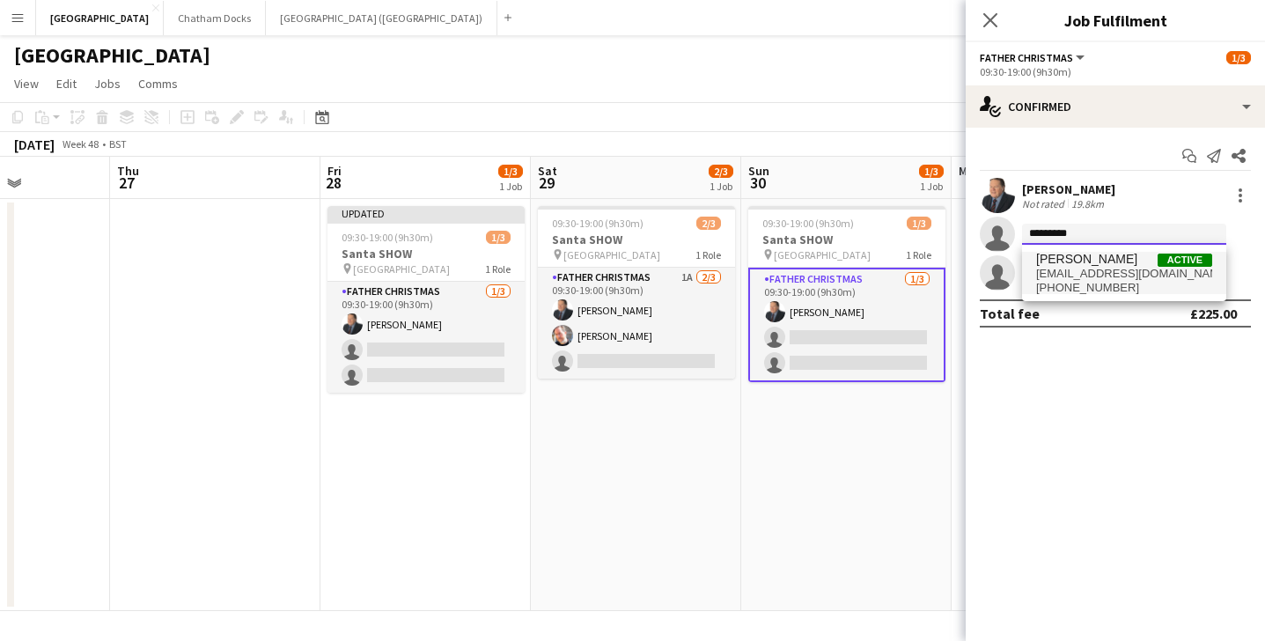
type input "*********"
click at [1123, 273] on span "[EMAIL_ADDRESS][DOMAIN_NAME]" at bounding box center [1124, 274] width 176 height 14
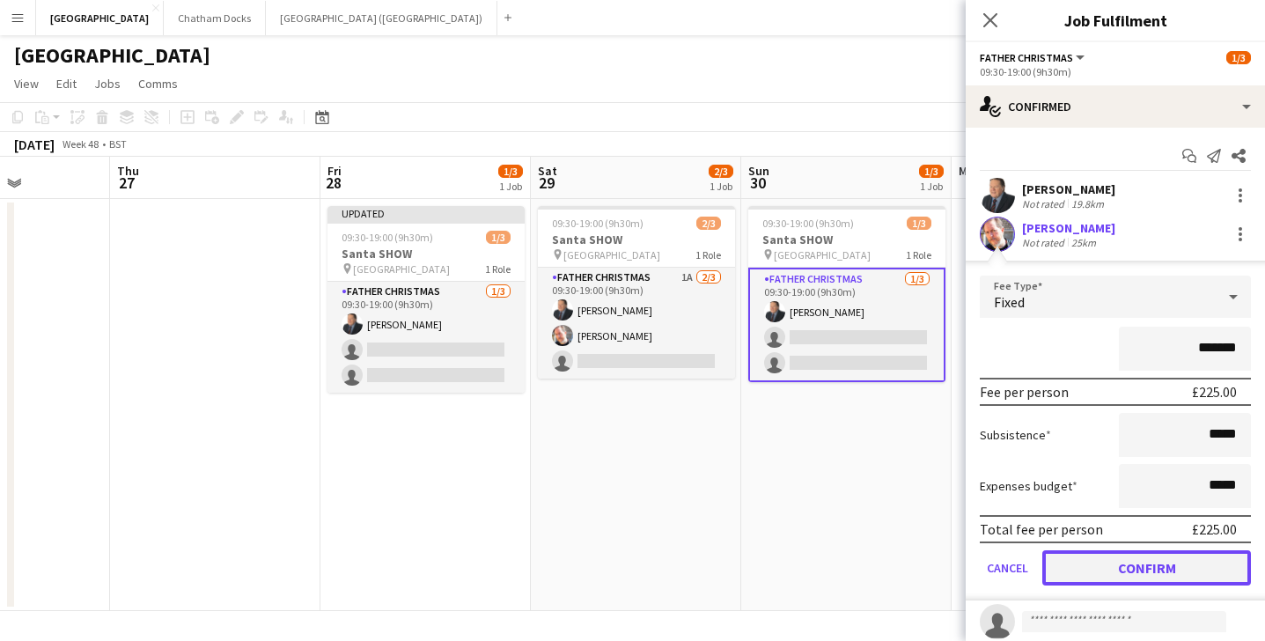
click at [1090, 565] on button "Confirm" at bounding box center [1147, 567] width 209 height 35
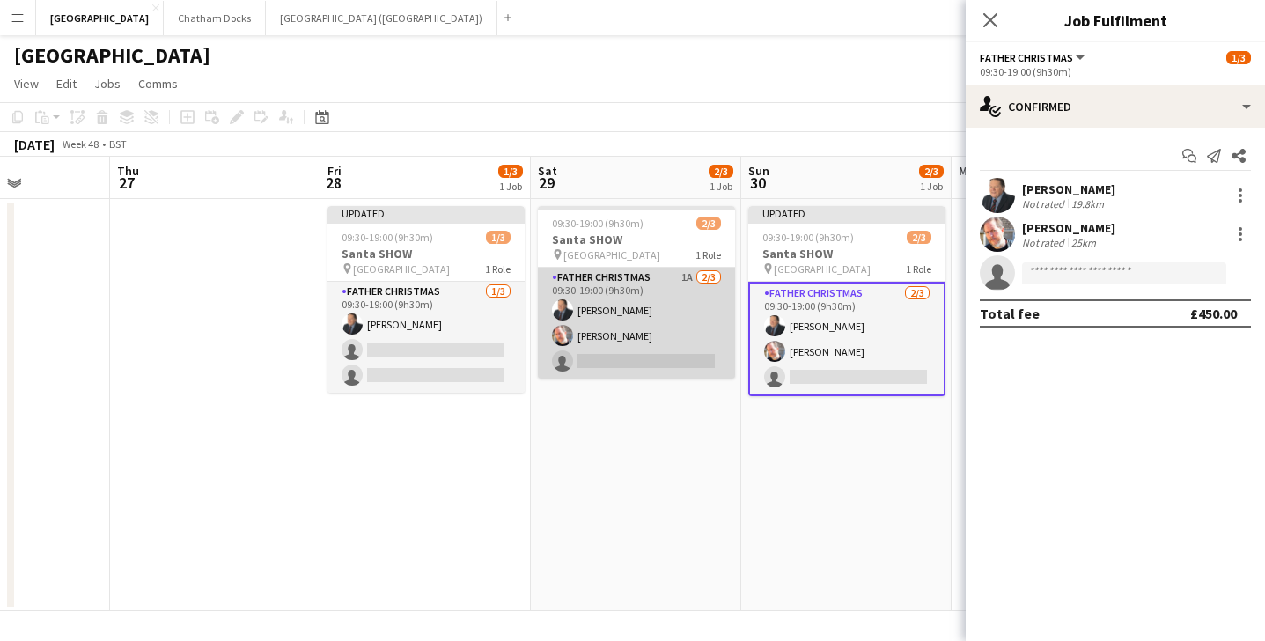
click at [600, 343] on app-card-role "Father Christmas 1A [DATE] 09:30-19:00 (9h30m) [PERSON_NAME] [PERSON_NAME] sing…" at bounding box center [636, 323] width 197 height 111
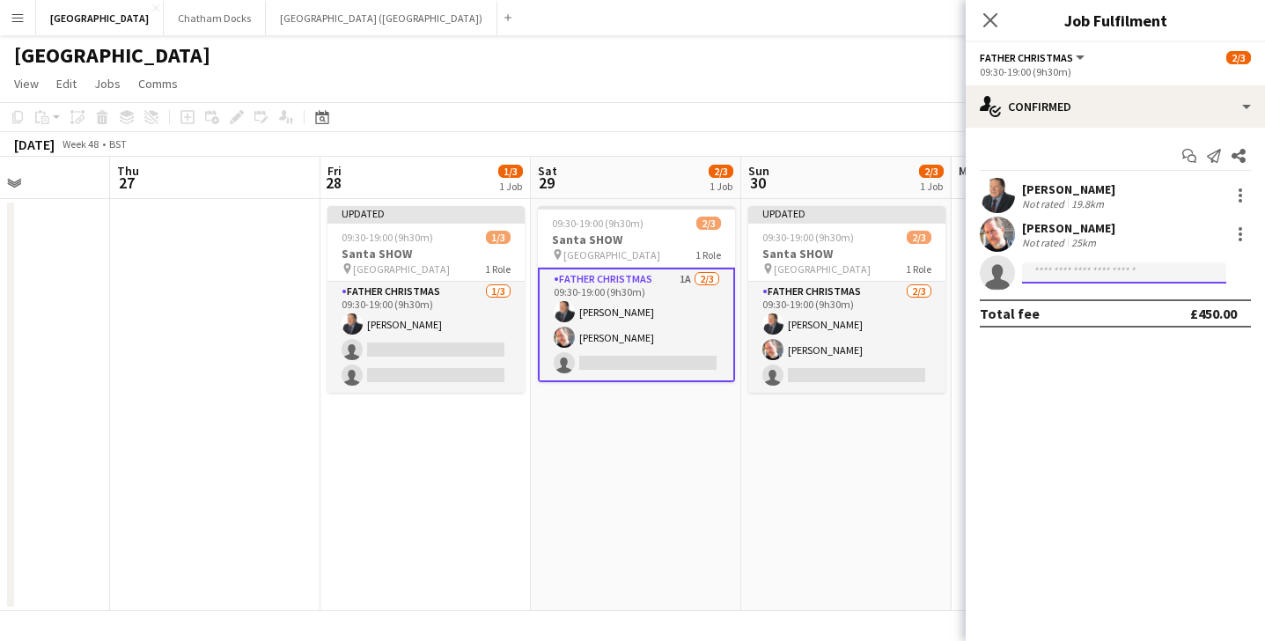
click at [1065, 277] on input at bounding box center [1124, 272] width 204 height 21
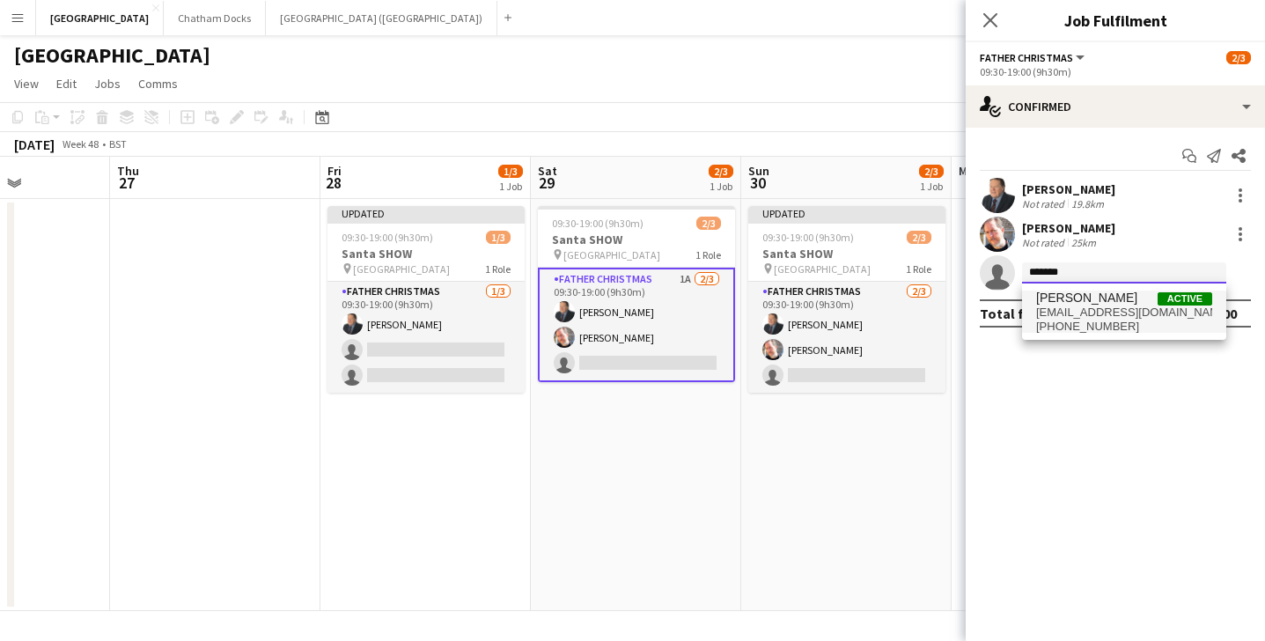
type input "*******"
click at [1099, 311] on span "[EMAIL_ADDRESS][DOMAIN_NAME]" at bounding box center [1124, 313] width 176 height 14
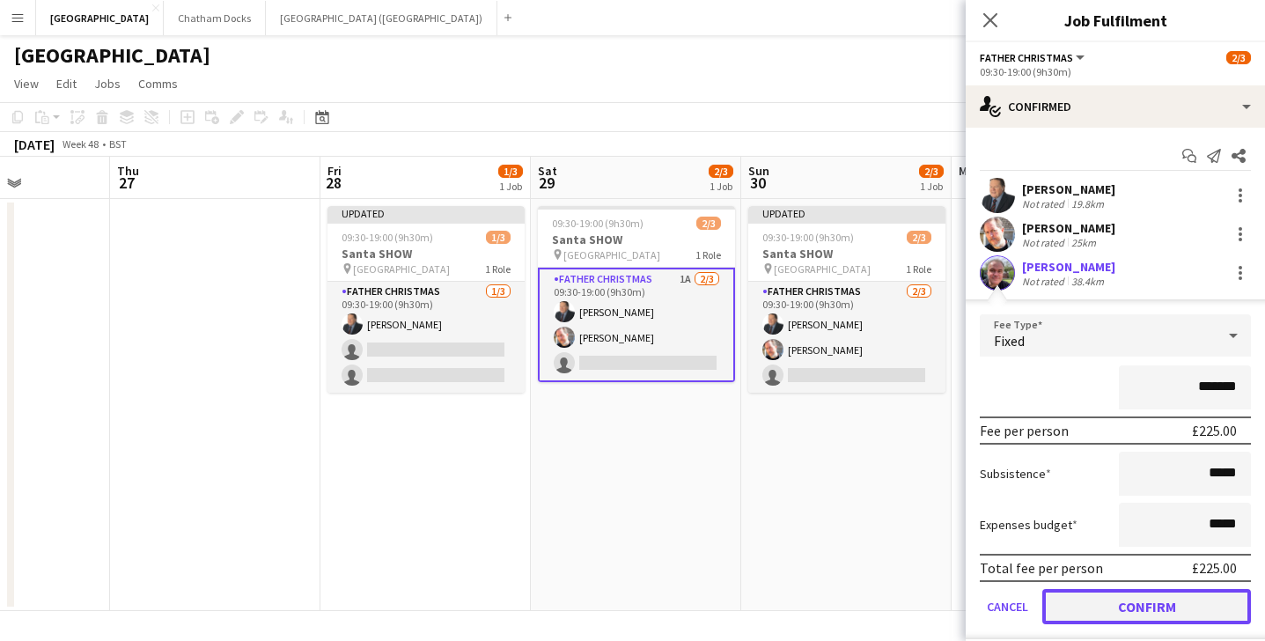
click at [1110, 613] on button "Confirm" at bounding box center [1147, 606] width 209 height 35
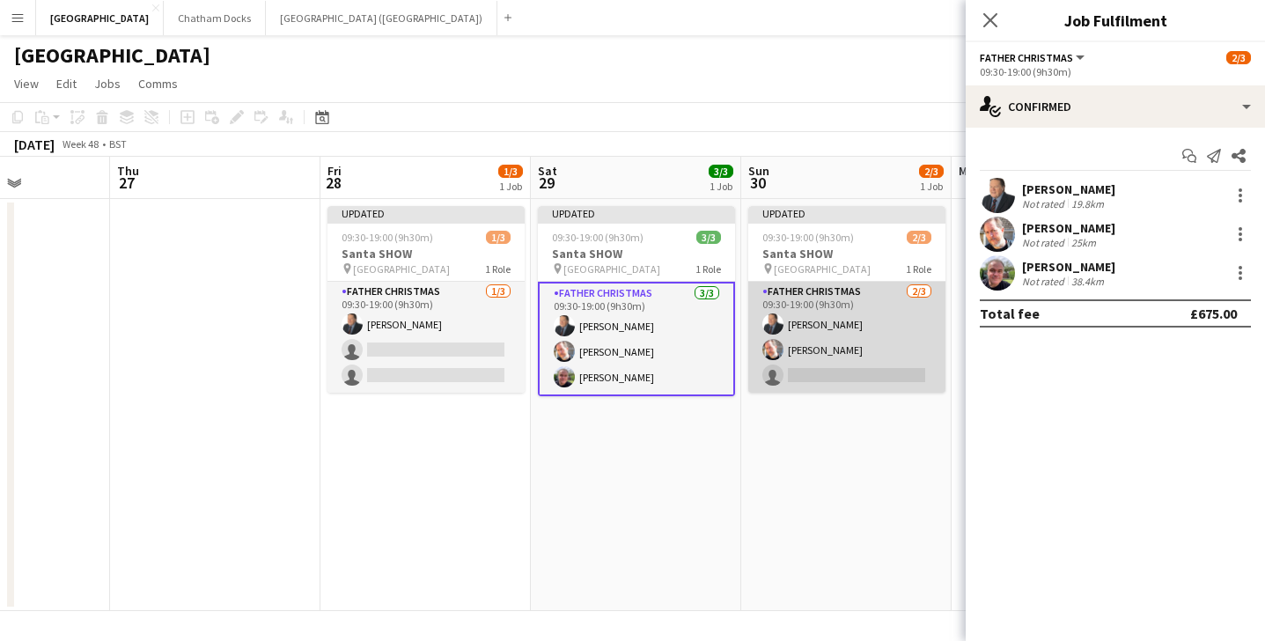
click at [845, 336] on app-card-role "Father Christmas [DATE] 09:30-19:00 (9h30m) [PERSON_NAME] [PERSON_NAME] single-…" at bounding box center [847, 337] width 197 height 111
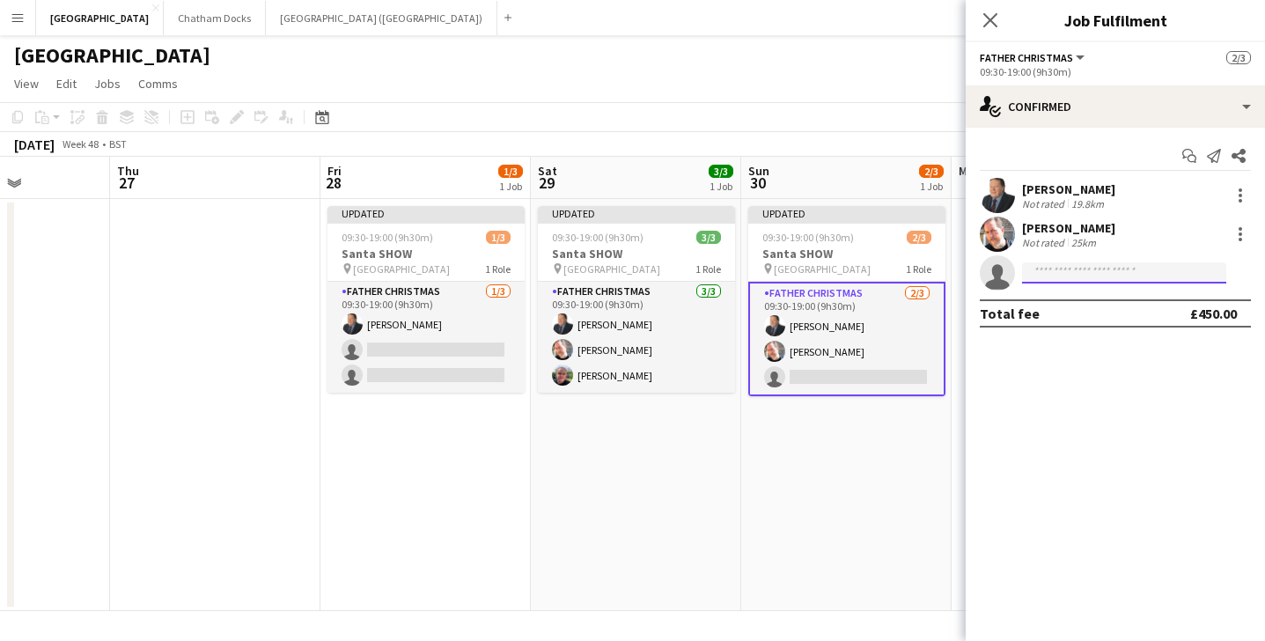
click at [1044, 282] on input at bounding box center [1124, 272] width 204 height 21
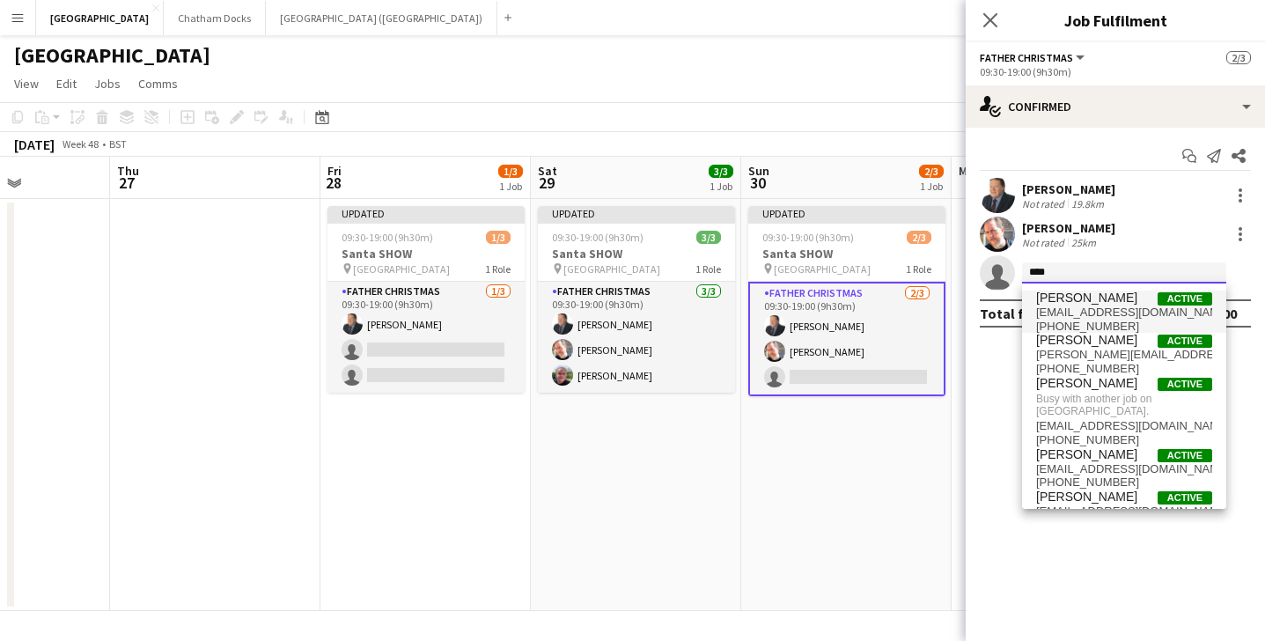
type input "****"
click at [1101, 307] on span "[EMAIL_ADDRESS][DOMAIN_NAME]" at bounding box center [1124, 313] width 176 height 14
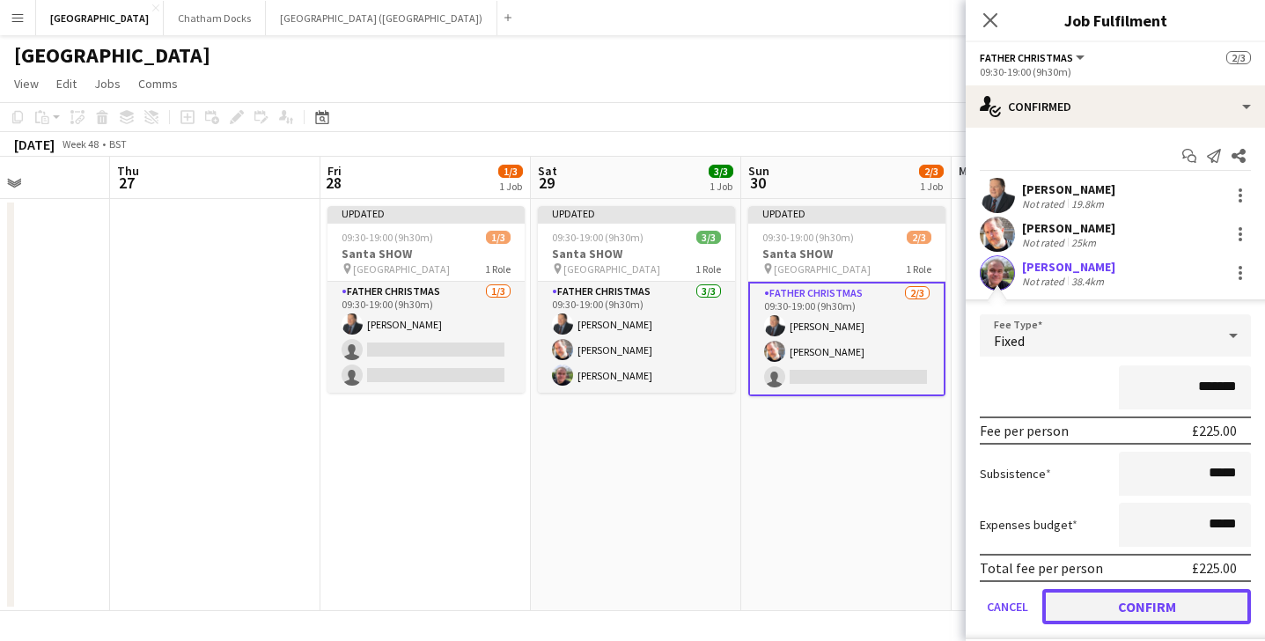
click at [1111, 612] on button "Confirm" at bounding box center [1147, 606] width 209 height 35
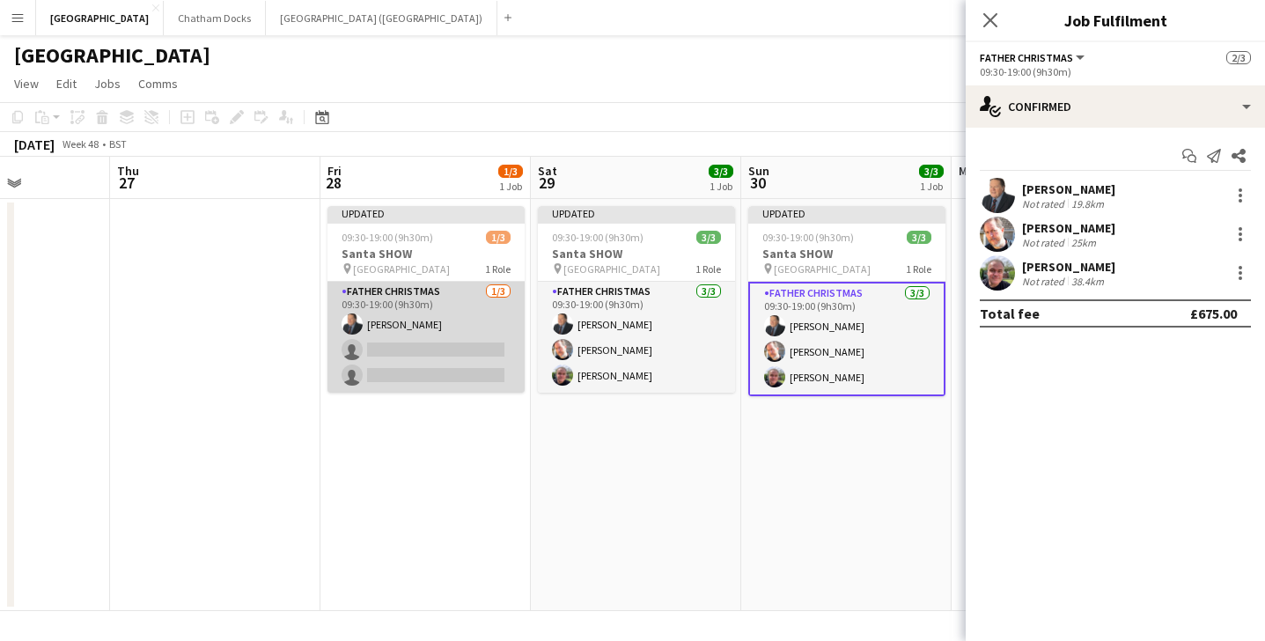
click at [446, 343] on app-card-role "Father Christmas [DATE] 09:30-19:00 (9h30m) [PERSON_NAME] single-neutral-action…" at bounding box center [426, 337] width 197 height 111
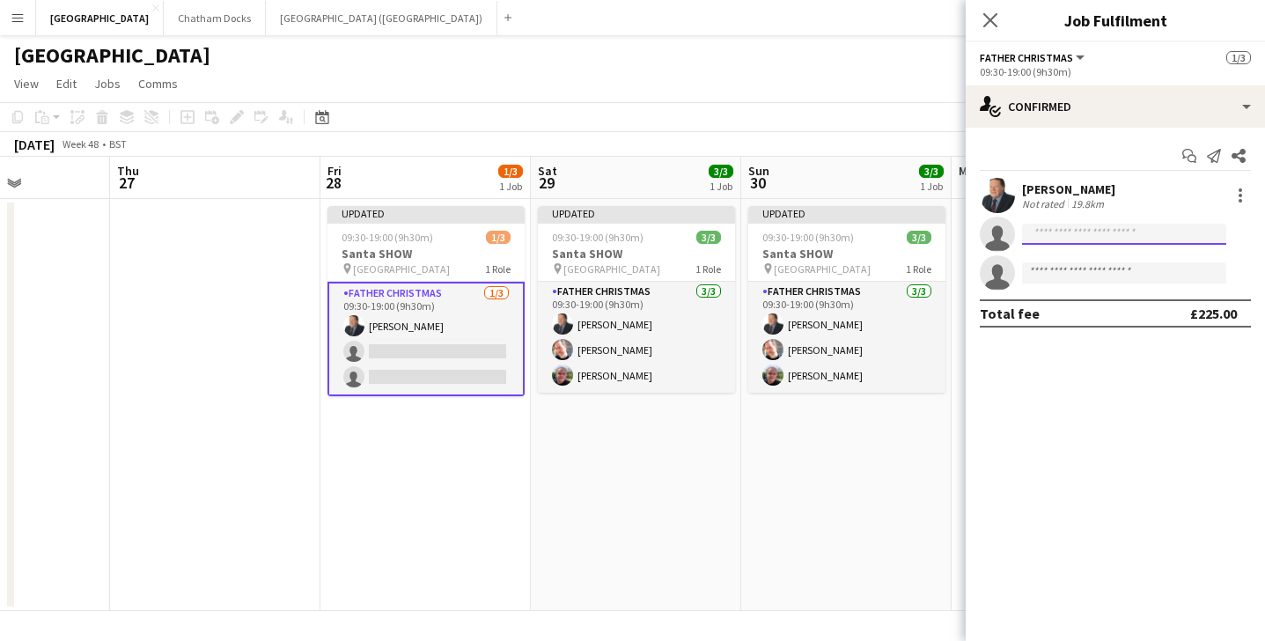
click at [1079, 232] on input at bounding box center [1124, 234] width 204 height 21
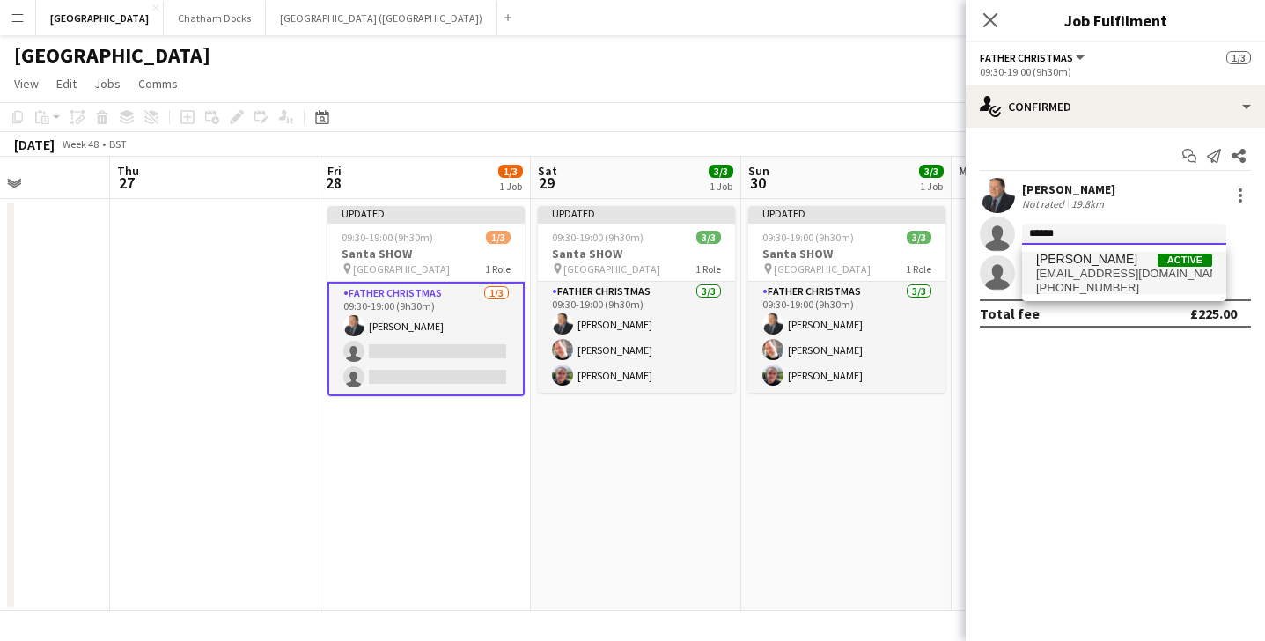
type input "******"
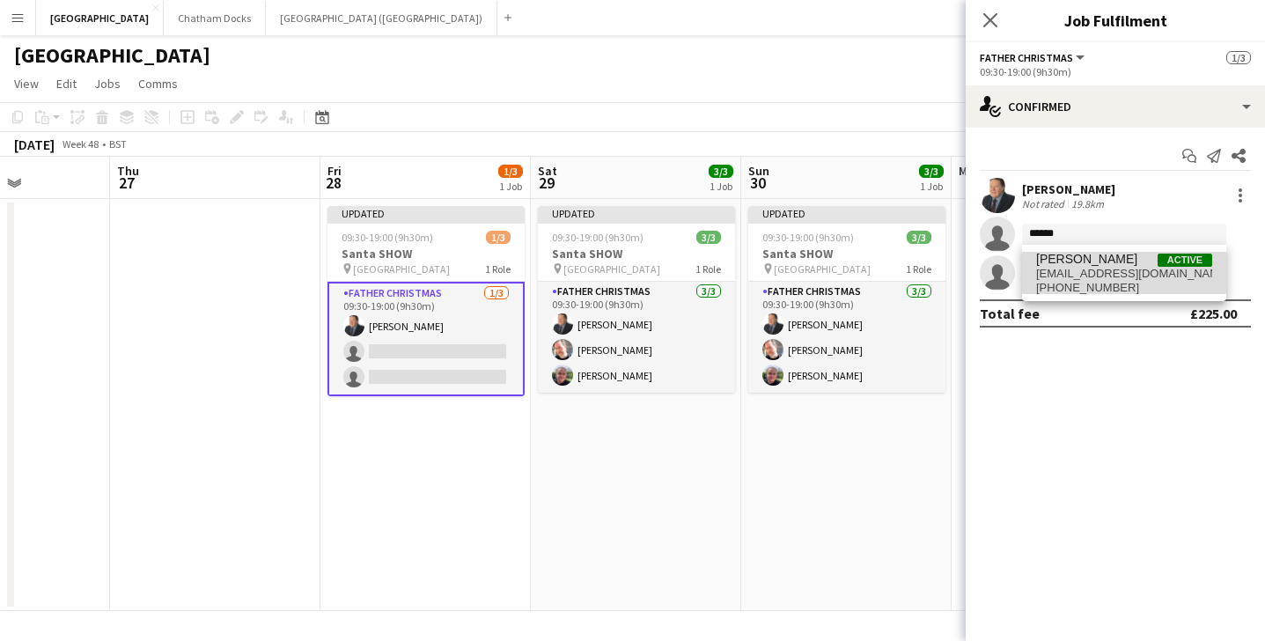
click at [1122, 267] on span "[EMAIL_ADDRESS][DOMAIN_NAME]" at bounding box center [1124, 274] width 176 height 14
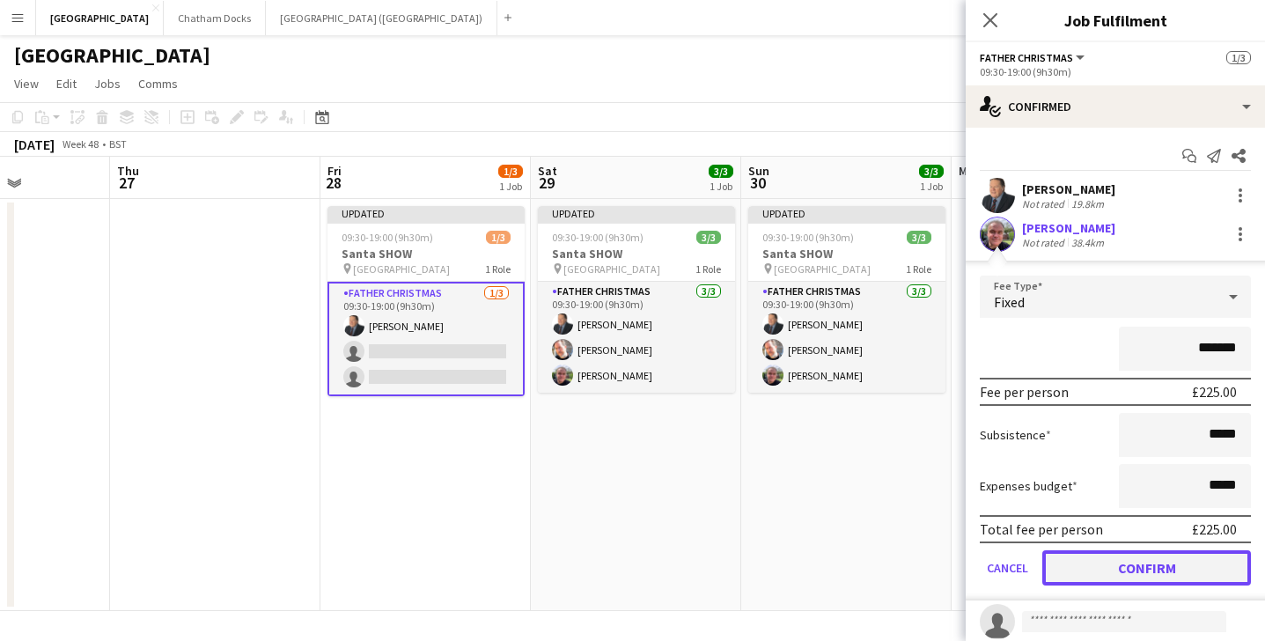
click at [1110, 573] on button "Confirm" at bounding box center [1147, 567] width 209 height 35
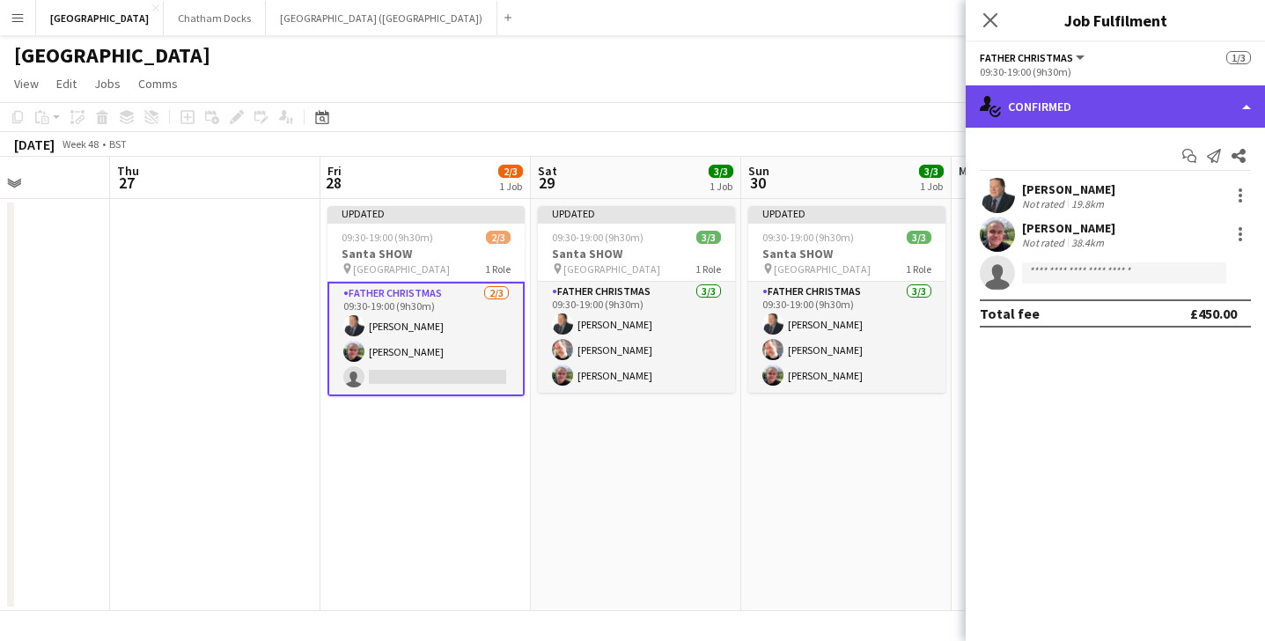
click at [1113, 107] on div "single-neutral-actions-check-2 Confirmed" at bounding box center [1115, 106] width 299 height 42
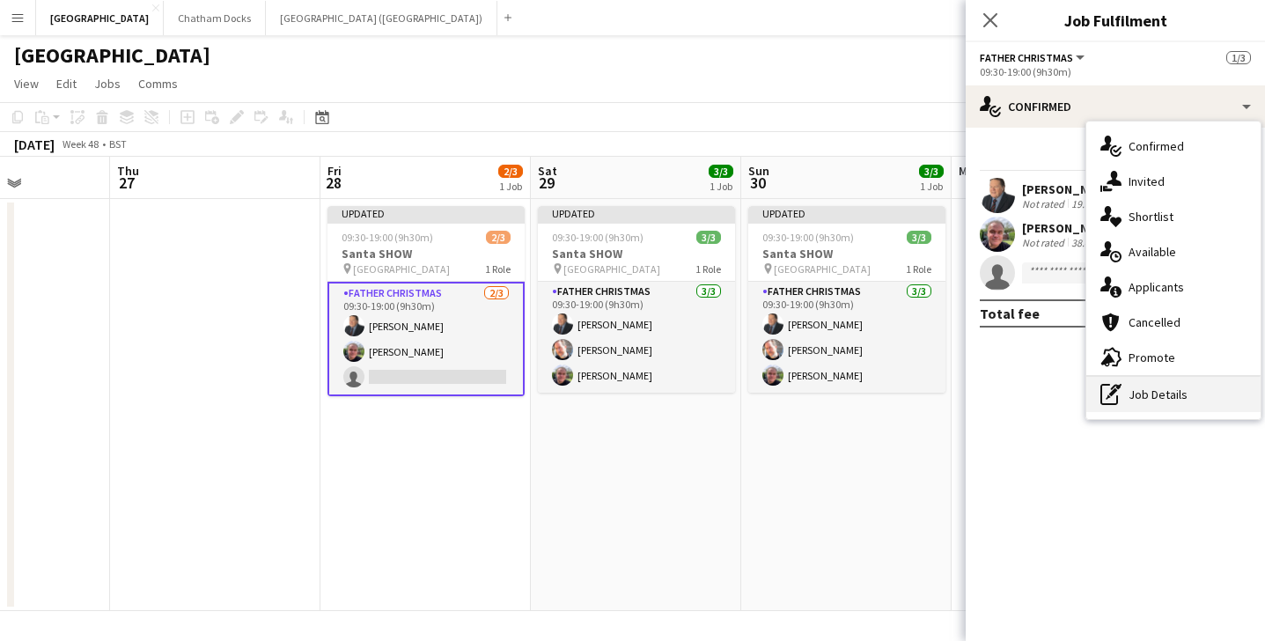
click at [1175, 395] on div "pen-write Job Details" at bounding box center [1174, 394] width 174 height 35
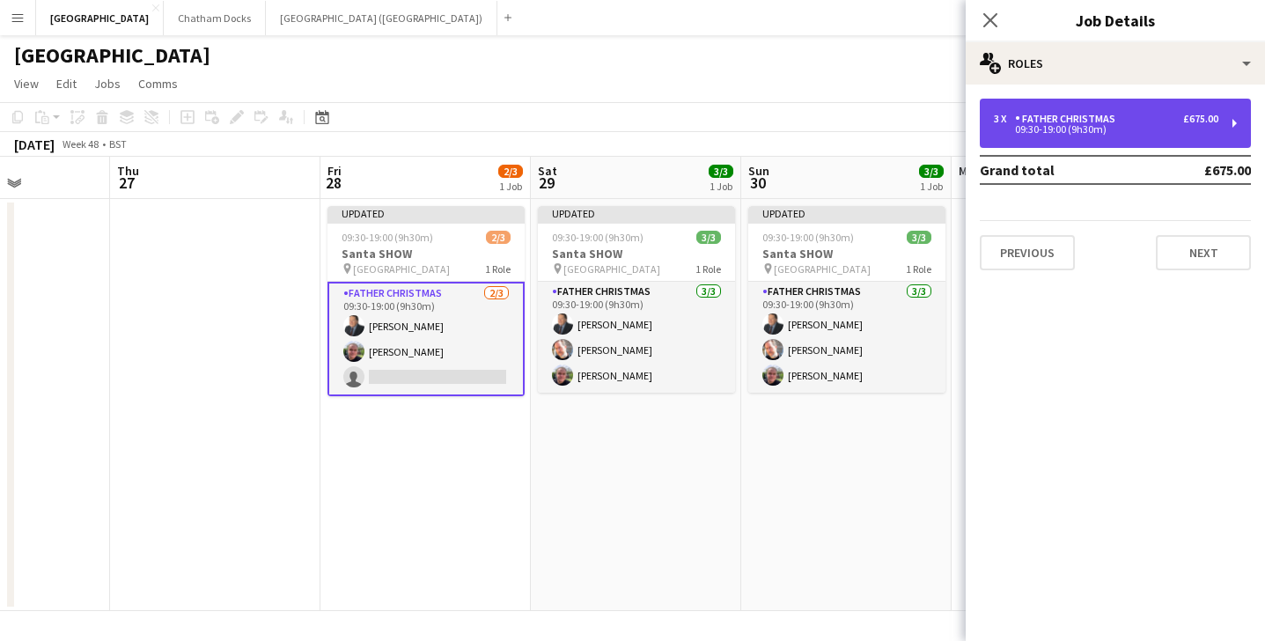
click at [1167, 123] on div "3 x Father Christmas £675.00" at bounding box center [1106, 119] width 225 height 12
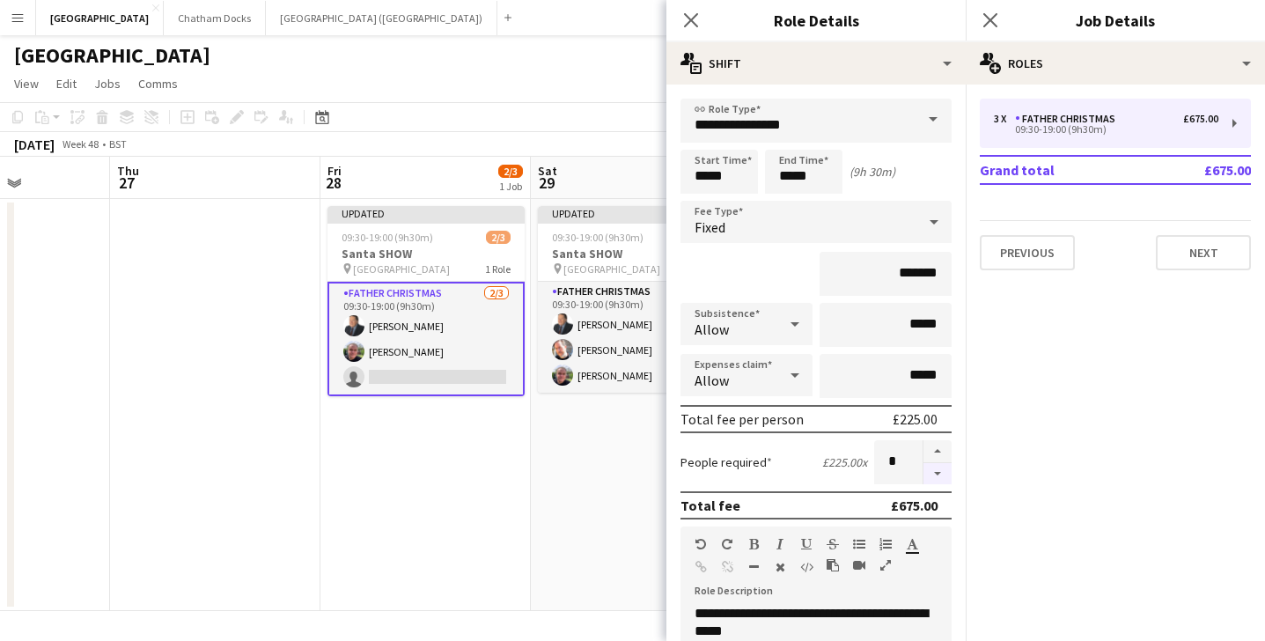
click at [941, 474] on button "button" at bounding box center [938, 474] width 28 height 22
type input "*"
click at [696, 11] on icon "Close pop-in" at bounding box center [690, 19] width 17 height 17
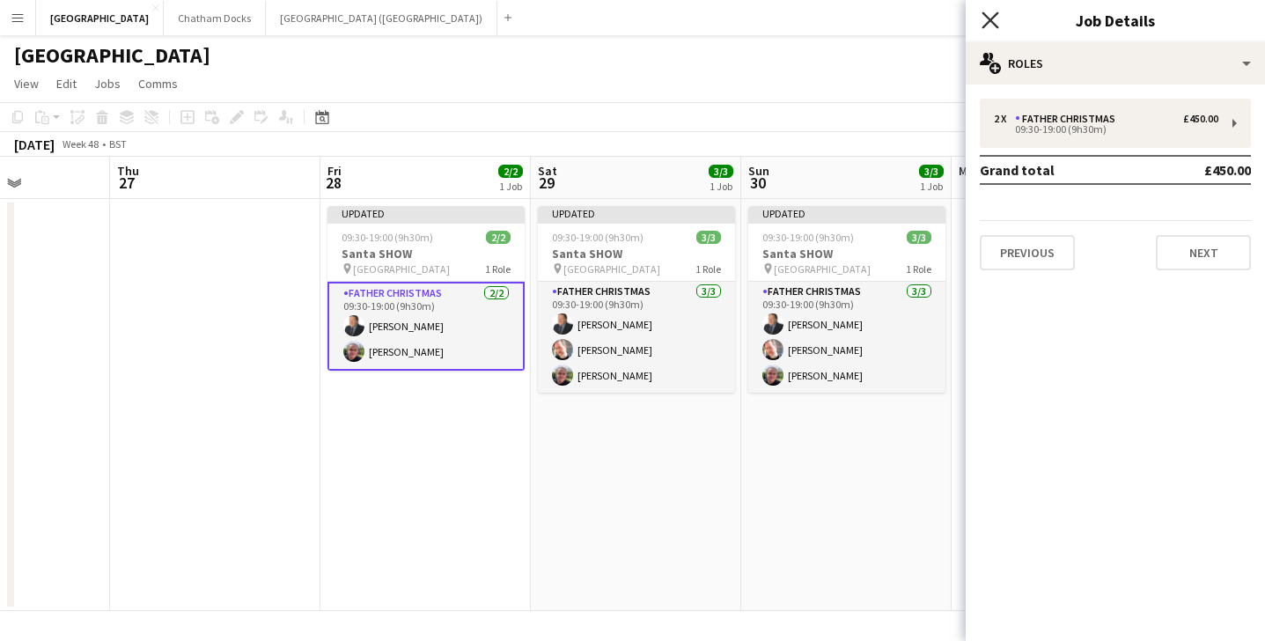
click at [990, 18] on icon at bounding box center [990, 19] width 17 height 17
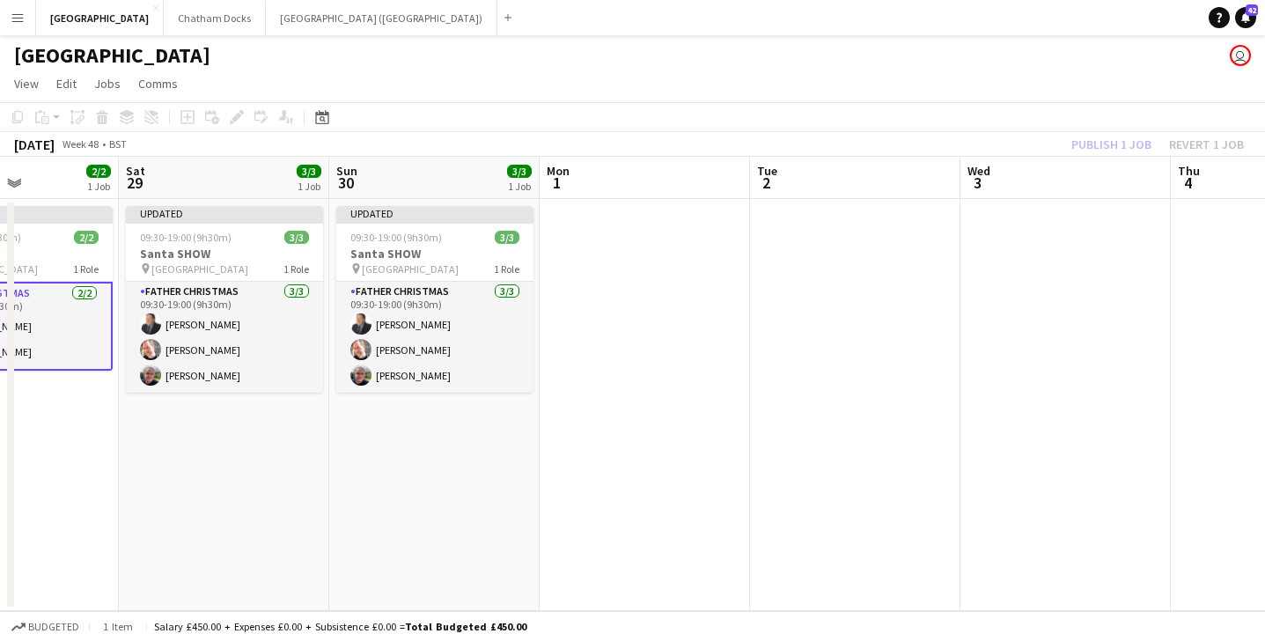
scroll to position [0, 545]
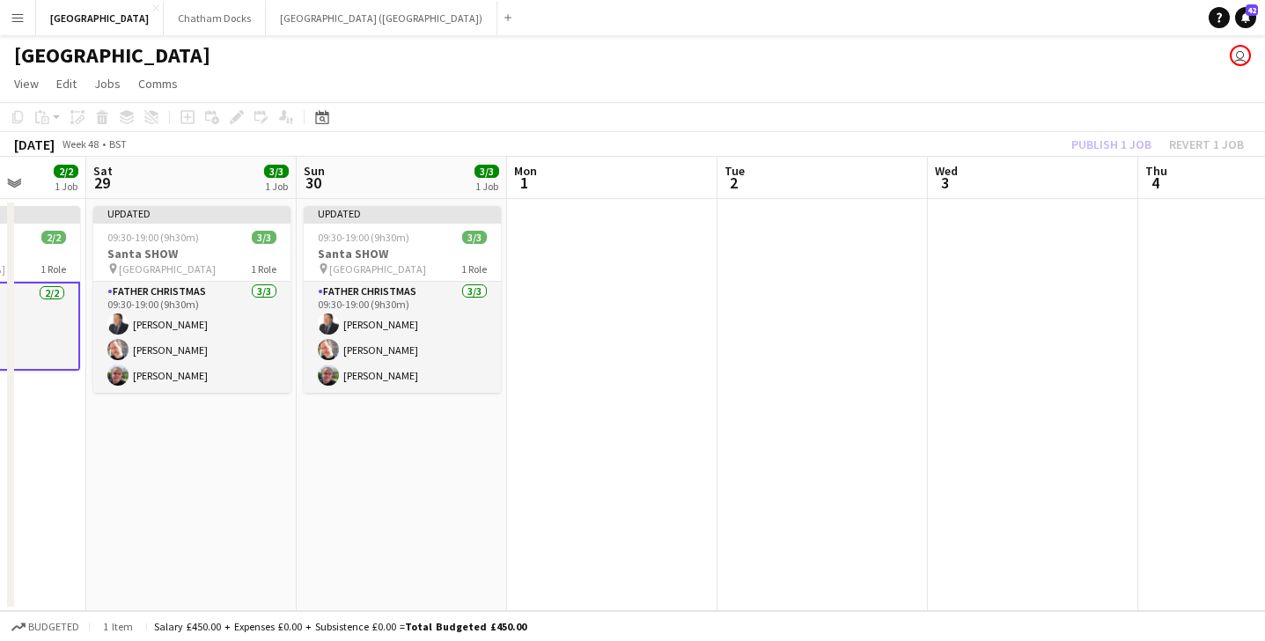
click at [1114, 144] on div "Publish 1 job Revert 1 job" at bounding box center [1158, 144] width 215 height 23
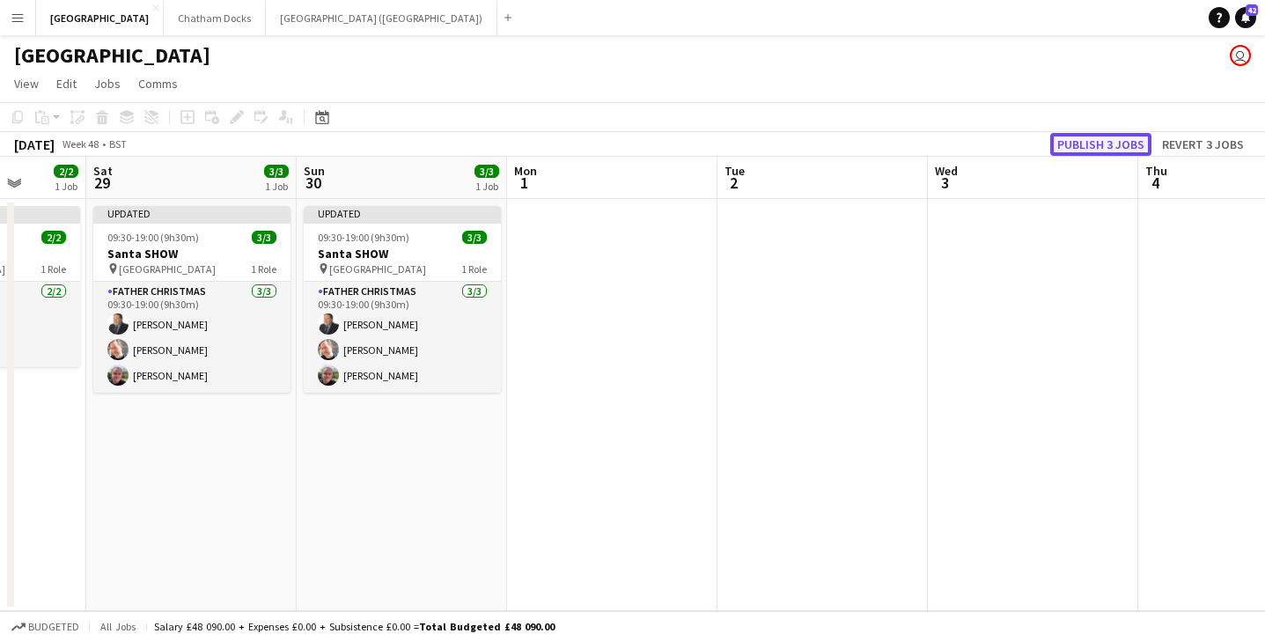
click at [1117, 142] on button "Publish 3 jobs" at bounding box center [1101, 144] width 101 height 23
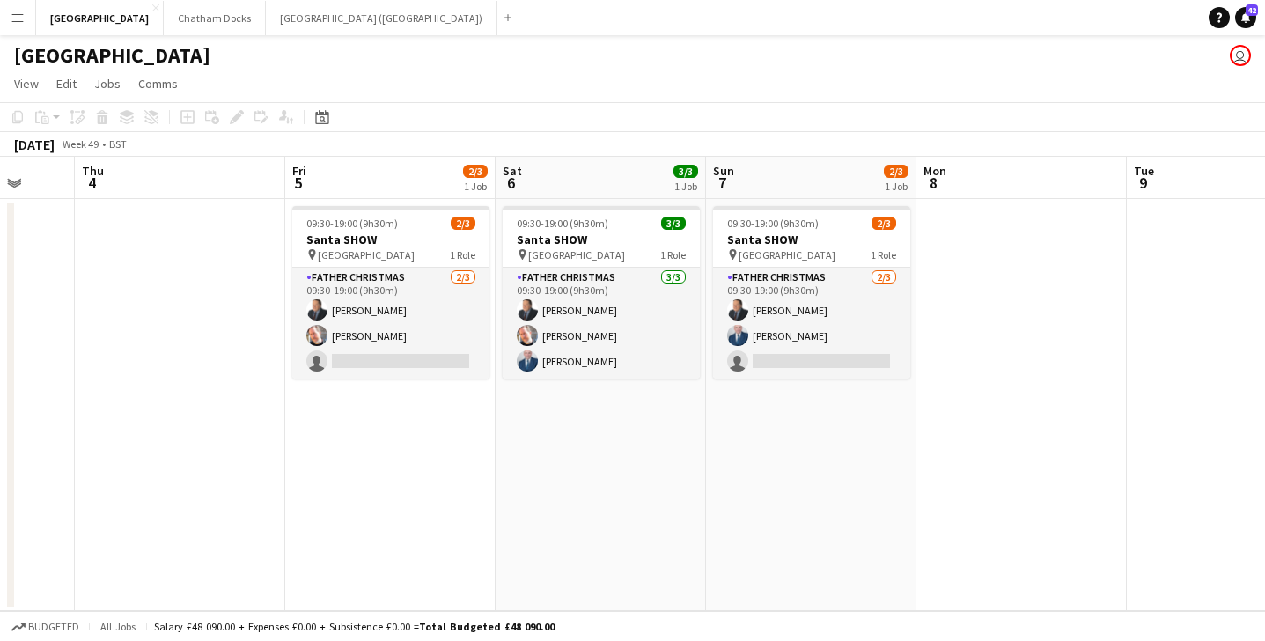
scroll to position [0, 776]
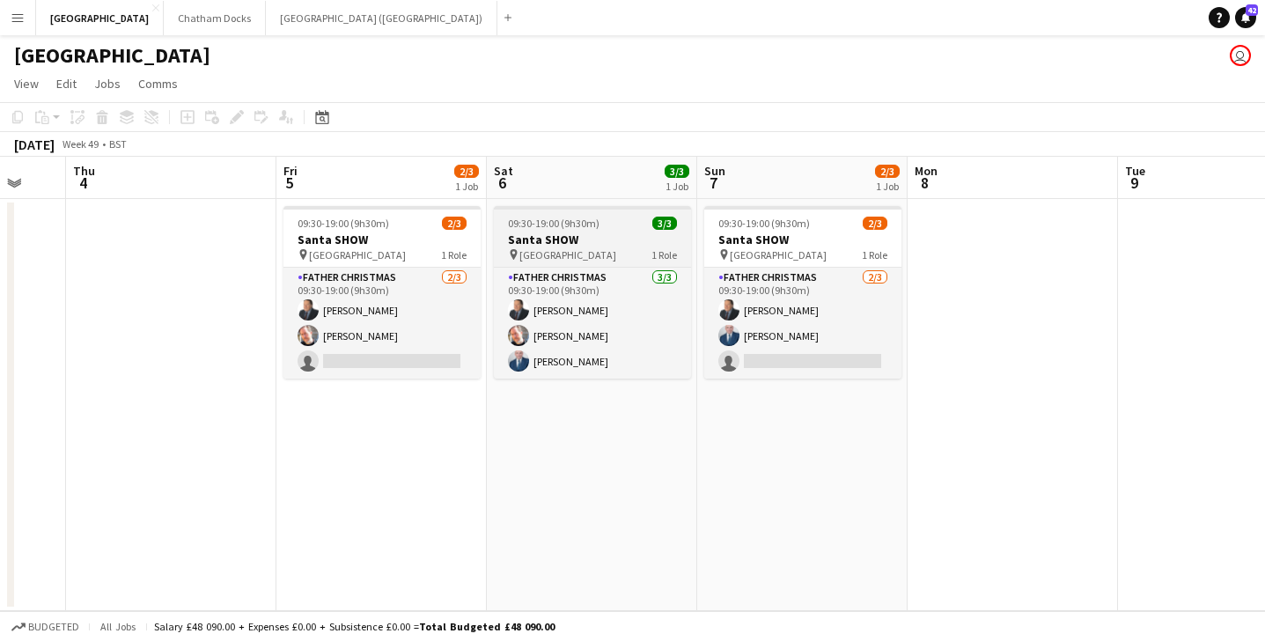
click at [600, 230] on app-job-card "09:30-19:00 (9h30m) 3/3 Santa SHOW pin [GEOGRAPHIC_DATA] 1 Role Father Christma…" at bounding box center [592, 292] width 197 height 173
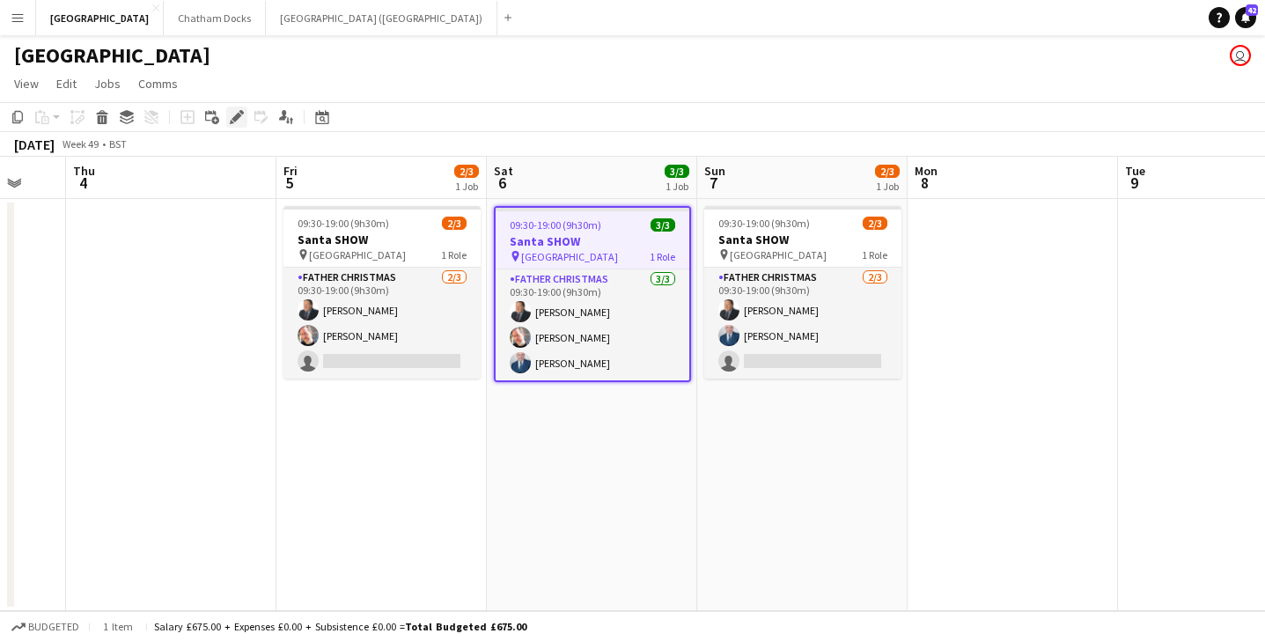
click at [239, 121] on icon "Edit" at bounding box center [237, 117] width 14 height 14
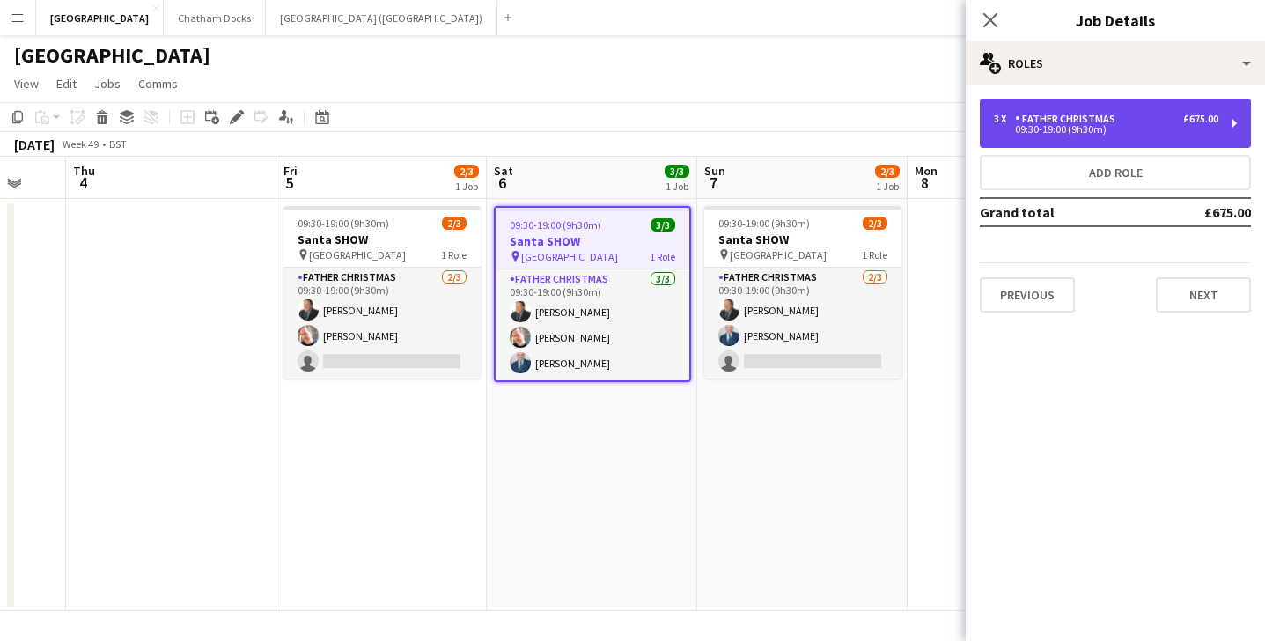
click at [1094, 118] on div "Father Christmas" at bounding box center [1068, 119] width 107 height 12
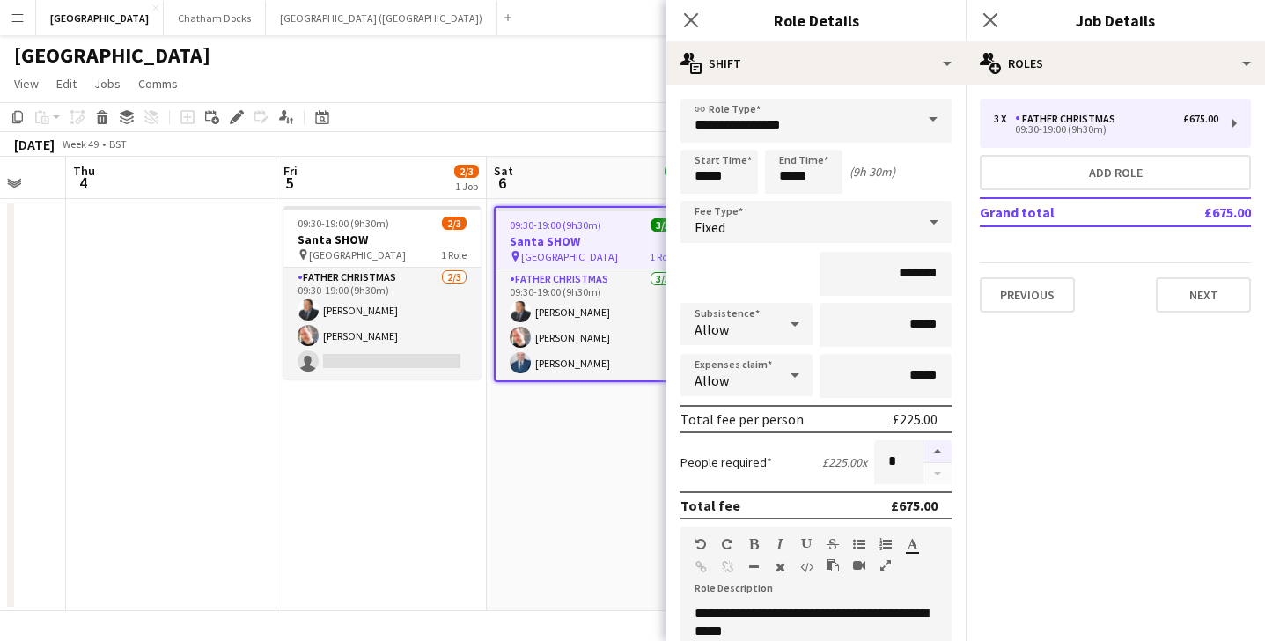
click at [934, 454] on button "button" at bounding box center [938, 451] width 28 height 23
type input "*"
click at [696, 21] on icon "Close pop-in" at bounding box center [690, 19] width 17 height 17
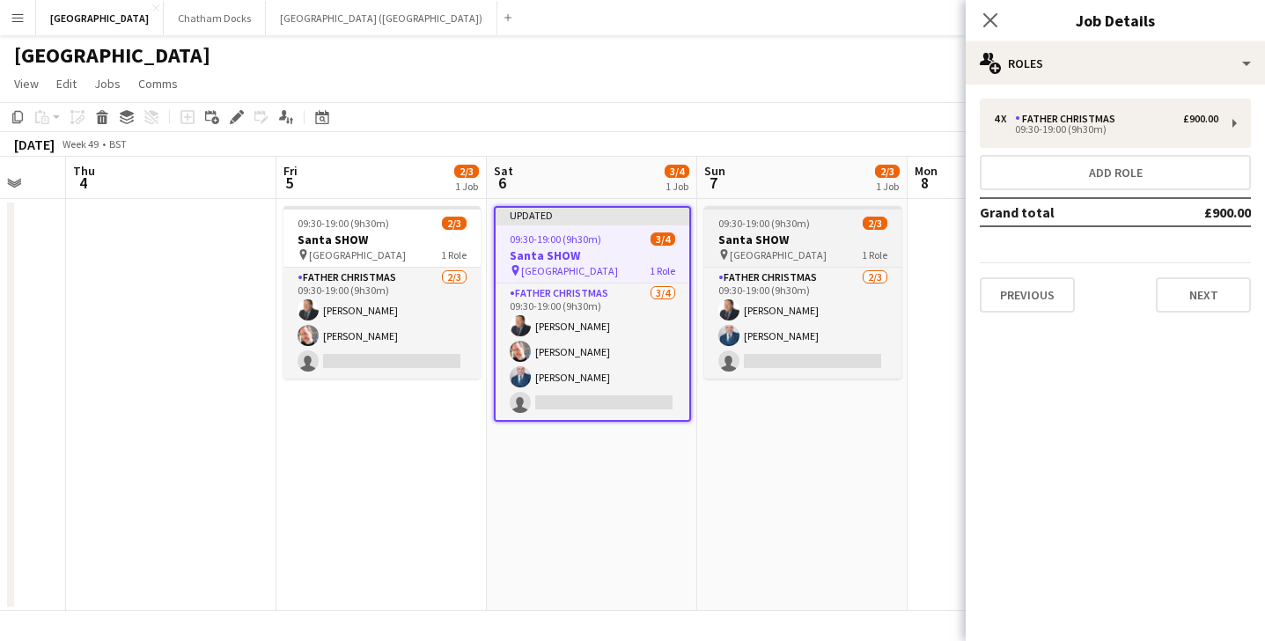
click at [828, 235] on h3 "Santa SHOW" at bounding box center [802, 240] width 197 height 16
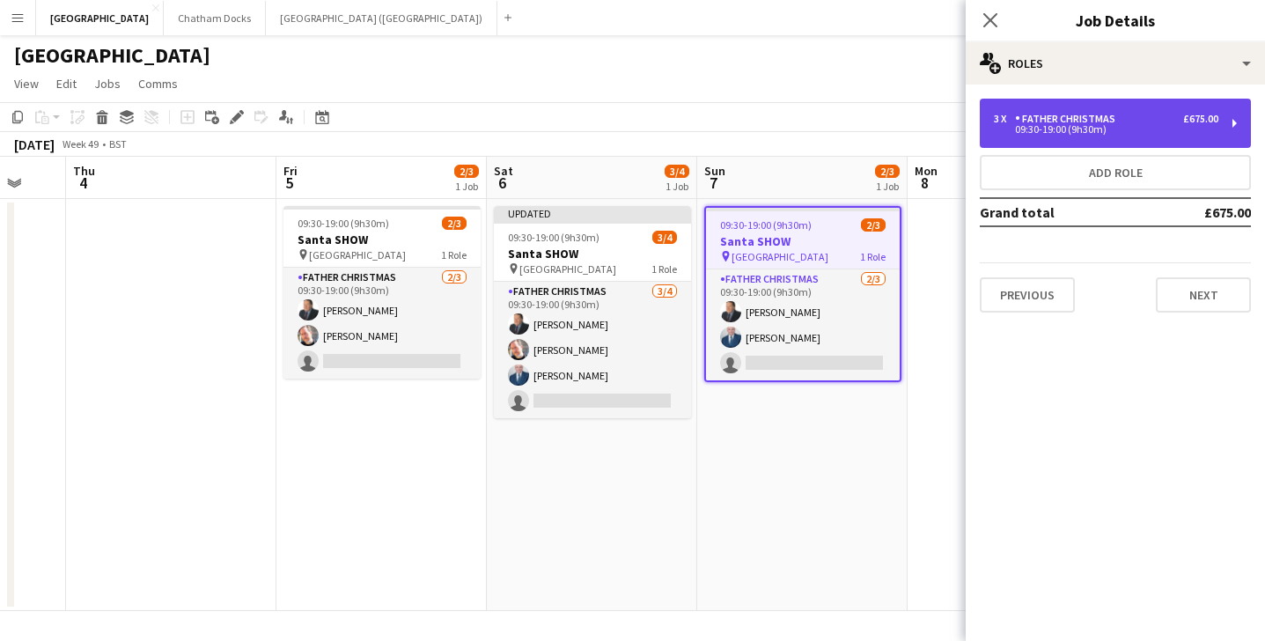
click at [1089, 122] on div "Father Christmas" at bounding box center [1068, 119] width 107 height 12
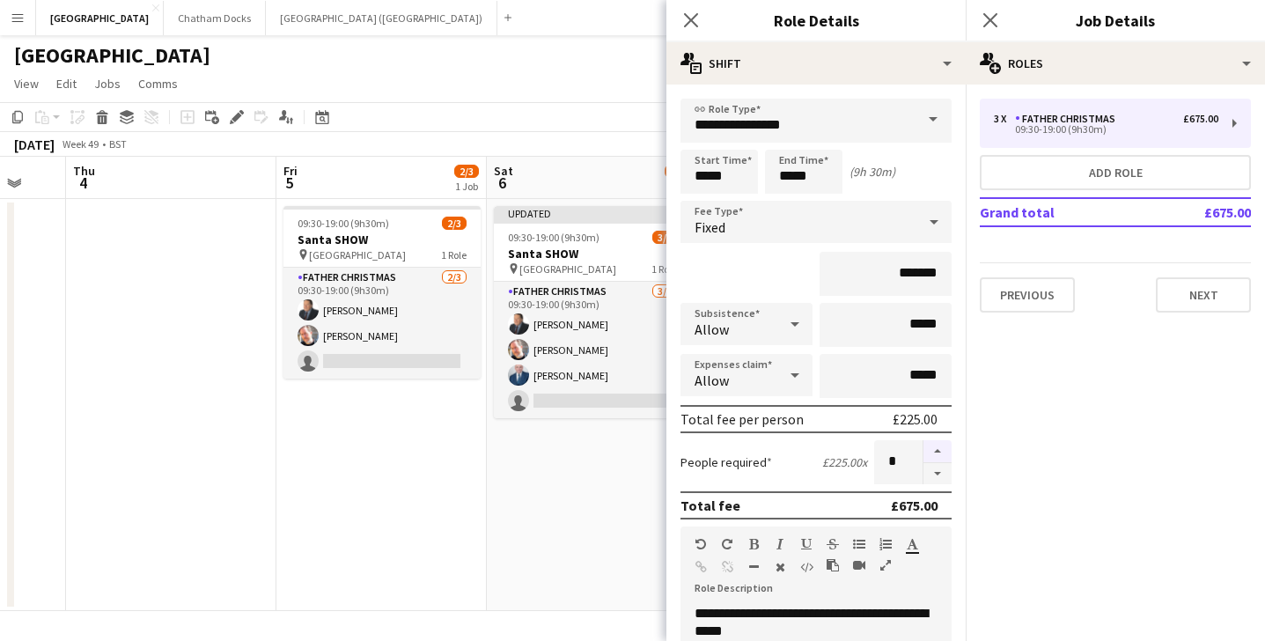
click at [934, 452] on button "button" at bounding box center [938, 451] width 28 height 23
type input "*"
click at [693, 25] on icon "Close pop-in" at bounding box center [690, 19] width 17 height 17
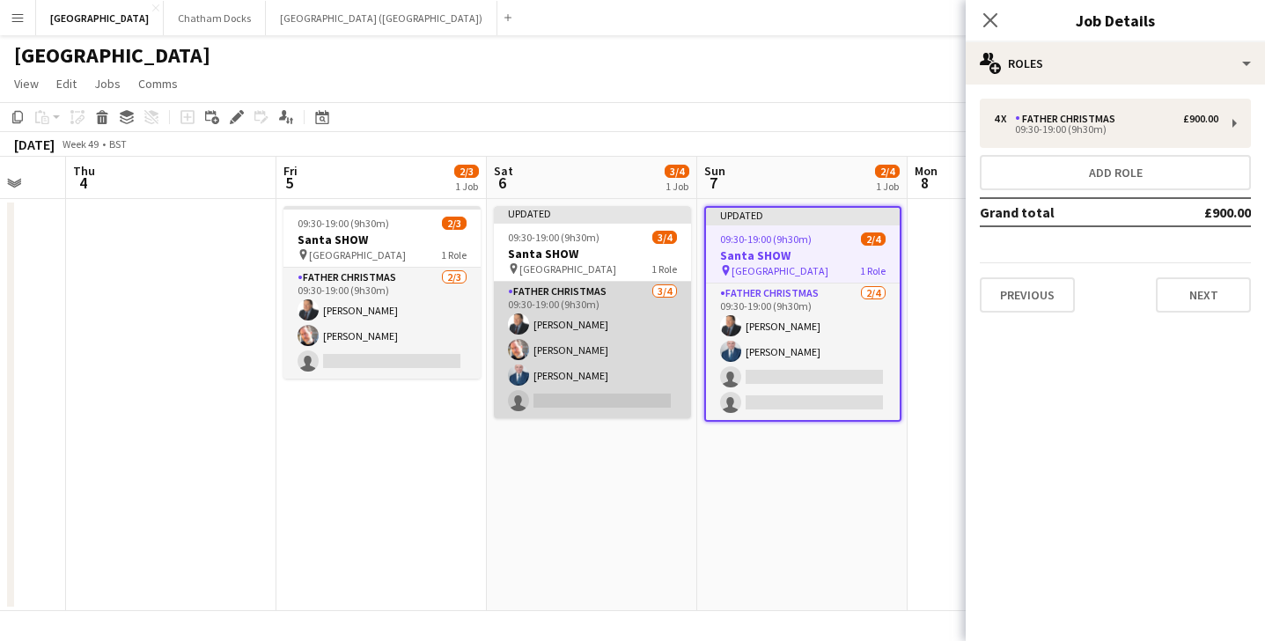
click at [562, 392] on app-card-role "Father Christmas [DATE] 09:30-19:00 (9h30m) [PERSON_NAME] [PERSON_NAME] [PERSON…" at bounding box center [592, 350] width 197 height 136
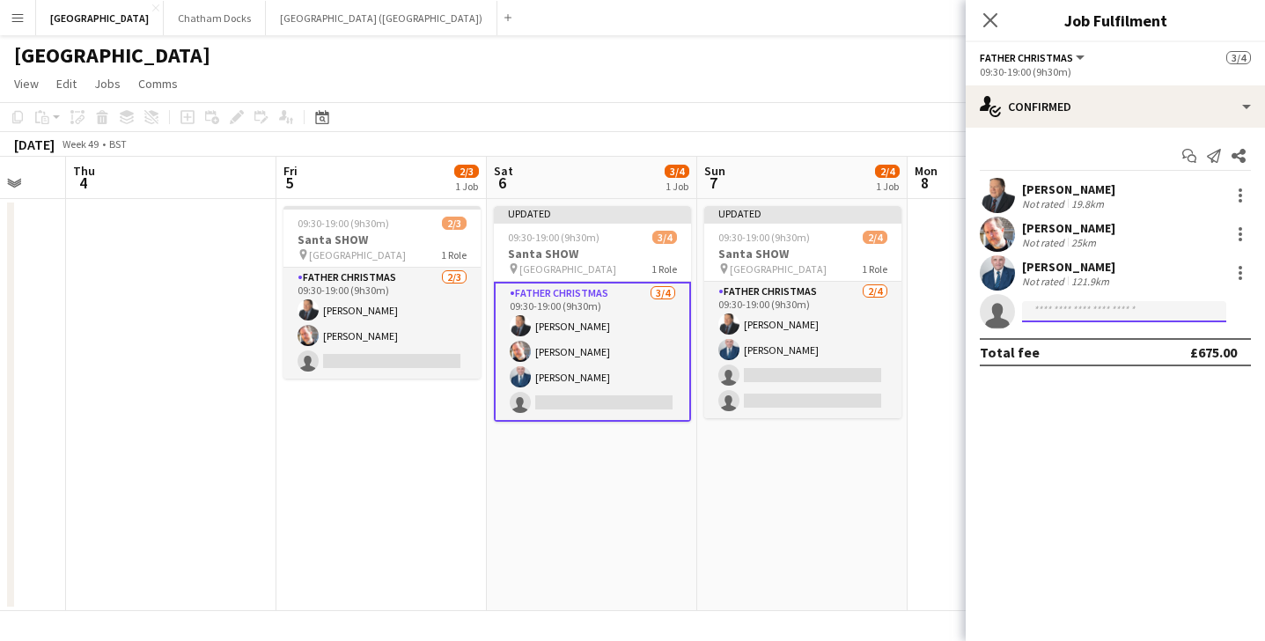
click at [1087, 317] on input at bounding box center [1124, 311] width 204 height 21
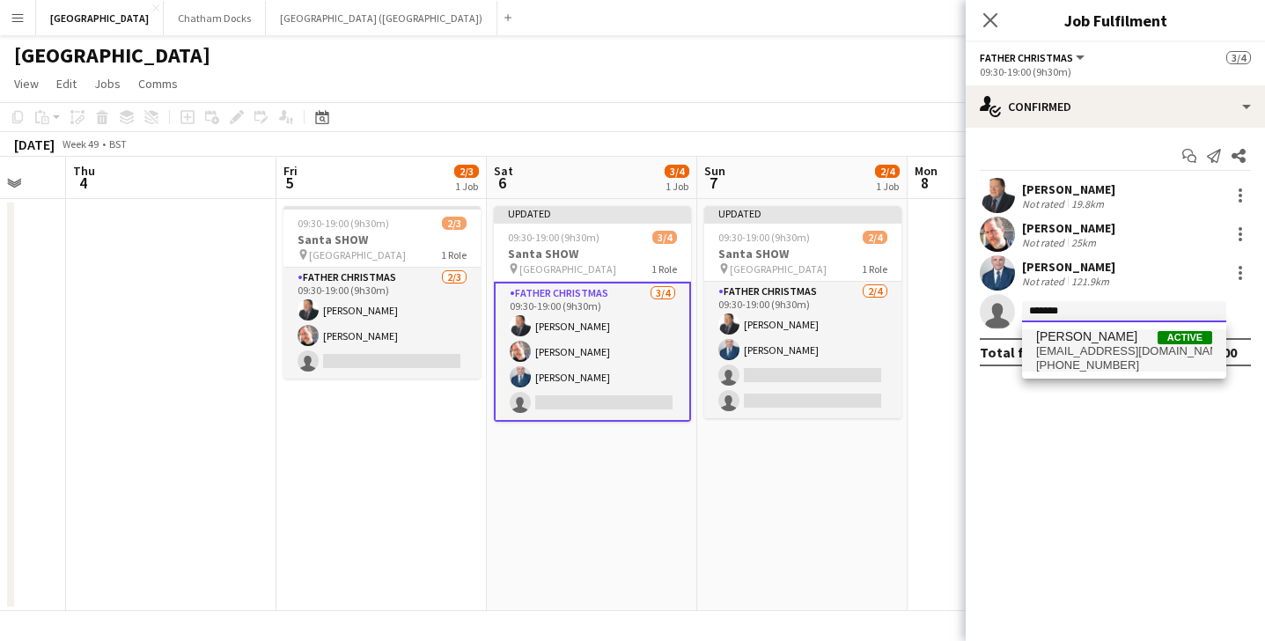
type input "*******"
click at [1103, 358] on span "[EMAIL_ADDRESS][DOMAIN_NAME]" at bounding box center [1124, 351] width 176 height 14
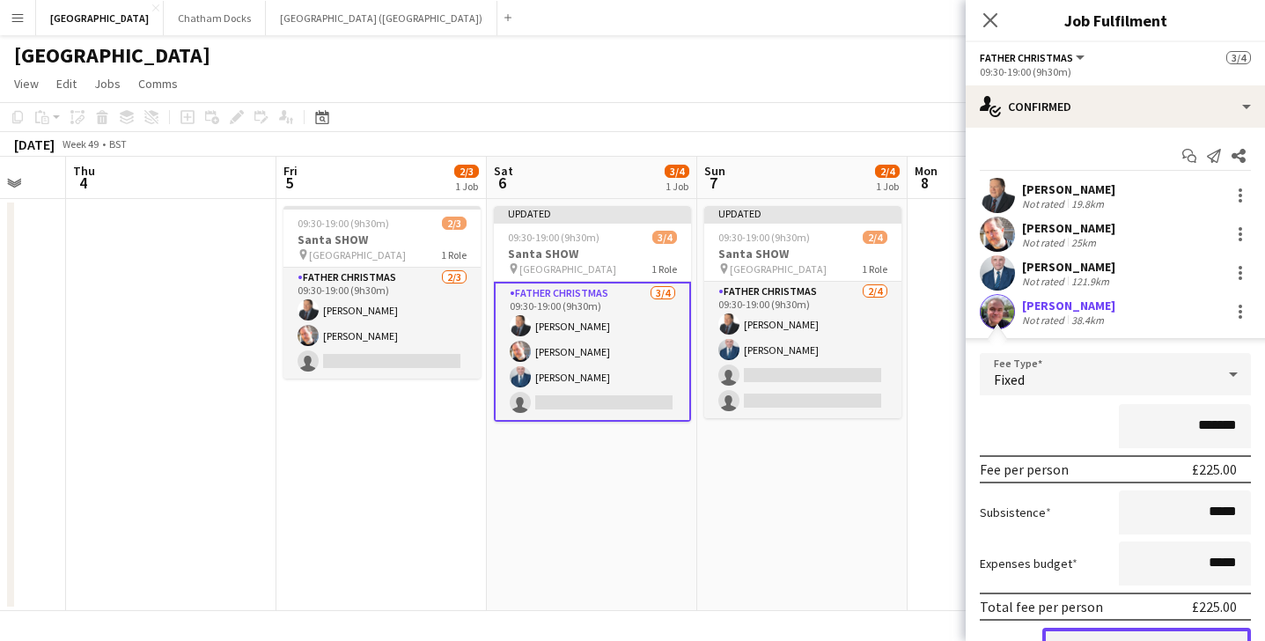
click at [1126, 634] on button "Confirm" at bounding box center [1147, 645] width 209 height 35
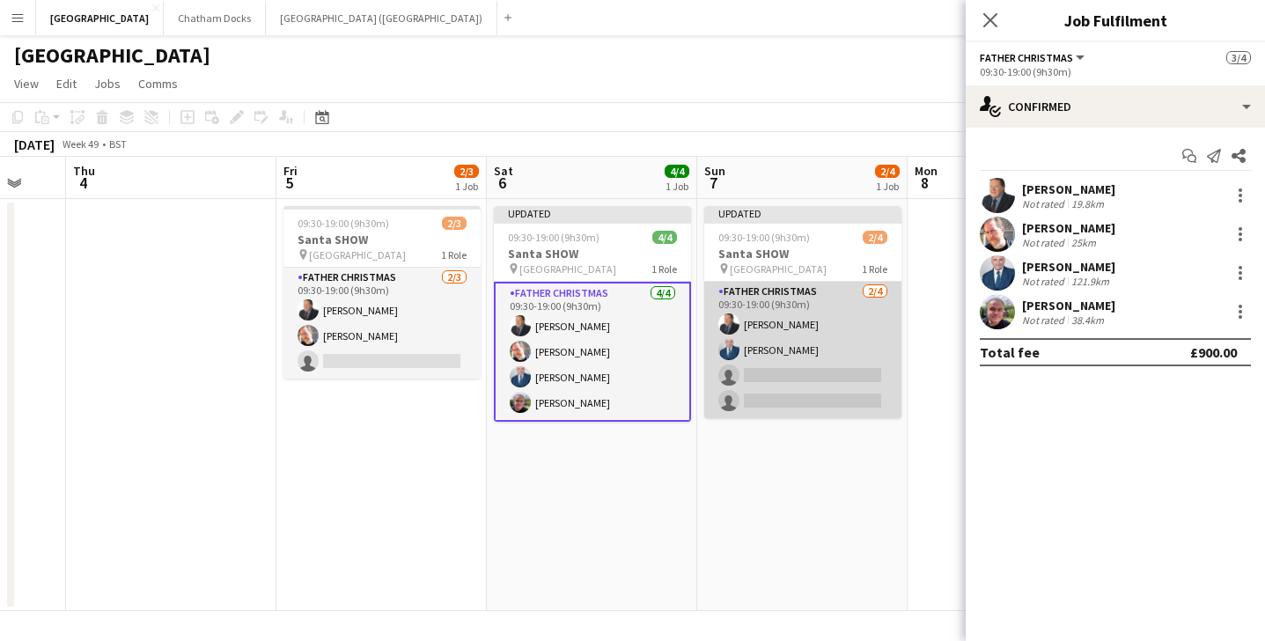
click at [798, 380] on app-card-role "Father Christmas [DATE] 09:30-19:00 (9h30m) [PERSON_NAME] [PERSON_NAME] single-…" at bounding box center [802, 350] width 197 height 136
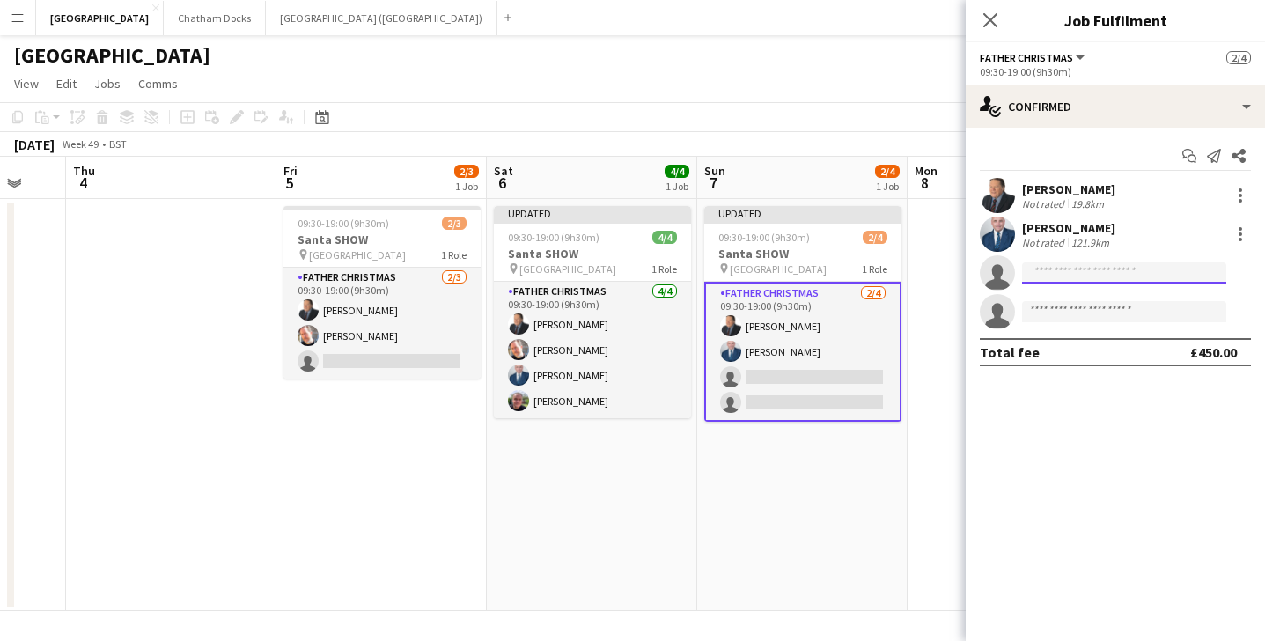
click at [1073, 273] on input at bounding box center [1124, 272] width 204 height 21
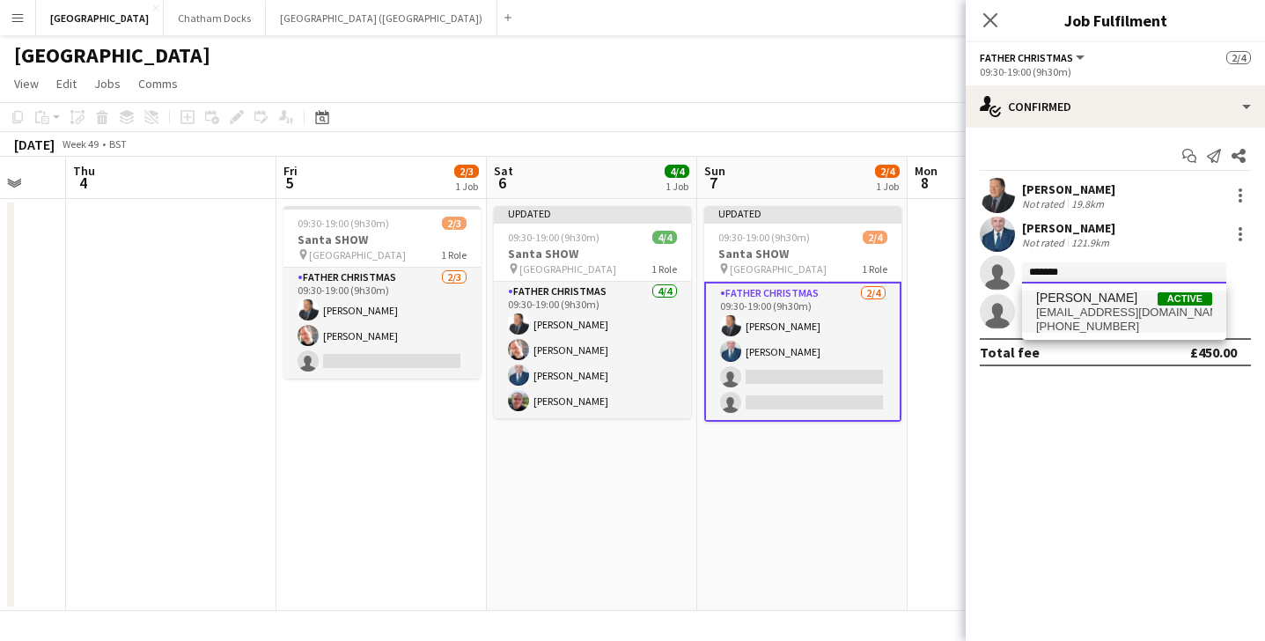
type input "*******"
click at [1074, 308] on span "[EMAIL_ADDRESS][DOMAIN_NAME]" at bounding box center [1124, 313] width 176 height 14
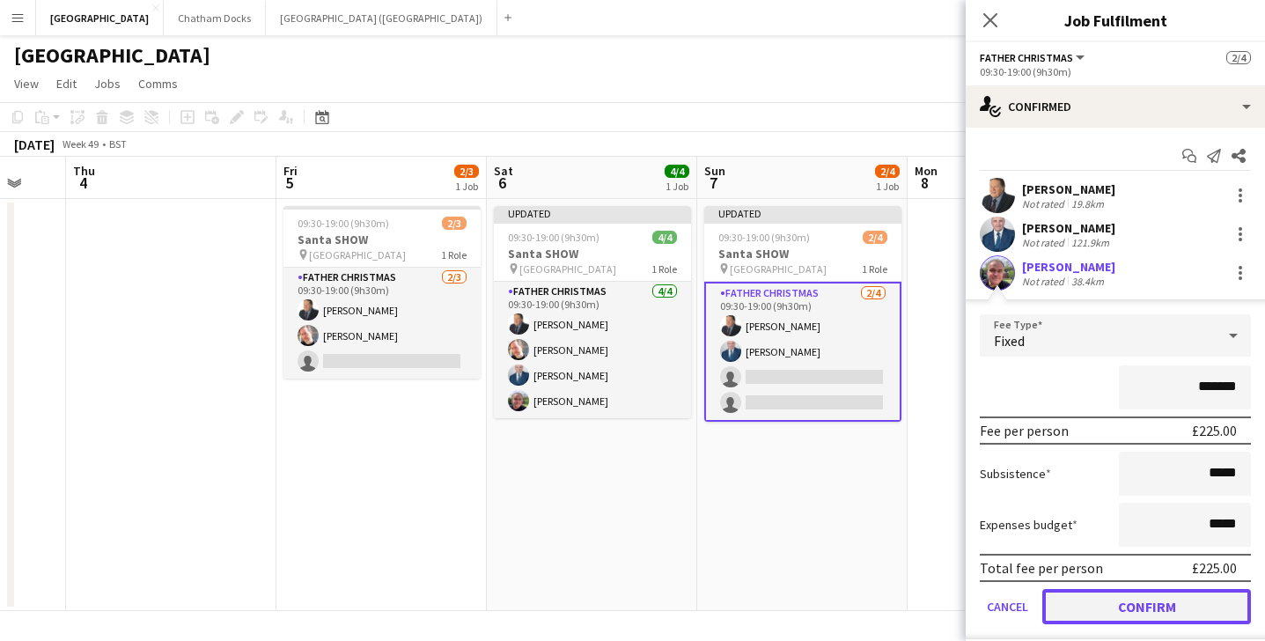
click at [1121, 609] on button "Confirm" at bounding box center [1147, 606] width 209 height 35
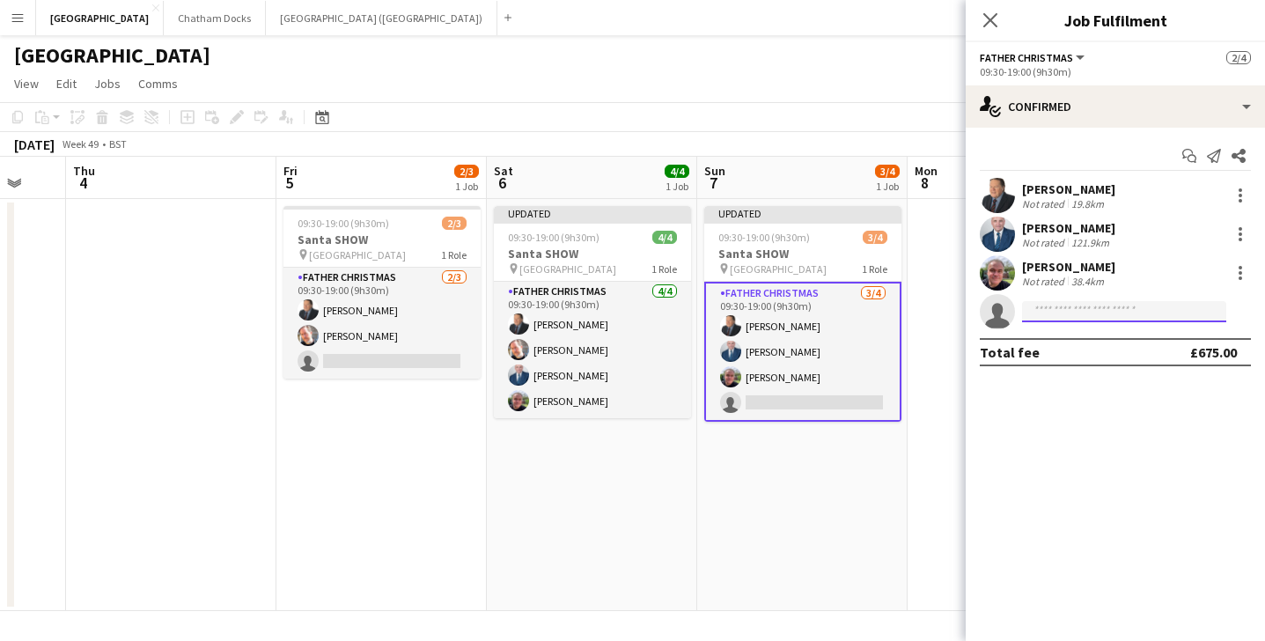
click at [1084, 317] on input at bounding box center [1124, 311] width 204 height 21
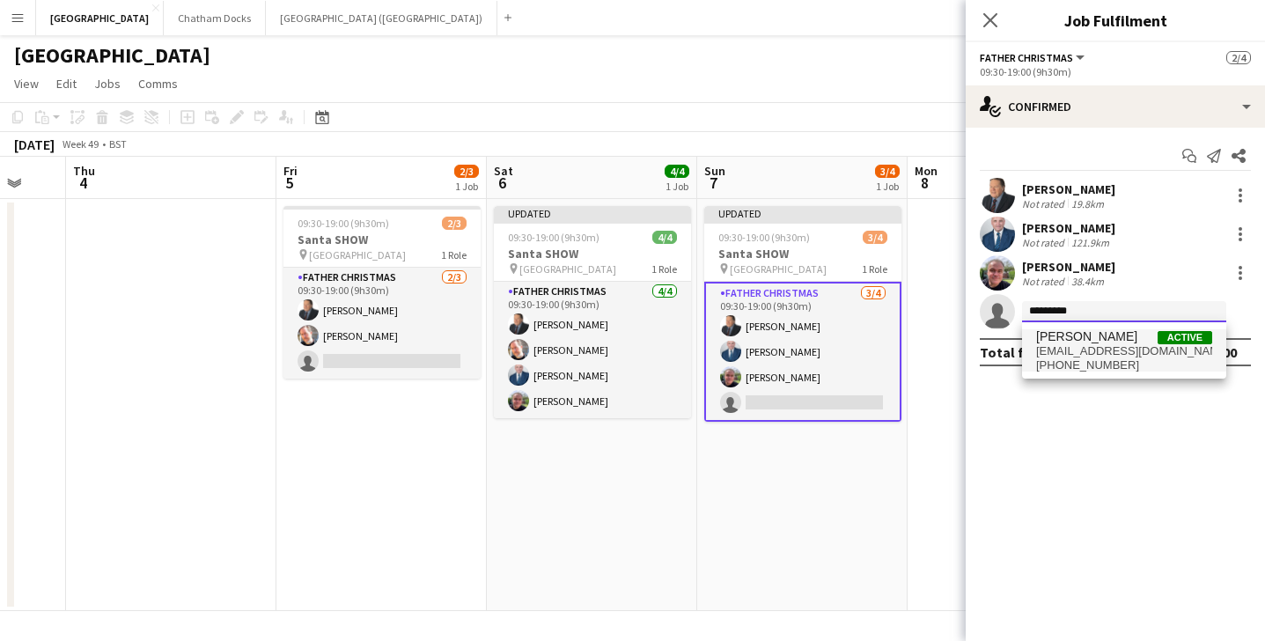
type input "*********"
click at [1109, 354] on span "[EMAIL_ADDRESS][DOMAIN_NAME]" at bounding box center [1124, 351] width 176 height 14
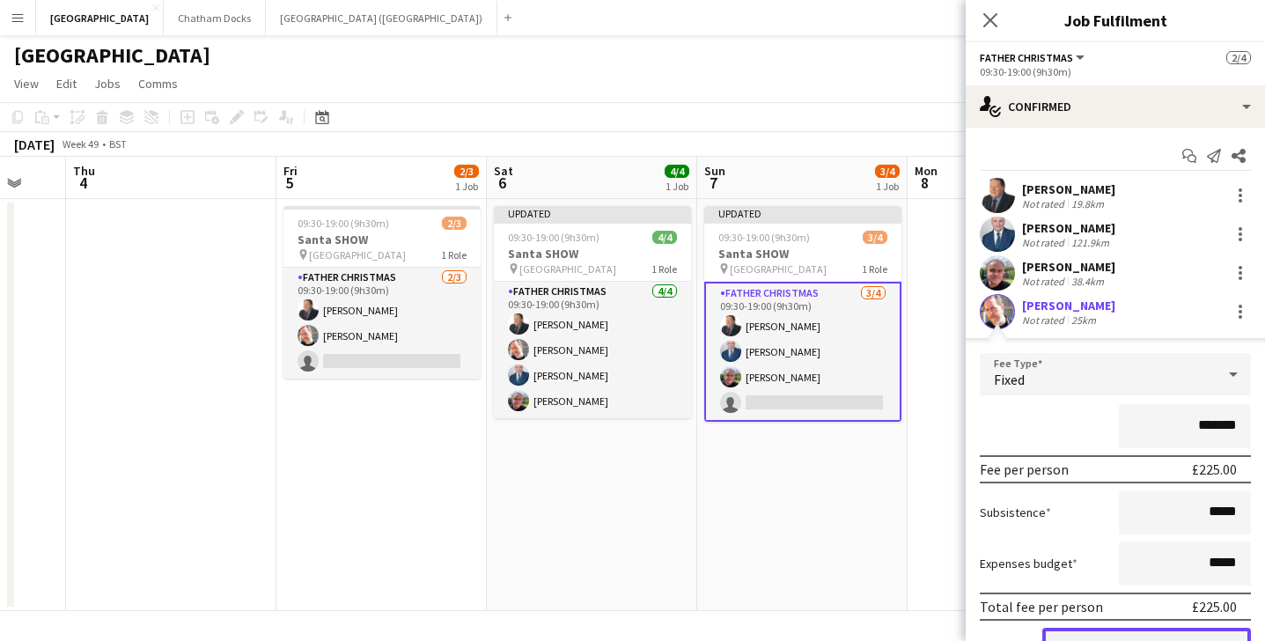
click at [1119, 632] on button "Confirm" at bounding box center [1147, 645] width 209 height 35
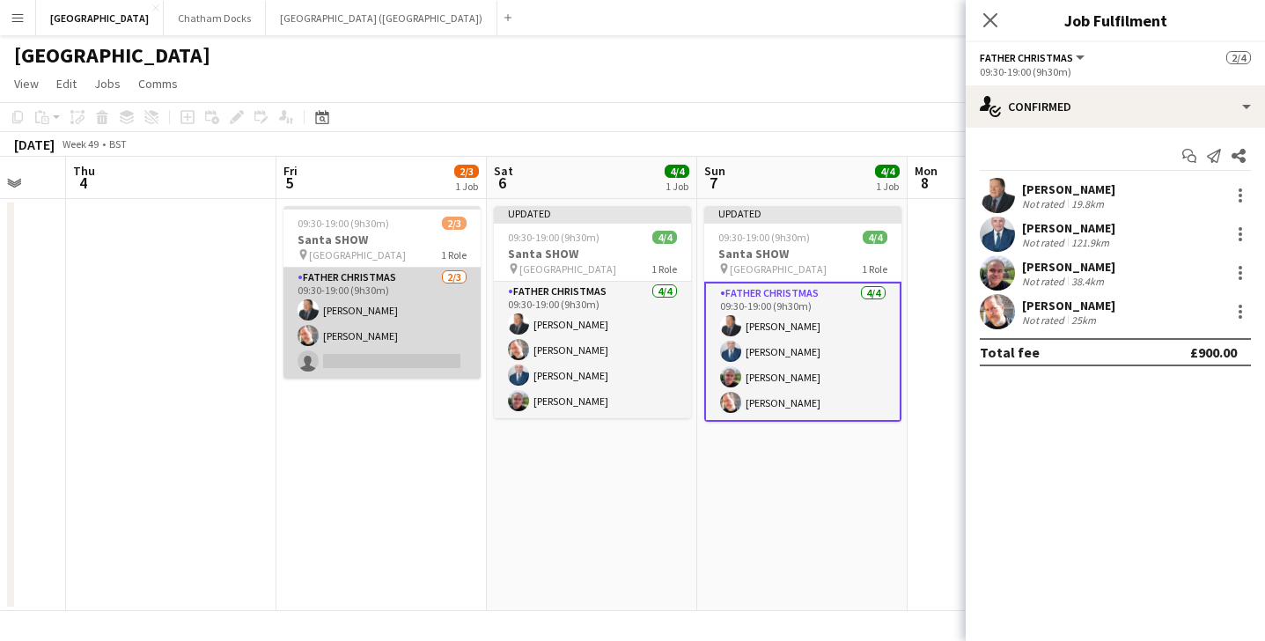
click at [379, 350] on app-card-role "Father Christmas [DATE] 09:30-19:00 (9h30m) [PERSON_NAME] [PERSON_NAME] single-…" at bounding box center [382, 323] width 197 height 111
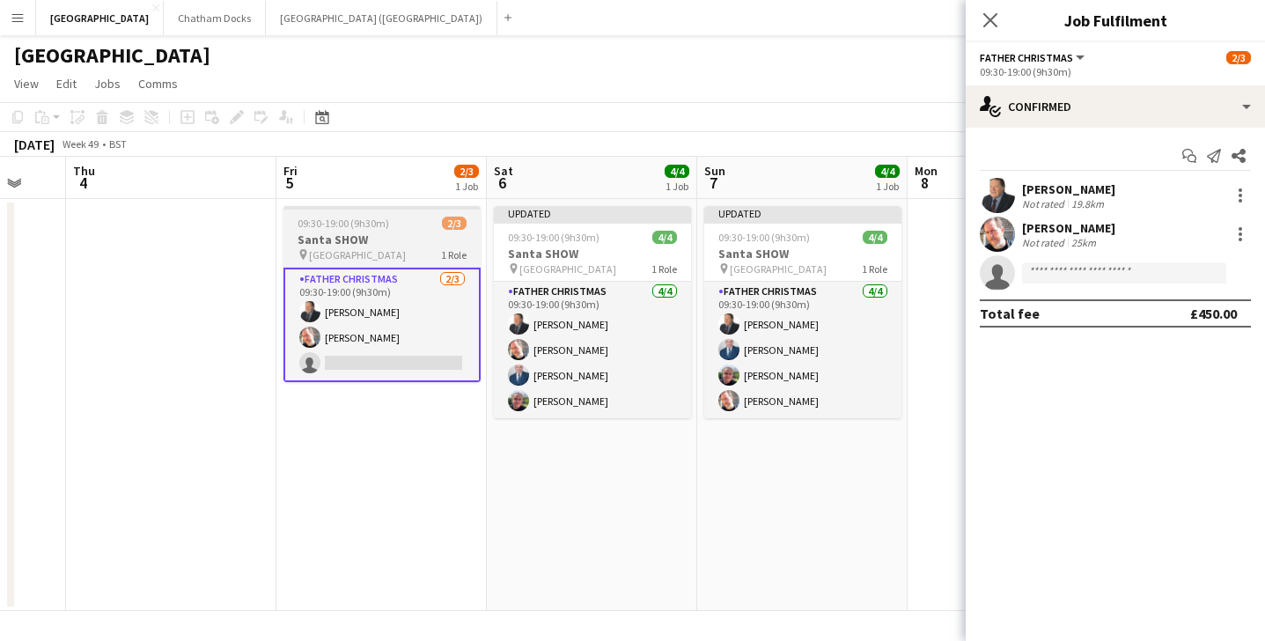
click at [402, 229] on div "09:30-19:00 (9h30m) 2/3" at bounding box center [382, 223] width 197 height 13
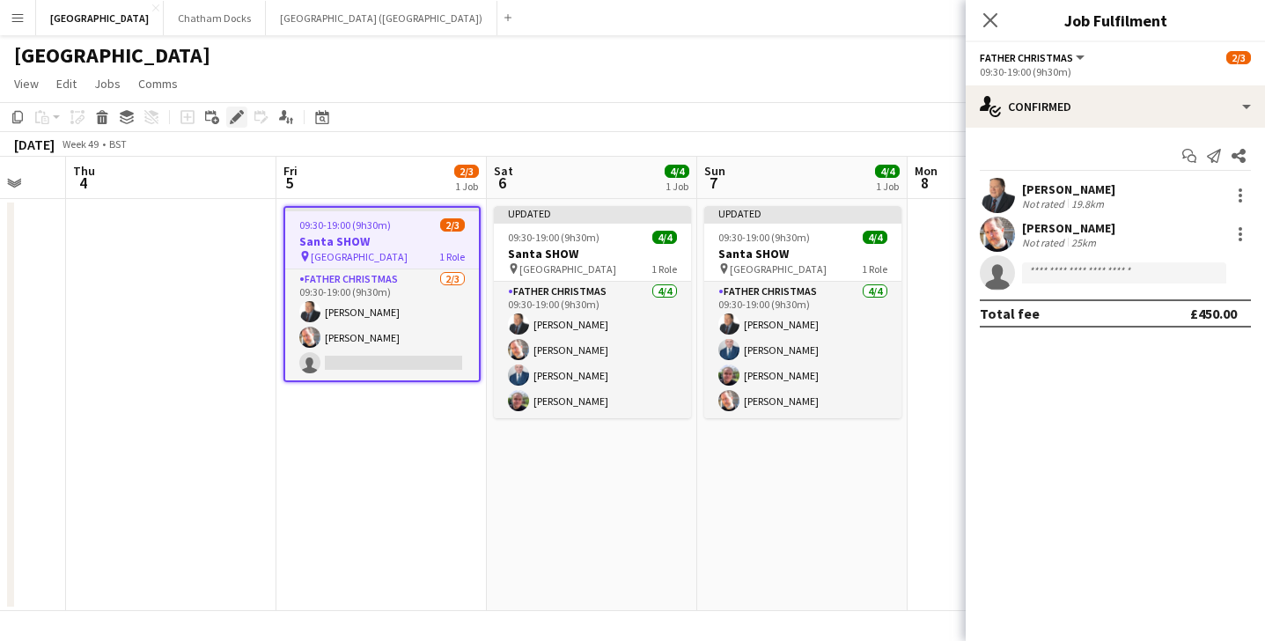
click at [232, 111] on icon "Edit" at bounding box center [237, 117] width 14 height 14
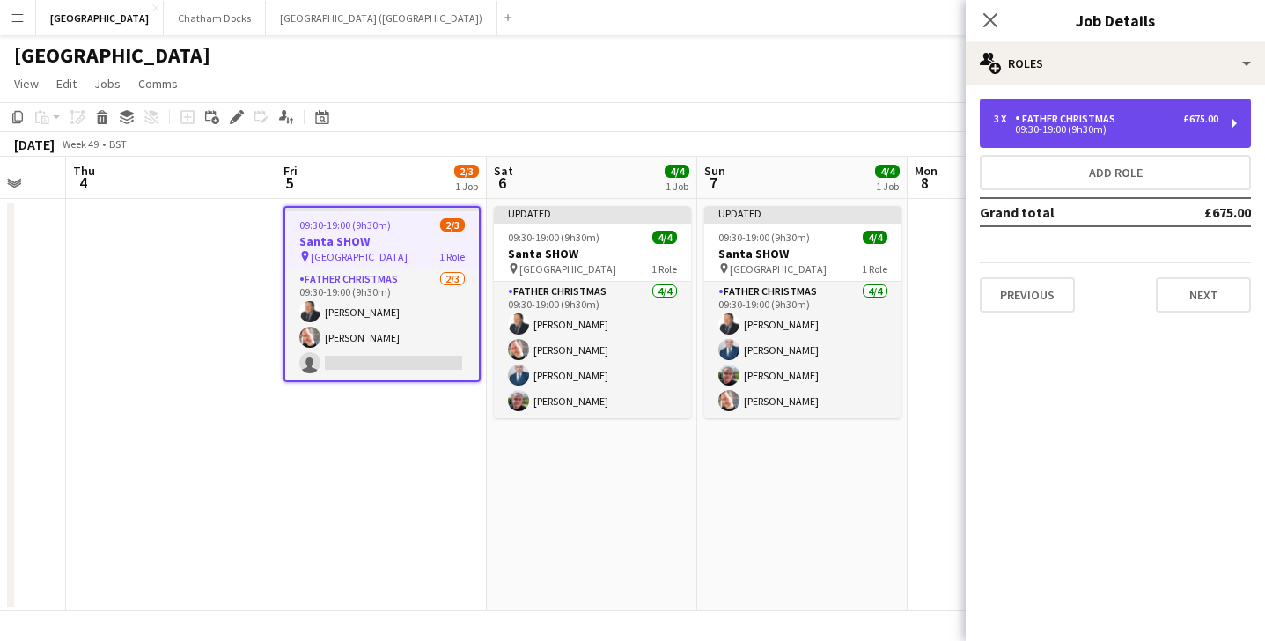
click at [1073, 113] on div "Father Christmas" at bounding box center [1068, 119] width 107 height 12
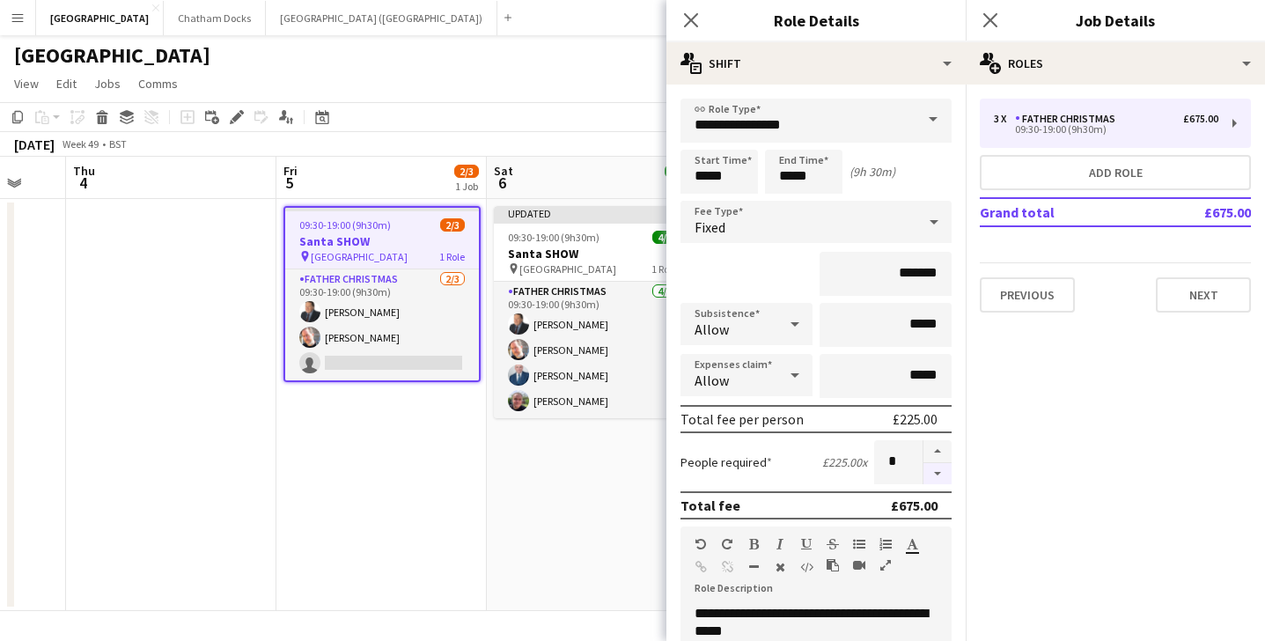
click at [935, 476] on button "button" at bounding box center [938, 474] width 28 height 22
type input "*"
click at [689, 19] on icon at bounding box center [690, 19] width 17 height 17
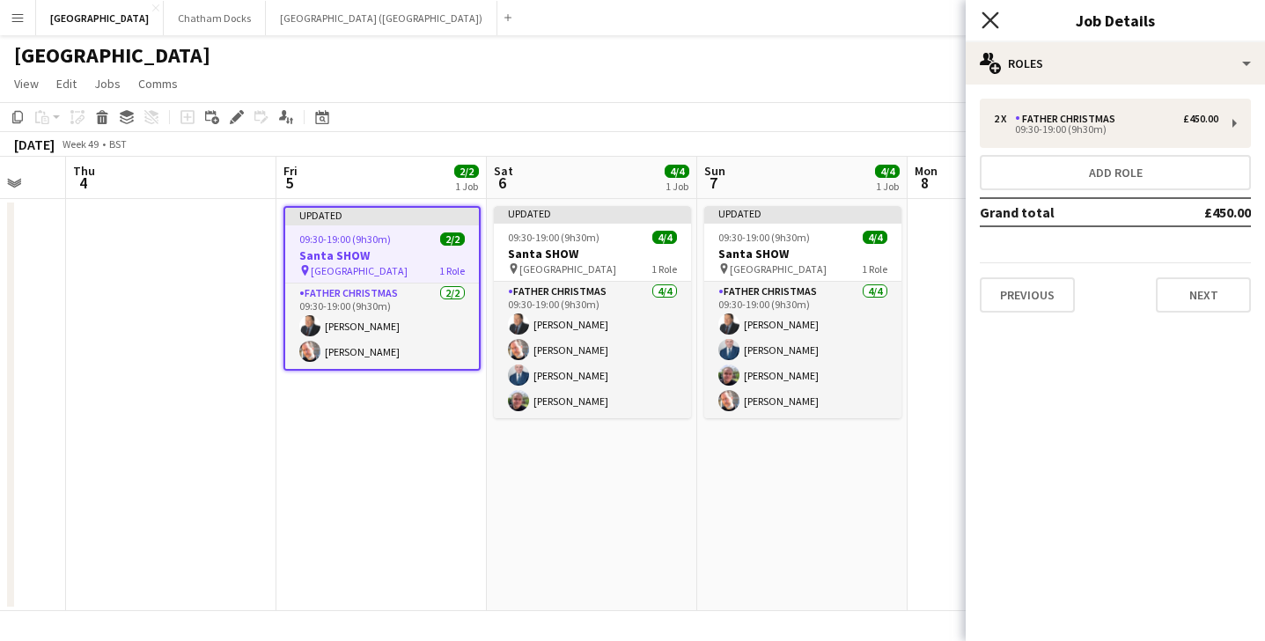
click at [985, 18] on icon "Close pop-in" at bounding box center [990, 19] width 17 height 17
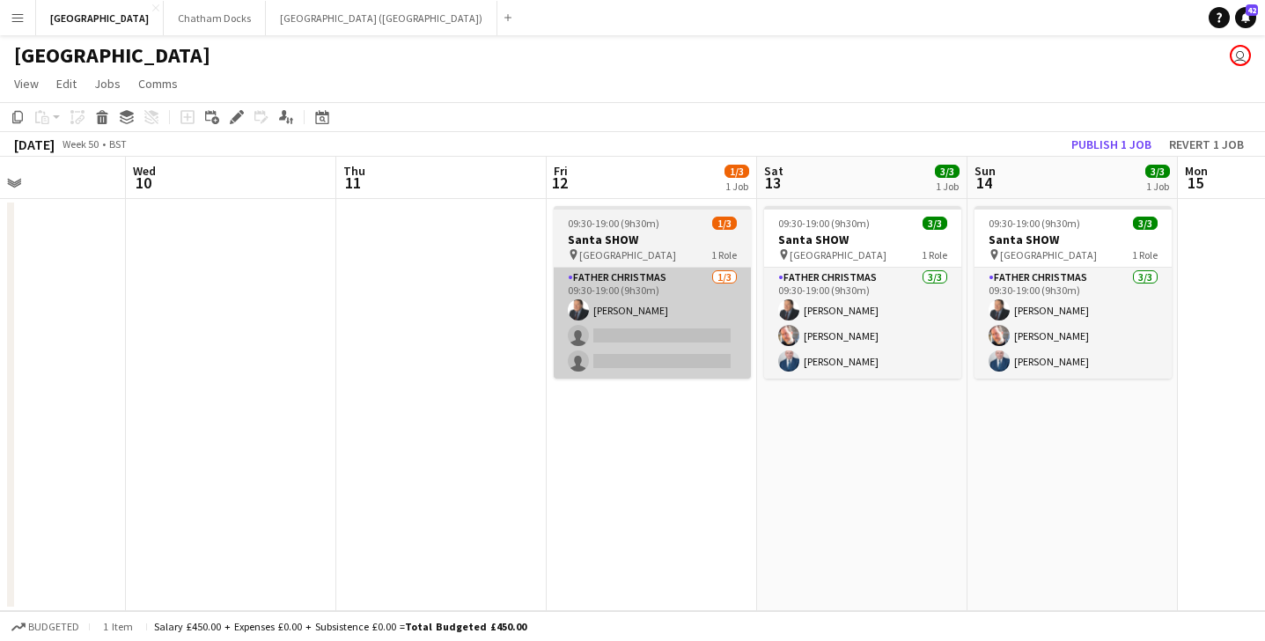
scroll to position [0, 770]
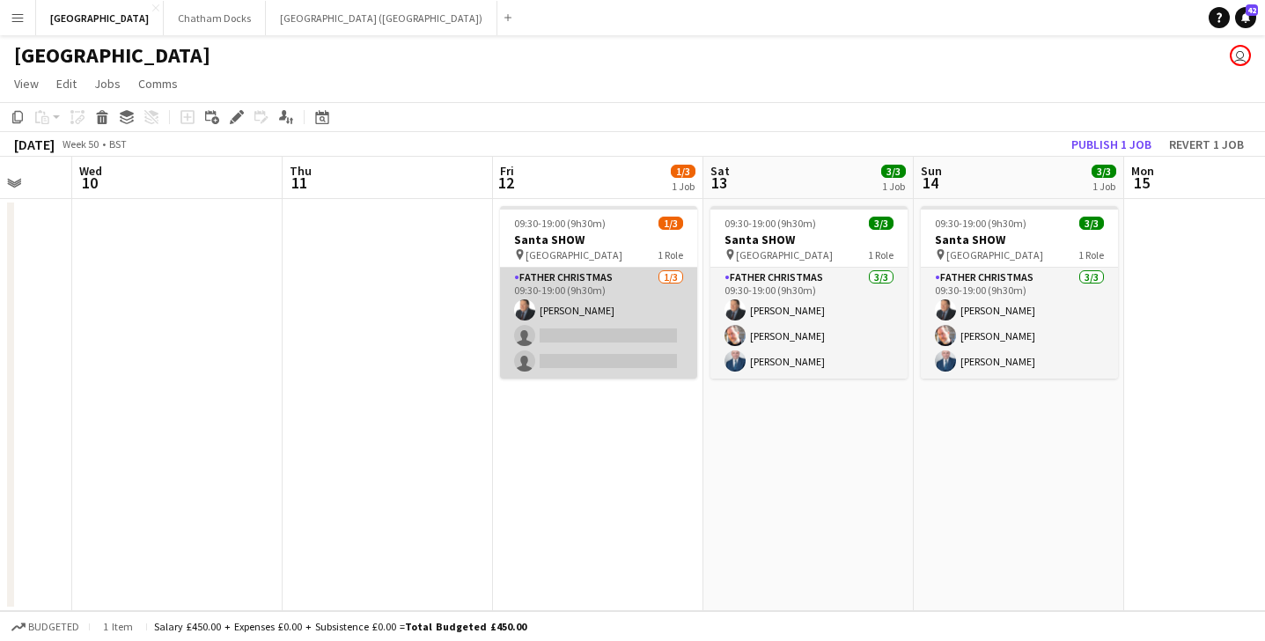
click at [601, 336] on app-card-role "Father Christmas [DATE] 09:30-19:00 (9h30m) [PERSON_NAME] single-neutral-action…" at bounding box center [598, 323] width 197 height 111
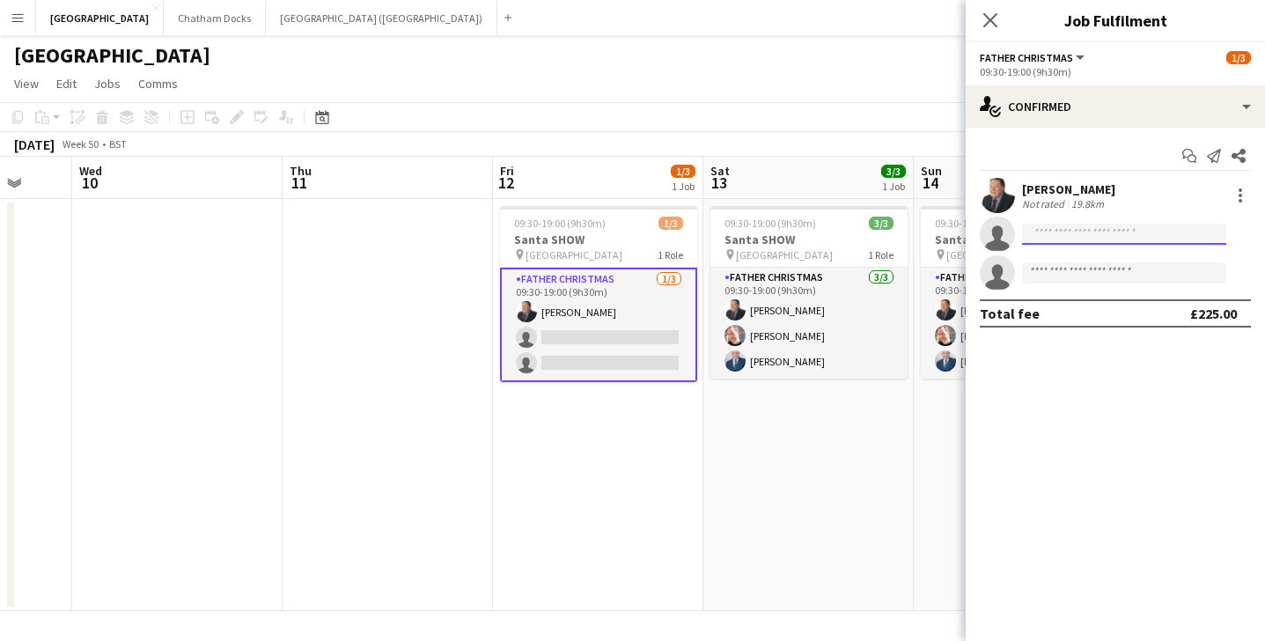
click at [1097, 237] on input at bounding box center [1124, 234] width 204 height 21
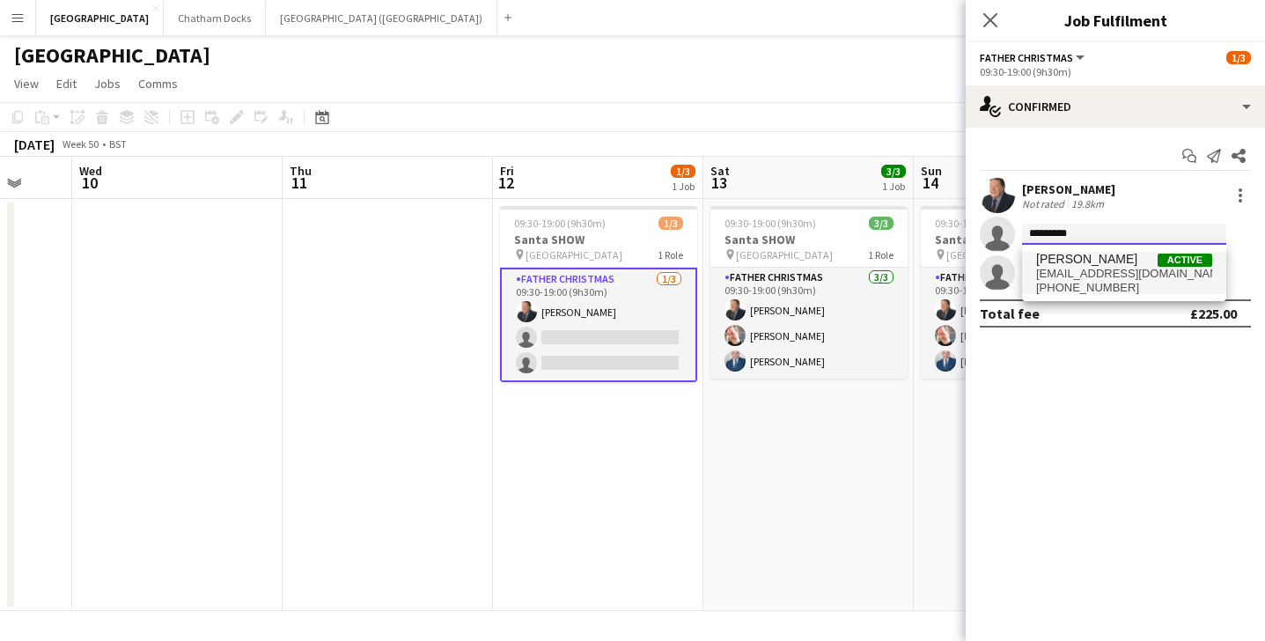
type input "*********"
click at [1118, 274] on span "[EMAIL_ADDRESS][DOMAIN_NAME]" at bounding box center [1124, 274] width 176 height 14
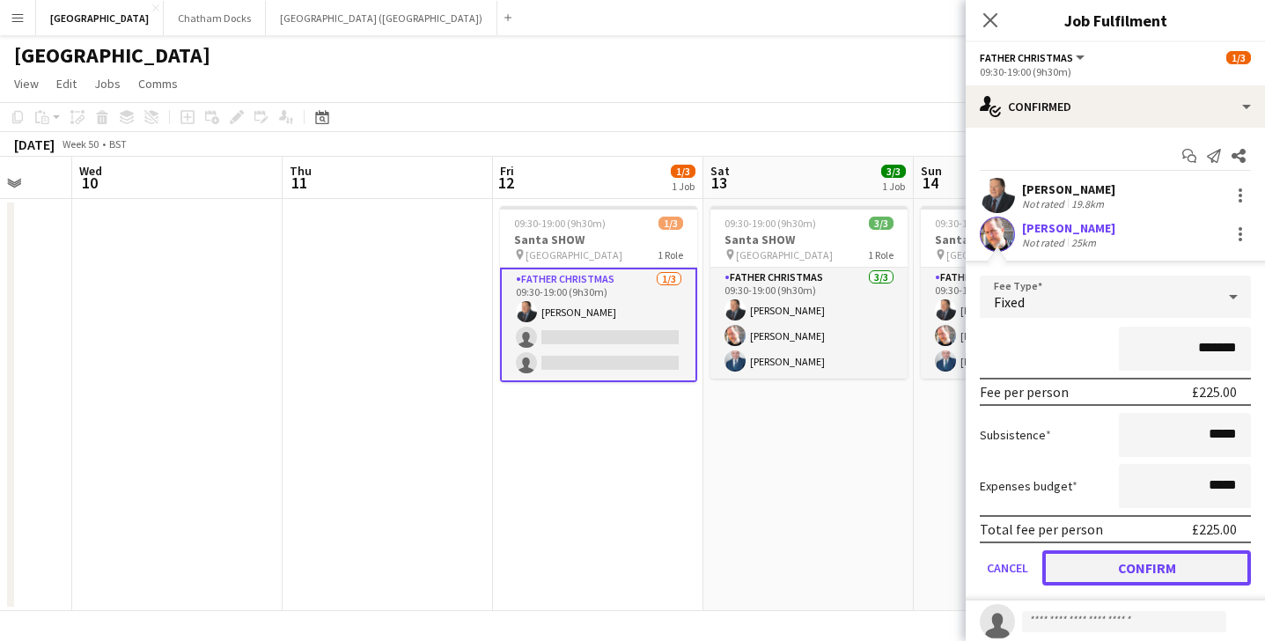
click at [1104, 569] on button "Confirm" at bounding box center [1147, 567] width 209 height 35
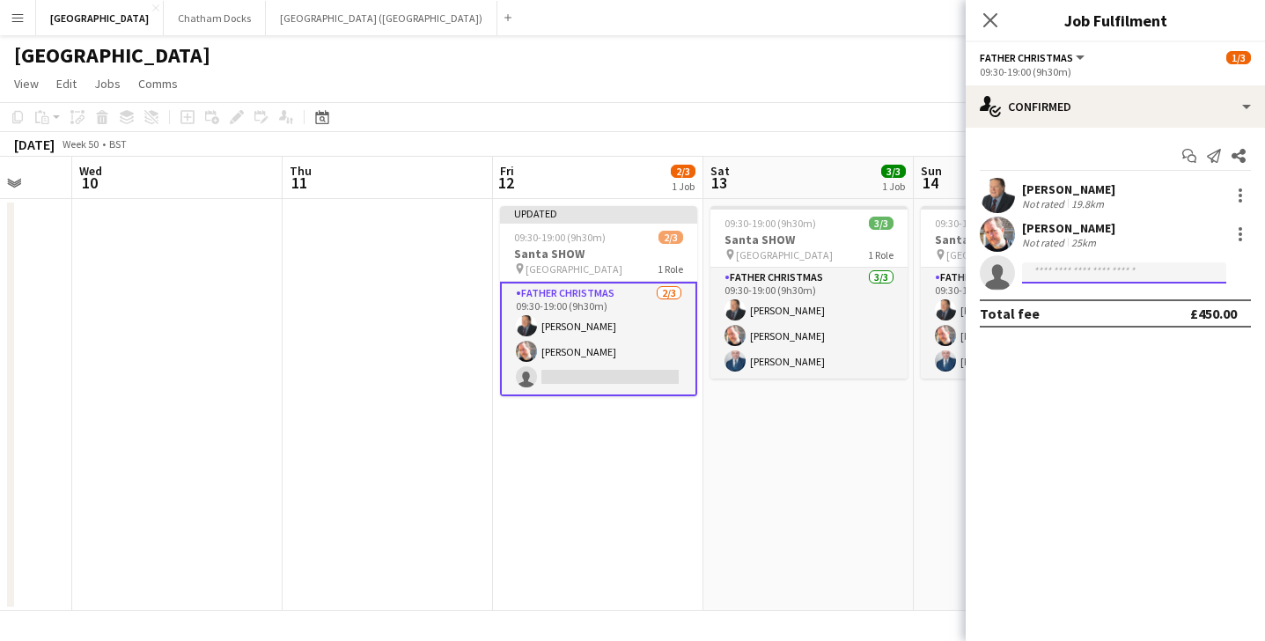
click at [1071, 281] on input at bounding box center [1124, 272] width 204 height 21
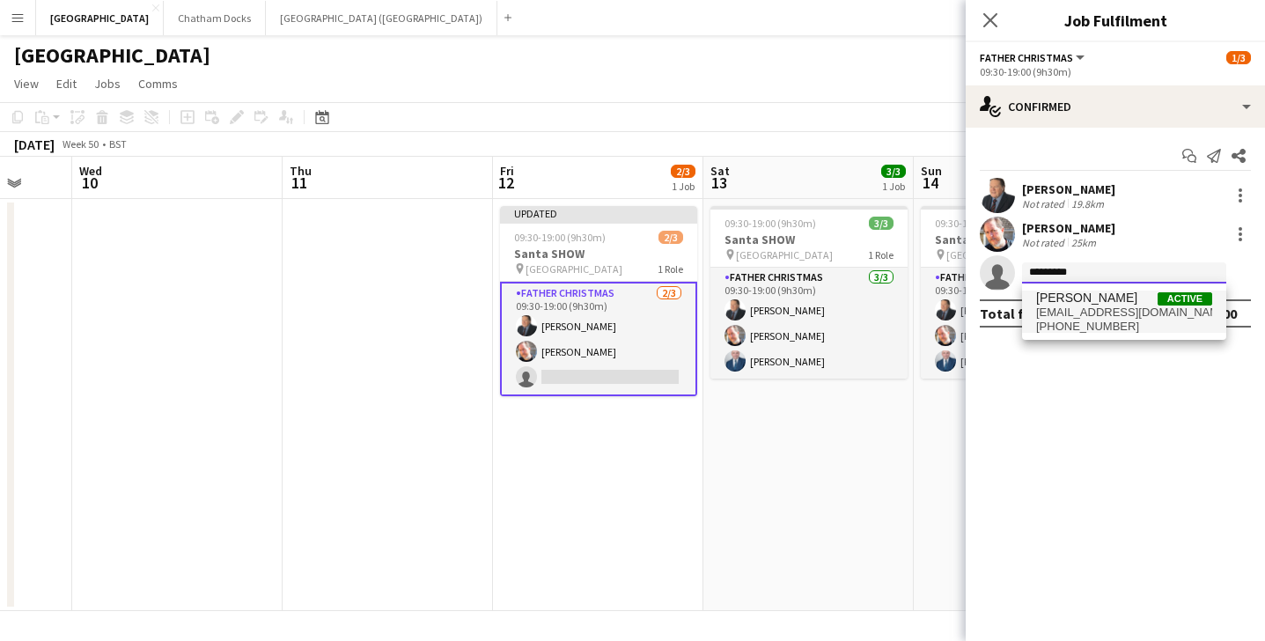
type input "*********"
click at [1120, 314] on span "[EMAIL_ADDRESS][DOMAIN_NAME]" at bounding box center [1124, 313] width 176 height 14
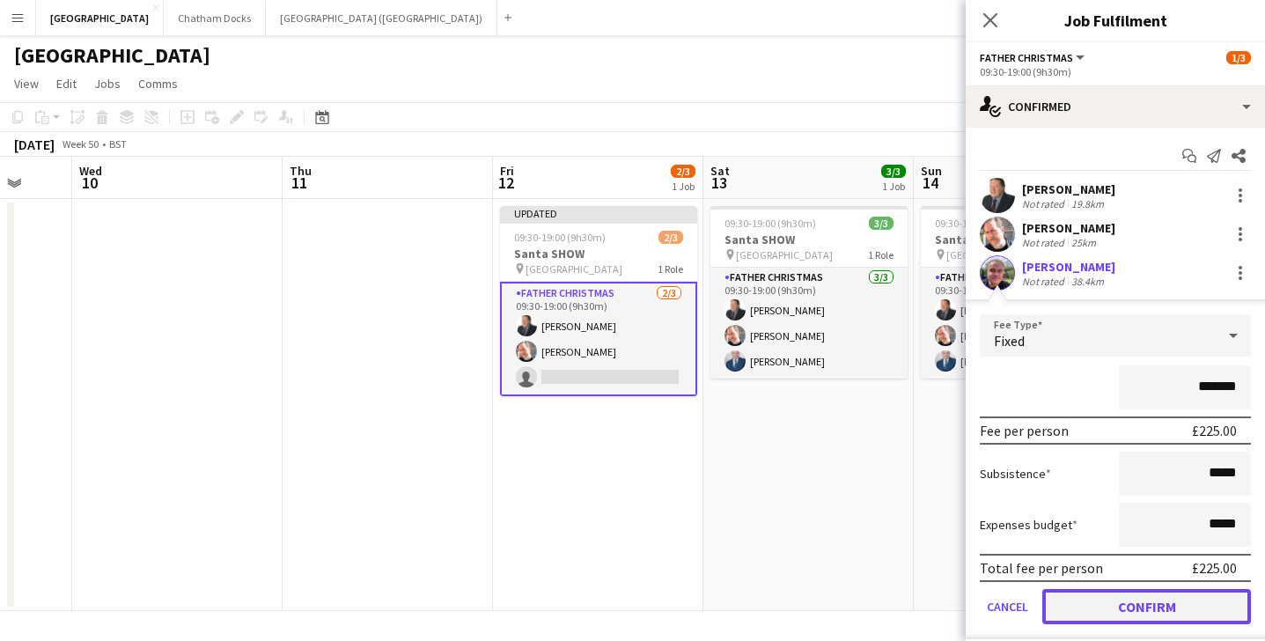
click at [1111, 605] on button "Confirm" at bounding box center [1147, 606] width 209 height 35
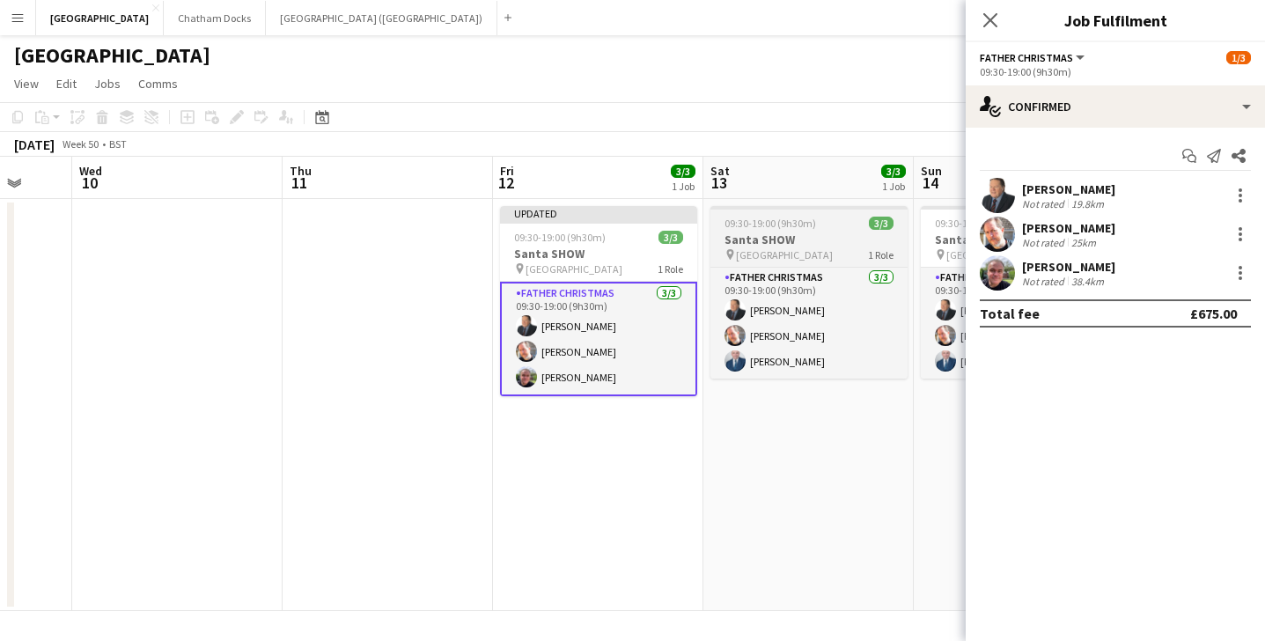
click at [846, 240] on h3 "Santa SHOW" at bounding box center [809, 240] width 197 height 16
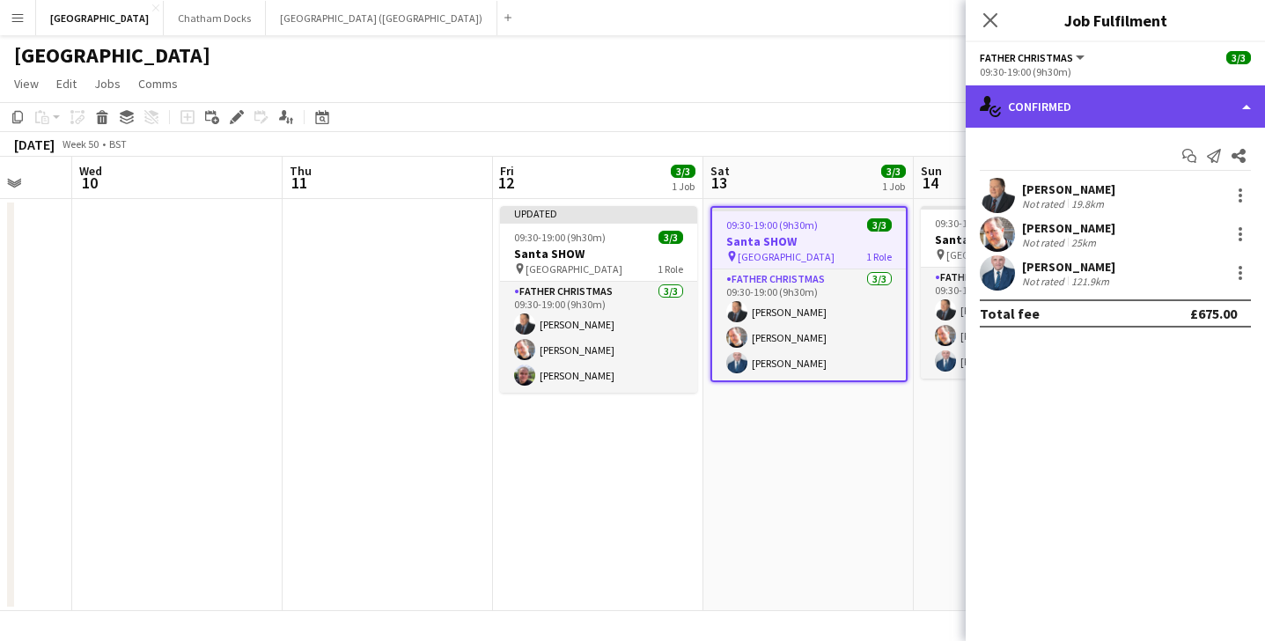
click at [1165, 98] on div "single-neutral-actions-check-2 Confirmed" at bounding box center [1115, 106] width 299 height 42
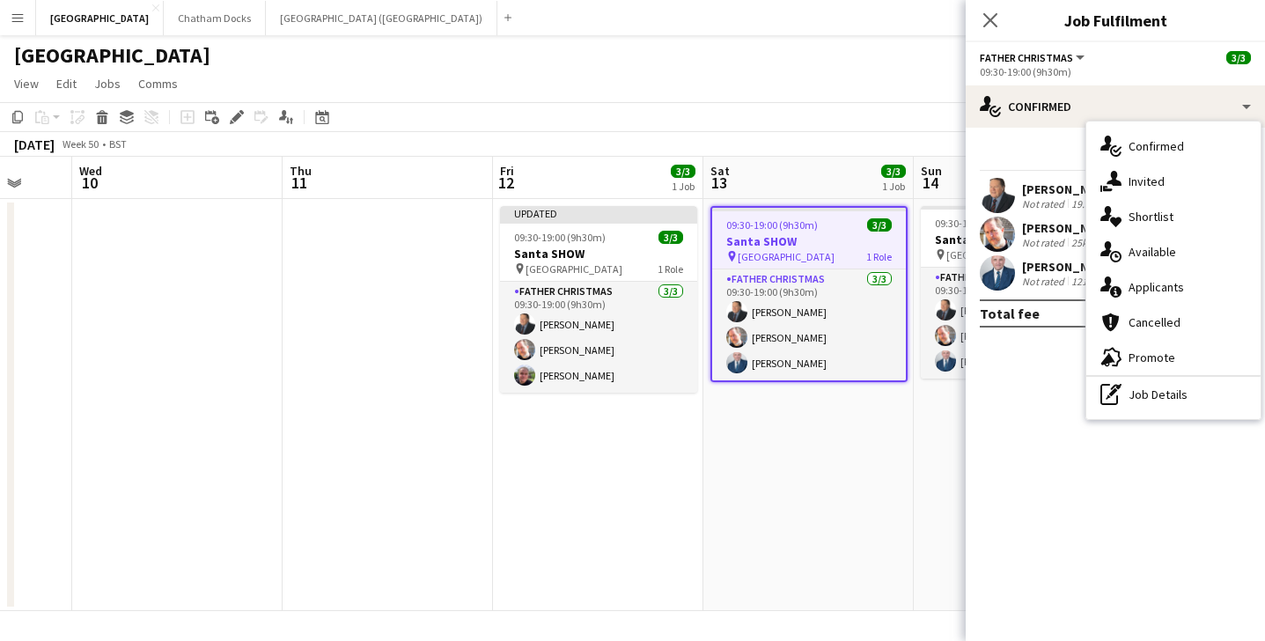
click at [828, 433] on app-date-cell "09:30-19:00 (9h30m) 3/3 Santa SHOW pin [GEOGRAPHIC_DATA] 1 Role Father Christma…" at bounding box center [809, 405] width 210 height 412
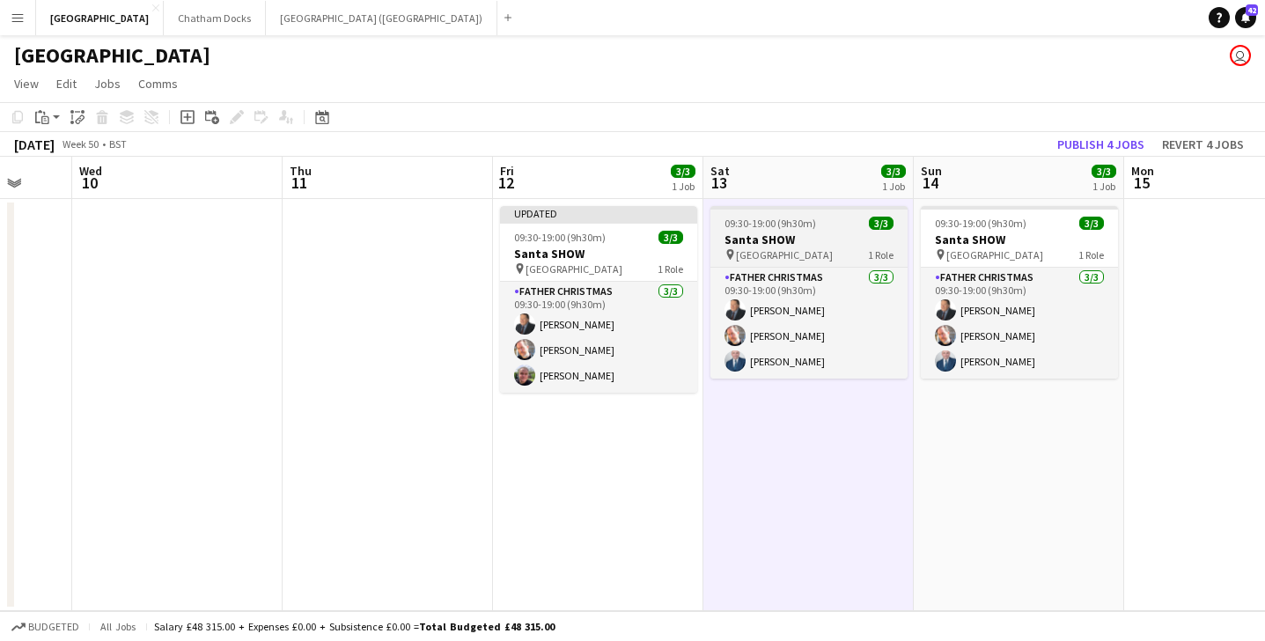
click at [845, 248] on div "pin [GEOGRAPHIC_DATA] 1 Role" at bounding box center [809, 254] width 197 height 14
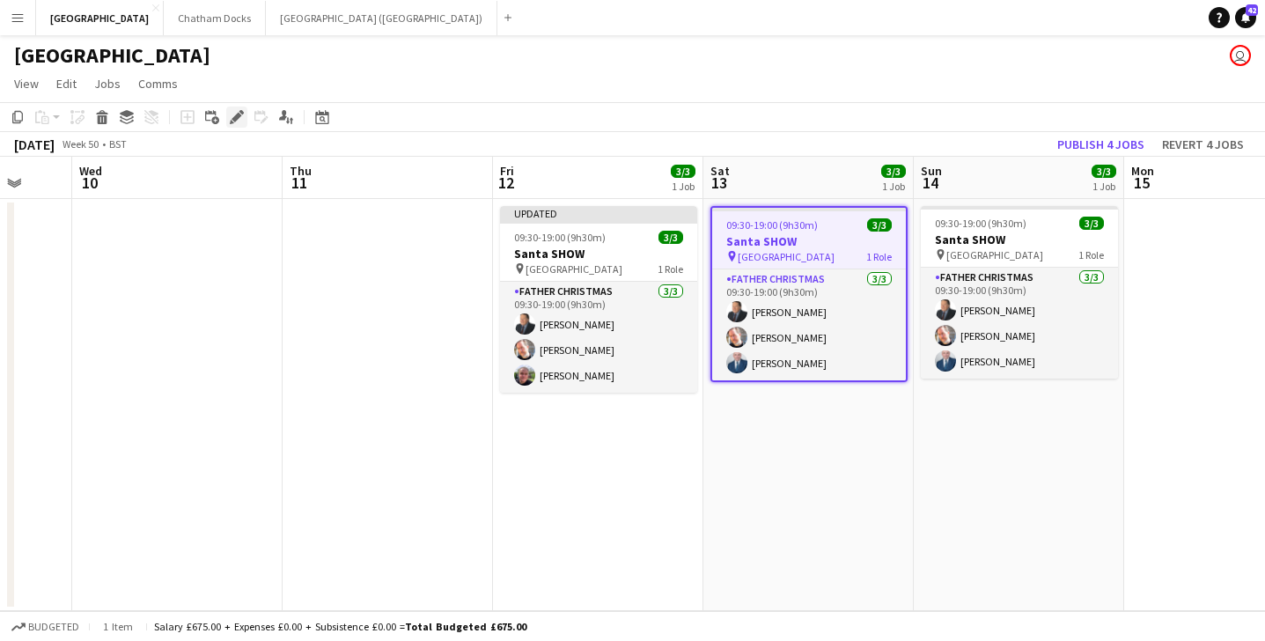
click at [232, 118] on icon at bounding box center [237, 118] width 10 height 10
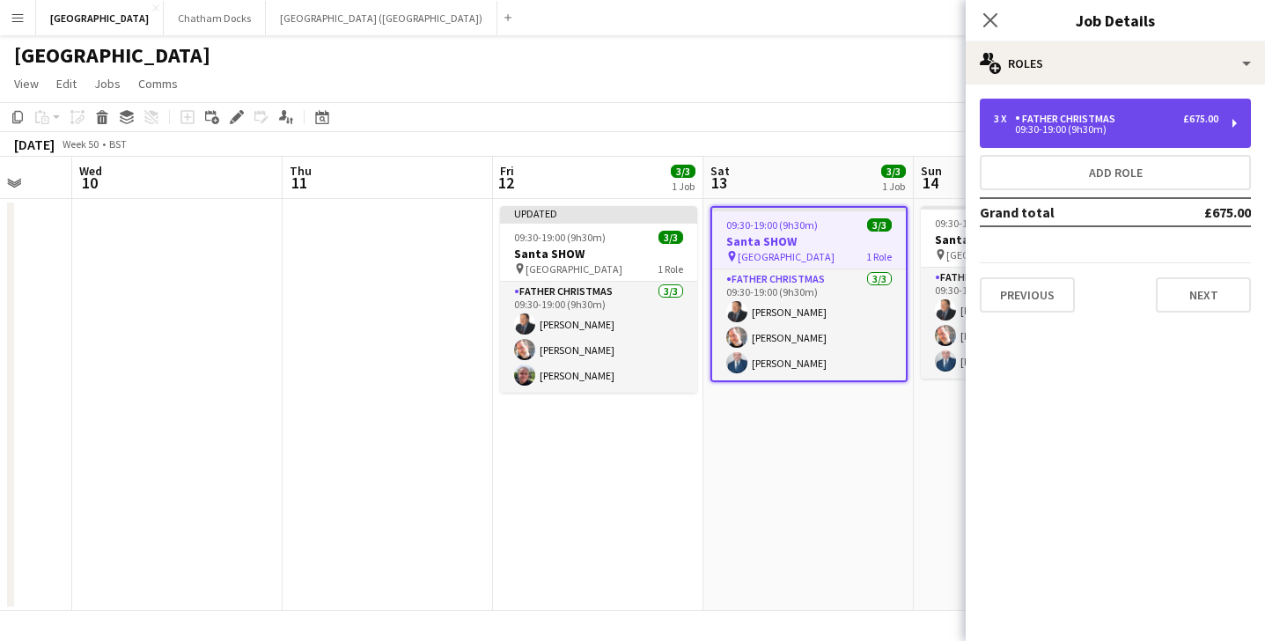
click at [1056, 144] on div "3 x Father Christmas £675.00 09:30-19:00 (9h30m)" at bounding box center [1115, 123] width 271 height 49
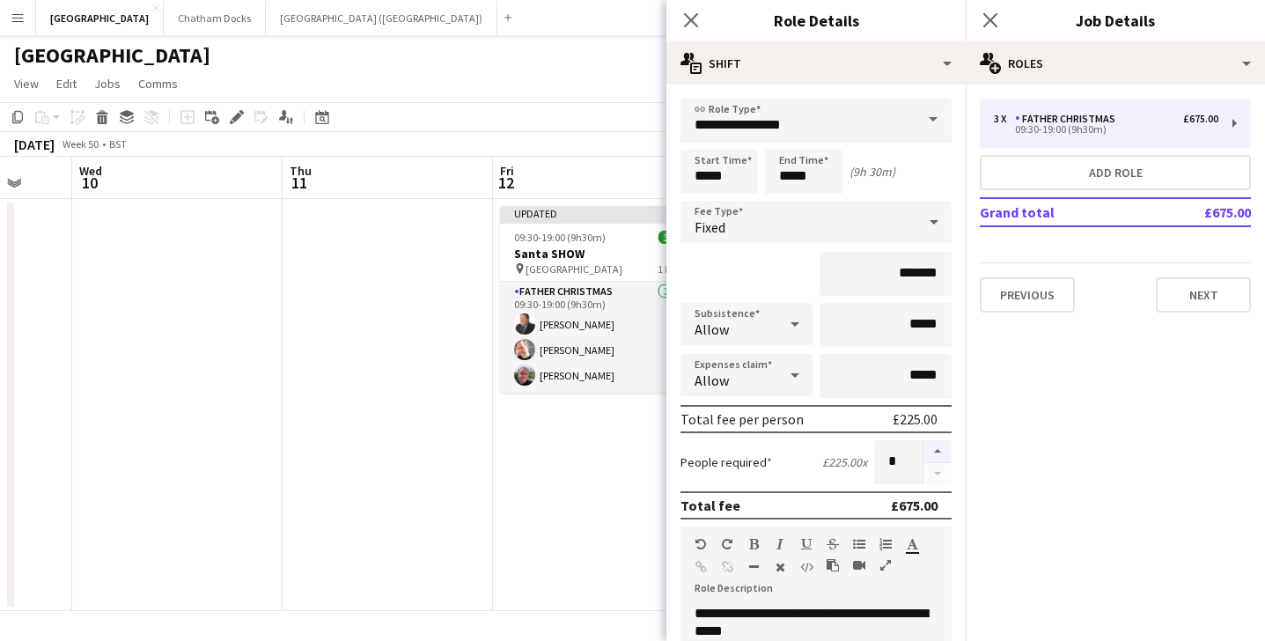
click at [941, 451] on button "button" at bounding box center [938, 451] width 28 height 23
type input "*"
click at [690, 25] on icon "Close pop-in" at bounding box center [690, 19] width 17 height 17
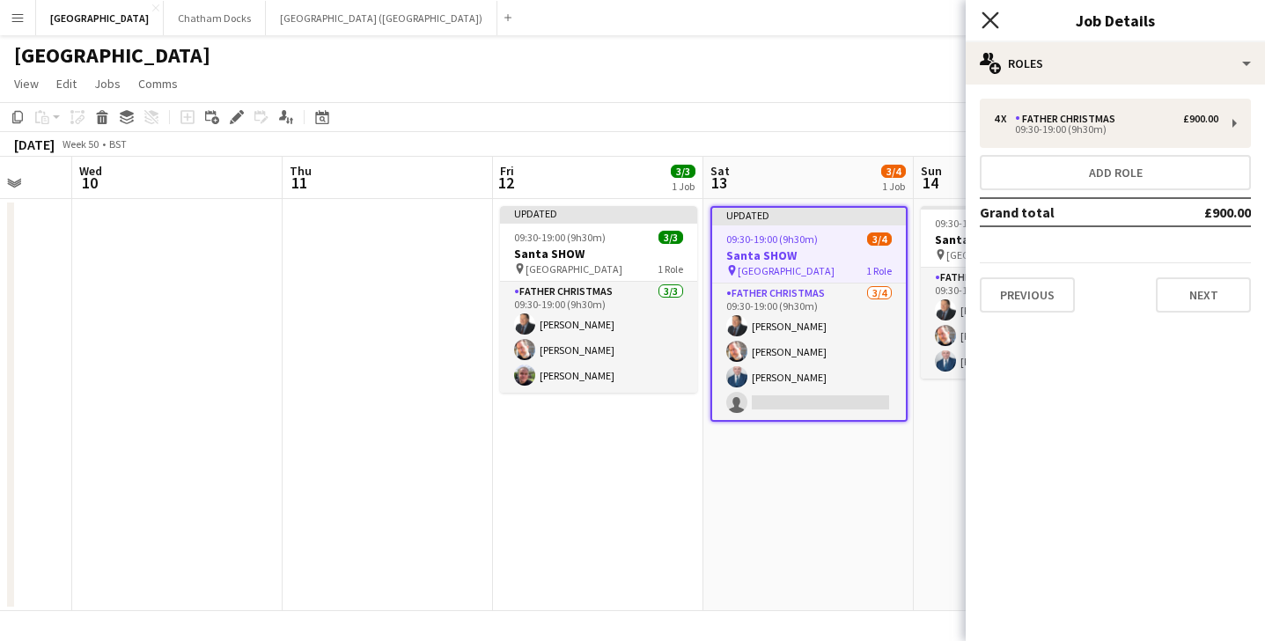
click at [986, 22] on icon "Close pop-in" at bounding box center [990, 19] width 17 height 17
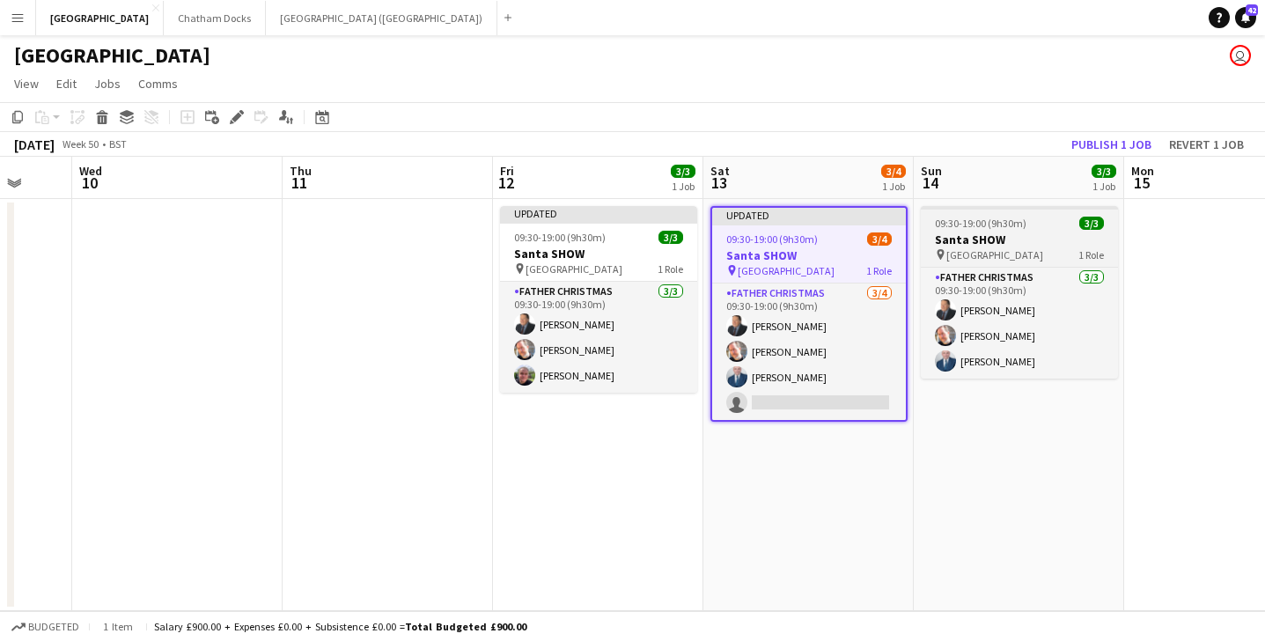
click at [999, 209] on div at bounding box center [1019, 208] width 197 height 4
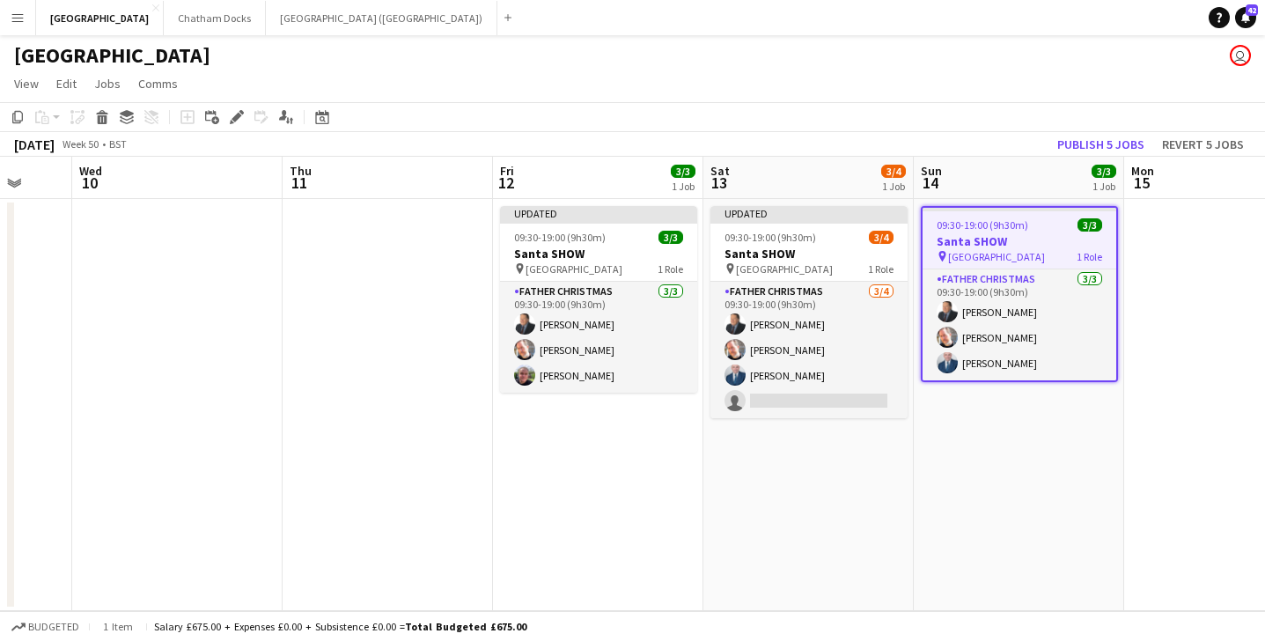
click at [999, 240] on h3 "Santa SHOW" at bounding box center [1020, 241] width 194 height 16
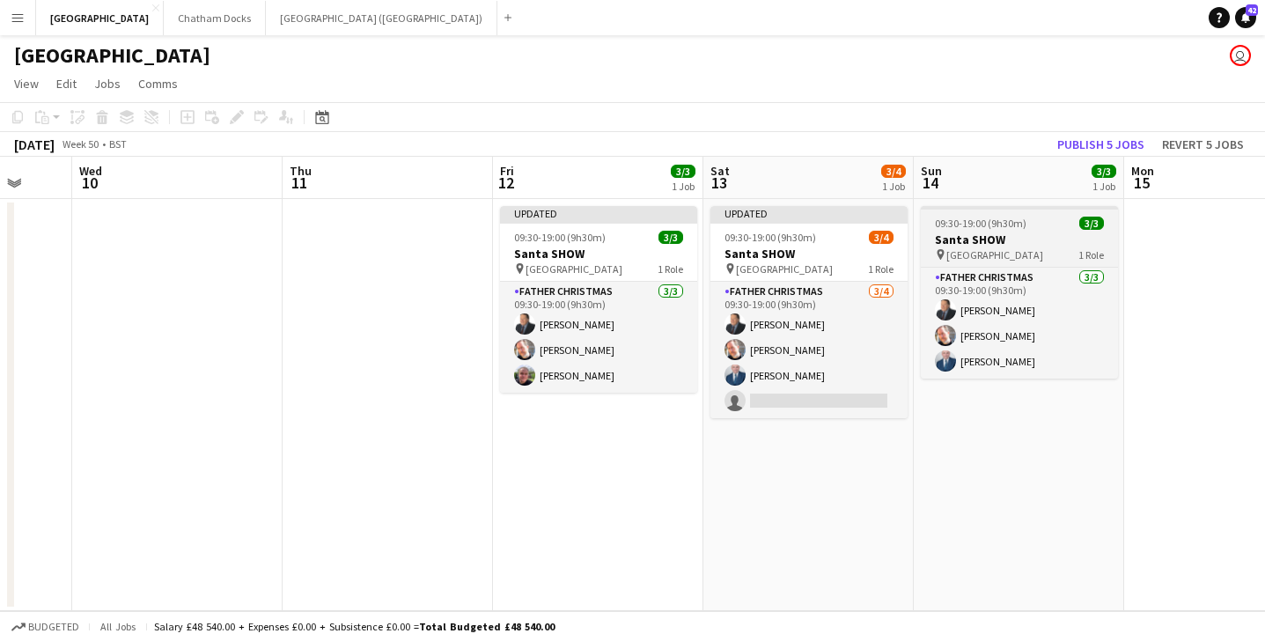
click at [1035, 246] on h3 "Santa SHOW" at bounding box center [1019, 240] width 197 height 16
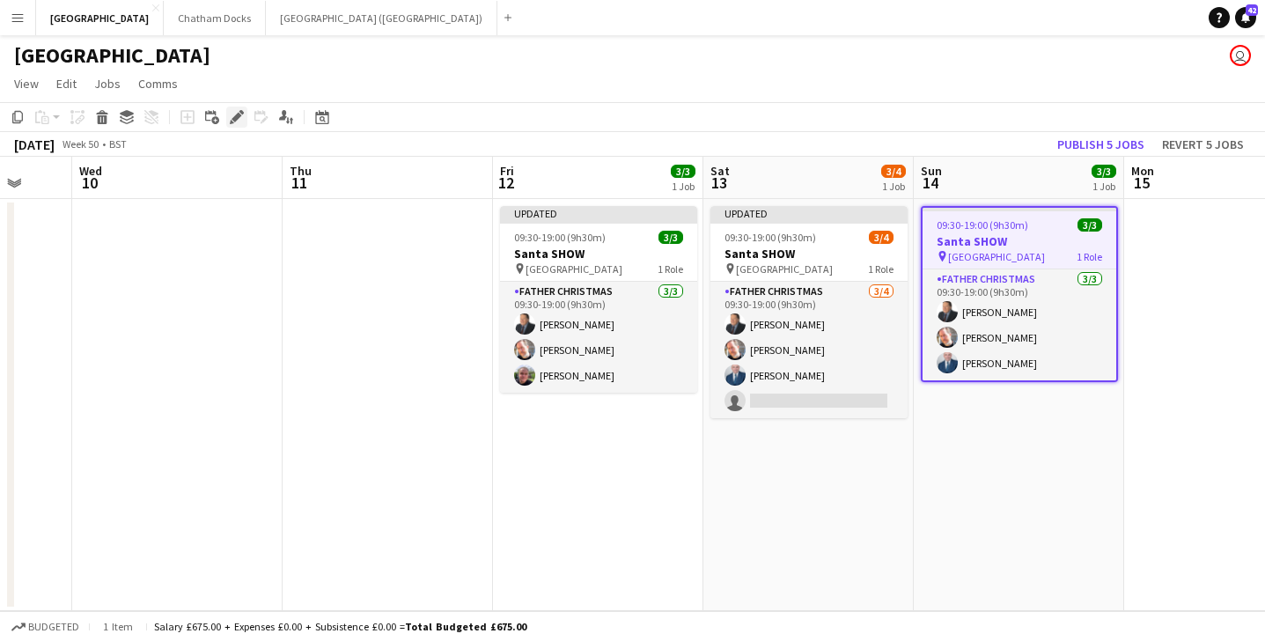
click at [233, 117] on icon at bounding box center [237, 118] width 10 height 10
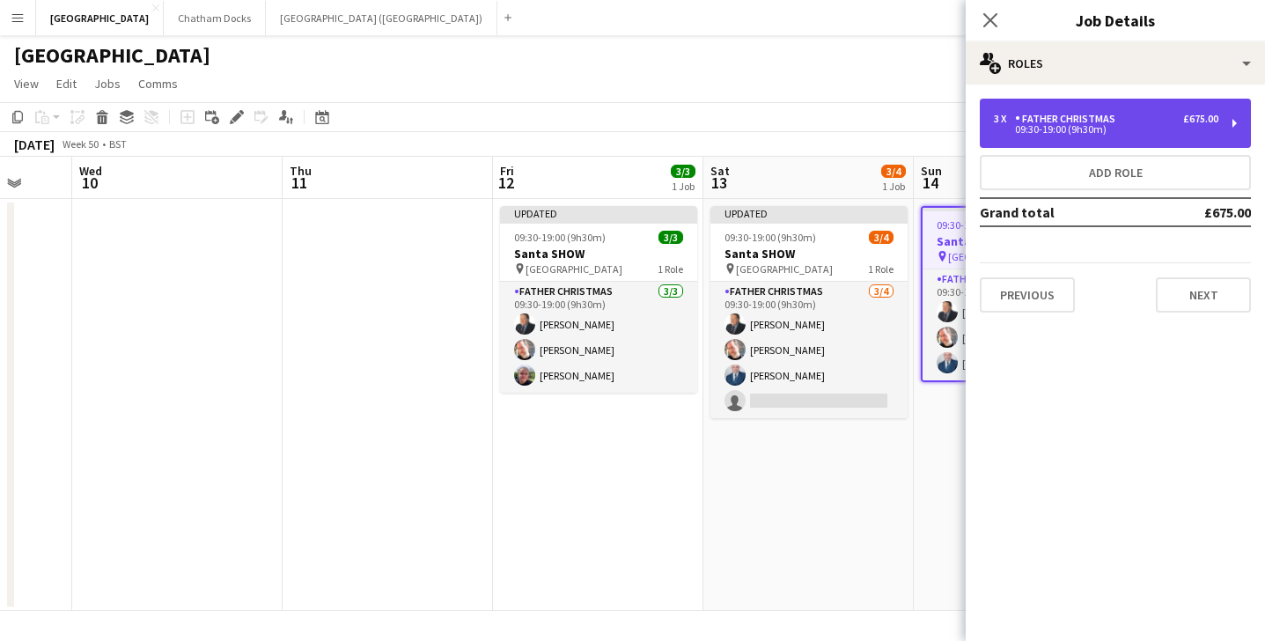
click at [1087, 126] on div "09:30-19:00 (9h30m)" at bounding box center [1106, 129] width 225 height 9
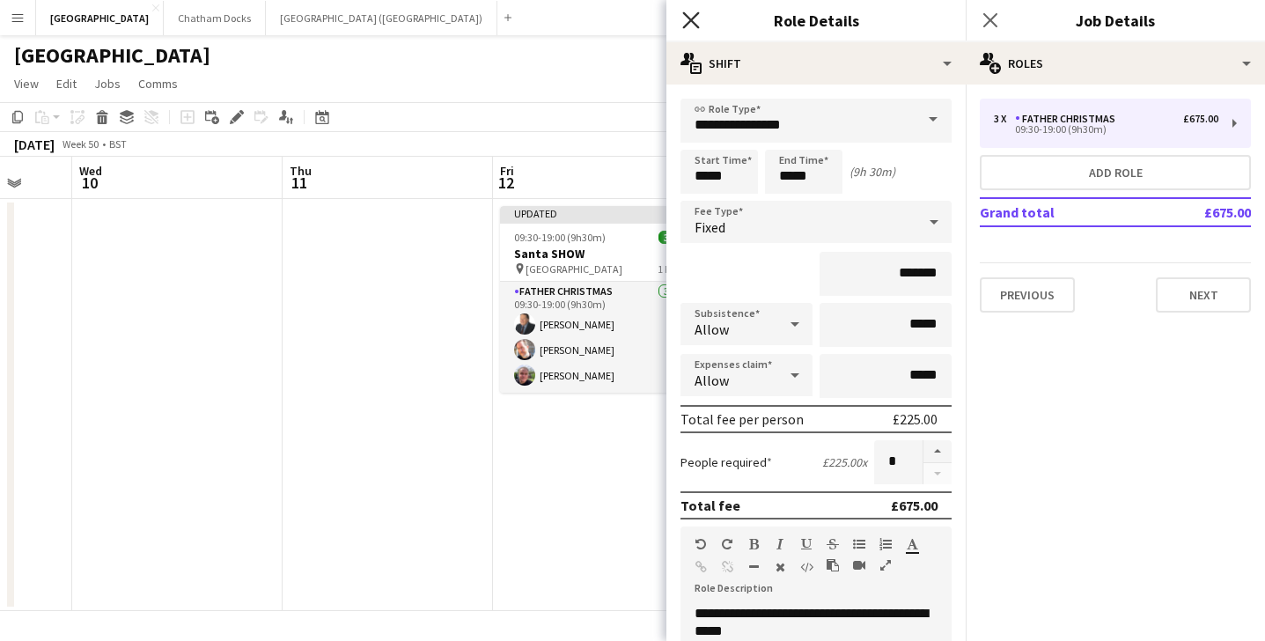
click at [697, 25] on icon at bounding box center [690, 19] width 17 height 17
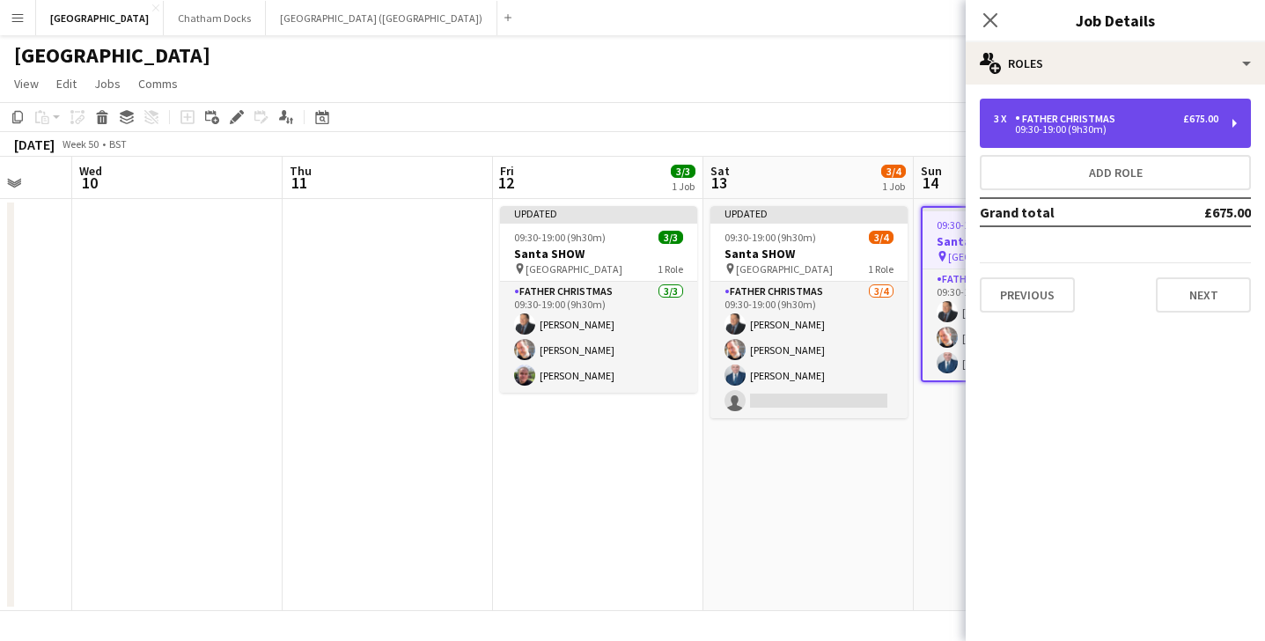
click at [1040, 127] on div "09:30-19:00 (9h30m)" at bounding box center [1106, 129] width 225 height 9
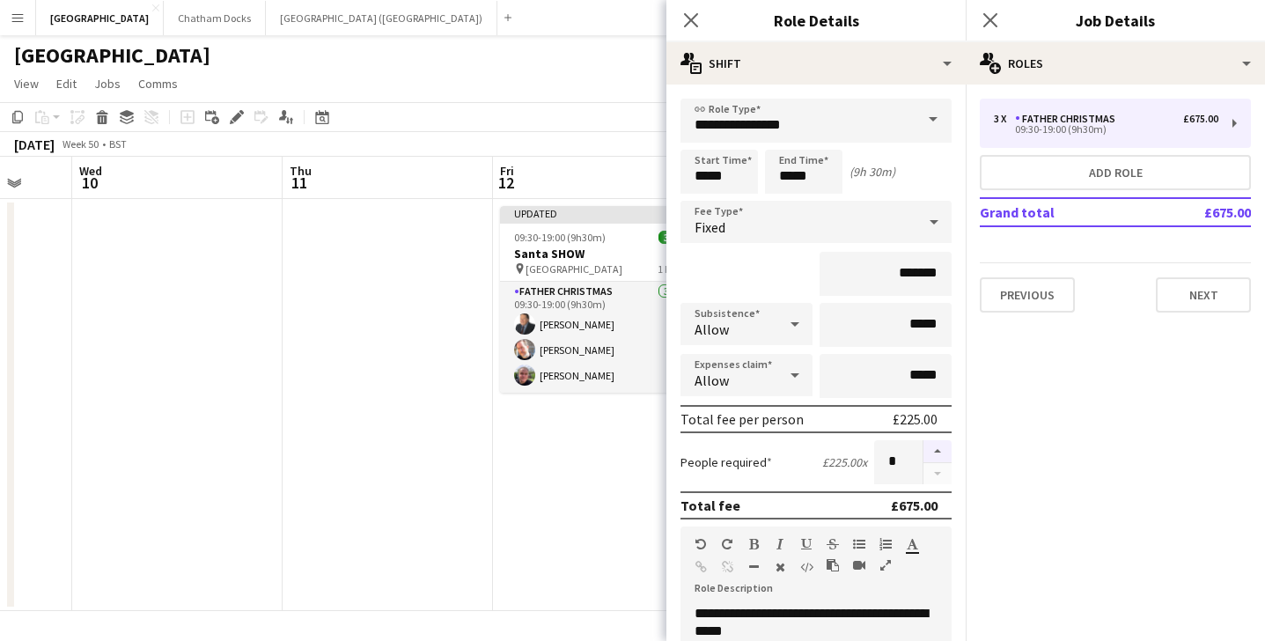
click at [940, 451] on button "button" at bounding box center [938, 451] width 28 height 23
type input "*"
click at [689, 18] on icon at bounding box center [690, 19] width 17 height 17
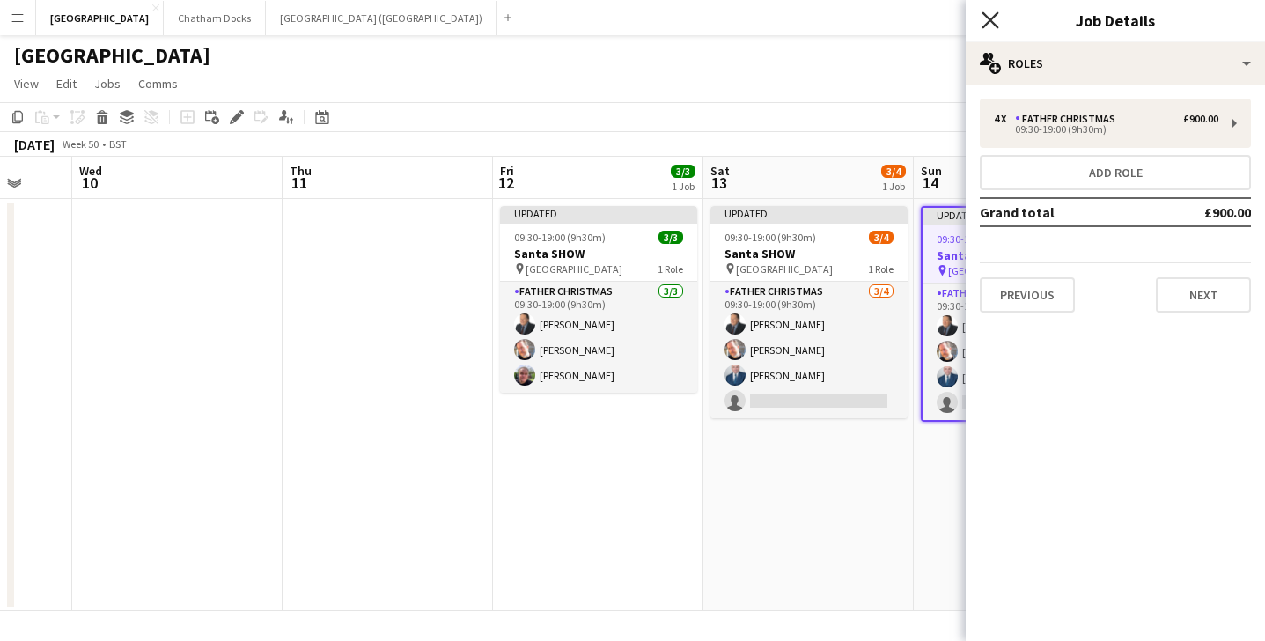
click at [997, 22] on icon "Close pop-in" at bounding box center [990, 19] width 17 height 17
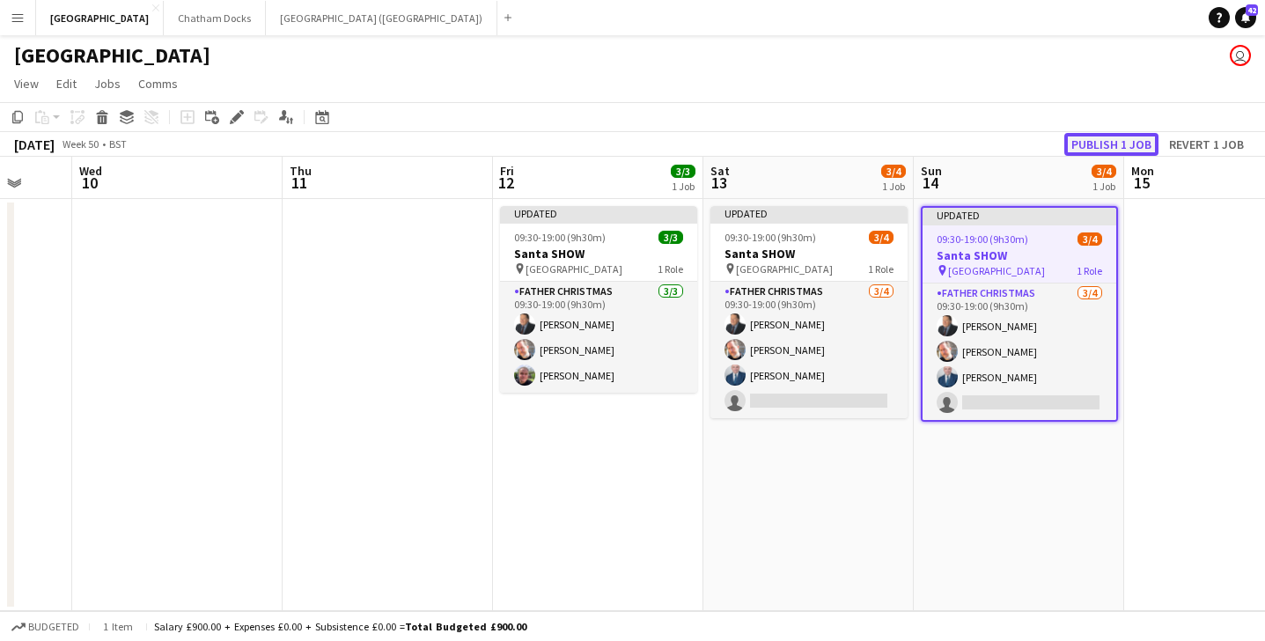
click at [1116, 141] on button "Publish 1 job" at bounding box center [1112, 144] width 94 height 23
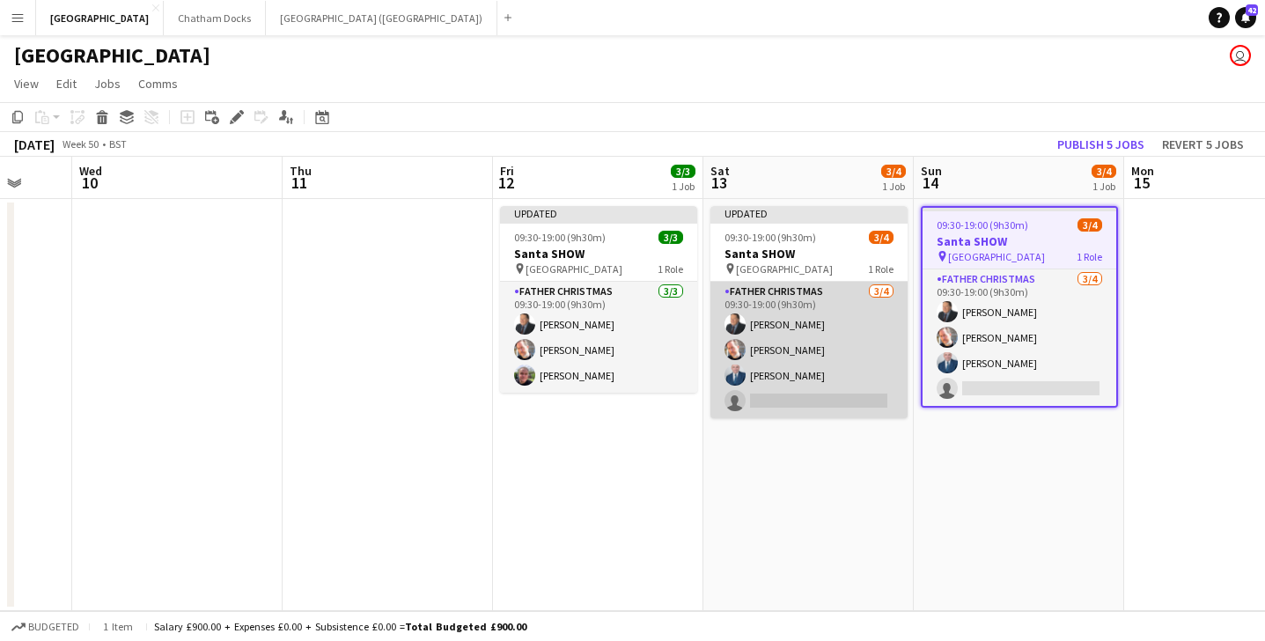
scroll to position [0, 506]
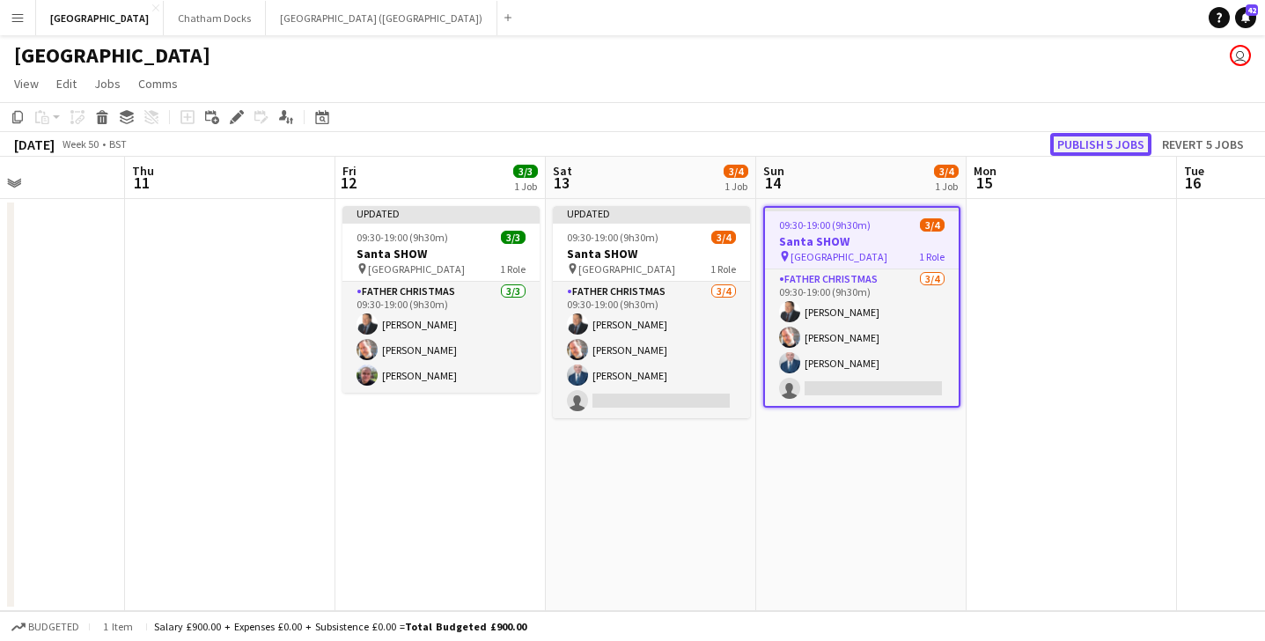
click at [1116, 138] on button "Publish 5 jobs" at bounding box center [1101, 144] width 101 height 23
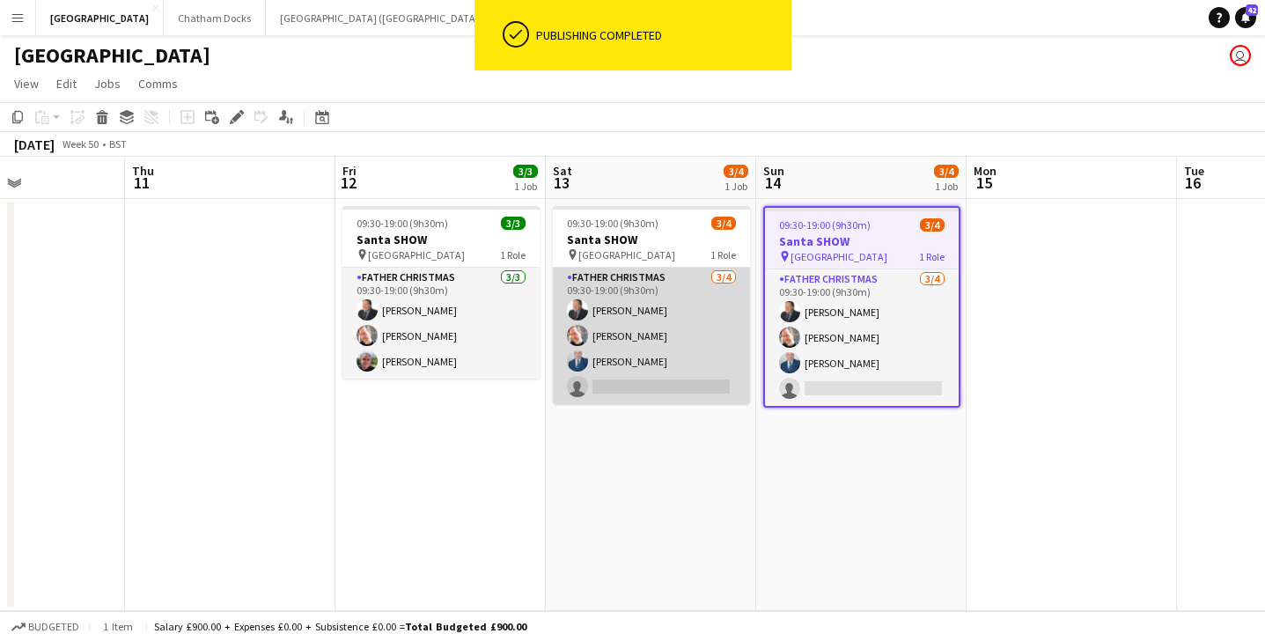
click at [679, 365] on app-card-role "Father Christmas [DATE] 09:30-19:00 (9h30m) [PERSON_NAME] [PERSON_NAME] [PERSON…" at bounding box center [651, 336] width 197 height 136
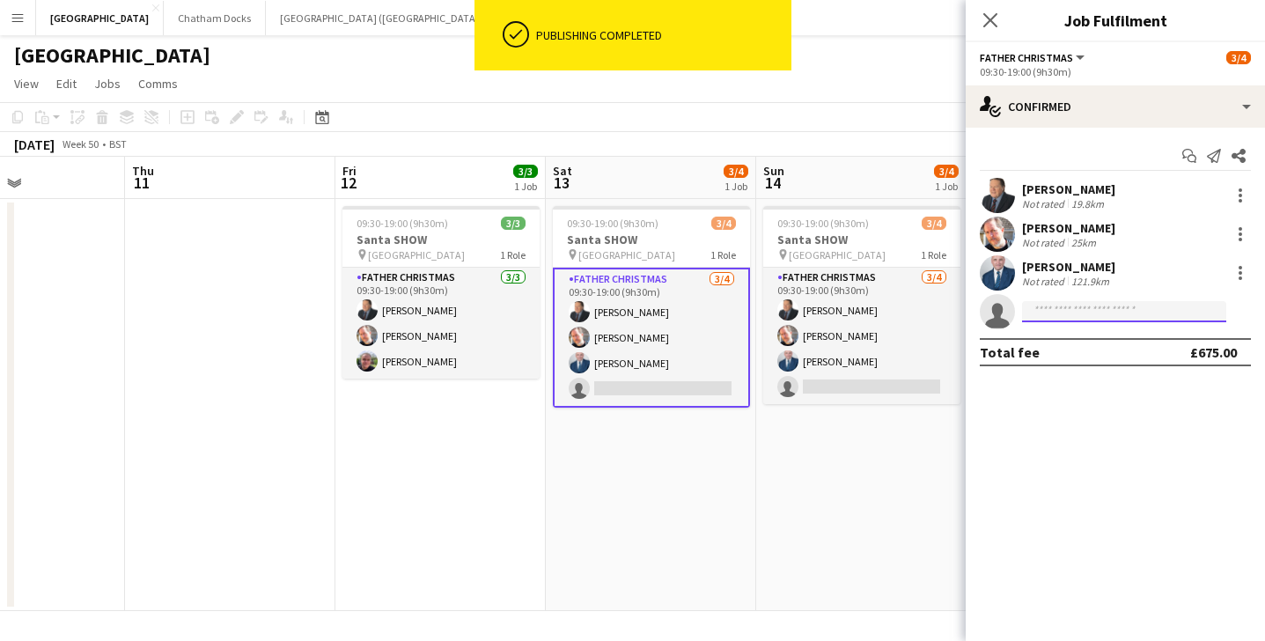
click at [1089, 317] on input at bounding box center [1124, 311] width 204 height 21
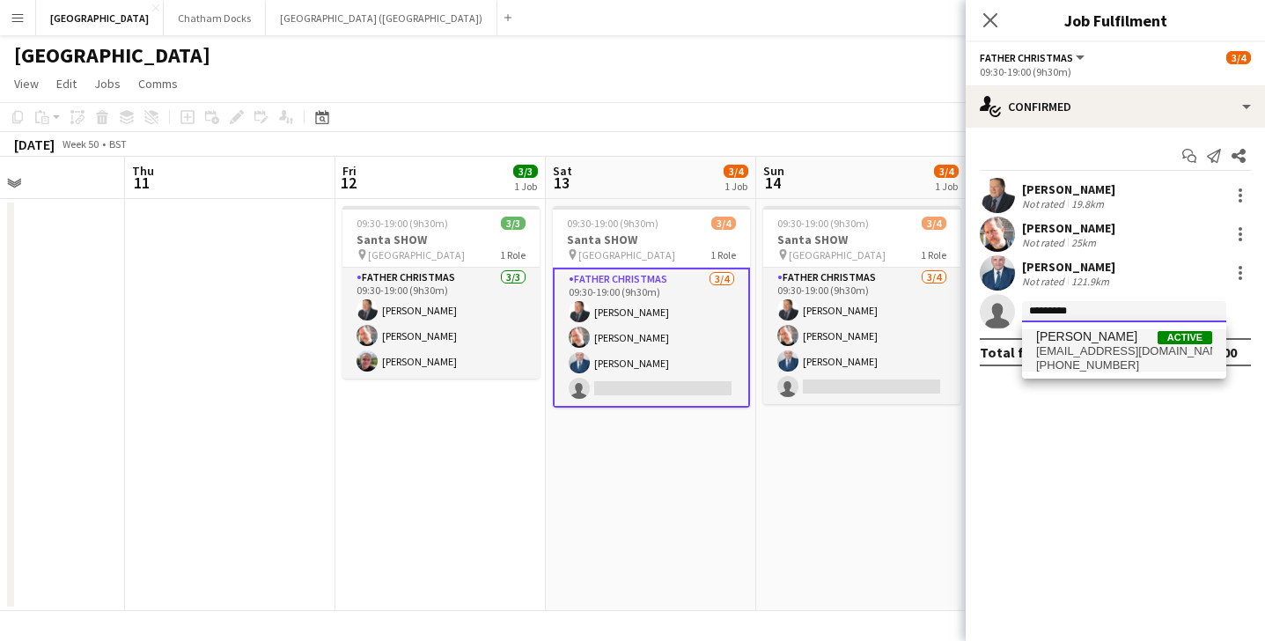
type input "*********"
click at [1107, 341] on span "[PERSON_NAME]" at bounding box center [1086, 336] width 101 height 15
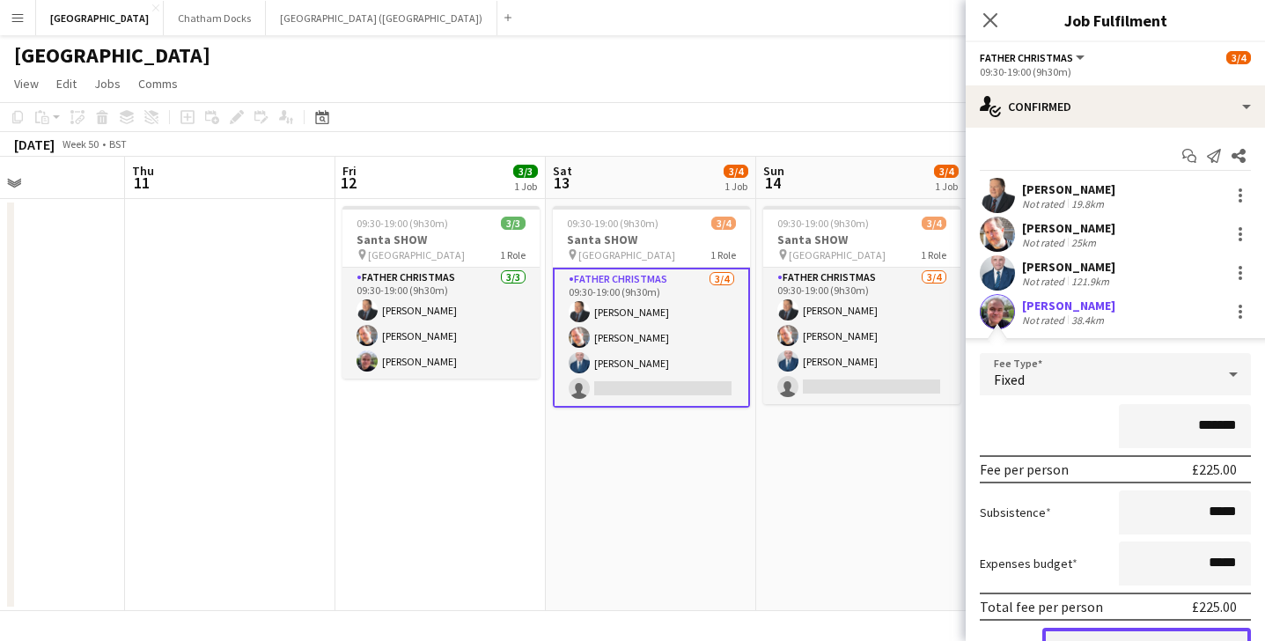
click at [1099, 633] on button "Confirm" at bounding box center [1147, 645] width 209 height 35
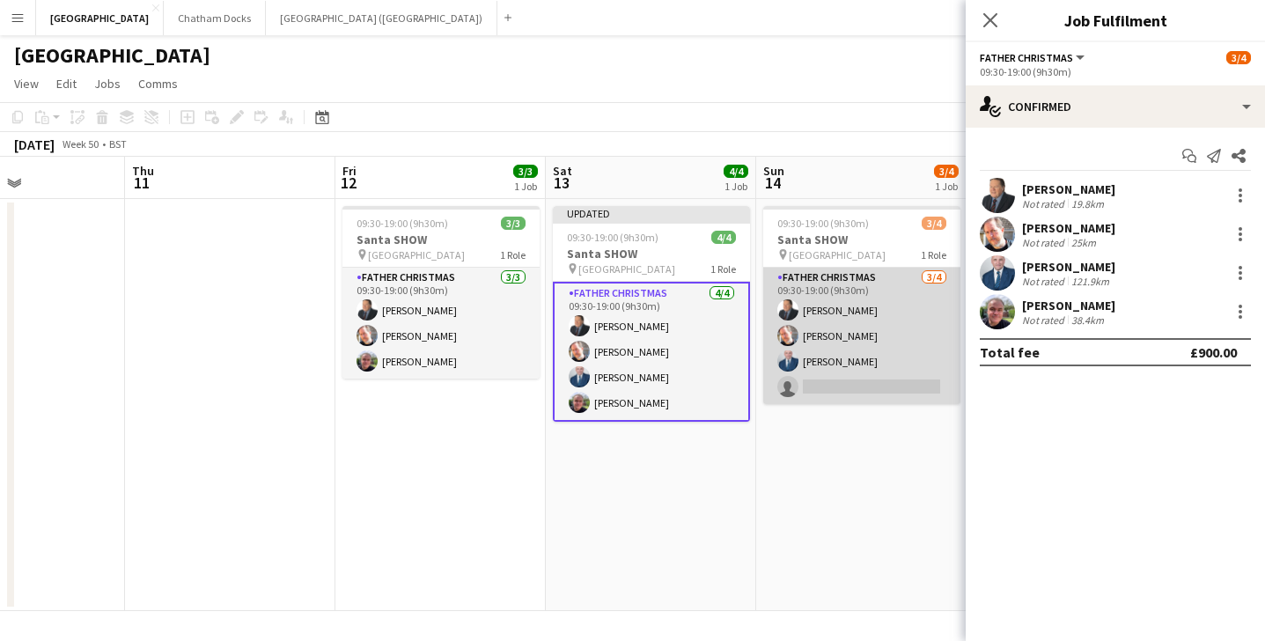
click at [897, 388] on app-card-role "Father Christmas [DATE] 09:30-19:00 (9h30m) [PERSON_NAME] [PERSON_NAME] [PERSON…" at bounding box center [861, 336] width 197 height 136
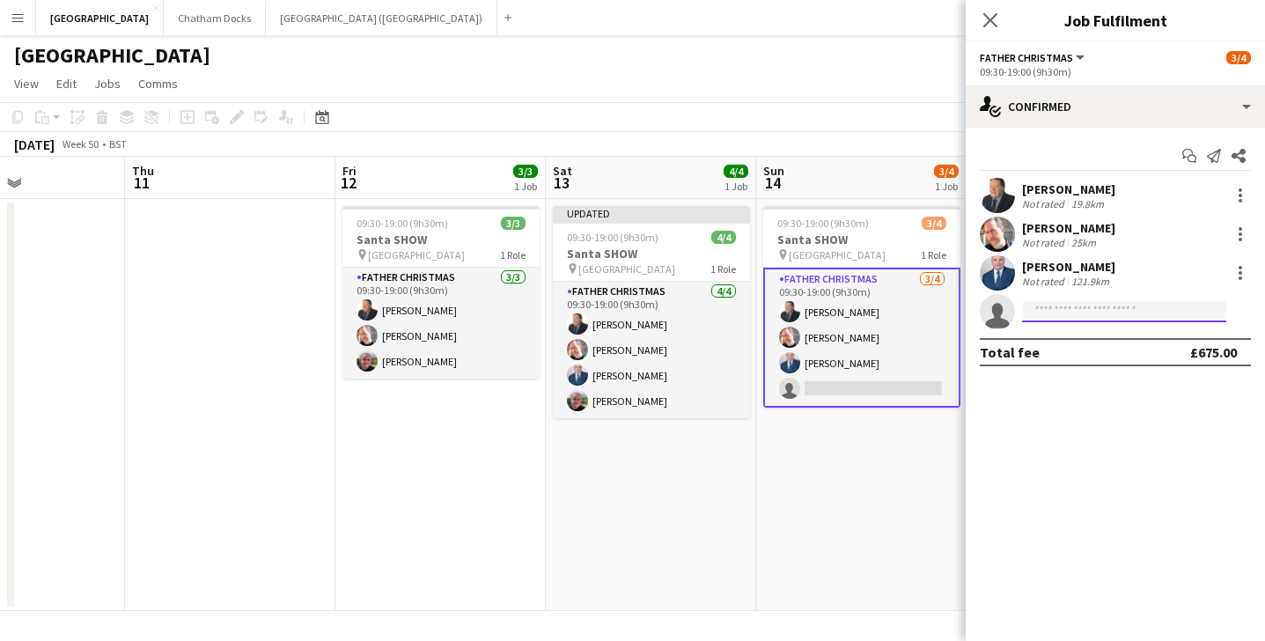
click at [1087, 316] on input at bounding box center [1124, 311] width 204 height 21
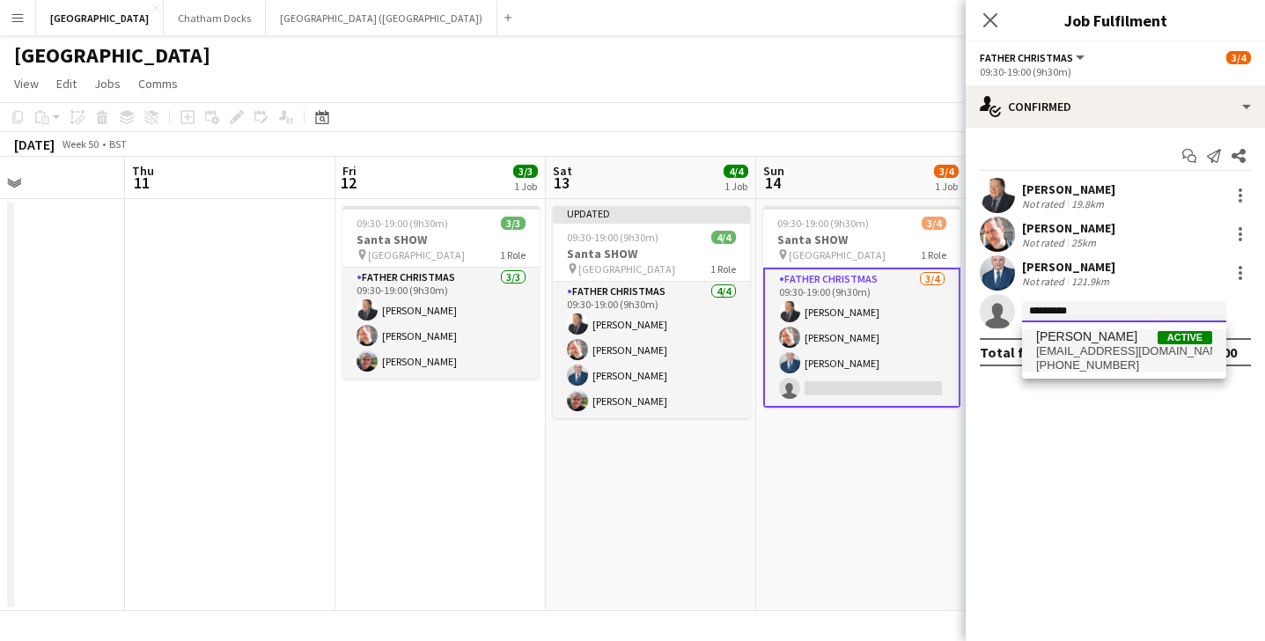
type input "*********"
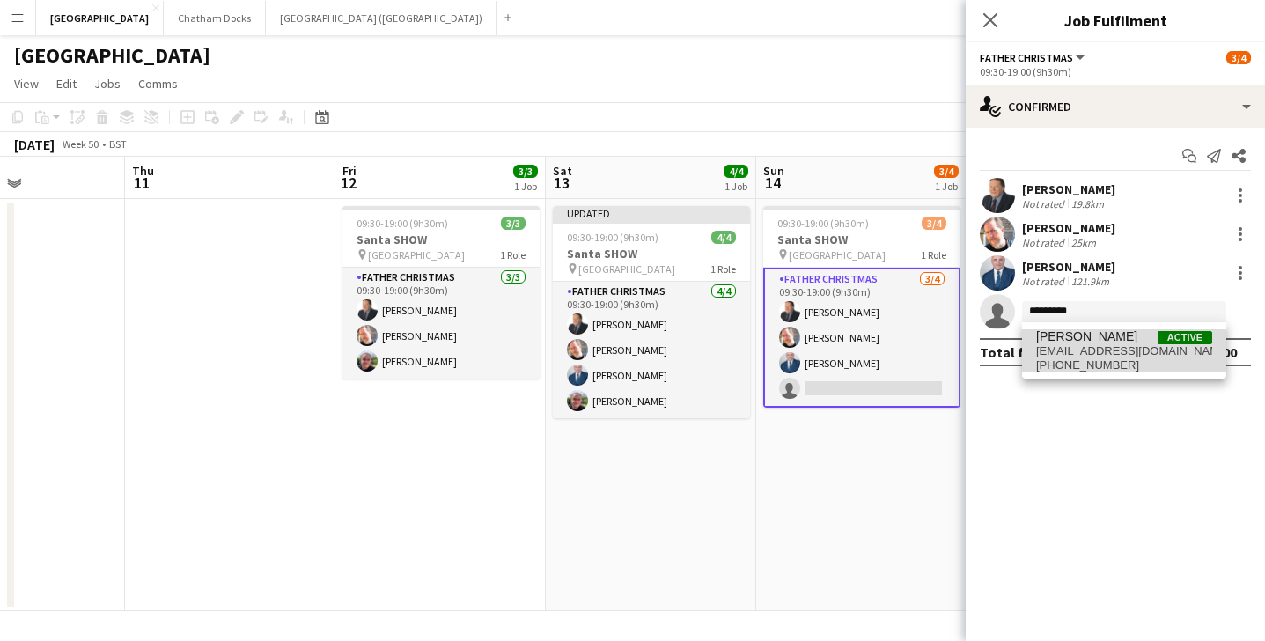
click at [1119, 358] on span "[PHONE_NUMBER]" at bounding box center [1124, 365] width 176 height 14
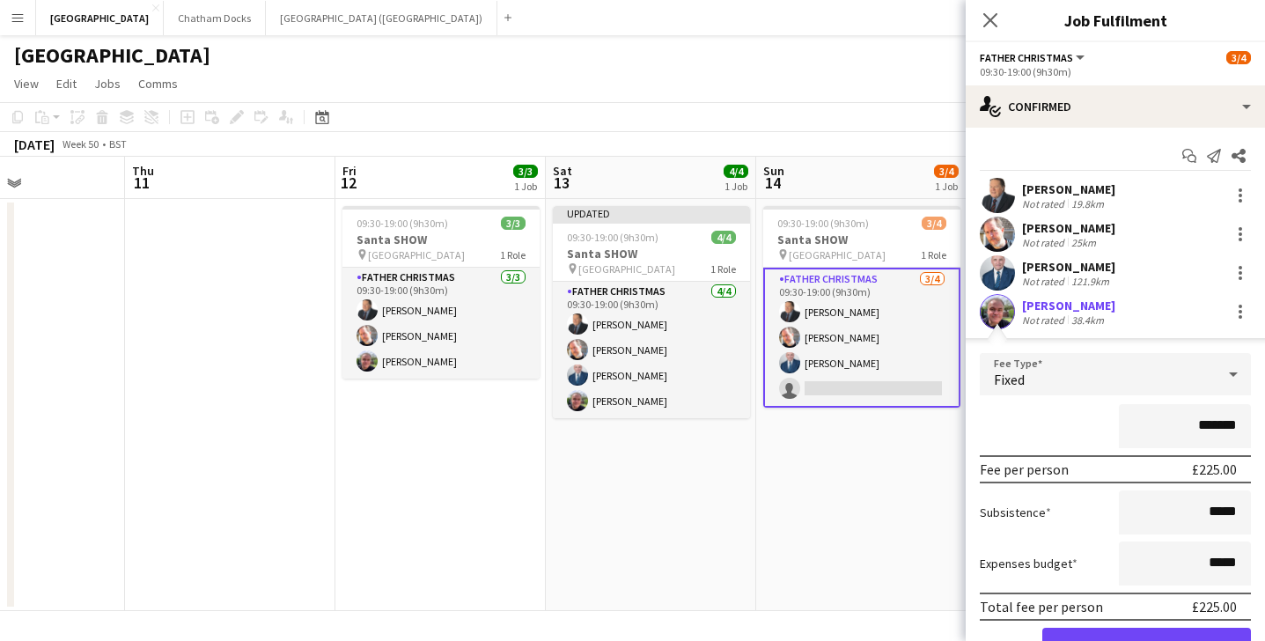
scroll to position [88, 0]
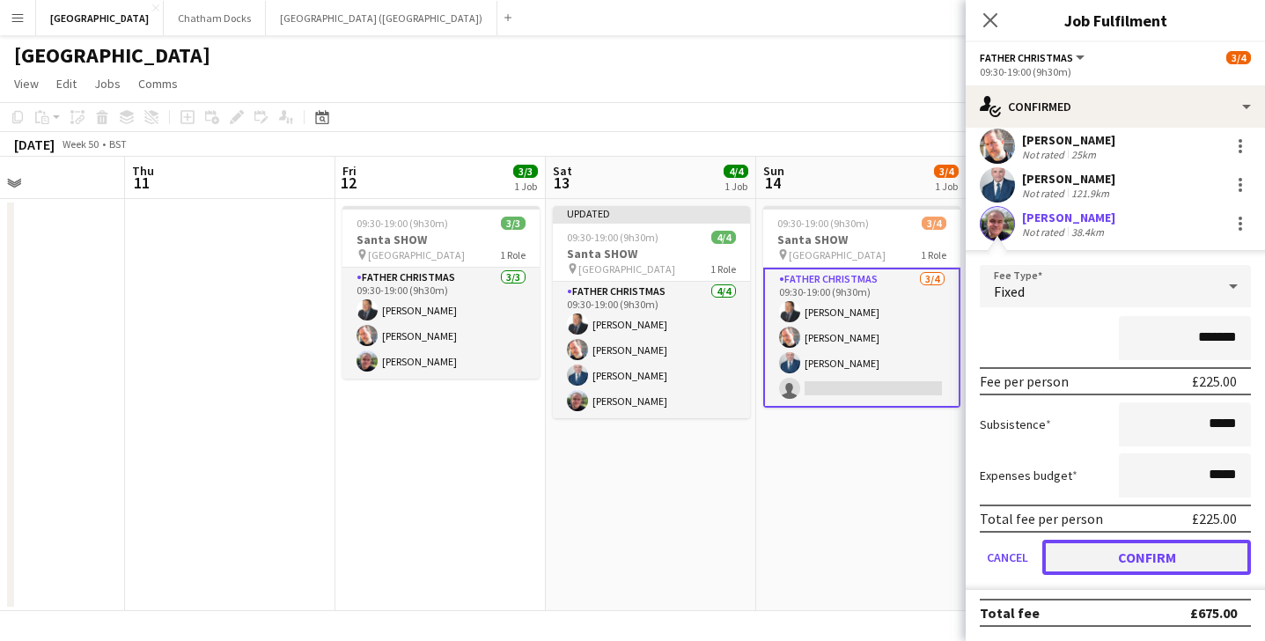
click at [1118, 561] on button "Confirm" at bounding box center [1147, 557] width 209 height 35
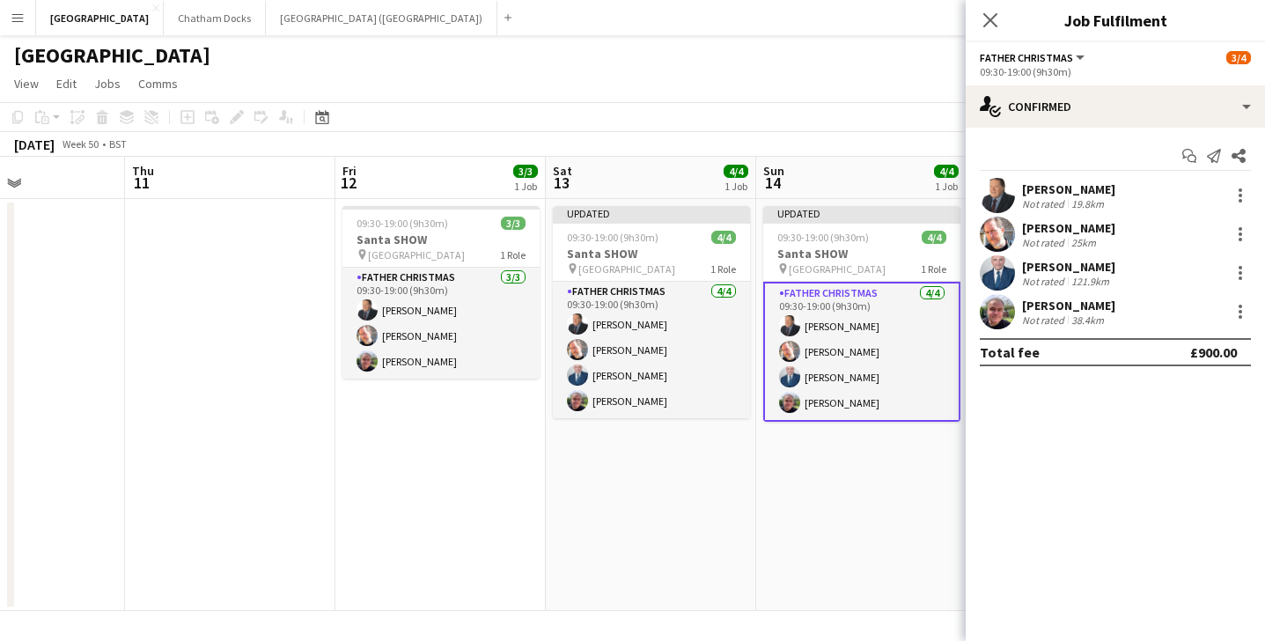
scroll to position [0, 0]
click at [833, 483] on app-date-cell "Updated 09:30-19:00 (9h30m) 4/4 Santa SHOW pin [GEOGRAPHIC_DATA] 1 Role Father …" at bounding box center [861, 405] width 210 height 412
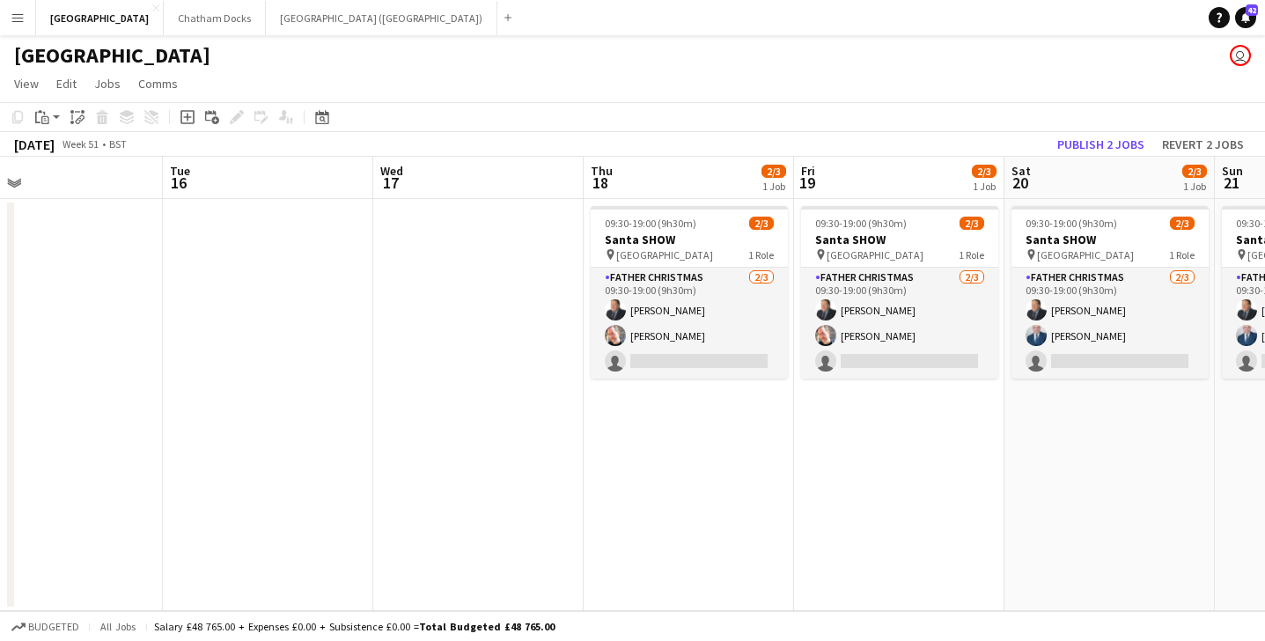
scroll to position [0, 680]
click at [1125, 139] on button "Publish 2 jobs" at bounding box center [1101, 144] width 101 height 23
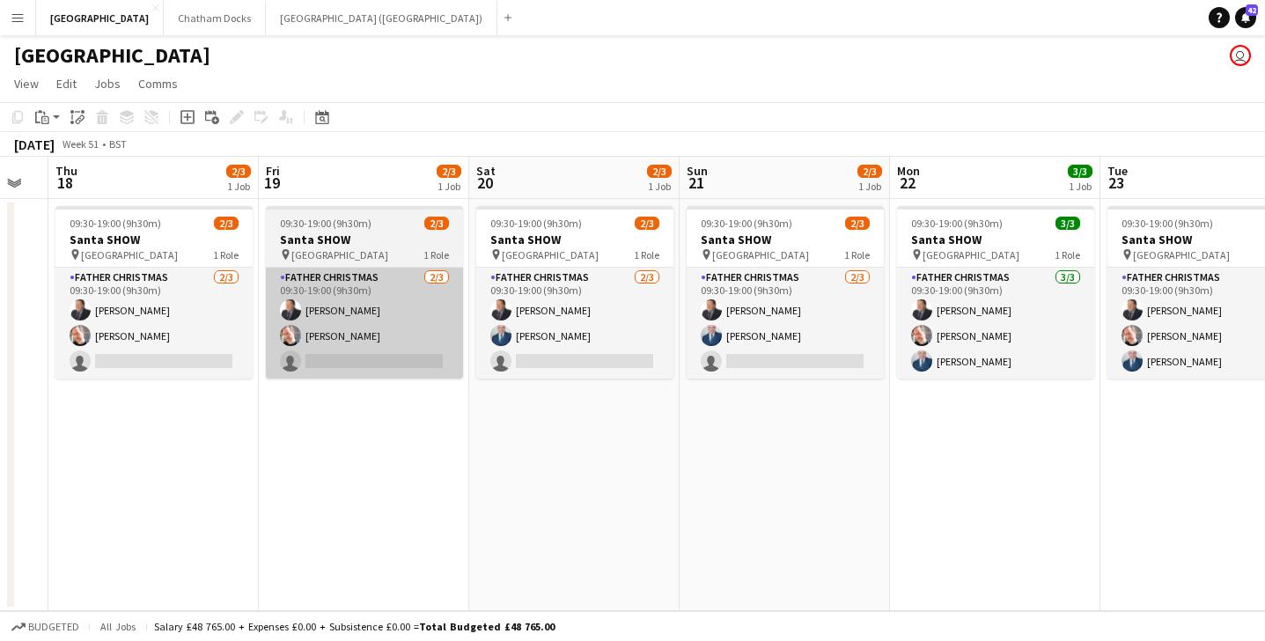
scroll to position [0, 514]
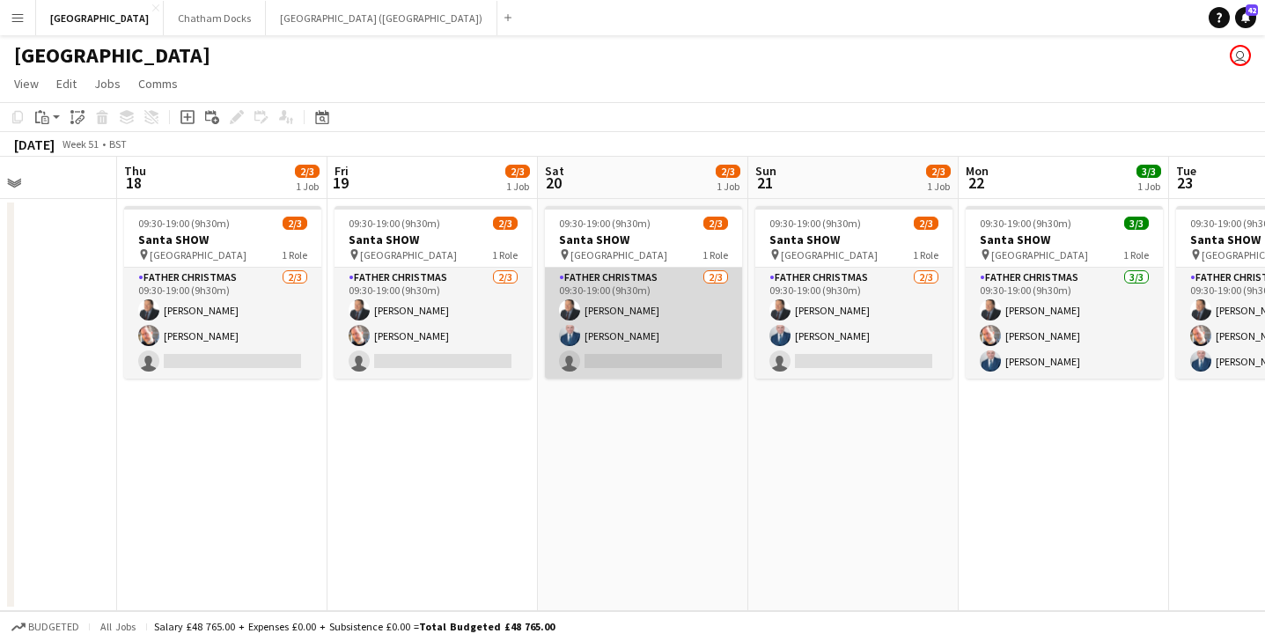
click at [654, 350] on app-card-role "Father Christmas [DATE] 09:30-19:00 (9h30m) [PERSON_NAME] [PERSON_NAME] single-…" at bounding box center [643, 323] width 197 height 111
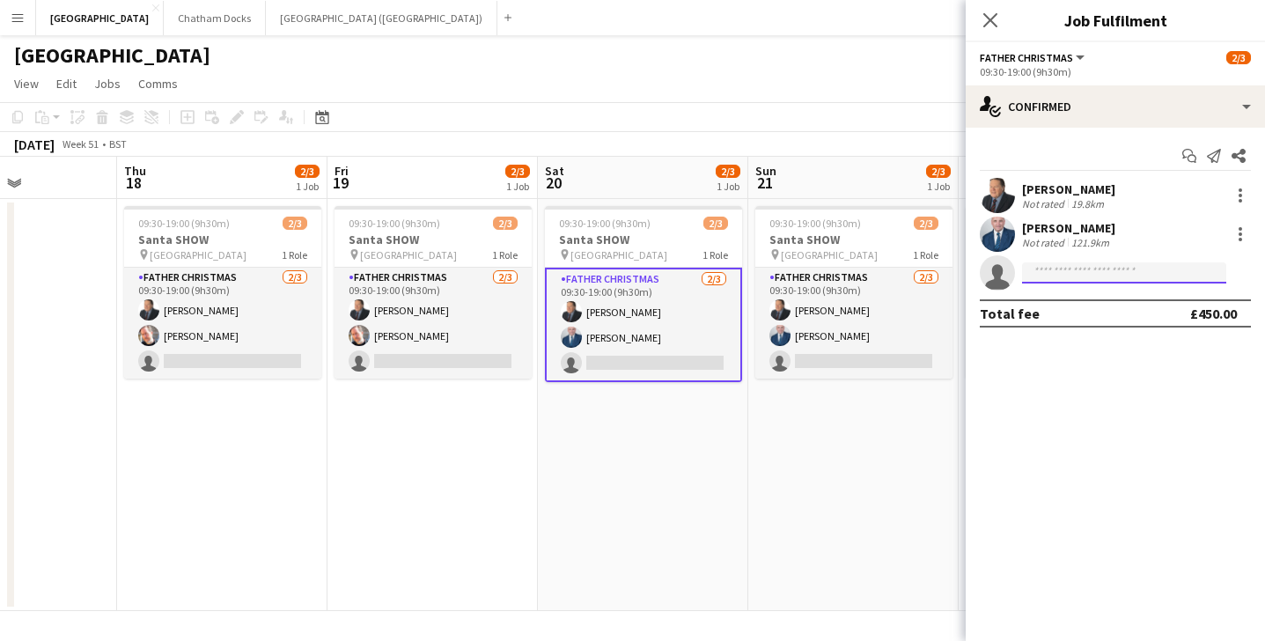
click at [1059, 273] on input at bounding box center [1124, 272] width 204 height 21
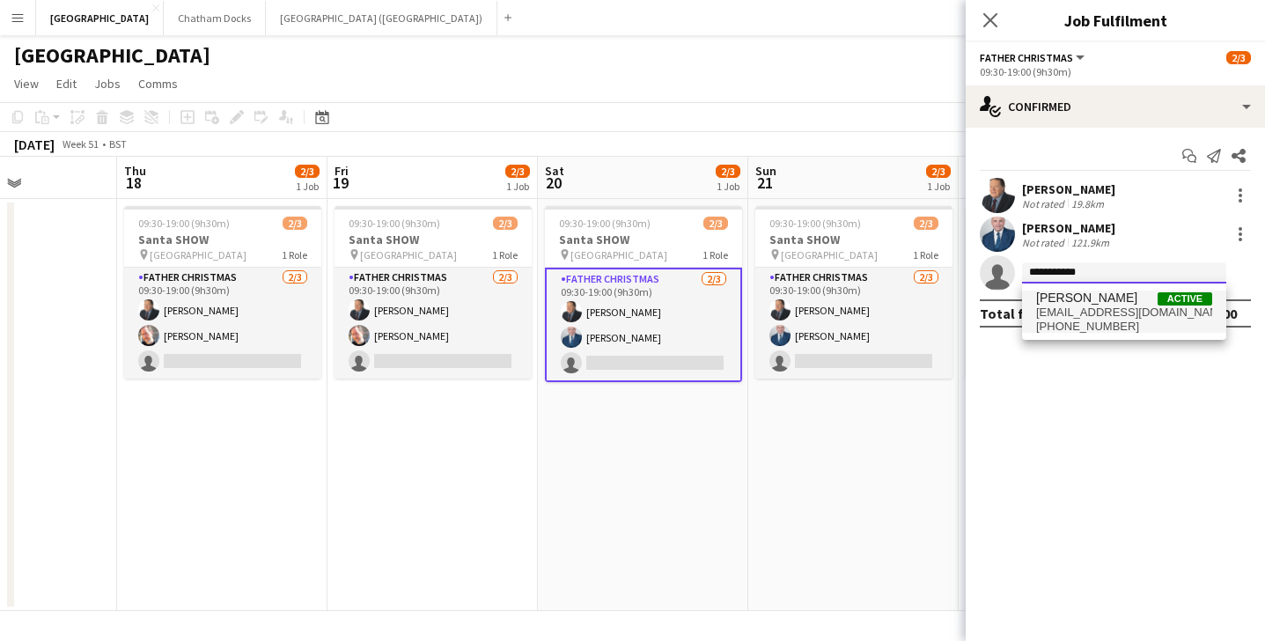
type input "**********"
click at [1098, 312] on span "[EMAIL_ADDRESS][DOMAIN_NAME]" at bounding box center [1124, 313] width 176 height 14
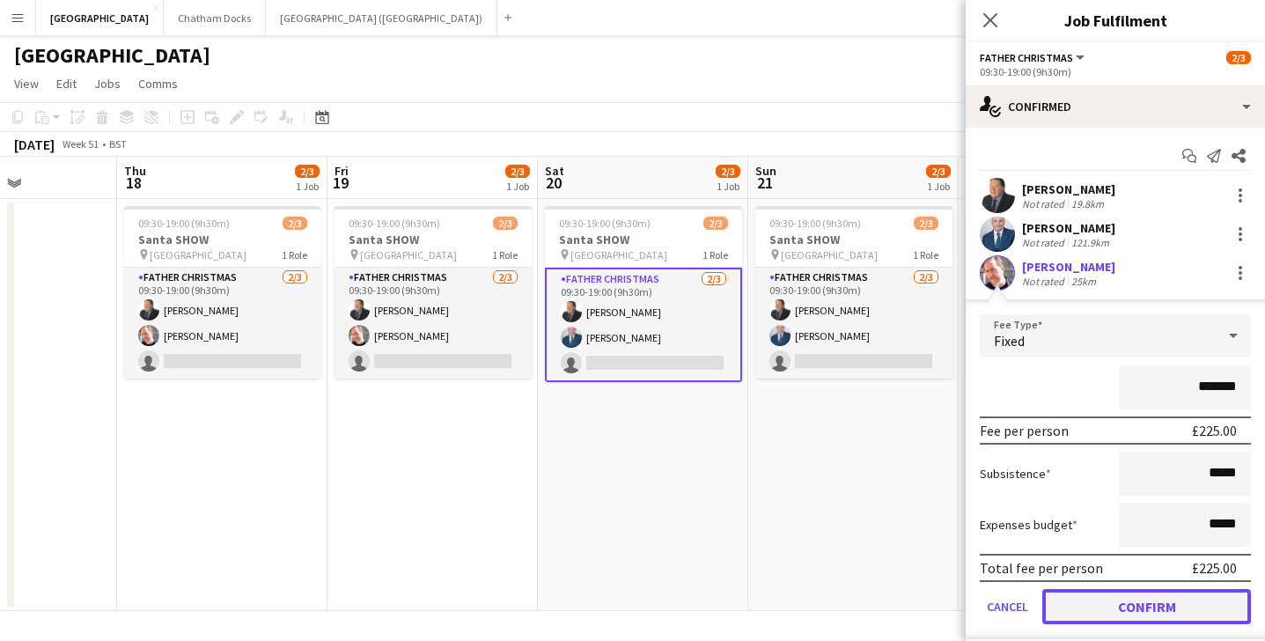
click at [1127, 613] on button "Confirm" at bounding box center [1147, 606] width 209 height 35
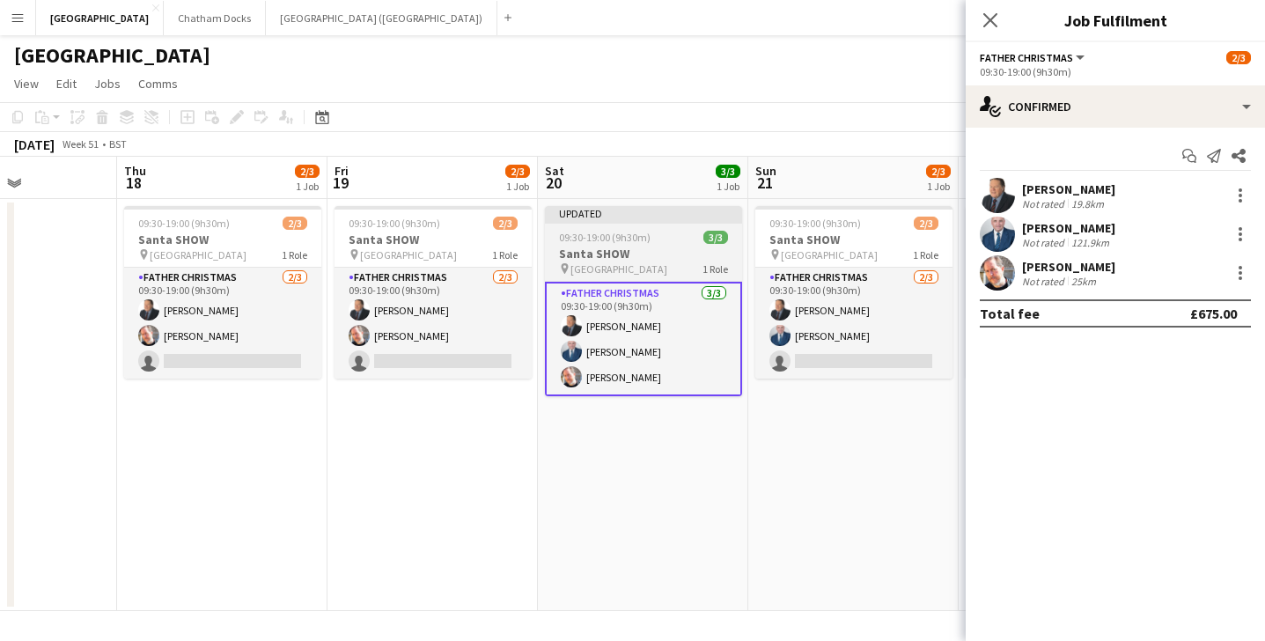
click at [669, 225] on app-job-card "Updated 09:30-19:00 (9h30m) 3/3 Santa SHOW pin [GEOGRAPHIC_DATA] 1 Role Father …" at bounding box center [643, 301] width 197 height 190
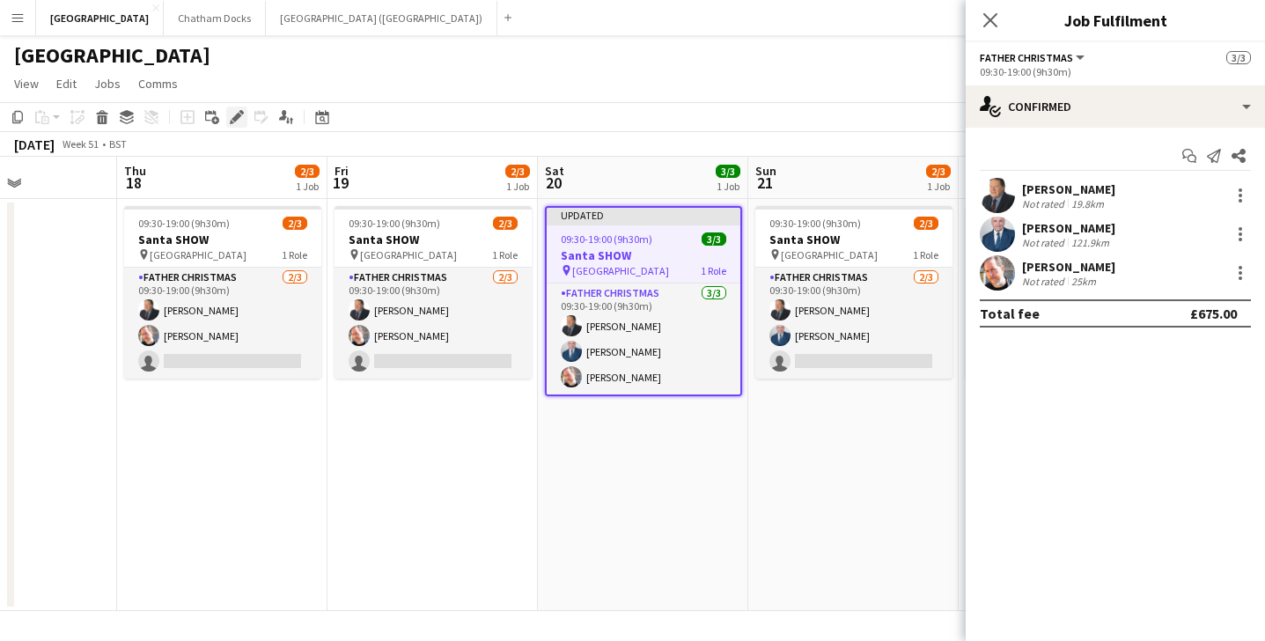
click at [234, 114] on icon "Edit" at bounding box center [237, 117] width 14 height 14
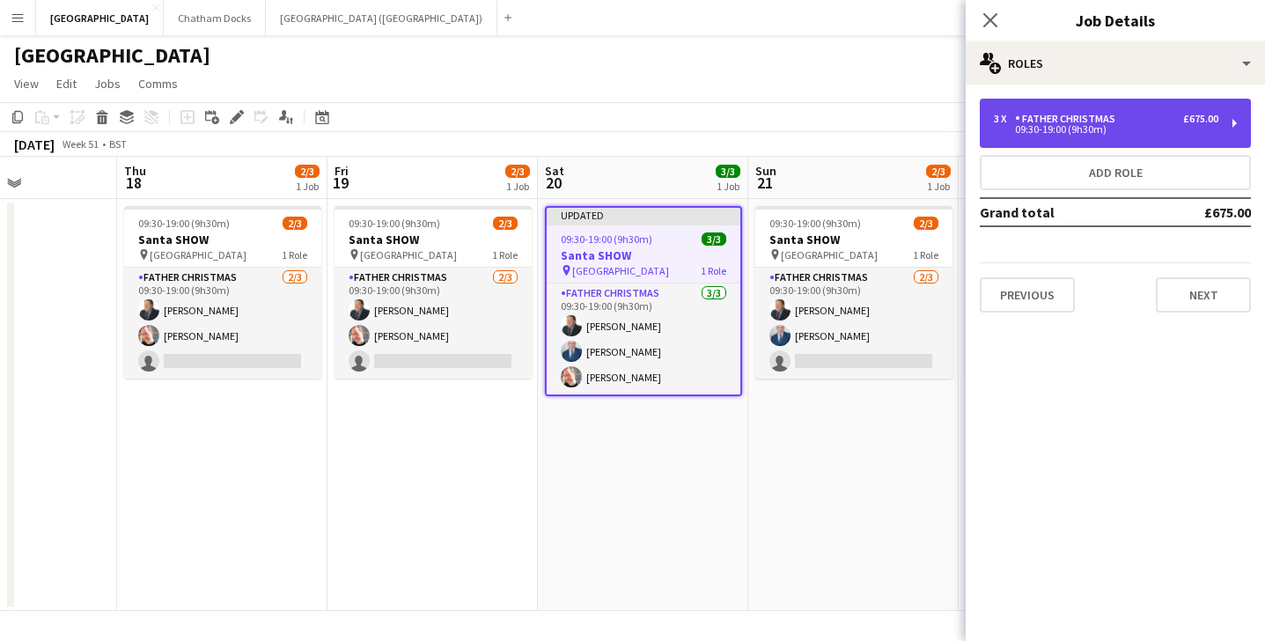
click at [1068, 110] on div "3 x Father Christmas £675.00 09:30-19:00 (9h30m)" at bounding box center [1115, 123] width 271 height 49
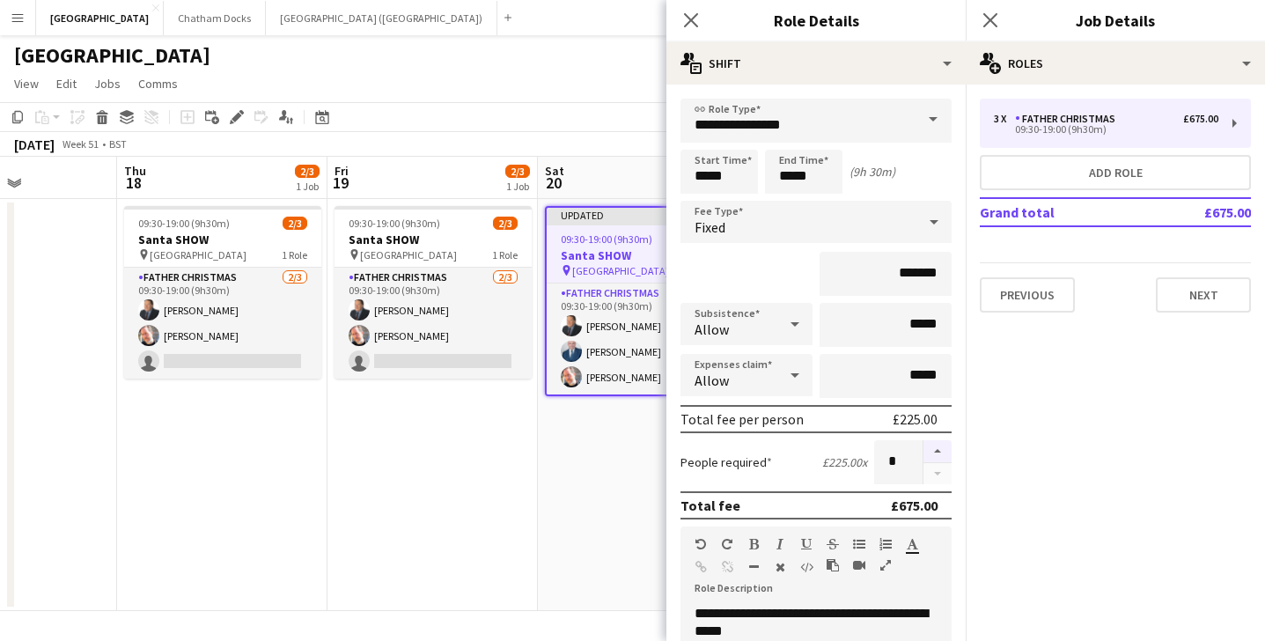
click at [941, 449] on button "button" at bounding box center [938, 451] width 28 height 23
type input "*"
click at [690, 24] on icon "Close pop-in" at bounding box center [690, 19] width 17 height 17
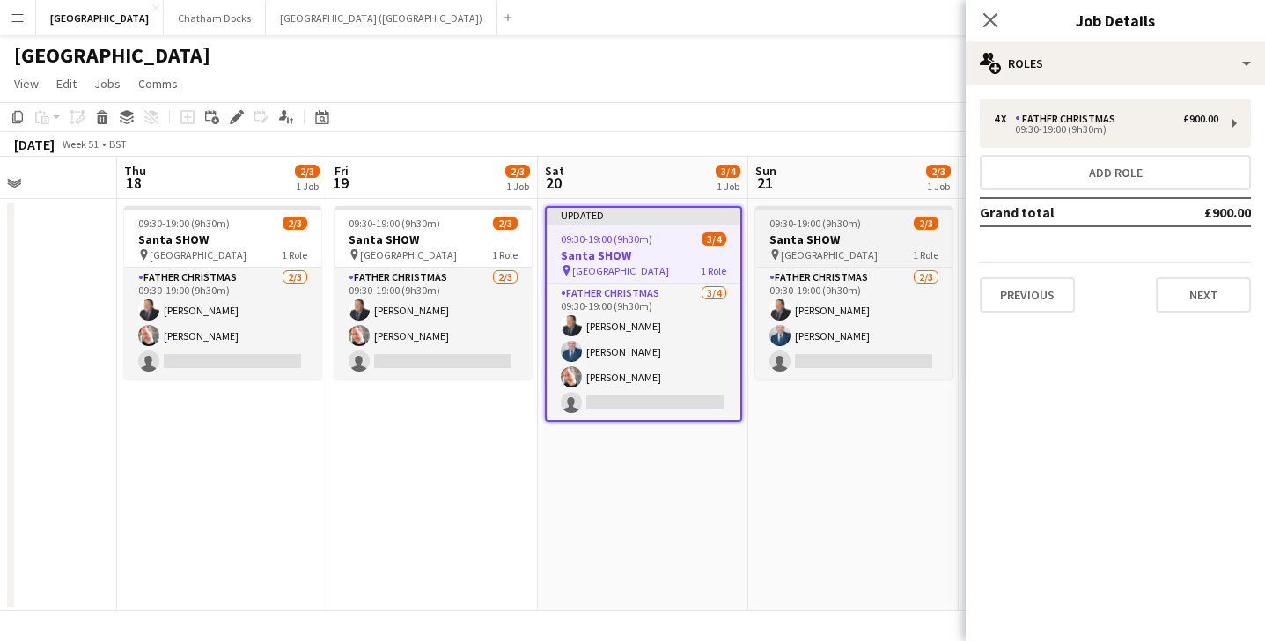
click at [832, 228] on span "09:30-19:00 (9h30m)" at bounding box center [816, 223] width 92 height 13
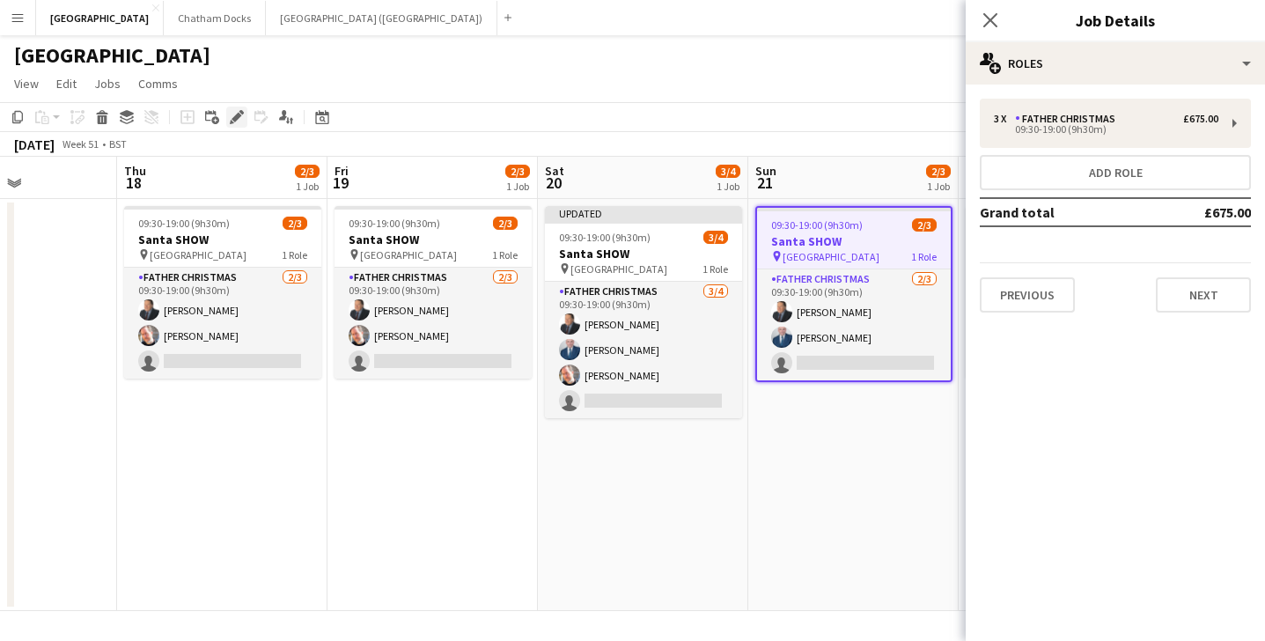
click at [235, 120] on icon at bounding box center [237, 118] width 10 height 10
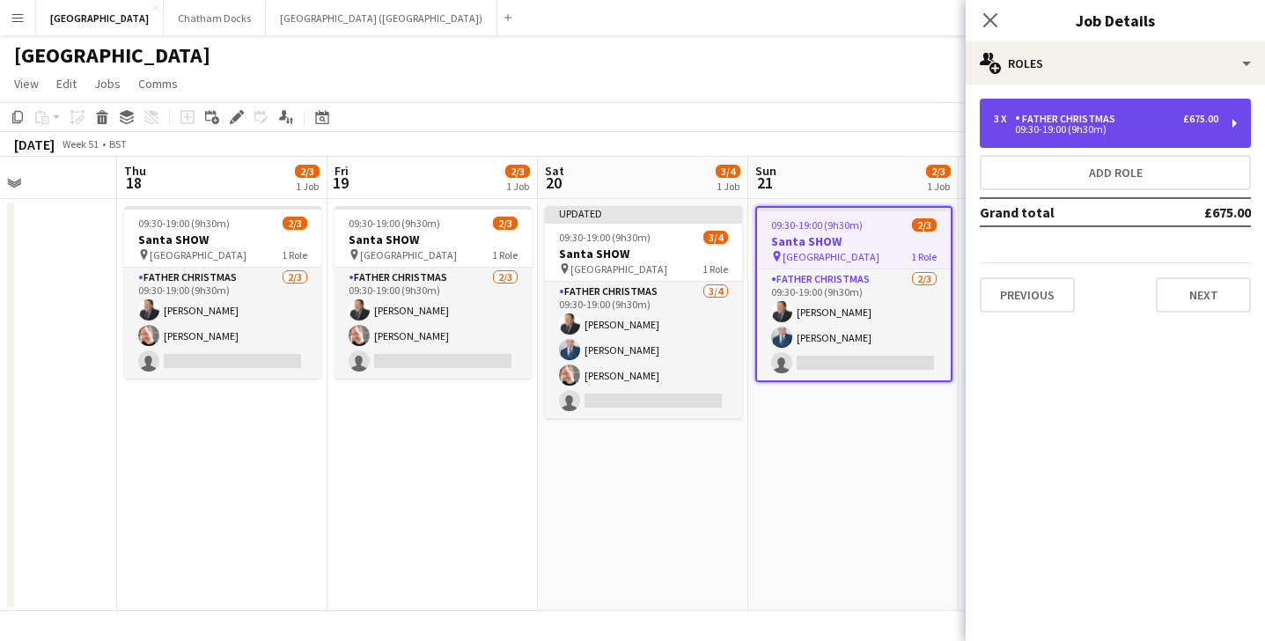
click at [1094, 120] on div "Father Christmas" at bounding box center [1068, 119] width 107 height 12
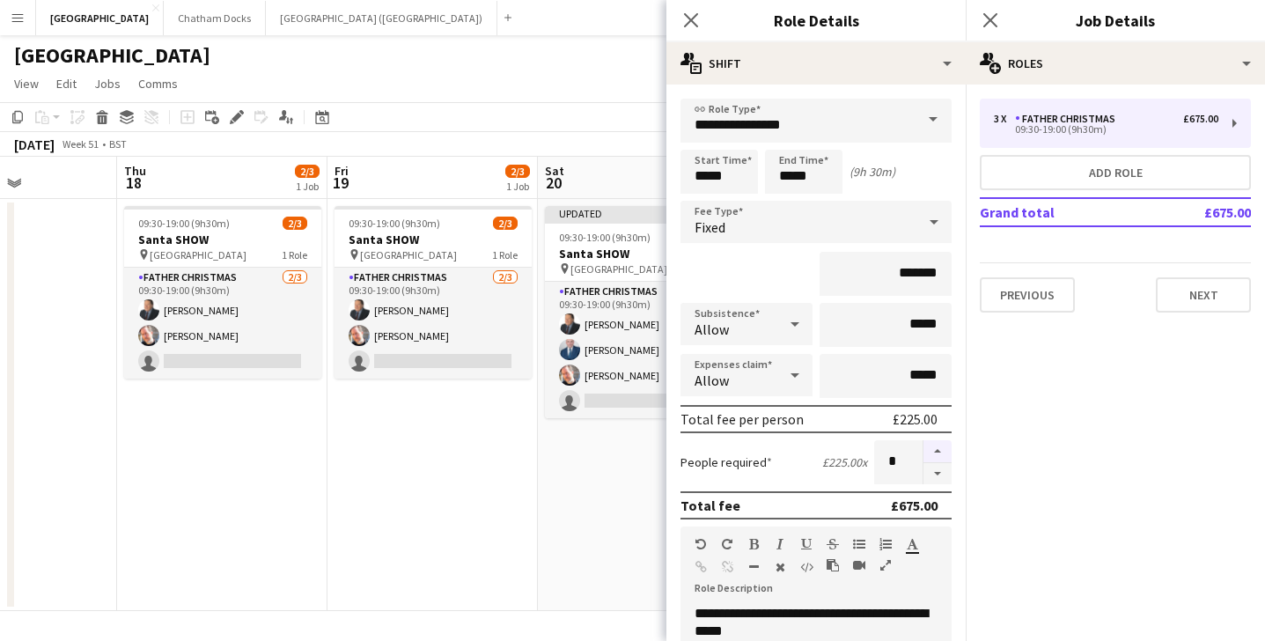
click at [937, 456] on button "button" at bounding box center [938, 451] width 28 height 23
type input "*"
click at [690, 22] on icon "Close pop-in" at bounding box center [690, 19] width 17 height 17
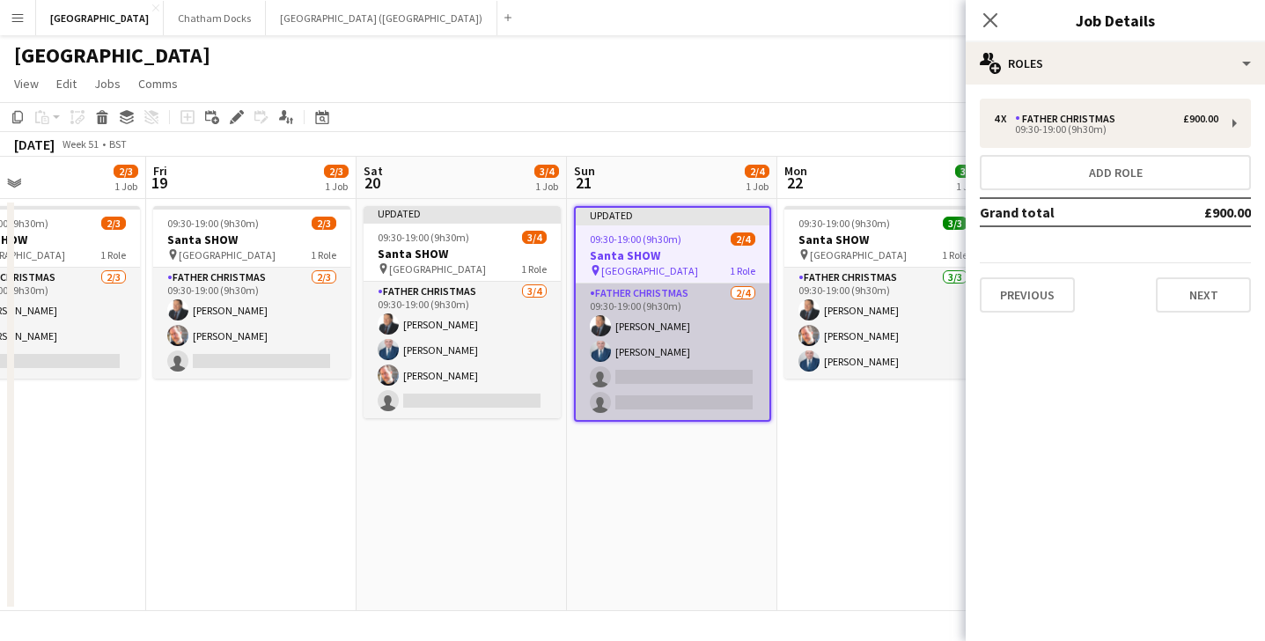
scroll to position [0, 807]
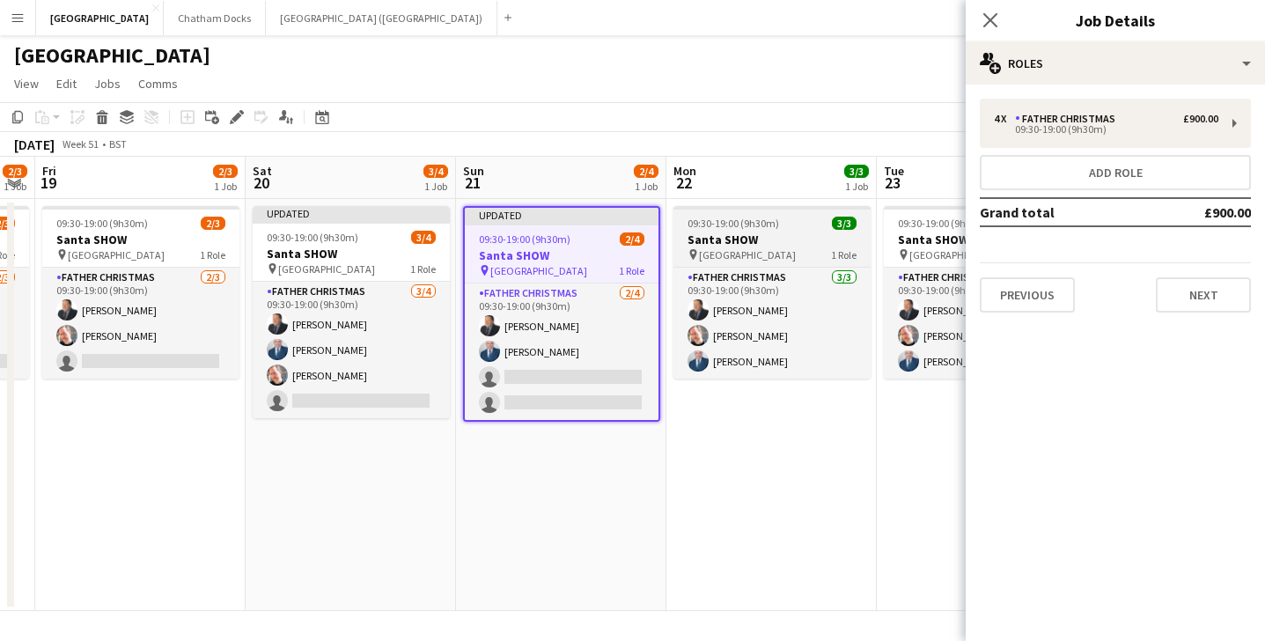
click at [807, 220] on div "09:30-19:00 (9h30m) 3/3" at bounding box center [772, 223] width 197 height 13
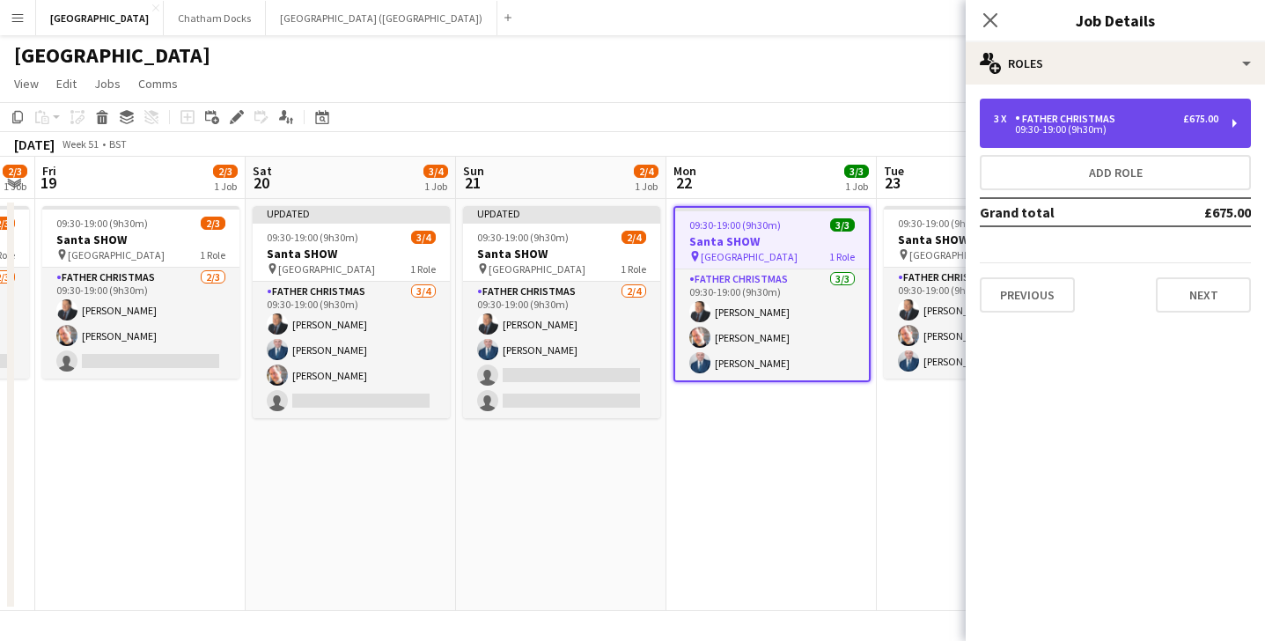
click at [1161, 114] on div "3 x Father Christmas £675.00" at bounding box center [1106, 119] width 225 height 12
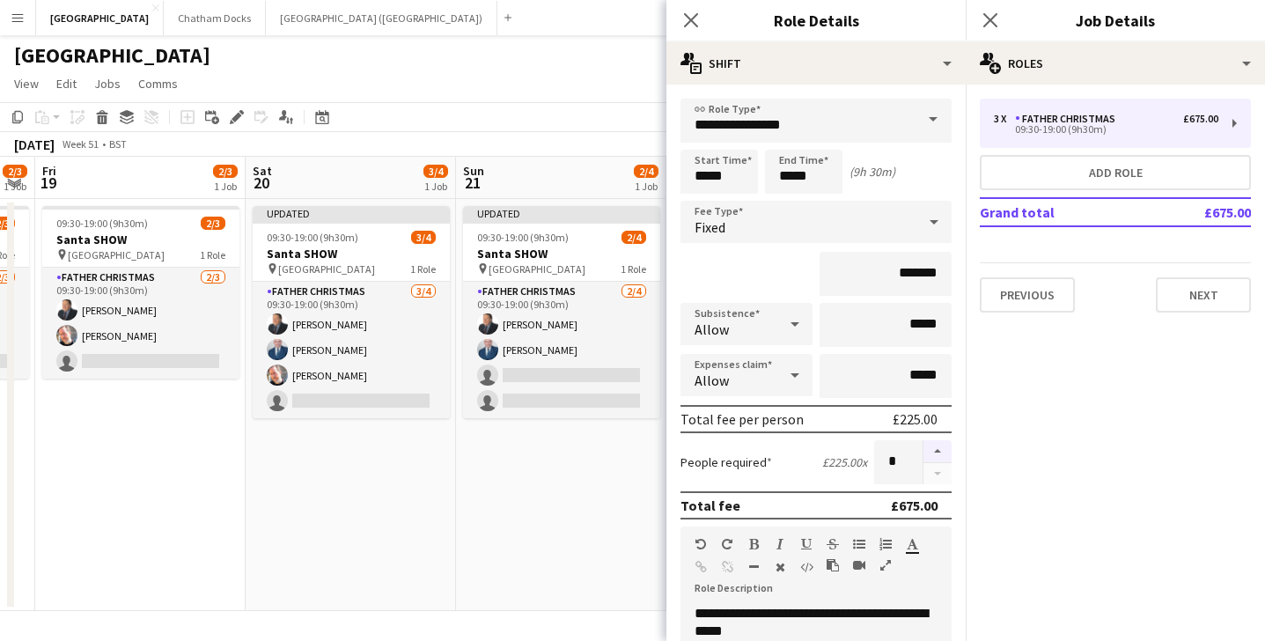
click at [937, 452] on button "button" at bounding box center [938, 451] width 28 height 23
type input "*"
click at [691, 20] on icon at bounding box center [690, 19] width 17 height 17
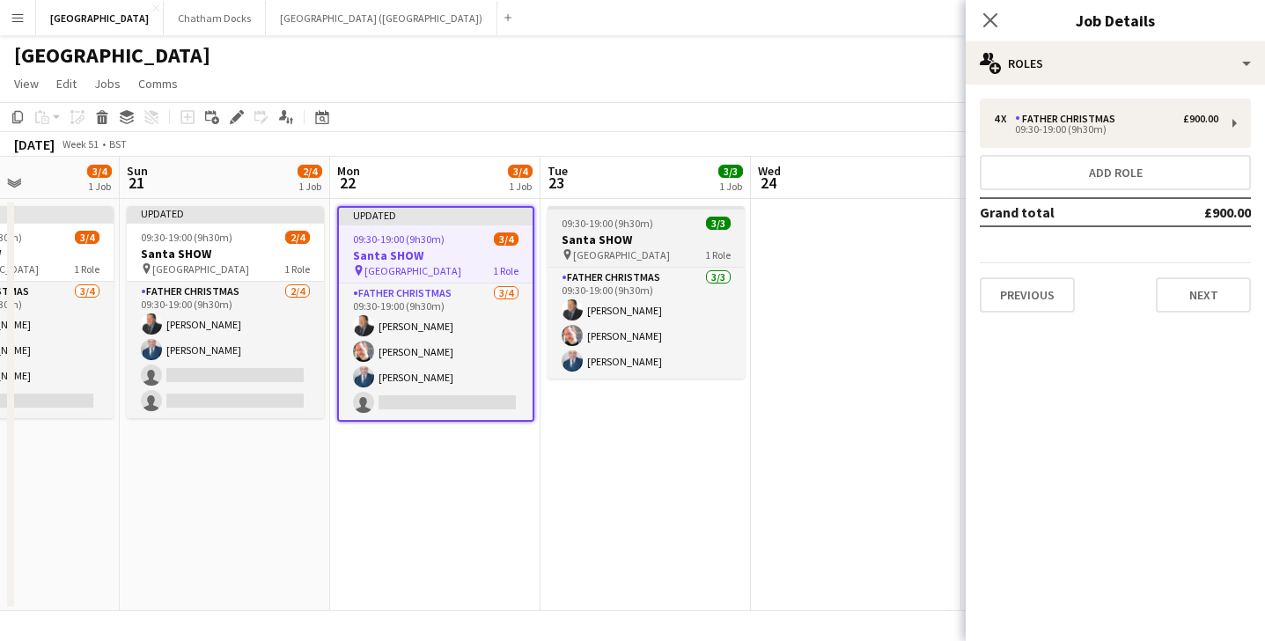
click at [619, 246] on h3 "Santa SHOW" at bounding box center [646, 240] width 197 height 16
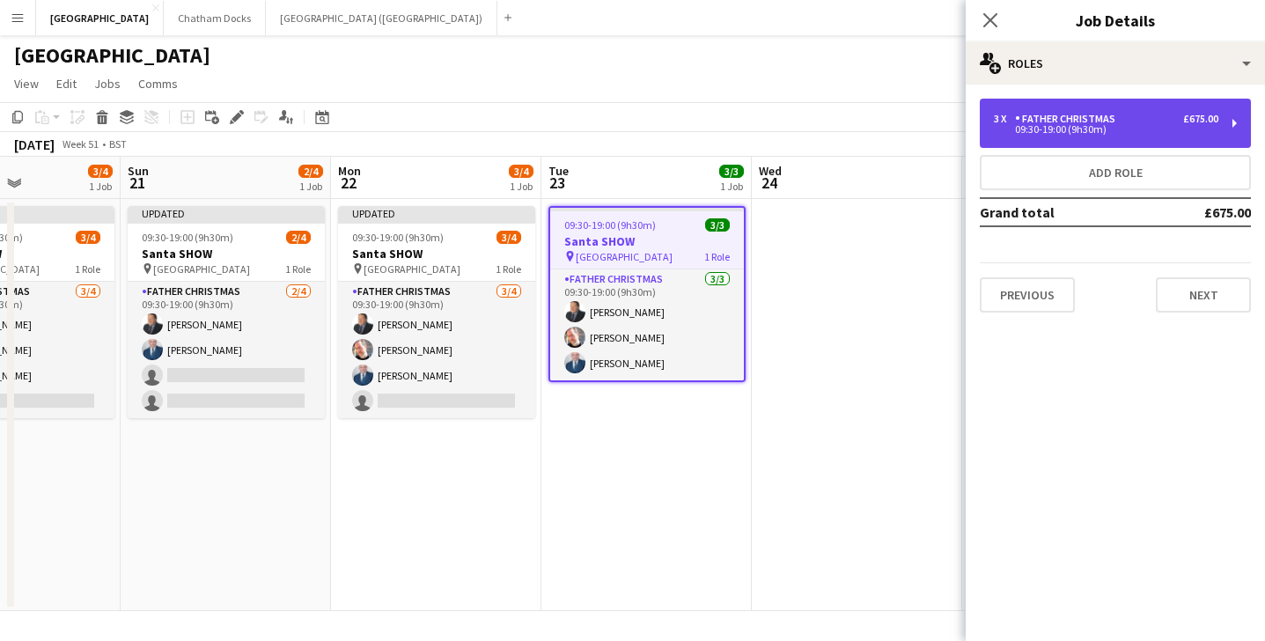
click at [1109, 121] on div "Father Christmas" at bounding box center [1068, 119] width 107 height 12
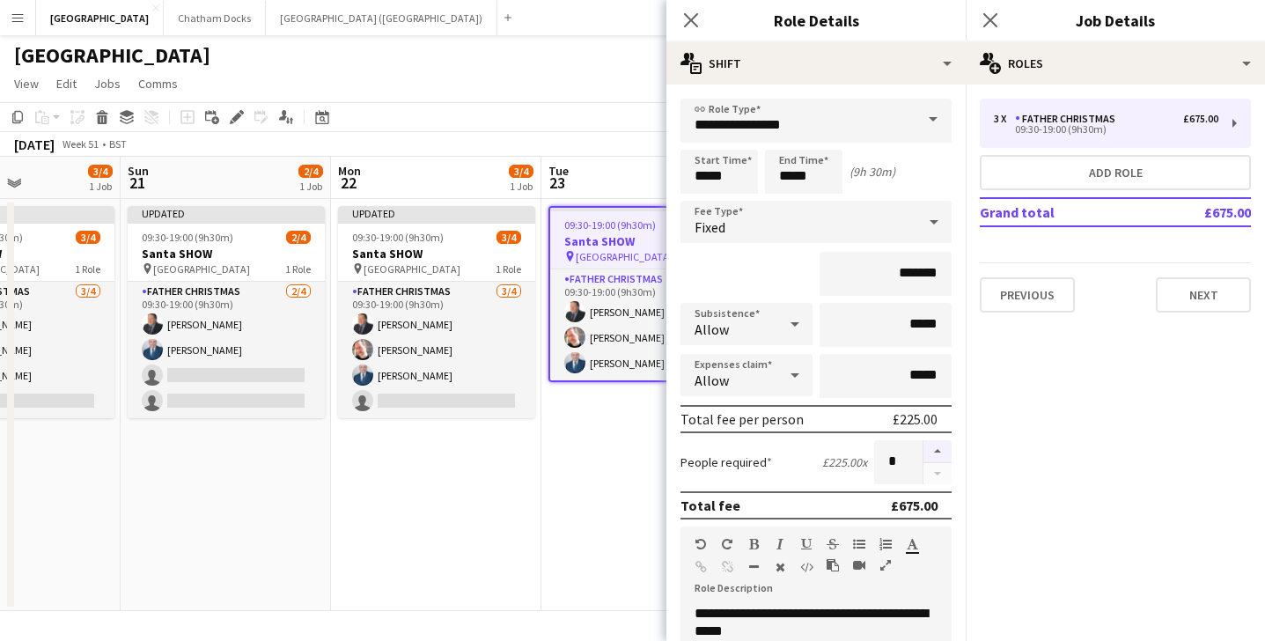
click at [939, 448] on button "button" at bounding box center [938, 451] width 28 height 23
type input "*"
click at [685, 24] on icon "Close pop-in" at bounding box center [690, 19] width 17 height 17
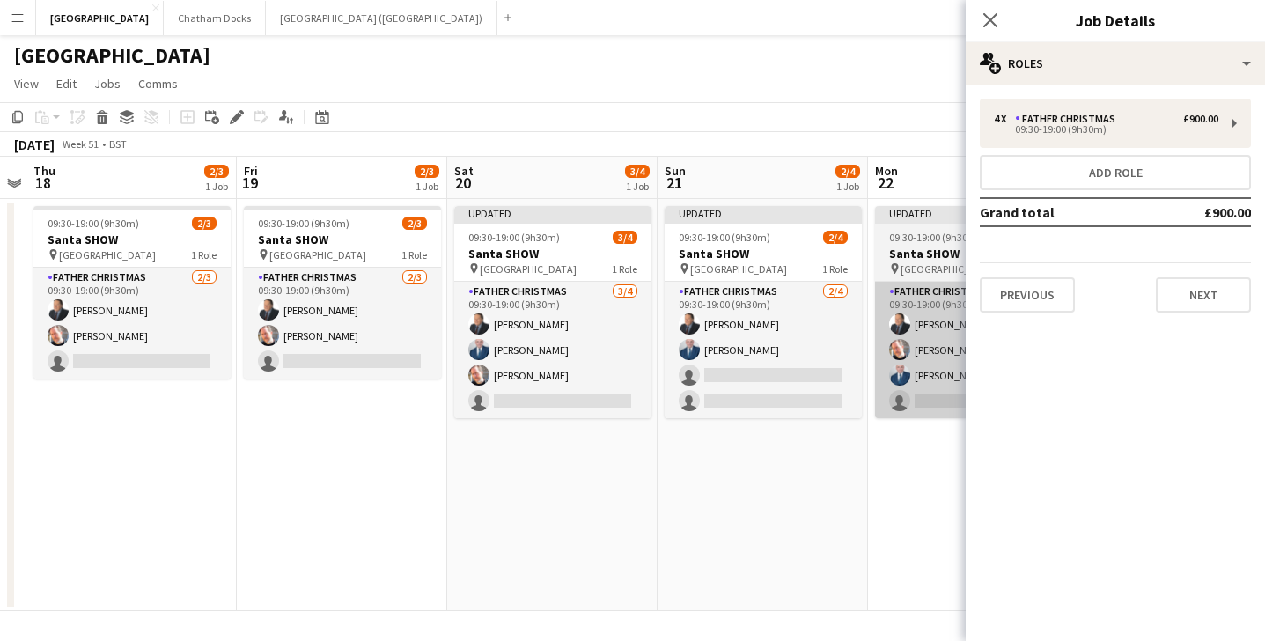
scroll to position [0, 606]
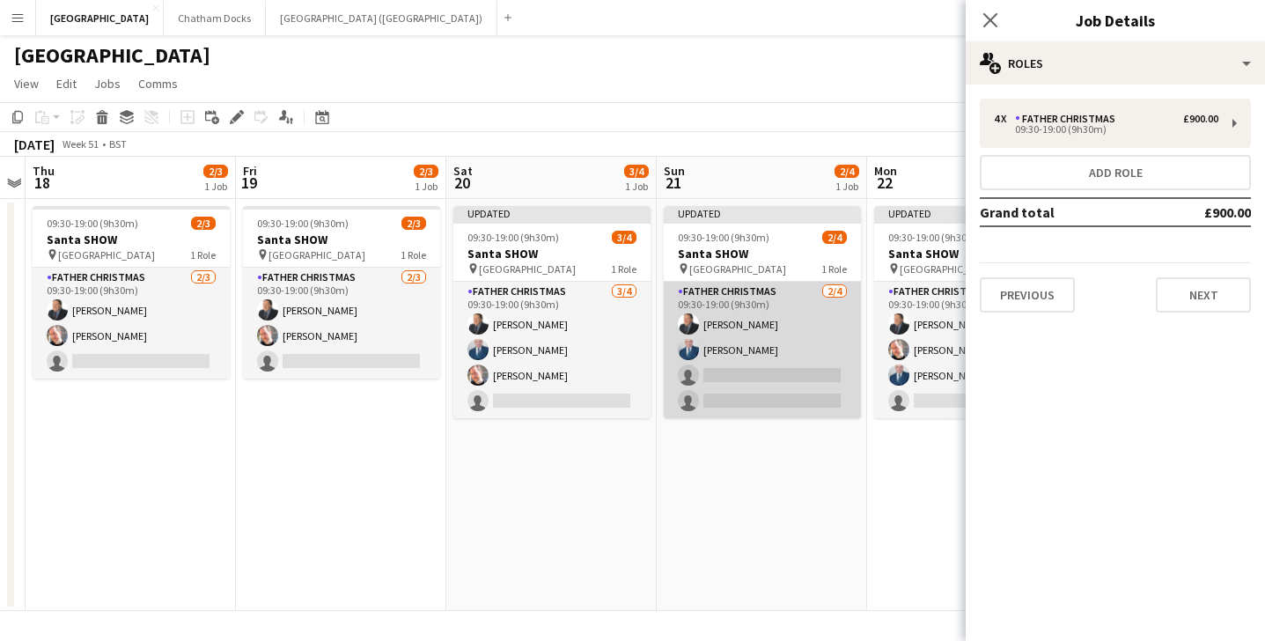
click at [766, 353] on app-card-role "Father Christmas [DATE] 09:30-19:00 (9h30m) [PERSON_NAME] [PERSON_NAME] single-…" at bounding box center [762, 350] width 197 height 136
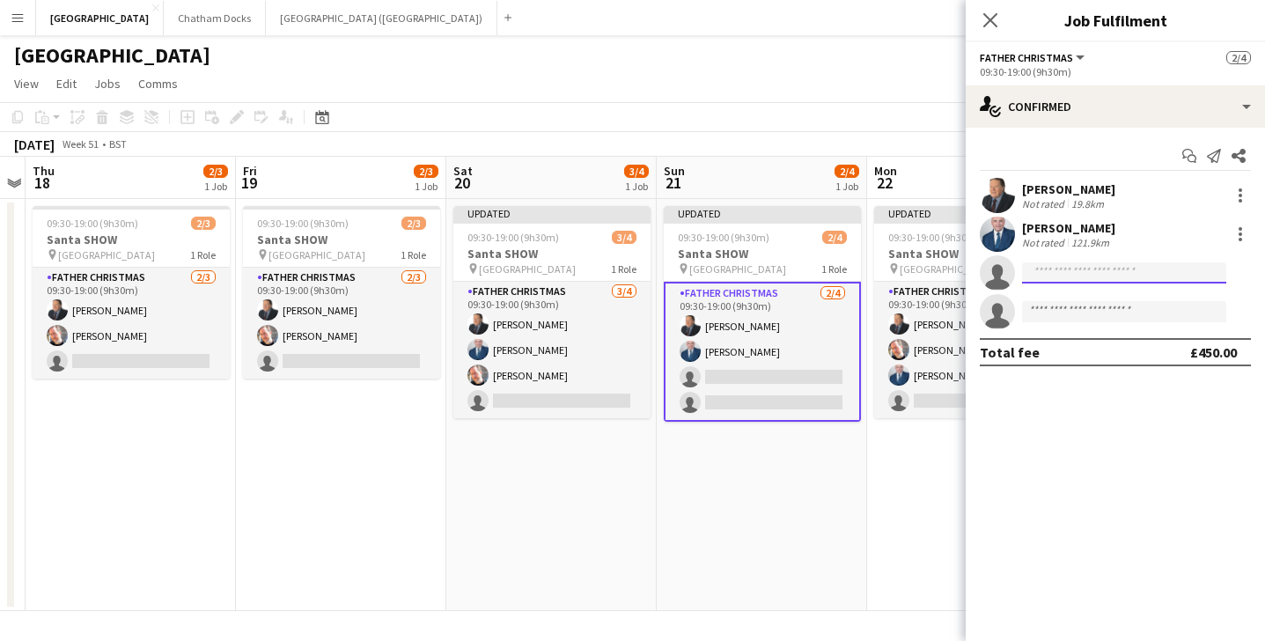
click at [1087, 269] on input at bounding box center [1124, 272] width 204 height 21
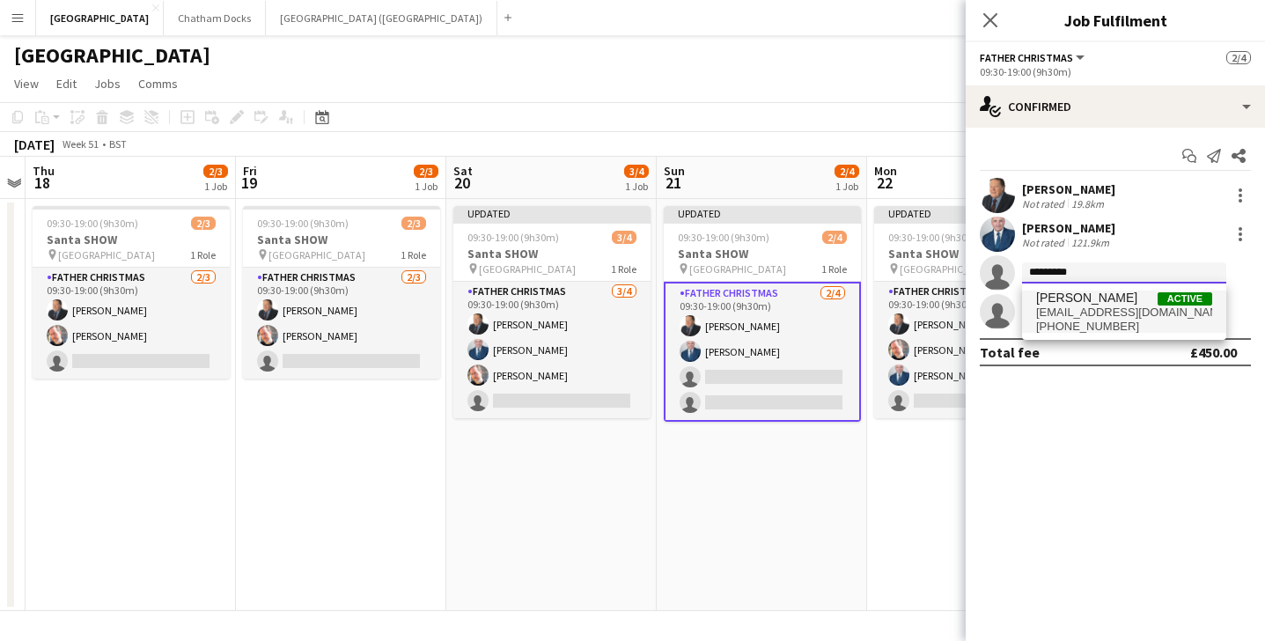
type input "*********"
click at [1132, 308] on span "[EMAIL_ADDRESS][DOMAIN_NAME]" at bounding box center [1124, 313] width 176 height 14
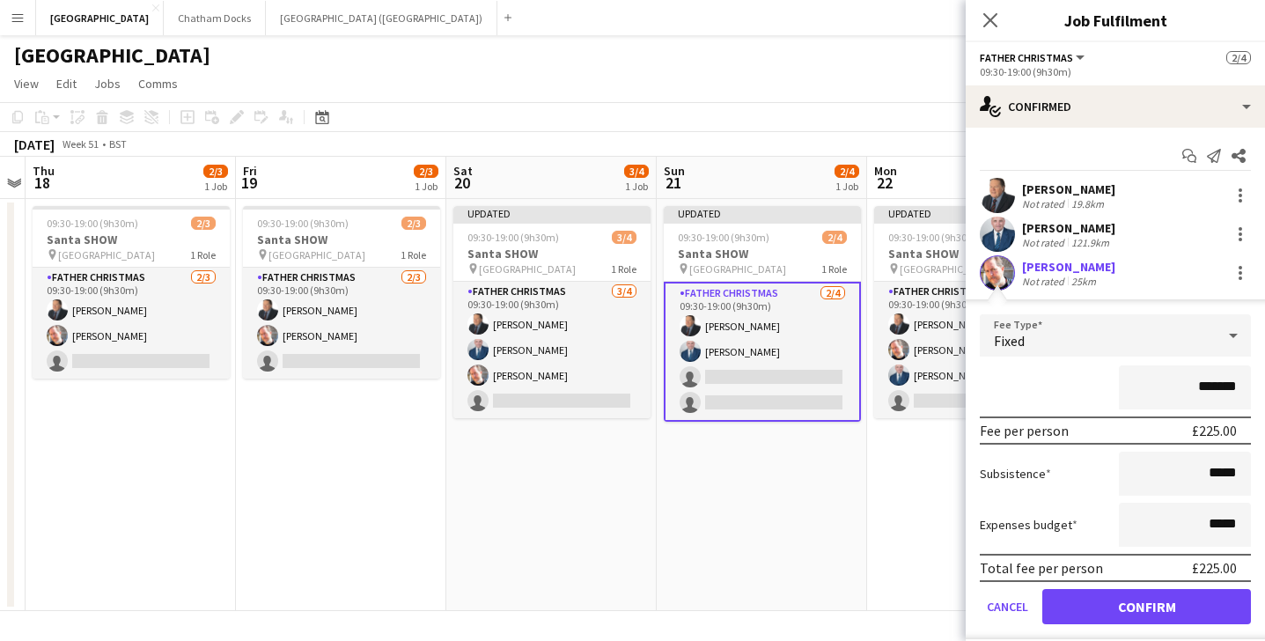
click at [1118, 628] on form "Fee Type Fixed ******* Fee per person £225.00 Subsistence ***** Expenses budget…" at bounding box center [1115, 476] width 299 height 325
click at [1114, 605] on button "Confirm" at bounding box center [1147, 606] width 209 height 35
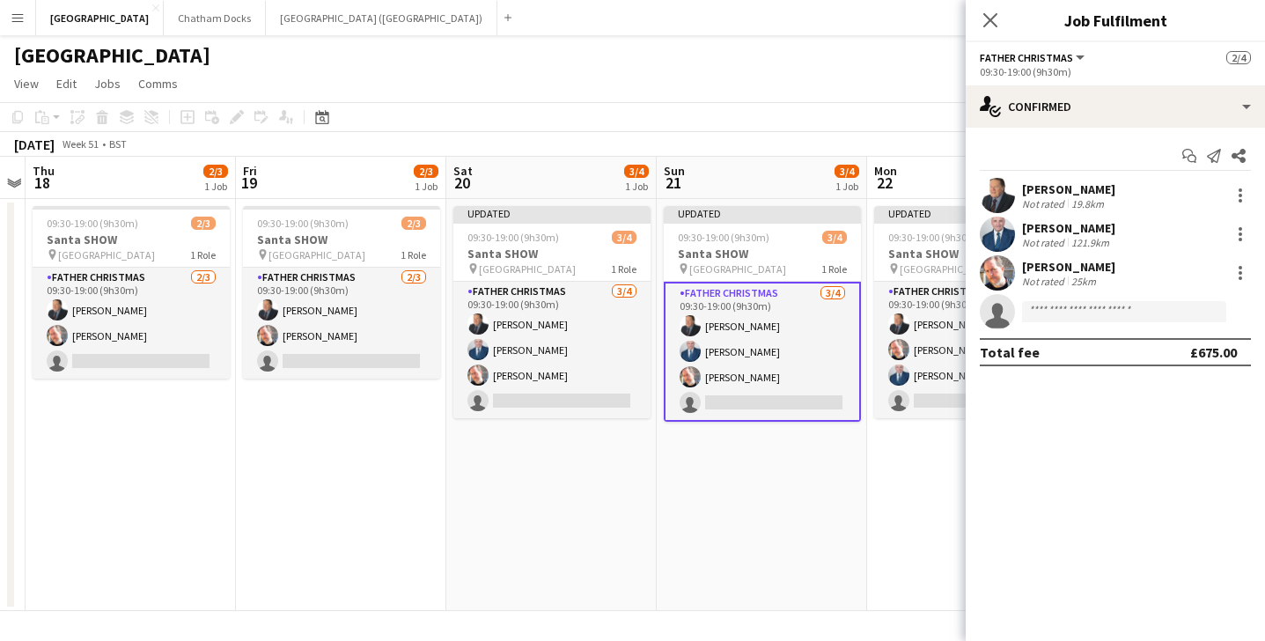
click at [755, 434] on app-date-cell "Updated 09:30-19:00 (9h30m) 3/4 Santa SHOW pin [GEOGRAPHIC_DATA] 1 Role Father …" at bounding box center [762, 405] width 210 height 412
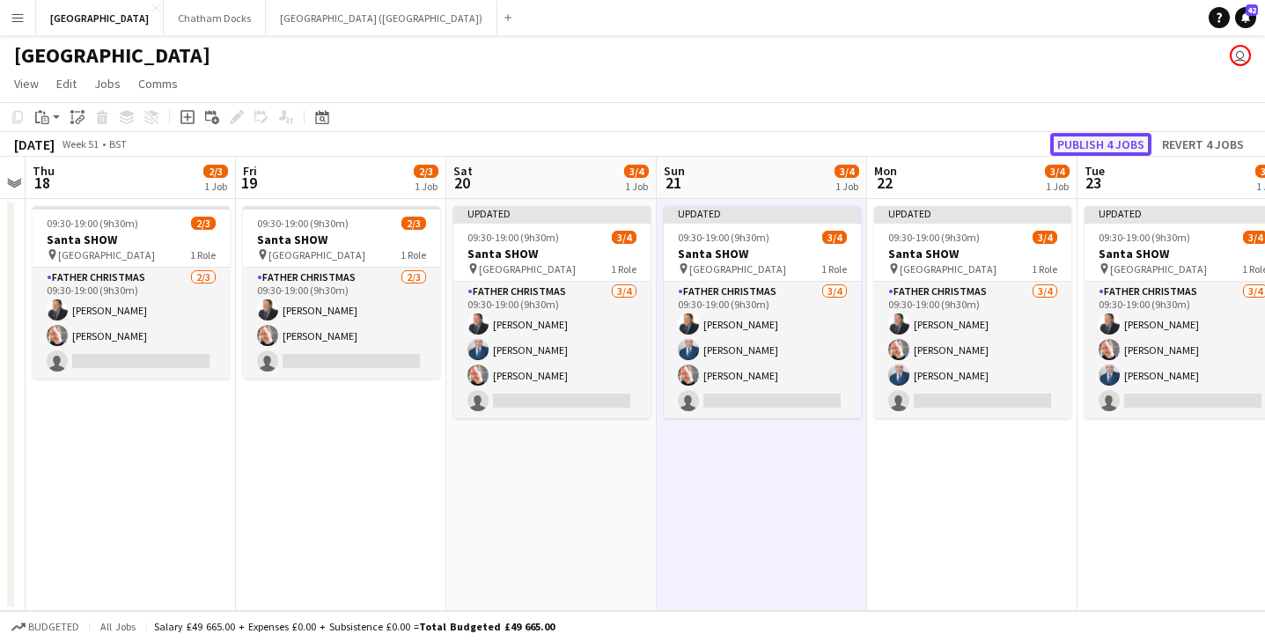
click at [1110, 141] on button "Publish 4 jobs" at bounding box center [1101, 144] width 101 height 23
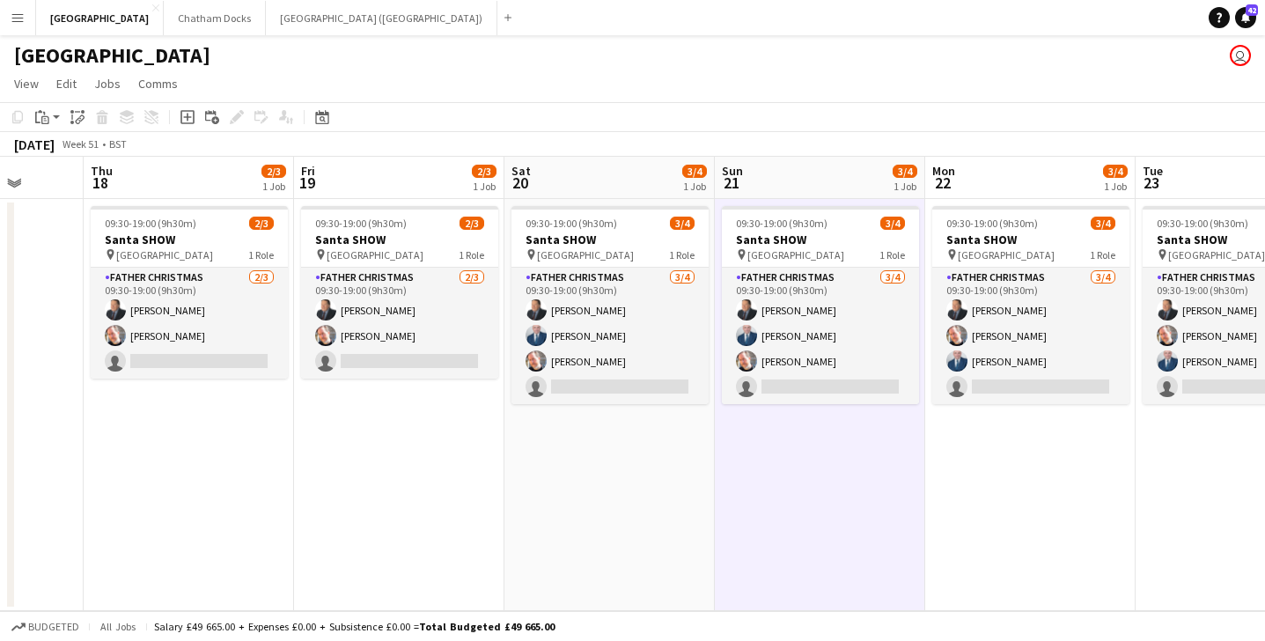
scroll to position [0, 421]
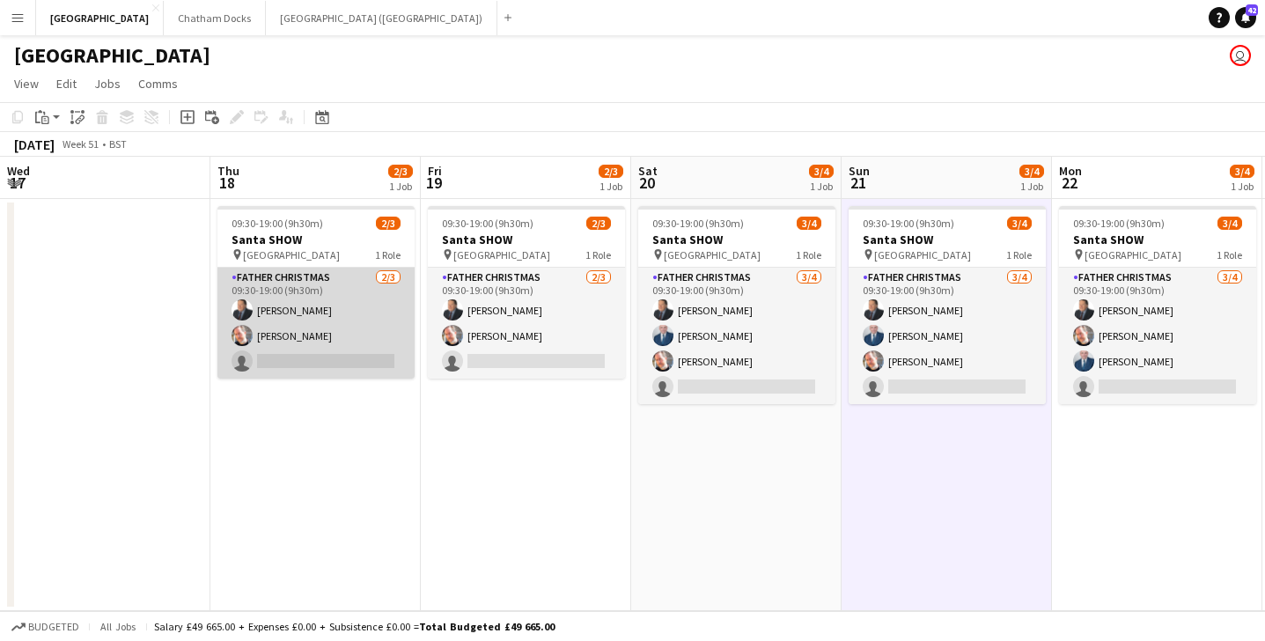
click at [375, 340] on app-card-role "Father Christmas [DATE] 09:30-19:00 (9h30m) [PERSON_NAME] [PERSON_NAME] single-…" at bounding box center [316, 323] width 197 height 111
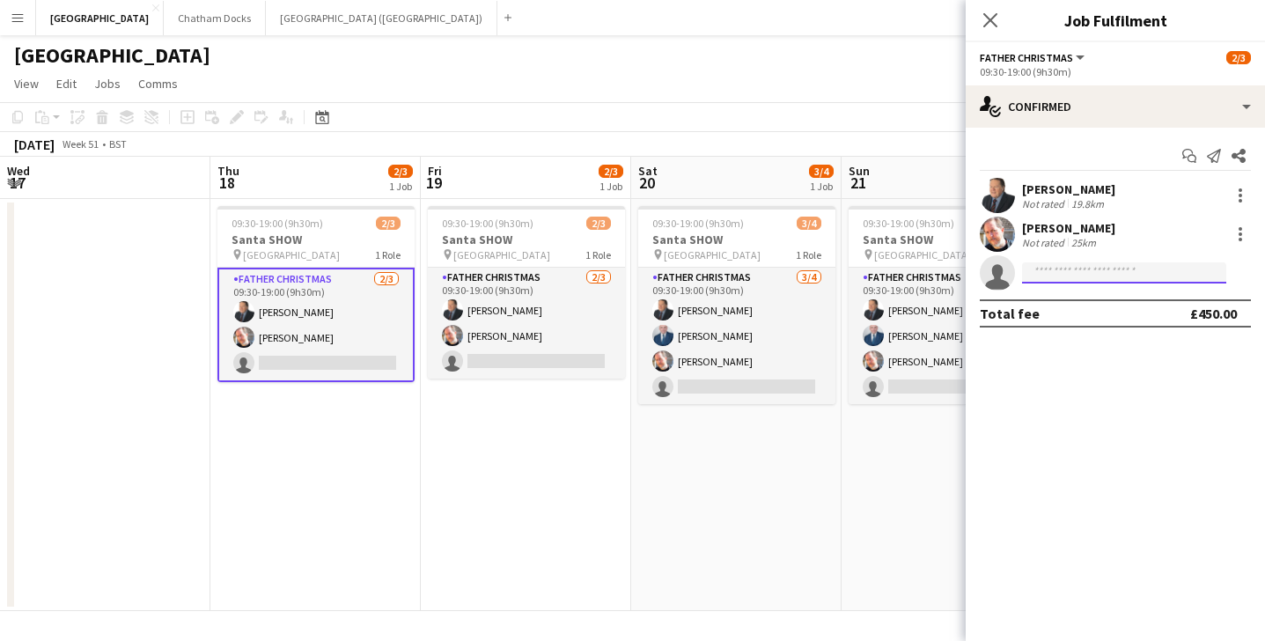
click at [1084, 283] on input at bounding box center [1124, 272] width 204 height 21
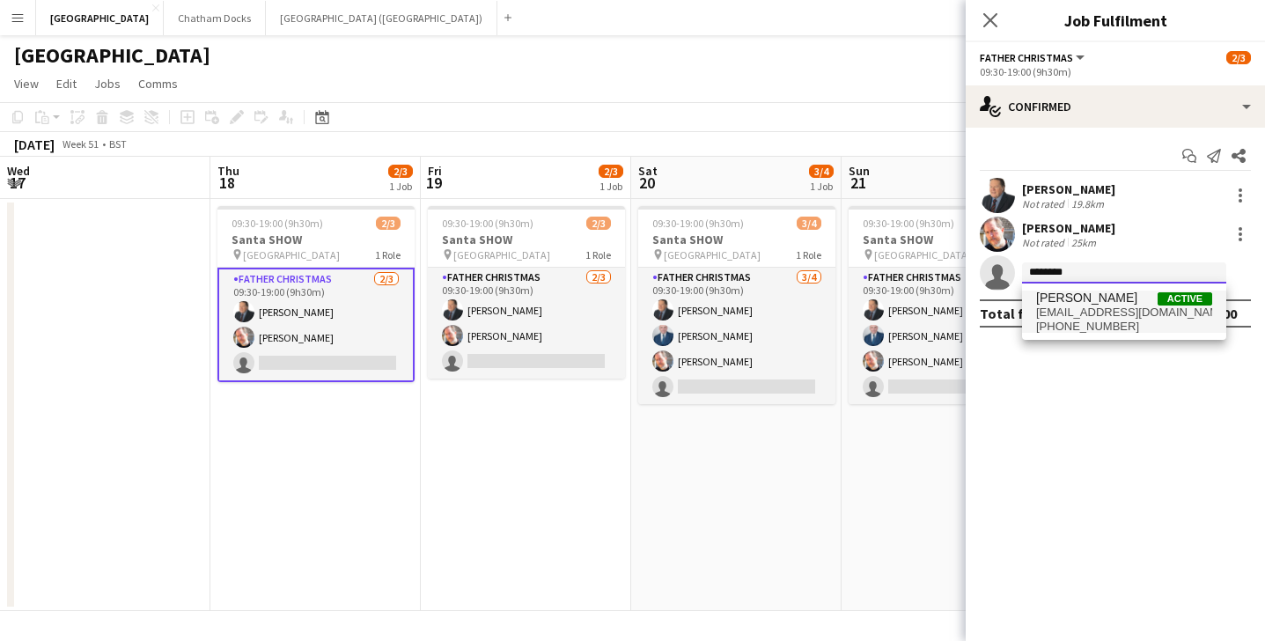
type input "********"
click at [1118, 295] on span "[PERSON_NAME] Active" at bounding box center [1124, 298] width 176 height 15
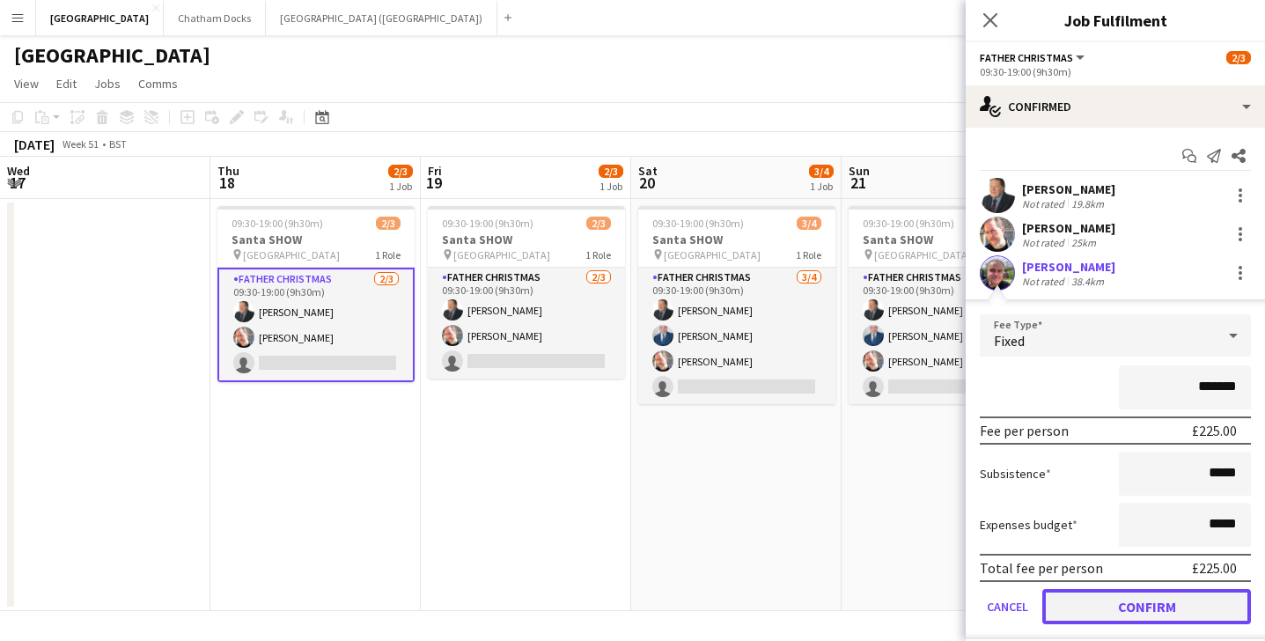
click at [1128, 614] on button "Confirm" at bounding box center [1147, 606] width 209 height 35
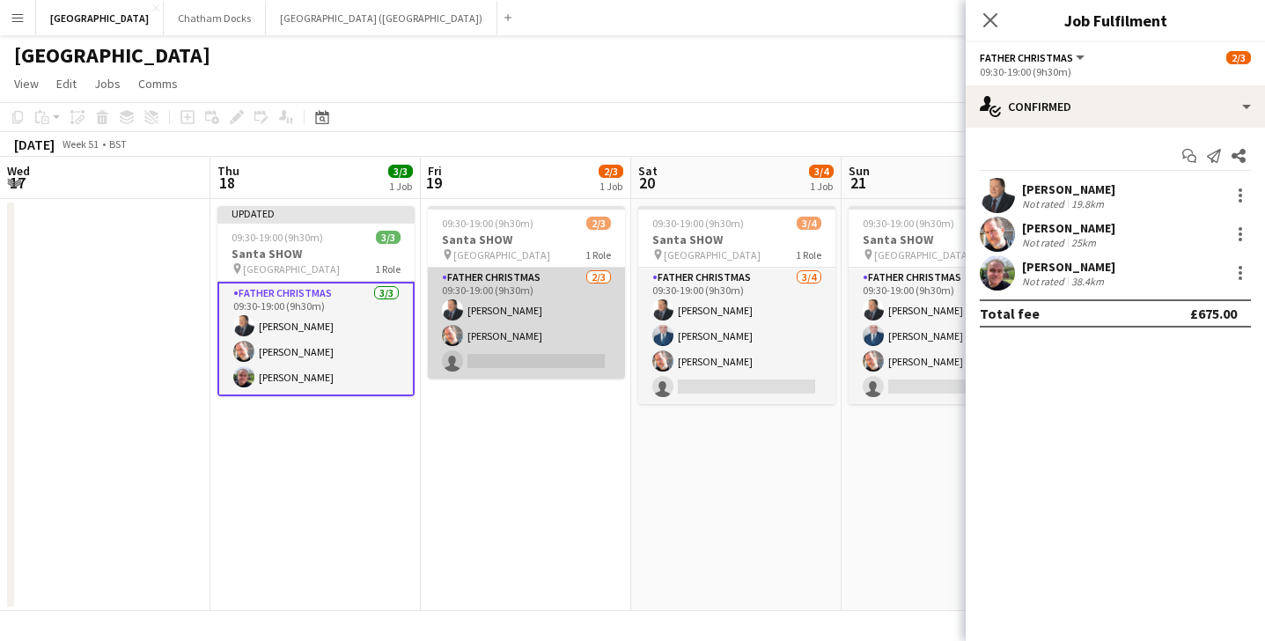
click at [560, 359] on app-card-role "Father Christmas [DATE] 09:30-19:00 (9h30m) [PERSON_NAME] [PERSON_NAME] single-…" at bounding box center [526, 323] width 197 height 111
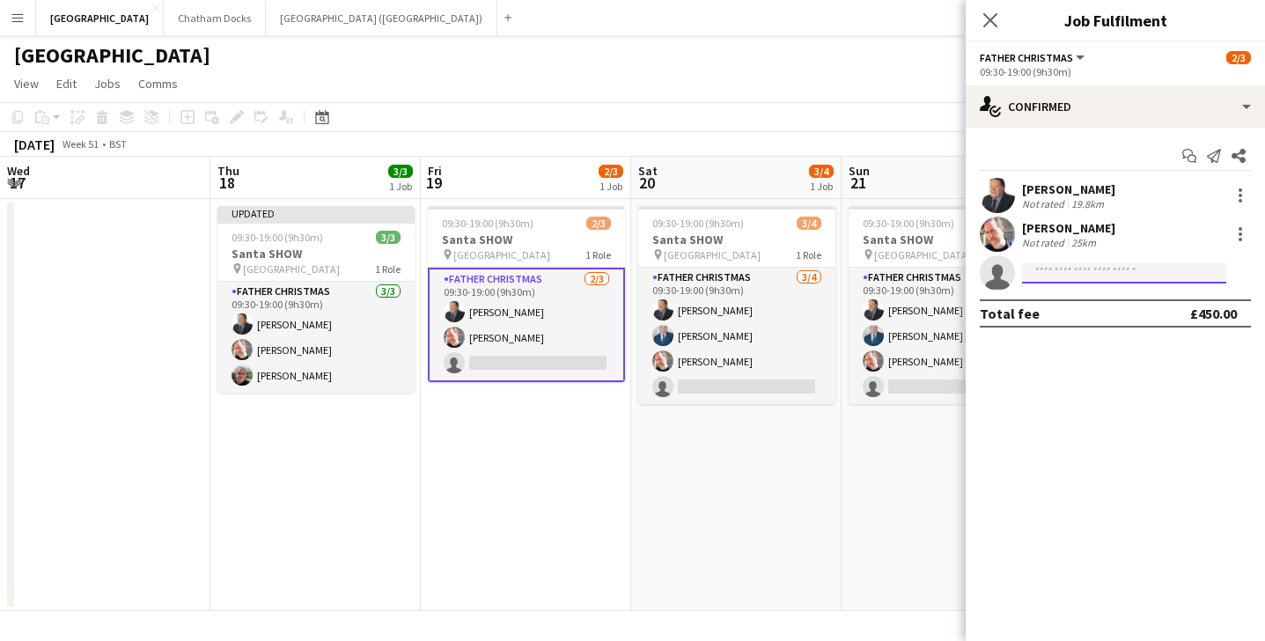
click at [1093, 268] on input at bounding box center [1124, 272] width 204 height 21
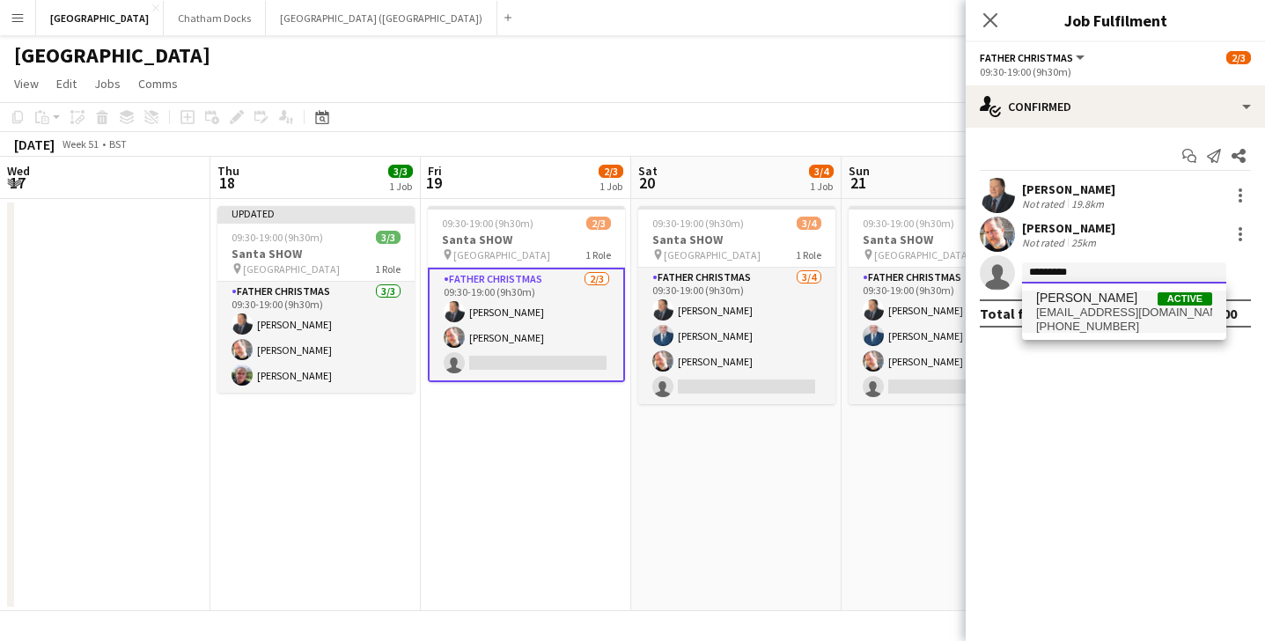
type input "*********"
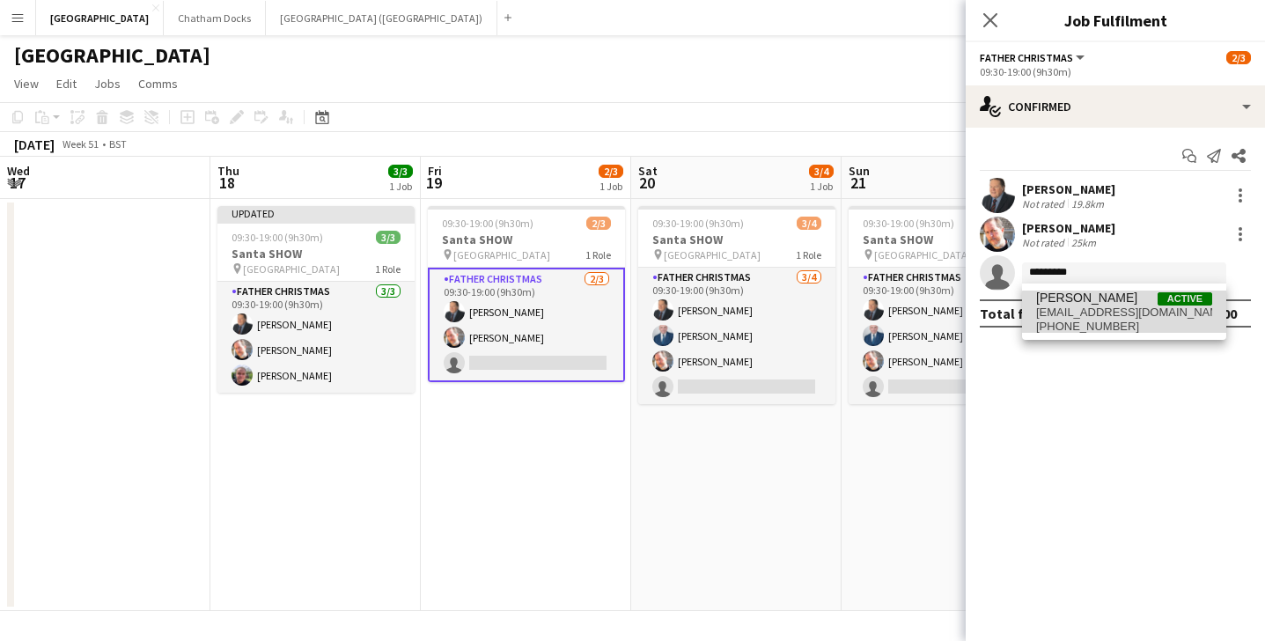
click at [1144, 321] on span "[PHONE_NUMBER]" at bounding box center [1124, 327] width 176 height 14
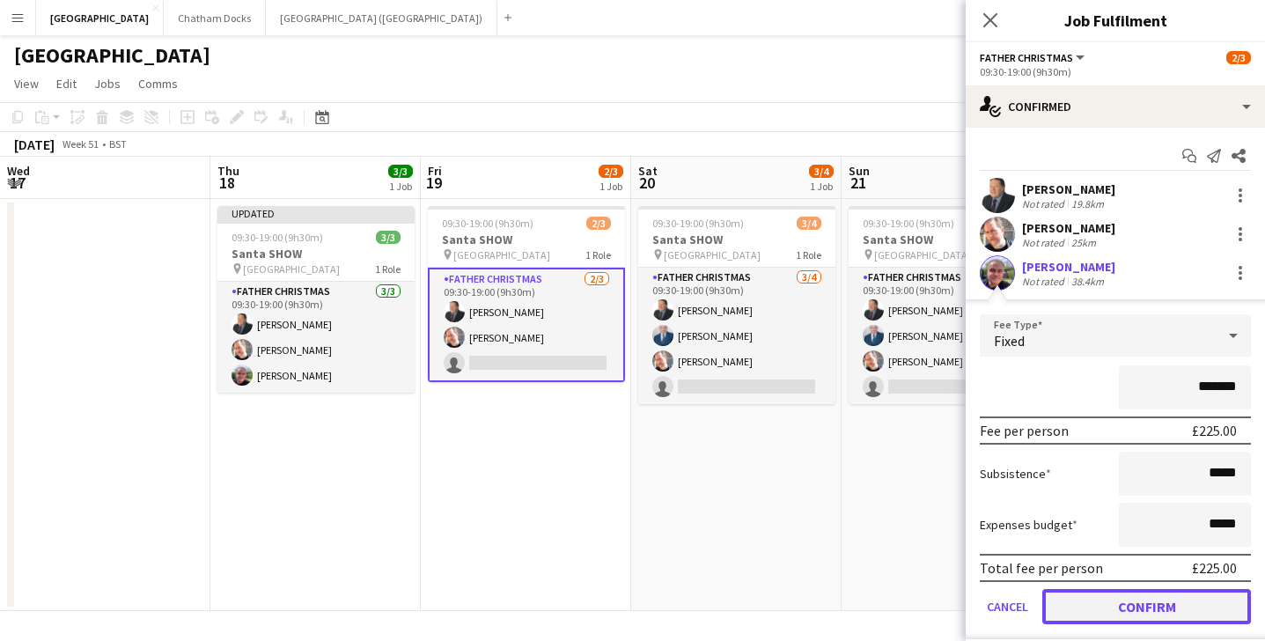
click at [1134, 613] on button "Confirm" at bounding box center [1147, 606] width 209 height 35
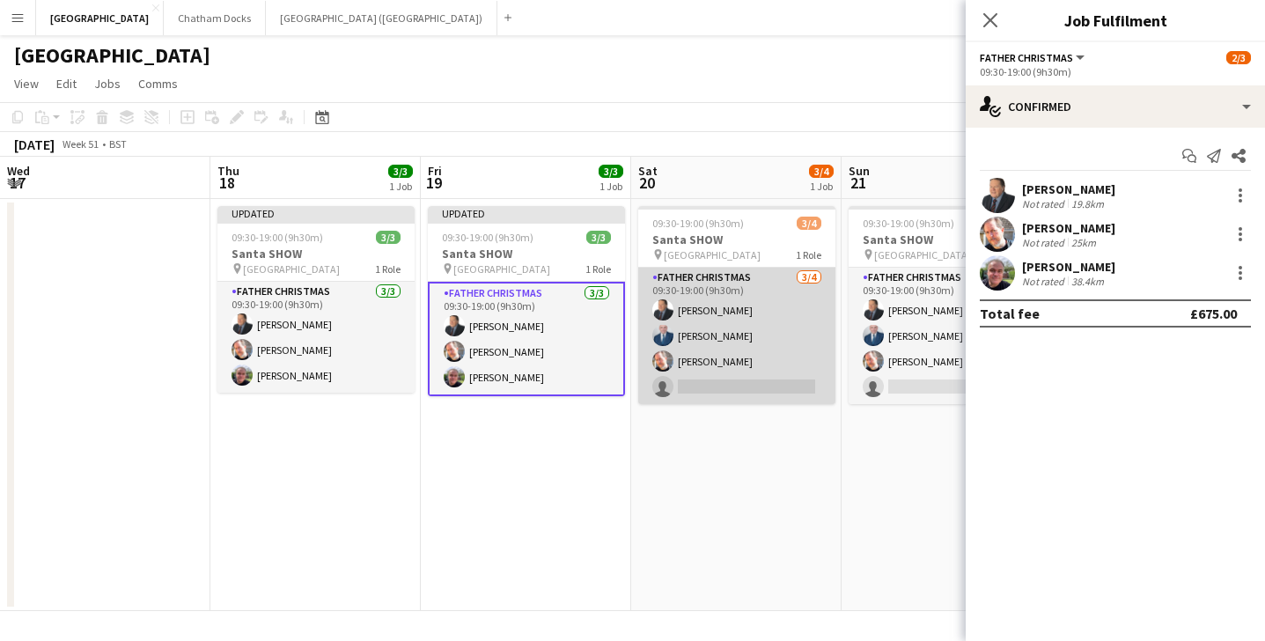
click at [739, 378] on app-card-role "Father Christmas [DATE] 09:30-19:00 (9h30m) [PERSON_NAME] [PERSON_NAME] [PERSON…" at bounding box center [736, 336] width 197 height 136
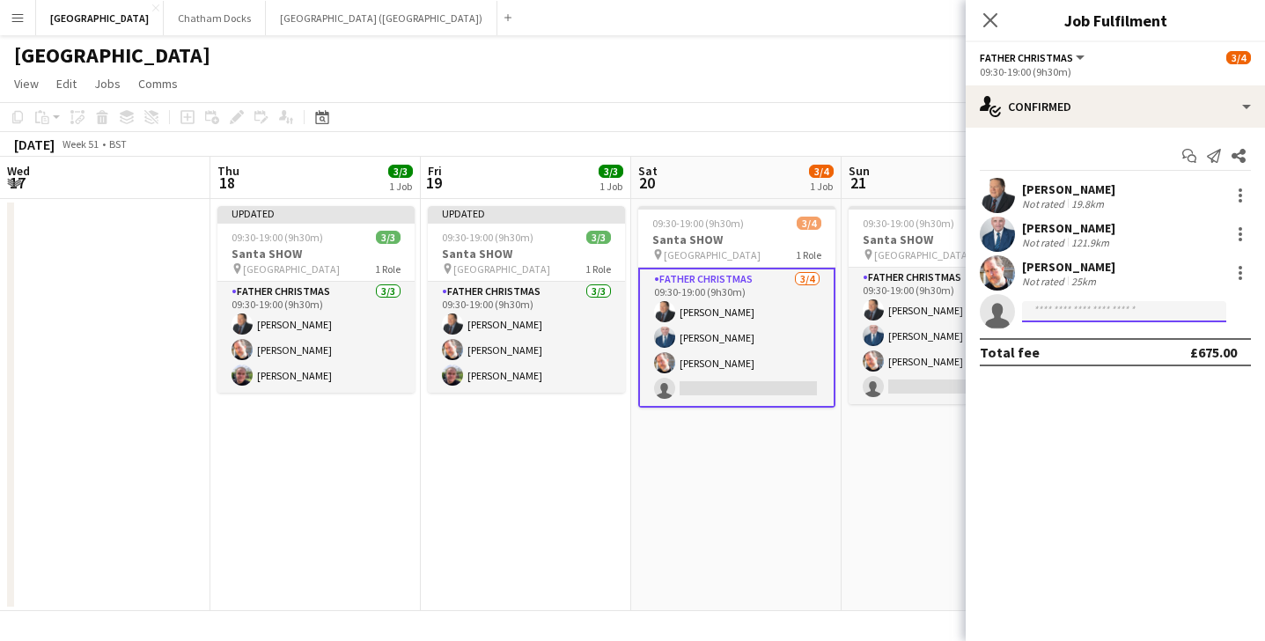
click at [1111, 313] on input at bounding box center [1124, 311] width 204 height 21
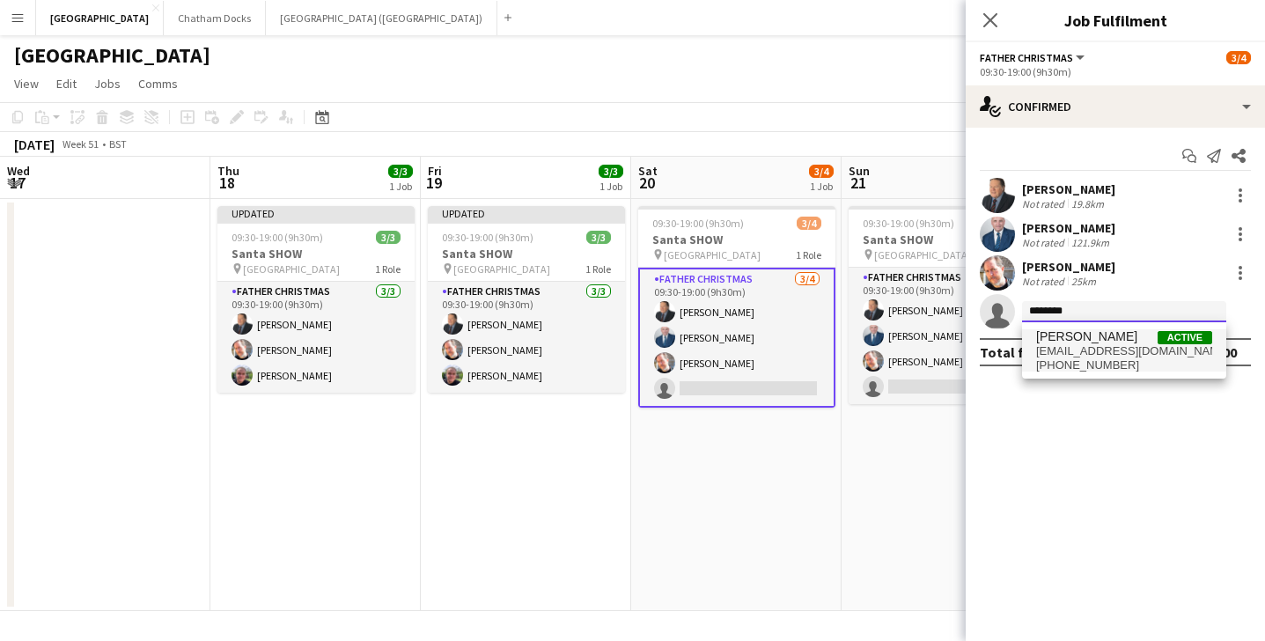
type input "********"
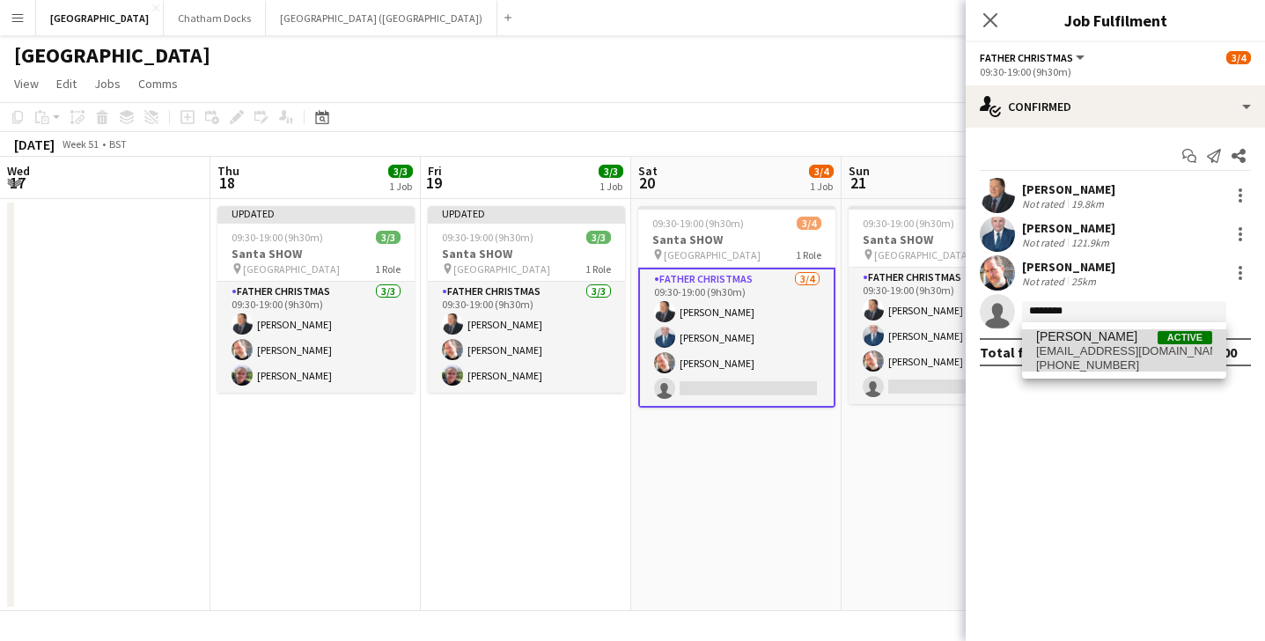
click at [1125, 349] on span "[EMAIL_ADDRESS][DOMAIN_NAME]" at bounding box center [1124, 351] width 176 height 14
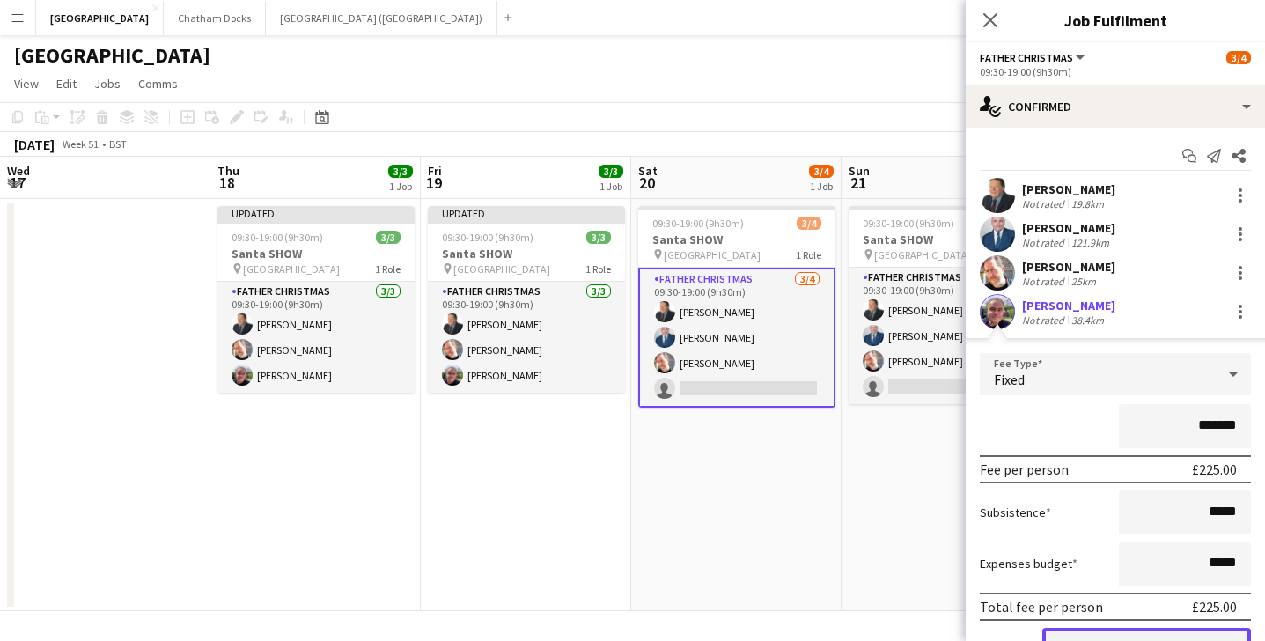
click at [1108, 635] on button "Confirm" at bounding box center [1147, 645] width 209 height 35
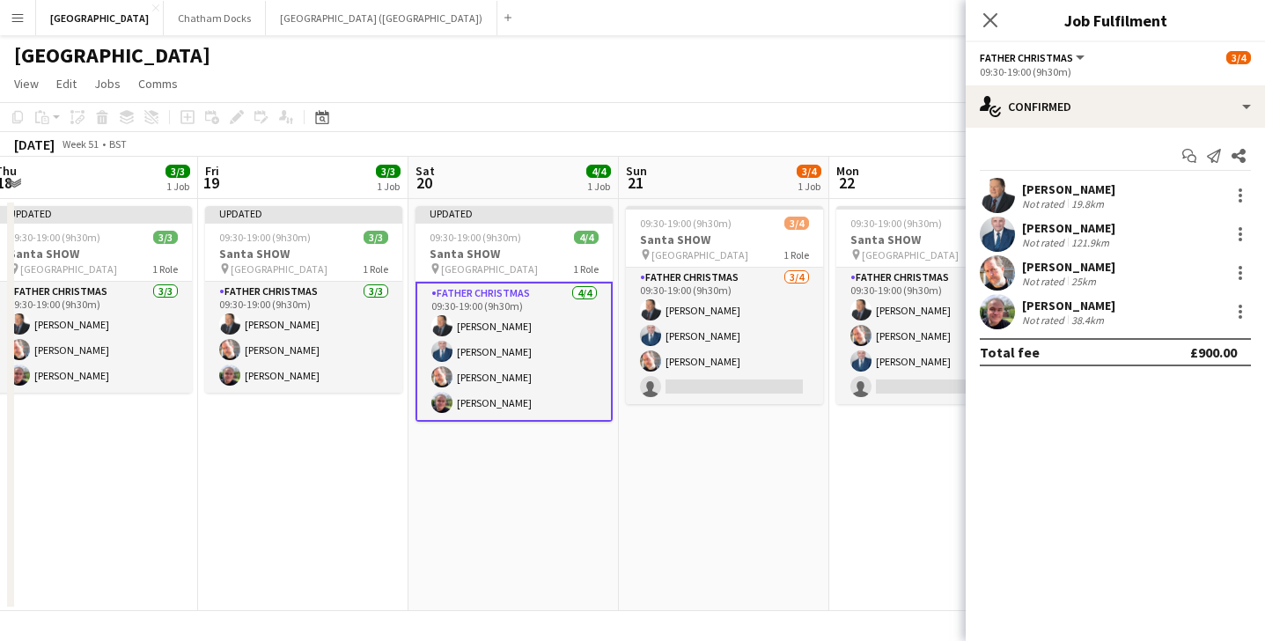
scroll to position [0, 665]
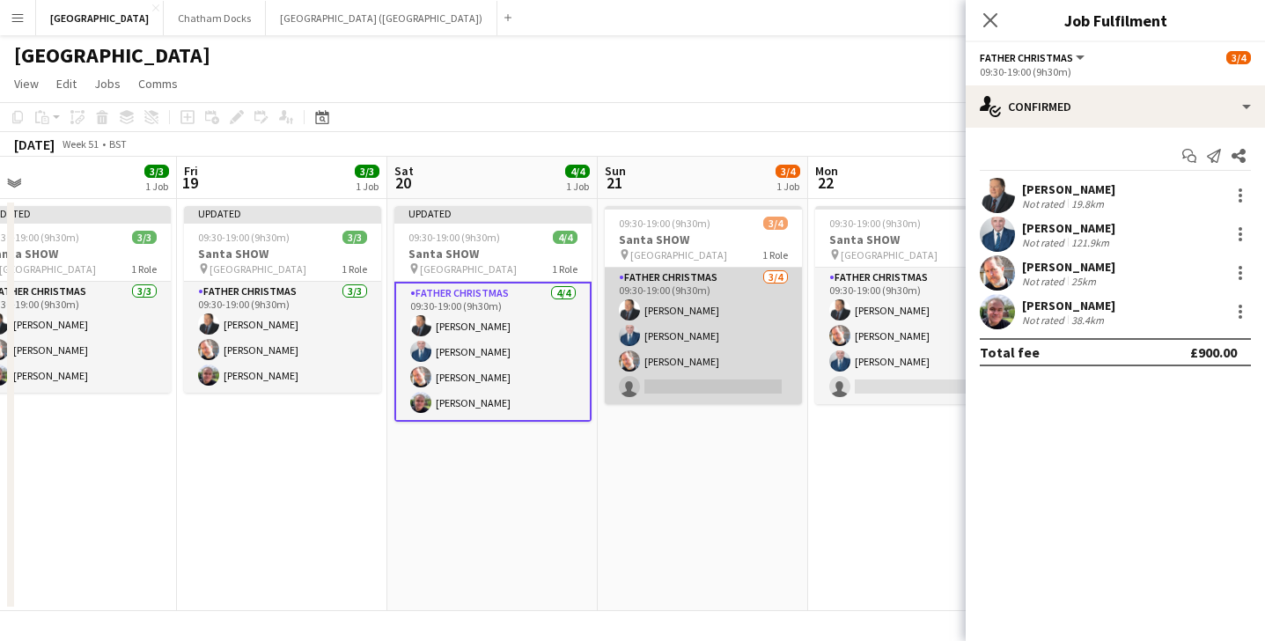
click at [697, 370] on app-card-role "Father Christmas [DATE] 09:30-19:00 (9h30m) [PERSON_NAME] [PERSON_NAME] [PERSON…" at bounding box center [703, 336] width 197 height 136
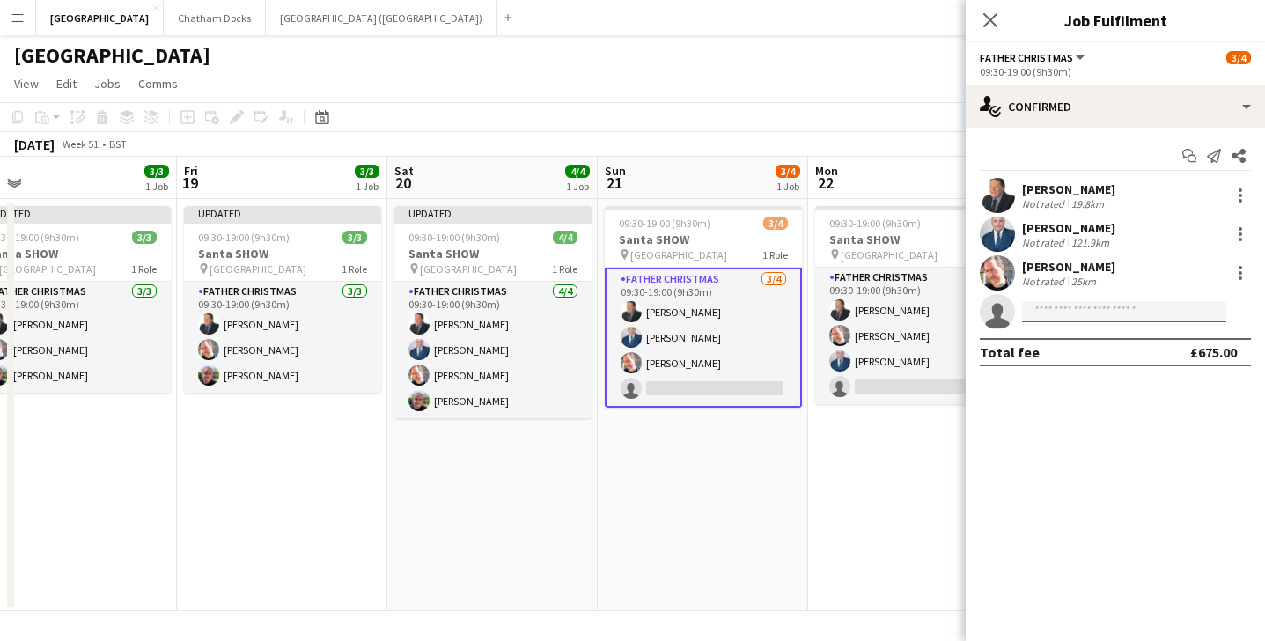
click at [1099, 318] on input at bounding box center [1124, 311] width 204 height 21
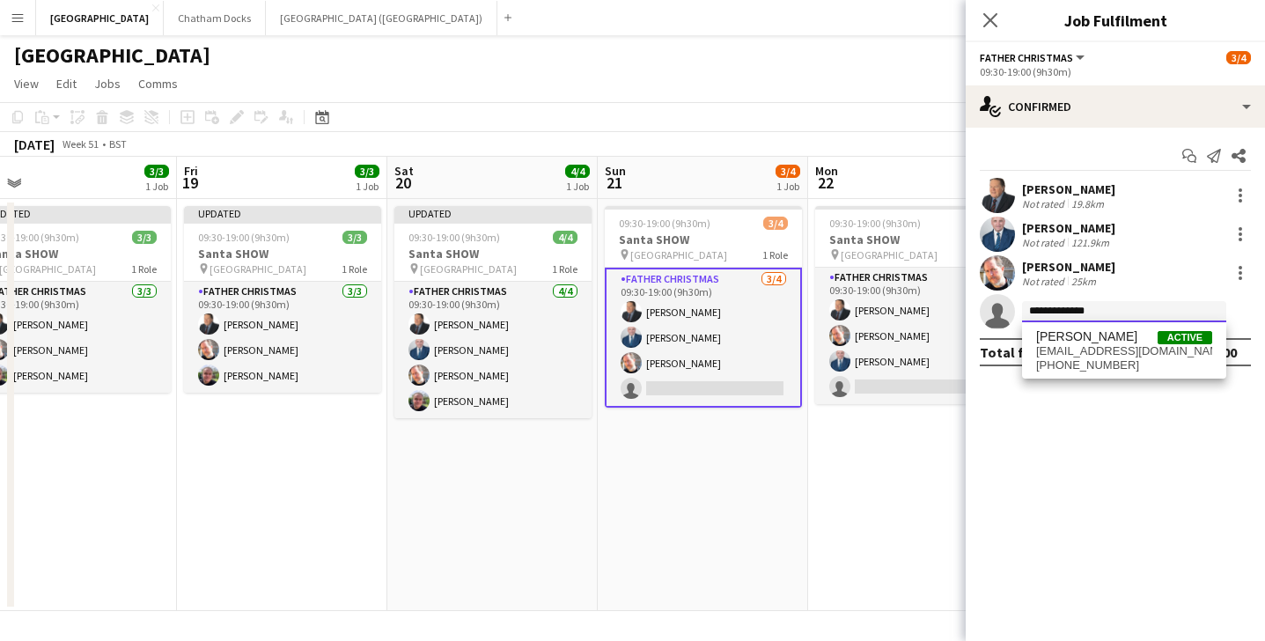
type input "**********"
drag, startPoint x: 1098, startPoint y: 333, endPoint x: 1120, endPoint y: 345, distance: 25.2
click at [1120, 345] on span "[EMAIL_ADDRESS][DOMAIN_NAME]" at bounding box center [1124, 351] width 176 height 14
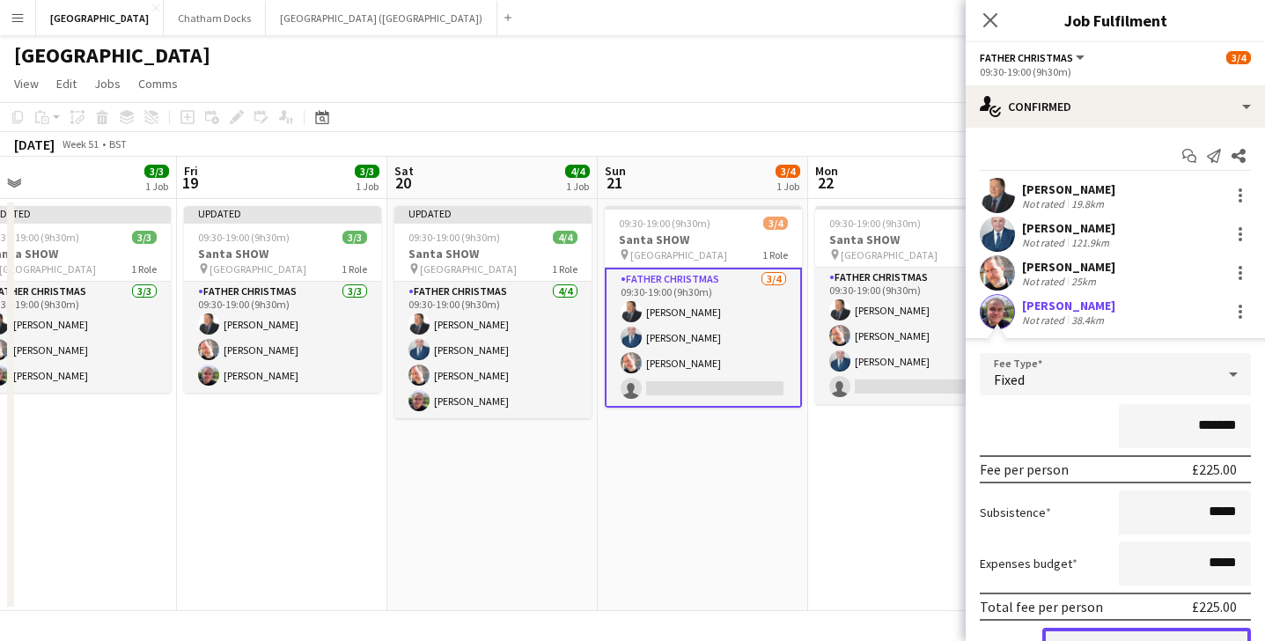
click at [1106, 631] on button "Confirm" at bounding box center [1147, 645] width 209 height 35
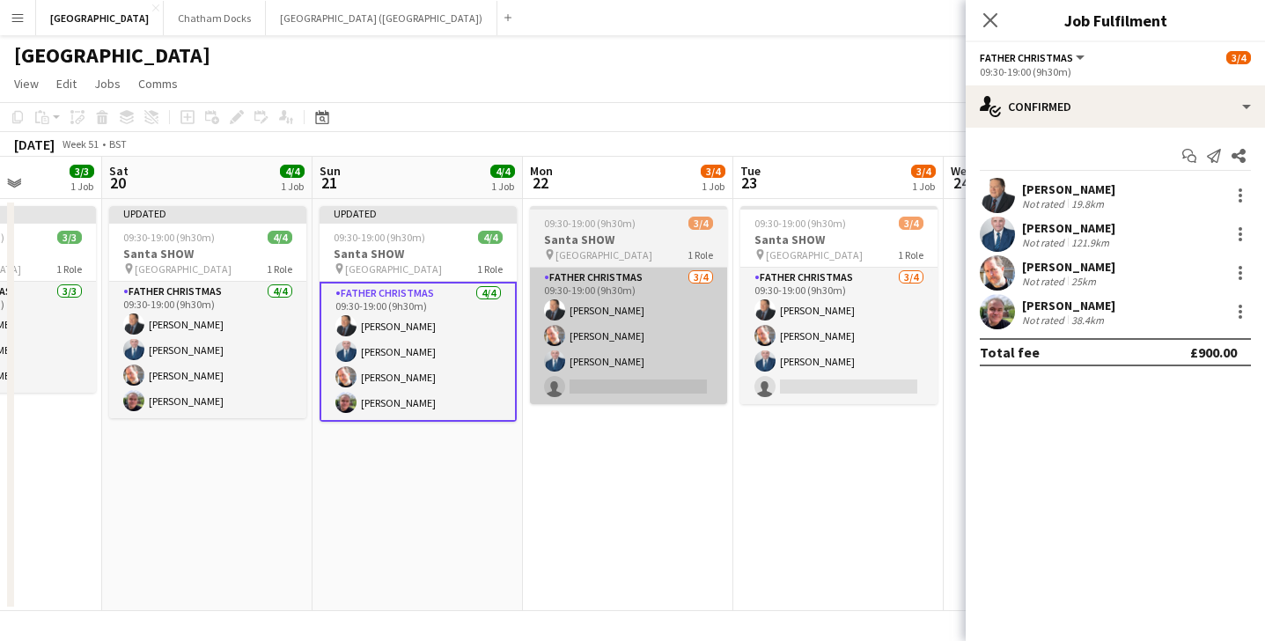
scroll to position [0, 550]
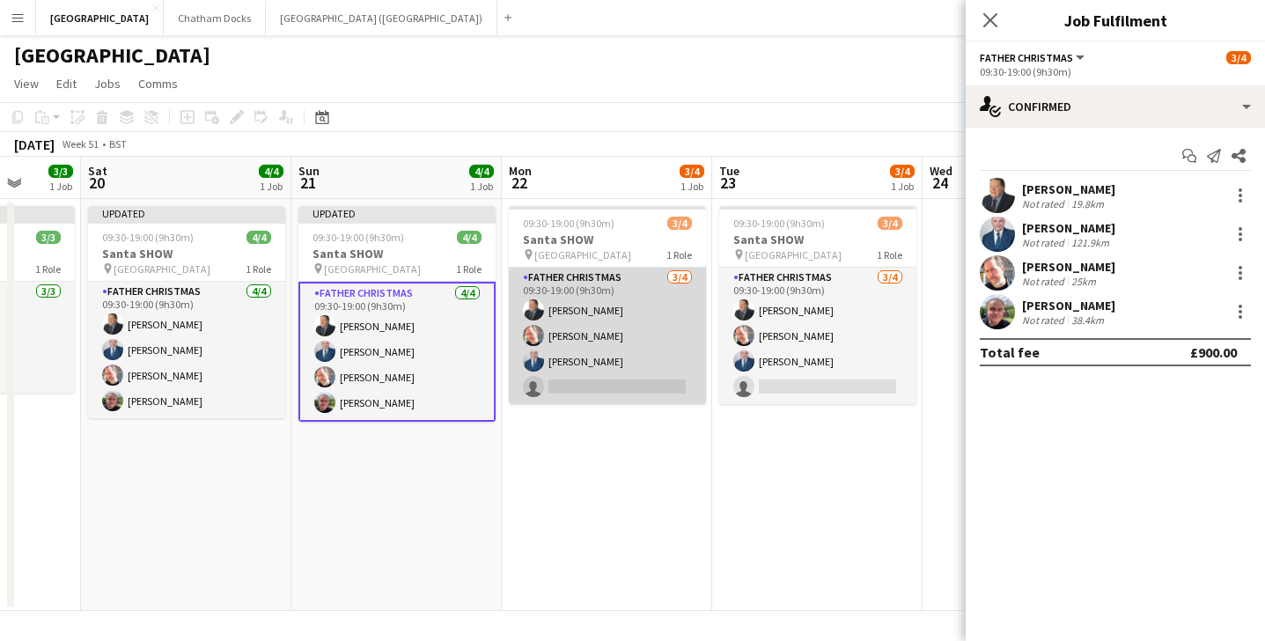
click at [631, 360] on app-card-role "Father Christmas [DATE] 09:30-19:00 (9h30m) [PERSON_NAME] [PERSON_NAME] [PERSON…" at bounding box center [607, 336] width 197 height 136
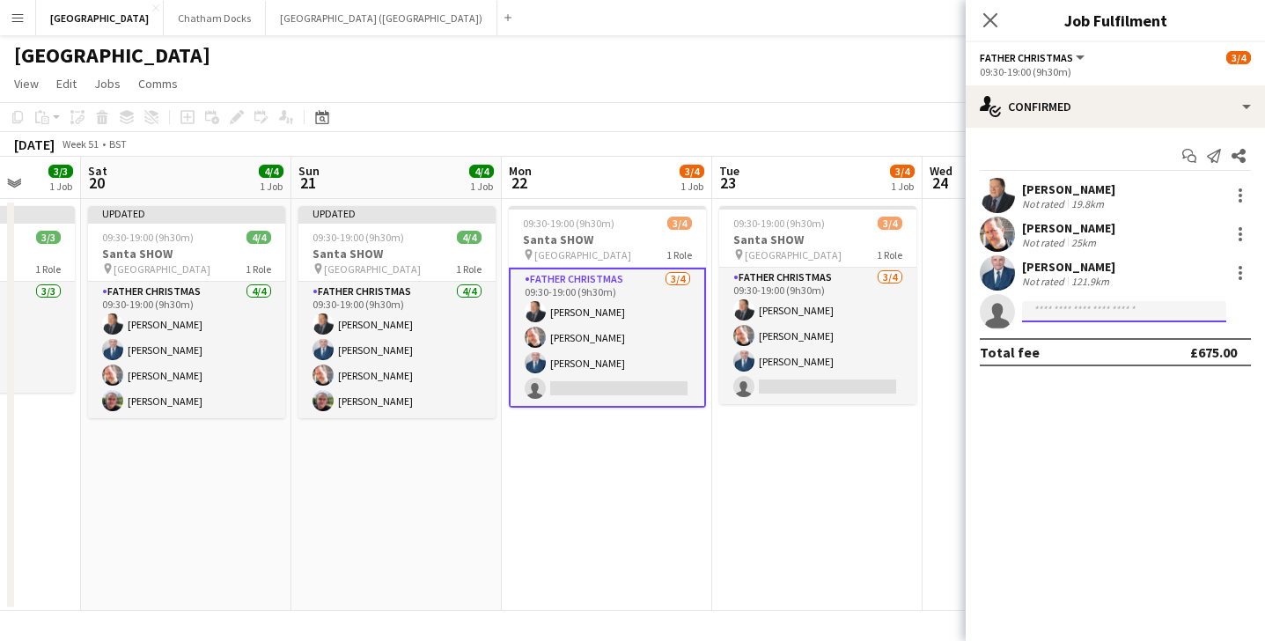
click at [1047, 317] on input at bounding box center [1124, 311] width 204 height 21
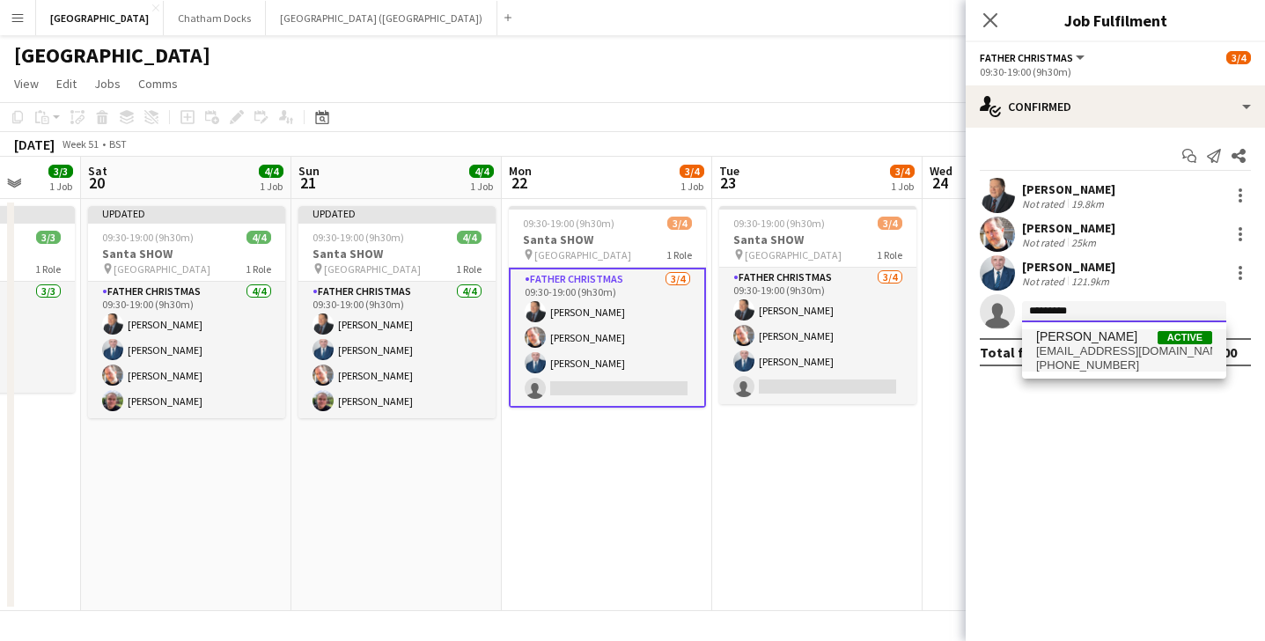
type input "*********"
click at [1154, 358] on span "[PHONE_NUMBER]" at bounding box center [1124, 365] width 176 height 14
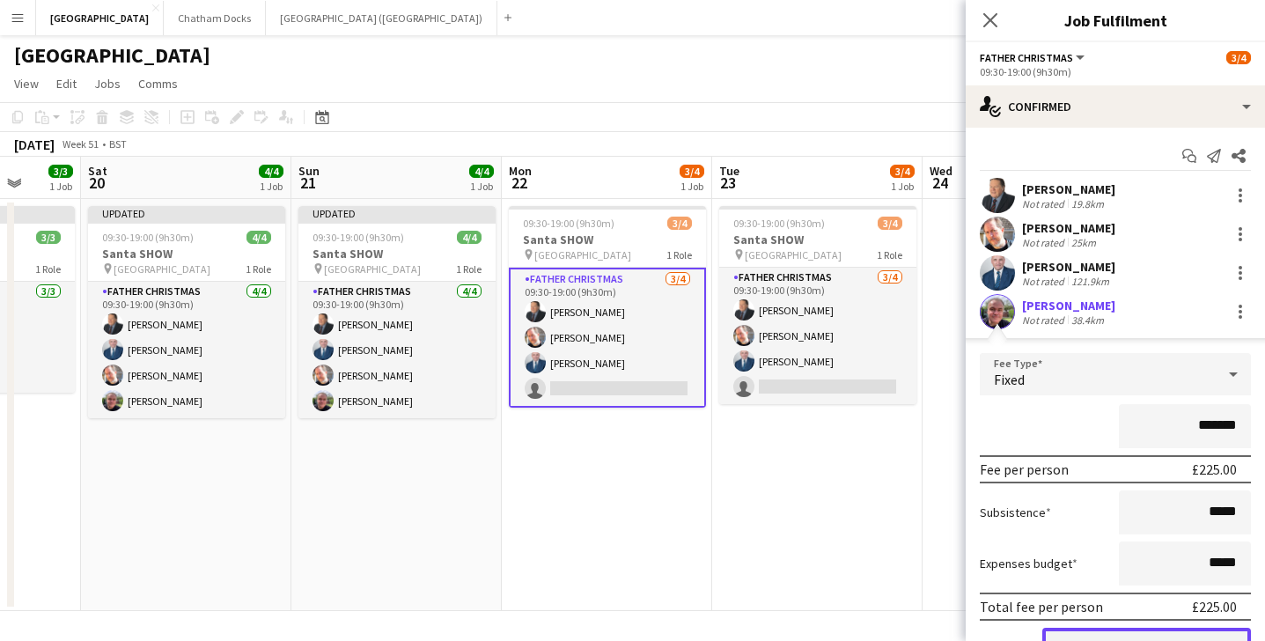
click at [1112, 630] on button "Confirm" at bounding box center [1147, 645] width 209 height 35
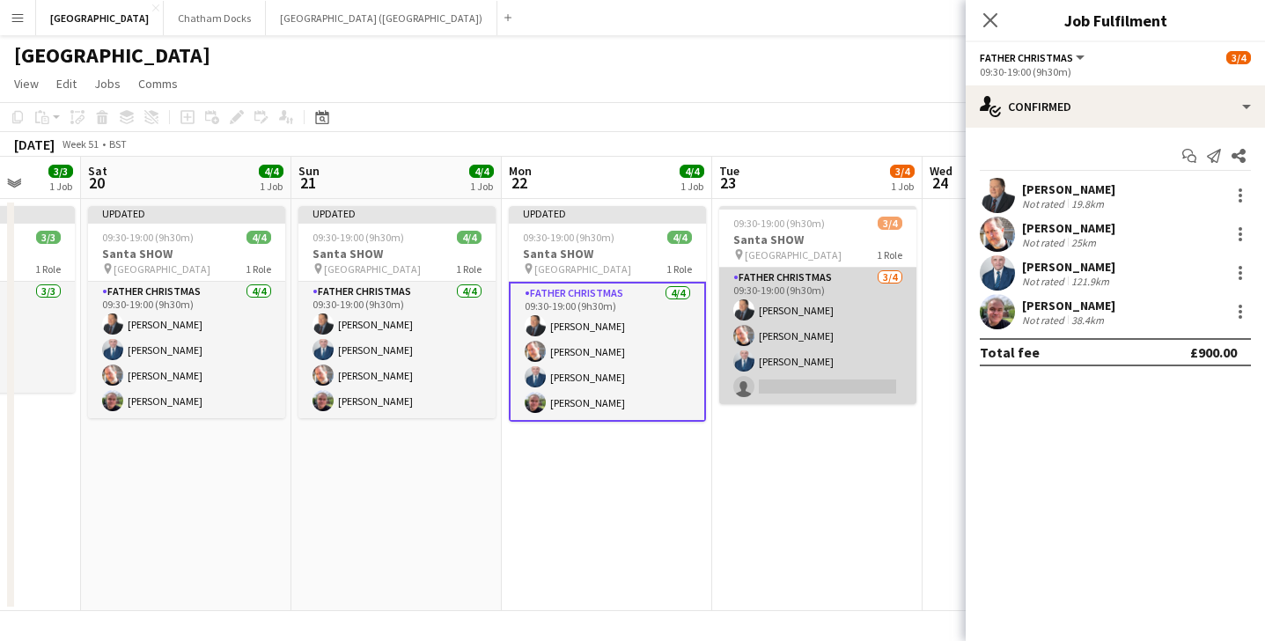
click at [822, 366] on app-card-role "Father Christmas [DATE] 09:30-19:00 (9h30m) [PERSON_NAME] [PERSON_NAME] [PERSON…" at bounding box center [817, 336] width 197 height 136
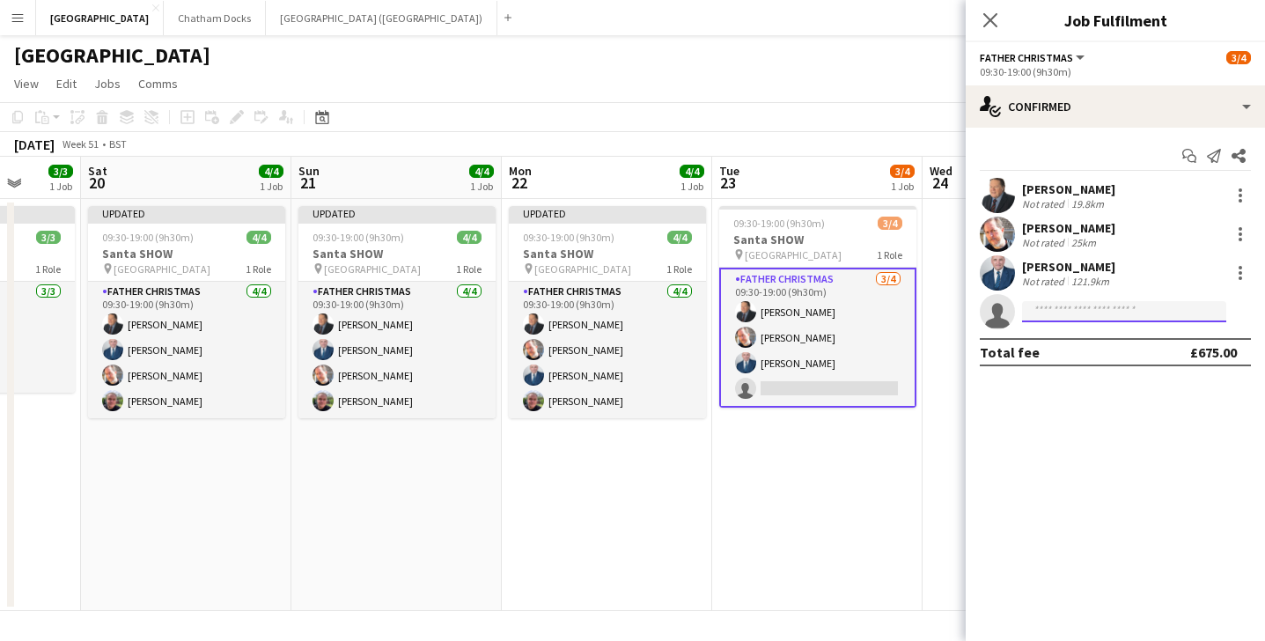
click at [1117, 312] on input at bounding box center [1124, 311] width 204 height 21
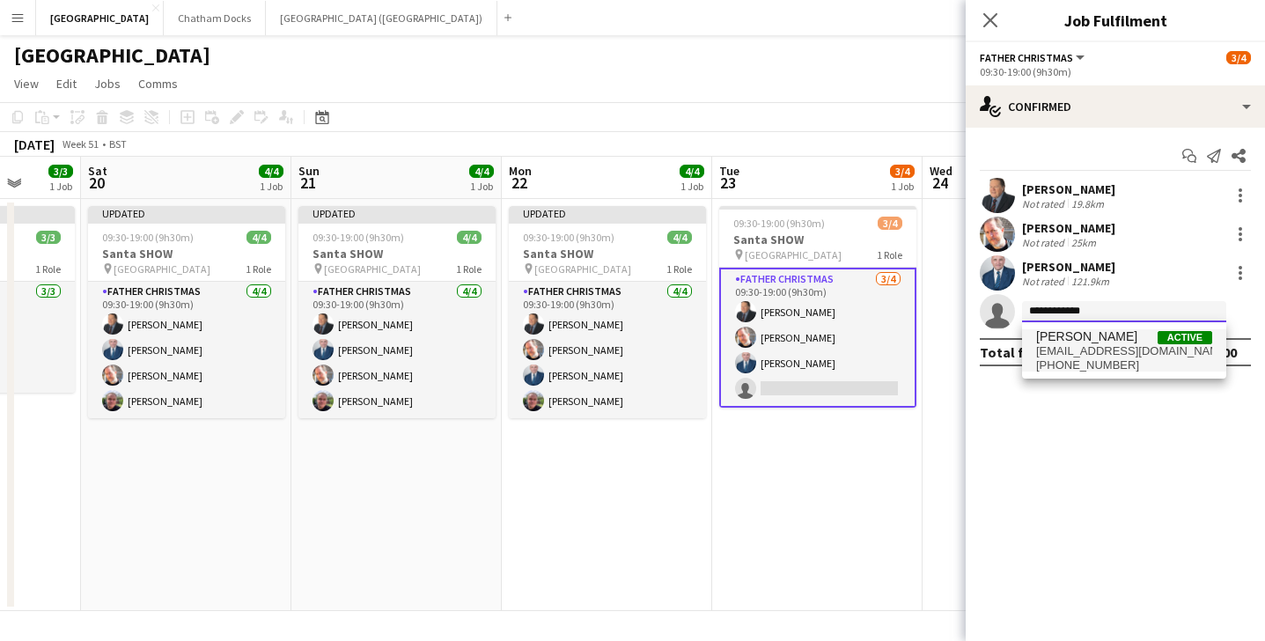
type input "**********"
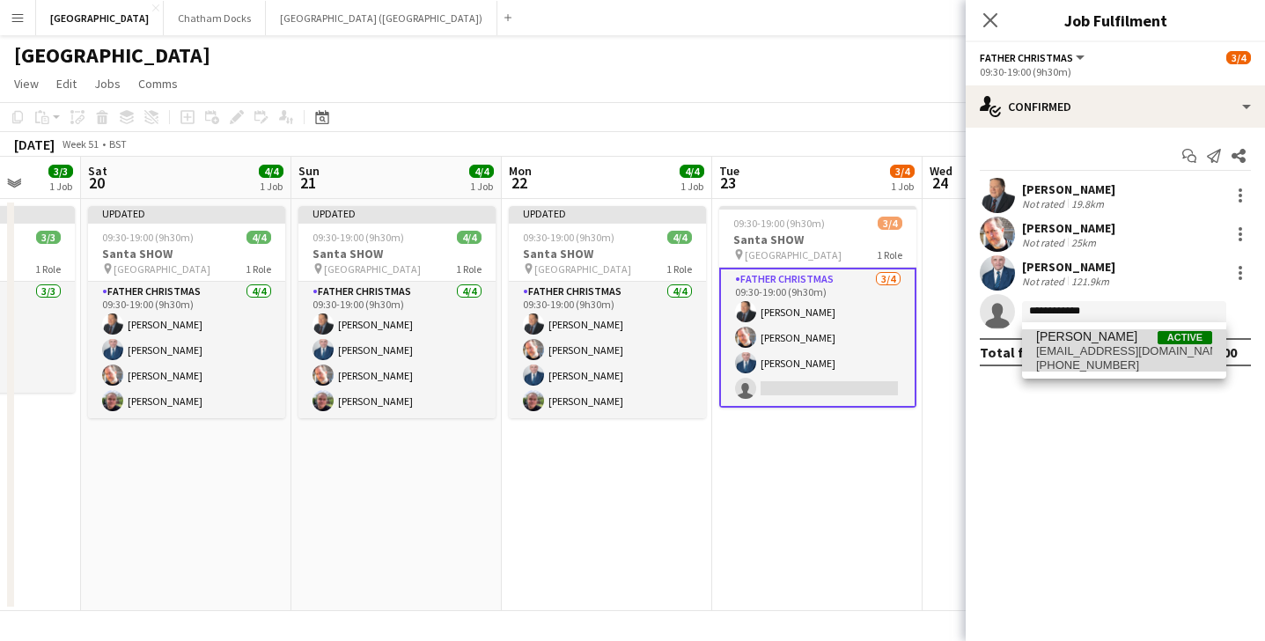
click at [1140, 350] on span "[EMAIL_ADDRESS][DOMAIN_NAME]" at bounding box center [1124, 351] width 176 height 14
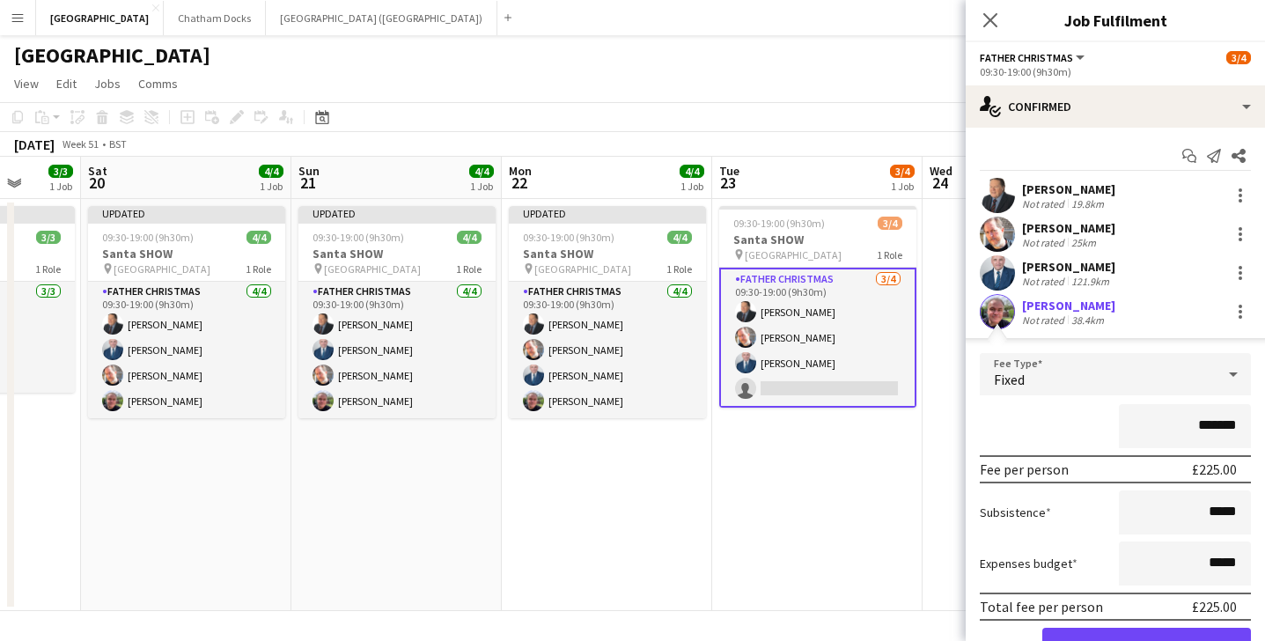
scroll to position [75, 0]
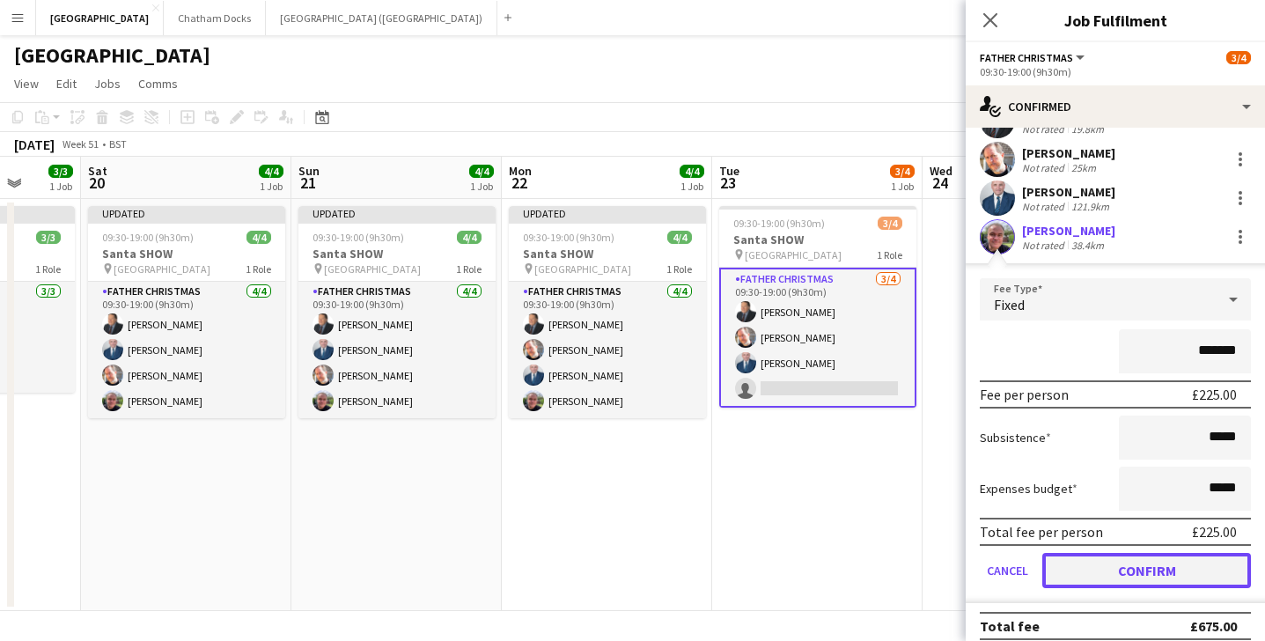
click at [1112, 566] on button "Confirm" at bounding box center [1147, 570] width 209 height 35
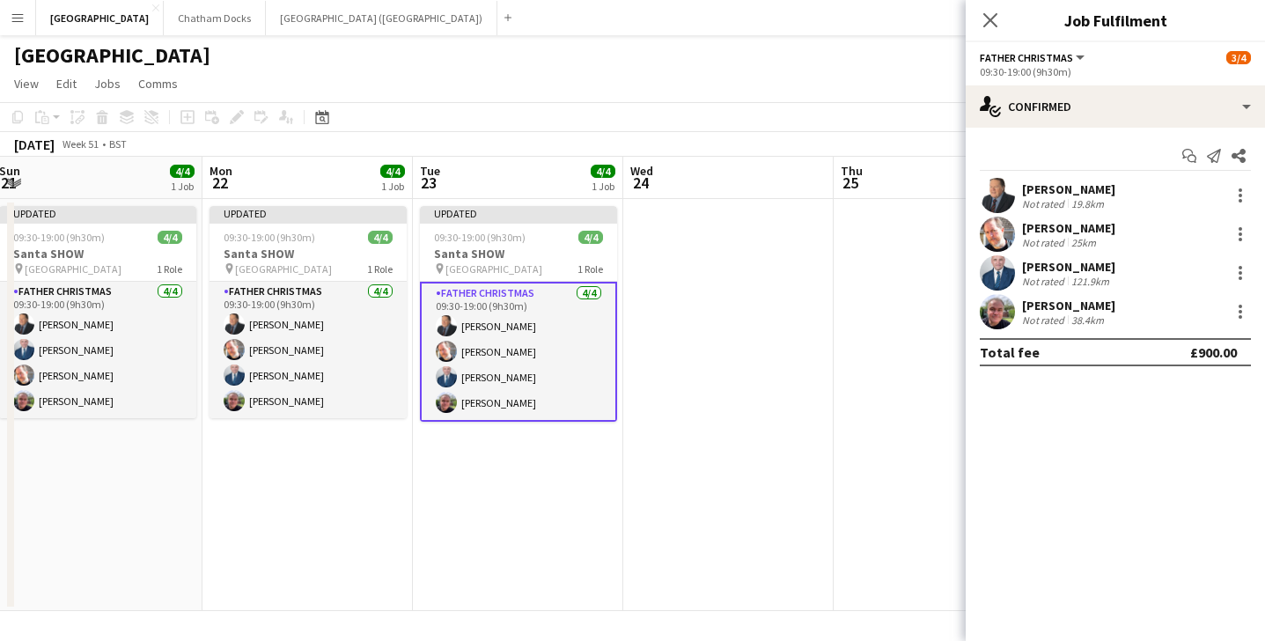
scroll to position [0, 846]
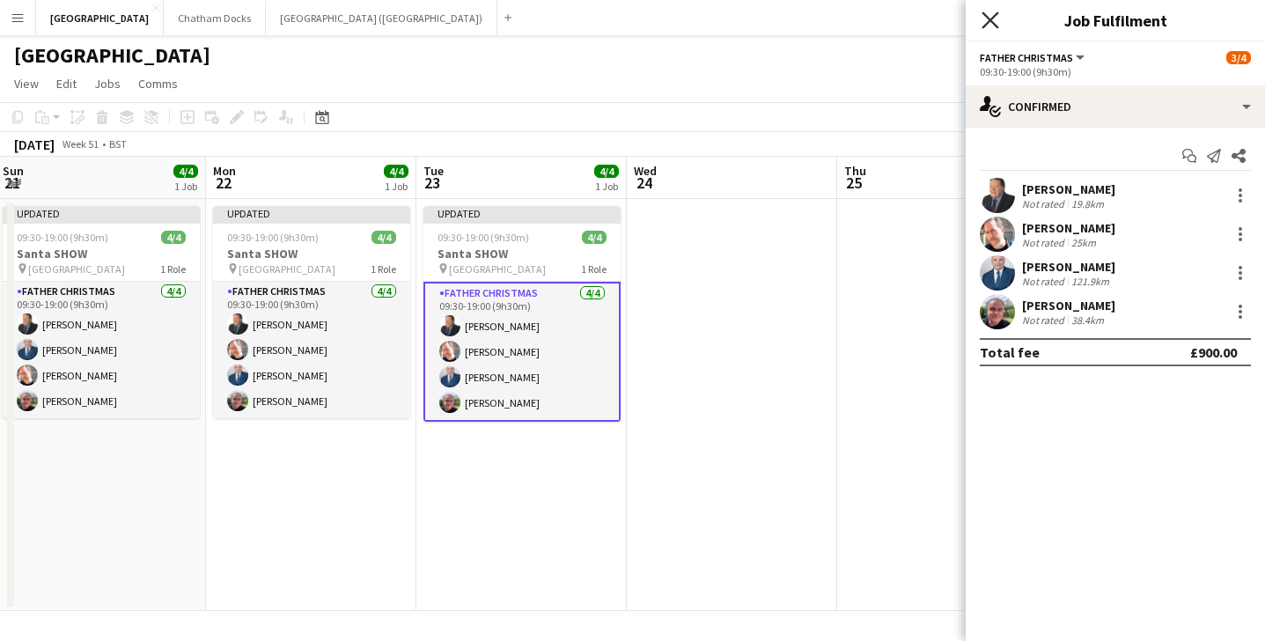
click at [995, 18] on icon "Close pop-in" at bounding box center [990, 19] width 17 height 17
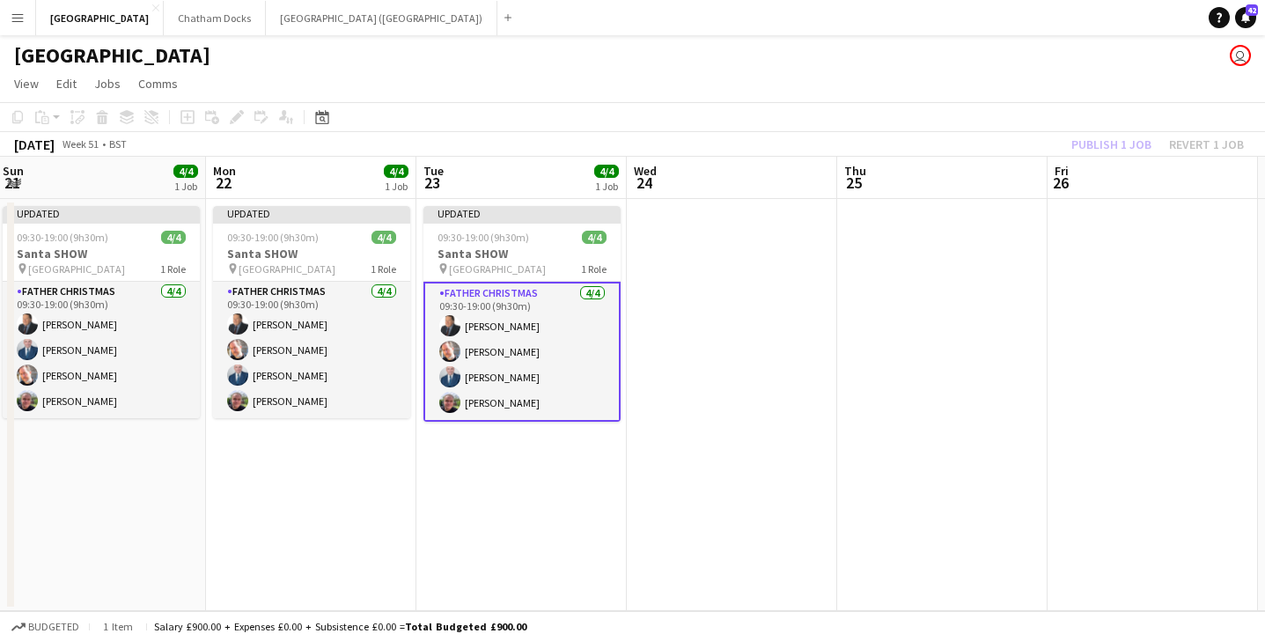
click at [1125, 137] on div "Publish 1 job Revert 1 job" at bounding box center [1158, 144] width 215 height 23
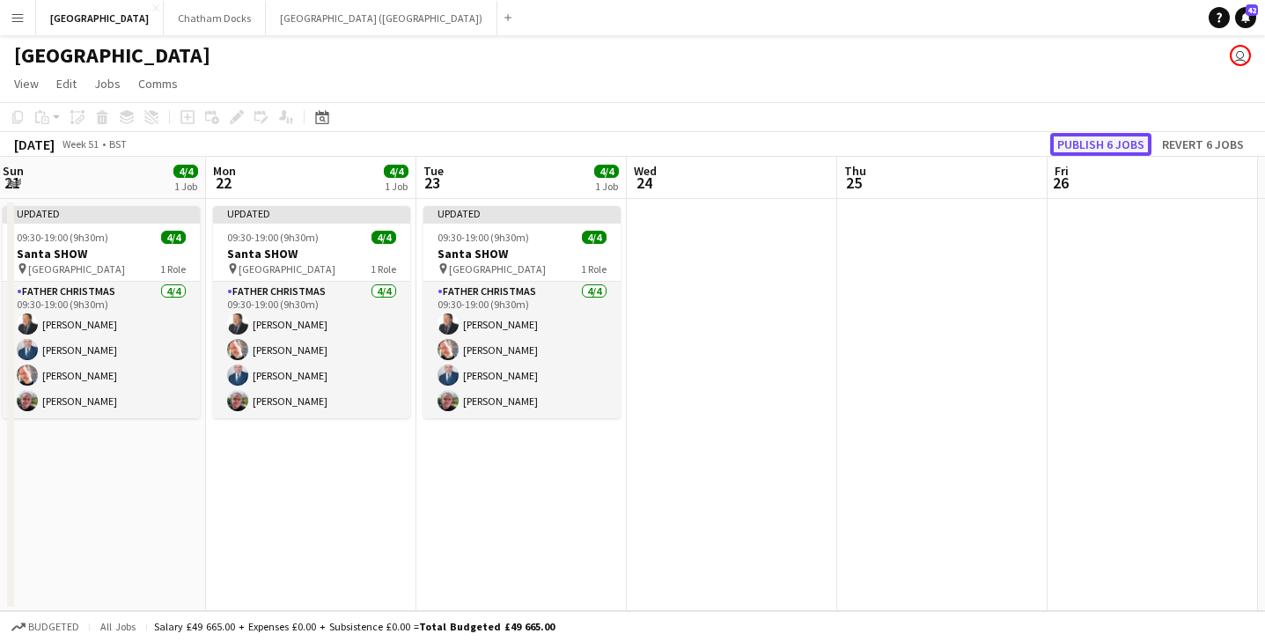
click at [1118, 145] on button "Publish 6 jobs" at bounding box center [1101, 144] width 101 height 23
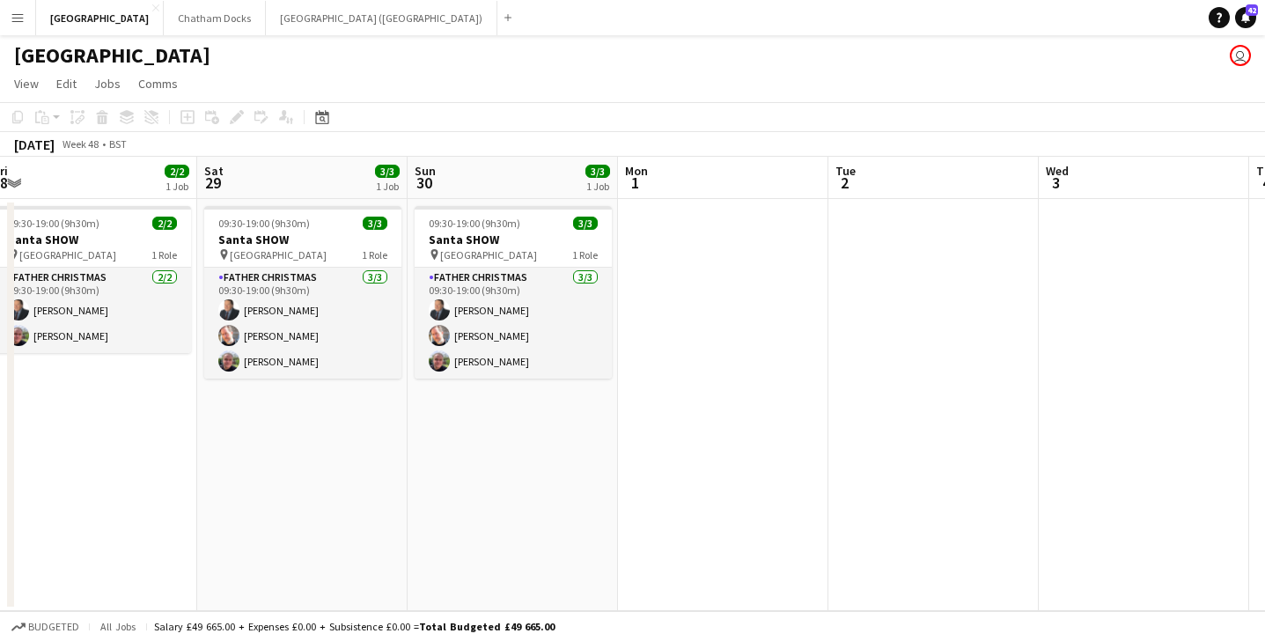
scroll to position [0, 655]
